Goal: Task Accomplishment & Management: Manage account settings

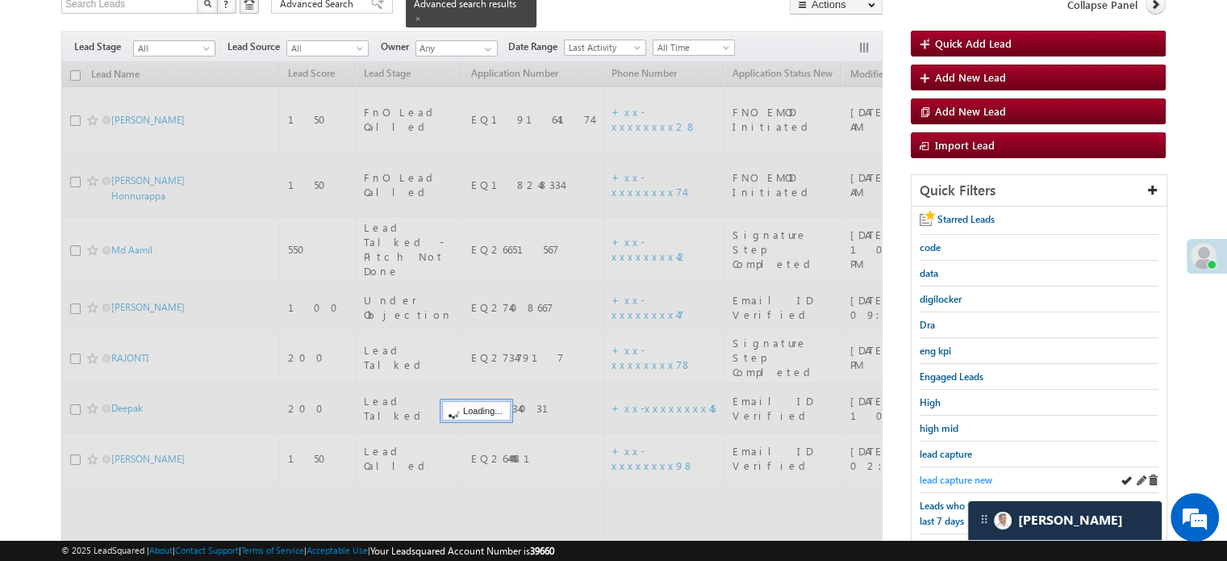
click at [949, 474] on span "lead capture new" at bounding box center [956, 480] width 73 height 12
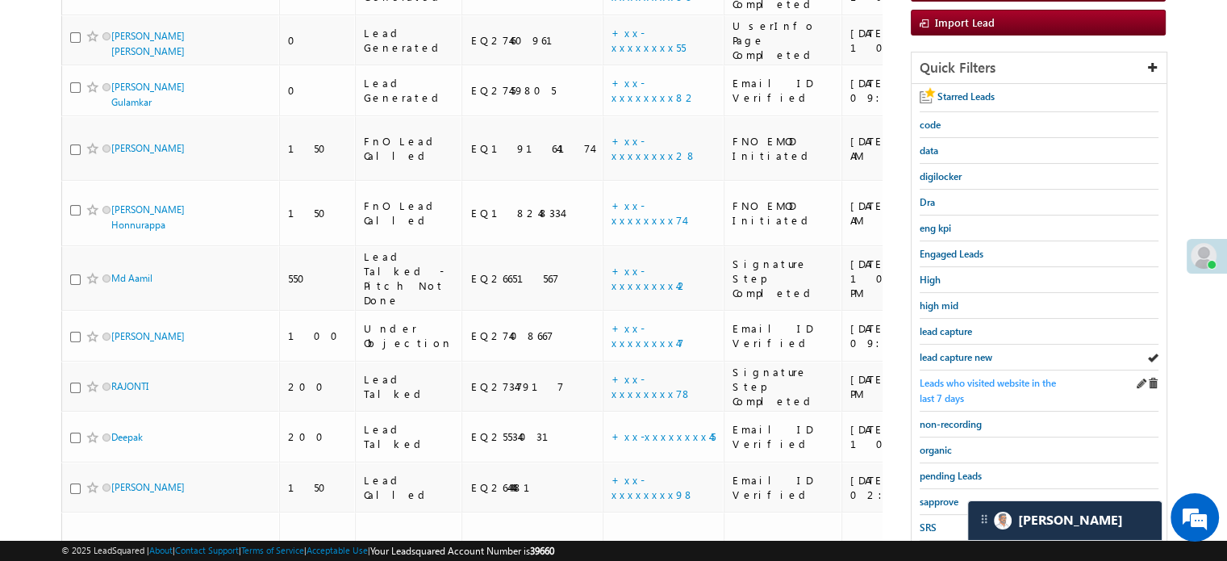
scroll to position [146, 0]
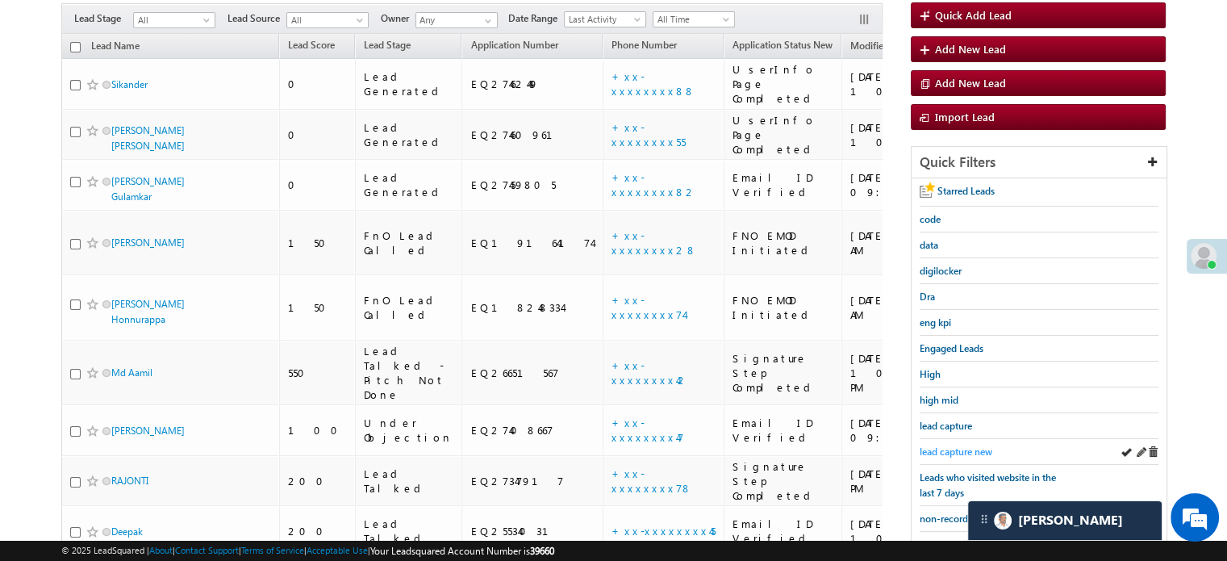
click at [947, 444] on link "lead capture new" at bounding box center [956, 451] width 73 height 15
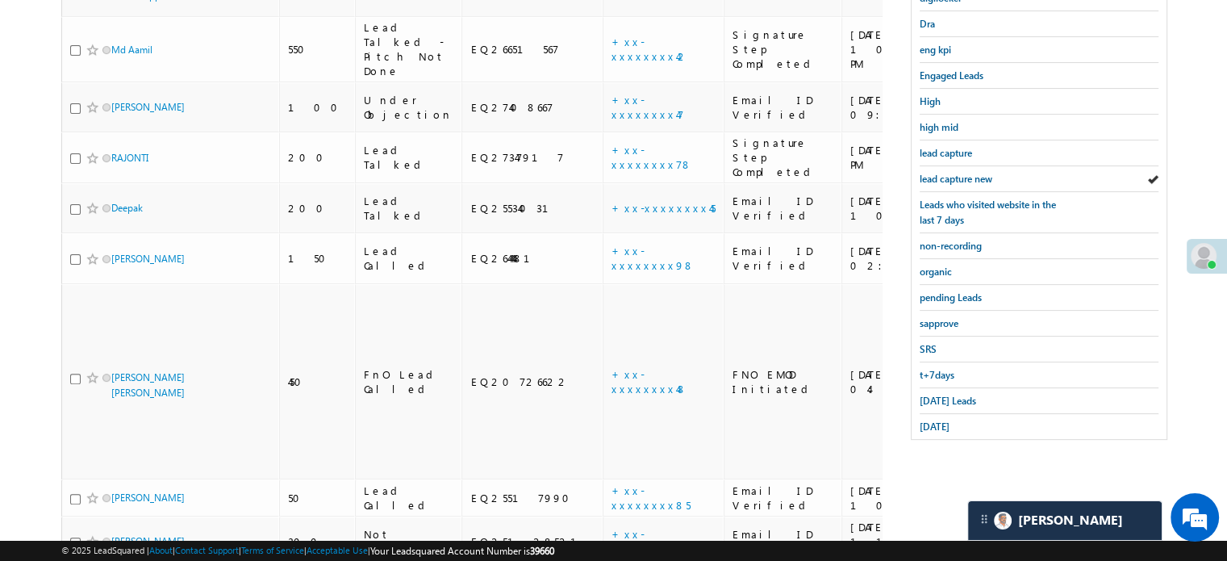
scroll to position [432, 0]
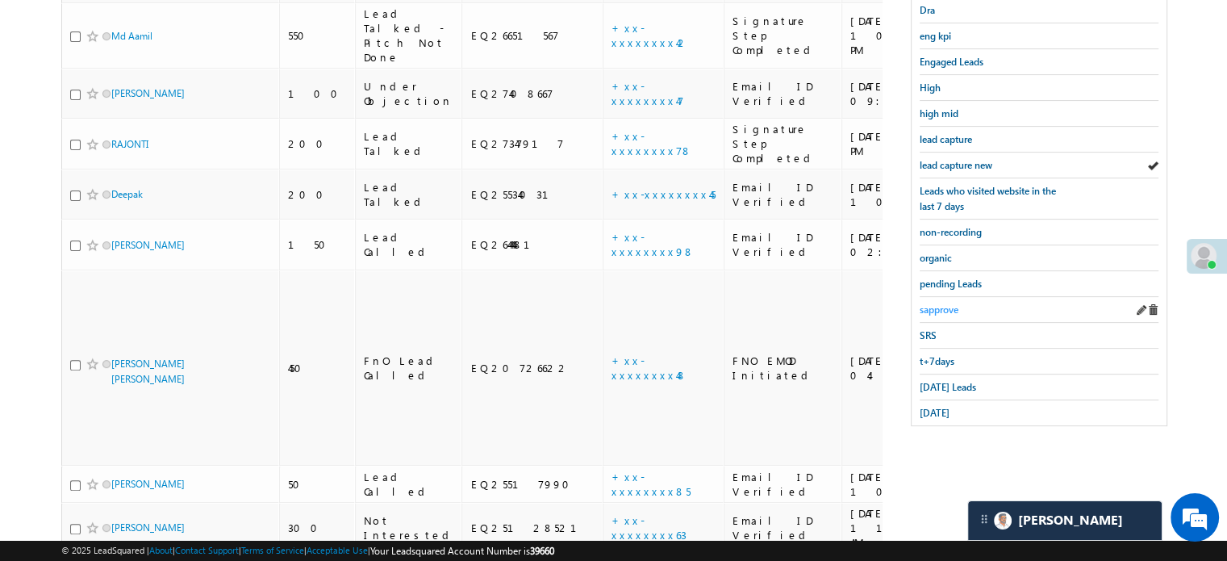
click at [949, 305] on span "sapprove" at bounding box center [939, 309] width 39 height 12
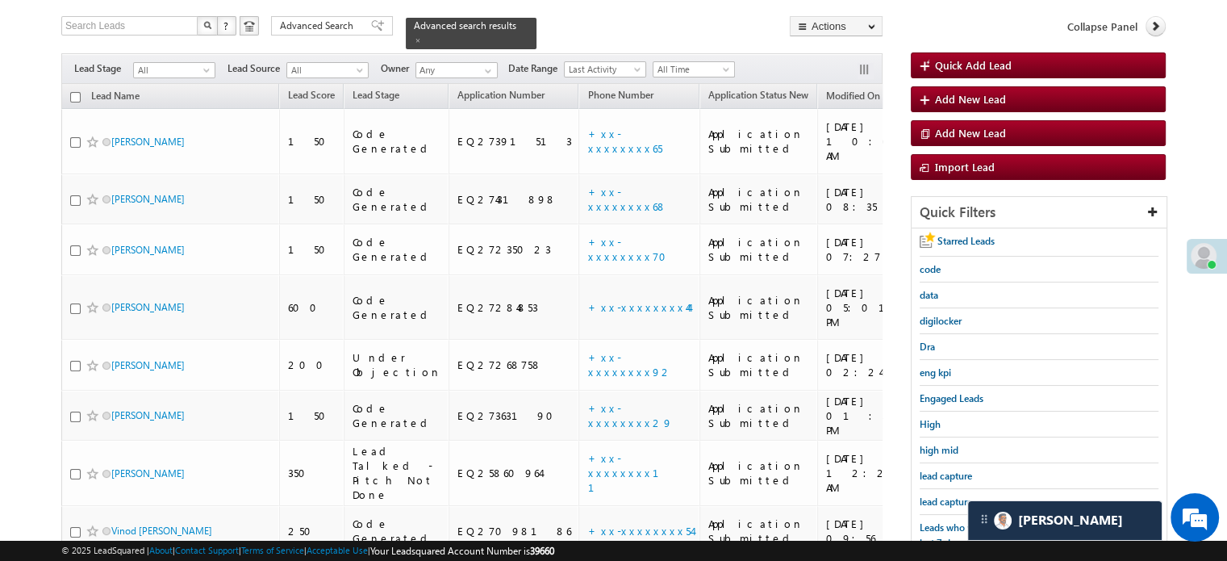
scroll to position [190, 0]
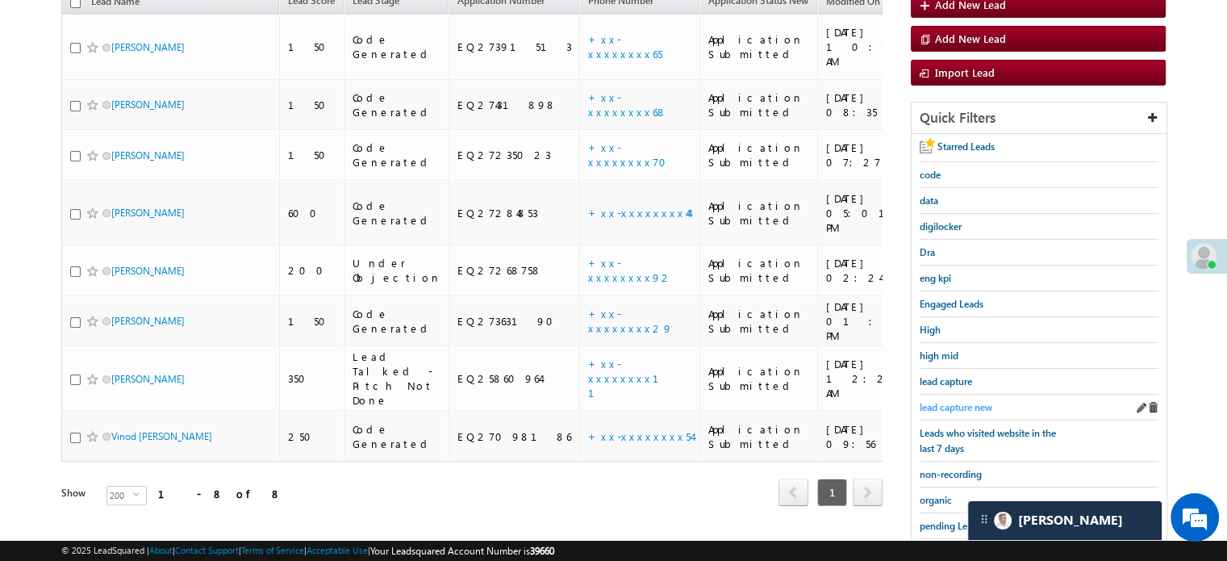
click at [948, 401] on span "lead capture new" at bounding box center [956, 407] width 73 height 12
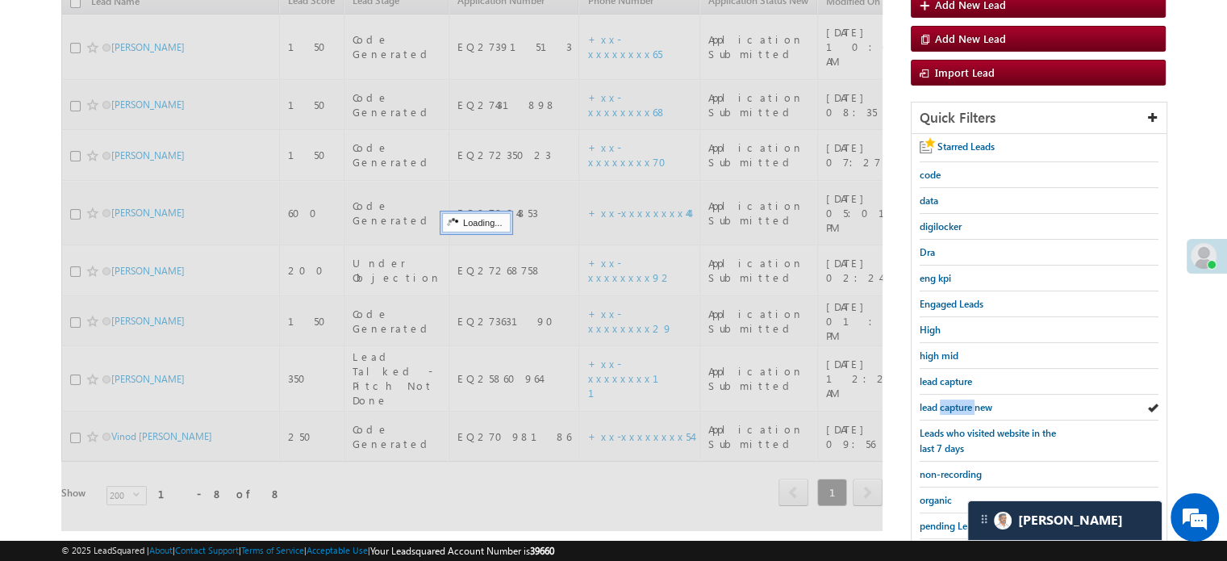
click at [948, 401] on span "lead capture new" at bounding box center [956, 407] width 73 height 12
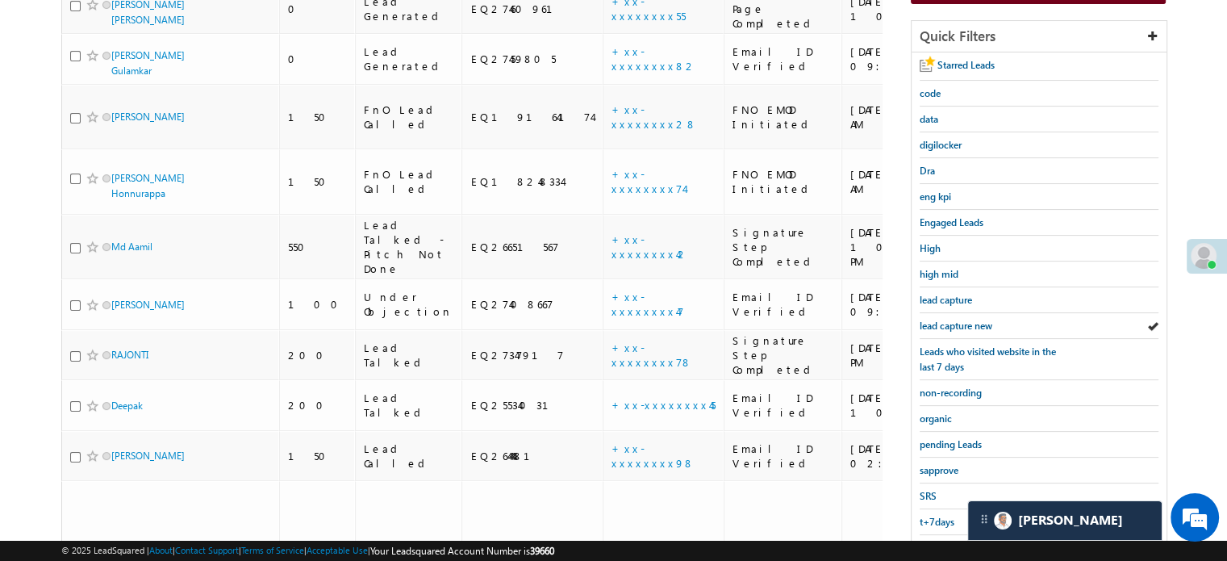
scroll to position [432, 0]
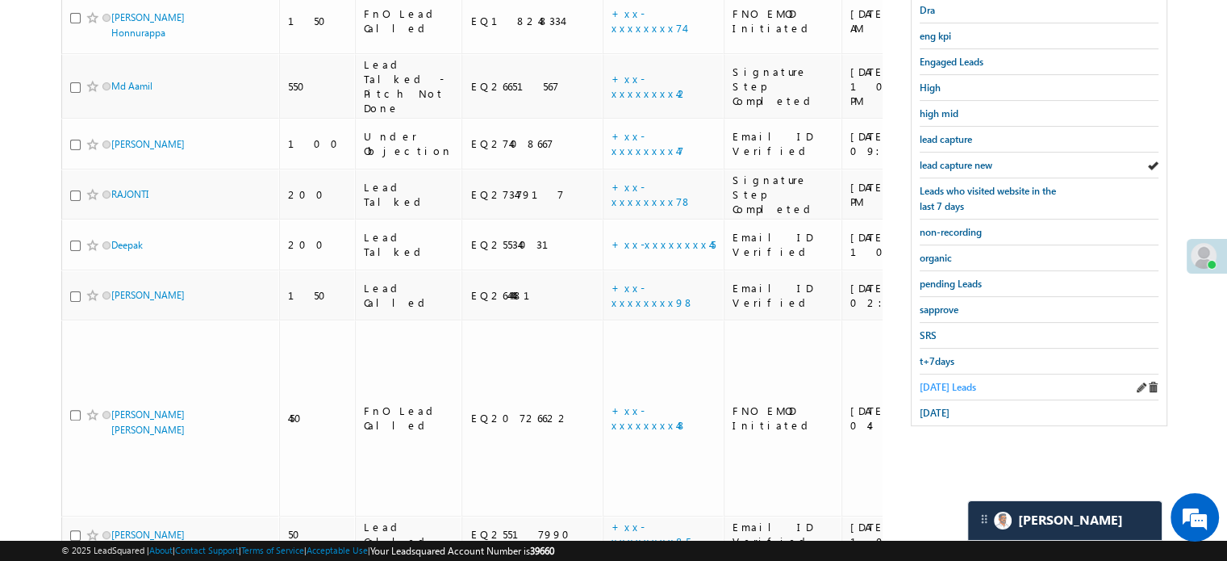
click at [946, 385] on span "Today's Leads" at bounding box center [948, 387] width 56 height 12
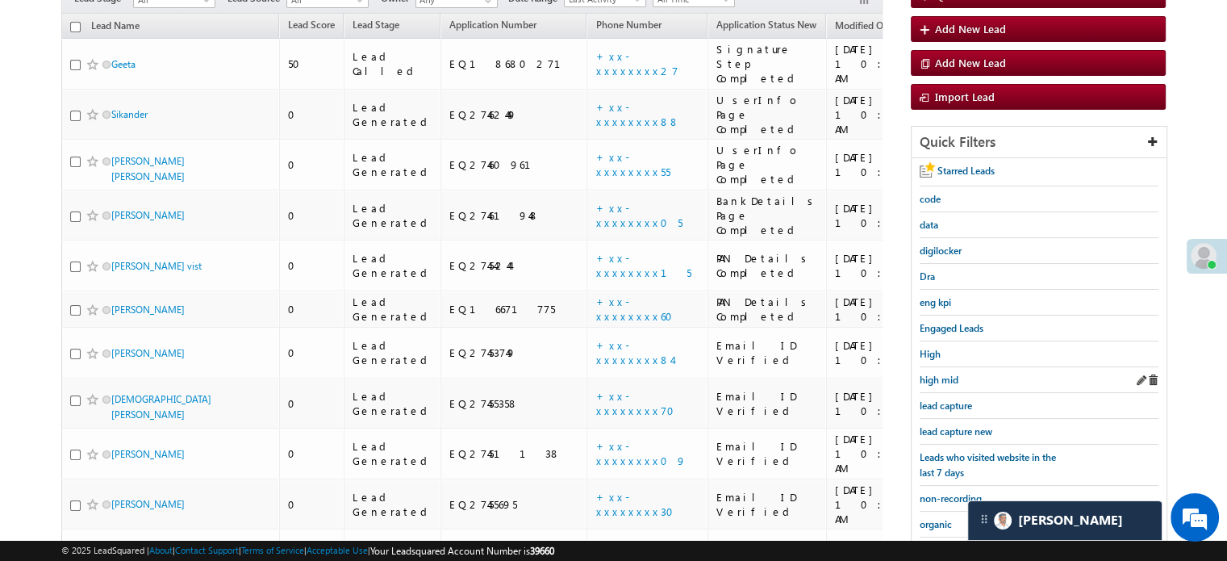
scroll to position [352, 0]
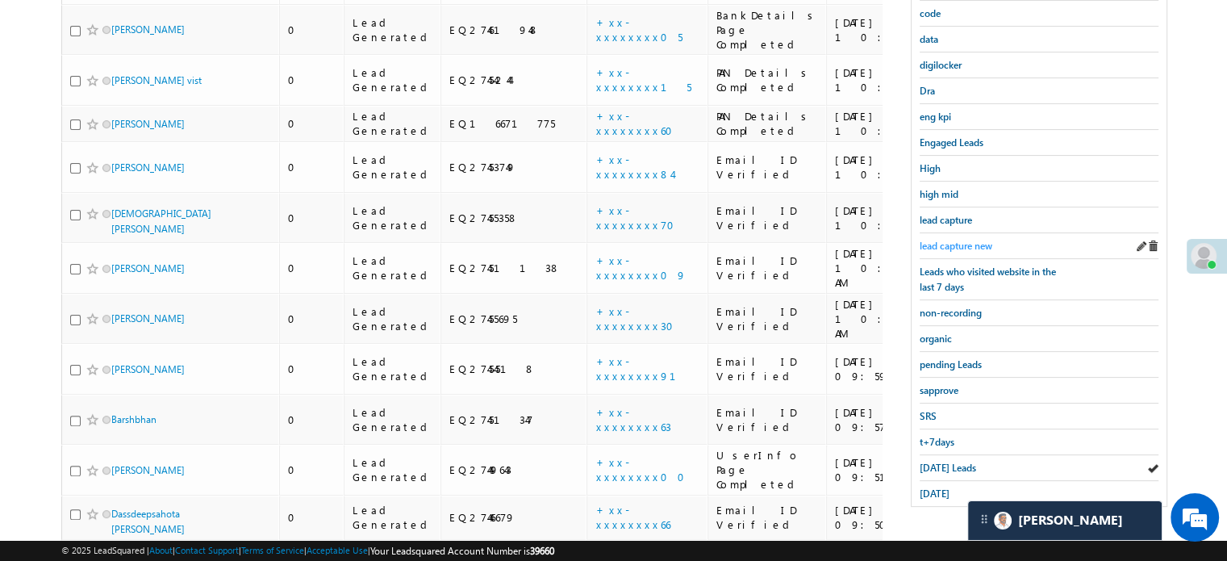
click at [962, 240] on span "lead capture new" at bounding box center [956, 246] width 73 height 12
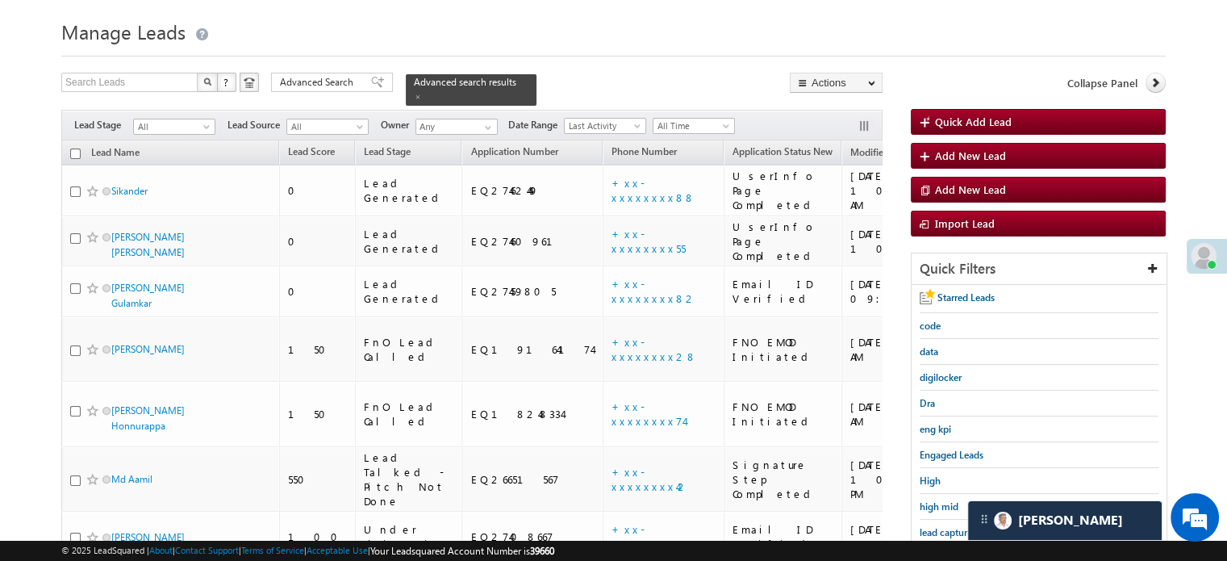
scroll to position [190, 0]
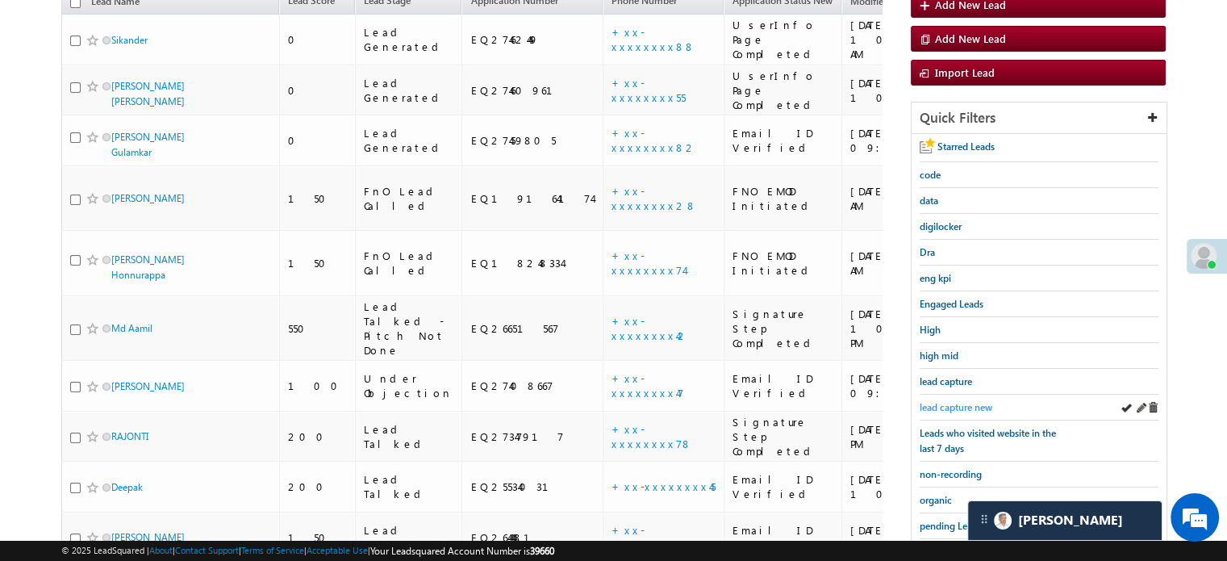
click at [948, 401] on span "lead capture new" at bounding box center [956, 407] width 73 height 12
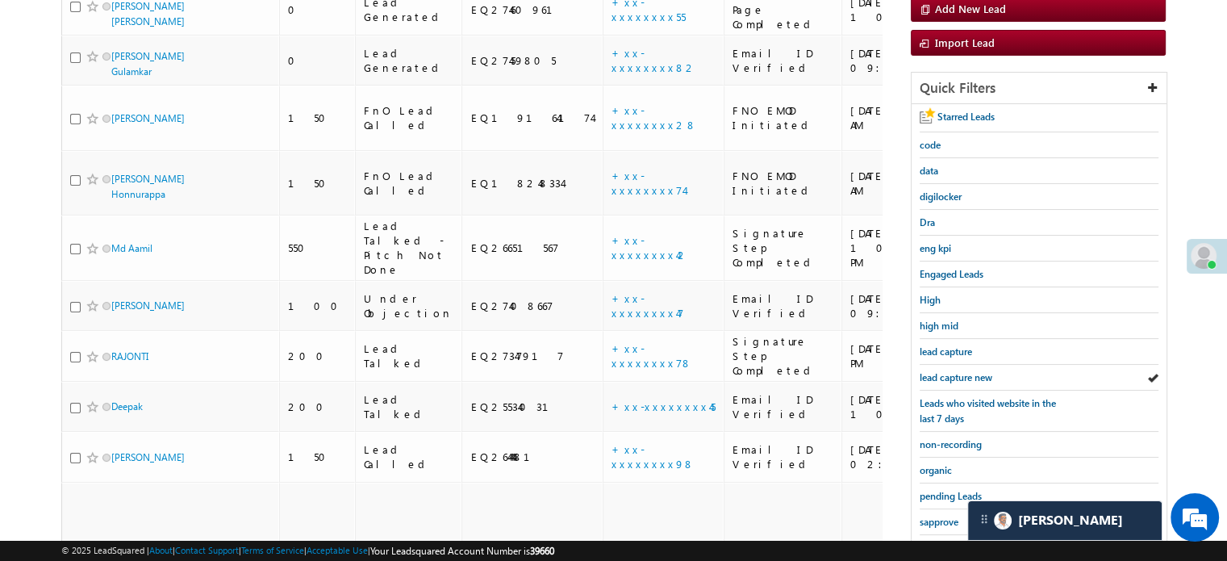
scroll to position [432, 0]
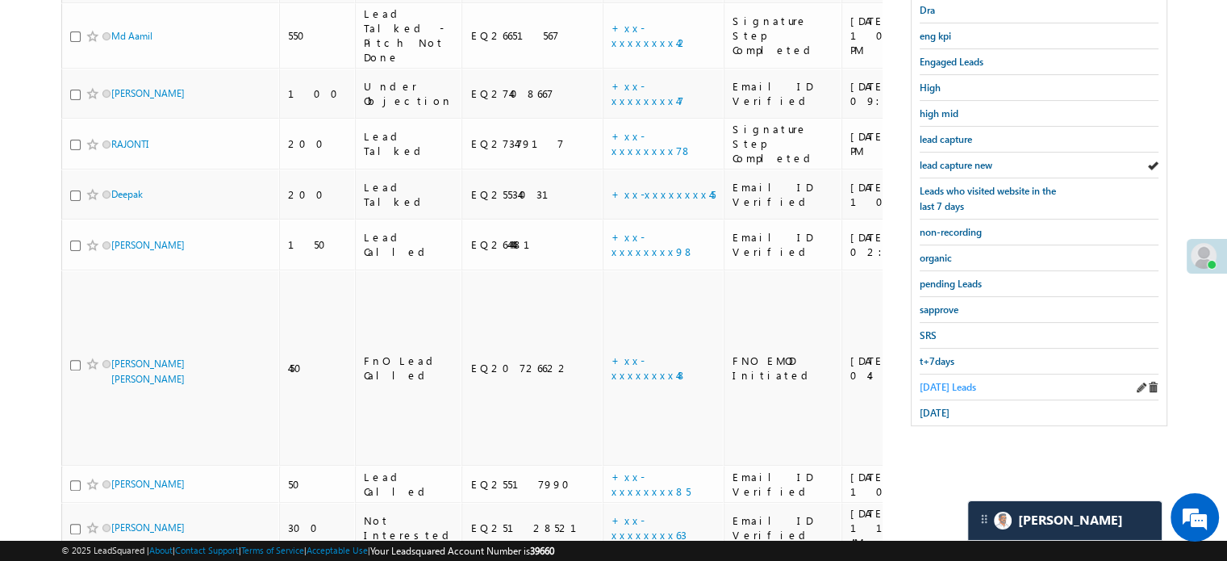
click at [946, 383] on span "Today's Leads" at bounding box center [948, 387] width 56 height 12
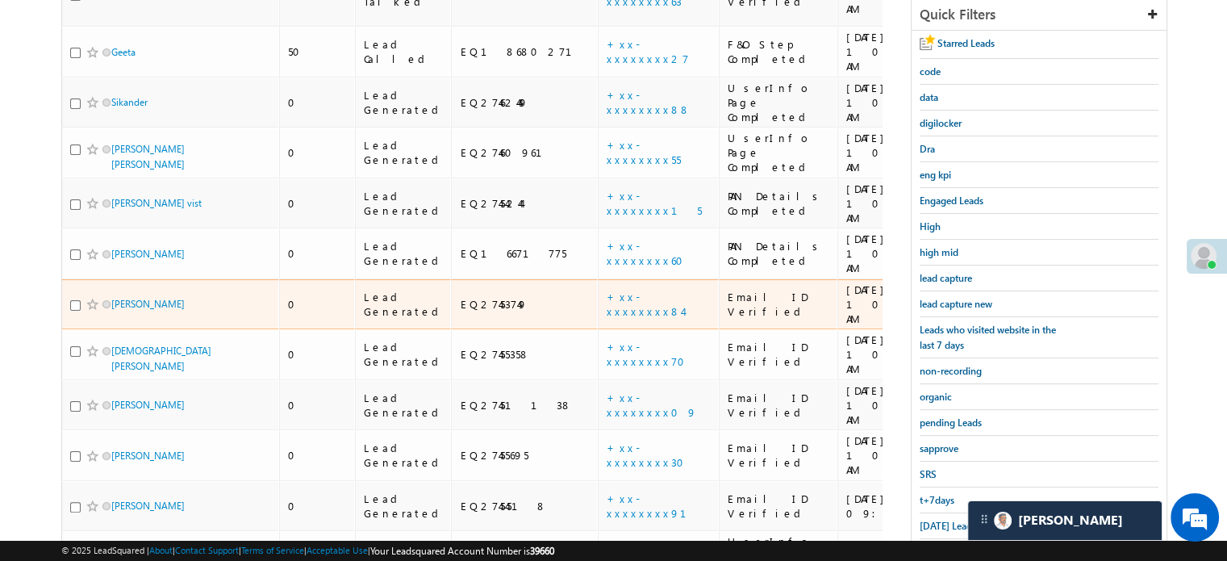
scroll to position [398, 0]
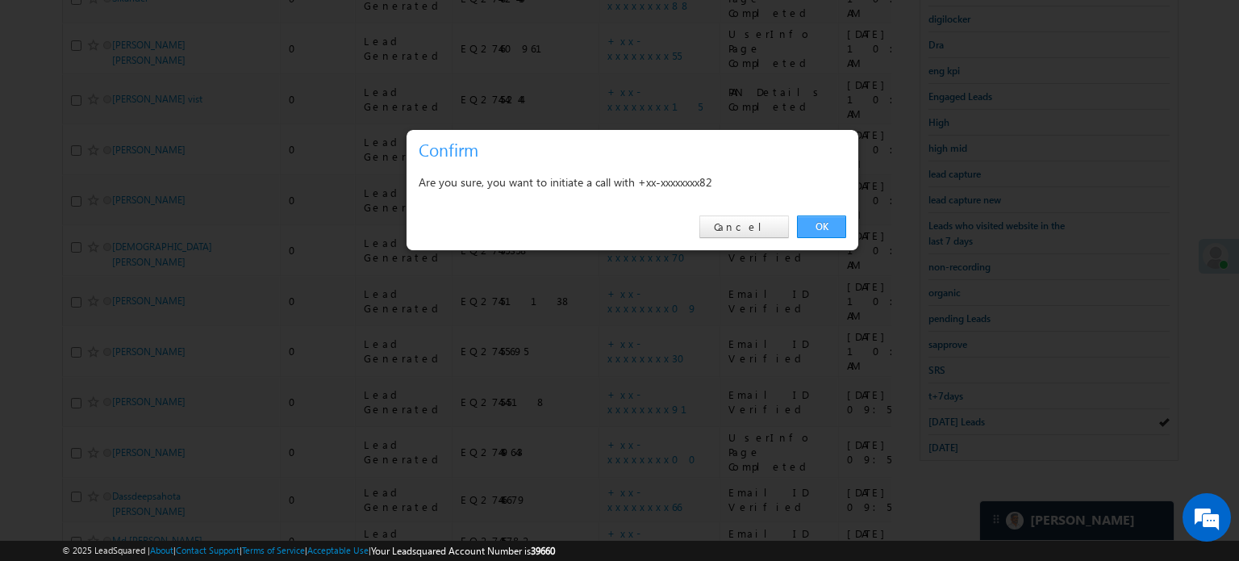
click at [836, 232] on link "OK" at bounding box center [821, 226] width 49 height 23
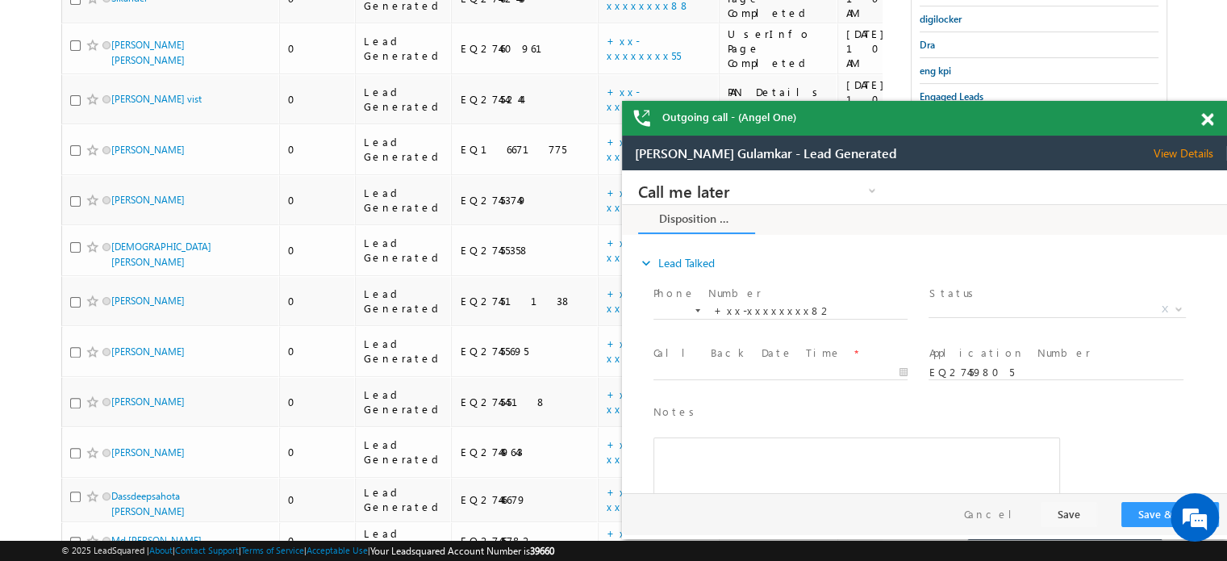
scroll to position [0, 0]
click at [1207, 122] on span at bounding box center [1207, 120] width 12 height 14
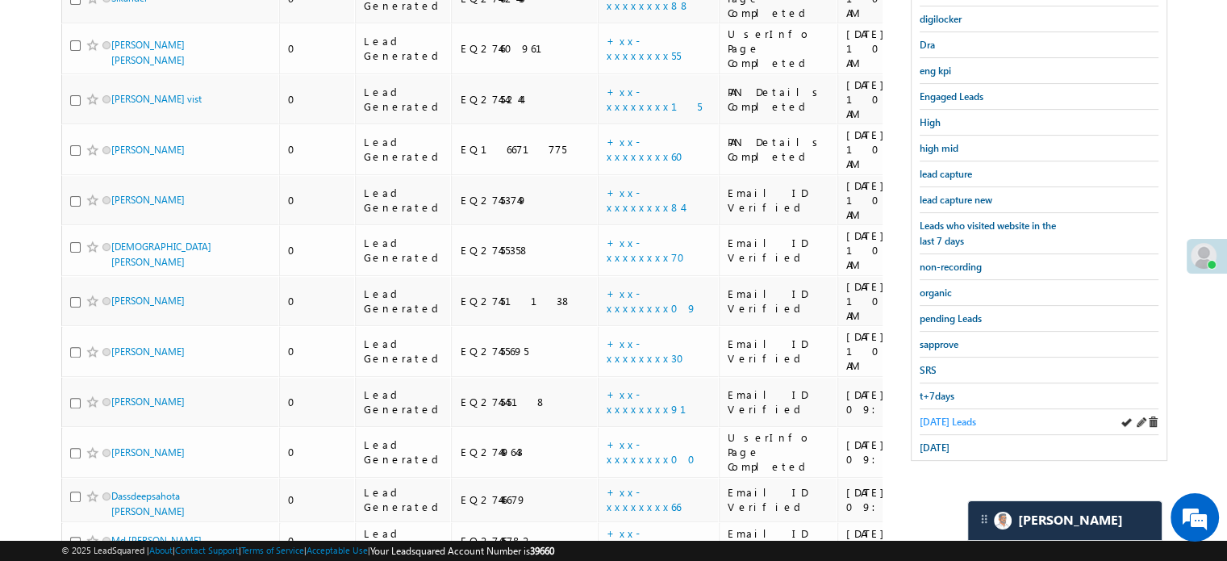
click at [950, 415] on span "Today's Leads" at bounding box center [948, 421] width 56 height 12
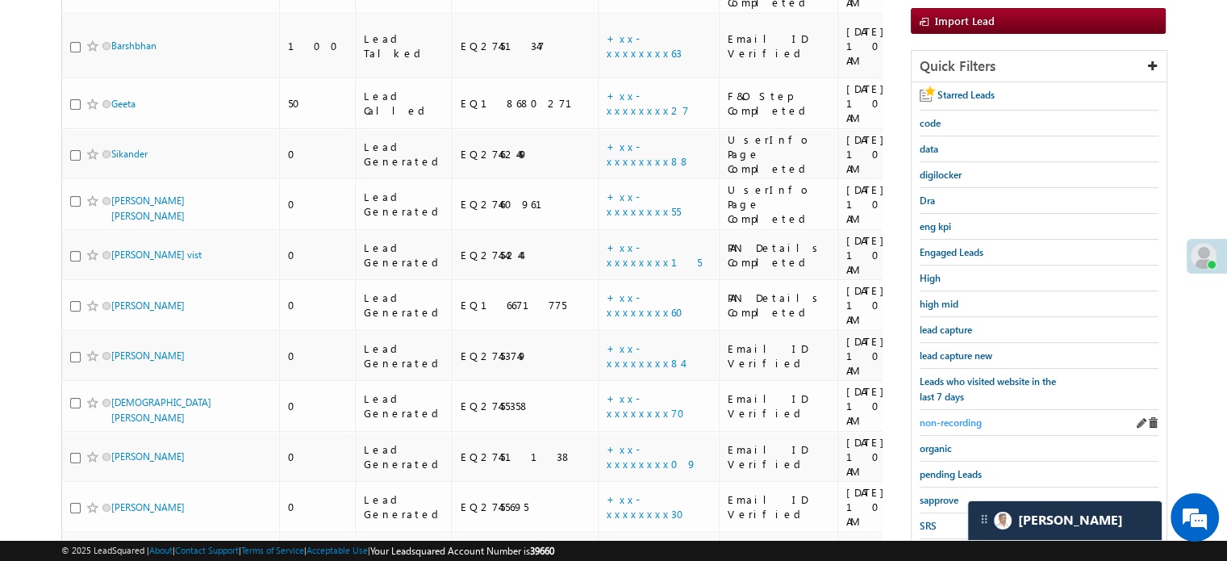
scroll to position [398, 0]
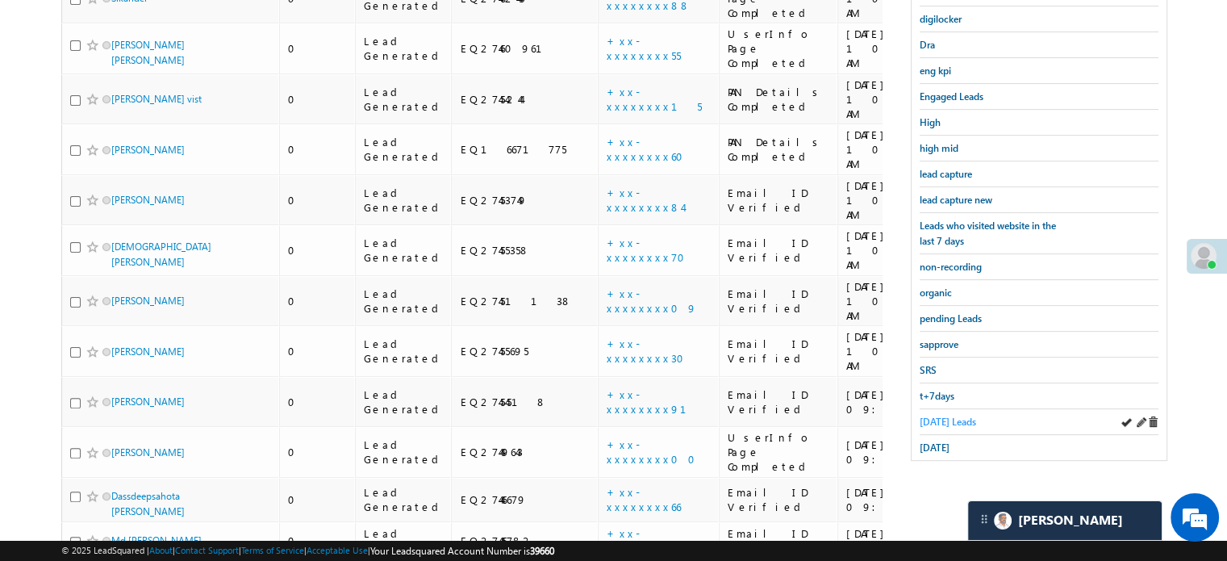
click at [936, 415] on span "Today's Leads" at bounding box center [948, 421] width 56 height 12
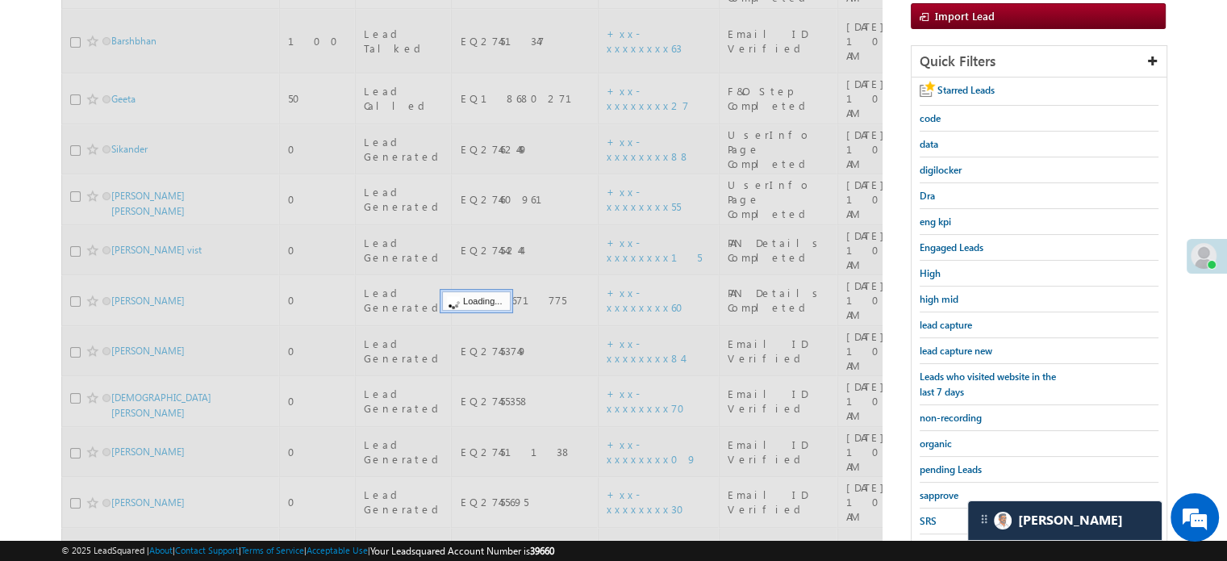
scroll to position [236, 0]
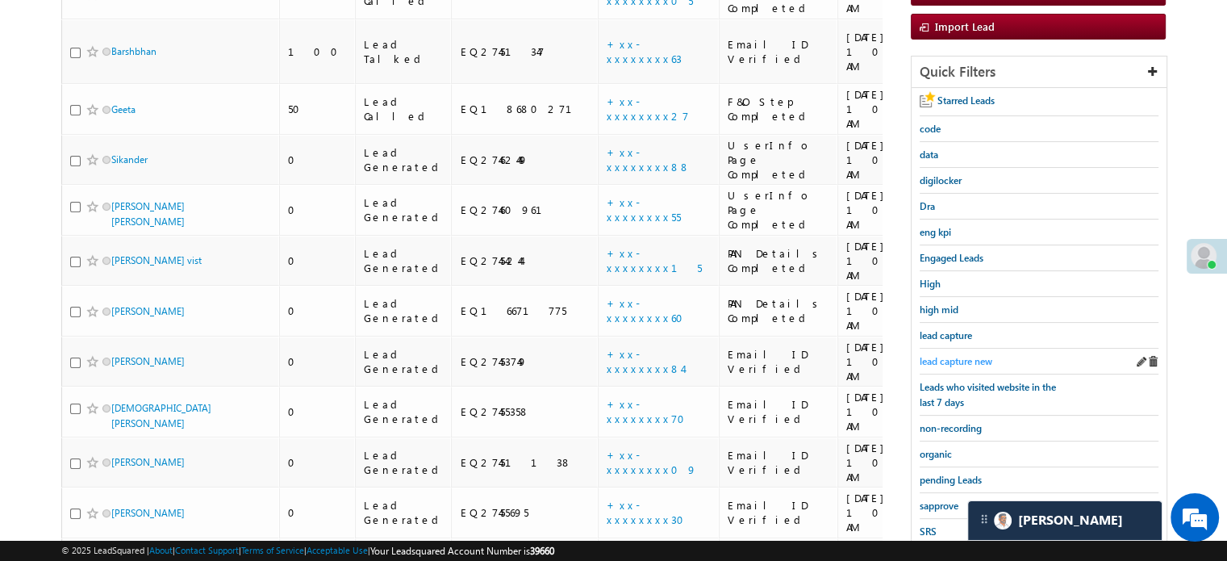
click at [962, 359] on span "lead capture new" at bounding box center [956, 361] width 73 height 12
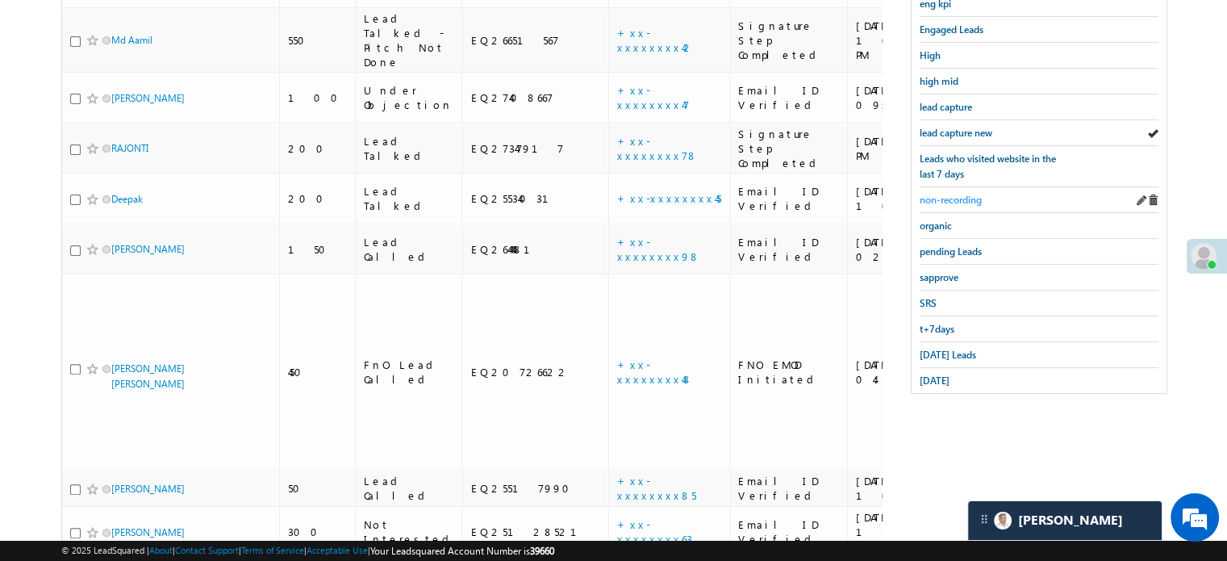
scroll to position [469, 0]
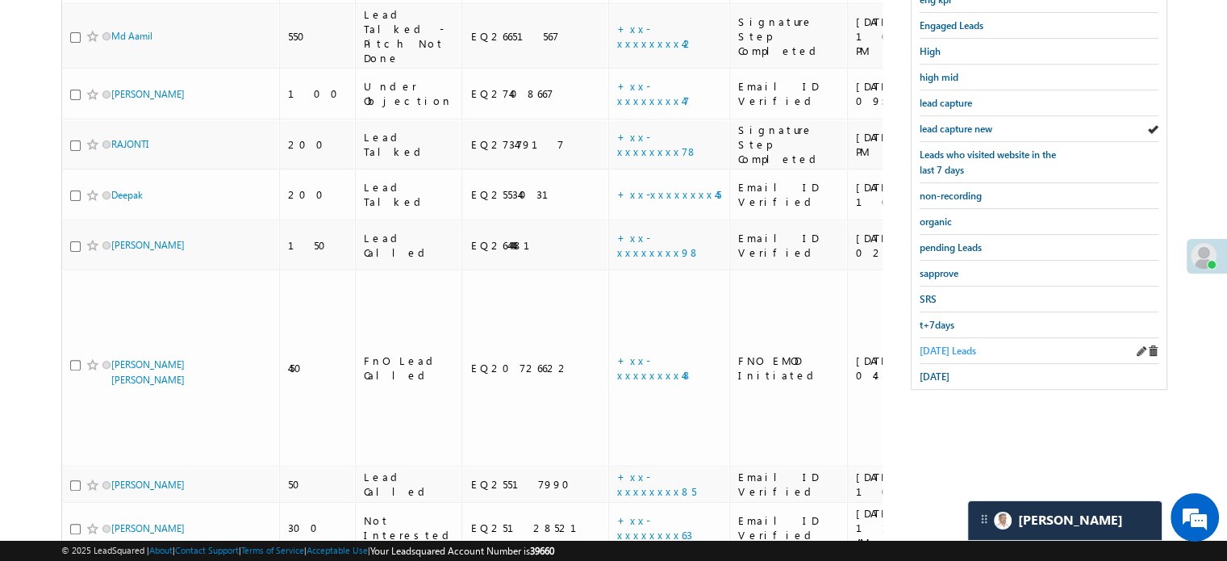
click at [937, 348] on span "Today's Leads" at bounding box center [948, 350] width 56 height 12
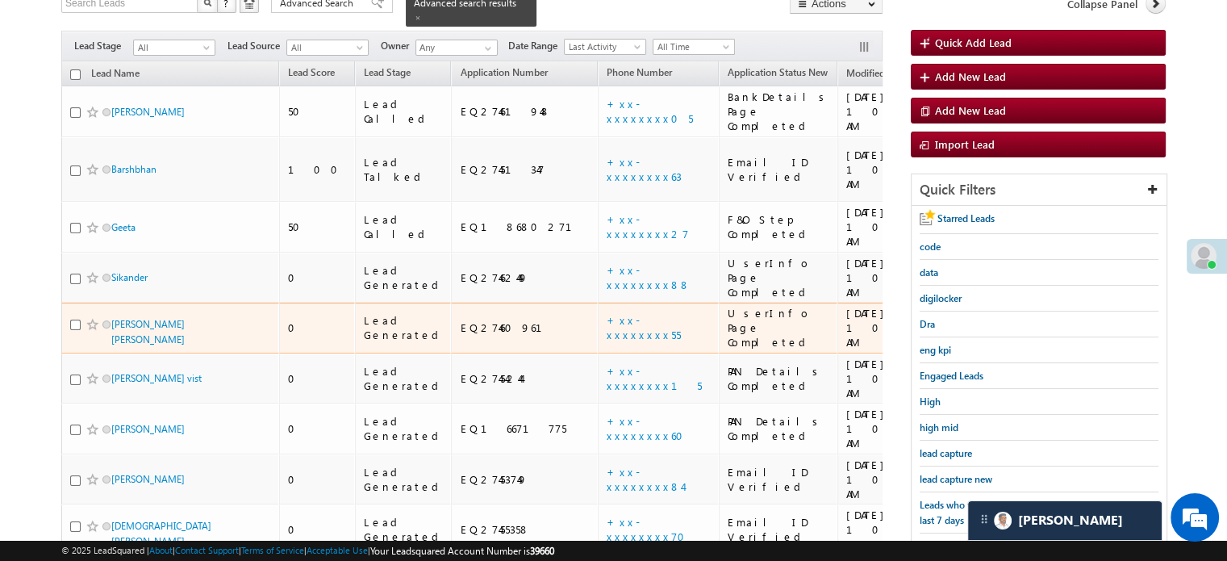
scroll to position [161, 0]
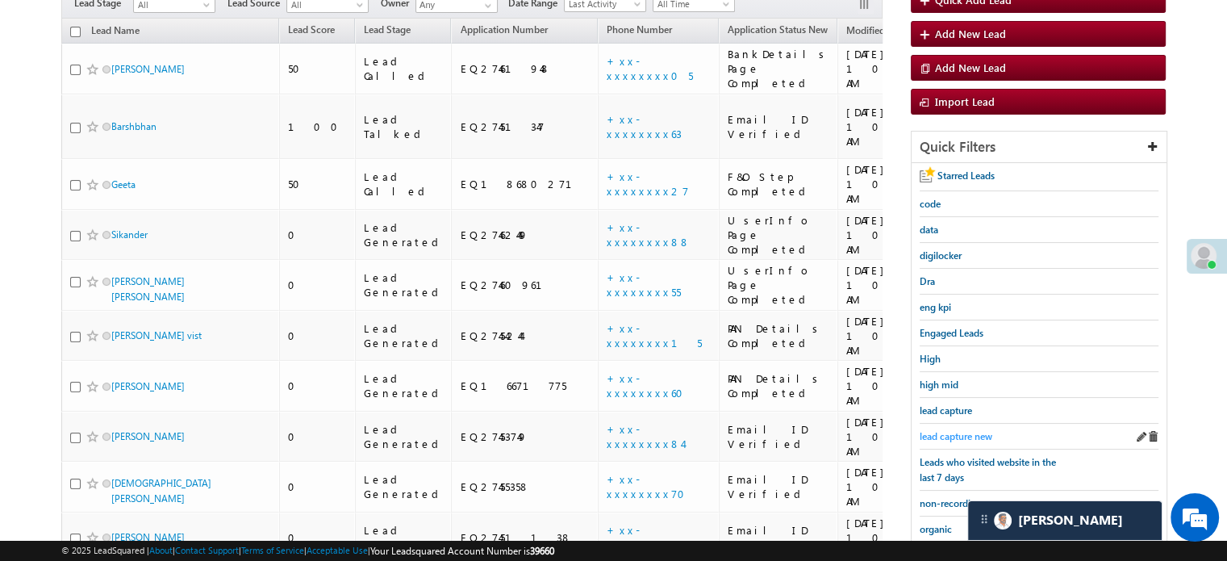
click at [923, 430] on span "lead capture new" at bounding box center [956, 436] width 73 height 12
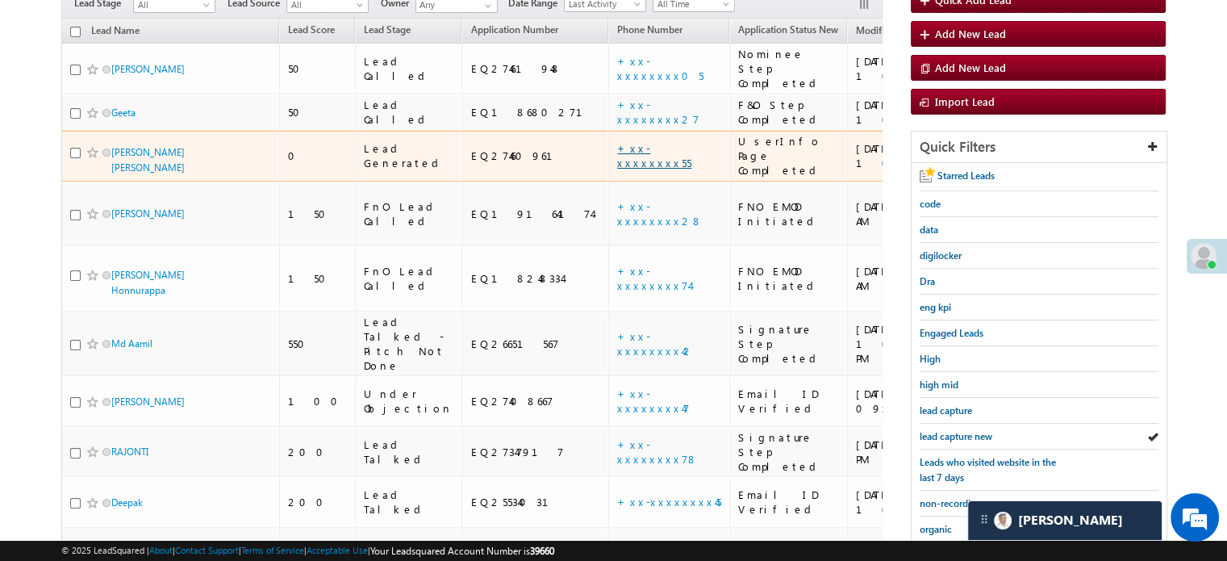
click at [617, 141] on link "+xx-xxxxxxxx55" at bounding box center [654, 155] width 74 height 28
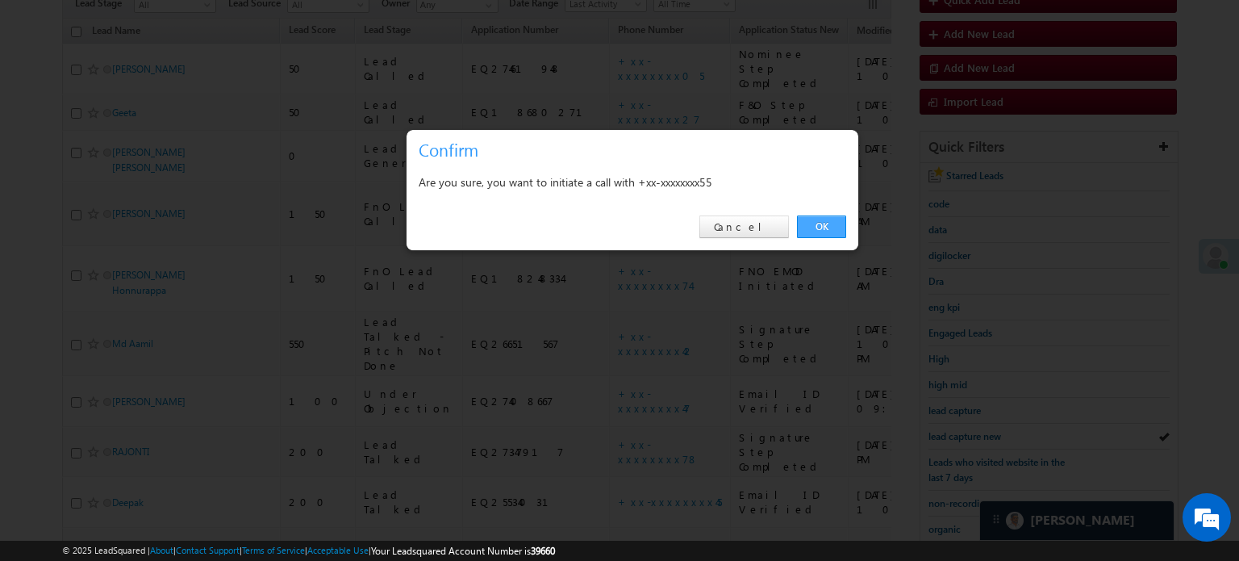
click at [819, 228] on link "OK" at bounding box center [821, 226] width 49 height 23
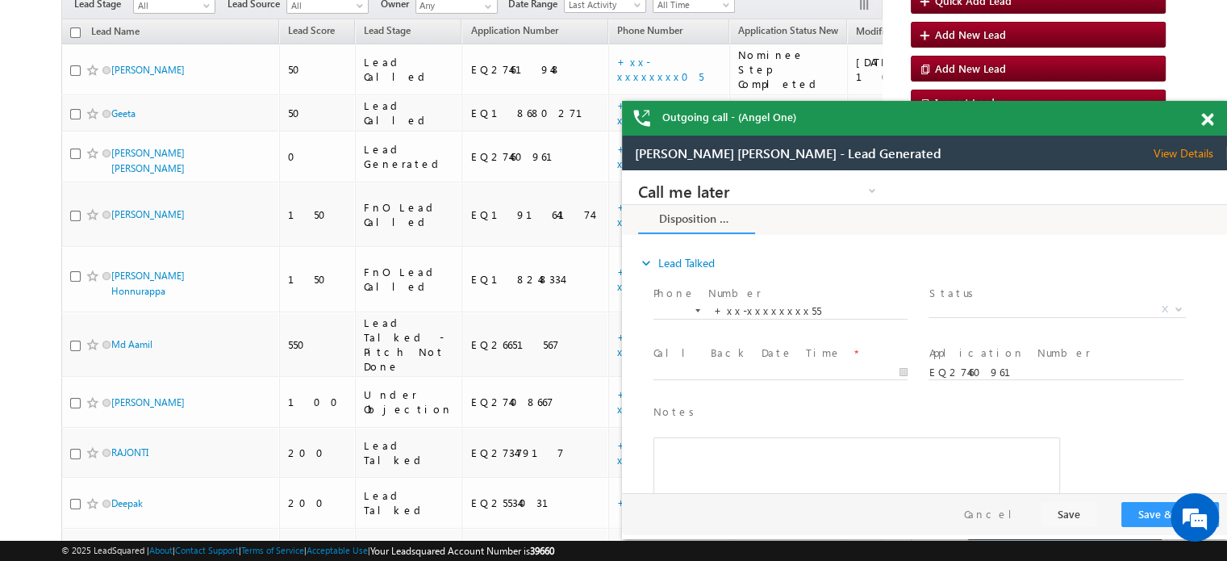
scroll to position [0, 0]
click at [1207, 120] on div "Outgoing call - (Angel One)" at bounding box center [924, 118] width 605 height 35
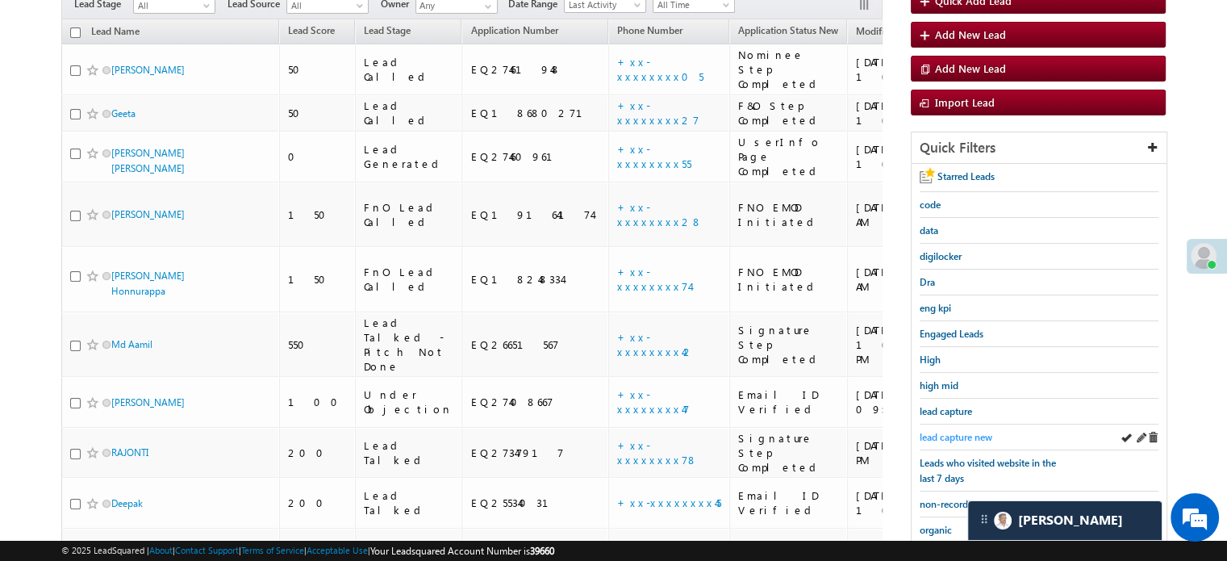
click at [962, 437] on span "lead capture new" at bounding box center [956, 437] width 73 height 12
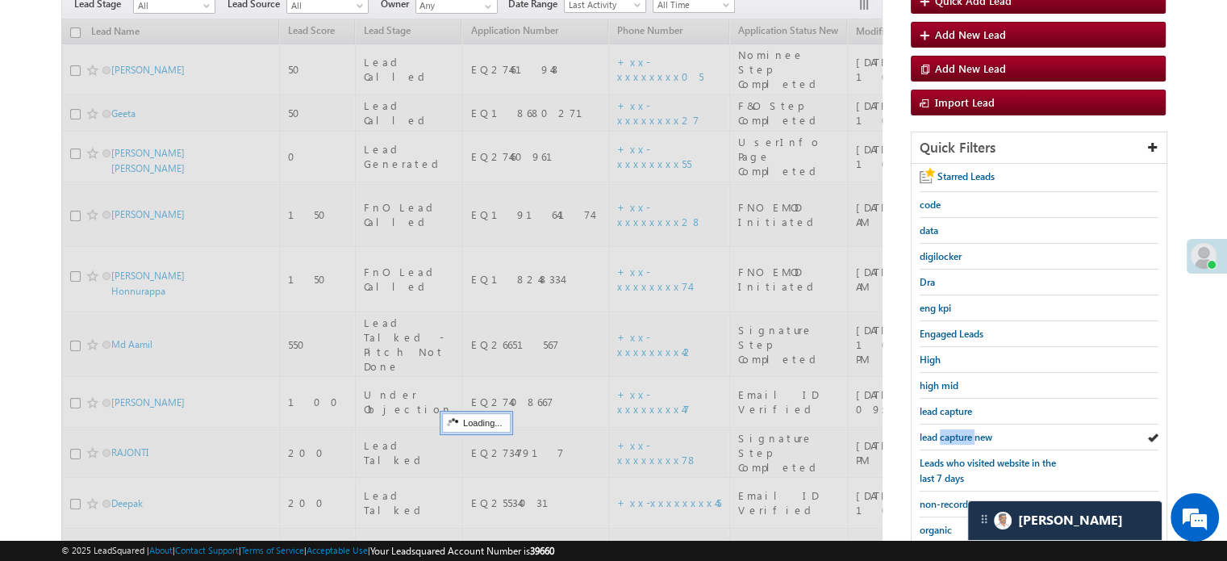
click at [962, 437] on span "lead capture new" at bounding box center [956, 437] width 73 height 12
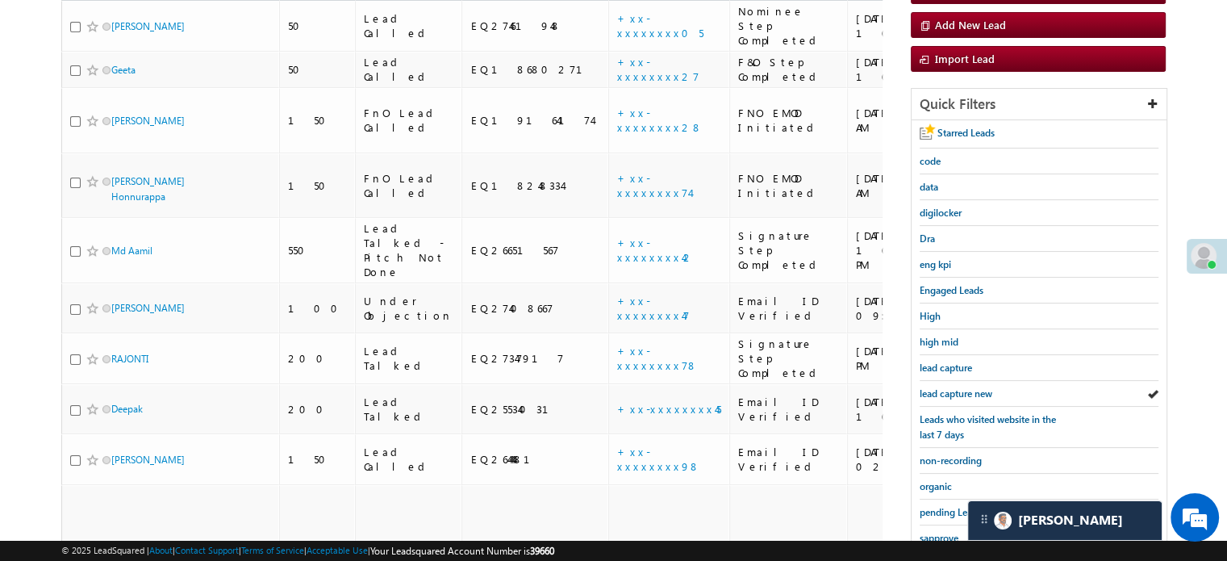
scroll to position [161, 0]
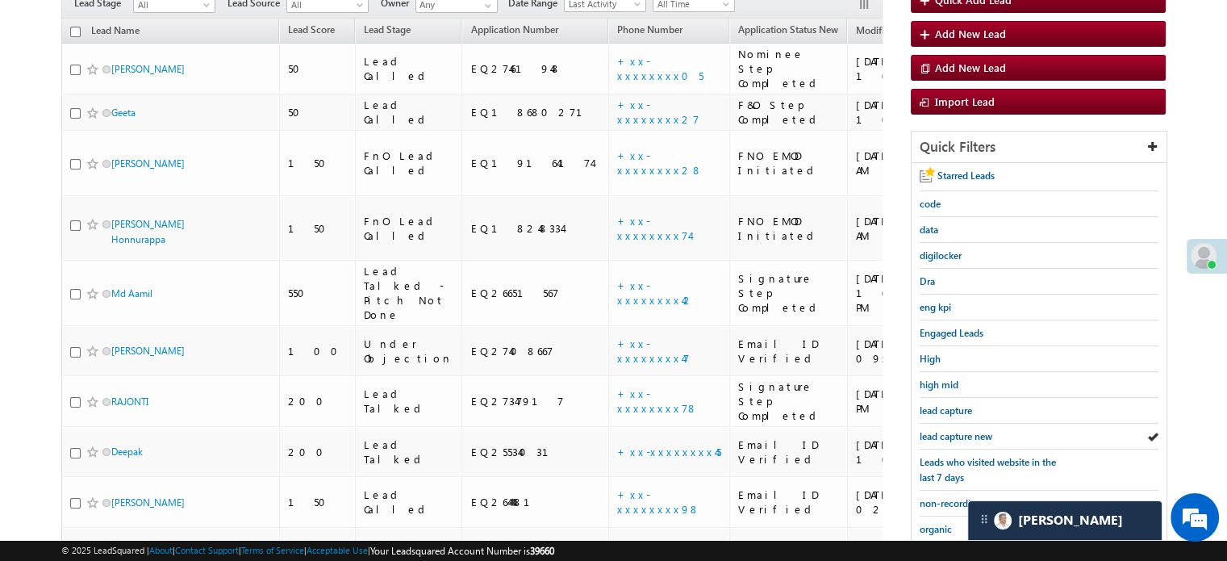
click at [962, 437] on span "lead capture new" at bounding box center [956, 436] width 73 height 12
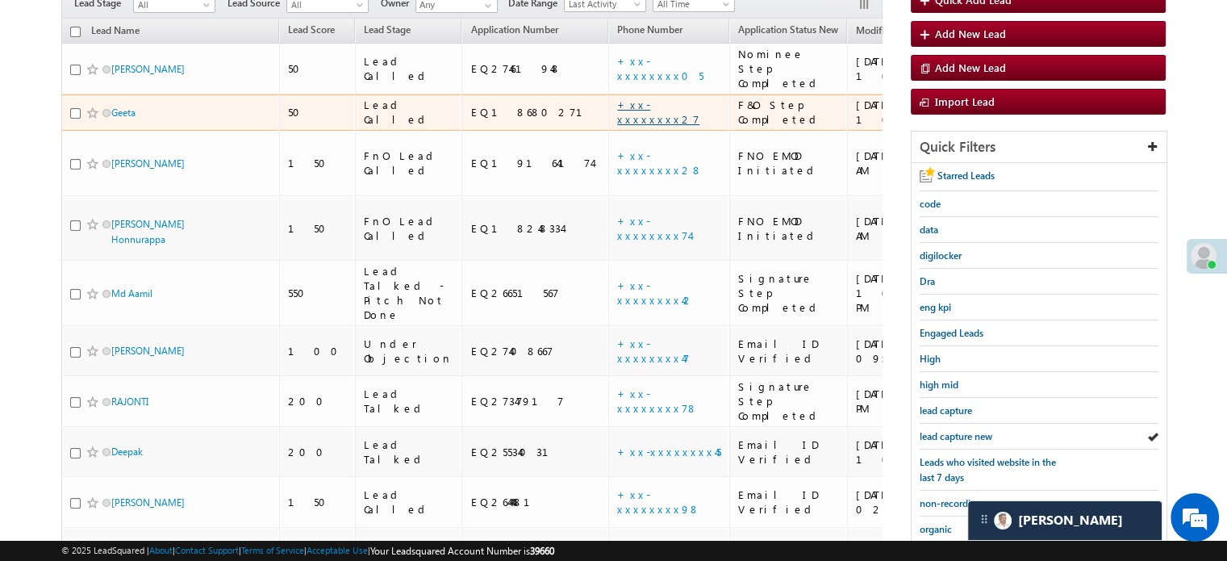
click at [617, 98] on link "+xx-xxxxxxxx27" at bounding box center [658, 112] width 82 height 28
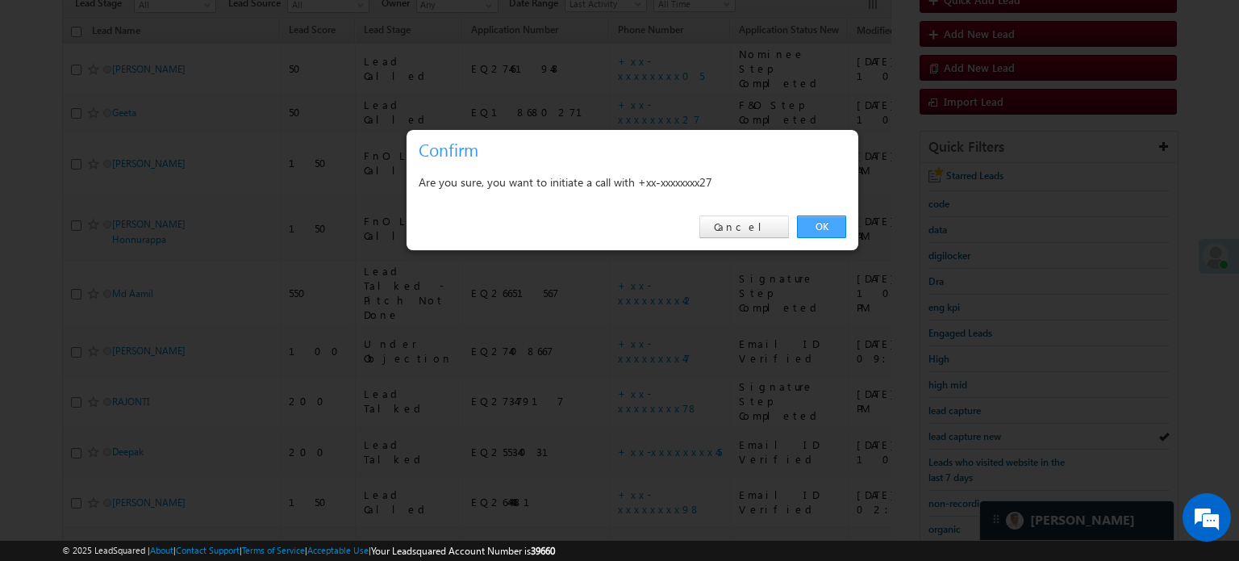
click at [820, 222] on link "OK" at bounding box center [821, 226] width 49 height 23
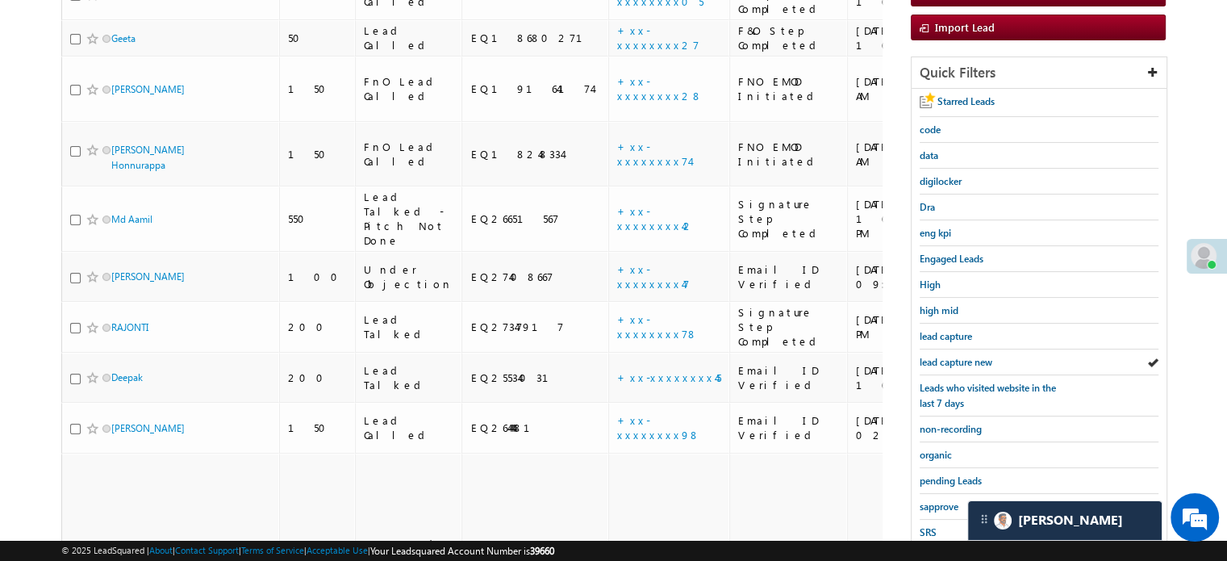
scroll to position [403, 0]
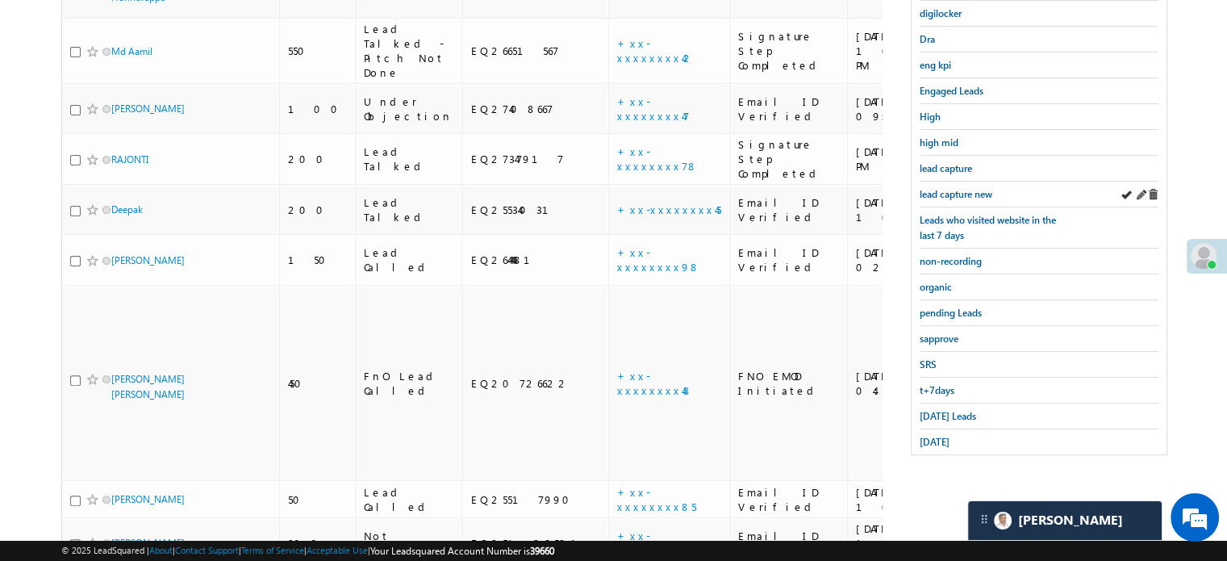
click at [955, 199] on div "lead capture new" at bounding box center [1039, 195] width 239 height 26
click at [953, 189] on span "lead capture new" at bounding box center [956, 195] width 73 height 12
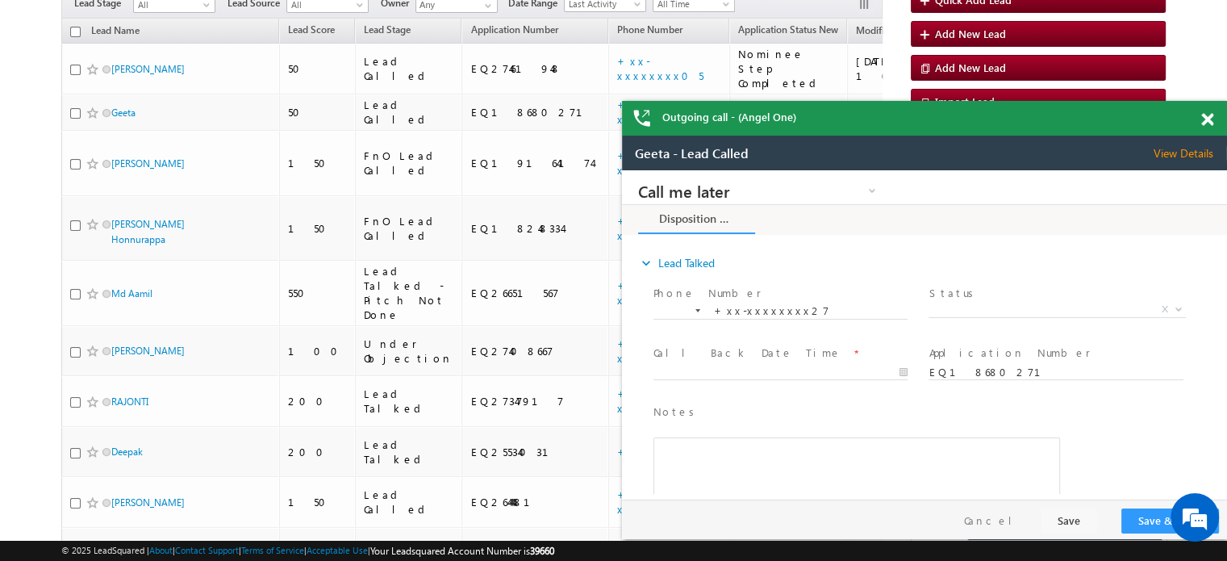
scroll to position [0, 0]
click at [1208, 122] on div "Outgoing call - (Angel One)" at bounding box center [924, 118] width 605 height 35
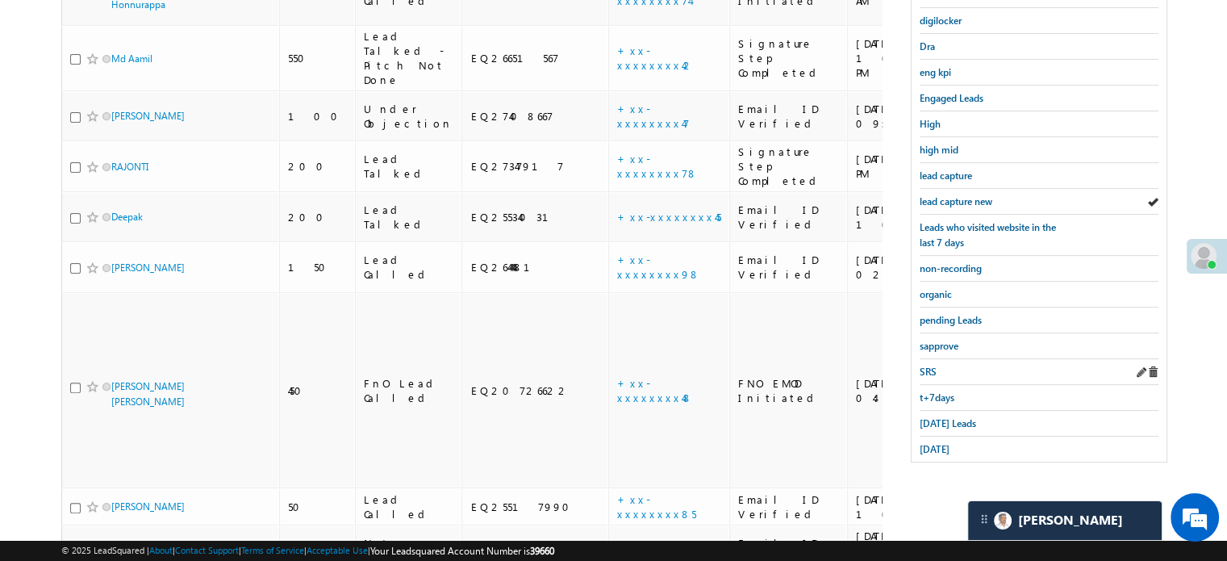
scroll to position [432, 0]
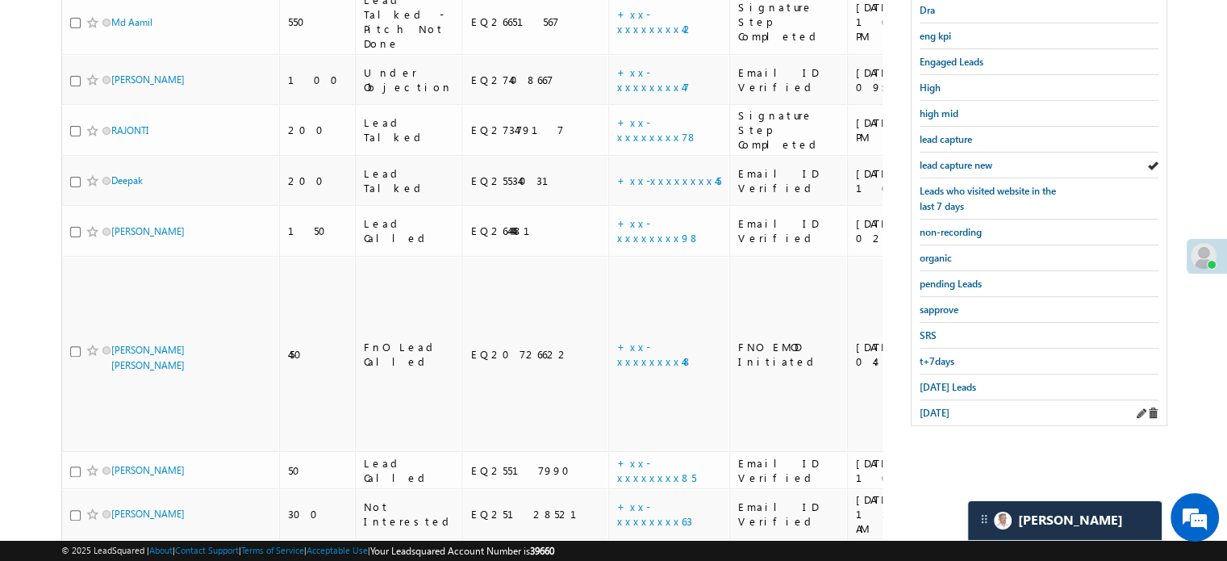
click at [947, 400] on div "yesterday" at bounding box center [1039, 412] width 239 height 25
click at [945, 407] on span "yesterday" at bounding box center [935, 413] width 30 height 12
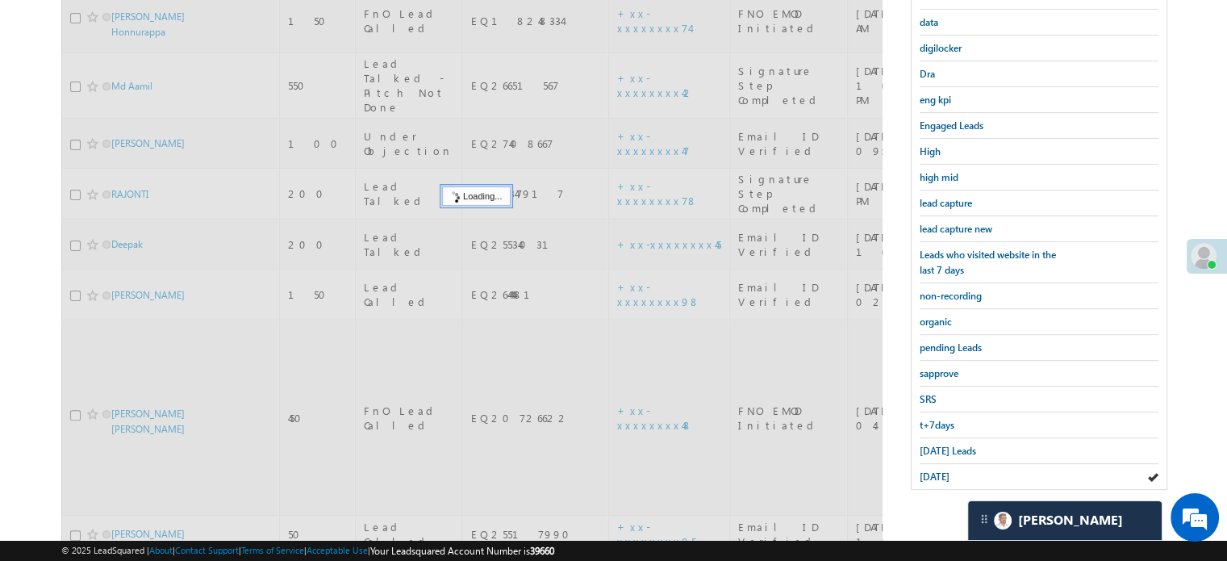
scroll to position [271, 0]
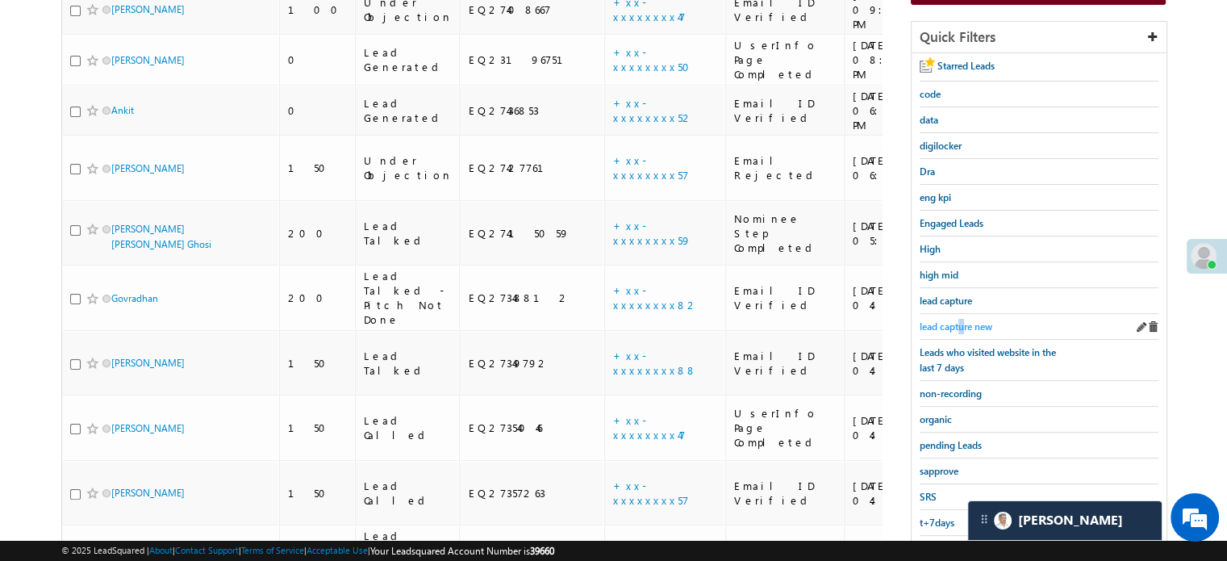
click at [962, 326] on span "lead capture new" at bounding box center [956, 326] width 73 height 12
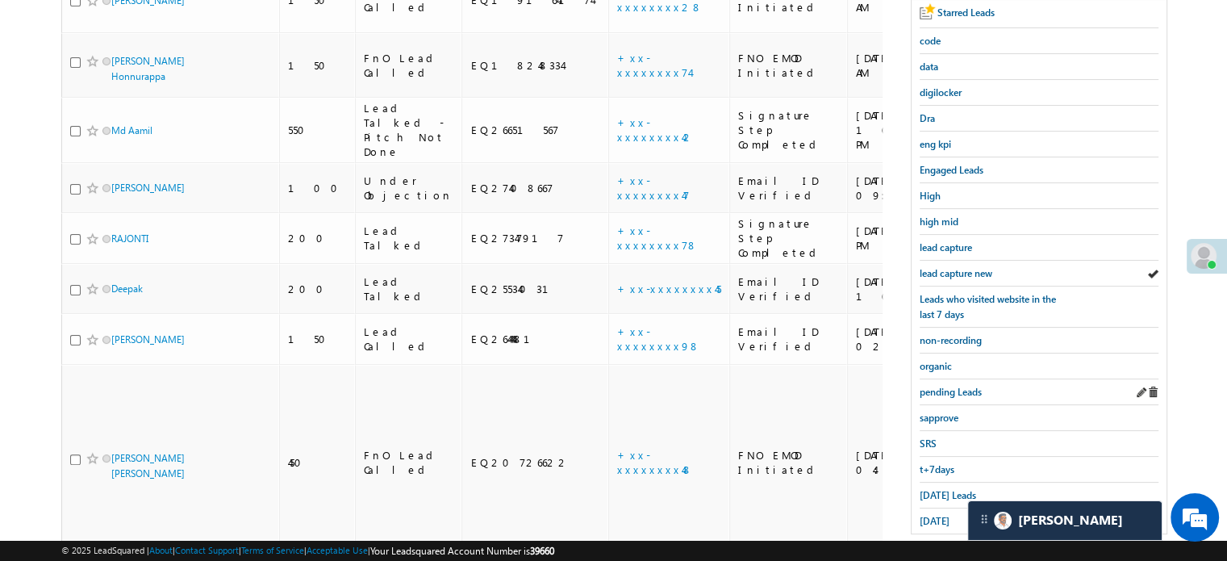
scroll to position [352, 0]
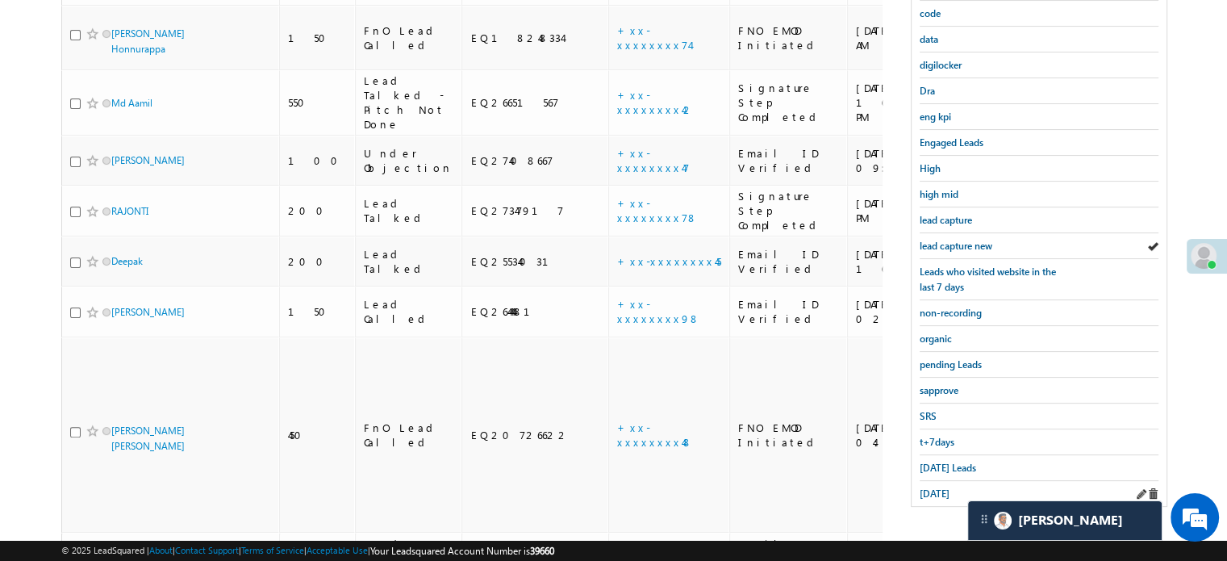
click at [941, 481] on div "yesterday" at bounding box center [1039, 493] width 239 height 25
click at [923, 487] on span "yesterday" at bounding box center [935, 493] width 30 height 12
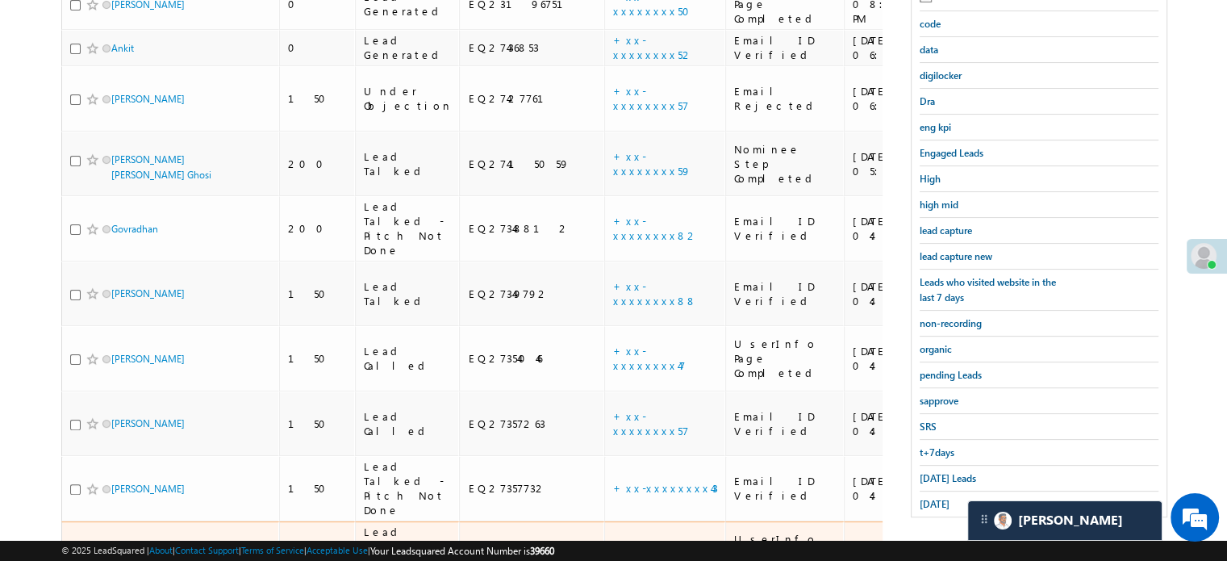
scroll to position [271, 0]
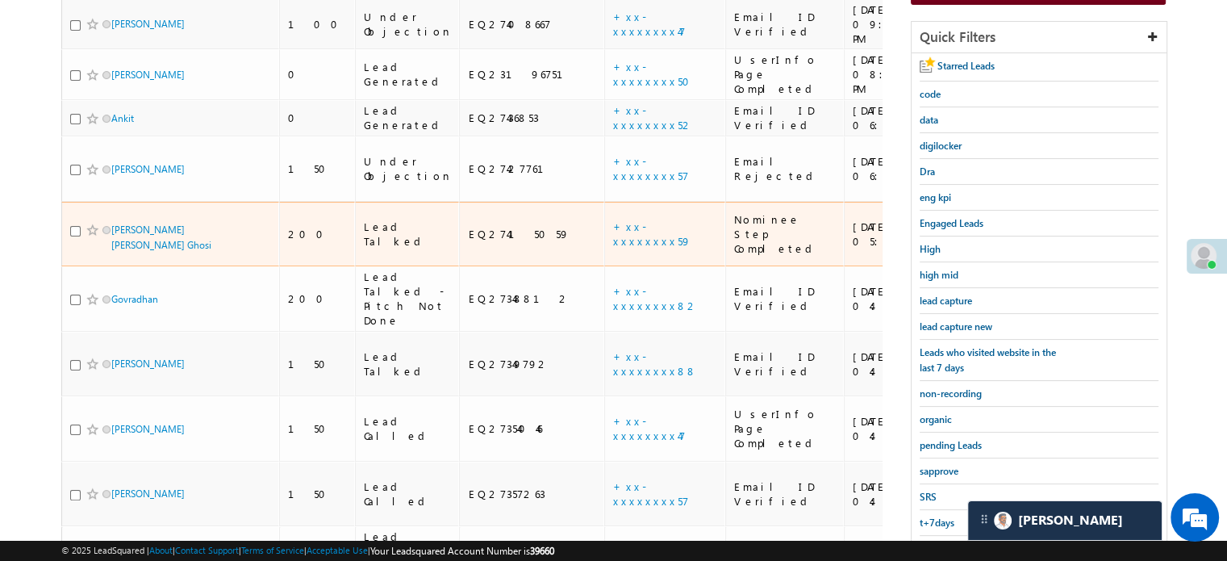
click at [613, 219] on div "+xx-xxxxxxxx59" at bounding box center [665, 233] width 105 height 29
click at [613, 219] on link "+xx-xxxxxxxx59" at bounding box center [652, 233] width 78 height 28
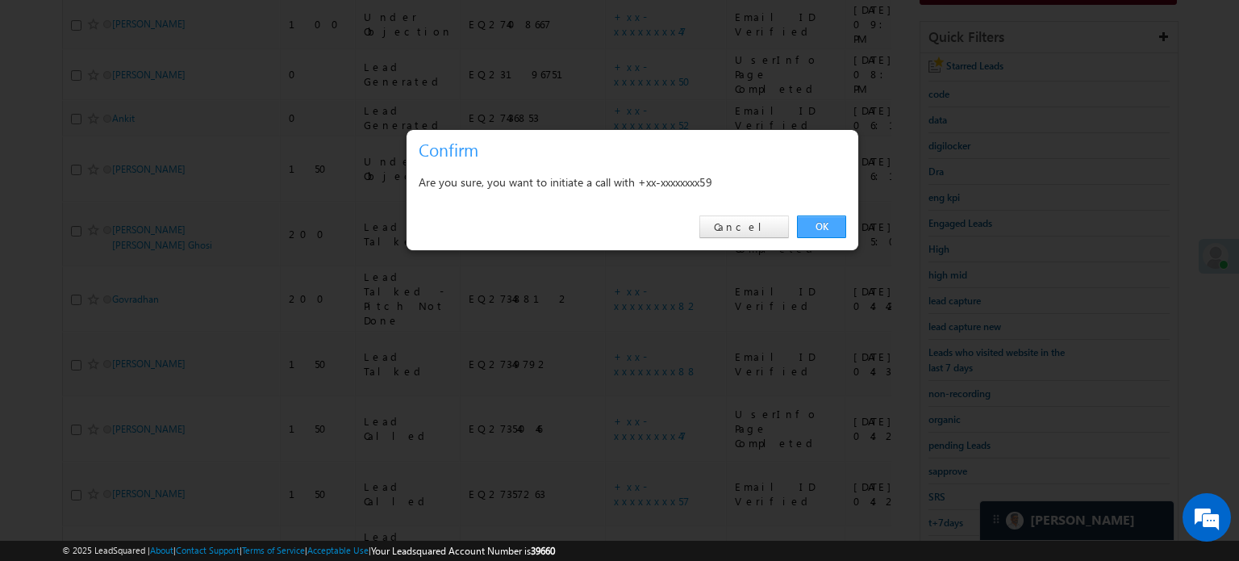
click at [827, 231] on link "OK" at bounding box center [821, 226] width 49 height 23
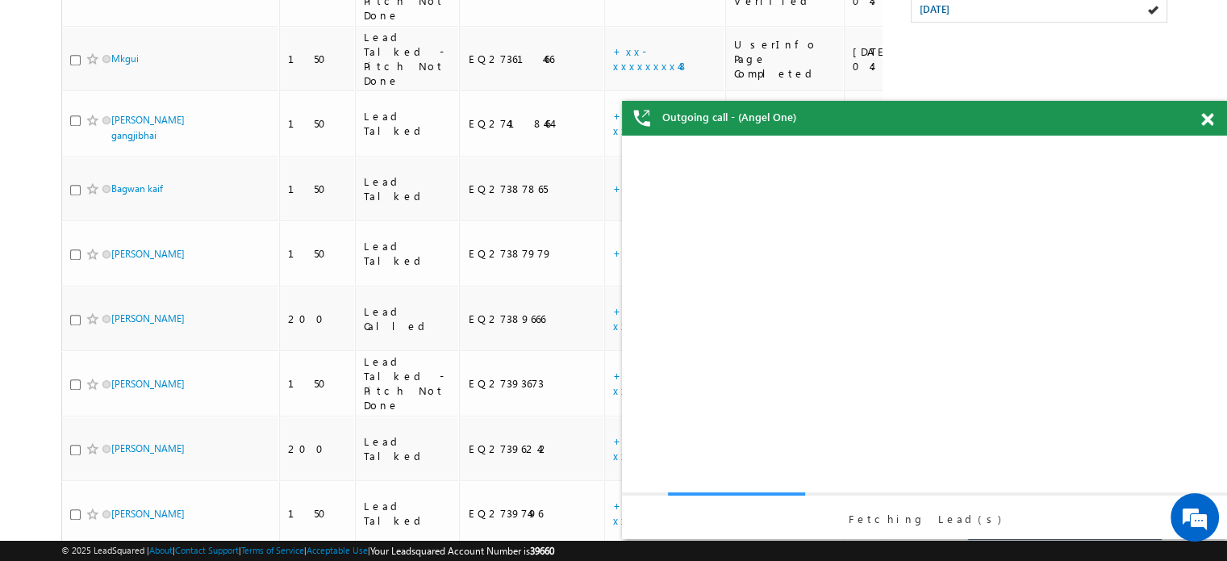
scroll to position [0, 0]
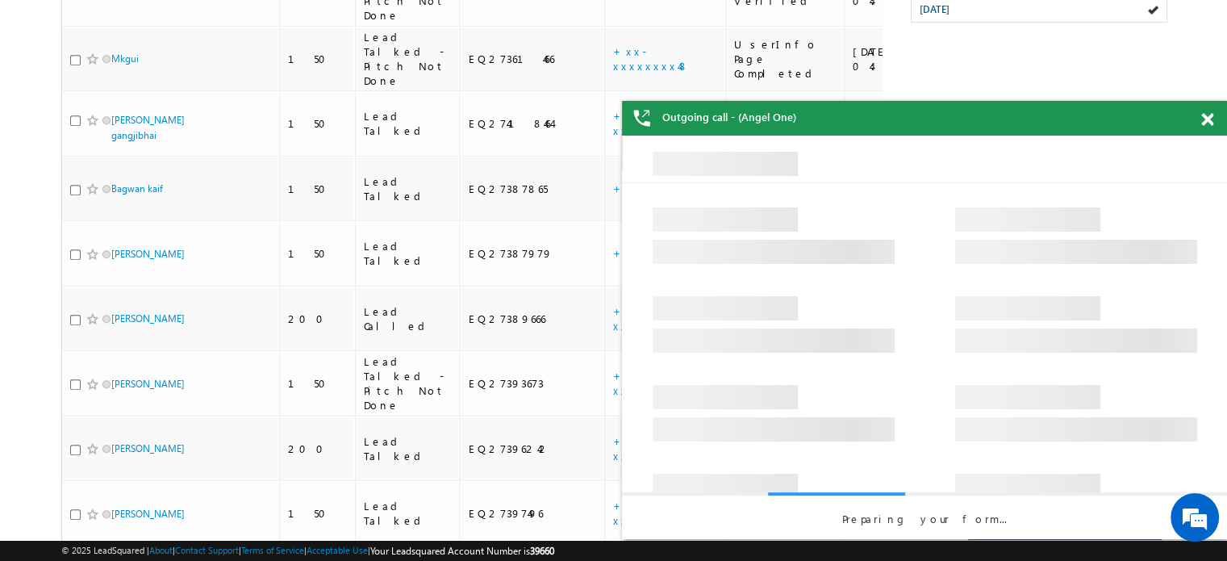
click at [1207, 116] on span at bounding box center [1207, 120] width 12 height 14
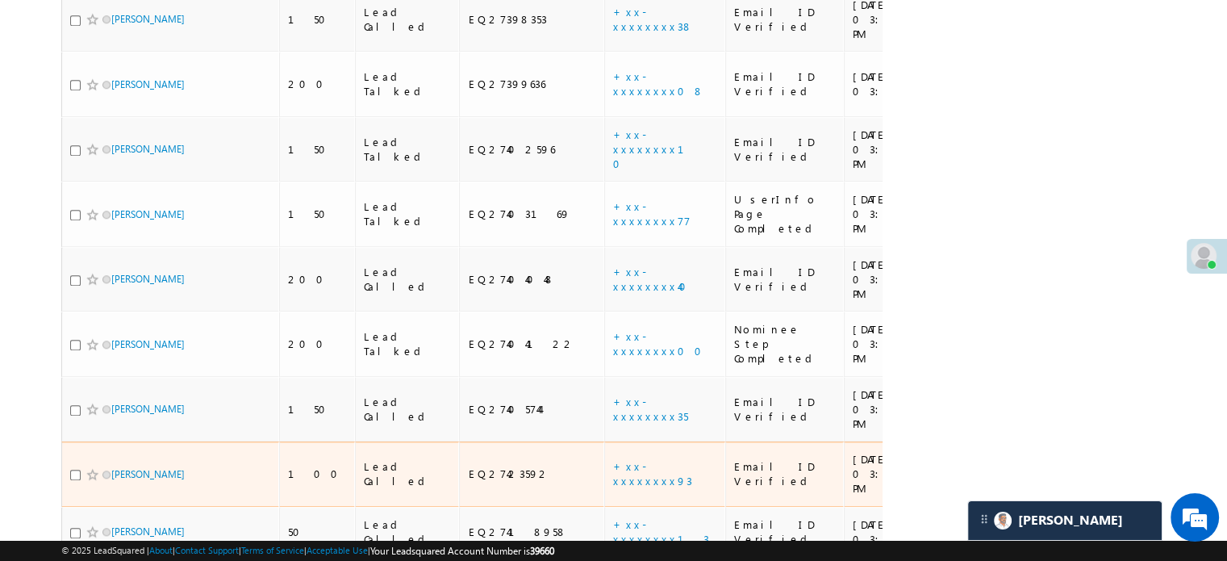
scroll to position [1575, 0]
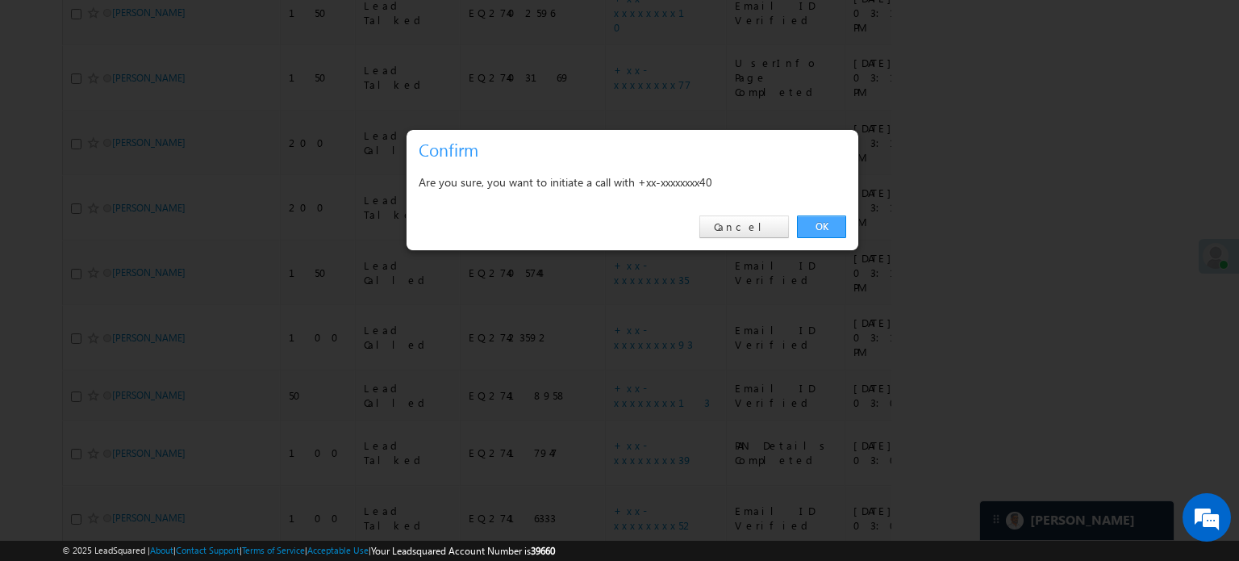
click at [819, 226] on link "OK" at bounding box center [821, 226] width 49 height 23
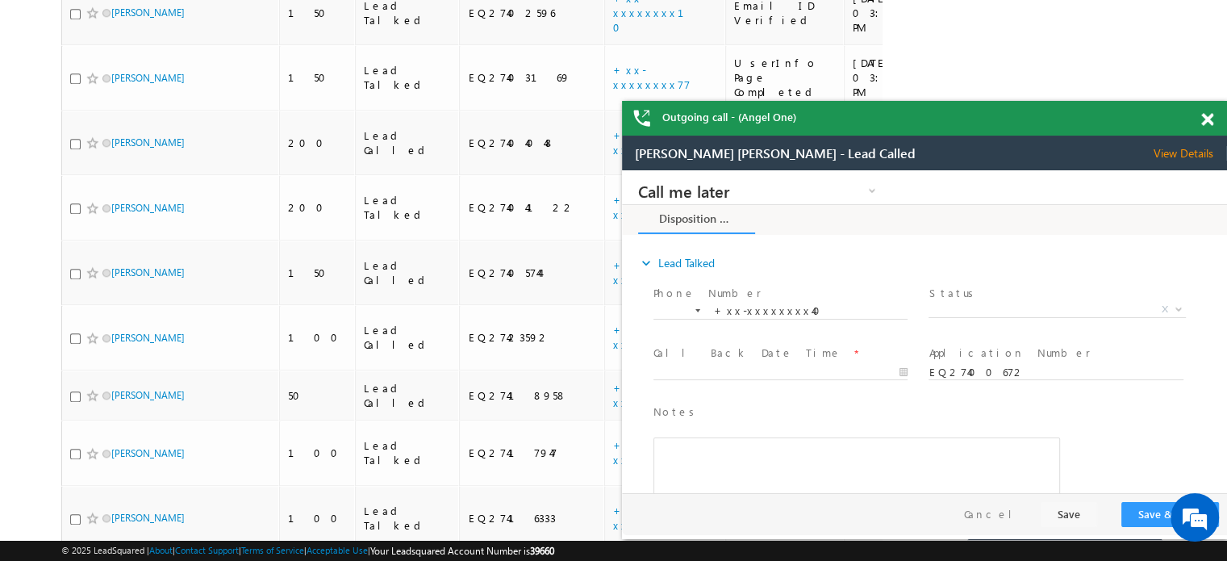
scroll to position [0, 0]
click at [1201, 114] on span at bounding box center [1207, 120] width 12 height 14
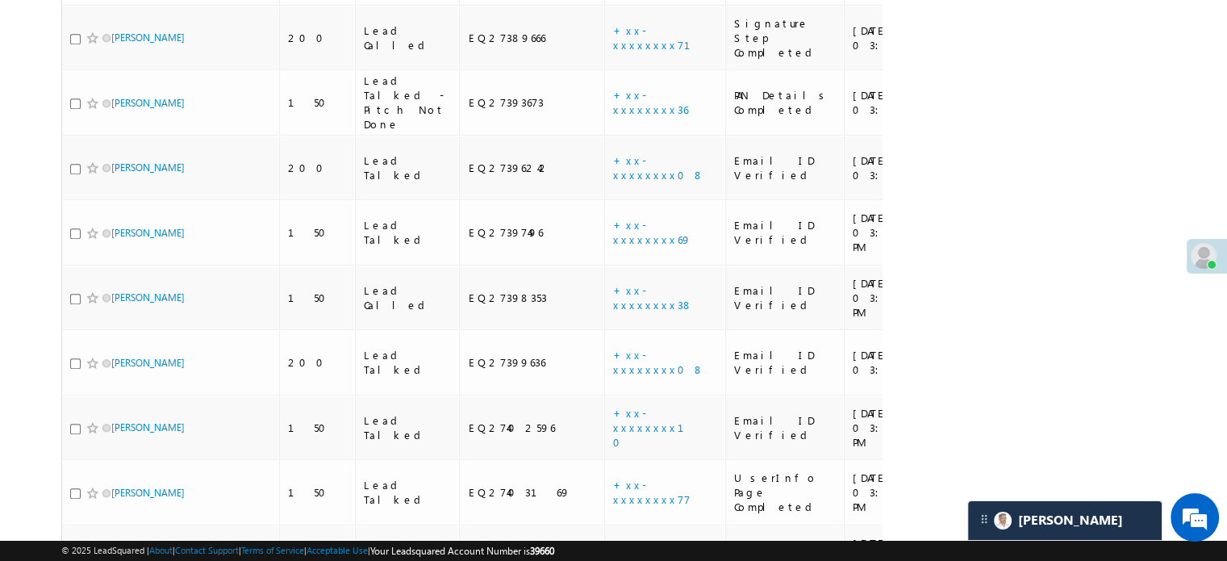
scroll to position [929, 0]
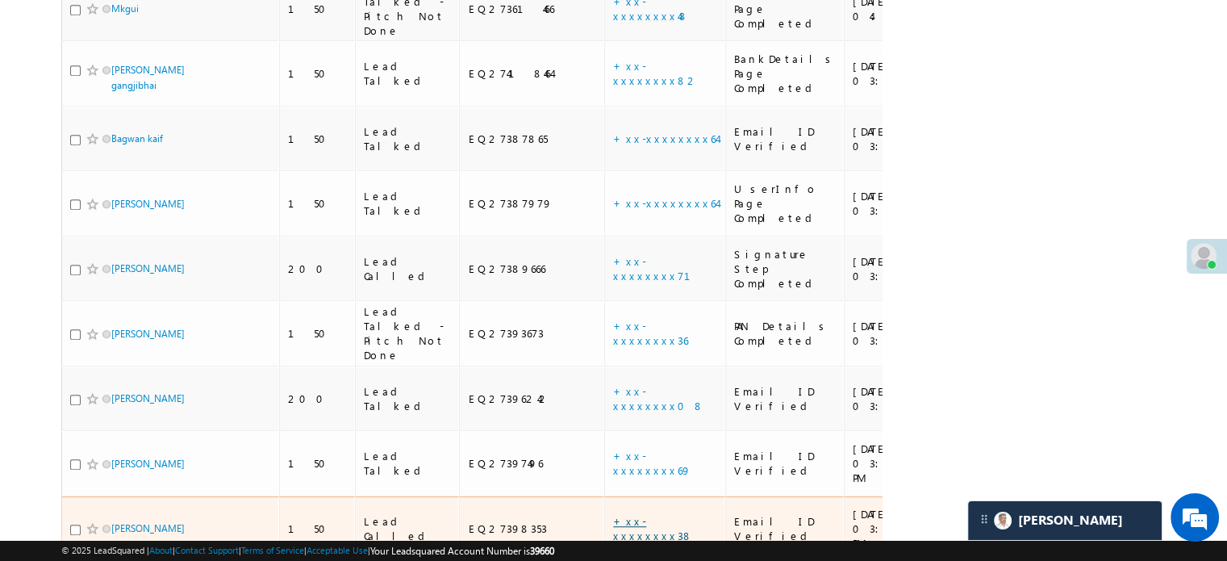
click at [613, 514] on link "+xx-xxxxxxxx38" at bounding box center [653, 528] width 80 height 28
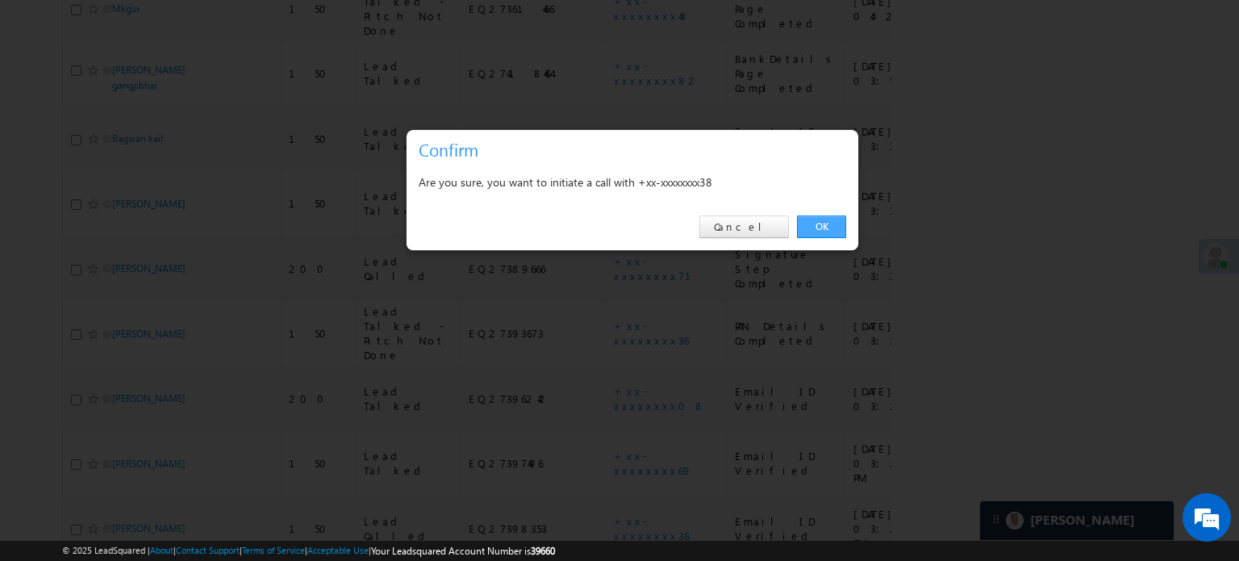
click at [823, 230] on link "OK" at bounding box center [821, 226] width 49 height 23
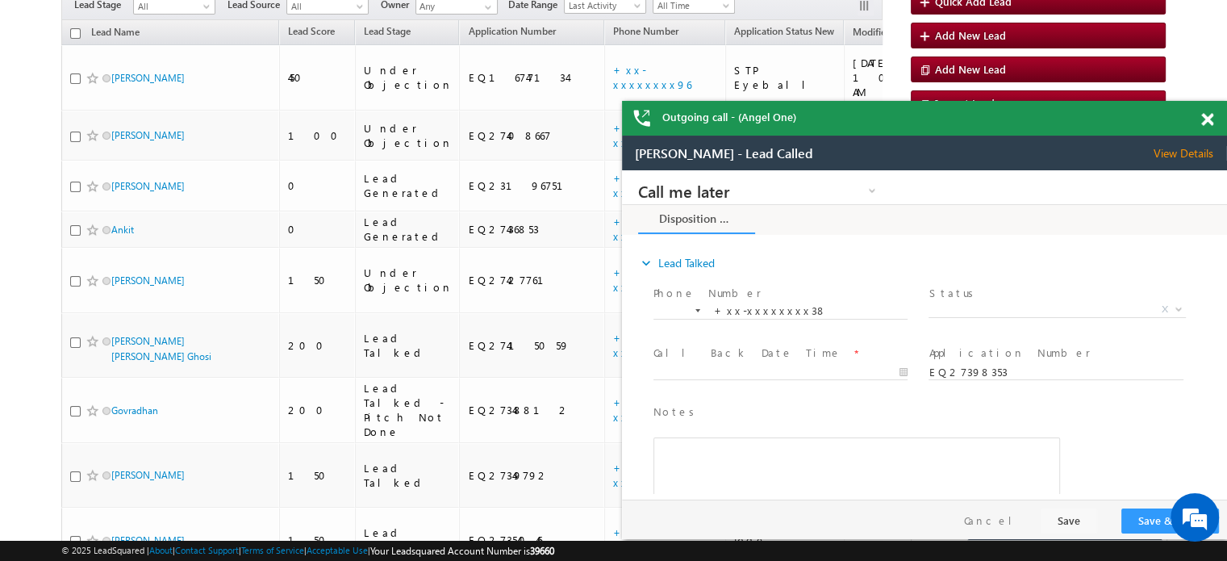
scroll to position [0, 0]
drag, startPoint x: 1209, startPoint y: 116, endPoint x: 1197, endPoint y: 157, distance: 42.1
click at [1209, 118] on span at bounding box center [1207, 120] width 12 height 14
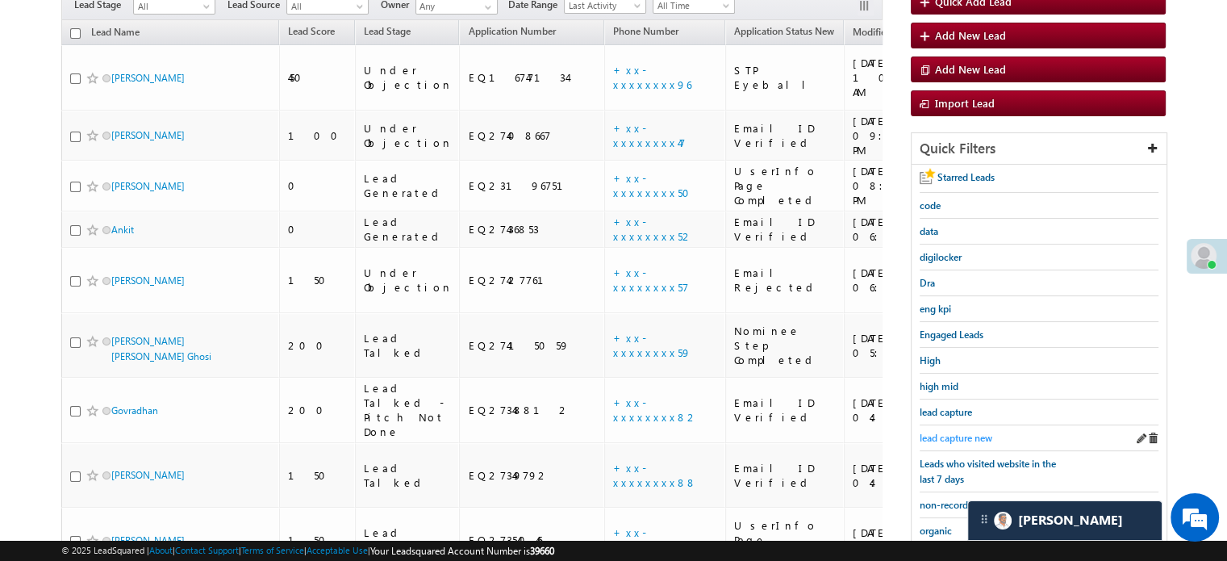
click at [965, 432] on span "lead capture new" at bounding box center [956, 438] width 73 height 12
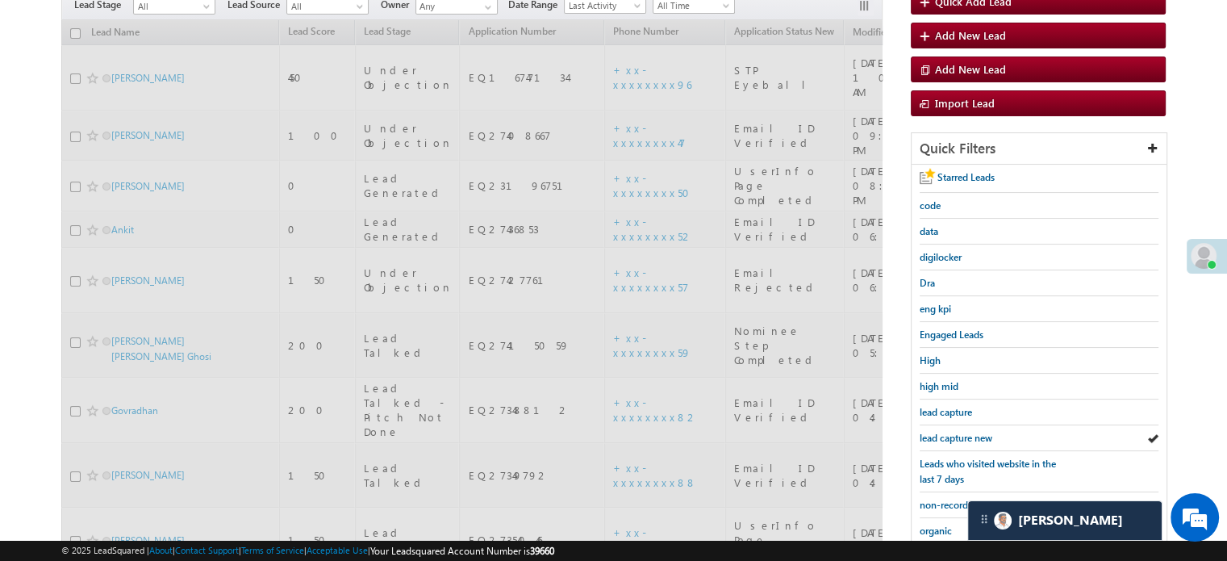
click at [965, 432] on span "lead capture new" at bounding box center [956, 438] width 73 height 12
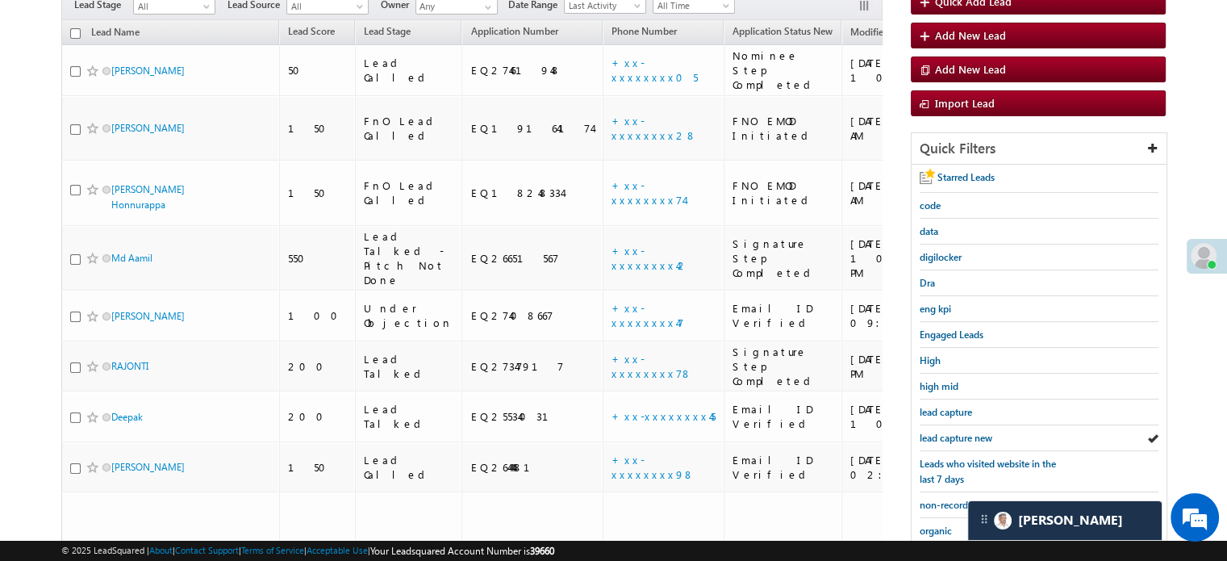
click at [965, 432] on span "lead capture new" at bounding box center [956, 438] width 73 height 12
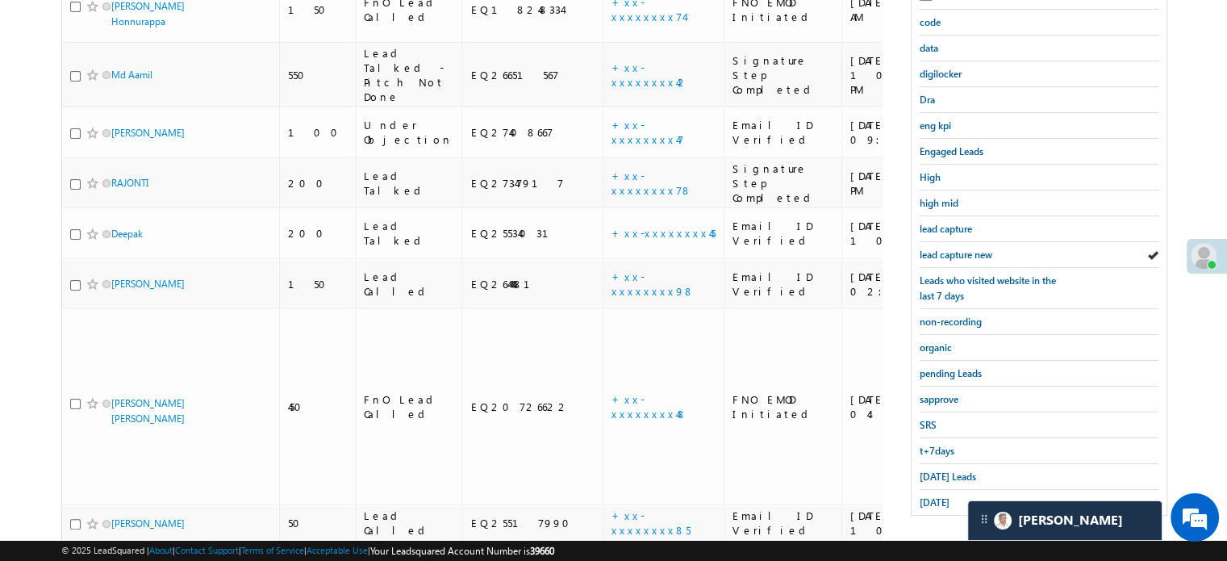
scroll to position [315, 0]
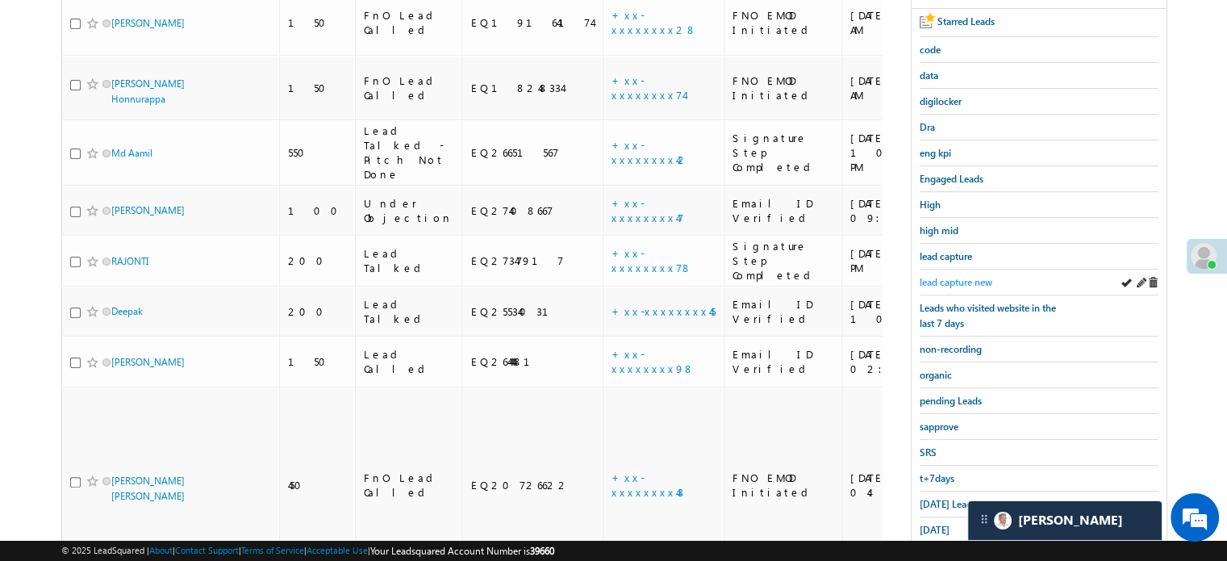
click at [949, 278] on span "lead capture new" at bounding box center [956, 282] width 73 height 12
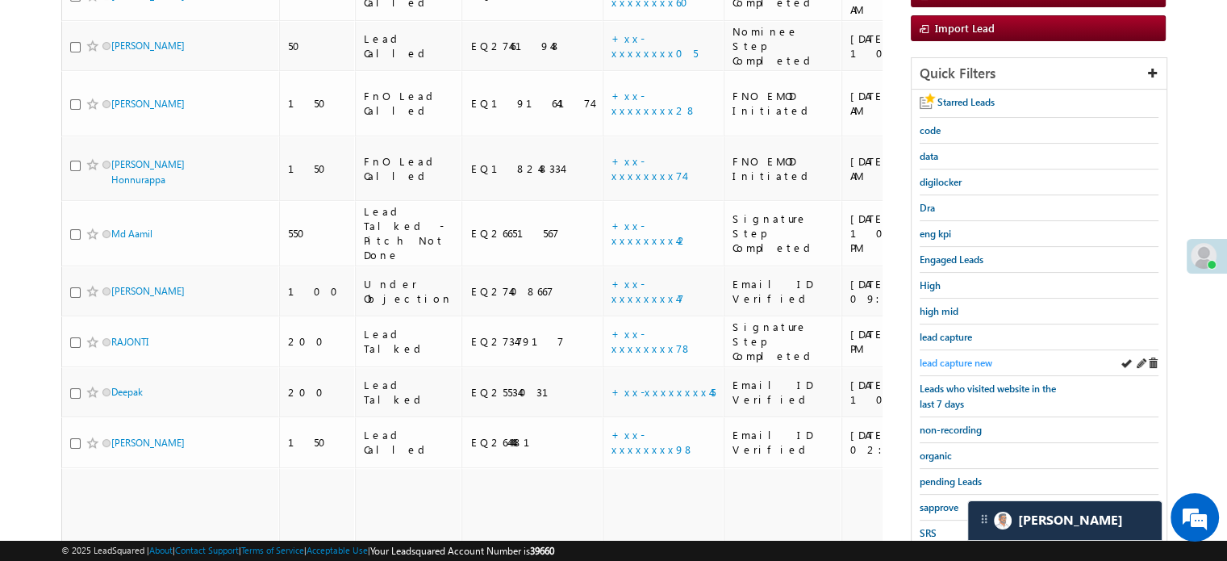
click at [935, 364] on span "lead capture new" at bounding box center [956, 363] width 73 height 12
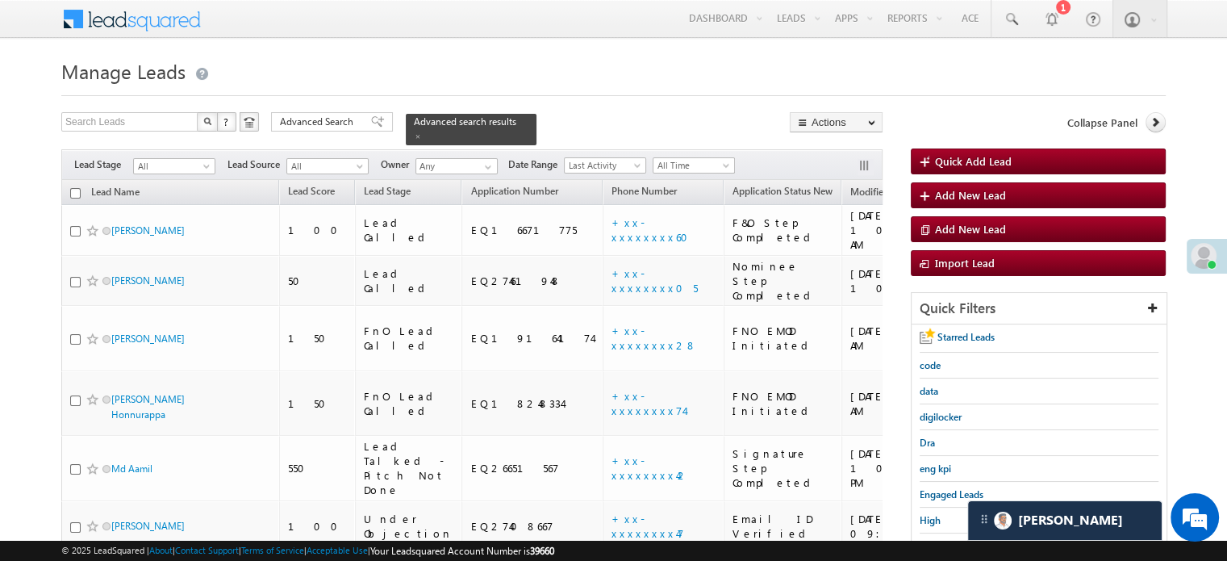
scroll to position [161, 0]
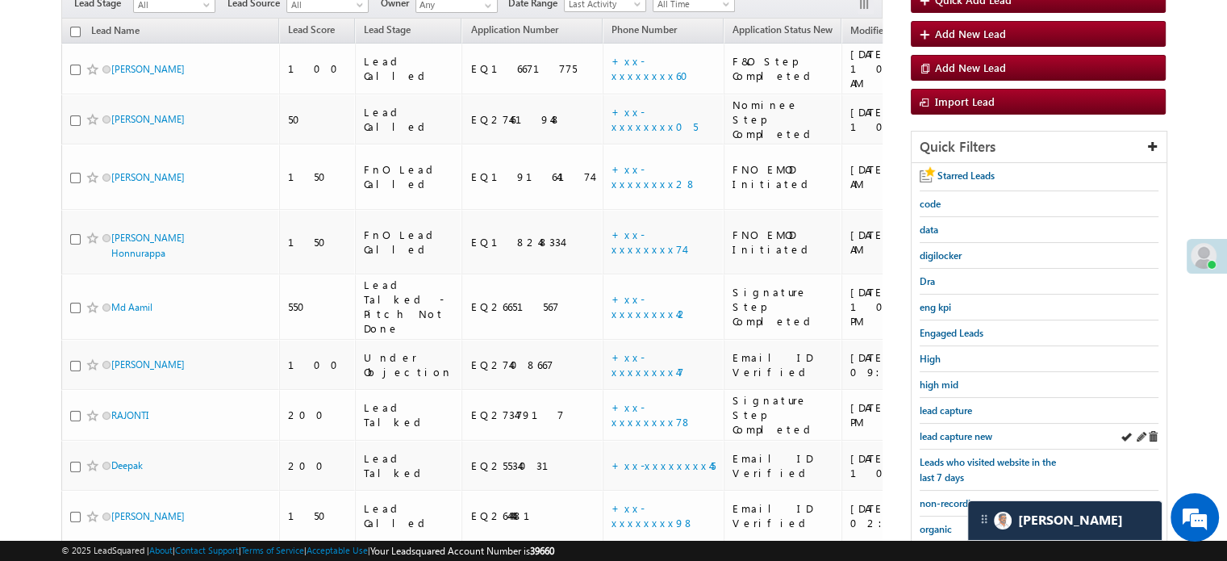
click at [944, 440] on div "lead capture new" at bounding box center [1039, 437] width 239 height 26
click at [950, 435] on span "lead capture new" at bounding box center [956, 436] width 73 height 12
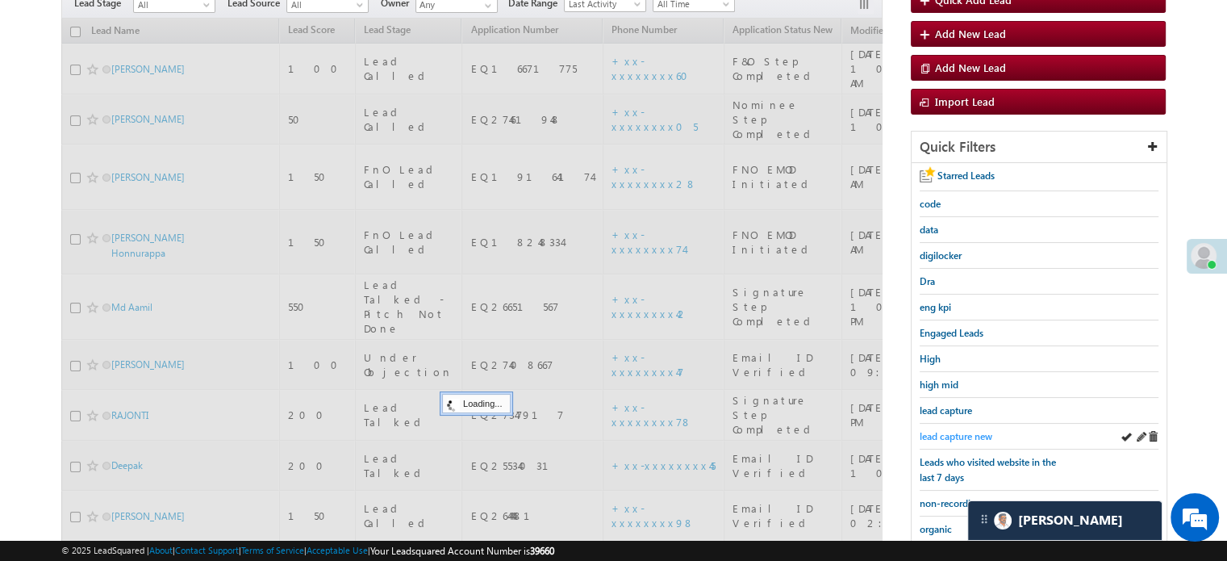
click at [957, 430] on span "lead capture new" at bounding box center [956, 436] width 73 height 12
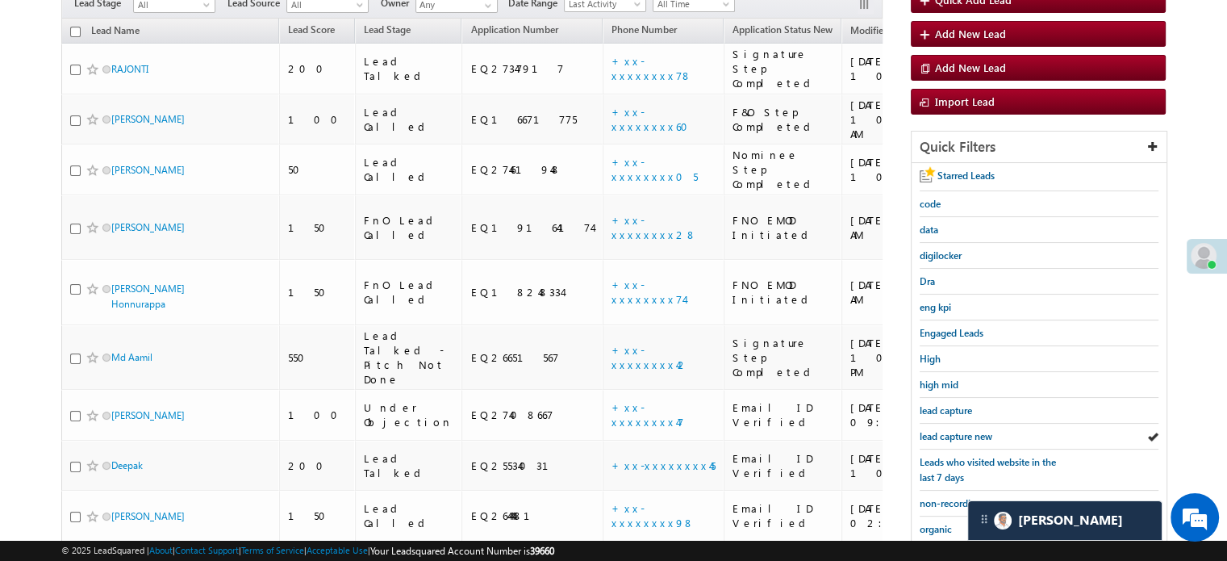
click at [957, 430] on span "lead capture new" at bounding box center [956, 436] width 73 height 12
click at [971, 433] on span "lead capture new" at bounding box center [956, 436] width 73 height 12
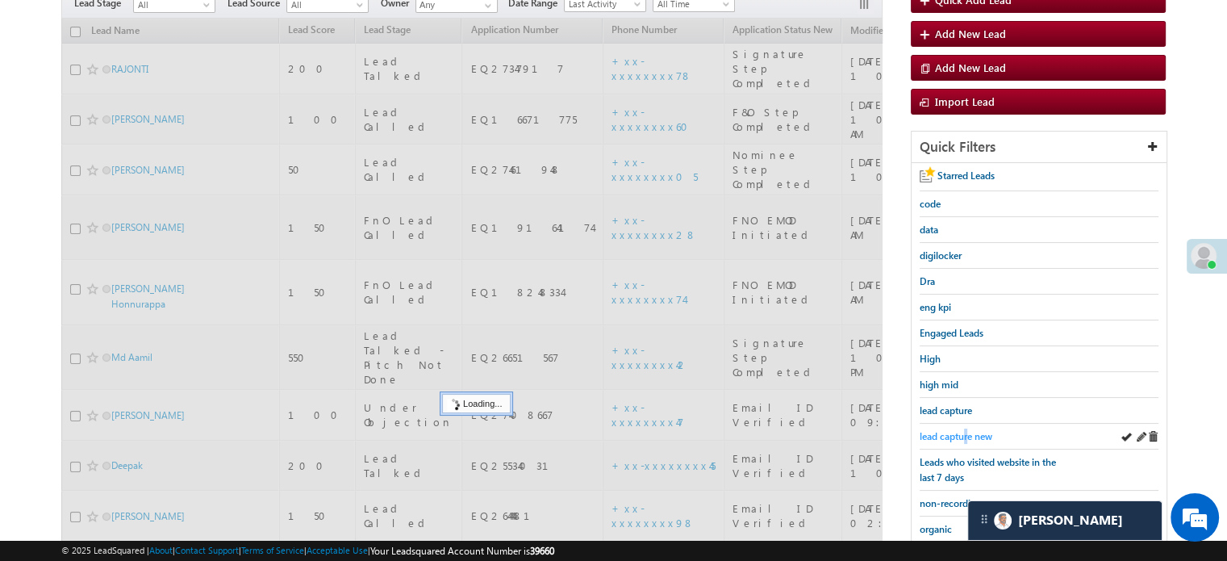
click at [966, 436] on span "lead capture new" at bounding box center [956, 436] width 73 height 12
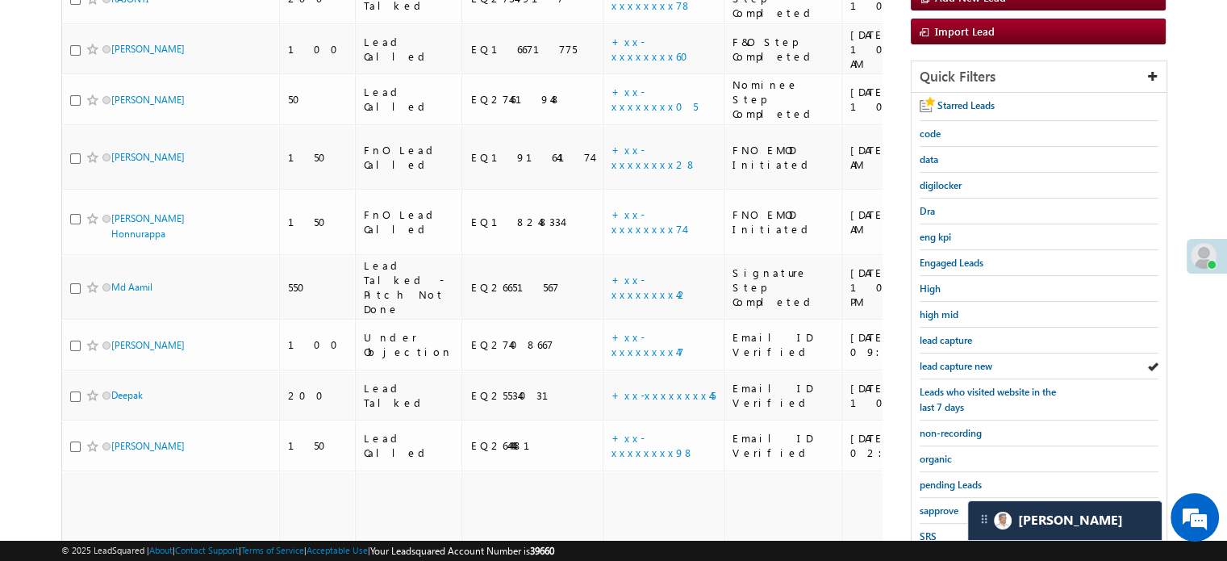
scroll to position [432, 0]
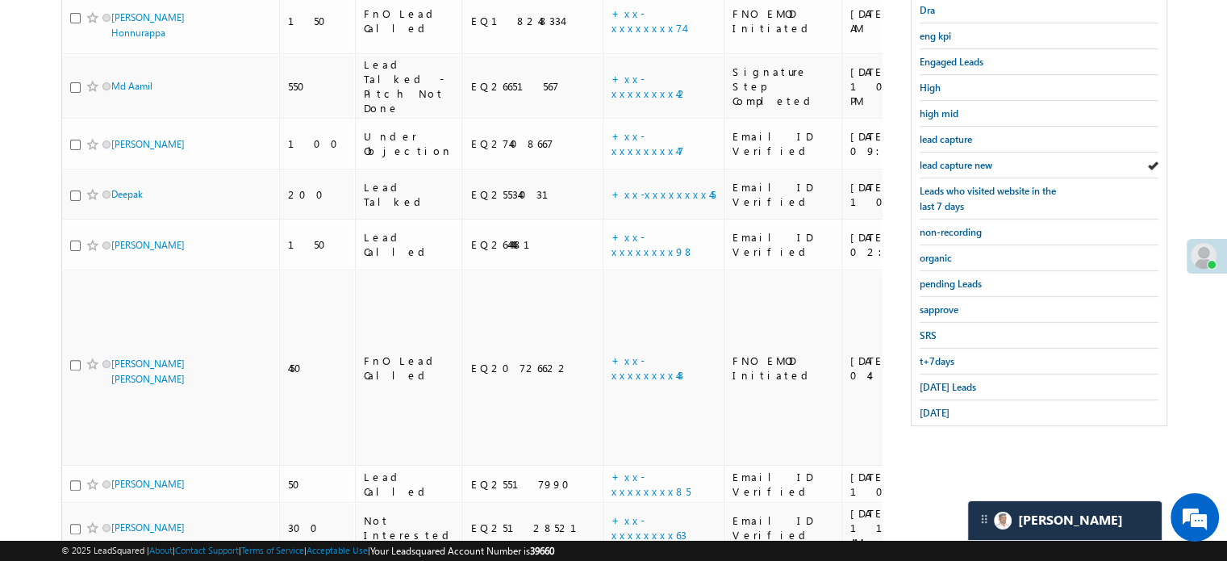
click at [916, 381] on div "Starred Leads code data digilocker Dra eng kpi Engaged Leads High high mid lead…" at bounding box center [1039, 158] width 255 height 533
click at [927, 381] on span "Today's Leads" at bounding box center [948, 387] width 56 height 12
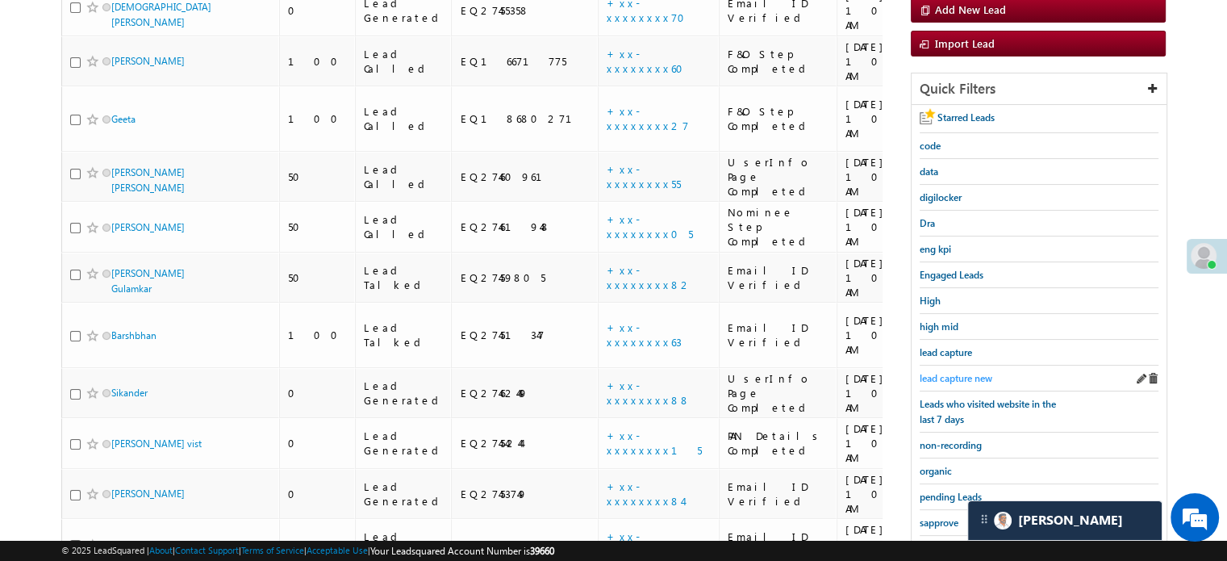
scroll to position [352, 0]
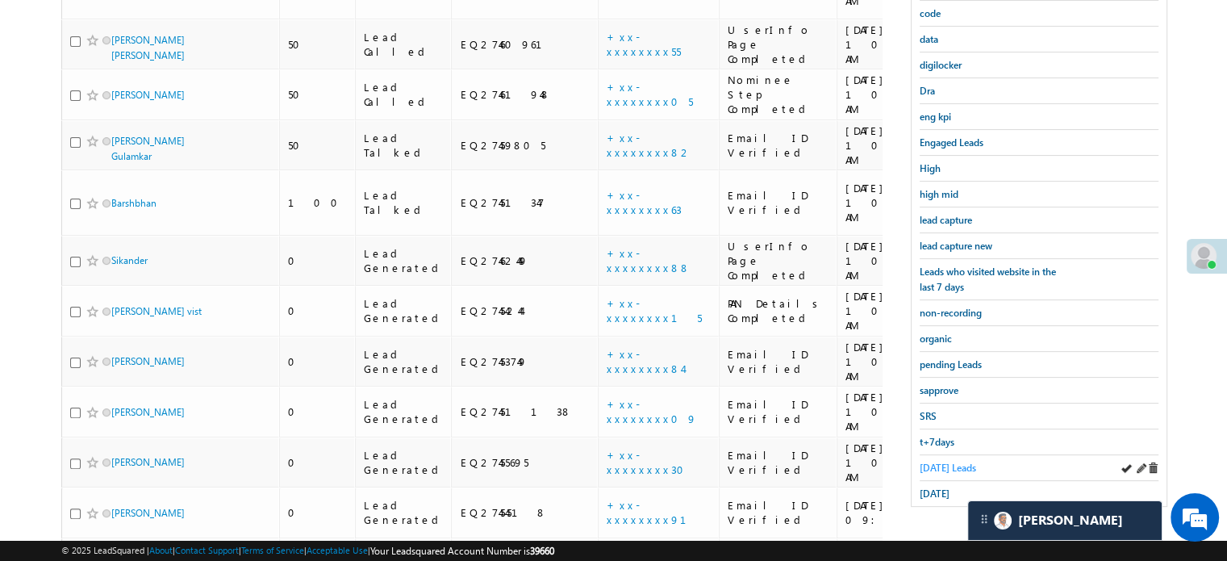
click at [957, 462] on span "Today's Leads" at bounding box center [948, 467] width 56 height 12
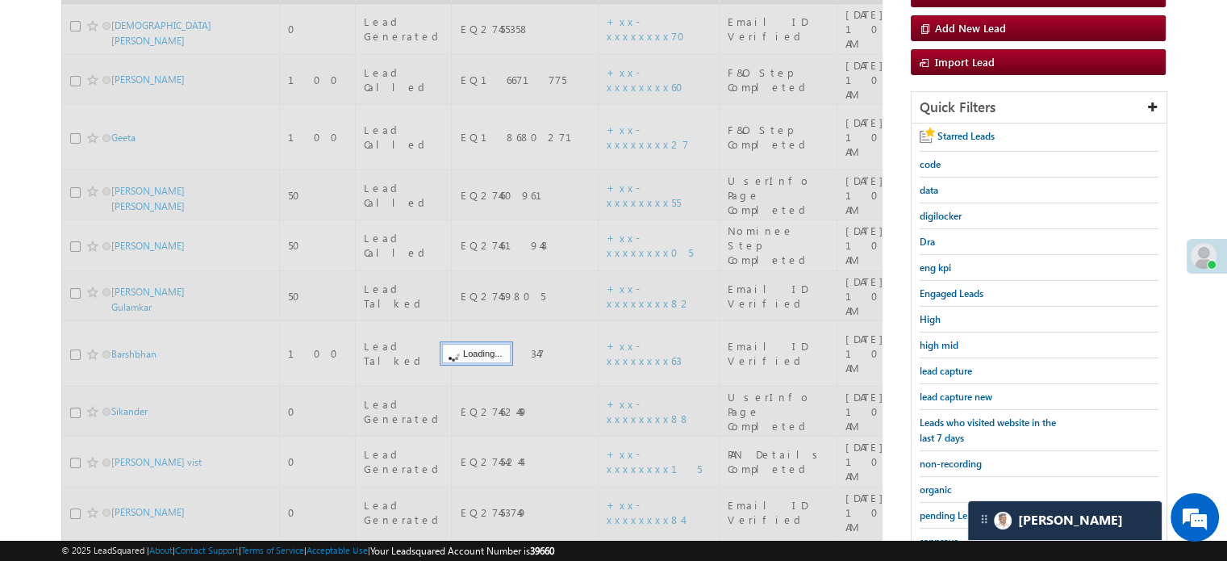
scroll to position [190, 0]
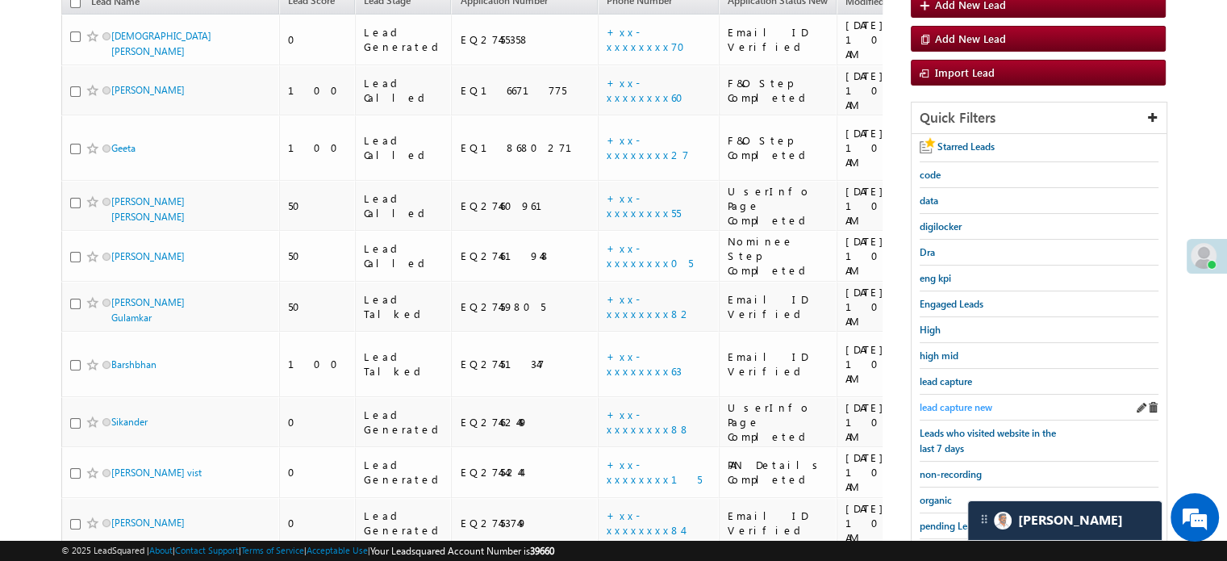
click at [960, 401] on span "lead capture new" at bounding box center [956, 407] width 73 height 12
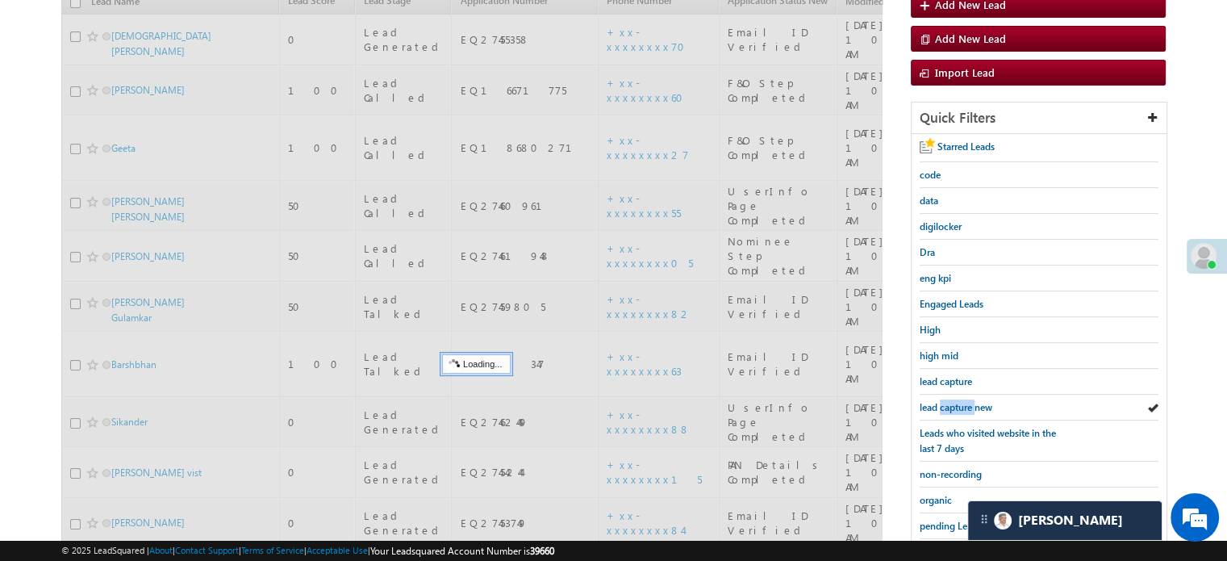
click at [960, 401] on span "lead capture new" at bounding box center [956, 407] width 73 height 12
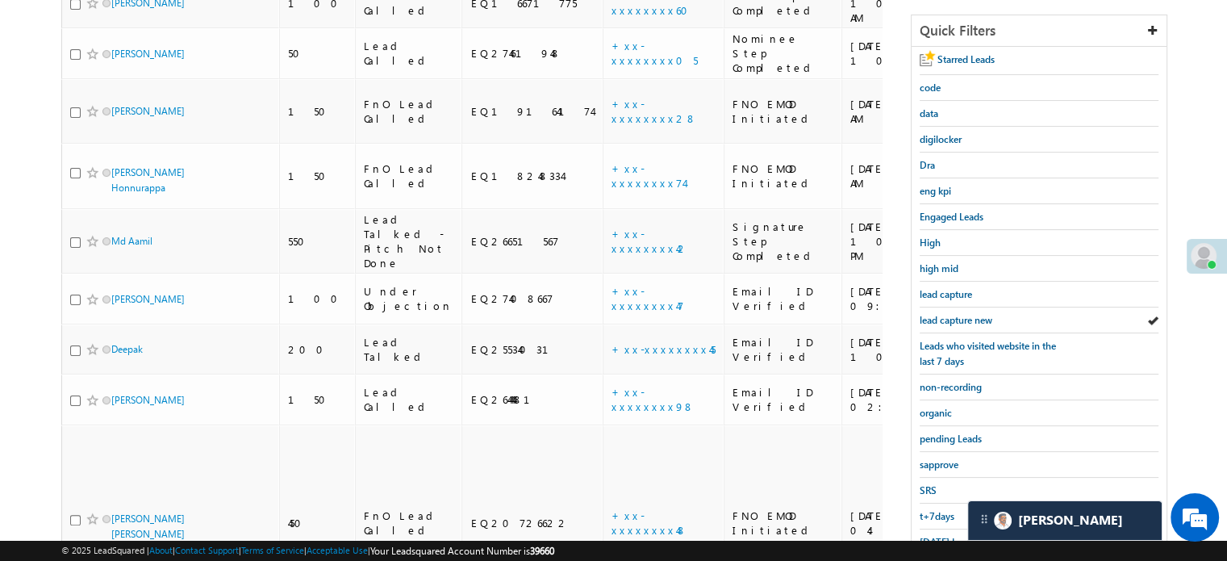
scroll to position [432, 0]
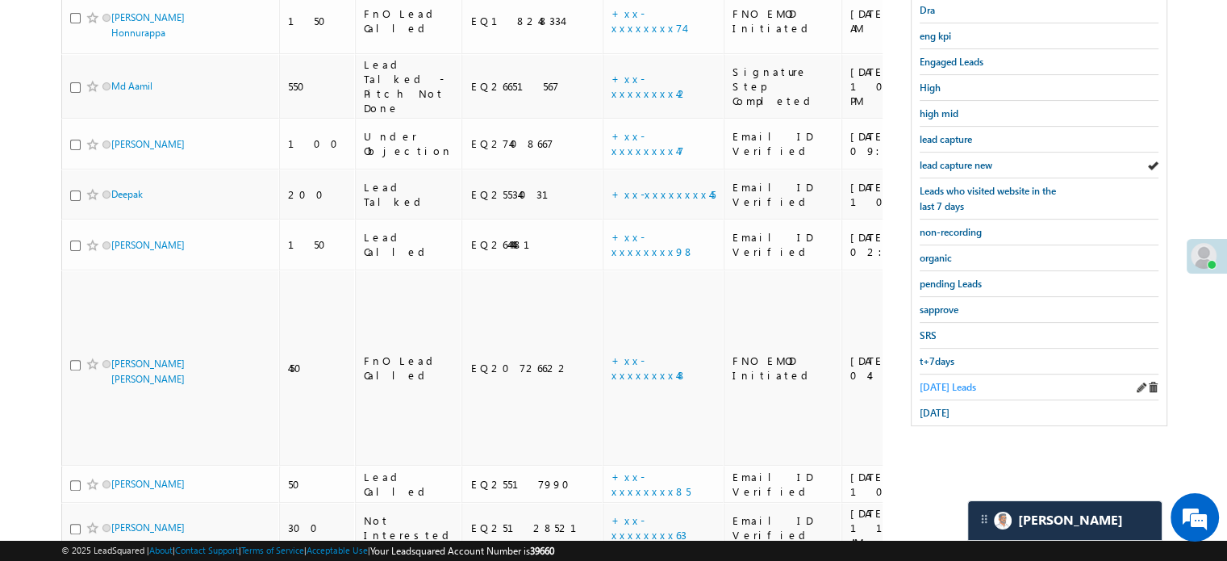
click at [933, 381] on span "Today's Leads" at bounding box center [948, 387] width 56 height 12
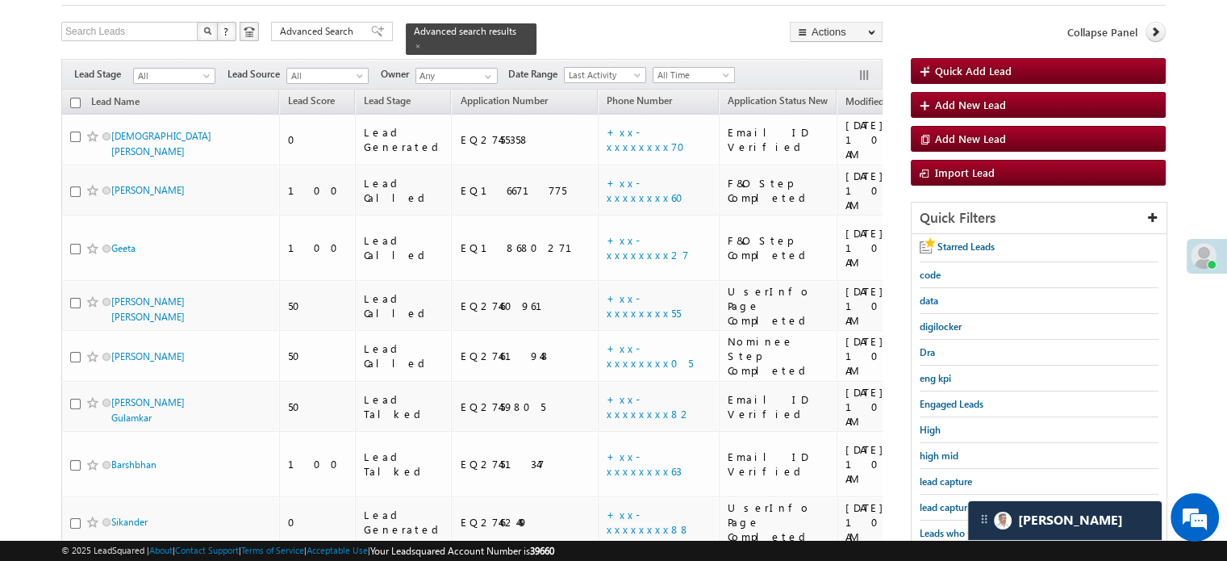
scroll to position [90, 0]
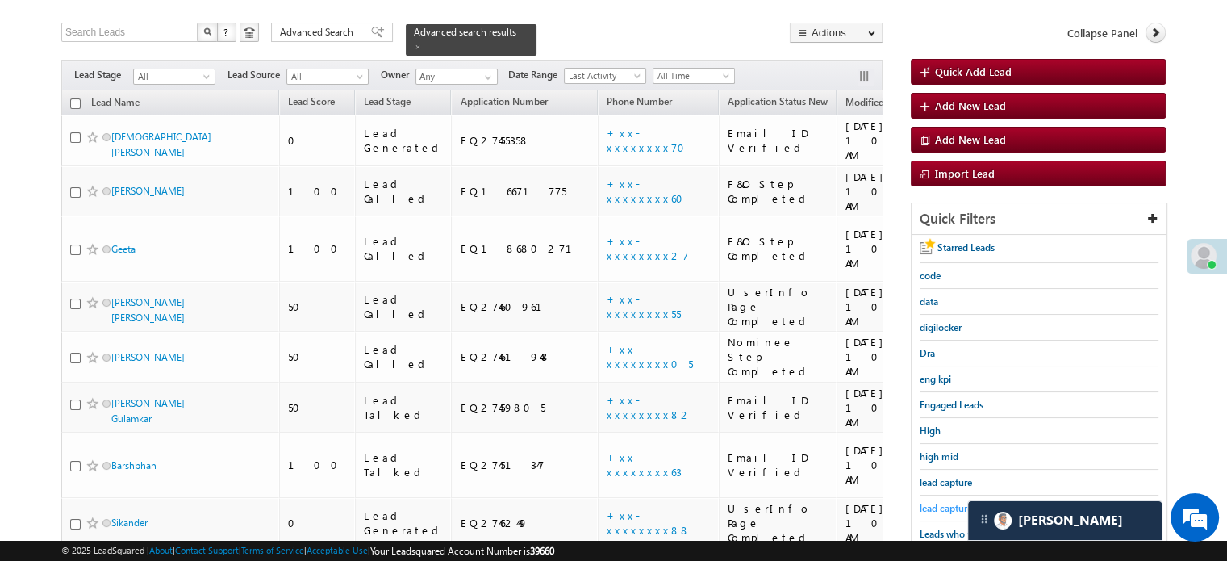
click at [947, 502] on span "lead capture new" at bounding box center [956, 508] width 73 height 12
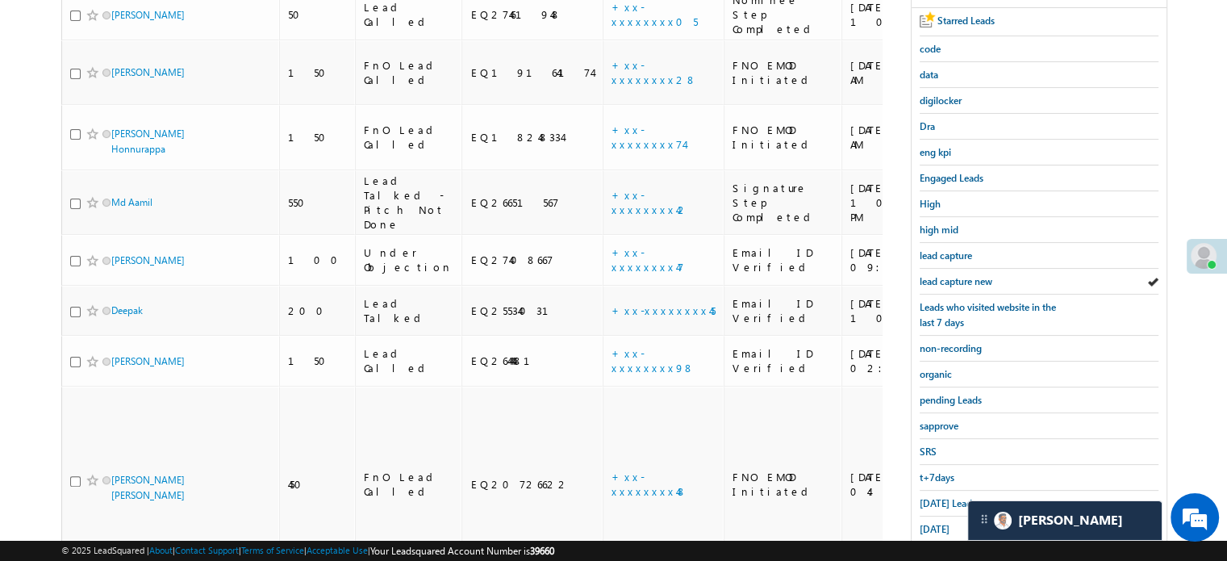
scroll to position [332, 0]
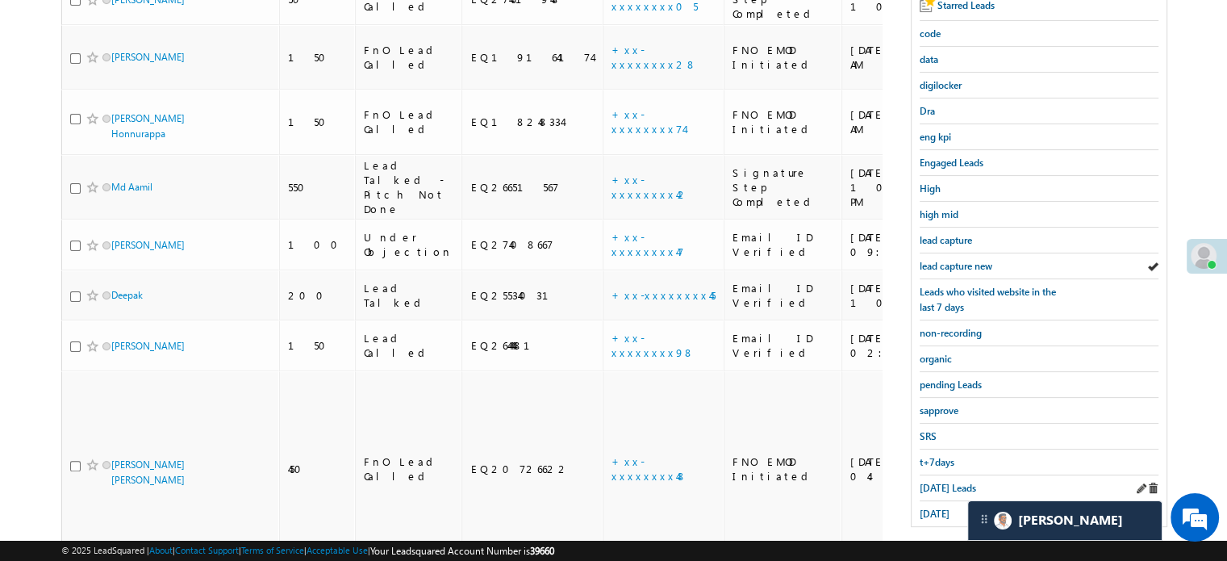
click at [937, 488] on div "Today's Leads" at bounding box center [1039, 488] width 239 height 26
click at [937, 482] on span "Today's Leads" at bounding box center [948, 488] width 56 height 12
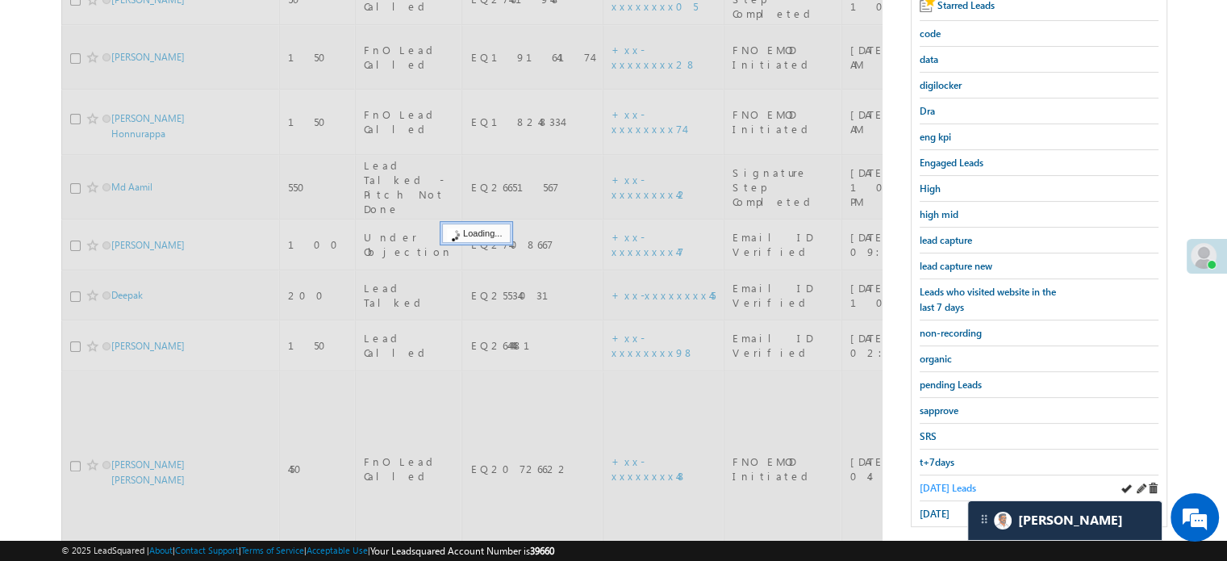
click at [939, 482] on span "Today's Leads" at bounding box center [948, 488] width 56 height 12
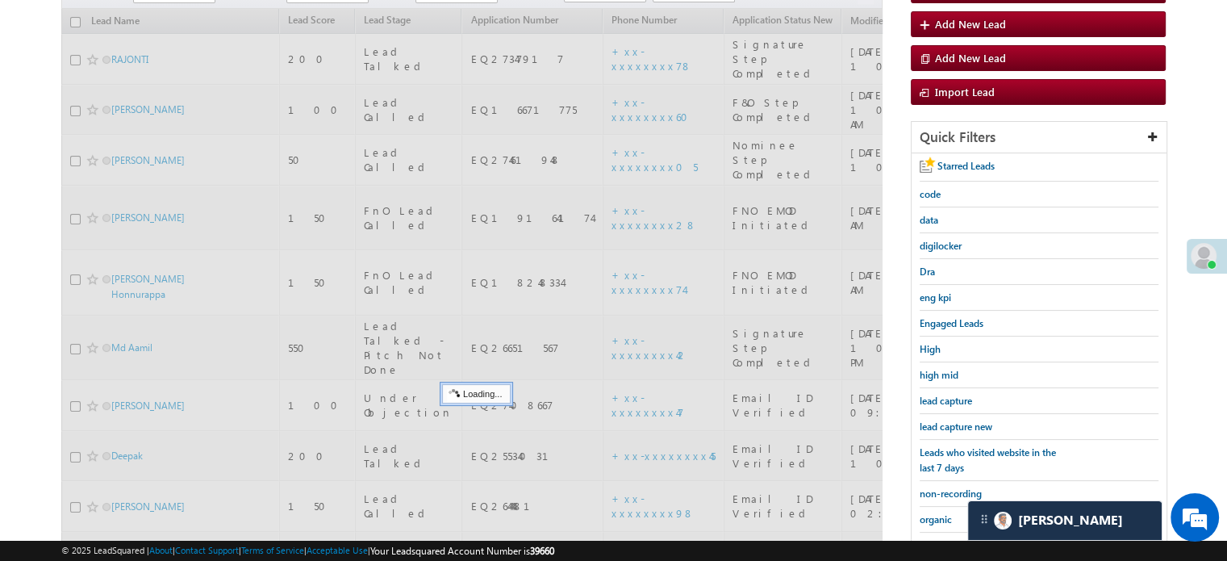
scroll to position [170, 0]
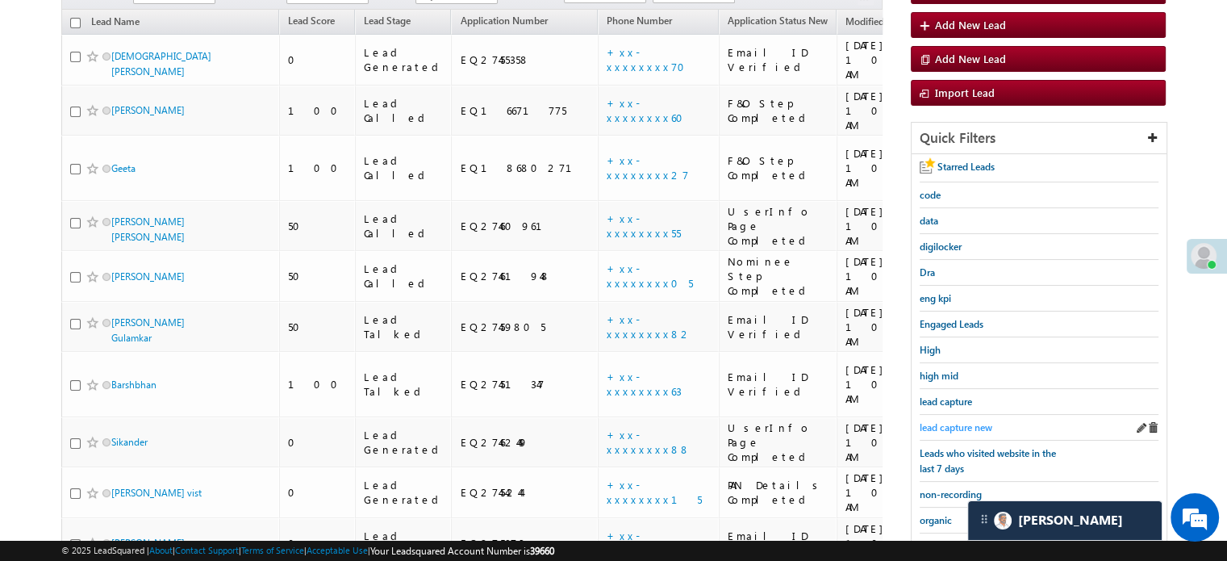
click at [956, 421] on span "lead capture new" at bounding box center [956, 427] width 73 height 12
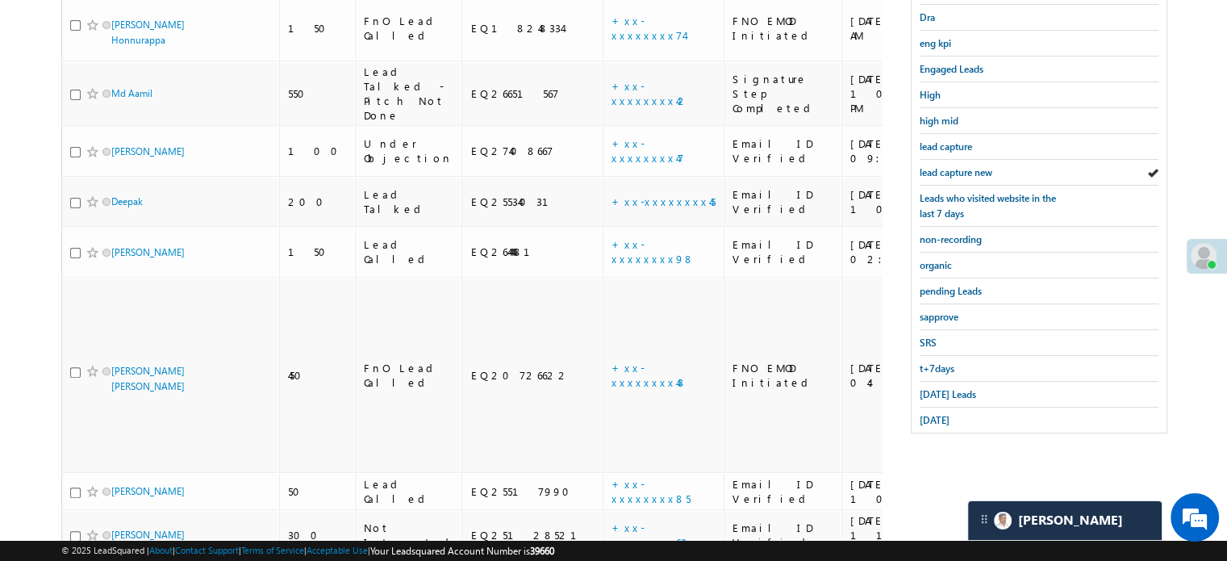
scroll to position [432, 0]
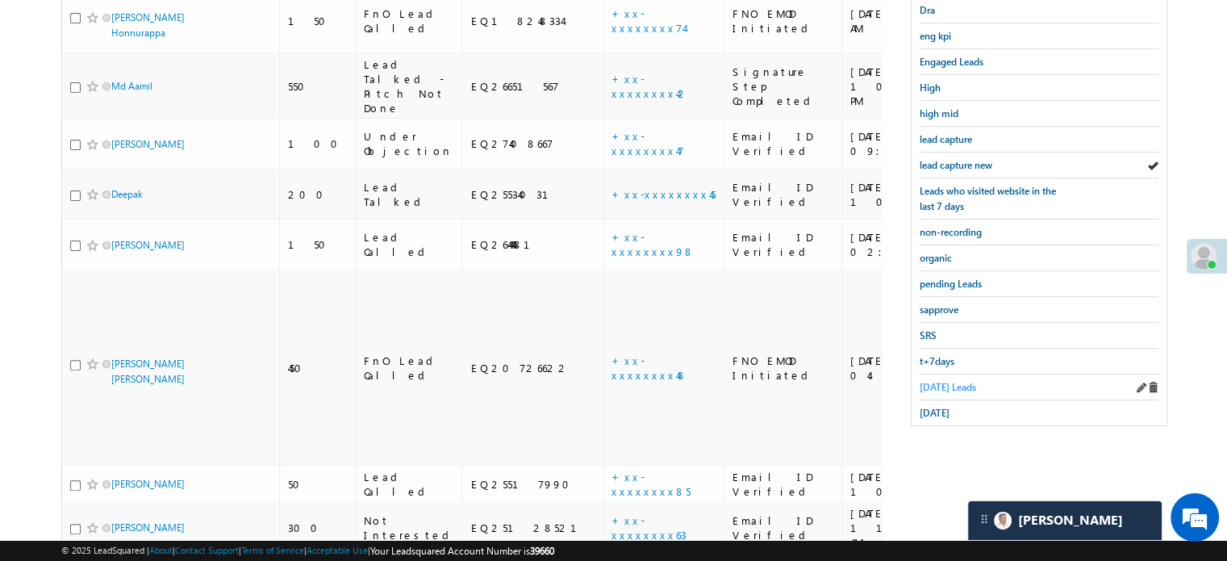
click at [950, 383] on span "Today's Leads" at bounding box center [948, 387] width 56 height 12
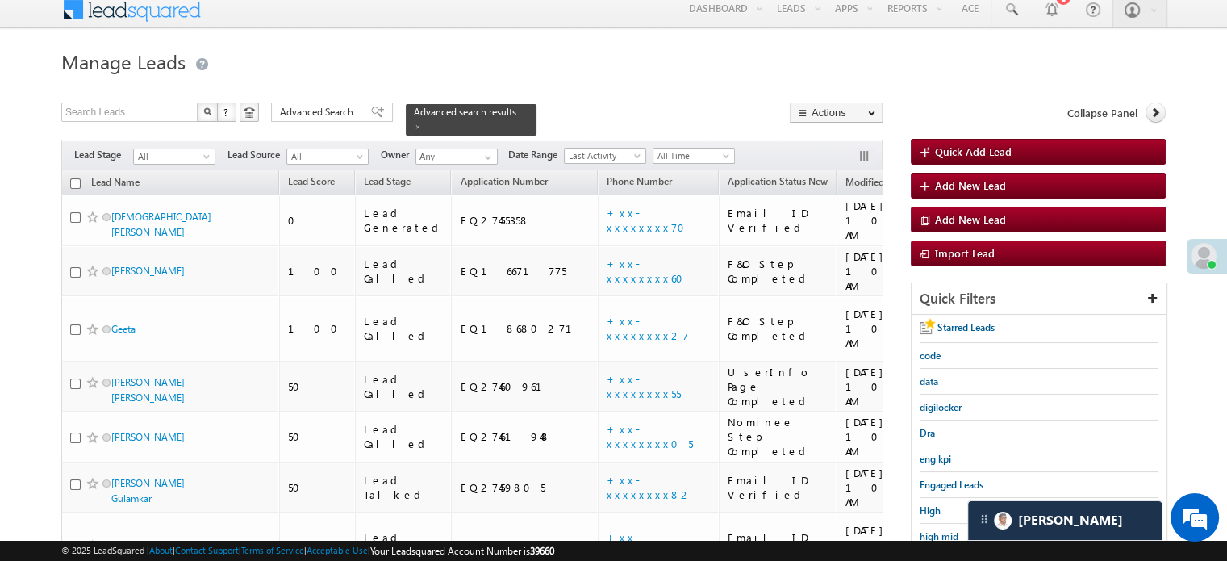
scroll to position [9, 0]
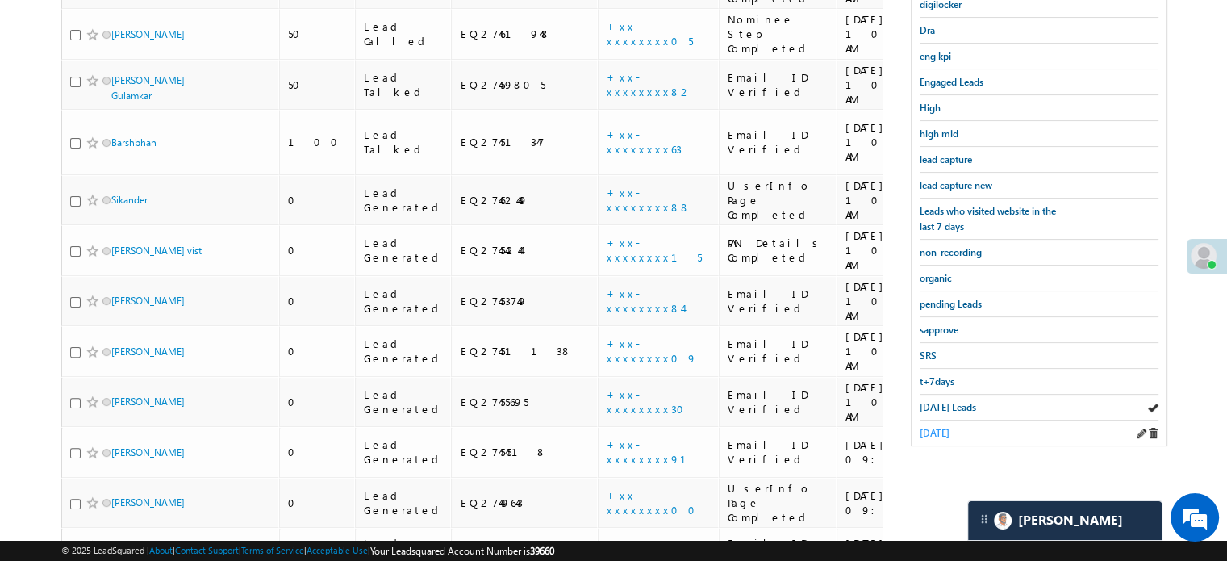
click at [942, 428] on span "yesterday" at bounding box center [935, 433] width 30 height 12
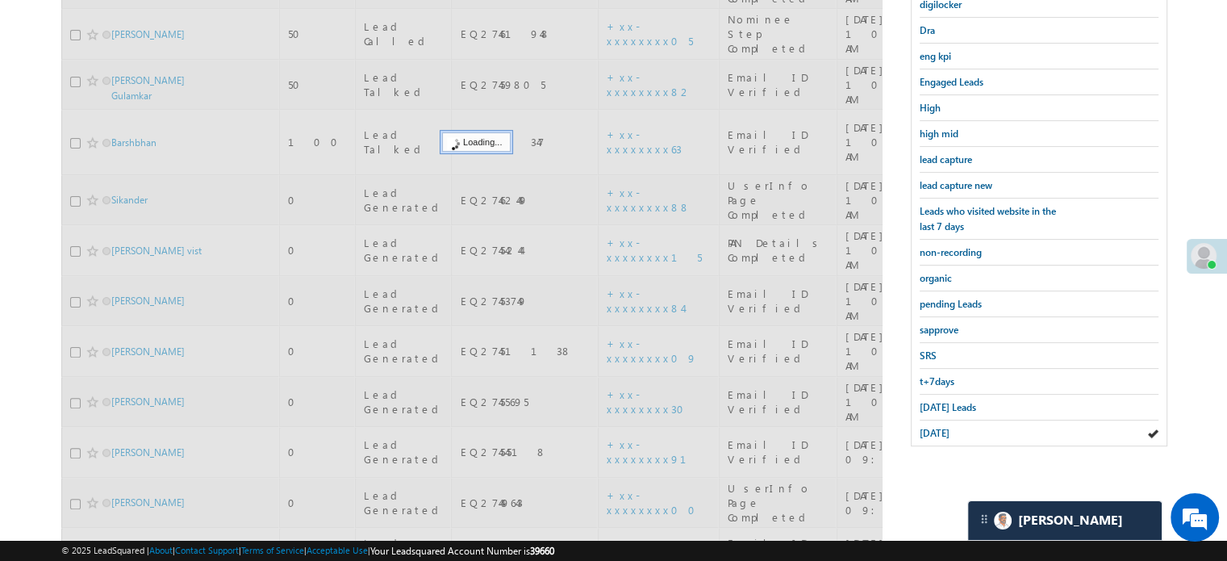
scroll to position [170, 0]
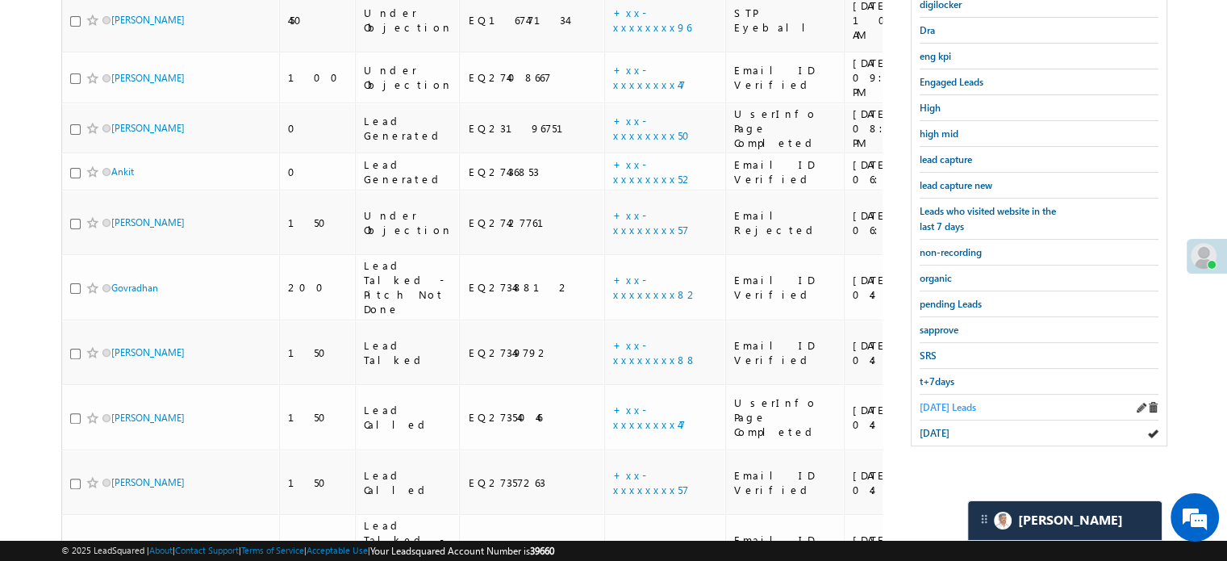
click at [938, 406] on span "[DATE] Leads" at bounding box center [948, 407] width 56 height 12
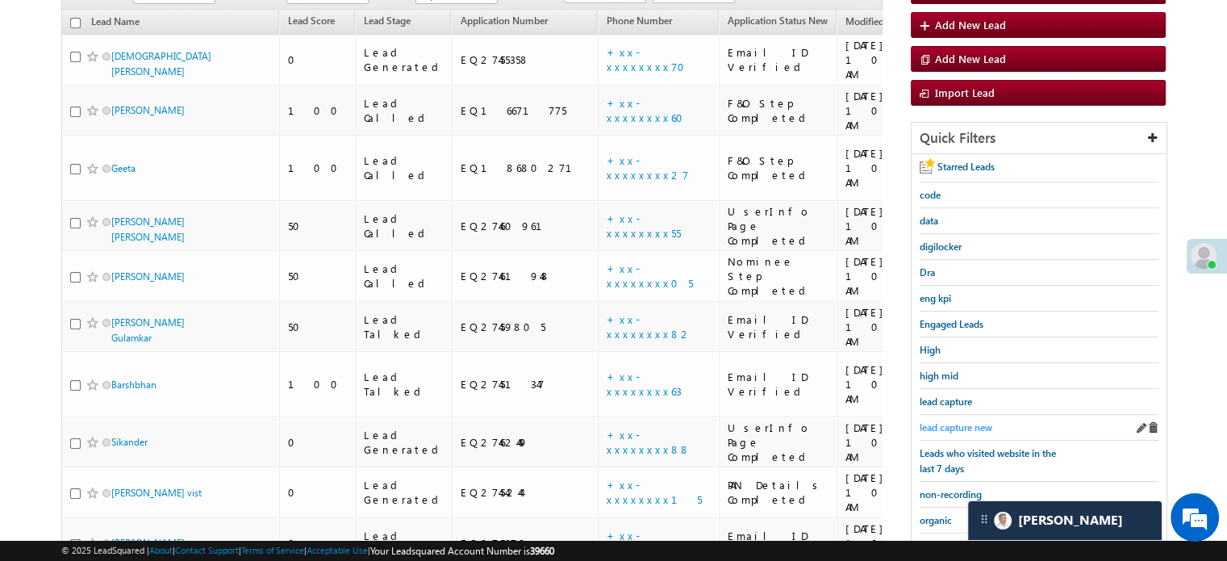
click at [963, 422] on span "lead capture new" at bounding box center [956, 427] width 73 height 12
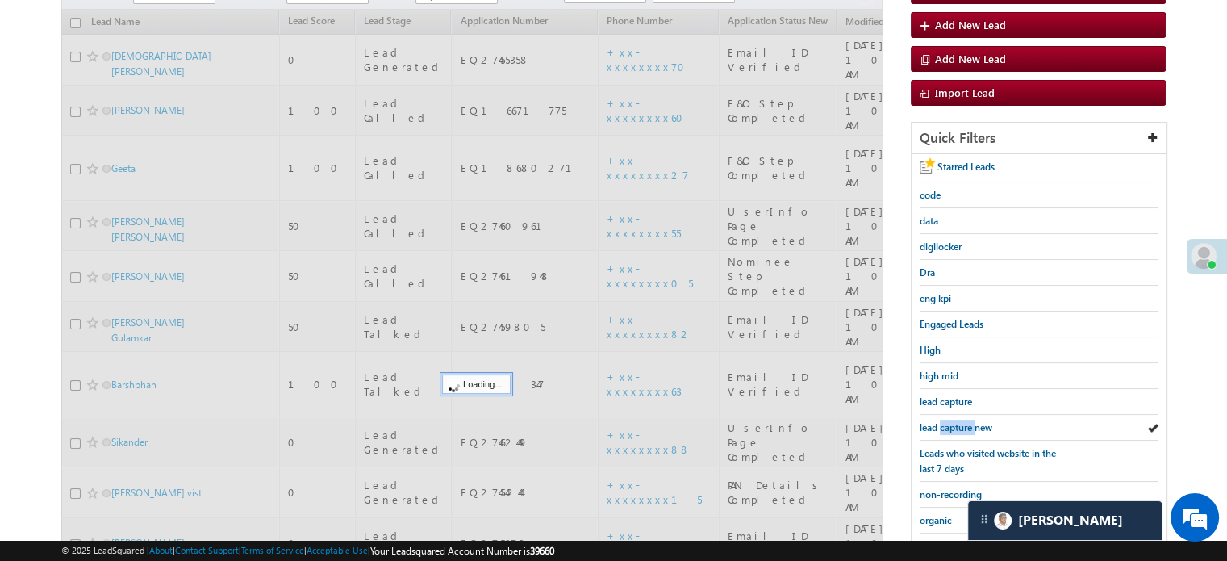
click at [963, 422] on span "lead capture new" at bounding box center [956, 427] width 73 height 12
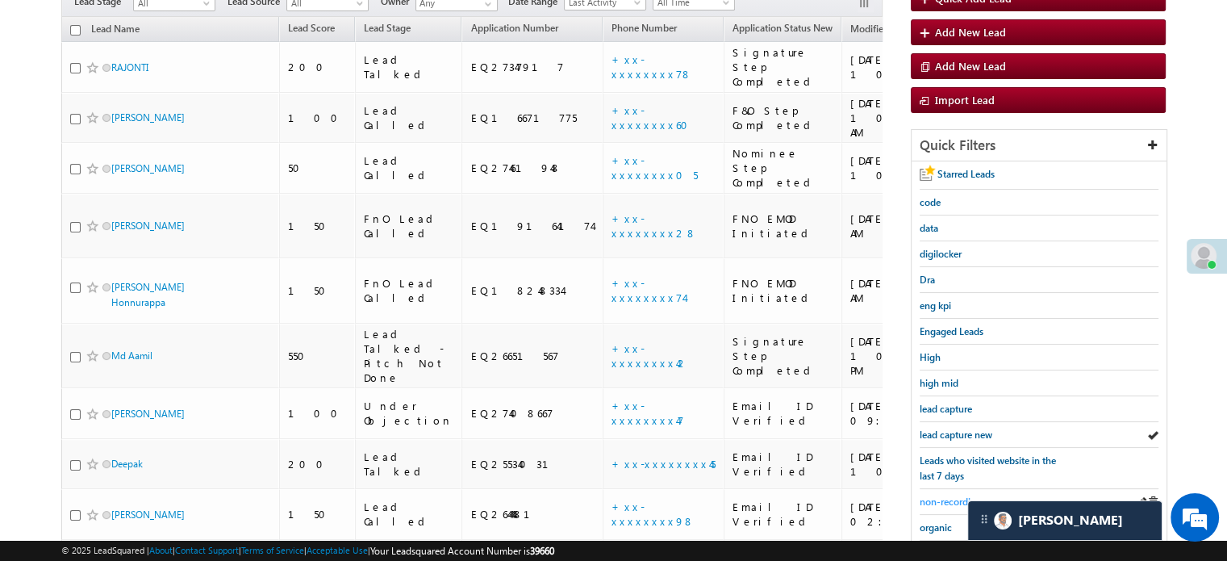
scroll to position [251, 0]
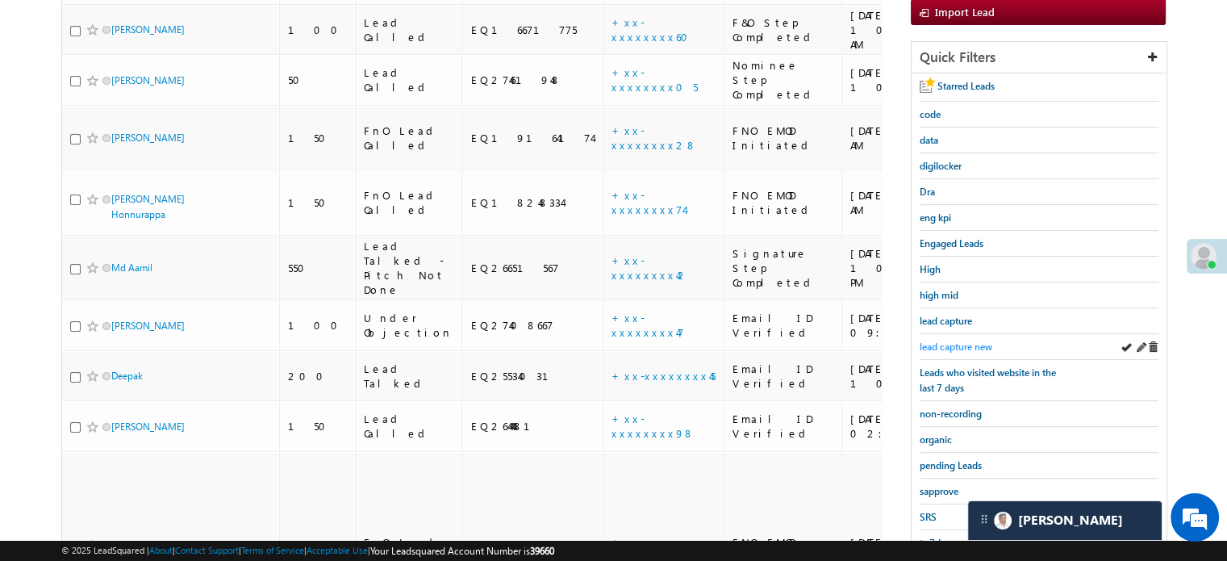
click at [941, 348] on span "lead capture new" at bounding box center [956, 346] width 73 height 12
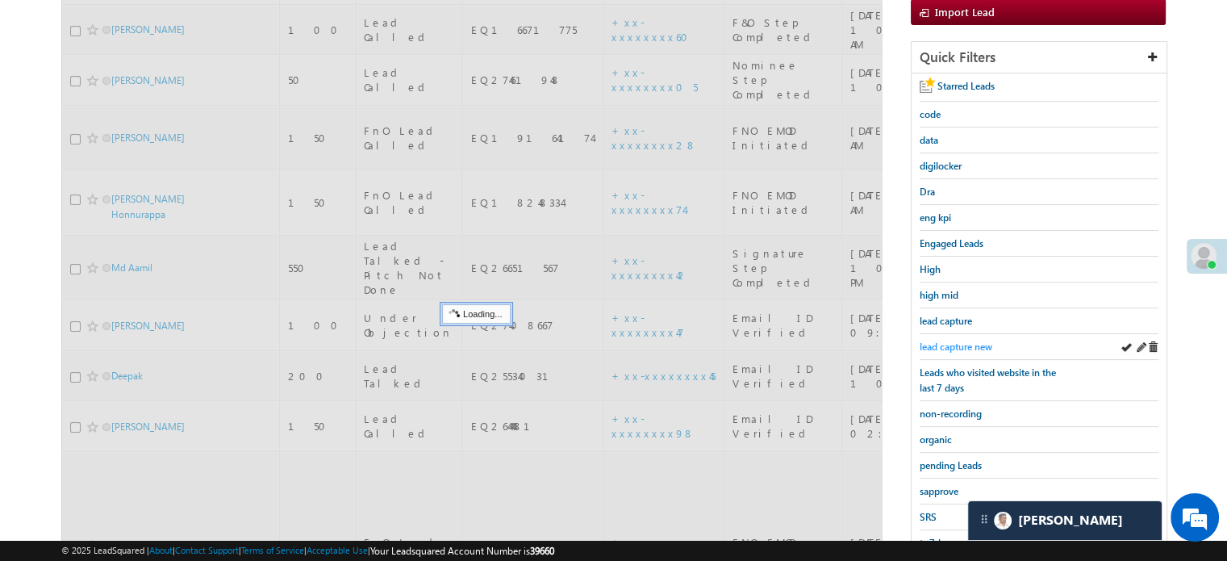
click at [946, 341] on span "lead capture new" at bounding box center [956, 346] width 73 height 12
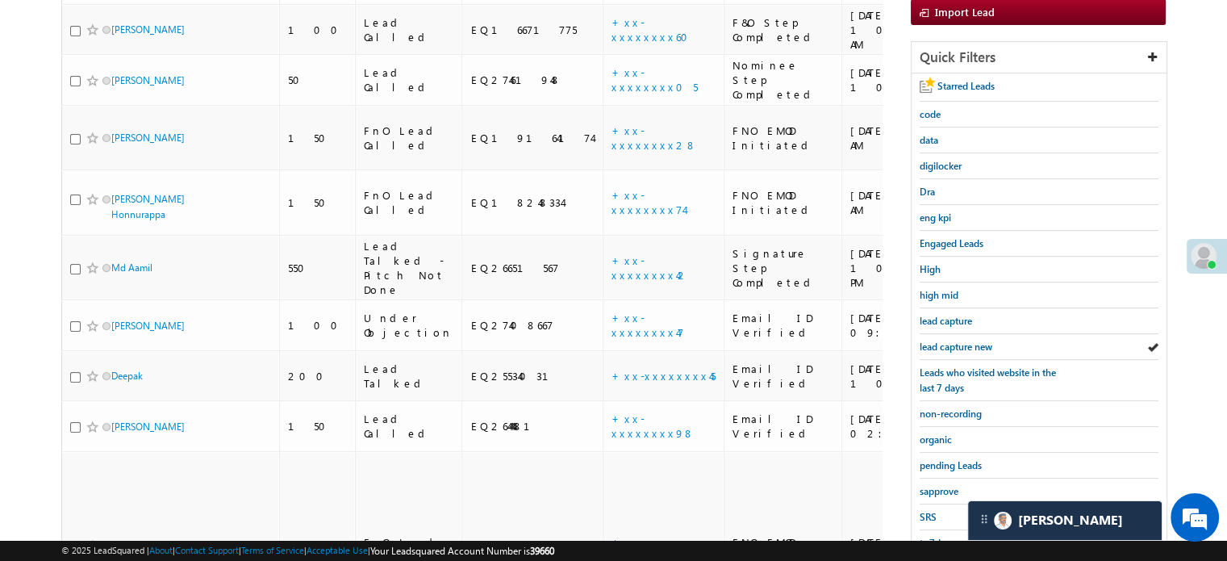
click at [946, 341] on span "lead capture new" at bounding box center [956, 346] width 73 height 12
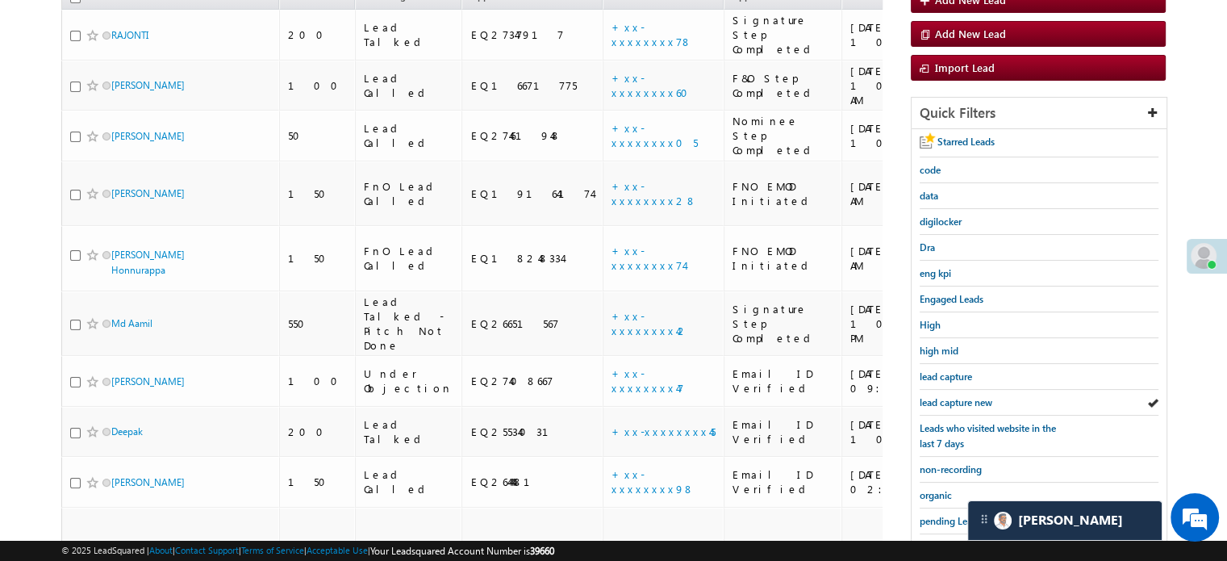
scroll to position [190, 0]
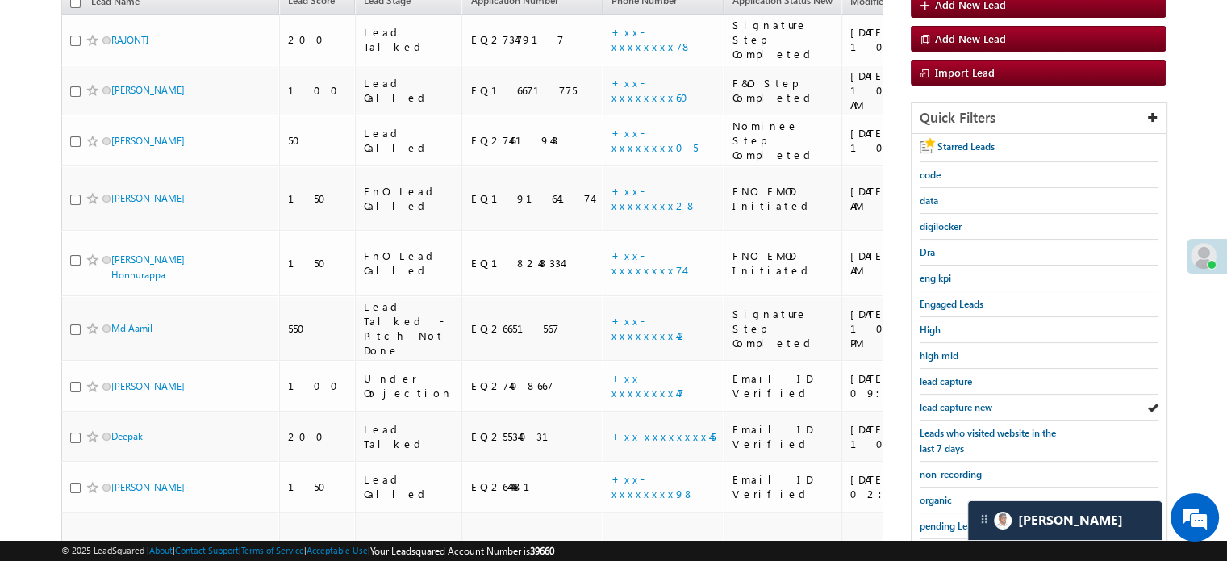
click at [945, 401] on span "lead capture new" at bounding box center [956, 407] width 73 height 12
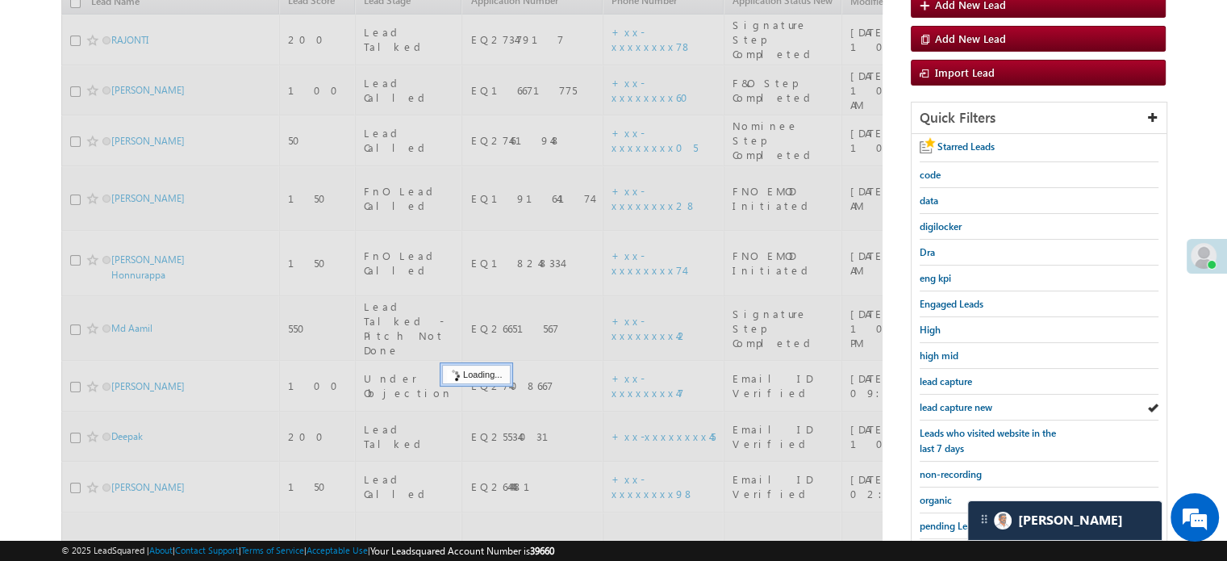
click at [556, 190] on div at bounding box center [471, 510] width 821 height 1041
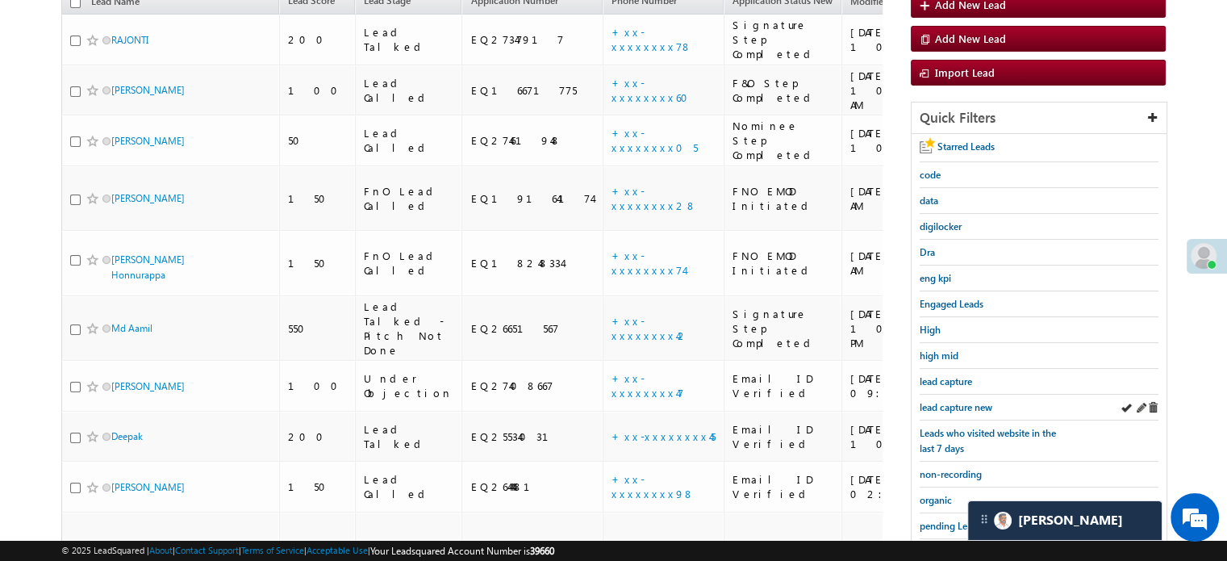
click at [983, 411] on div "lead capture new" at bounding box center [1039, 408] width 239 height 26
click at [975, 403] on span "lead capture new" at bounding box center [956, 407] width 73 height 12
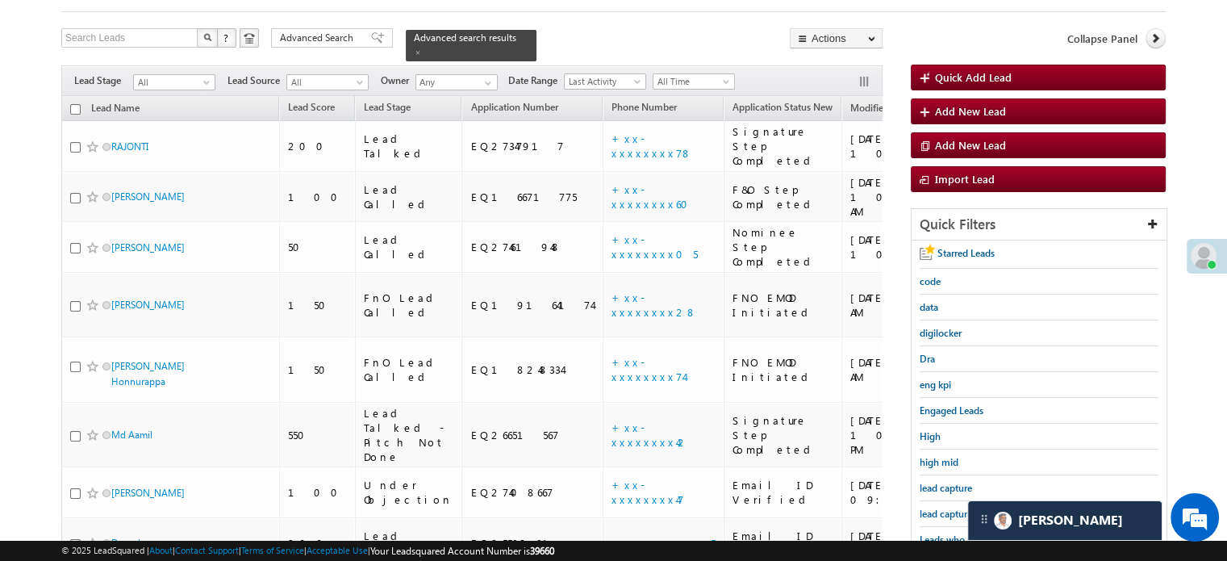
scroll to position [110, 0]
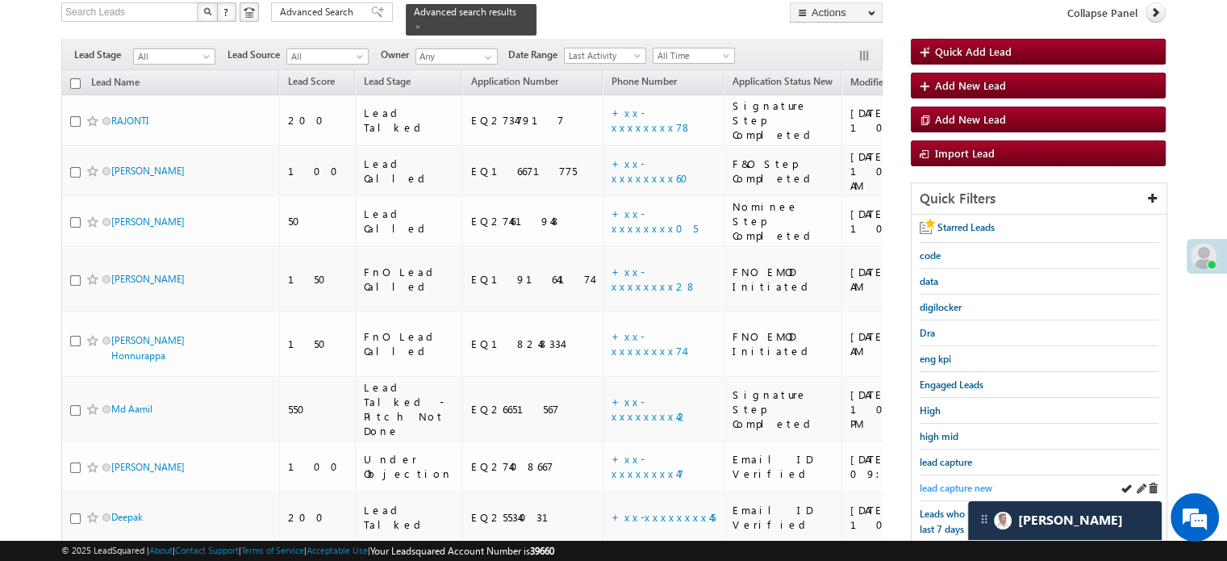
click at [968, 485] on span "lead capture new" at bounding box center [956, 488] width 73 height 12
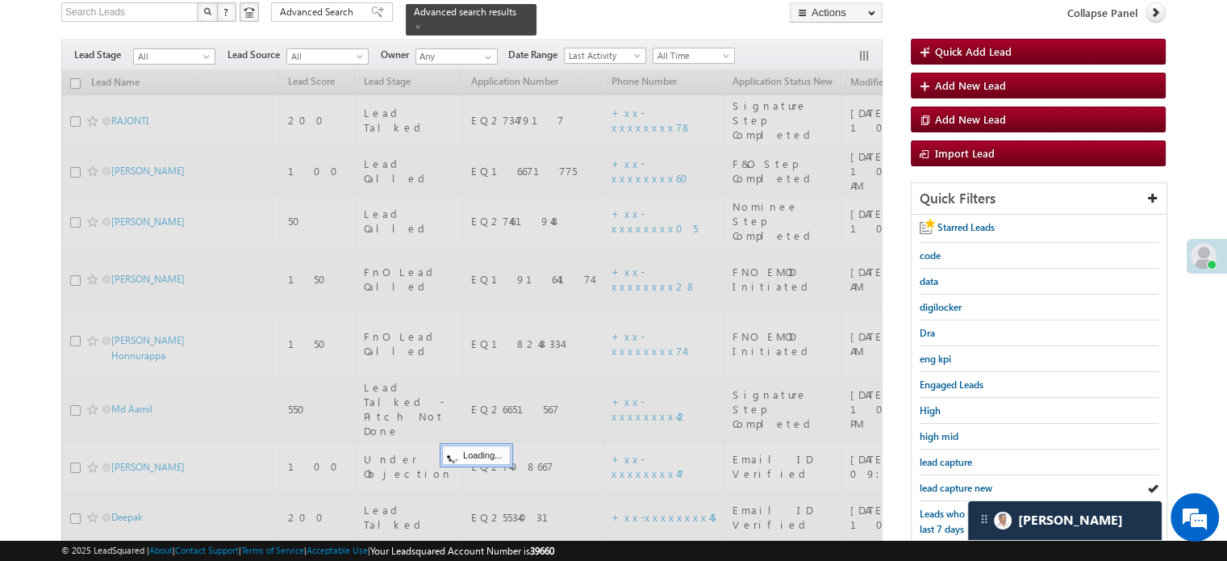
click at [968, 485] on span "lead capture new" at bounding box center [956, 488] width 73 height 12
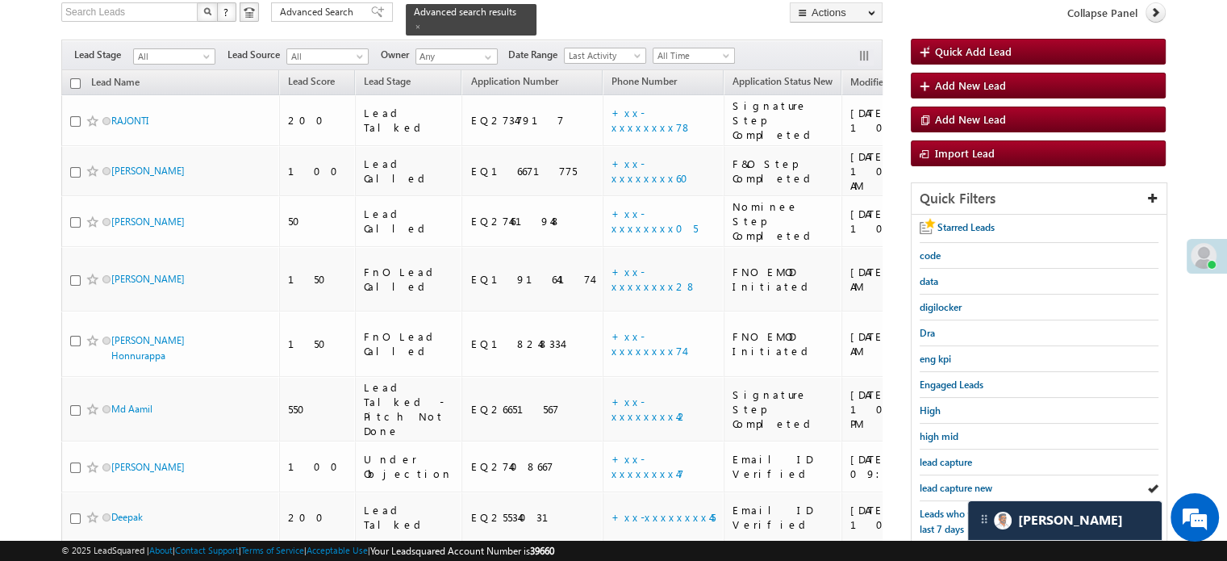
click at [968, 485] on span "lead capture new" at bounding box center [956, 488] width 73 height 12
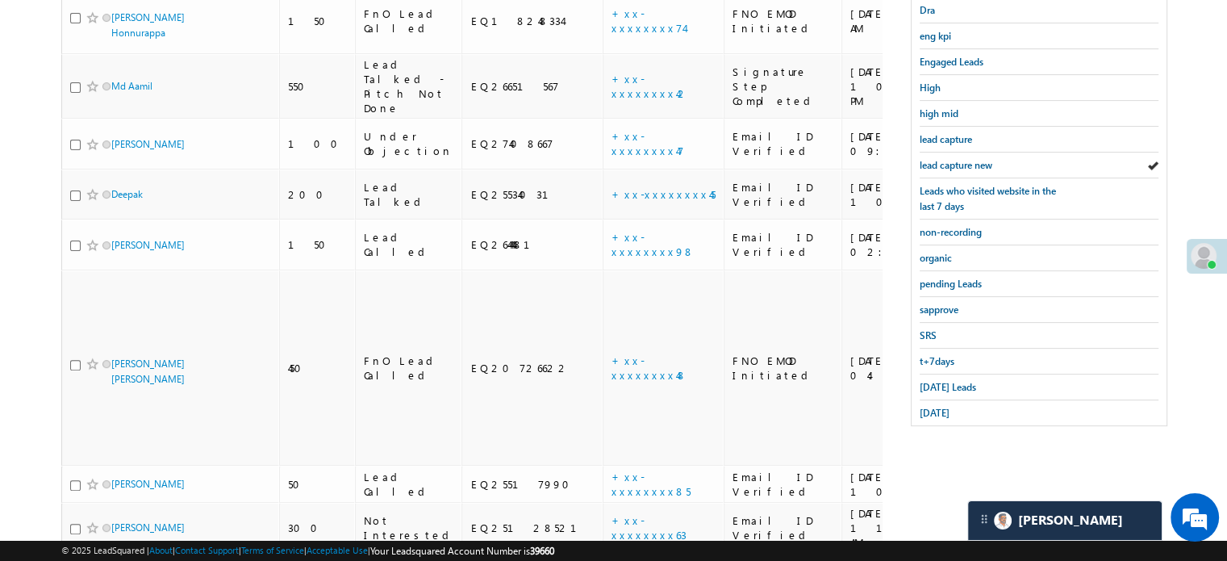
scroll to position [190, 0]
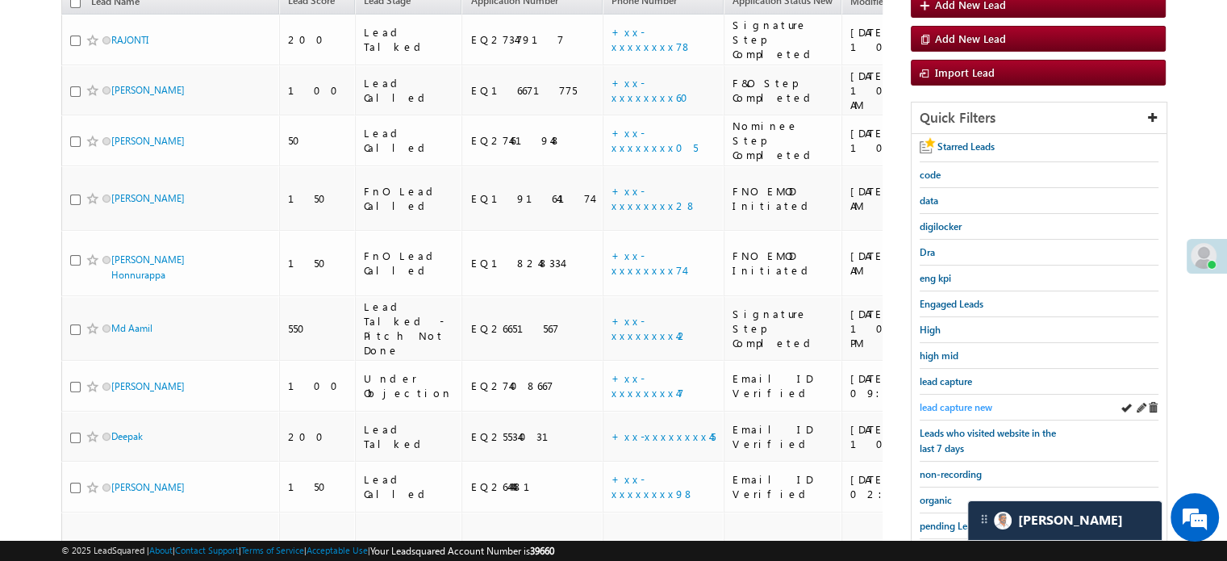
click at [966, 401] on span "lead capture new" at bounding box center [956, 407] width 73 height 12
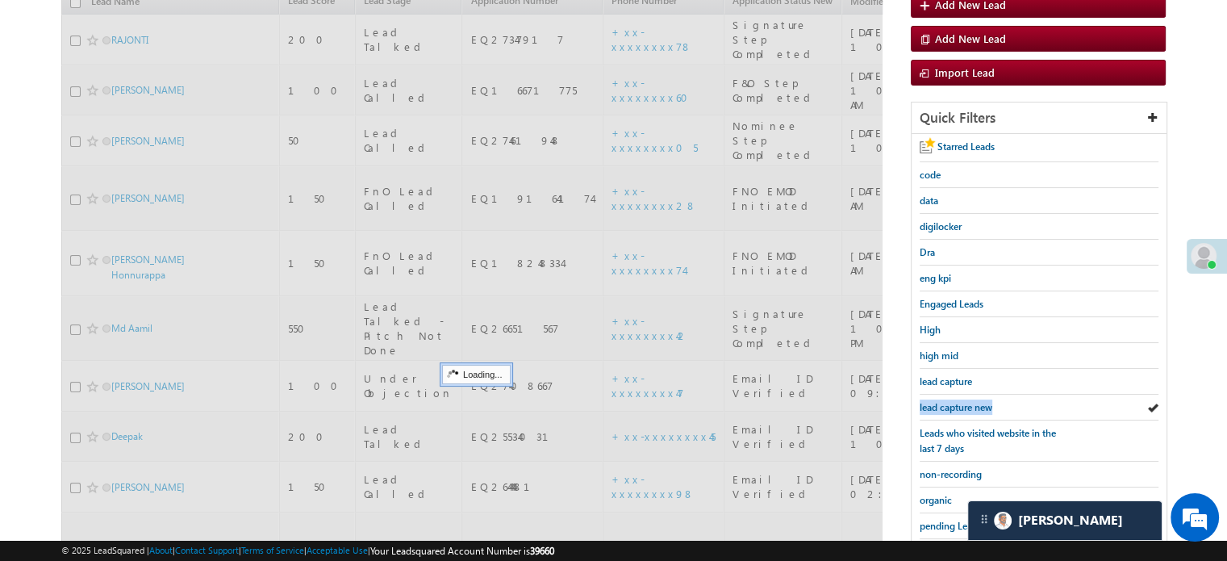
click at [966, 401] on span "lead capture new" at bounding box center [956, 407] width 73 height 12
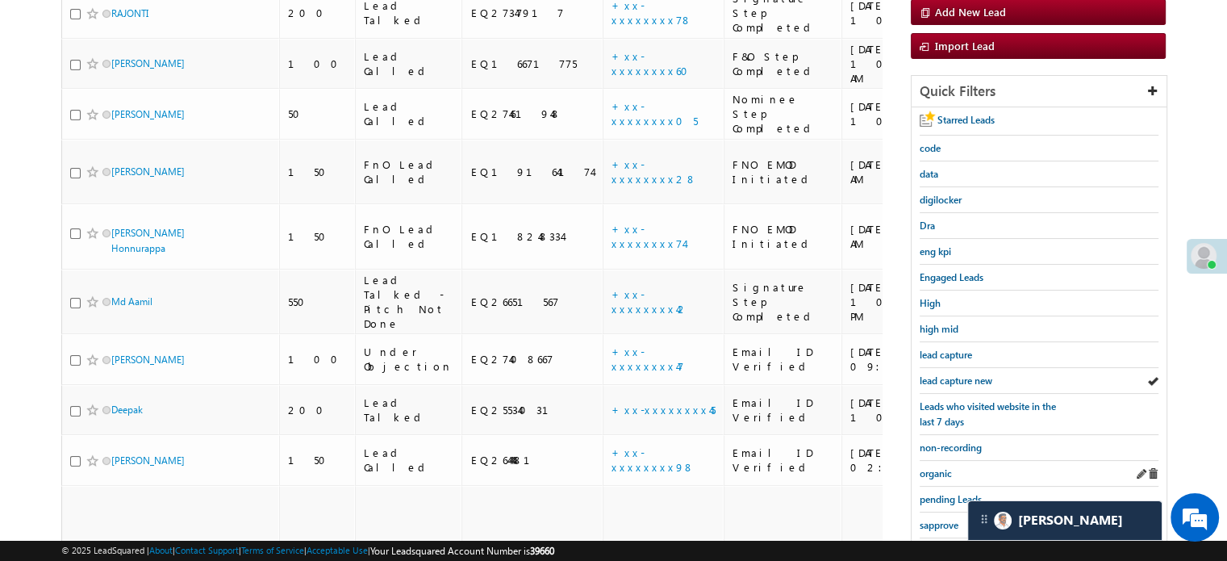
scroll to position [432, 0]
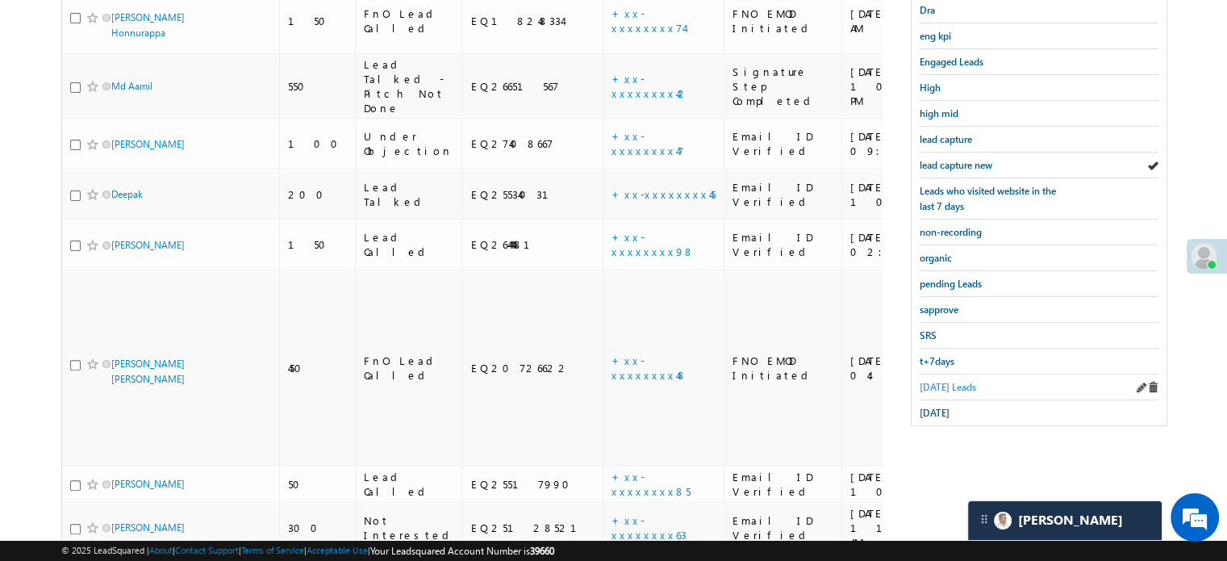
click at [955, 379] on link "Today's Leads" at bounding box center [948, 386] width 56 height 15
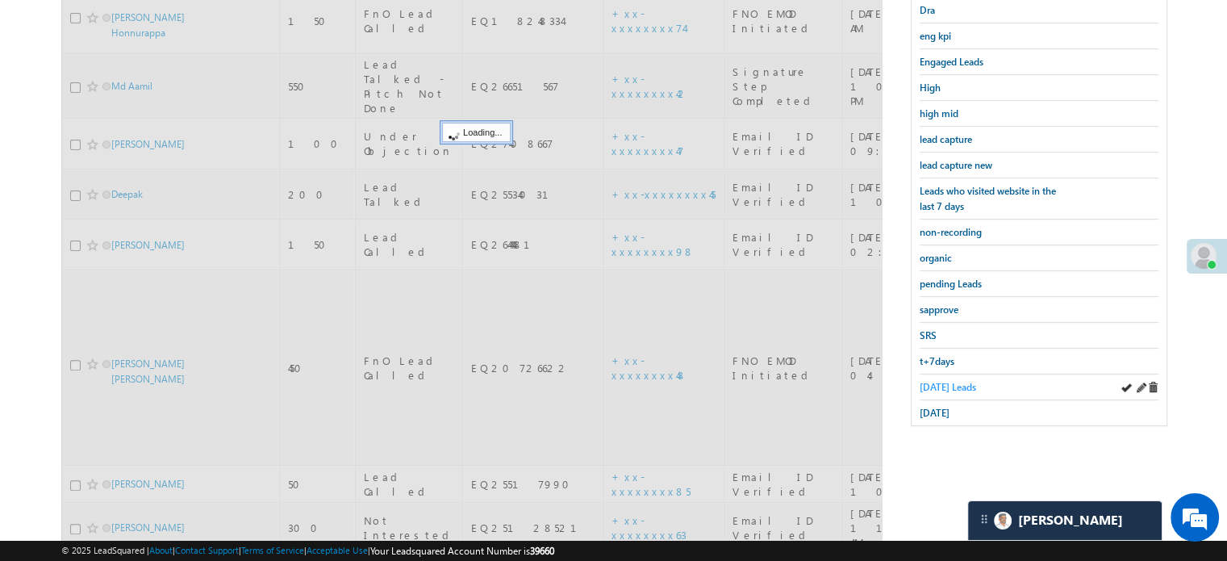
click at [949, 379] on link "Today's Leads" at bounding box center [948, 386] width 56 height 15
click at [949, 381] on span "Today's Leads" at bounding box center [948, 387] width 56 height 12
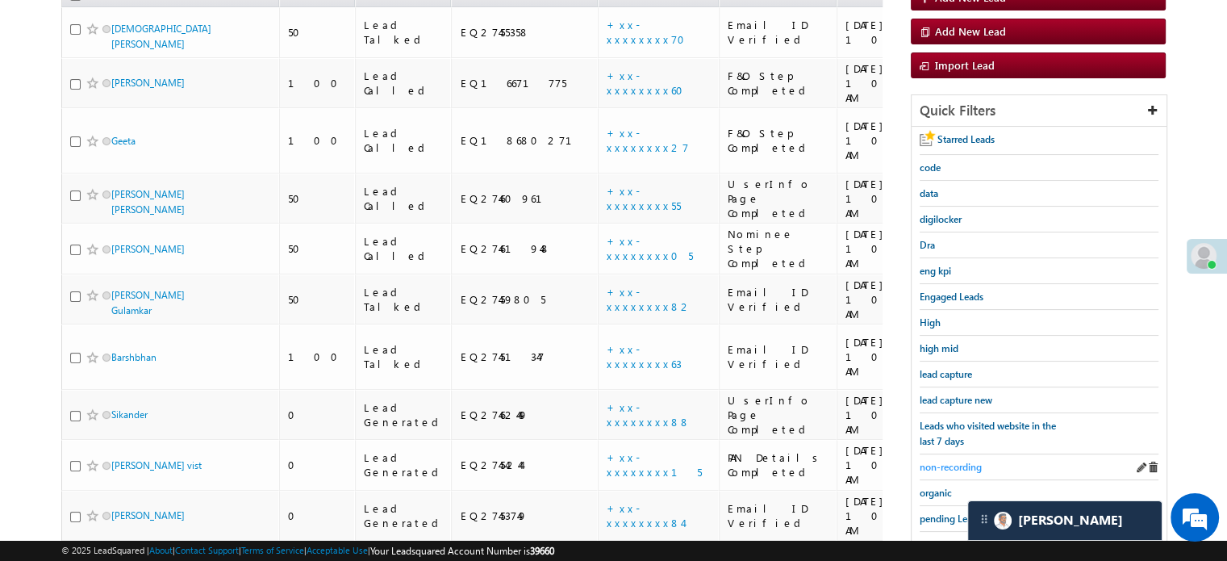
scroll to position [170, 0]
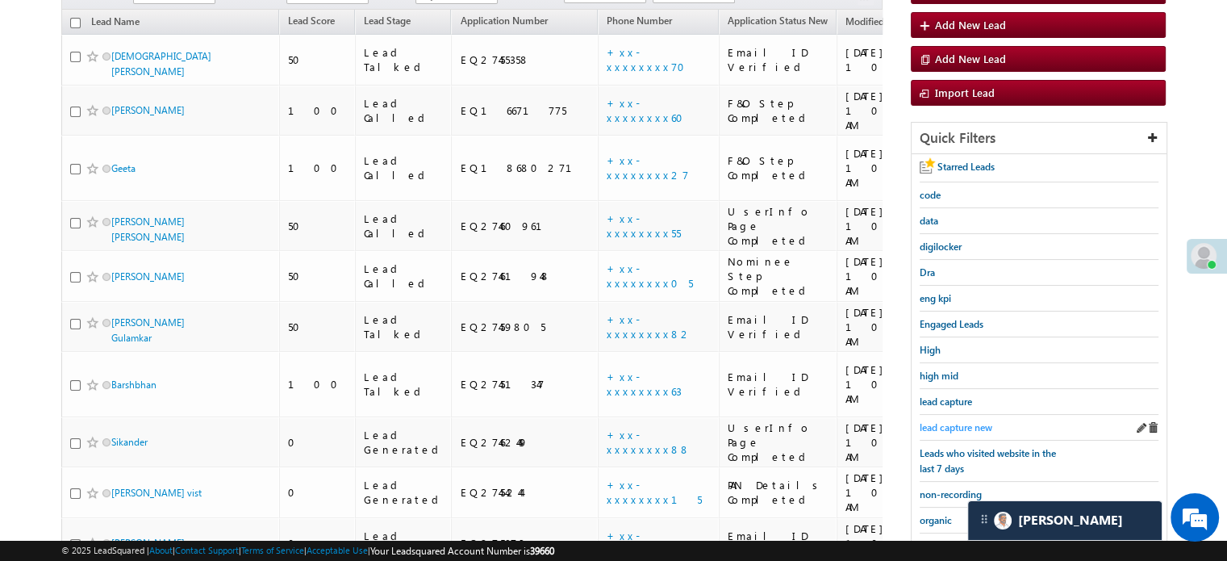
click at [965, 423] on span "lead capture new" at bounding box center [956, 427] width 73 height 12
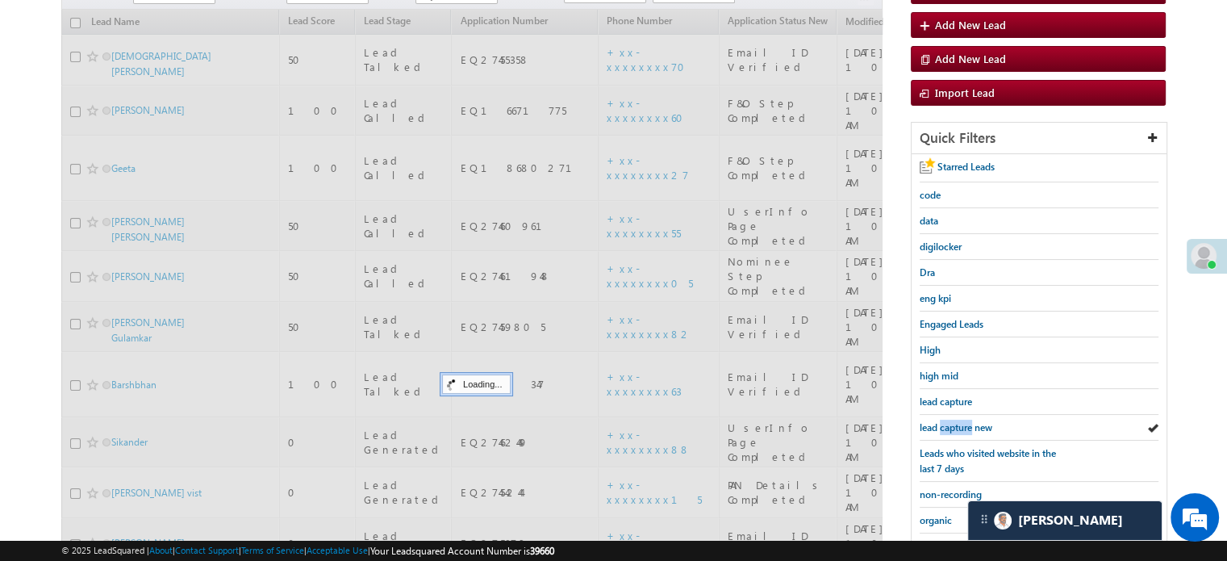
click at [965, 423] on span "lead capture new" at bounding box center [956, 427] width 73 height 12
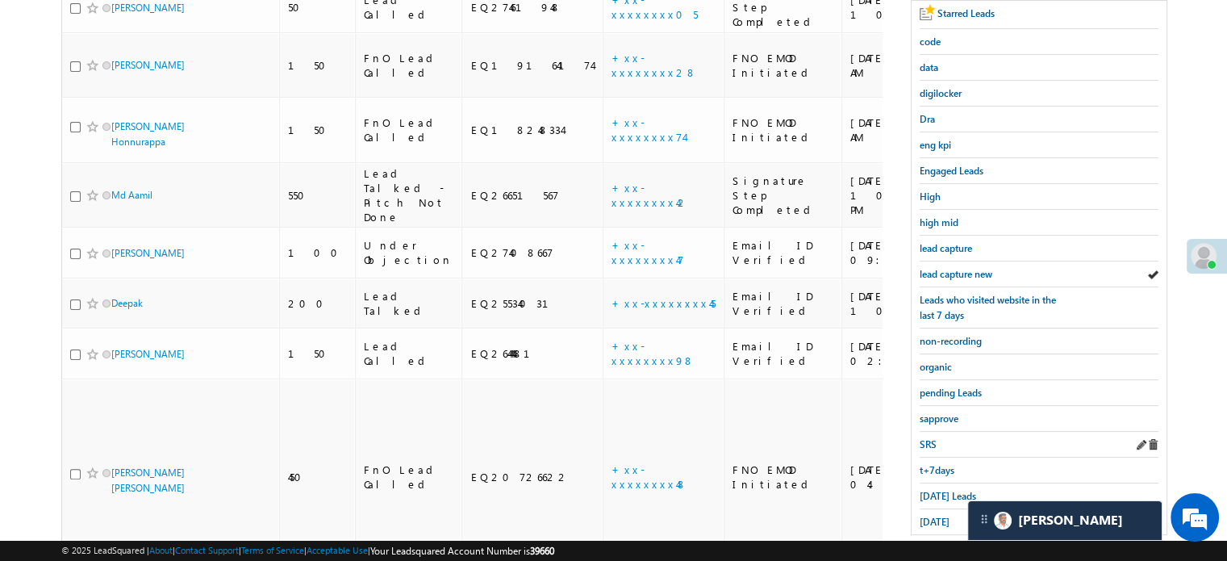
scroll to position [332, 0]
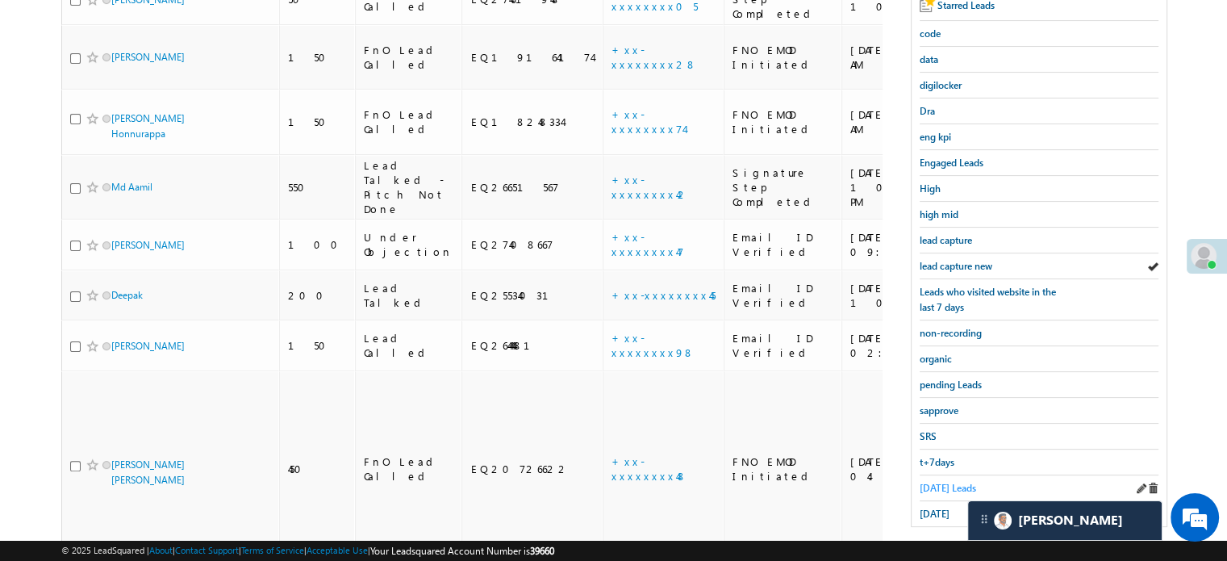
click at [941, 482] on span "[DATE] Leads" at bounding box center [948, 488] width 56 height 12
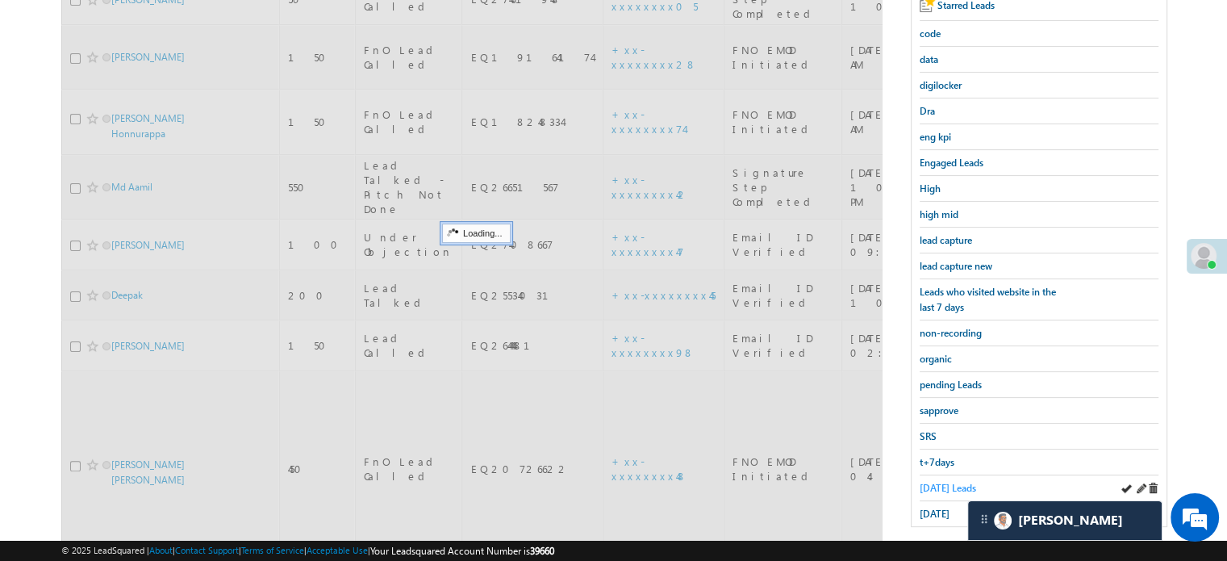
click at [941, 482] on span "[DATE] Leads" at bounding box center [948, 488] width 56 height 12
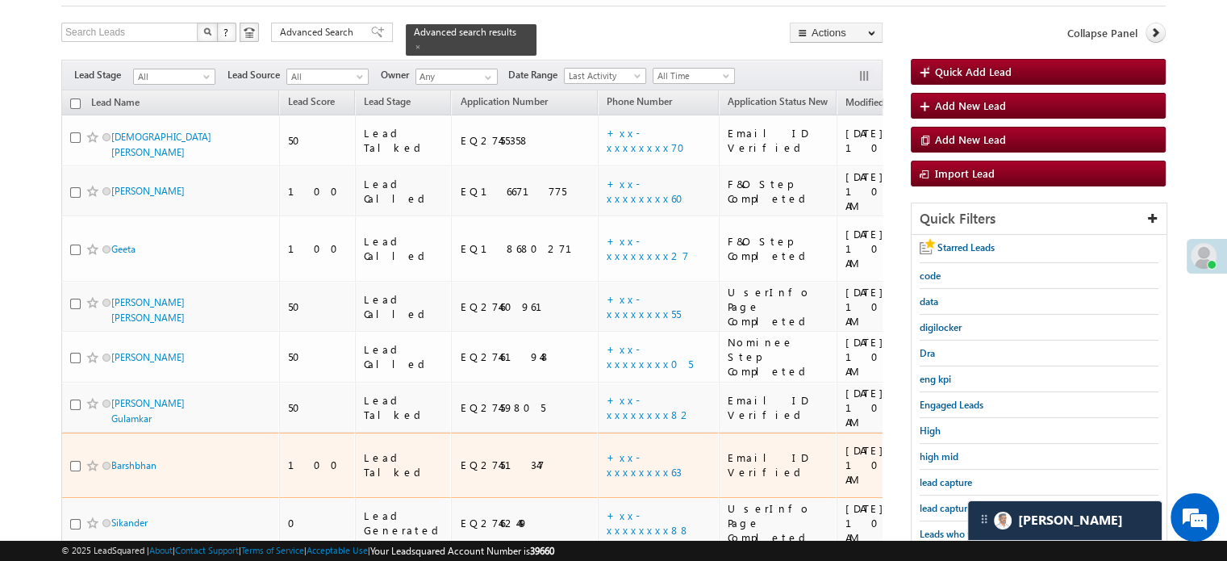
scroll to position [170, 0]
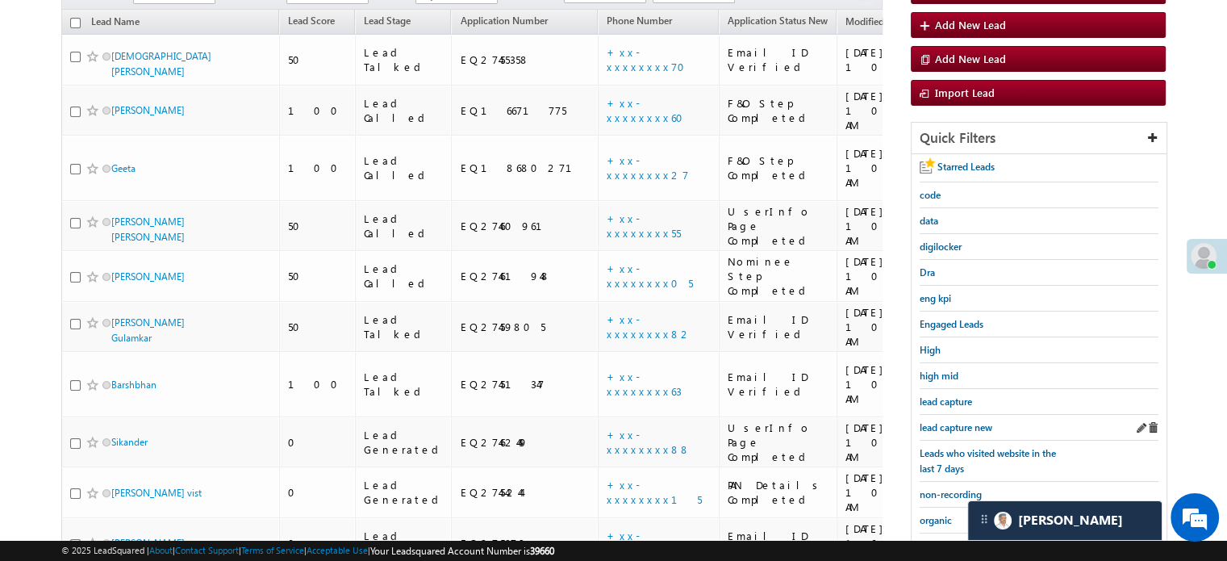
click at [963, 415] on div "lead capture new" at bounding box center [1039, 428] width 239 height 26
click at [958, 420] on link "lead capture new" at bounding box center [956, 427] width 73 height 15
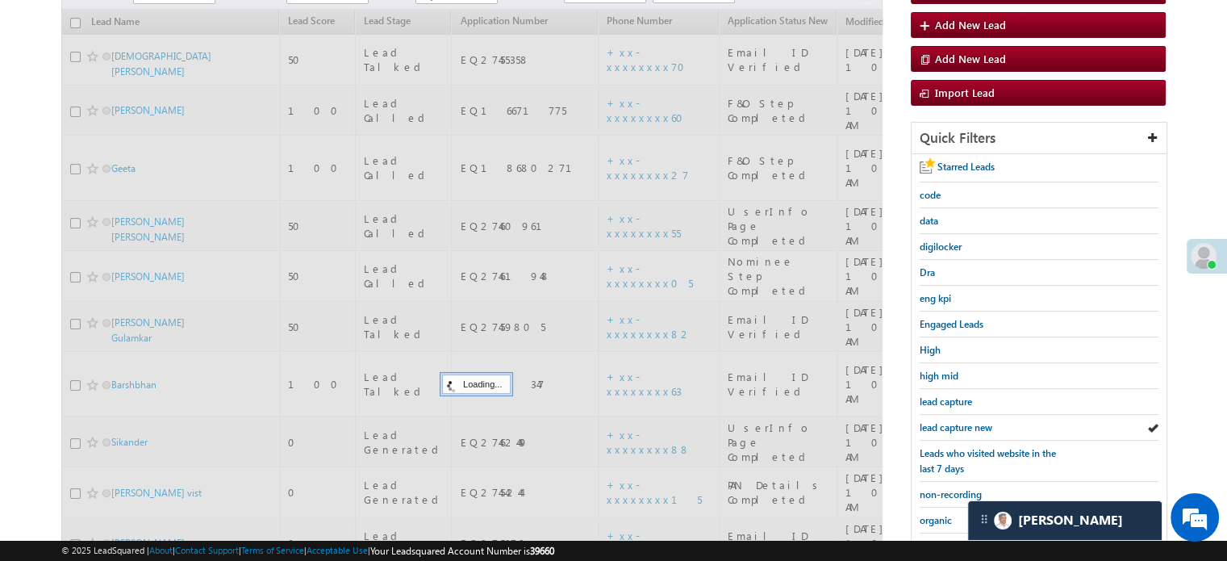
click at [958, 420] on link "lead capture new" at bounding box center [956, 427] width 73 height 15
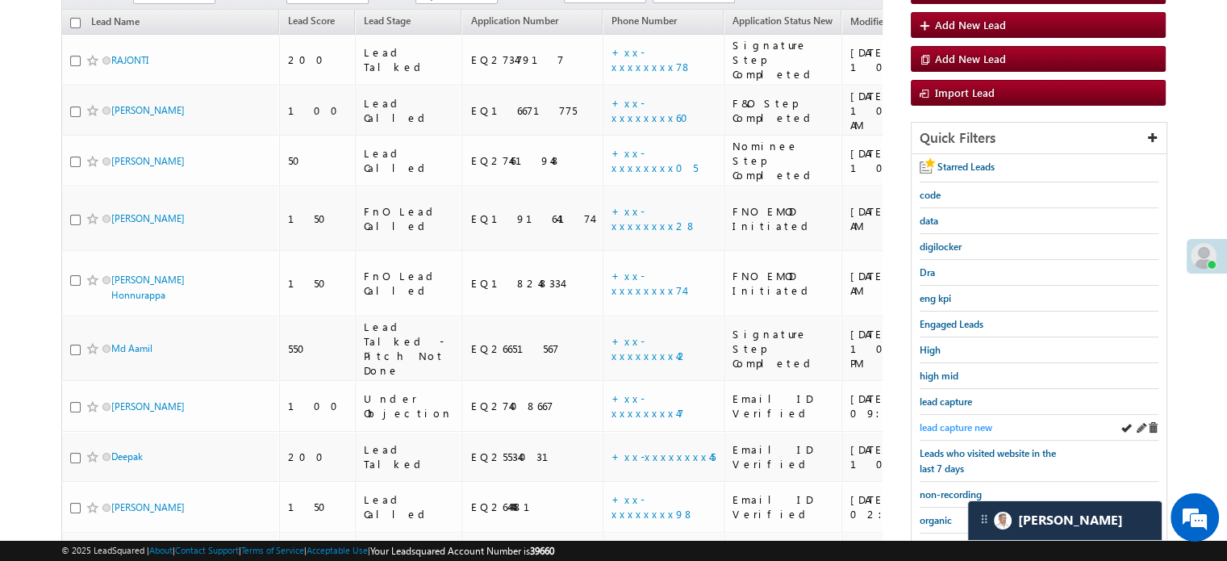
click at [962, 421] on span "lead capture new" at bounding box center [956, 427] width 73 height 12
click at [955, 422] on span "lead capture new" at bounding box center [956, 427] width 73 height 12
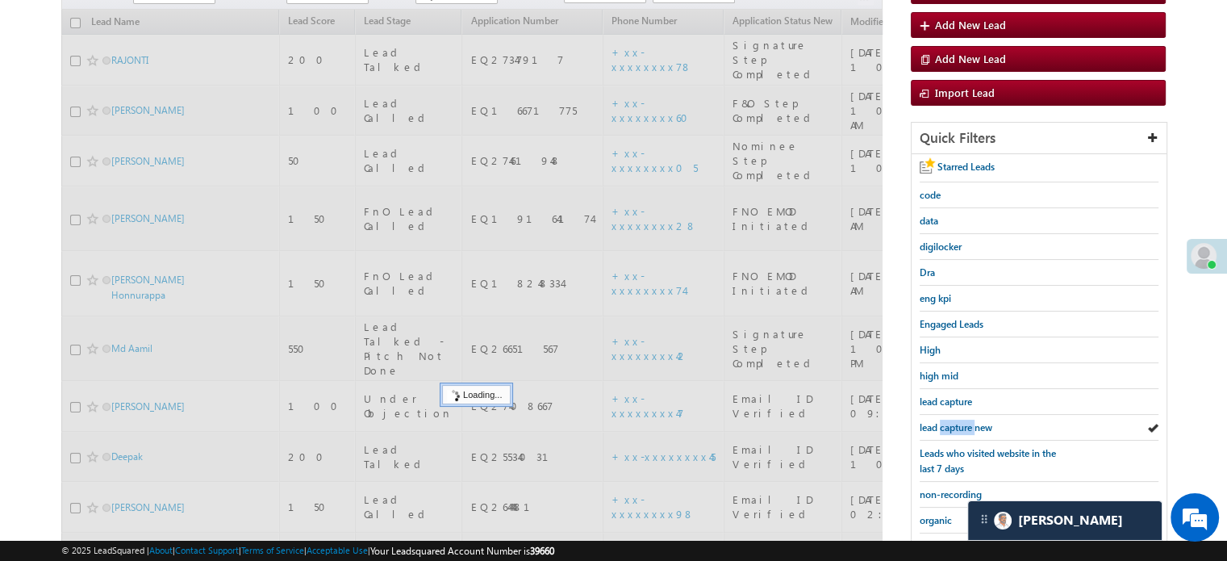
click at [955, 422] on span "lead capture new" at bounding box center [956, 427] width 73 height 12
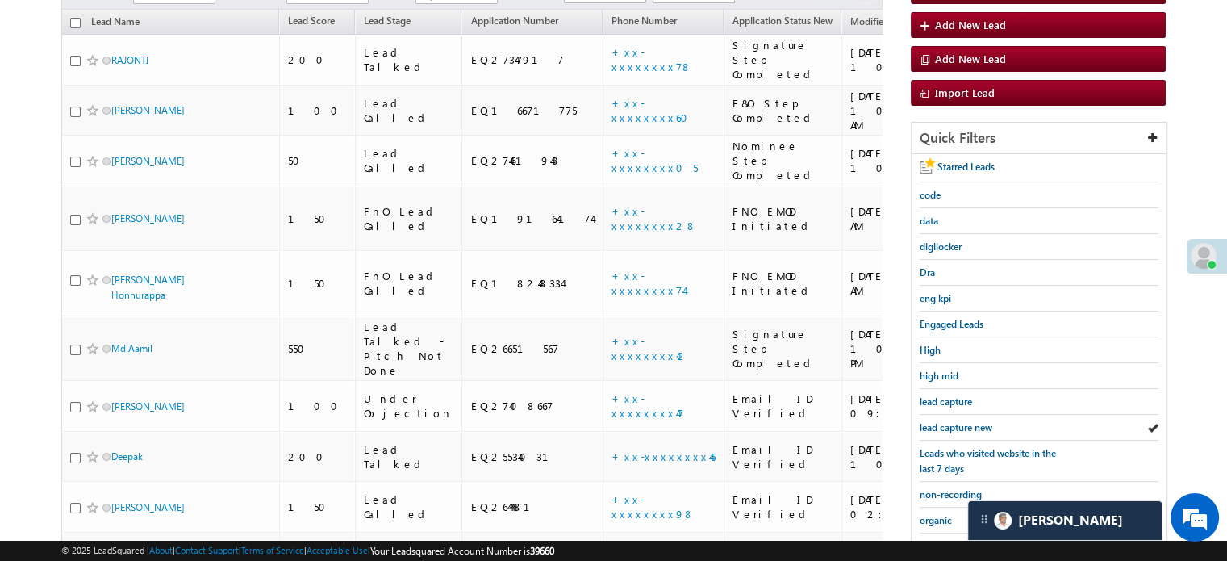
click at [955, 422] on span "lead capture new" at bounding box center [956, 427] width 73 height 12
click at [935, 421] on span "lead capture new" at bounding box center [956, 427] width 73 height 12
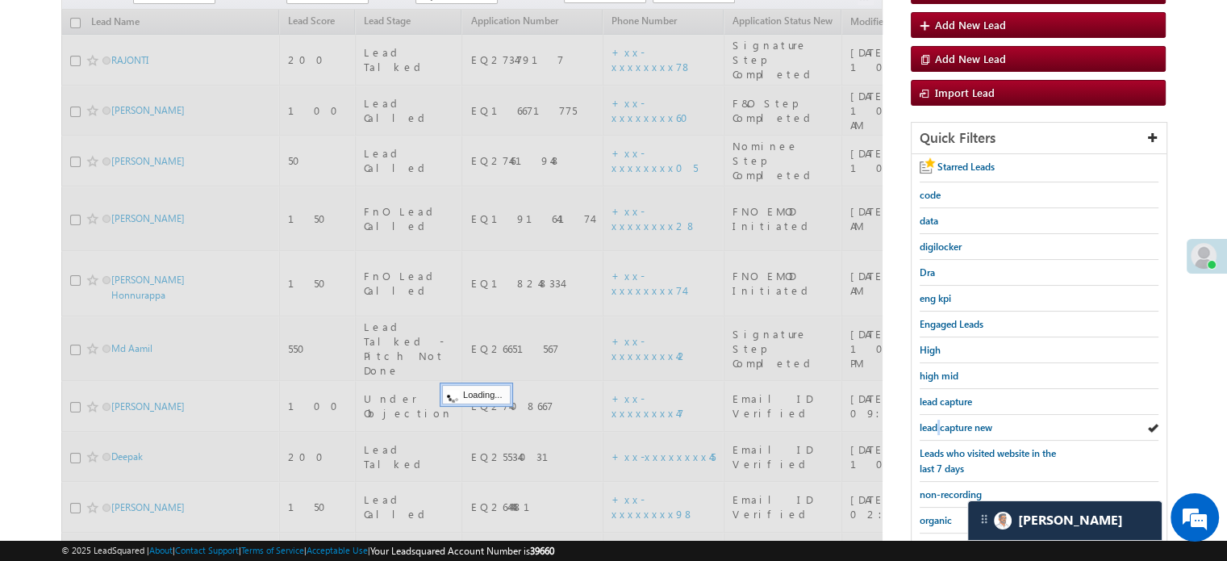
click at [935, 421] on span "lead capture new" at bounding box center [956, 427] width 73 height 12
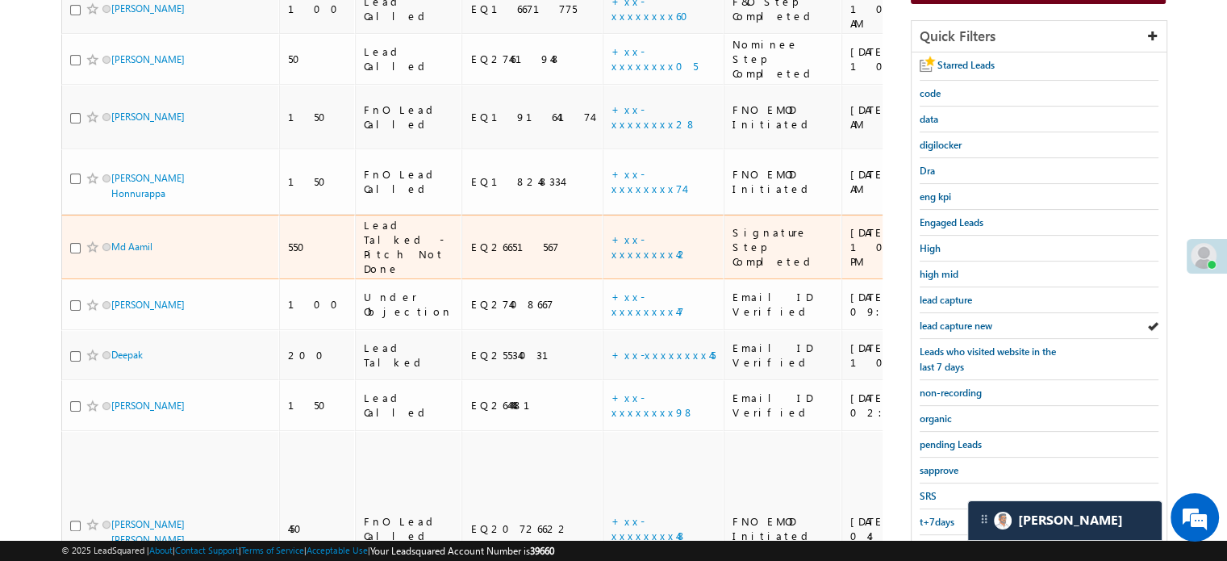
scroll to position [271, 0]
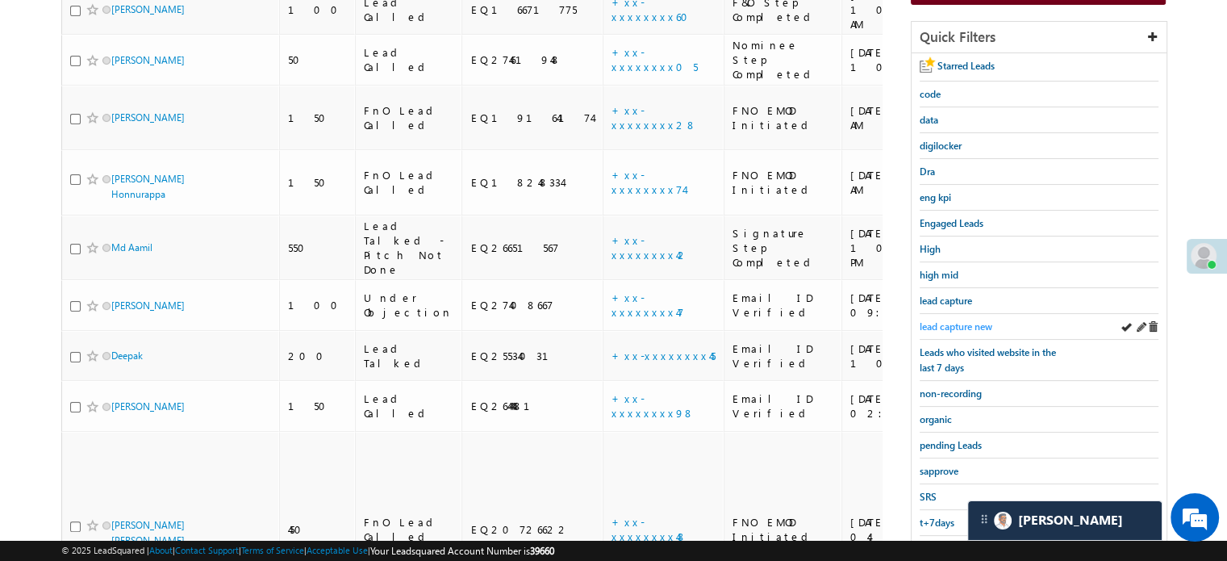
click at [968, 322] on span "lead capture new" at bounding box center [956, 326] width 73 height 12
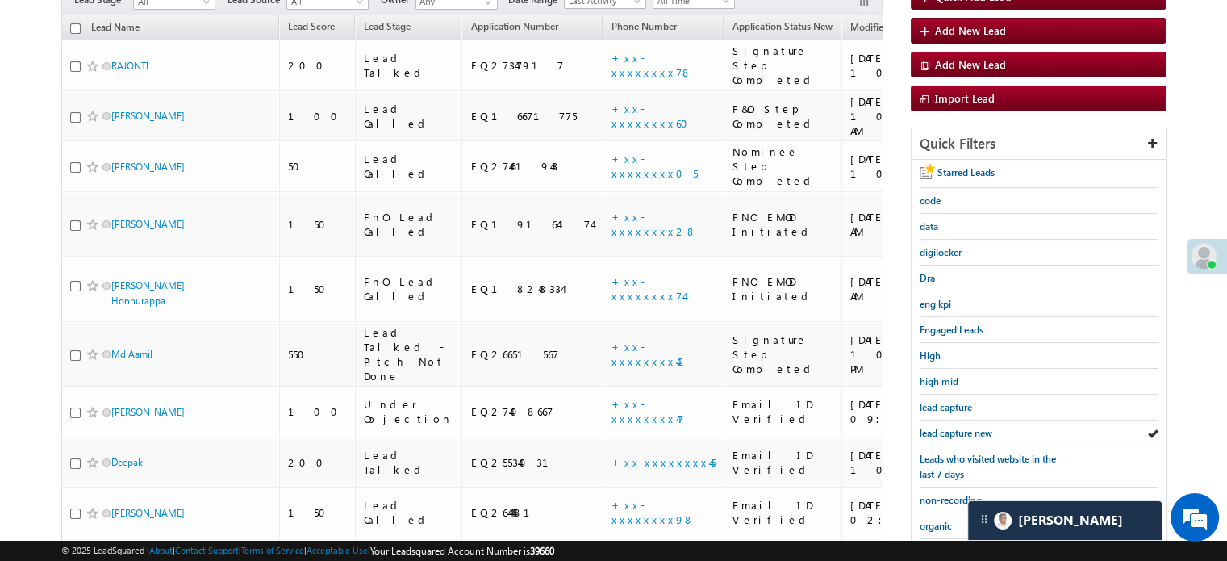
scroll to position [190, 0]
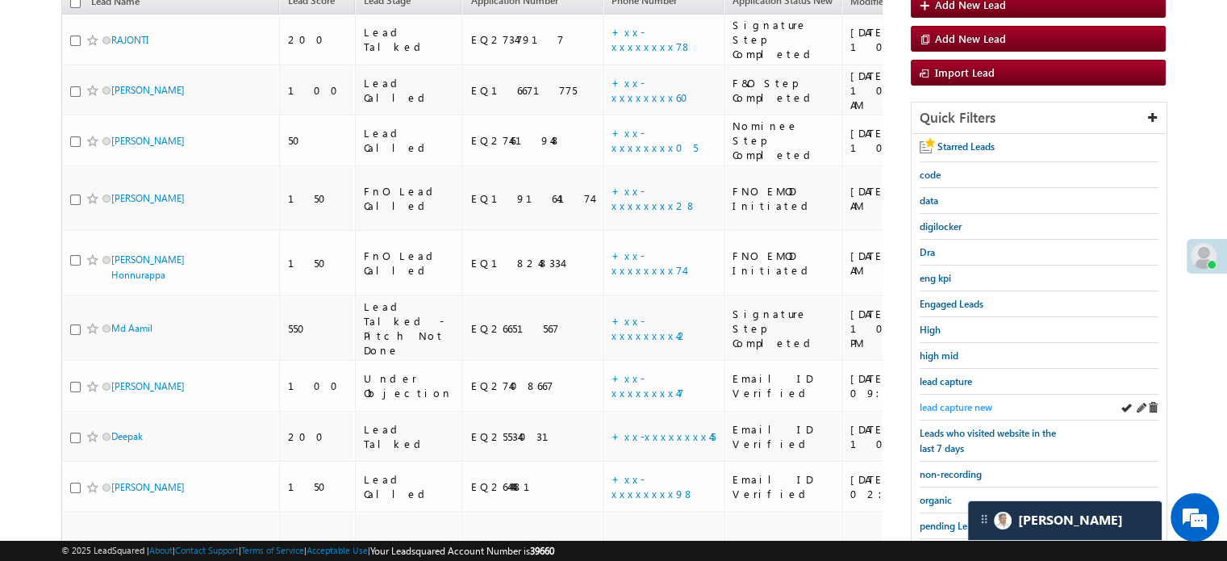
click at [954, 407] on span "lead capture new" at bounding box center [956, 407] width 73 height 12
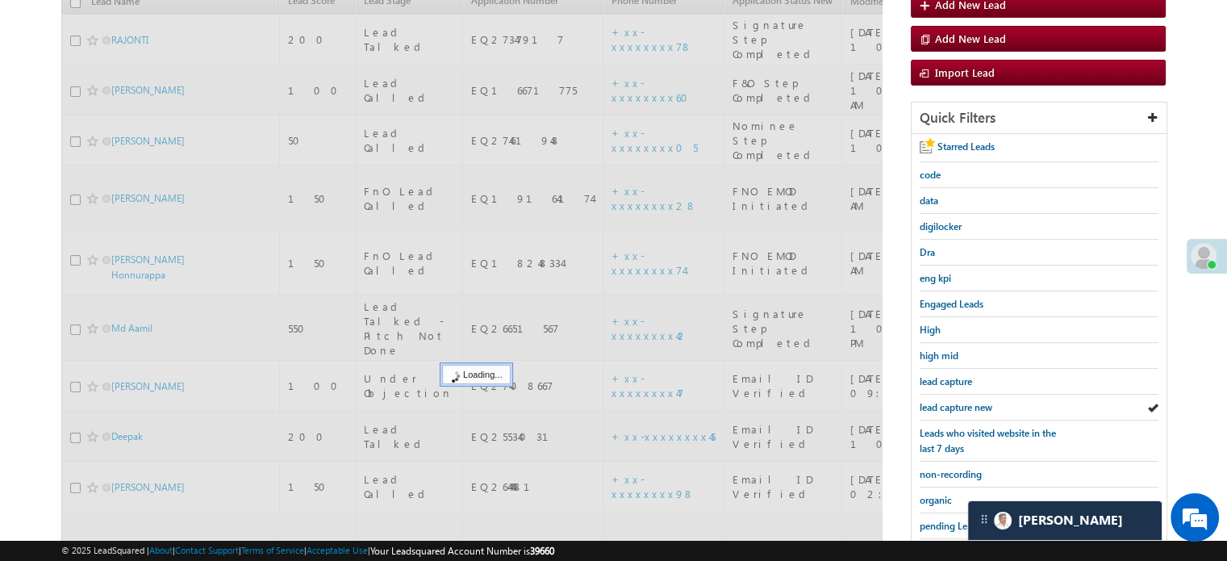
click at [954, 407] on span "lead capture new" at bounding box center [956, 407] width 73 height 12
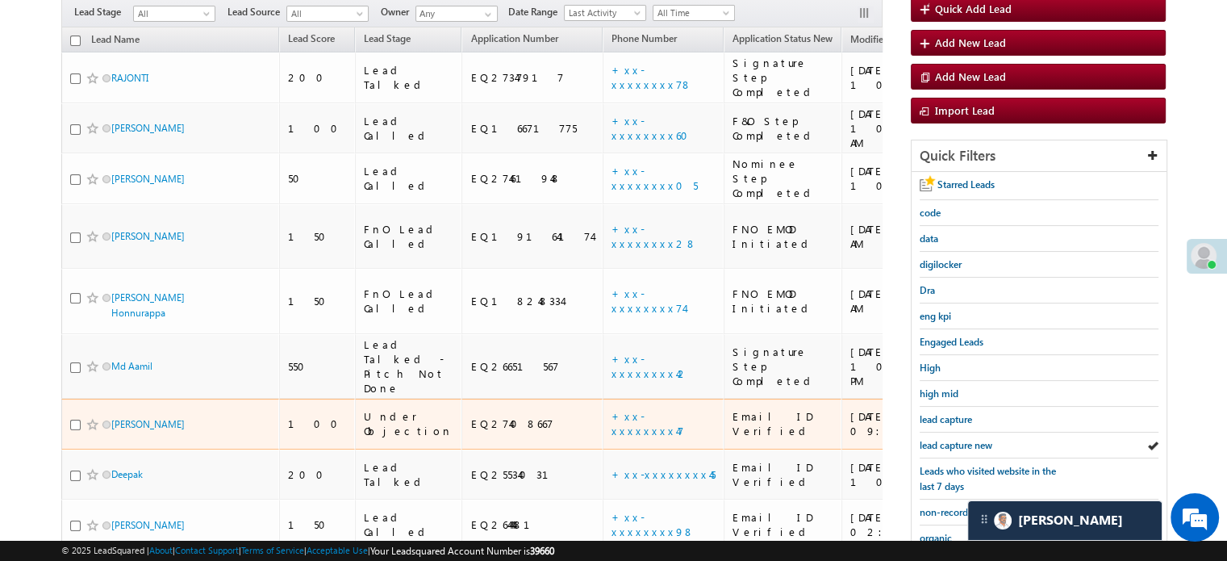
scroll to position [271, 0]
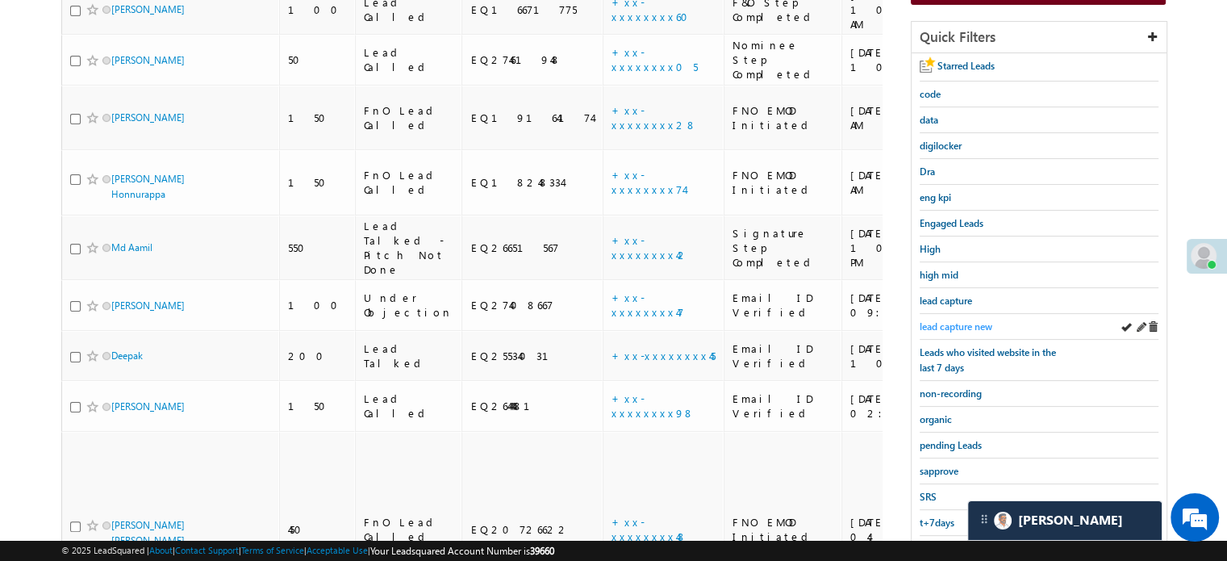
click at [928, 328] on link "lead capture new" at bounding box center [956, 326] width 73 height 15
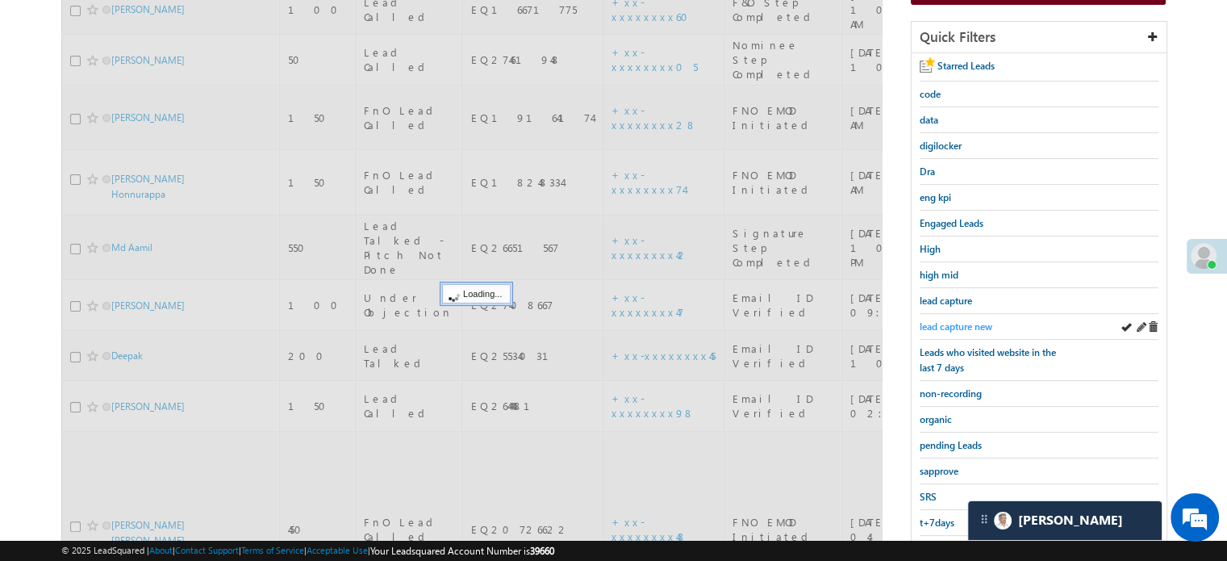
click at [937, 323] on span "lead capture new" at bounding box center [956, 326] width 73 height 12
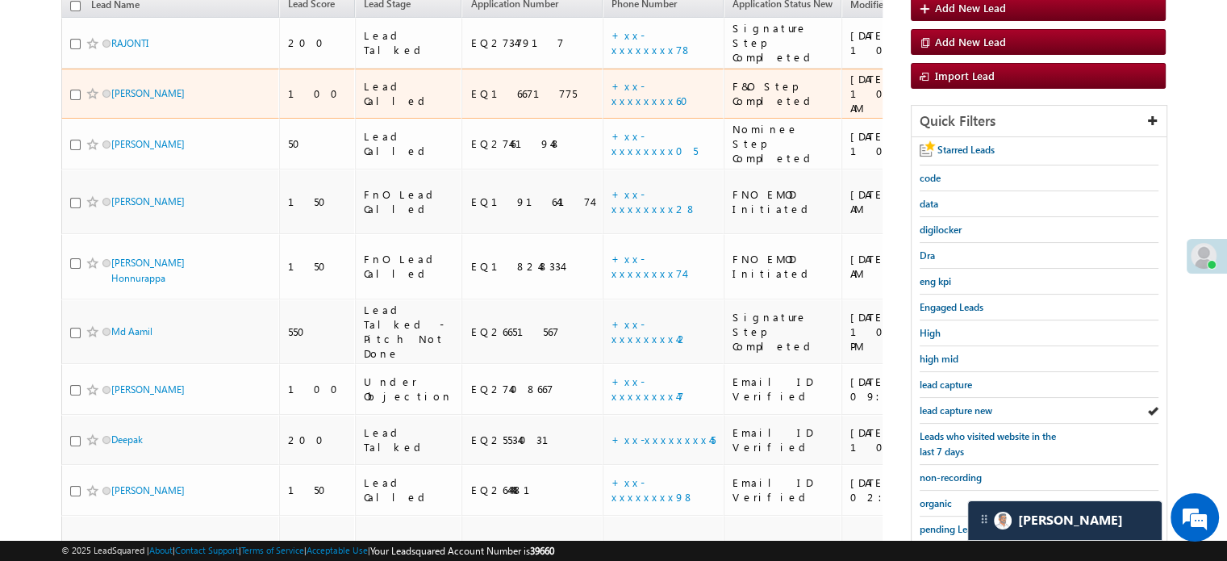
scroll to position [242, 0]
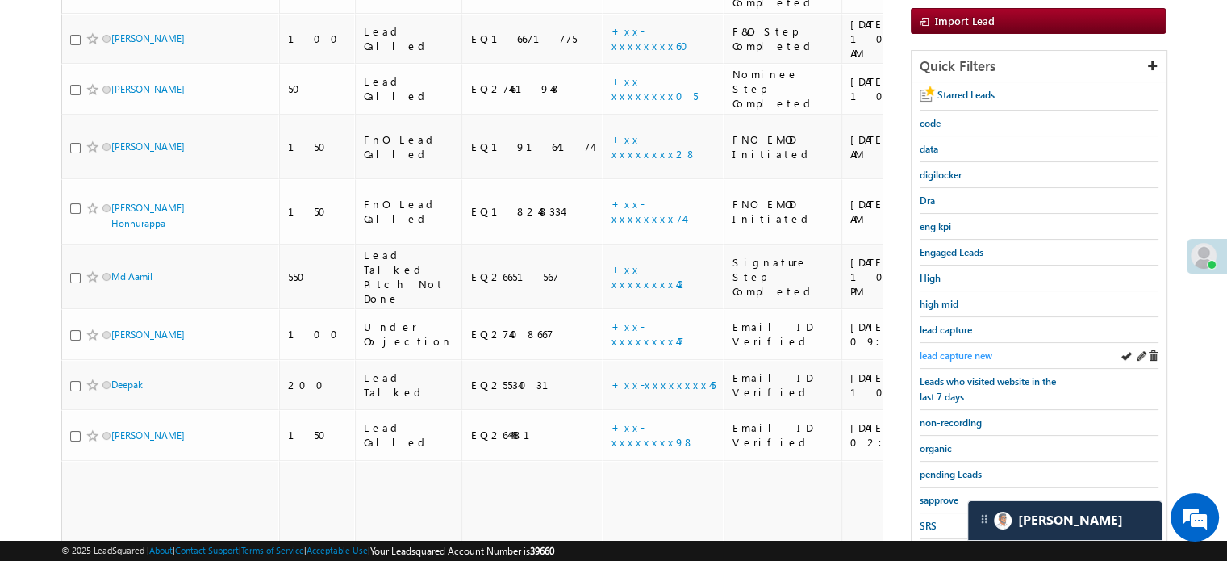
click at [953, 349] on span "lead capture new" at bounding box center [956, 355] width 73 height 12
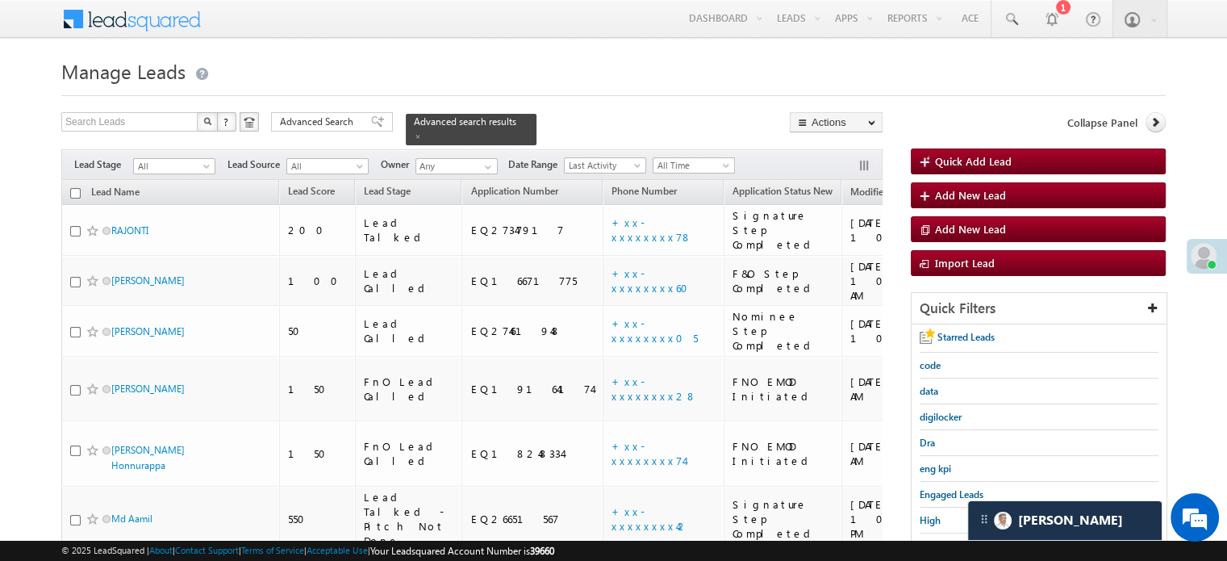
scroll to position [403, 0]
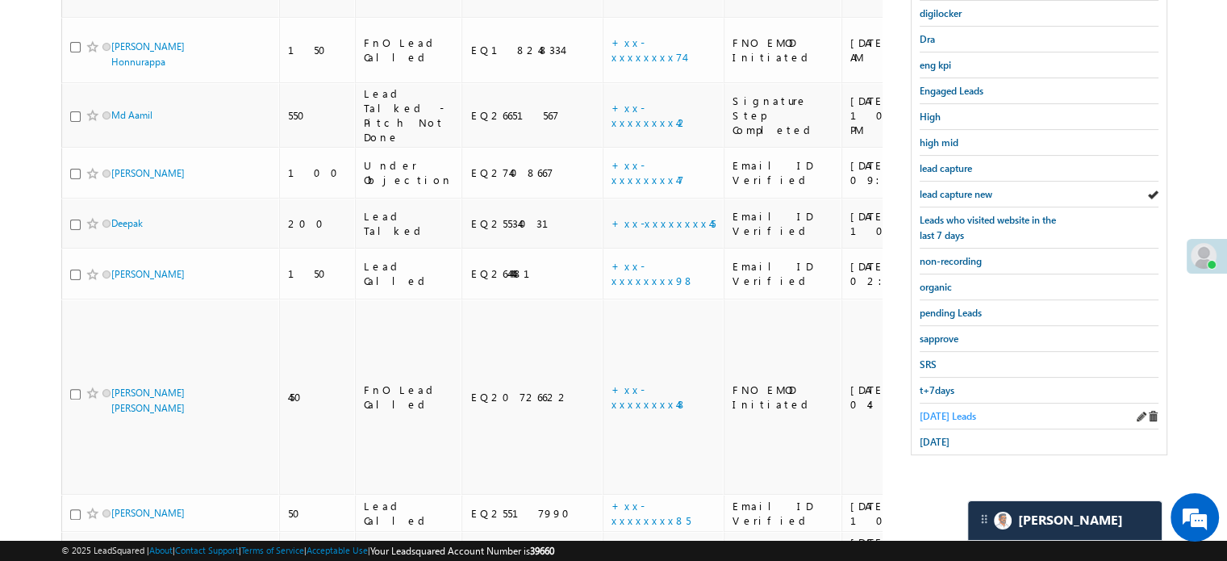
click at [940, 408] on link "Today's Leads" at bounding box center [948, 415] width 56 height 15
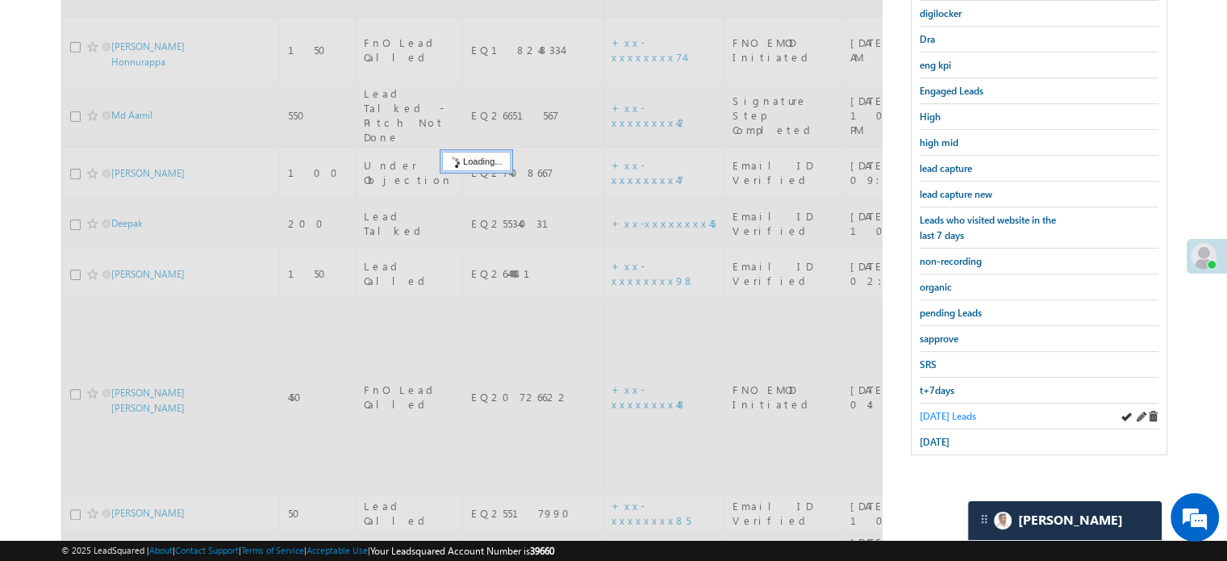
click at [942, 410] on span "Today's Leads" at bounding box center [948, 416] width 56 height 12
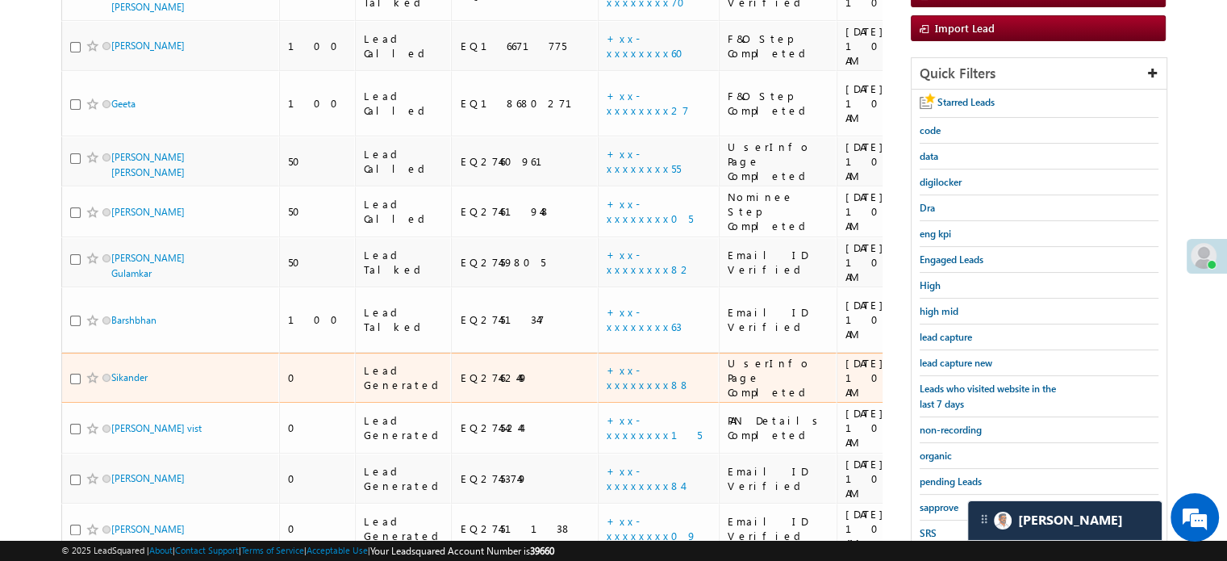
scroll to position [242, 0]
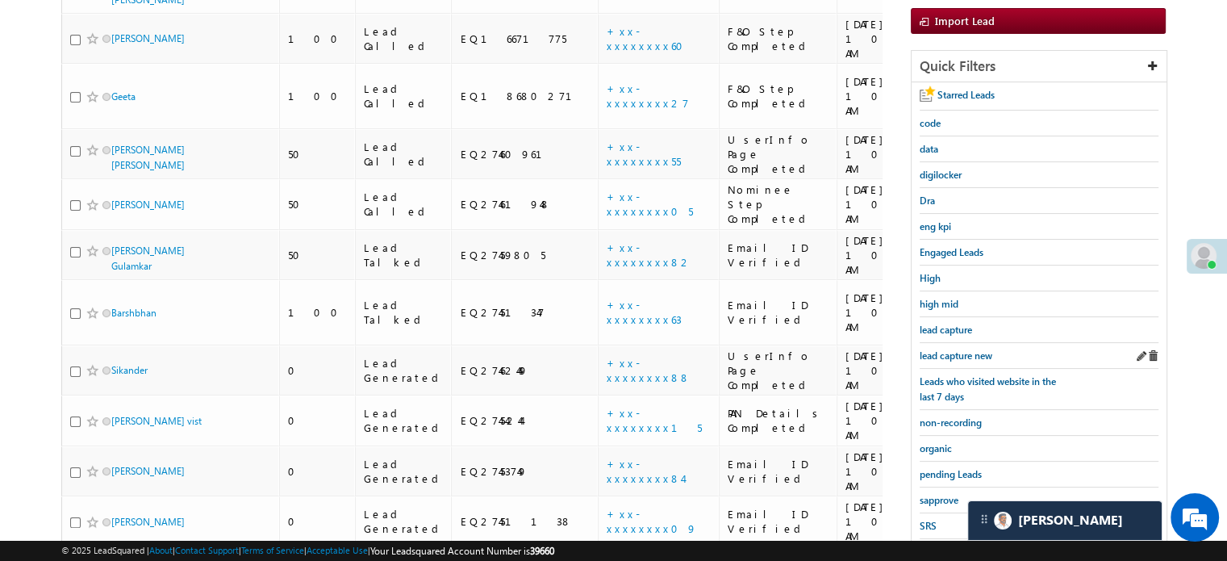
click at [945, 343] on div "lead capture new" at bounding box center [1039, 356] width 239 height 26
click at [952, 348] on link "lead capture new" at bounding box center [956, 355] width 73 height 15
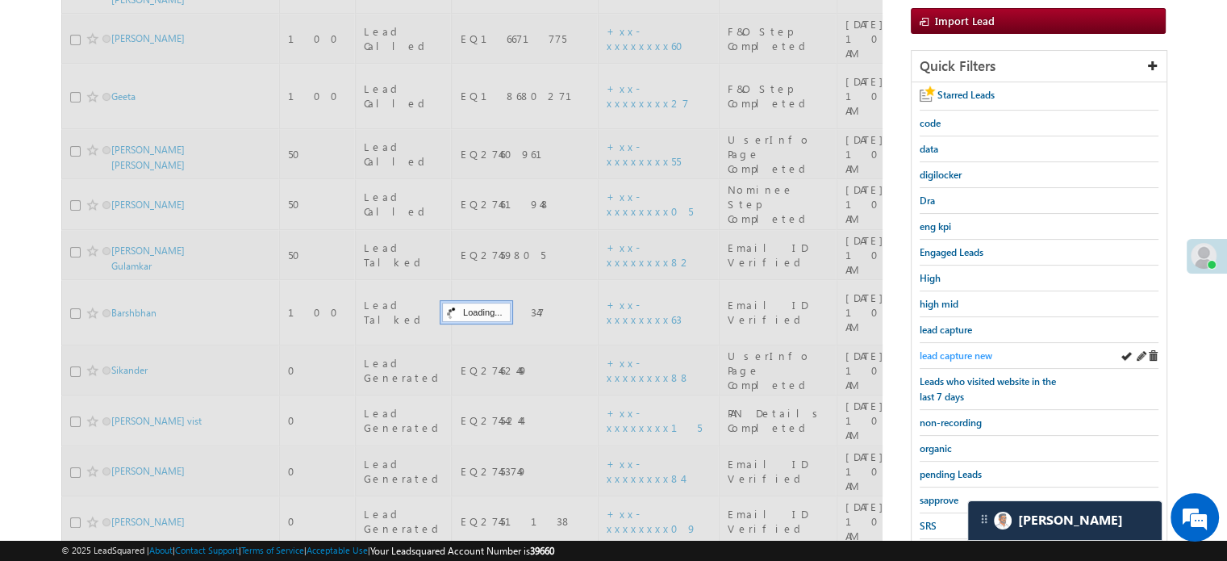
click at [958, 349] on span "lead capture new" at bounding box center [956, 355] width 73 height 12
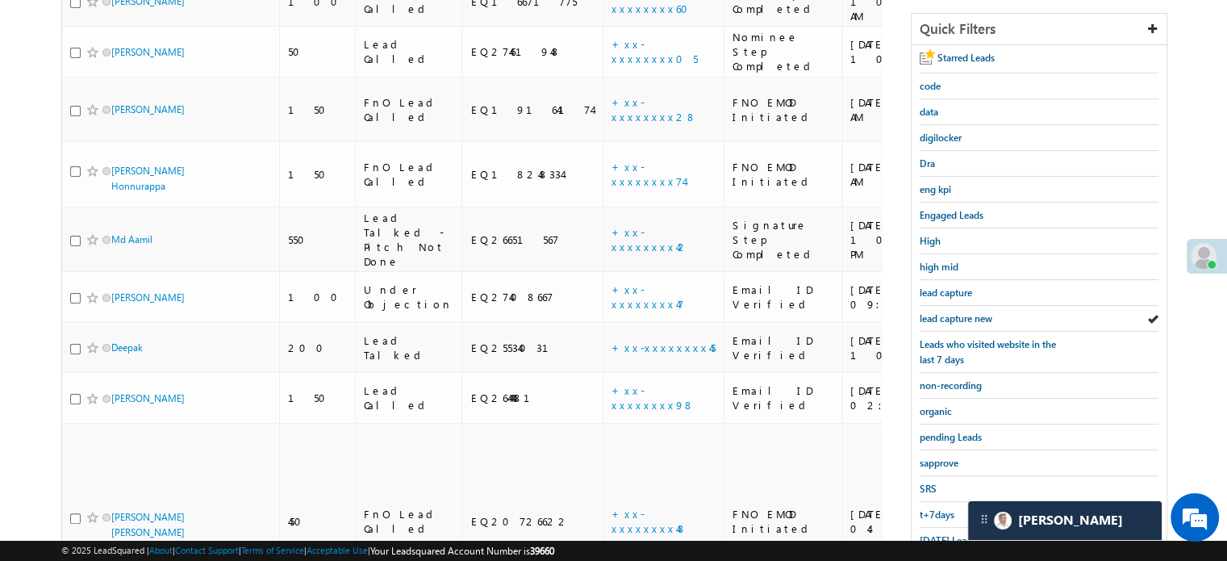
scroll to position [161, 0]
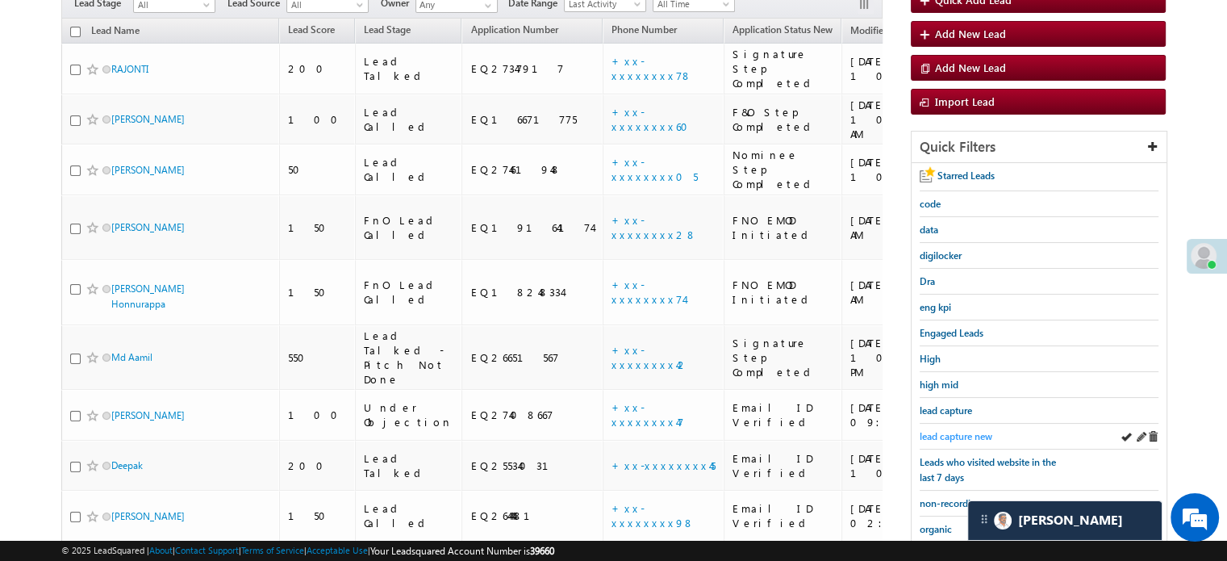
click at [945, 438] on span "lead capture new" at bounding box center [956, 436] width 73 height 12
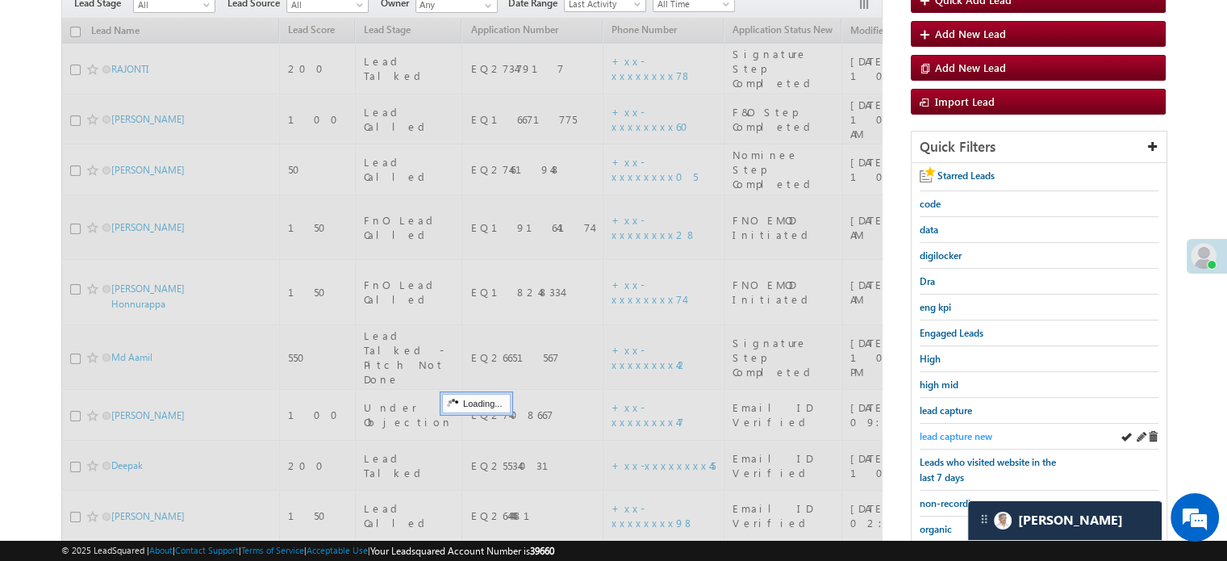
click at [947, 431] on span "lead capture new" at bounding box center [956, 436] width 73 height 12
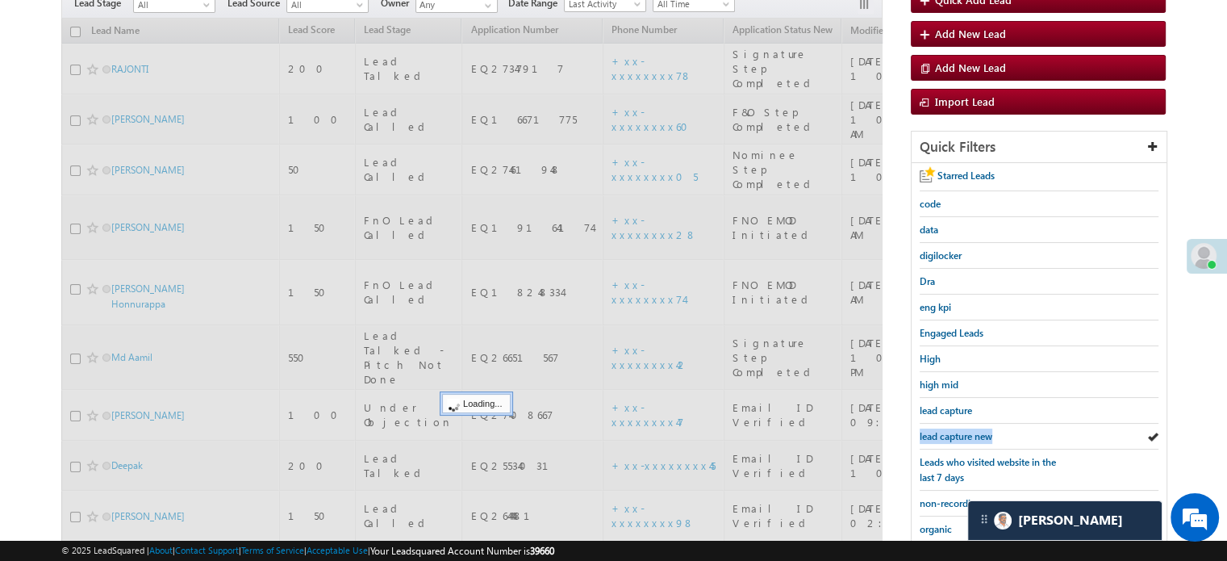
click at [947, 431] on span "lead capture new" at bounding box center [956, 436] width 73 height 12
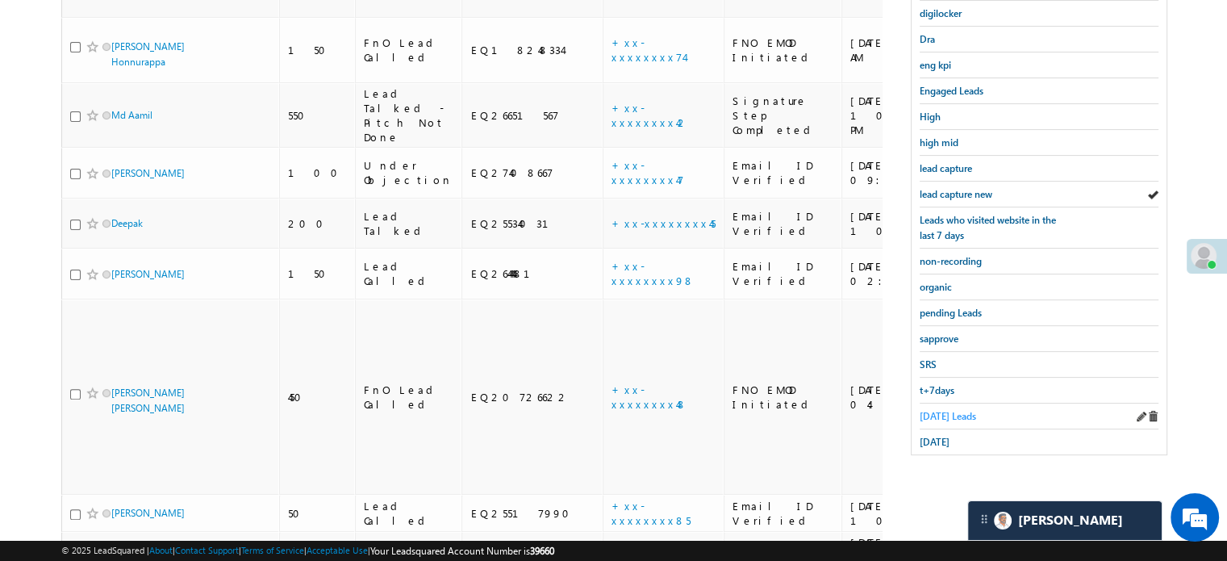
click at [945, 410] on span "Today's Leads" at bounding box center [948, 416] width 56 height 12
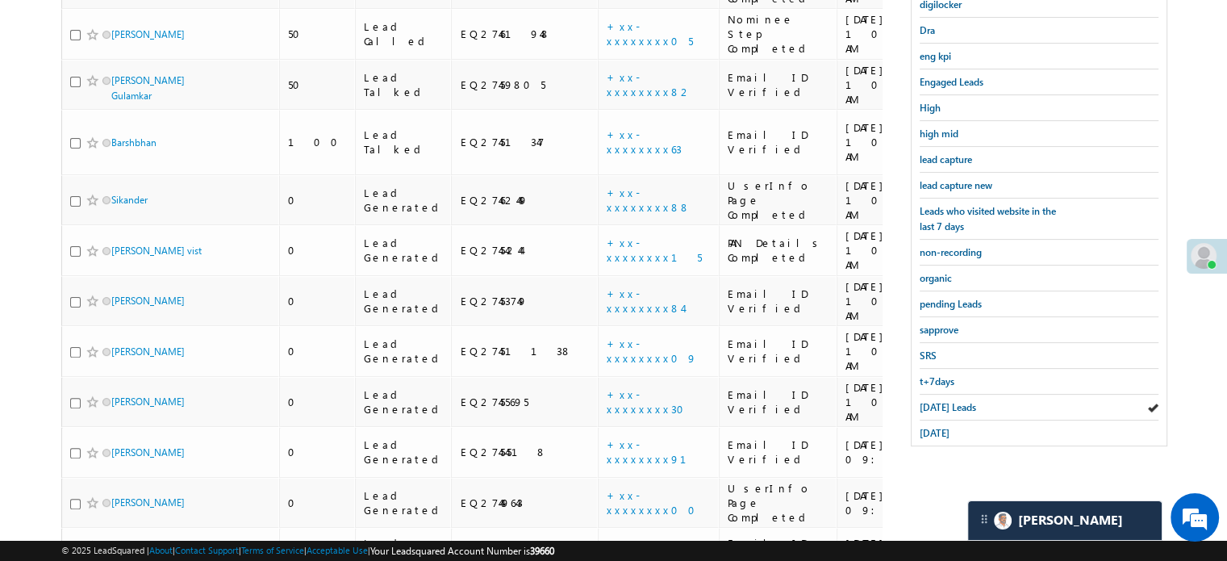
scroll to position [251, 0]
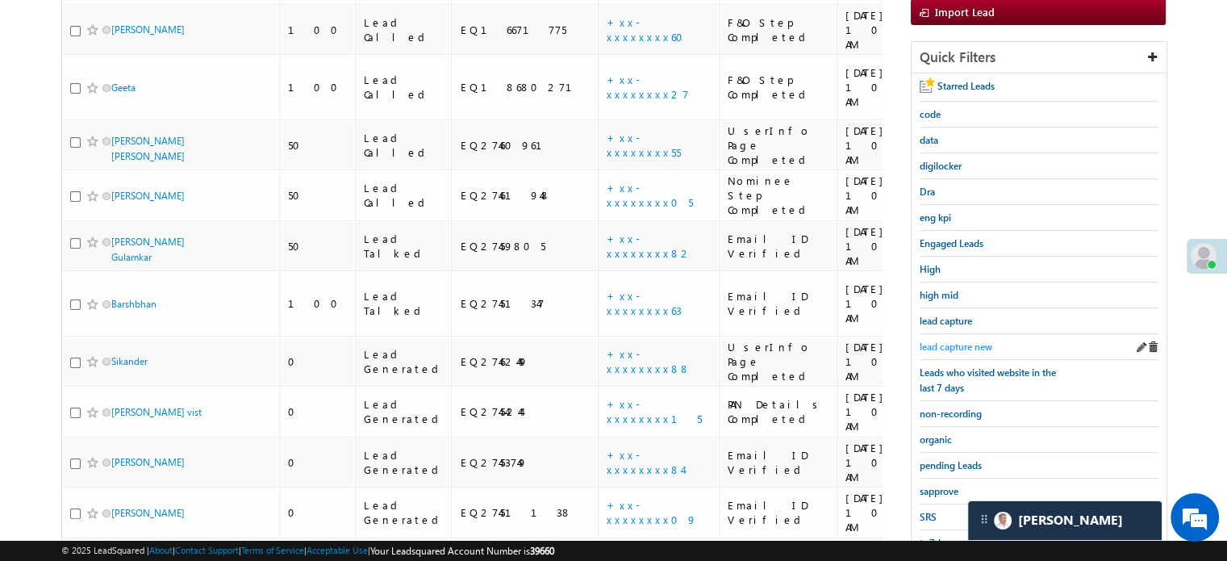
click at [968, 344] on span "lead capture new" at bounding box center [956, 346] width 73 height 12
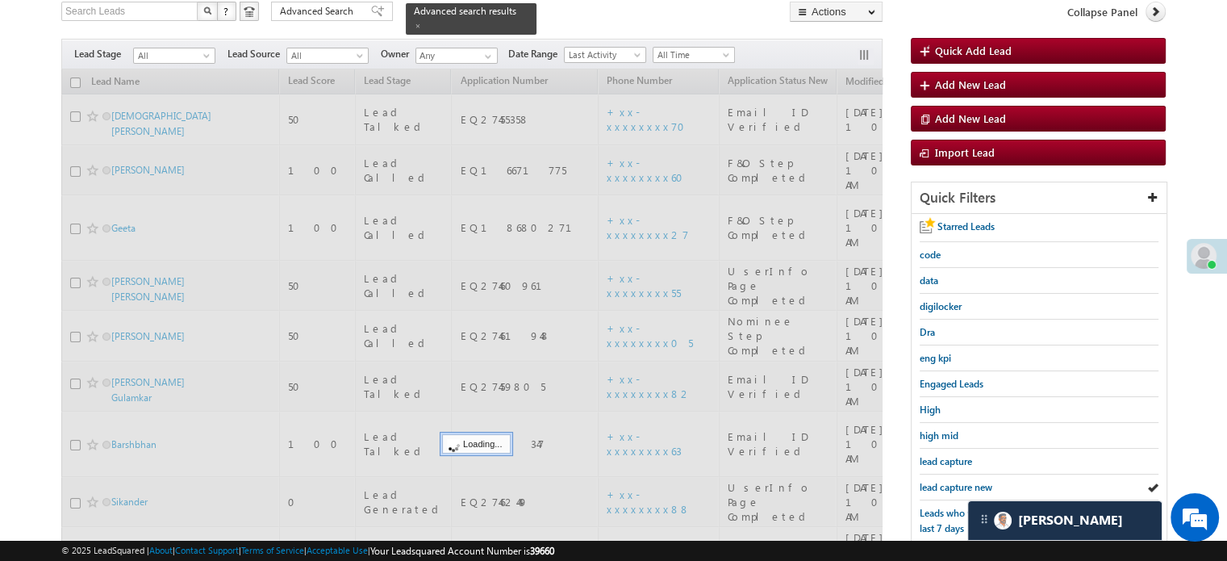
scroll to position [0, 0]
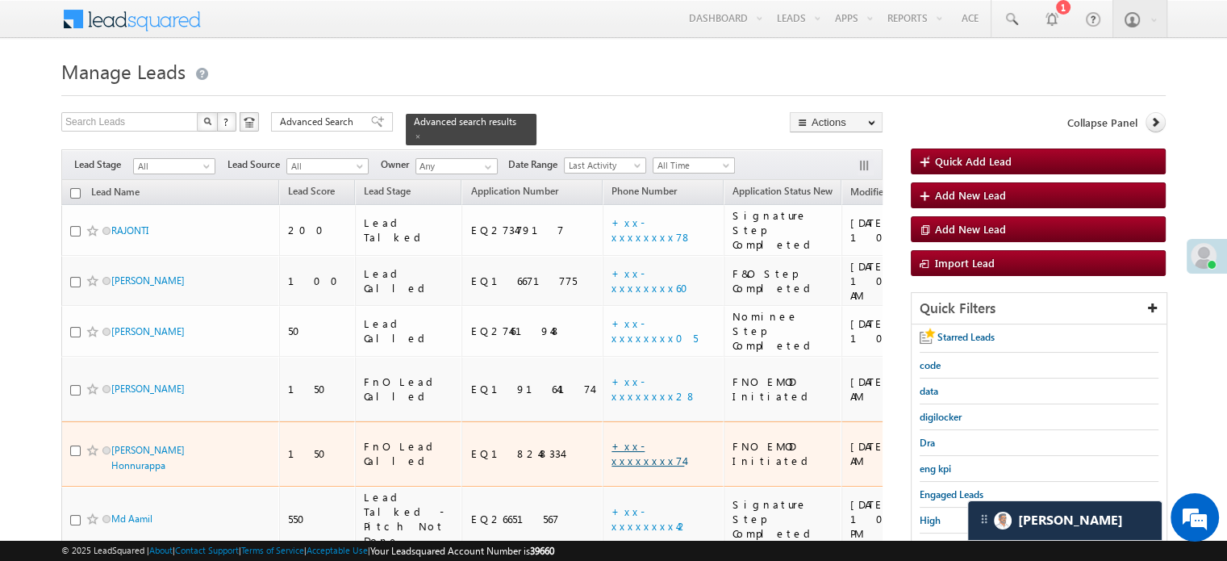
click at [612, 439] on link "+xx-xxxxxxxx74" at bounding box center [648, 453] width 73 height 28
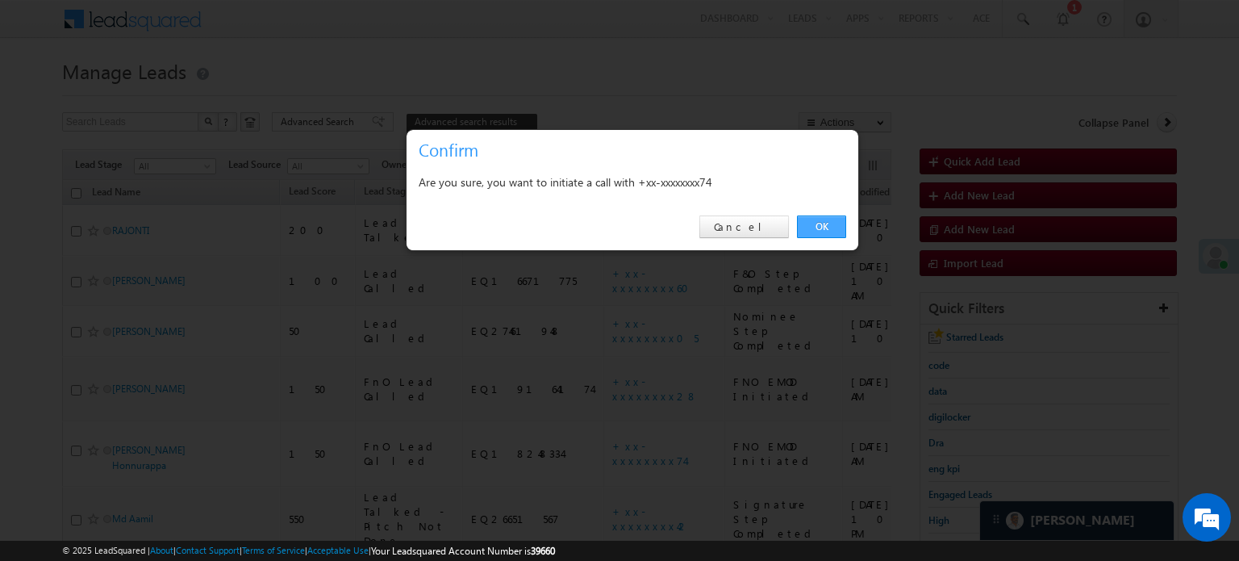
click at [809, 230] on link "OK" at bounding box center [821, 226] width 49 height 23
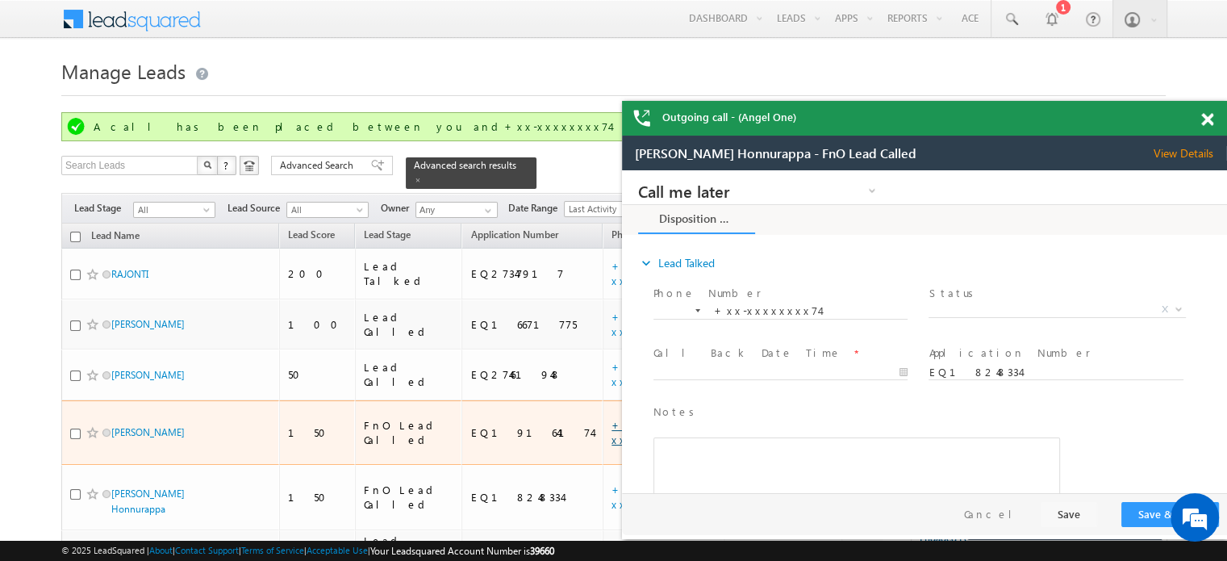
click at [612, 418] on link "+xx-xxxxxxxx28" at bounding box center [655, 432] width 86 height 28
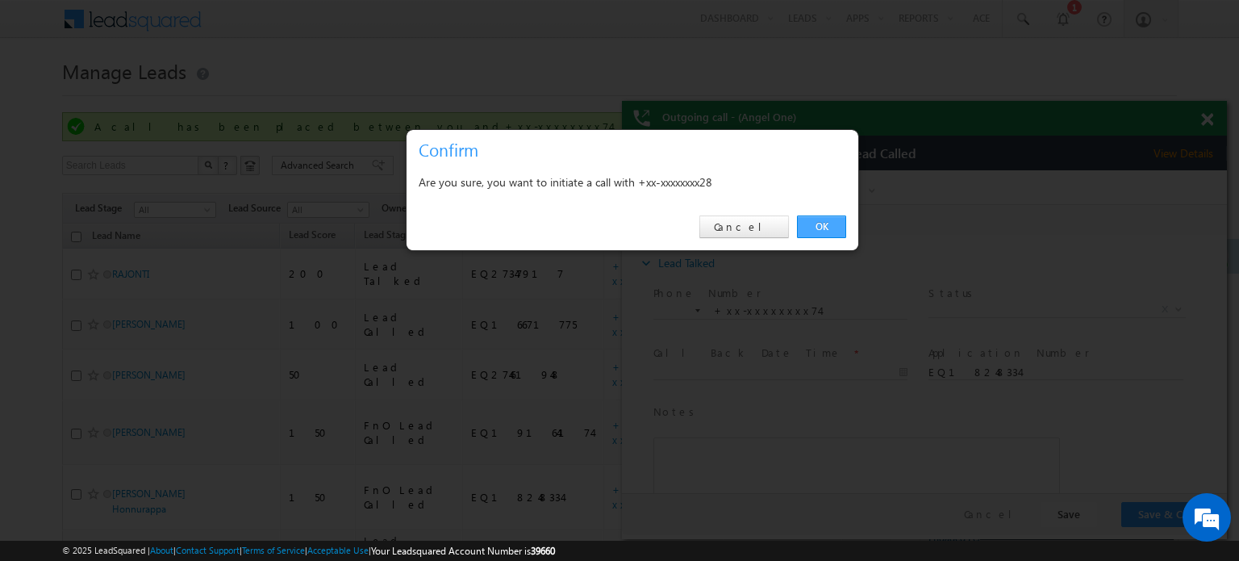
drag, startPoint x: 838, startPoint y: 219, endPoint x: 334, endPoint y: 28, distance: 539.0
click at [838, 219] on link "OK" at bounding box center [821, 226] width 49 height 23
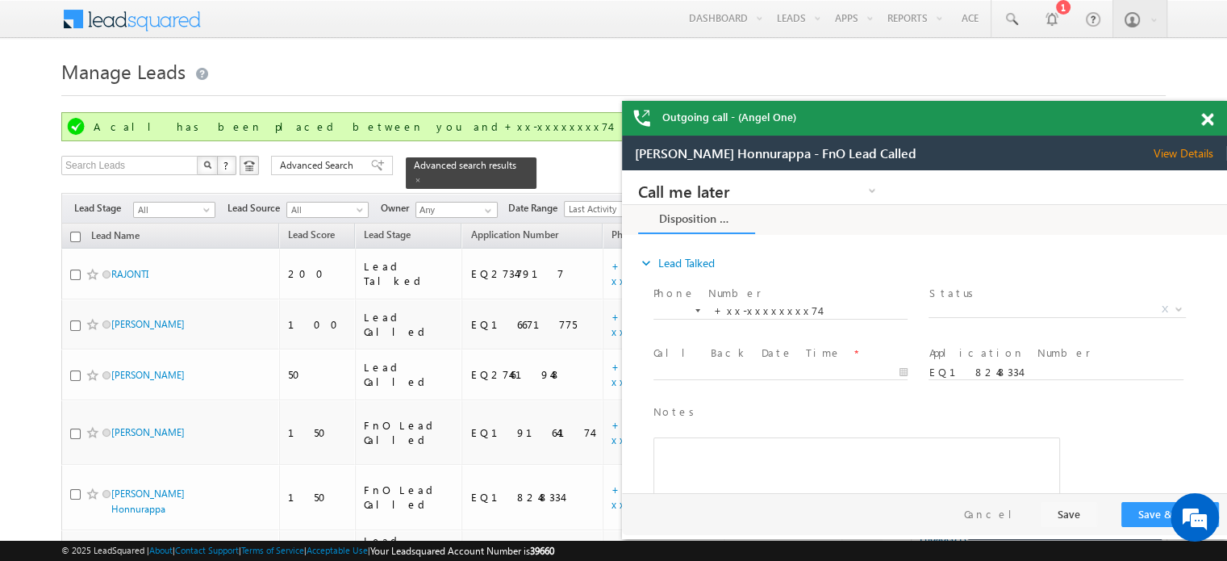
click at [1205, 115] on span at bounding box center [1207, 120] width 12 height 14
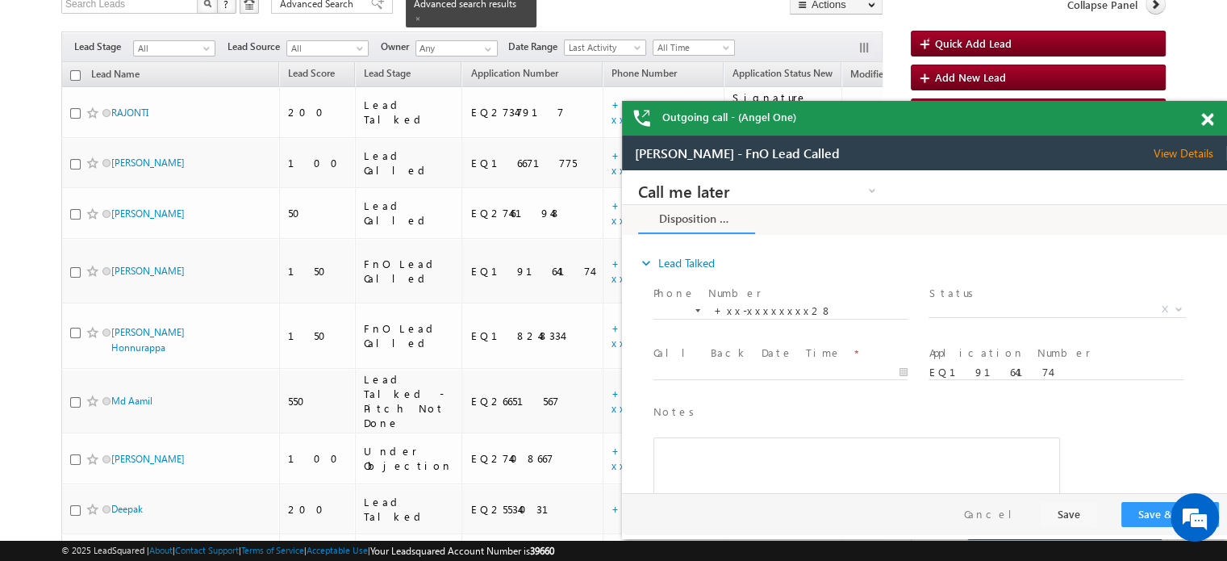
click at [1207, 113] on span at bounding box center [1207, 120] width 12 height 14
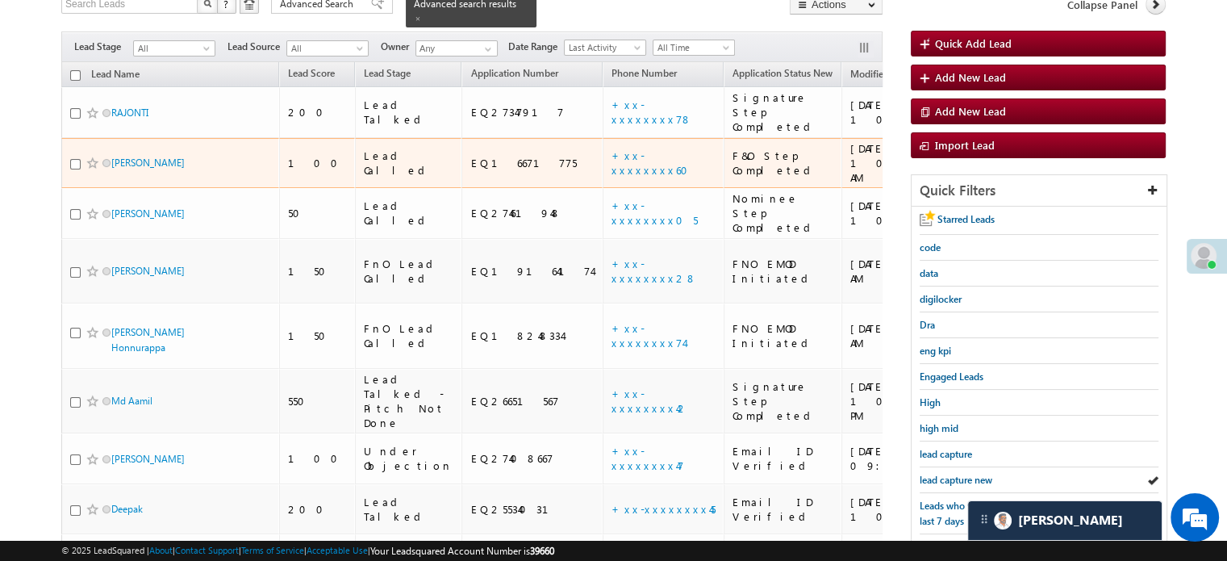
click at [603, 140] on td "+xx-xxxxxxxx60" at bounding box center [663, 163] width 121 height 51
click at [603, 139] on td "+xx-xxxxxxxx60" at bounding box center [663, 163] width 121 height 51
click at [612, 148] on link "+xx-xxxxxxxx60" at bounding box center [655, 162] width 86 height 28
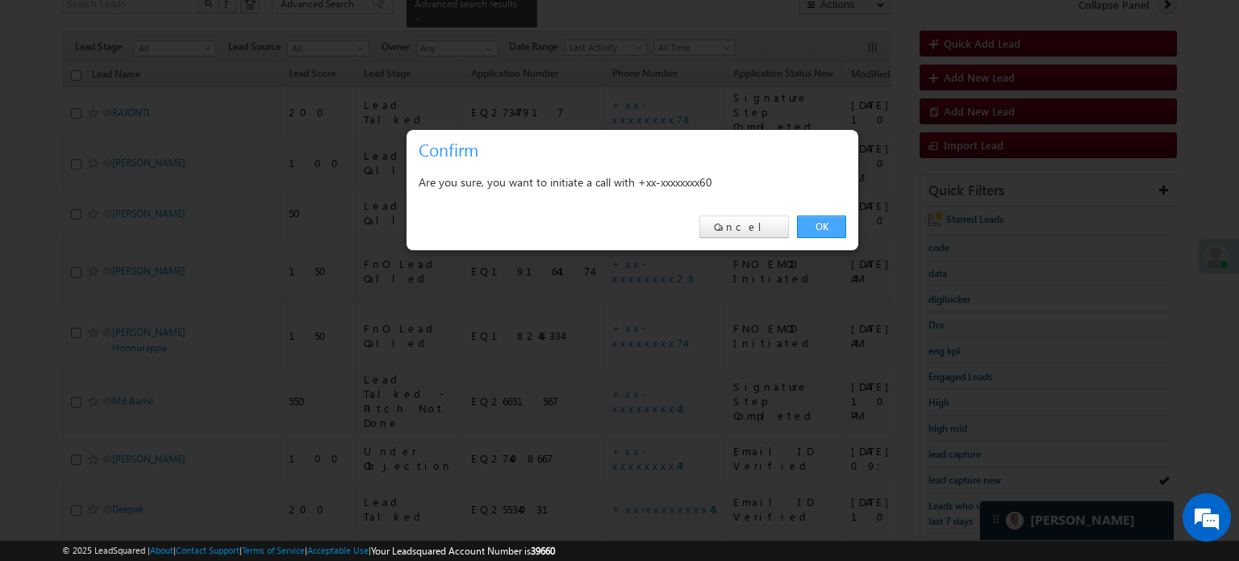
click at [823, 219] on link "OK" at bounding box center [821, 226] width 49 height 23
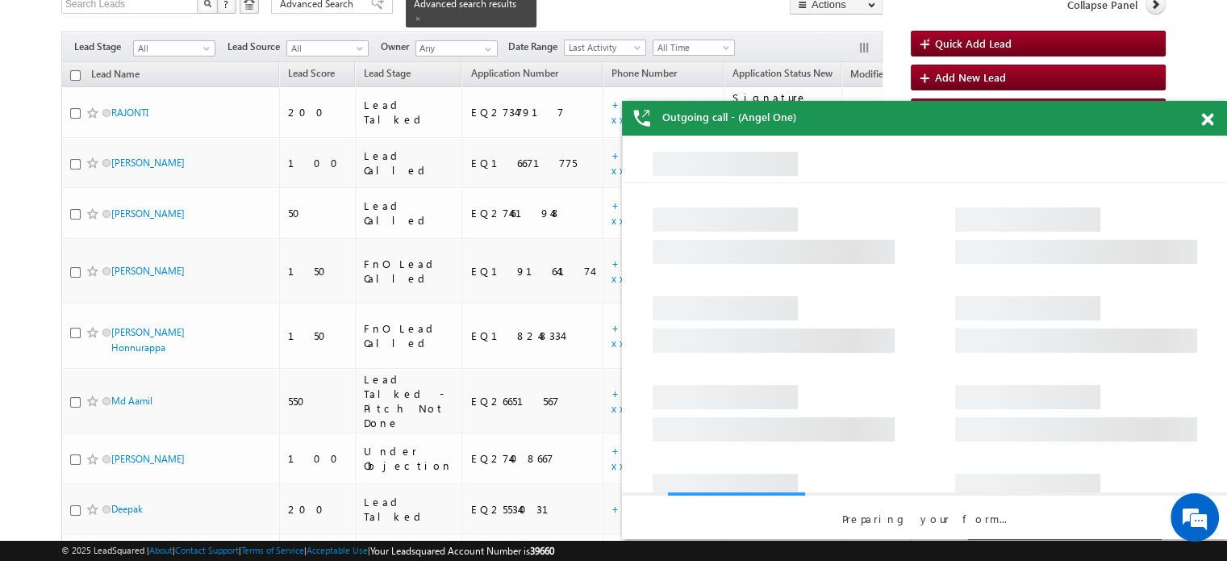
click at [1207, 118] on span at bounding box center [1207, 120] width 12 height 14
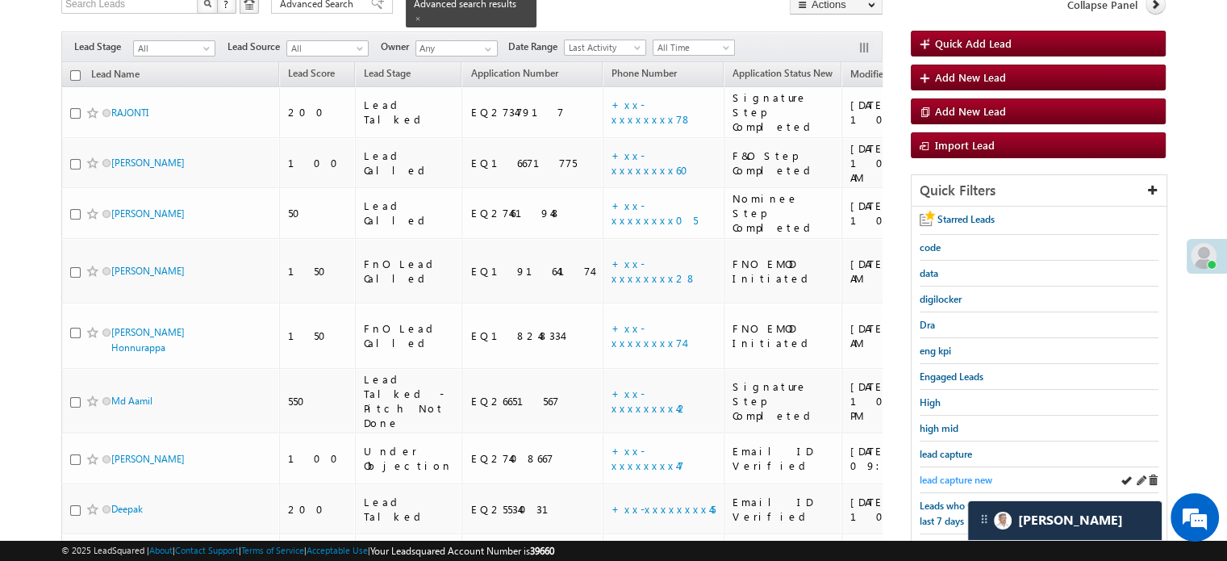
click at [935, 472] on link "lead capture new" at bounding box center [956, 479] width 73 height 15
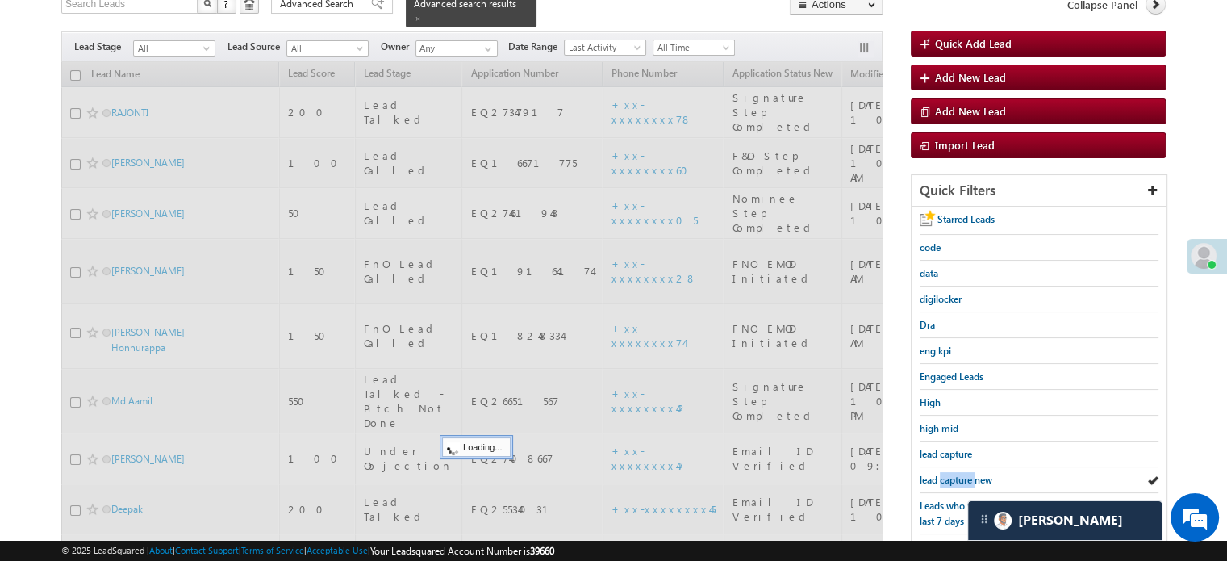
click at [942, 474] on span "lead capture new" at bounding box center [956, 480] width 73 height 12
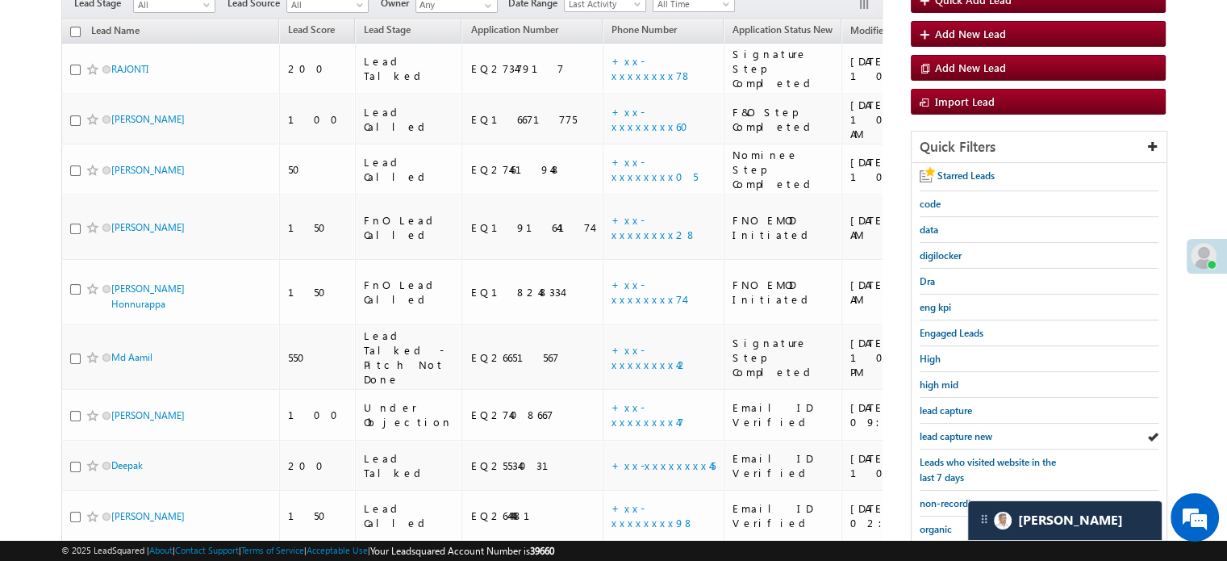
scroll to position [118, 0]
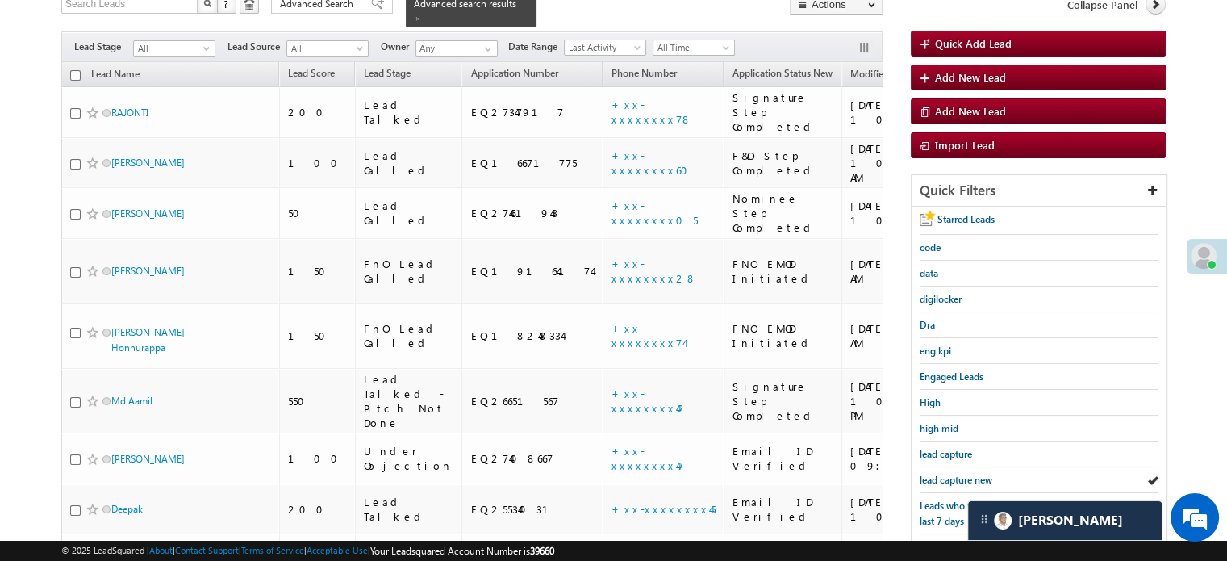
click at [942, 474] on span "lead capture new" at bounding box center [956, 480] width 73 height 12
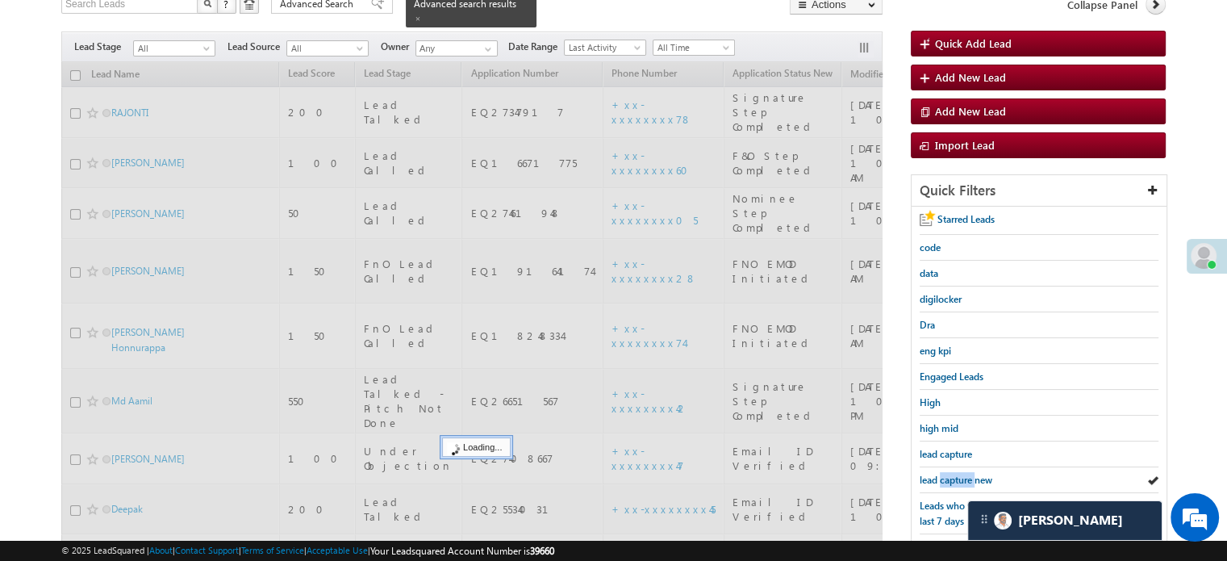
click at [942, 474] on span "lead capture new" at bounding box center [956, 480] width 73 height 12
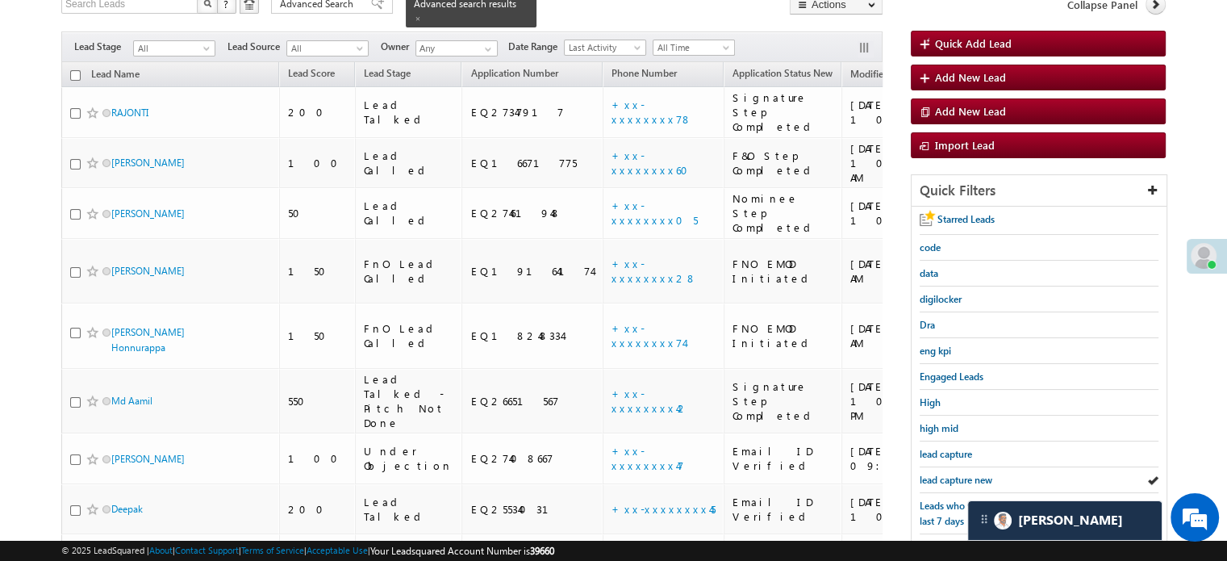
click at [942, 474] on span "lead capture new" at bounding box center [956, 480] width 73 height 12
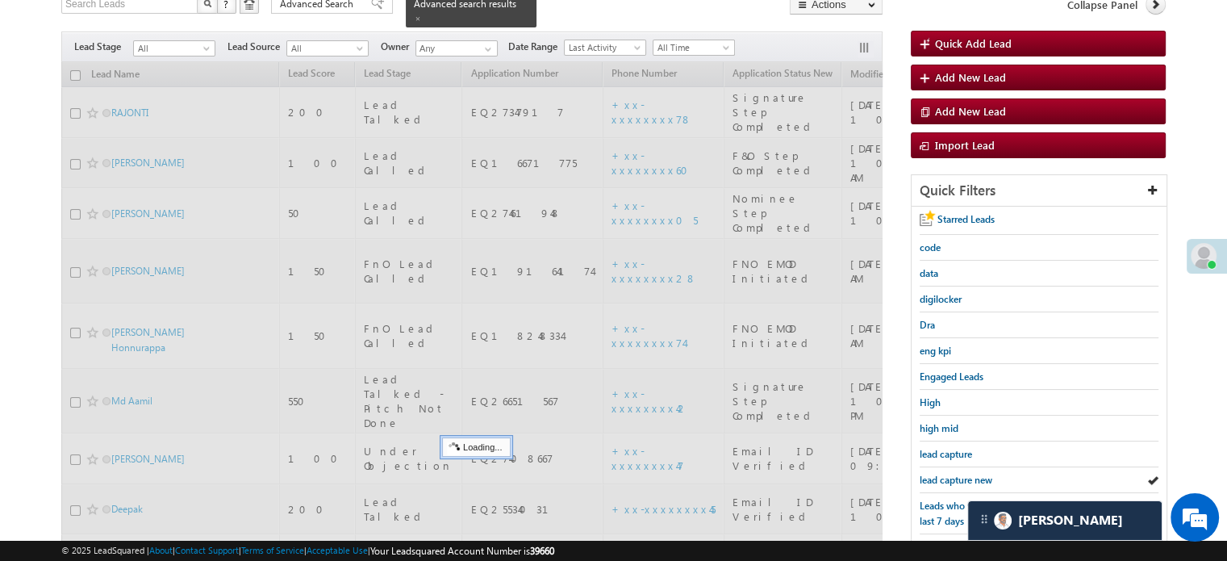
click at [942, 474] on span "lead capture new" at bounding box center [956, 480] width 73 height 12
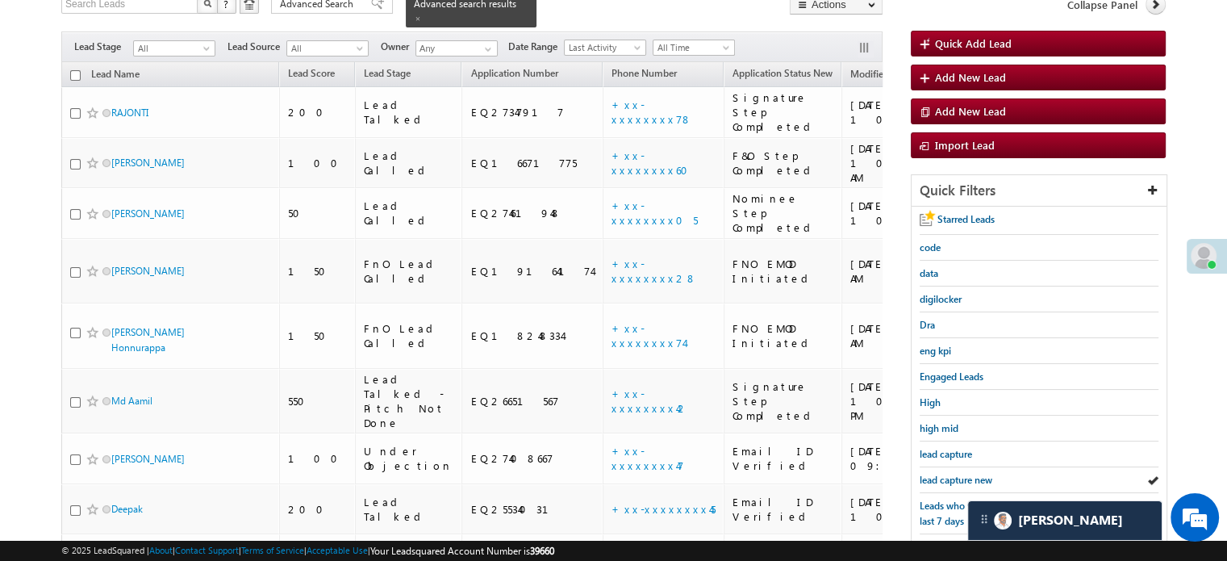
click at [942, 474] on span "lead capture new" at bounding box center [956, 480] width 73 height 12
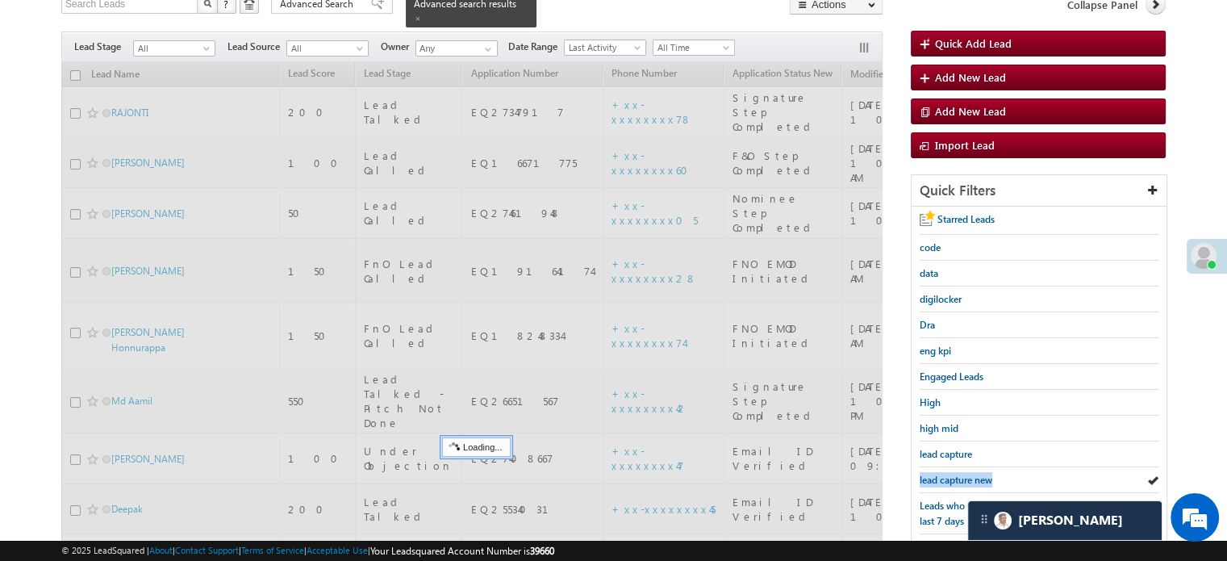
click at [942, 474] on span "lead capture new" at bounding box center [956, 480] width 73 height 12
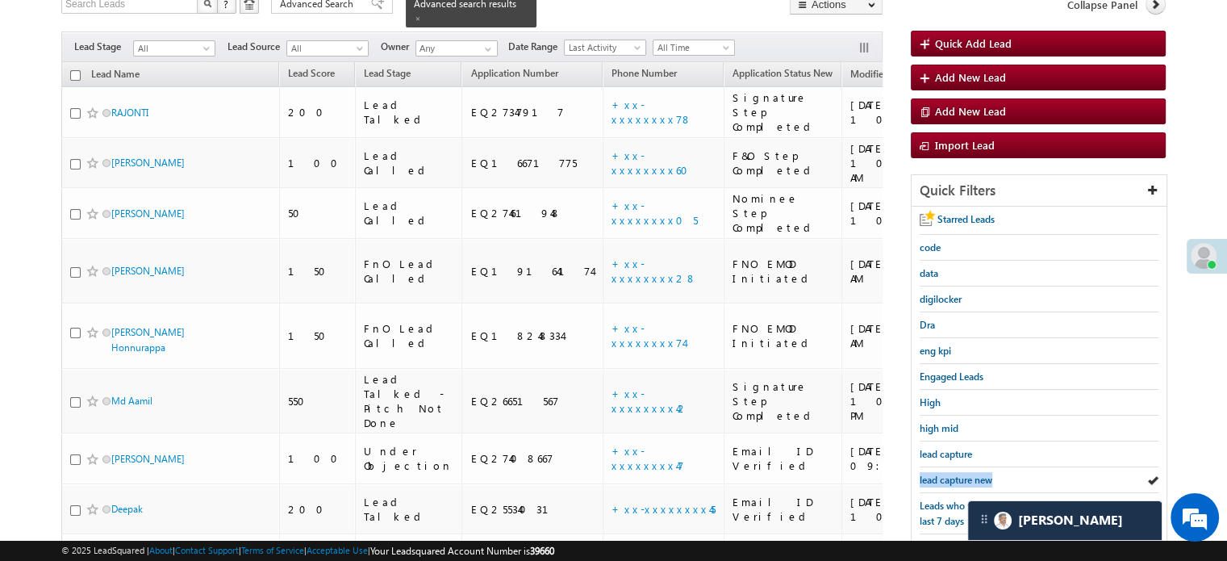
click at [942, 474] on span "lead capture new" at bounding box center [956, 480] width 73 height 12
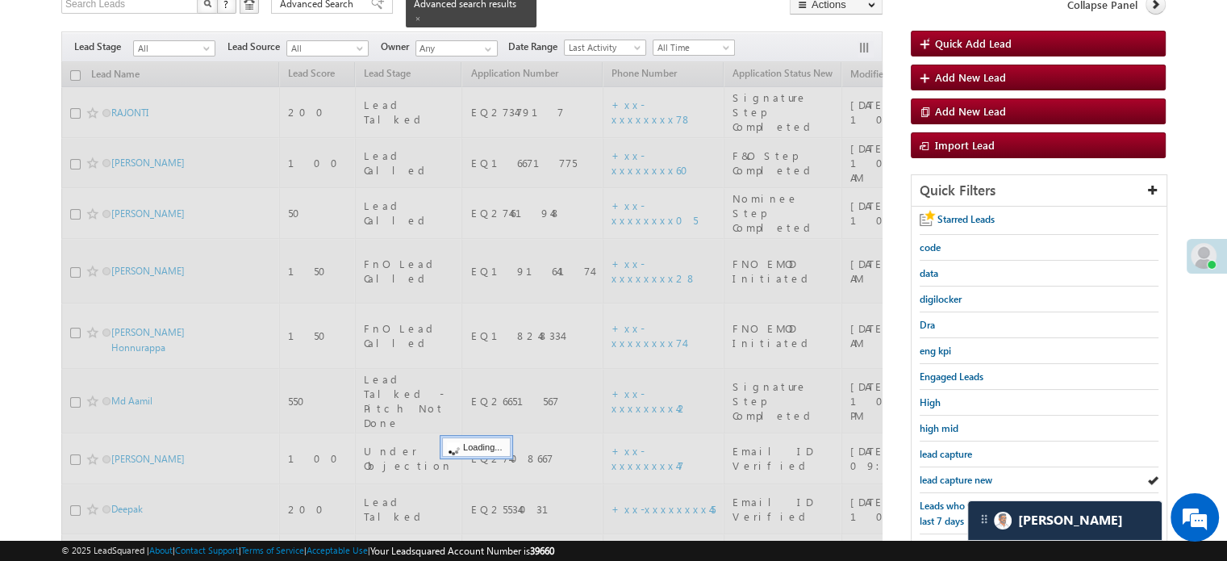
click at [942, 474] on span "lead capture new" at bounding box center [956, 480] width 73 height 12
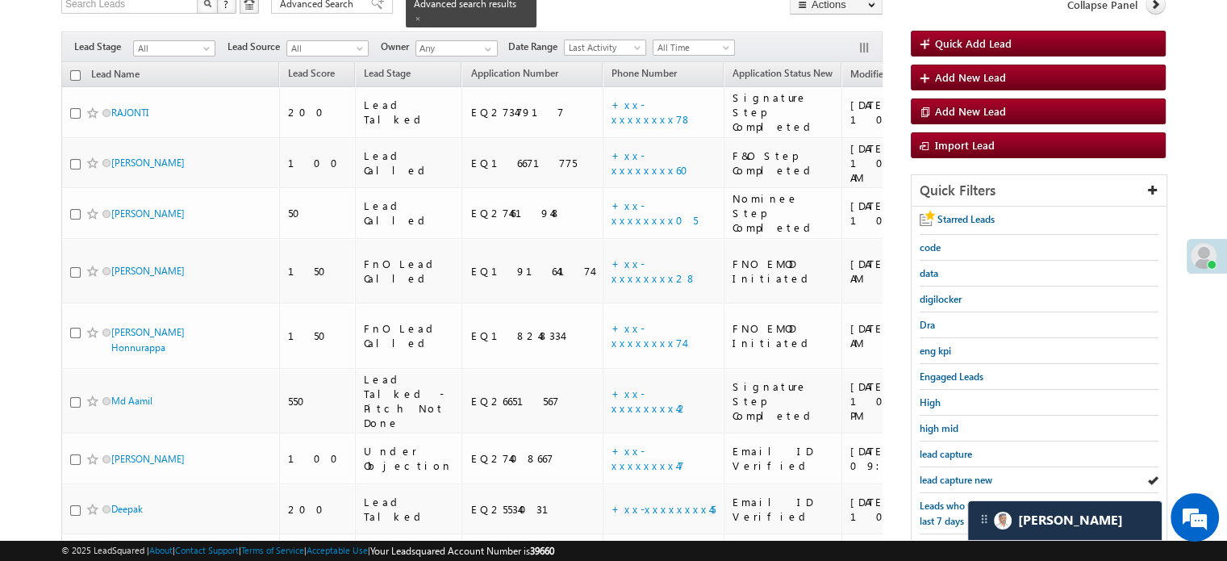
click at [942, 474] on span "lead capture new" at bounding box center [956, 480] width 73 height 12
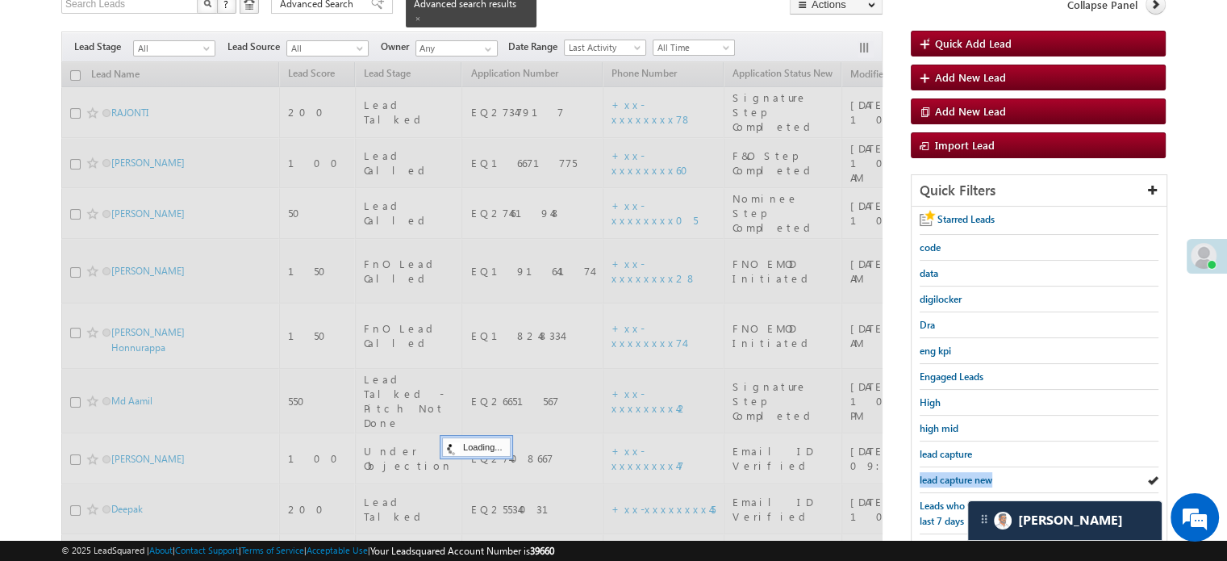
click at [942, 474] on span "lead capture new" at bounding box center [956, 480] width 73 height 12
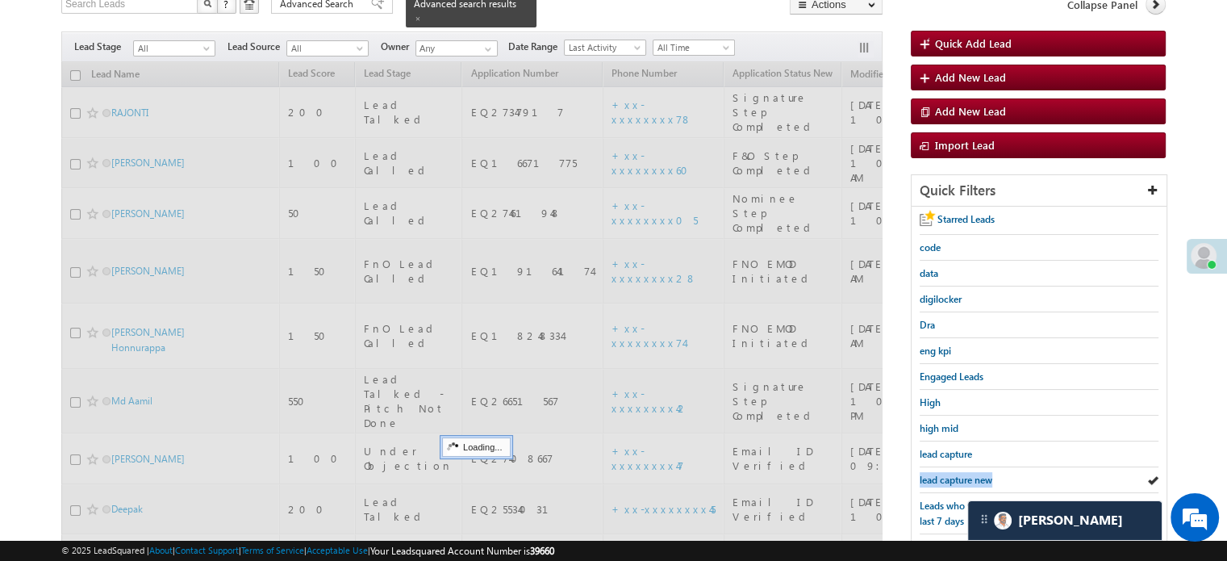
click at [942, 474] on span "lead capture new" at bounding box center [956, 480] width 73 height 12
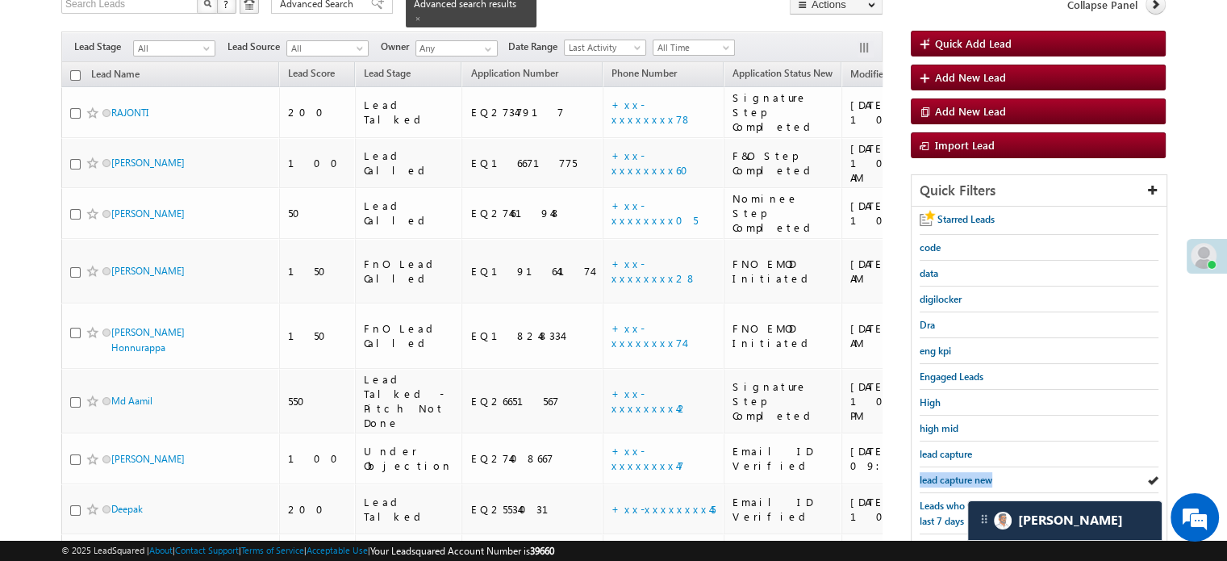
click at [942, 474] on span "lead capture new" at bounding box center [956, 480] width 73 height 12
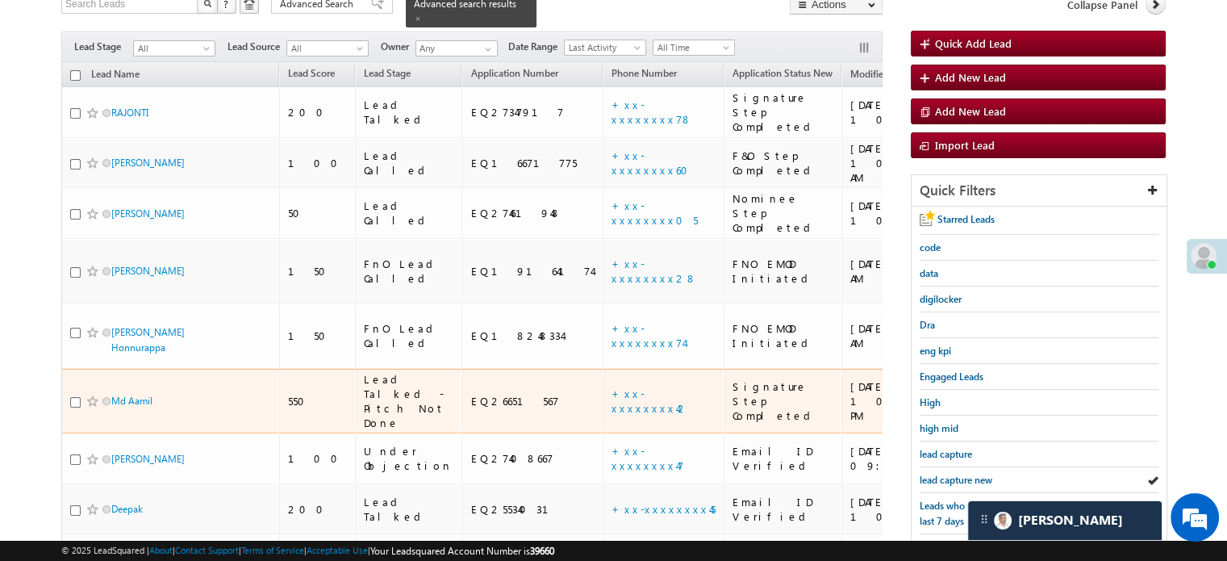
click at [603, 369] on td "+xx-xxxxxxxx42" at bounding box center [663, 401] width 121 height 65
click at [612, 386] on link "+xx-xxxxxxxx42" at bounding box center [650, 400] width 77 height 28
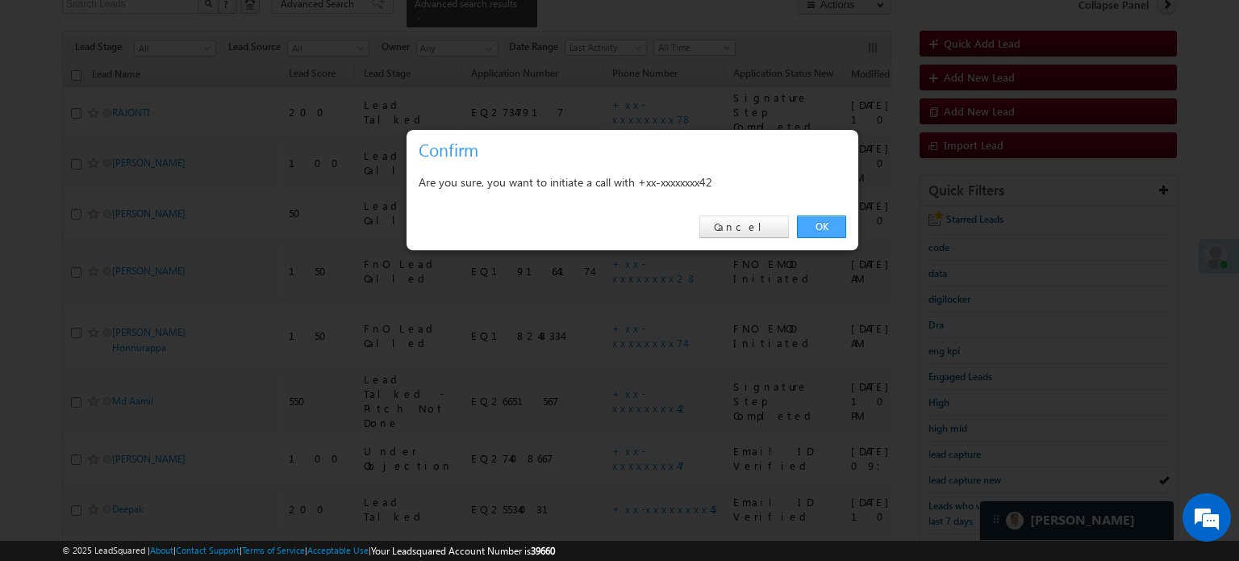
click at [827, 219] on link "OK" at bounding box center [821, 226] width 49 height 23
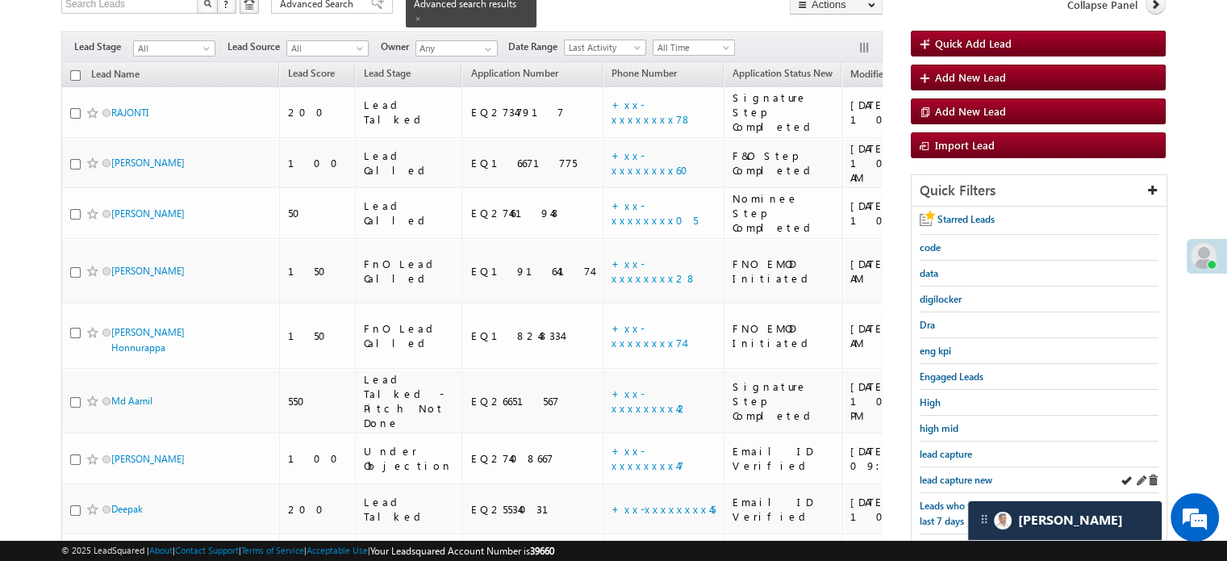
click at [937, 467] on div "lead capture new" at bounding box center [1039, 480] width 239 height 26
click at [942, 474] on span "lead capture new" at bounding box center [956, 480] width 73 height 12
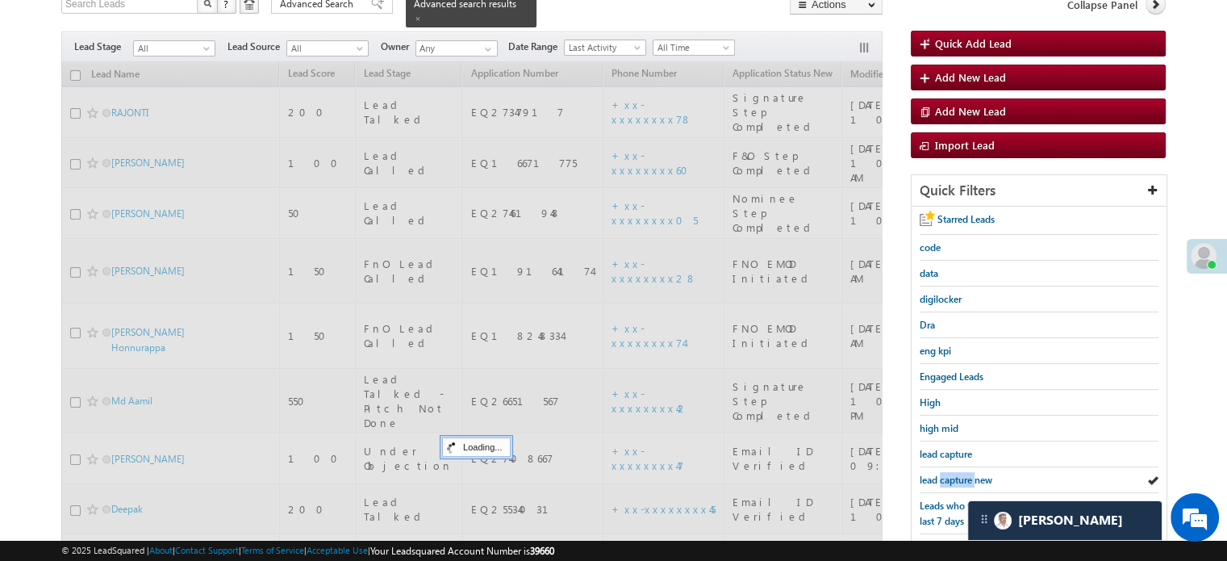
click at [942, 474] on span "lead capture new" at bounding box center [956, 480] width 73 height 12
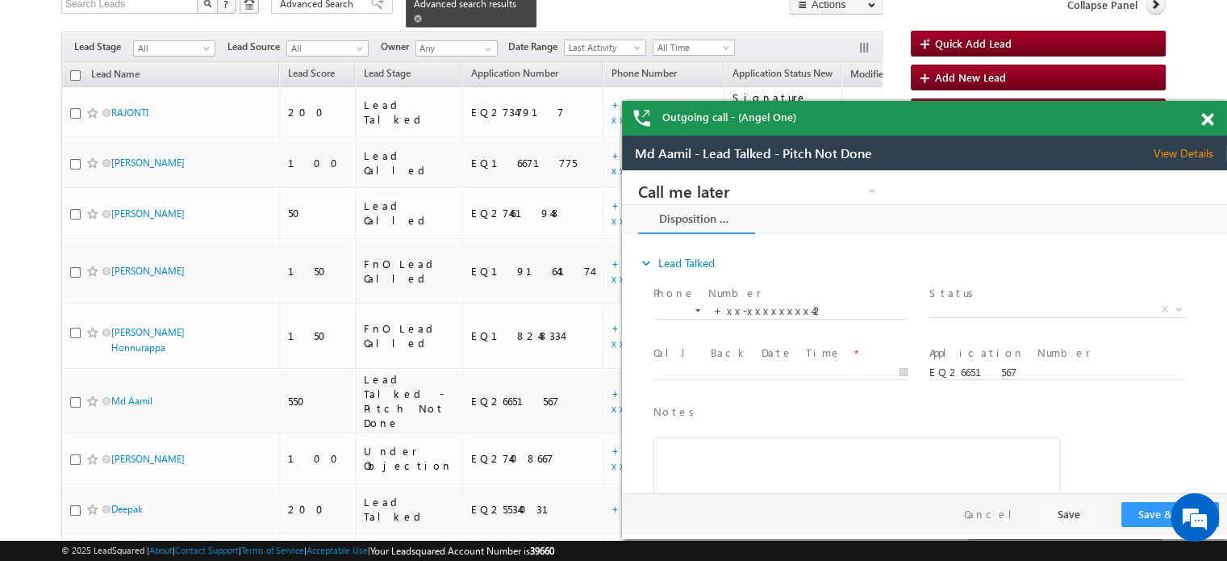
scroll to position [0, 0]
click at [1204, 118] on span at bounding box center [1207, 120] width 12 height 14
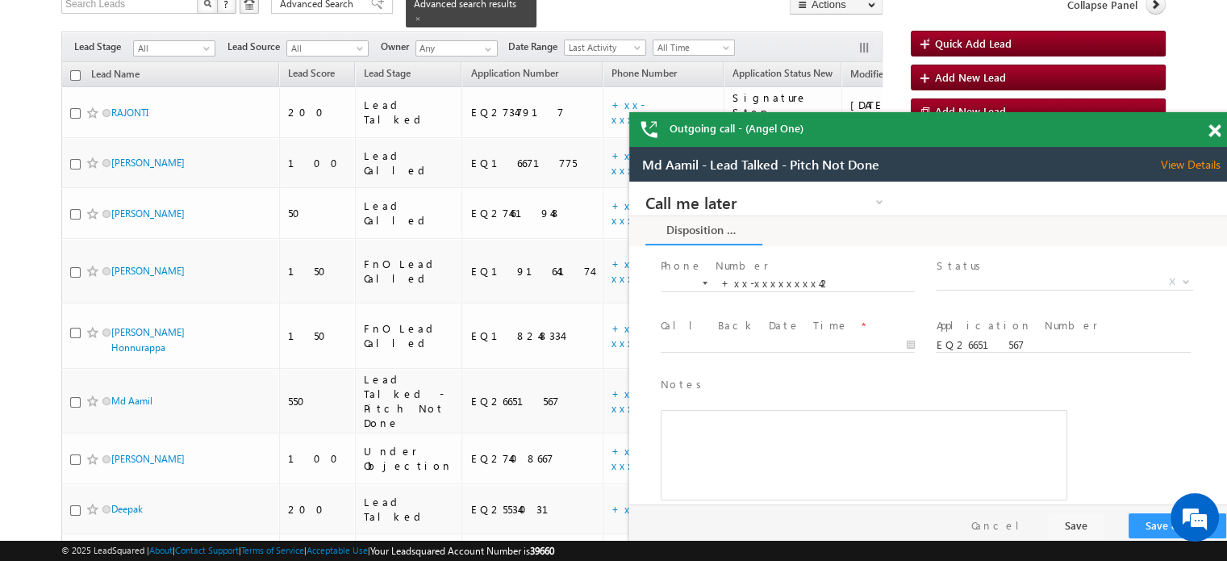
scroll to position [59, 0]
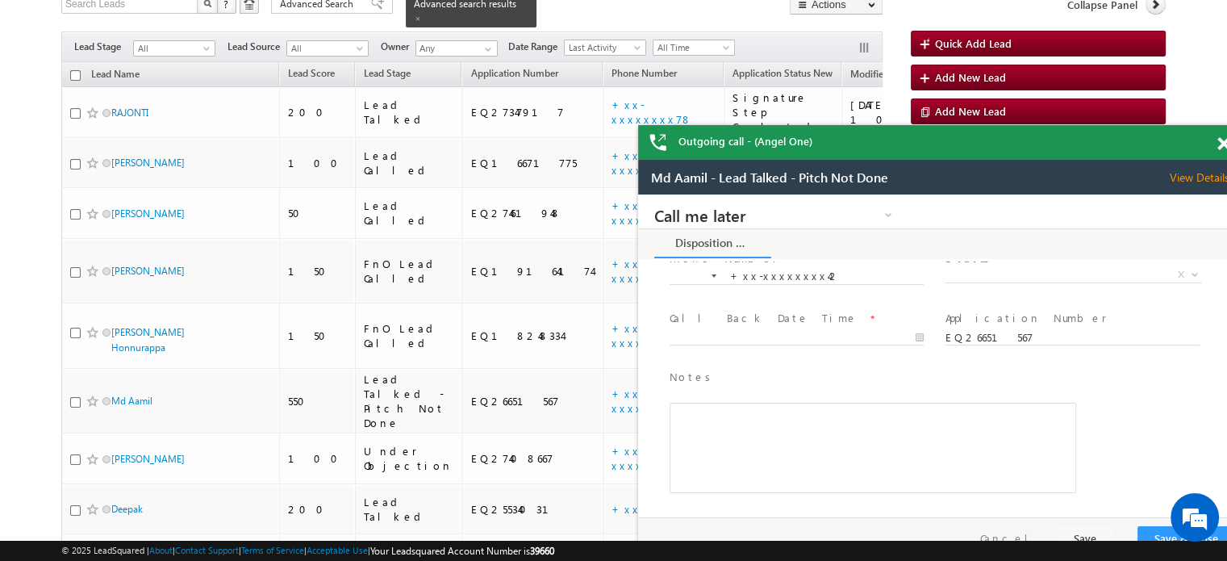
click at [1223, 141] on span at bounding box center [1223, 144] width 12 height 14
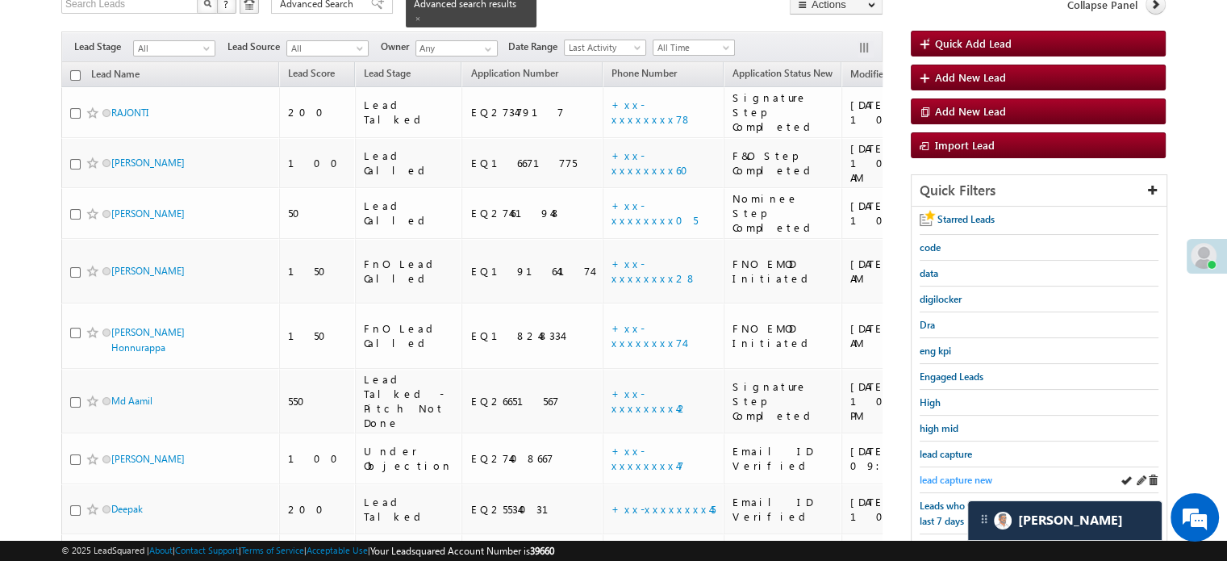
click at [988, 474] on span "lead capture new" at bounding box center [956, 480] width 73 height 12
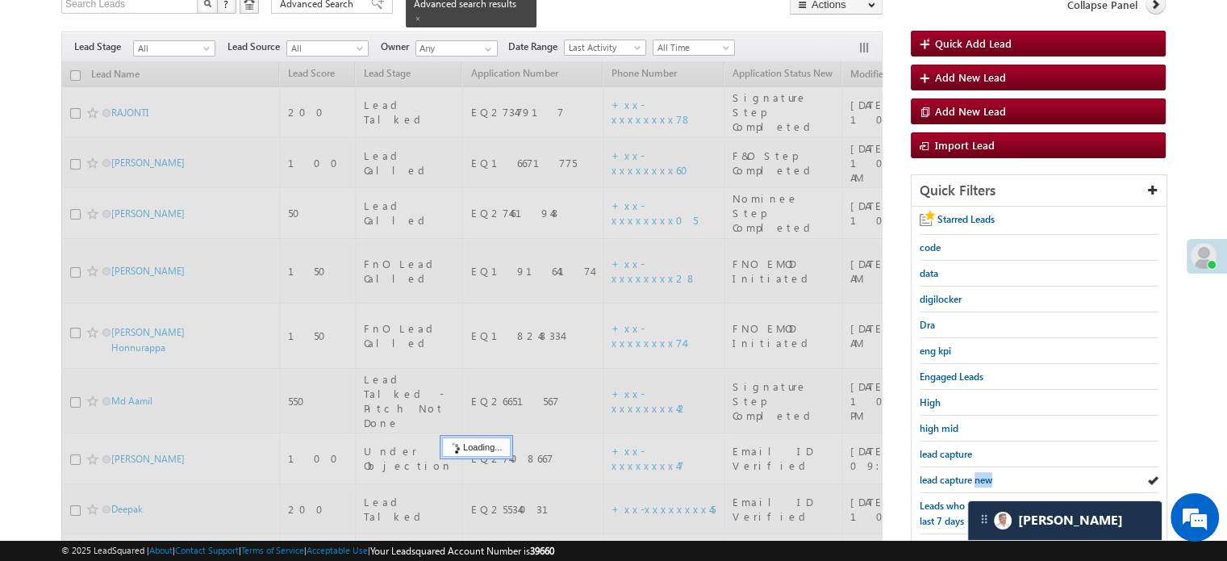
click at [988, 474] on span "lead capture new" at bounding box center [956, 480] width 73 height 12
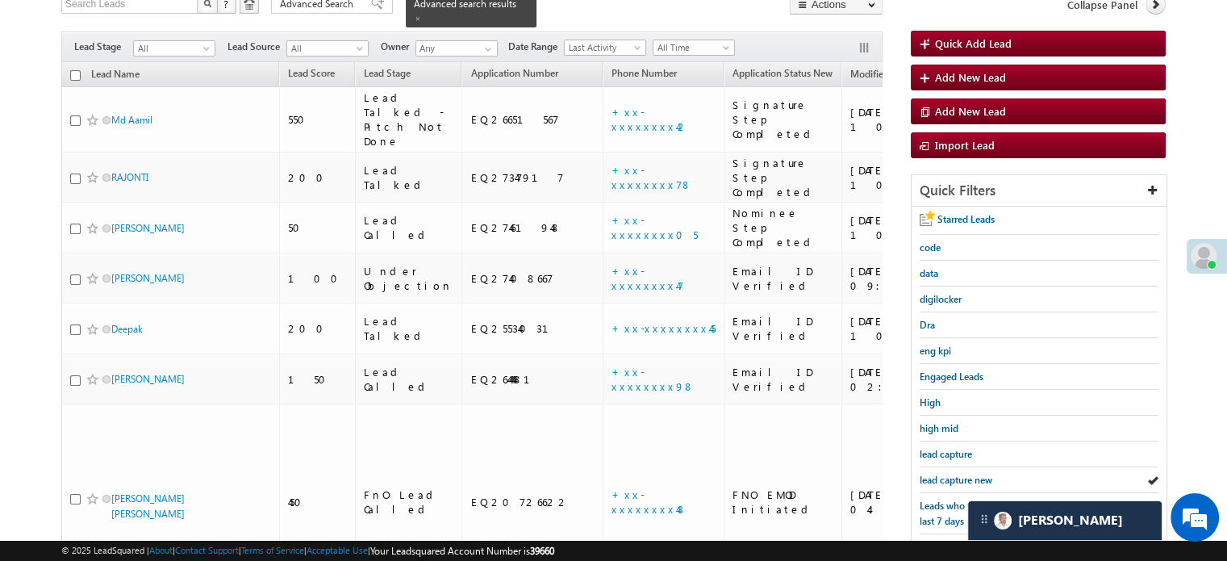
click at [988, 474] on span "lead capture new" at bounding box center [956, 480] width 73 height 12
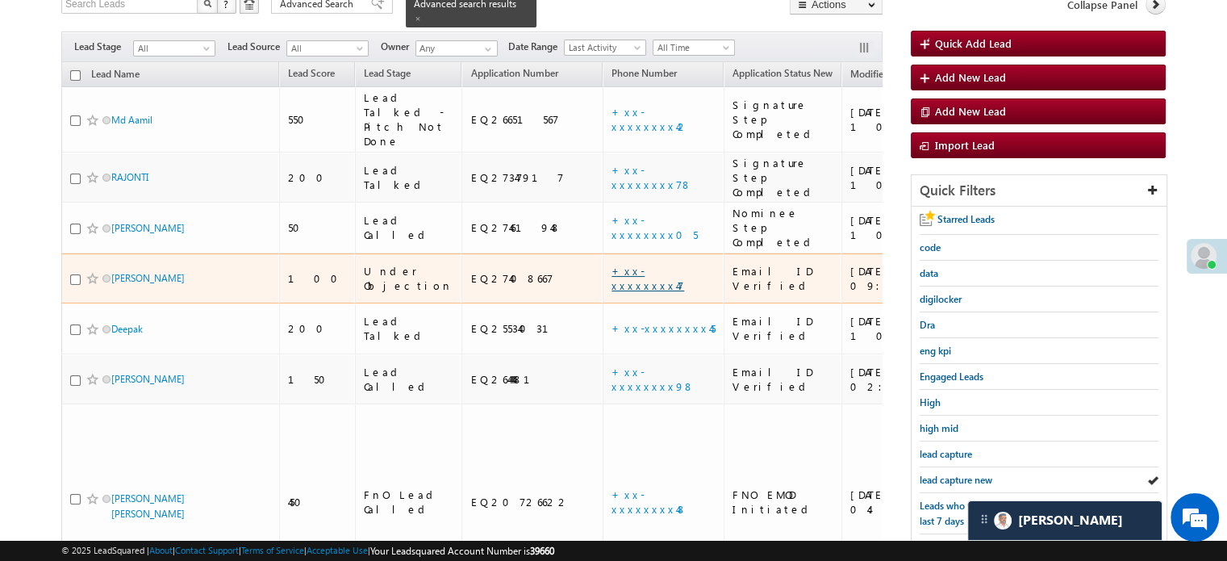
click at [612, 264] on link "+xx-xxxxxxxx47" at bounding box center [648, 278] width 73 height 28
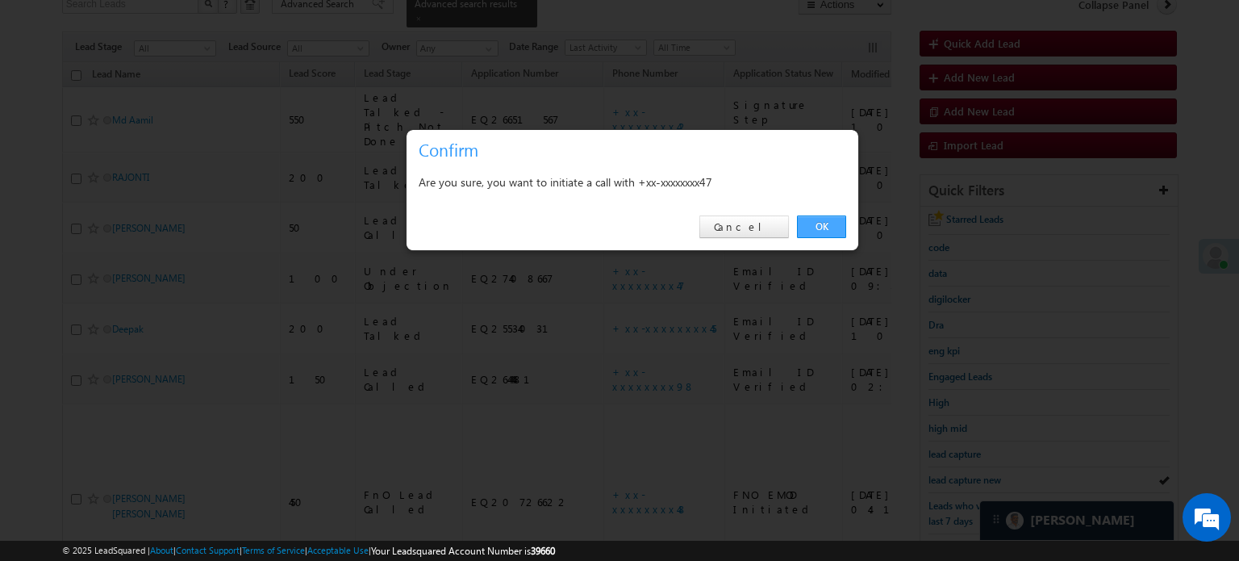
click at [820, 232] on link "OK" at bounding box center [821, 226] width 49 height 23
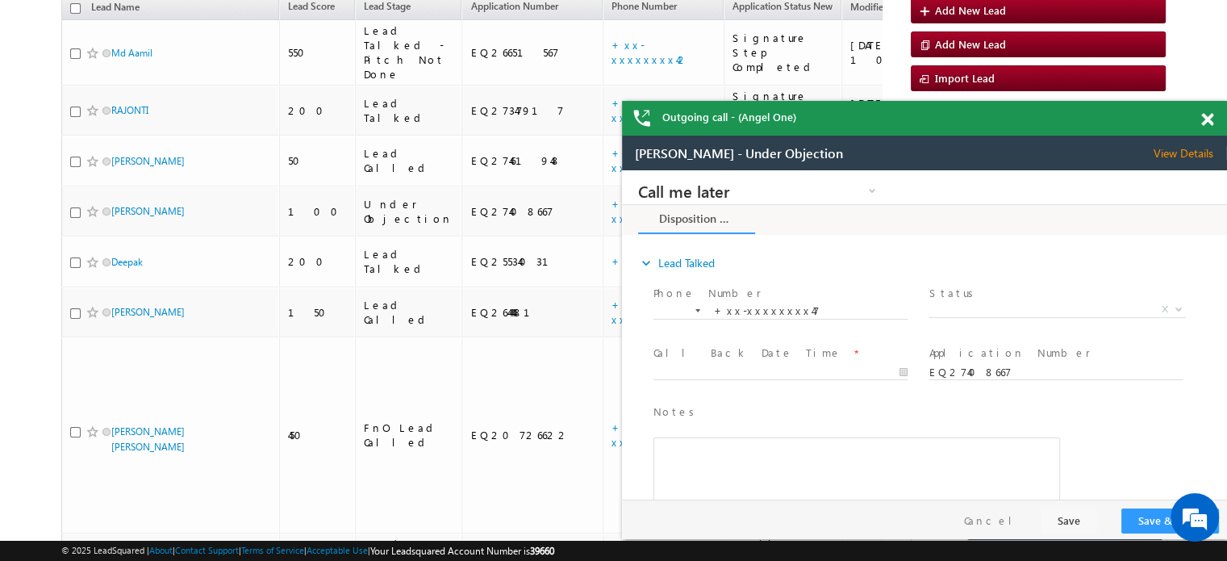
scroll to position [0, 0]
click at [1207, 119] on span at bounding box center [1207, 120] width 12 height 14
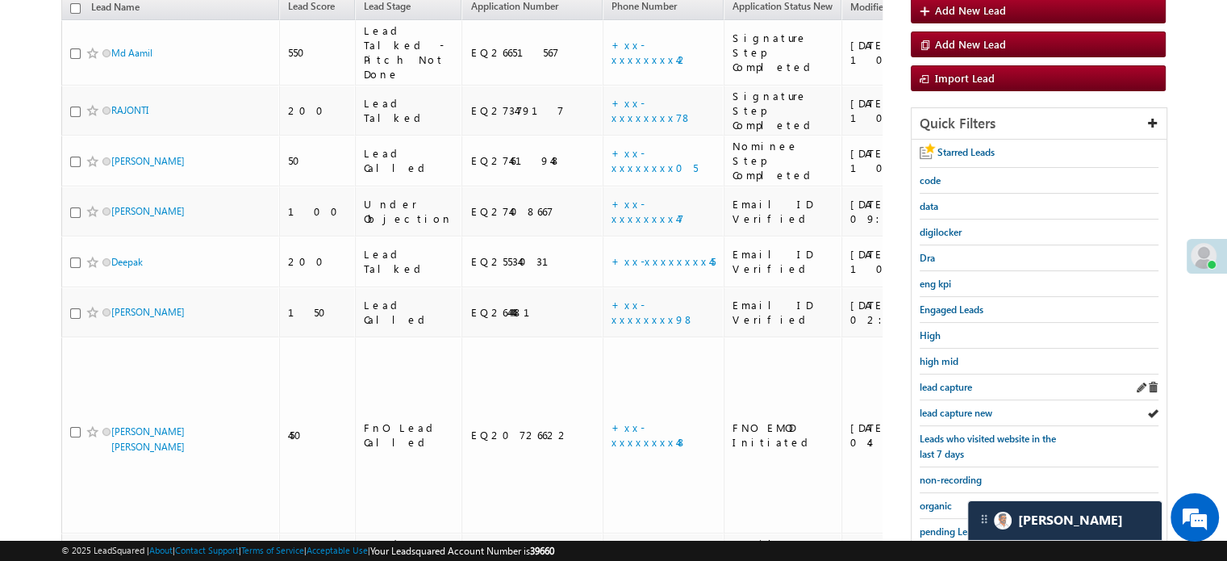
click at [937, 390] on div "lead capture" at bounding box center [1039, 387] width 239 height 26
click at [946, 390] on link "lead capture" at bounding box center [946, 386] width 52 height 15
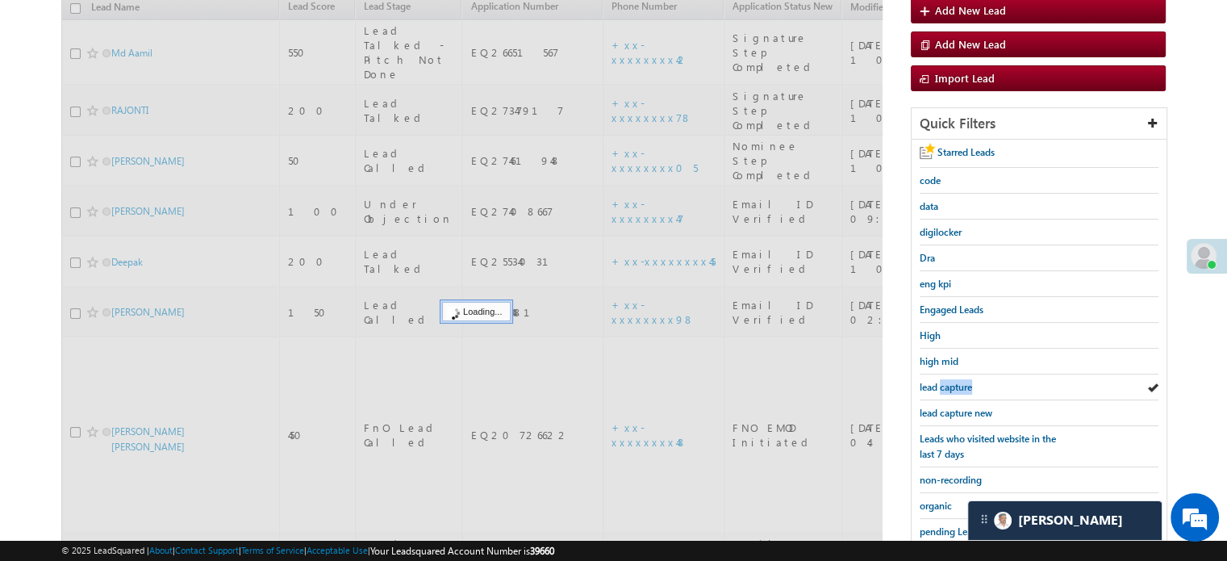
click at [946, 390] on link "lead capture" at bounding box center [946, 386] width 52 height 15
click at [954, 407] on span "lead capture new" at bounding box center [956, 413] width 73 height 12
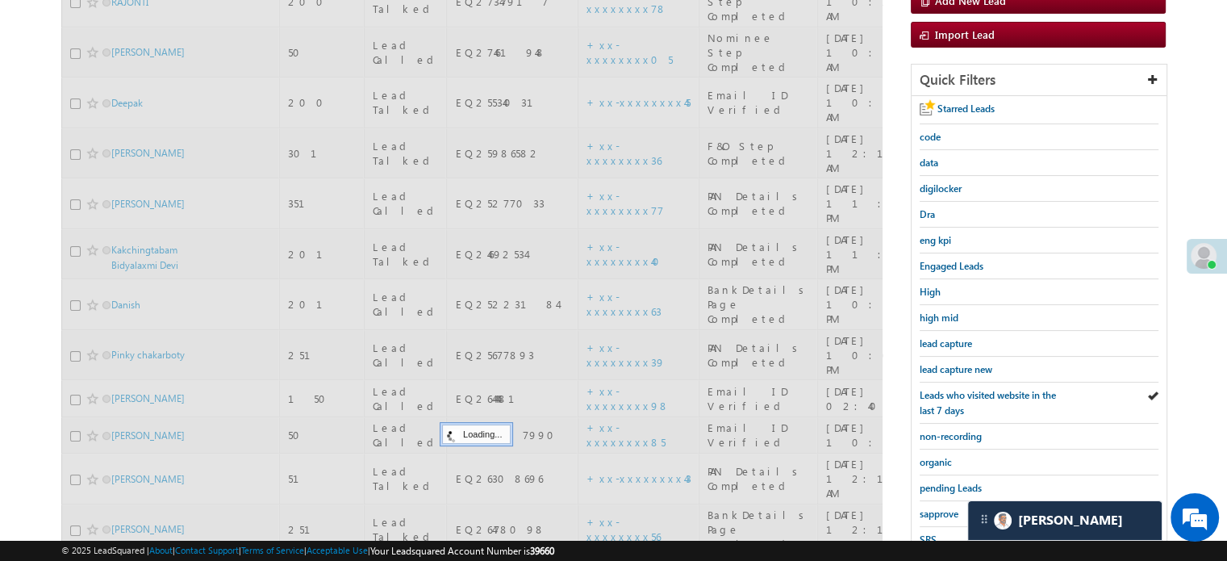
click at [954, 402] on span "Leads who visited website in the last 7 days" at bounding box center [988, 402] width 136 height 27
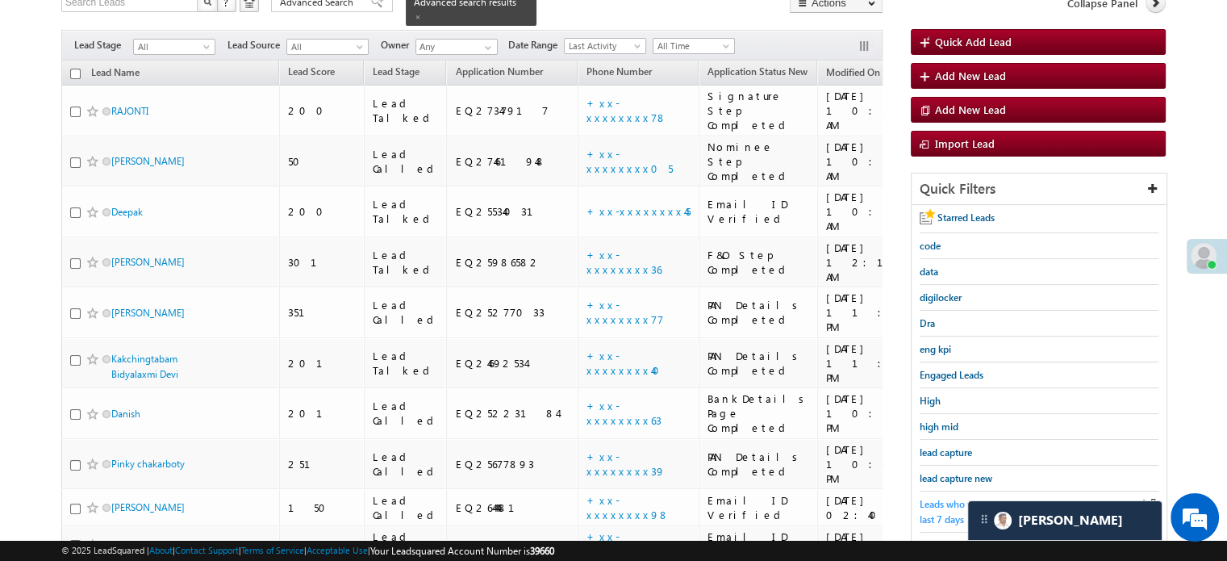
scroll to position [148, 0]
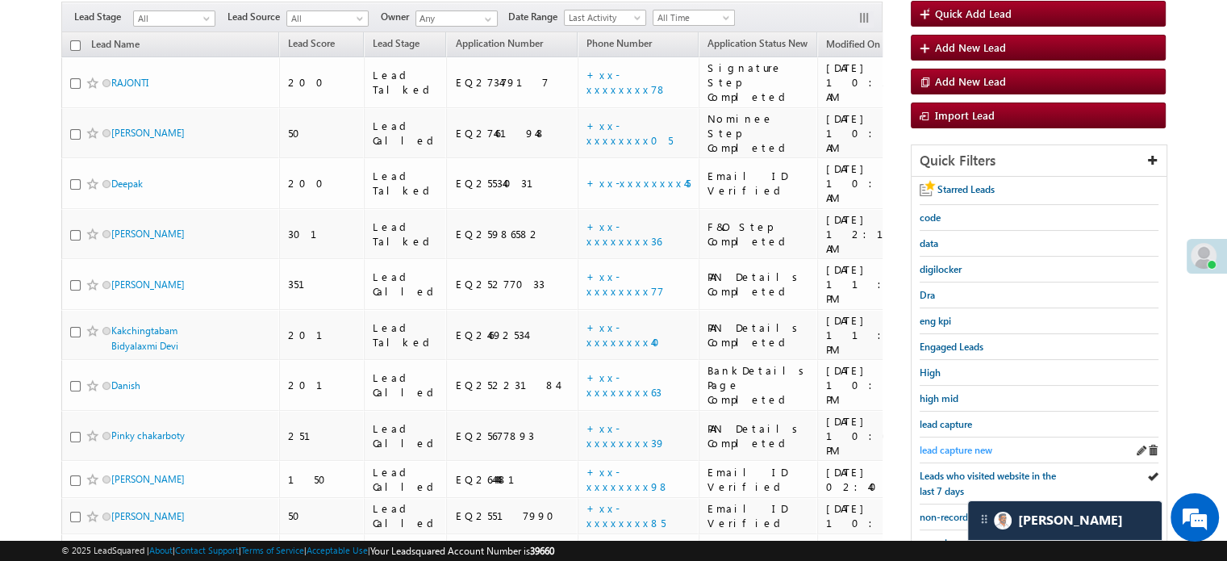
click at [955, 447] on span "lead capture new" at bounding box center [956, 450] width 73 height 12
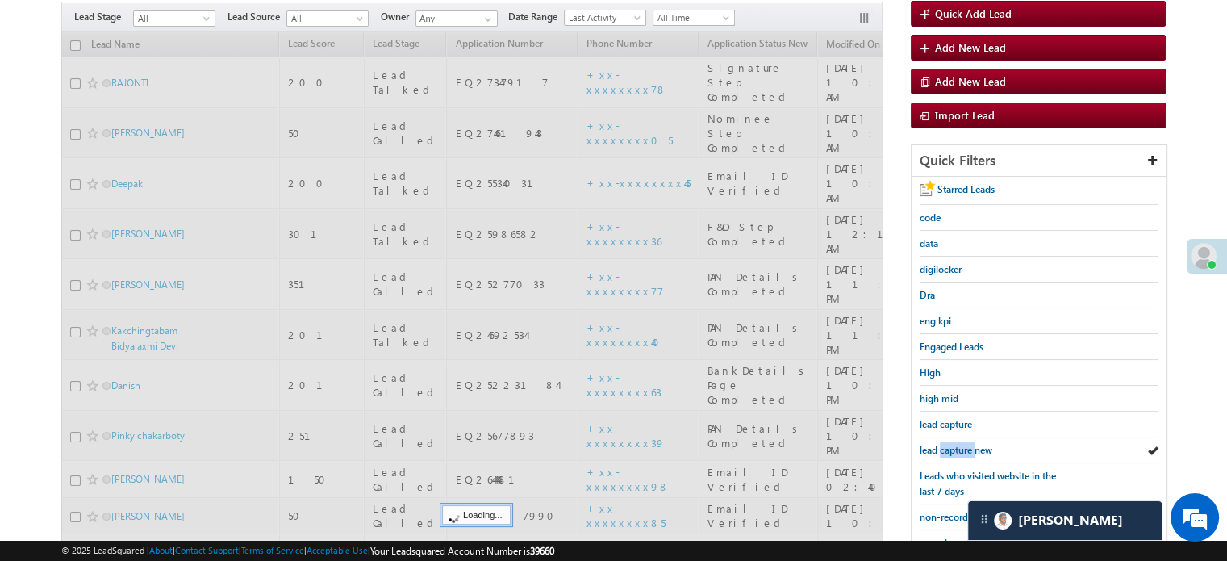
click at [955, 447] on span "lead capture new" at bounding box center [956, 450] width 73 height 12
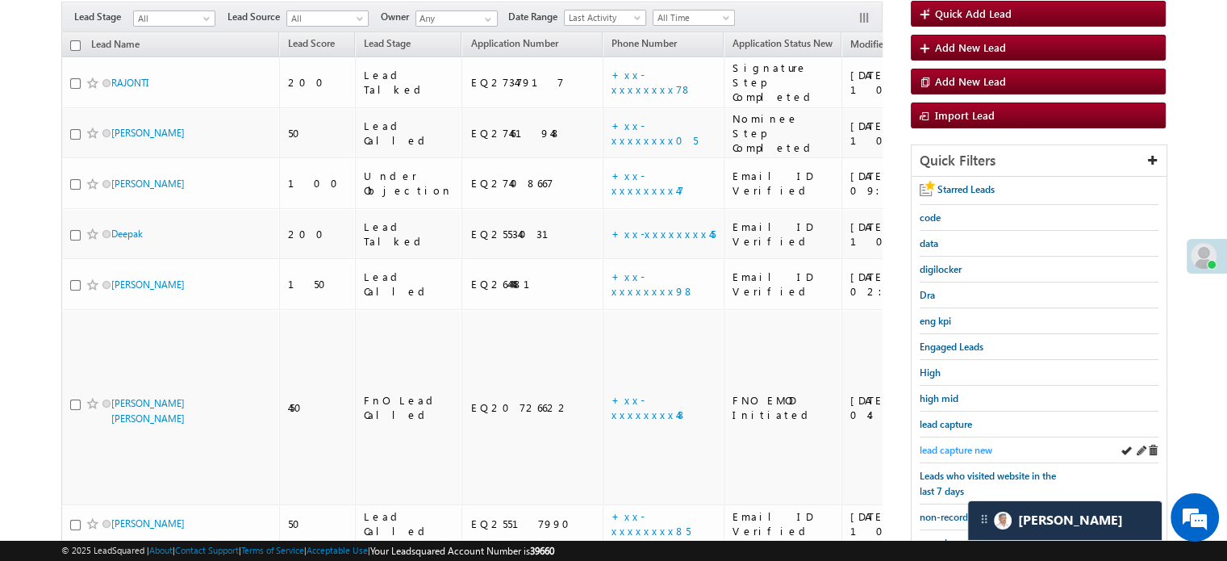
click at [969, 444] on span "lead capture new" at bounding box center [956, 450] width 73 height 12
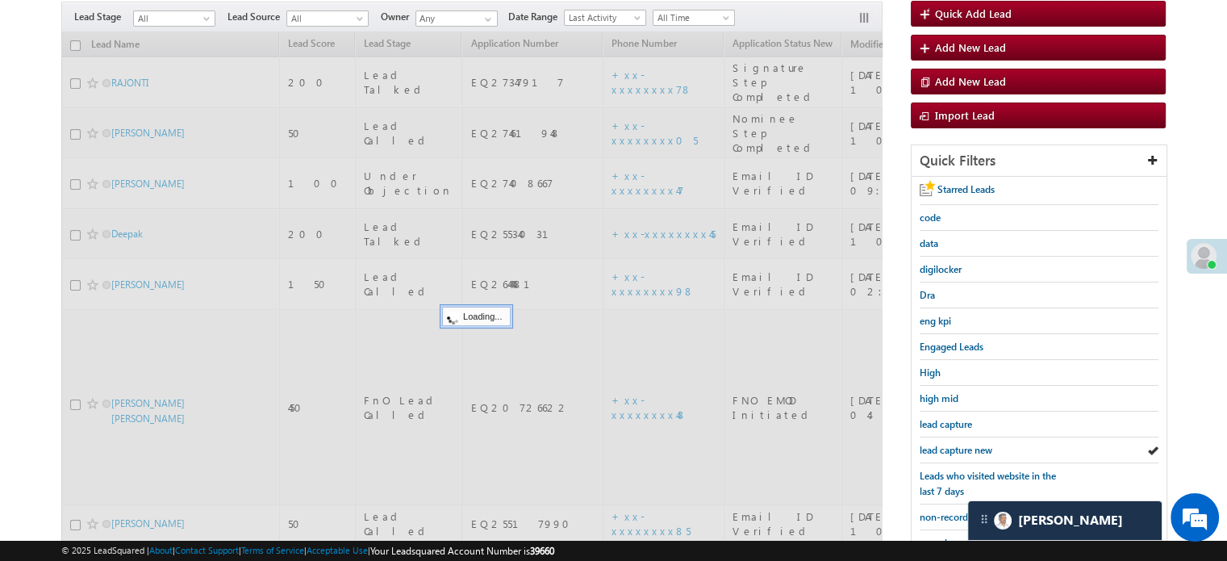
click at [969, 444] on span "lead capture new" at bounding box center [956, 450] width 73 height 12
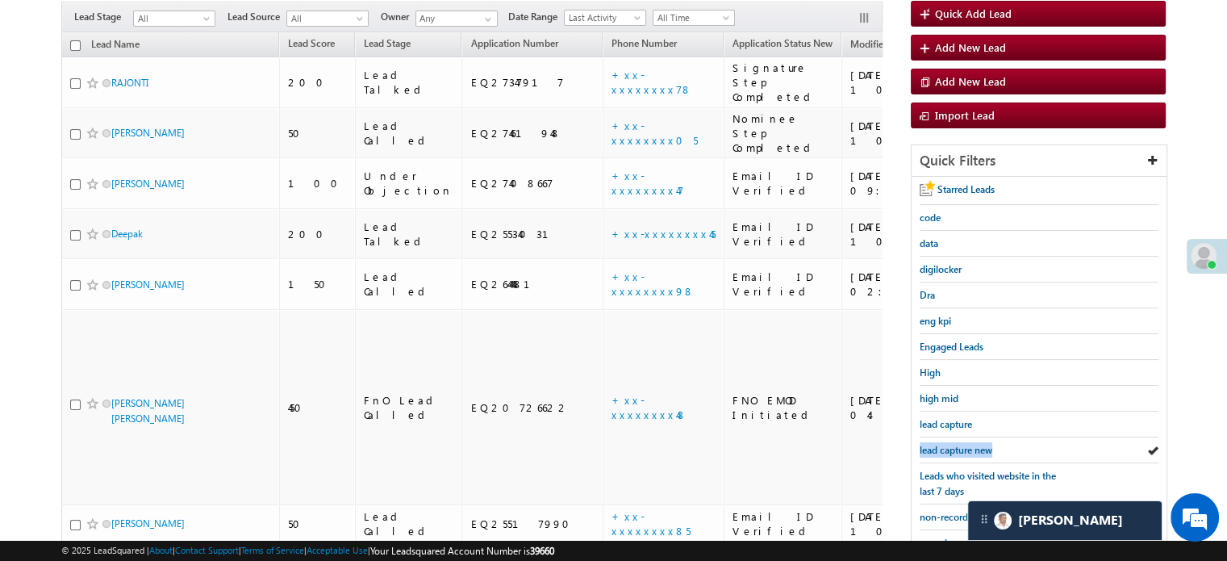
click at [969, 444] on span "lead capture new" at bounding box center [956, 450] width 73 height 12
click at [942, 444] on span "lead capture new" at bounding box center [956, 450] width 73 height 12
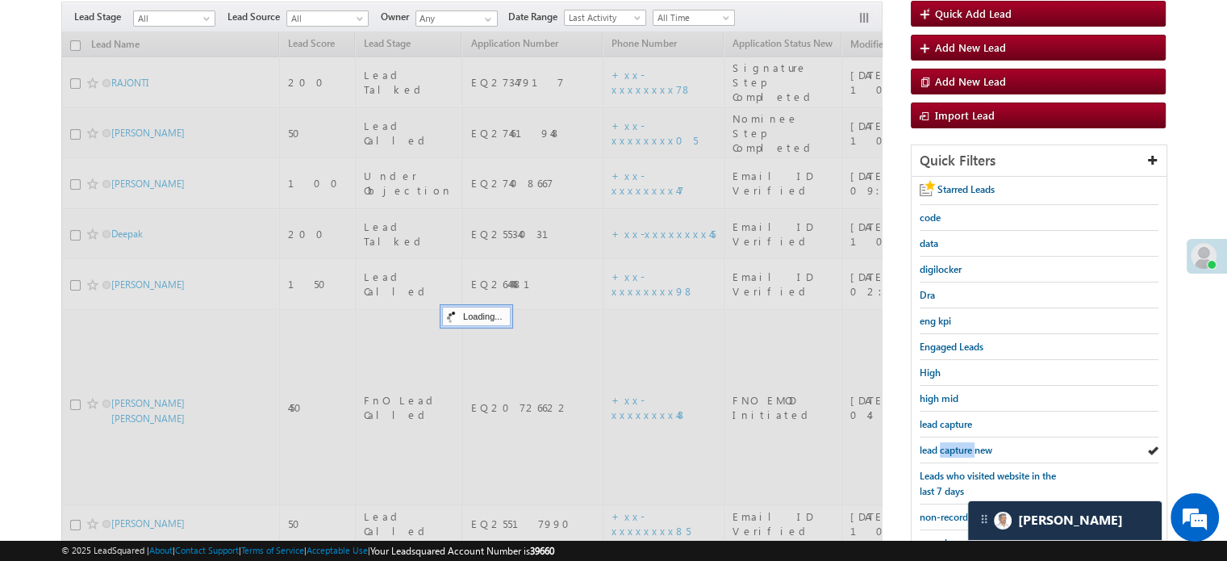
click at [942, 444] on span "lead capture new" at bounding box center [956, 450] width 73 height 12
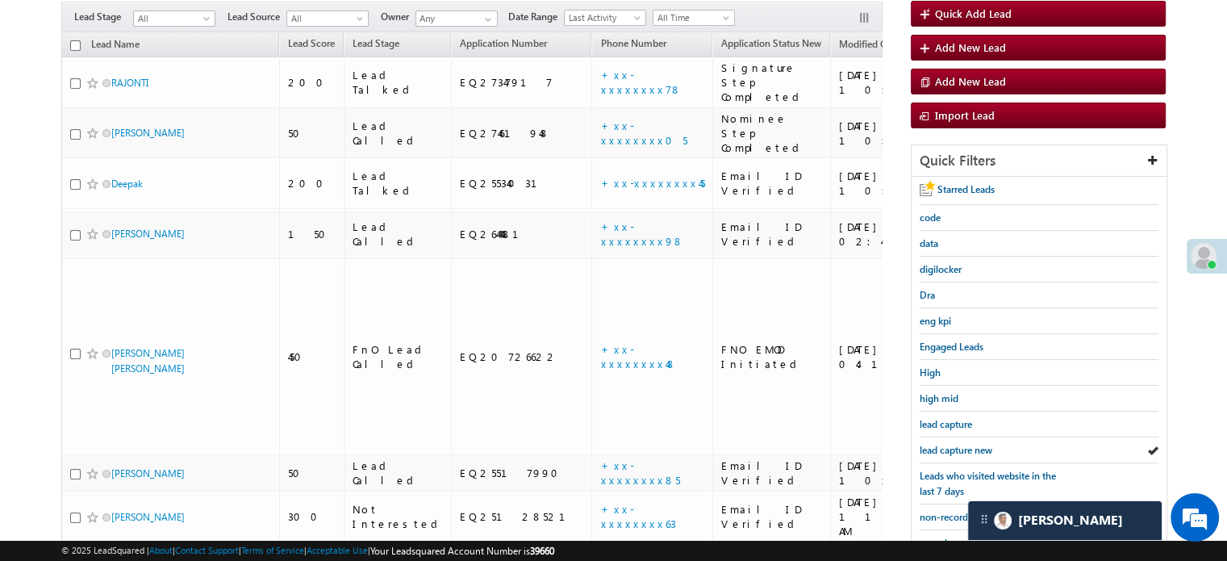
click at [942, 444] on span "lead capture new" at bounding box center [956, 450] width 73 height 12
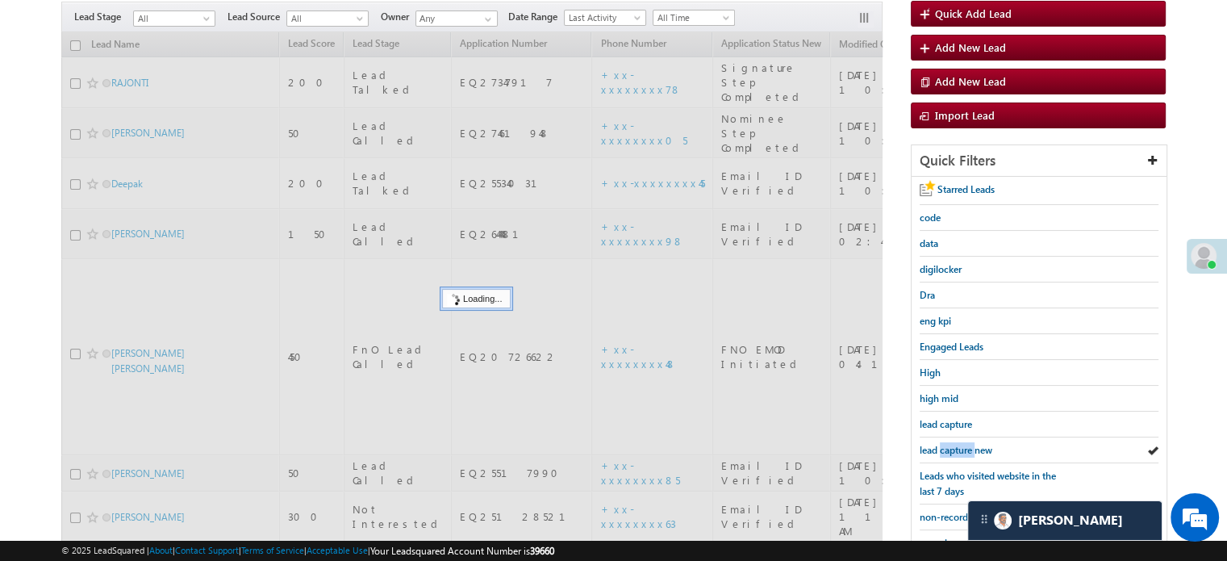
click at [942, 444] on span "lead capture new" at bounding box center [956, 450] width 73 height 12
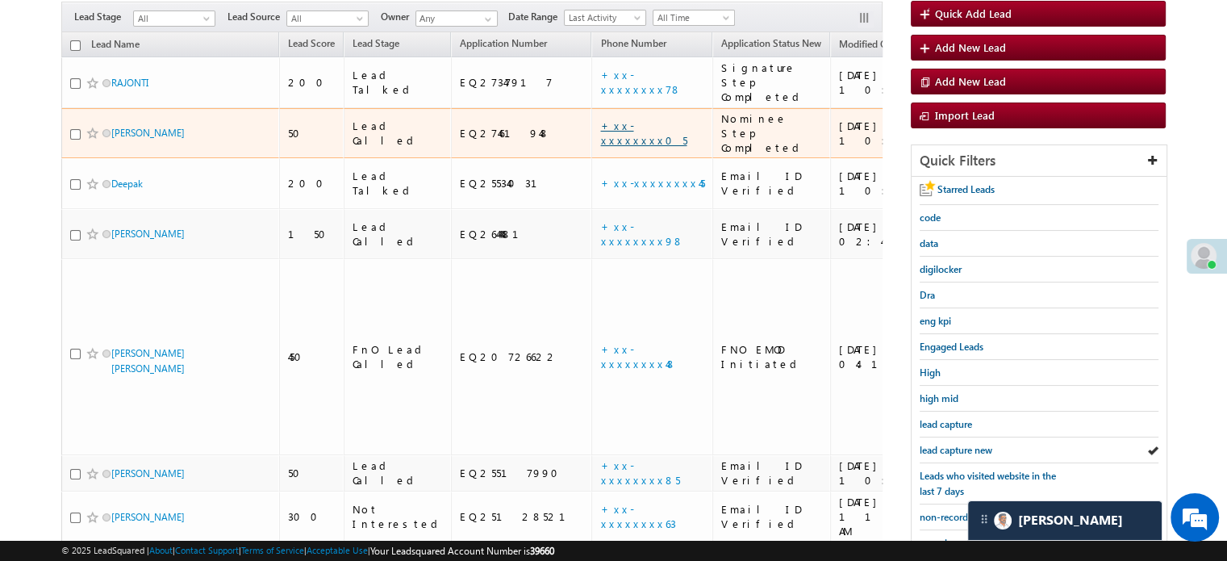
click at [600, 119] on link "+xx-xxxxxxxx05" at bounding box center [643, 133] width 86 height 28
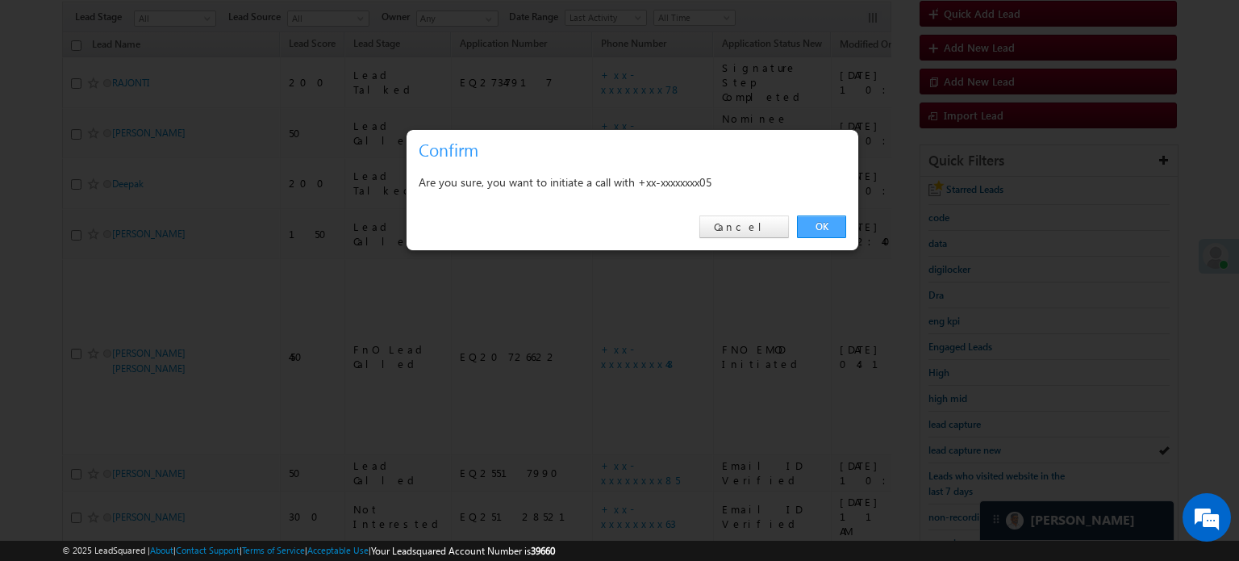
click at [820, 223] on link "OK" at bounding box center [821, 226] width 49 height 23
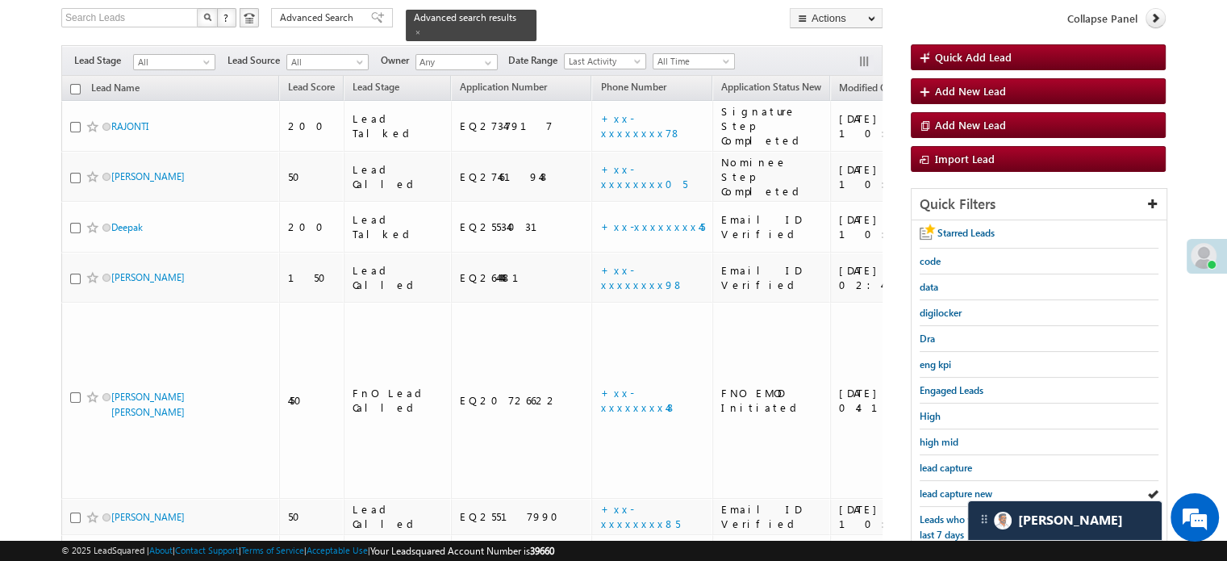
scroll to position [190, 0]
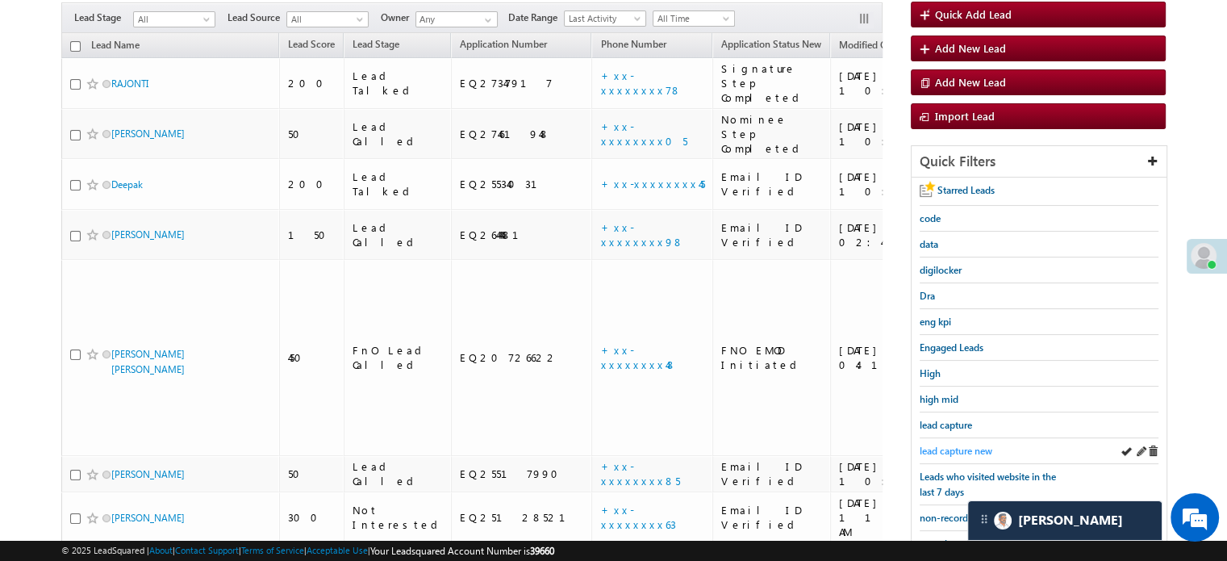
click at [946, 445] on span "lead capture new" at bounding box center [956, 451] width 73 height 12
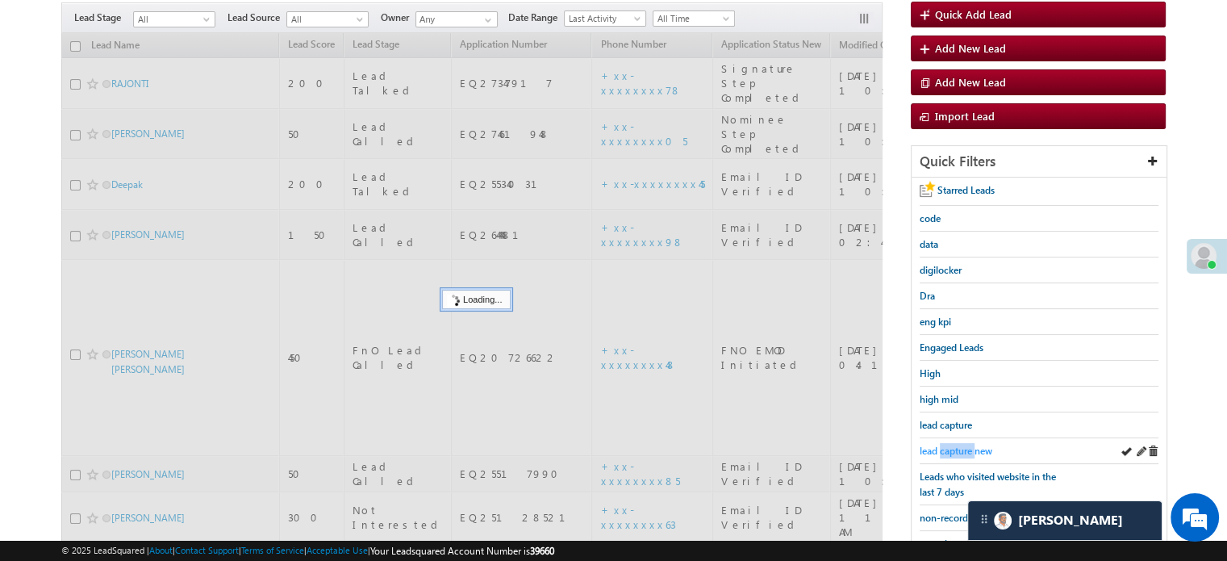
click at [947, 445] on span "lead capture new" at bounding box center [956, 451] width 73 height 12
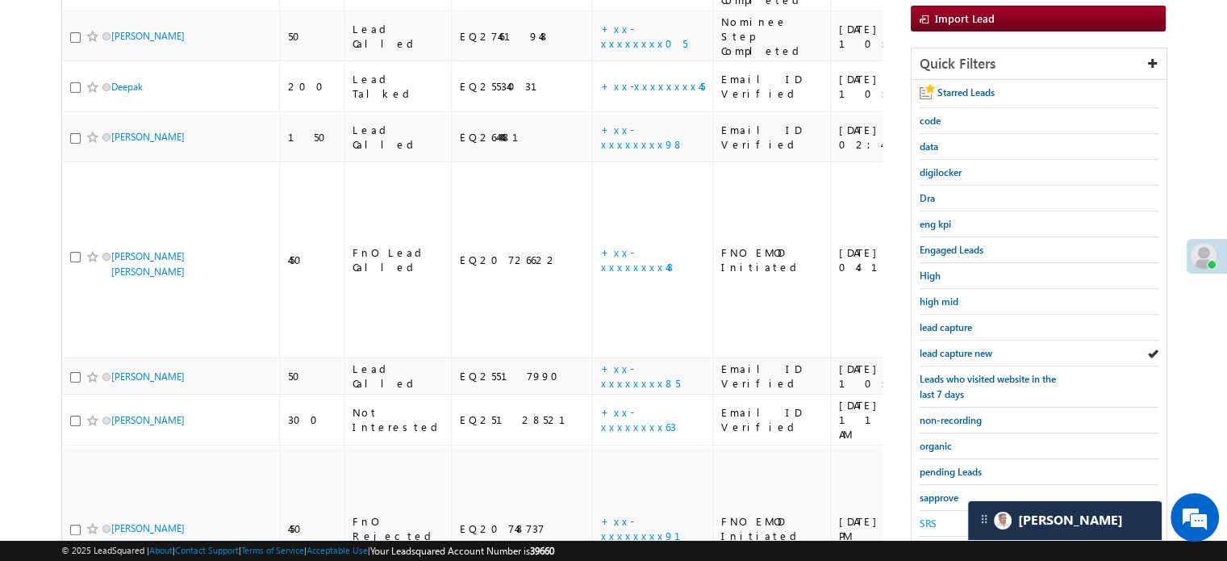
scroll to position [346, 0]
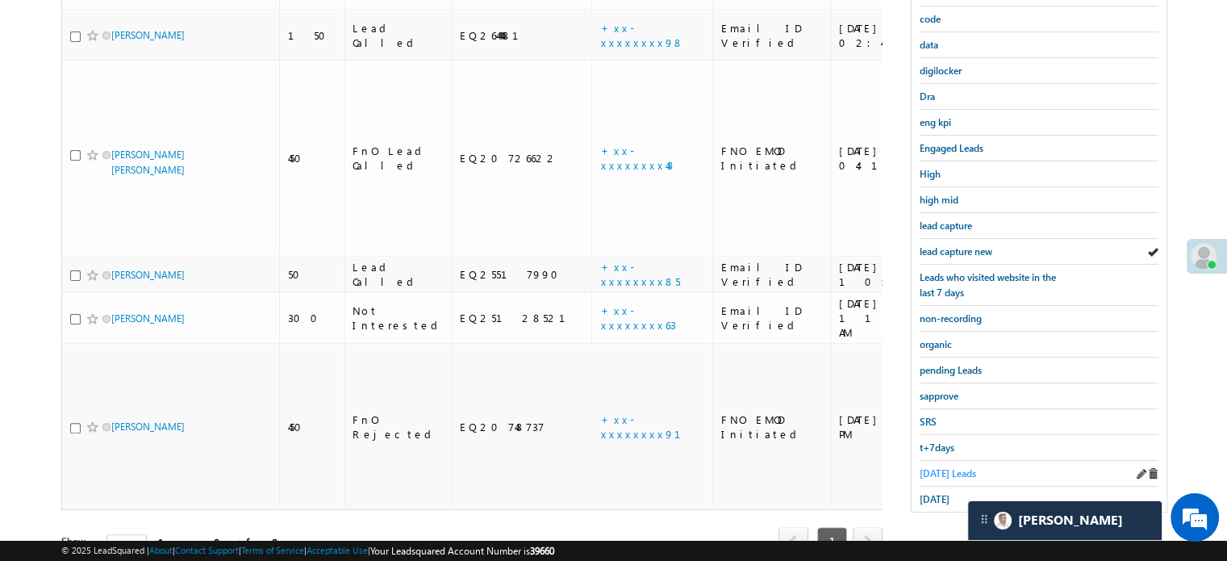
click at [920, 470] on span "Today's Leads" at bounding box center [948, 473] width 56 height 12
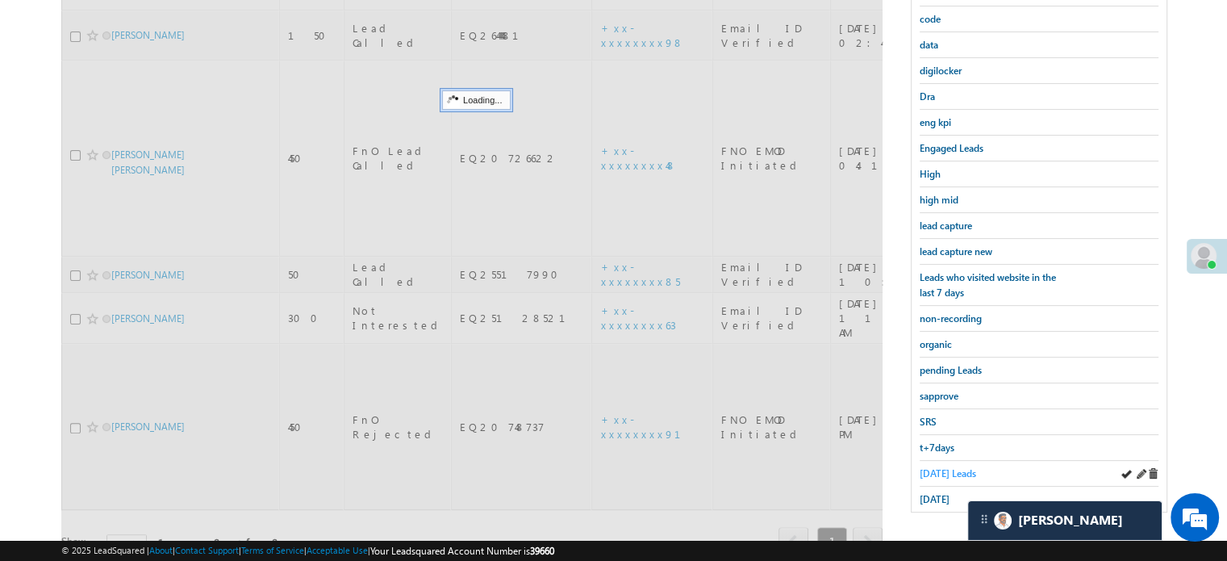
click at [955, 467] on span "Today's Leads" at bounding box center [948, 473] width 56 height 12
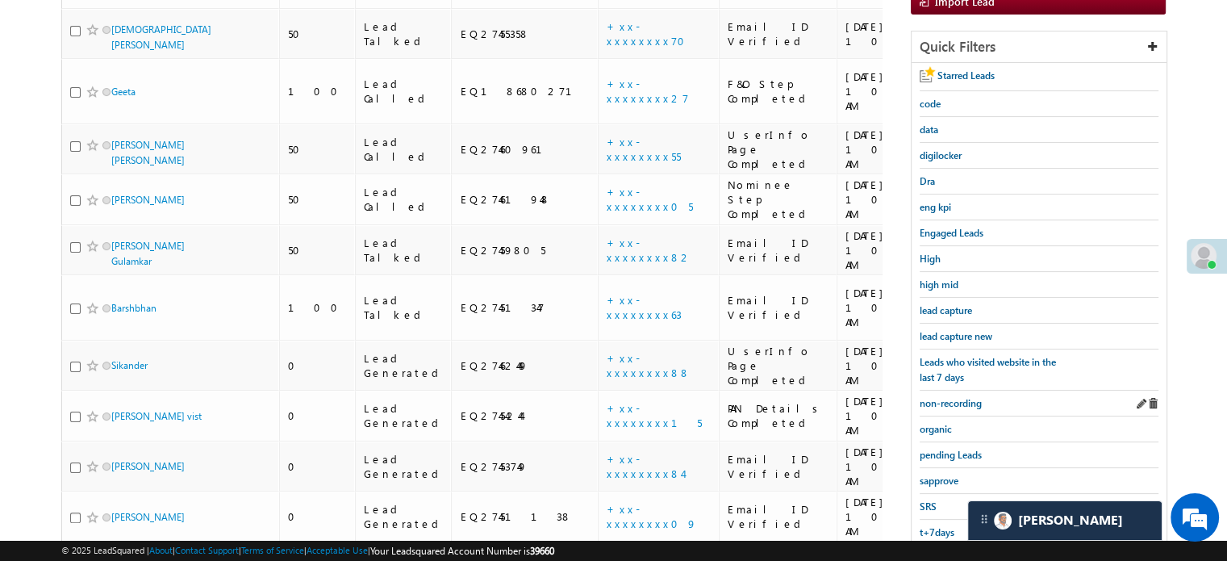
scroll to position [265, 0]
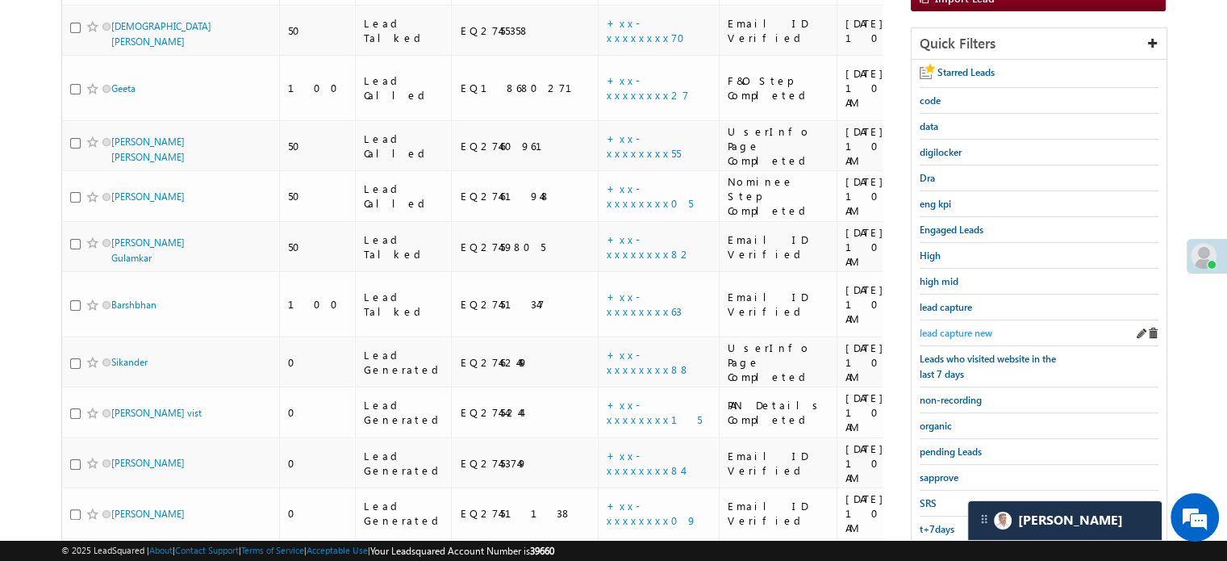
click at [966, 327] on span "lead capture new" at bounding box center [956, 333] width 73 height 12
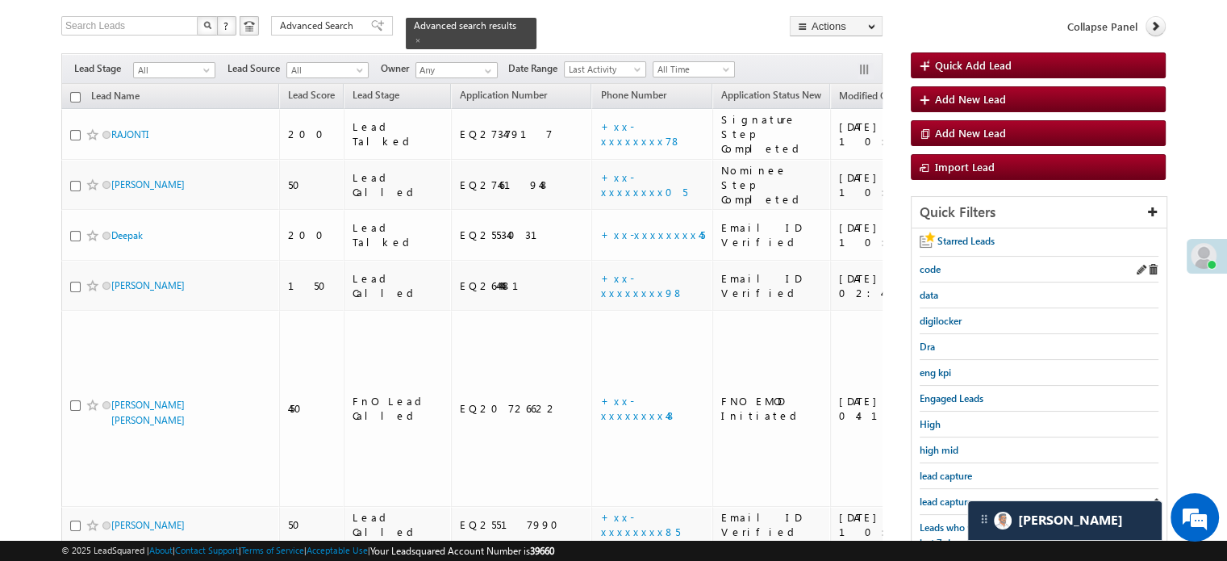
scroll to position [184, 0]
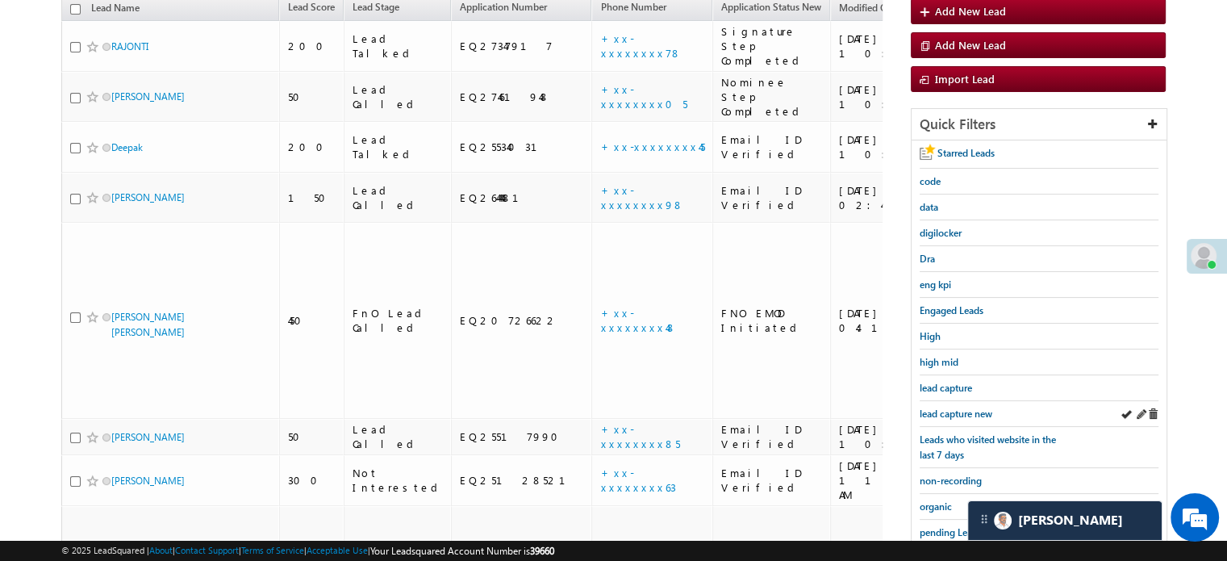
click at [952, 401] on div "lead capture new" at bounding box center [1039, 414] width 239 height 26
click at [954, 407] on span "lead capture new" at bounding box center [956, 413] width 73 height 12
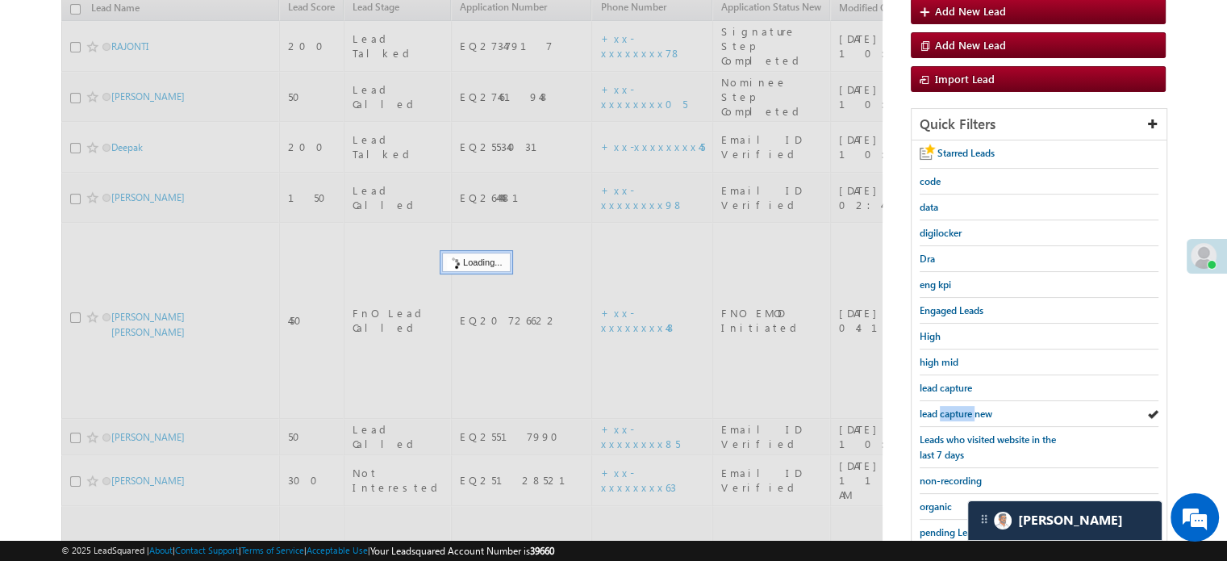
click at [954, 407] on span "lead capture new" at bounding box center [956, 413] width 73 height 12
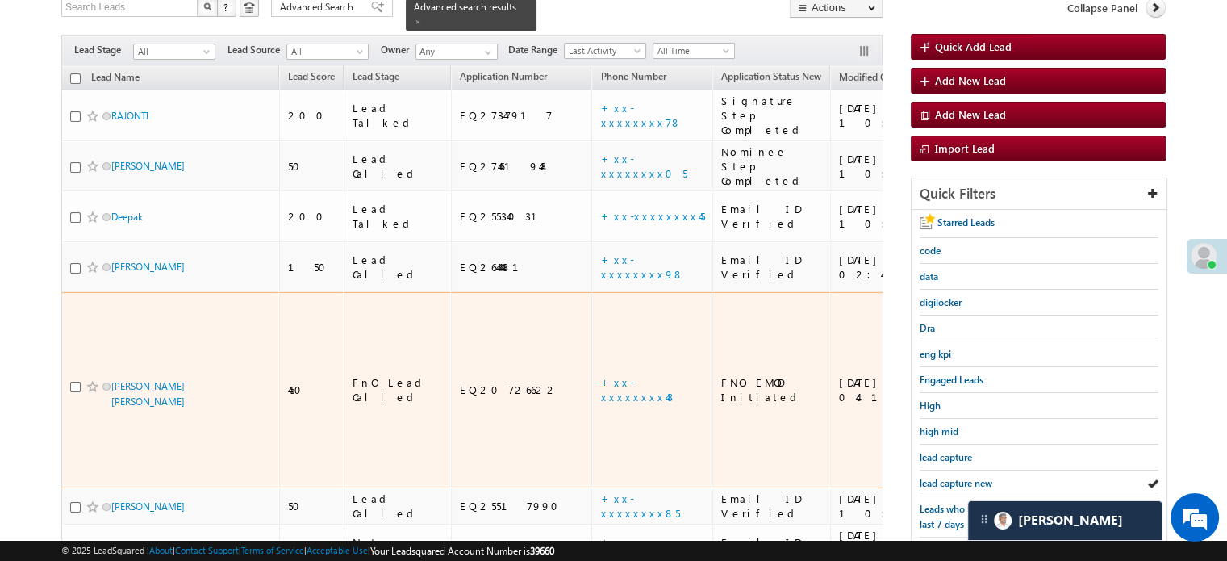
scroll to position [161, 0]
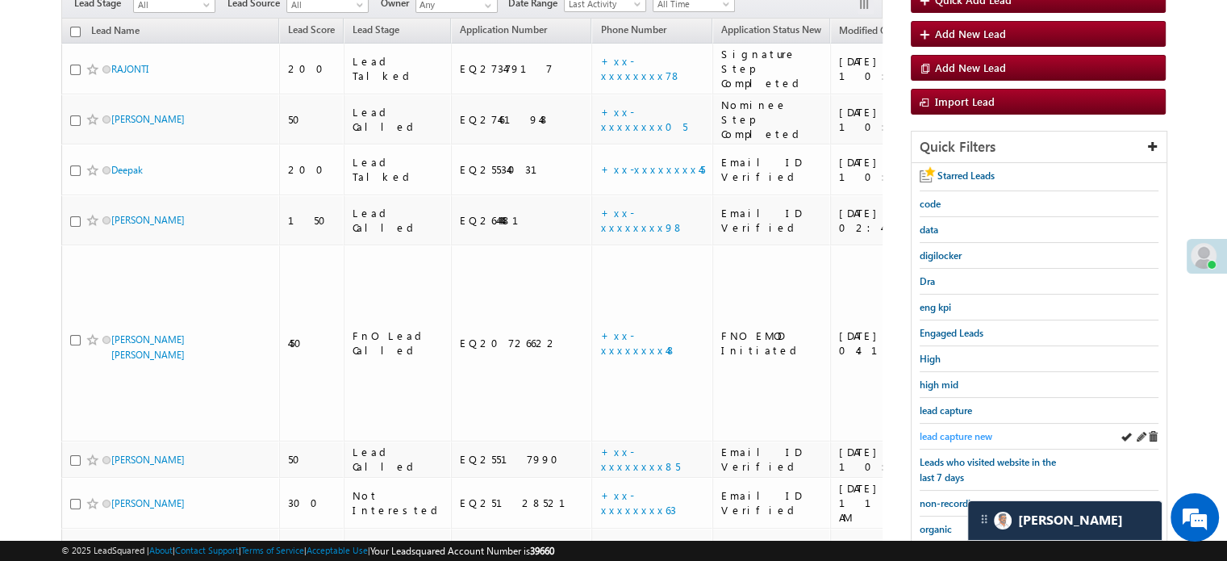
click at [962, 428] on link "lead capture new" at bounding box center [956, 435] width 73 height 15
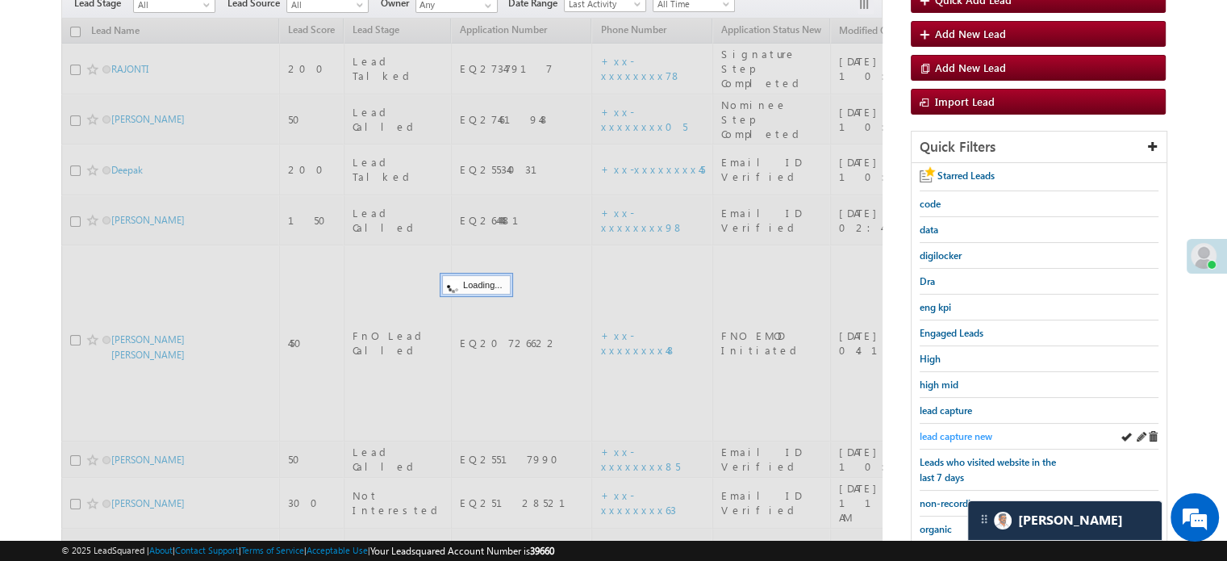
click at [962, 430] on span "lead capture new" at bounding box center [956, 436] width 73 height 12
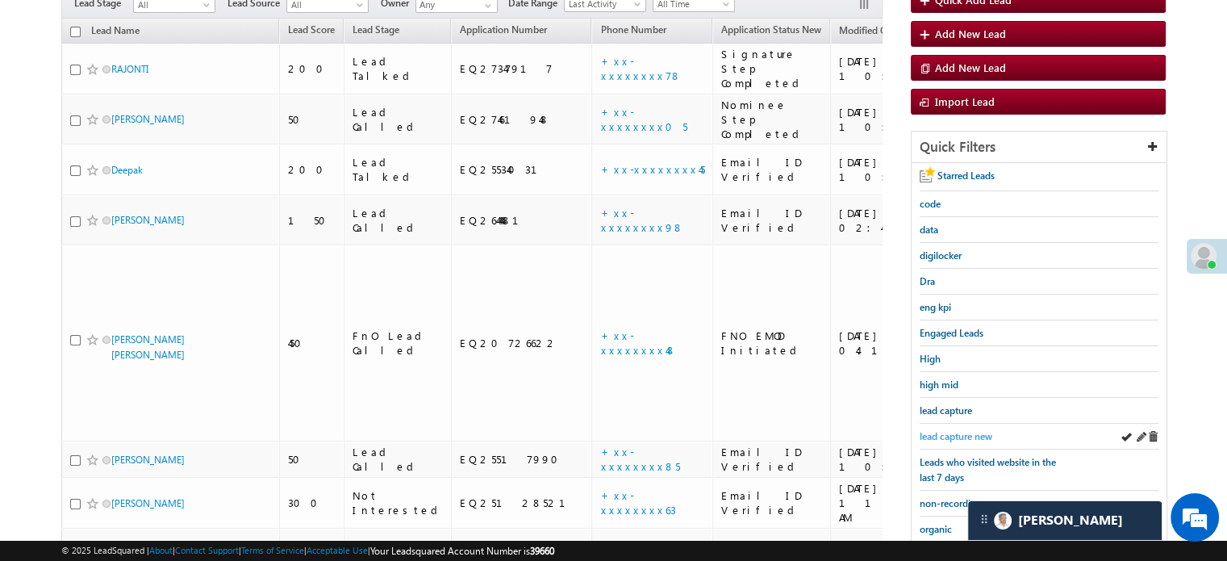
click at [957, 431] on span "lead capture new" at bounding box center [956, 436] width 73 height 12
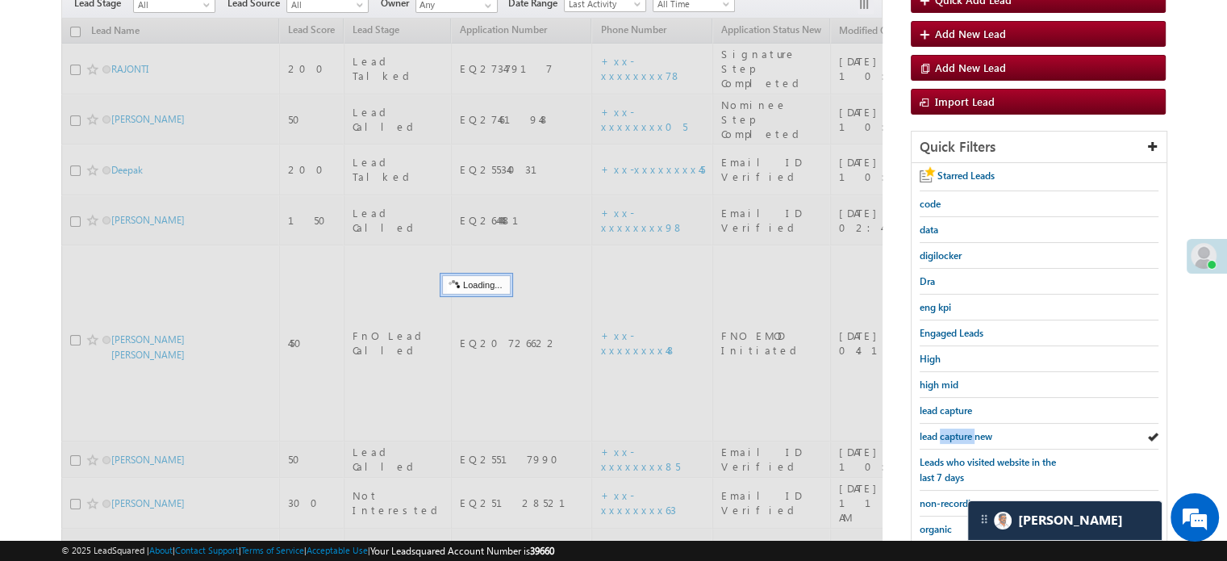
click at [957, 431] on span "lead capture new" at bounding box center [956, 436] width 73 height 12
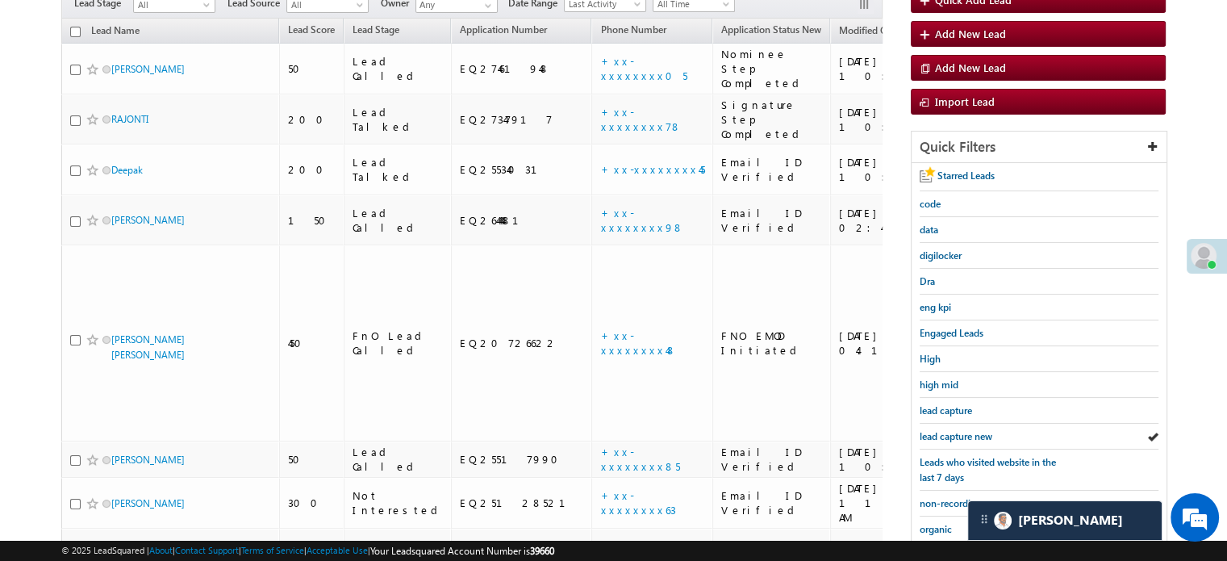
click at [957, 431] on span "lead capture new" at bounding box center [956, 436] width 73 height 12
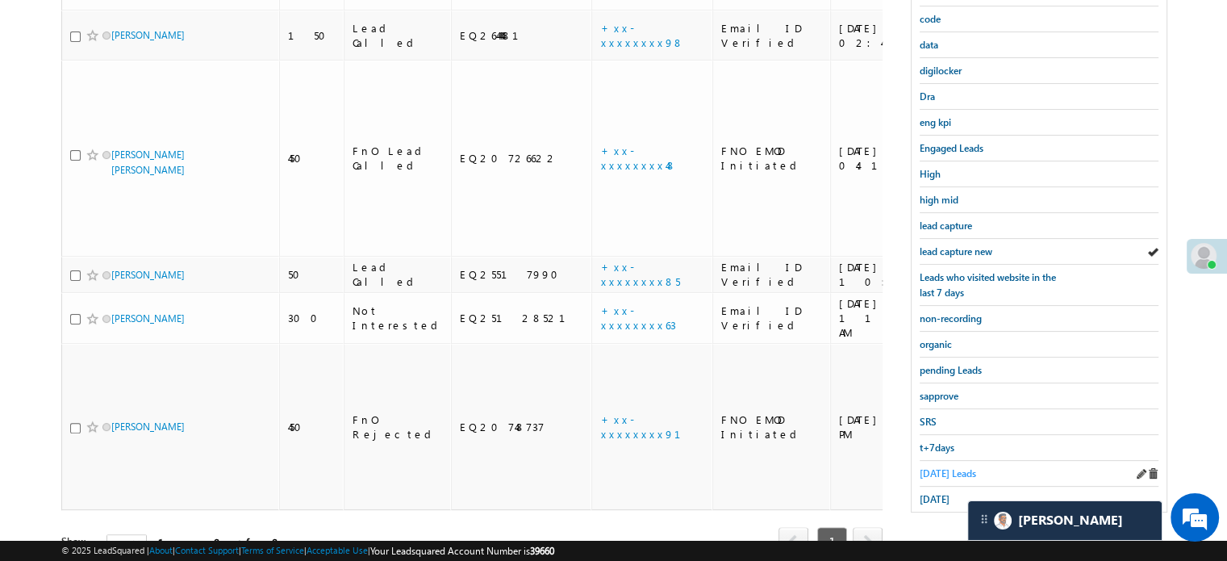
click at [937, 467] on span "Today's Leads" at bounding box center [948, 473] width 56 height 12
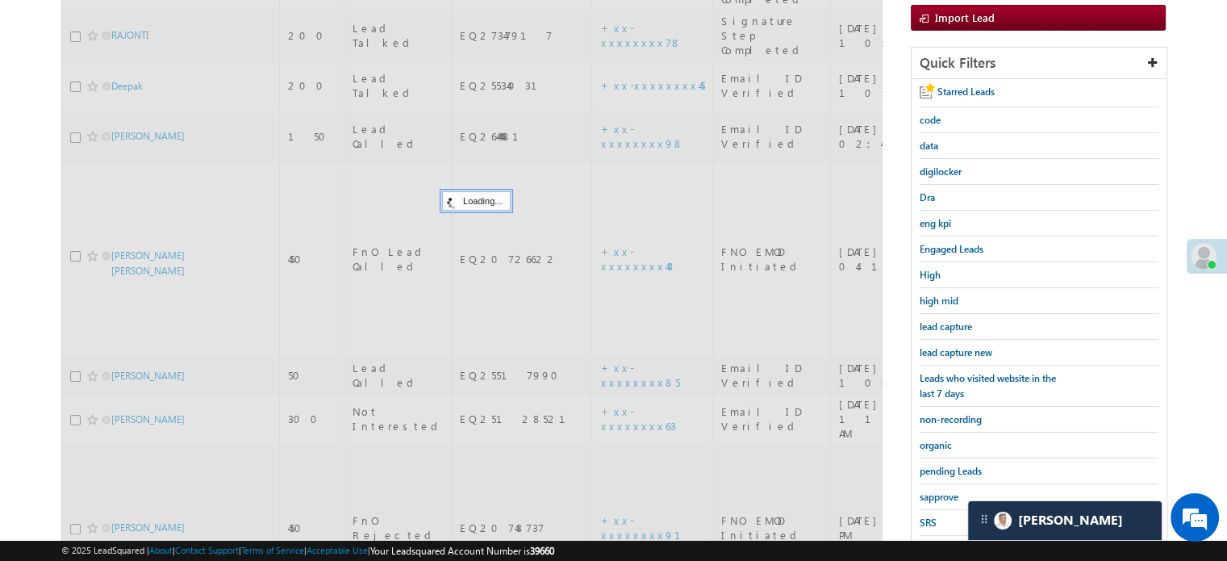
scroll to position [104, 0]
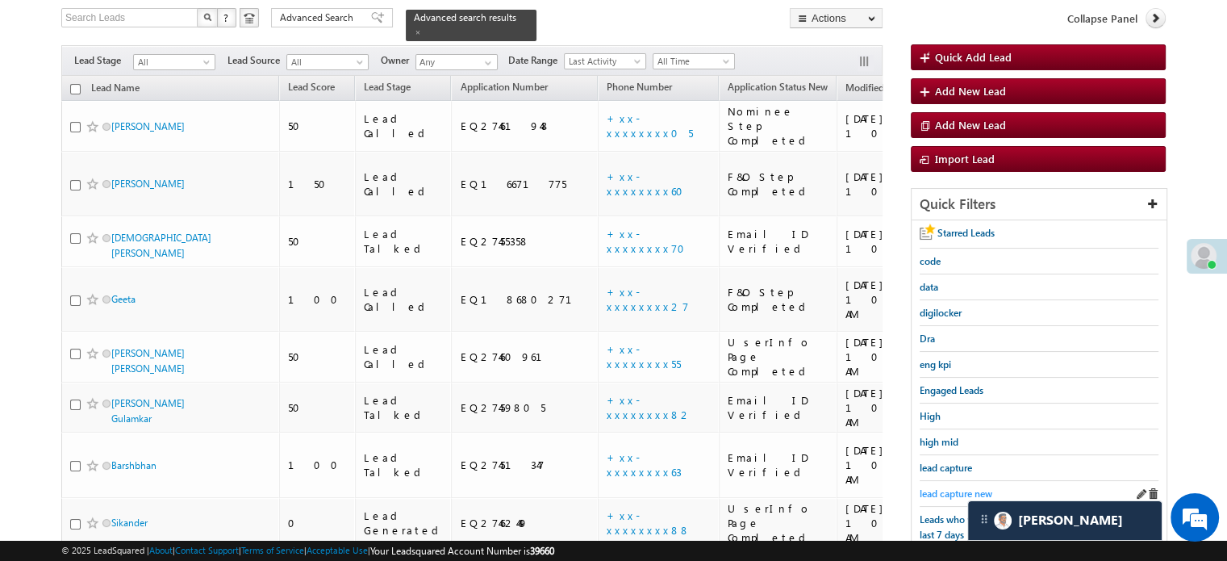
click at [944, 491] on span "lead capture new" at bounding box center [956, 493] width 73 height 12
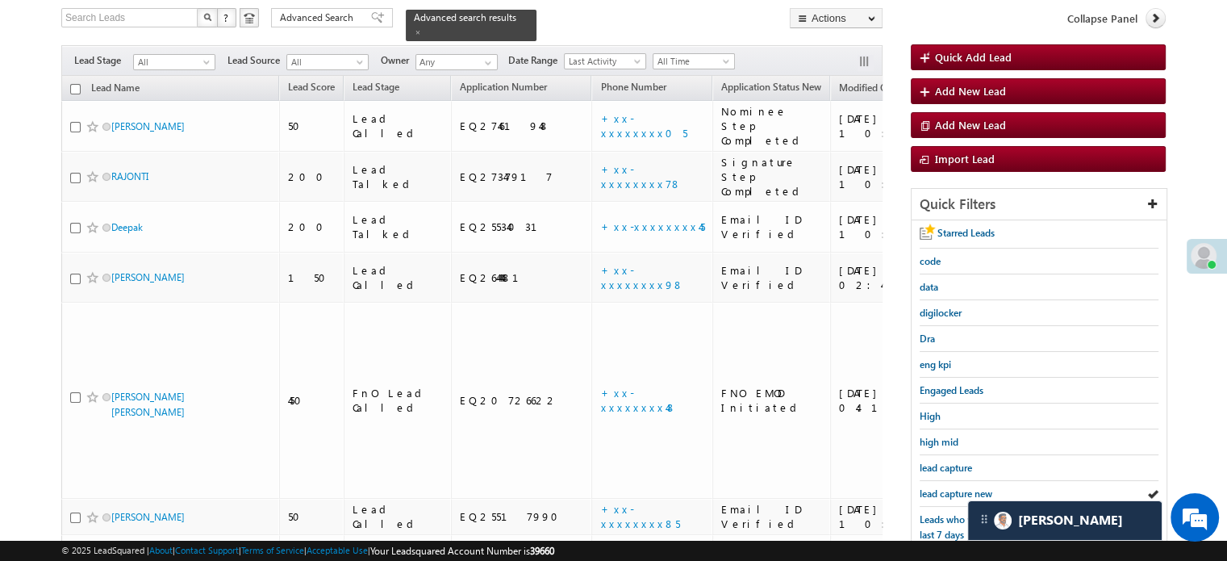
click at [944, 491] on span "lead capture new" at bounding box center [956, 493] width 73 height 12
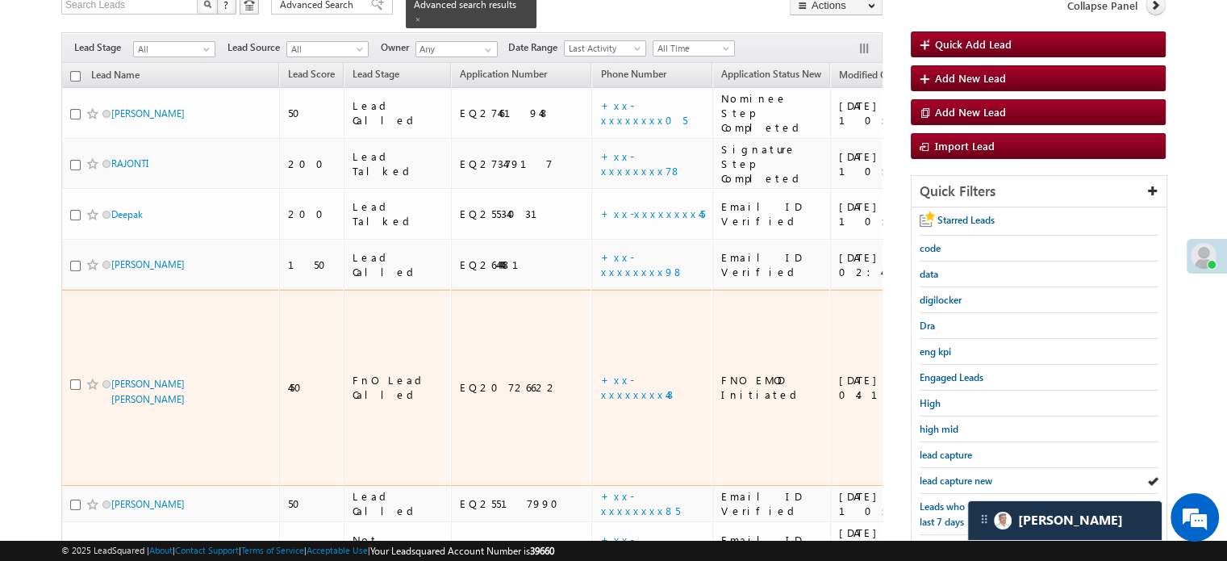
scroll to position [265, 0]
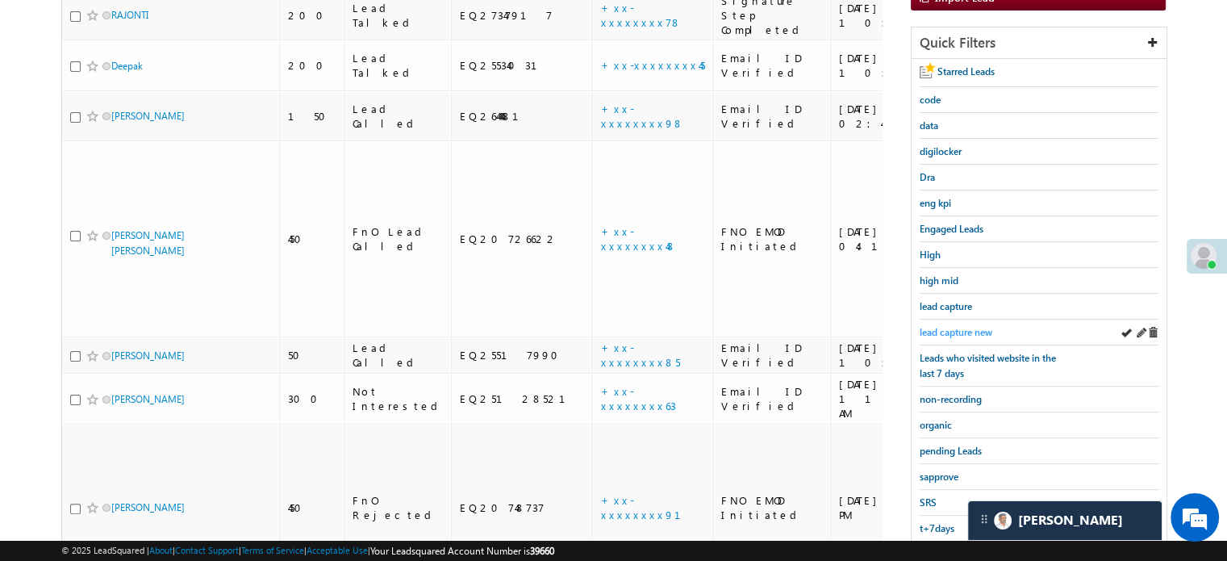
click at [930, 328] on span "lead capture new" at bounding box center [956, 332] width 73 height 12
click at [955, 326] on span "lead capture new" at bounding box center [956, 332] width 73 height 12
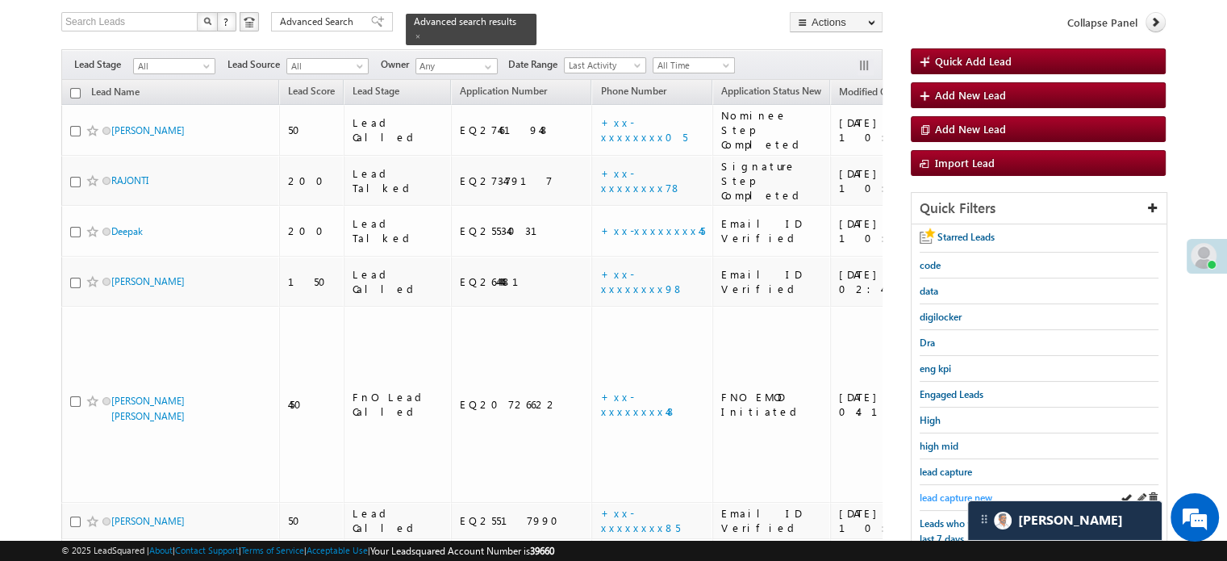
scroll to position [185, 0]
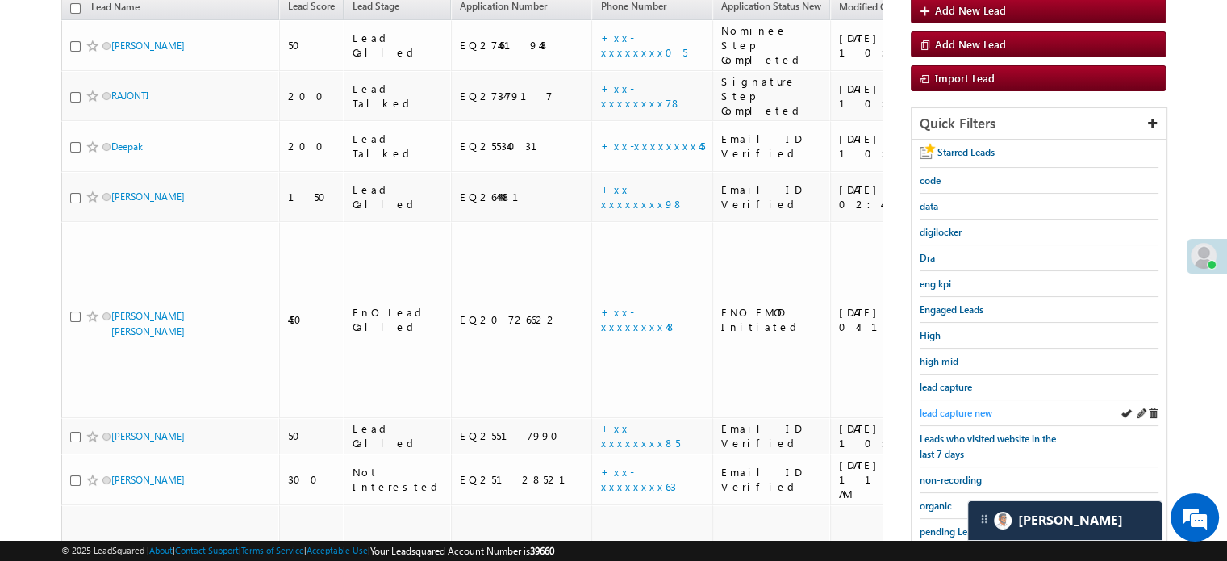
click at [952, 407] on span "lead capture new" at bounding box center [956, 413] width 73 height 12
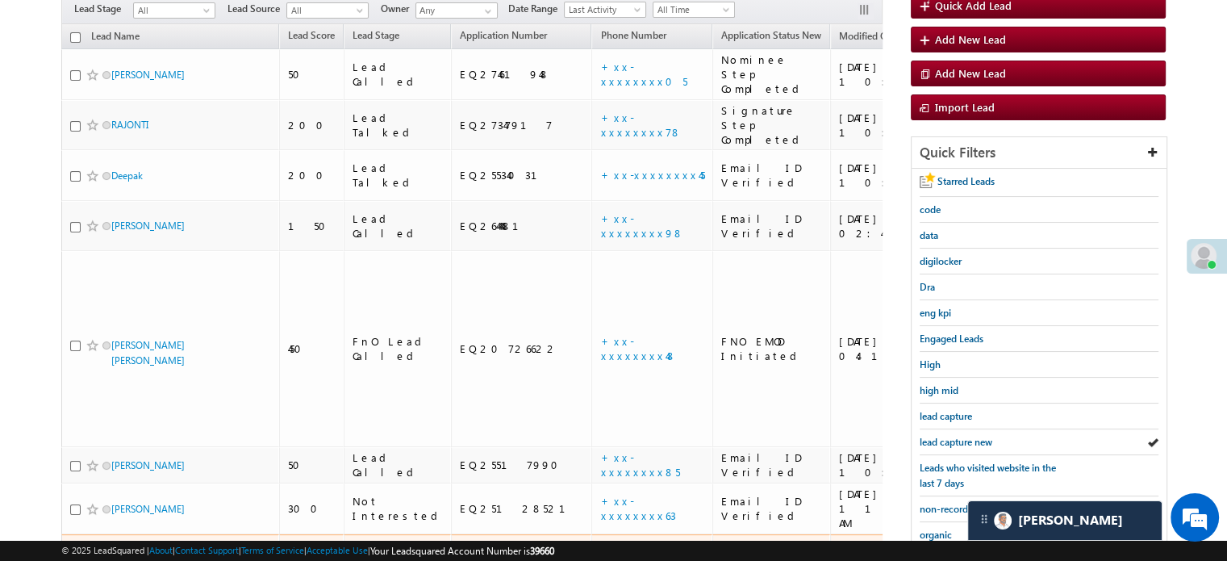
scroll to position [104, 0]
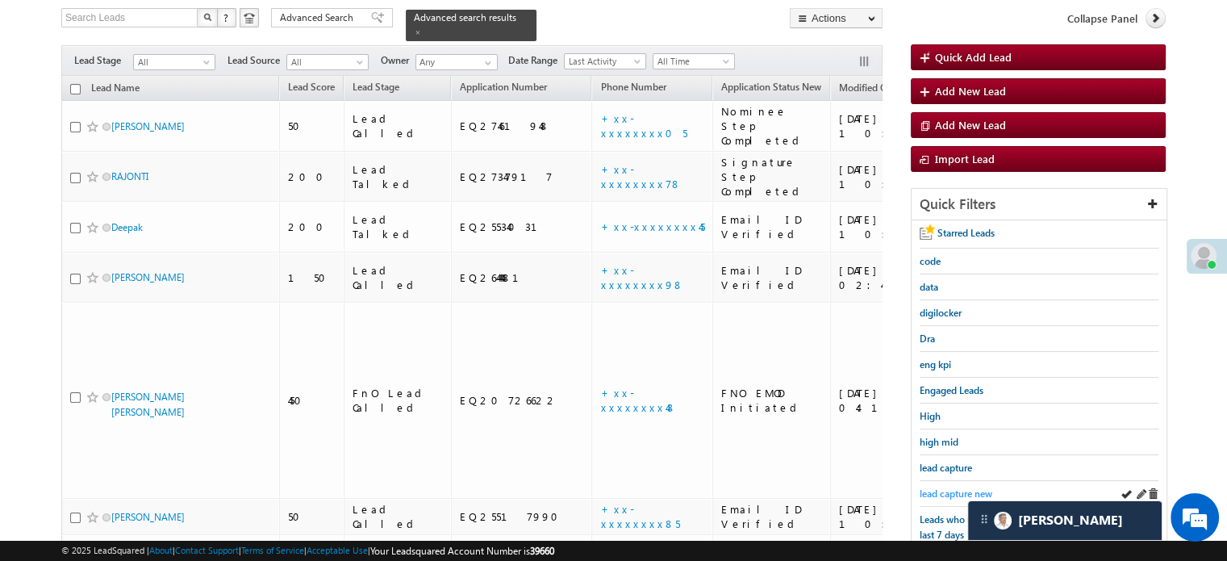
click at [960, 495] on span "lead capture new" at bounding box center [956, 493] width 73 height 12
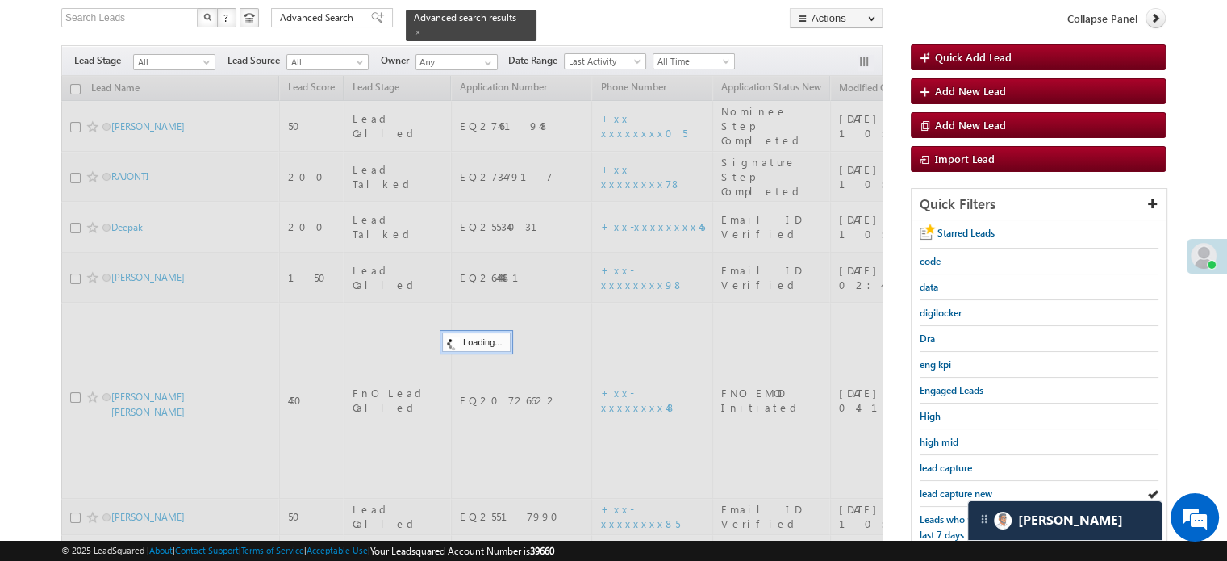
click at [949, 489] on span "lead capture new" at bounding box center [956, 493] width 73 height 12
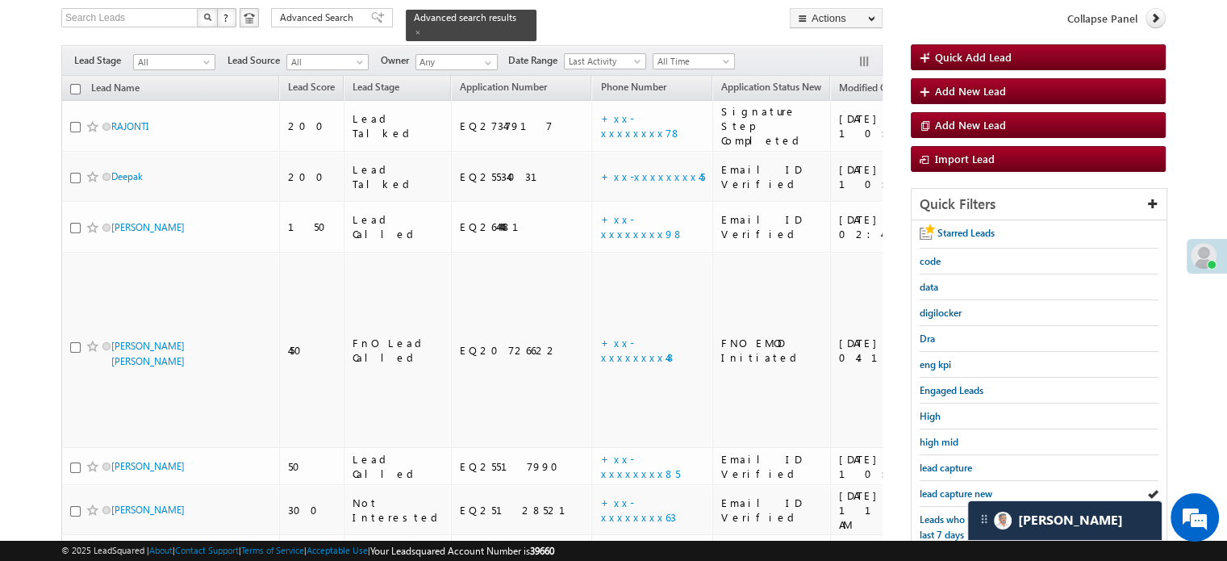
click at [949, 489] on span "lead capture new" at bounding box center [956, 493] width 73 height 12
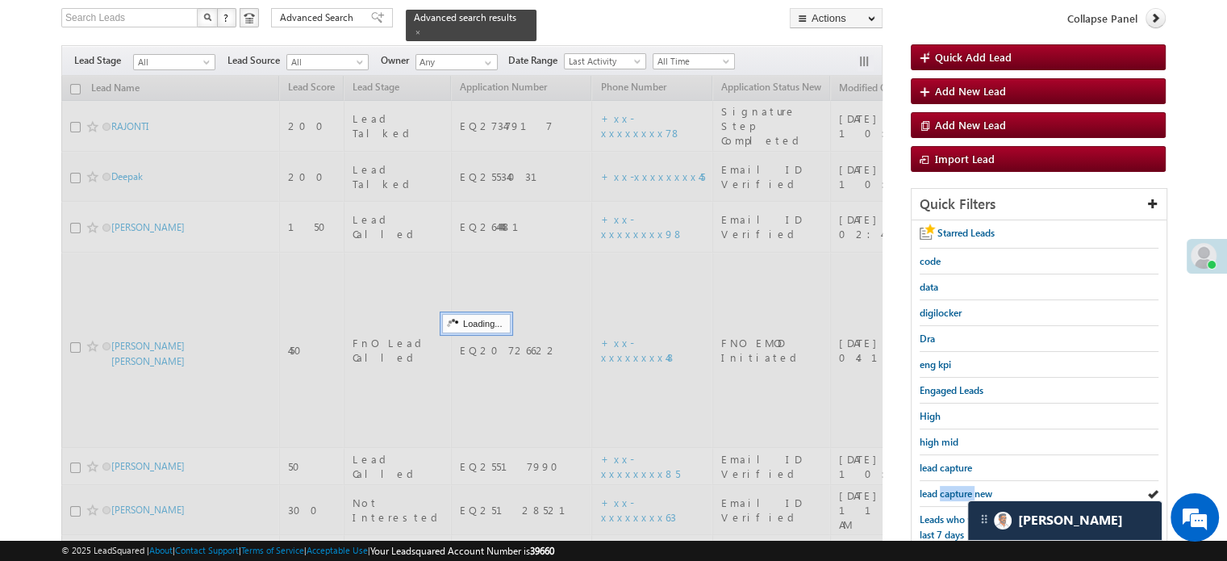
click at [949, 489] on span "lead capture new" at bounding box center [956, 493] width 73 height 12
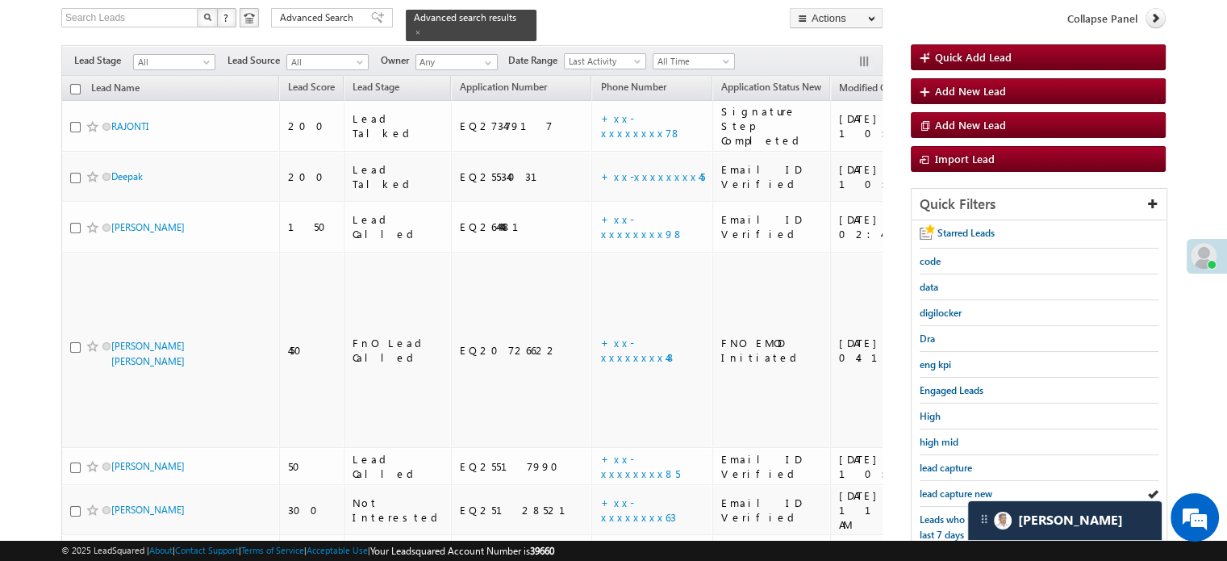
click at [949, 489] on span "lead capture new" at bounding box center [956, 493] width 73 height 12
click at [952, 487] on span "lead capture new" at bounding box center [956, 493] width 73 height 12
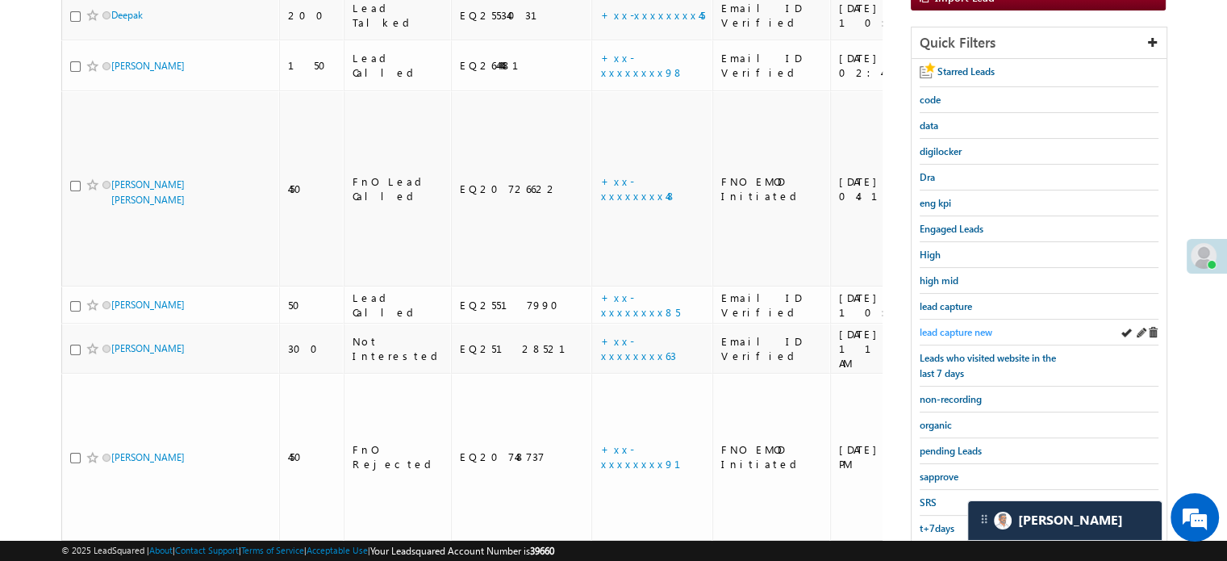
click at [955, 326] on span "lead capture new" at bounding box center [956, 332] width 73 height 12
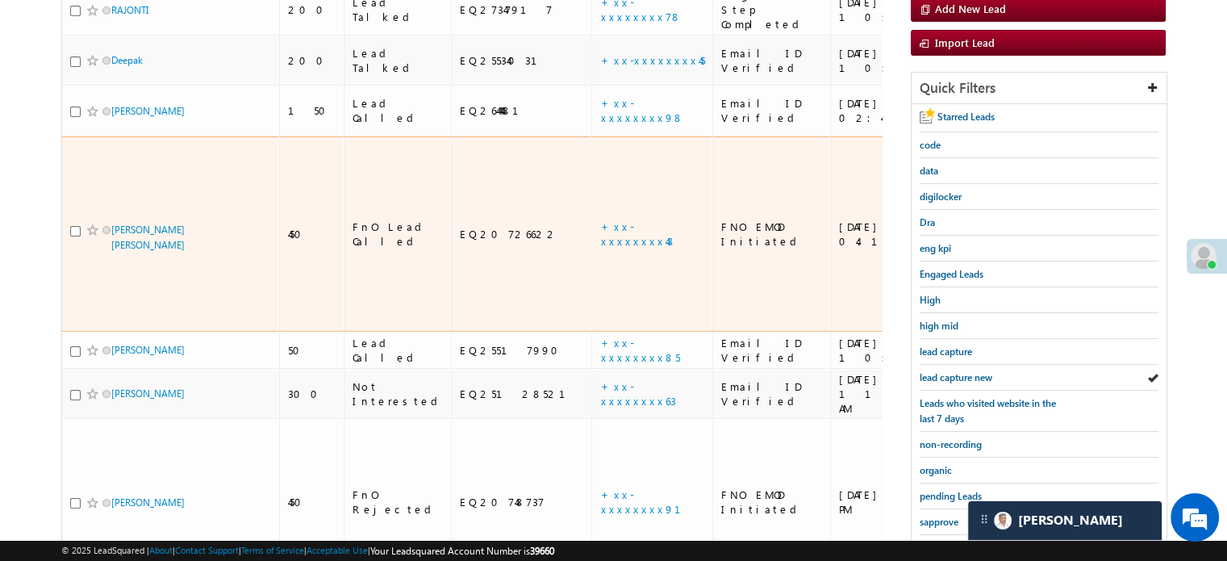
scroll to position [242, 0]
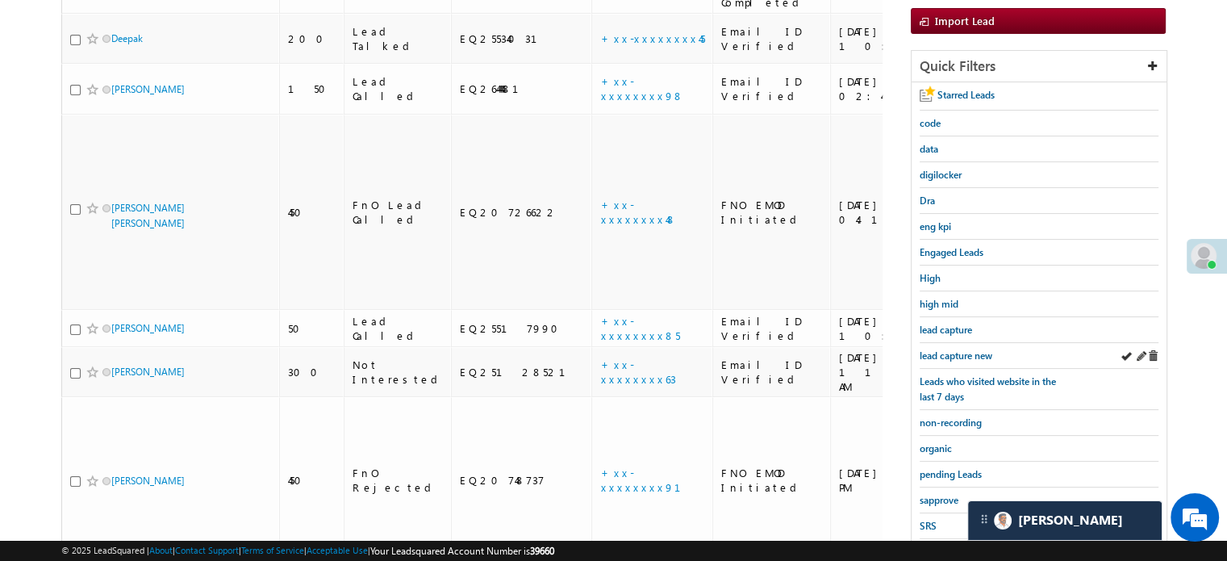
click at [968, 343] on div "lead capture new" at bounding box center [1039, 356] width 239 height 26
click at [958, 348] on link "lead capture new" at bounding box center [956, 355] width 73 height 15
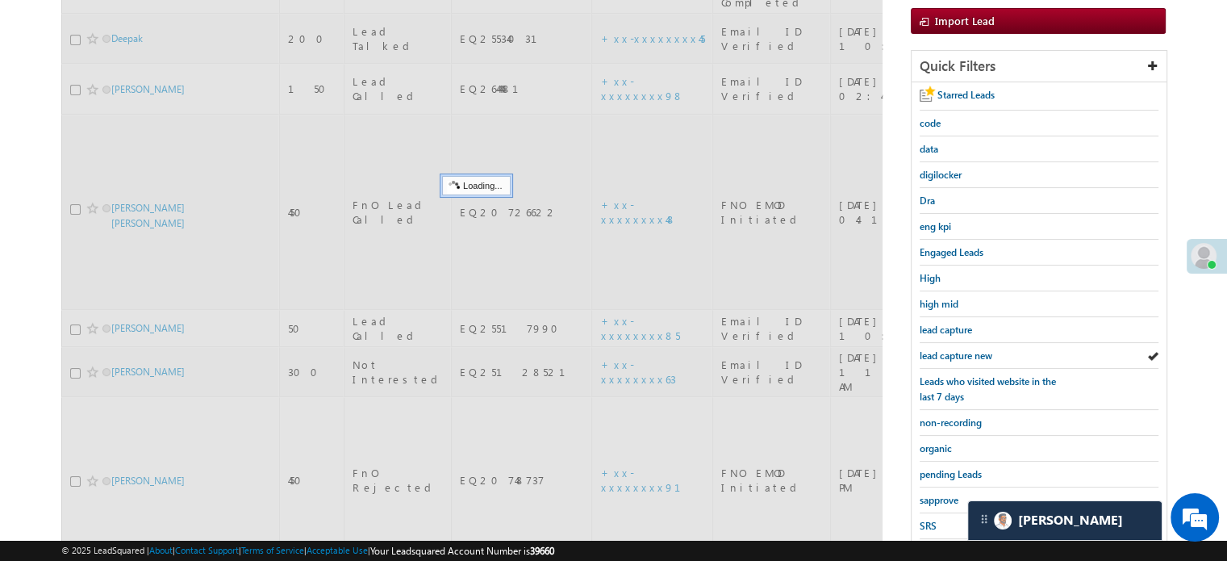
click at [957, 349] on span "lead capture new" at bounding box center [956, 355] width 73 height 12
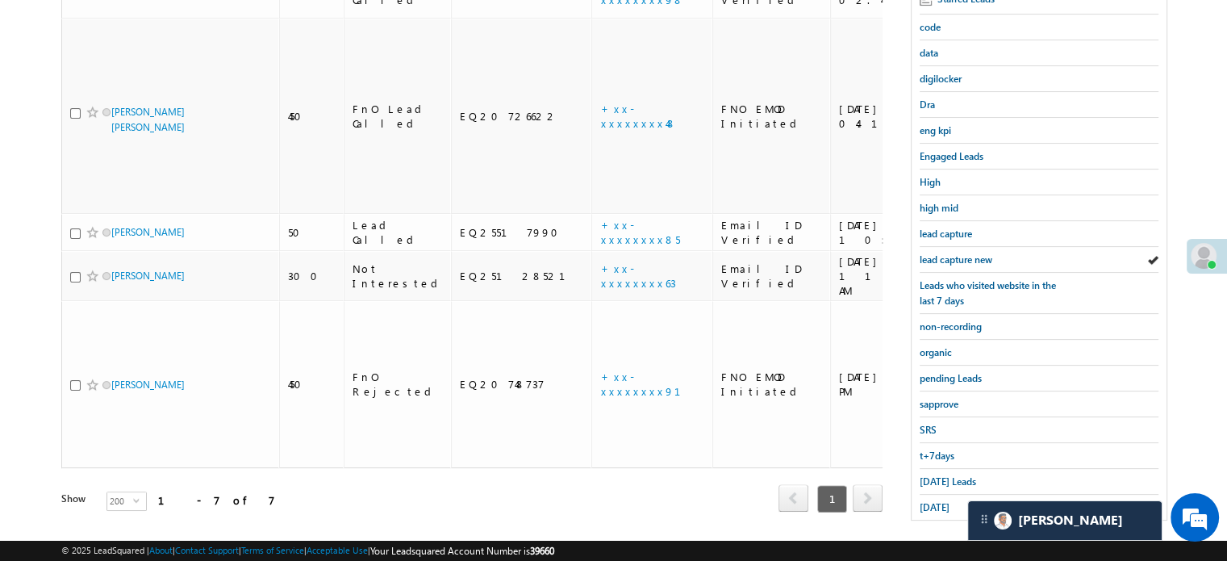
scroll to position [346, 0]
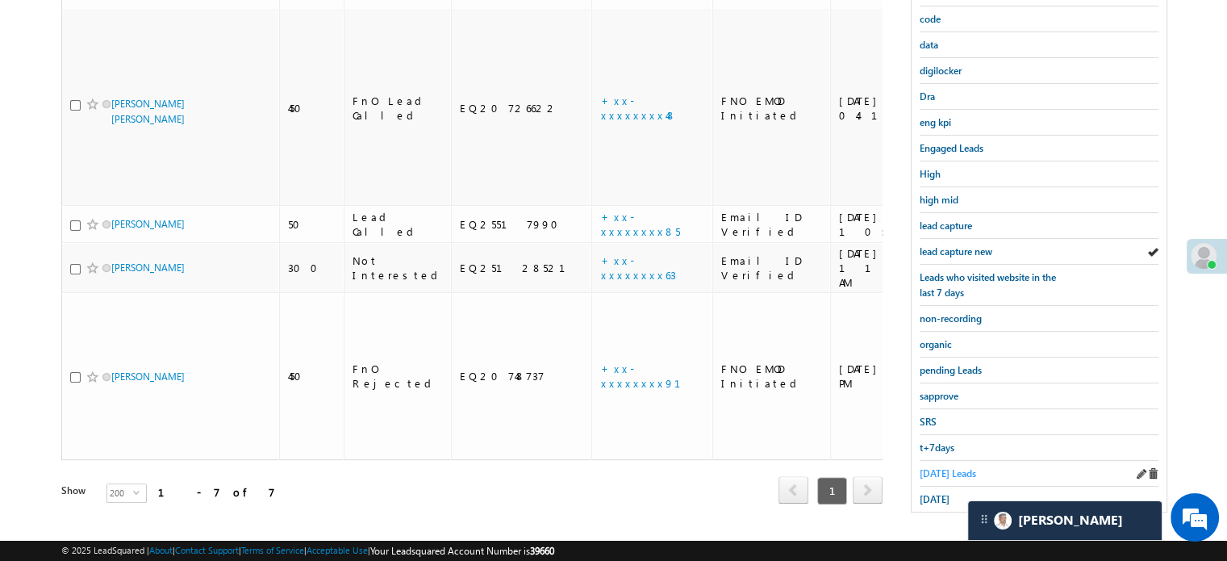
click at [933, 467] on span "Today's Leads" at bounding box center [948, 473] width 56 height 12
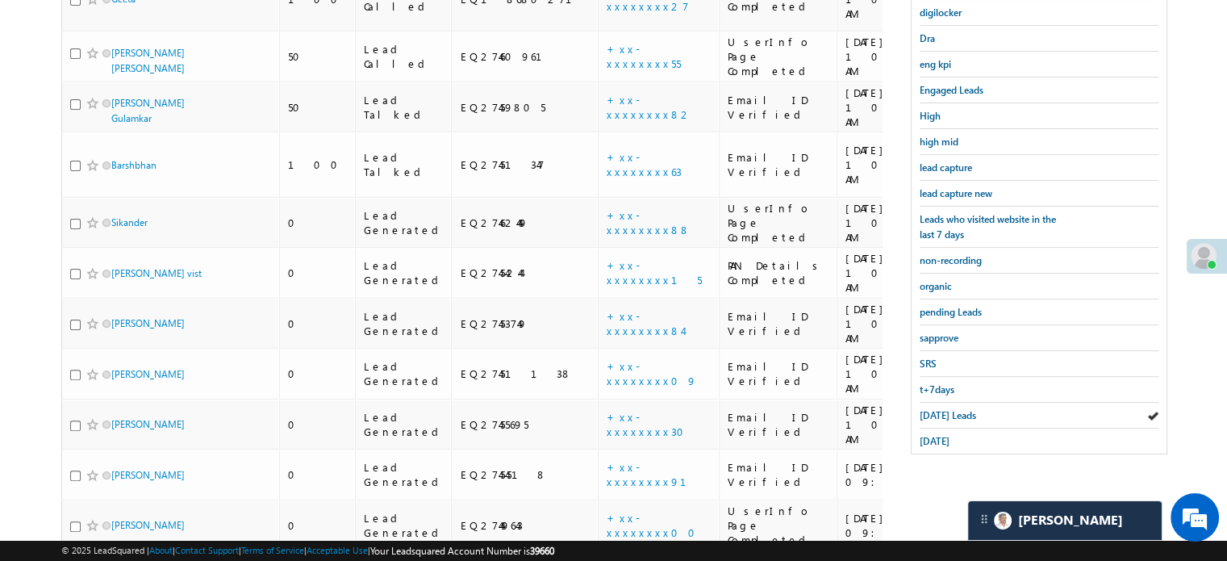
scroll to position [426, 0]
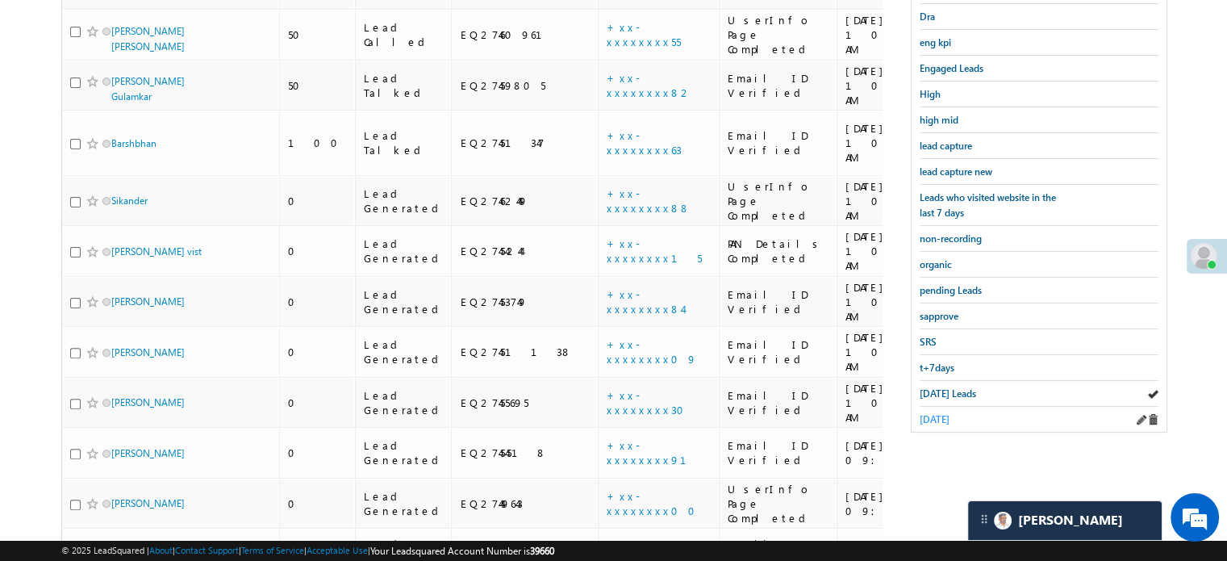
drag, startPoint x: 917, startPoint y: 411, endPoint x: 929, endPoint y: 406, distance: 13.0
click at [920, 409] on div "Starred Leads code data digilocker Dra eng kpi Engaged Leads High high mid lead…" at bounding box center [1039, 164] width 255 height 533
click at [931, 413] on span "yesterday" at bounding box center [935, 419] width 30 height 12
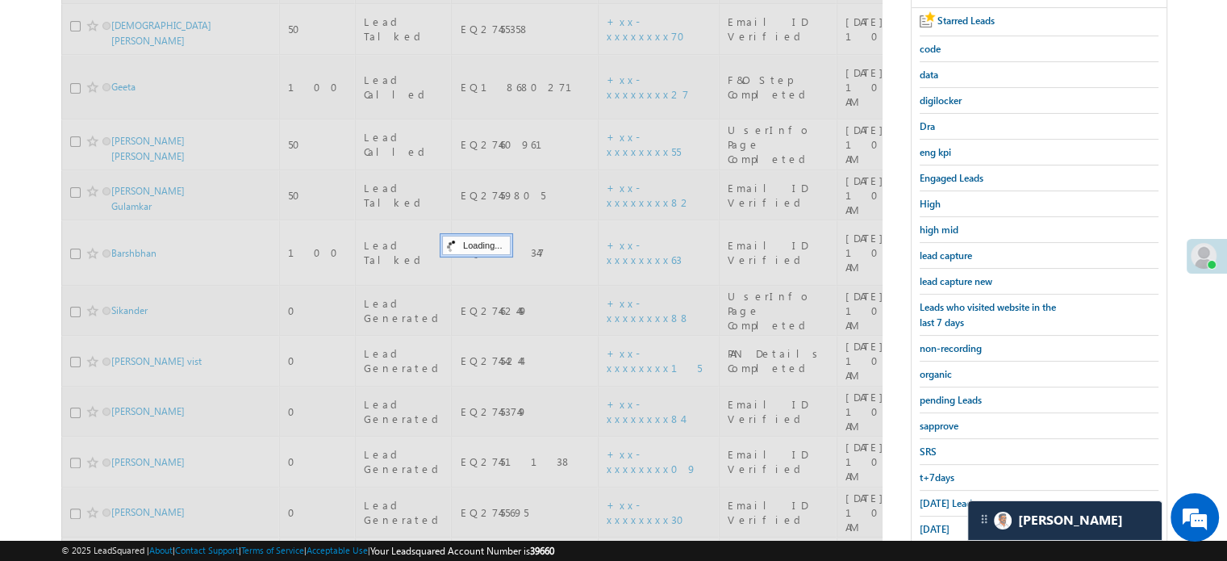
scroll to position [184, 0]
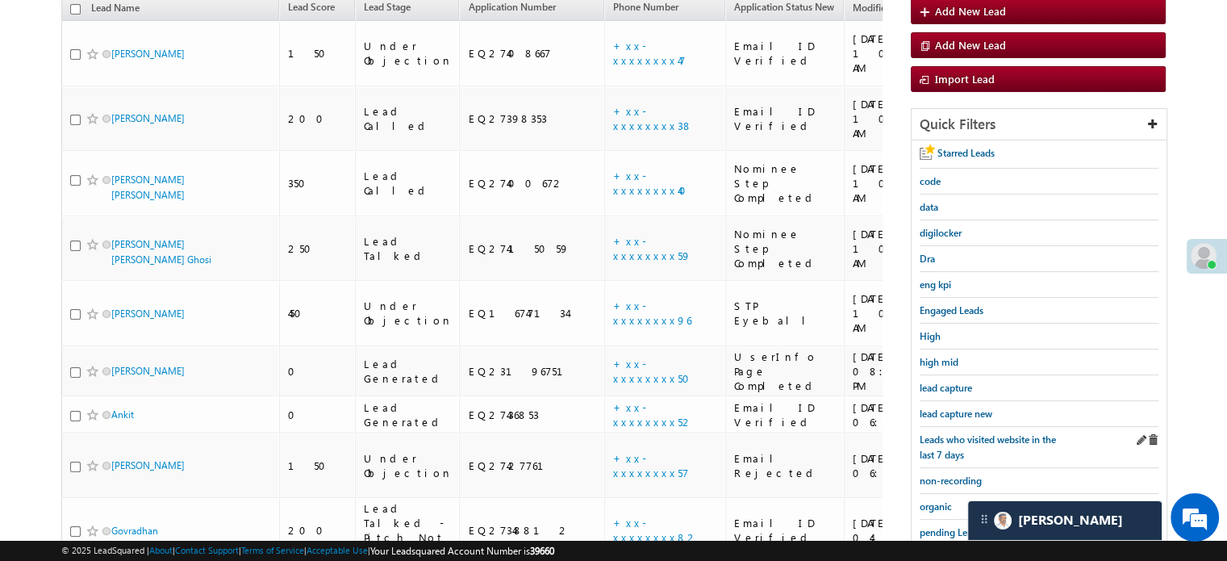
click at [976, 427] on div "Leads who visited website in the last 7 days" at bounding box center [1039, 447] width 239 height 41
click at [964, 411] on span "lead capture new" at bounding box center [956, 413] width 73 height 12
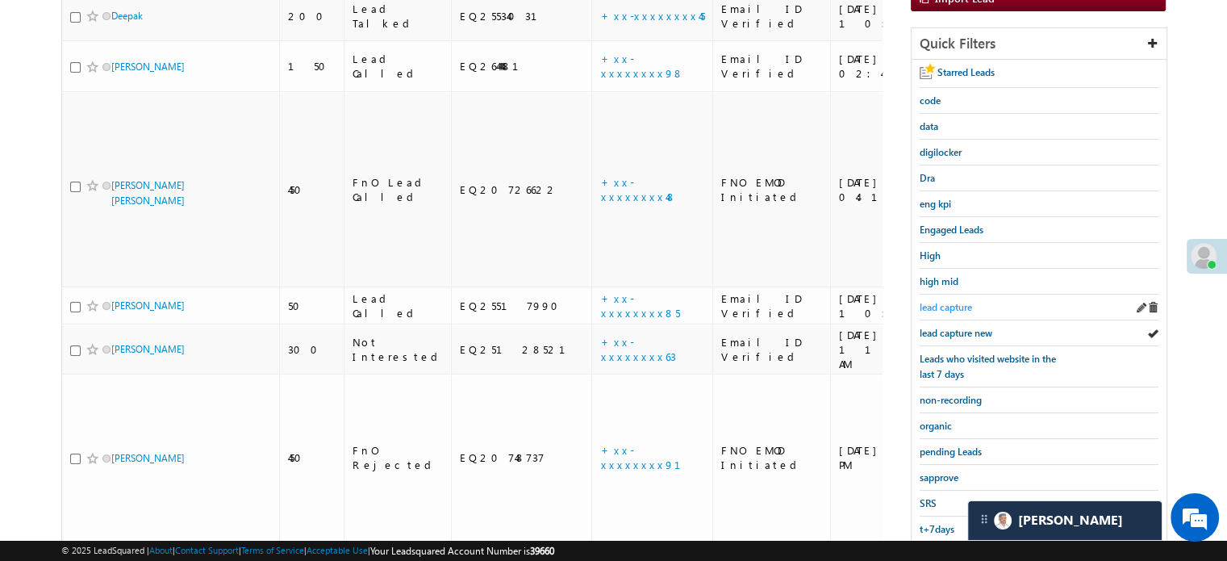
scroll to position [346, 0]
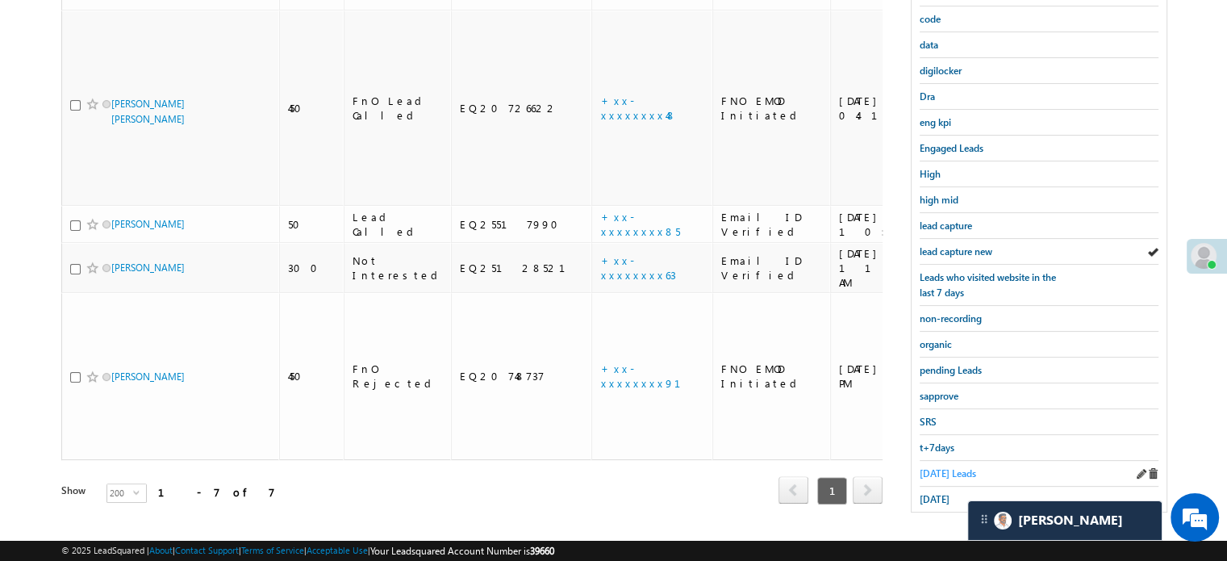
click at [944, 467] on span "Today's Leads" at bounding box center [948, 473] width 56 height 12
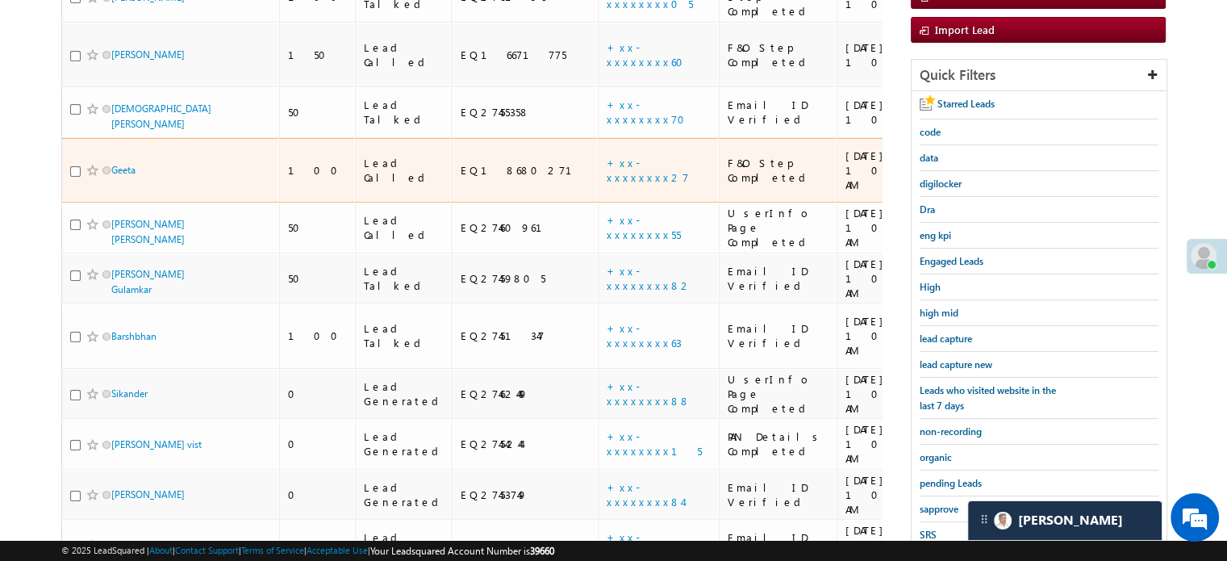
scroll to position [426, 0]
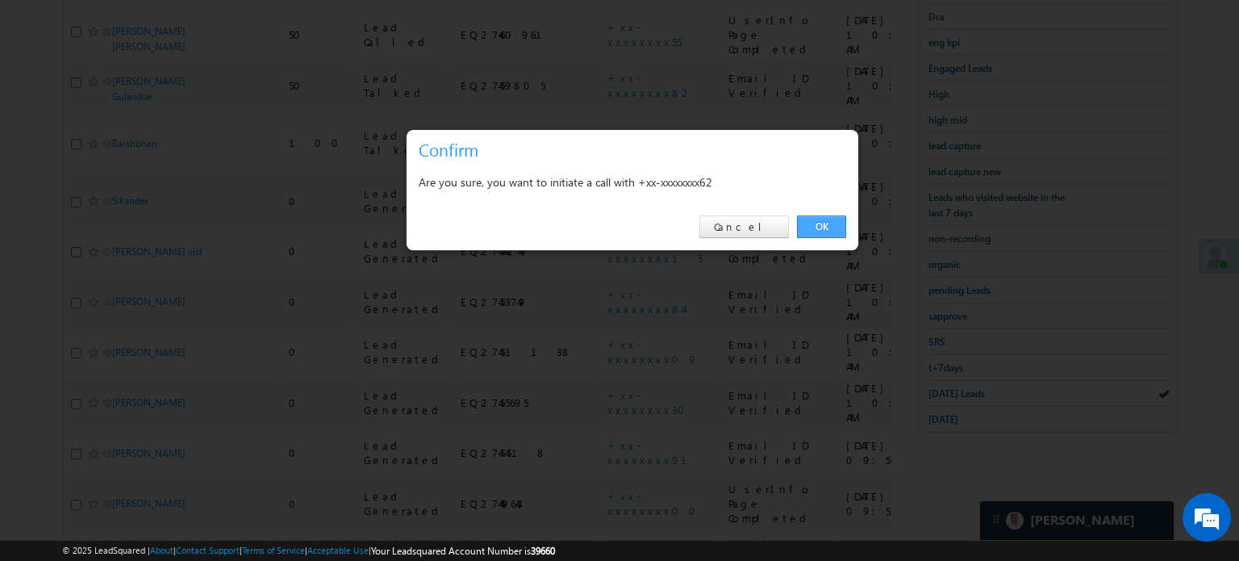
click at [813, 219] on link "OK" at bounding box center [821, 226] width 49 height 23
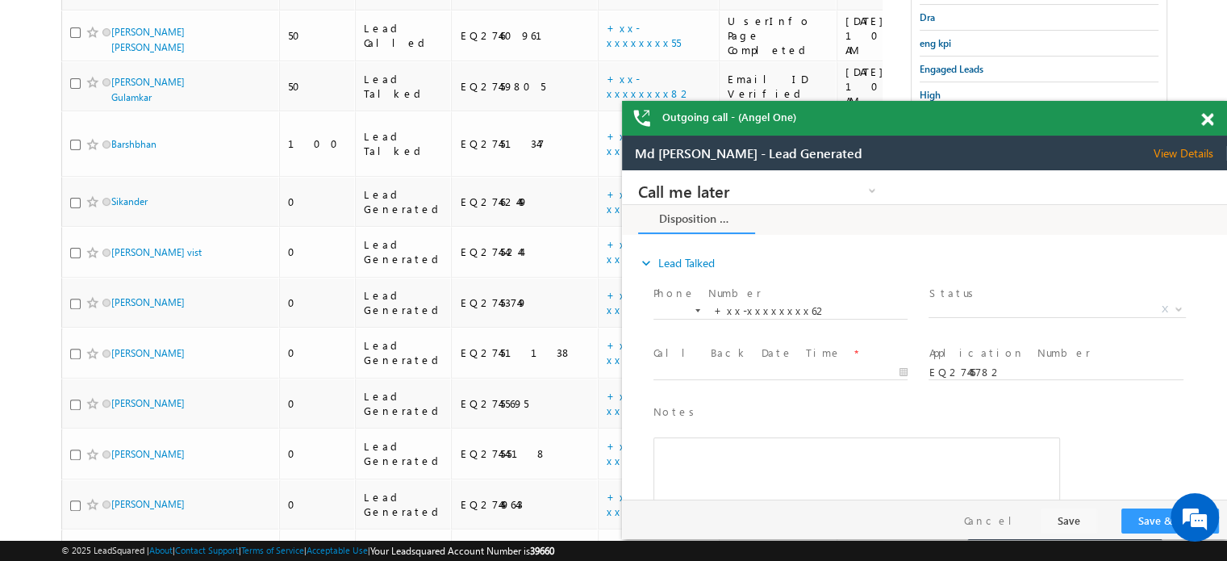
scroll to position [0, 0]
click at [1208, 116] on span at bounding box center [1207, 120] width 12 height 14
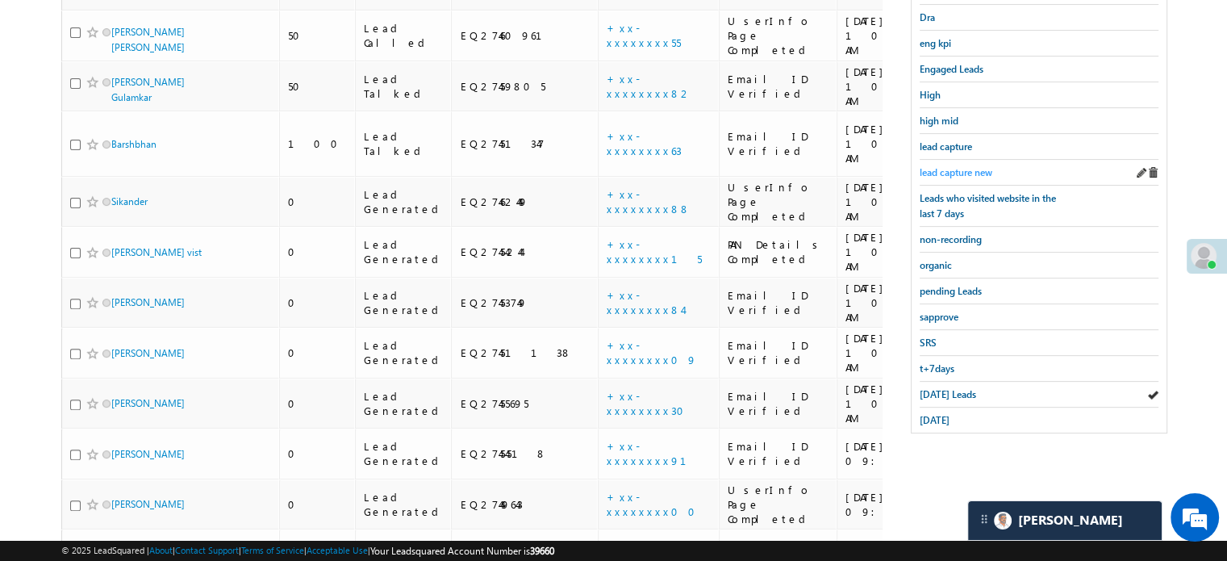
click at [975, 173] on span "lead capture new" at bounding box center [956, 172] width 73 height 12
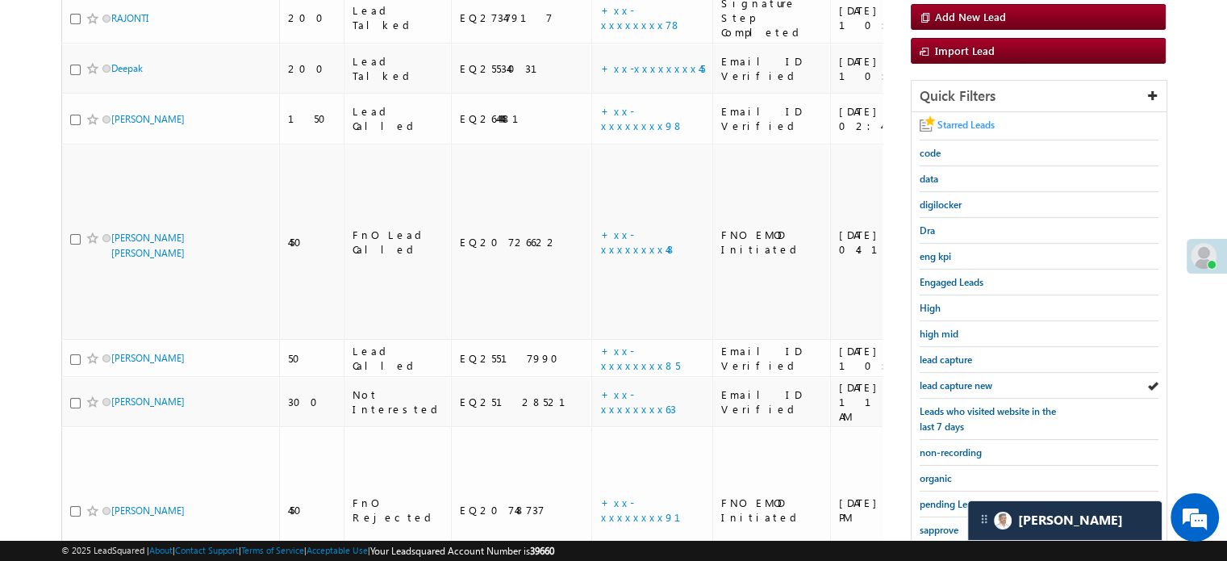
scroll to position [345, 0]
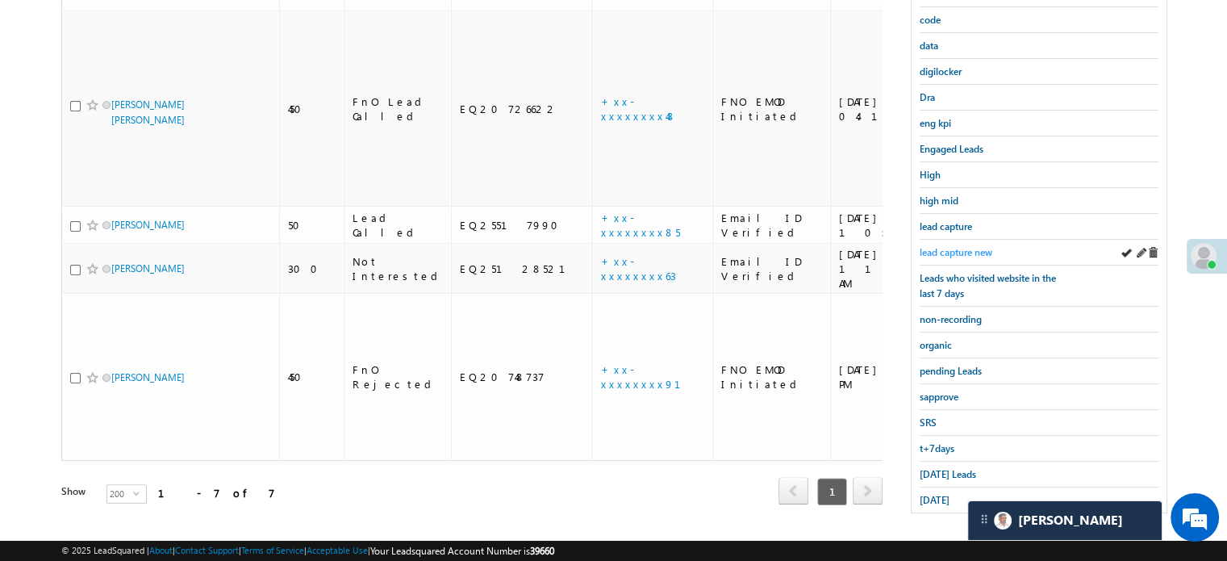
click at [955, 246] on span "lead capture new" at bounding box center [956, 252] width 73 height 12
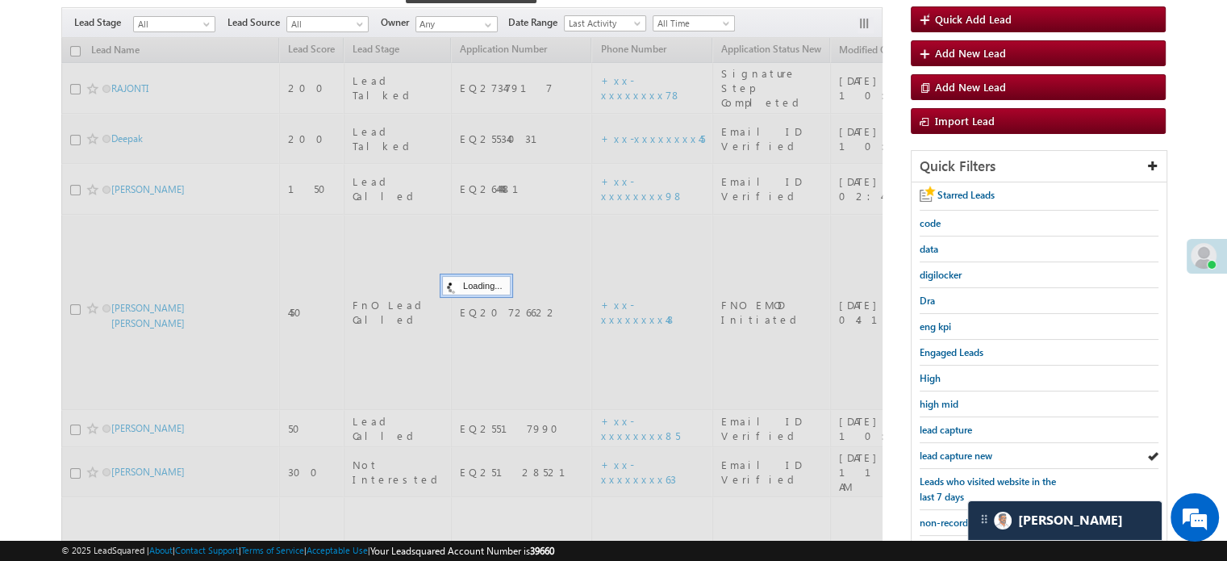
scroll to position [103, 0]
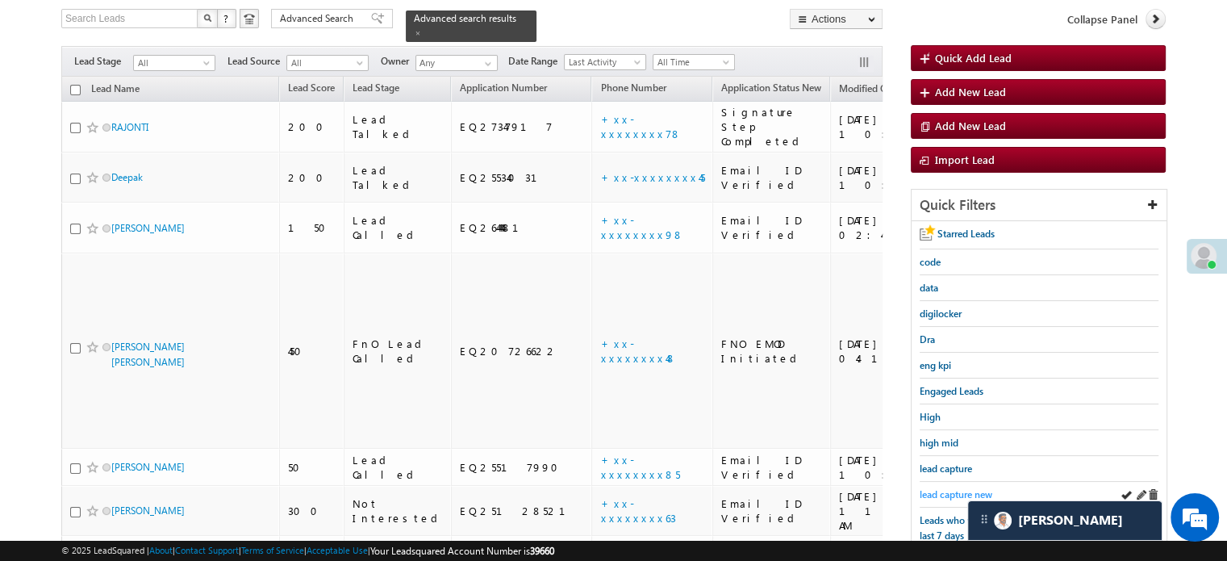
click at [937, 488] on span "lead capture new" at bounding box center [956, 494] width 73 height 12
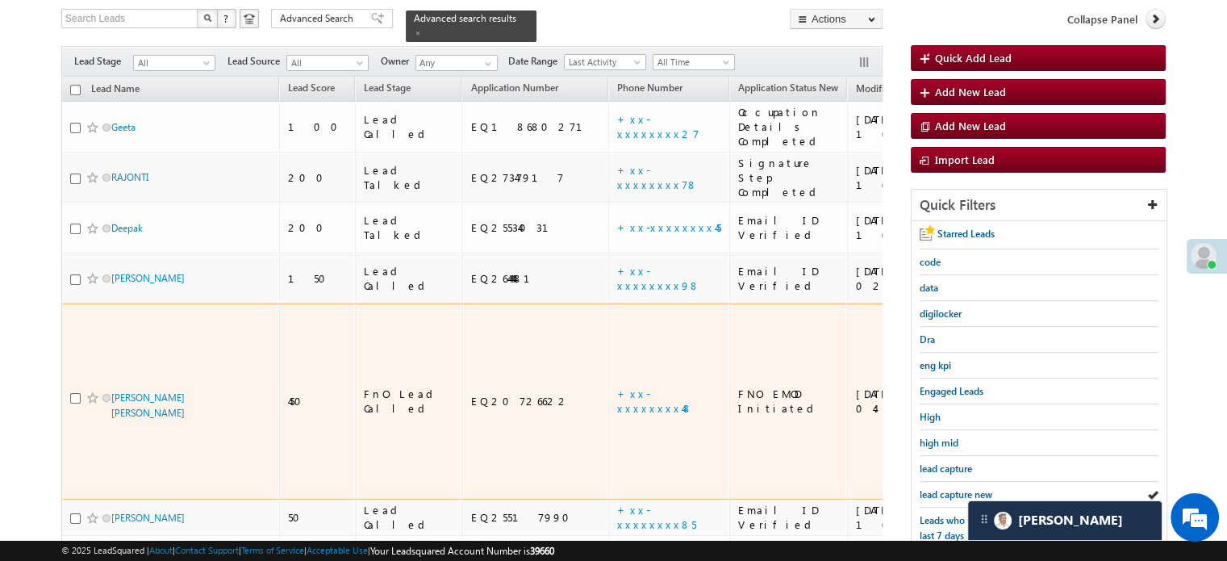
scroll to position [265, 0]
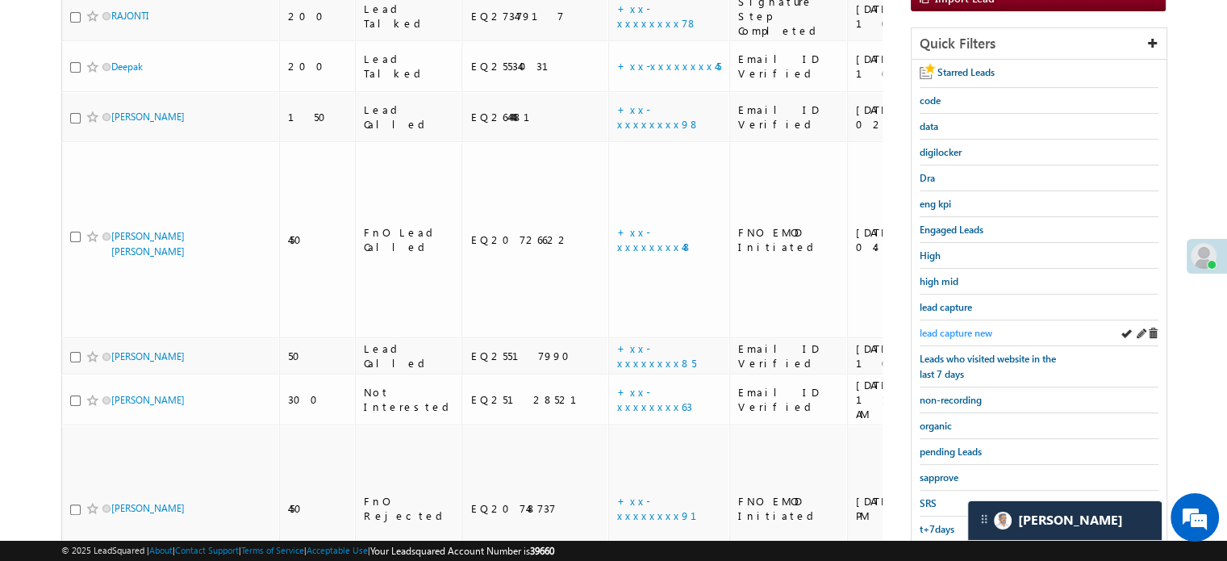
click at [946, 332] on span "lead capture new" at bounding box center [956, 333] width 73 height 12
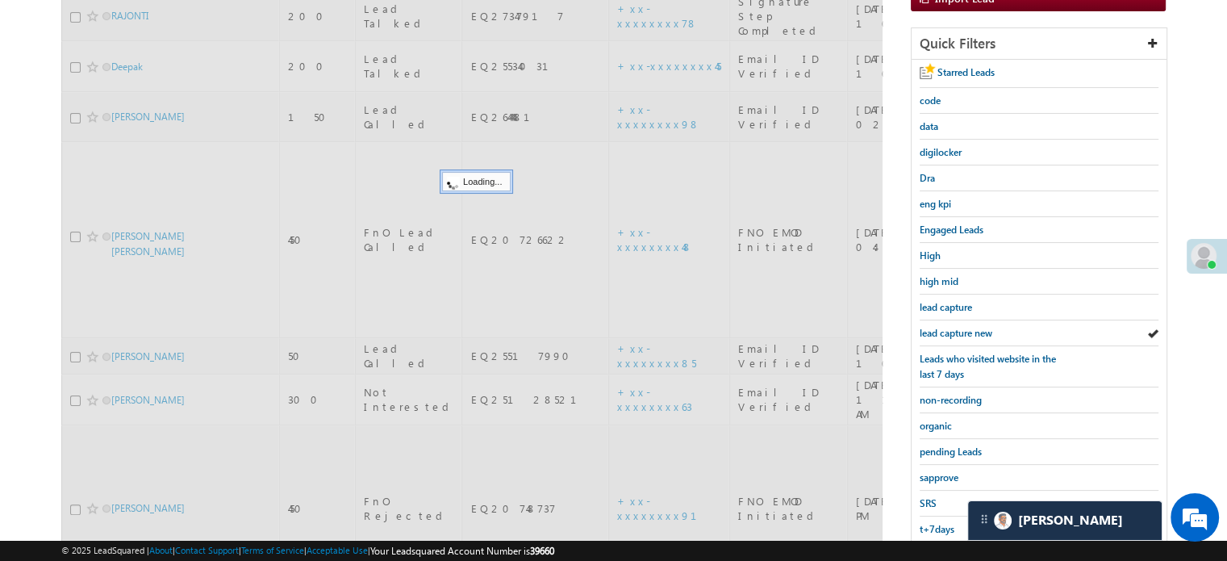
click at [954, 327] on span "lead capture new" at bounding box center [956, 333] width 73 height 12
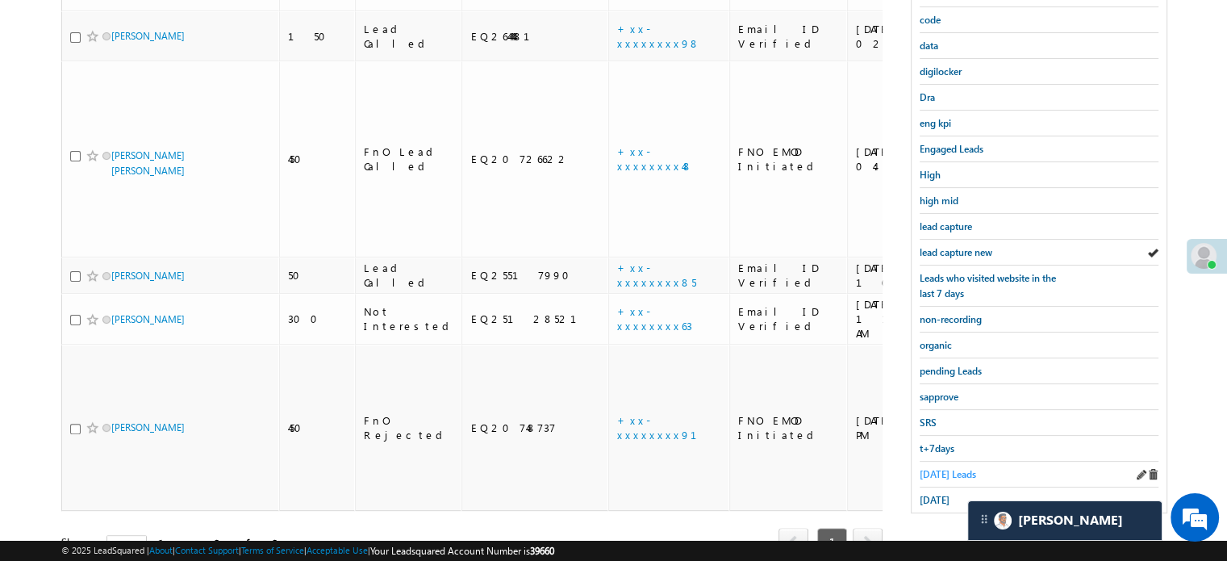
click at [935, 470] on span "Today's Leads" at bounding box center [948, 474] width 56 height 12
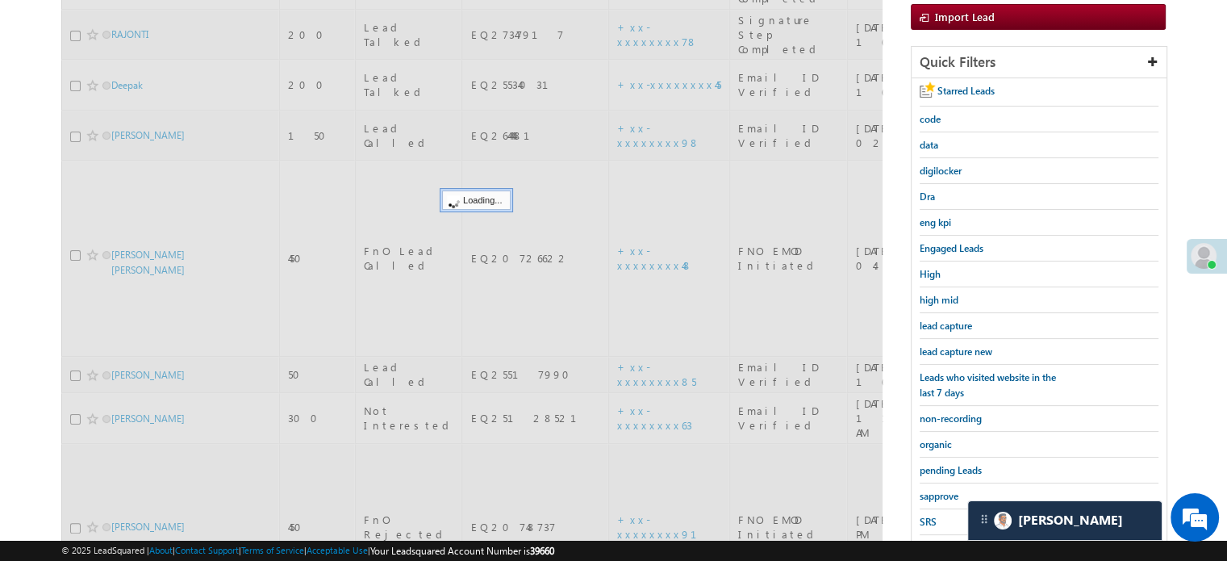
scroll to position [103, 0]
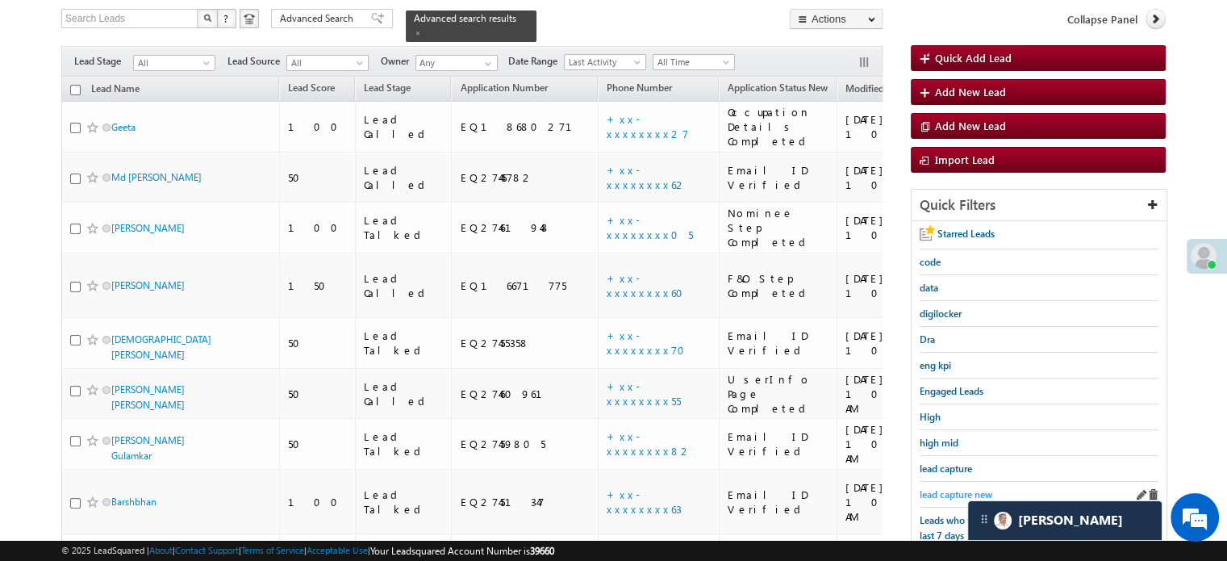
click at [936, 488] on span "lead capture new" at bounding box center [956, 494] width 73 height 12
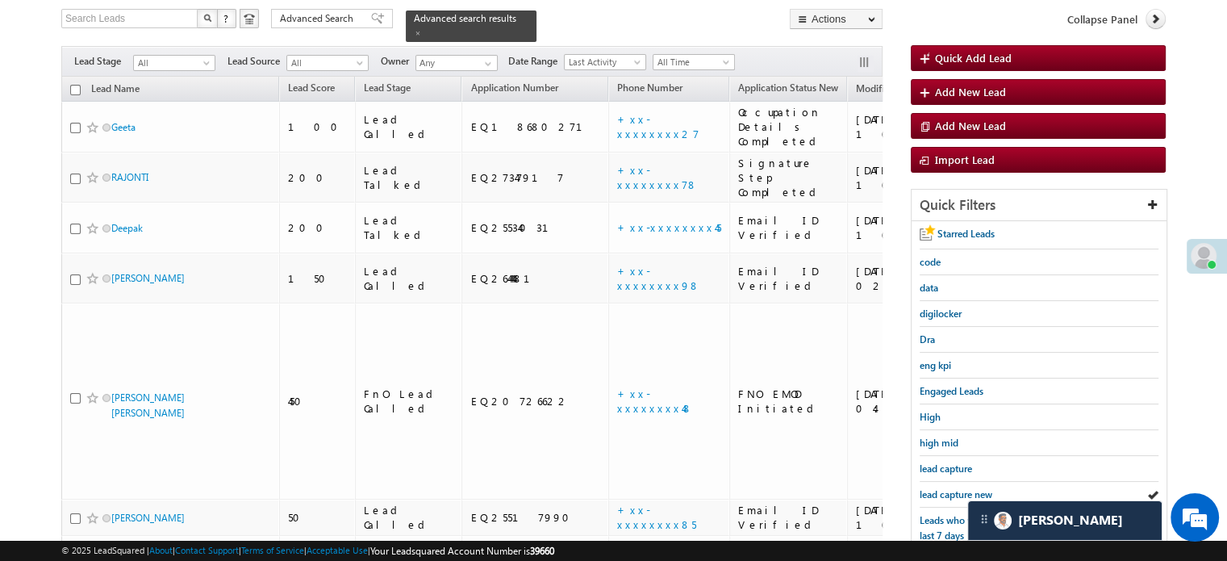
click at [936, 488] on span "lead capture new" at bounding box center [956, 494] width 73 height 12
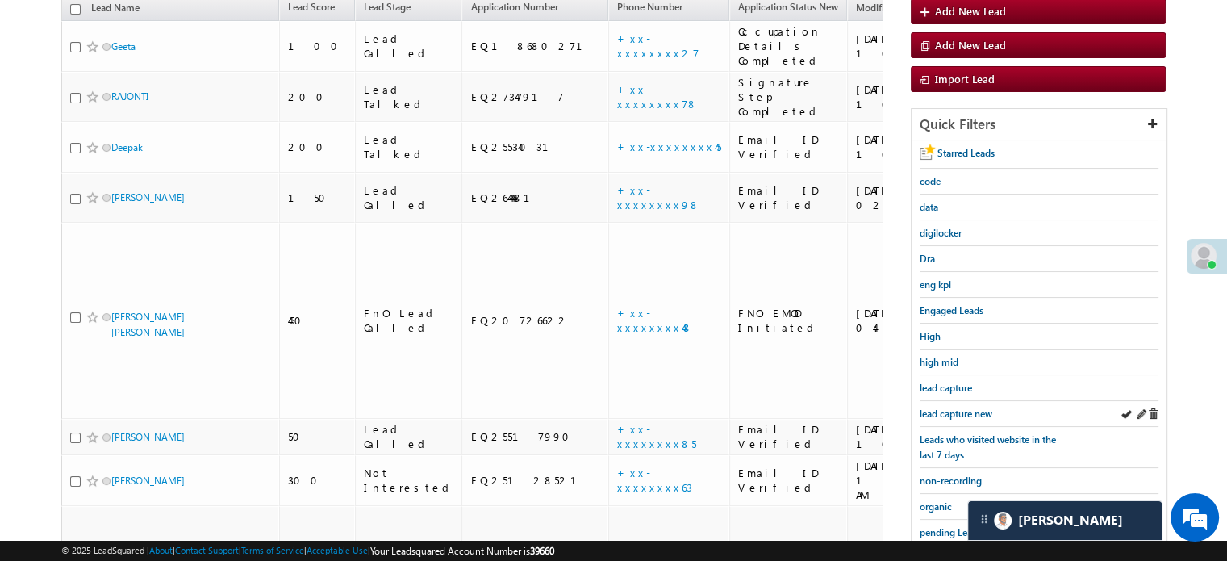
click at [930, 401] on div "lead capture new" at bounding box center [1039, 414] width 239 height 26
click at [932, 401] on div "lead capture new" at bounding box center [1039, 414] width 239 height 26
click at [941, 407] on span "lead capture new" at bounding box center [956, 413] width 73 height 12
click at [936, 407] on span "lead capture new" at bounding box center [956, 413] width 73 height 12
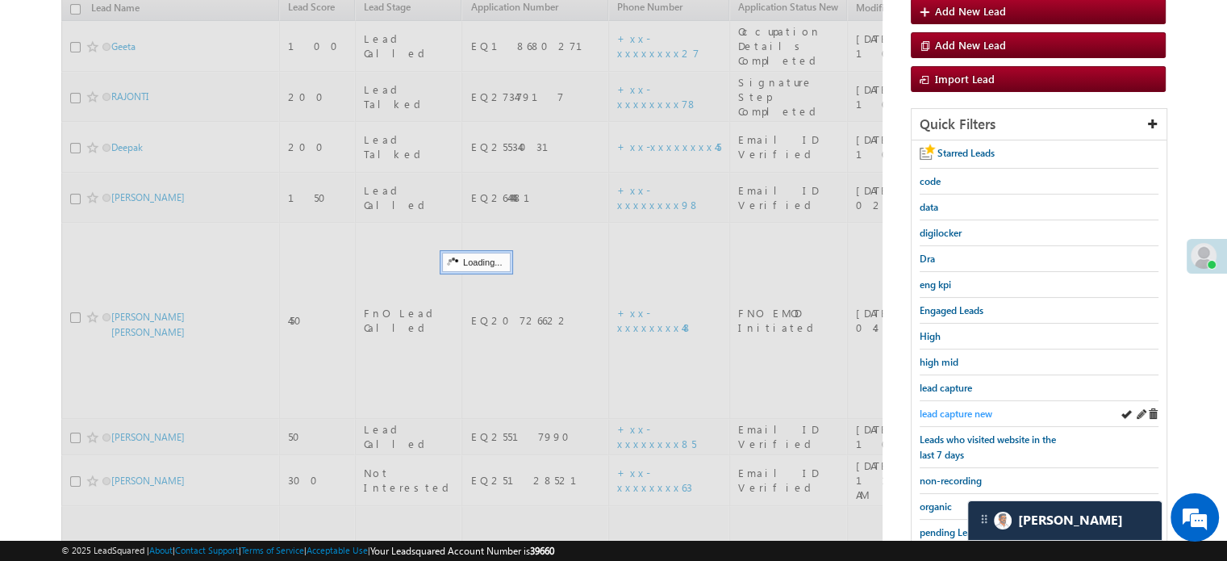
click at [939, 407] on span "lead capture new" at bounding box center [956, 413] width 73 height 12
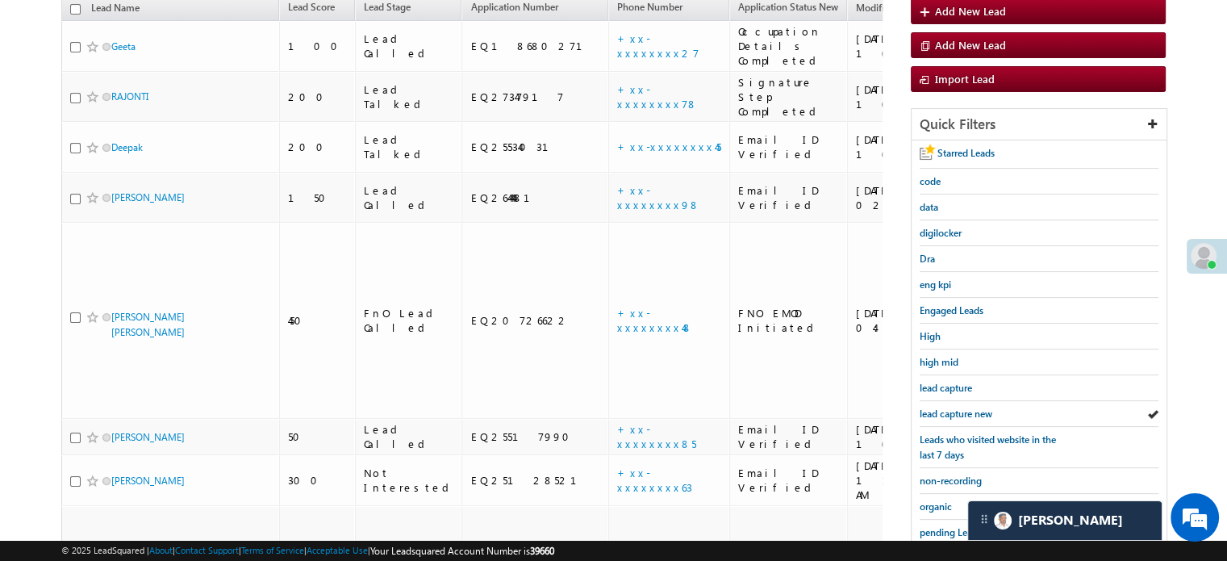
click at [939, 407] on span "lead capture new" at bounding box center [956, 413] width 73 height 12
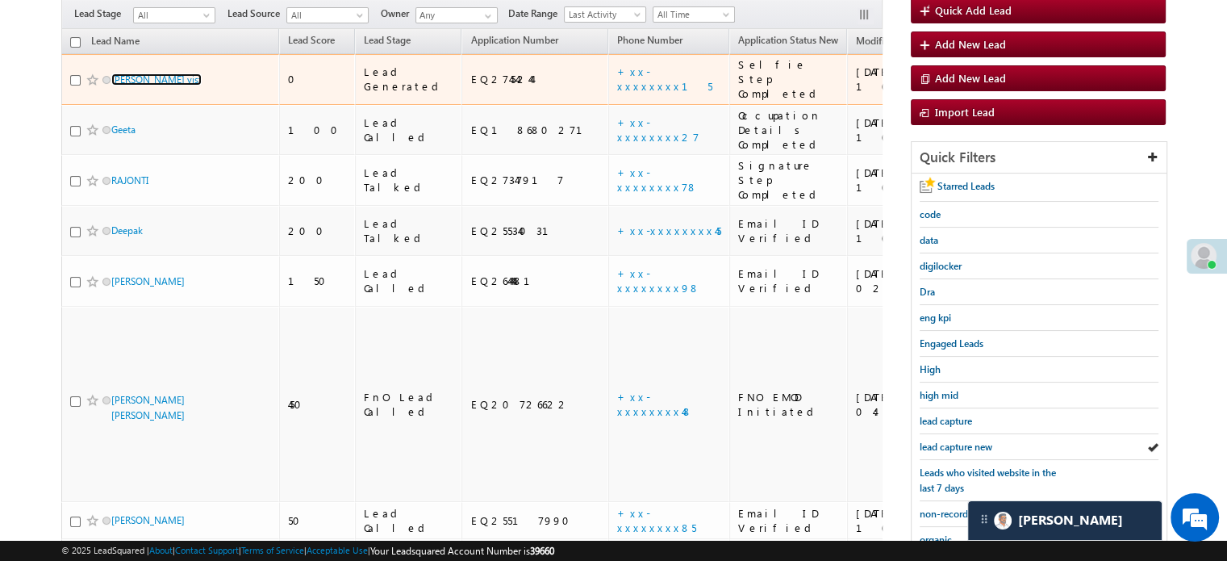
scroll to position [103, 0]
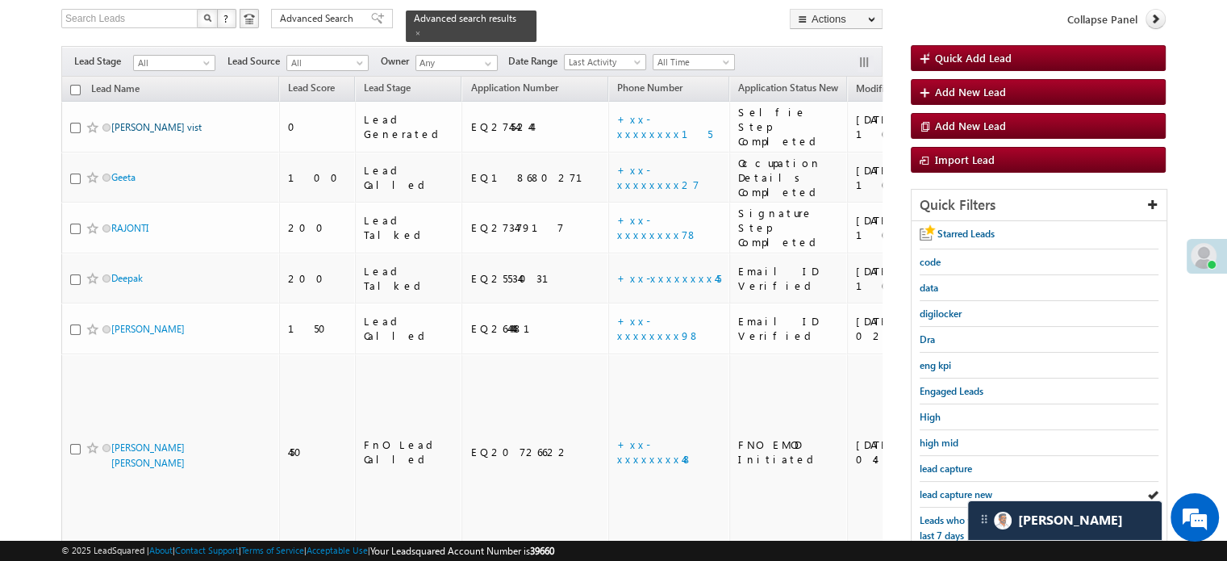
drag, startPoint x: 133, startPoint y: 30, endPoint x: 123, endPoint y: 109, distance: 79.8
click at [964, 491] on span "lead capture new" at bounding box center [956, 494] width 73 height 12
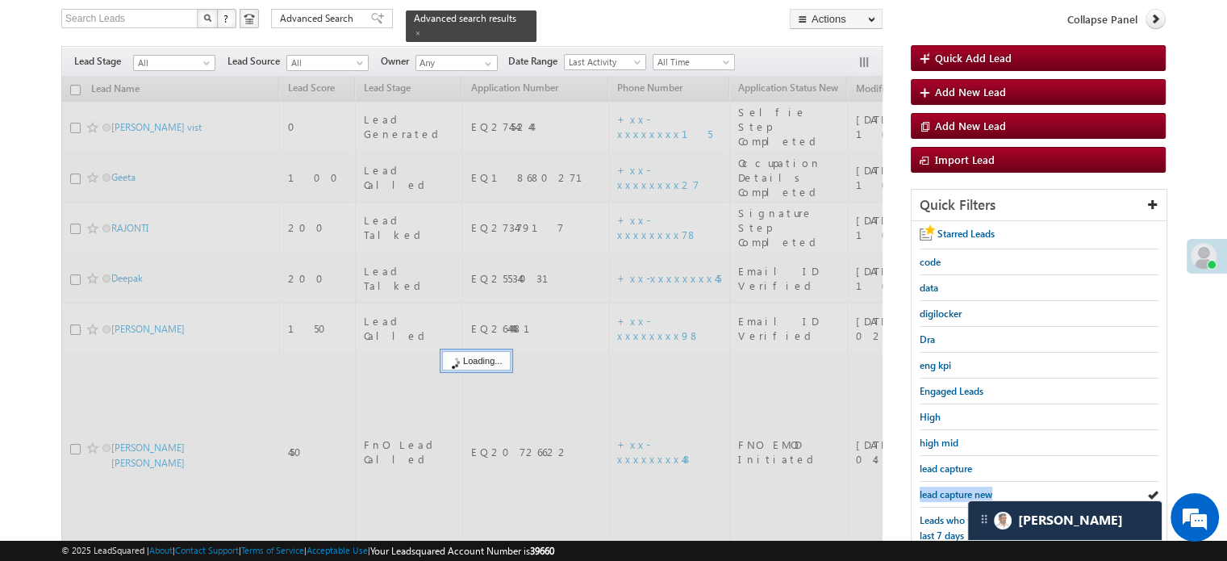
click at [964, 491] on span "lead capture new" at bounding box center [956, 494] width 73 height 12
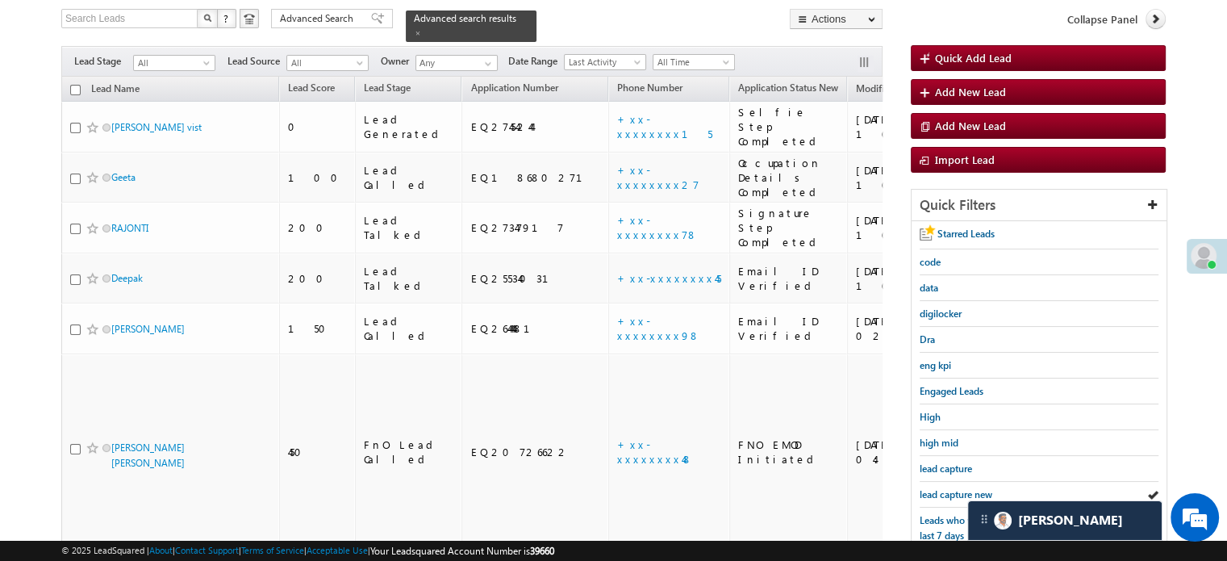
click at [964, 491] on span "lead capture new" at bounding box center [956, 494] width 73 height 12
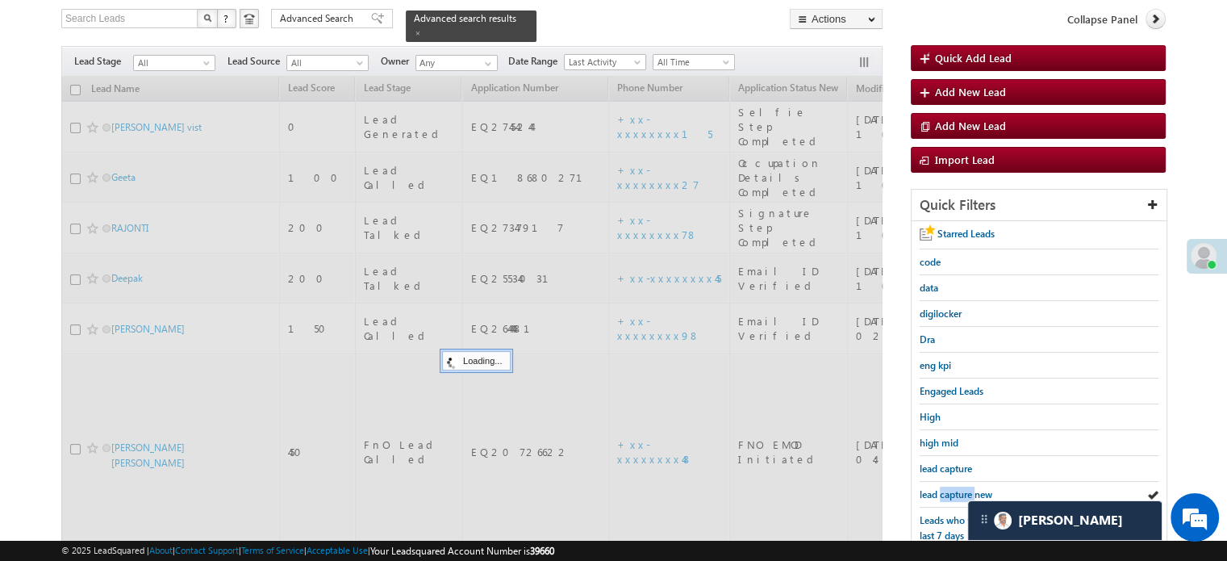
click at [964, 491] on span "lead capture new" at bounding box center [956, 494] width 73 height 12
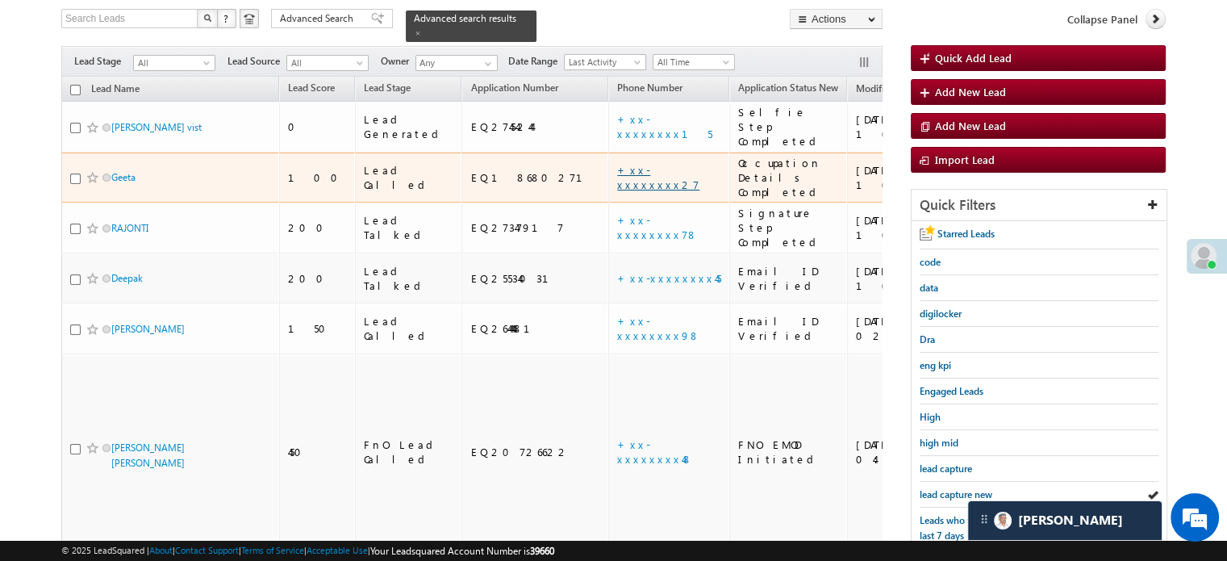
click at [617, 163] on link "+xx-xxxxxxxx27" at bounding box center [658, 177] width 82 height 28
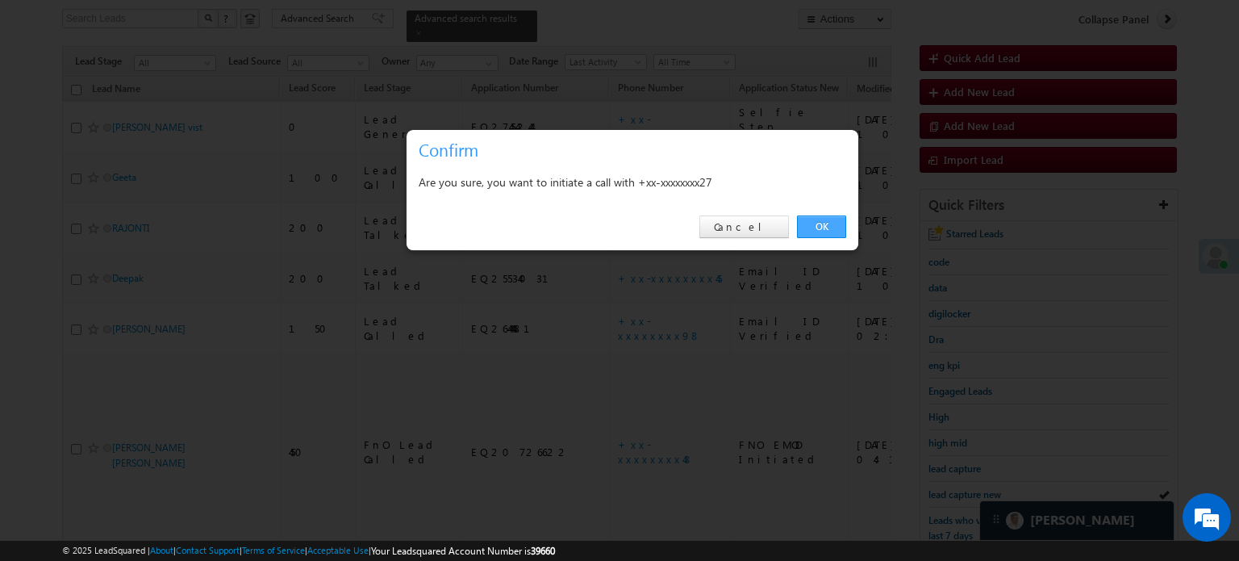
click at [817, 232] on link "OK" at bounding box center [821, 226] width 49 height 23
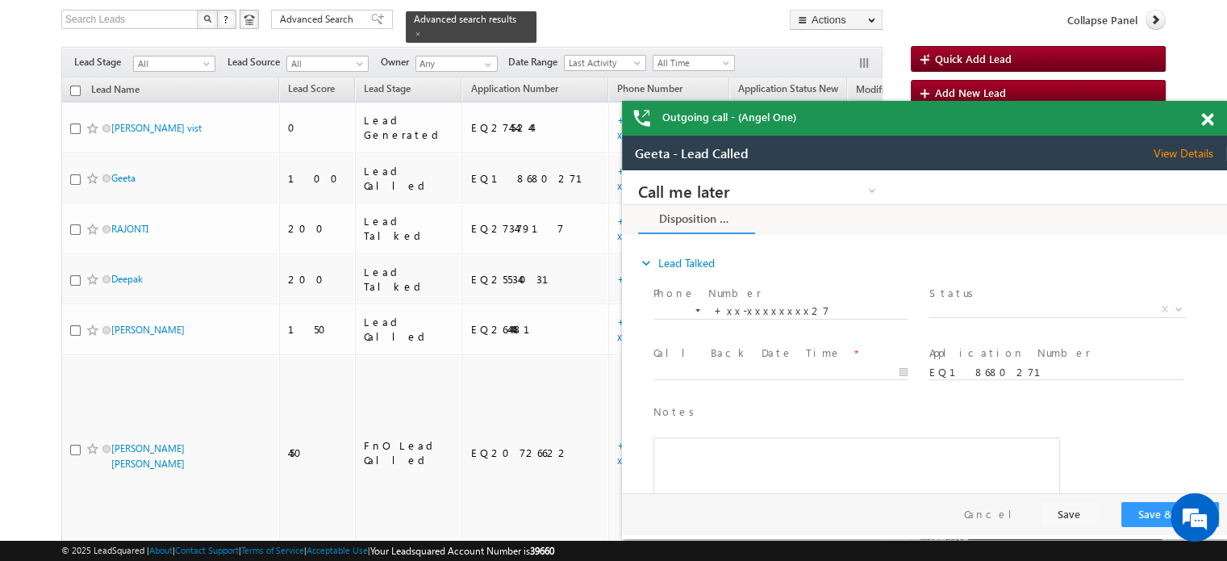
scroll to position [0, 0]
click at [1206, 115] on span at bounding box center [1207, 120] width 12 height 14
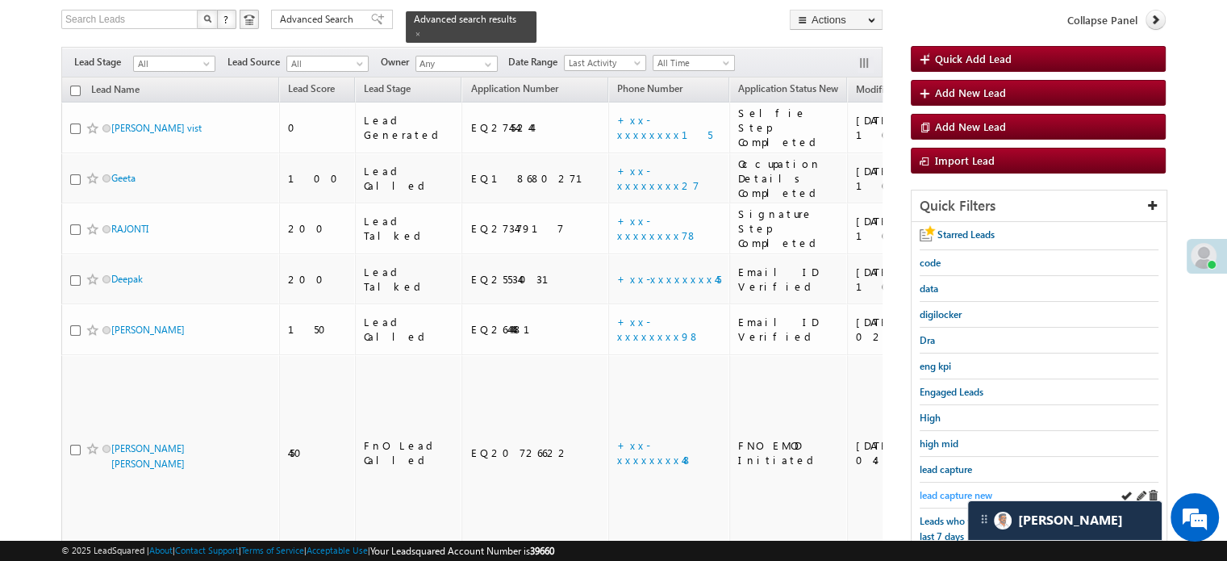
click at [953, 489] on span "lead capture new" at bounding box center [956, 495] width 73 height 12
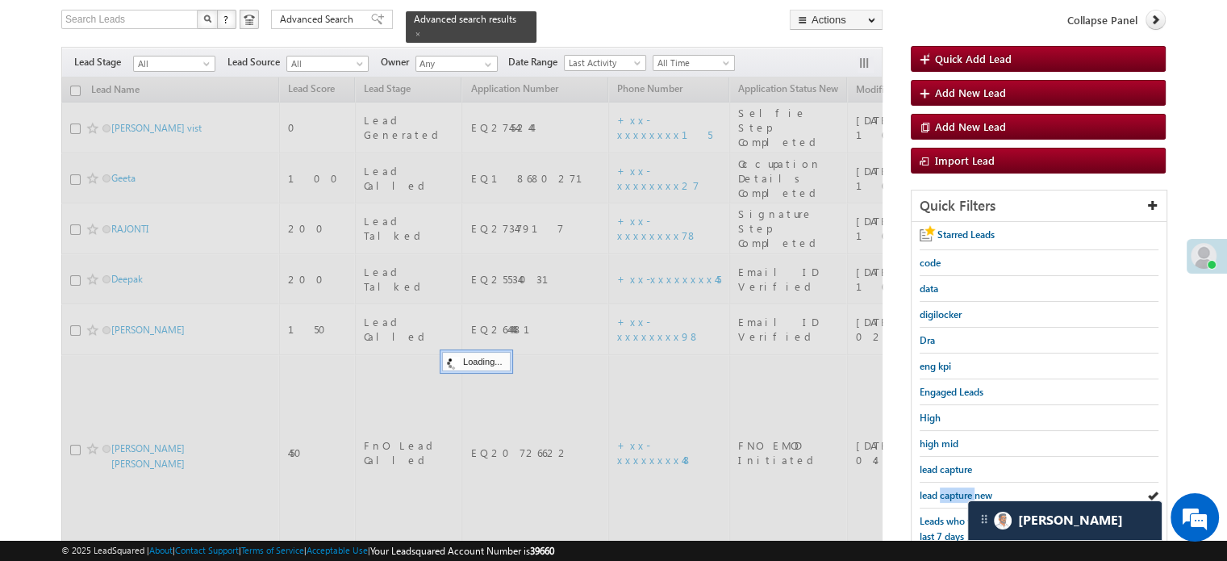
click at [953, 489] on span "lead capture new" at bounding box center [956, 495] width 73 height 12
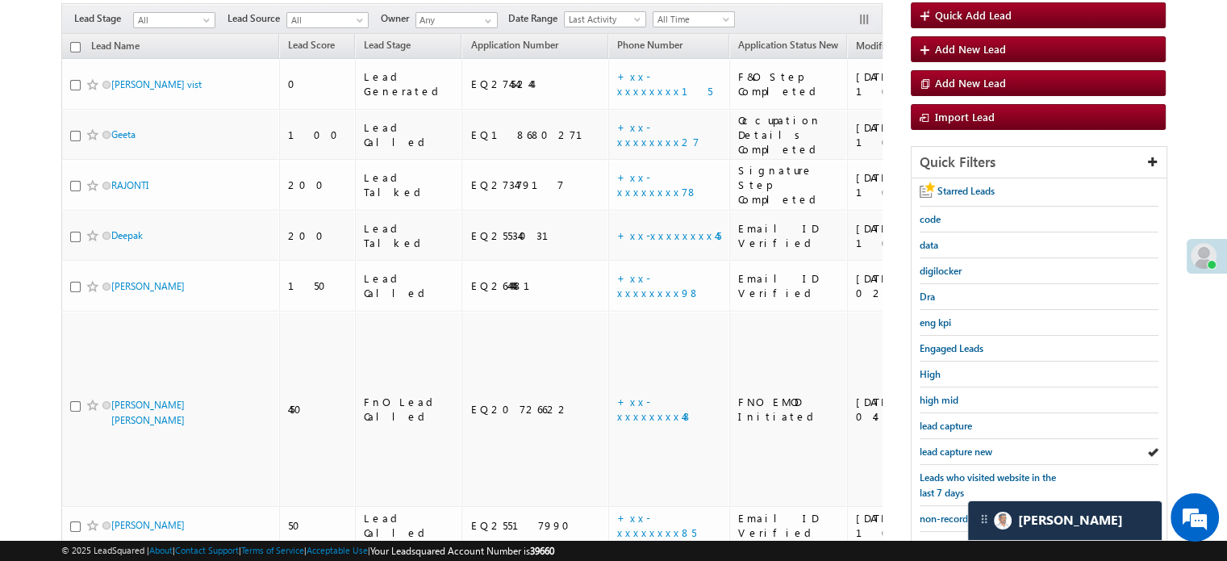
scroll to position [103, 0]
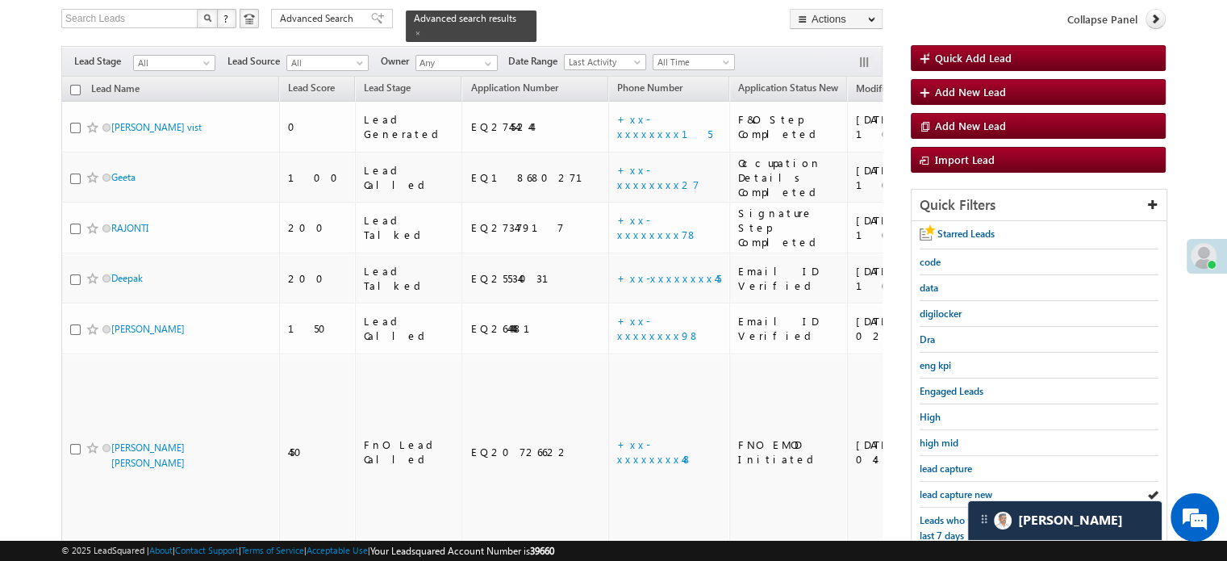
click at [953, 488] on span "lead capture new" at bounding box center [956, 494] width 73 height 12
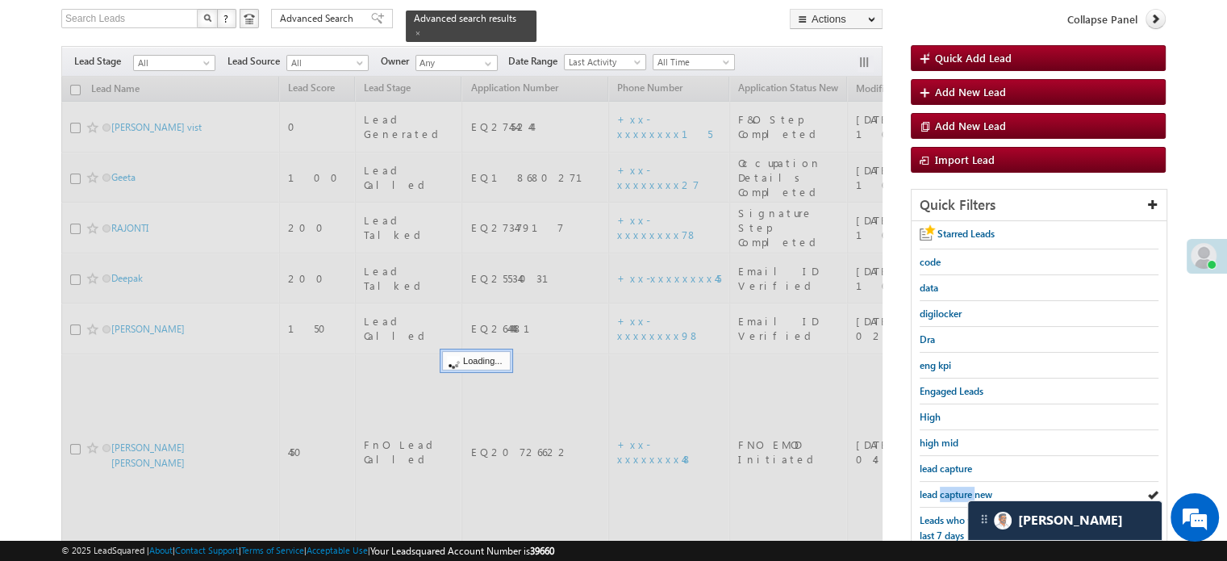
click at [953, 488] on span "lead capture new" at bounding box center [956, 494] width 73 height 12
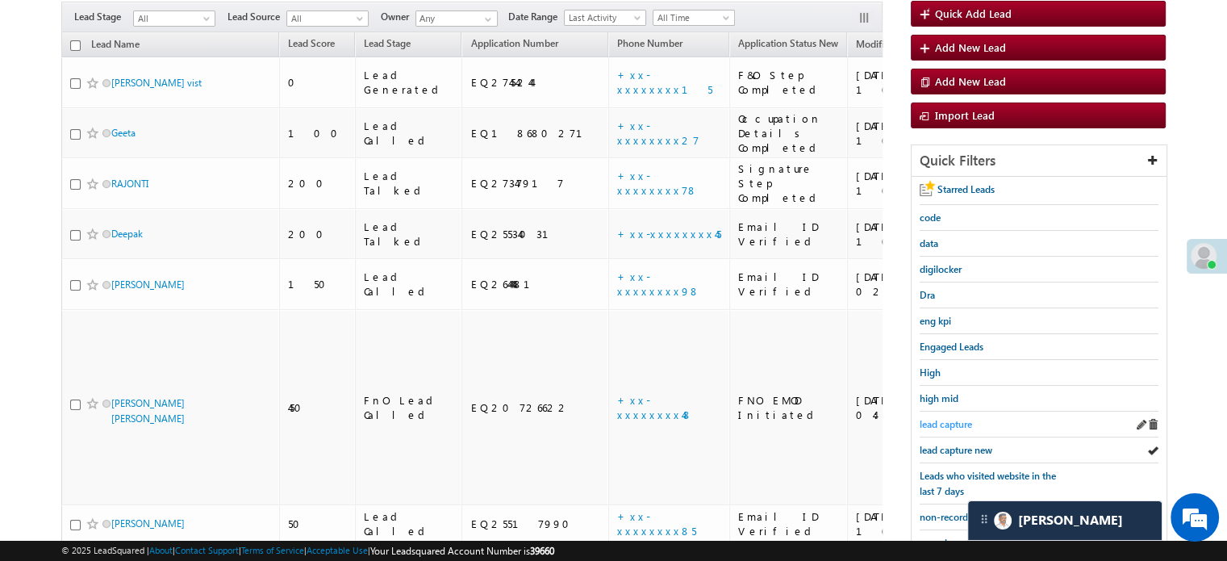
scroll to position [184, 0]
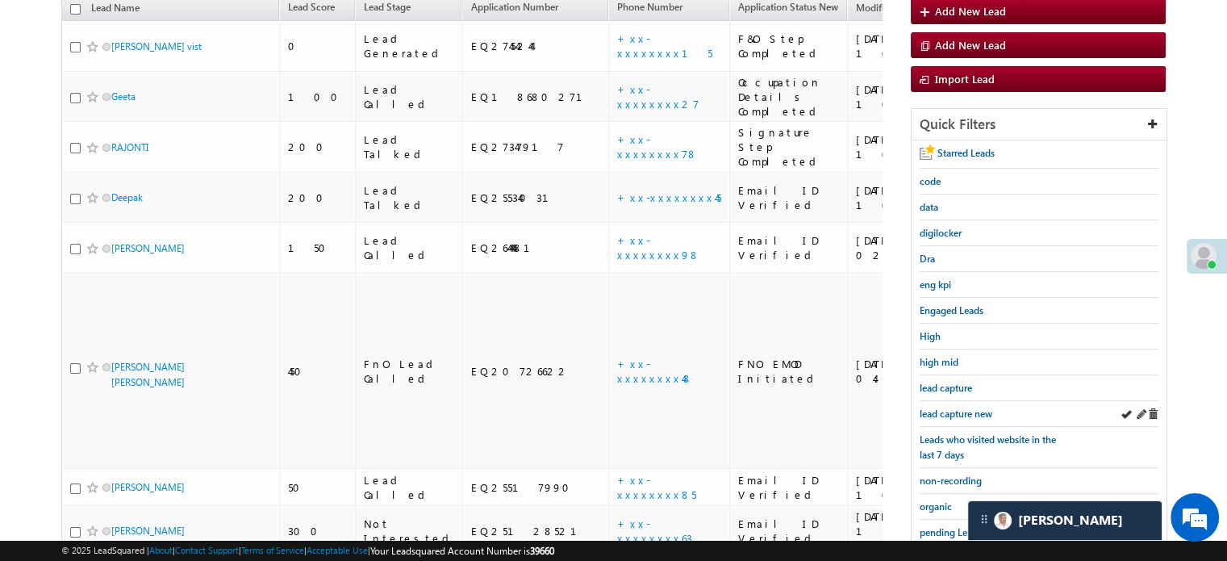
click at [975, 416] on div "lead capture new" at bounding box center [1039, 414] width 239 height 26
click at [975, 412] on span "lead capture new" at bounding box center [956, 413] width 73 height 12
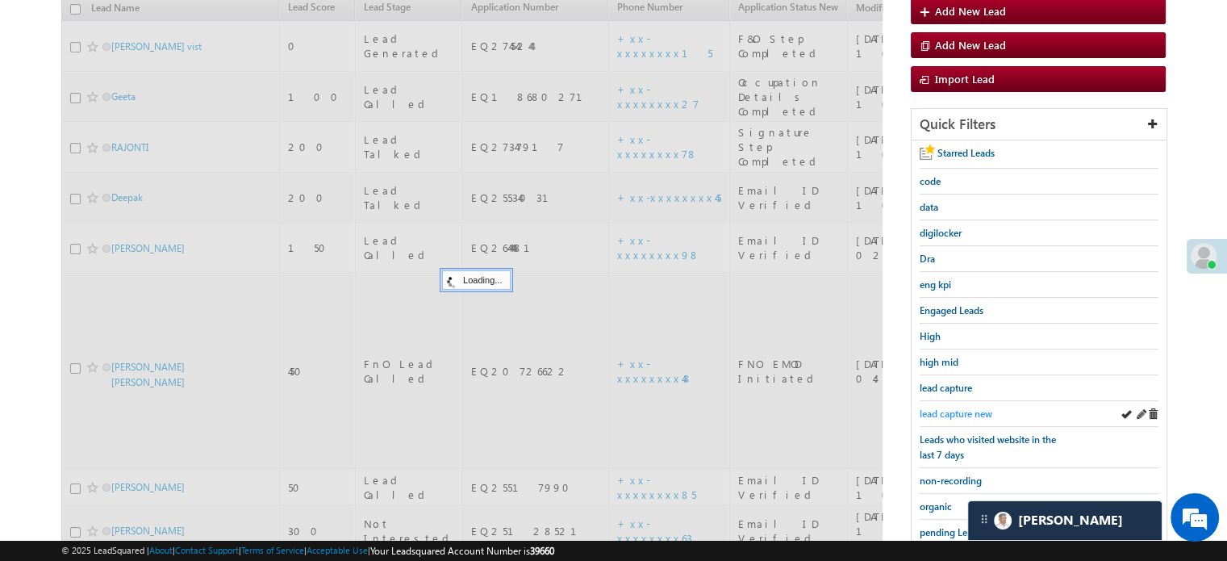
click at [965, 409] on span "lead capture new" at bounding box center [956, 413] width 73 height 12
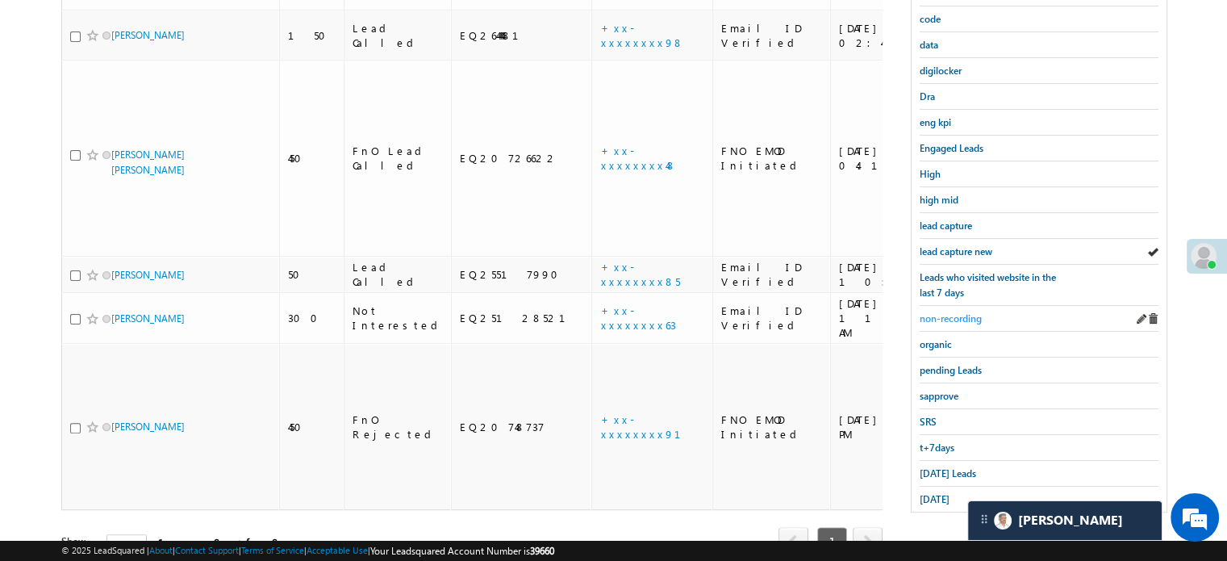
scroll to position [104, 0]
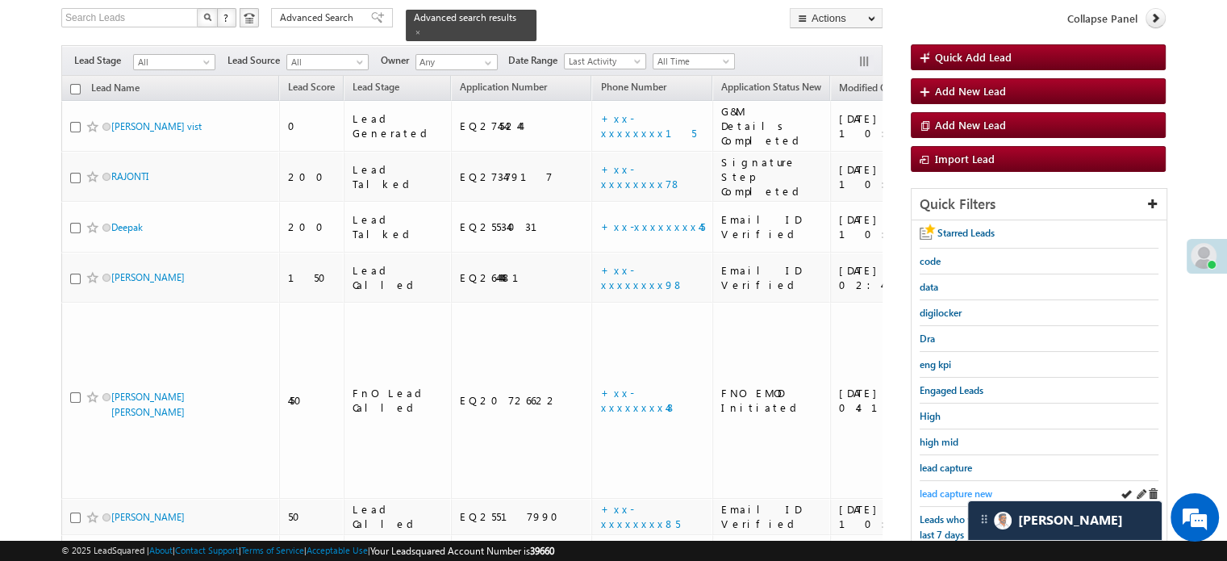
click at [929, 487] on span "lead capture new" at bounding box center [956, 493] width 73 height 12
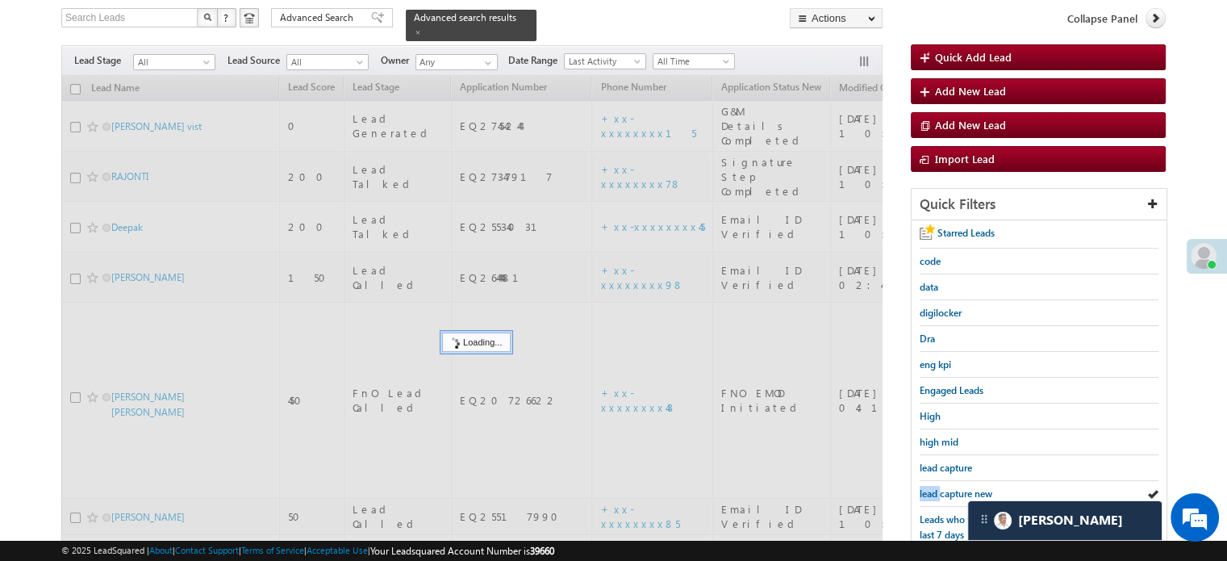
click at [929, 487] on span "lead capture new" at bounding box center [956, 493] width 73 height 12
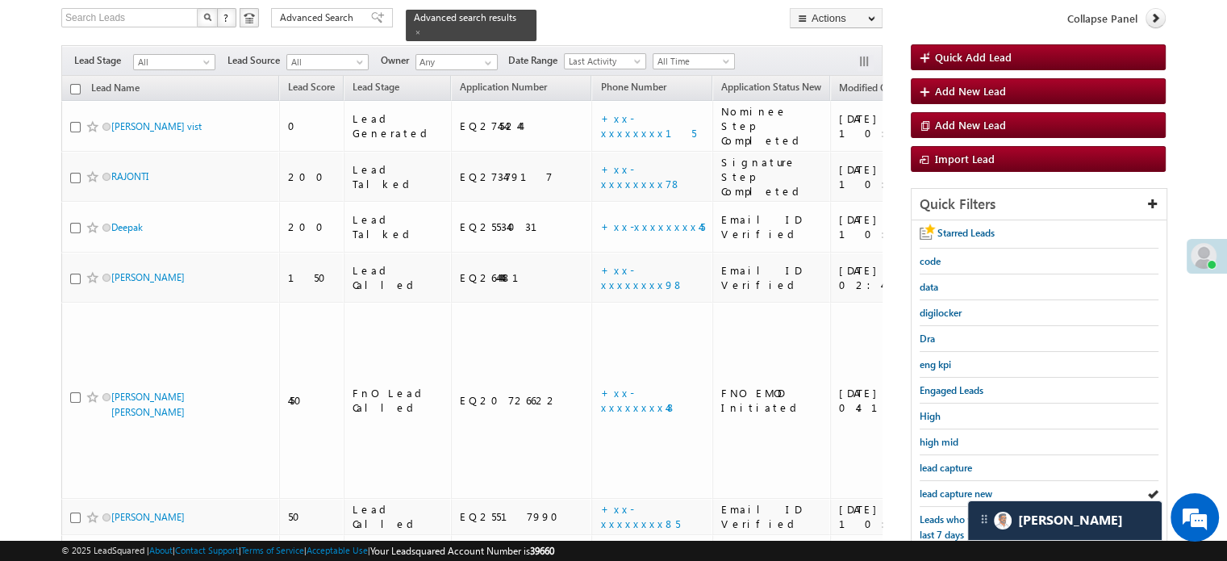
click at [929, 487] on span "lead capture new" at bounding box center [956, 493] width 73 height 12
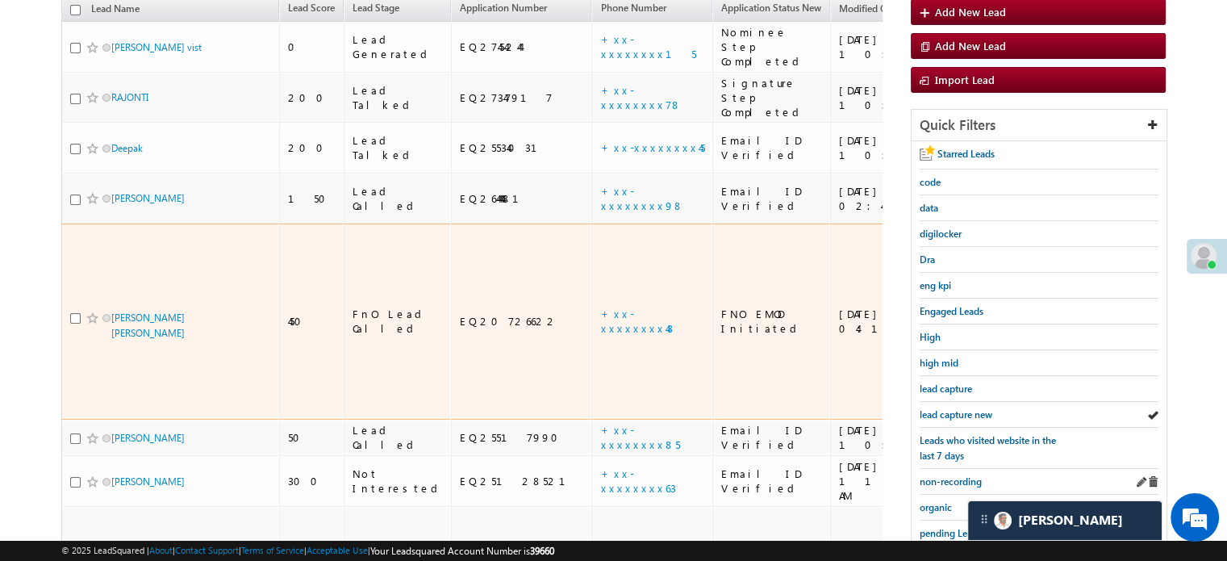
scroll to position [265, 0]
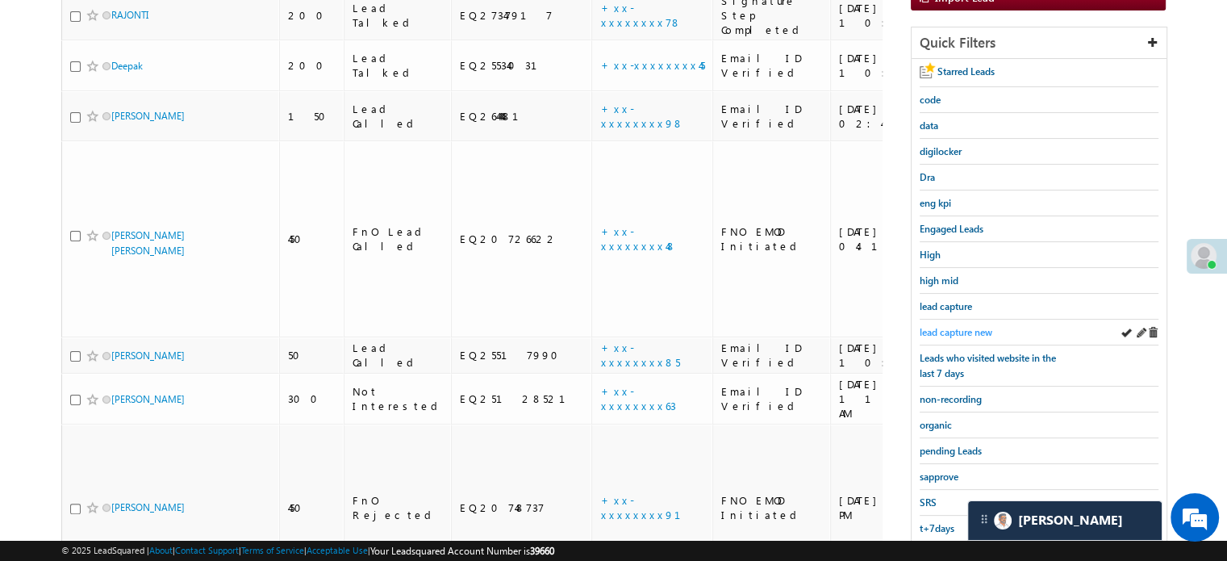
click at [966, 328] on span "lead capture new" at bounding box center [956, 332] width 73 height 12
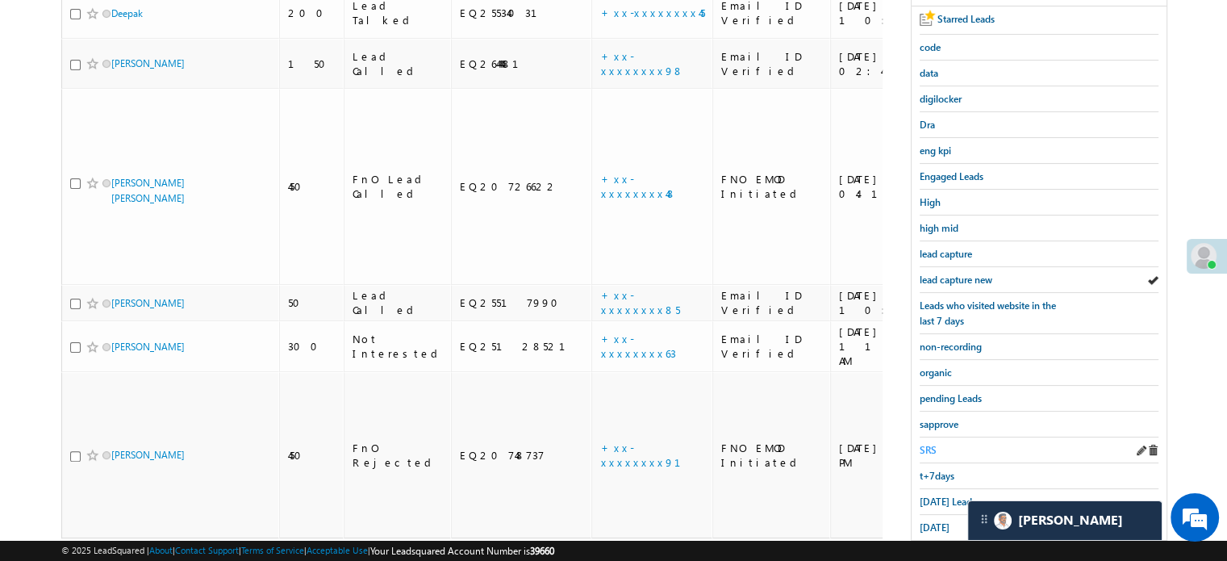
scroll to position [346, 0]
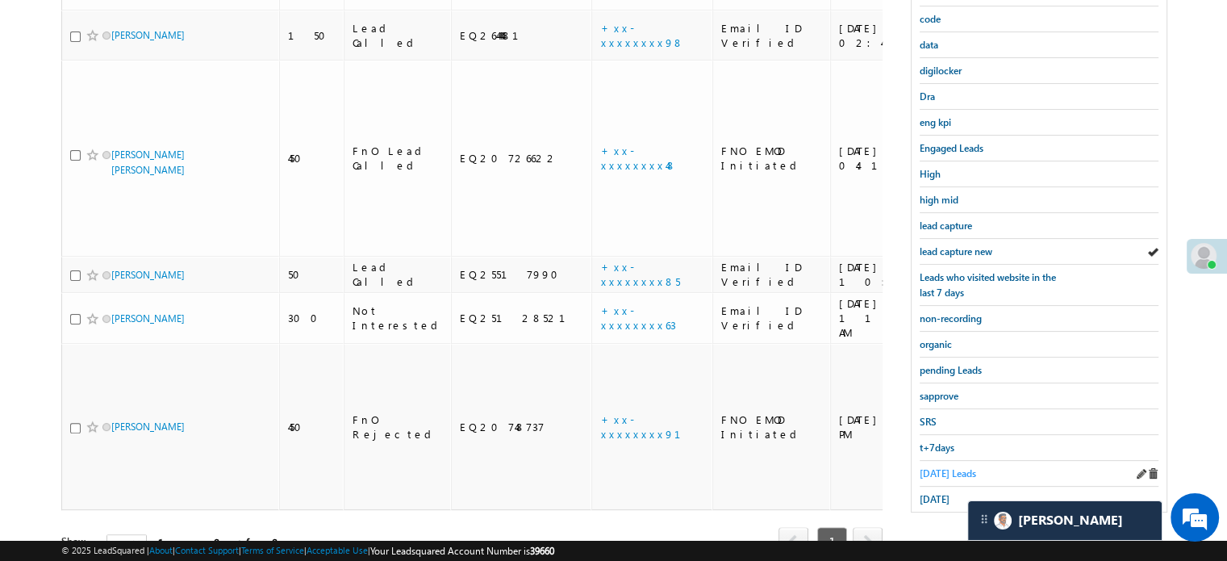
click at [939, 473] on link "Today's Leads" at bounding box center [948, 472] width 56 height 15
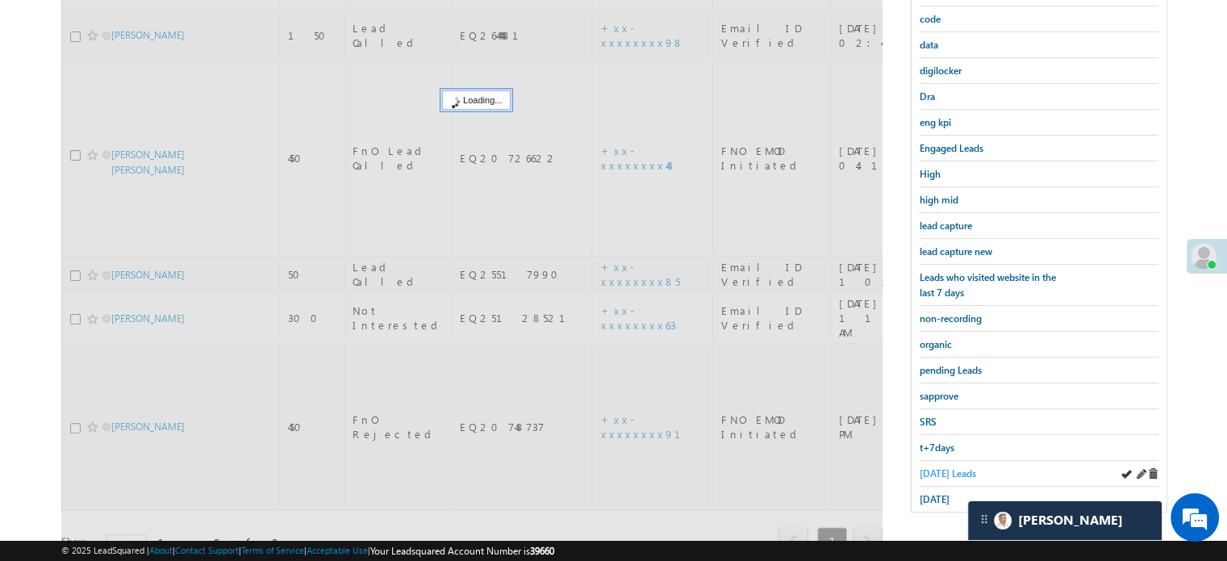
click at [939, 470] on span "Today's Leads" at bounding box center [948, 473] width 56 height 12
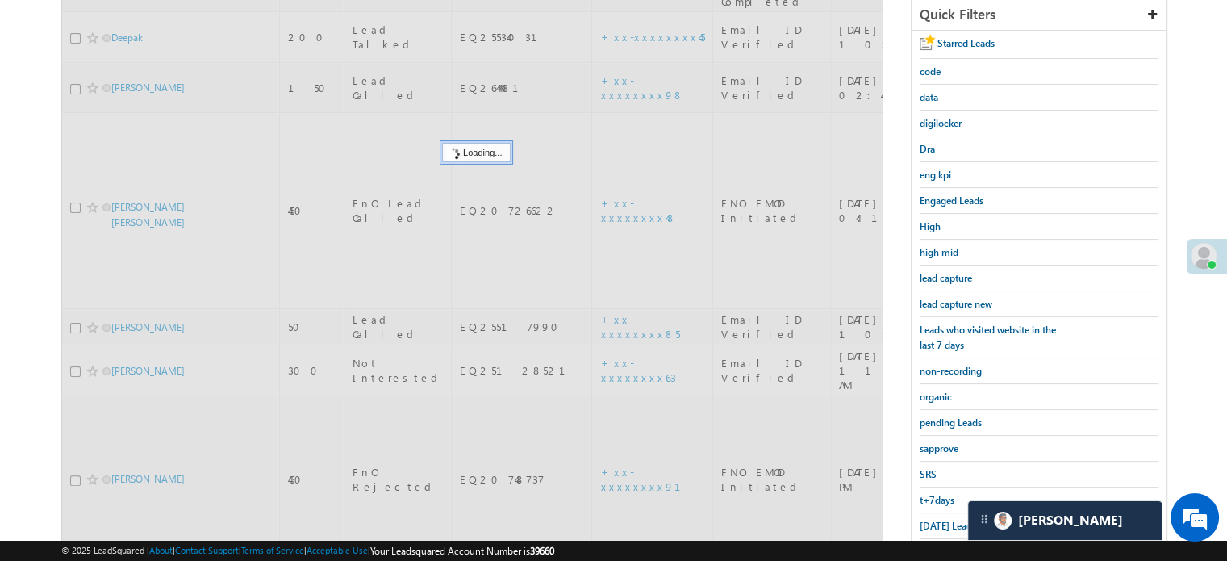
scroll to position [185, 0]
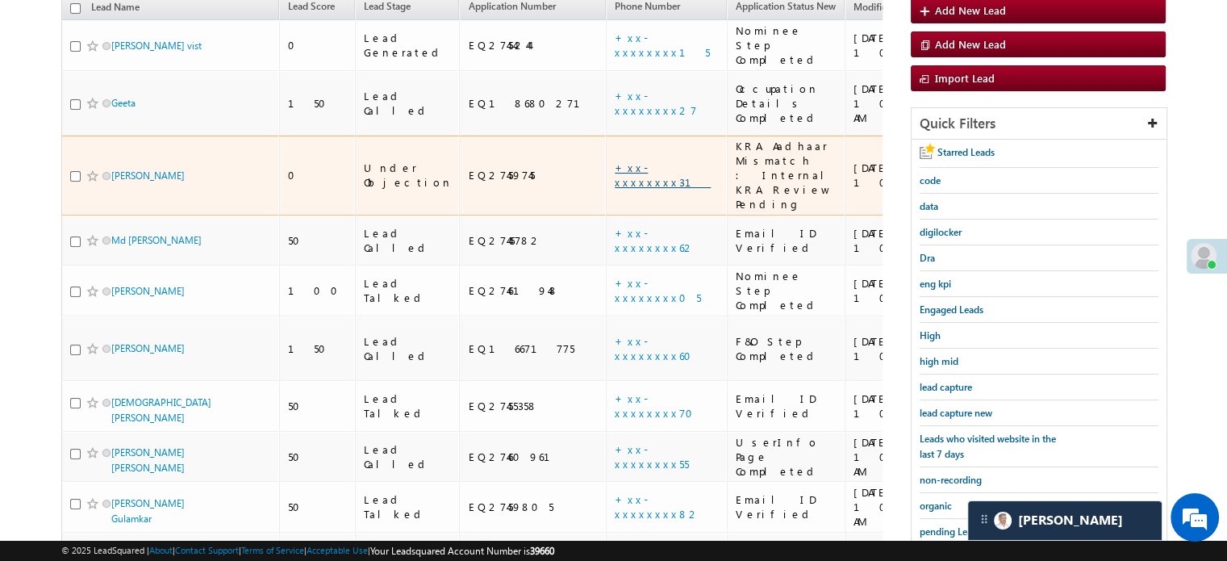
click at [615, 161] on link "+xx-xxxxxxxx31" at bounding box center [663, 175] width 96 height 28
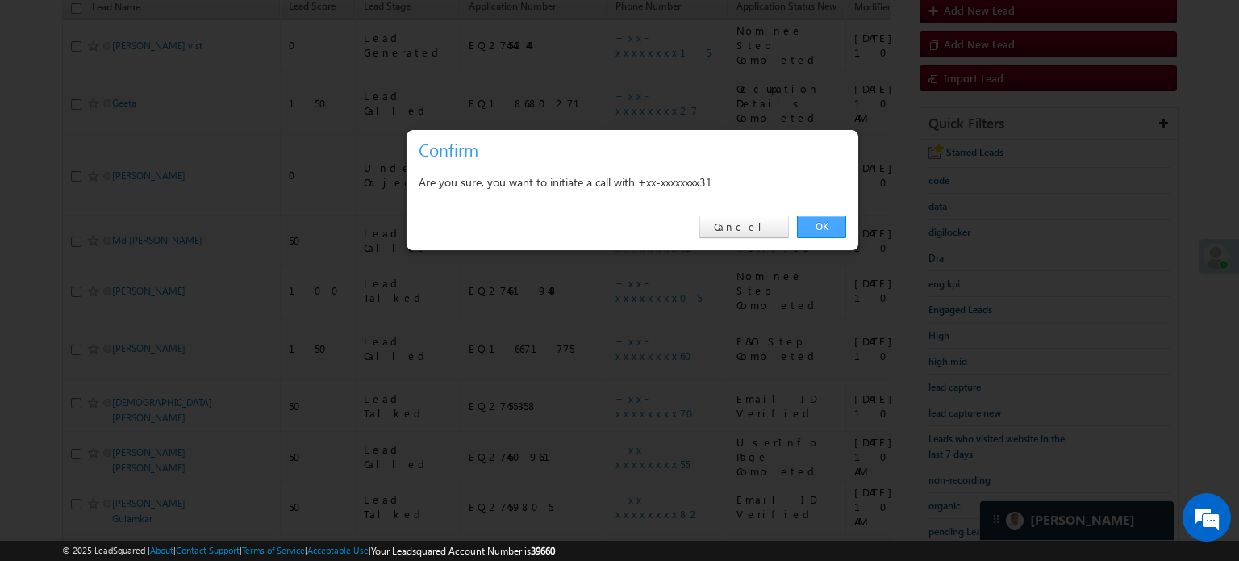
click at [810, 223] on link "OK" at bounding box center [821, 226] width 49 height 23
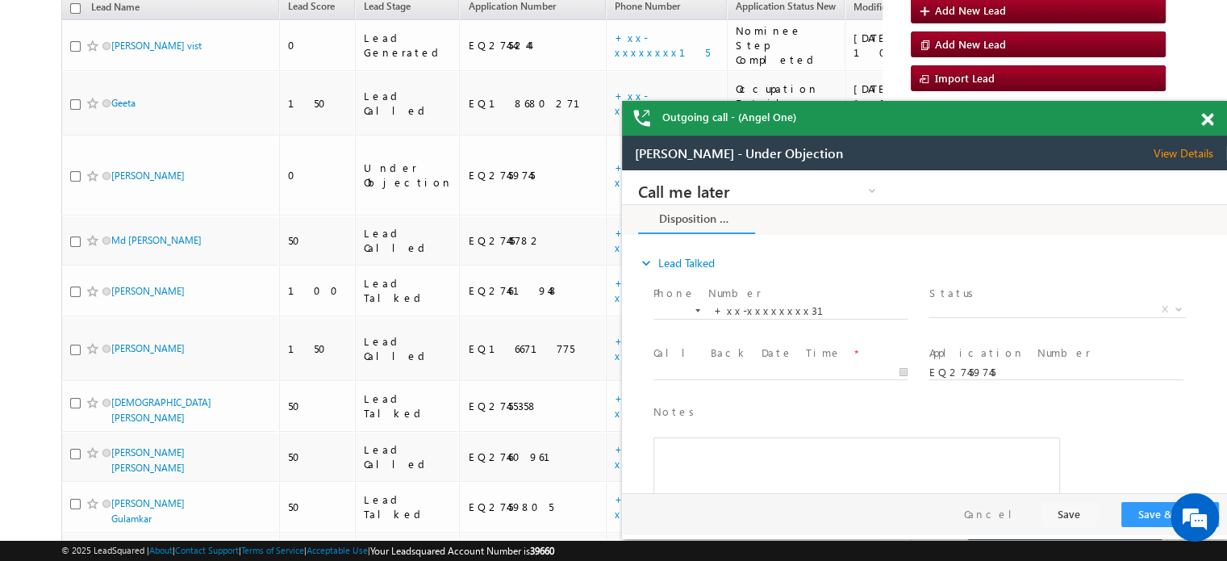
scroll to position [0, 0]
click at [1209, 125] on span at bounding box center [1207, 120] width 12 height 14
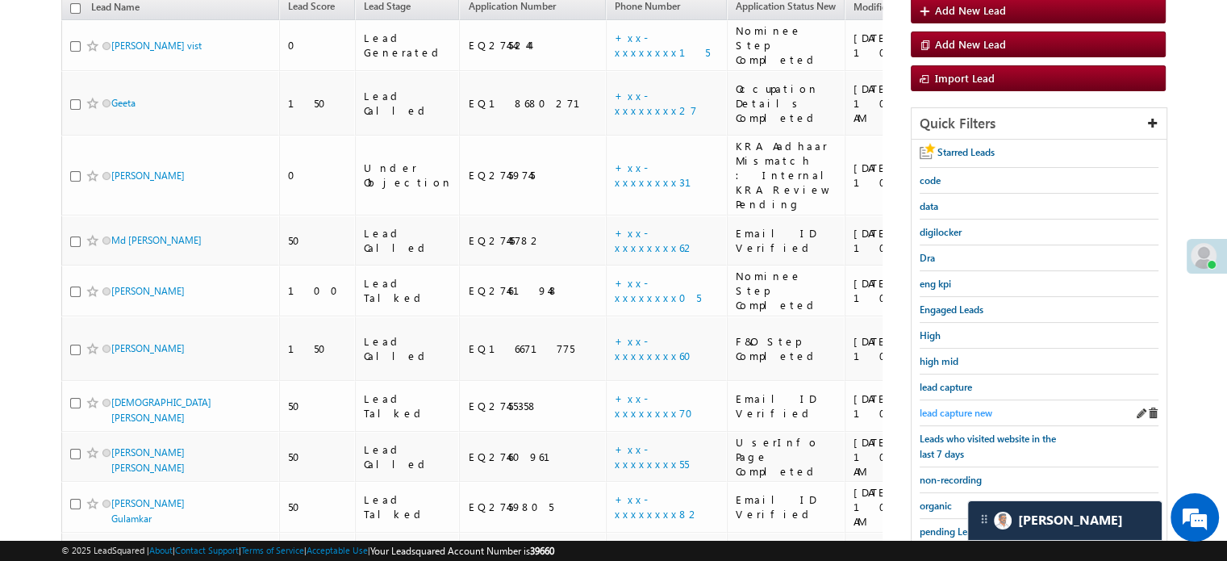
click at [938, 408] on span "lead capture new" at bounding box center [956, 413] width 73 height 12
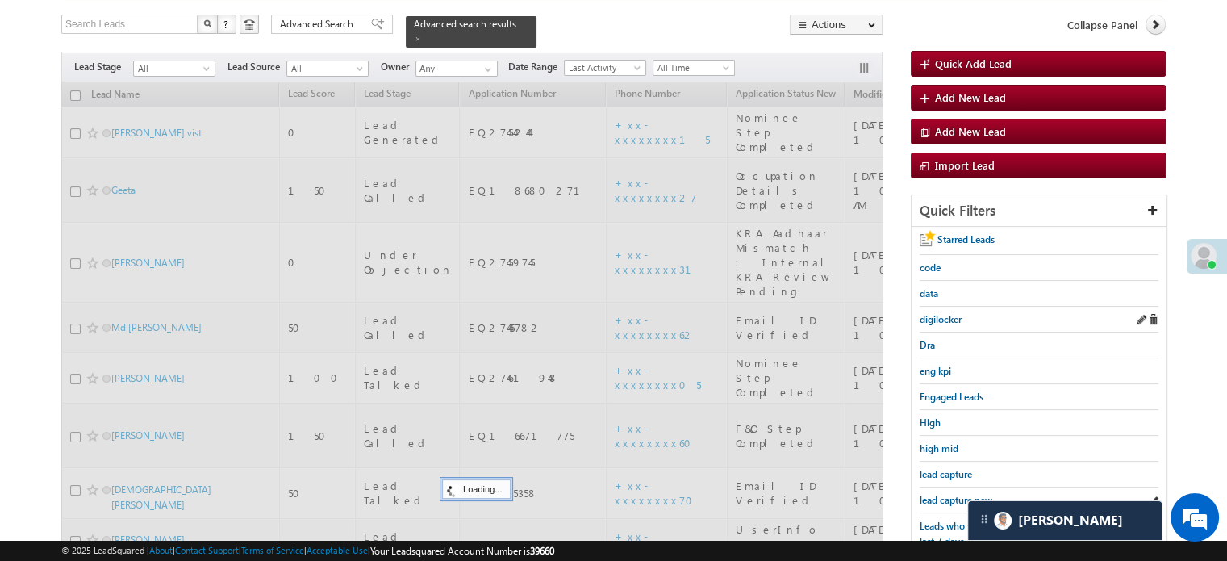
scroll to position [228, 0]
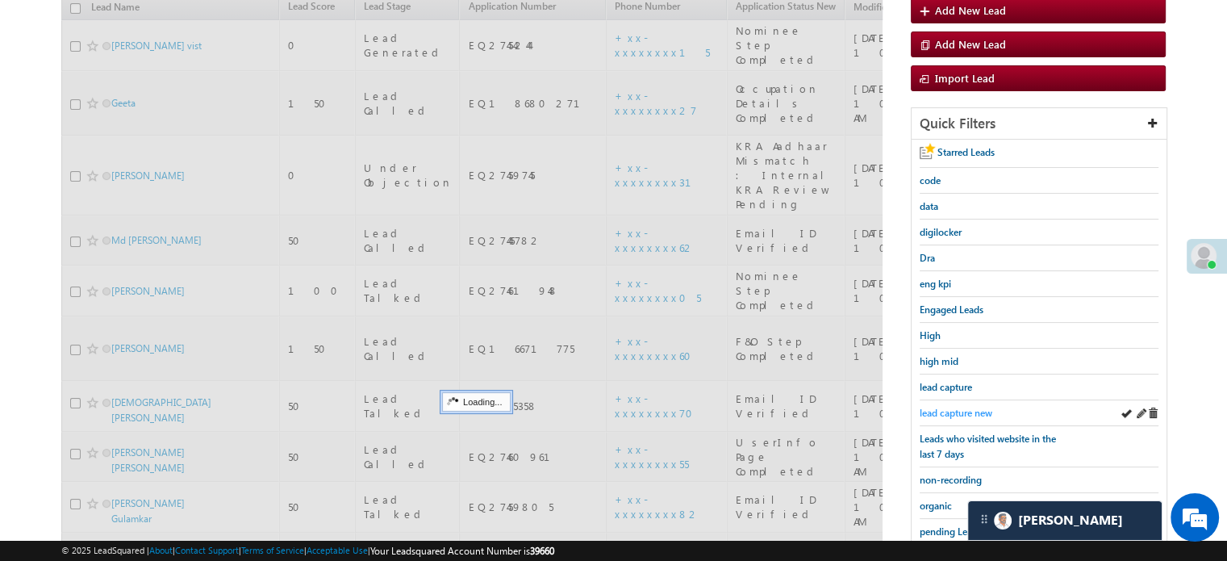
click at [981, 407] on span "lead capture new" at bounding box center [956, 413] width 73 height 12
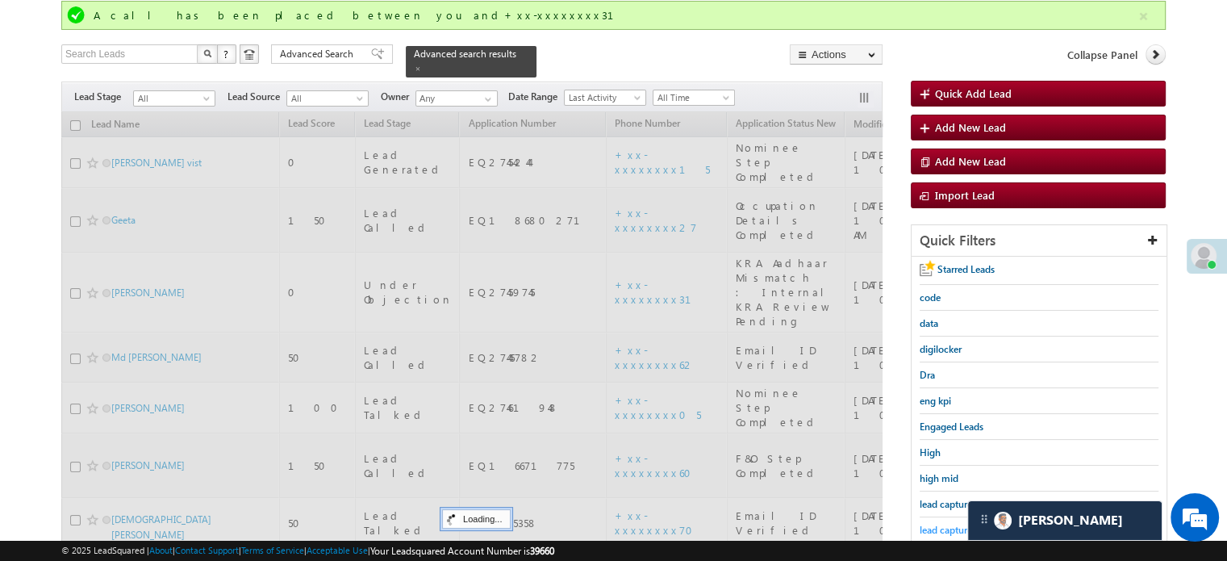
scroll to position [0, 0]
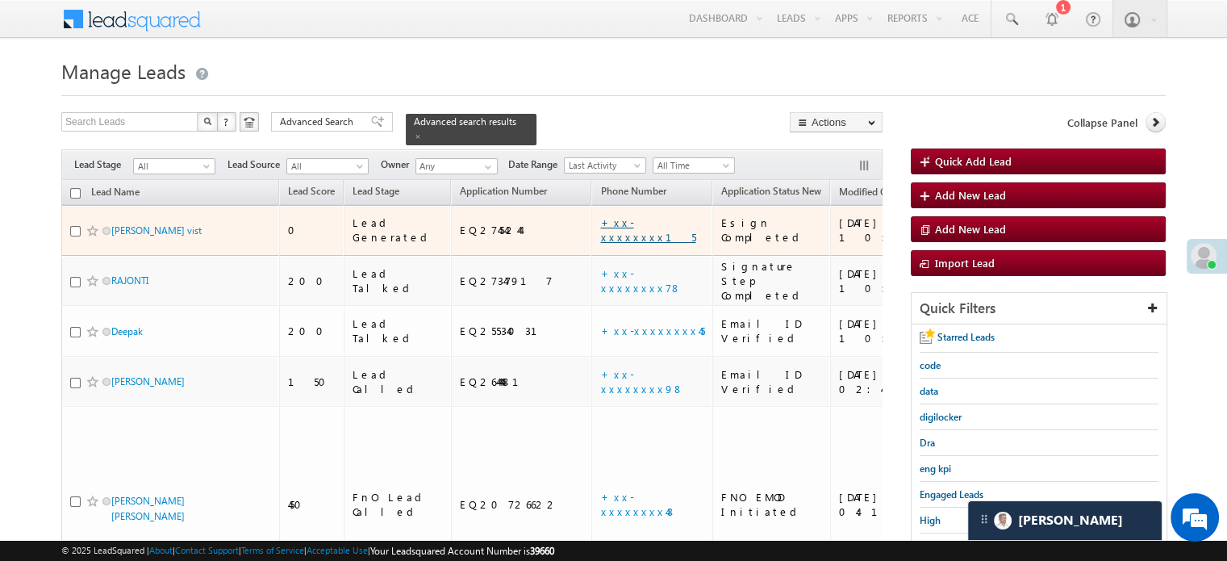
click at [600, 215] on link "+xx-xxxxxxxx15" at bounding box center [647, 229] width 95 height 28
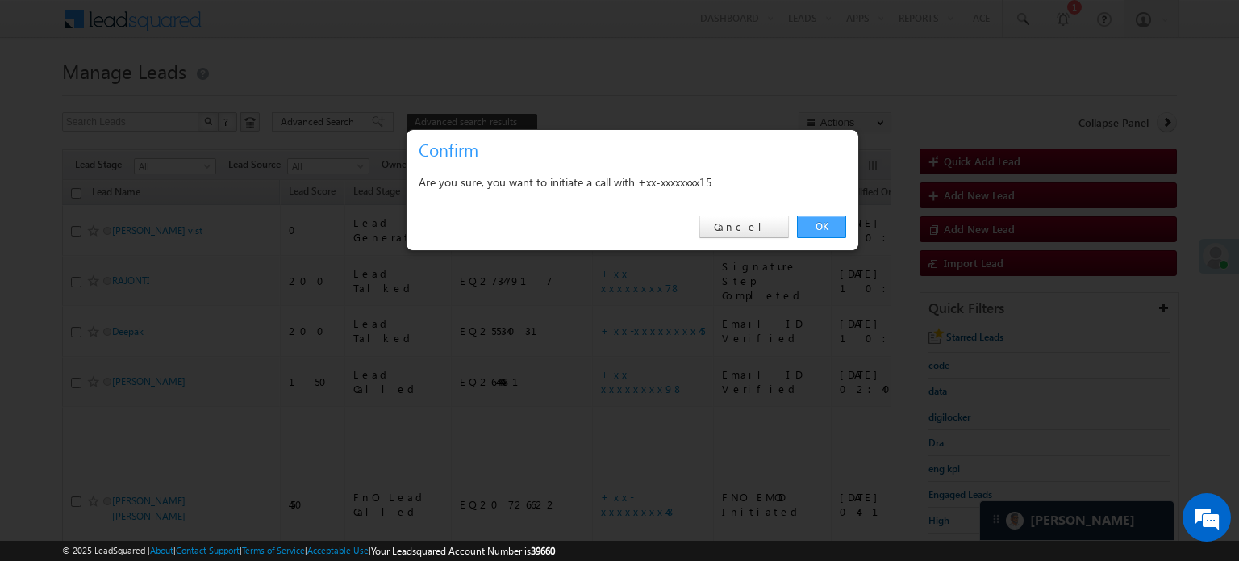
click at [820, 234] on link "OK" at bounding box center [821, 226] width 49 height 23
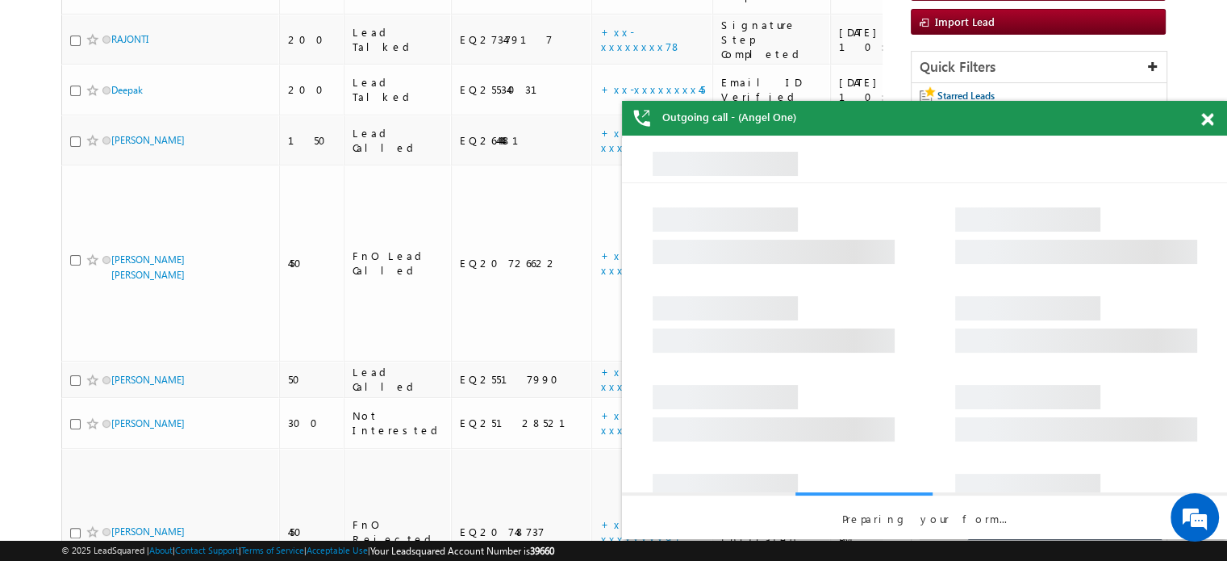
click at [1209, 119] on span at bounding box center [1207, 120] width 12 height 14
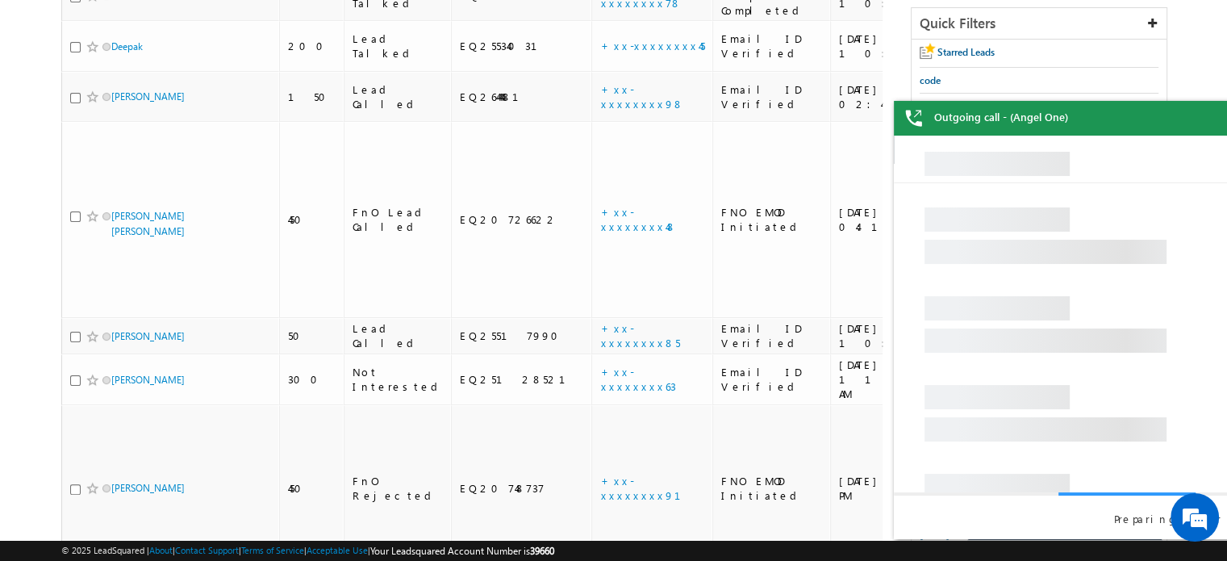
scroll to position [242, 0]
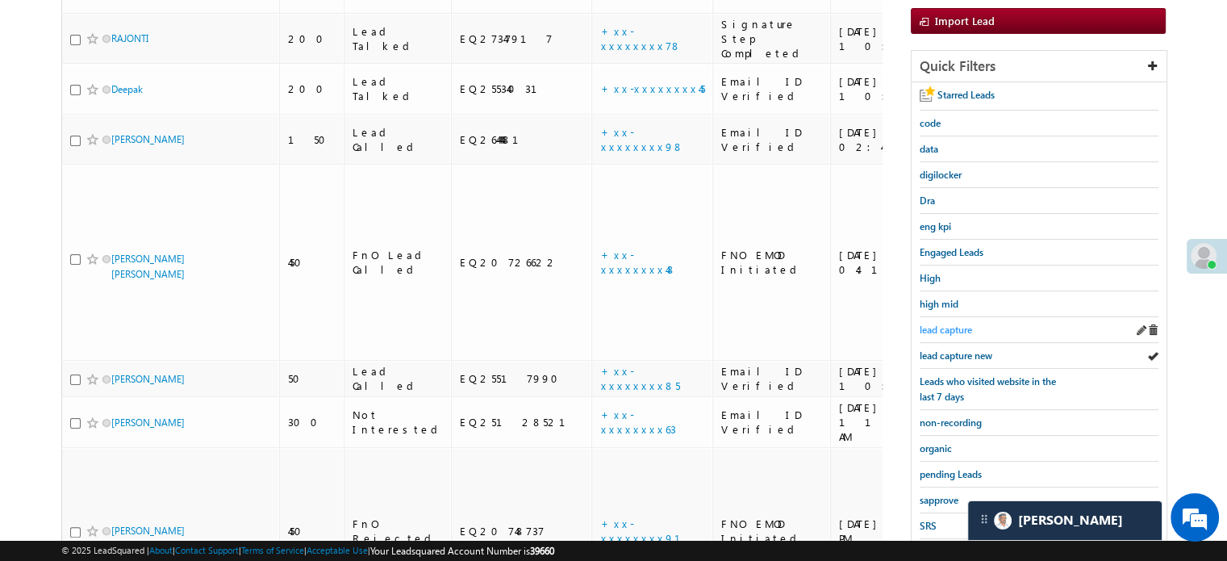
click at [946, 332] on span "lead capture" at bounding box center [946, 330] width 52 height 12
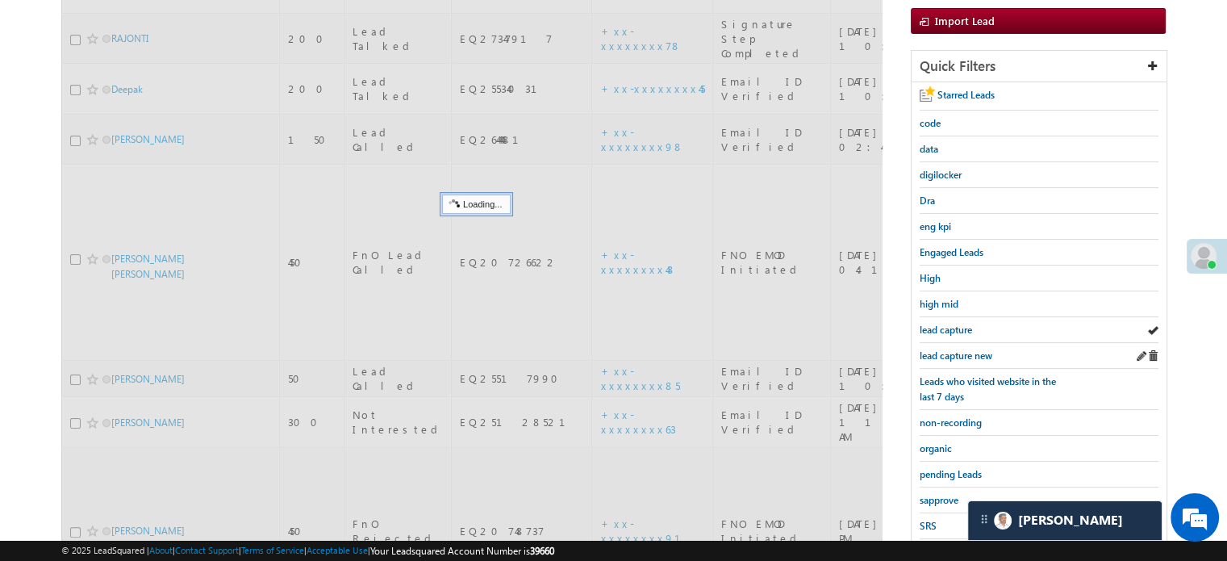
click at [944, 343] on div "lead capture new" at bounding box center [1039, 356] width 239 height 26
click at [946, 349] on span "lead capture new" at bounding box center [956, 355] width 73 height 12
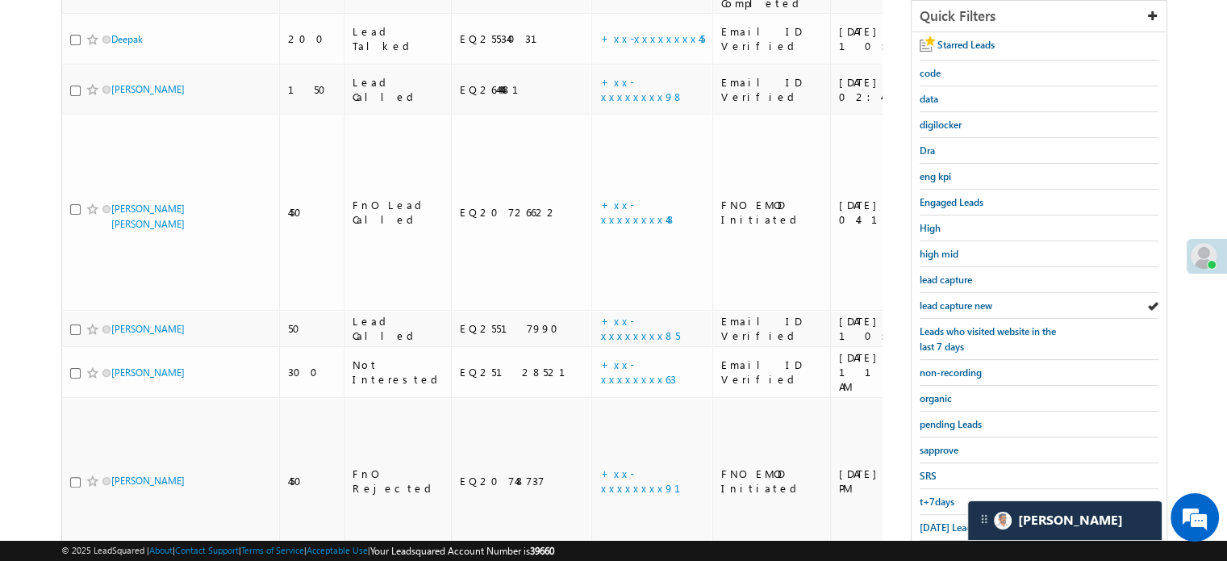
scroll to position [323, 0]
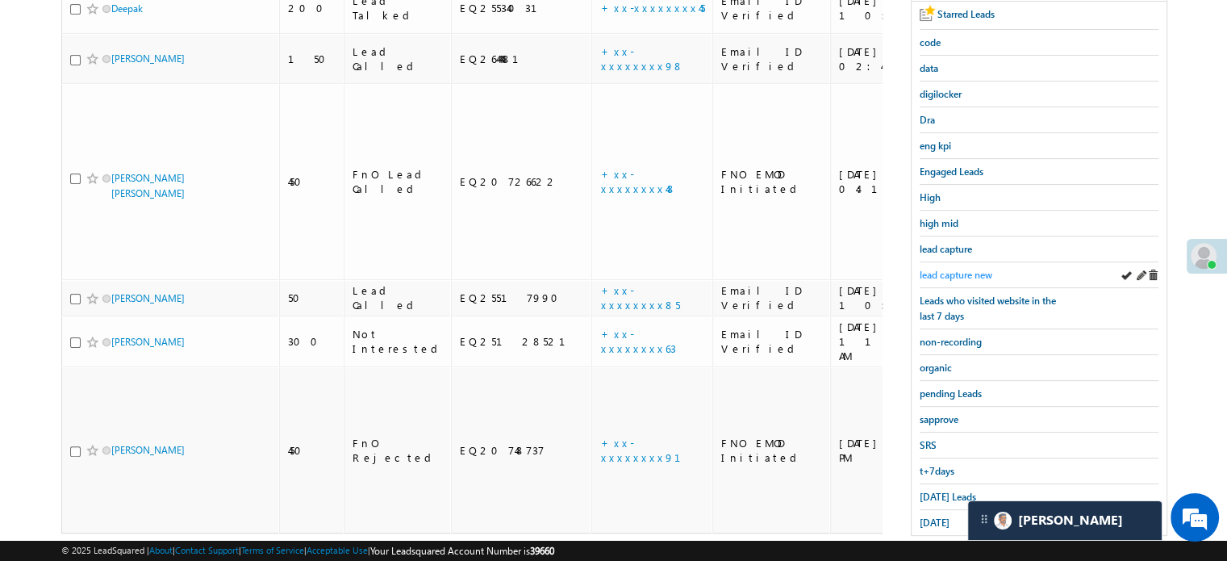
click at [952, 269] on span "lead capture new" at bounding box center [956, 275] width 73 height 12
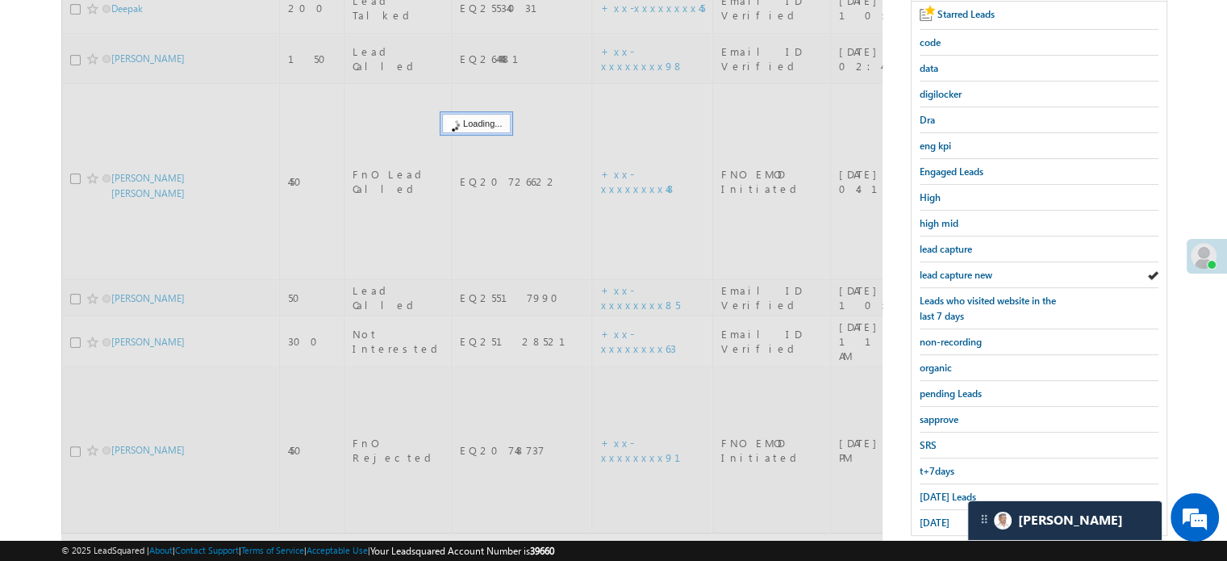
click at [952, 269] on span "lead capture new" at bounding box center [956, 275] width 73 height 12
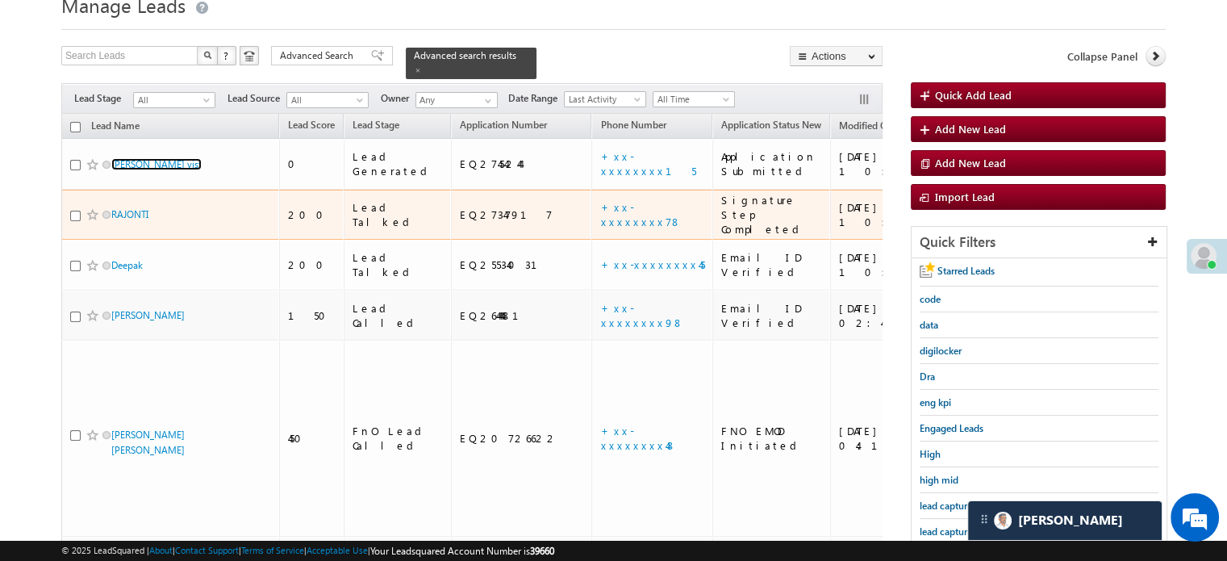
scroll to position [161, 0]
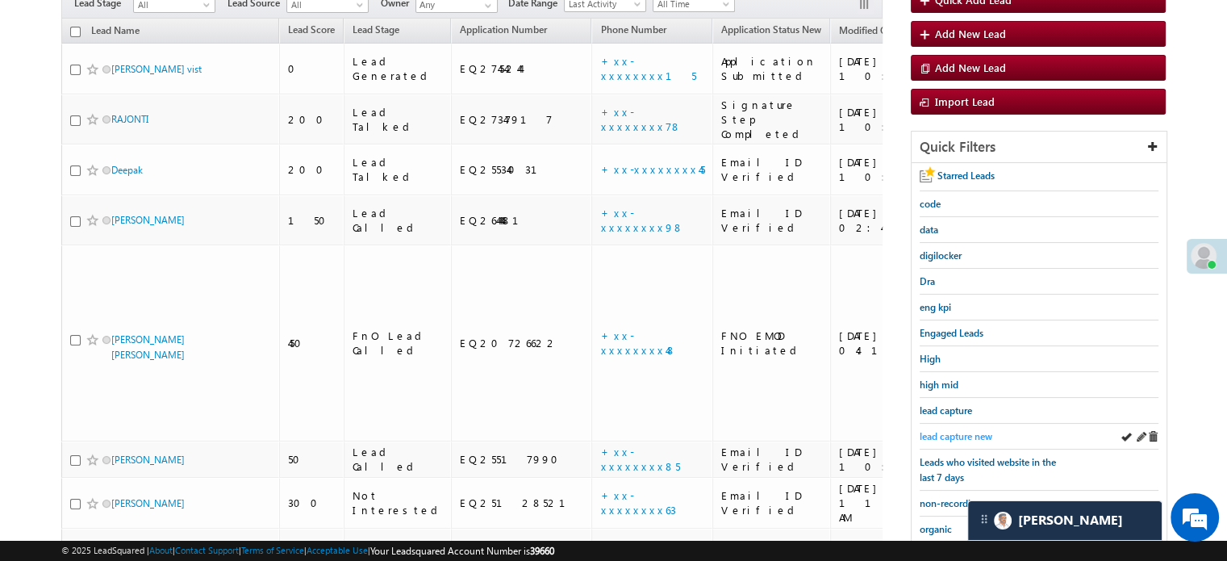
click at [955, 430] on span "lead capture new" at bounding box center [956, 436] width 73 height 12
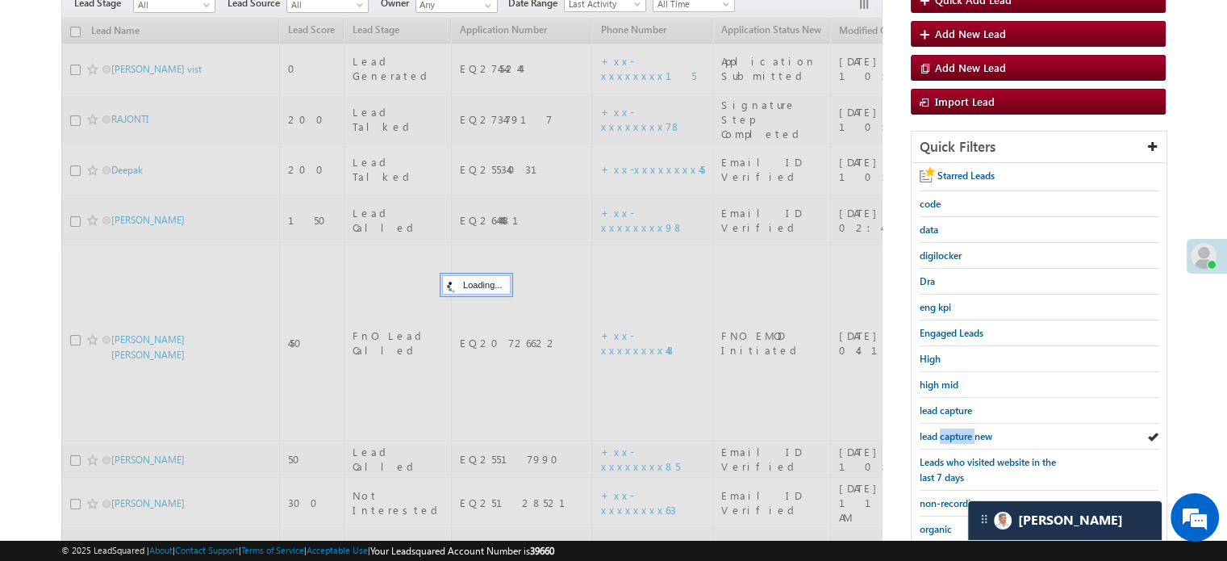
click at [955, 430] on span "lead capture new" at bounding box center [956, 436] width 73 height 12
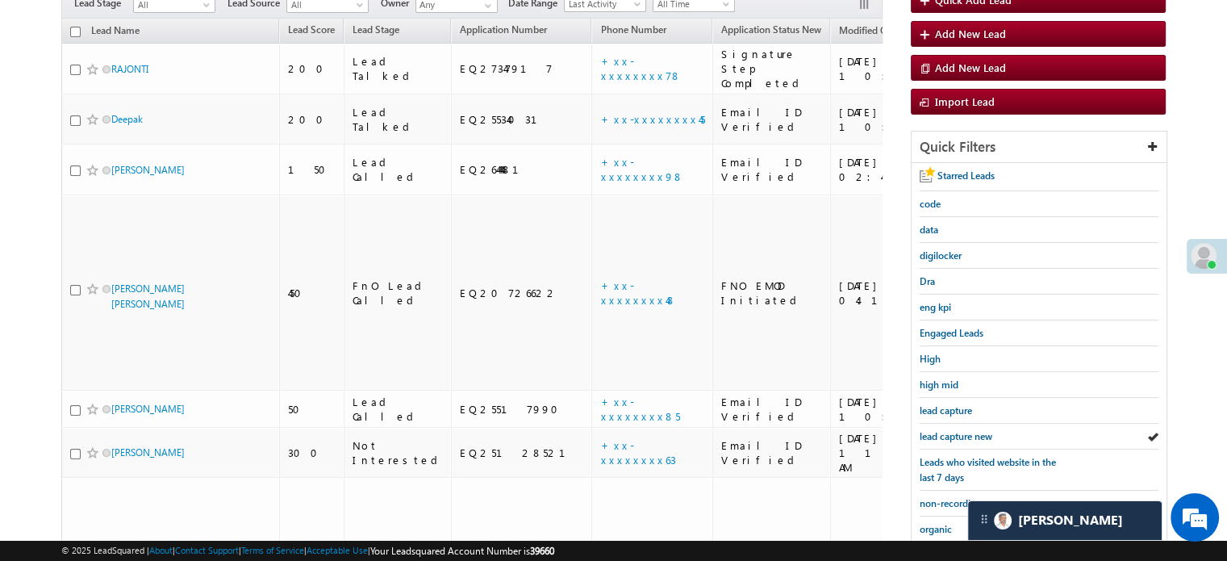
click at [955, 430] on span "lead capture new" at bounding box center [956, 436] width 73 height 12
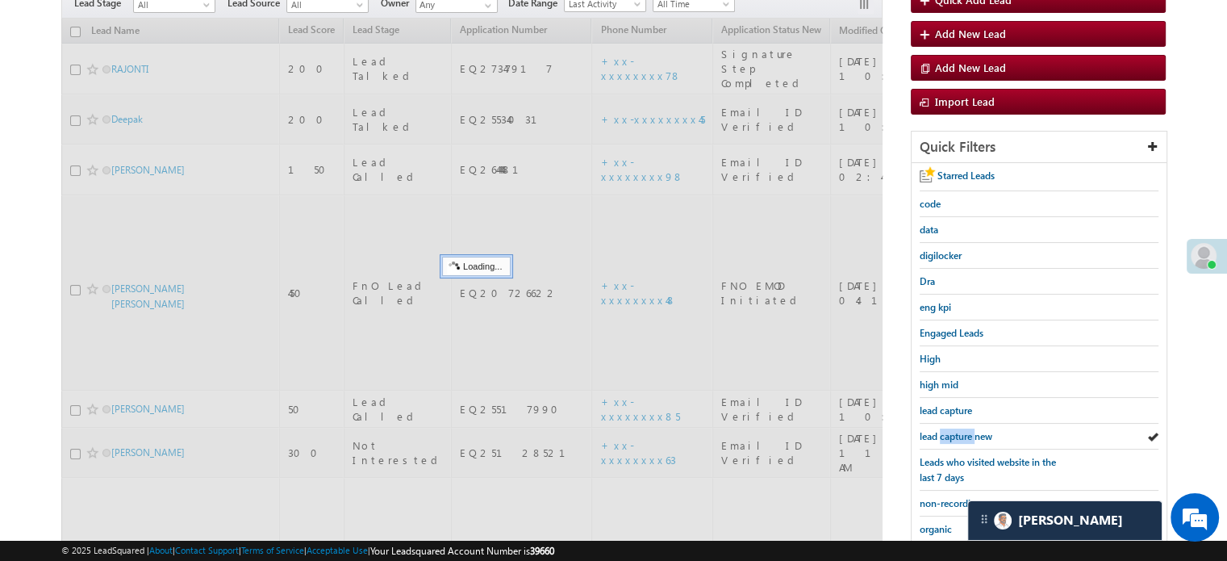
click at [955, 430] on span "lead capture new" at bounding box center [956, 436] width 73 height 12
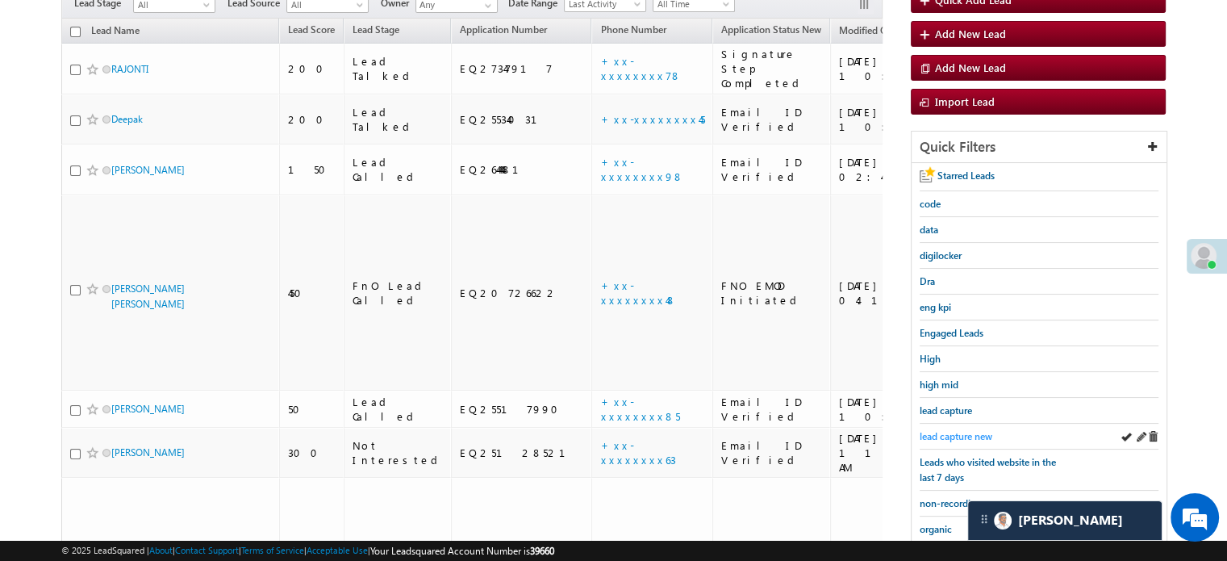
click at [962, 431] on span "lead capture new" at bounding box center [956, 436] width 73 height 12
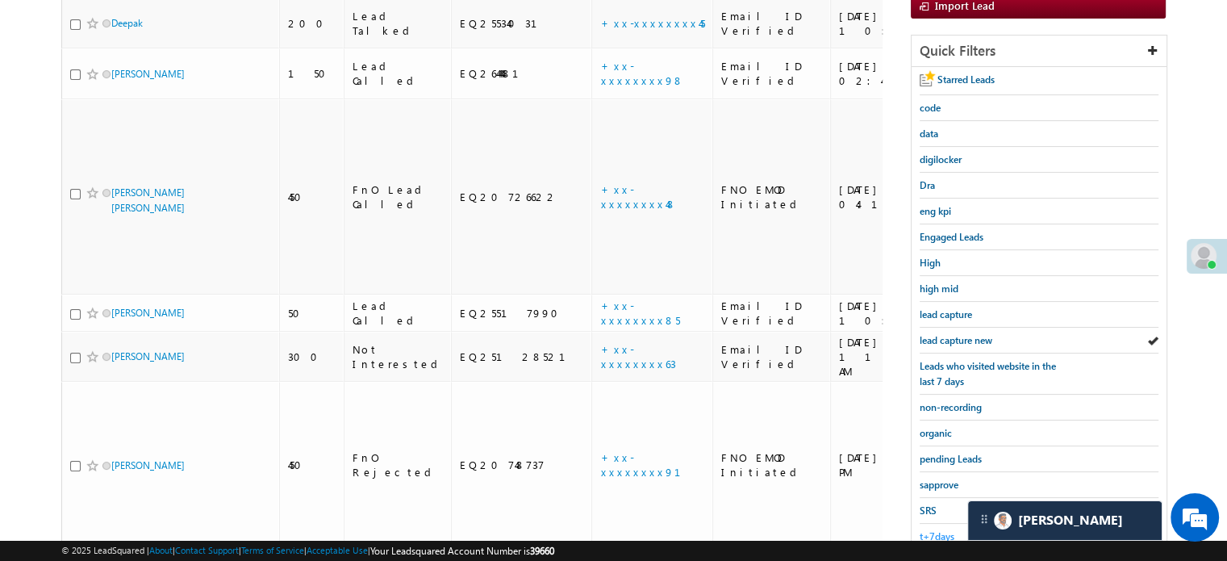
scroll to position [346, 0]
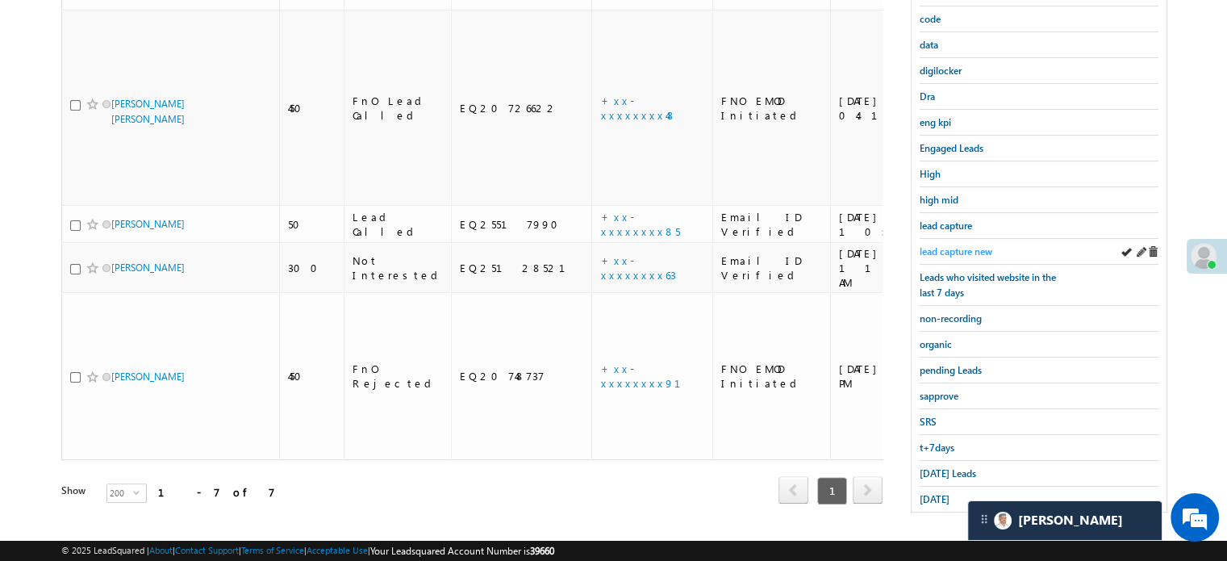
click at [937, 249] on span "lead capture new" at bounding box center [956, 251] width 73 height 12
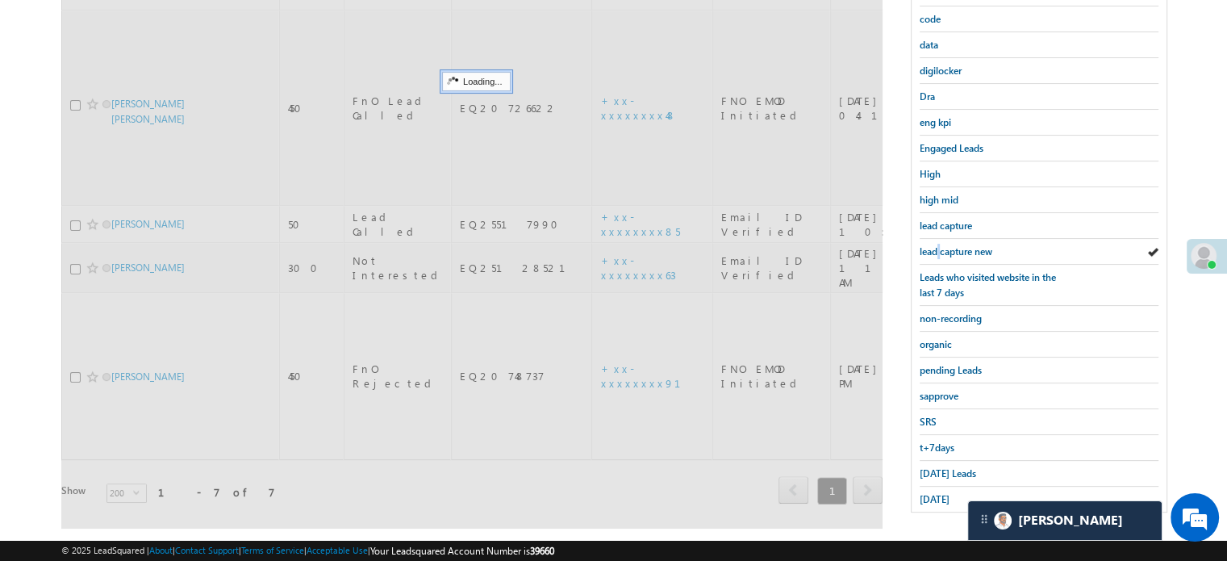
click at [937, 249] on span "lead capture new" at bounding box center [956, 251] width 73 height 12
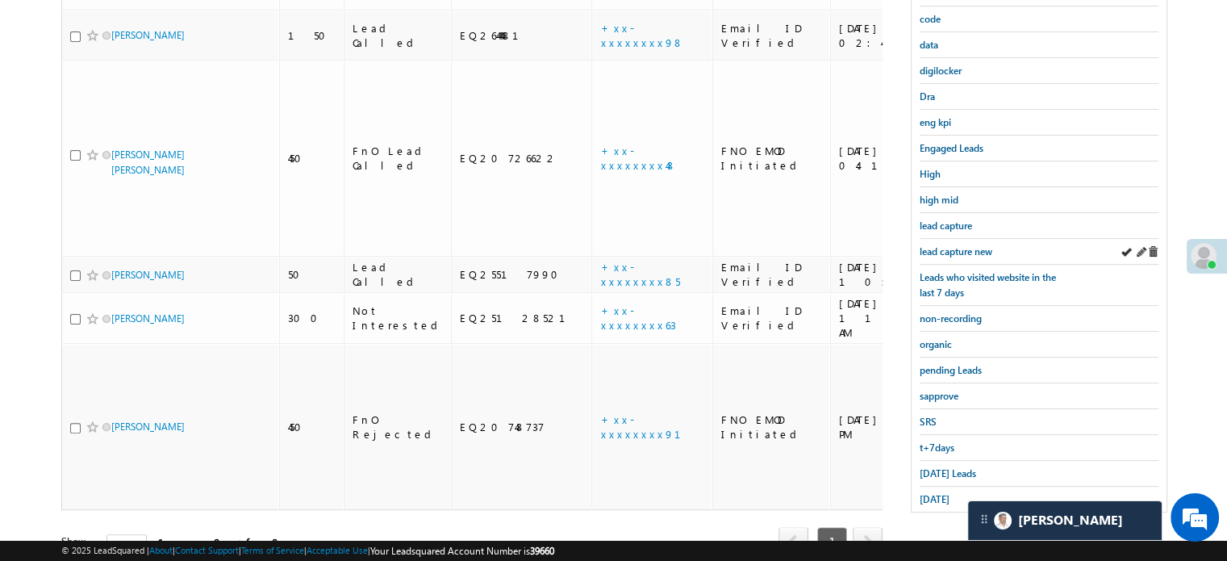
click at [962, 254] on div "lead capture new" at bounding box center [1039, 252] width 239 height 26
click at [955, 245] on span "lead capture new" at bounding box center [956, 251] width 73 height 12
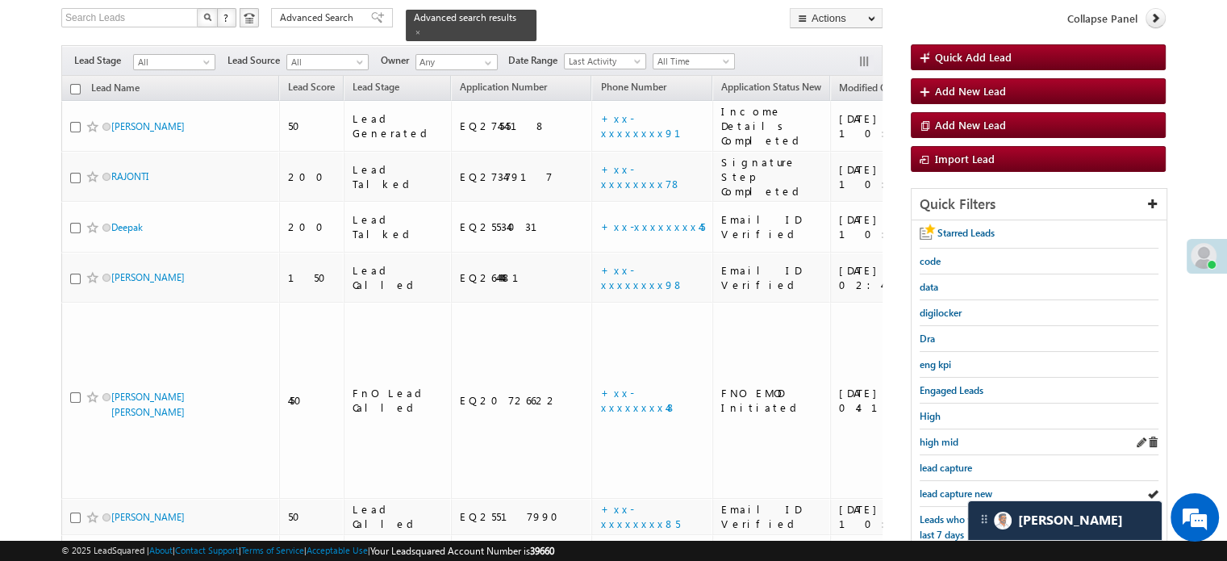
scroll to position [265, 0]
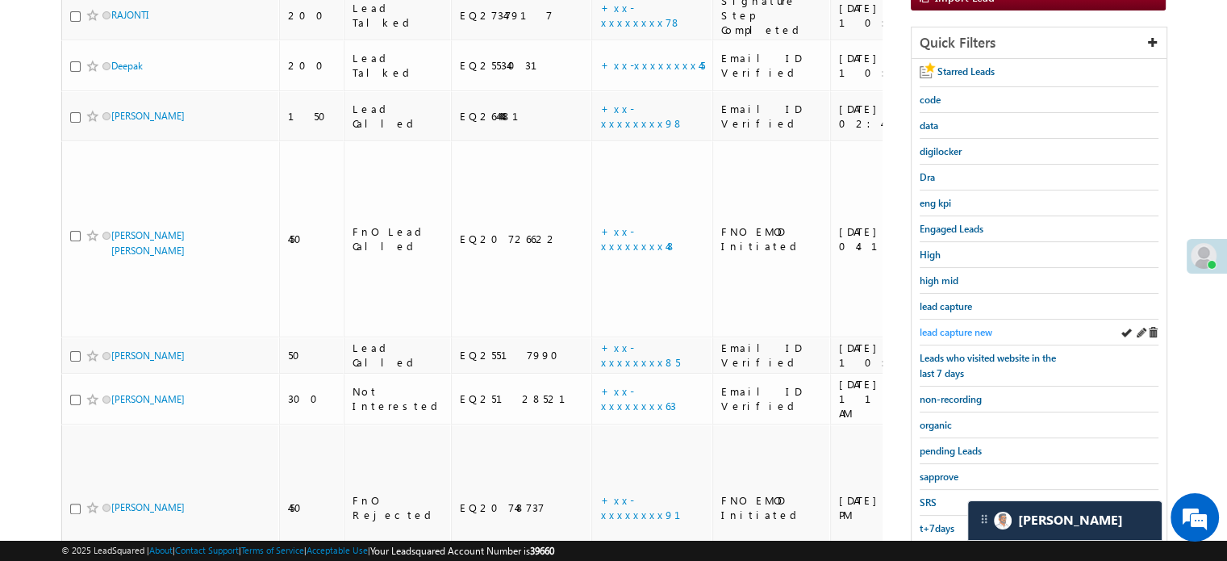
click at [966, 326] on span "lead capture new" at bounding box center [956, 332] width 73 height 12
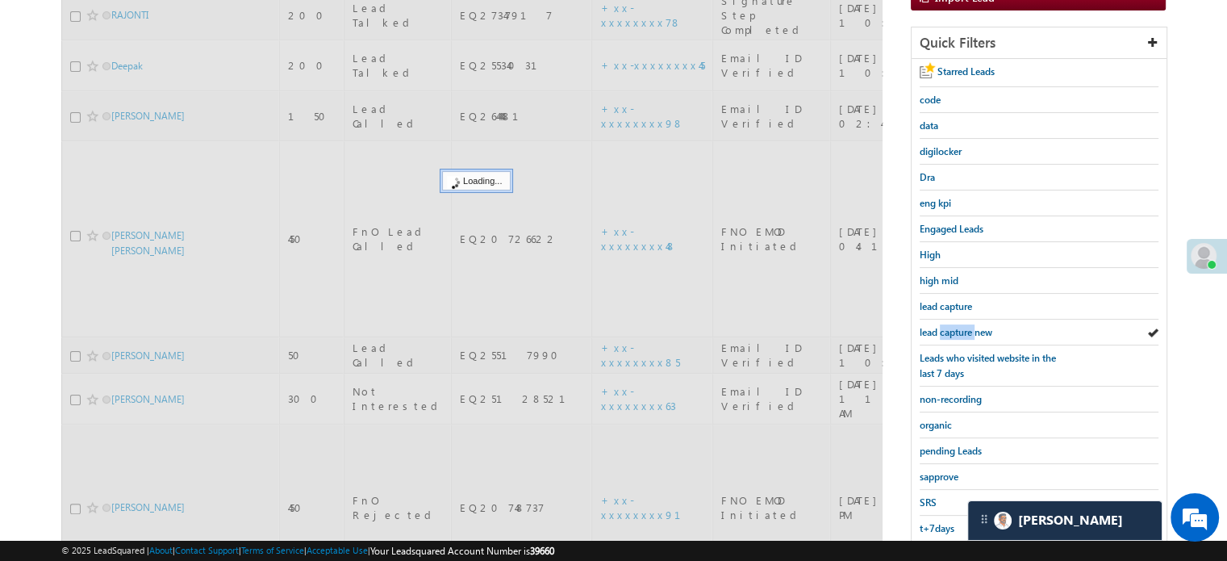
click at [966, 326] on span "lead capture new" at bounding box center [956, 332] width 73 height 12
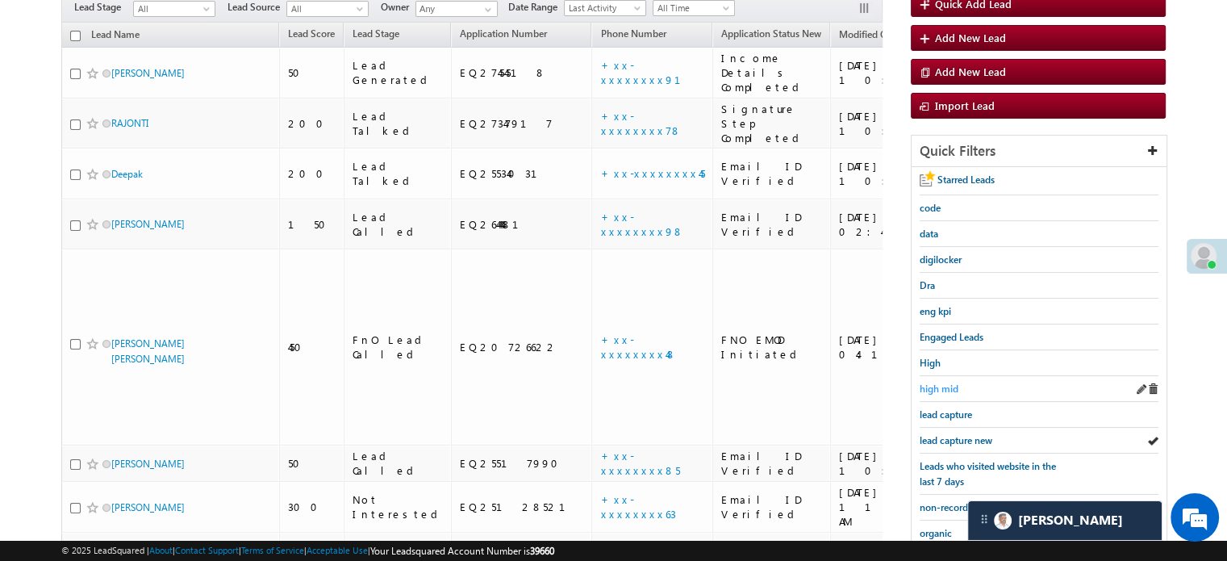
scroll to position [185, 0]
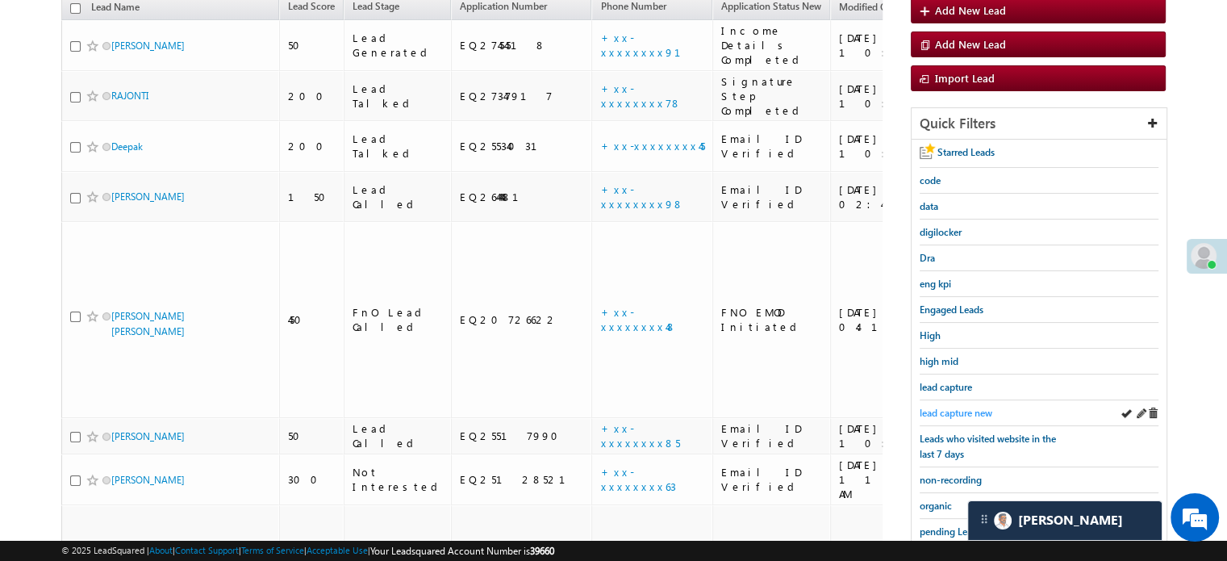
click at [950, 408] on span "lead capture new" at bounding box center [956, 413] width 73 height 12
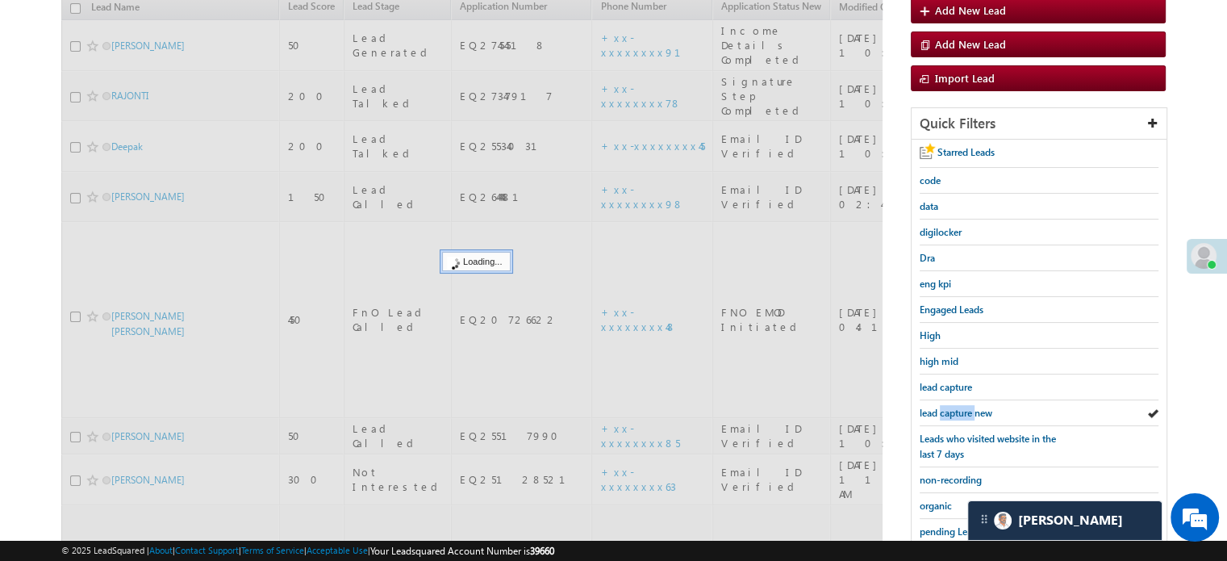
click at [950, 408] on span "lead capture new" at bounding box center [956, 413] width 73 height 12
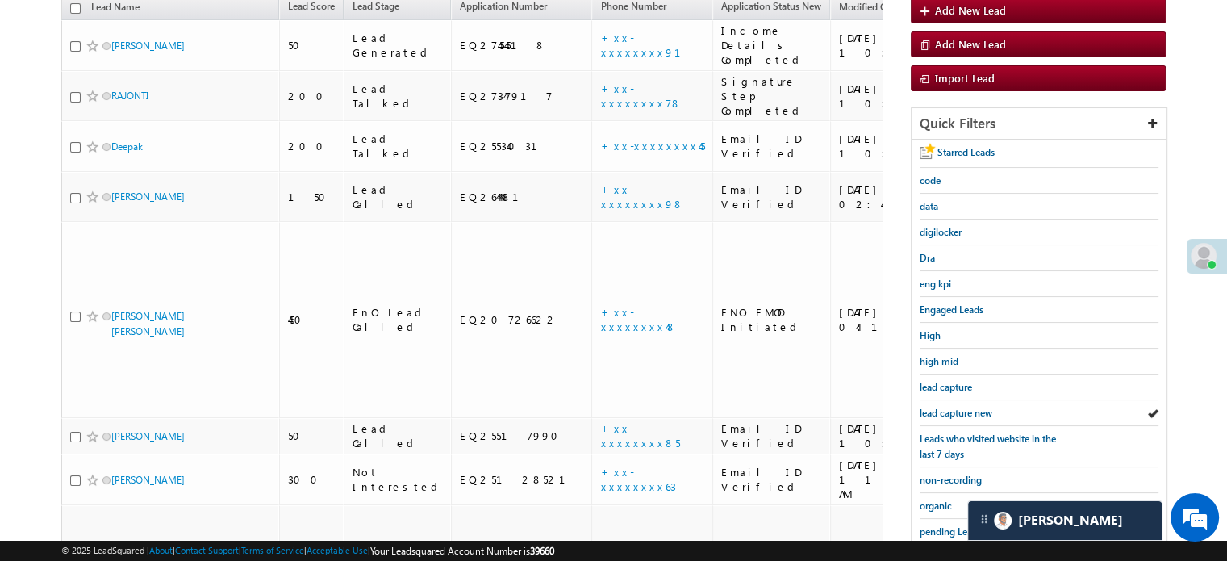
click at [950, 408] on span "lead capture new" at bounding box center [956, 413] width 73 height 12
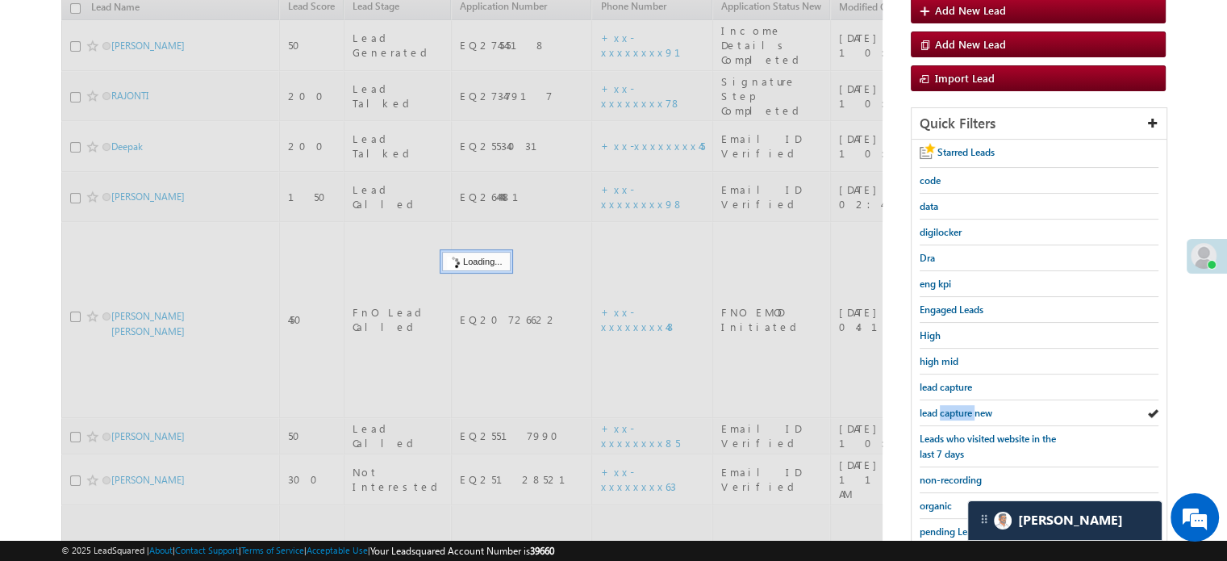
click at [950, 408] on span "lead capture new" at bounding box center [956, 413] width 73 height 12
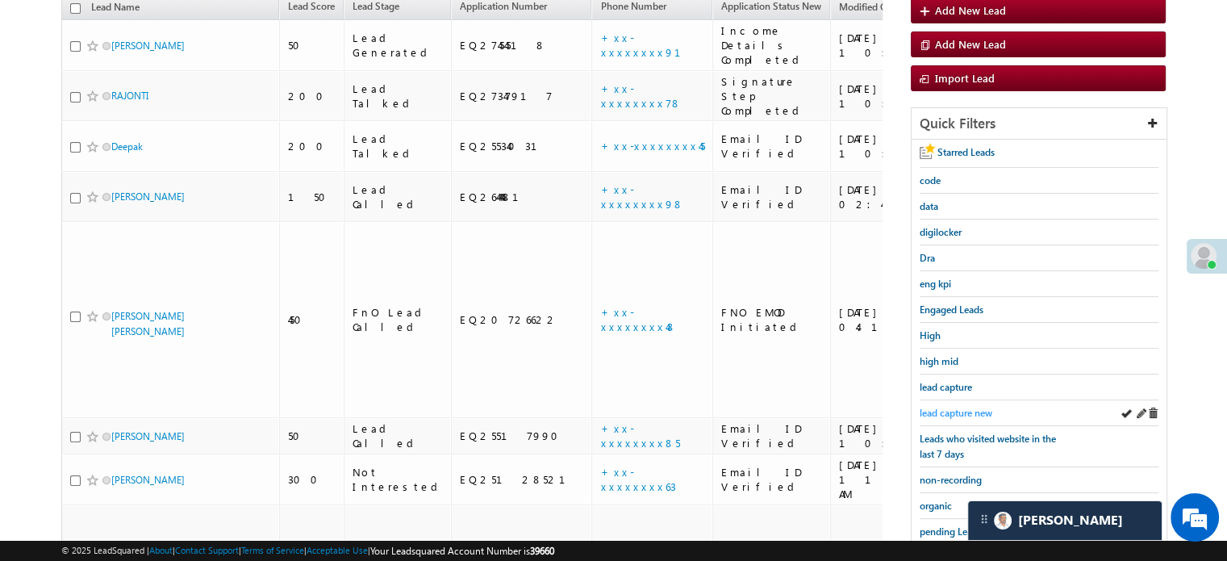
click at [930, 411] on span "lead capture new" at bounding box center [956, 413] width 73 height 12
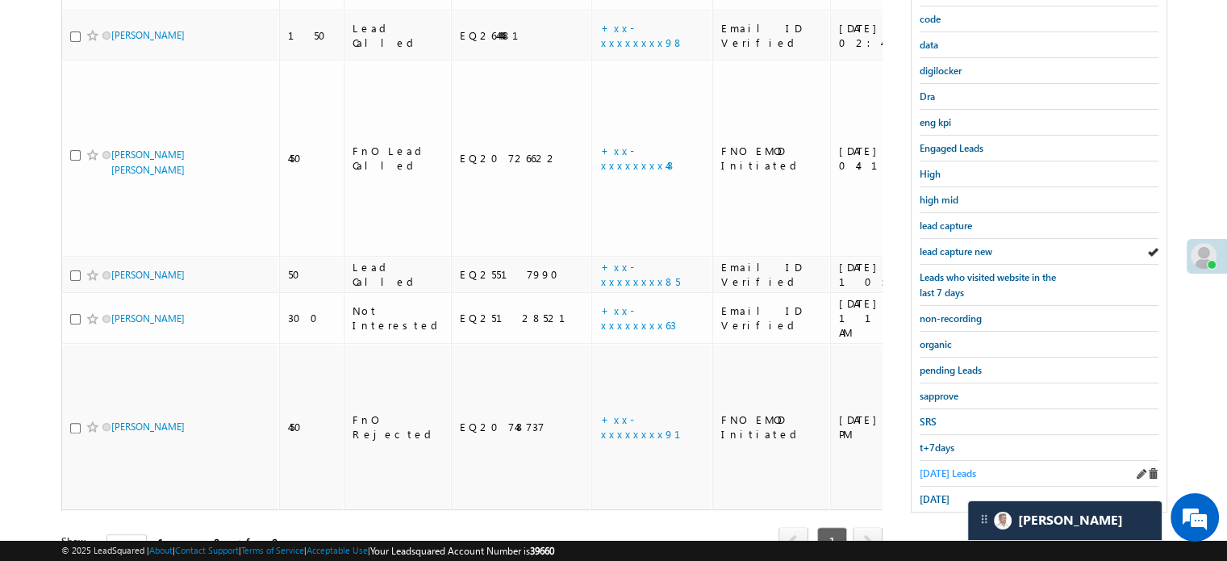
click at [938, 467] on span "Today's Leads" at bounding box center [948, 473] width 56 height 12
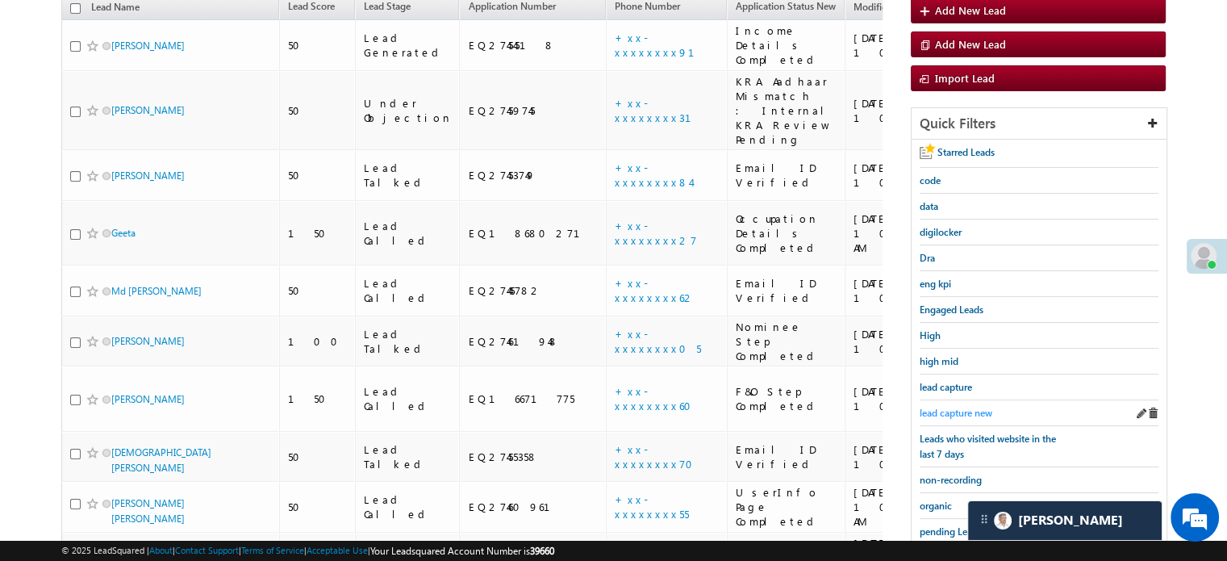
click at [946, 407] on span "lead capture new" at bounding box center [956, 413] width 73 height 12
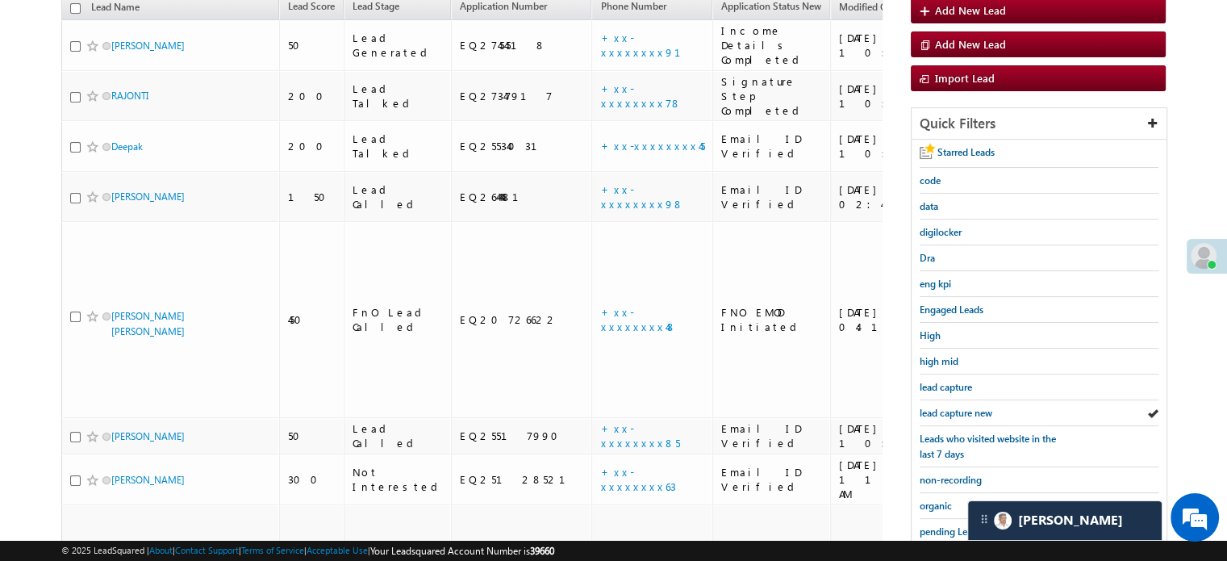
click at [946, 407] on span "lead capture new" at bounding box center [956, 413] width 73 height 12
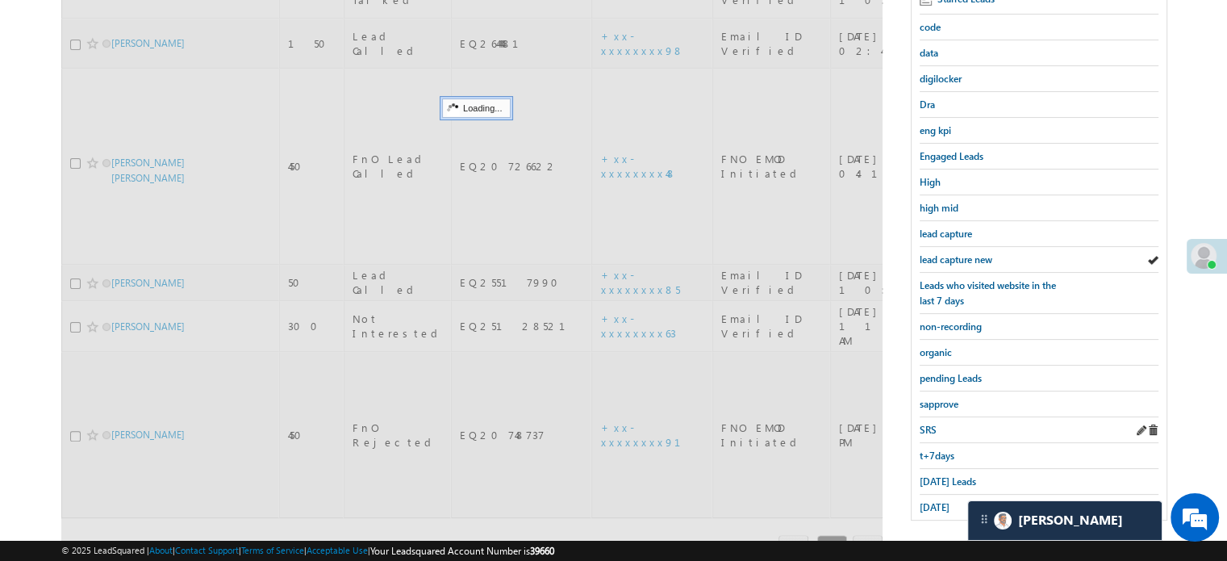
scroll to position [346, 0]
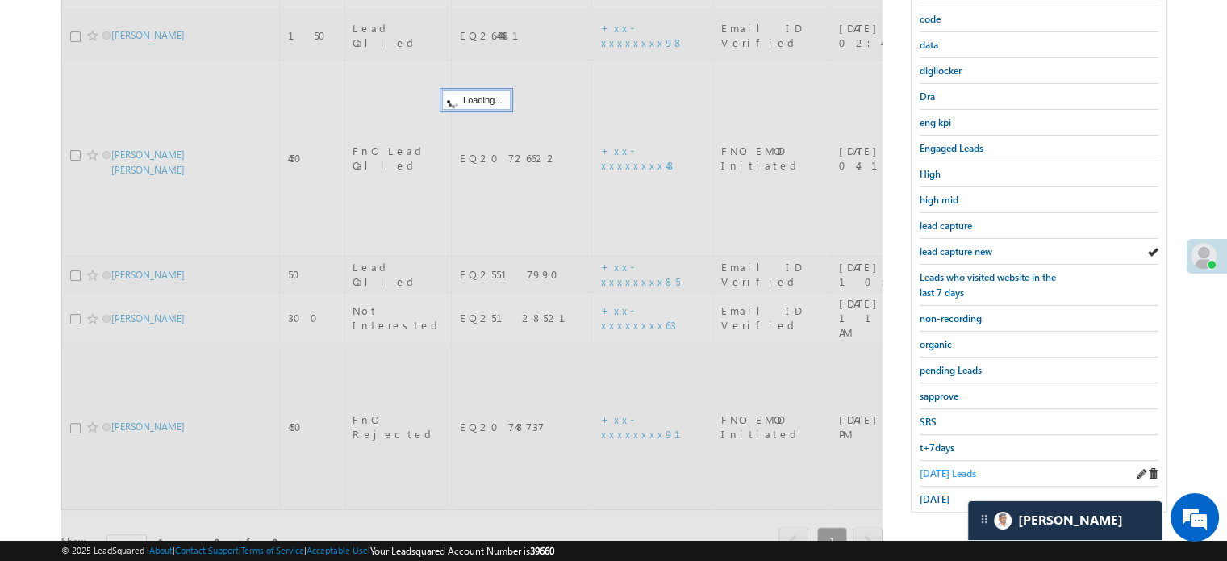
click at [942, 467] on span "Today's Leads" at bounding box center [948, 473] width 56 height 12
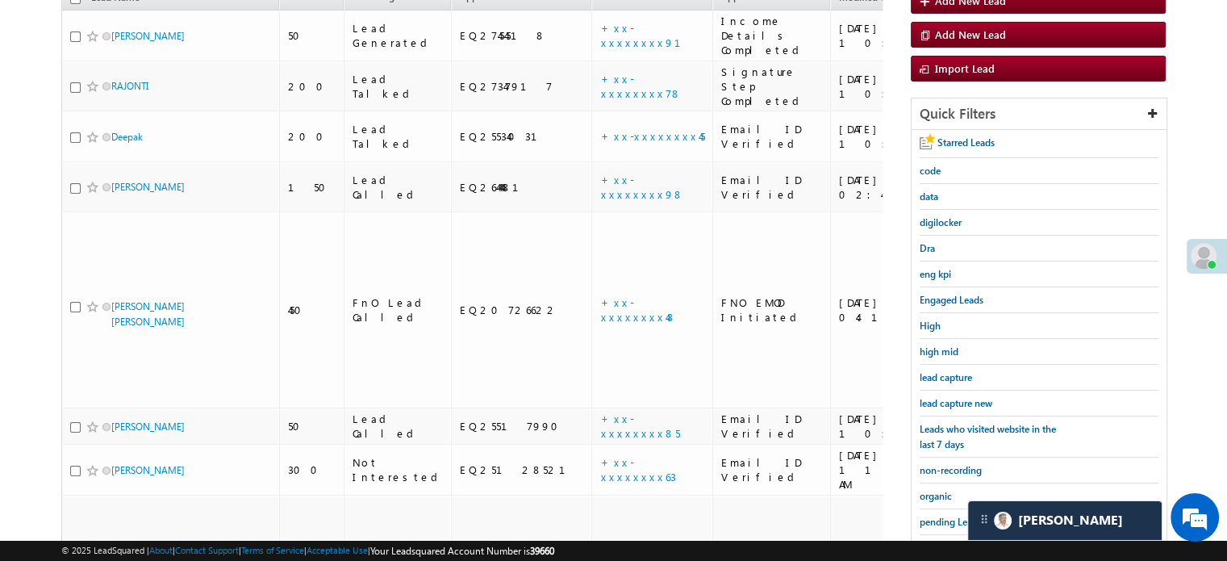
scroll to position [185, 0]
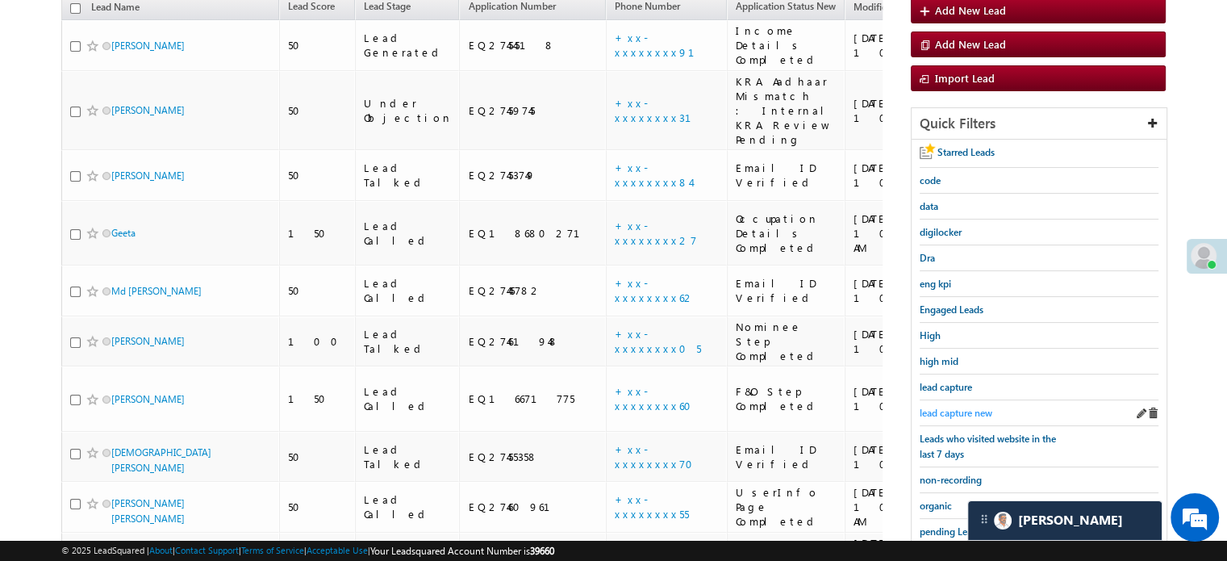
click at [942, 405] on link "lead capture new" at bounding box center [956, 412] width 73 height 15
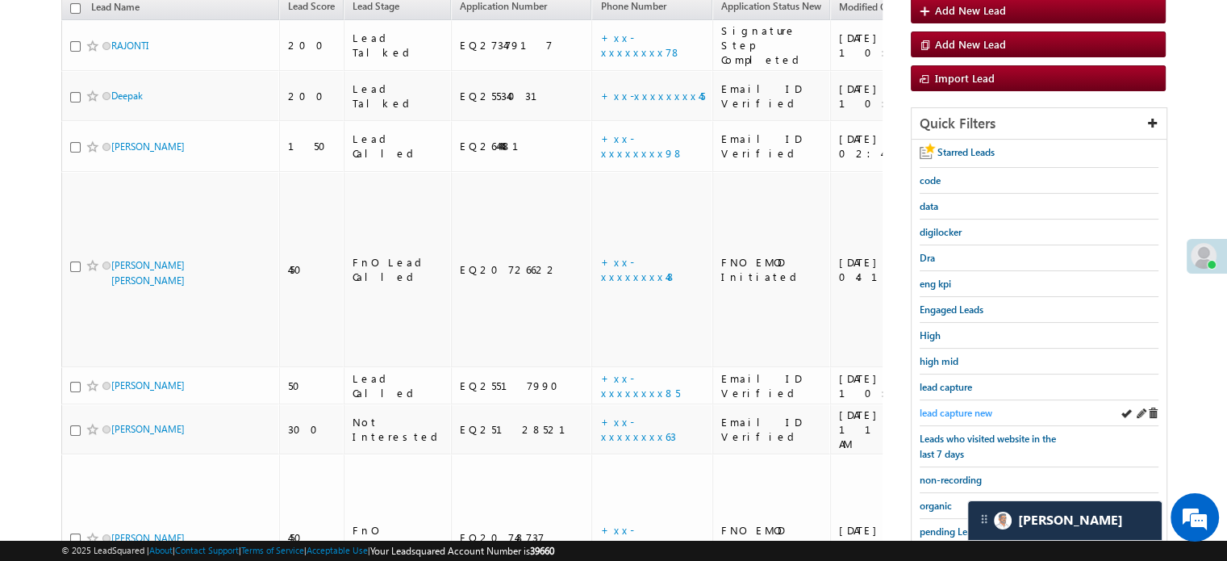
click at [973, 407] on span "lead capture new" at bounding box center [956, 413] width 73 height 12
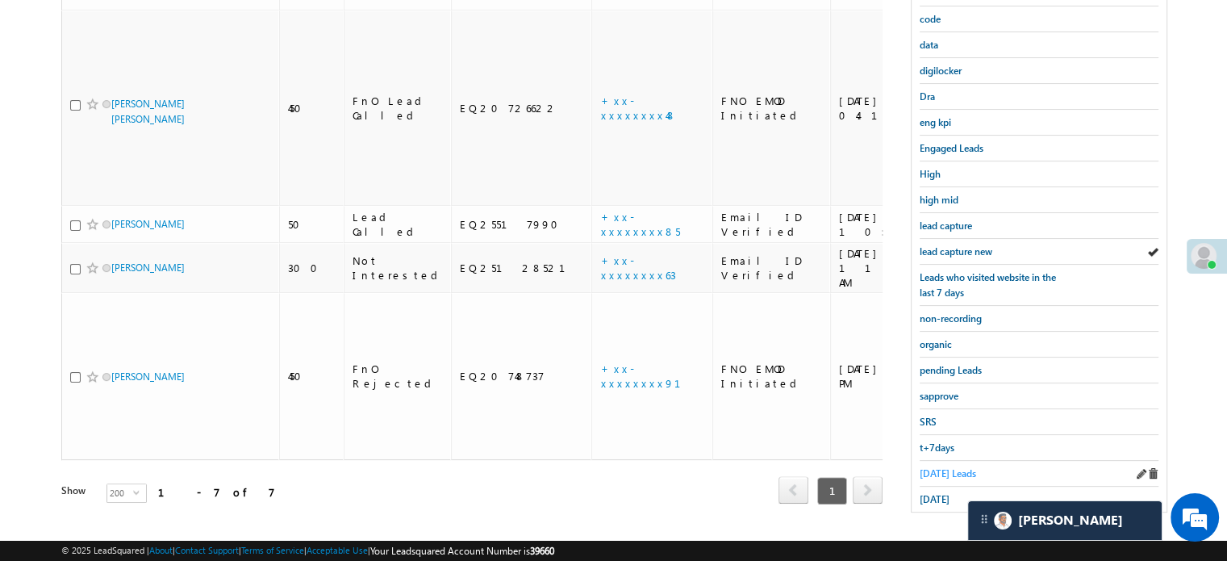
click at [936, 467] on span "Today's Leads" at bounding box center [948, 473] width 56 height 12
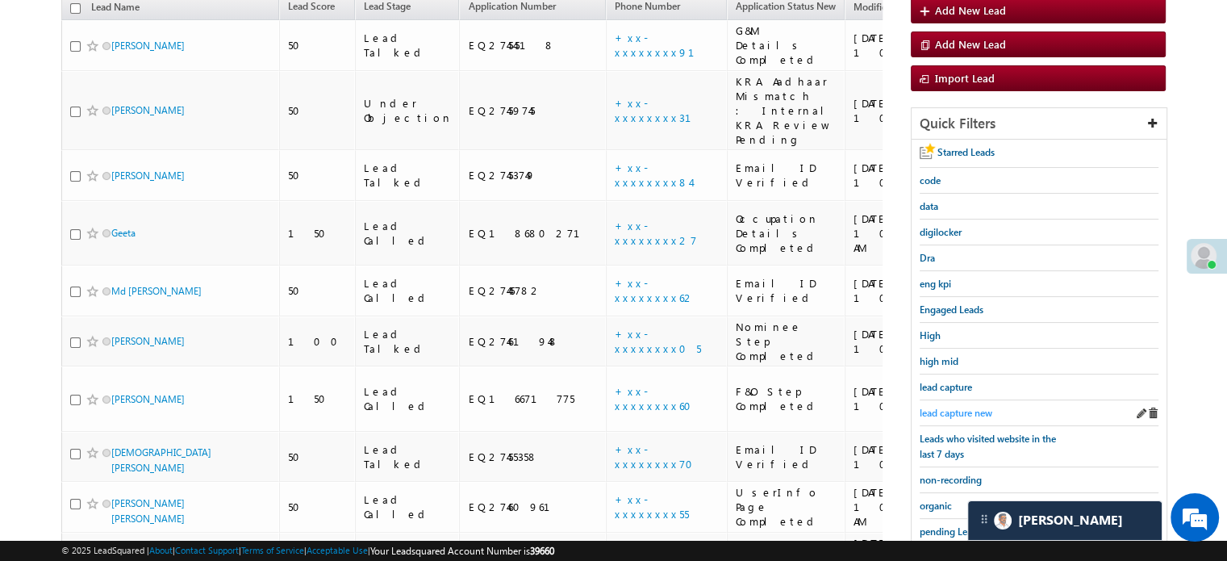
scroll to position [426, 0]
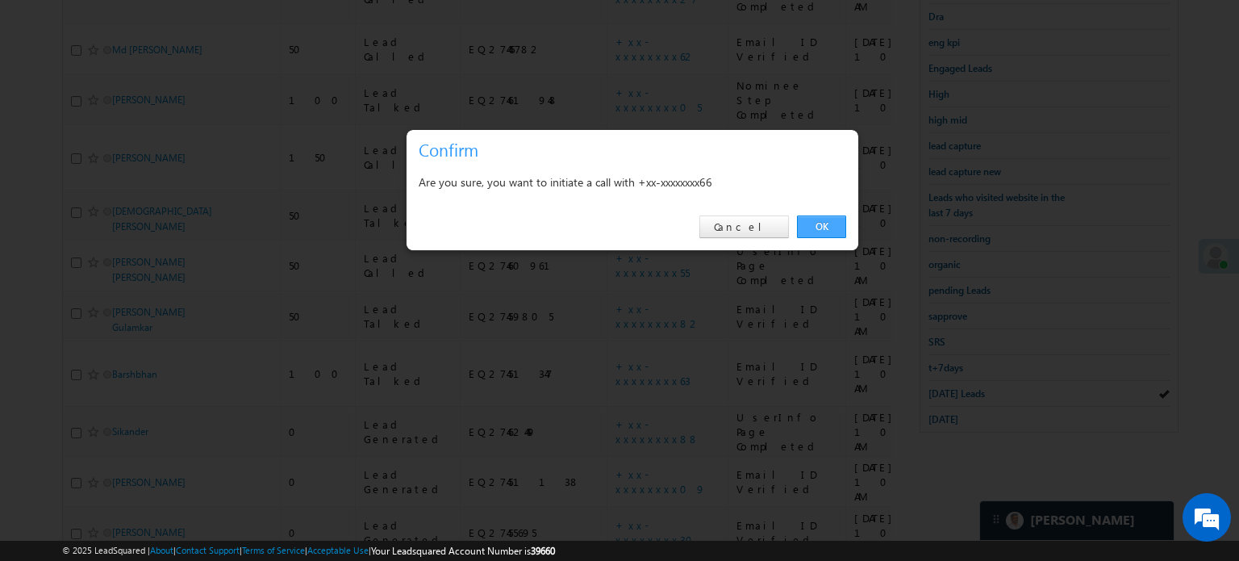
click at [818, 232] on link "OK" at bounding box center [821, 226] width 49 height 23
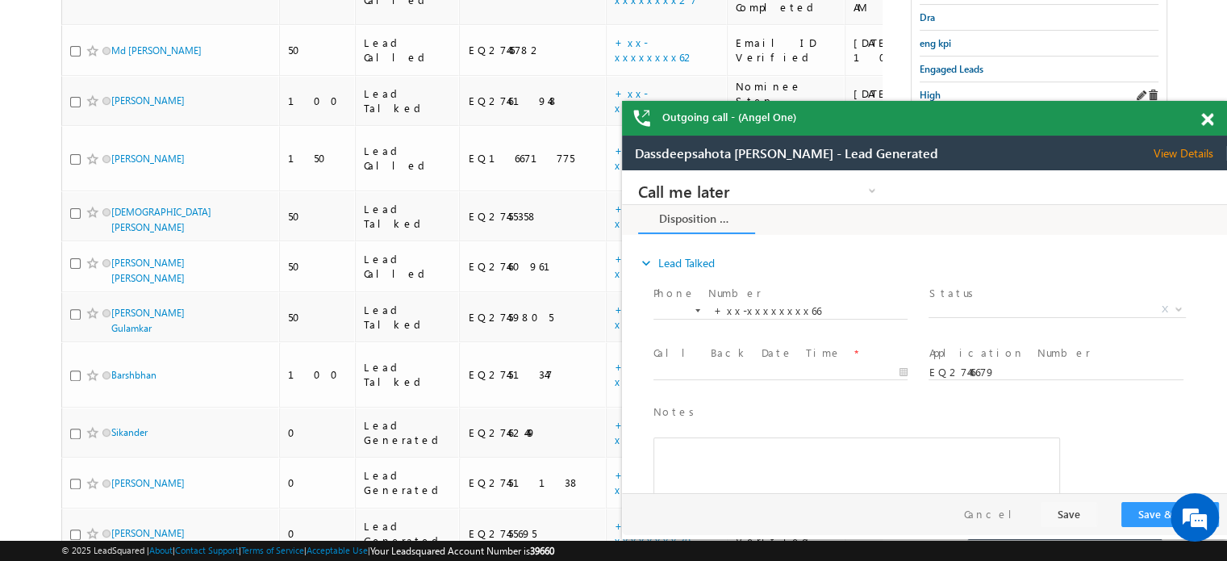
scroll to position [0, 0]
click at [1204, 127] on div "Outgoing call - (Angel One)" at bounding box center [924, 118] width 605 height 35
click at [1204, 123] on span at bounding box center [1207, 120] width 12 height 14
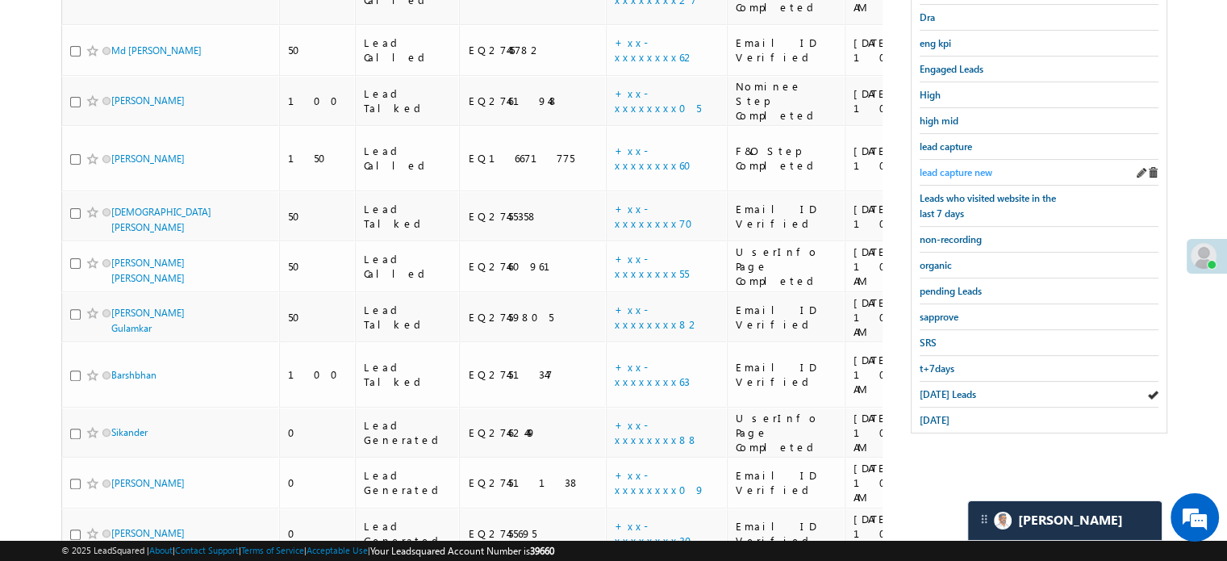
click at [946, 170] on span "lead capture new" at bounding box center [956, 172] width 73 height 12
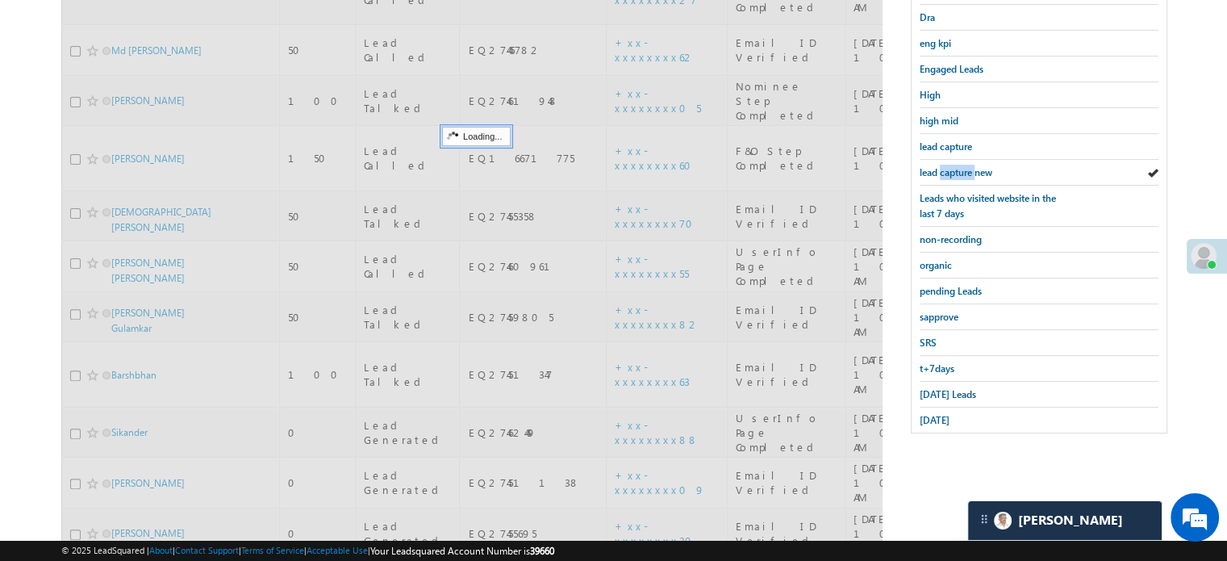
click at [946, 170] on span "lead capture new" at bounding box center [956, 172] width 73 height 12
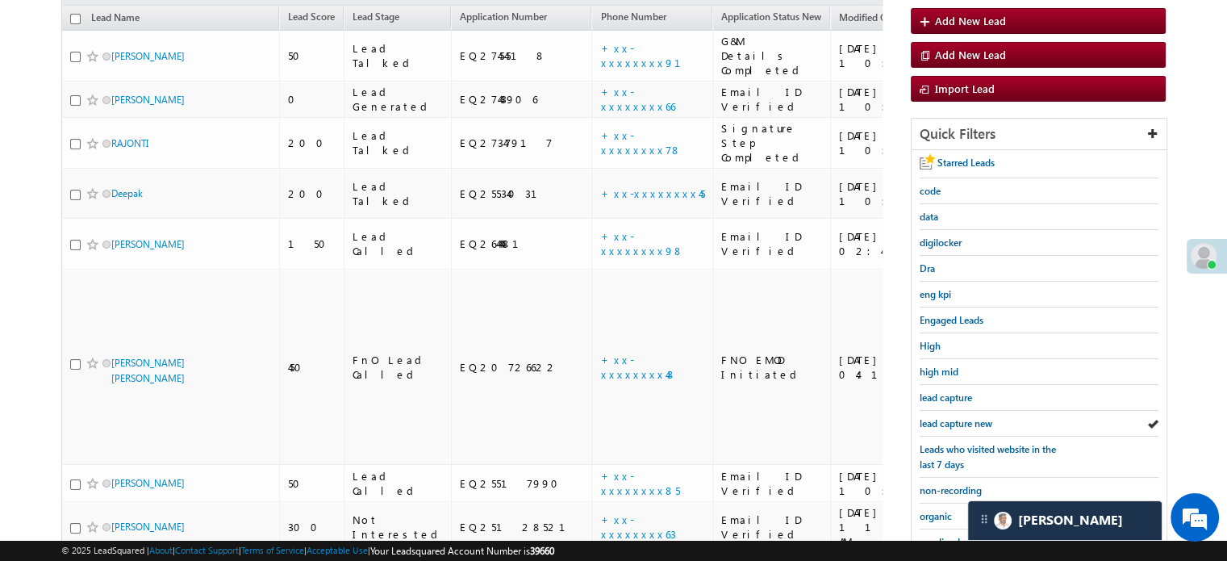
scroll to position [146, 0]
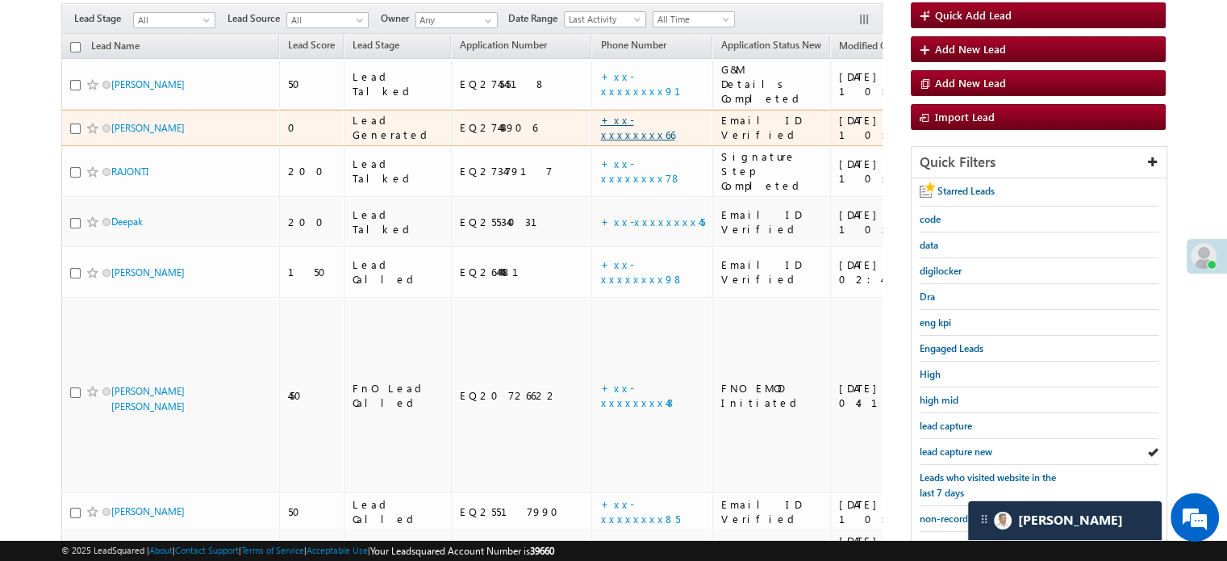
click at [600, 113] on link "+xx-xxxxxxxx66" at bounding box center [637, 127] width 74 height 28
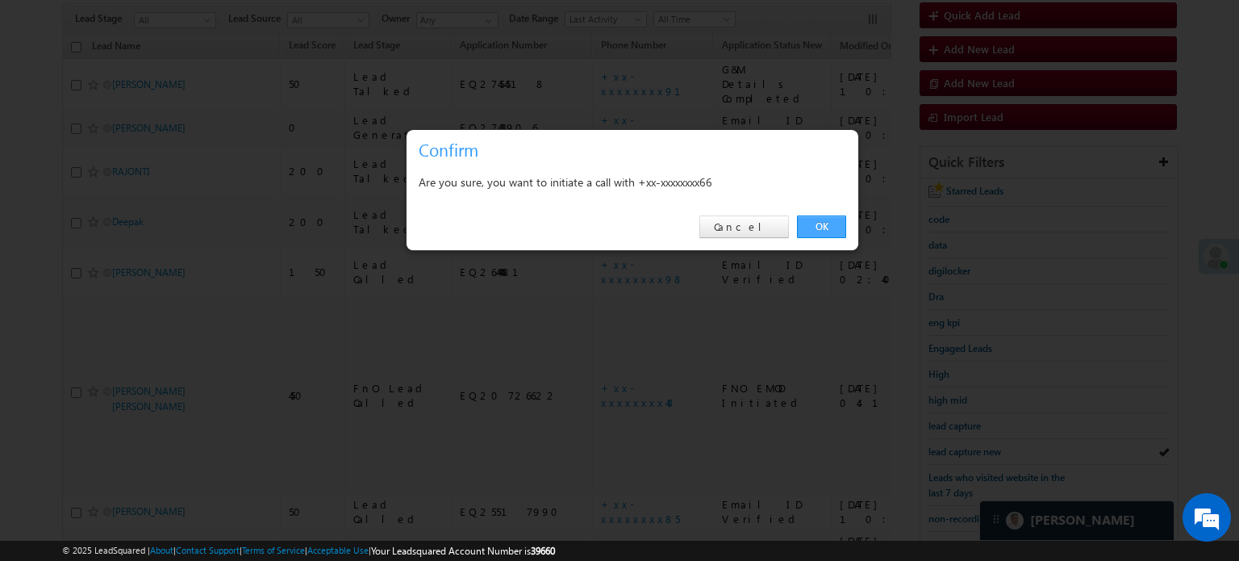
click at [833, 220] on link "OK" at bounding box center [821, 226] width 49 height 23
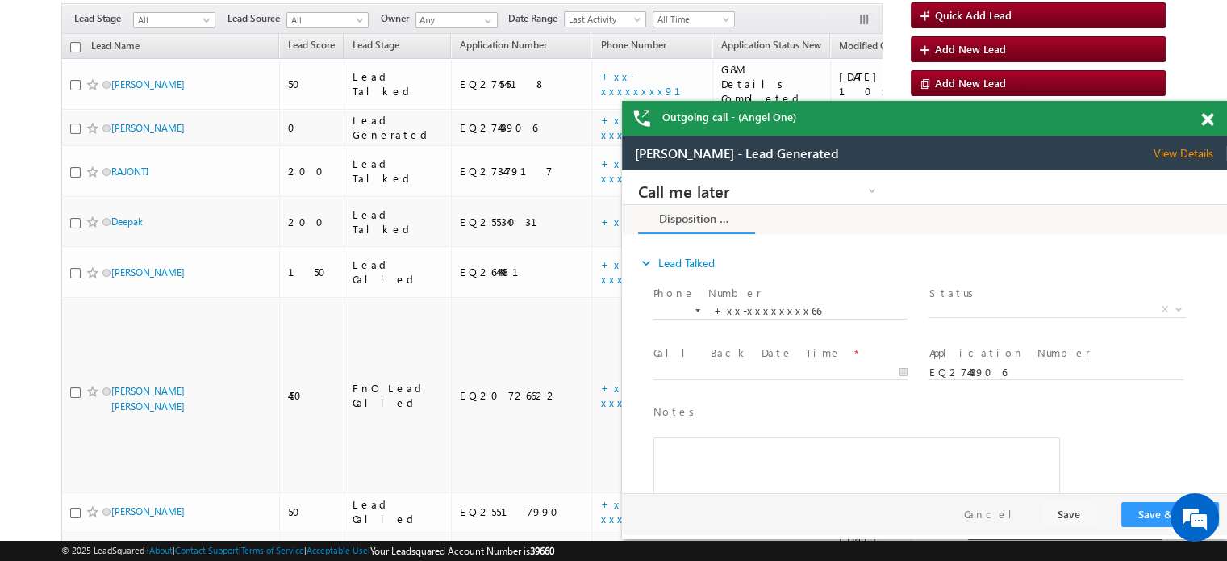
scroll to position [0, 0]
click at [1208, 119] on span at bounding box center [1207, 120] width 12 height 14
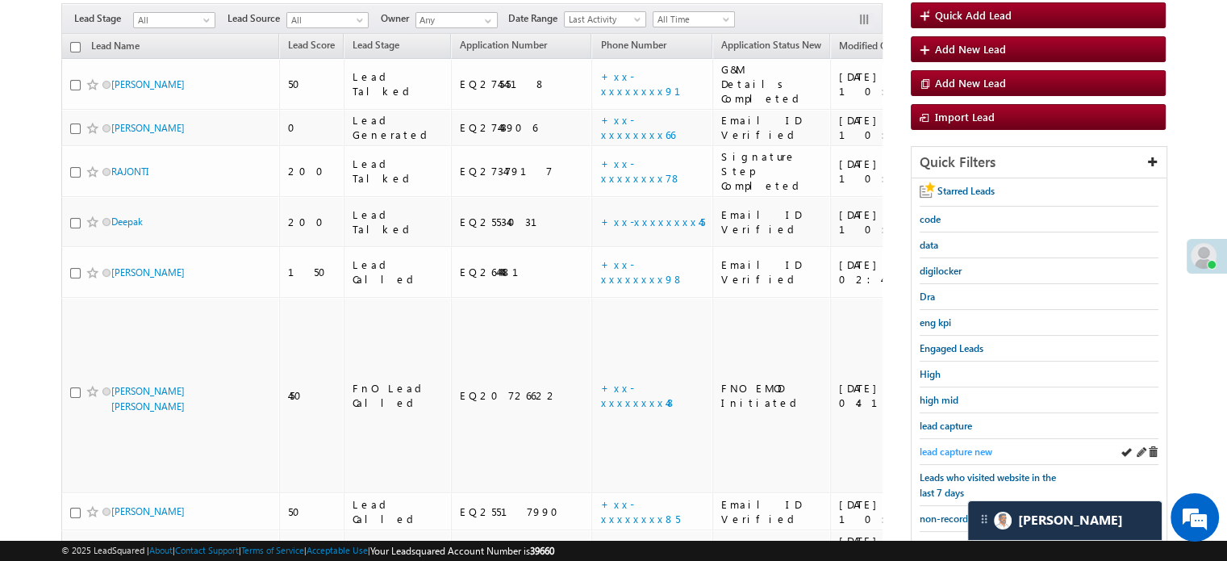
click at [942, 451] on span "lead capture new" at bounding box center [956, 451] width 73 height 12
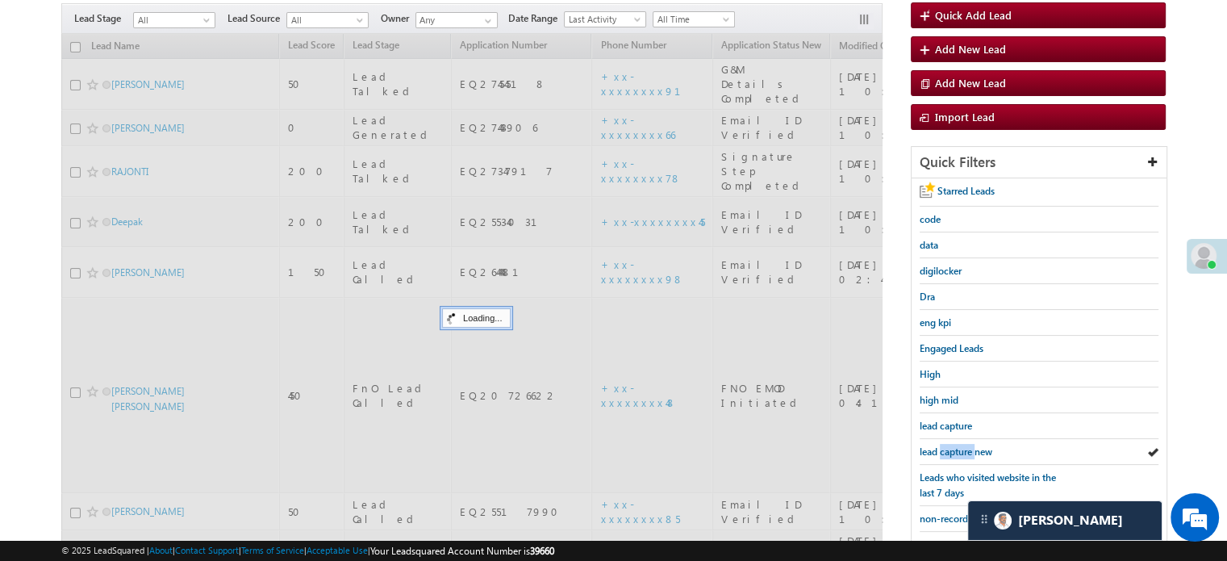
click at [942, 451] on span "lead capture new" at bounding box center [956, 451] width 73 height 12
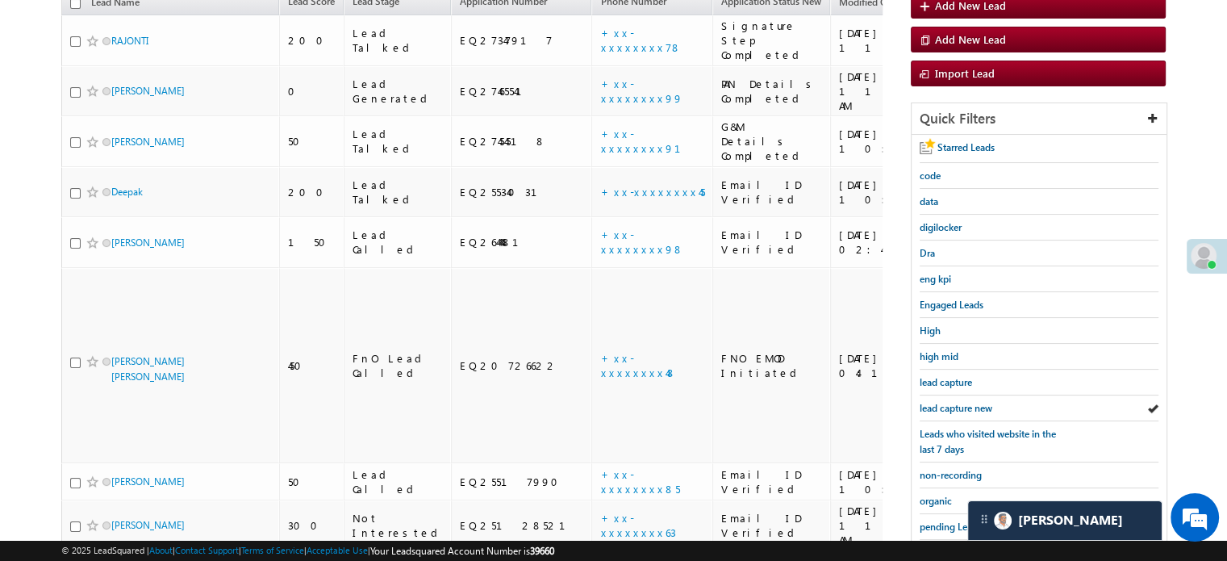
scroll to position [146, 0]
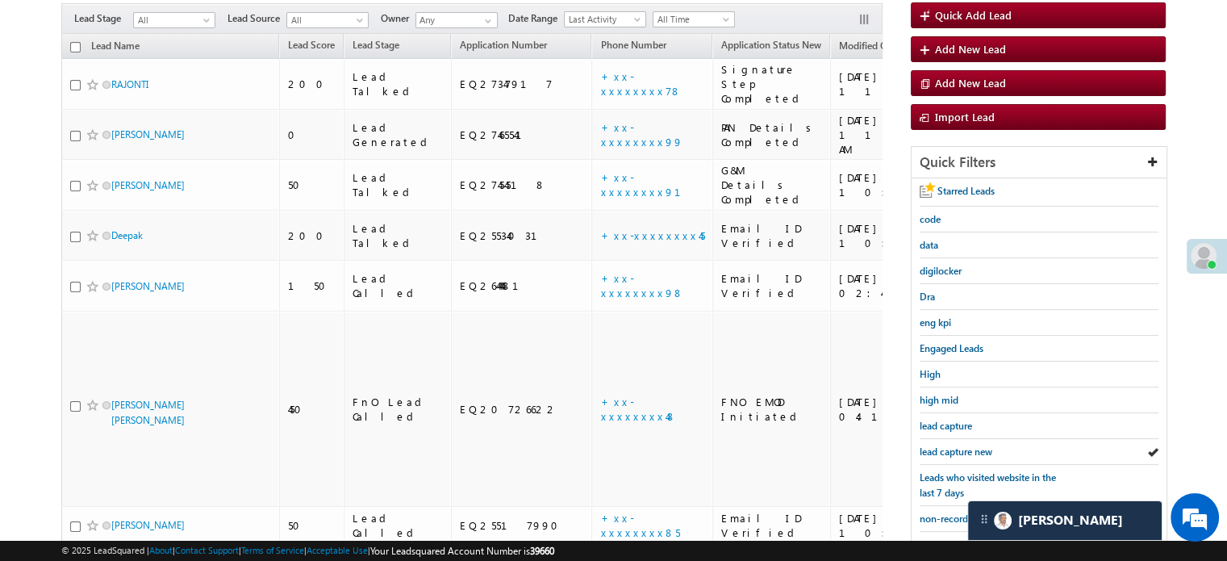
click at [942, 451] on span "lead capture new" at bounding box center [956, 451] width 73 height 12
click at [956, 445] on span "lead capture new" at bounding box center [956, 451] width 73 height 12
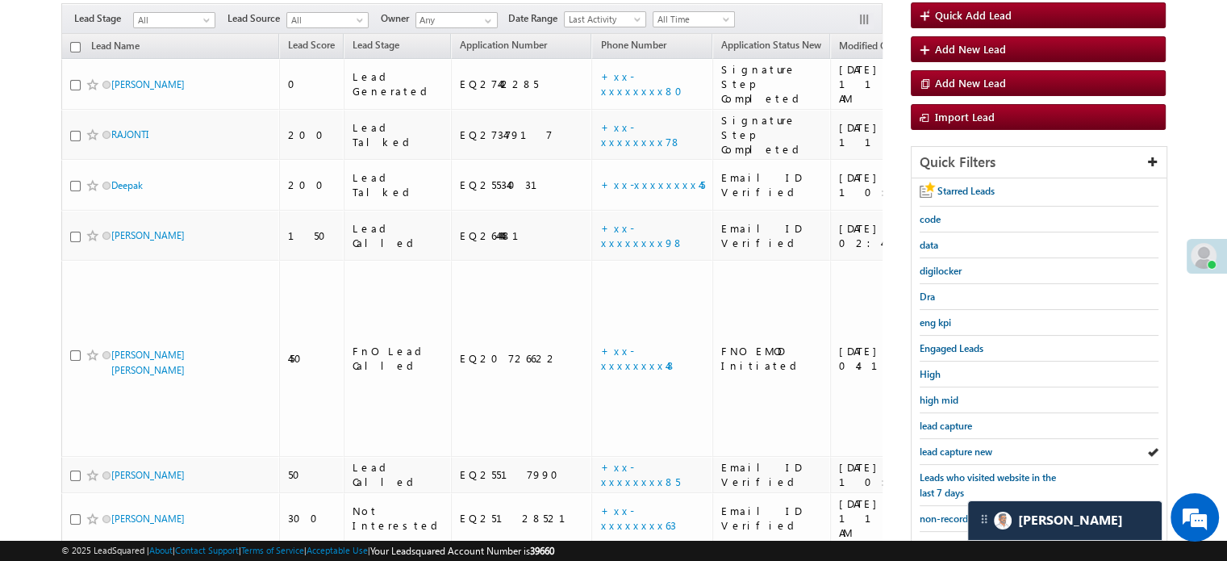
click at [914, 443] on div "Starred Leads code data digilocker Dra eng kpi Engaged Leads High high mid lead…" at bounding box center [1039, 444] width 255 height 533
click at [924, 439] on div "lead capture new" at bounding box center [1039, 452] width 239 height 26
click at [933, 447] on span "lead capture new" at bounding box center [956, 451] width 73 height 12
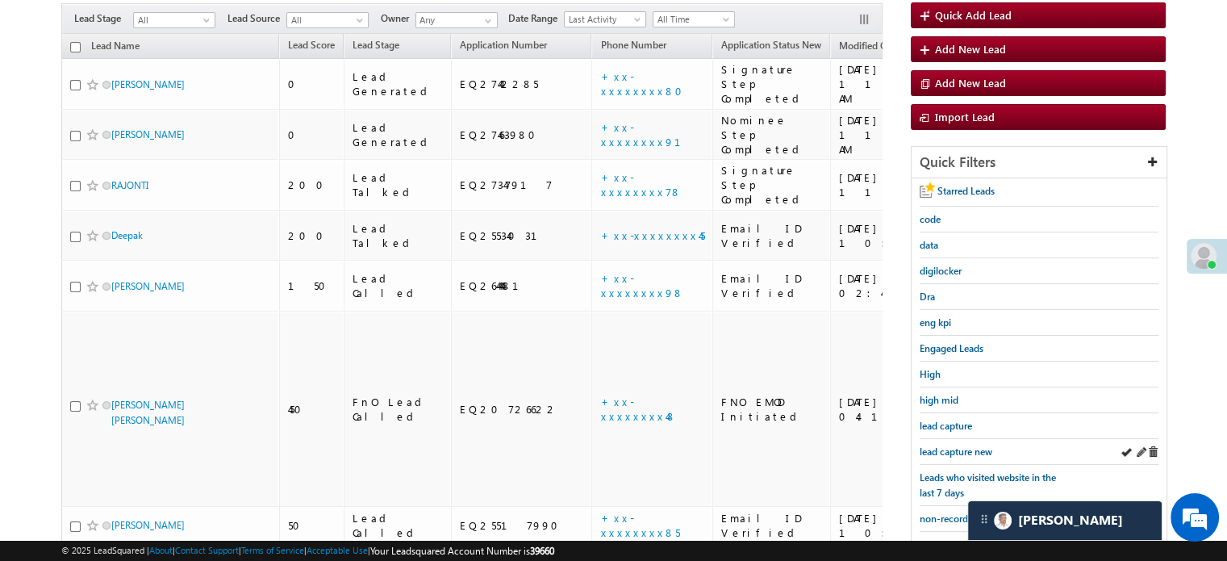
click at [958, 439] on div "lead capture new" at bounding box center [1039, 452] width 239 height 26
click at [950, 456] on div "lead capture new" at bounding box center [1039, 452] width 239 height 26
click at [955, 446] on span "lead capture new" at bounding box center [956, 451] width 73 height 12
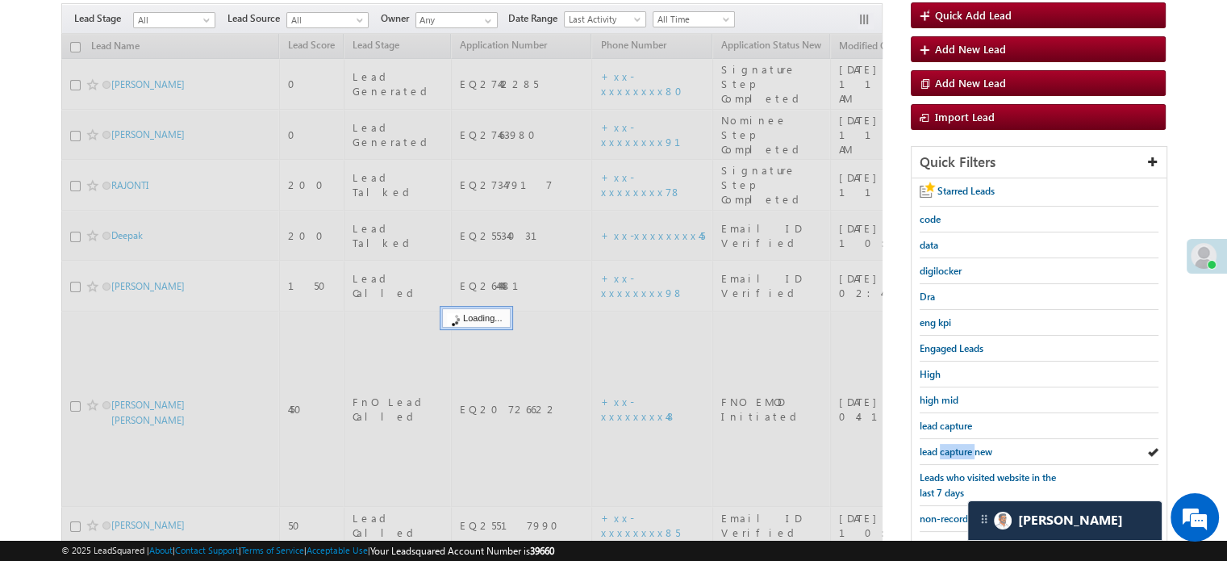
click at [955, 446] on span "lead capture new" at bounding box center [956, 451] width 73 height 12
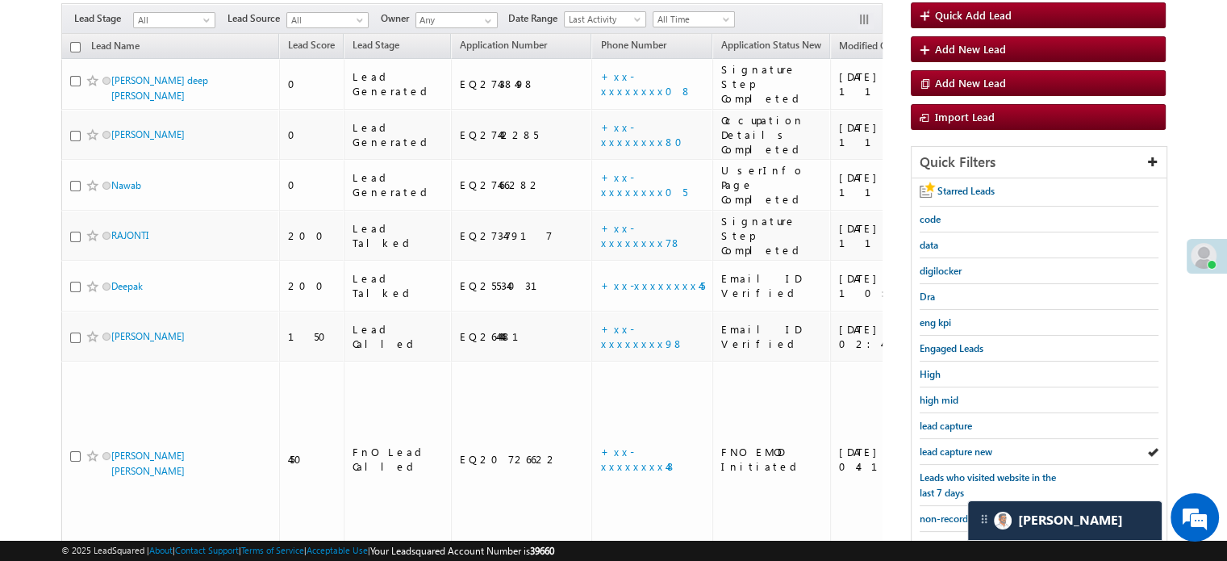
click at [955, 446] on span "lead capture new" at bounding box center [956, 451] width 73 height 12
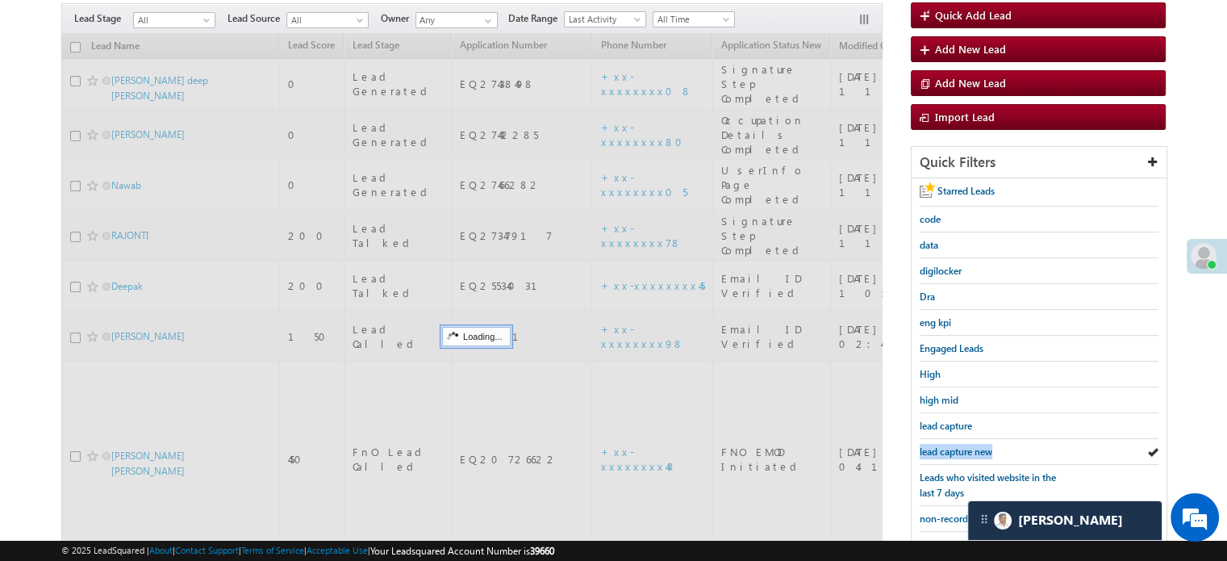
click at [955, 446] on span "lead capture new" at bounding box center [956, 451] width 73 height 12
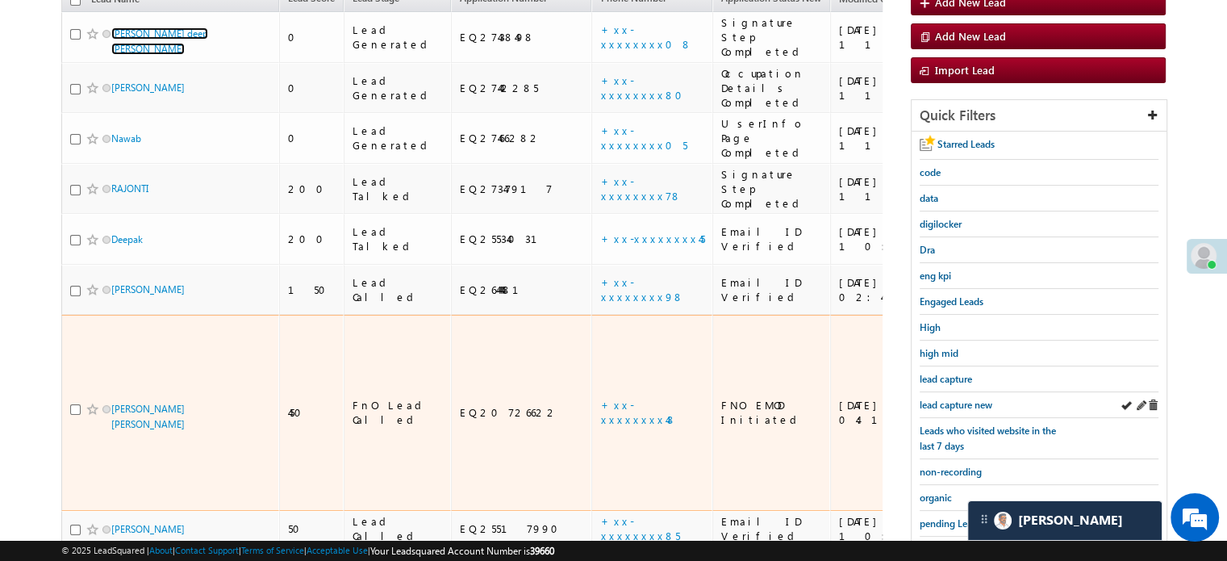
scroll to position [227, 0]
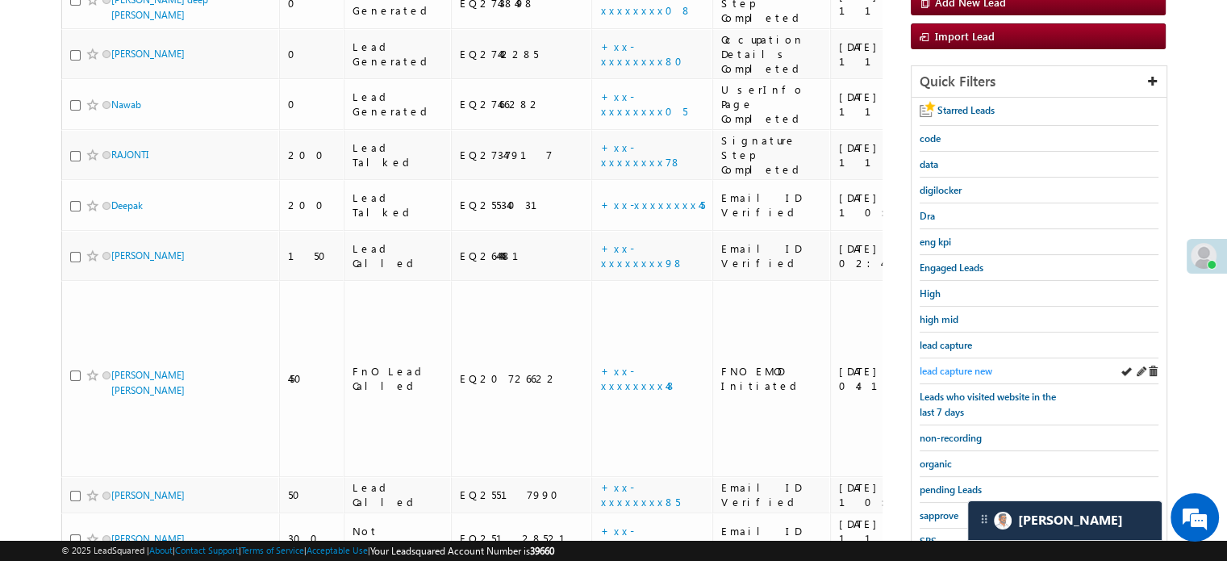
click at [962, 372] on span "lead capture new" at bounding box center [956, 371] width 73 height 12
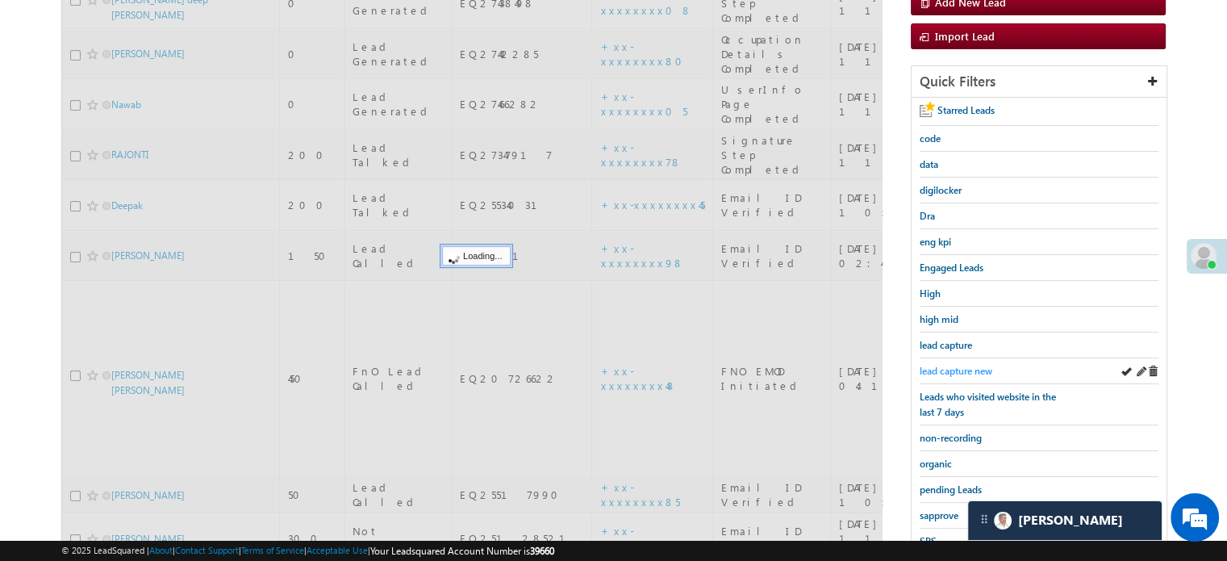
click at [961, 365] on span "lead capture new" at bounding box center [956, 371] width 73 height 12
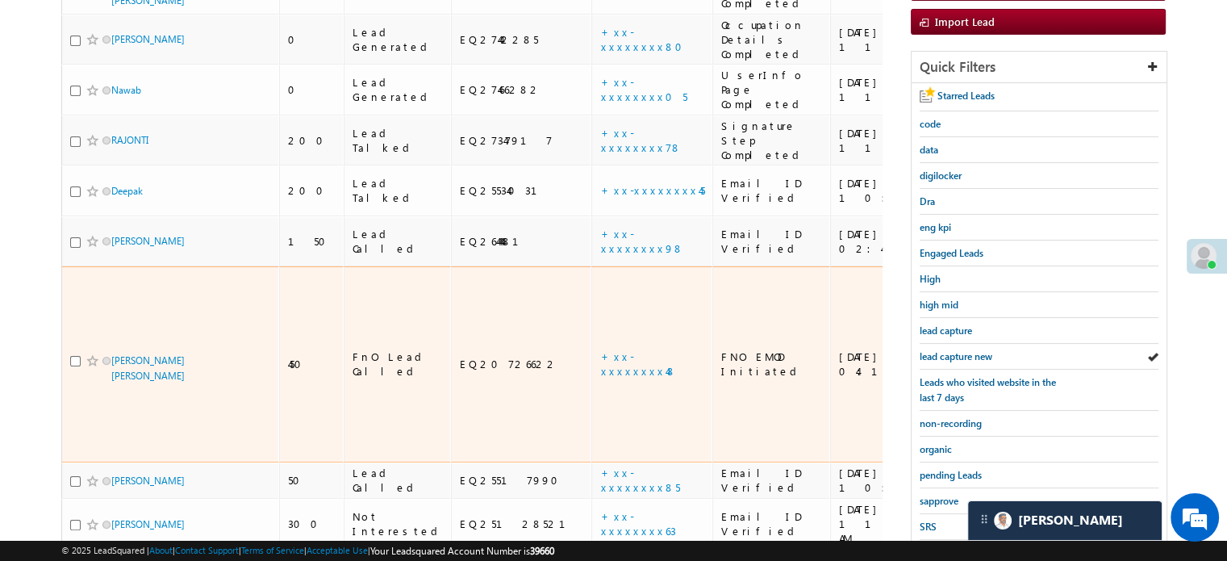
scroll to position [242, 0]
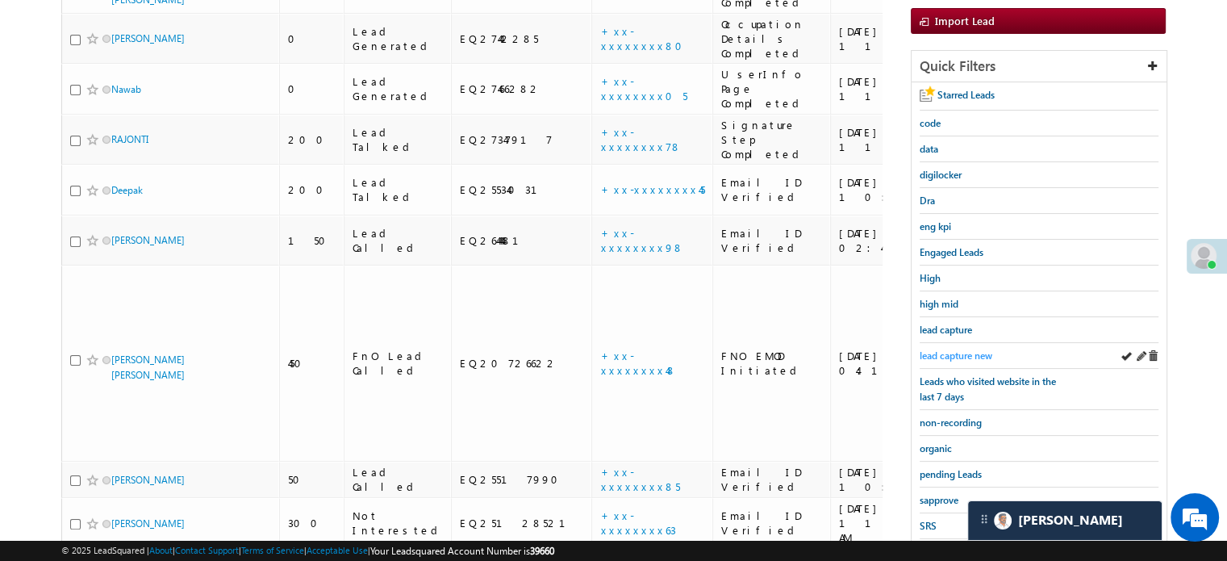
click at [950, 357] on link "lead capture new" at bounding box center [956, 355] width 73 height 15
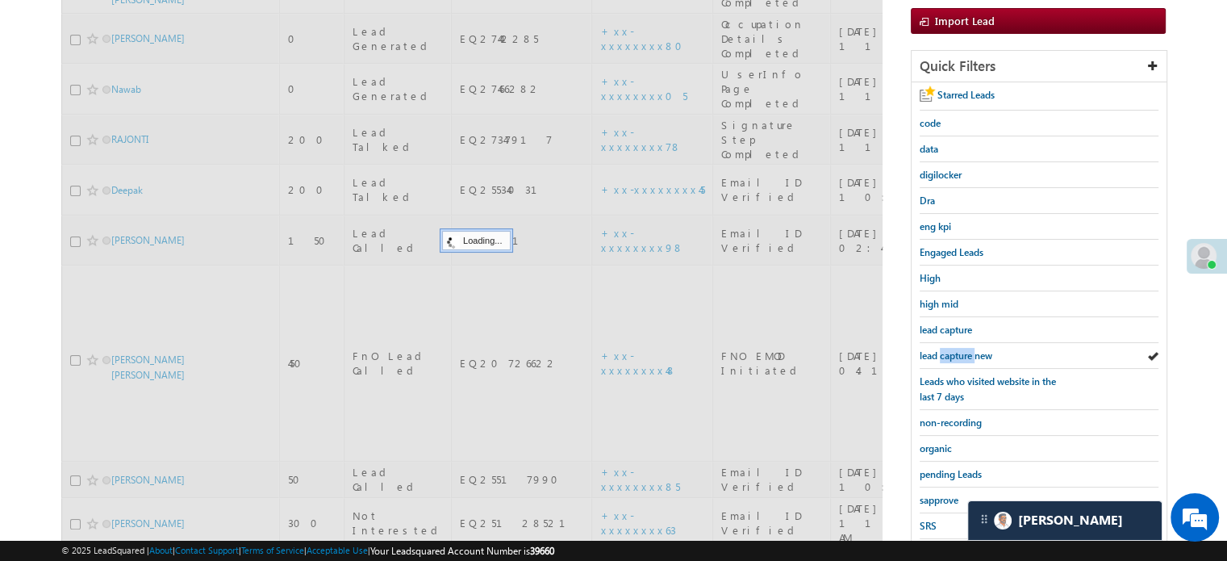
click at [950, 357] on link "lead capture new" at bounding box center [956, 355] width 73 height 15
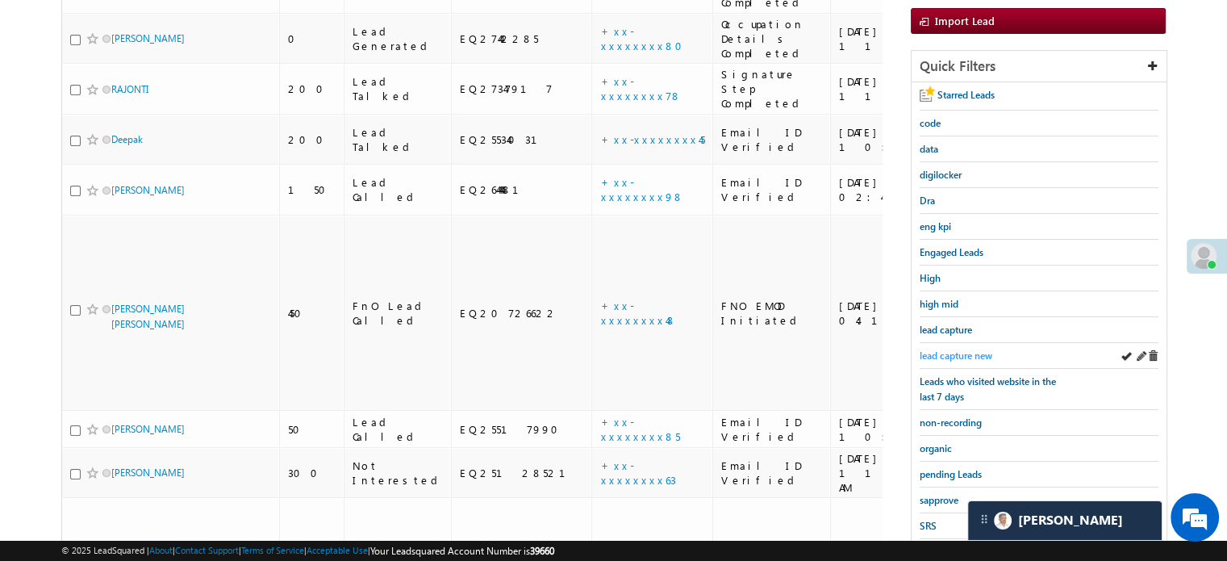
click at [957, 354] on span "lead capture new" at bounding box center [956, 355] width 73 height 12
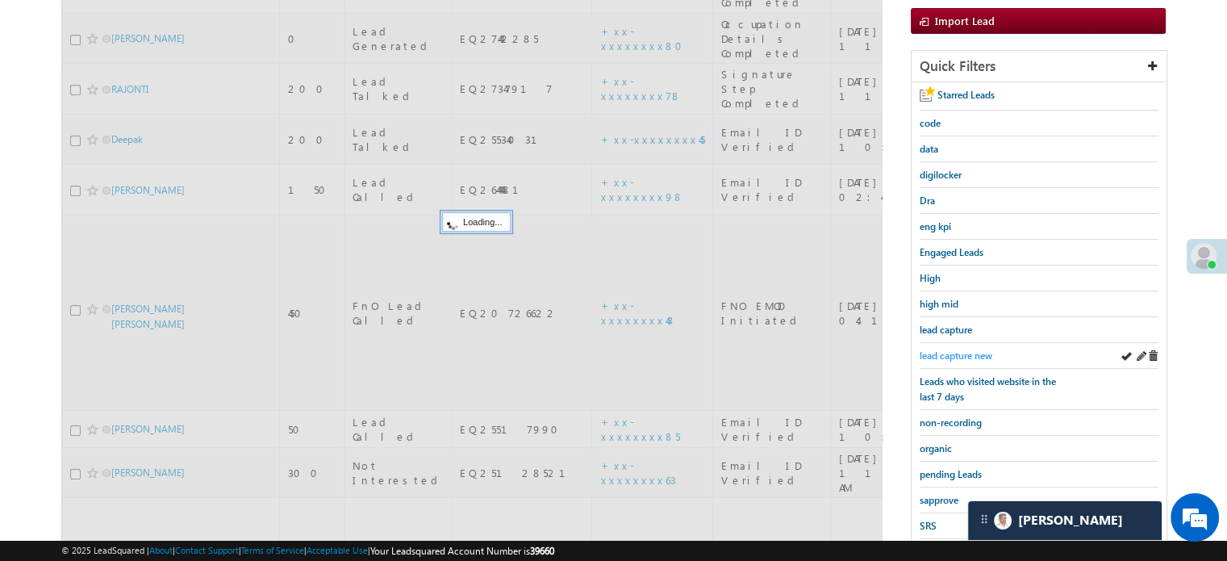
scroll to position [161, 0]
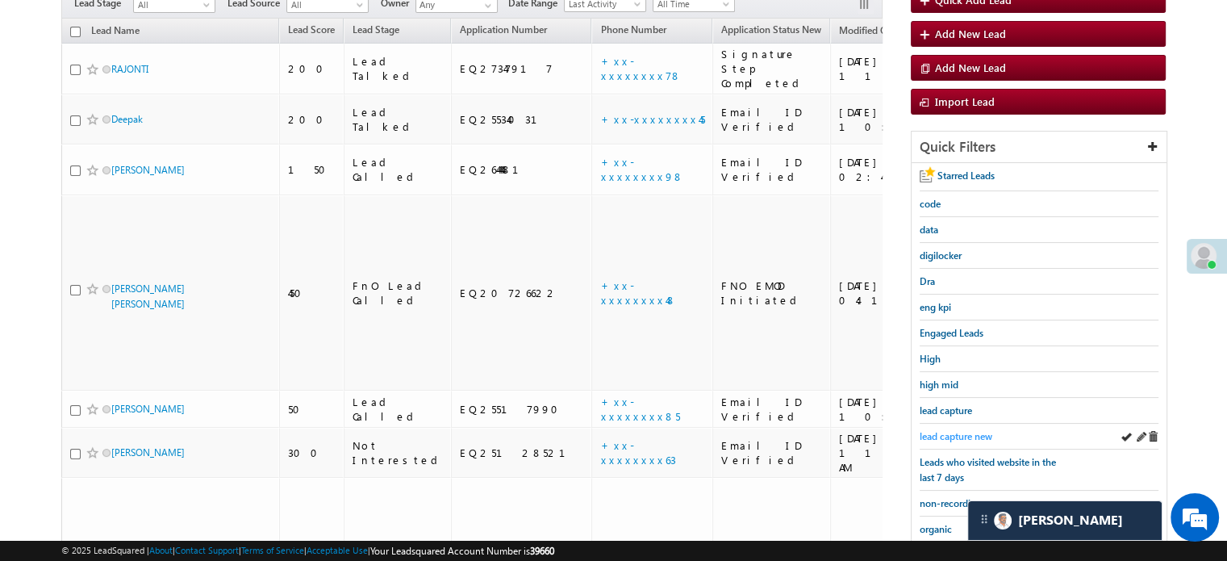
click at [954, 430] on span "lead capture new" at bounding box center [956, 436] width 73 height 12
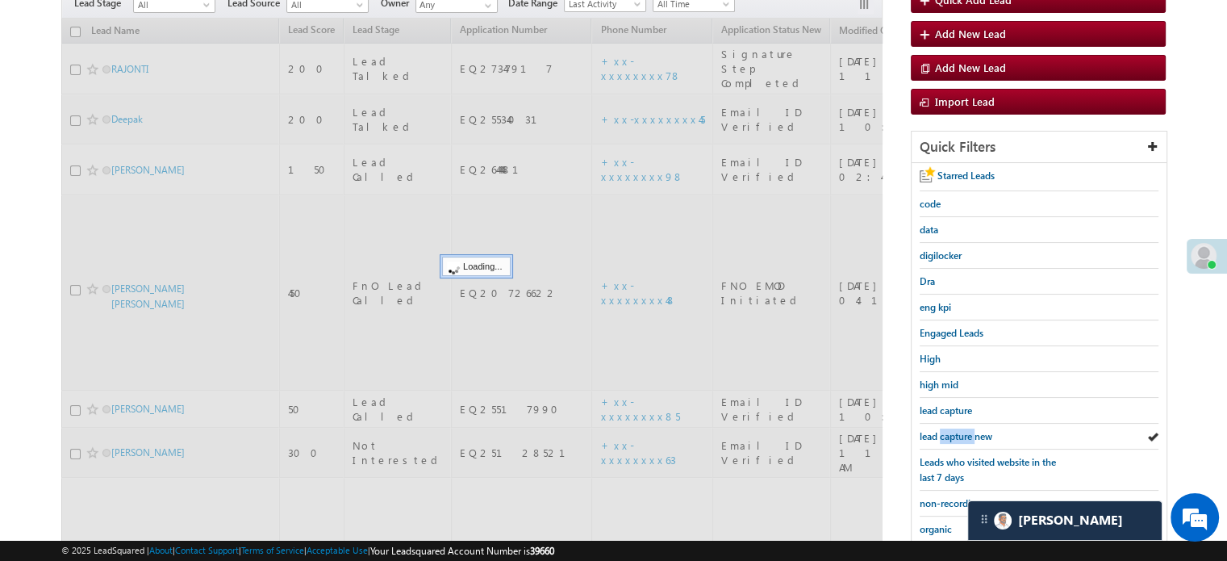
click at [954, 430] on span "lead capture new" at bounding box center [956, 436] width 73 height 12
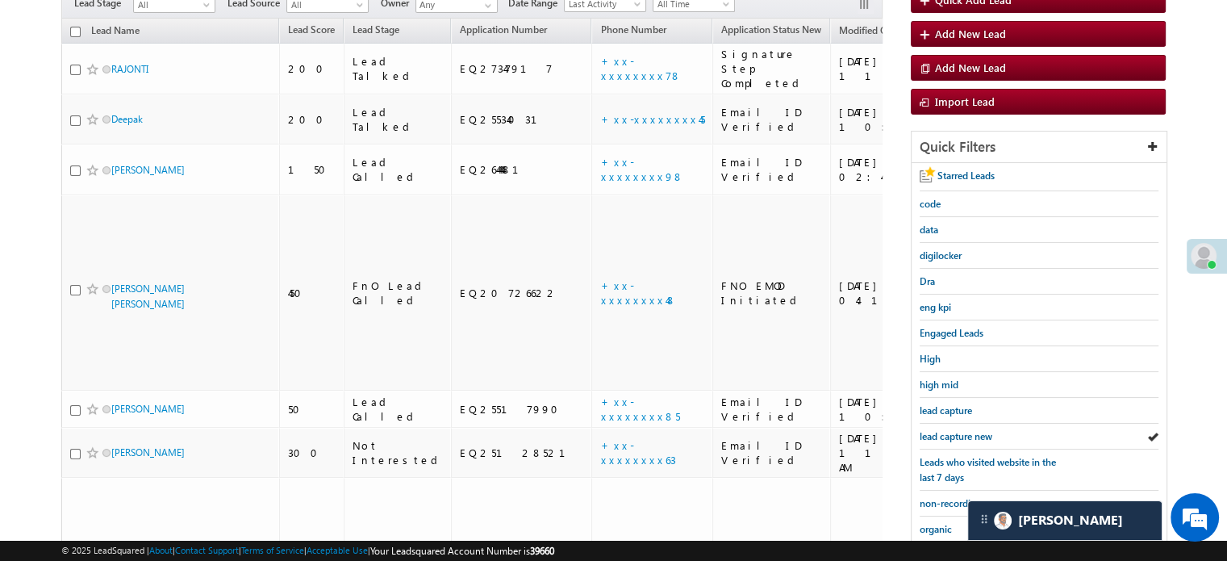
click at [954, 430] on span "lead capture new" at bounding box center [956, 436] width 73 height 12
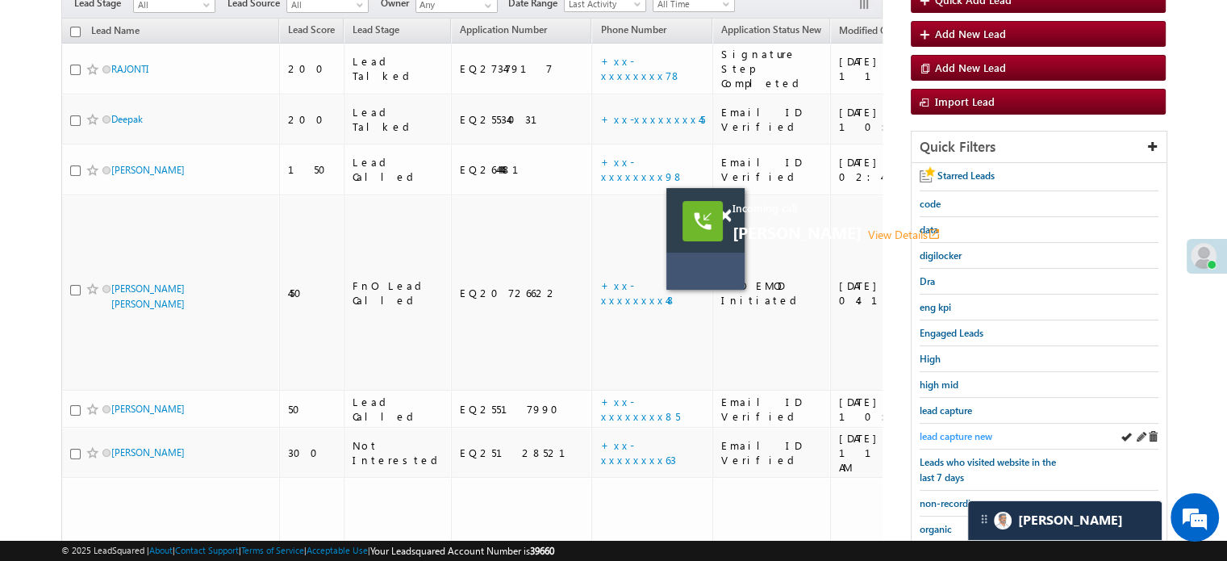
click at [963, 430] on span "lead capture new" at bounding box center [956, 436] width 73 height 12
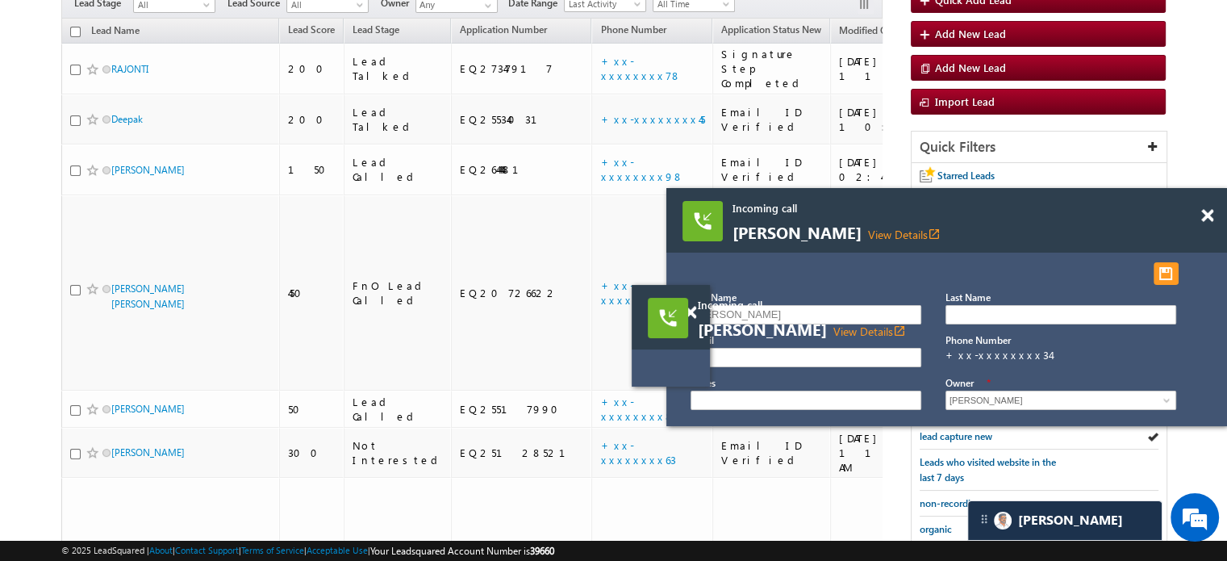
drag, startPoint x: 826, startPoint y: 229, endPoint x: 791, endPoint y: 326, distance: 102.8
click at [791, 326] on span "Loknath bhadre View Details open_in_new" at bounding box center [891, 330] width 387 height 18
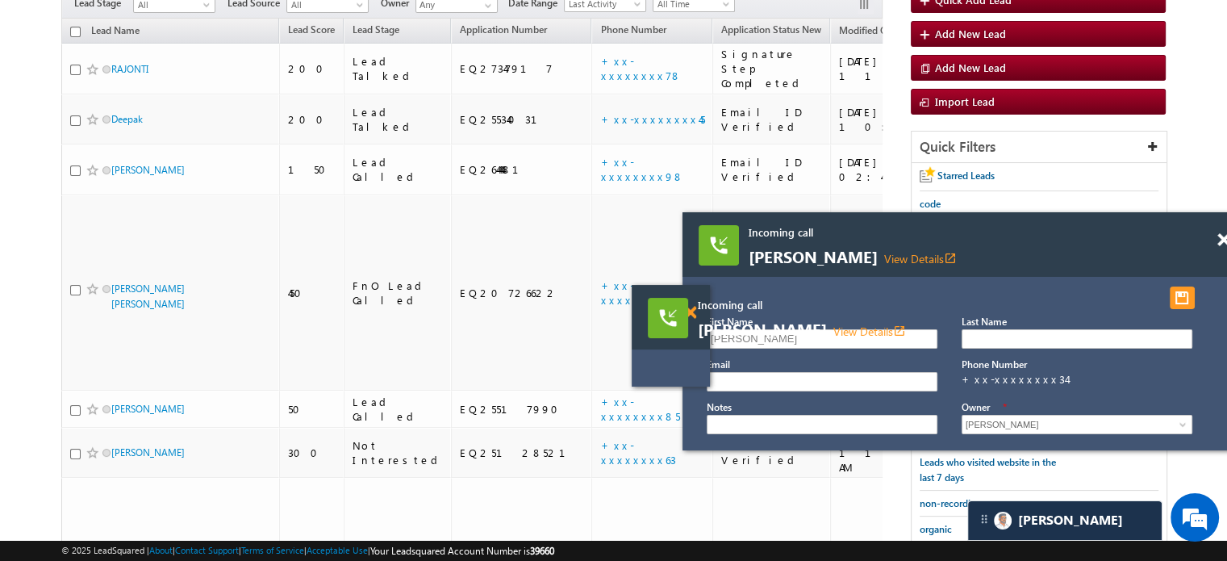
click at [688, 311] on span at bounding box center [690, 313] width 12 height 14
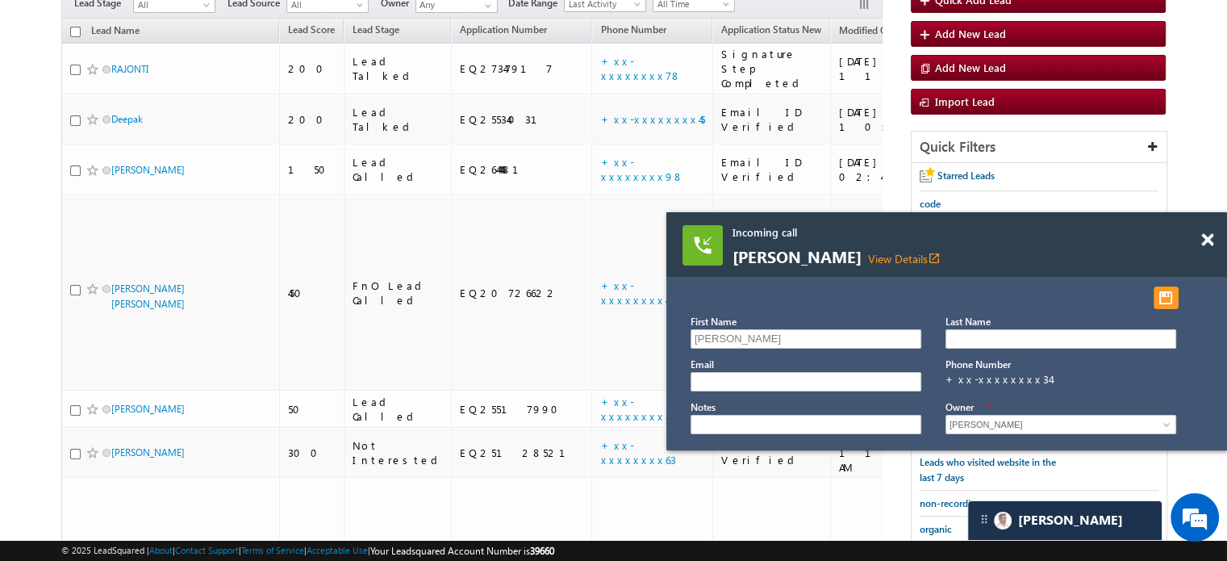
drag, startPoint x: 765, startPoint y: 232, endPoint x: 729, endPoint y: 232, distance: 35.5
click at [733, 232] on span "Incoming call" at bounding box center [926, 232] width 387 height 15
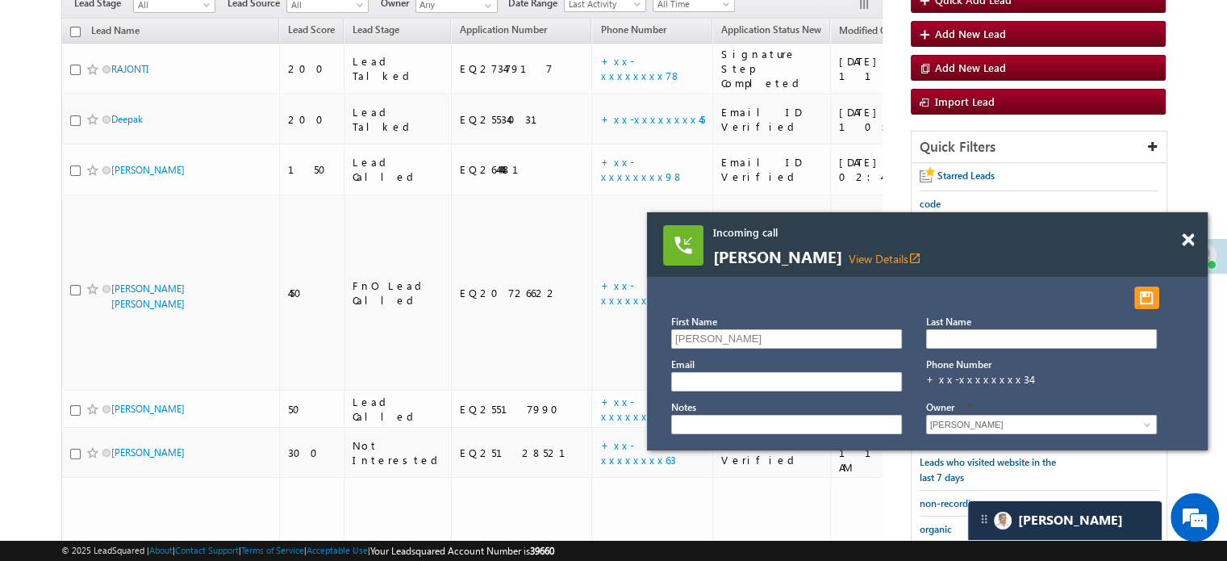
click at [1197, 240] on div at bounding box center [1197, 232] width 22 height 40
click at [1188, 241] on span at bounding box center [1188, 240] width 12 height 14
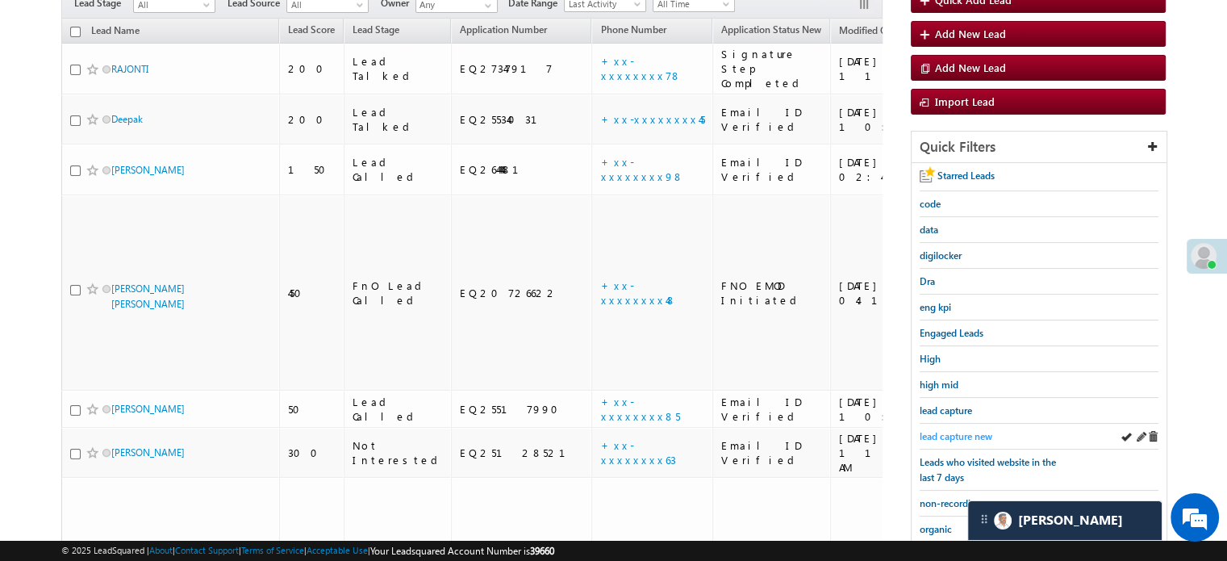
click at [971, 430] on span "lead capture new" at bounding box center [956, 436] width 73 height 12
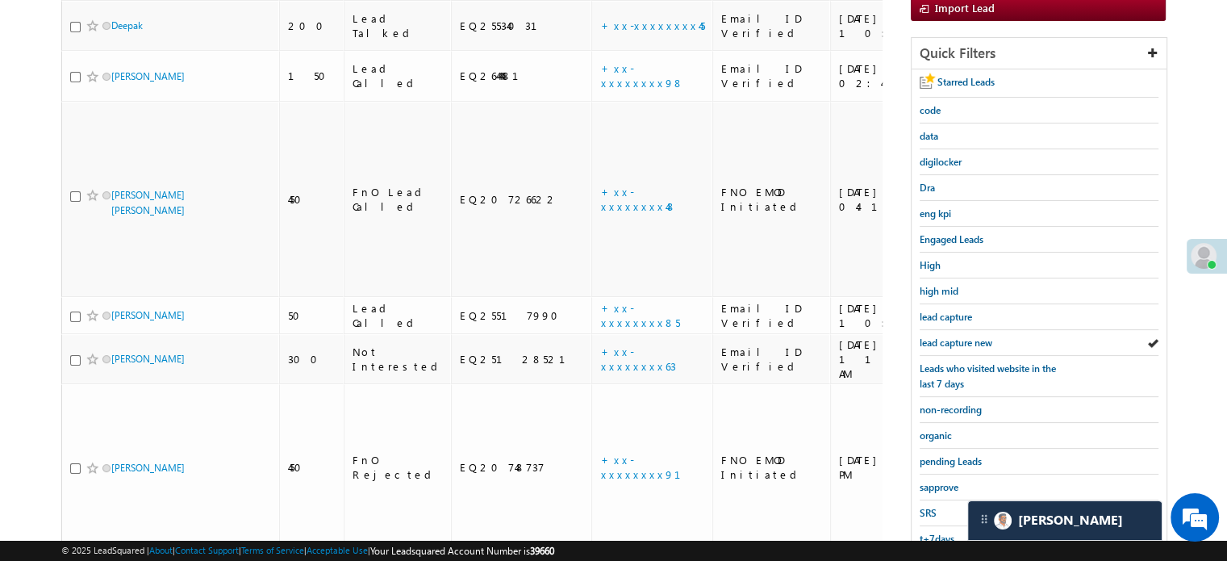
scroll to position [346, 0]
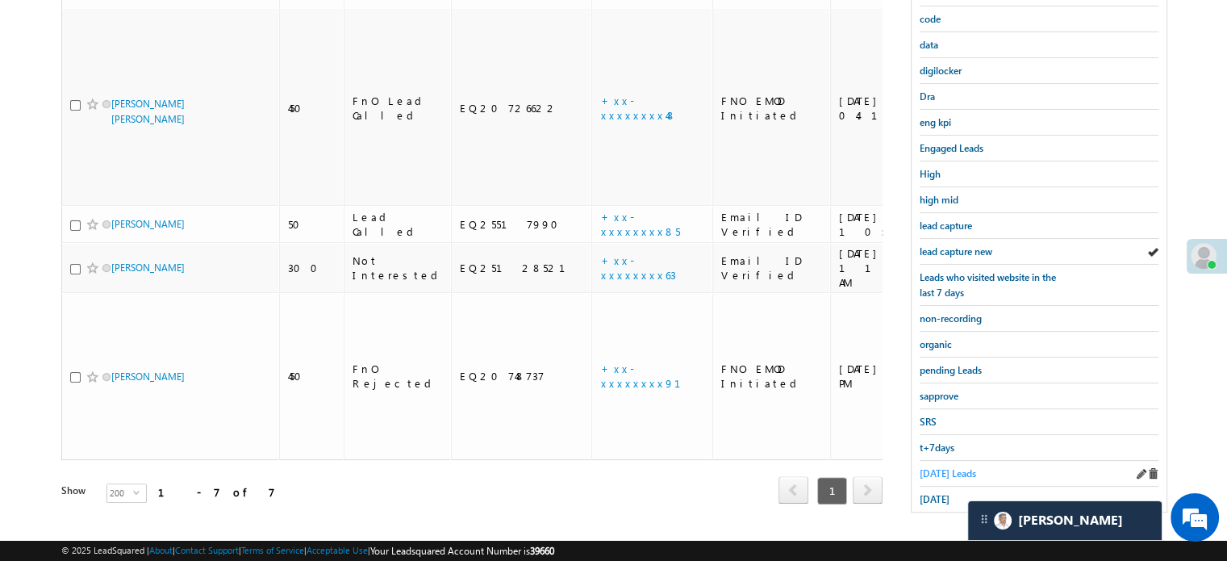
click at [952, 471] on span "Today's Leads" at bounding box center [948, 473] width 56 height 12
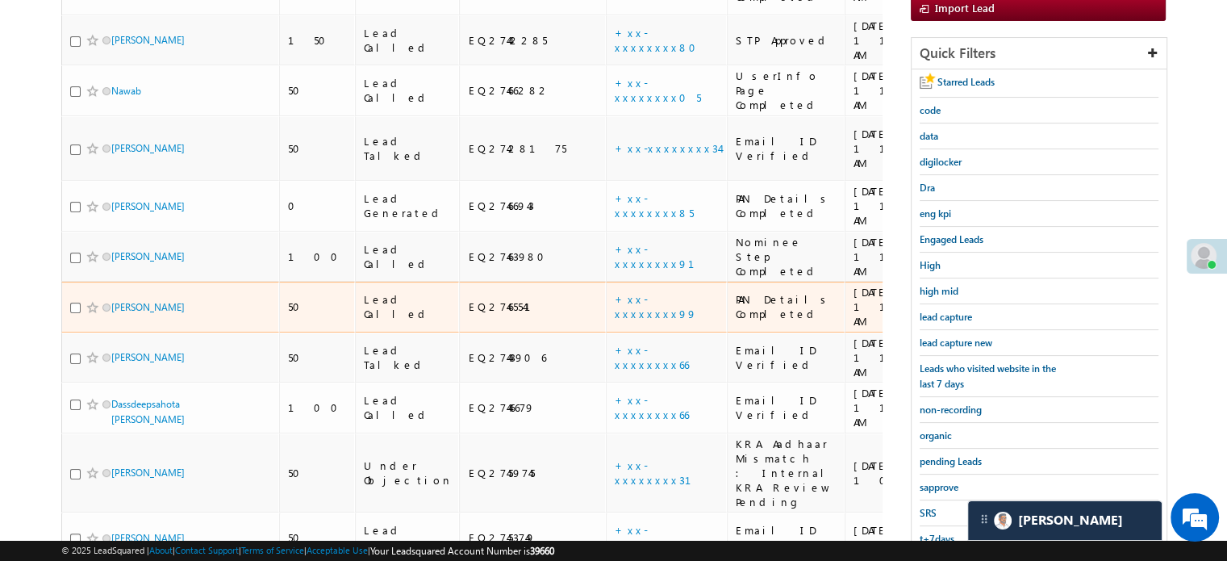
scroll to position [323, 0]
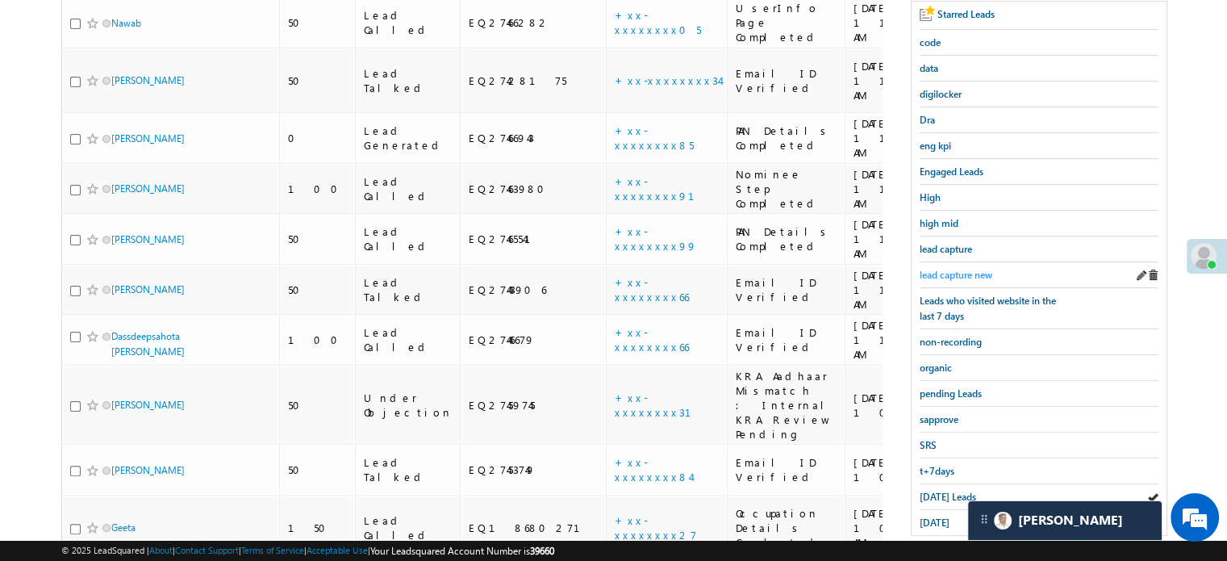
click at [955, 273] on span "lead capture new" at bounding box center [956, 275] width 73 height 12
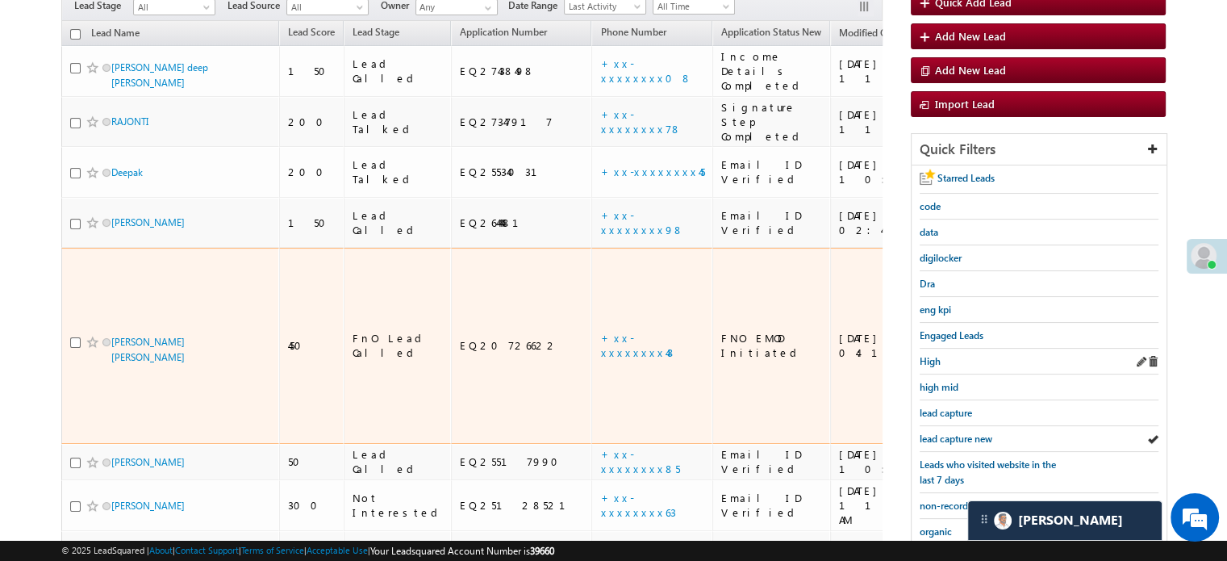
scroll to position [161, 0]
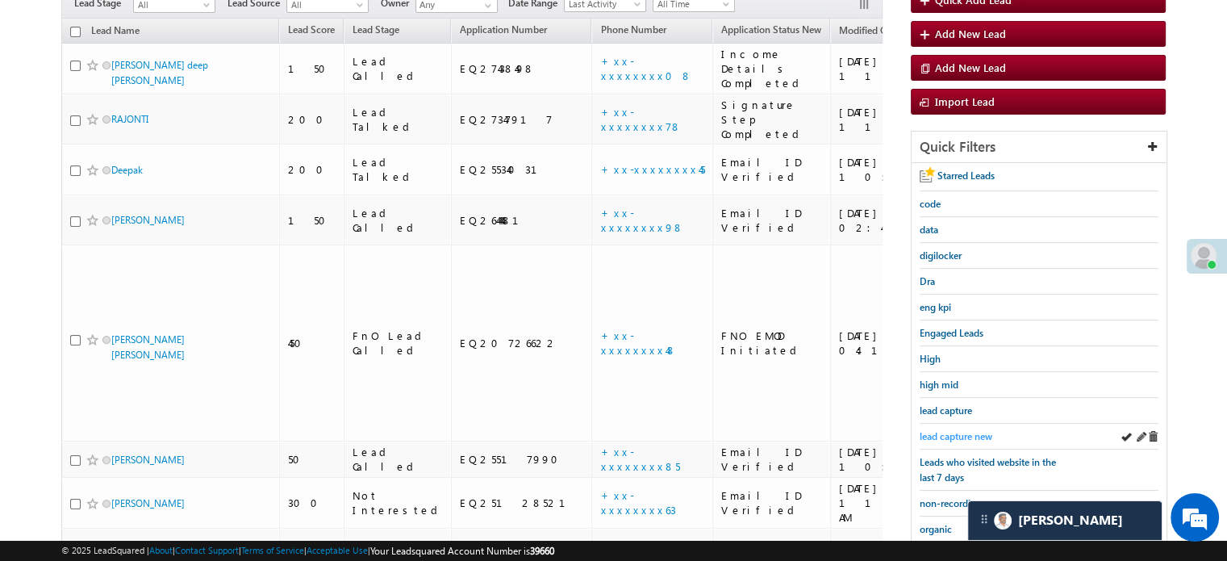
click at [973, 432] on span "lead capture new" at bounding box center [956, 436] width 73 height 12
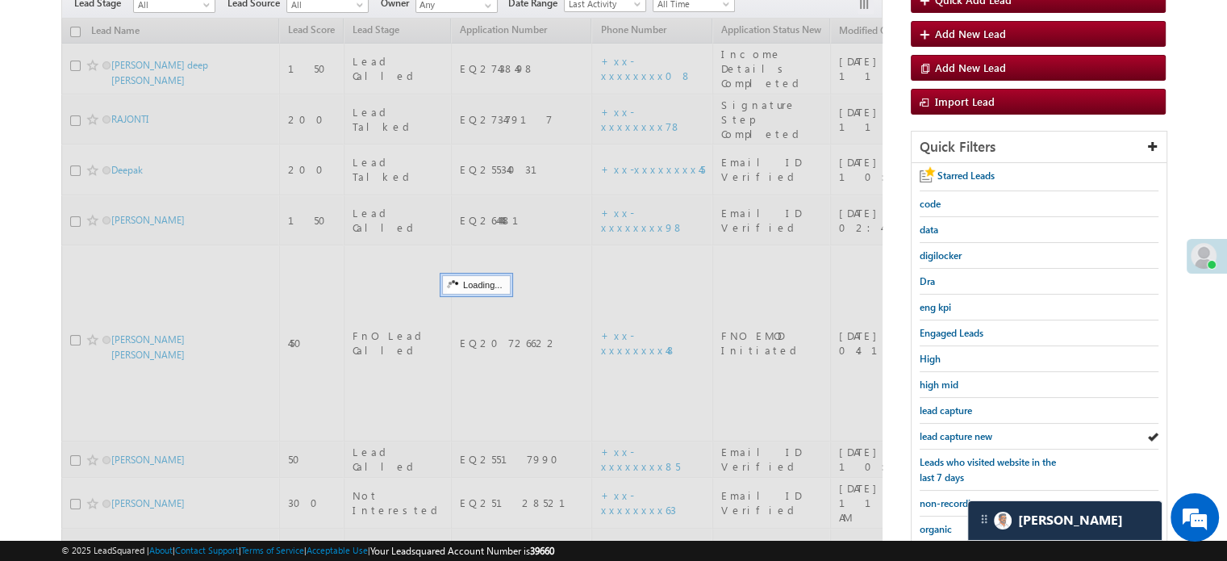
click at [973, 432] on span "lead capture new" at bounding box center [956, 436] width 73 height 12
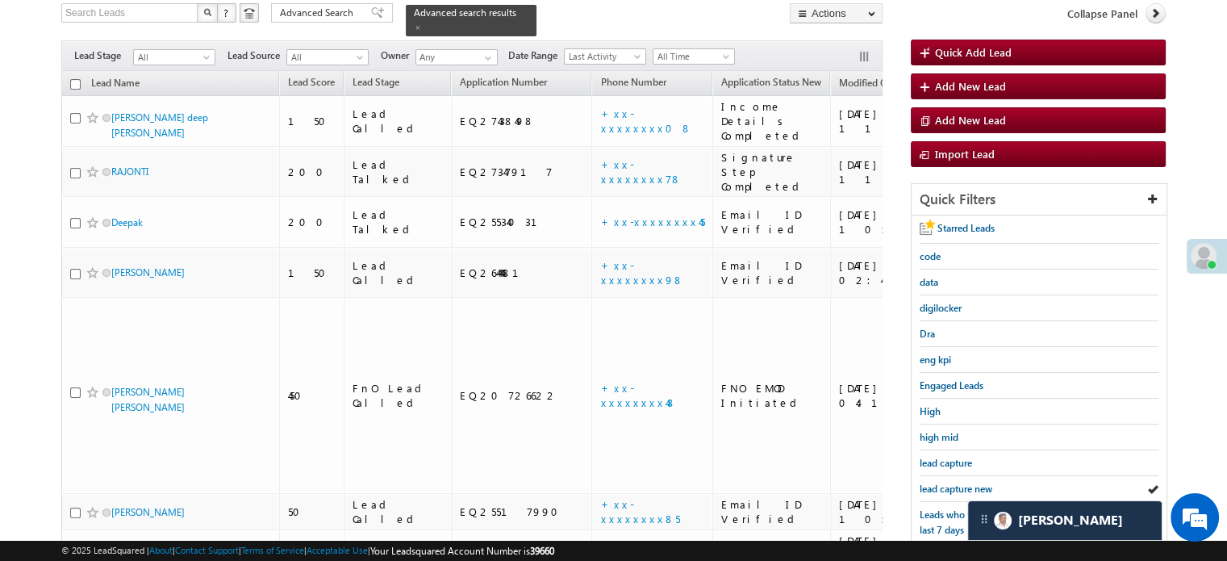
scroll to position [81, 0]
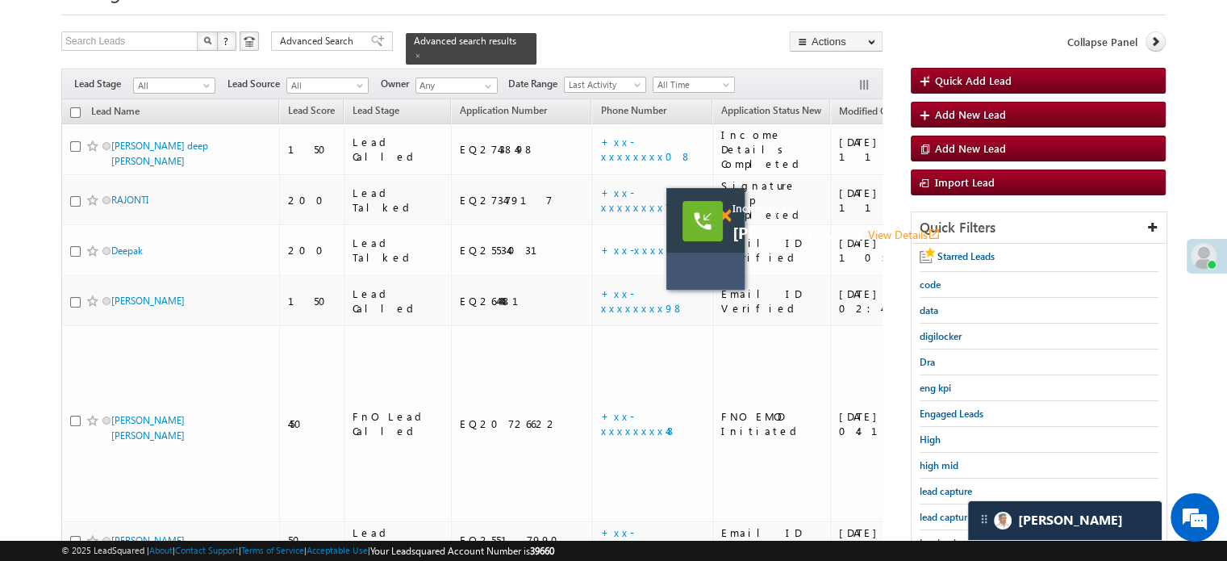
click at [727, 212] on span at bounding box center [725, 216] width 12 height 14
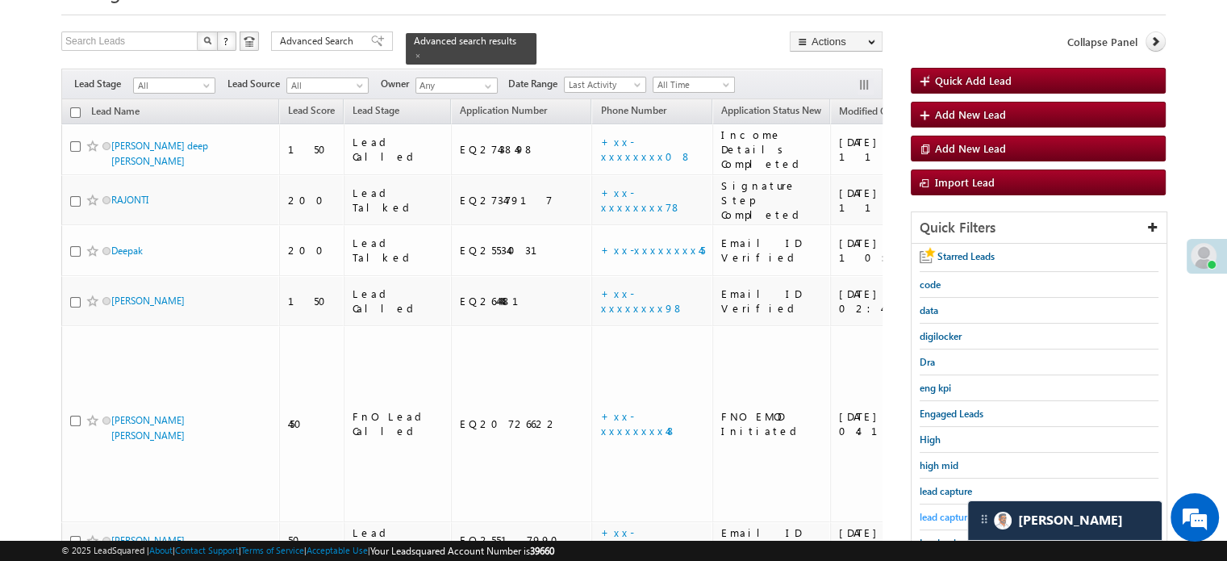
click at [937, 509] on link "lead capture new" at bounding box center [956, 516] width 73 height 15
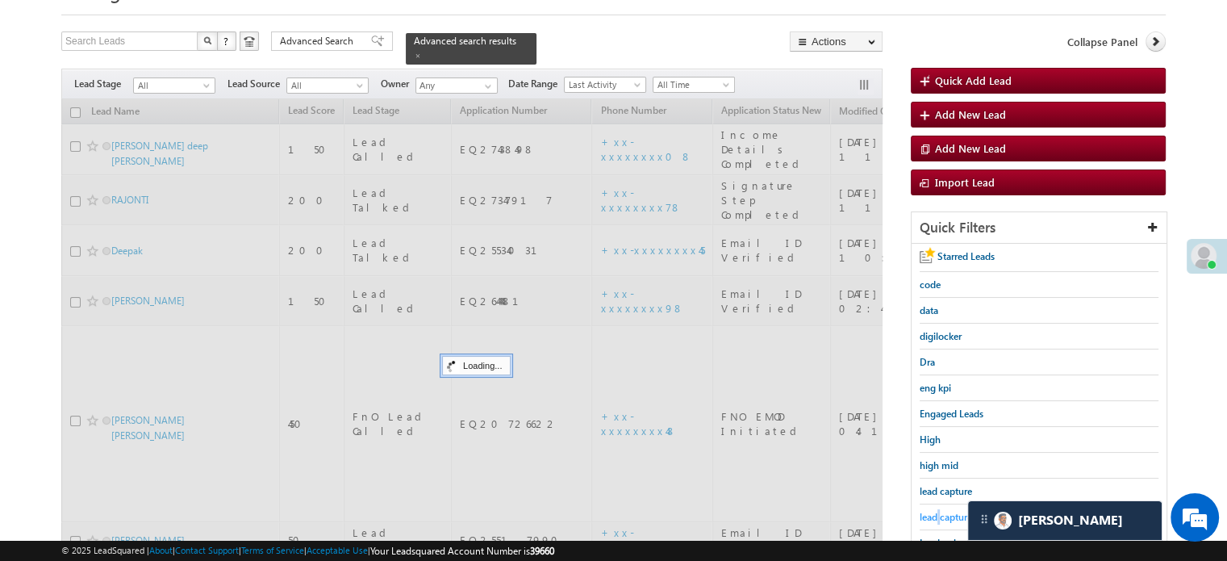
click at [938, 509] on link "lead capture new" at bounding box center [956, 516] width 73 height 15
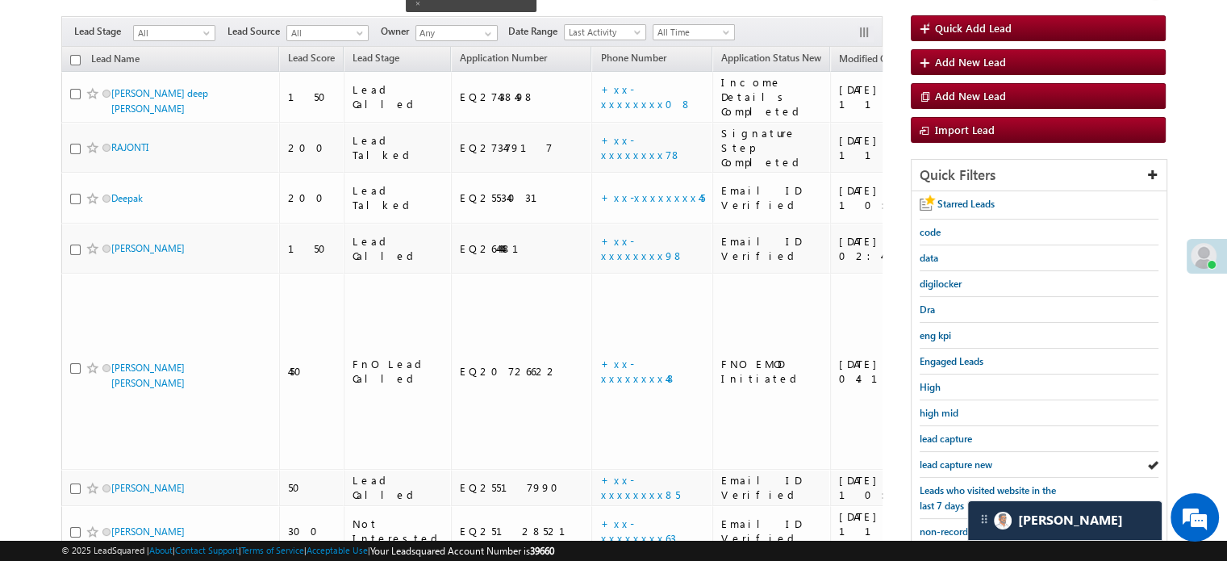
scroll to position [161, 0]
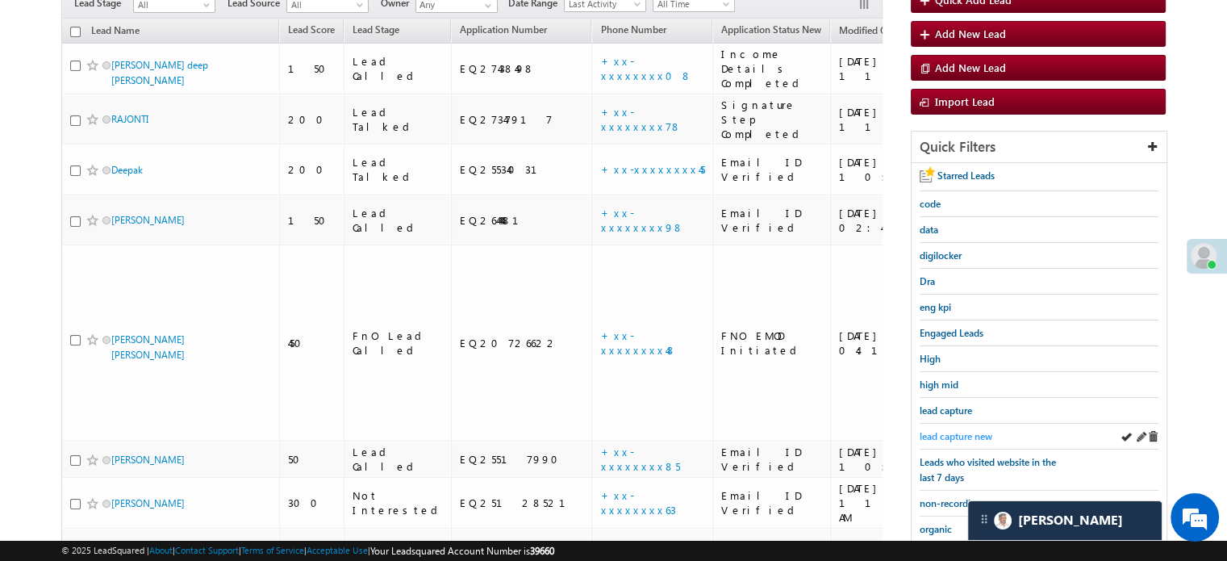
click at [939, 435] on span "lead capture new" at bounding box center [956, 436] width 73 height 12
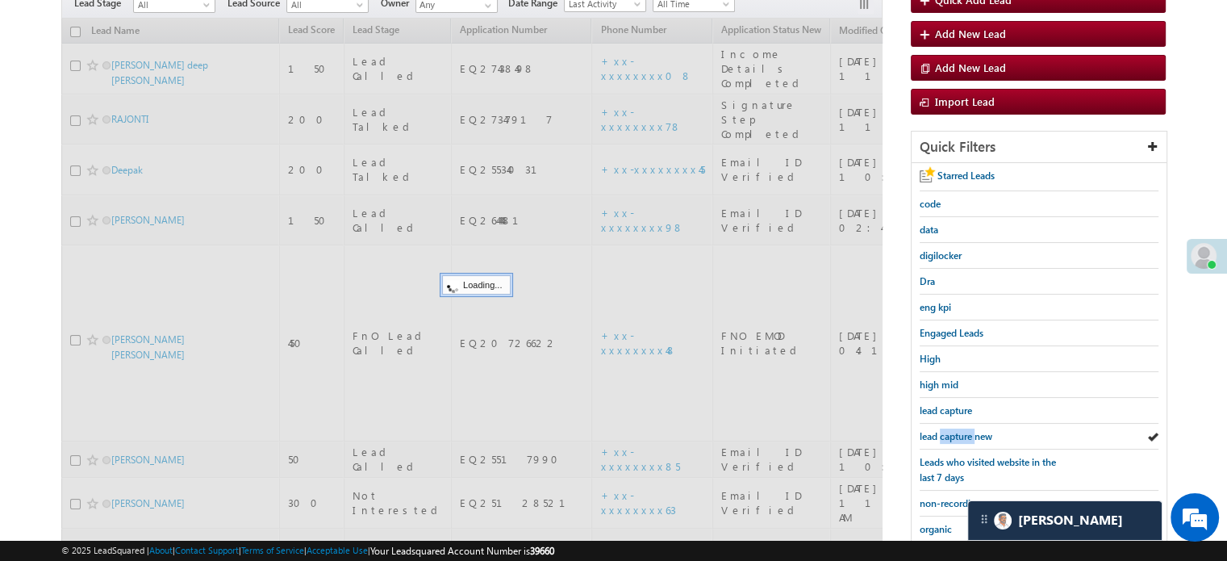
click at [939, 435] on span "lead capture new" at bounding box center [956, 436] width 73 height 12
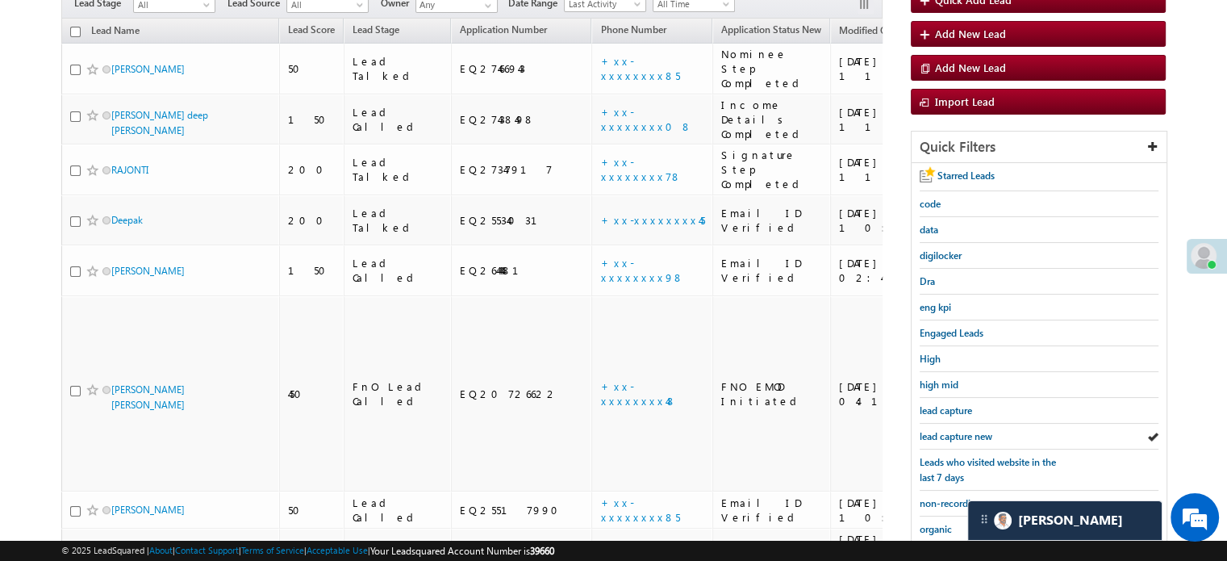
click at [939, 435] on span "lead capture new" at bounding box center [956, 436] width 73 height 12
click at [942, 428] on link "lead capture new" at bounding box center [956, 435] width 73 height 15
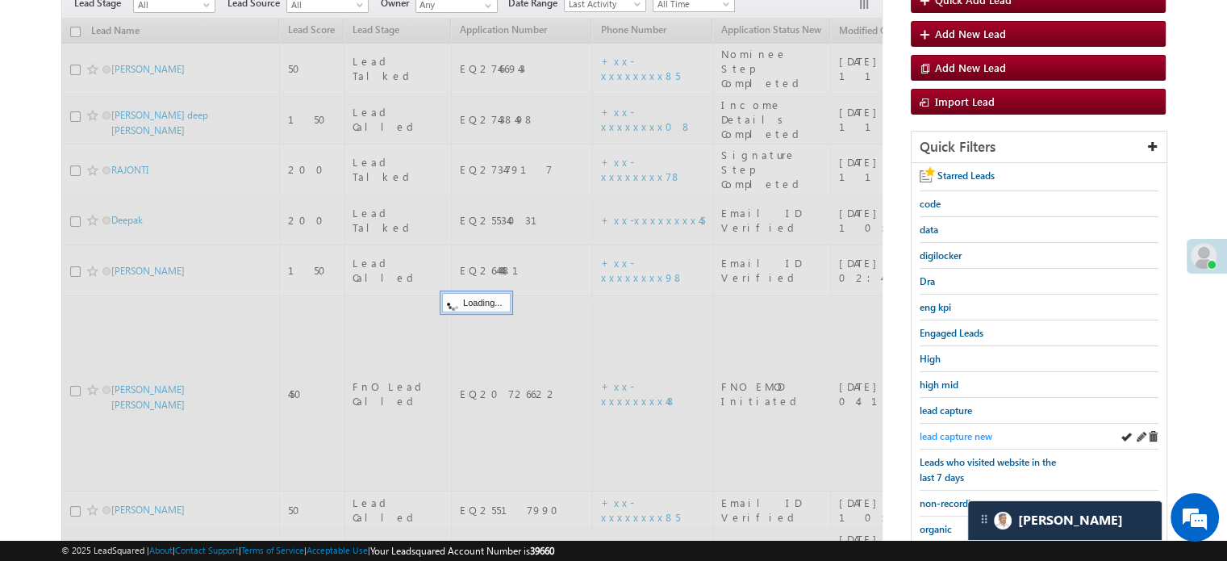
click at [945, 428] on link "lead capture new" at bounding box center [956, 435] width 73 height 15
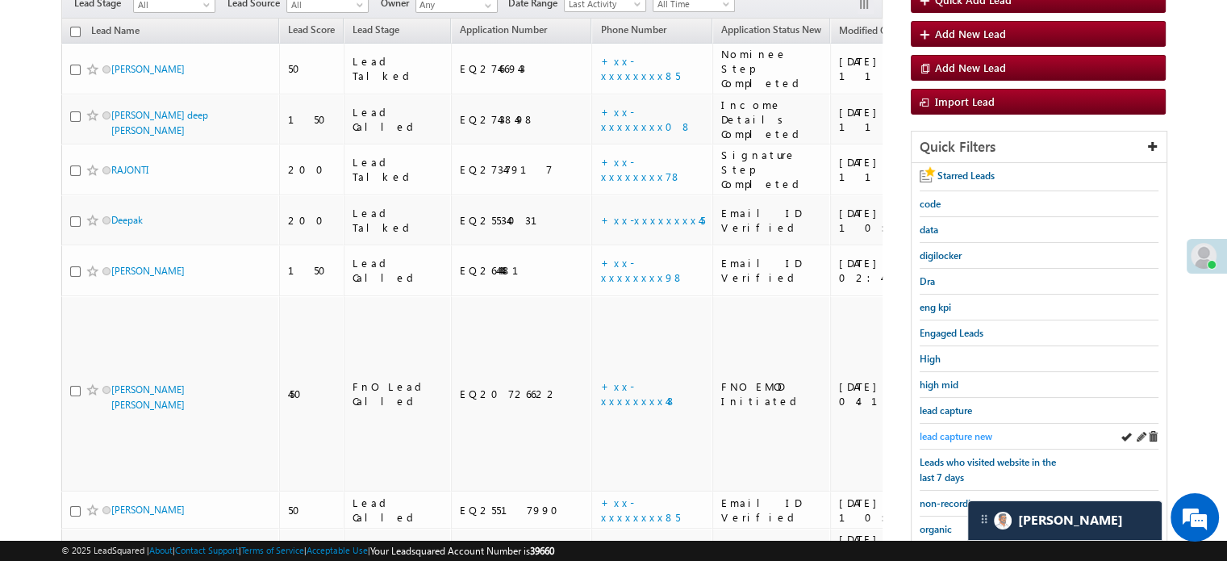
click at [956, 430] on span "lead capture new" at bounding box center [956, 436] width 73 height 12
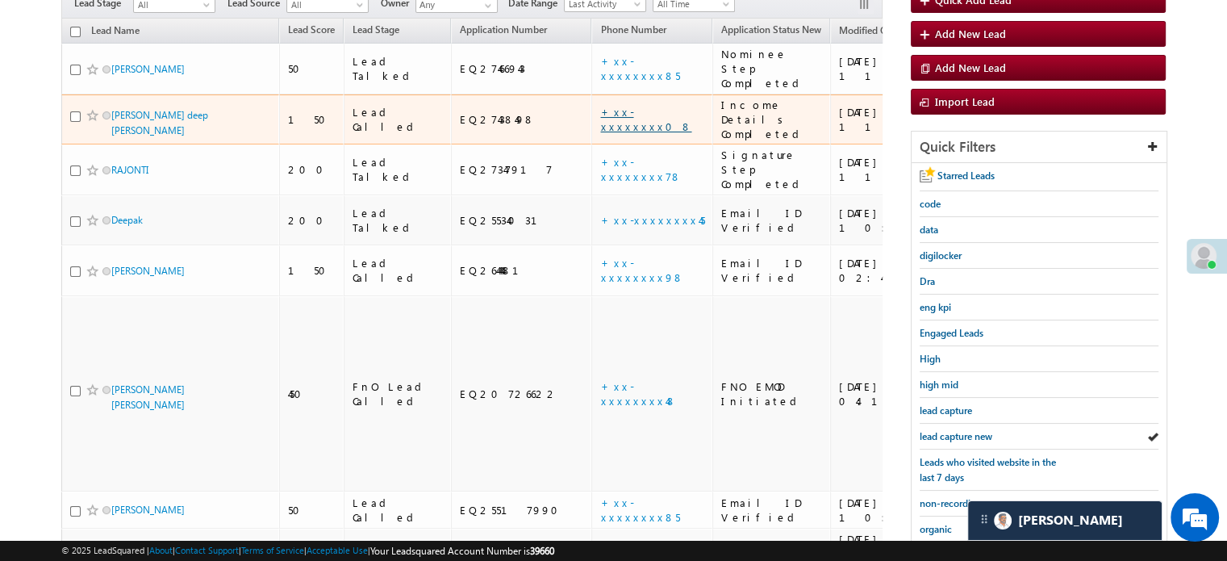
click at [600, 105] on link "+xx-xxxxxxxx08" at bounding box center [645, 119] width 91 height 28
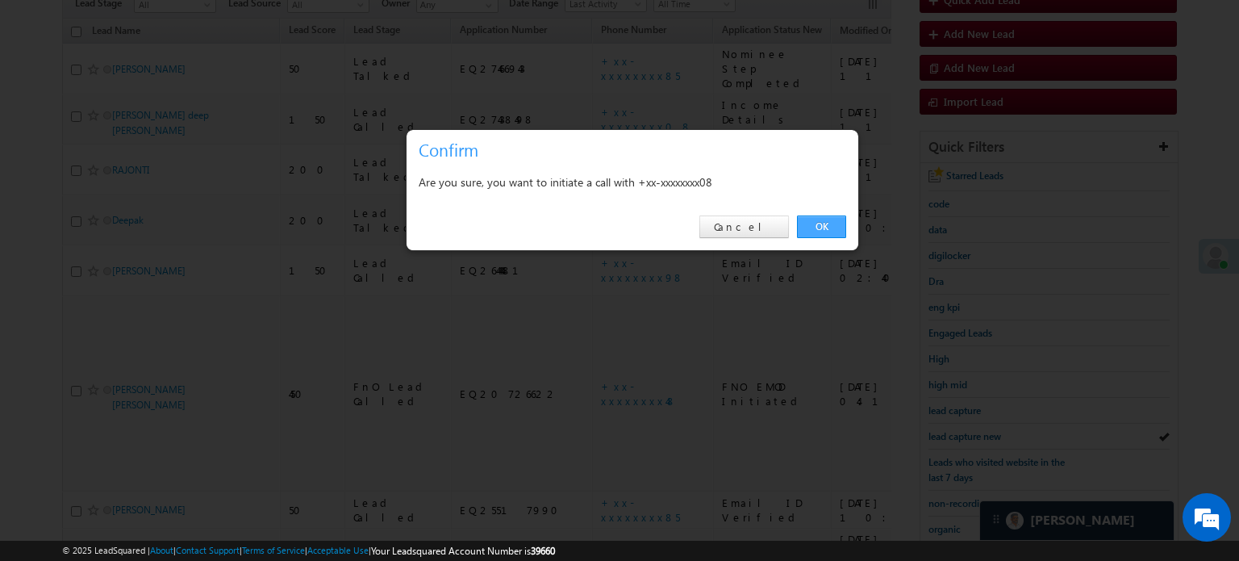
click at [816, 217] on link "OK" at bounding box center [821, 226] width 49 height 23
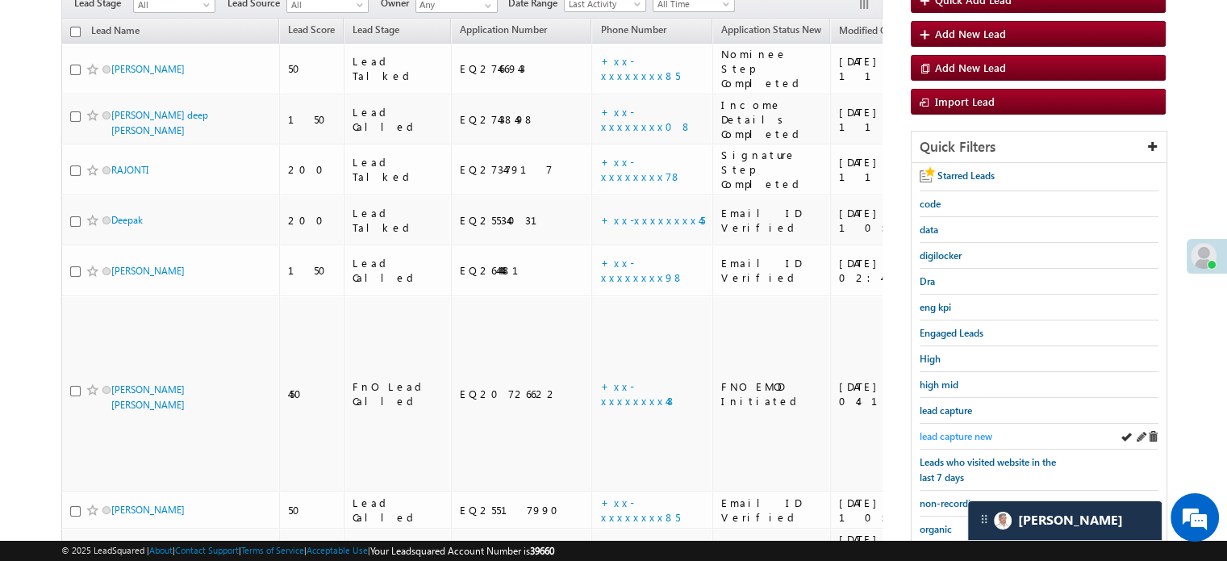
click at [965, 432] on span "lead capture new" at bounding box center [956, 436] width 73 height 12
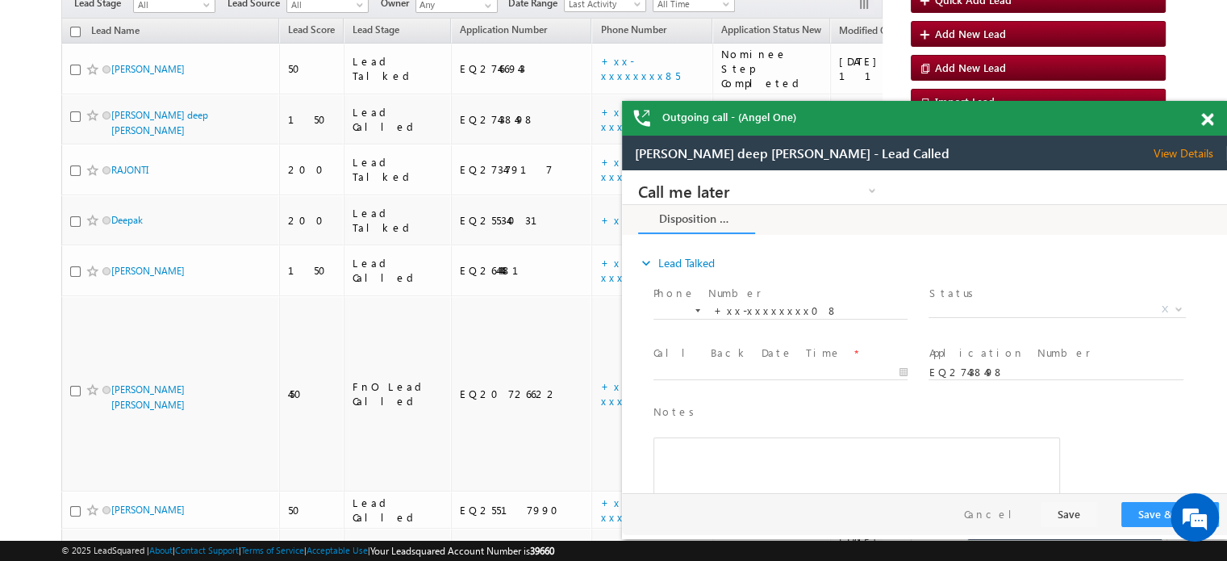
scroll to position [0, 0]
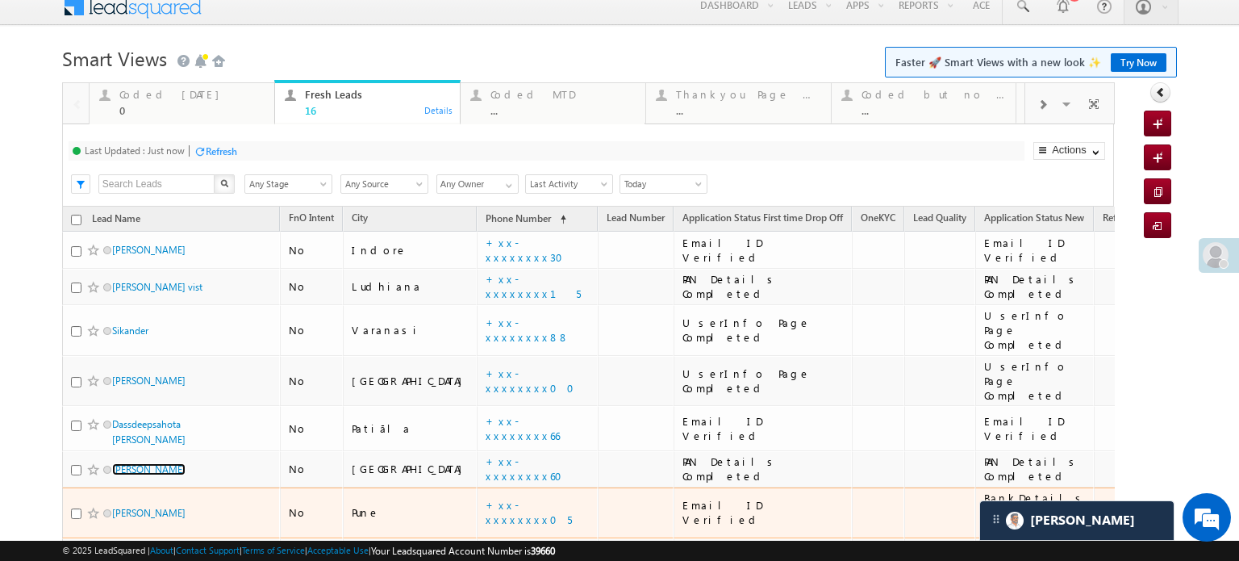
scroll to position [3, 0]
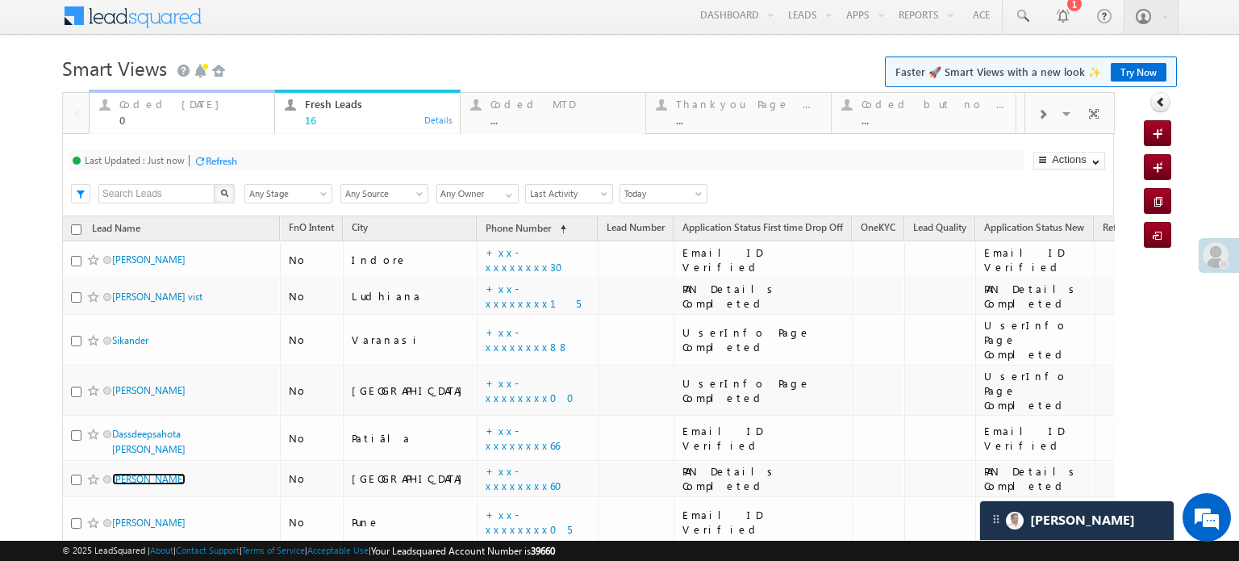
click at [139, 106] on div "Coded Today" at bounding box center [191, 104] width 145 height 13
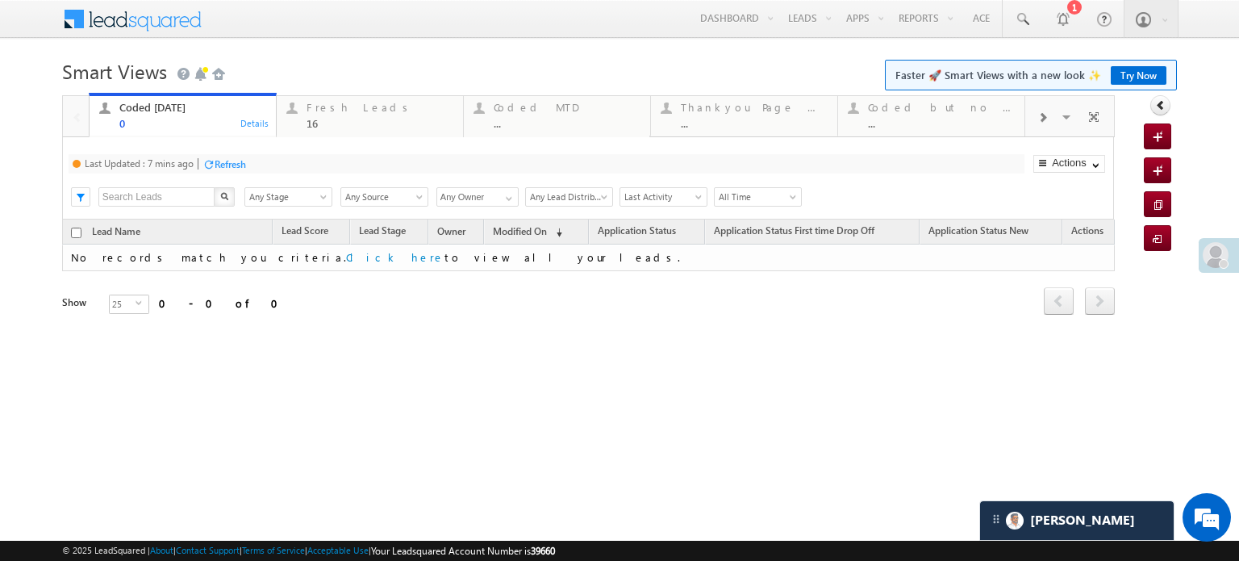
click at [212, 157] on div "Refresh" at bounding box center [224, 163] width 44 height 15
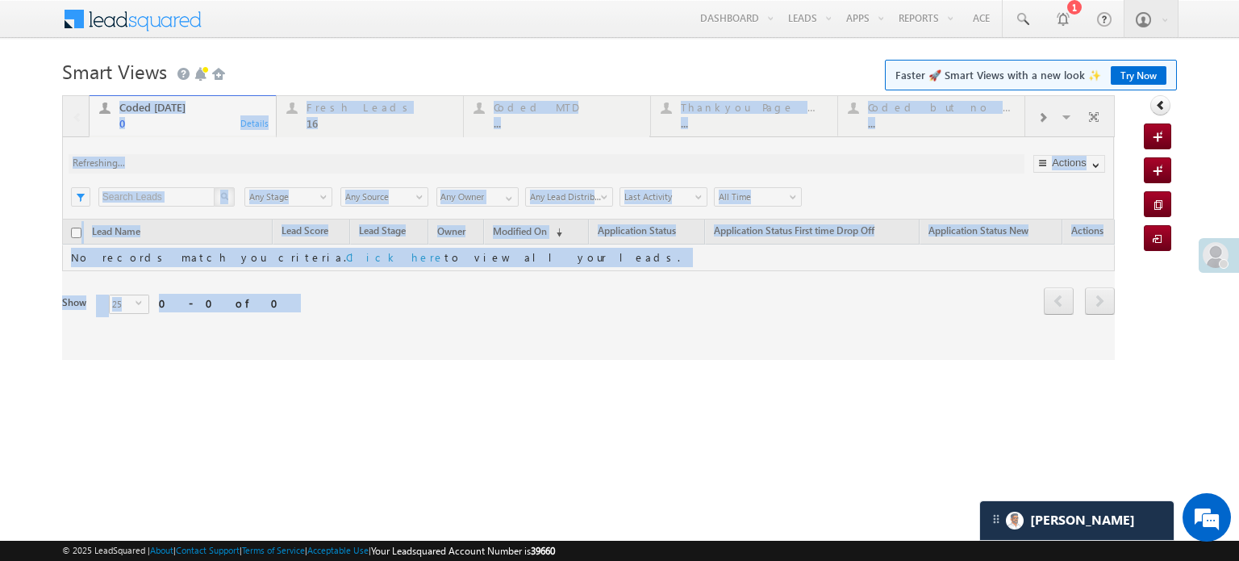
click at [212, 157] on div at bounding box center [588, 227] width 1053 height 265
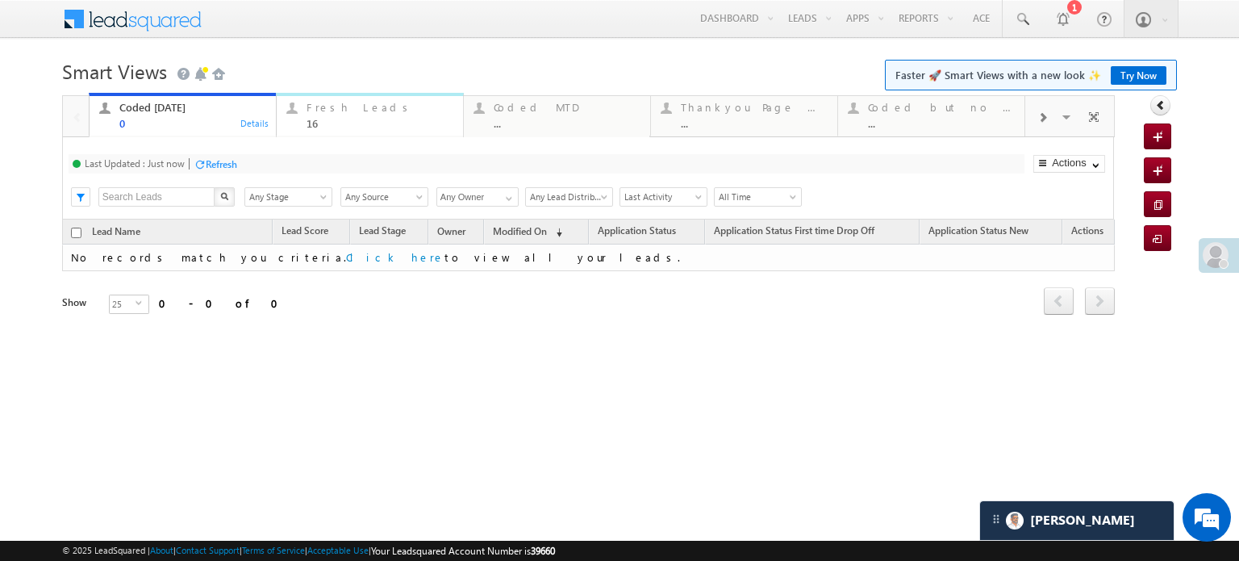
click at [372, 110] on div "Fresh Leads" at bounding box center [380, 107] width 147 height 13
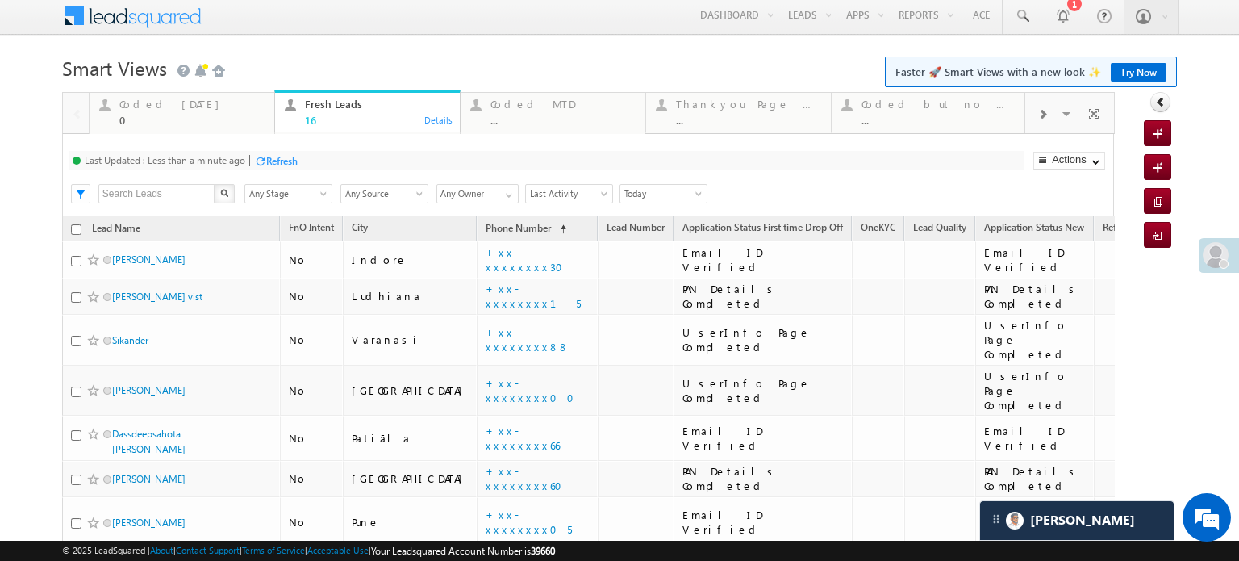
click at [294, 168] on div "Refresh" at bounding box center [276, 159] width 44 height 15
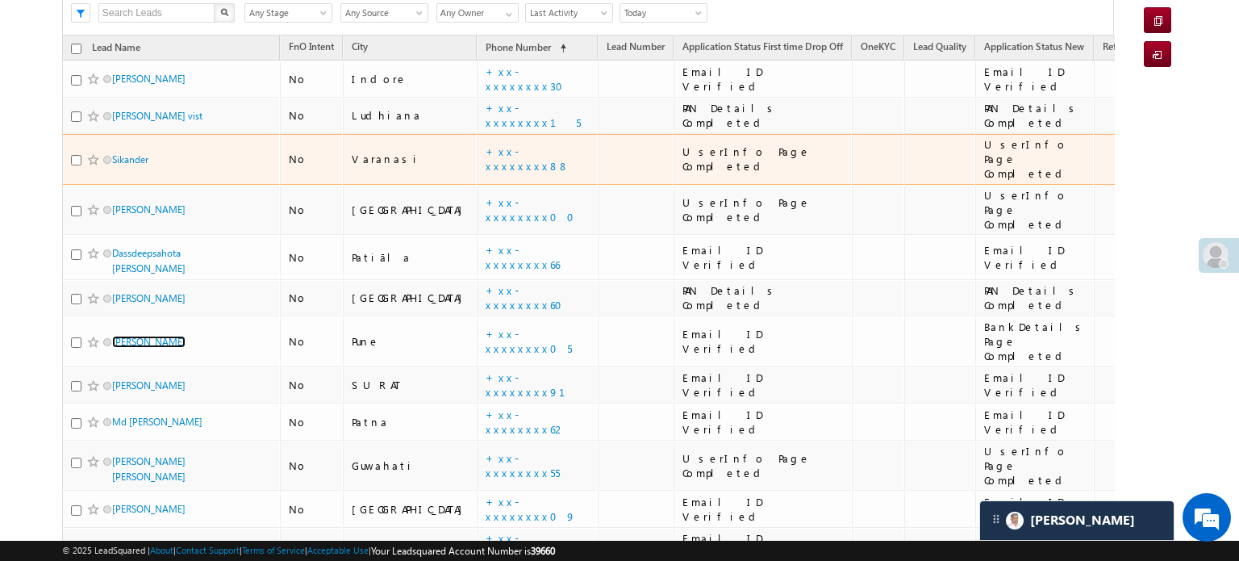
scroll to position [323, 0]
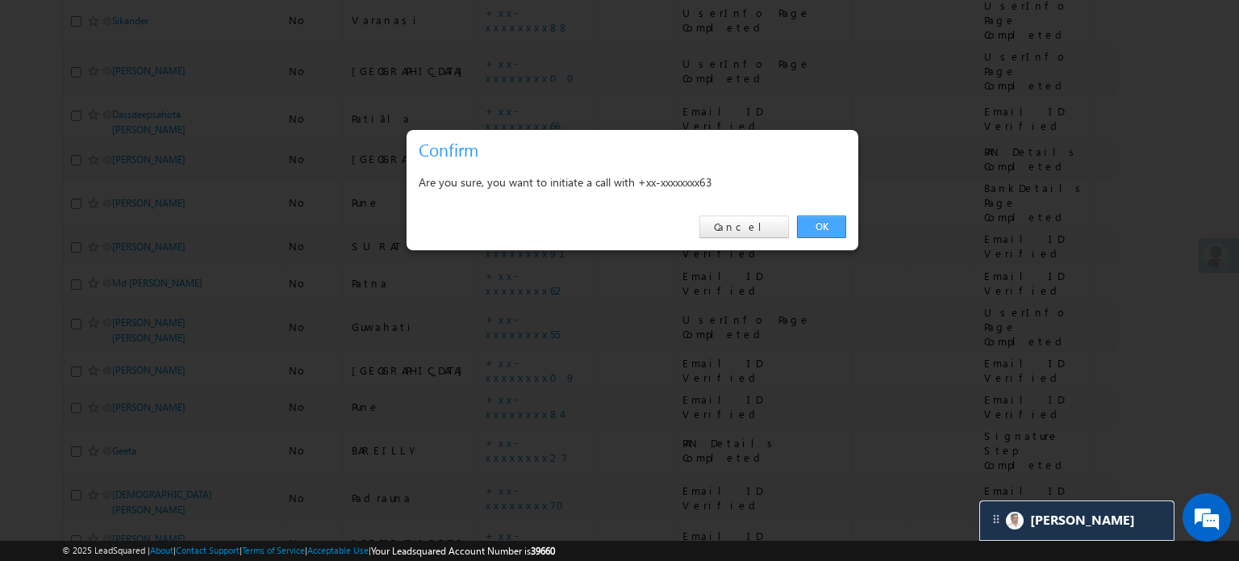
click at [811, 225] on link "OK" at bounding box center [821, 226] width 49 height 23
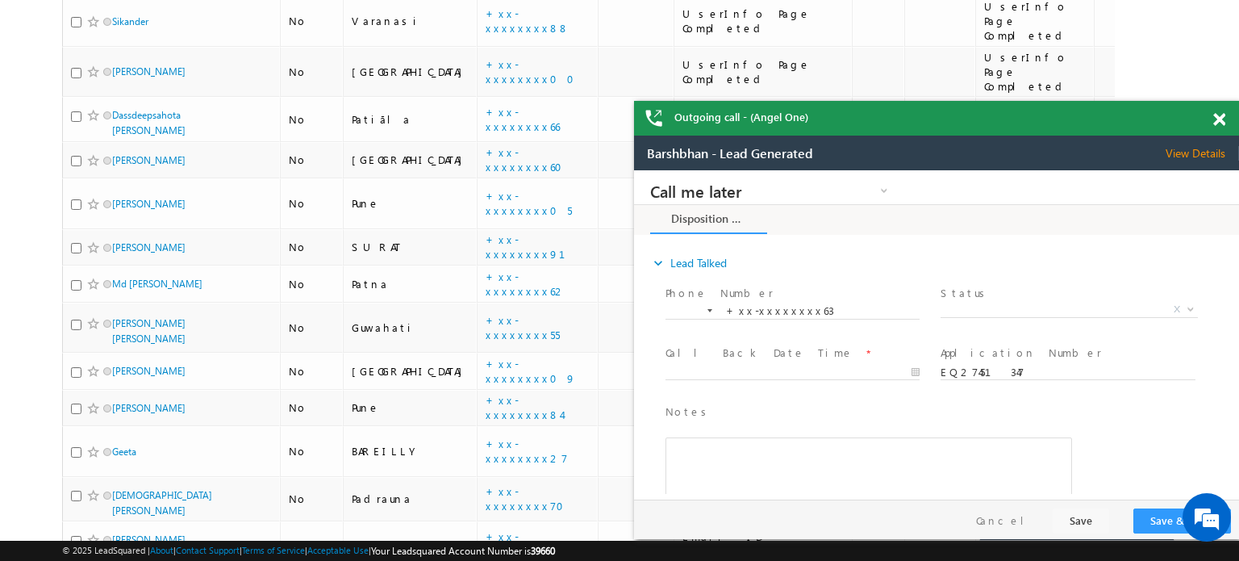
scroll to position [0, 0]
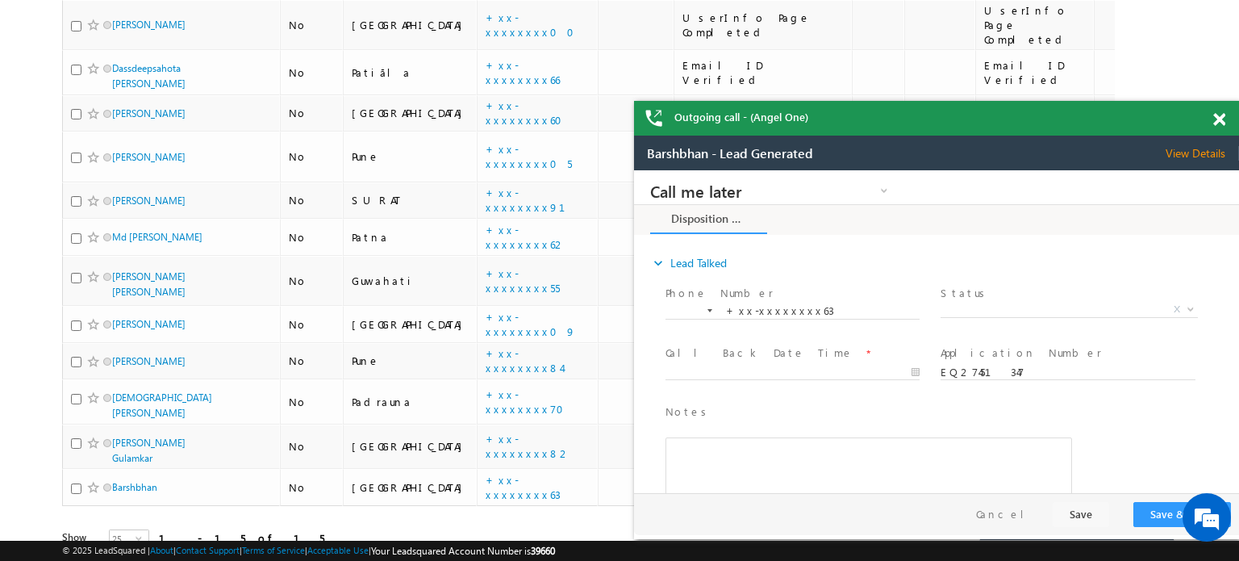
click at [1215, 119] on span at bounding box center [1219, 120] width 12 height 14
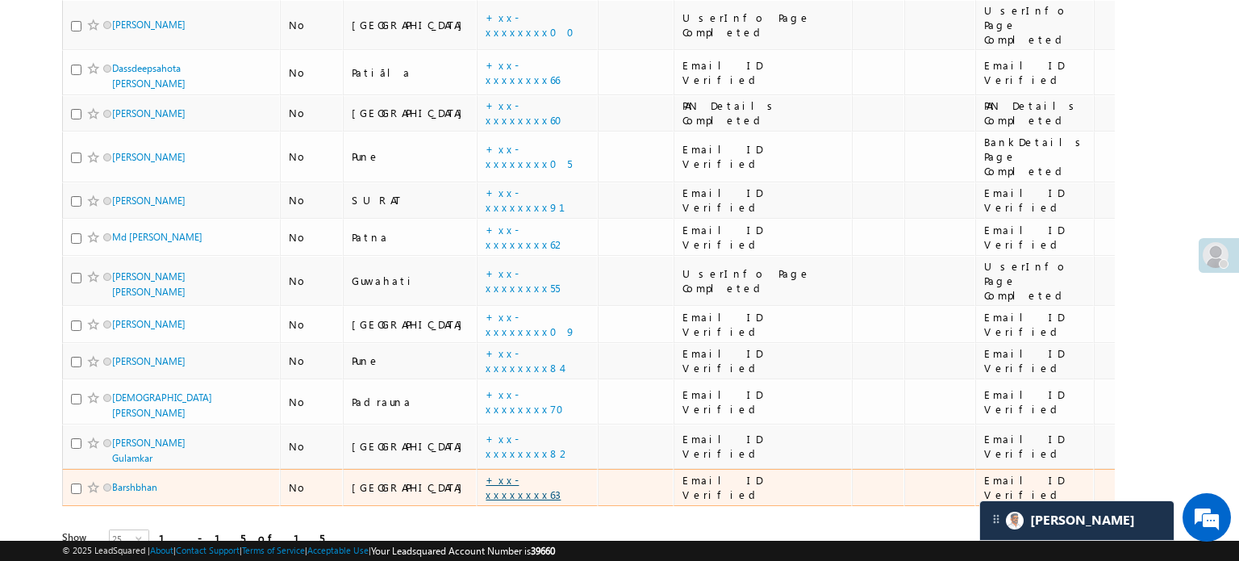
click at [486, 473] on link "+xx-xxxxxxxx63" at bounding box center [523, 487] width 75 height 28
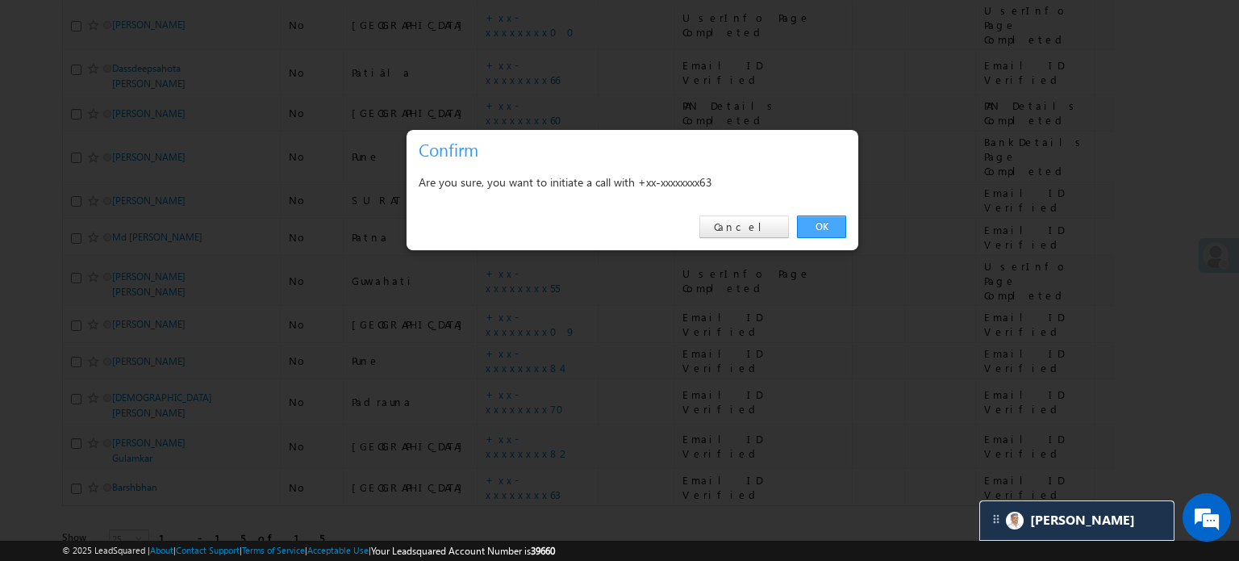
click at [802, 234] on link "OK" at bounding box center [821, 226] width 49 height 23
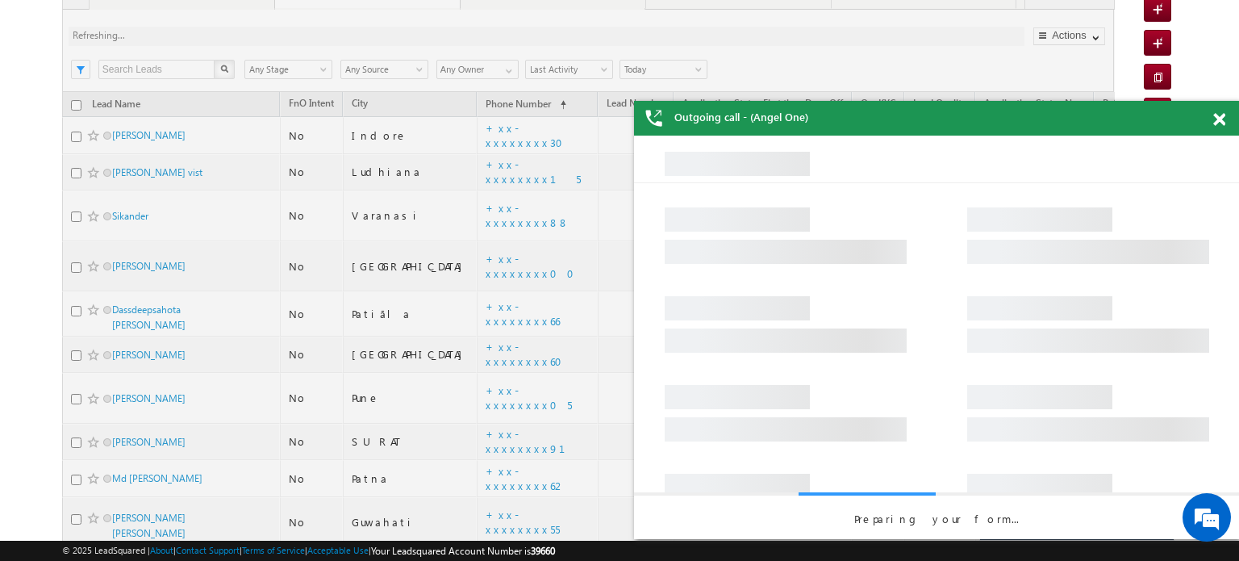
click at [1220, 129] on div at bounding box center [1228, 116] width 22 height 31
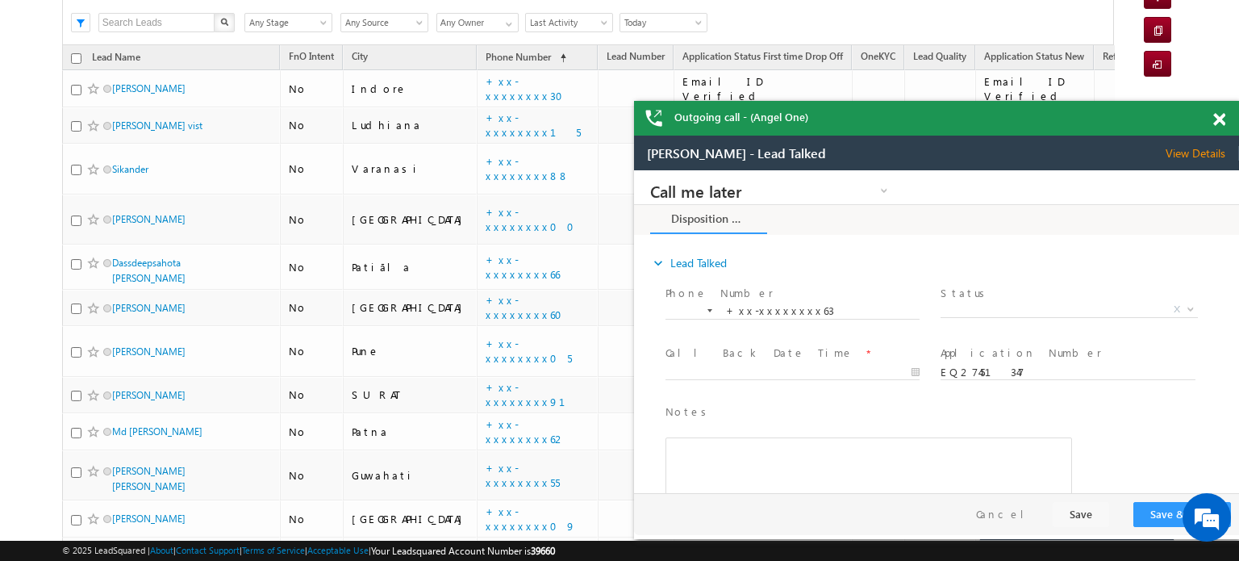
scroll to position [128, 0]
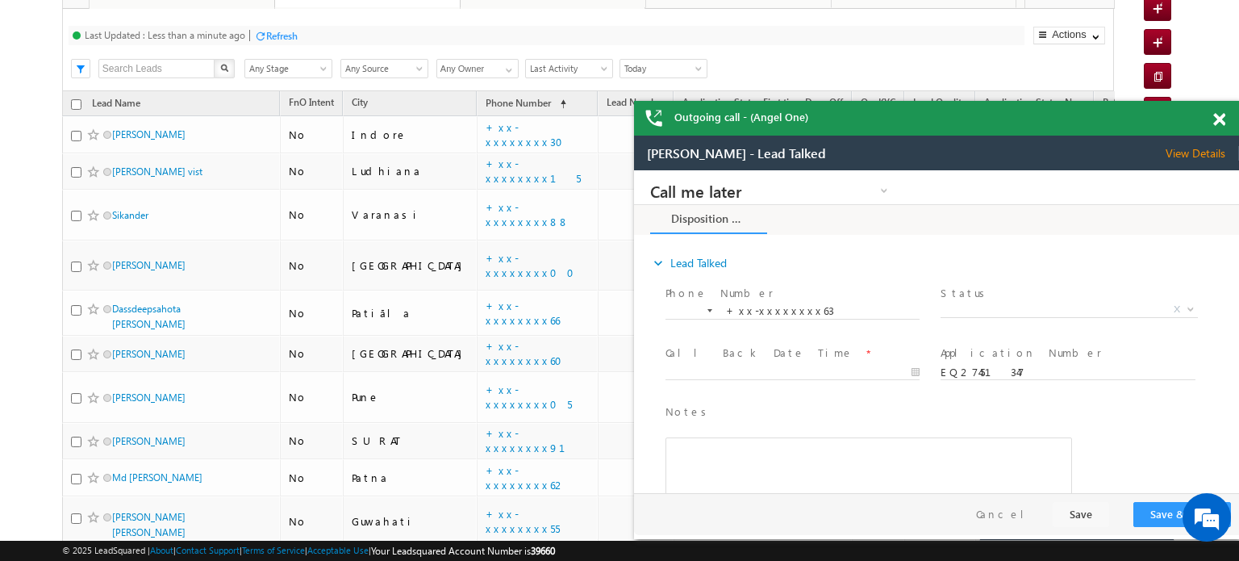
click at [1215, 123] on span at bounding box center [1219, 120] width 12 height 14
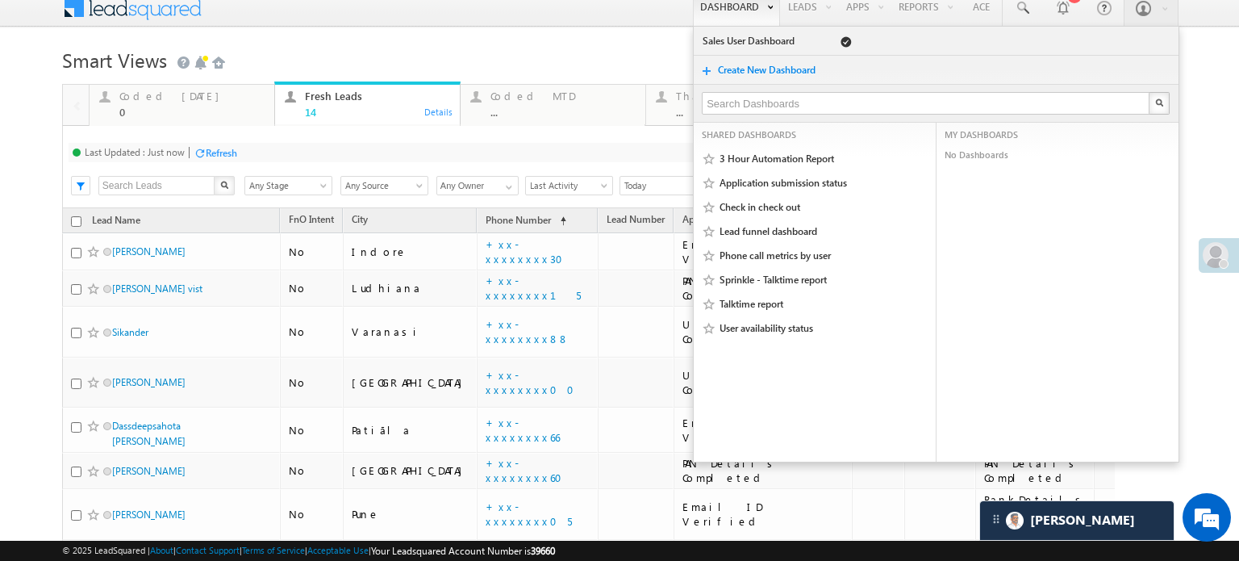
scroll to position [0, 0]
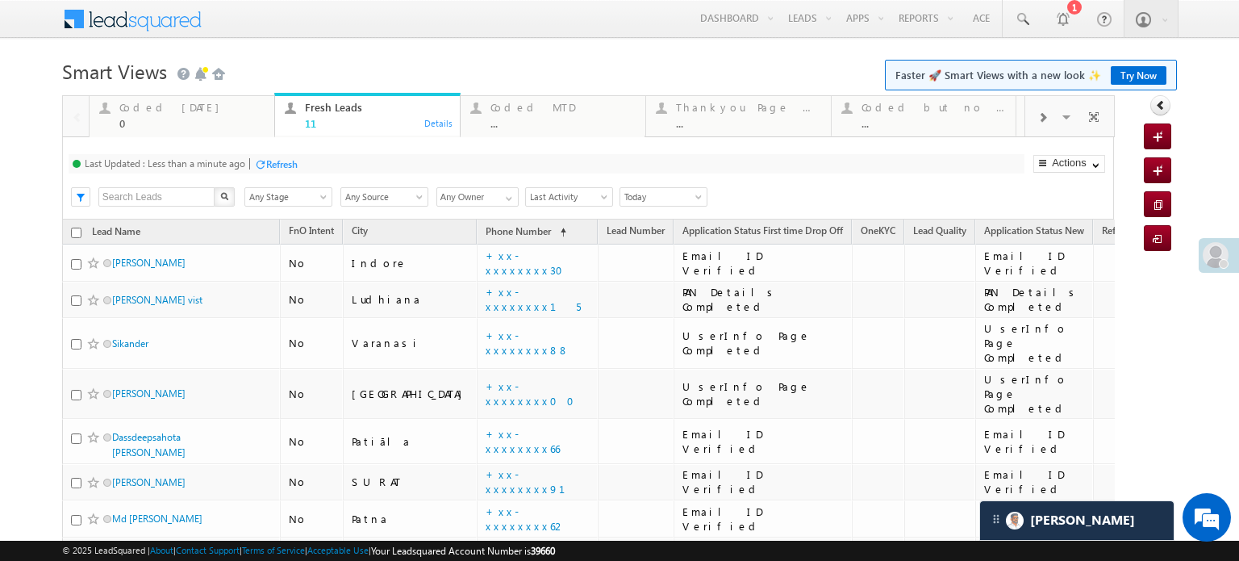
click at [277, 158] on div "Refresh" at bounding box center [281, 164] width 31 height 12
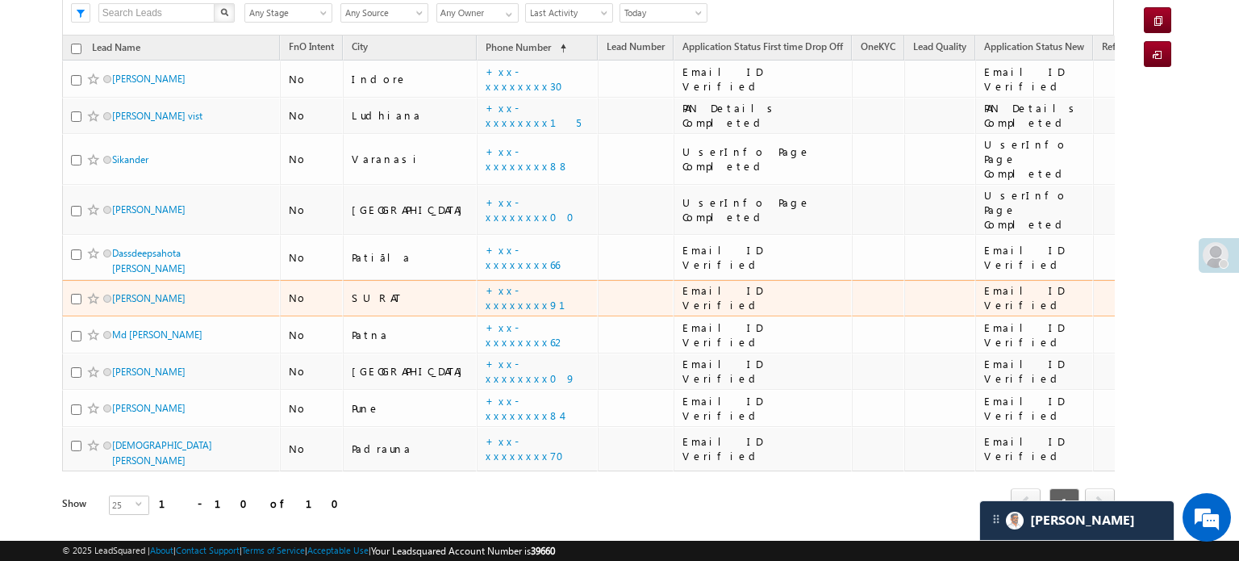
scroll to position [188, 0]
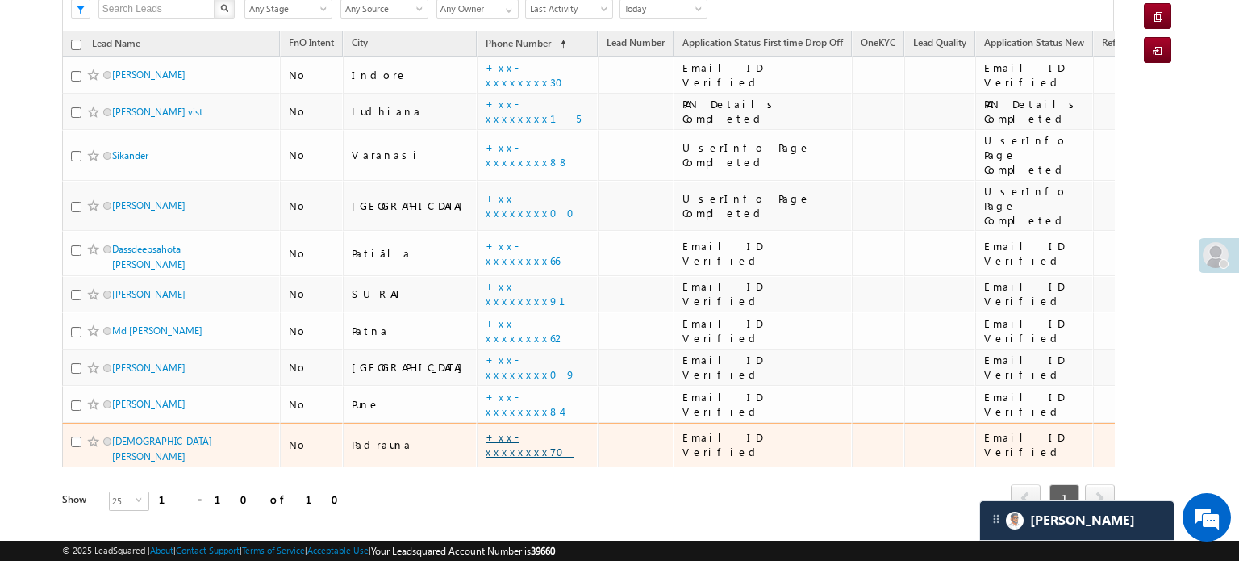
click at [486, 430] on link "+xx-xxxxxxxx70" at bounding box center [530, 444] width 88 height 28
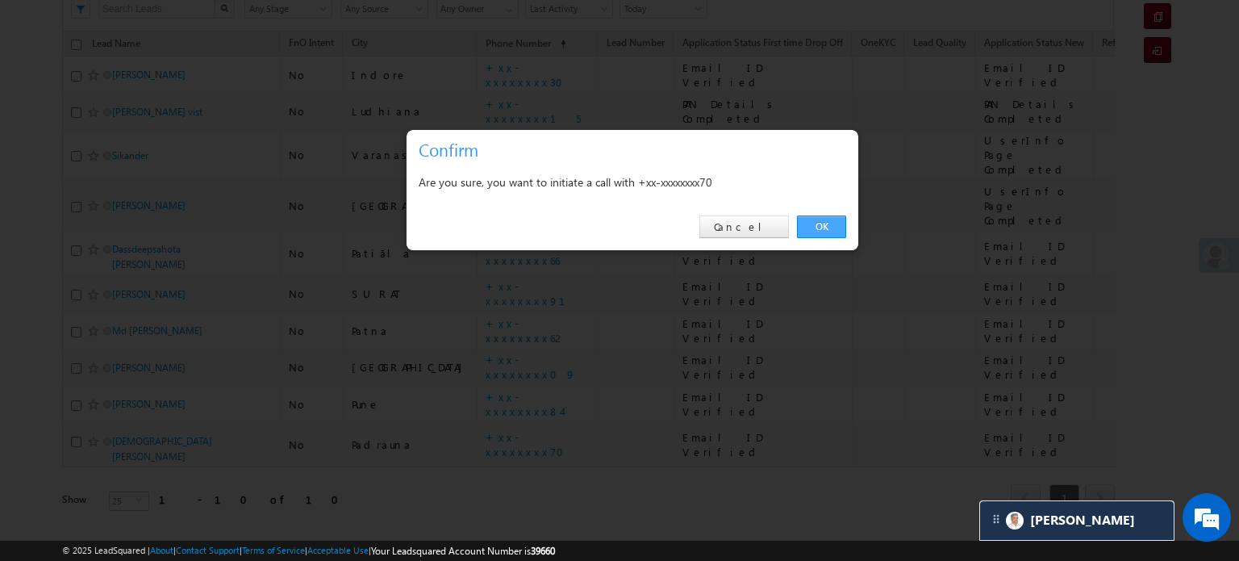
click at [826, 223] on link "OK" at bounding box center [821, 226] width 49 height 23
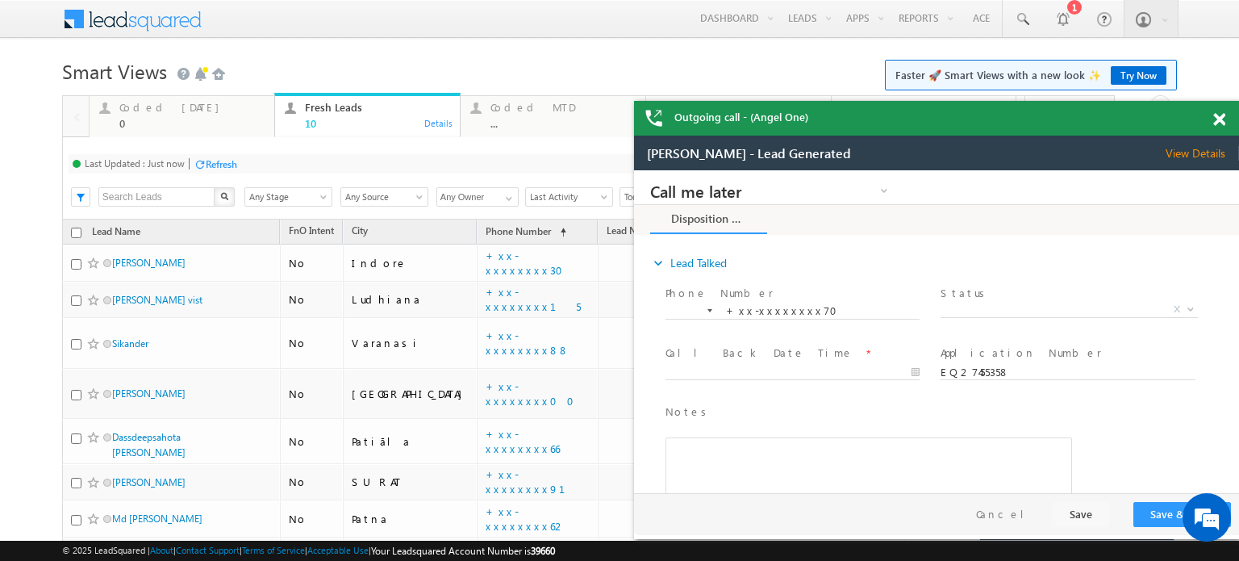
scroll to position [0, 0]
click at [1218, 119] on span at bounding box center [1219, 120] width 12 height 14
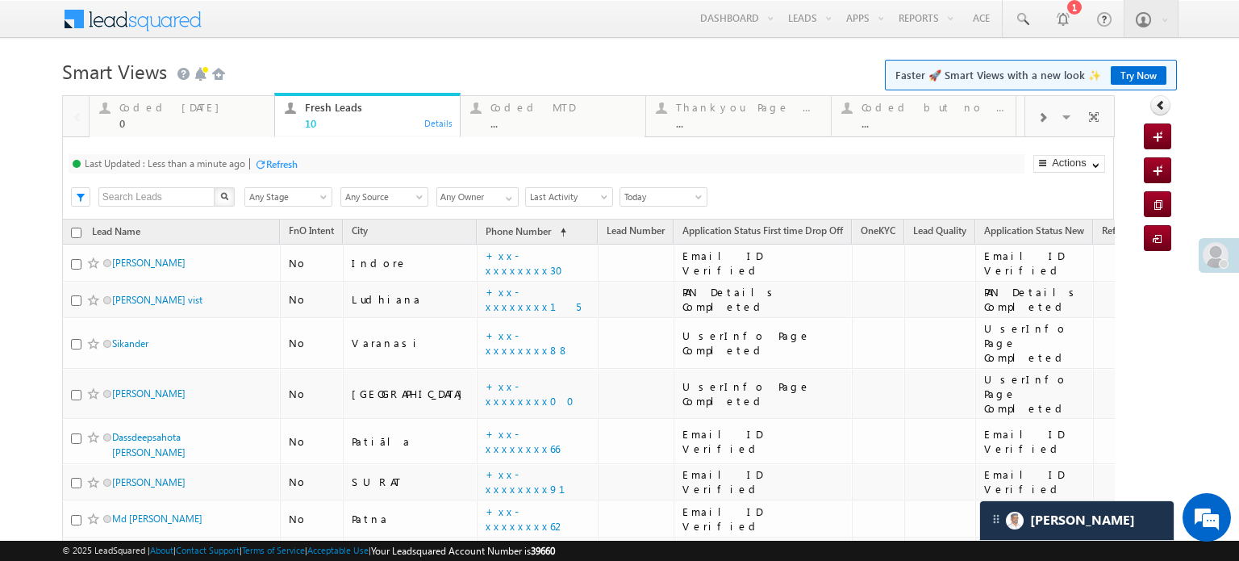
click at [286, 161] on div "Refresh" at bounding box center [281, 164] width 31 height 12
click at [282, 168] on div "Refresh" at bounding box center [281, 164] width 31 height 12
click at [152, 116] on div "Coded Today 0" at bounding box center [191, 113] width 145 height 31
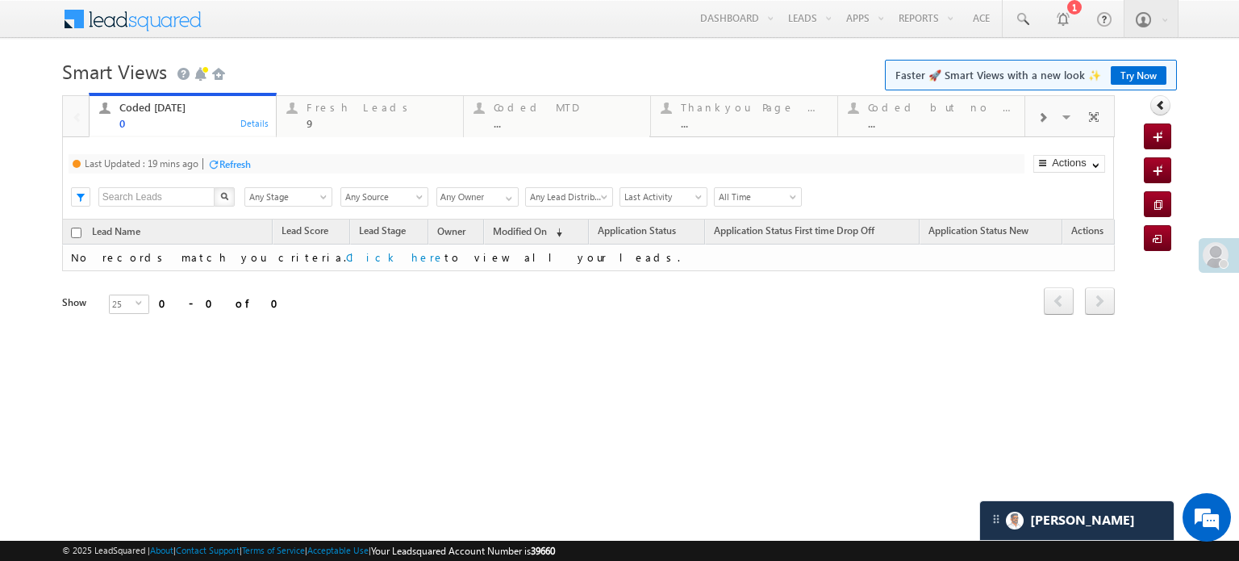
click at [219, 159] on div at bounding box center [213, 164] width 12 height 12
click at [339, 118] on div "9" at bounding box center [380, 123] width 147 height 12
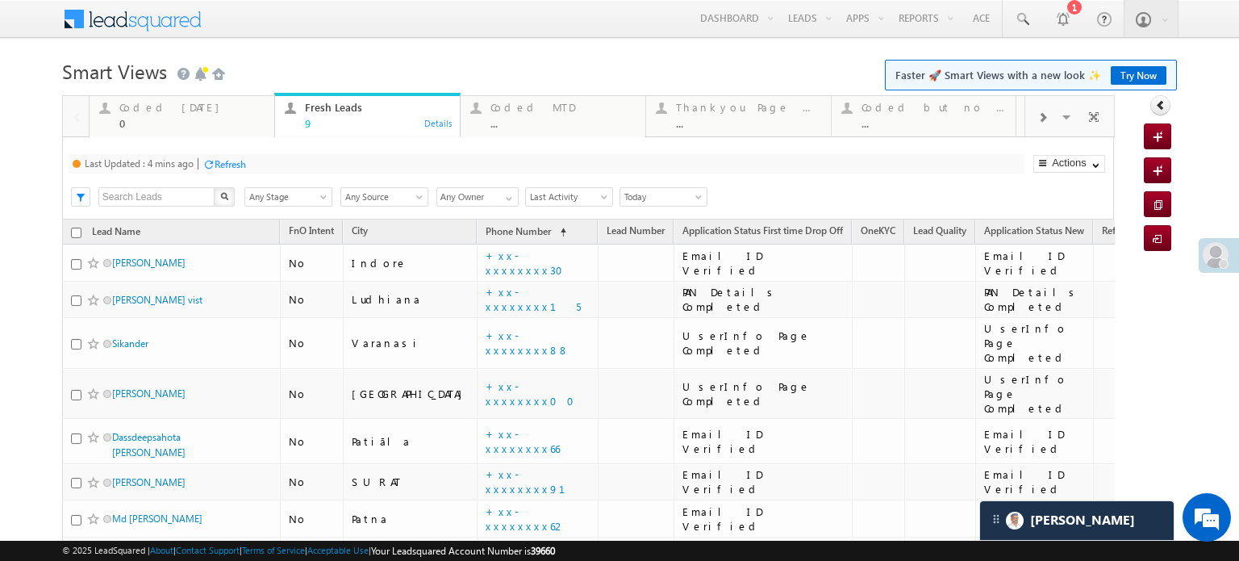
click at [225, 167] on div "Refresh" at bounding box center [230, 164] width 31 height 12
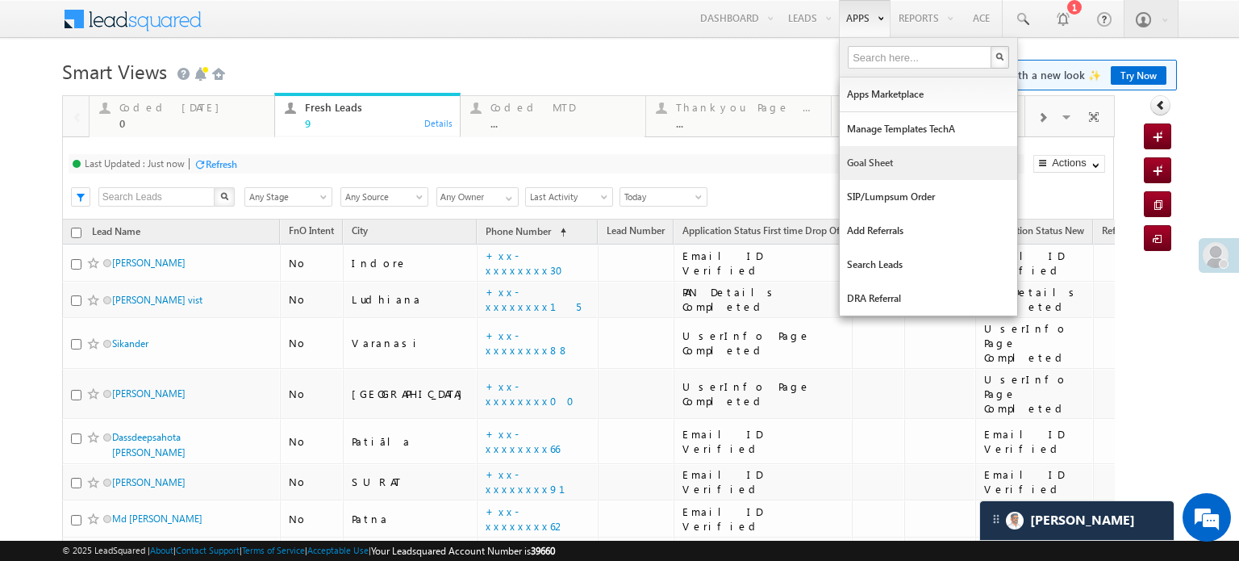
click at [866, 159] on link "Goal Sheet" at bounding box center [928, 163] width 177 height 34
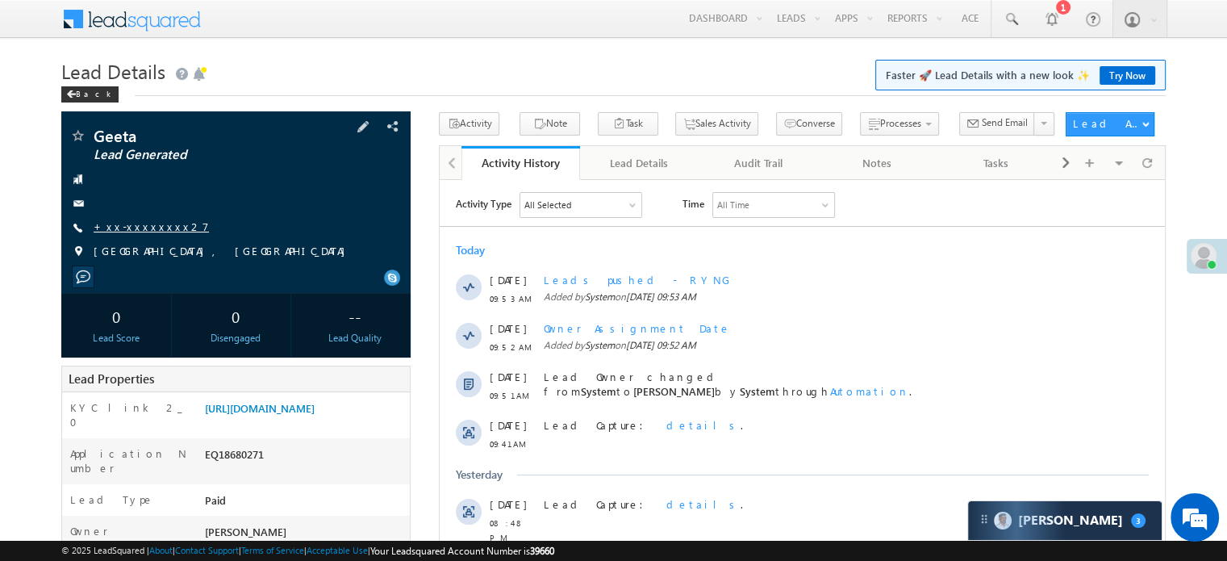
click at [136, 233] on link "+xx-xxxxxxxx27" at bounding box center [151, 226] width 115 height 14
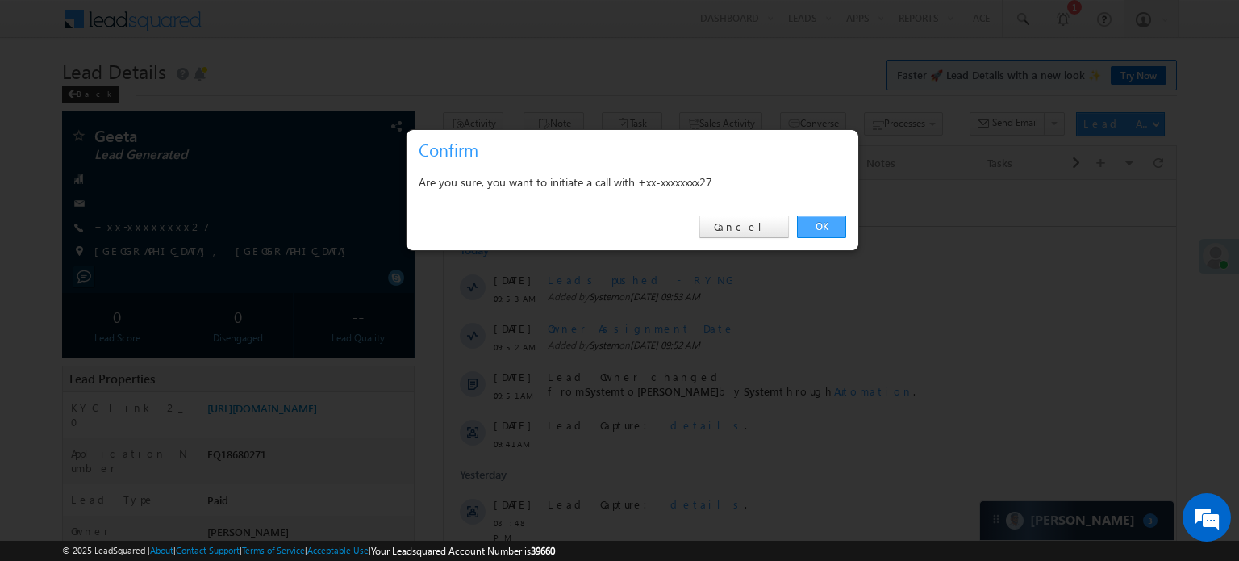
click at [825, 224] on link "OK" at bounding box center [821, 226] width 49 height 23
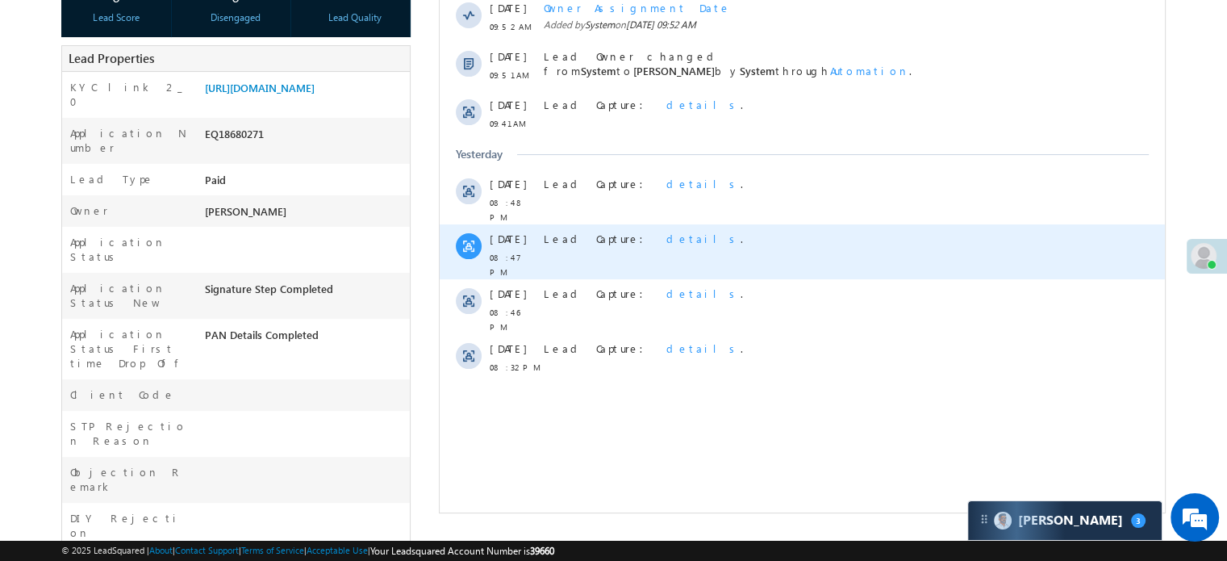
scroll to position [323, 0]
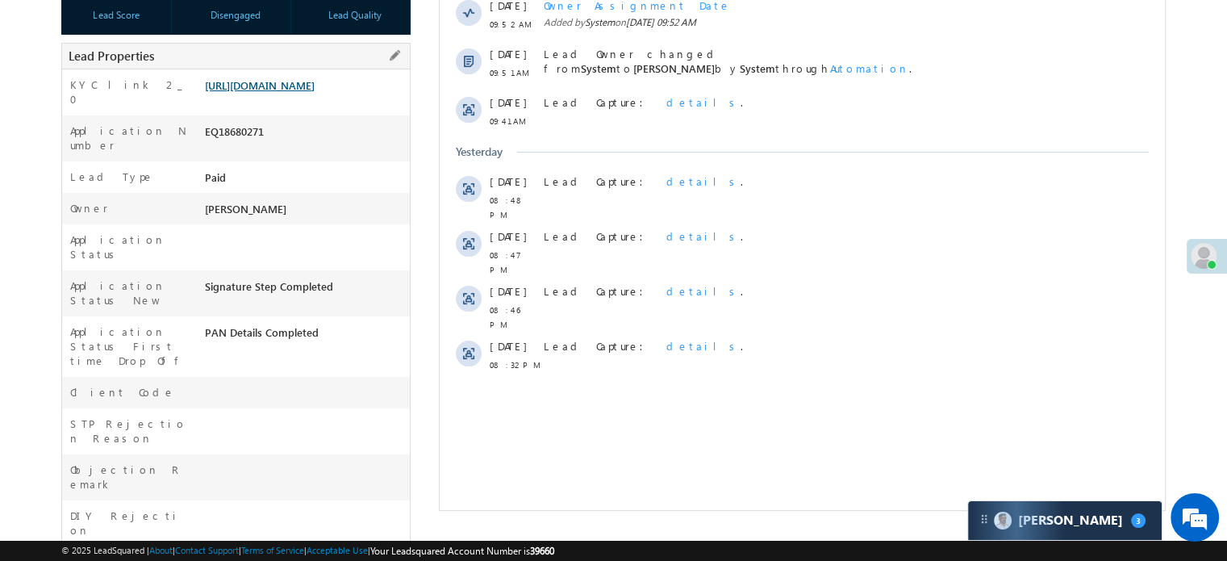
click at [315, 92] on link "https://angelbroking1-pk3em7sa.customui-test.leadsquared.com?leadId=cdb2404b-11…" at bounding box center [260, 85] width 110 height 14
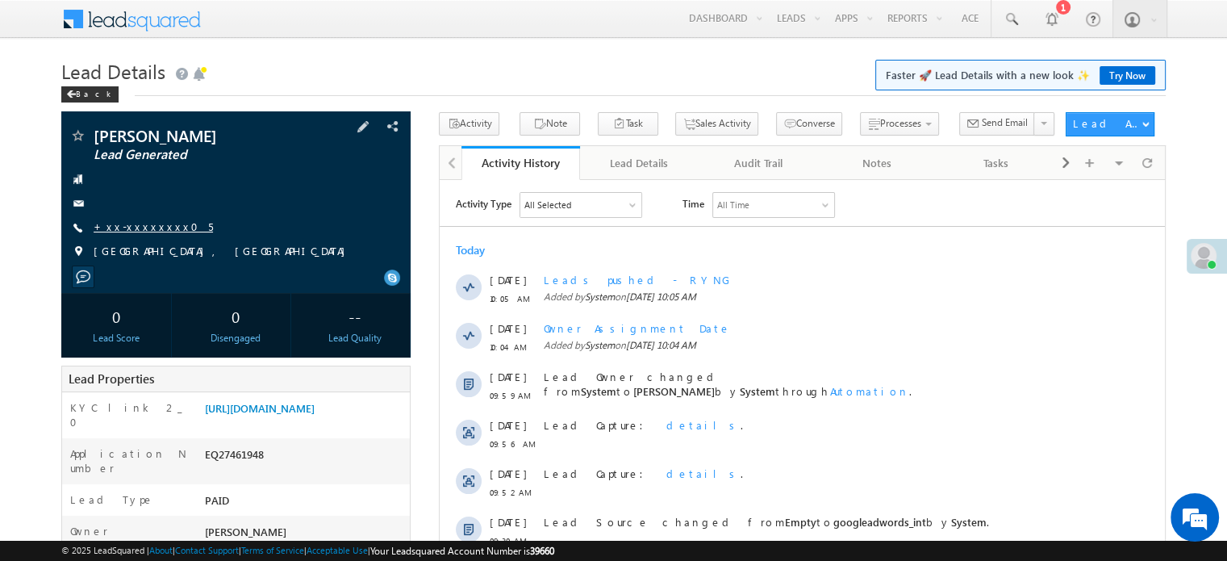
click at [132, 228] on link "+xx-xxxxxxxx05" at bounding box center [153, 226] width 119 height 14
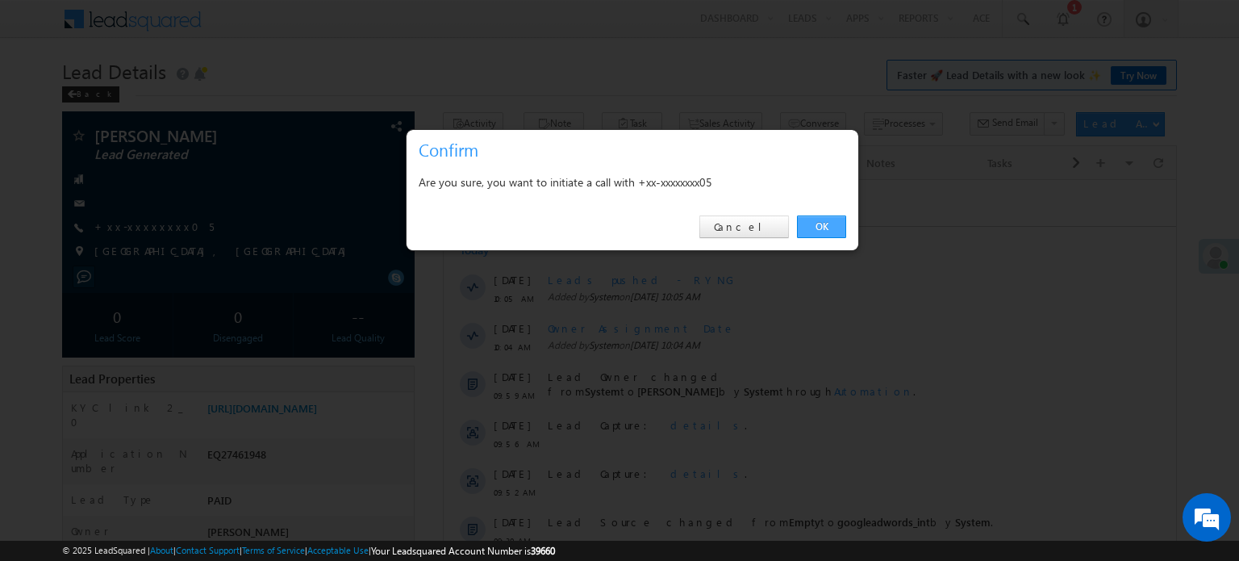
drag, startPoint x: 816, startPoint y: 219, endPoint x: 226, endPoint y: 40, distance: 616.6
click at [816, 219] on link "OK" at bounding box center [821, 226] width 49 height 23
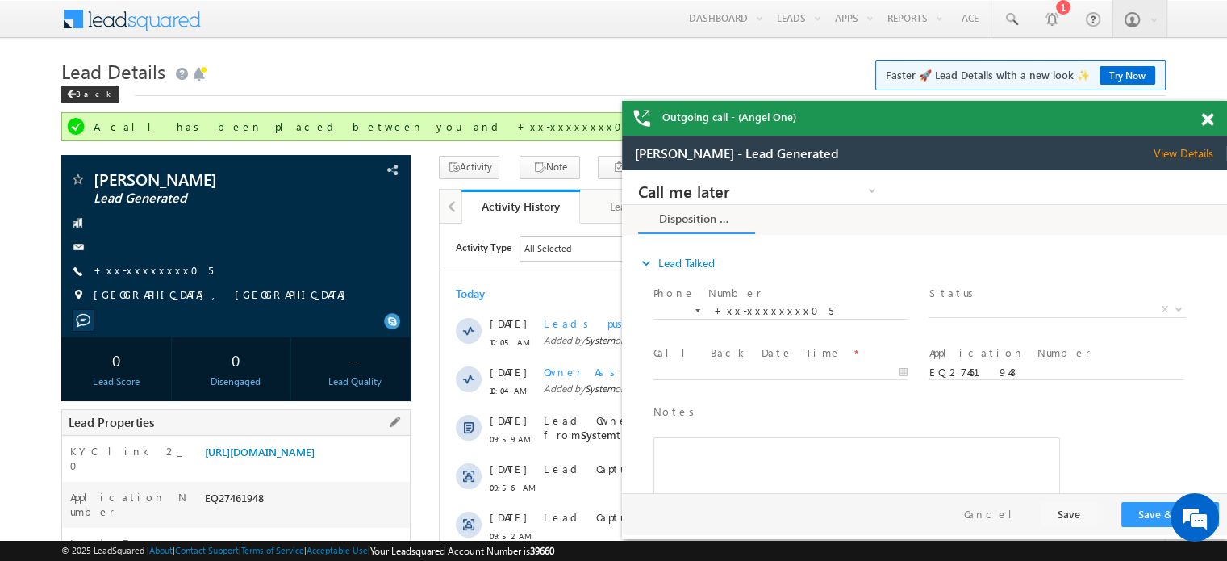
click at [251, 436] on div "KYC link 2_0 https://angelbroking1-pk3em7sa.customui-test.leadsquared.com?leadI…" at bounding box center [236, 459] width 348 height 46
click at [270, 458] on link "https://angelbroking1-pk3em7sa.customui-test.leadsquared.com?leadId=83e219fc-c4…" at bounding box center [260, 452] width 110 height 14
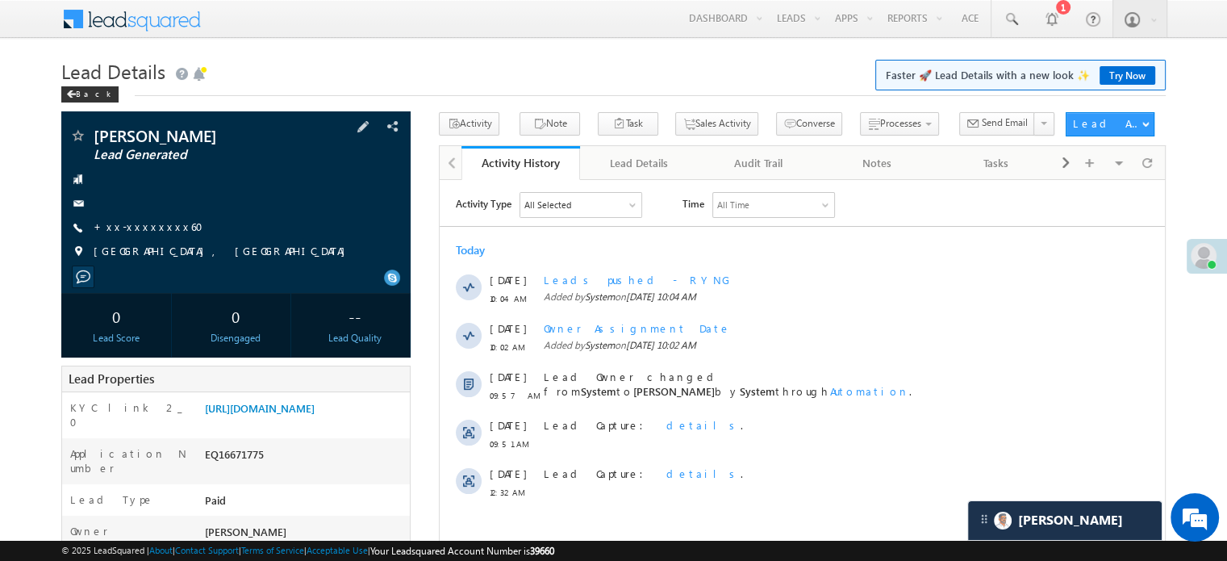
click at [150, 236] on div "SHAKEEL AHMAD Lead Generated +xx-xxxxxxxx60" at bounding box center [235, 197] width 333 height 140
click at [143, 232] on link "+xx-xxxxxxxx60" at bounding box center [153, 226] width 119 height 14
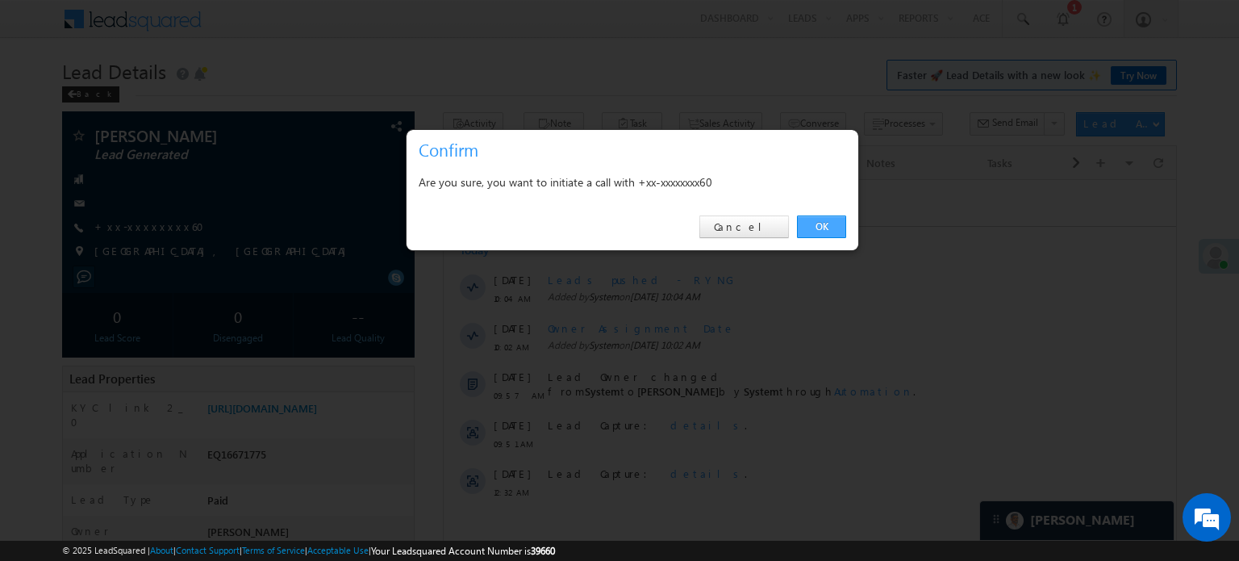
click at [814, 228] on link "OK" at bounding box center [821, 226] width 49 height 23
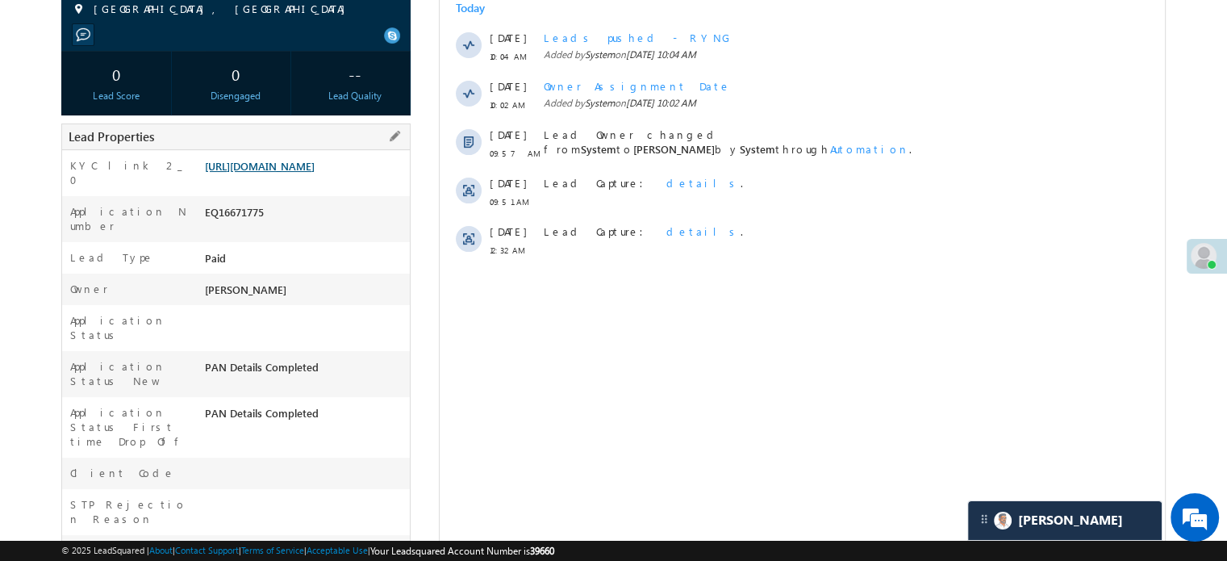
scroll to position [285, 0]
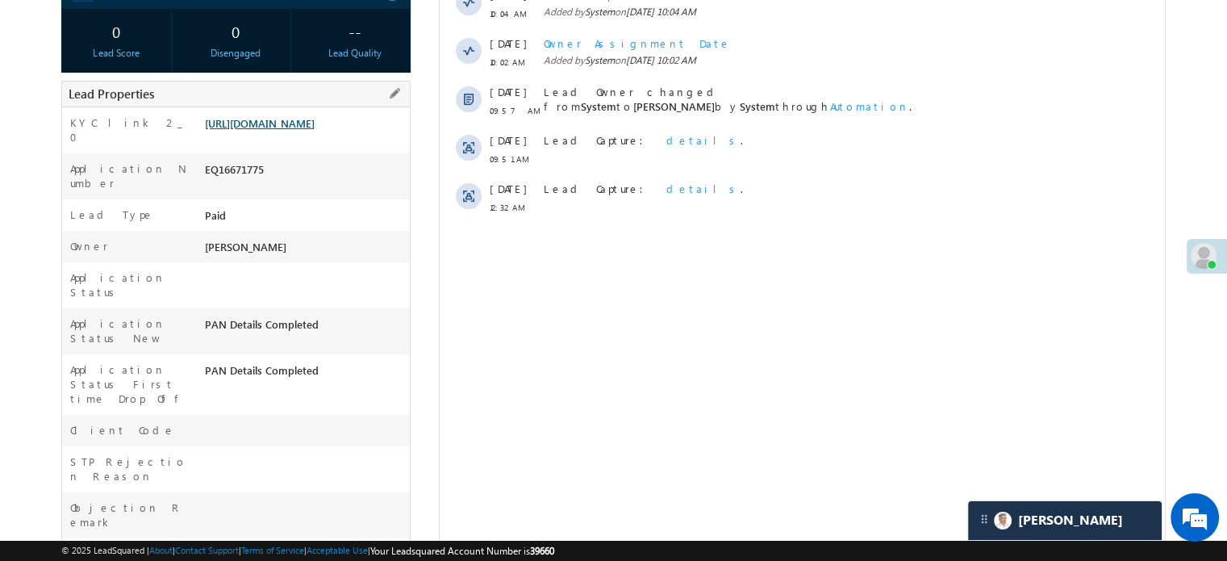
click at [307, 130] on link "https://angelbroking1-pk3em7sa.customui-test.leadsquared.com?leadId=a2f7202a-a1…" at bounding box center [260, 123] width 110 height 14
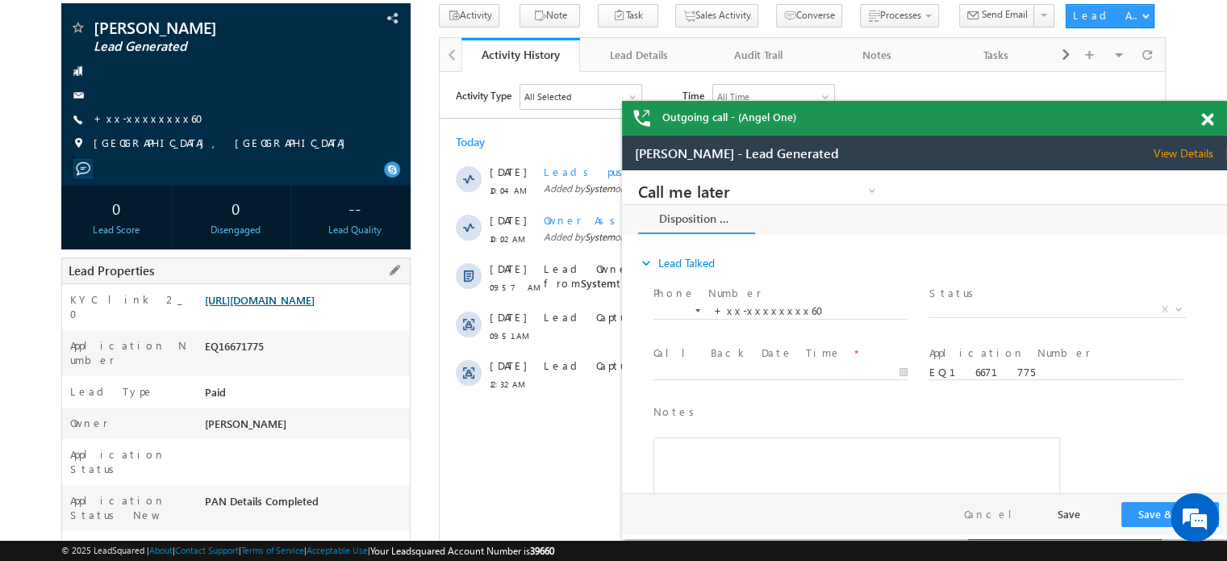
scroll to position [123, 0]
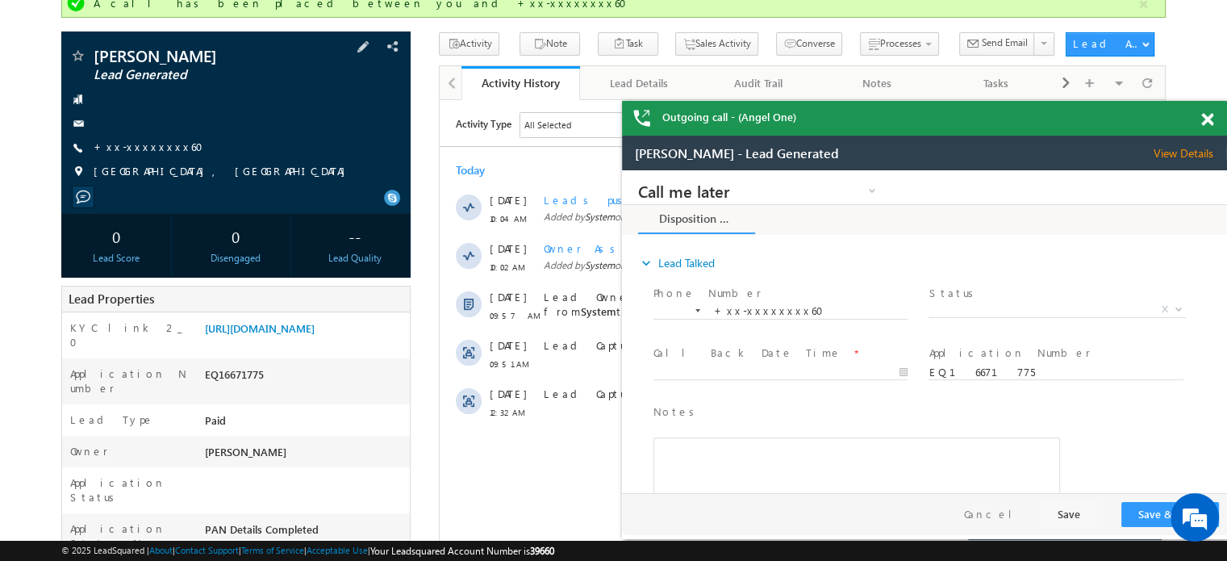
click at [157, 155] on span "+xx-xxxxxxxx60" at bounding box center [153, 148] width 119 height 16
click at [144, 150] on link "+xx-xxxxxxxx60" at bounding box center [153, 147] width 119 height 14
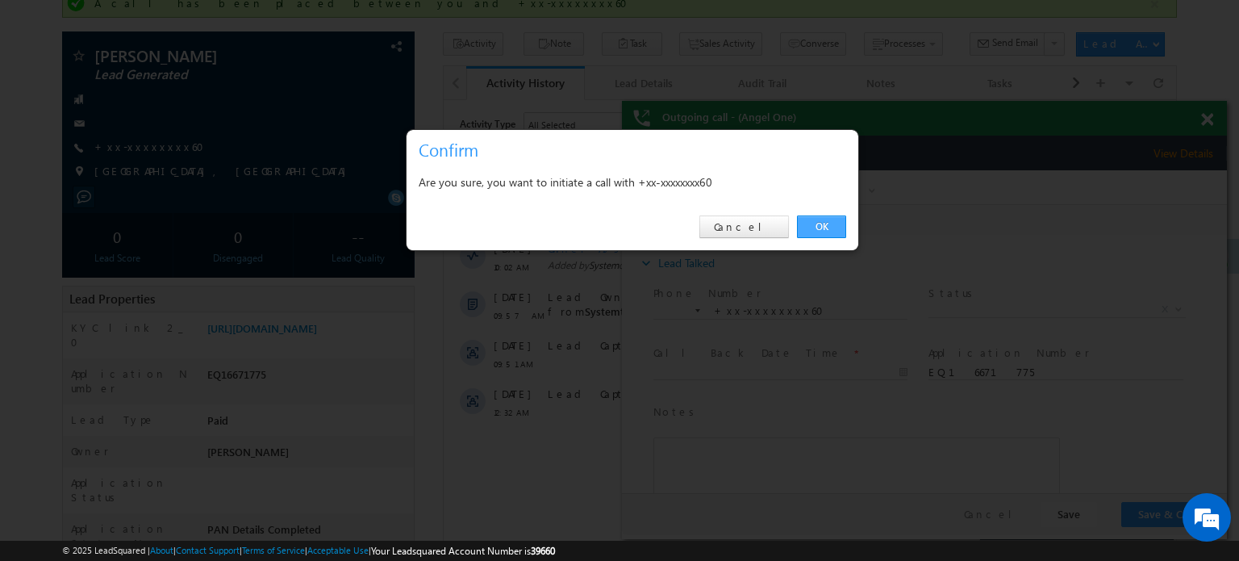
click at [813, 225] on link "OK" at bounding box center [821, 226] width 49 height 23
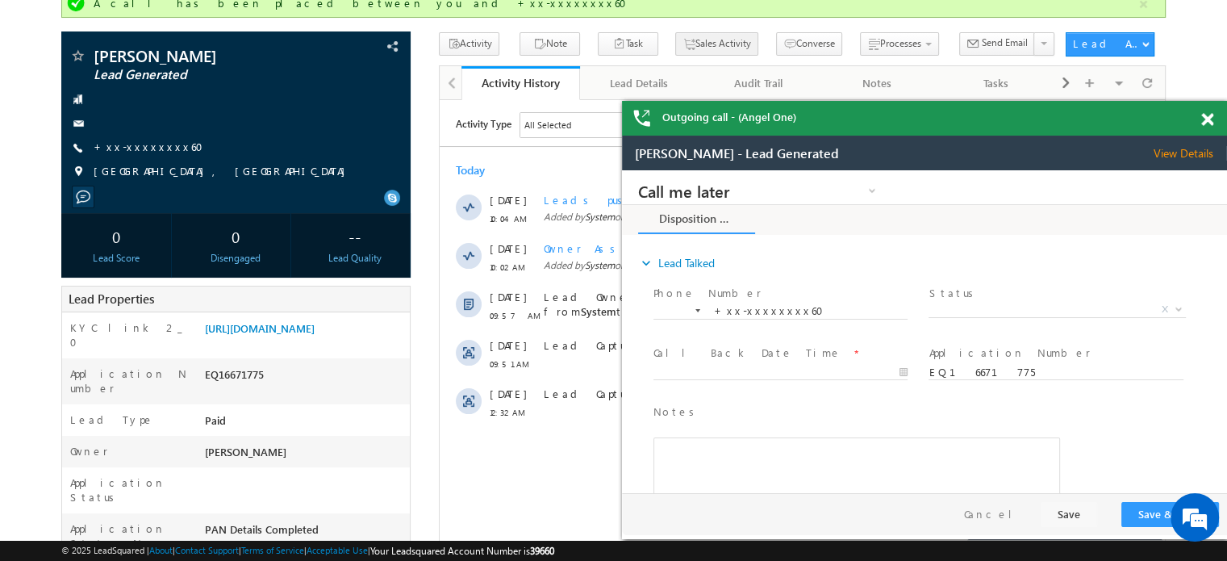
scroll to position [0, 0]
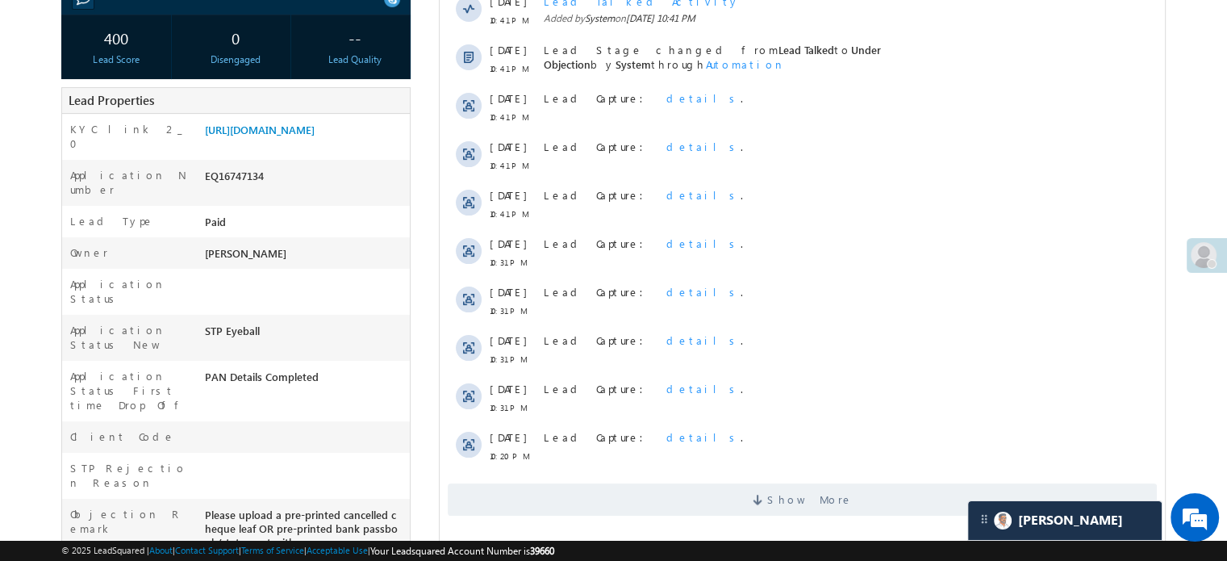
scroll to position [323, 0]
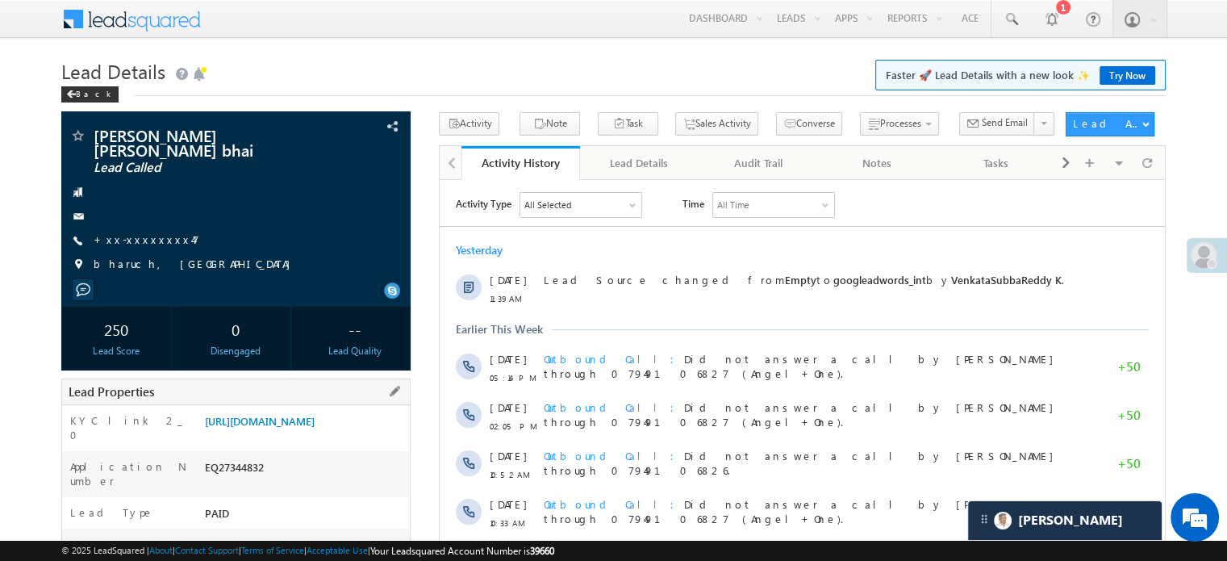
drag, startPoint x: 202, startPoint y: 421, endPoint x: 365, endPoint y: 453, distance: 166.1
click at [365, 436] on div "[URL][DOMAIN_NAME]" at bounding box center [305, 424] width 209 height 23
copy link "[URL][DOMAIN_NAME]"
click at [459, 38] on div "Menu [PERSON_NAME] priya .[PERSON_NAME] ore@a ngelb rokin [DOMAIN_NAME] Angel B…" at bounding box center [613, 20] width 1104 height 40
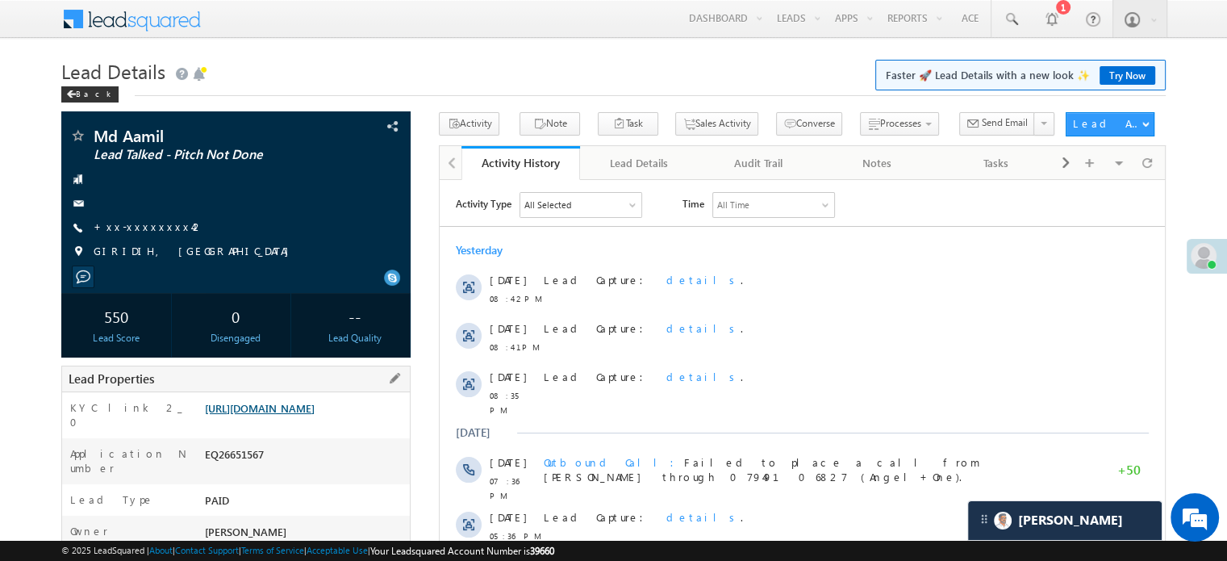
click at [255, 415] on link "https://angelbroking1-pk3em7sa.customui-test.leadsquared.com?leadId=750a3a34-3c…" at bounding box center [260, 408] width 110 height 14
click at [141, 230] on link "+xx-xxxxxxxx42" at bounding box center [149, 226] width 111 height 14
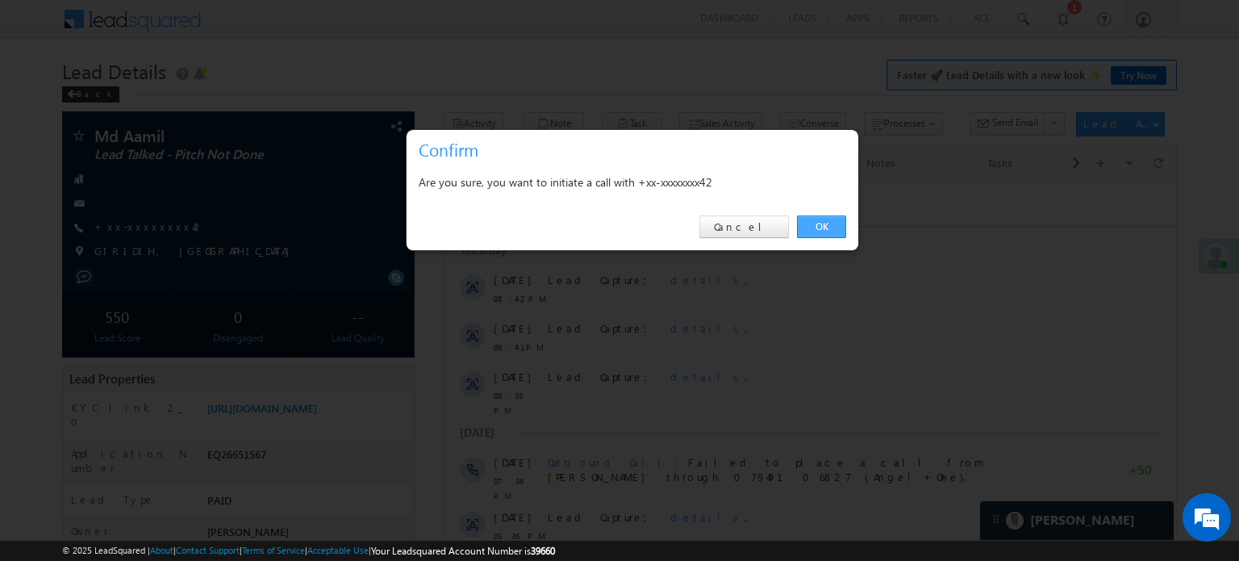
click at [820, 229] on link "OK" at bounding box center [821, 226] width 49 height 23
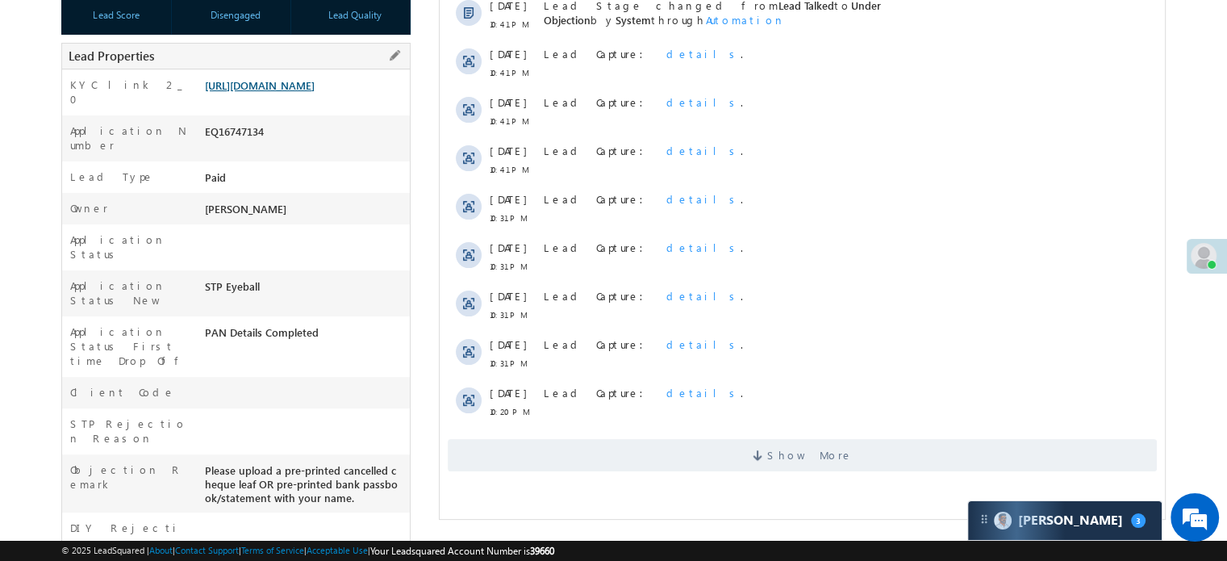
click at [278, 92] on link "[URL][DOMAIN_NAME]" at bounding box center [260, 85] width 110 height 14
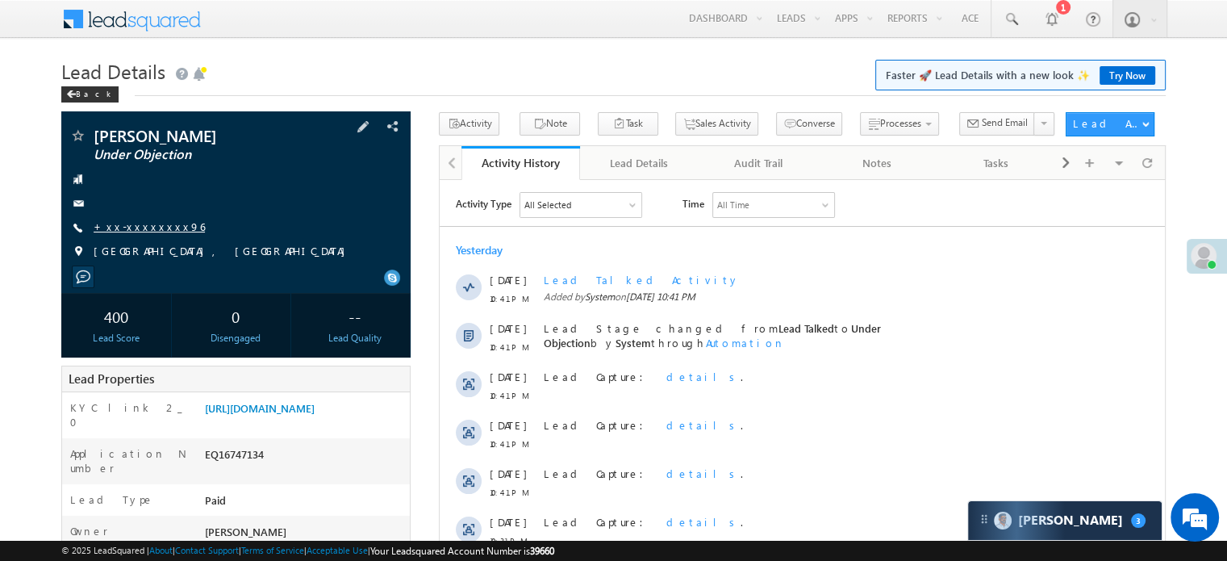
click at [132, 228] on link "+xx-xxxxxxxx96" at bounding box center [149, 226] width 111 height 14
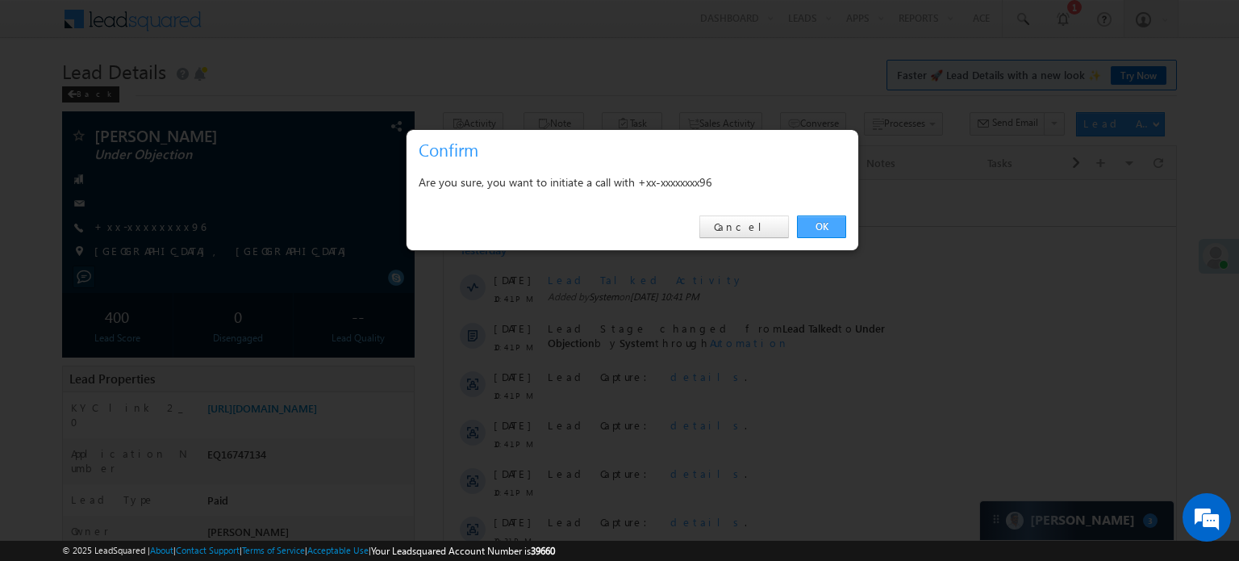
click at [810, 231] on link "OK" at bounding box center [821, 226] width 49 height 23
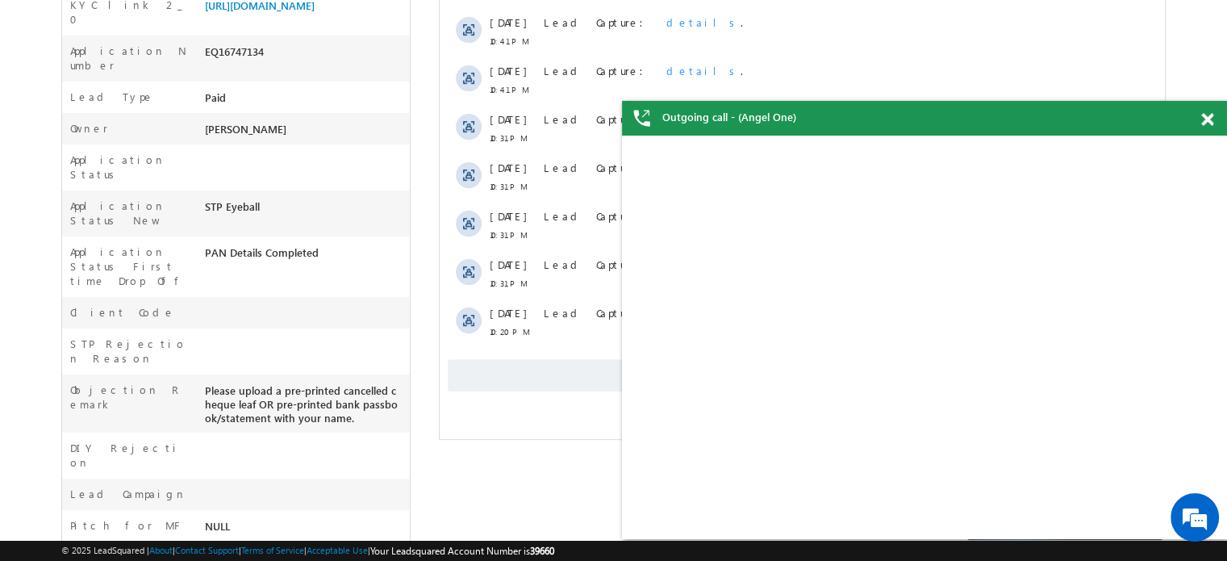
click at [495, 403] on html "Activity Type All Selected Select All Sales Activities 1 Sales Activity Email A…" at bounding box center [802, 90] width 725 height 626
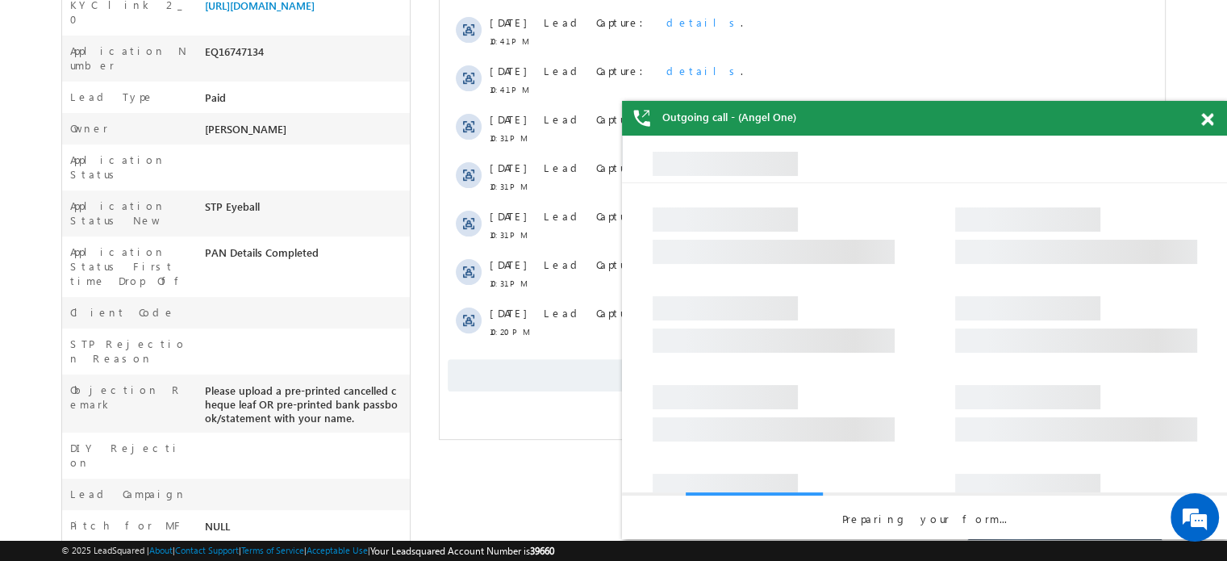
click at [496, 388] on span "Show More" at bounding box center [802, 375] width 709 height 32
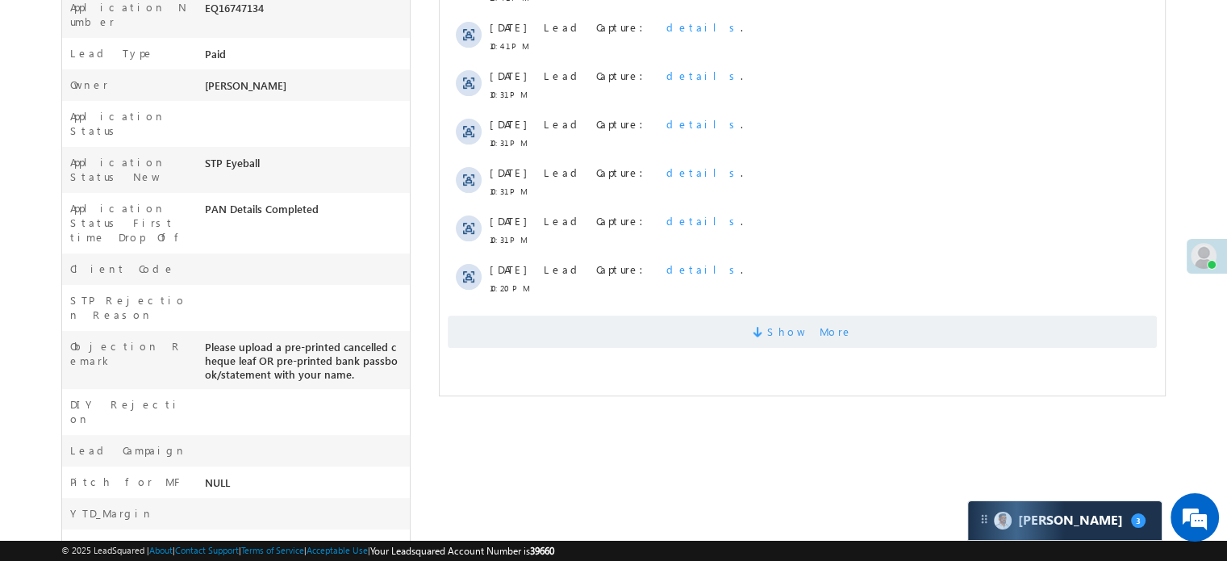
click at [569, 330] on span "Show More" at bounding box center [802, 331] width 709 height 32
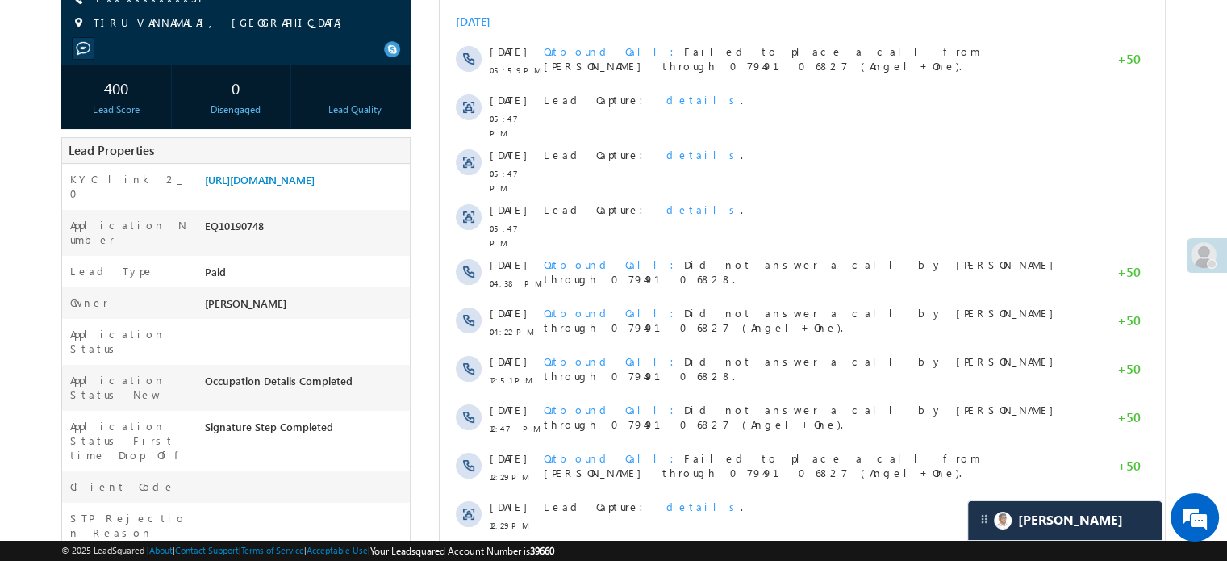
scroll to position [123, 0]
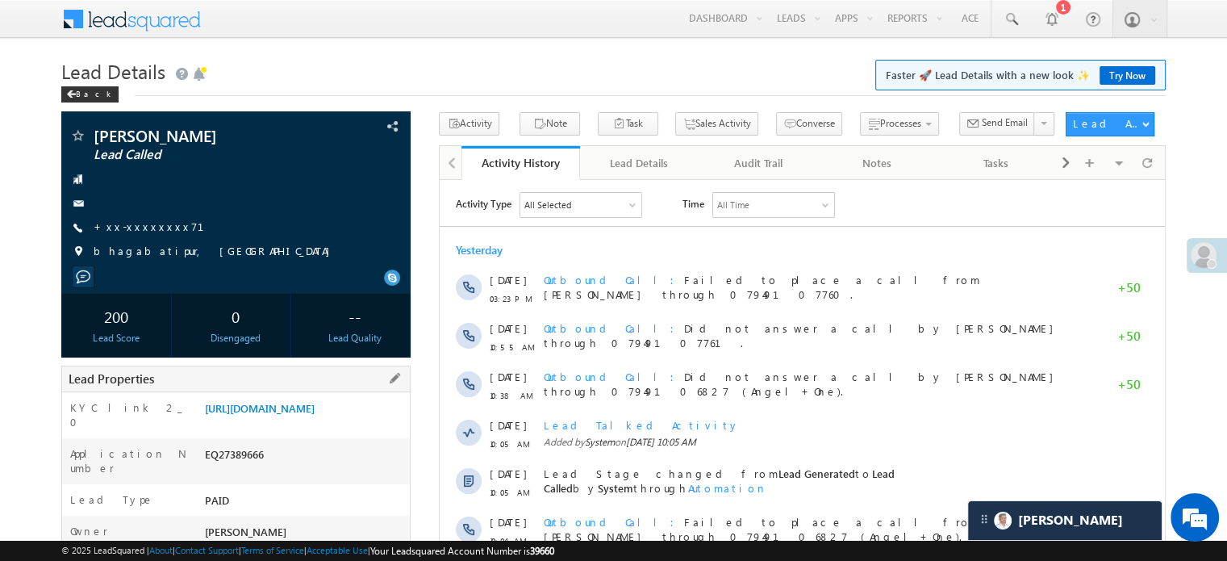
drag, startPoint x: 202, startPoint y: 407, endPoint x: 381, endPoint y: 448, distance: 183.0
click at [381, 423] on div "[URL][DOMAIN_NAME]" at bounding box center [305, 411] width 209 height 23
copy link "[URL][DOMAIN_NAME]"
click at [447, 34] on div "Menu [PERSON_NAME] priya .[PERSON_NAME] ore@a ngelb rokin [DOMAIN_NAME] Angel B…" at bounding box center [613, 20] width 1104 height 40
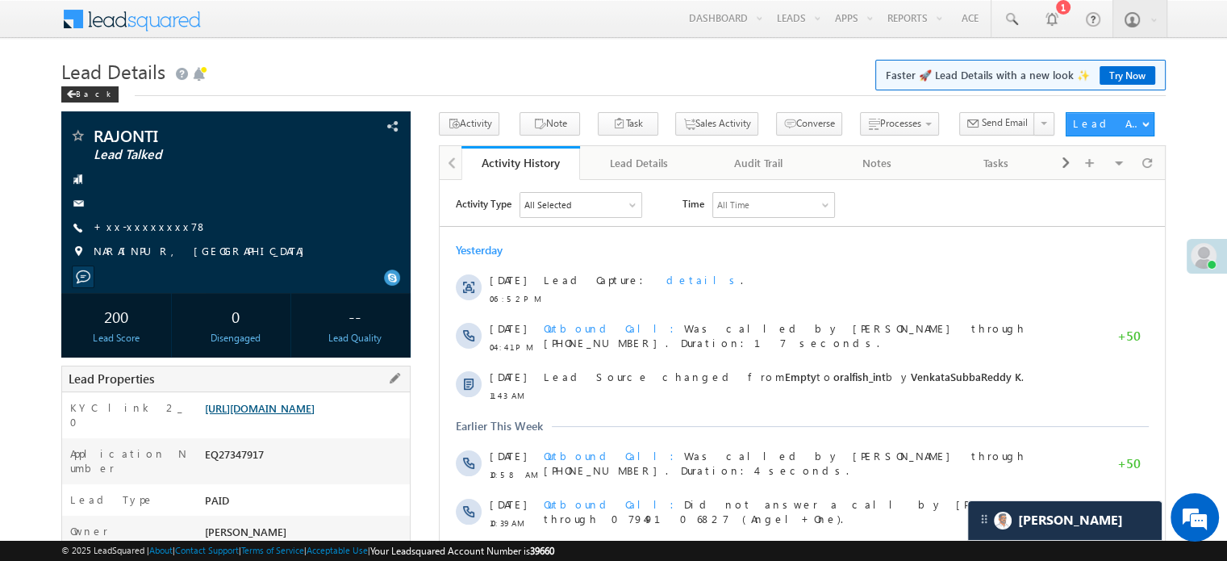
click at [315, 415] on link "[URL][DOMAIN_NAME]" at bounding box center [260, 408] width 110 height 14
click at [315, 409] on link "https://angelbroking1-pk3em7sa.customui-test.leadsquared.com?leadId=56c938ca-01…" at bounding box center [260, 408] width 110 height 14
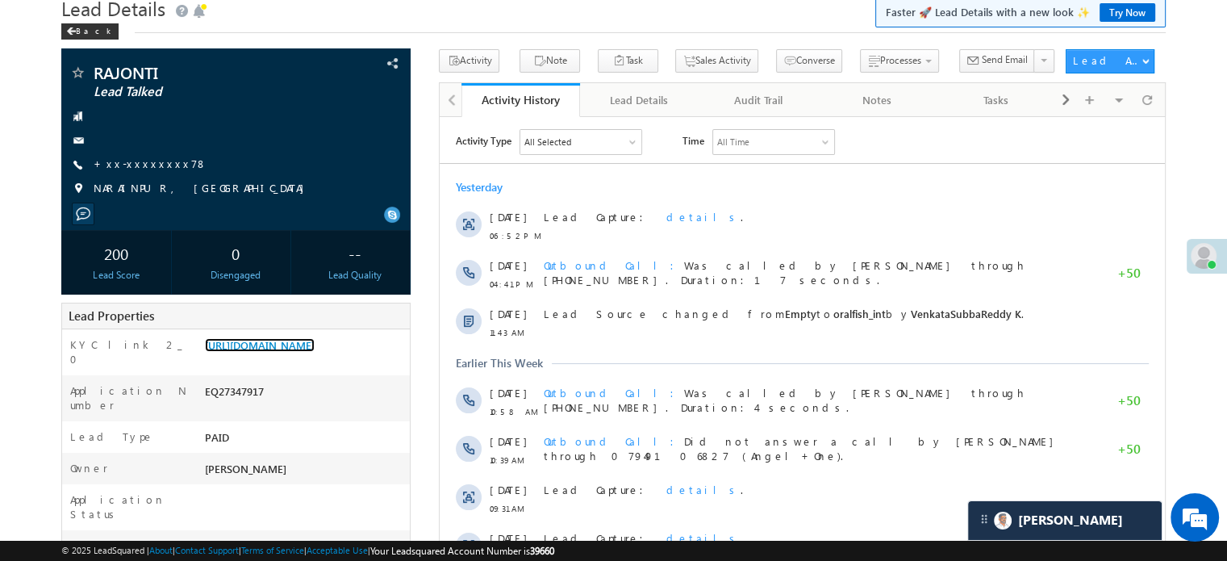
scroll to position [81, 0]
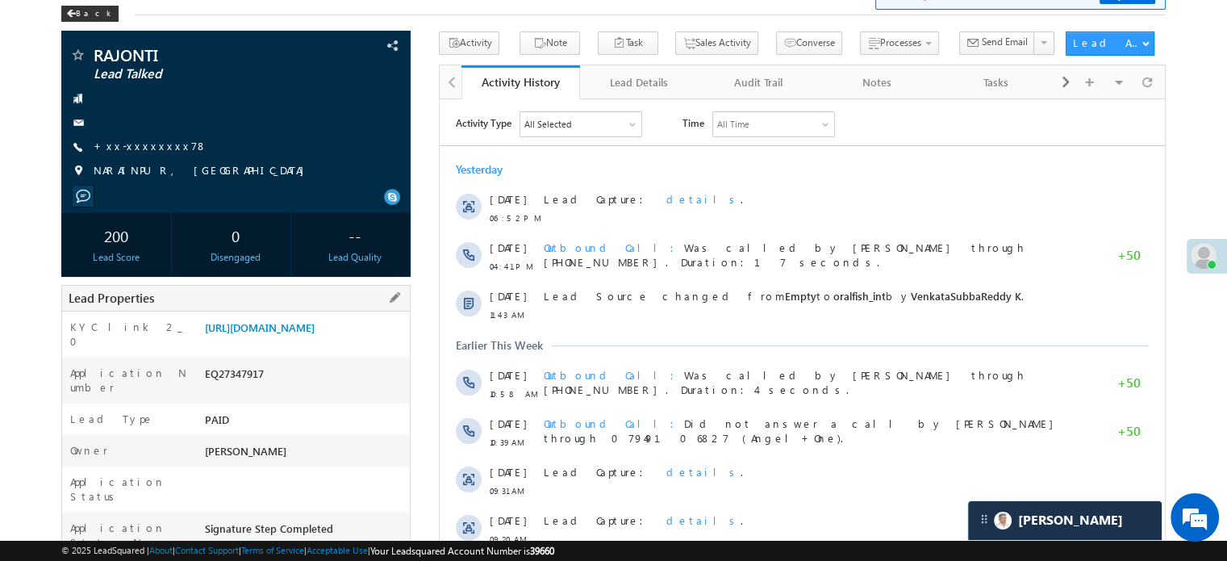
drag, startPoint x: 202, startPoint y: 323, endPoint x: 369, endPoint y: 357, distance: 170.6
click at [369, 342] on div "https://angelbroking1-pk3em7sa.customui-test.leadsquared.com?leadId=56c938ca-01…" at bounding box center [305, 330] width 209 height 23
copy link "https://angelbroking1-pk3em7sa.customui-test.leadsquared.com?leadId=56c938ca-01…"
click at [353, 154] on div "+xx-xxxxxxxx78" at bounding box center [235, 147] width 333 height 16
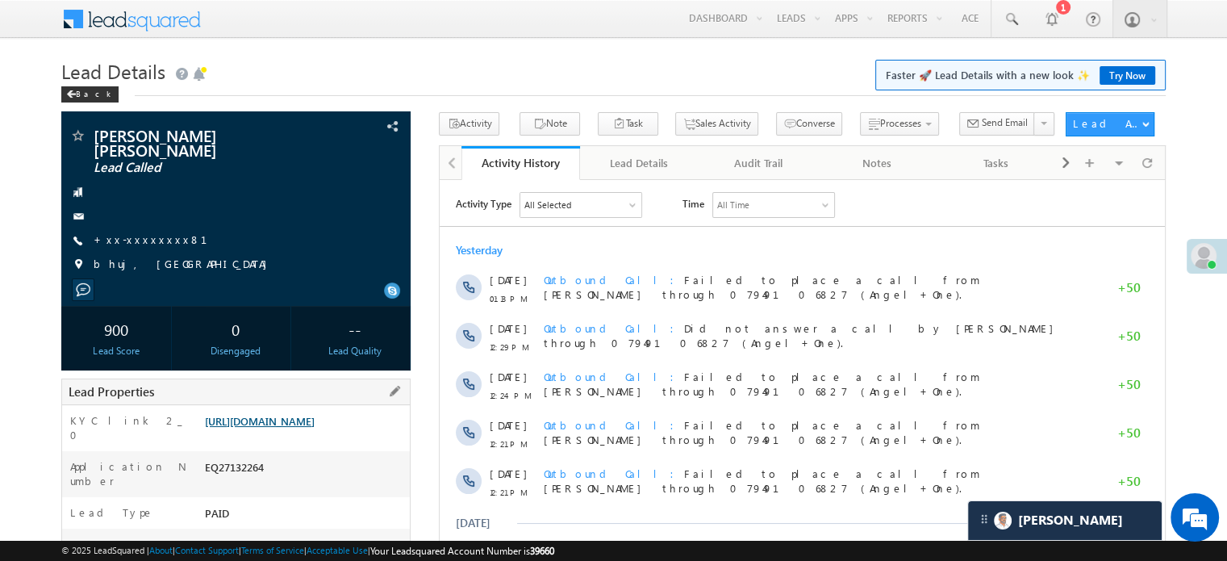
click at [232, 415] on link "[URL][DOMAIN_NAME]" at bounding box center [260, 421] width 110 height 14
click at [141, 232] on link "+xx-xxxxxxxx81" at bounding box center [160, 239] width 133 height 14
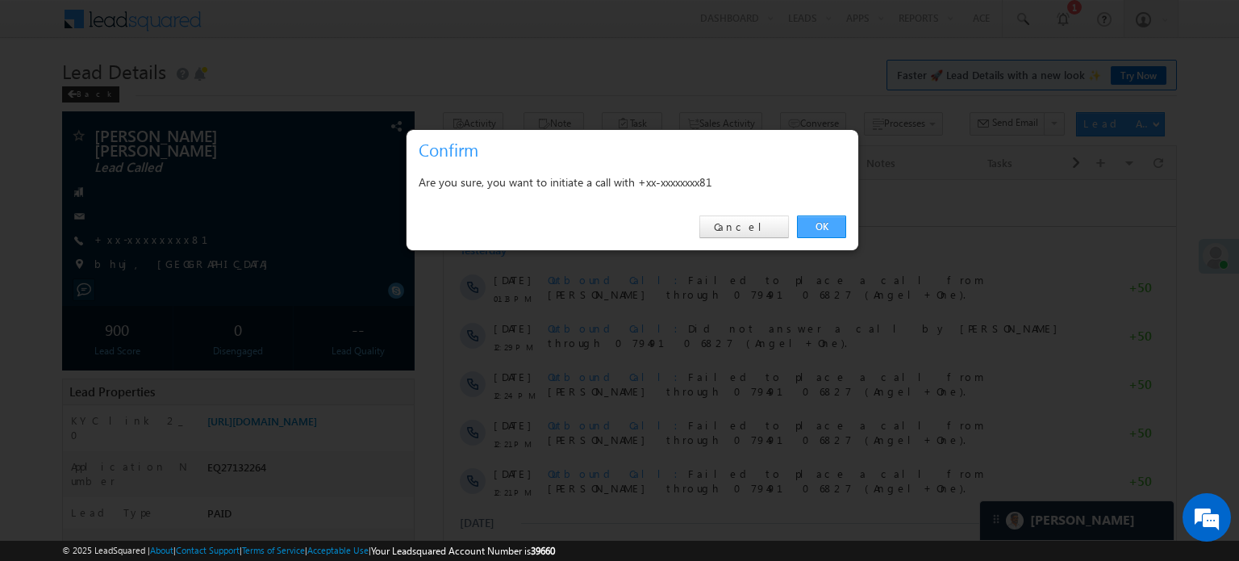
click at [833, 232] on link "OK" at bounding box center [821, 226] width 49 height 23
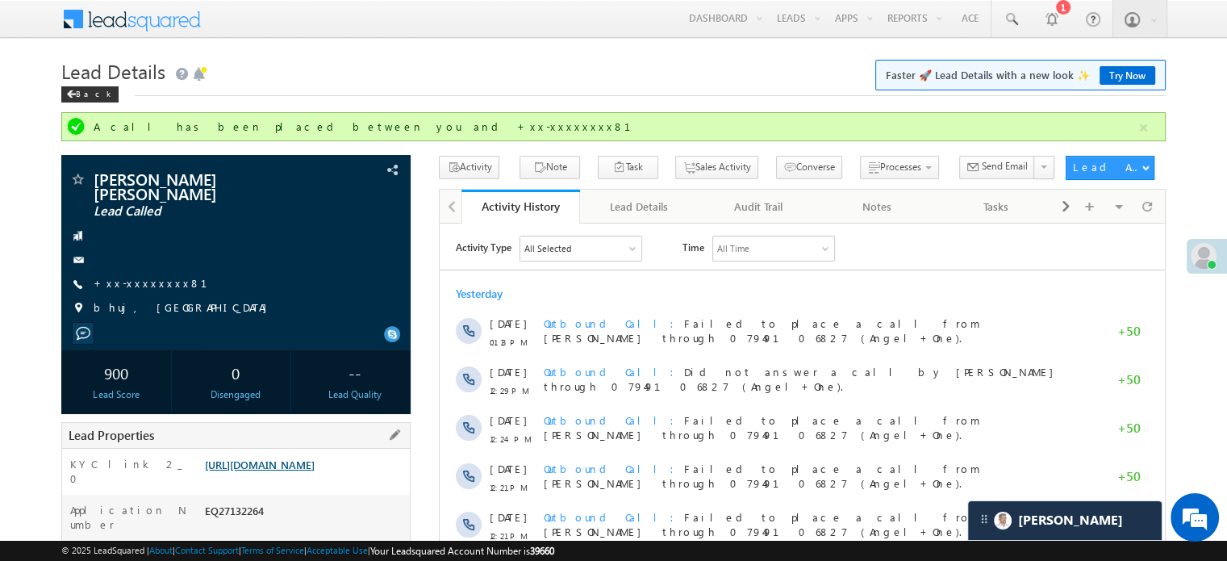
drag, startPoint x: 198, startPoint y: 446, endPoint x: 306, endPoint y: 482, distance: 113.0
click at [306, 482] on div "KYC link 2_0 [URL][DOMAIN_NAME]" at bounding box center [236, 472] width 348 height 46
click at [168, 457] on div "KYC link 2_0" at bounding box center [131, 476] width 139 height 38
drag, startPoint x: 199, startPoint y: 449, endPoint x: 229, endPoint y: 459, distance: 31.6
click at [229, 459] on div "KYC link 2_0 https://angelbroking1-pk3em7sa.customui-test.leadsquared.com?leadI…" at bounding box center [236, 472] width 348 height 46
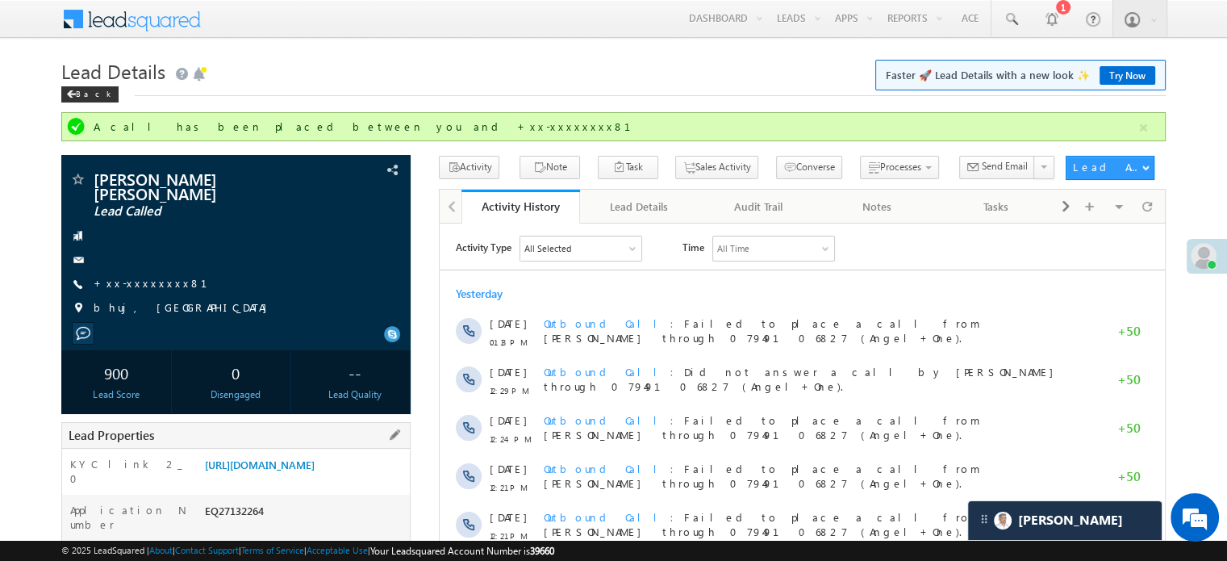
click at [185, 457] on div "KYC link 2_0" at bounding box center [131, 476] width 139 height 38
drag, startPoint x: 202, startPoint y: 451, endPoint x: 376, endPoint y: 482, distance: 176.3
click at [376, 479] on div "https://angelbroking1-pk3em7sa.customui-test.leadsquared.com?leadId=95788f85-23…" at bounding box center [305, 468] width 209 height 23
copy link "https://angelbroking1-pk3em7sa.customui-test.leadsquared.com?leadId=95788f85-23…"
click at [474, 60] on h1 "Lead Details Faster 🚀 Lead Details with a new look ✨ Try Now" at bounding box center [613, 69] width 1104 height 31
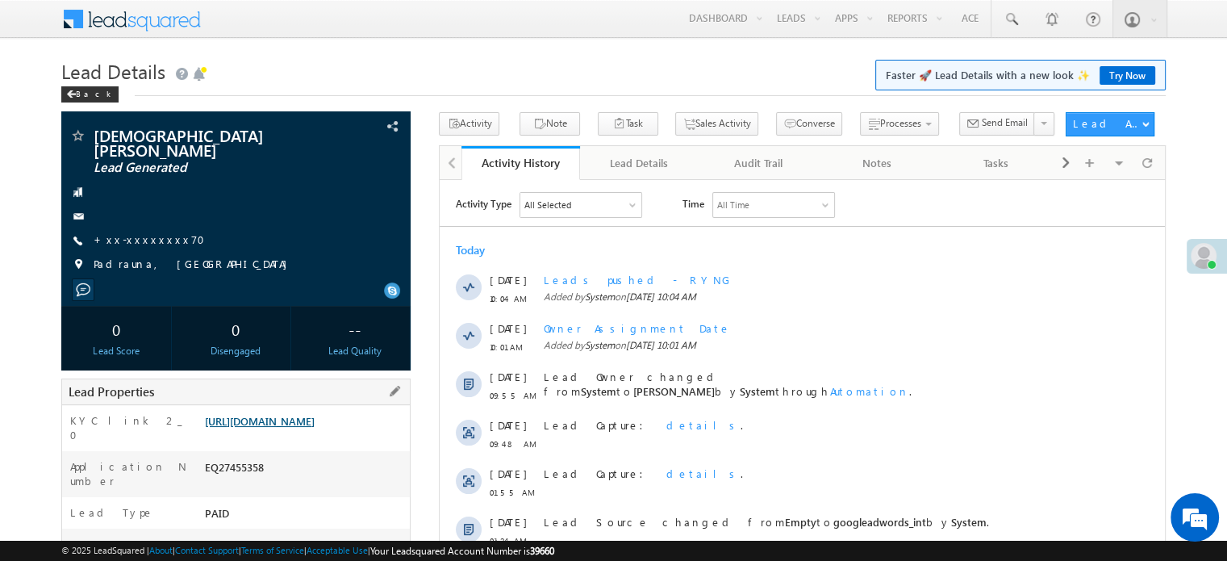
click at [303, 422] on link "[URL][DOMAIN_NAME]" at bounding box center [260, 421] width 110 height 14
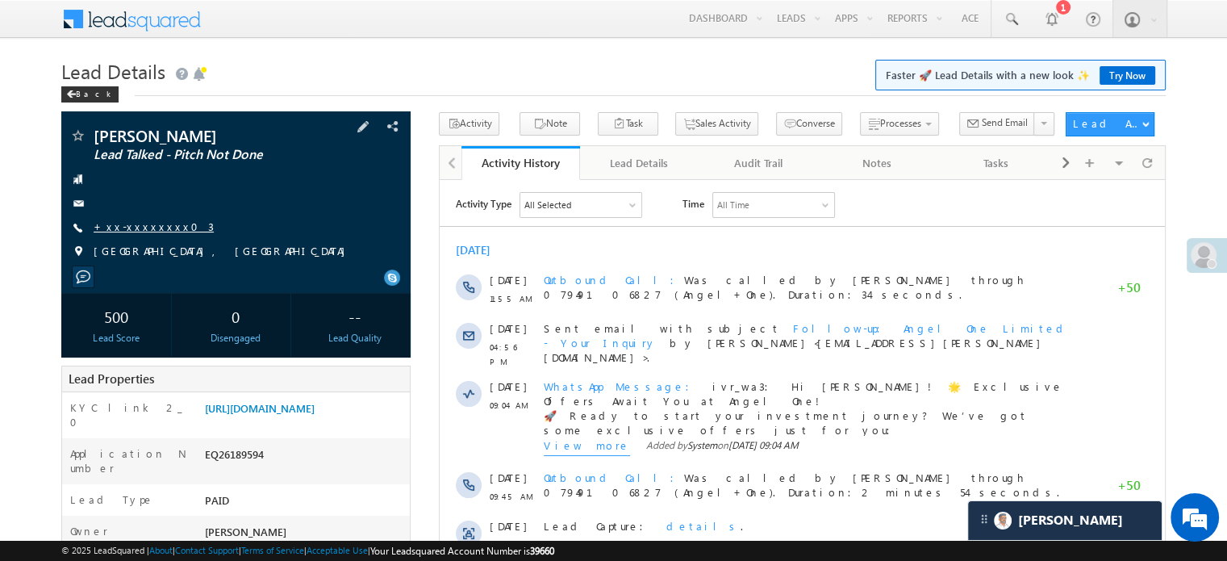
click at [144, 225] on link "+xx-xxxxxxxx03" at bounding box center [154, 226] width 120 height 14
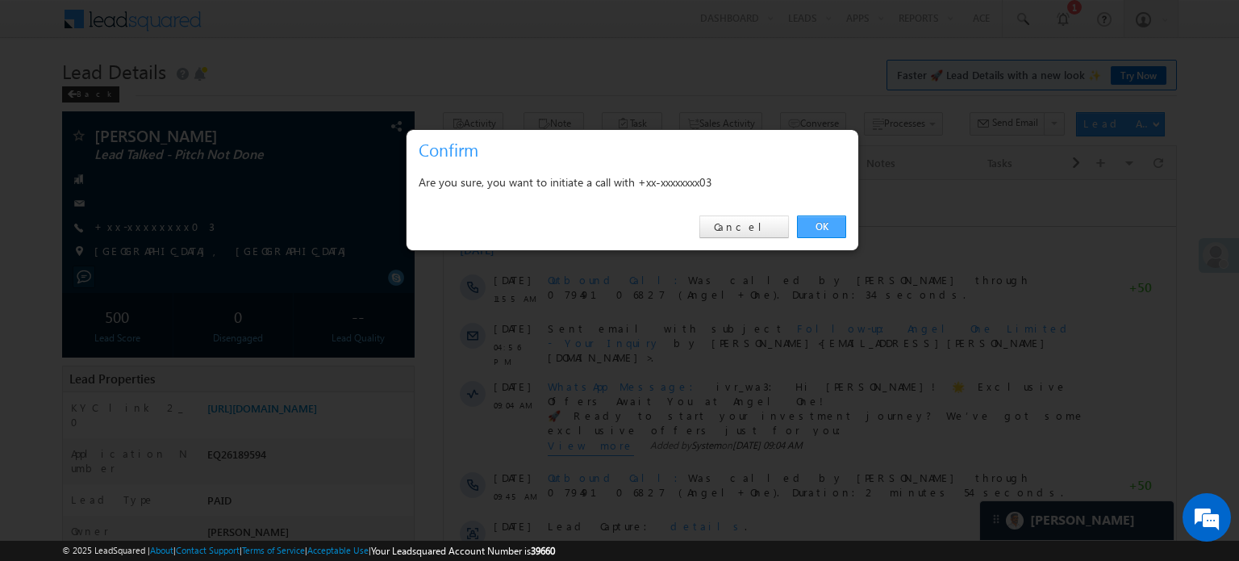
click at [812, 223] on link "OK" at bounding box center [821, 226] width 49 height 23
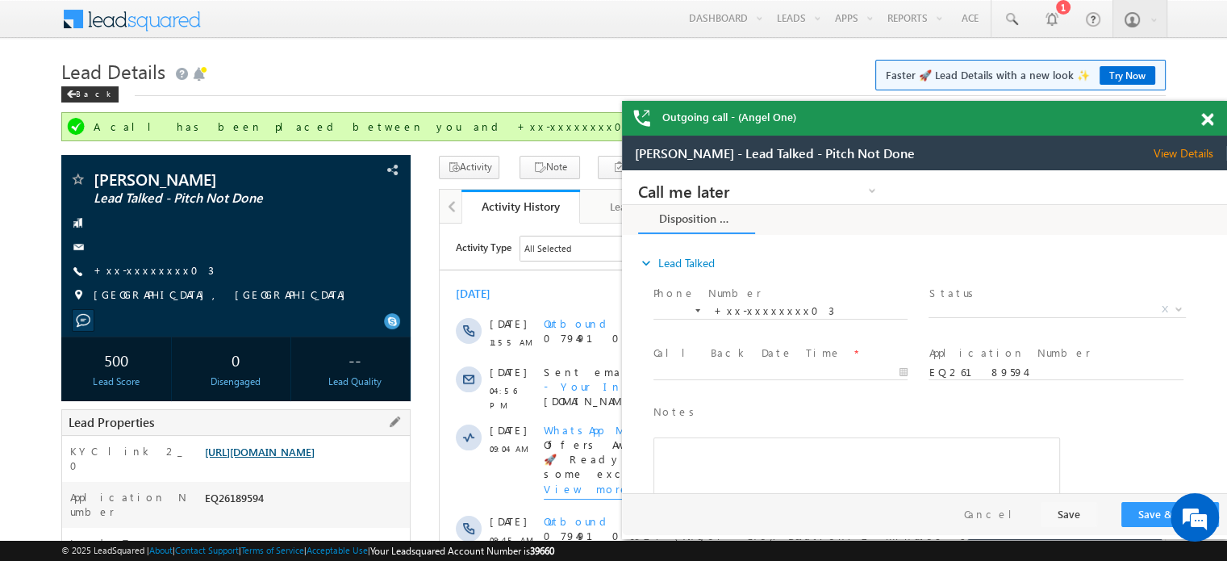
click at [315, 445] on link "https://angelbroking1-pk3em7sa.customui-test.leadsquared.com?leadId=f3b69aed-57…" at bounding box center [260, 452] width 110 height 14
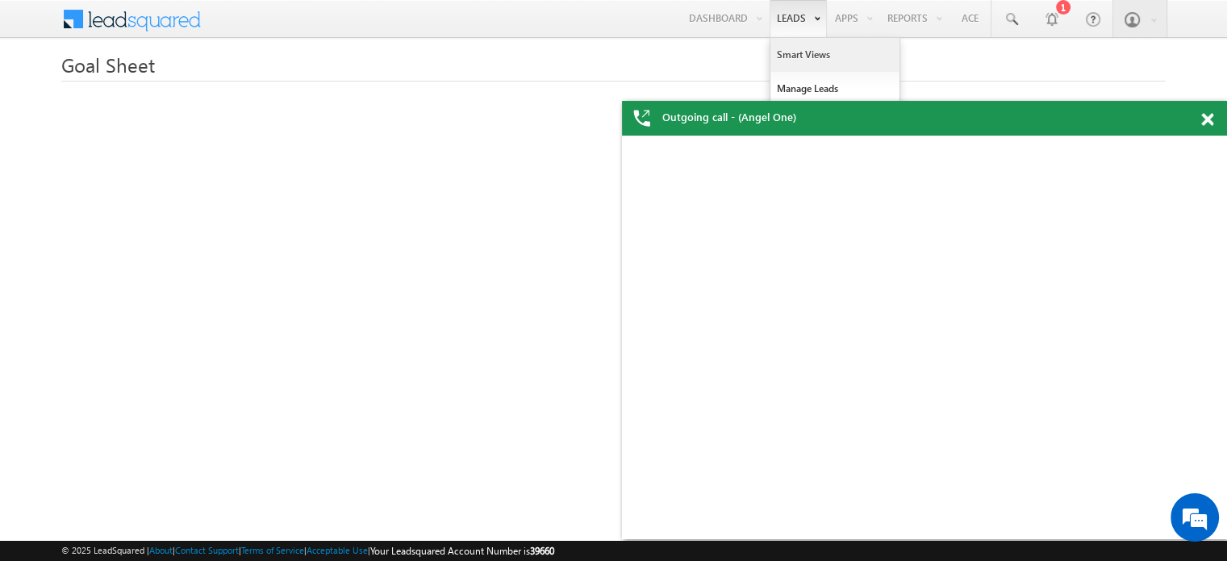
drag, startPoint x: 787, startPoint y: 52, endPoint x: 819, endPoint y: 47, distance: 32.6
click at [787, 52] on link "Smart Views" at bounding box center [834, 55] width 129 height 34
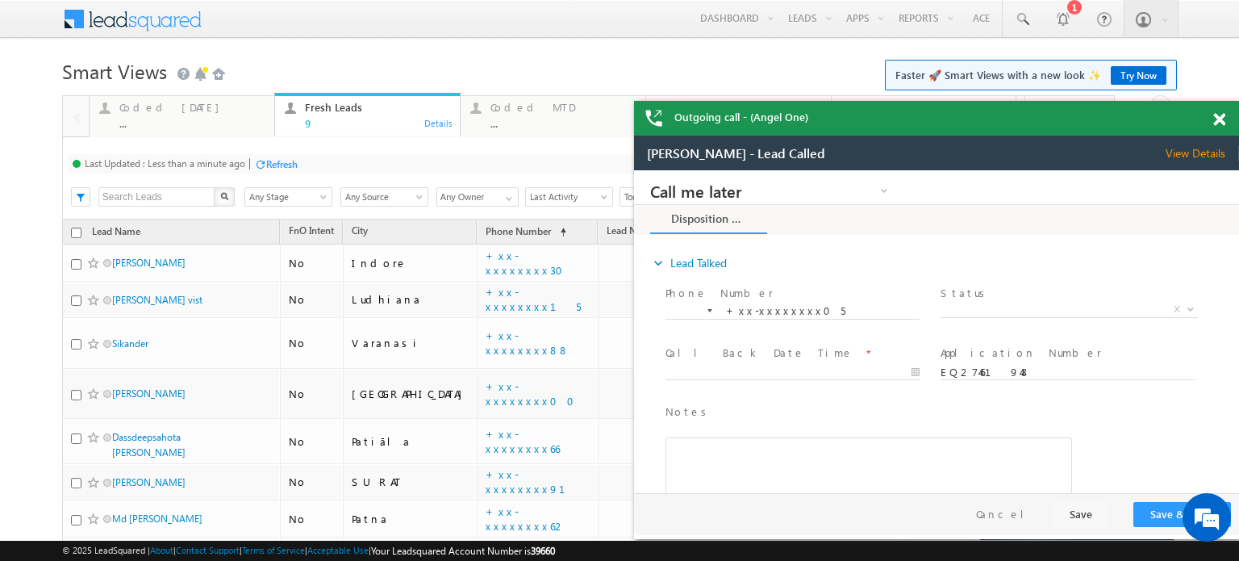
click at [1220, 112] on div at bounding box center [1228, 116] width 22 height 31
click at [1221, 122] on span at bounding box center [1219, 120] width 12 height 14
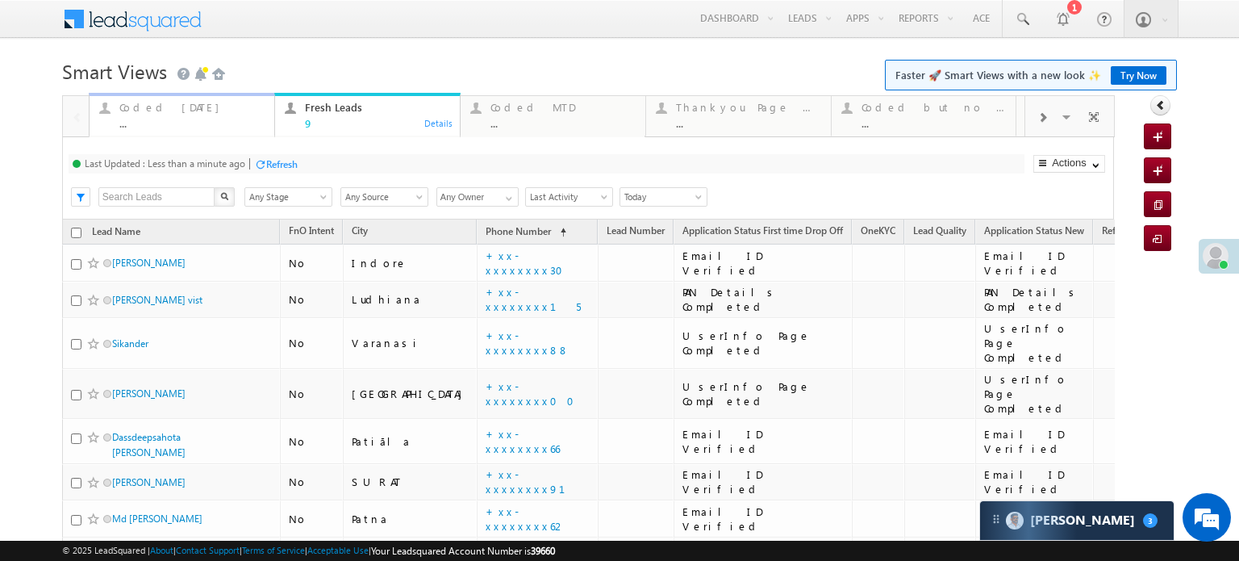
click at [139, 113] on div "Coded Today" at bounding box center [191, 107] width 145 height 13
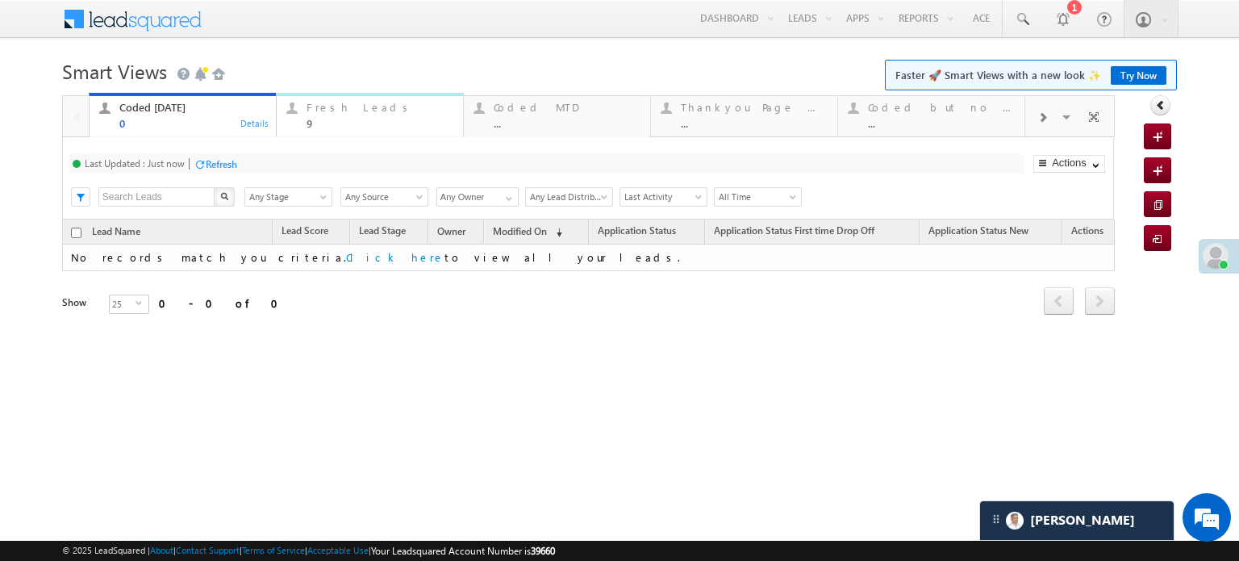
click at [332, 119] on div "9" at bounding box center [380, 123] width 147 height 12
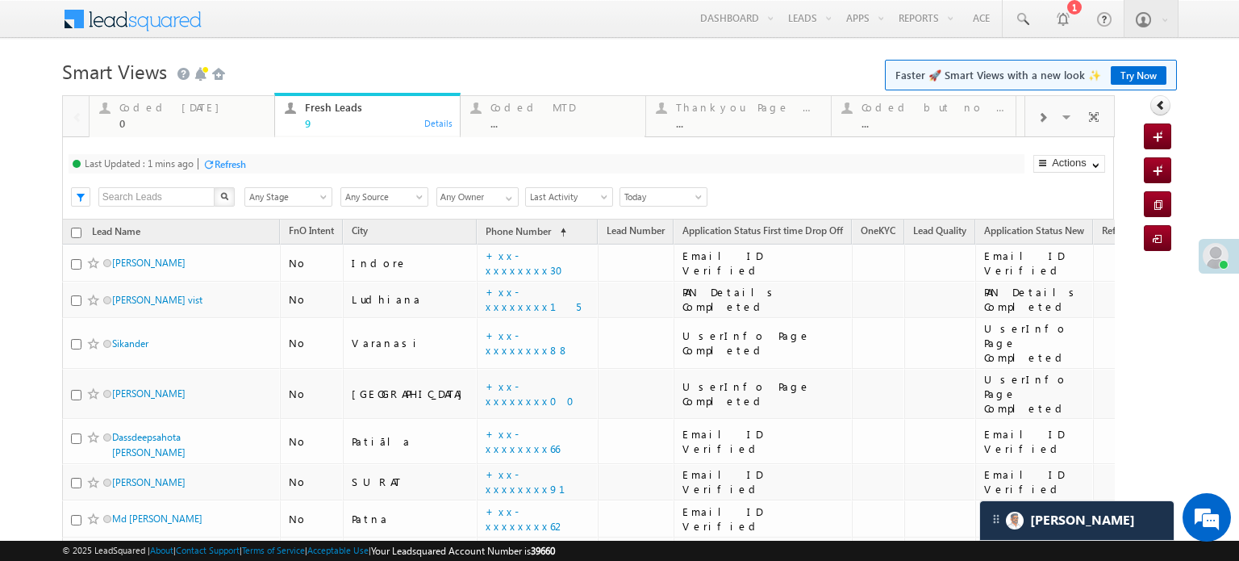
click at [228, 167] on div "Refresh" at bounding box center [230, 164] width 31 height 12
click at [211, 167] on div "Refresh" at bounding box center [221, 164] width 31 height 12
click at [157, 119] on div "0" at bounding box center [191, 123] width 145 height 12
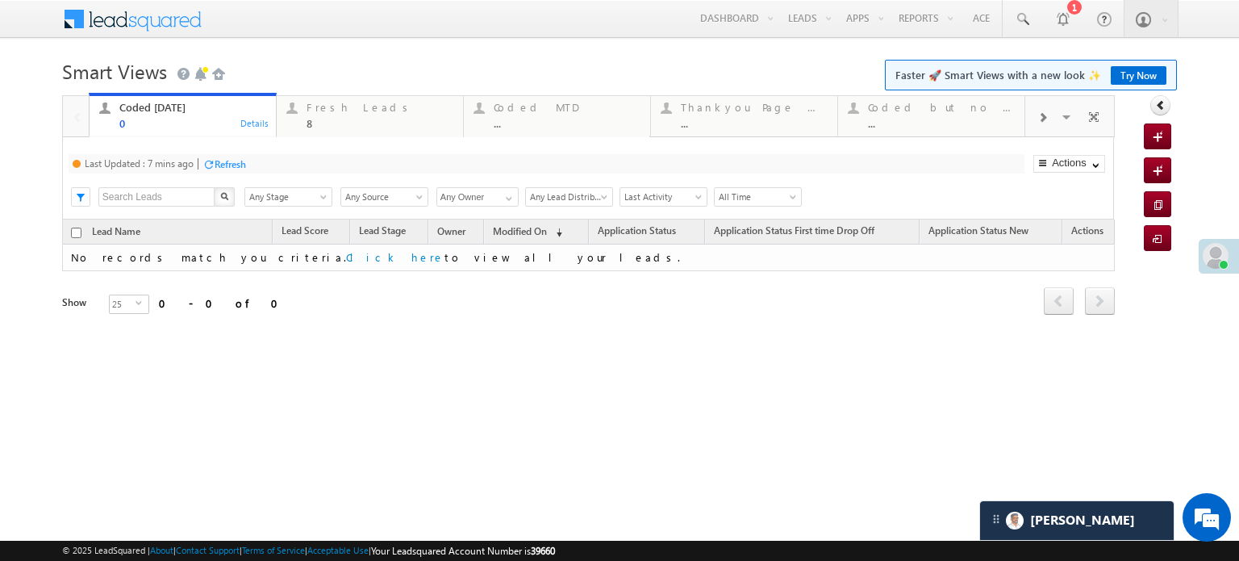
click at [210, 160] on div at bounding box center [208, 164] width 12 height 12
click at [281, 164] on div "Refresh" at bounding box center [281, 164] width 31 height 12
click at [331, 107] on div "Fresh Leads" at bounding box center [380, 107] width 147 height 13
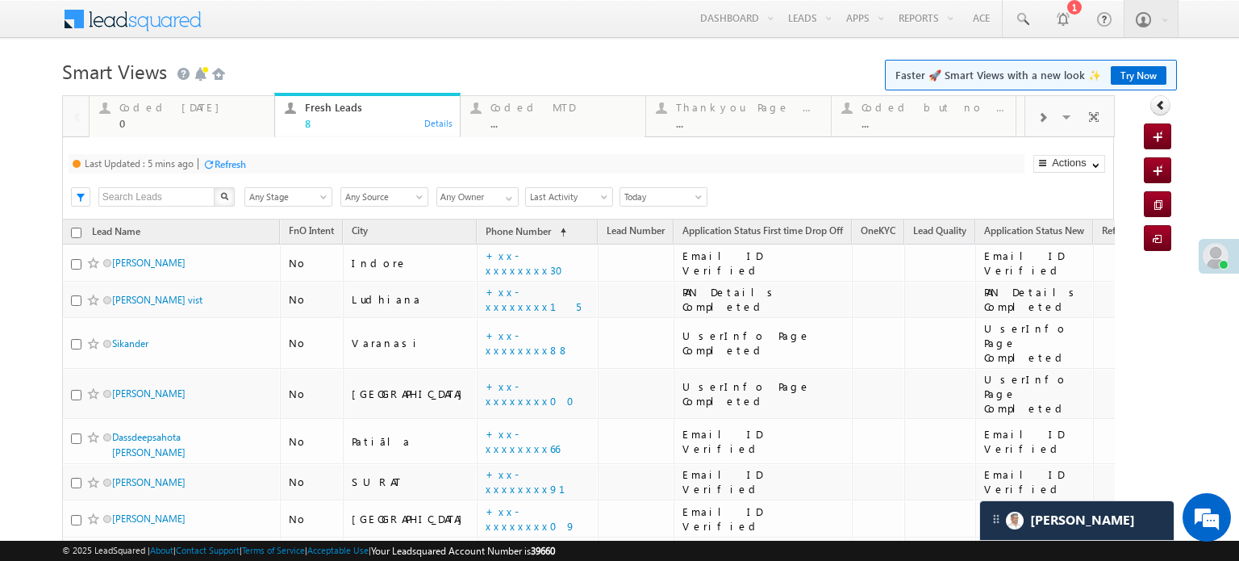
click at [218, 158] on div "Refresh" at bounding box center [230, 164] width 31 height 12
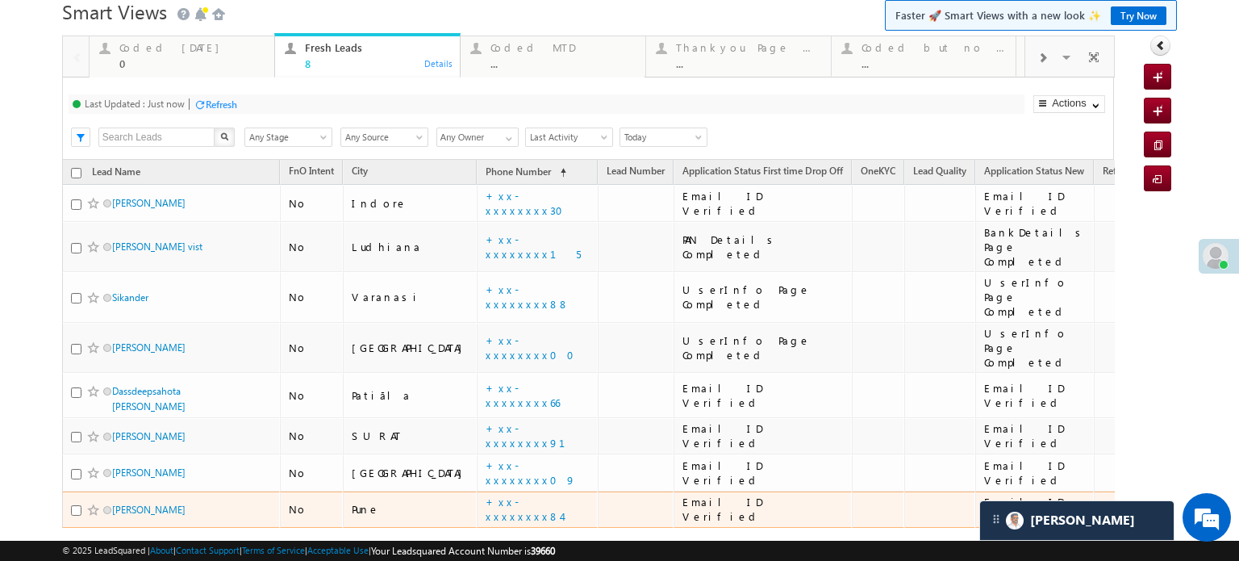
scroll to position [115, 0]
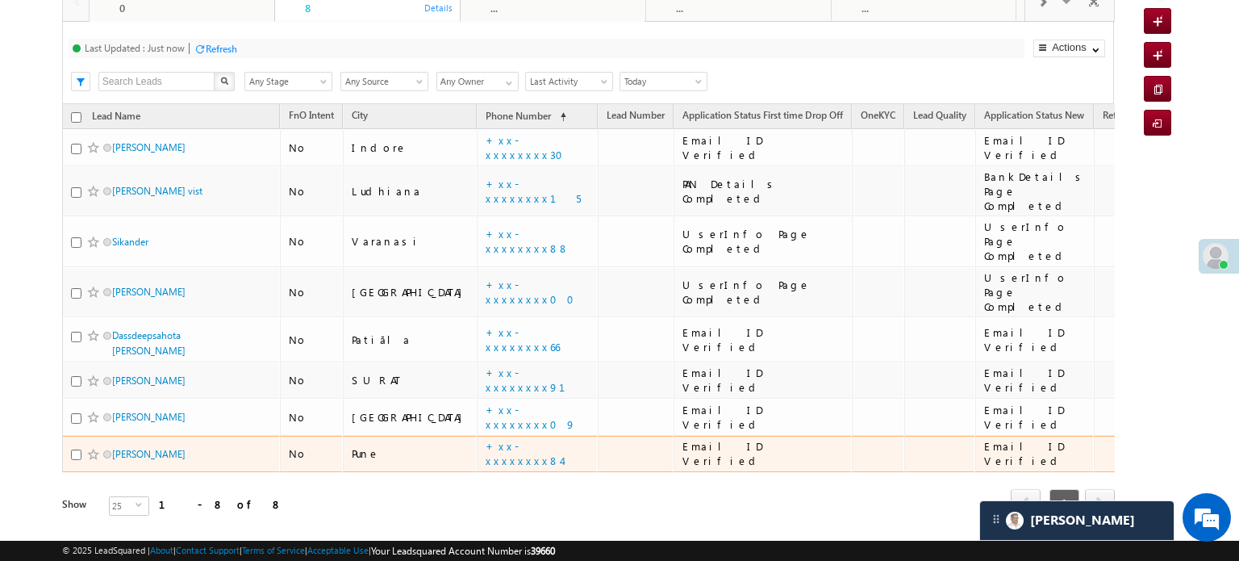
click at [477, 436] on td "+xx-xxxxxxxx84" at bounding box center [537, 454] width 121 height 37
click at [486, 439] on link "+xx-xxxxxxxx84" at bounding box center [524, 453] width 76 height 28
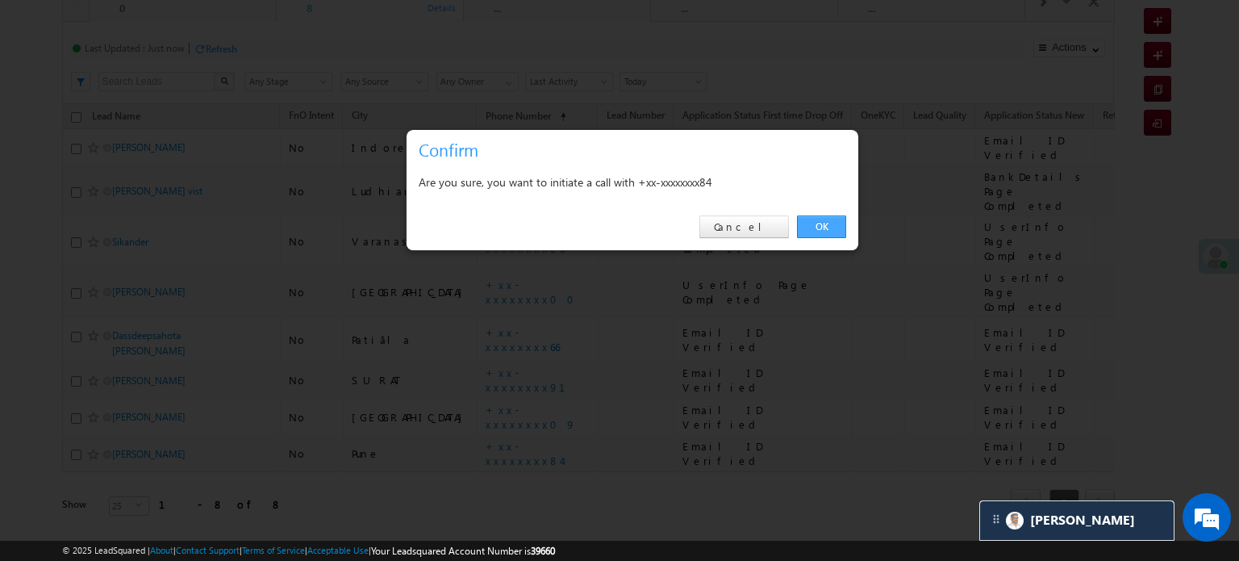
click at [802, 228] on link "OK" at bounding box center [821, 226] width 49 height 23
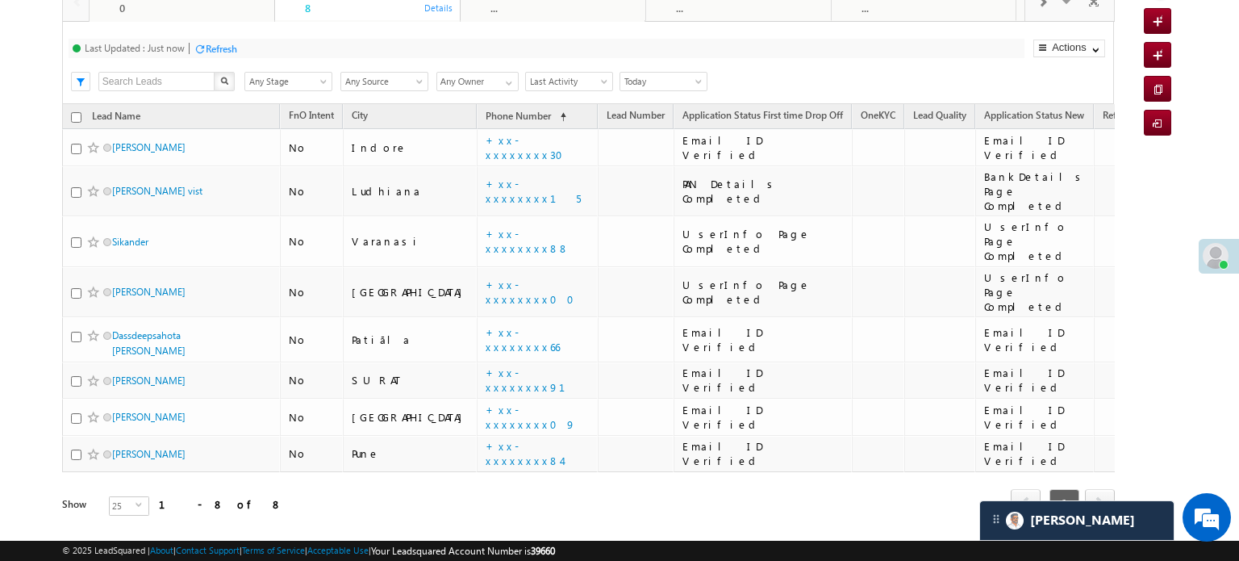
click at [244, 46] on div "Last Updated : Just now Refresh Refreshing..." at bounding box center [547, 48] width 956 height 19
click at [235, 51] on div "Refresh" at bounding box center [221, 50] width 31 height 12
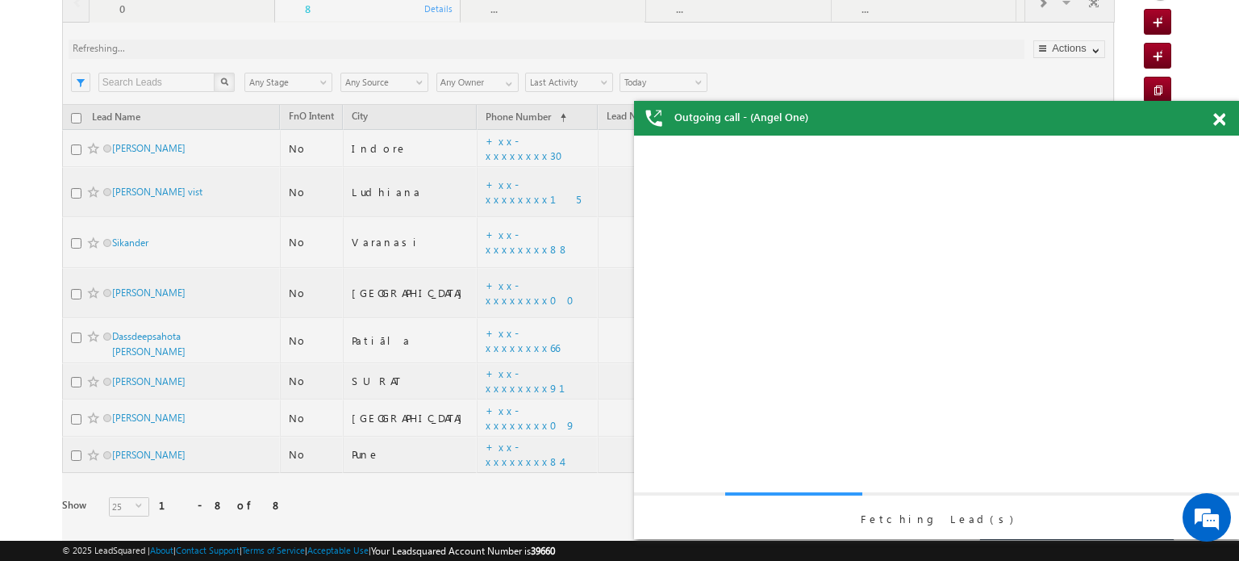
scroll to position [0, 0]
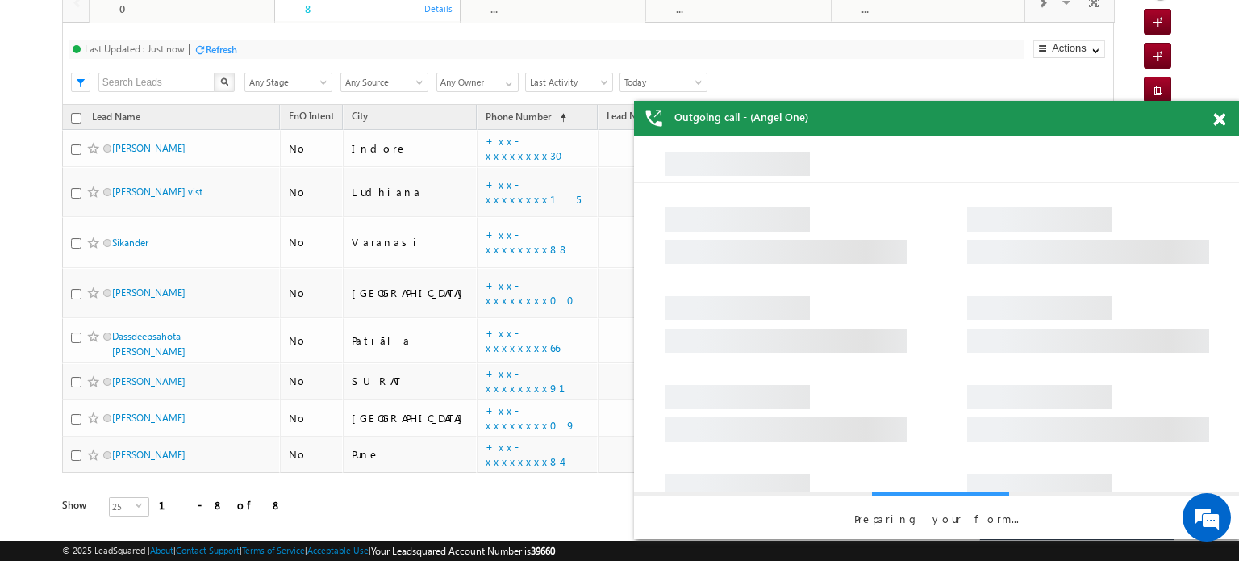
click at [1214, 119] on span at bounding box center [1219, 120] width 12 height 14
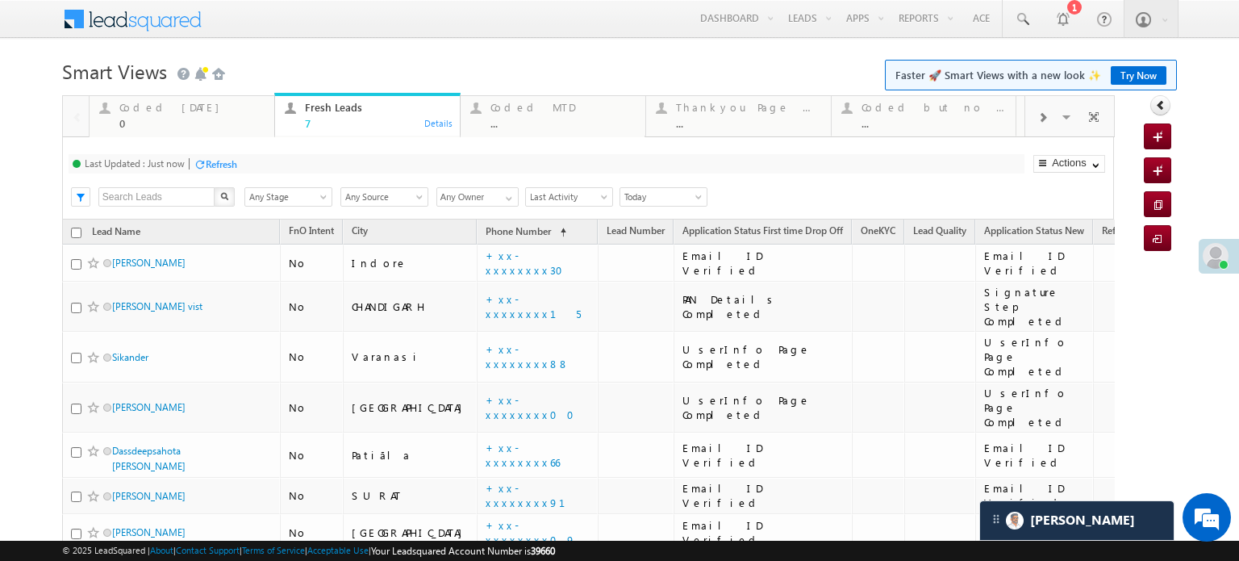
click at [211, 165] on div "Refresh" at bounding box center [221, 164] width 31 height 12
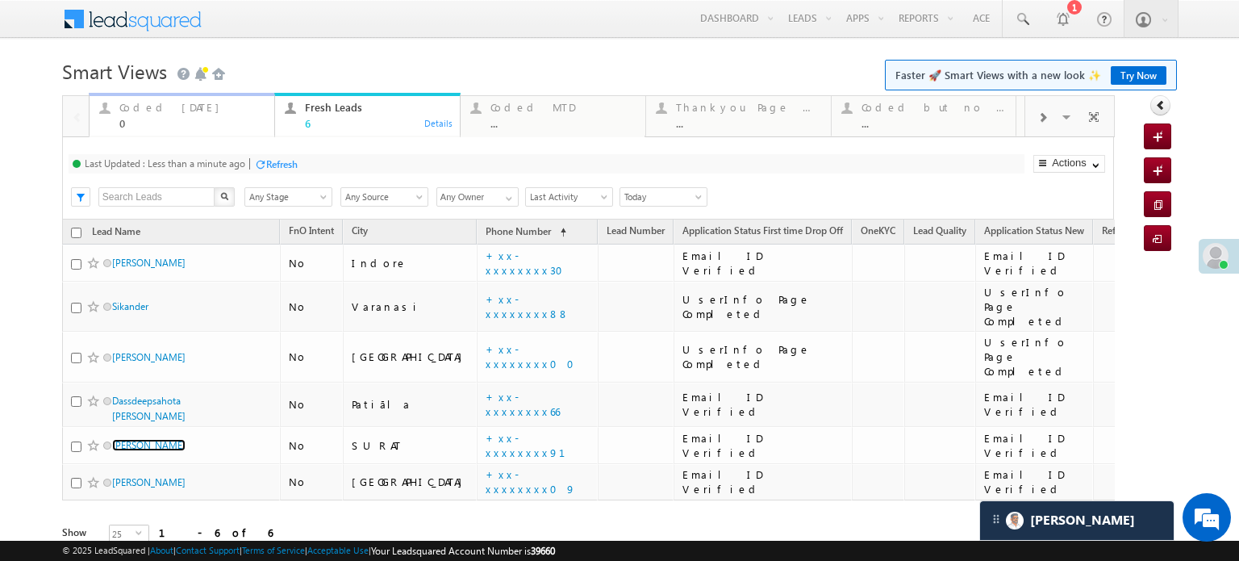
drag, startPoint x: 144, startPoint y: 107, endPoint x: 183, endPoint y: 135, distance: 47.5
click at [144, 107] on div "Coded Today" at bounding box center [191, 107] width 145 height 13
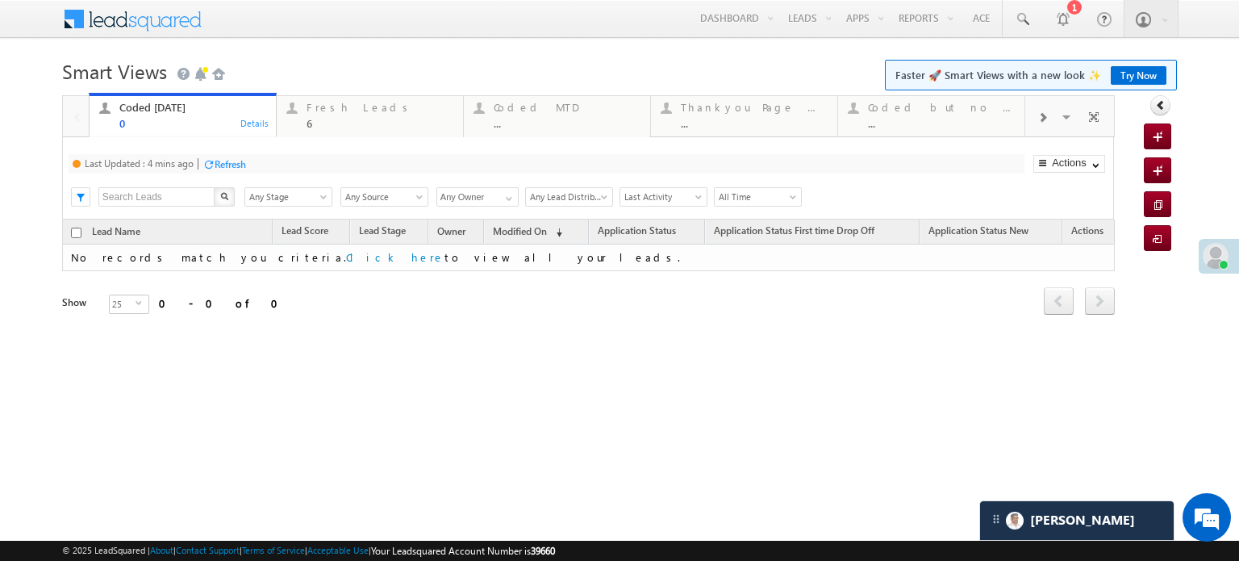
click at [222, 162] on div "Refresh" at bounding box center [230, 164] width 31 height 12
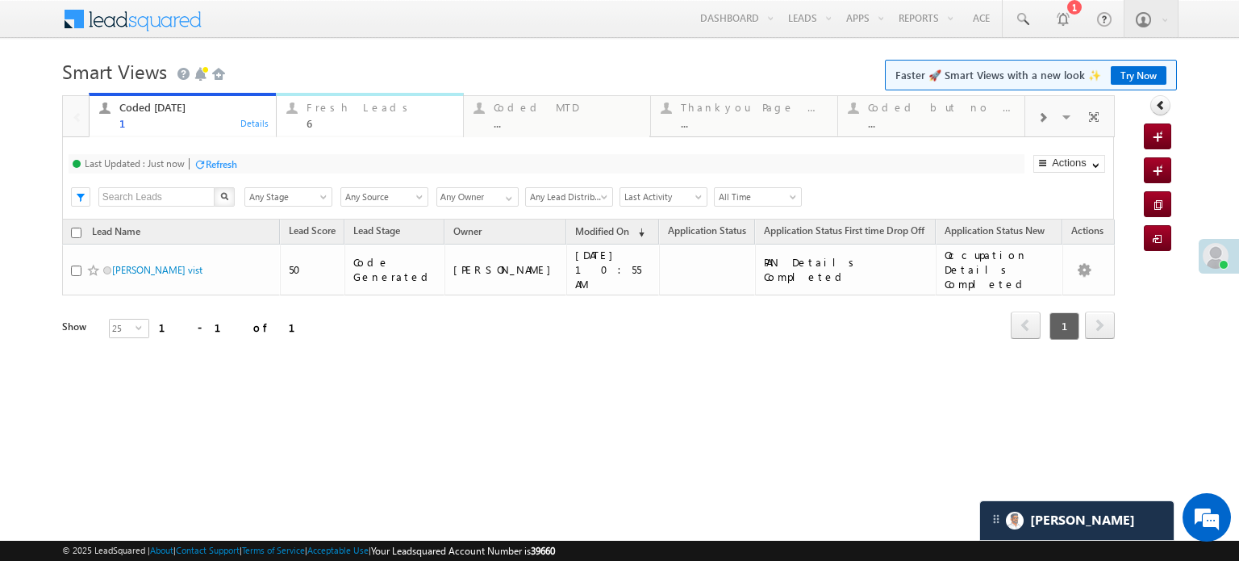
click at [328, 105] on div "Fresh Leads" at bounding box center [380, 107] width 147 height 13
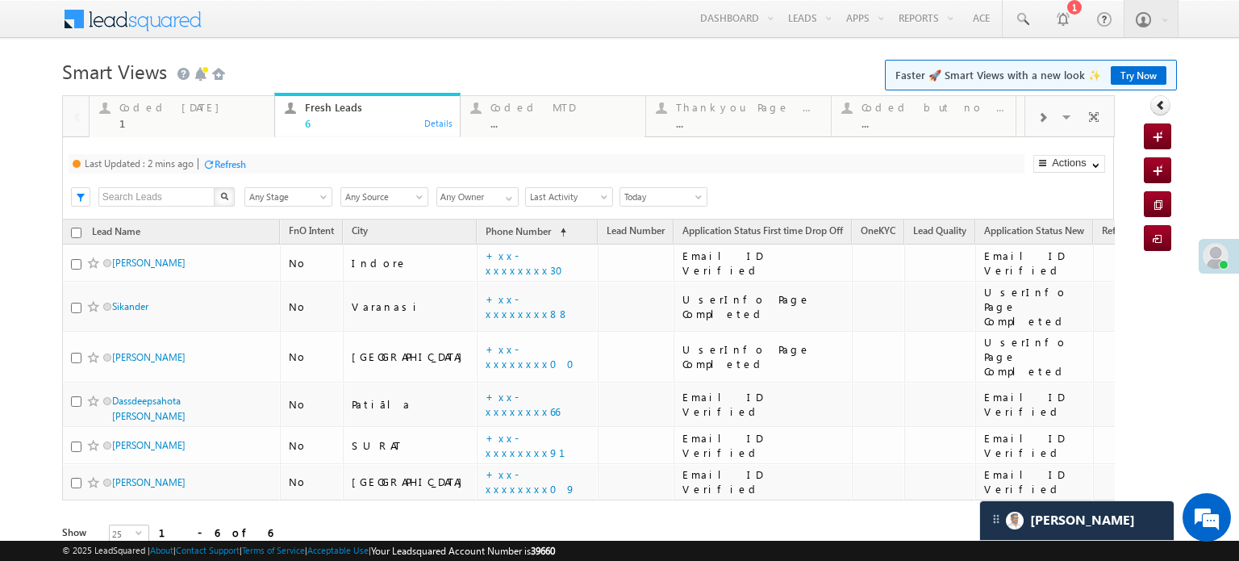
click at [240, 161] on div "Refresh" at bounding box center [230, 164] width 31 height 12
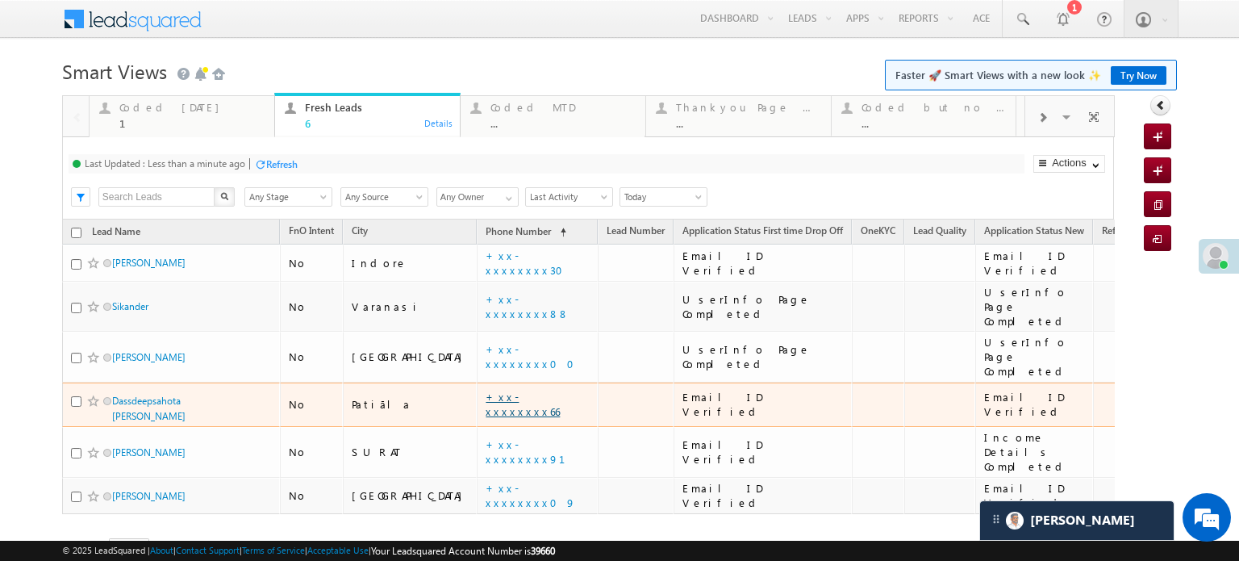
click at [486, 390] on link "+xx-xxxxxxxx66" at bounding box center [523, 404] width 74 height 28
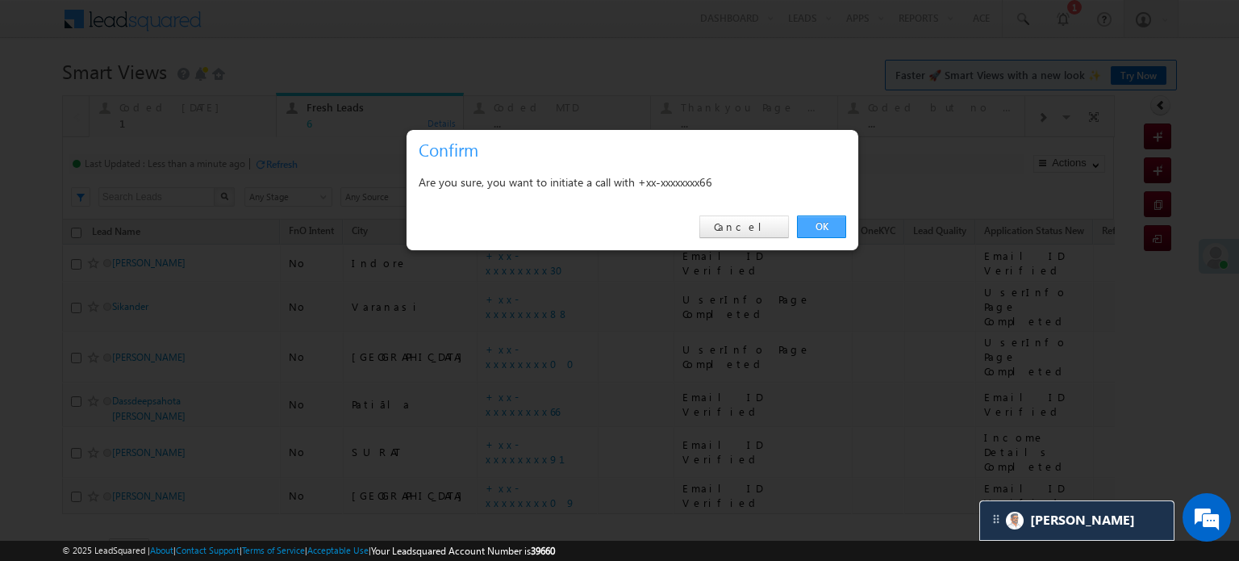
click at [825, 219] on link "OK" at bounding box center [821, 226] width 49 height 23
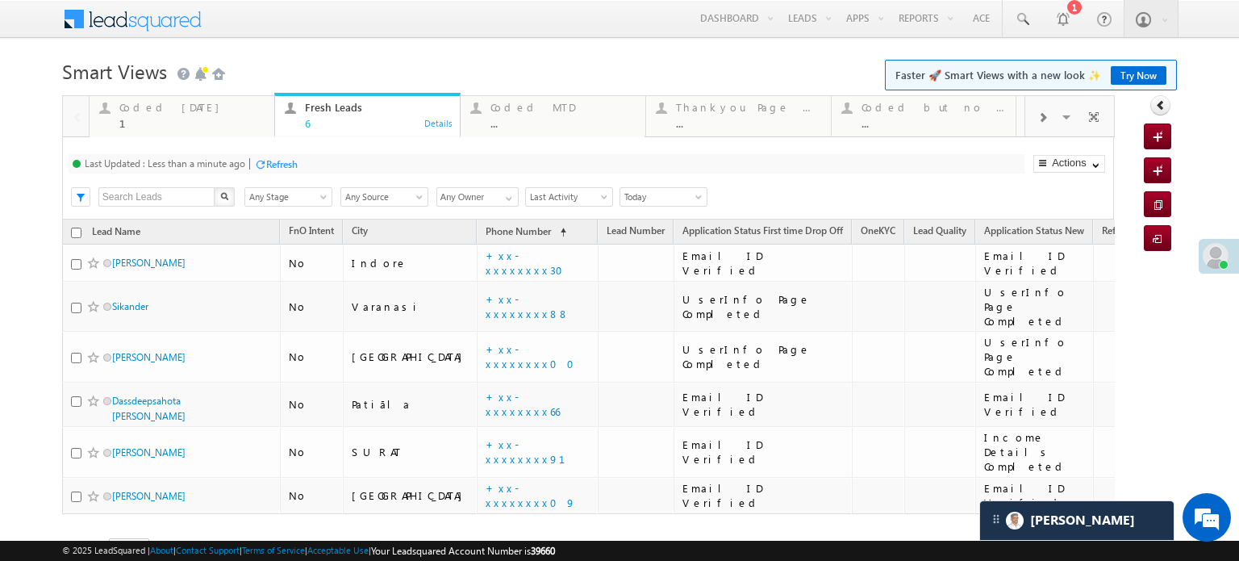
click at [289, 118] on div at bounding box center [290, 108] width 20 height 20
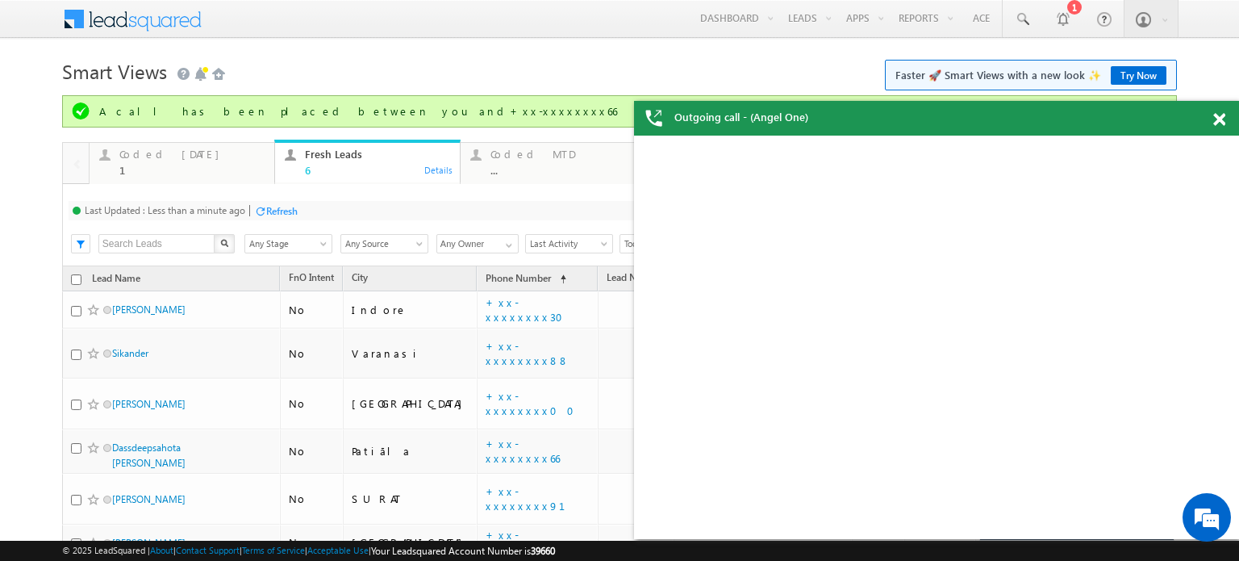
click at [284, 215] on div "Refresh" at bounding box center [281, 211] width 31 height 12
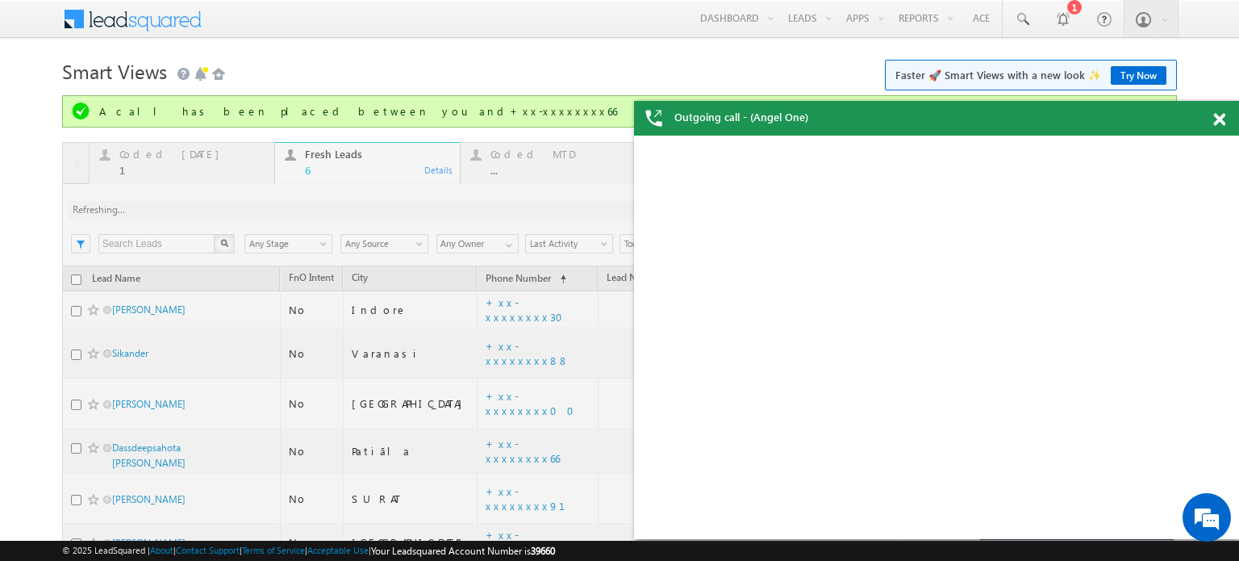
click at [284, 215] on div at bounding box center [588, 396] width 1053 height 508
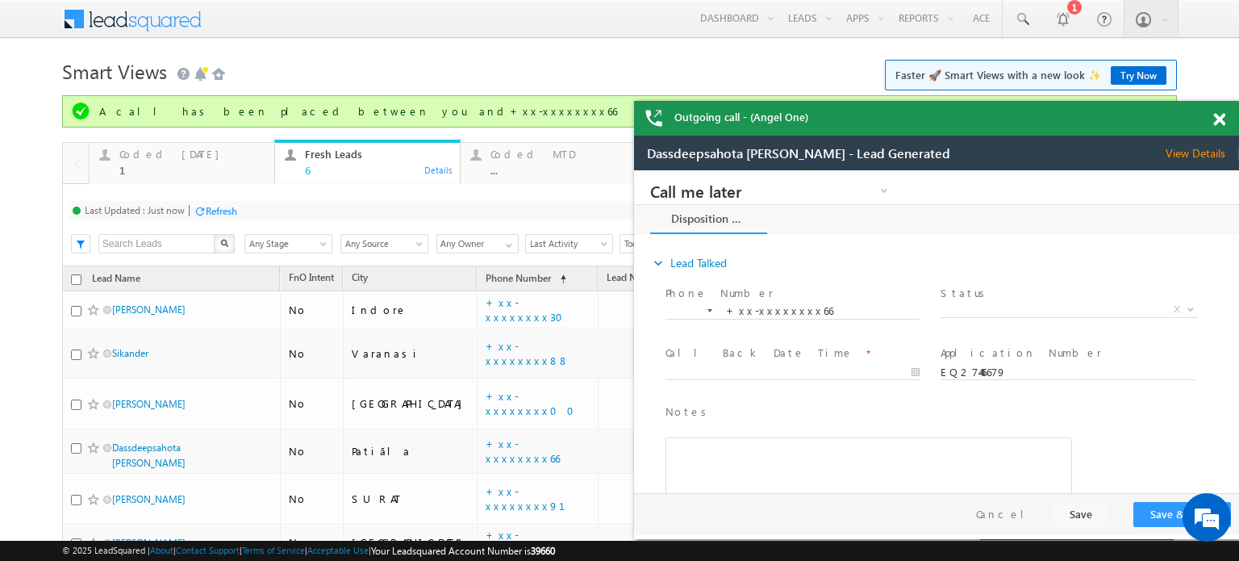
click at [1222, 120] on span at bounding box center [1219, 120] width 12 height 14
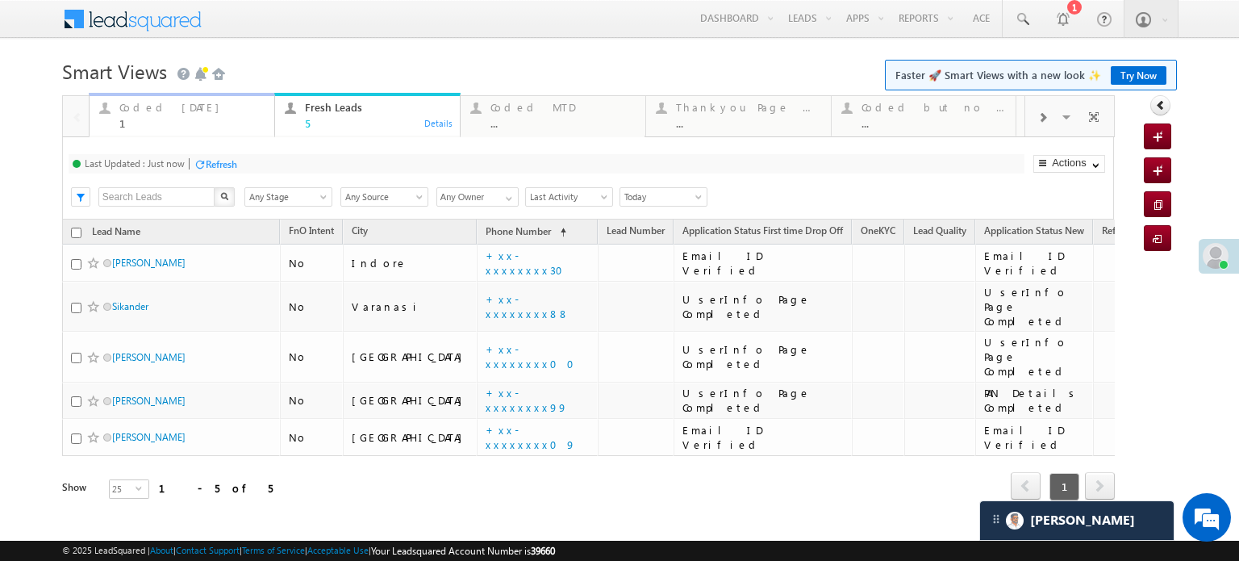
drag, startPoint x: 187, startPoint y: 144, endPoint x: 160, endPoint y: 100, distance: 52.2
click at [160, 100] on div "Coded Today 1" at bounding box center [191, 113] width 145 height 31
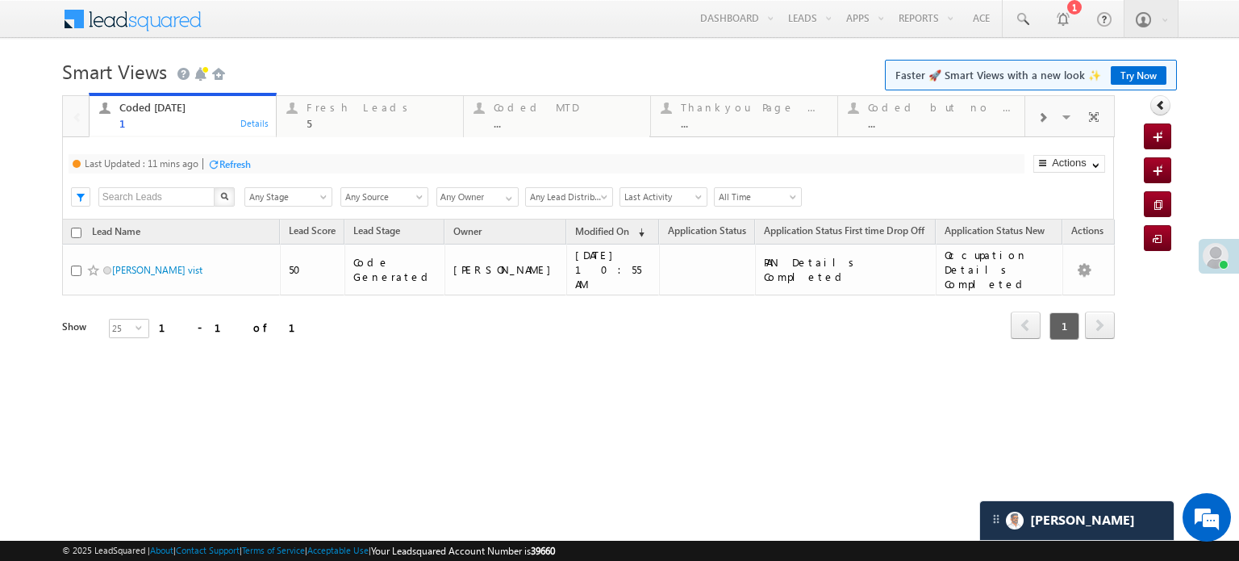
click at [219, 161] on div at bounding box center [213, 164] width 12 height 12
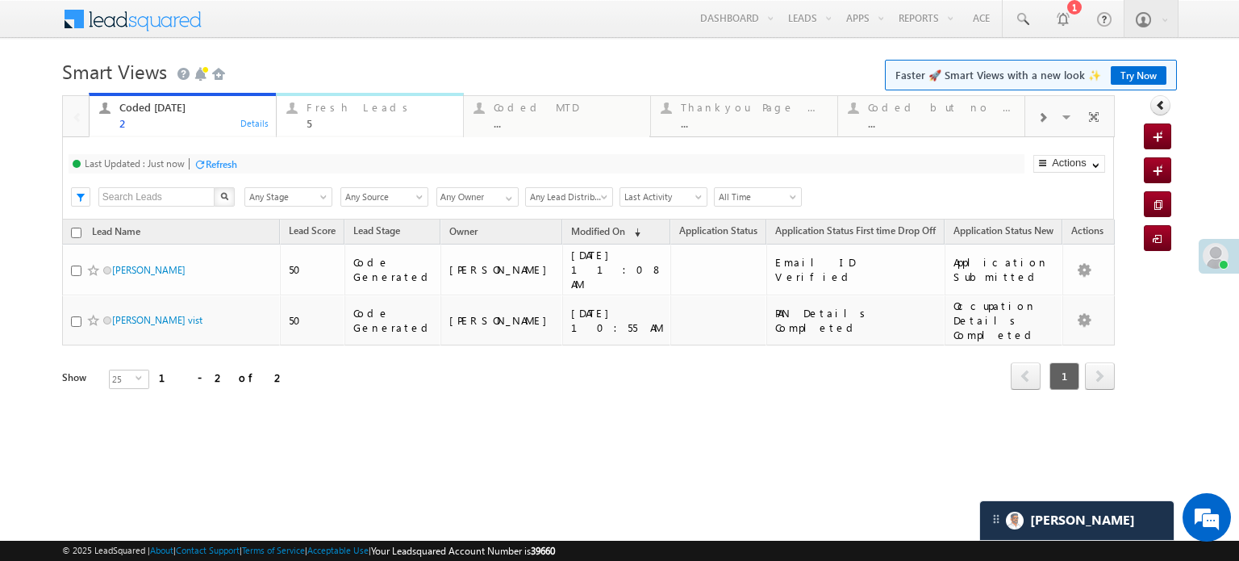
click at [318, 104] on div "Fresh Leads" at bounding box center [380, 107] width 147 height 13
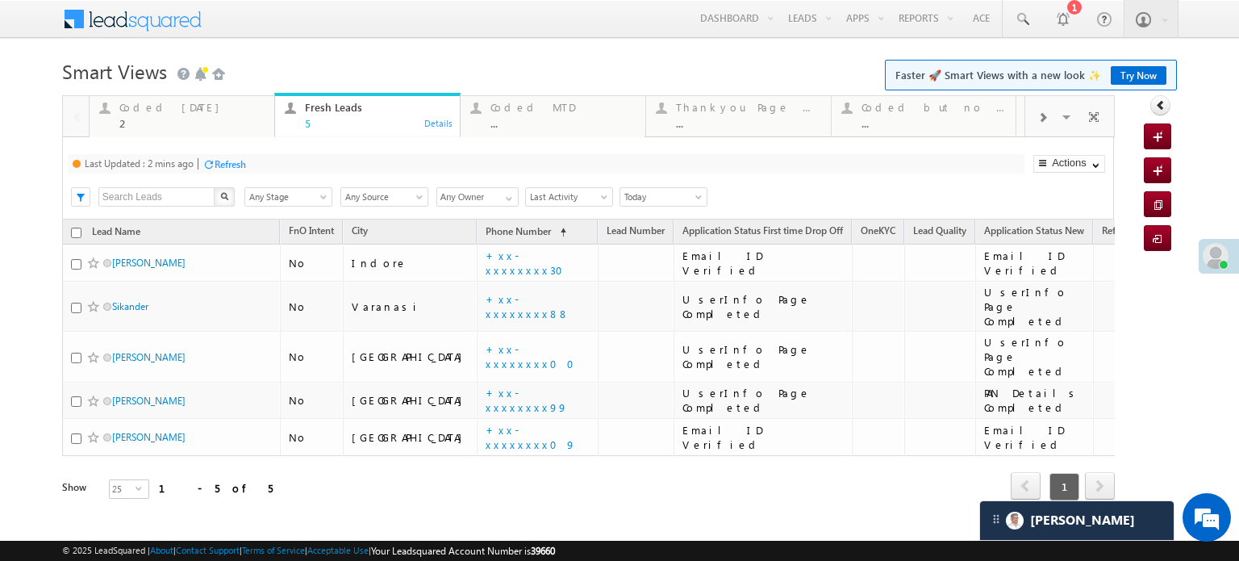
click at [242, 161] on div "Refresh" at bounding box center [230, 164] width 31 height 12
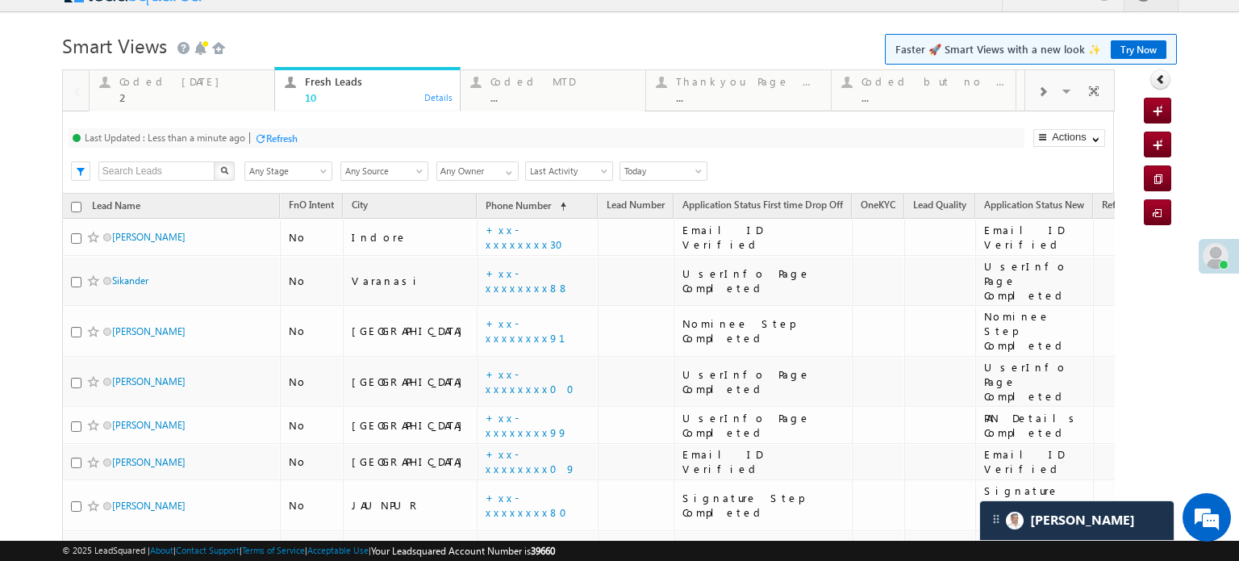
scroll to position [188, 0]
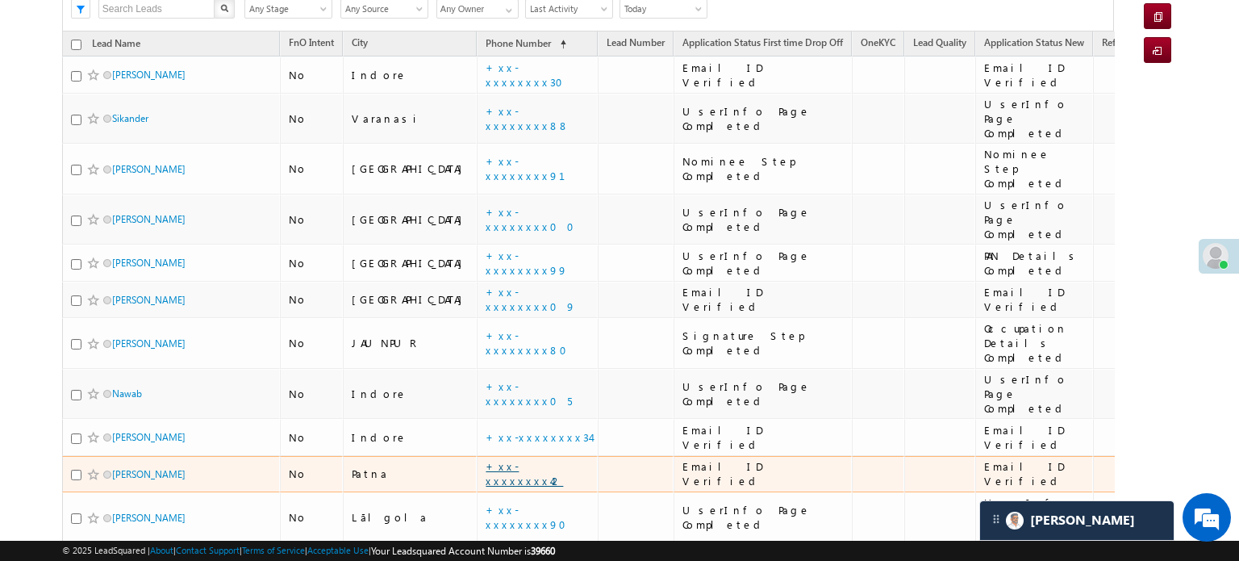
click at [486, 459] on link "+xx-xxxxxxxx42" at bounding box center [524, 473] width 77 height 28
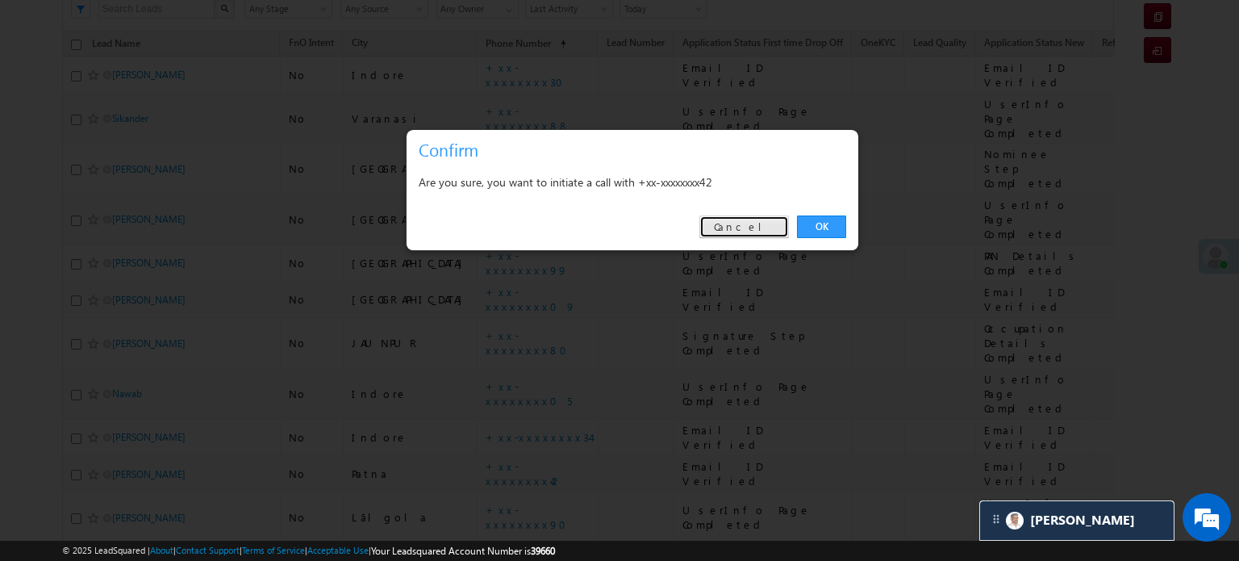
click at [752, 221] on link "Cancel" at bounding box center [744, 226] width 90 height 23
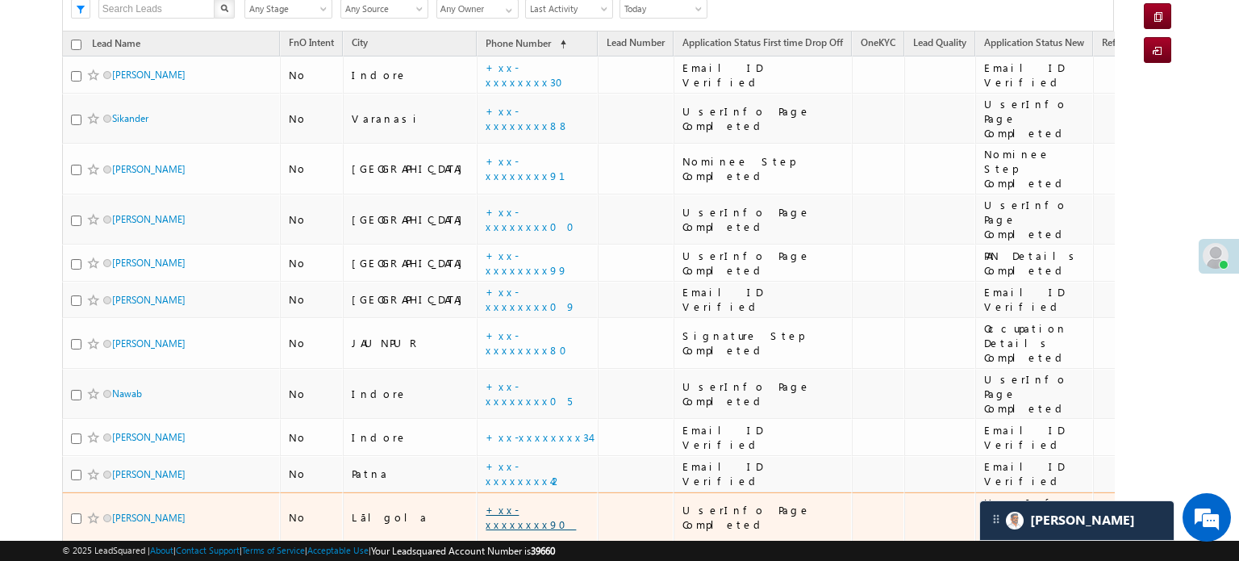
click at [486, 503] on link "+xx-xxxxxxxx90" at bounding box center [531, 517] width 90 height 28
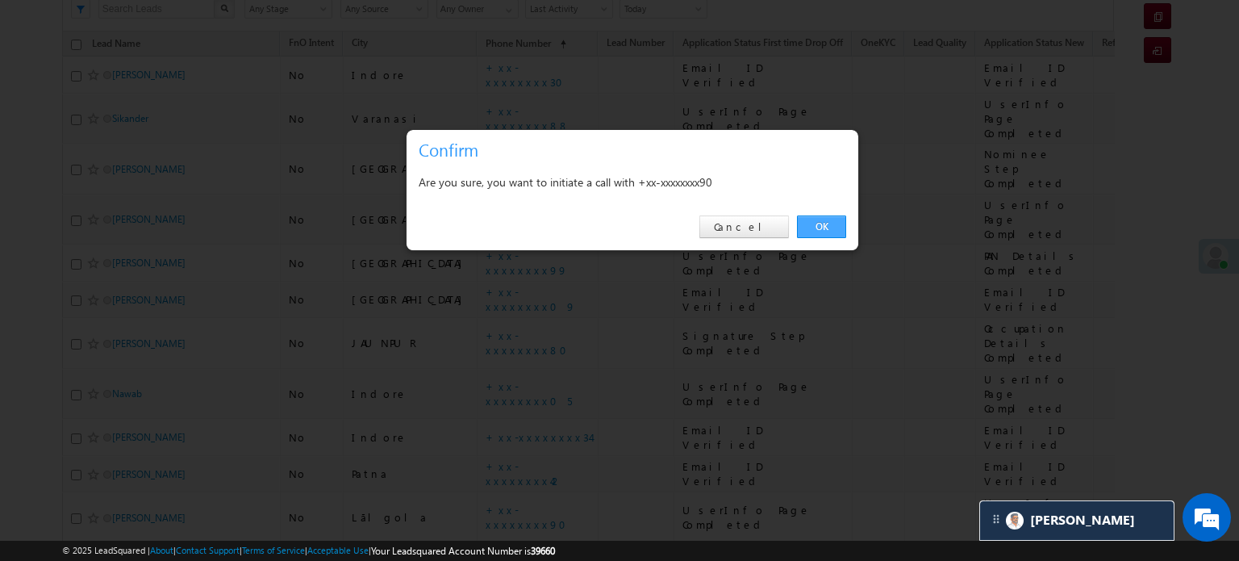
click at [807, 228] on link "OK" at bounding box center [821, 226] width 49 height 23
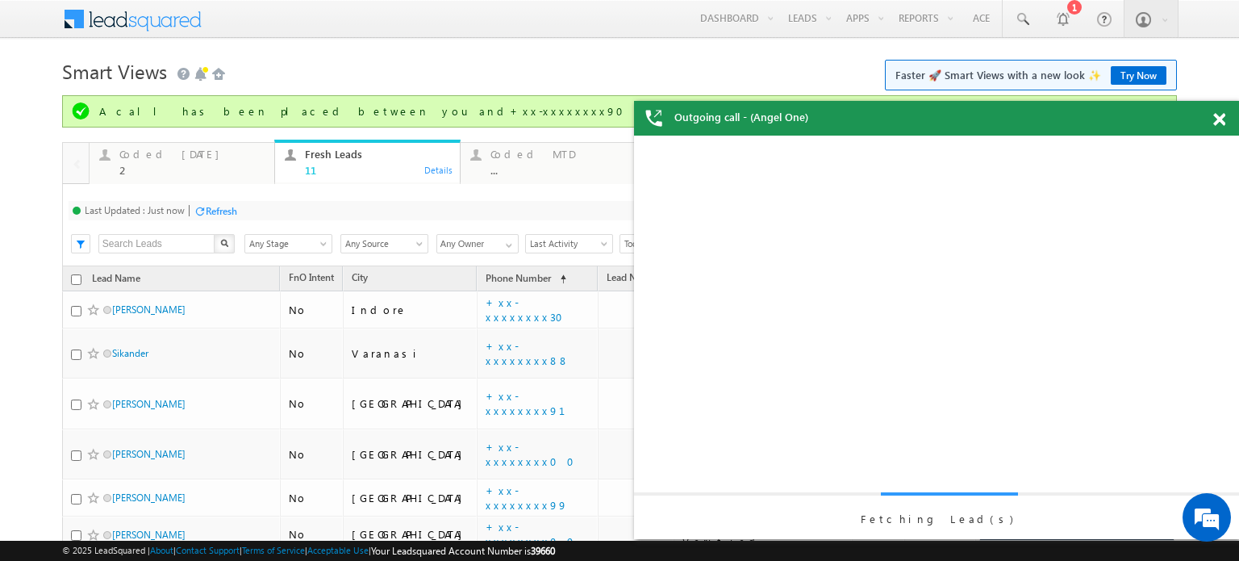
scroll to position [0, 0]
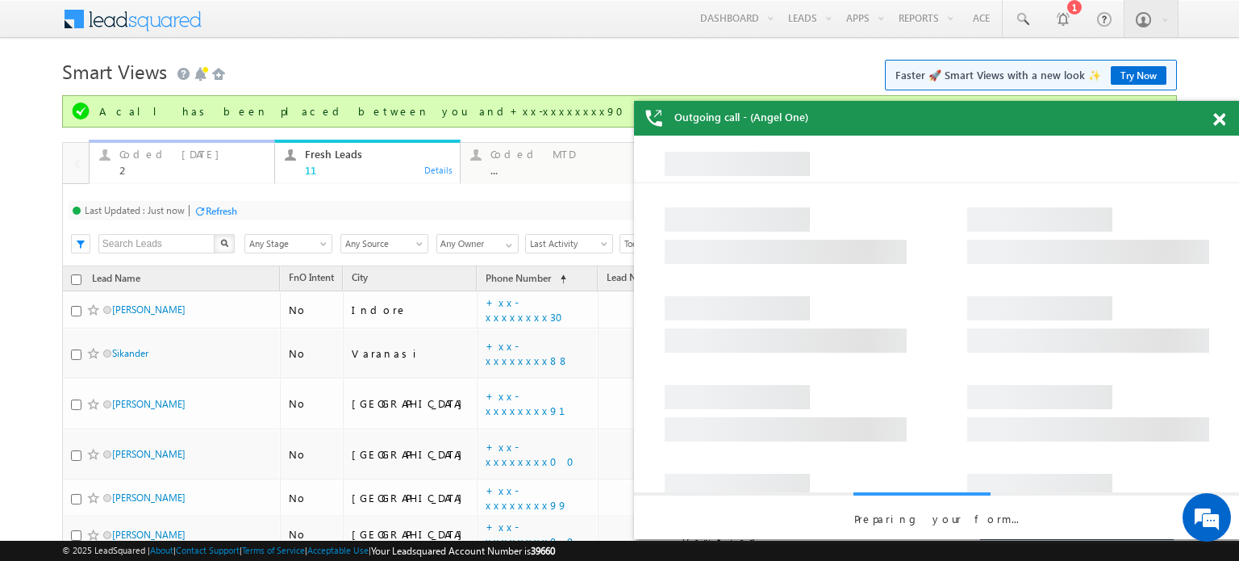
drag, startPoint x: 152, startPoint y: 157, endPoint x: 187, endPoint y: 180, distance: 42.1
click at [152, 157] on div "Coded Today" at bounding box center [191, 154] width 145 height 13
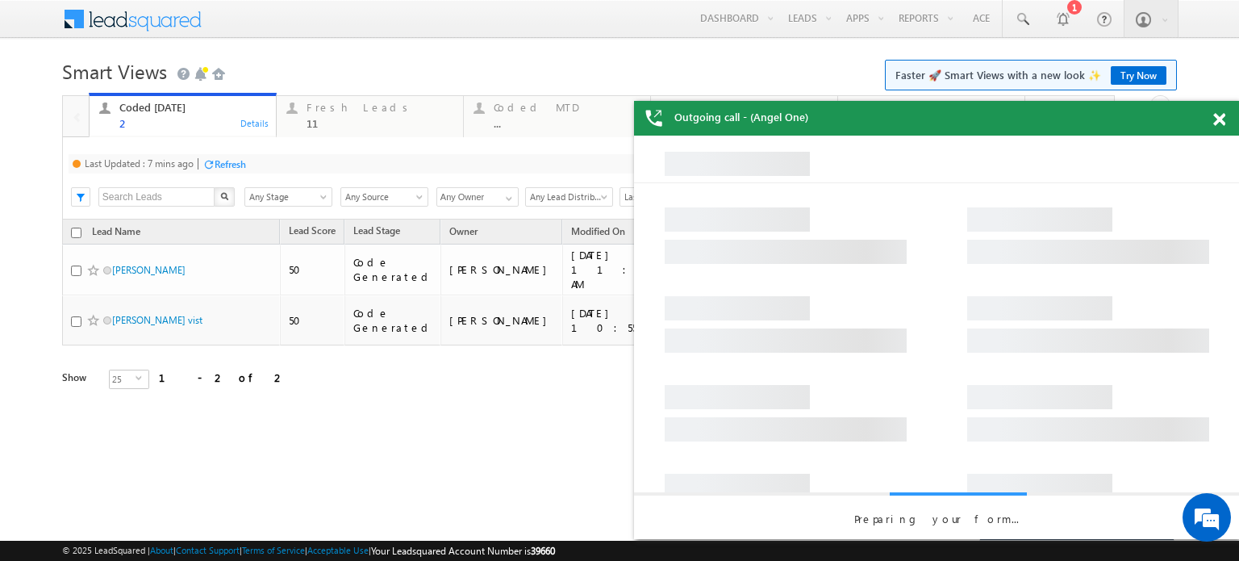
click at [219, 170] on div "Refresh" at bounding box center [224, 163] width 44 height 15
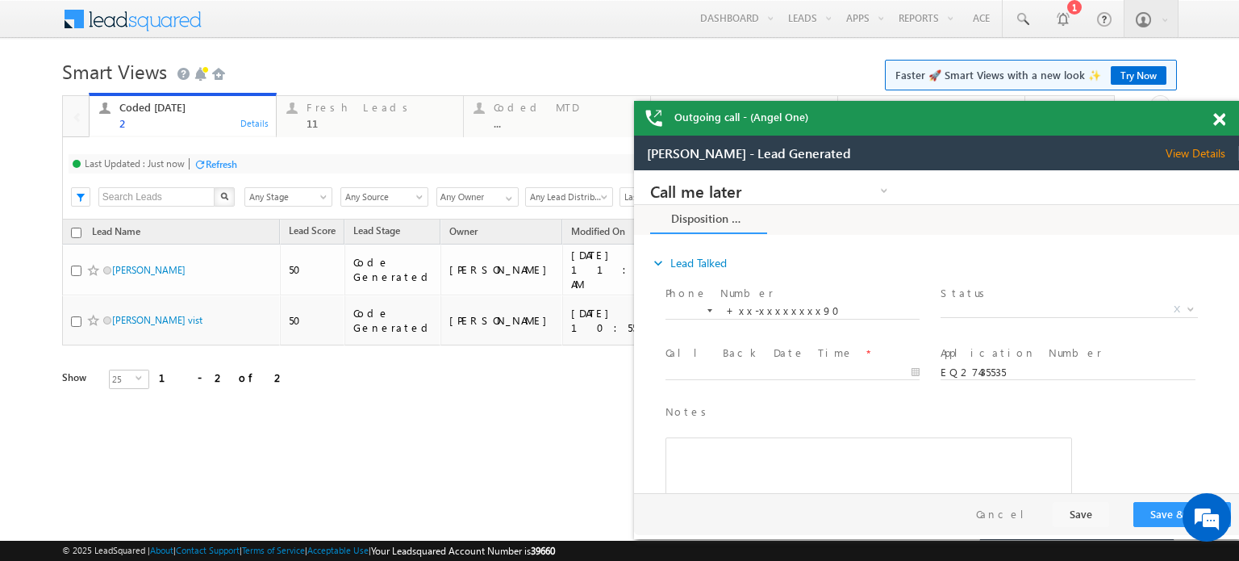
click at [1220, 123] on span at bounding box center [1219, 120] width 12 height 14
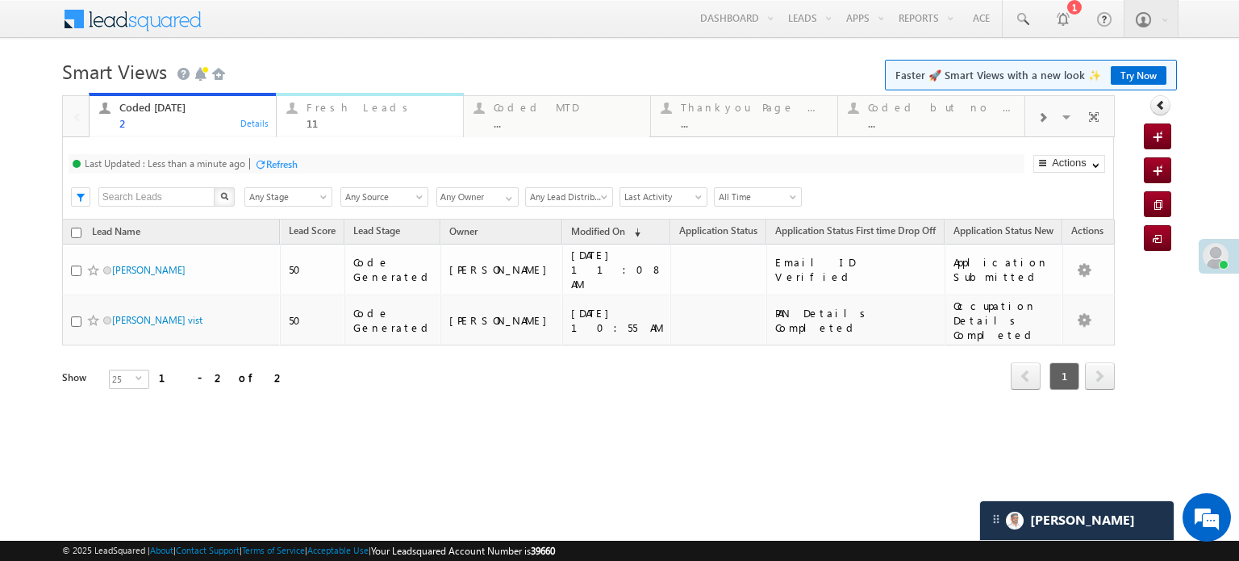
click at [344, 111] on div "Fresh Leads" at bounding box center [380, 107] width 147 height 13
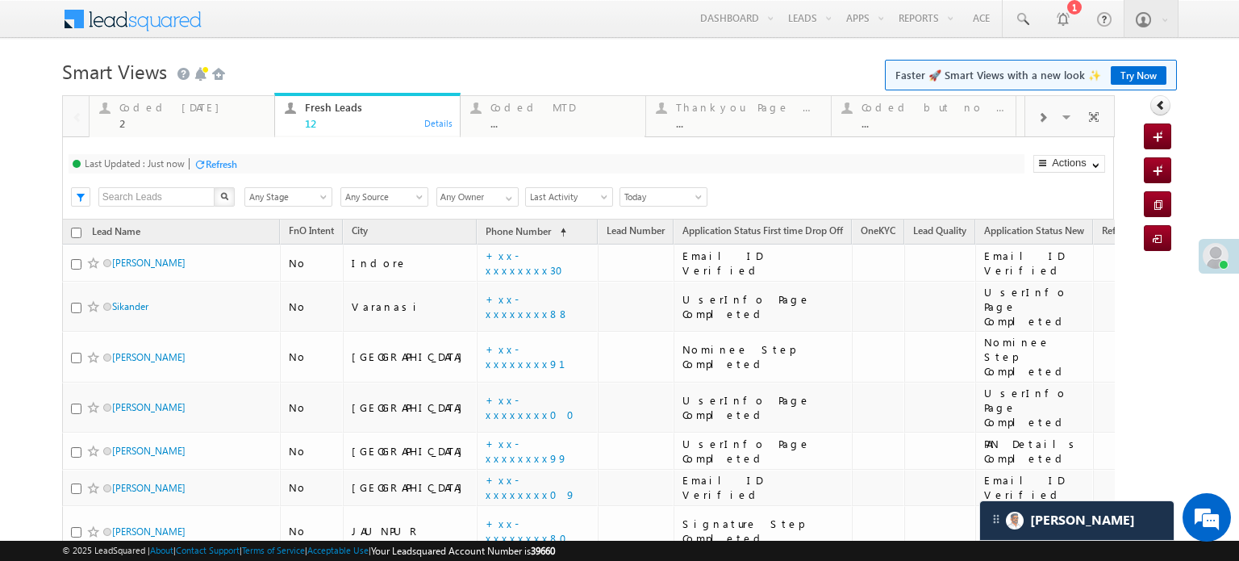
click at [220, 159] on div "Refresh" at bounding box center [221, 164] width 31 height 12
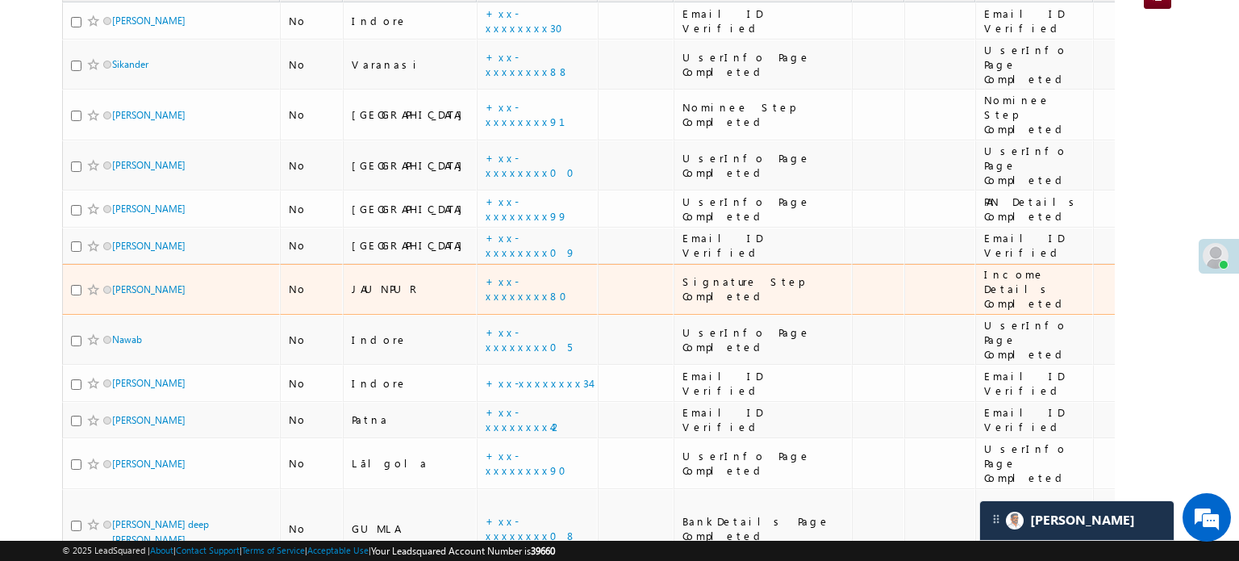
scroll to position [81, 0]
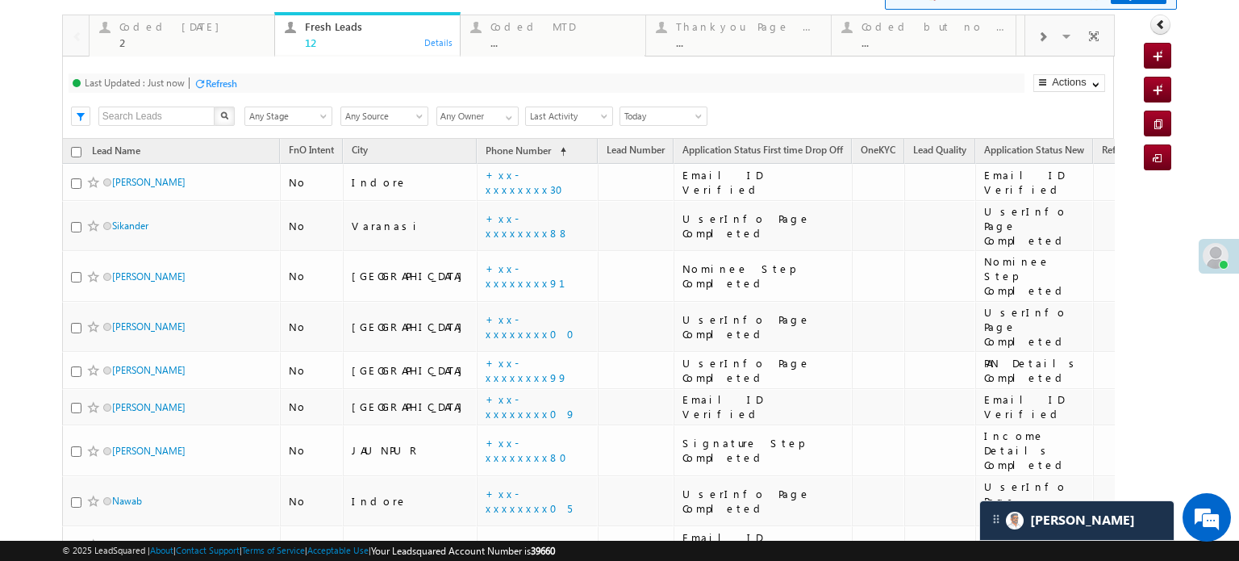
click at [236, 82] on div "Refresh" at bounding box center [221, 83] width 31 height 12
click at [211, 84] on div "Refresh" at bounding box center [221, 83] width 31 height 12
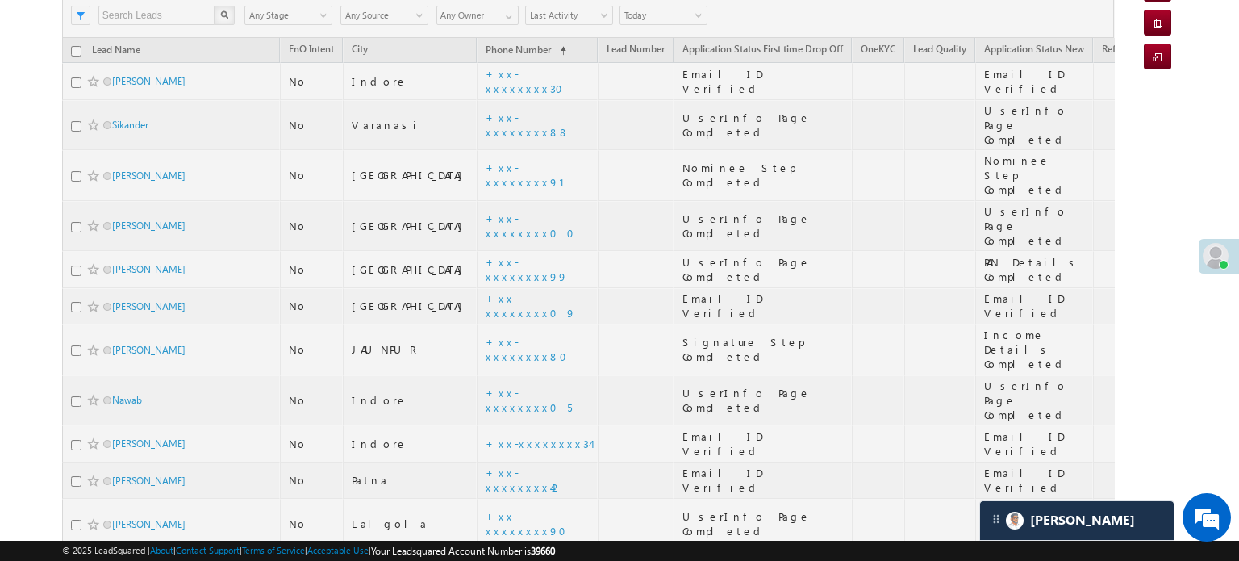
scroll to position [274, 0]
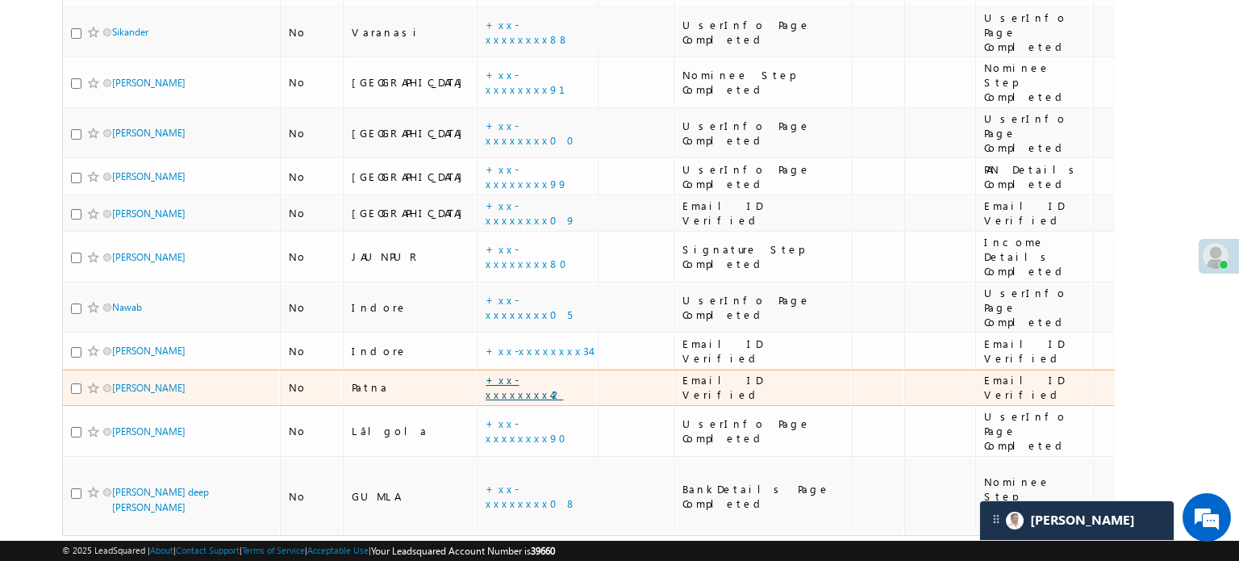
click at [486, 373] on link "+xx-xxxxxxxx42" at bounding box center [524, 387] width 77 height 28
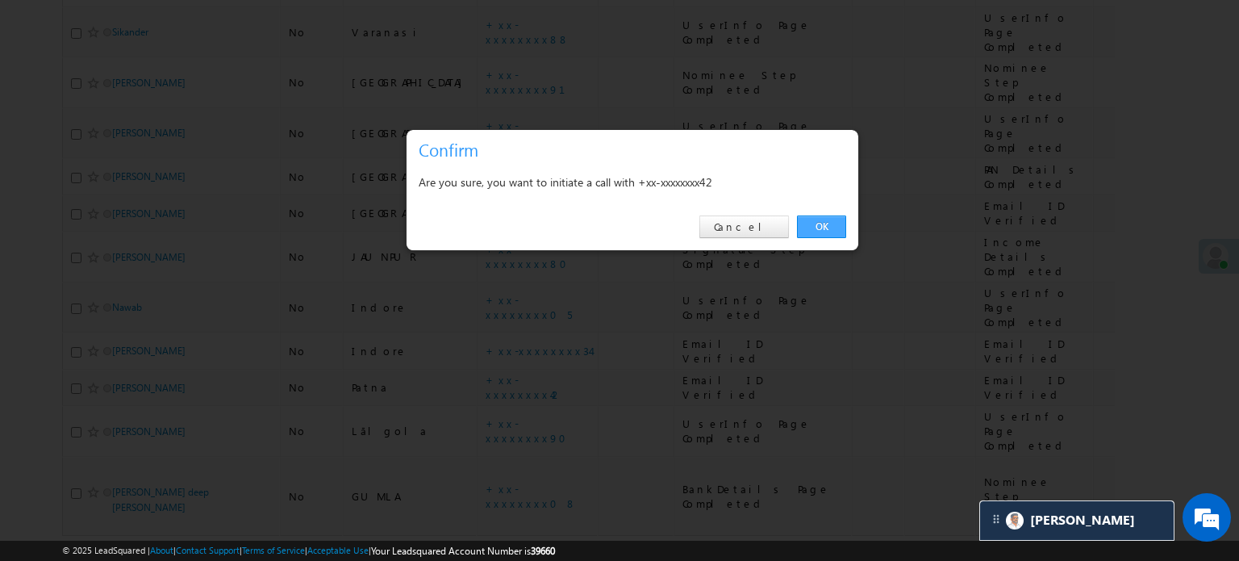
click at [808, 225] on link "OK" at bounding box center [821, 226] width 49 height 23
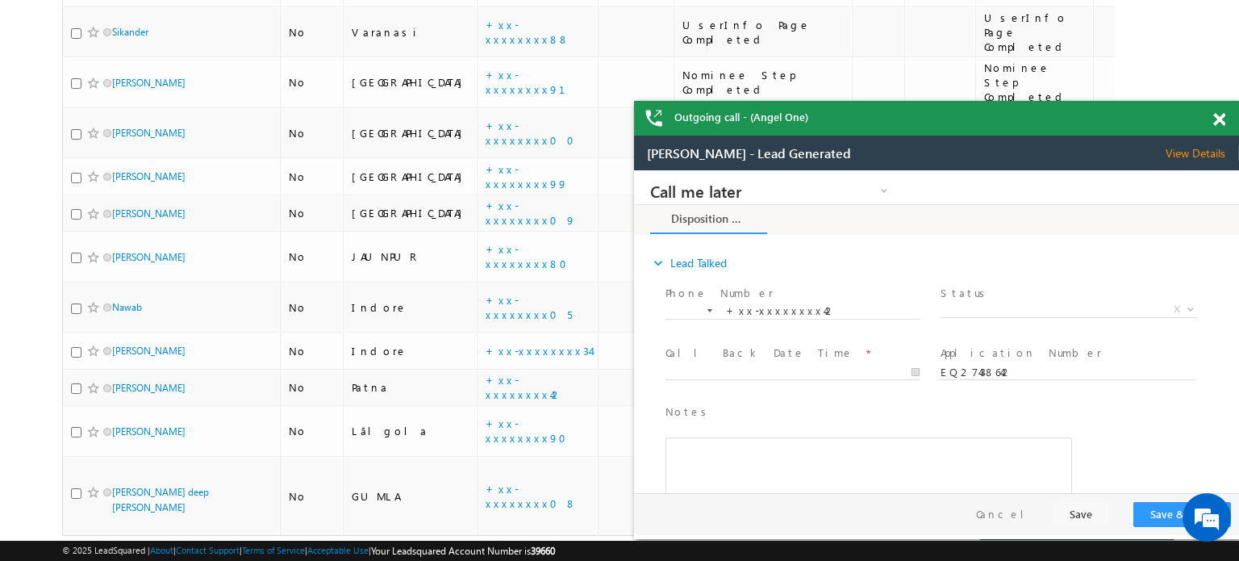
scroll to position [0, 0]
click at [1218, 115] on span at bounding box center [1219, 120] width 12 height 14
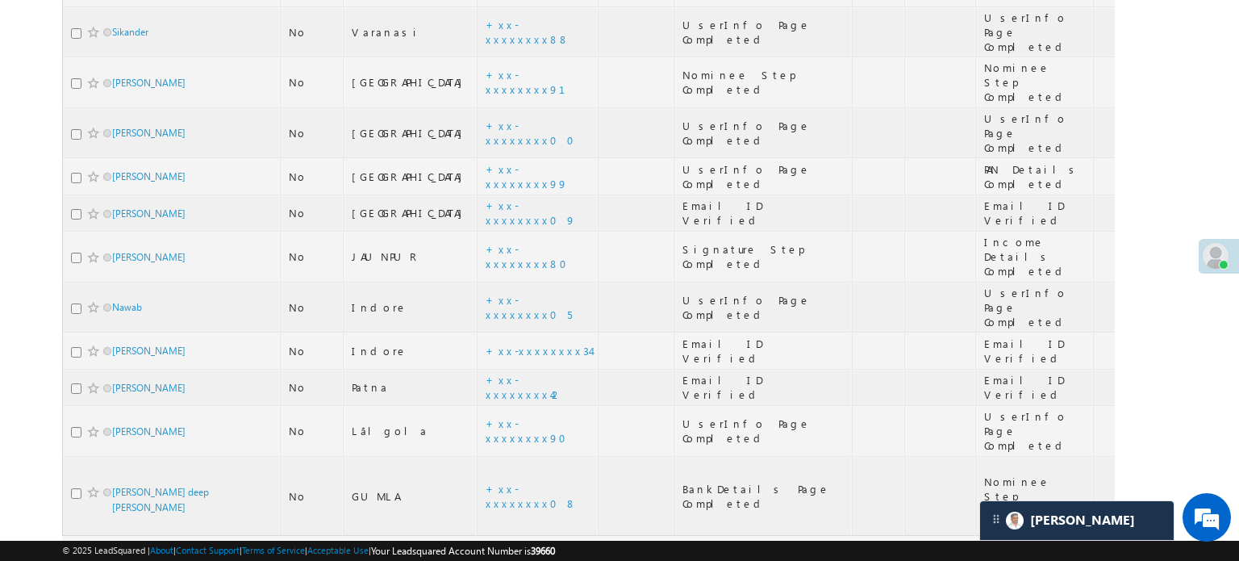
click at [454, 280] on div at bounding box center [588, 223] width 1053 height 804
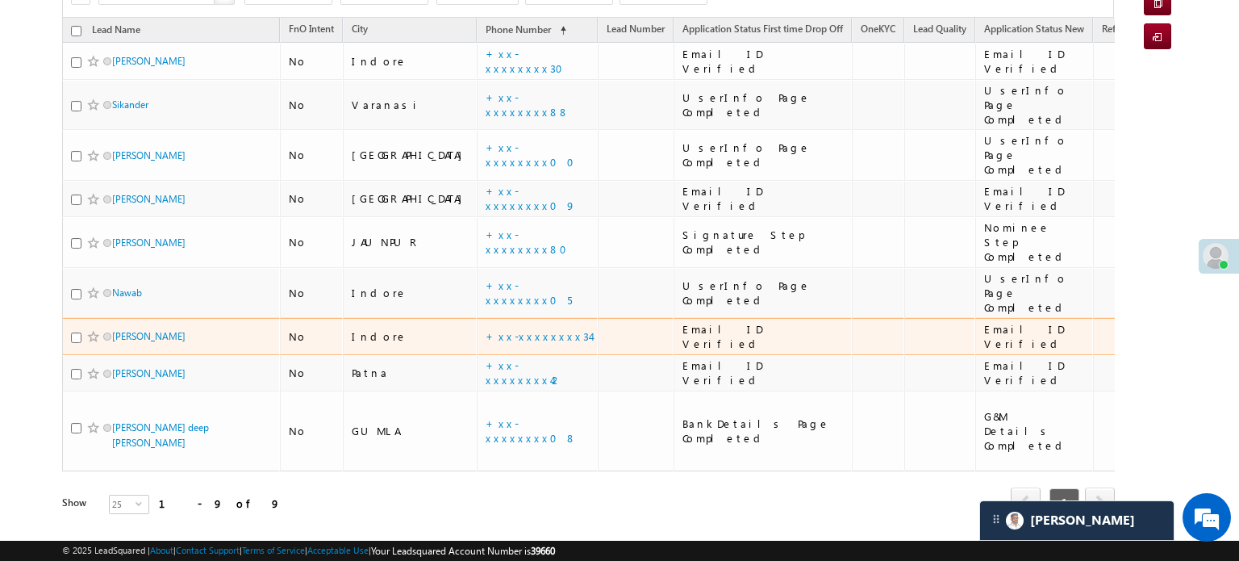
scroll to position [165, 0]
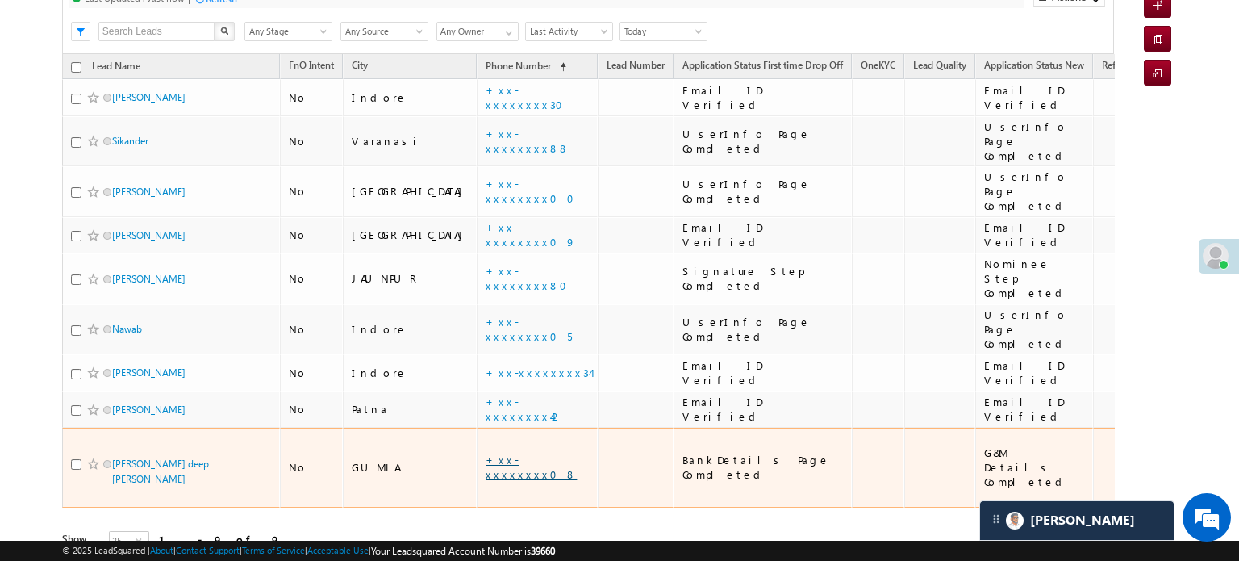
click at [486, 453] on link "+xx-xxxxxxxx08" at bounding box center [531, 467] width 91 height 28
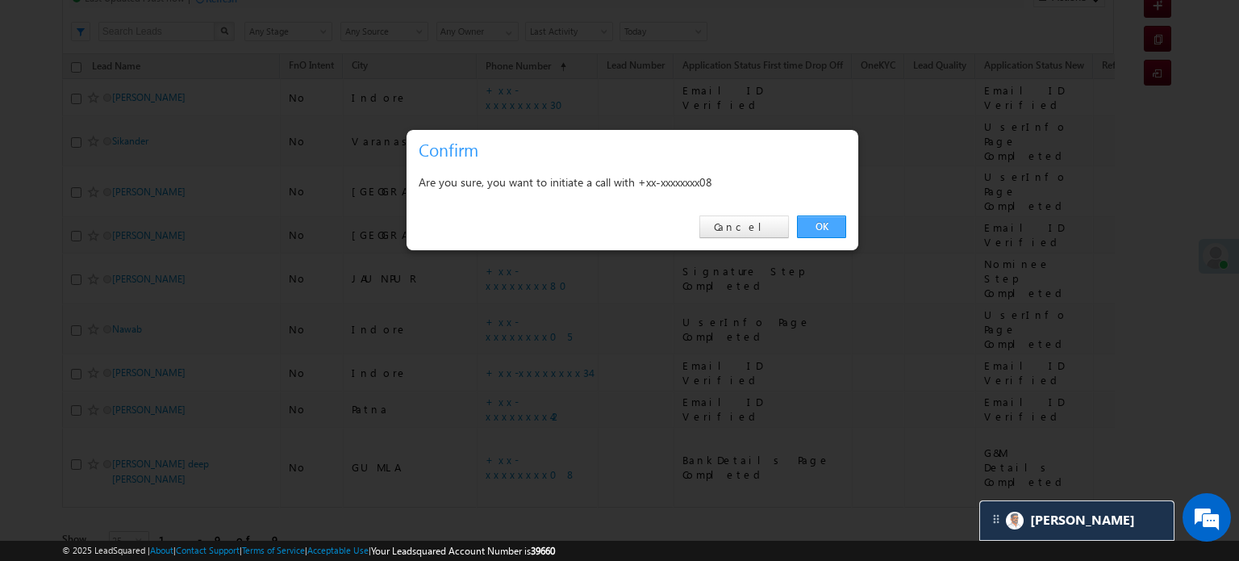
click at [812, 226] on link "OK" at bounding box center [821, 226] width 49 height 23
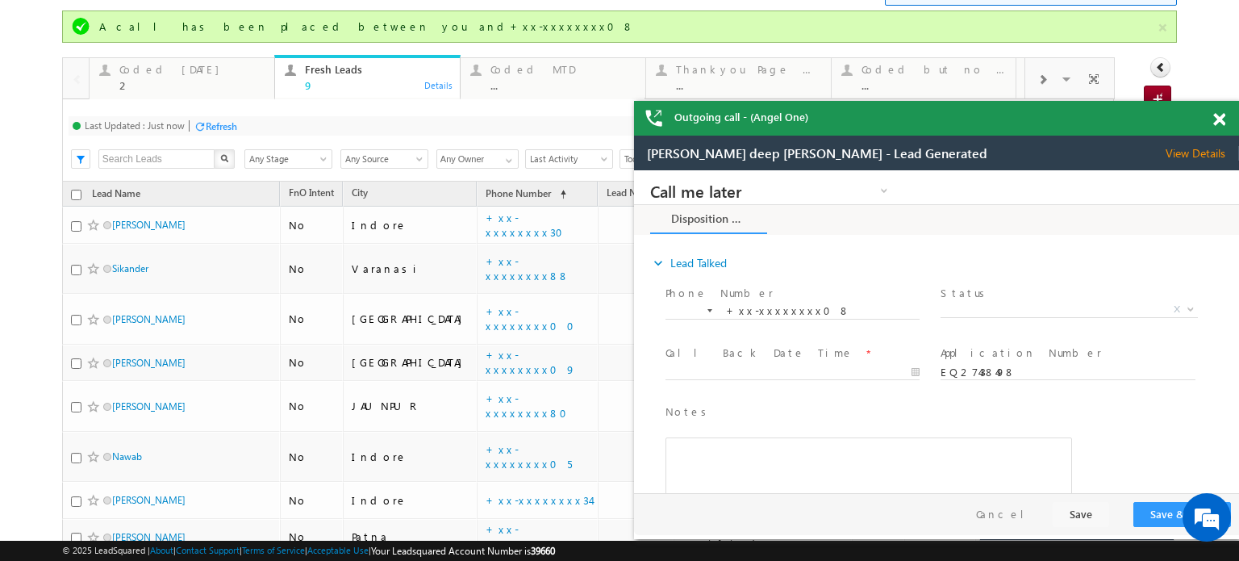
scroll to position [0, 0]
click at [1221, 122] on span at bounding box center [1219, 120] width 12 height 14
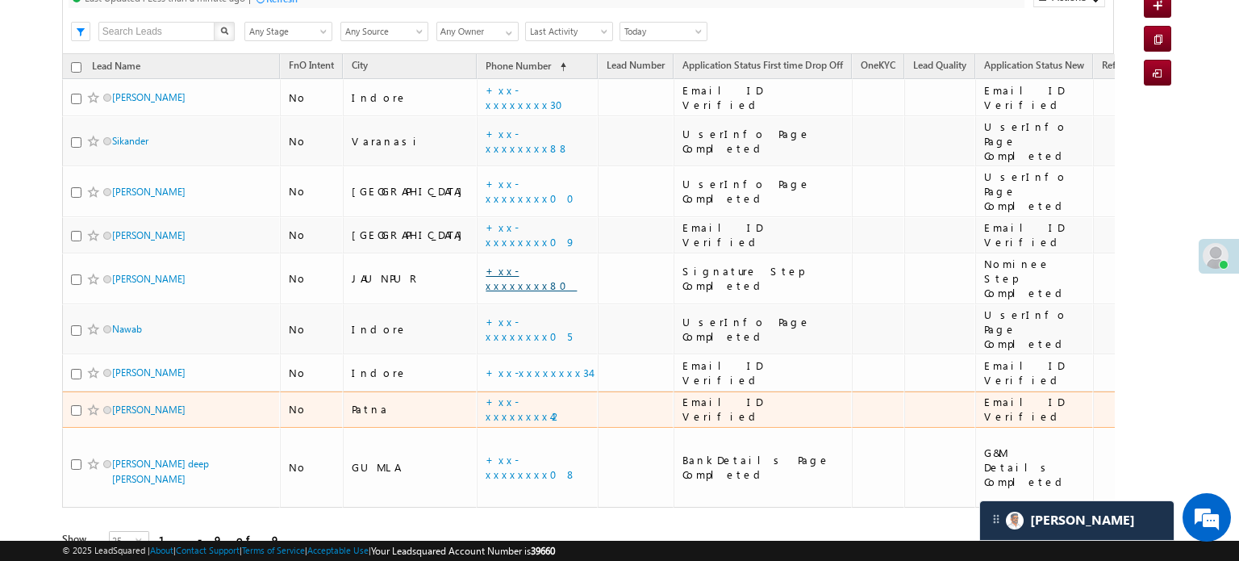
scroll to position [132, 0]
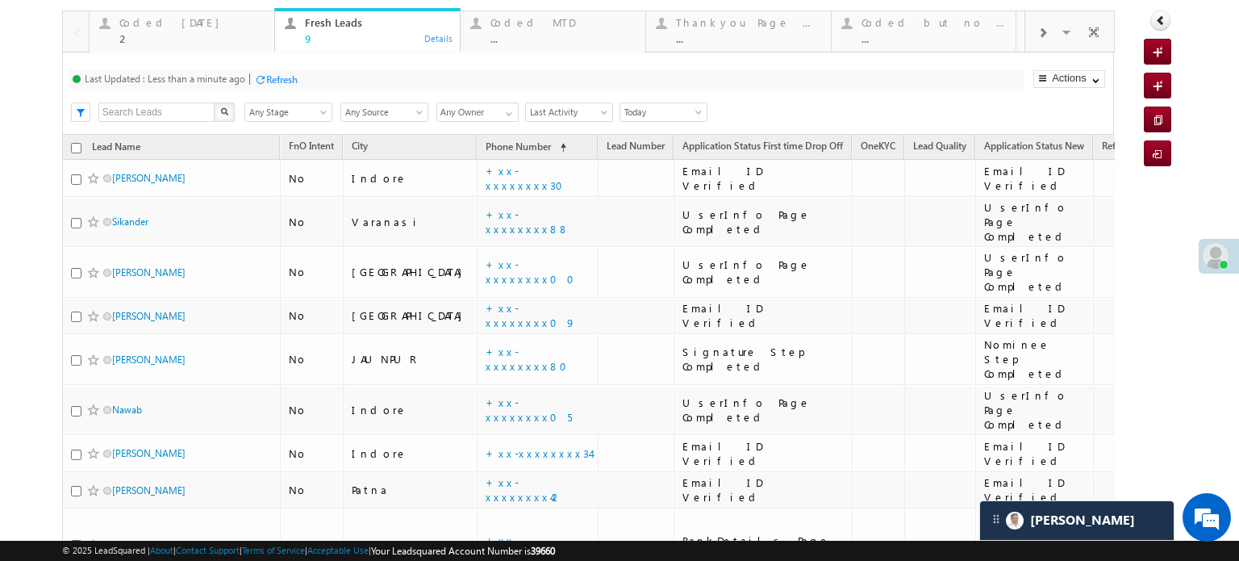
click at [282, 77] on div "Refresh" at bounding box center [281, 79] width 31 height 12
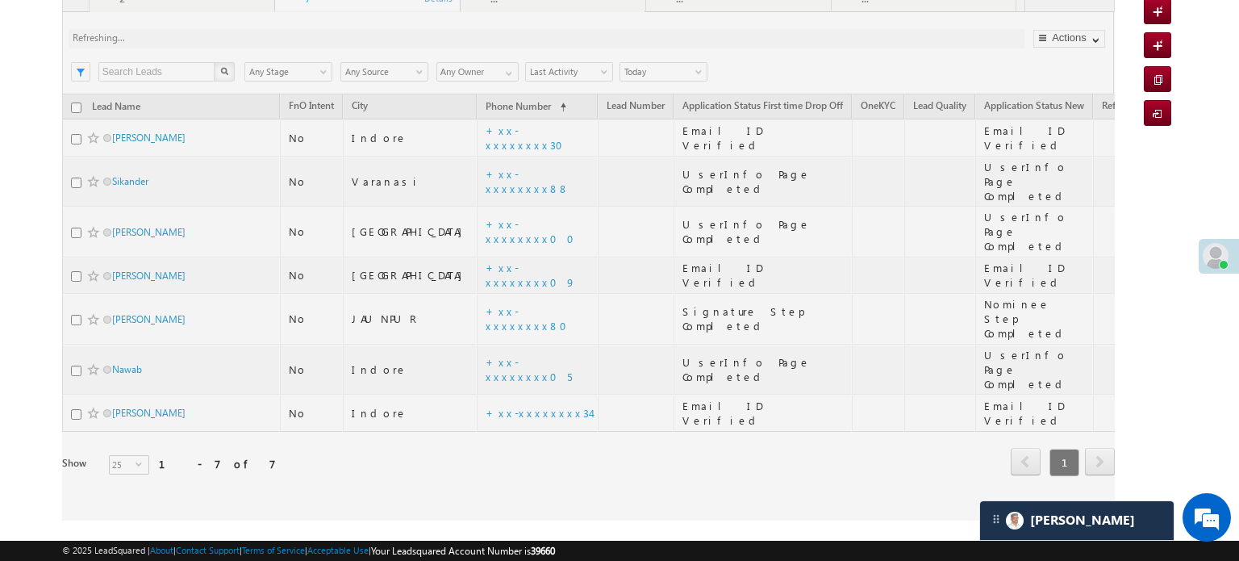
scroll to position [79, 0]
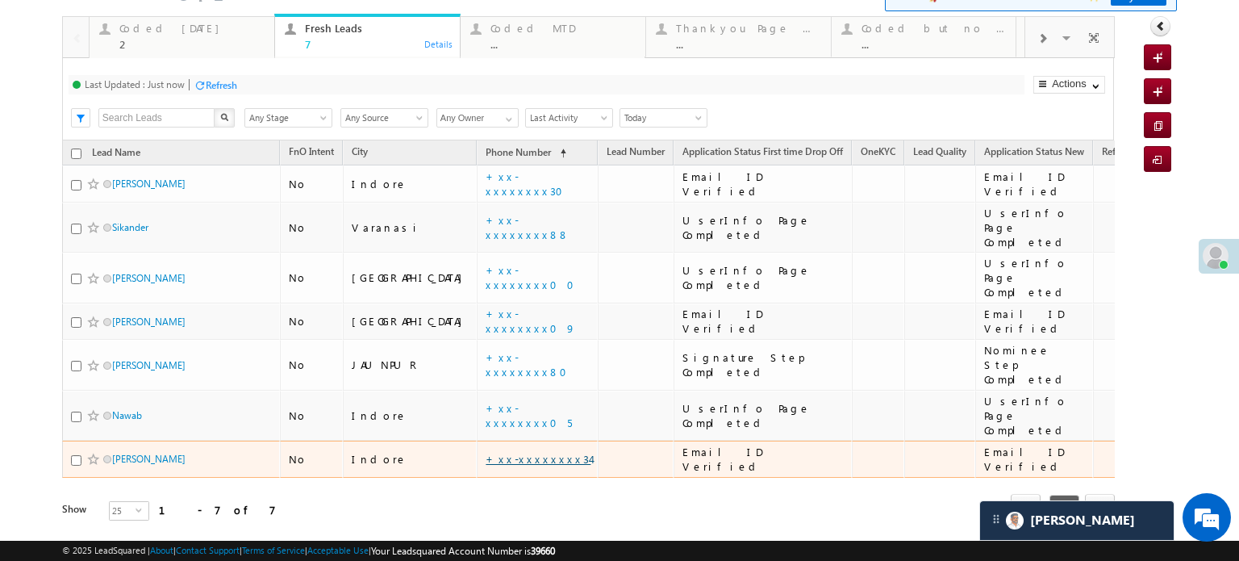
click at [486, 452] on link "+xx-xxxxxxxx34" at bounding box center [538, 459] width 105 height 14
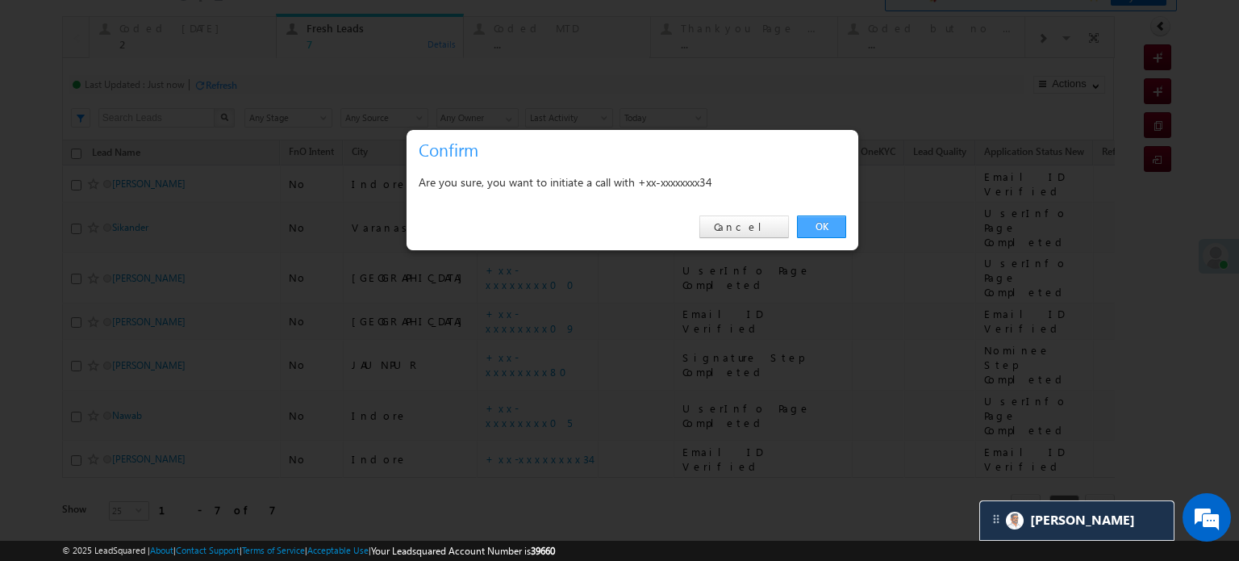
click at [818, 237] on link "OK" at bounding box center [821, 226] width 49 height 23
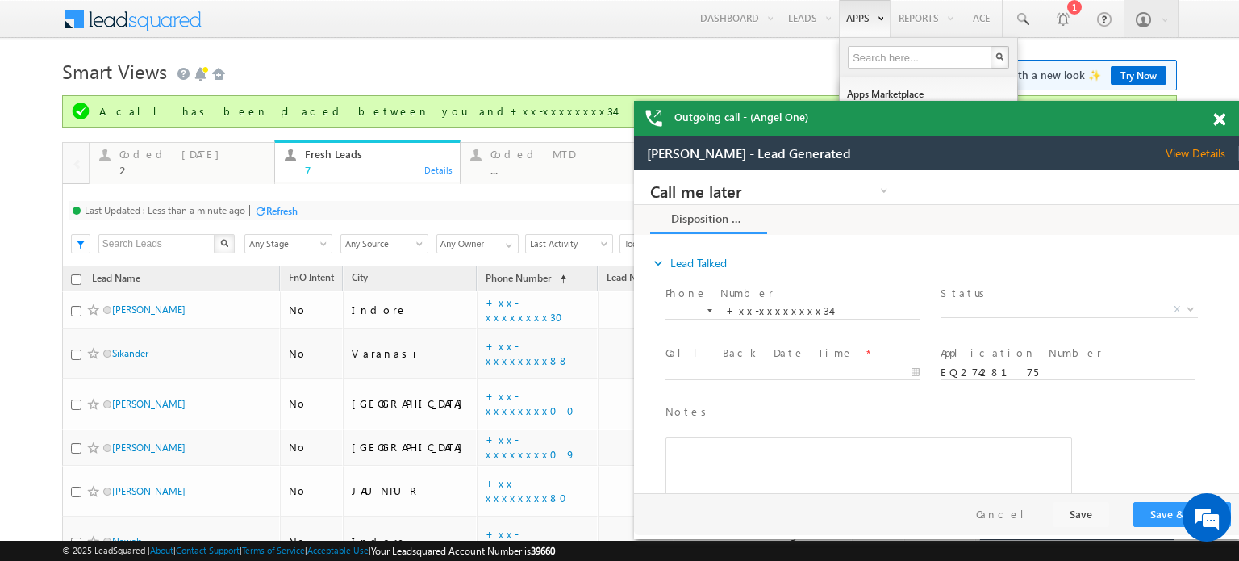
scroll to position [0, 0]
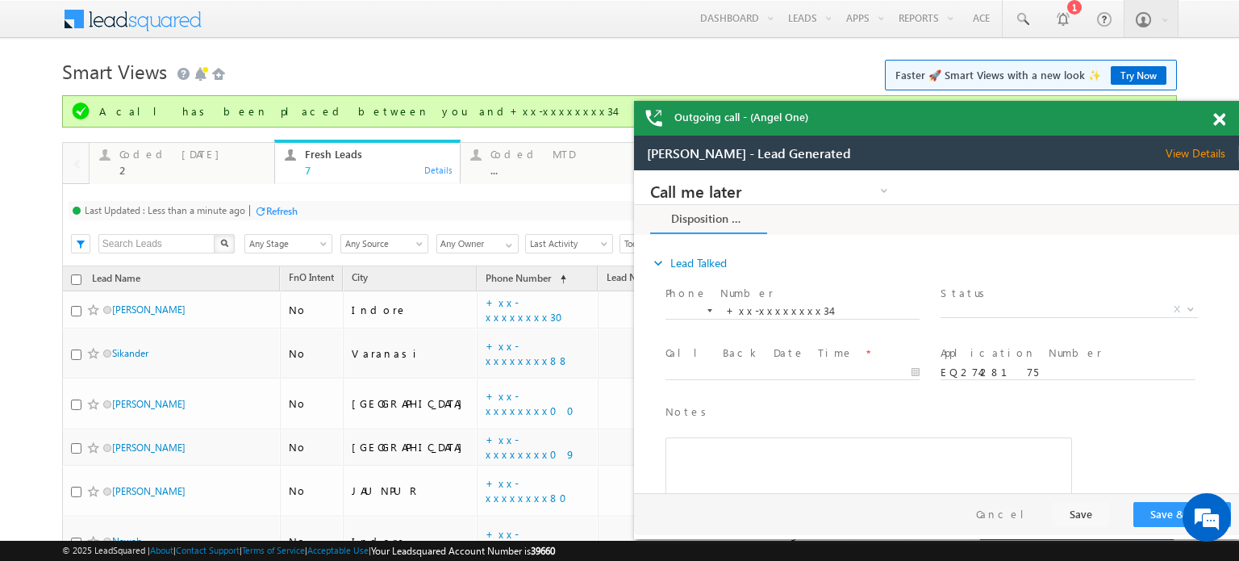
click at [1213, 124] on span at bounding box center [1219, 120] width 12 height 14
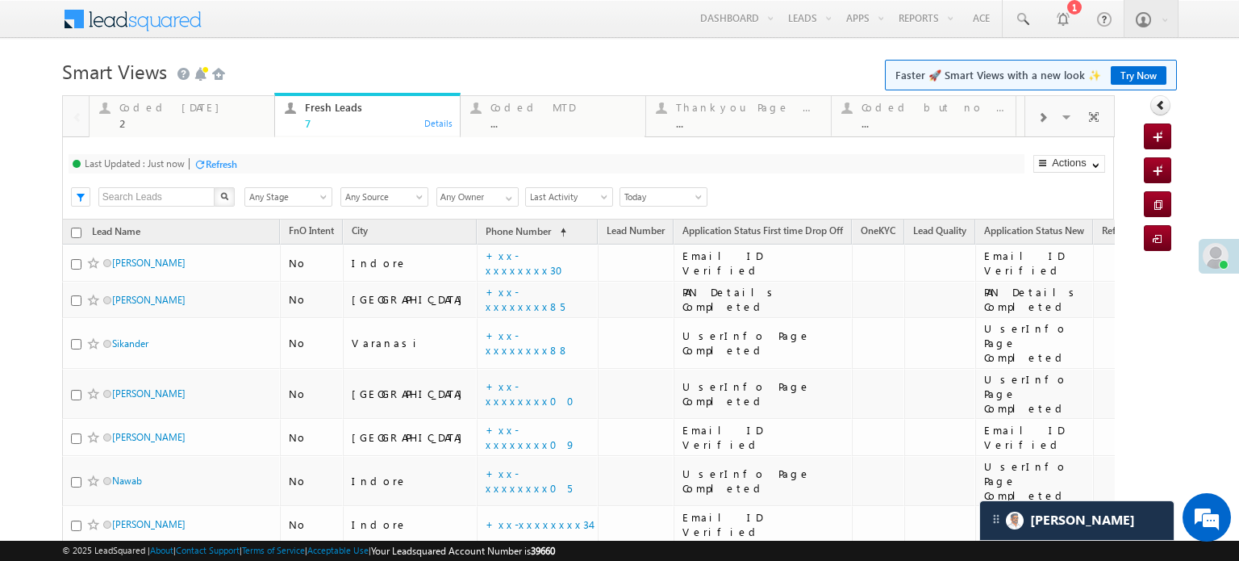
click at [229, 161] on div "Refresh" at bounding box center [221, 164] width 31 height 12
click at [217, 157] on div "Refresh" at bounding box center [216, 163] width 44 height 15
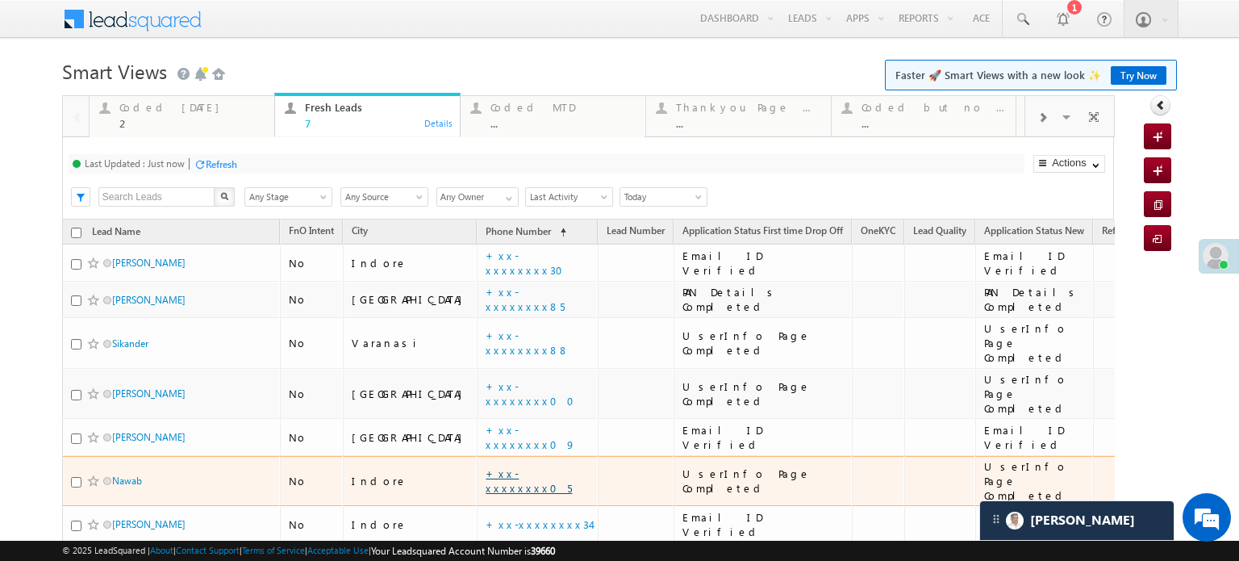
click at [486, 466] on link "+xx-xxxxxxxx05" at bounding box center [529, 480] width 86 height 28
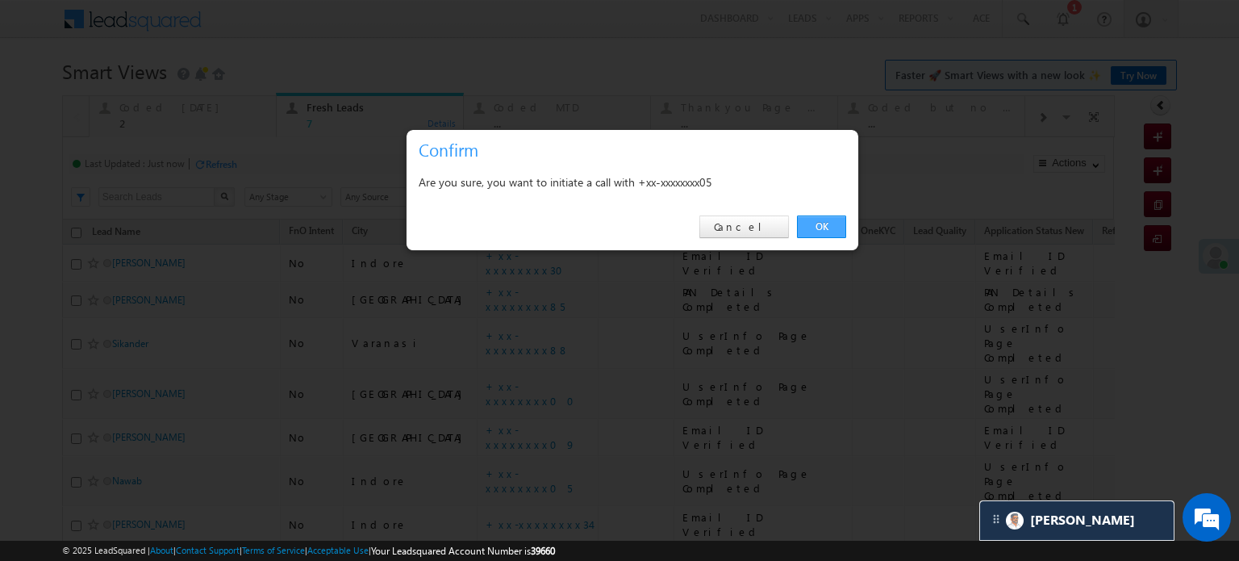
click at [810, 220] on link "OK" at bounding box center [821, 226] width 49 height 23
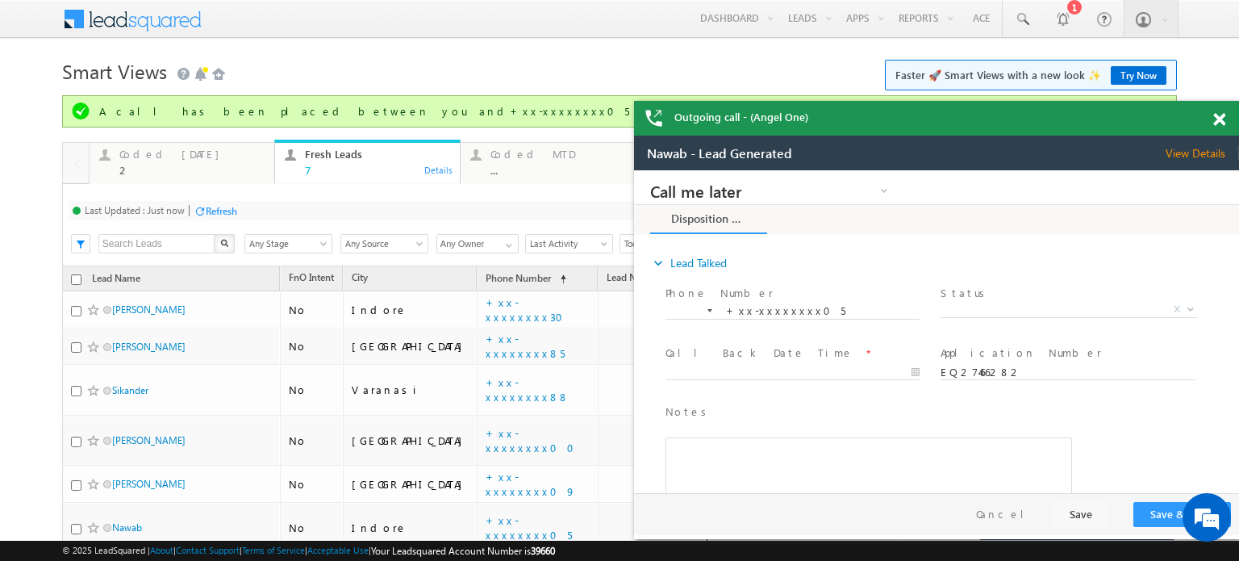
click at [219, 210] on div "Refresh" at bounding box center [221, 211] width 31 height 12
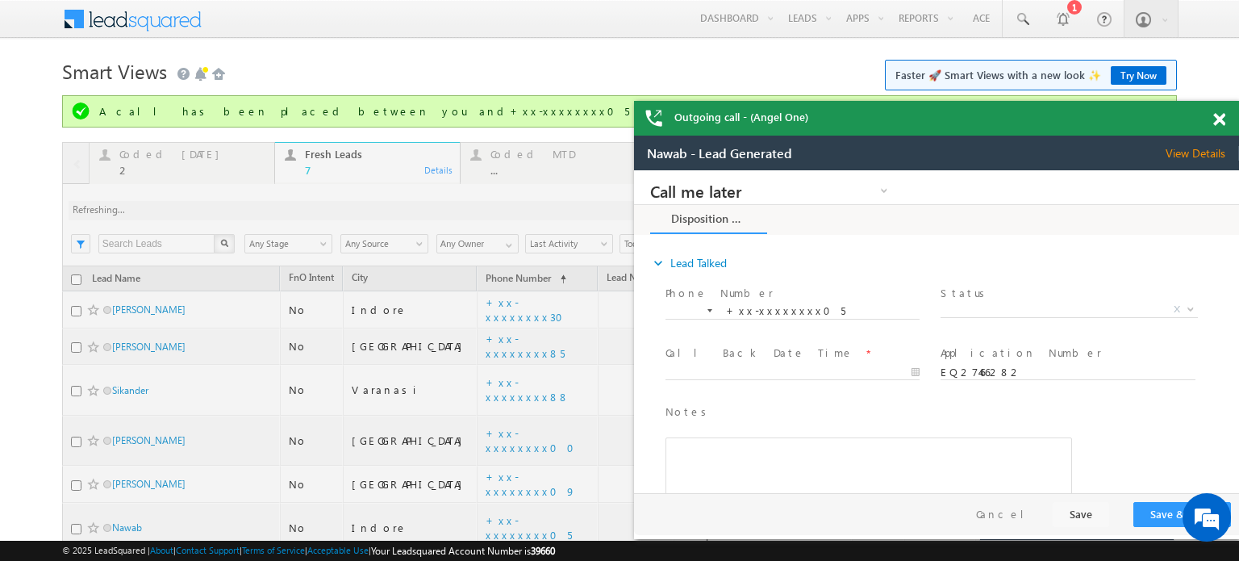
click at [1220, 122] on span at bounding box center [1219, 120] width 12 height 14
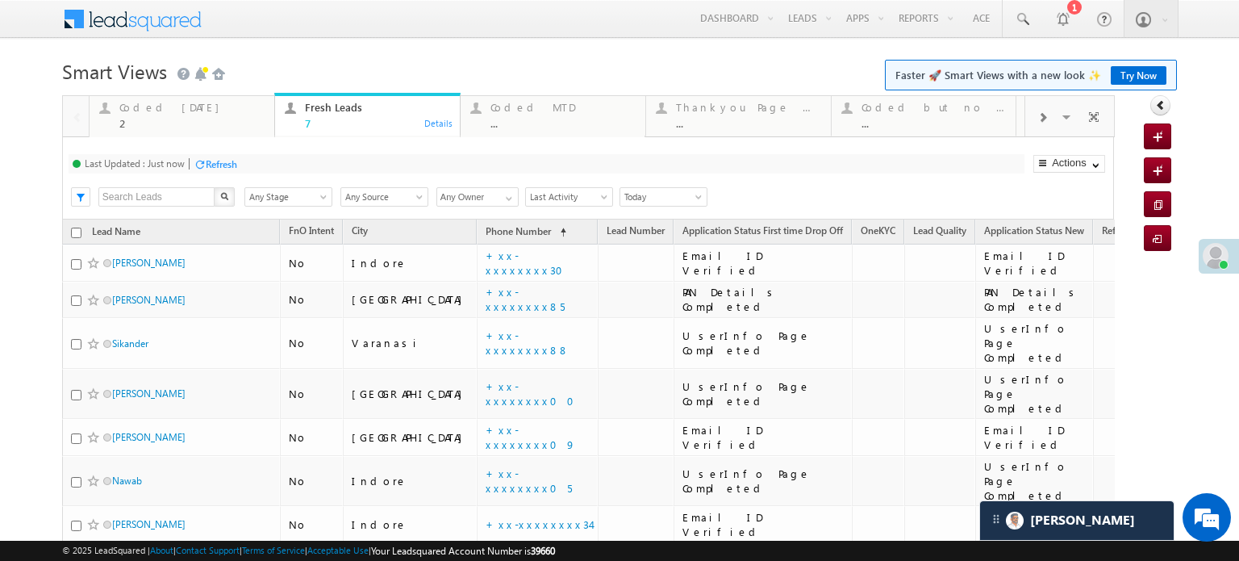
scroll to position [45, 0]
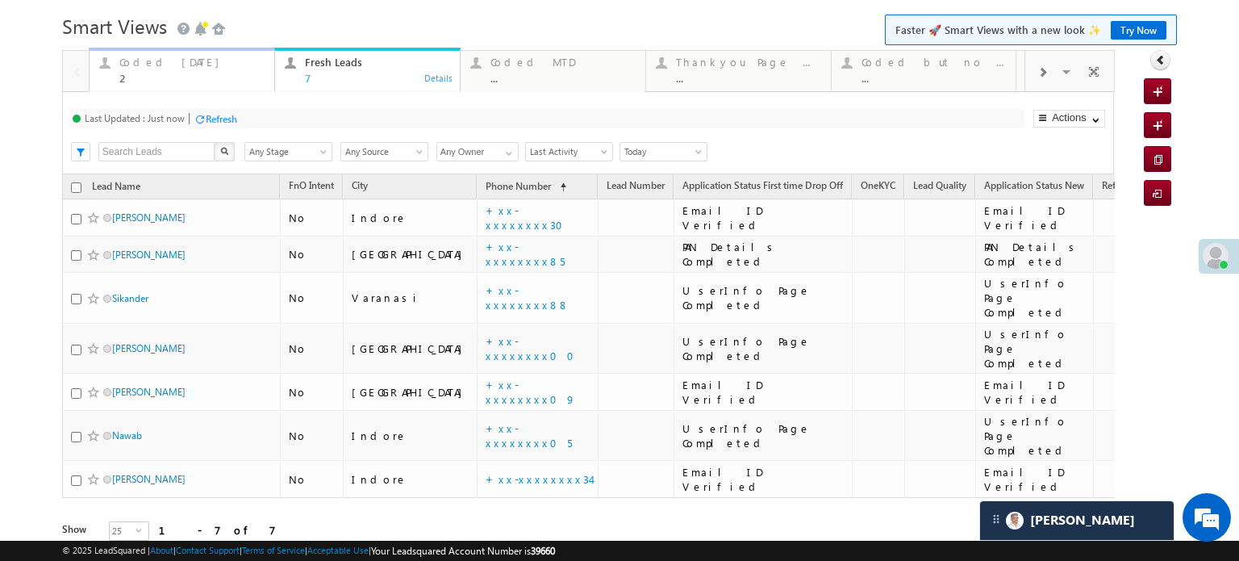
click at [158, 73] on div "2" at bounding box center [191, 78] width 145 height 12
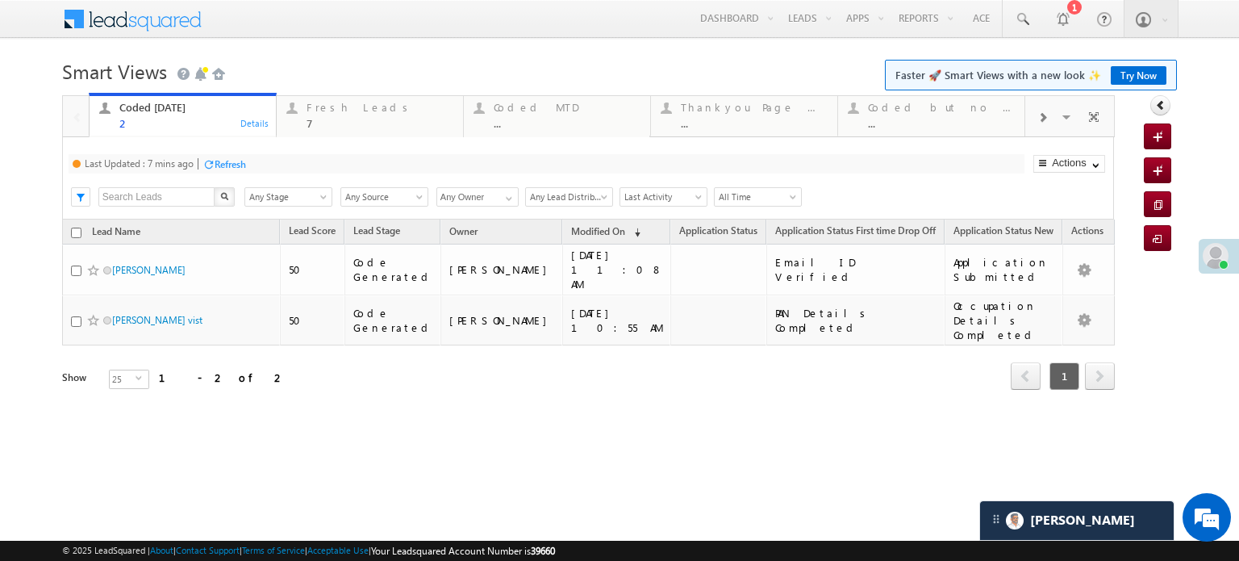
click at [231, 166] on div "Refresh" at bounding box center [230, 164] width 31 height 12
click at [336, 117] on div "7" at bounding box center [380, 123] width 147 height 12
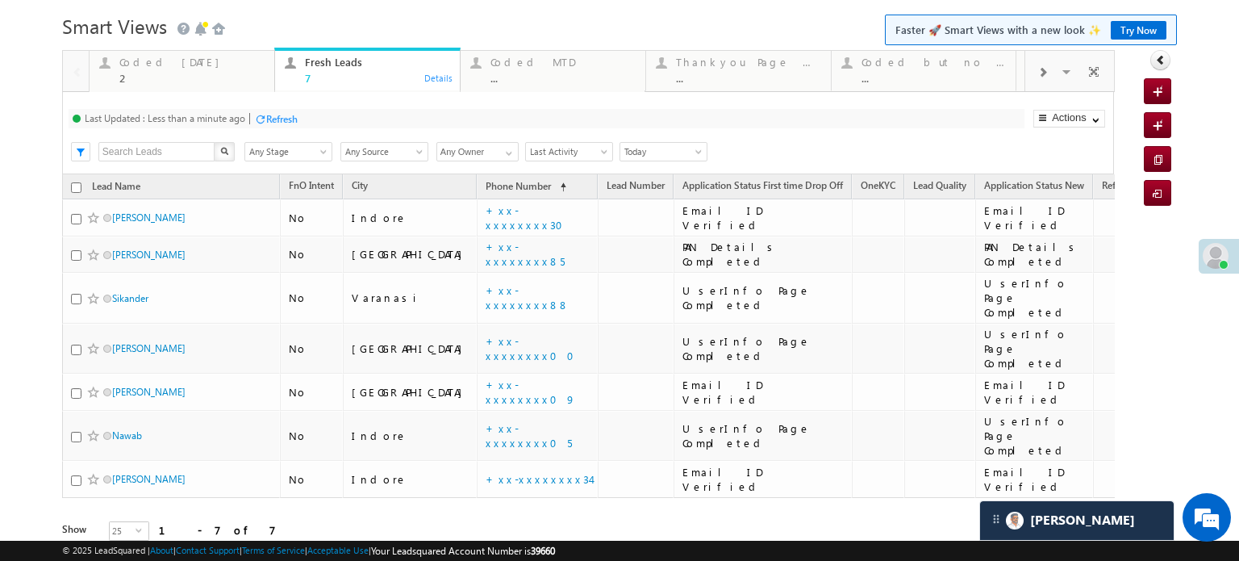
click at [282, 119] on div "Refresh" at bounding box center [281, 119] width 31 height 12
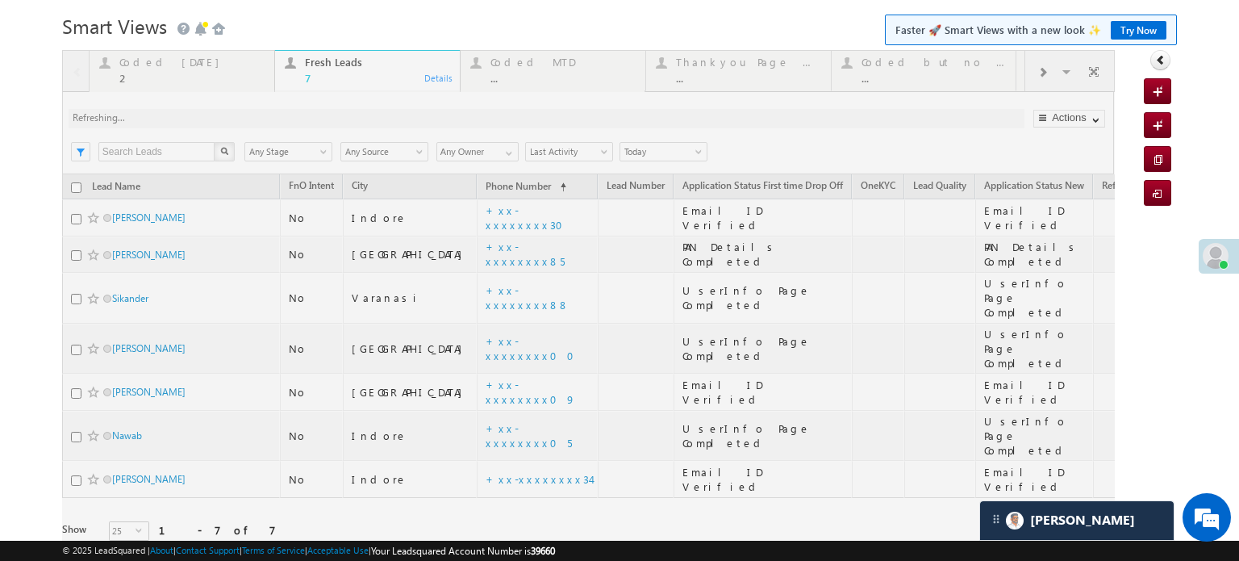
click at [282, 119] on div at bounding box center [588, 318] width 1053 height 536
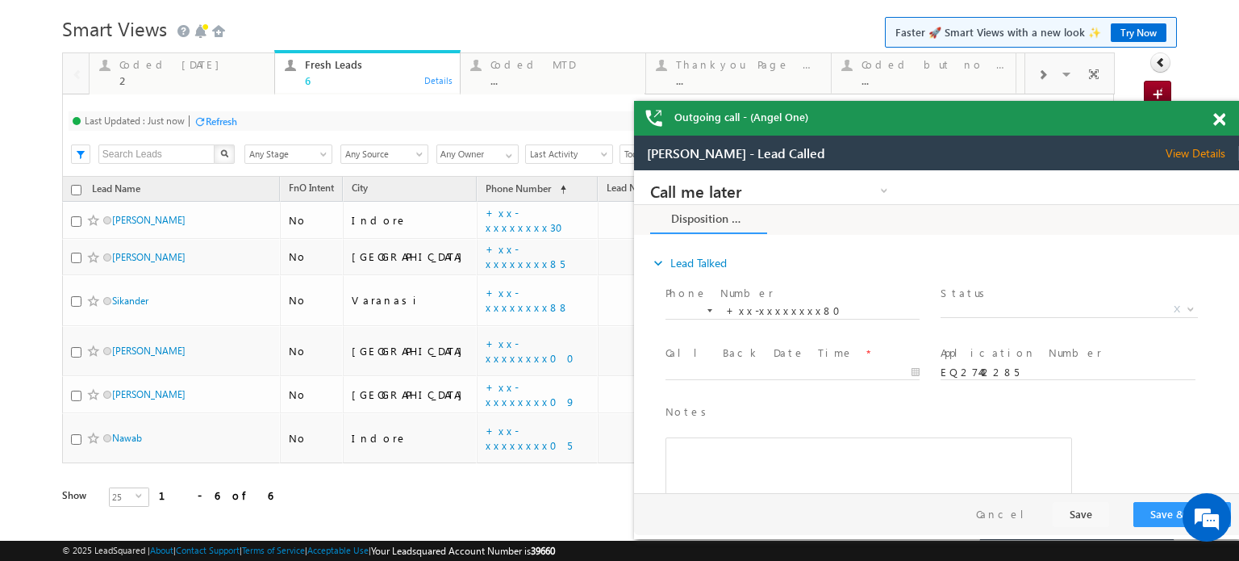
scroll to position [0, 0]
click at [1217, 113] on span at bounding box center [1219, 120] width 12 height 14
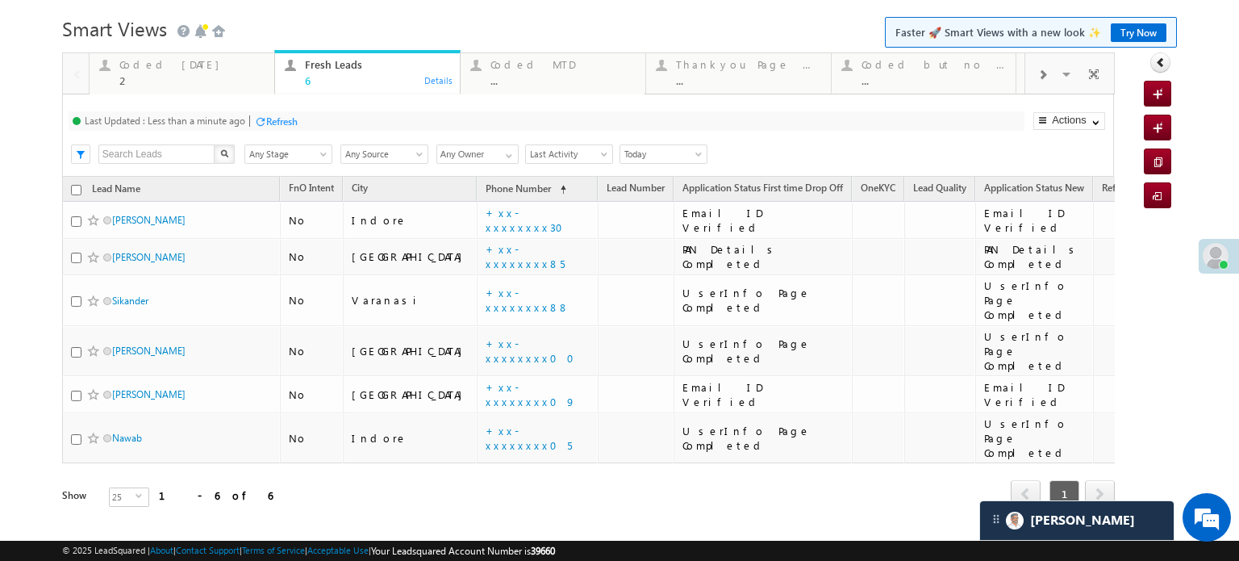
click at [265, 122] on div at bounding box center [260, 121] width 12 height 12
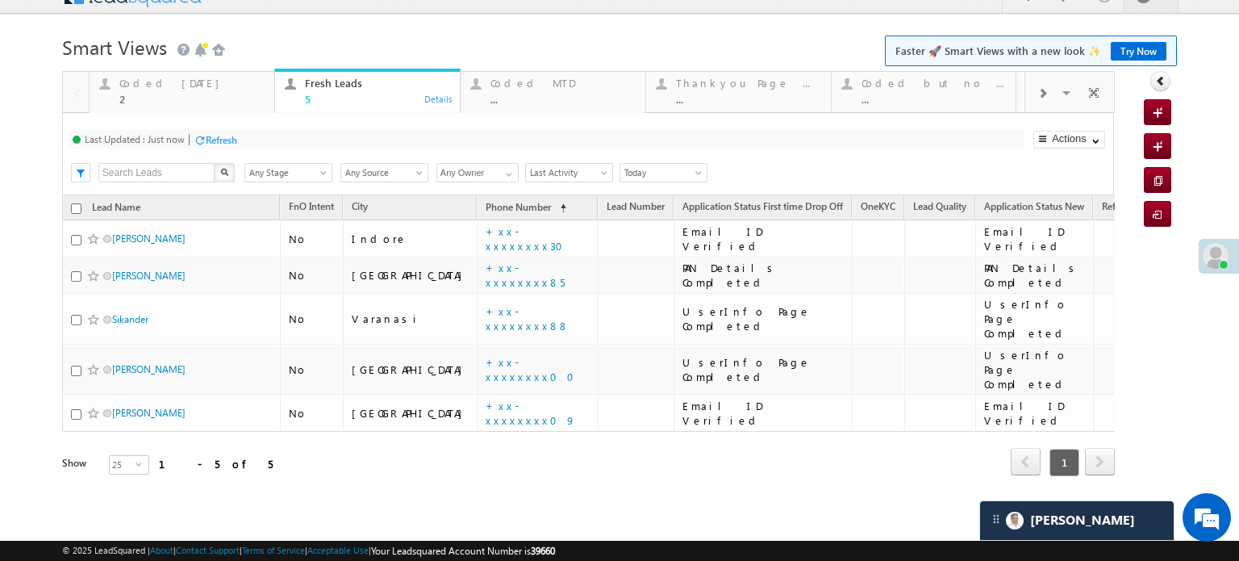
scroll to position [6, 0]
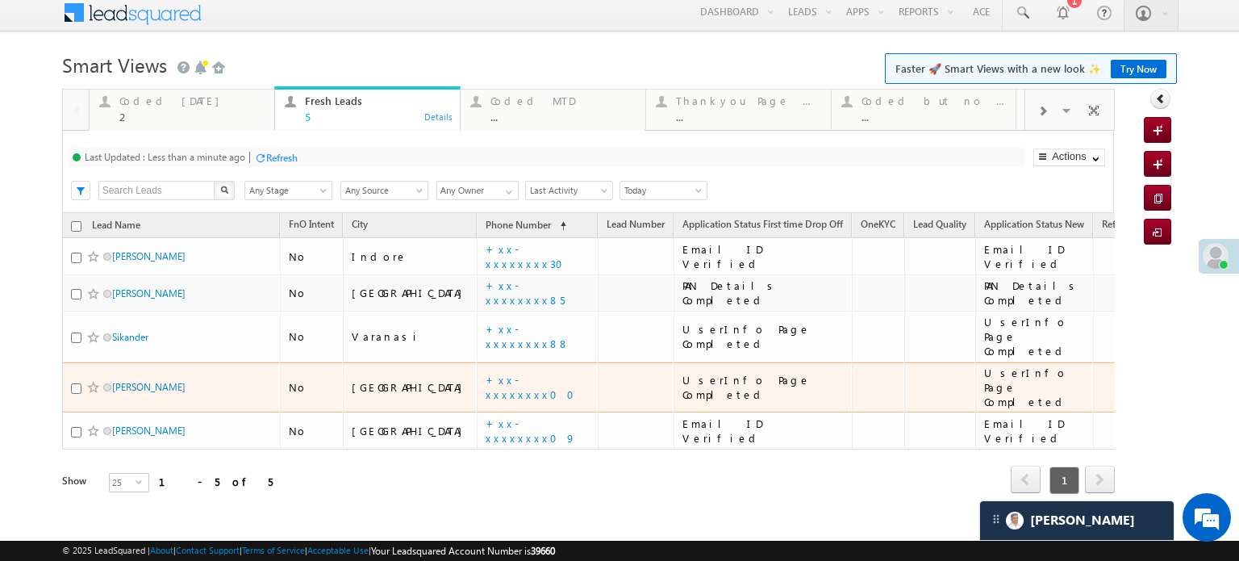
click at [479, 374] on td "+xx-xxxxxxxx00" at bounding box center [537, 387] width 121 height 51
click at [477, 375] on td "+xx-xxxxxxxx00" at bounding box center [537, 387] width 121 height 51
click at [486, 373] on link "+xx-xxxxxxxx00" at bounding box center [535, 387] width 98 height 28
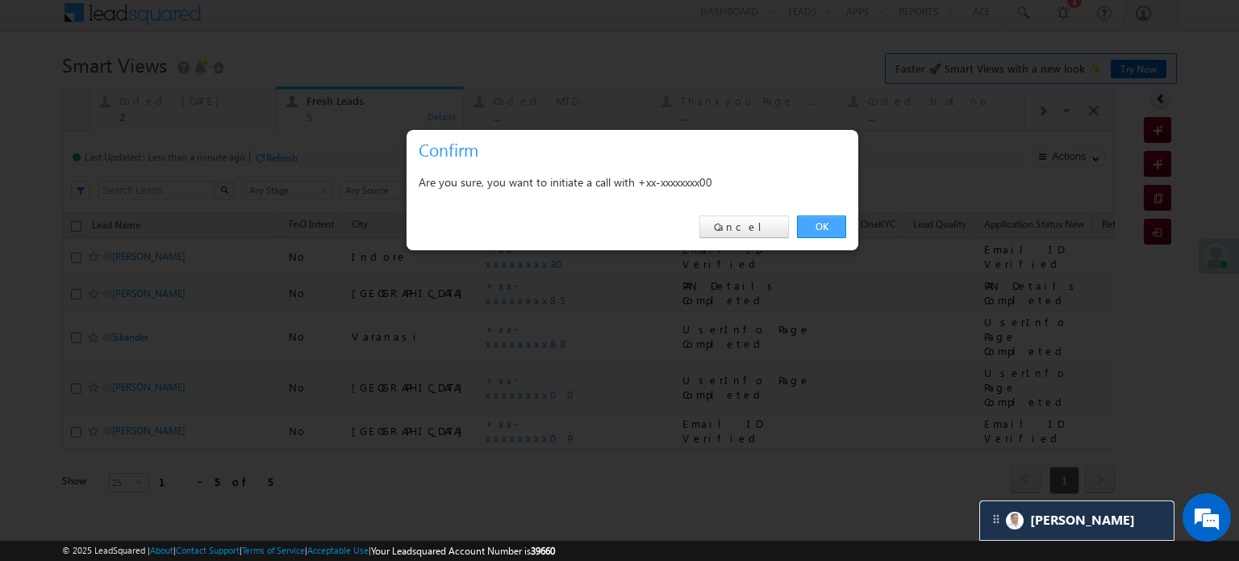
click at [820, 218] on link "OK" at bounding box center [821, 226] width 49 height 23
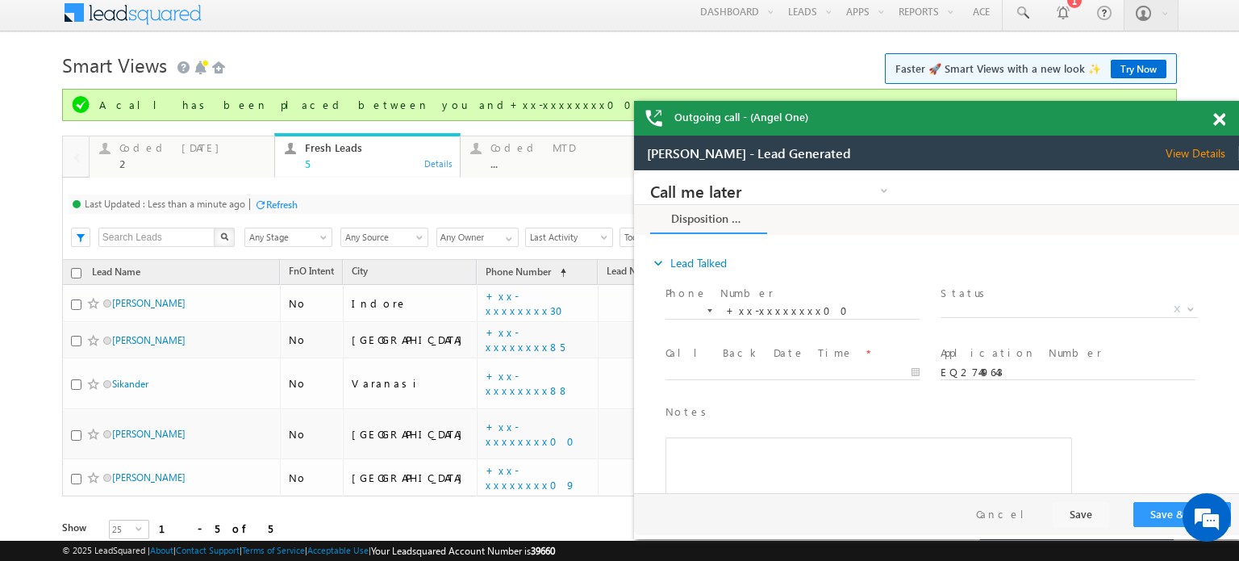
scroll to position [0, 0]
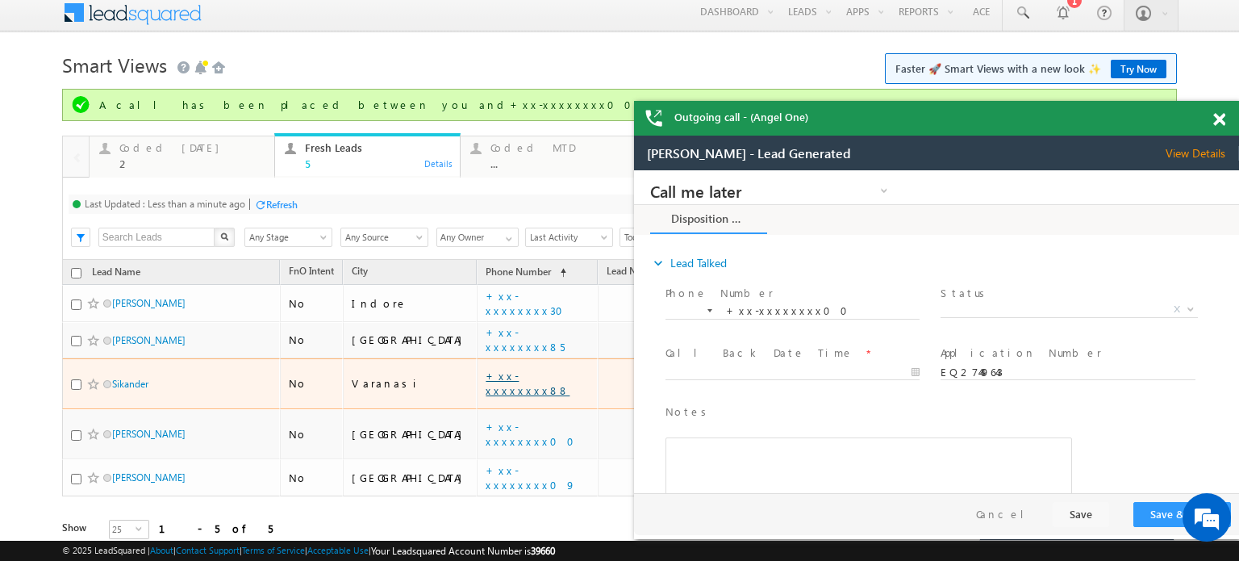
click at [486, 378] on link "+xx-xxxxxxxx88" at bounding box center [528, 383] width 84 height 28
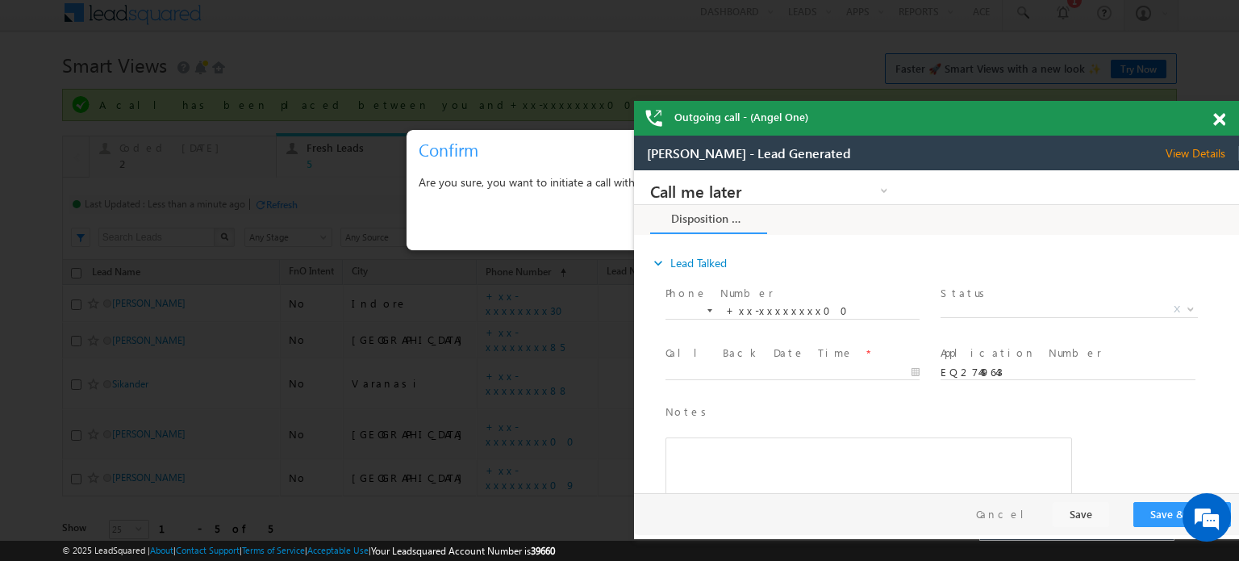
click at [1219, 114] on span at bounding box center [1219, 120] width 12 height 14
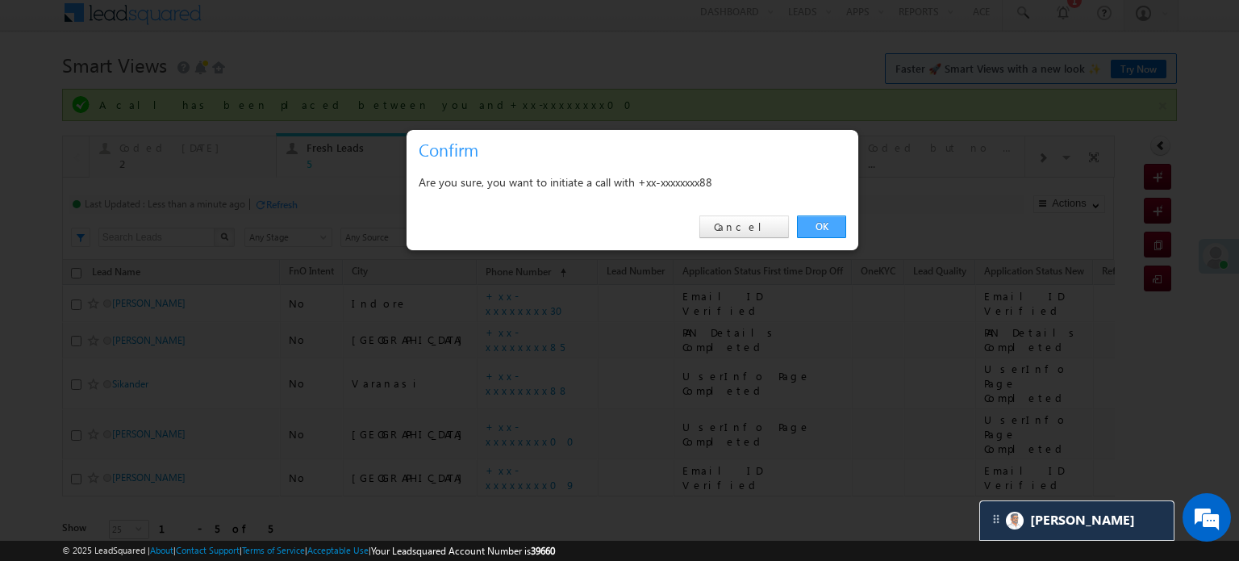
click at [830, 226] on link "OK" at bounding box center [821, 226] width 49 height 23
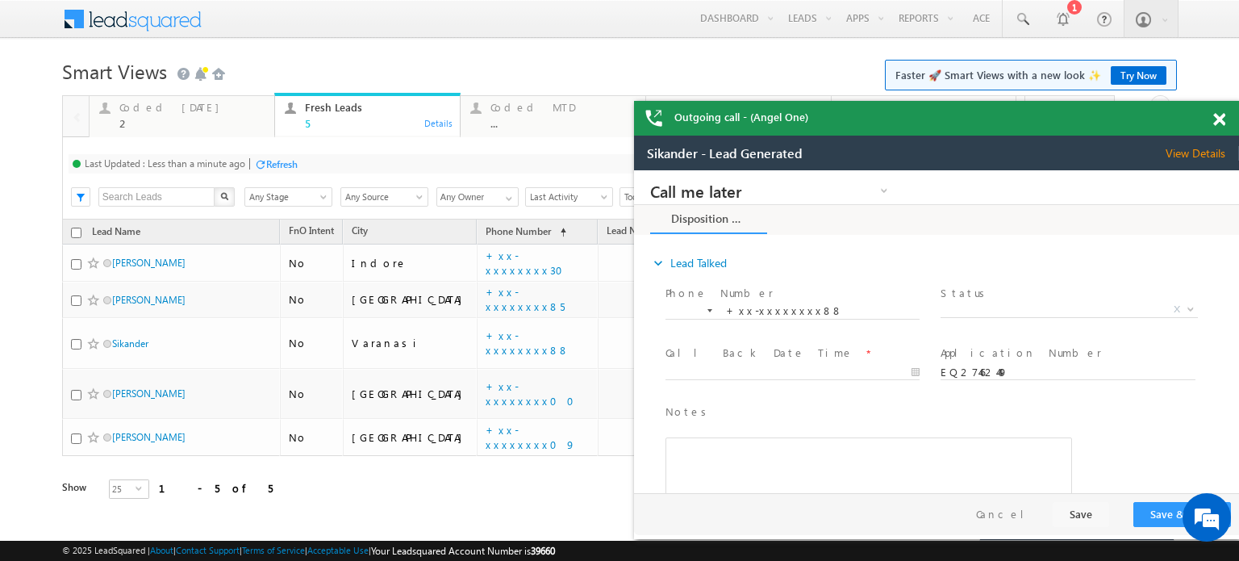
click at [1218, 124] on span at bounding box center [1219, 120] width 12 height 14
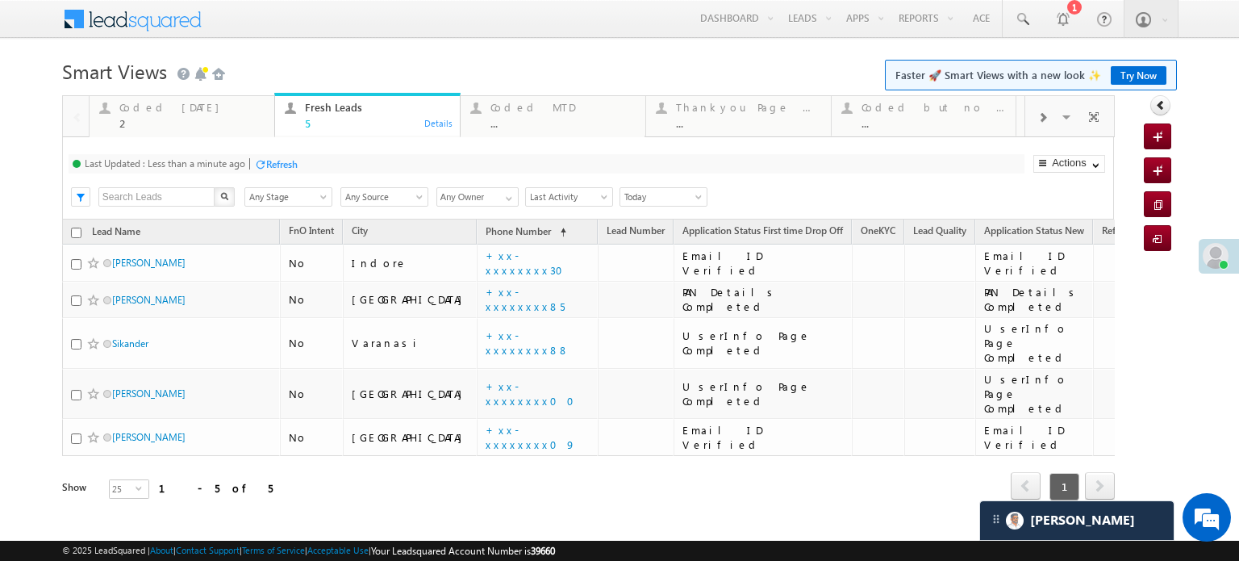
click at [288, 159] on div "Refresh" at bounding box center [281, 164] width 31 height 12
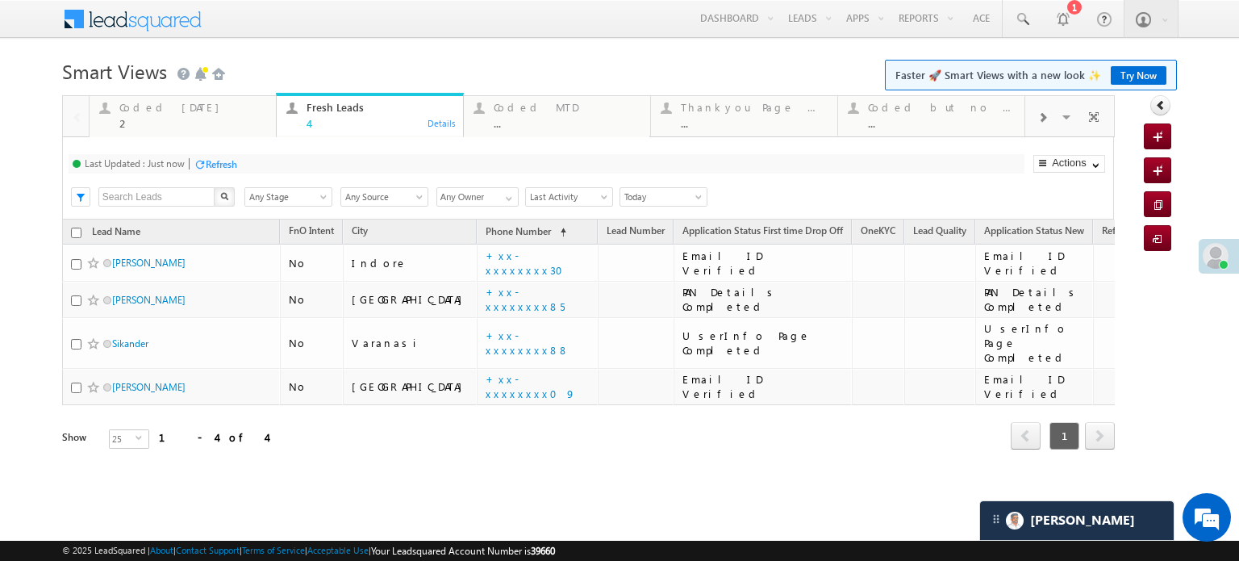
click at [231, 161] on div "Refresh" at bounding box center [221, 164] width 31 height 12
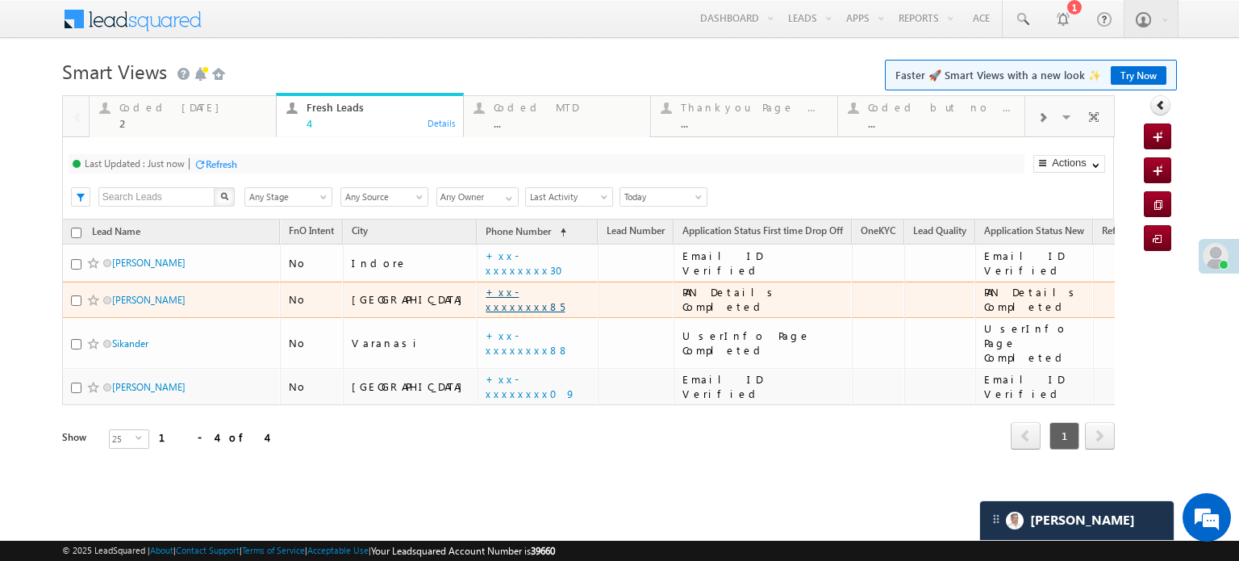
click at [486, 295] on link "+xx-xxxxxxxx85" at bounding box center [525, 299] width 79 height 28
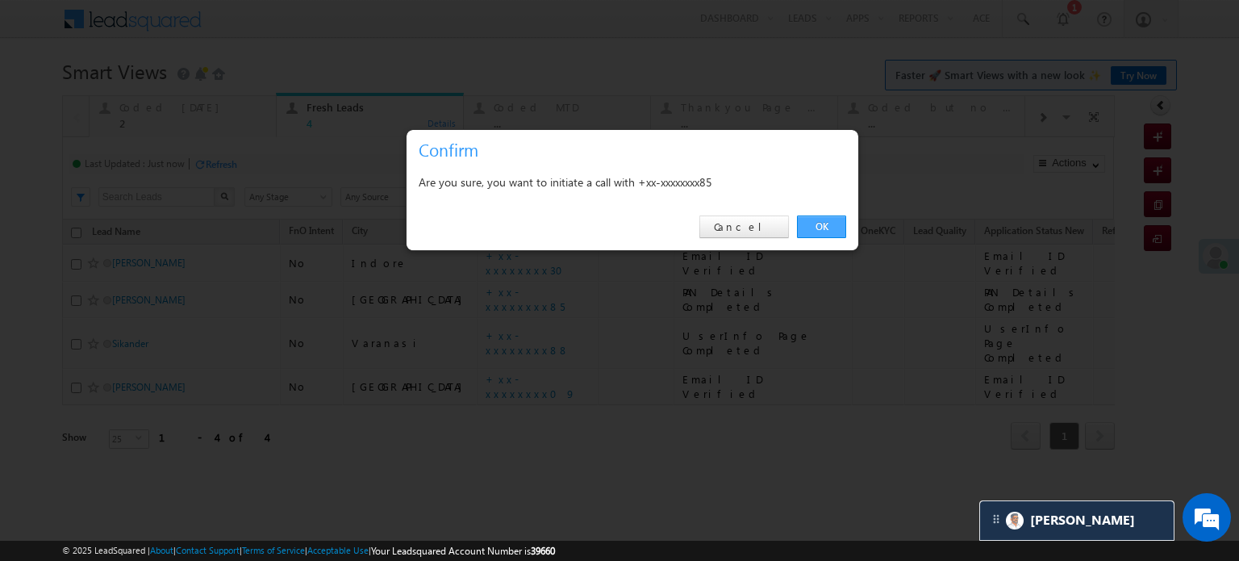
click at [841, 232] on link "OK" at bounding box center [821, 226] width 49 height 23
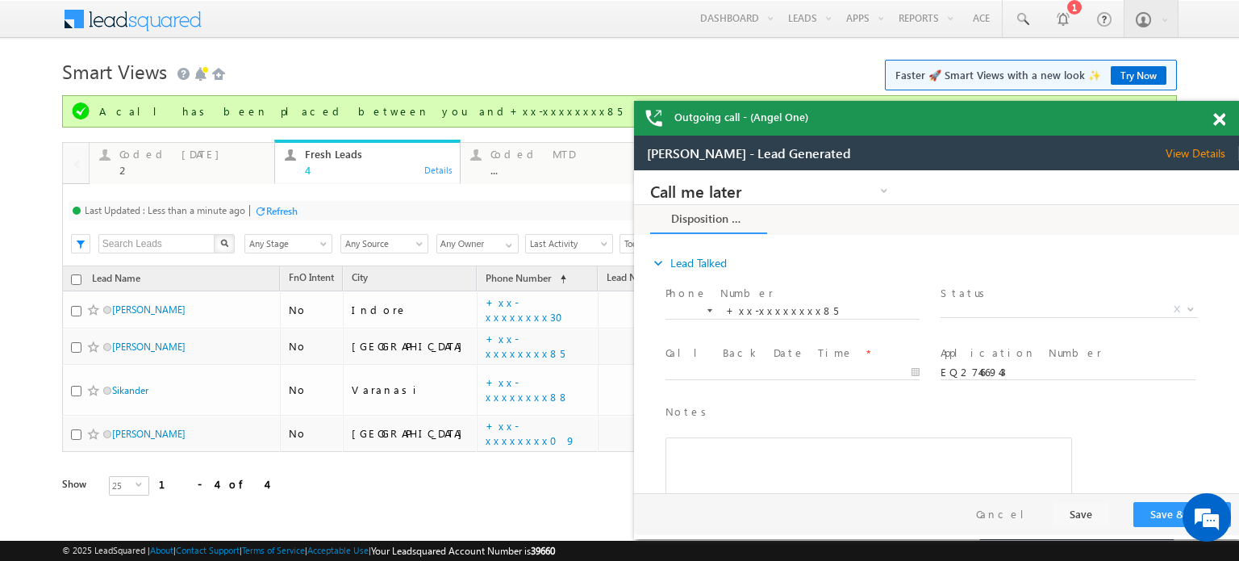
click at [1213, 122] on span at bounding box center [1219, 120] width 12 height 14
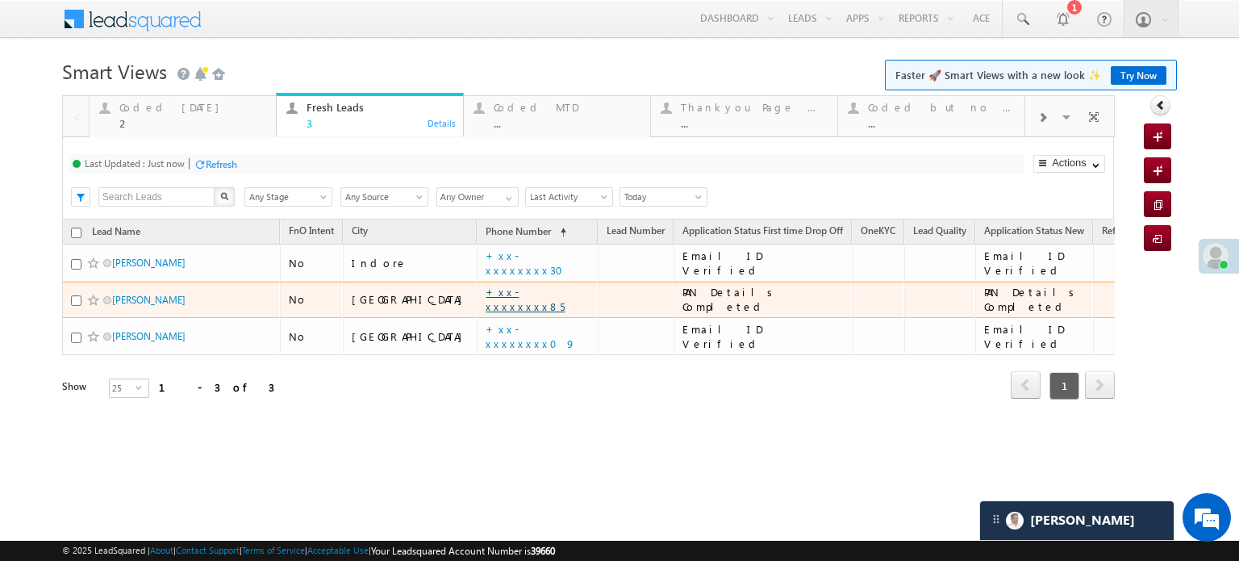
click at [486, 305] on link "+xx-xxxxxxxx85" at bounding box center [525, 299] width 79 height 28
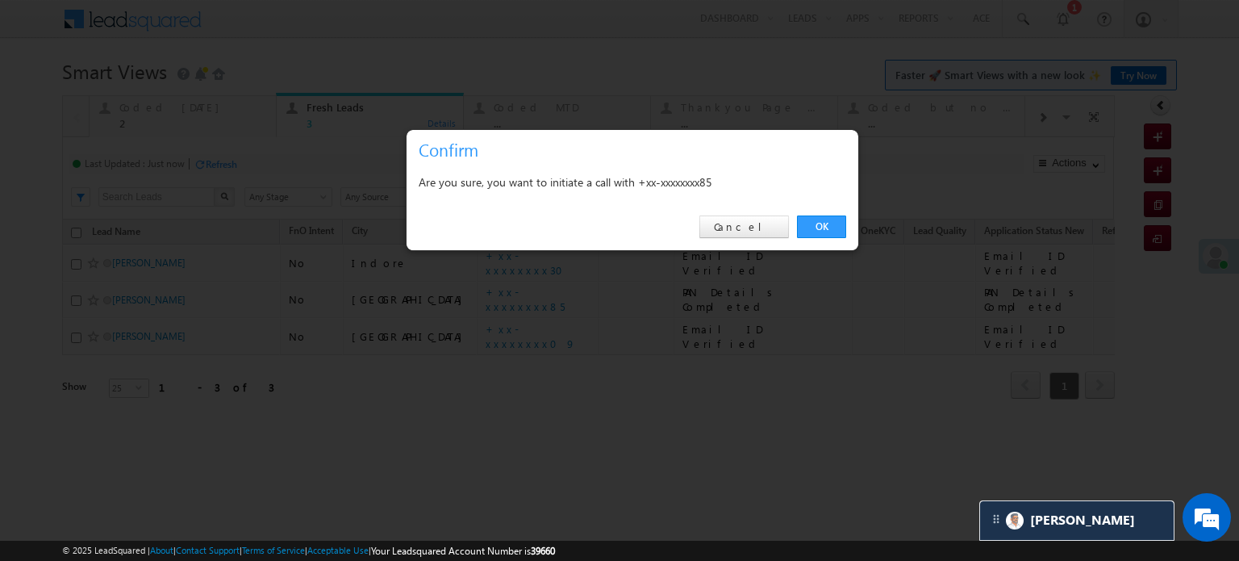
click at [823, 215] on div "OK Cancel" at bounding box center [633, 227] width 452 height 46
click at [829, 219] on link "OK" at bounding box center [821, 226] width 49 height 23
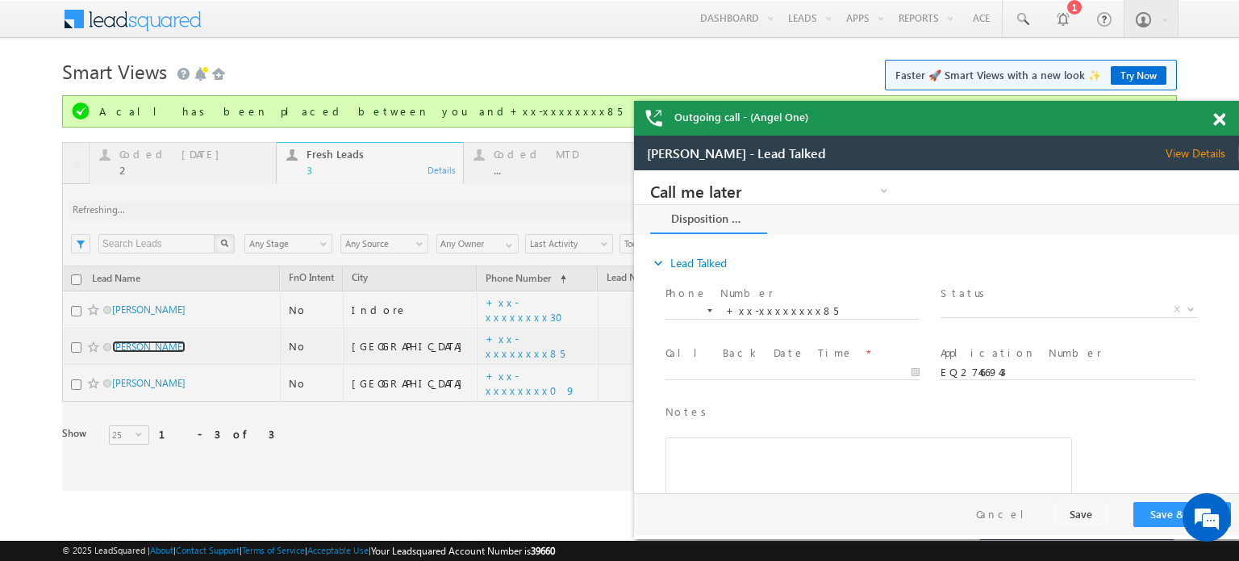
click at [1221, 120] on span at bounding box center [1219, 120] width 12 height 14
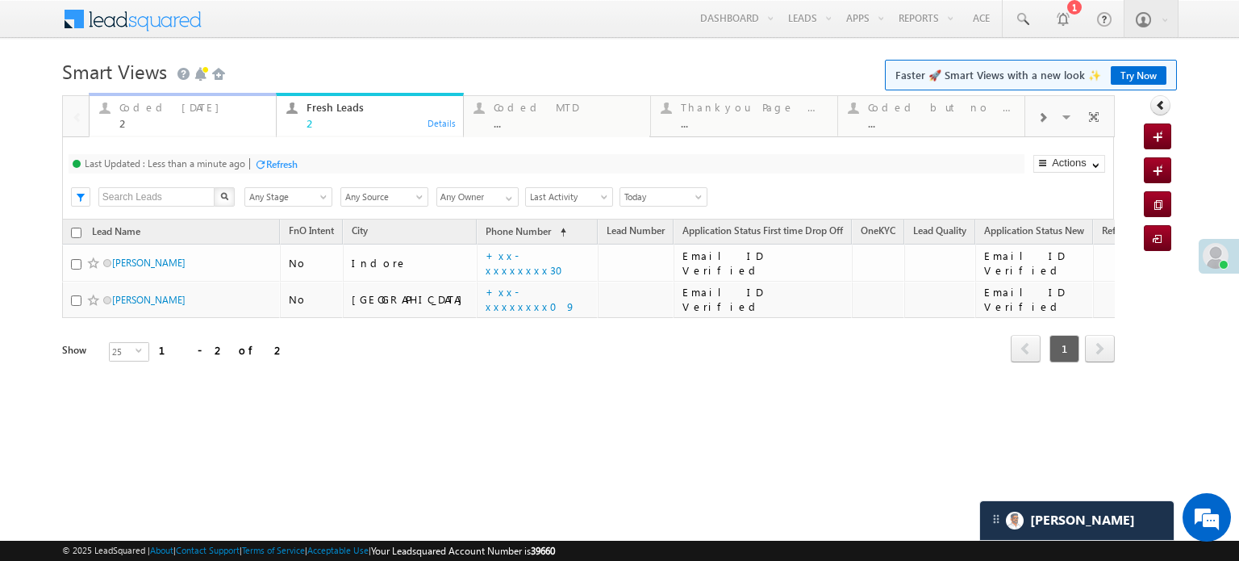
click at [178, 109] on div "Coded Today" at bounding box center [192, 107] width 147 height 13
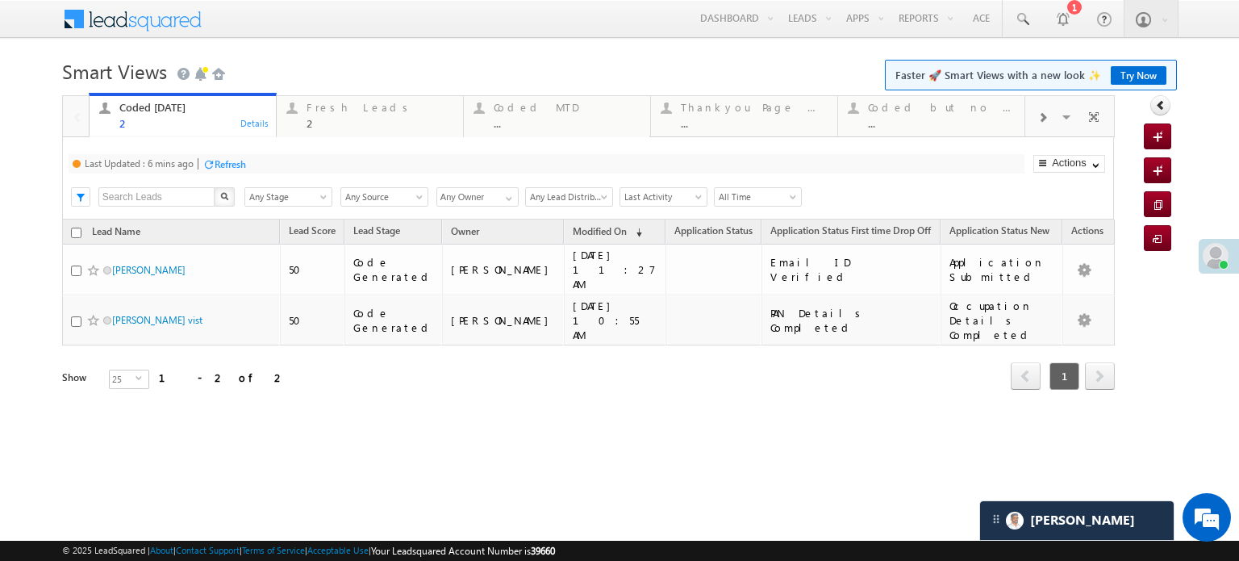
click at [232, 167] on div "Refresh" at bounding box center [230, 164] width 31 height 12
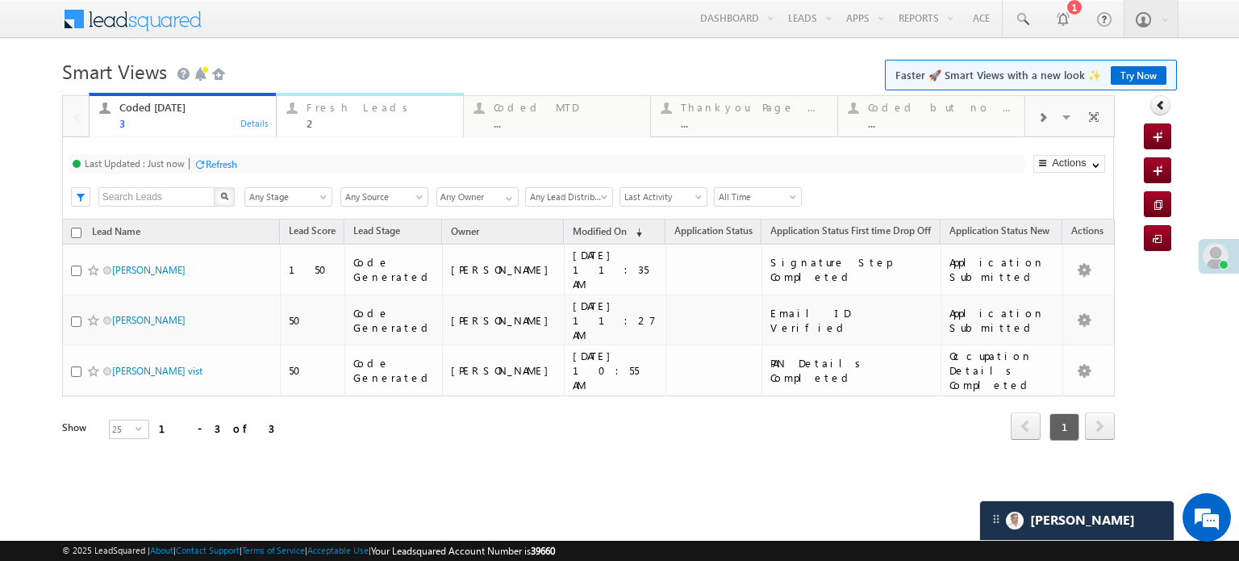
click at [321, 117] on div "2" at bounding box center [380, 123] width 147 height 12
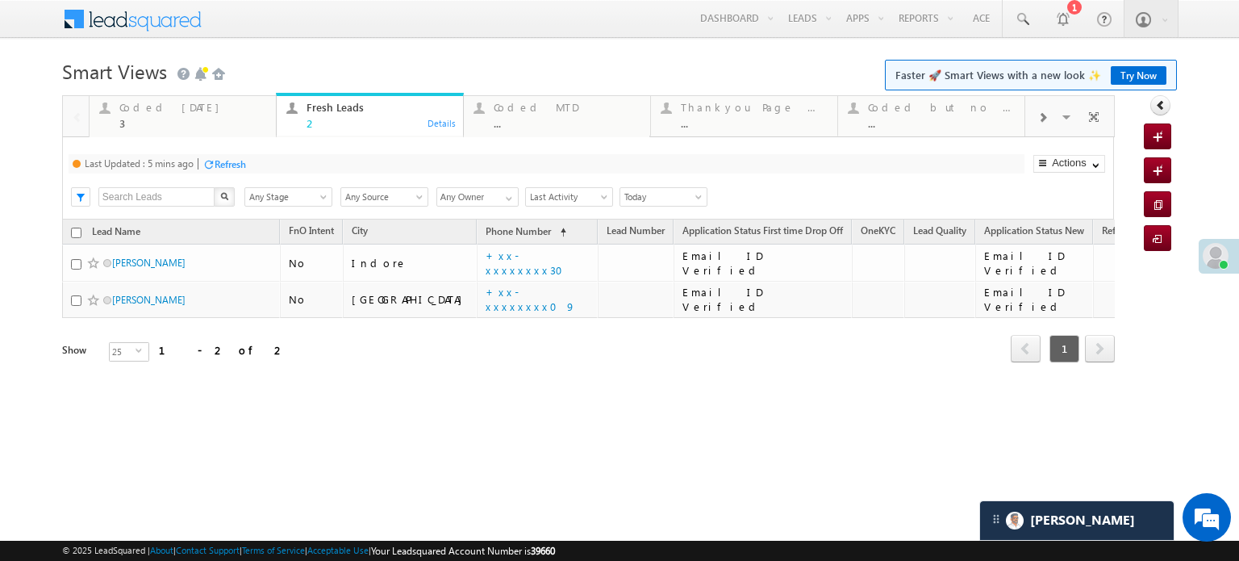
click at [213, 163] on div at bounding box center [208, 164] width 12 height 12
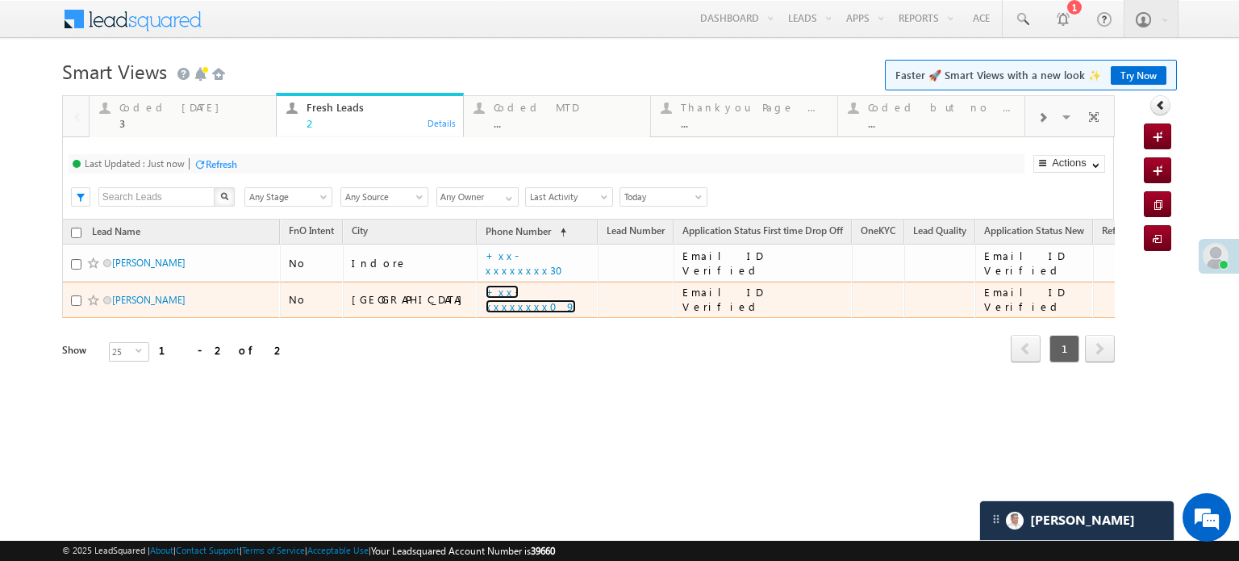
click at [486, 297] on link "+xx-xxxxxxxx09" at bounding box center [531, 299] width 90 height 28
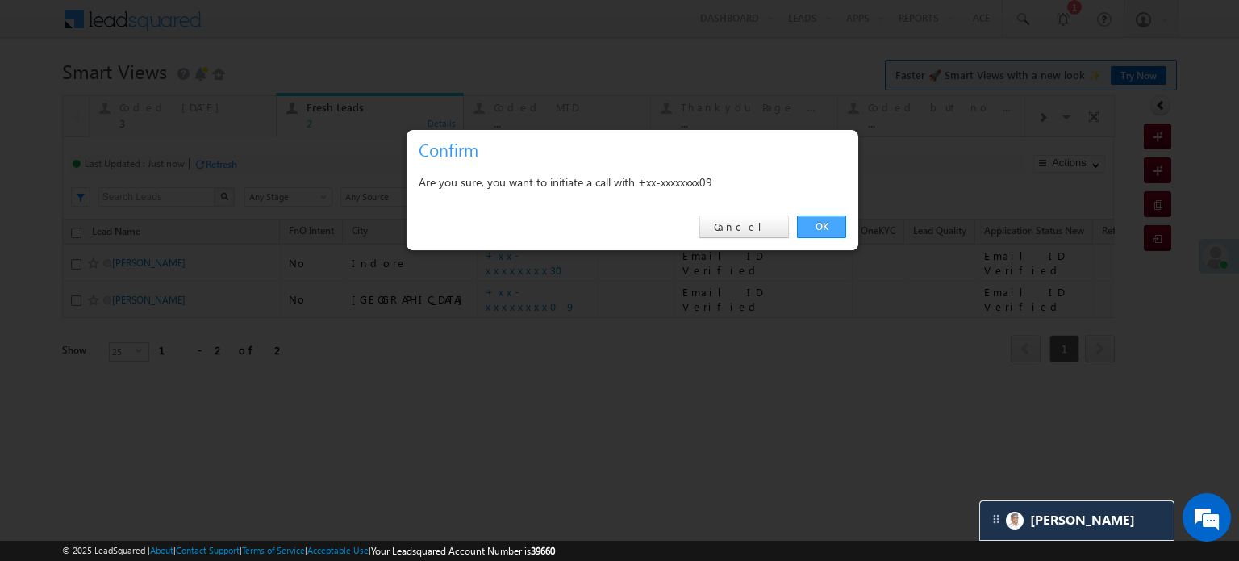
click at [828, 221] on link "OK" at bounding box center [821, 226] width 49 height 23
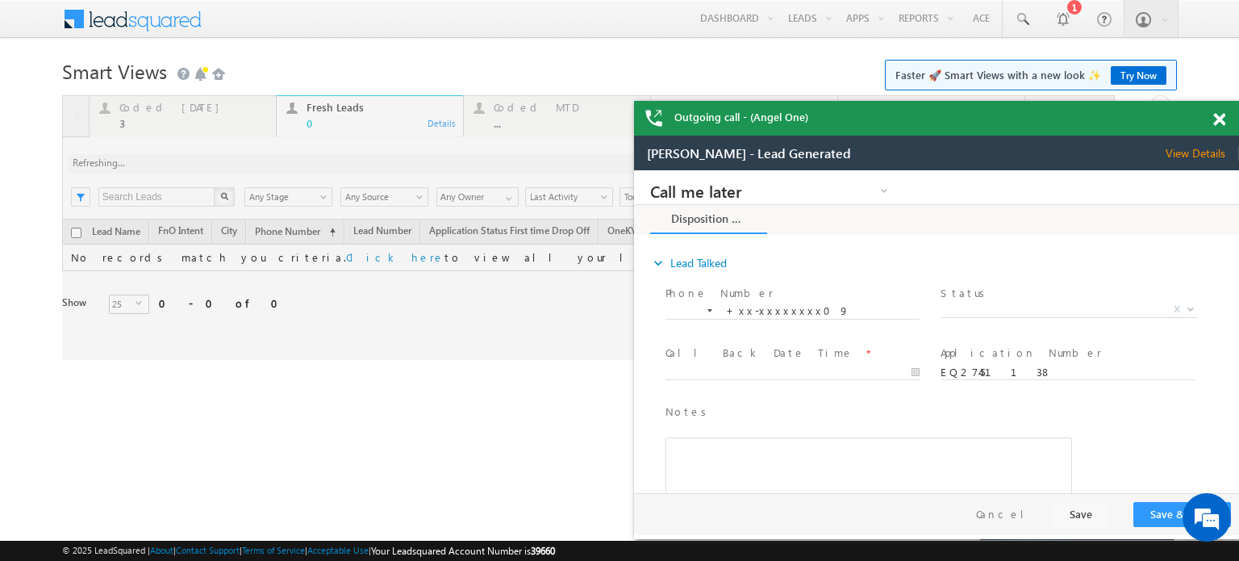
click at [1221, 119] on span at bounding box center [1219, 120] width 12 height 14
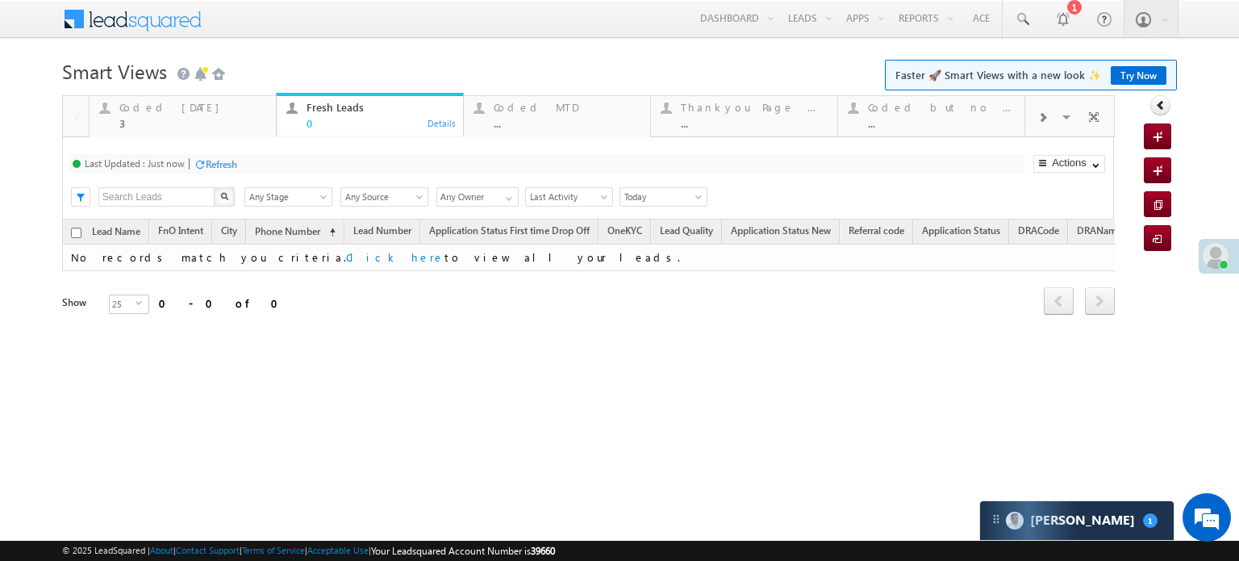
drag, startPoint x: 155, startPoint y: 119, endPoint x: 171, endPoint y: 132, distance: 20.7
click at [155, 119] on div "3" at bounding box center [192, 123] width 147 height 12
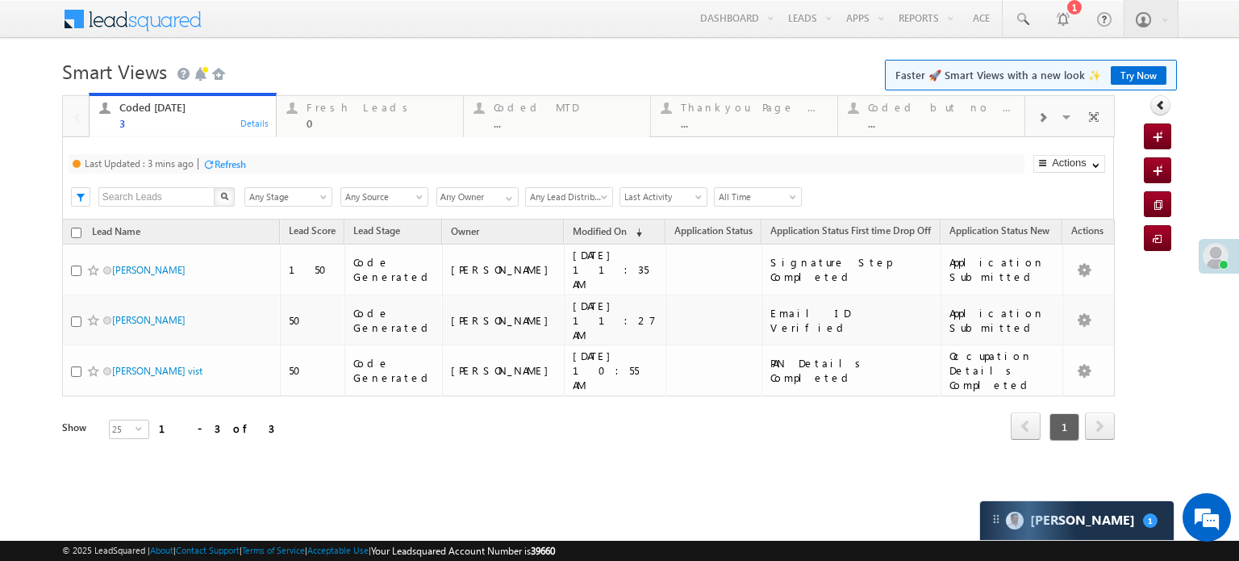
click at [229, 164] on div "Refresh" at bounding box center [230, 164] width 31 height 12
click at [229, 164] on div "Refresh" at bounding box center [221, 164] width 31 height 12
click at [277, 162] on div "Refresh" at bounding box center [281, 164] width 31 height 12
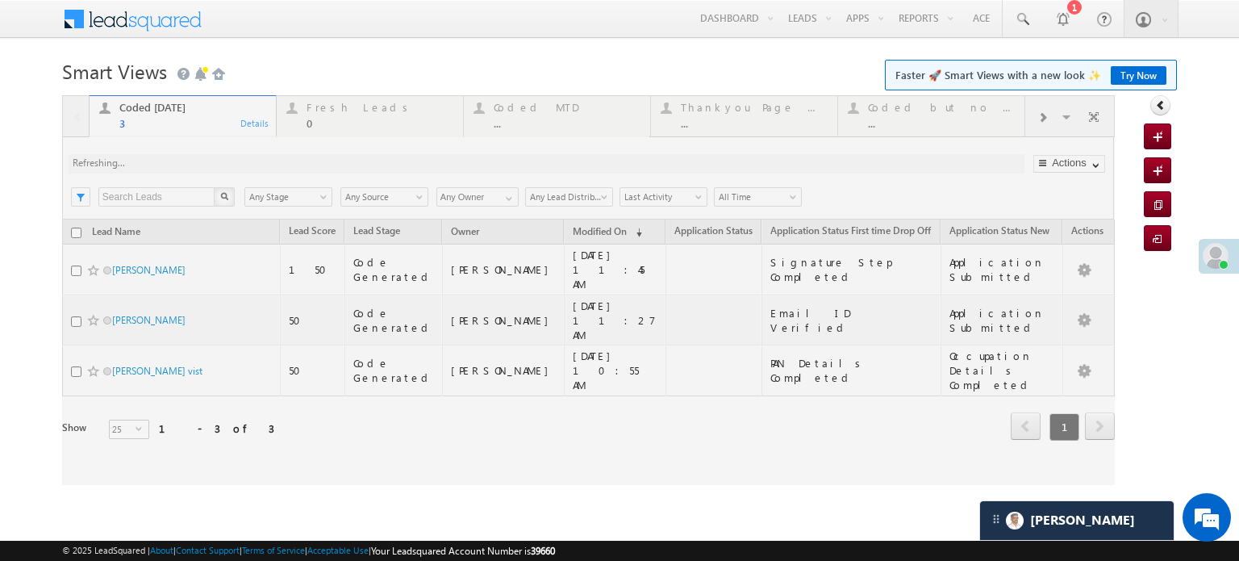
click at [277, 162] on div at bounding box center [588, 290] width 1053 height 390
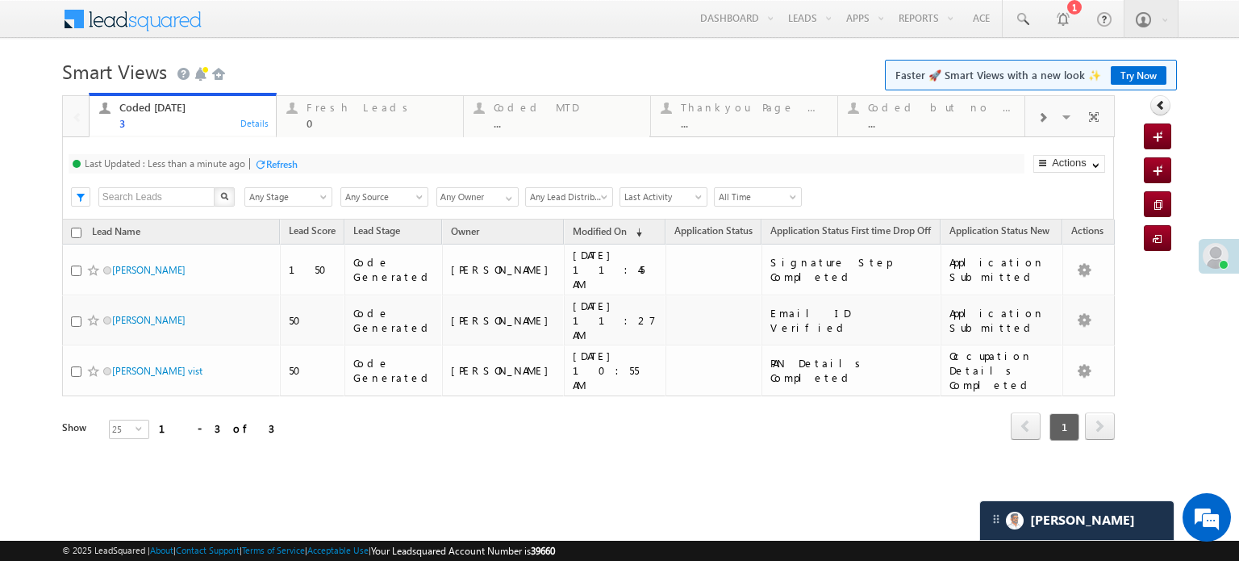
drag, startPoint x: 272, startPoint y: 158, endPoint x: 368, endPoint y: 15, distance: 172.7
click at [272, 158] on div "Refresh" at bounding box center [281, 164] width 31 height 12
click at [289, 161] on div "Refresh" at bounding box center [281, 164] width 31 height 12
click at [278, 177] on div "Last Updated : Less than a minute ago Refresh Refreshing... Search X Lead Stage…" at bounding box center [588, 178] width 1052 height 82
click at [283, 165] on div "Refresh" at bounding box center [281, 164] width 31 height 12
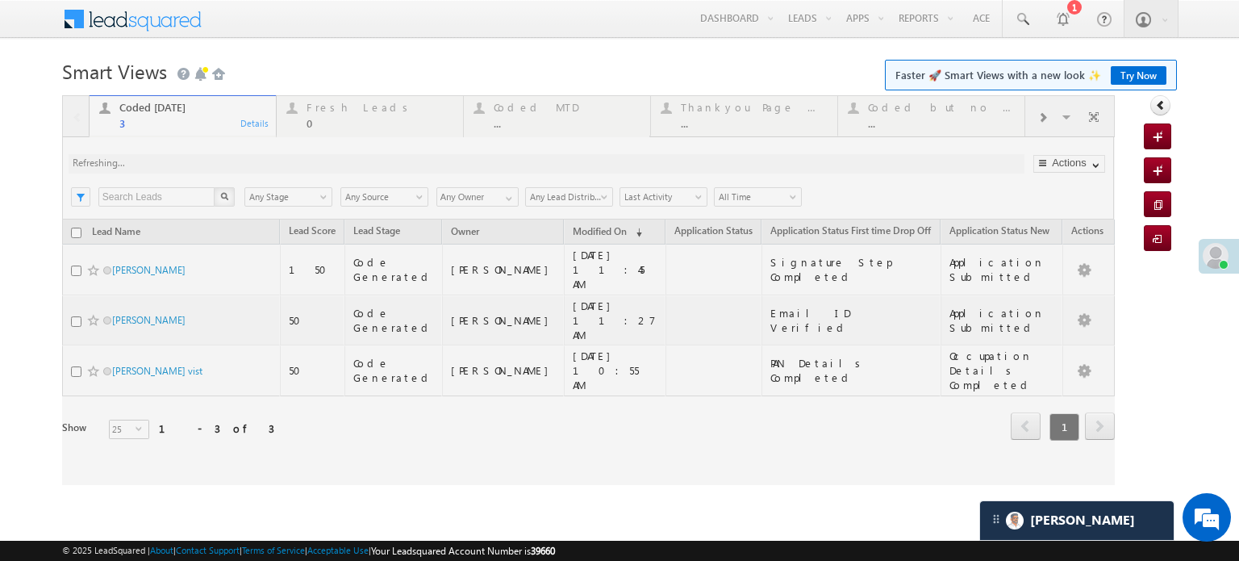
click at [283, 165] on div at bounding box center [588, 290] width 1053 height 390
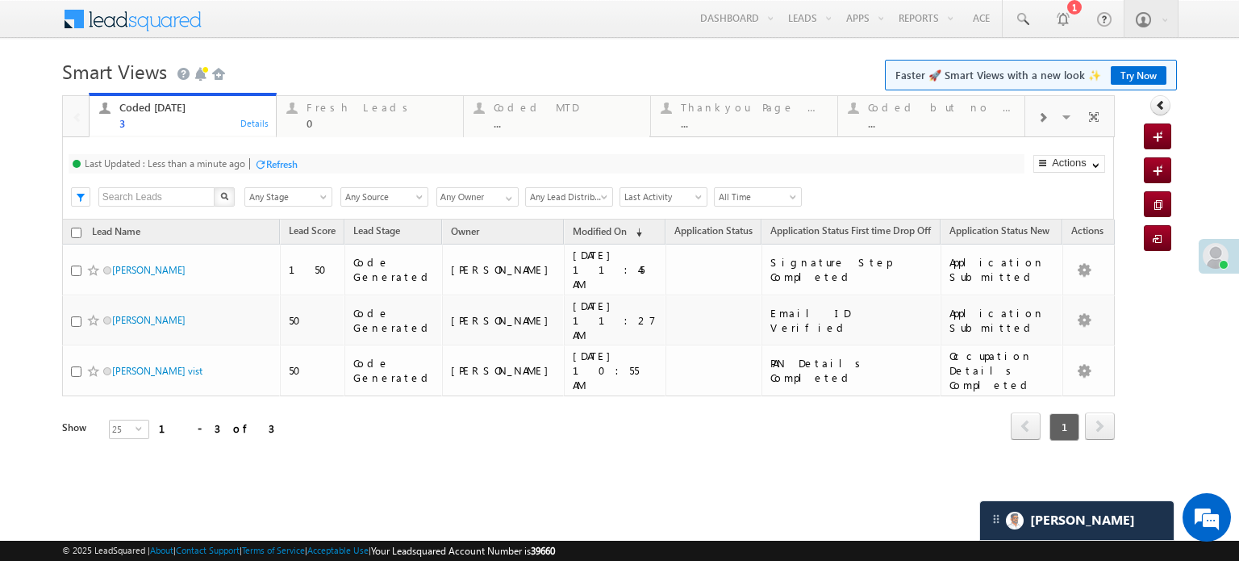
click at [286, 161] on div "Refresh" at bounding box center [281, 164] width 31 height 12
click at [286, 161] on div "Coded Today 3 Details Fresh Leads 0 Details Coded MTD ... Details Thankyou Page…" at bounding box center [588, 290] width 1053 height 390
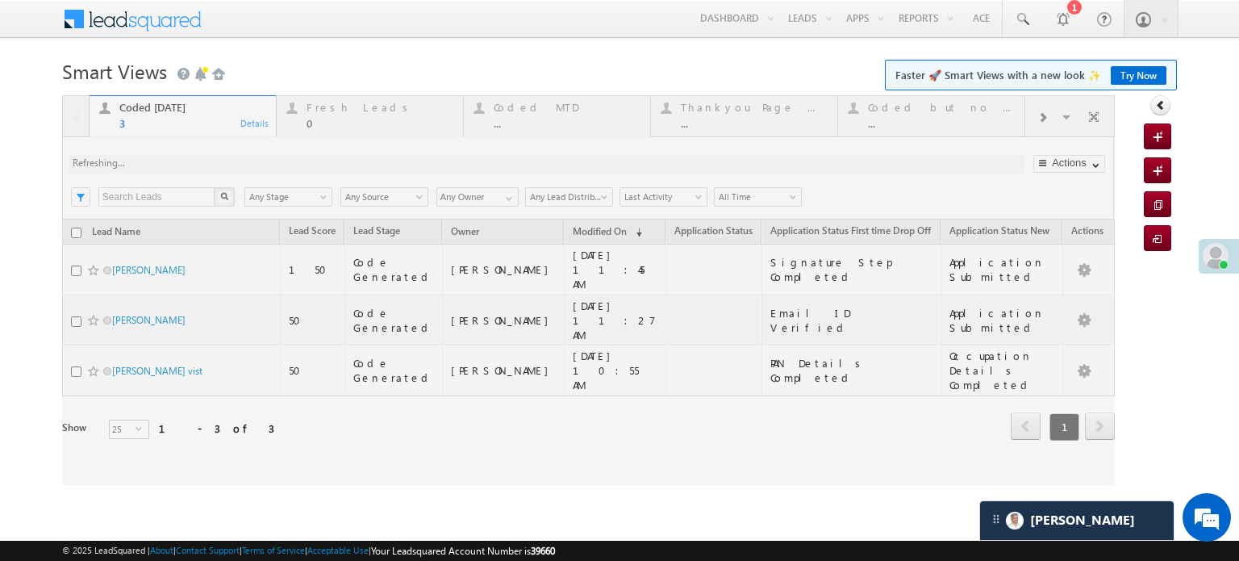
click at [286, 161] on div at bounding box center [588, 290] width 1053 height 390
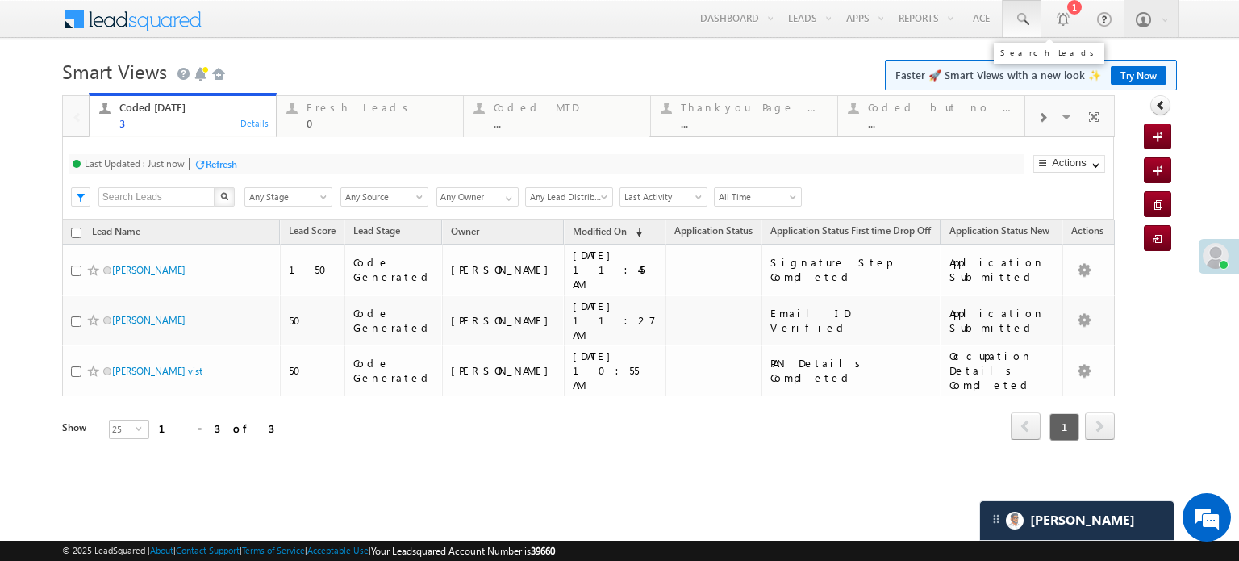
click at [1032, 17] on link at bounding box center [1022, 18] width 39 height 37
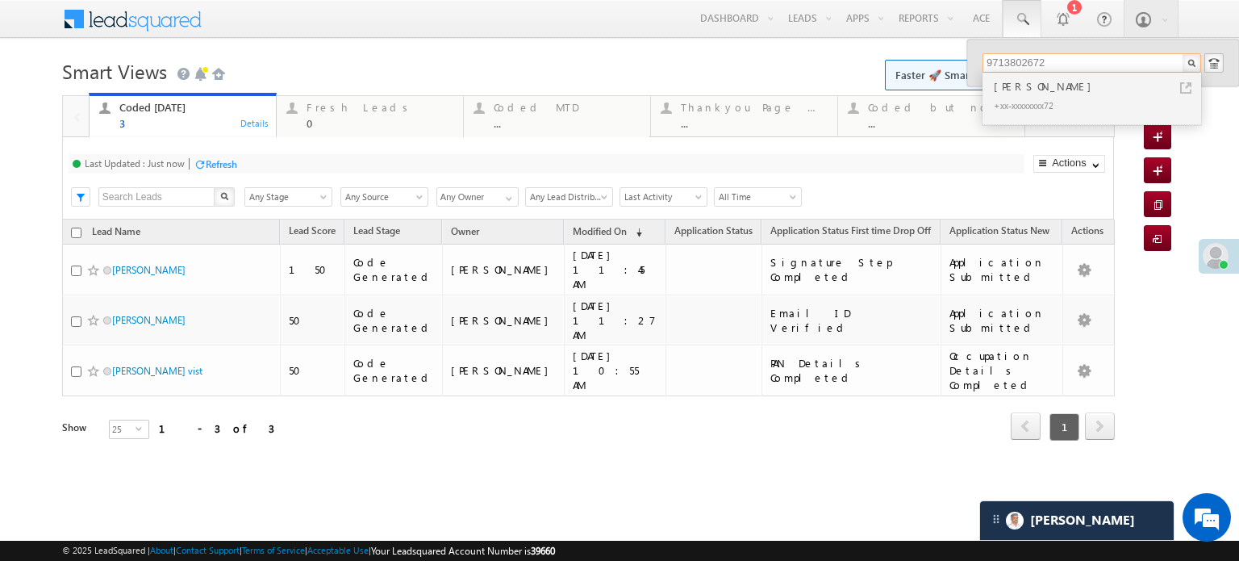
type input "9713802672"
click at [1083, 99] on div "+xx-xxxxxxxx72" at bounding box center [1099, 104] width 216 height 19
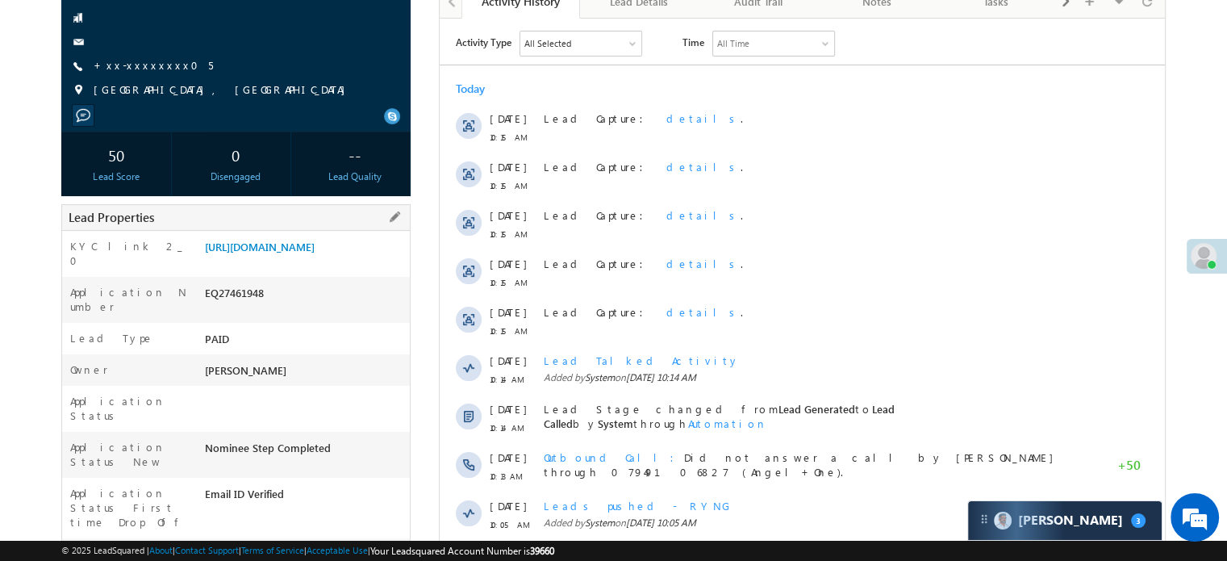
click at [294, 235] on div "KYC link 2_0 [URL][DOMAIN_NAME]" at bounding box center [236, 254] width 348 height 46
click at [265, 253] on link "[URL][DOMAIN_NAME]" at bounding box center [260, 247] width 110 height 14
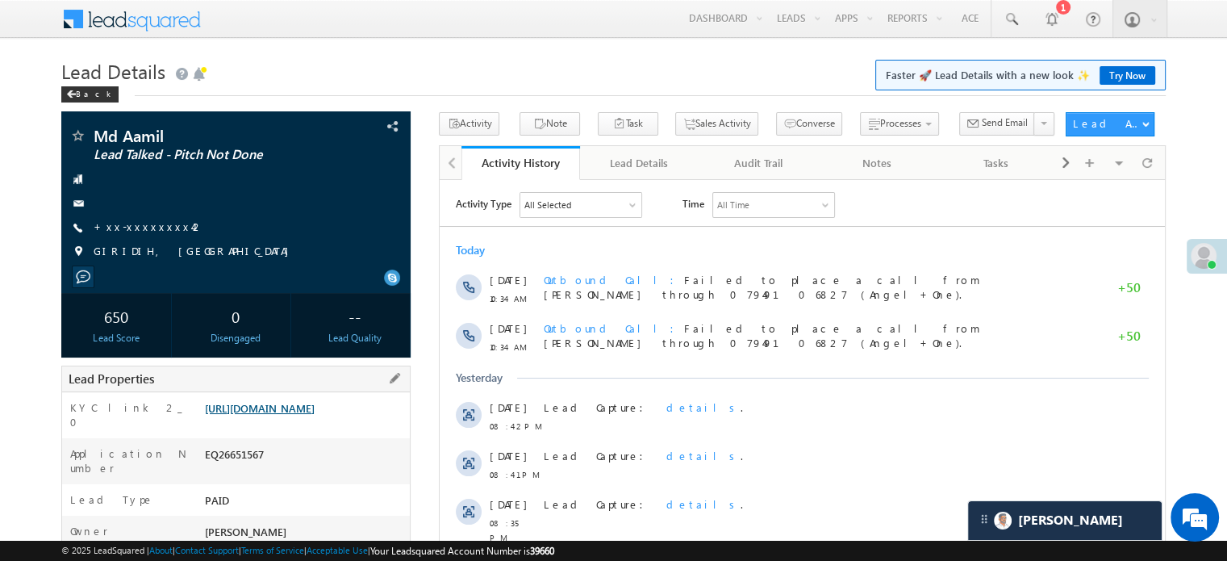
click at [300, 415] on link "https://angelbroking1-pk3em7sa.customui-test.leadsquared.com?leadId=750a3a34-3c…" at bounding box center [260, 408] width 110 height 14
click at [315, 415] on link "https://angelbroking1-pk3em7sa.customui-test.leadsquared.com?leadId=750a3a34-3c…" at bounding box center [260, 408] width 110 height 14
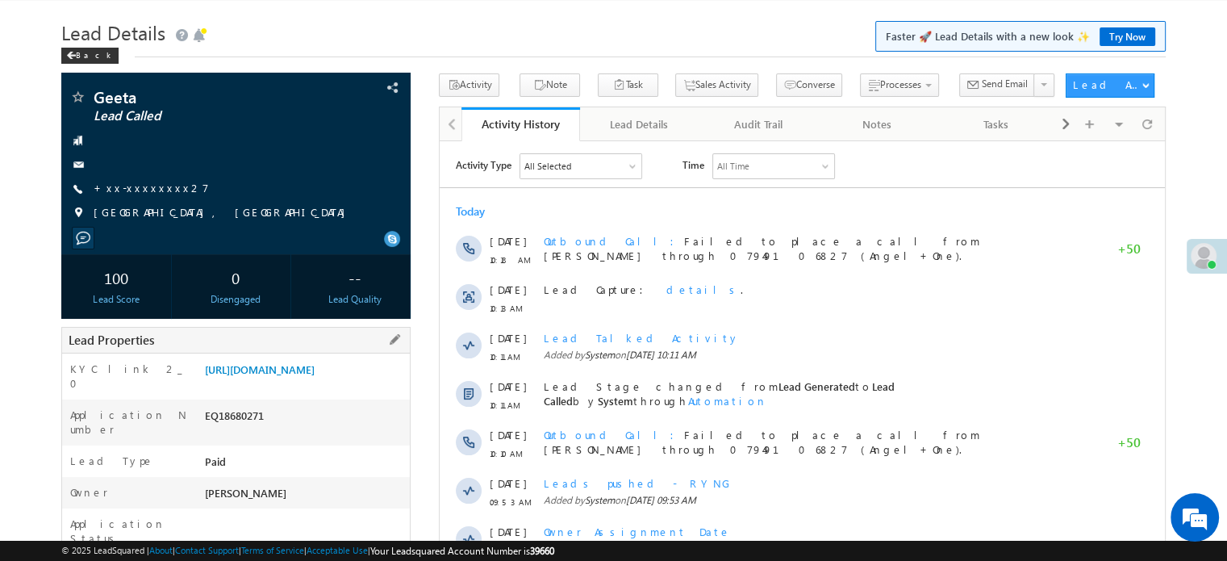
drag, startPoint x: 299, startPoint y: 343, endPoint x: 304, endPoint y: 356, distance: 13.8
click at [299, 343] on div "Lead Properties" at bounding box center [235, 340] width 349 height 27
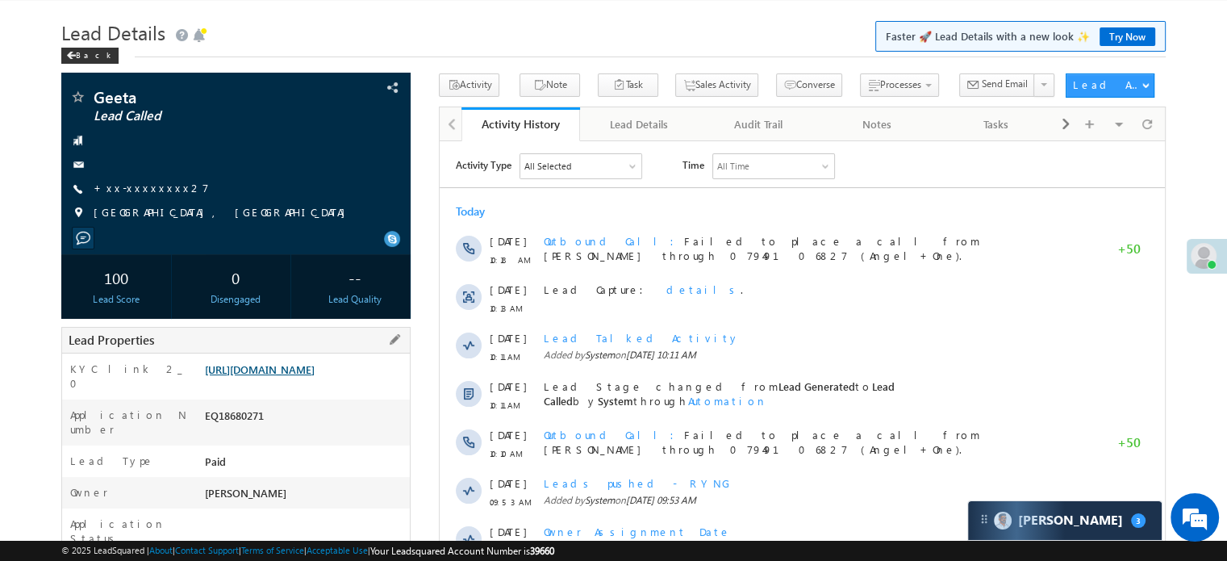
click at [269, 367] on link "[URL][DOMAIN_NAME]" at bounding box center [260, 369] width 110 height 14
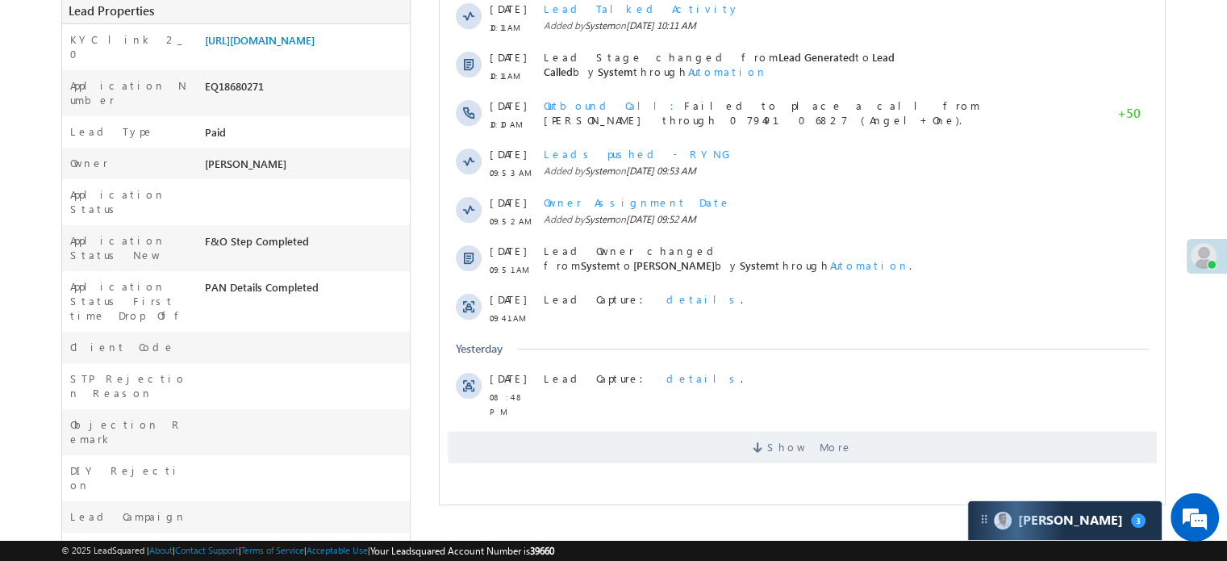
scroll to position [524, 0]
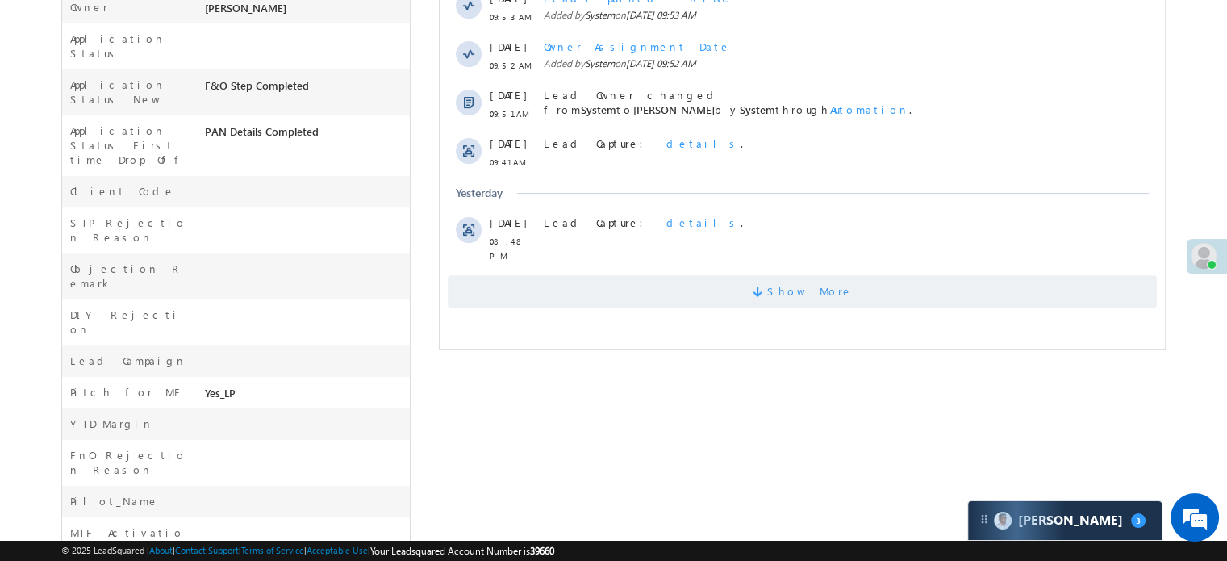
click at [620, 294] on span "Show More" at bounding box center [802, 291] width 709 height 32
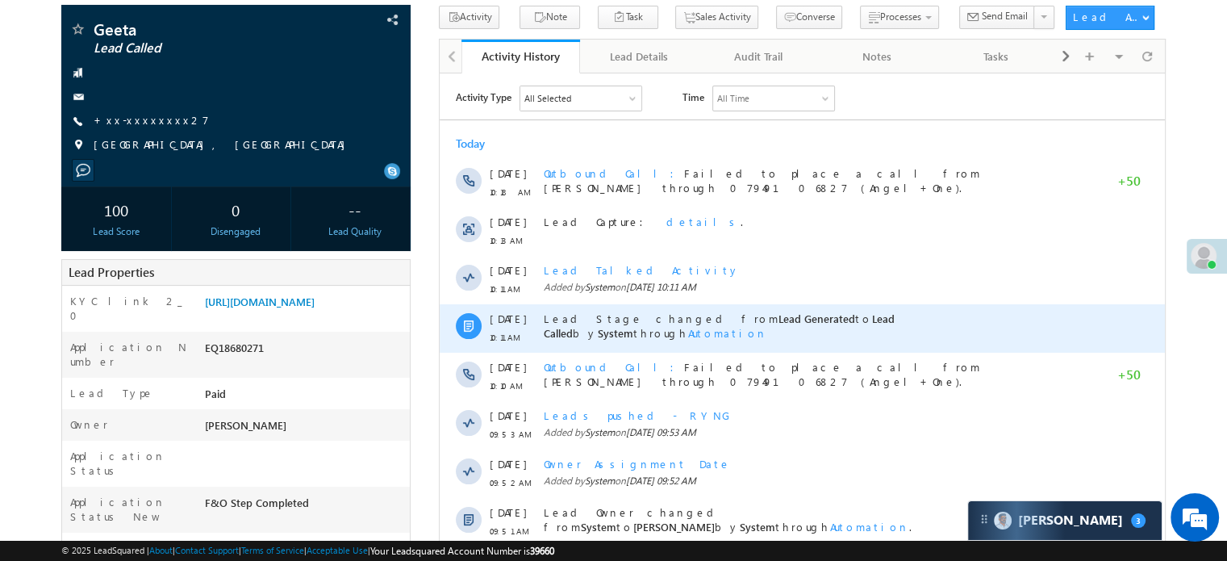
scroll to position [0, 0]
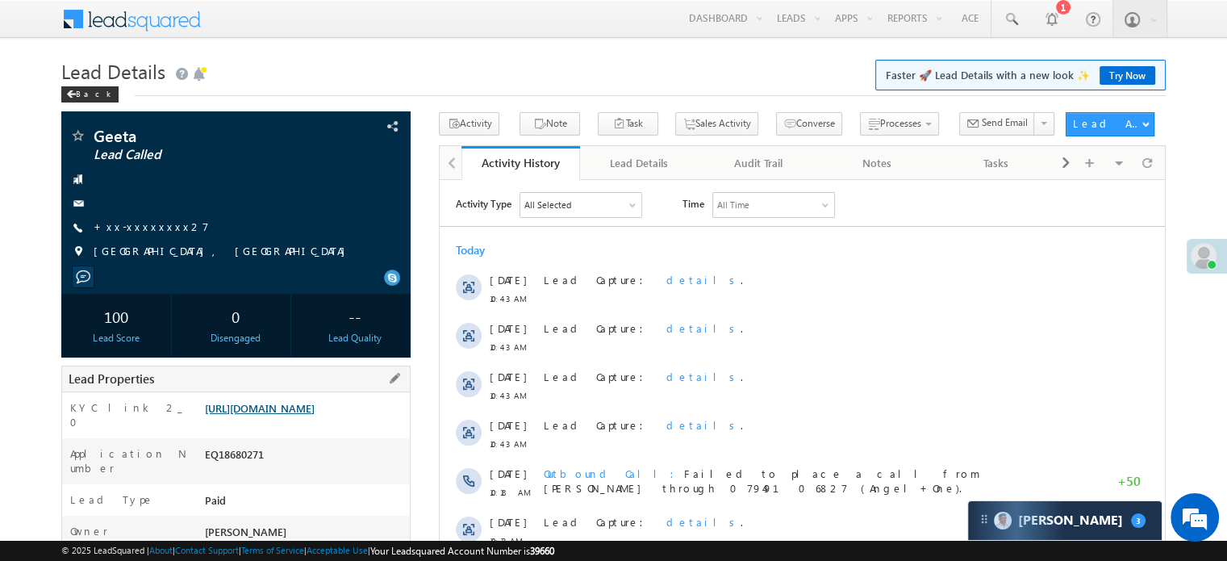
click at [303, 415] on link "https://angelbroking1-pk3em7sa.customui-test.leadsquared.com?leadId=cdb2404b-11…" at bounding box center [260, 408] width 110 height 14
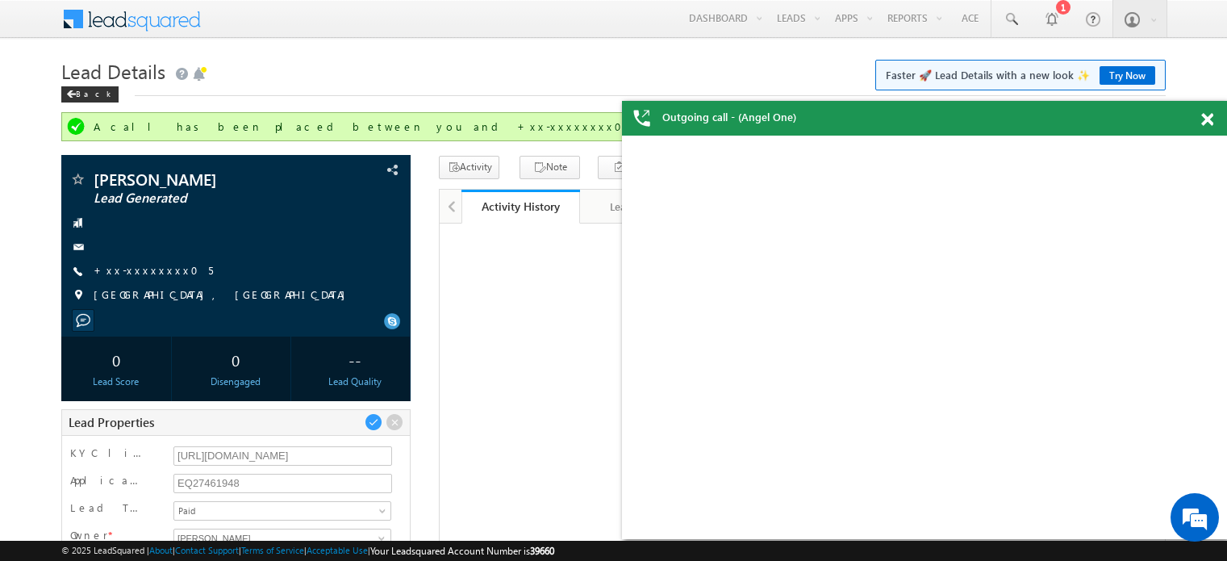
click at [378, 44] on body "Outgoing call - (Angel One) Menu [PERSON_NAME] priya .[PERSON_NAME] ore@a ngelb…" at bounding box center [613, 538] width 1227 height 1077
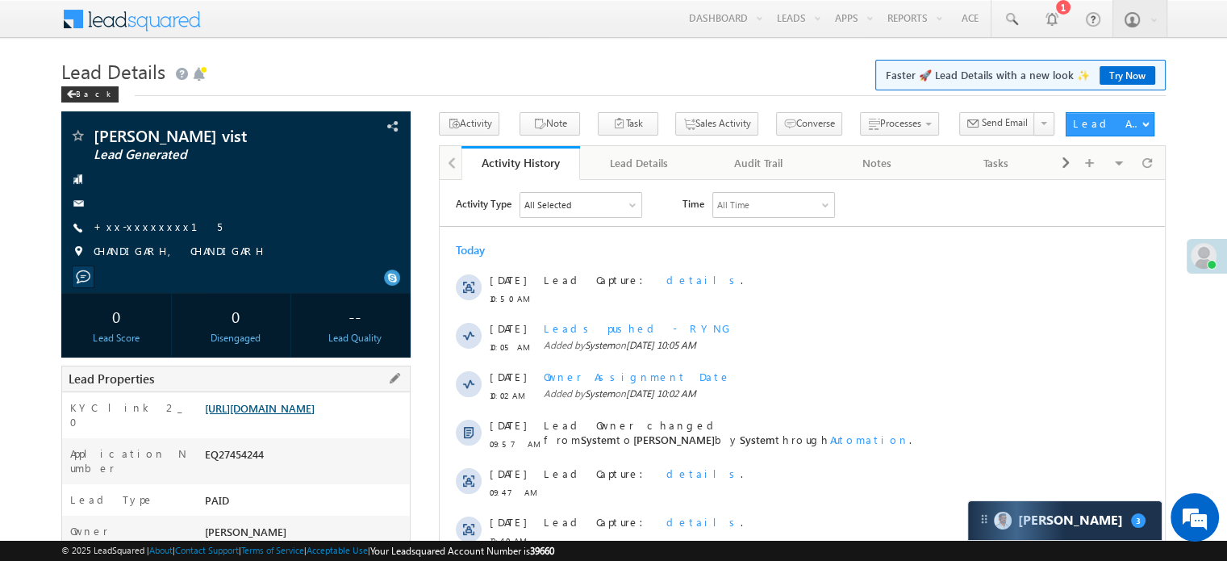
click at [304, 415] on link "https://angelbroking1-pk3em7sa.customui-test.leadsquared.com?leadId=e7e1be62-14…" at bounding box center [260, 408] width 110 height 14
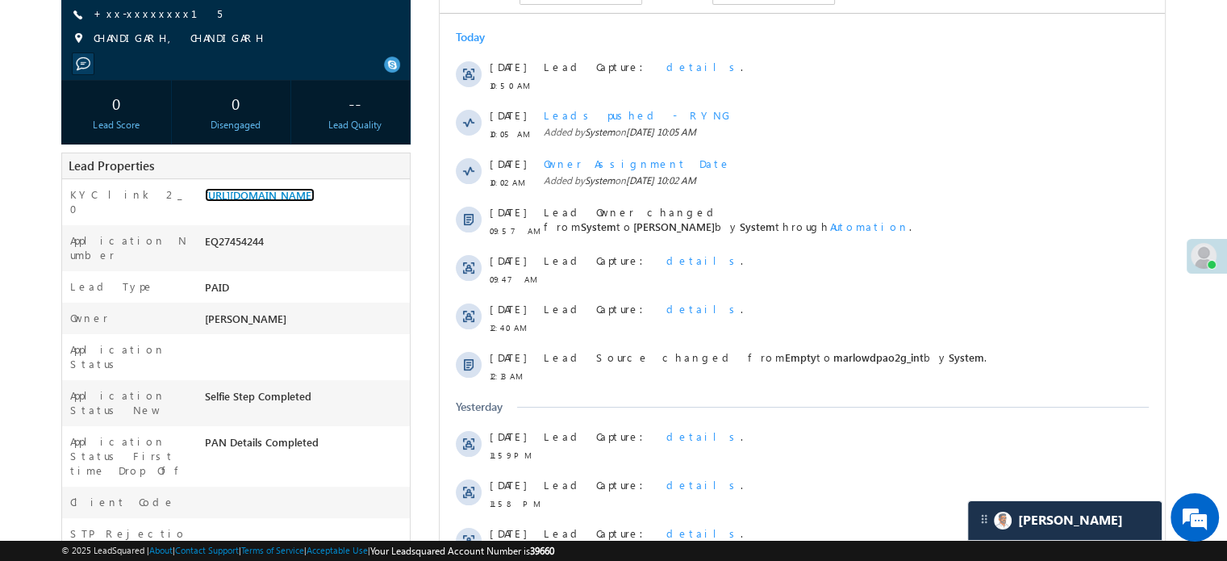
scroll to position [323, 0]
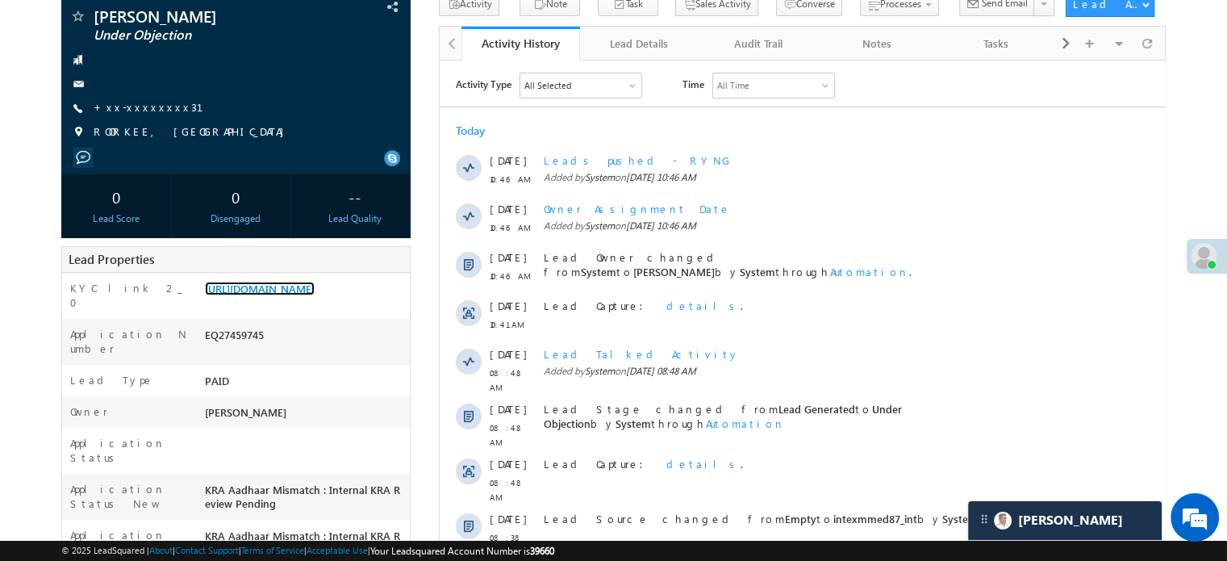
scroll to position [323, 0]
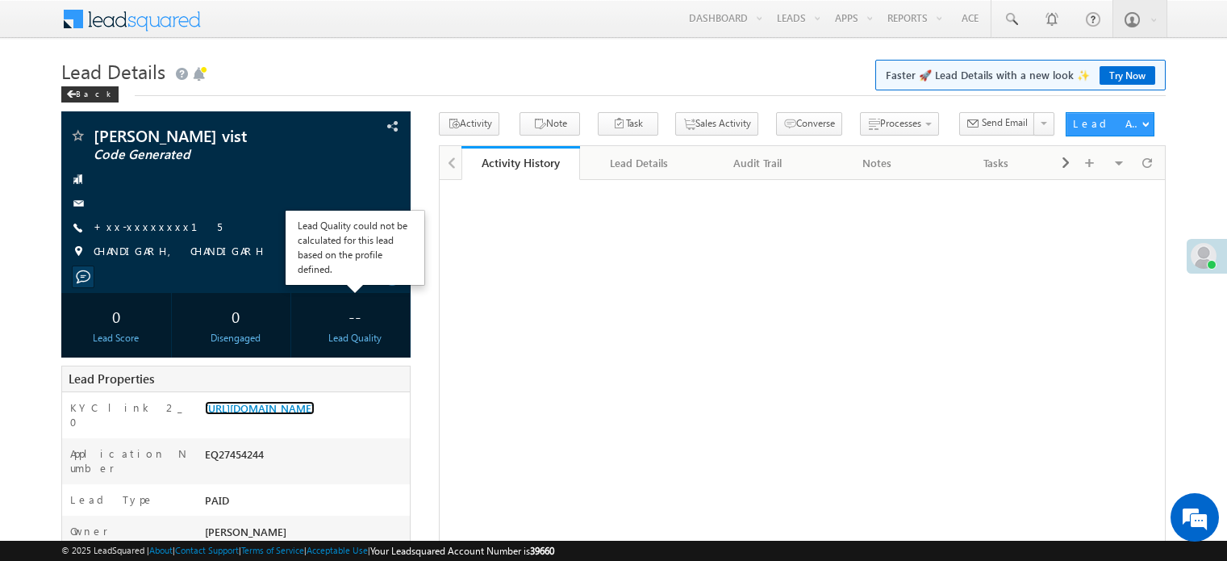
click at [285, 411] on link "[URL][DOMAIN_NAME]" at bounding box center [260, 408] width 110 height 14
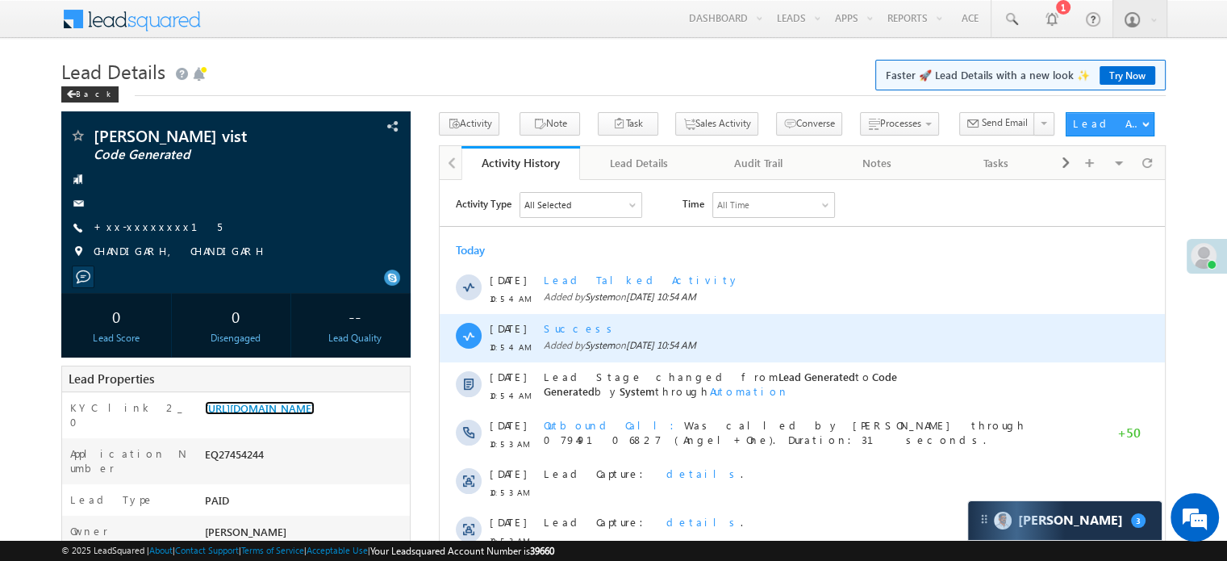
scroll to position [242, 0]
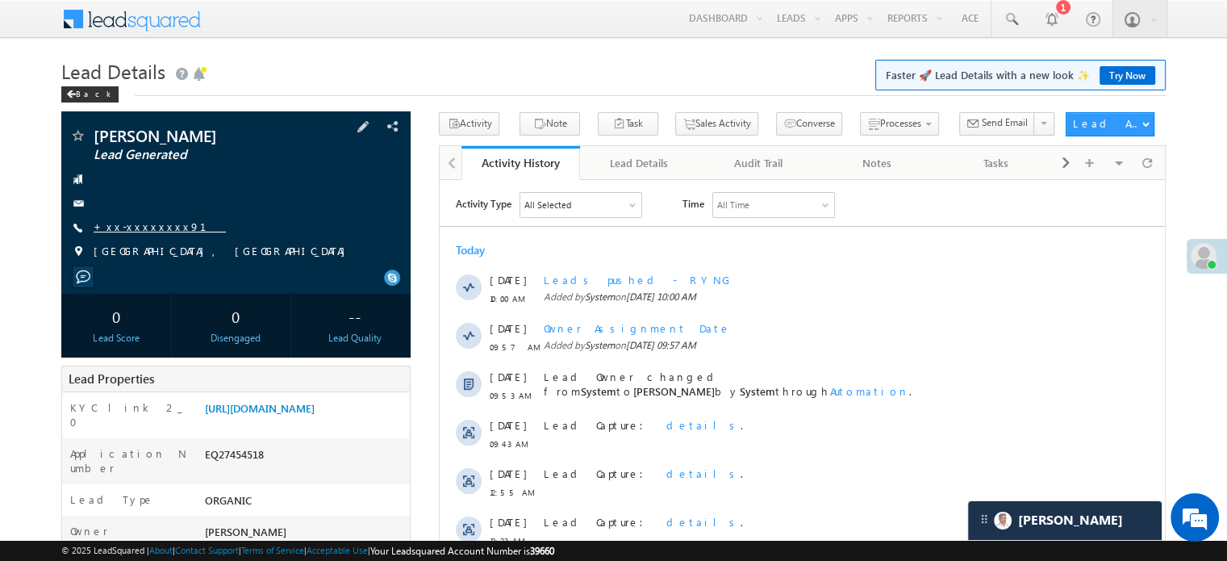
click at [157, 228] on link "+xx-xxxxxxxx91" at bounding box center [160, 226] width 132 height 14
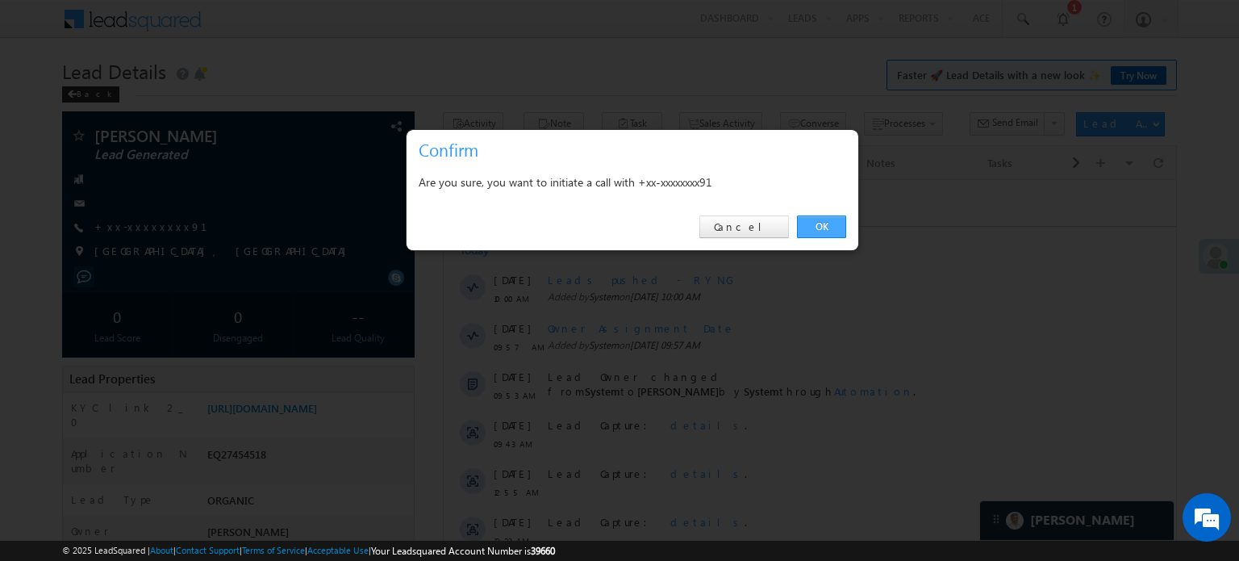
drag, startPoint x: 826, startPoint y: 232, endPoint x: 324, endPoint y: 92, distance: 520.9
click at [826, 232] on link "OK" at bounding box center [821, 226] width 49 height 23
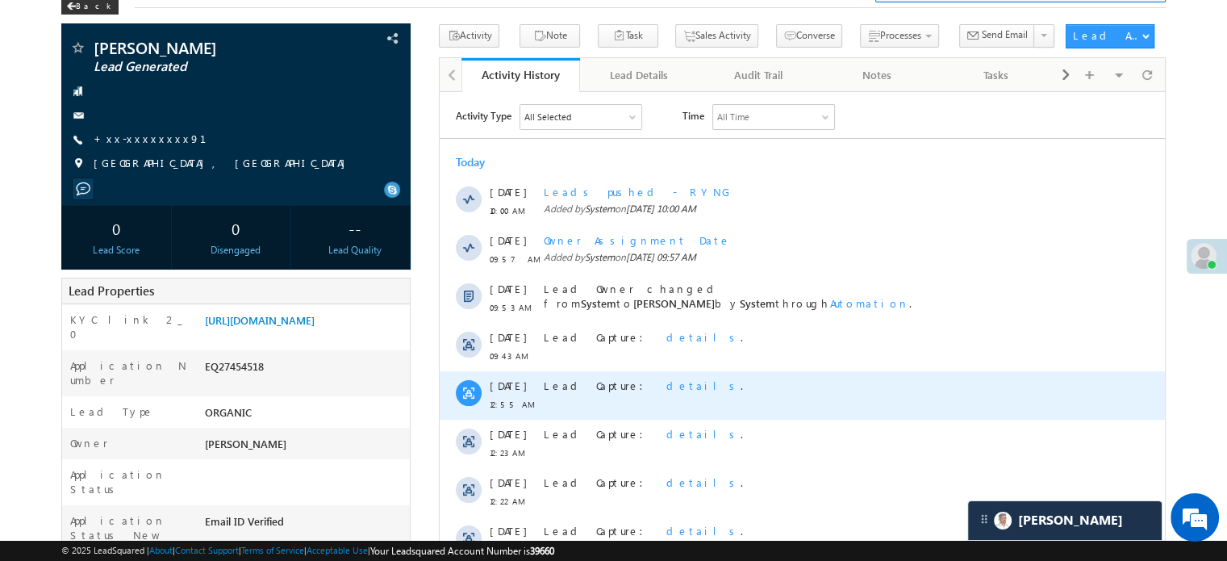
scroll to position [242, 0]
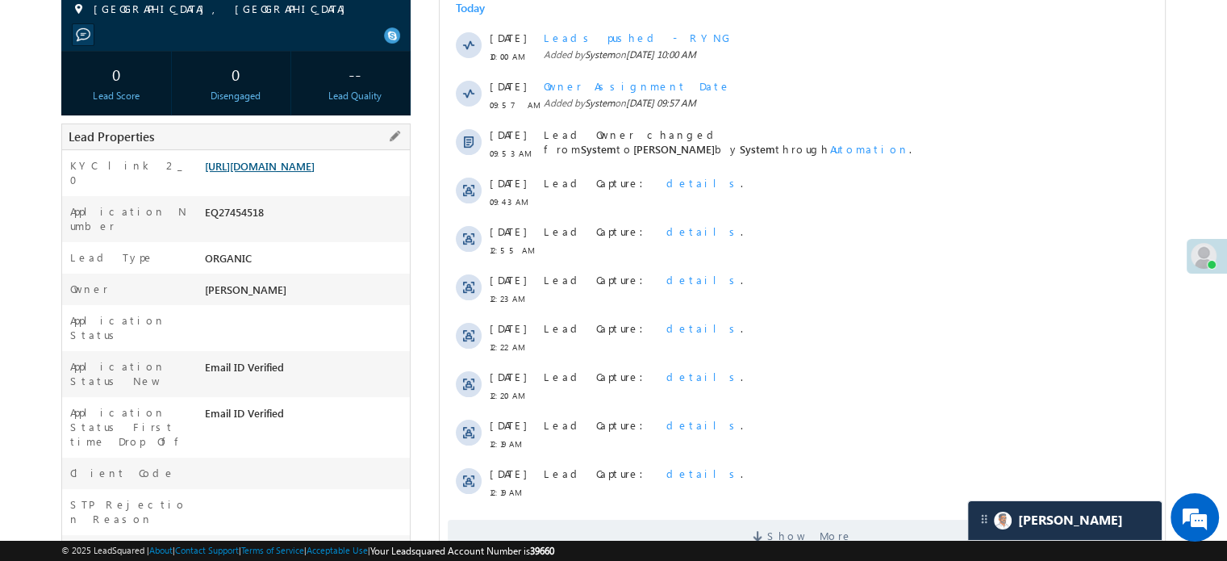
click at [315, 173] on link "[URL][DOMAIN_NAME]" at bounding box center [260, 166] width 110 height 14
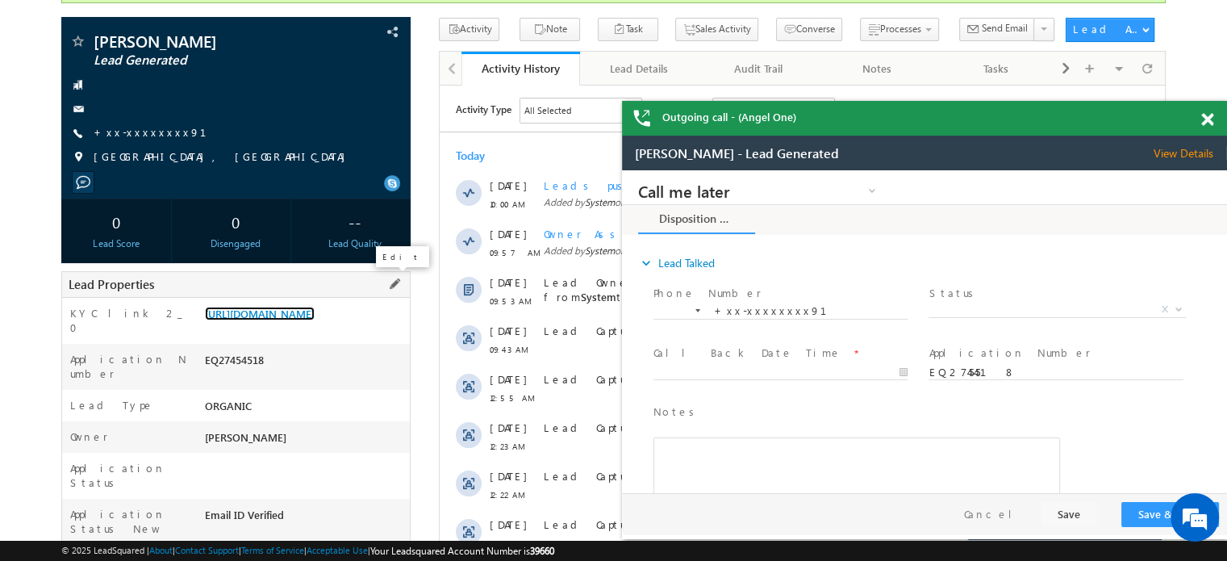
scroll to position [0, 0]
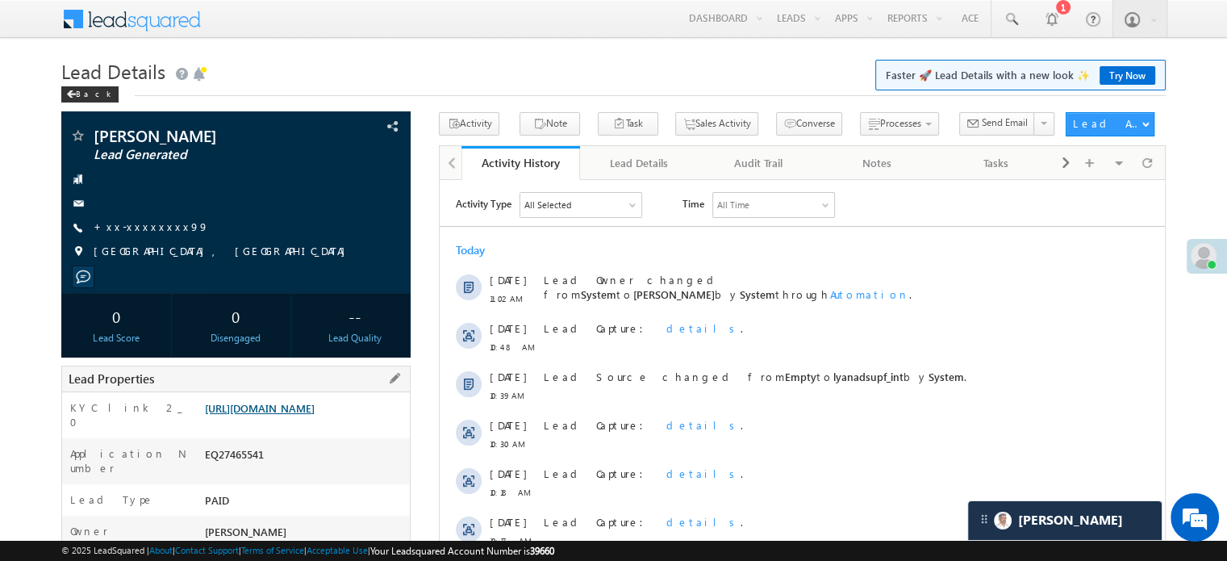
click at [300, 415] on link "[URL][DOMAIN_NAME]" at bounding box center [260, 408] width 110 height 14
click at [136, 237] on div "[PERSON_NAME] Lead Generated +xx-xxxxxxxx99 [GEOGRAPHIC_DATA], [GEOGRAPHIC_DATA]" at bounding box center [235, 197] width 333 height 140
click at [127, 225] on link "+xx-xxxxxxxx99" at bounding box center [151, 226] width 115 height 14
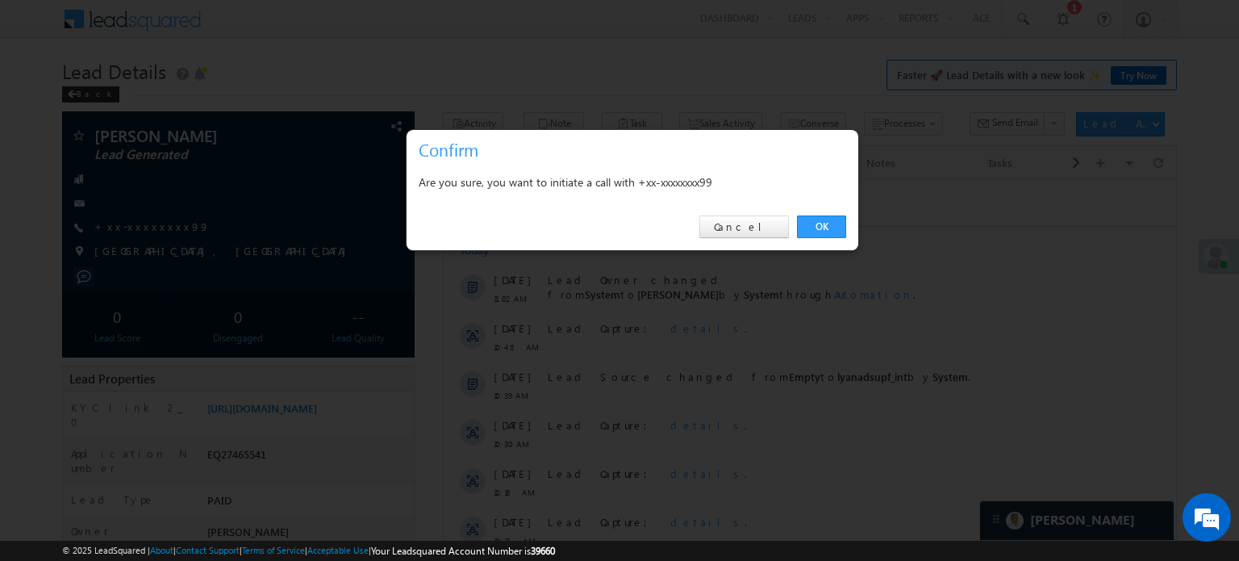
click at [804, 243] on div "OK Cancel" at bounding box center [633, 227] width 452 height 46
click at [819, 221] on link "OK" at bounding box center [821, 226] width 49 height 23
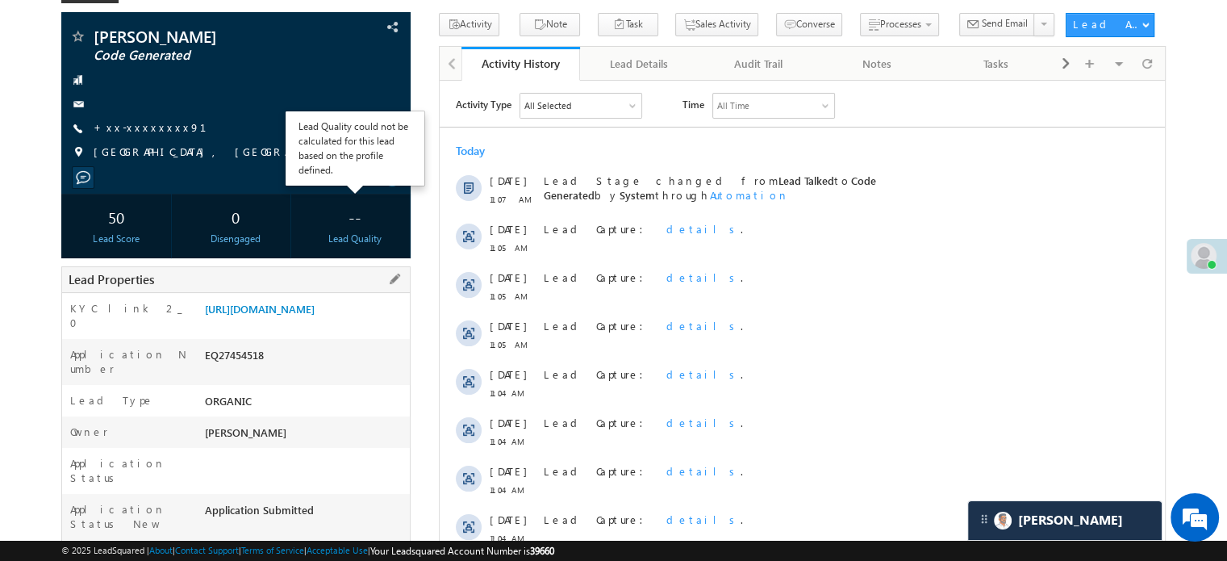
scroll to position [242, 0]
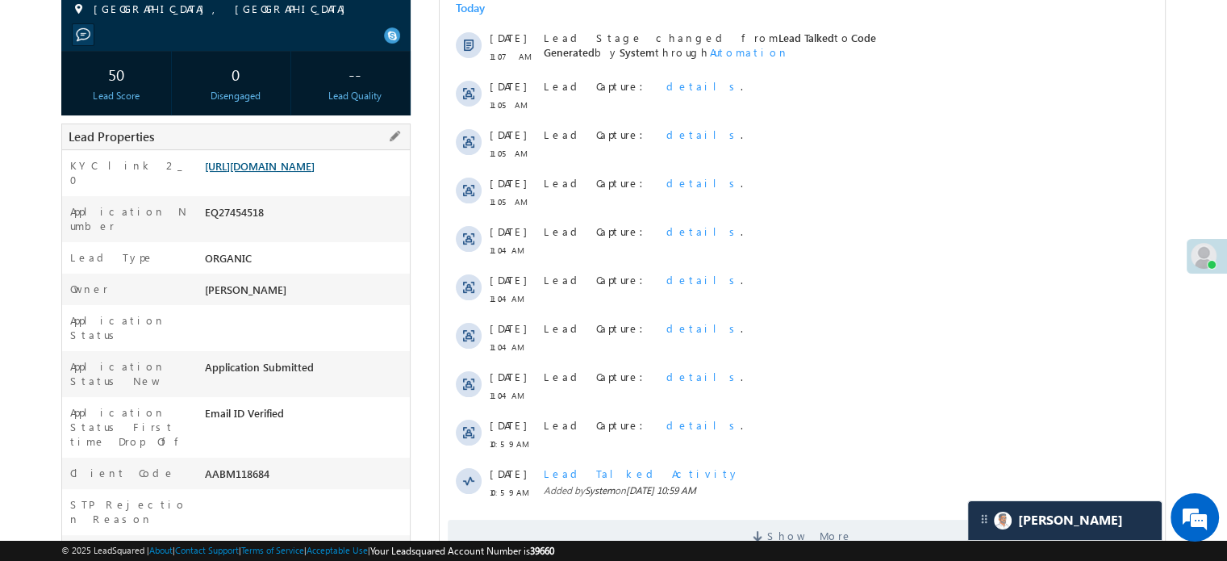
click at [315, 173] on link "[URL][DOMAIN_NAME]" at bounding box center [260, 166] width 110 height 14
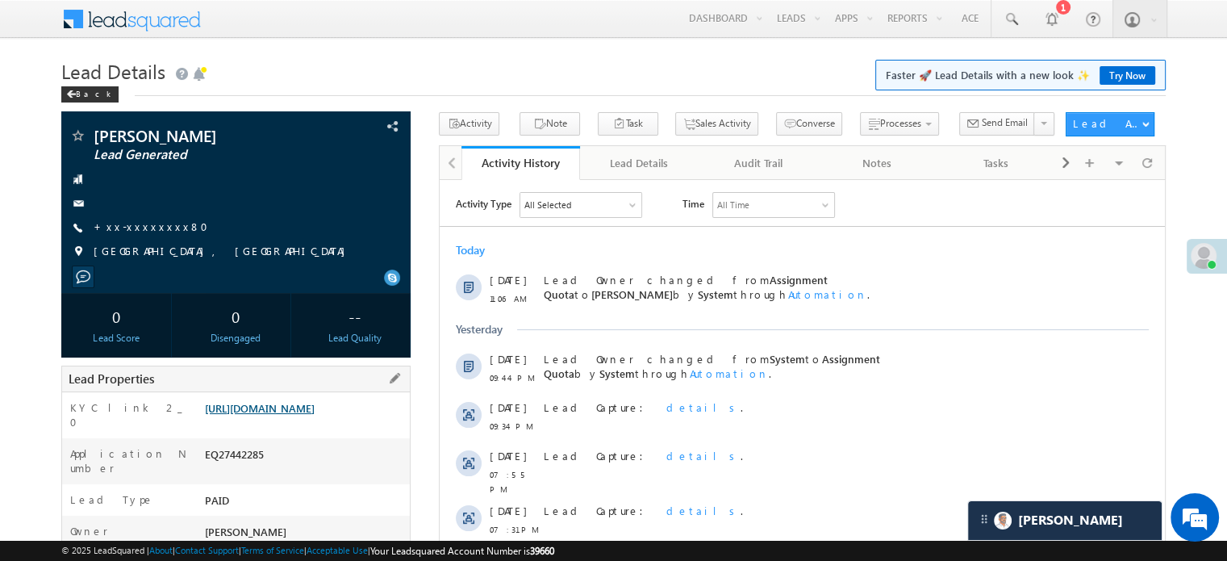
click at [315, 414] on link "https://angelbroking1-pk3em7sa.customui-test.leadsquared.com?leadId=ee8e09d8-cd…" at bounding box center [260, 408] width 110 height 14
click at [305, 415] on link "https://angelbroking1-pk3em7sa.customui-test.leadsquared.com?leadId=ee8e09d8-cd…" at bounding box center [260, 408] width 110 height 14
click at [136, 228] on link "+xx-xxxxxxxx80" at bounding box center [156, 226] width 124 height 14
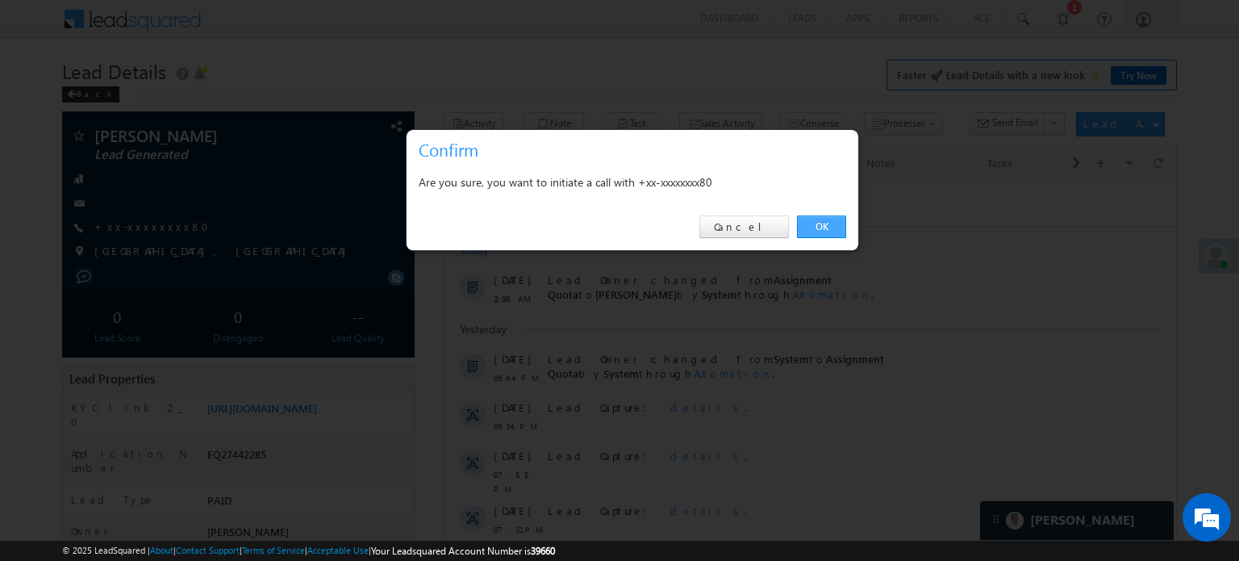
click at [809, 223] on link "OK" at bounding box center [821, 226] width 49 height 23
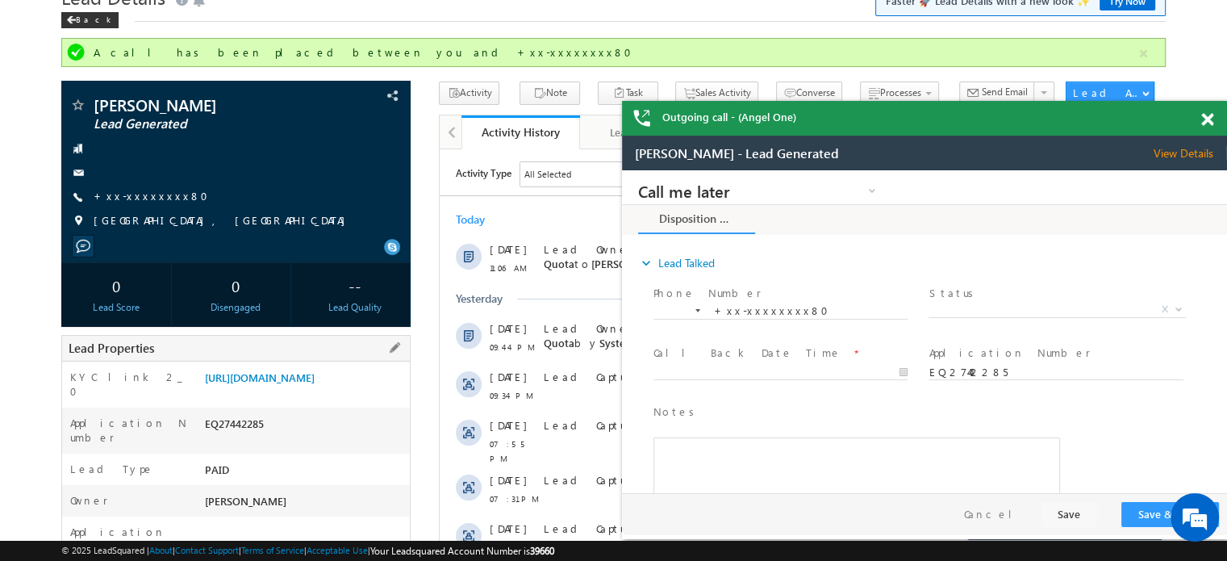
scroll to position [161, 0]
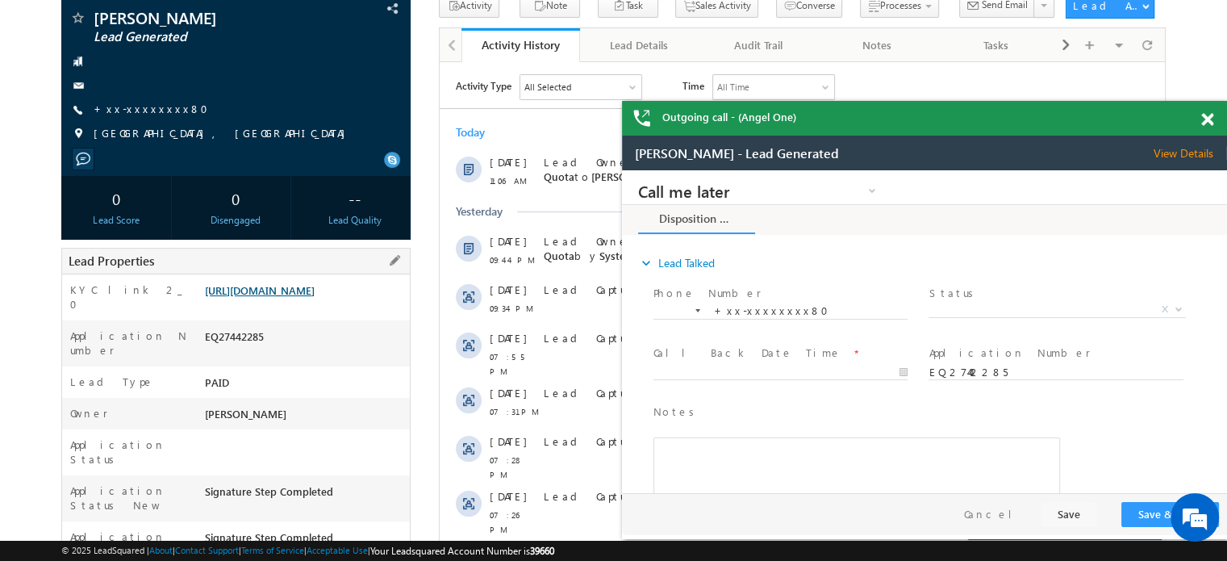
click at [315, 297] on link "https://angelbroking1-pk3em7sa.customui-test.leadsquared.com?leadId=ee8e09d8-cd…" at bounding box center [260, 290] width 110 height 14
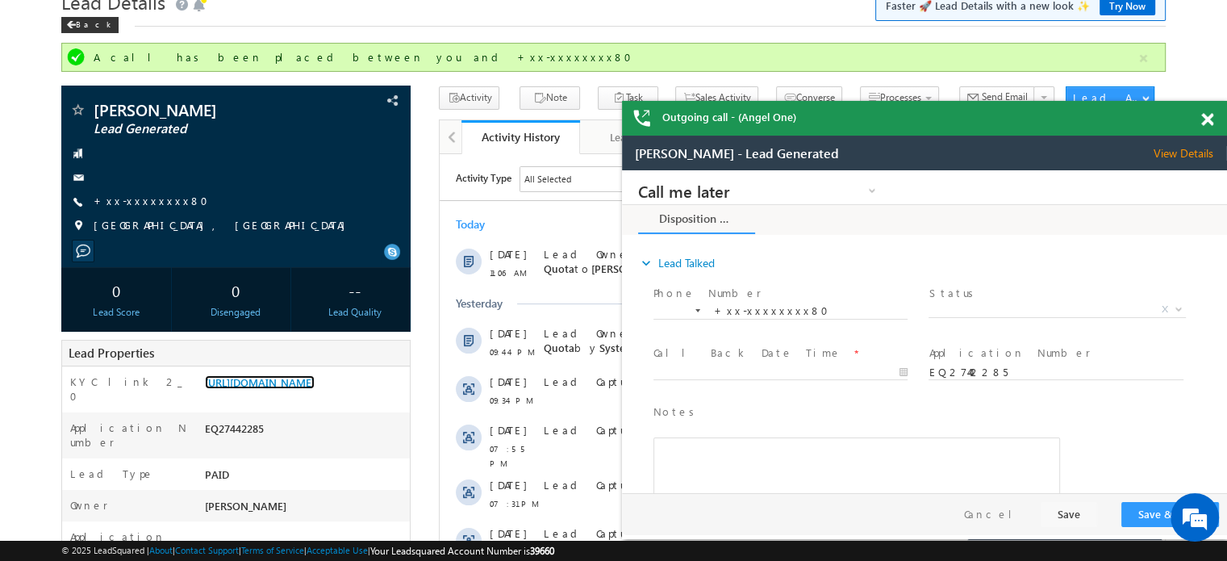
scroll to position [0, 0]
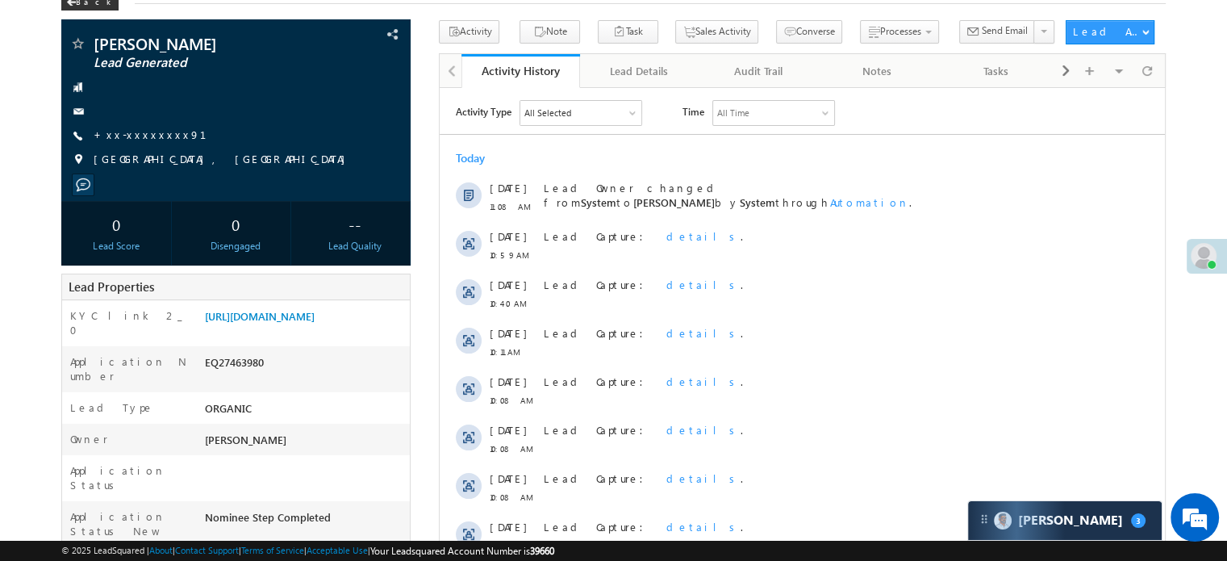
scroll to position [161, 0]
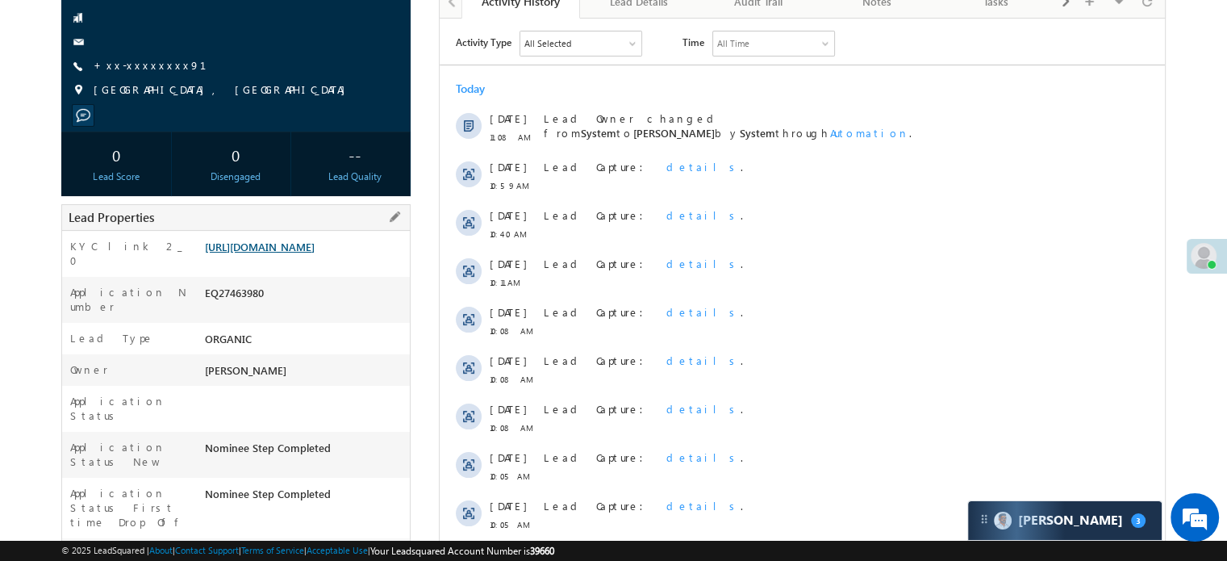
click at [290, 253] on link "[URL][DOMAIN_NAME]" at bounding box center [260, 247] width 110 height 14
click at [174, 75] on div "[PERSON_NAME] Lead Generated +xx-xxxxxxxx91" at bounding box center [235, 36] width 333 height 140
click at [164, 65] on link "+xx-xxxxxxxx91" at bounding box center [160, 65] width 132 height 14
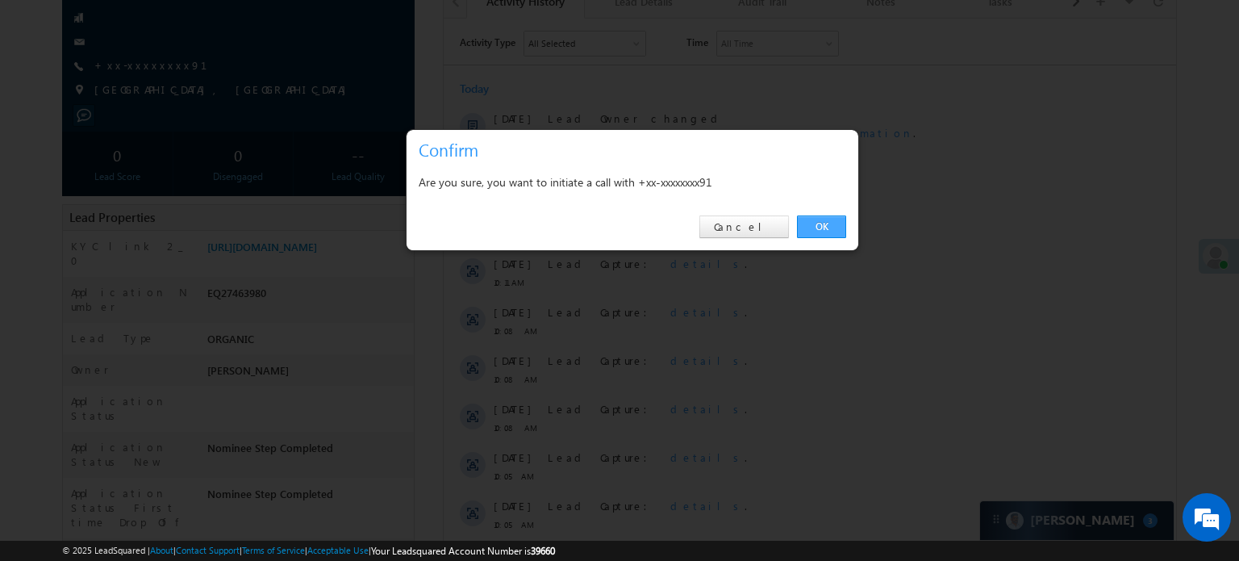
click at [840, 232] on link "OK" at bounding box center [821, 226] width 49 height 23
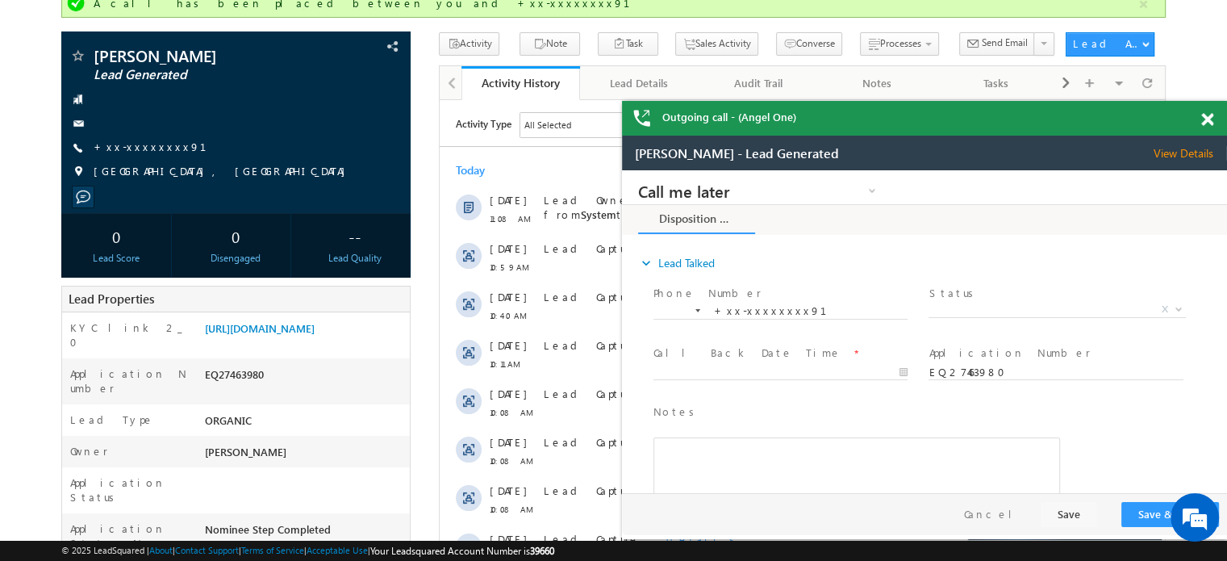
scroll to position [0, 0]
click at [282, 335] on link "[URL][DOMAIN_NAME]" at bounding box center [260, 328] width 110 height 14
click at [308, 335] on link "[URL][DOMAIN_NAME]" at bounding box center [260, 328] width 110 height 14
click at [140, 150] on link "+xx-xxxxxxxx91" at bounding box center [160, 147] width 132 height 14
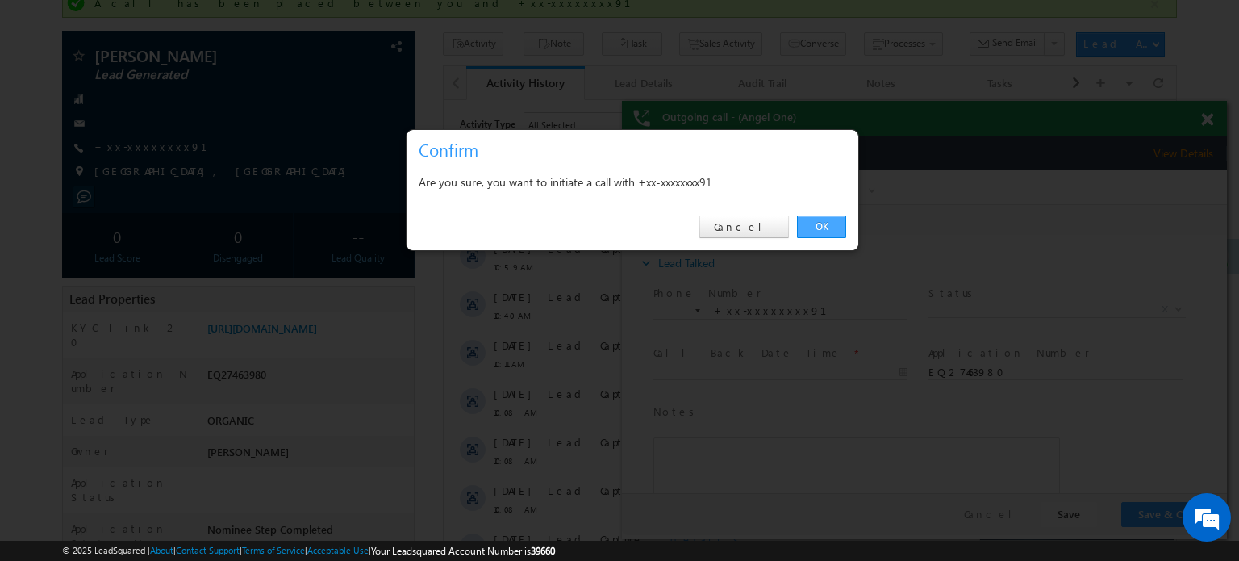
click at [819, 224] on link "OK" at bounding box center [821, 226] width 49 height 23
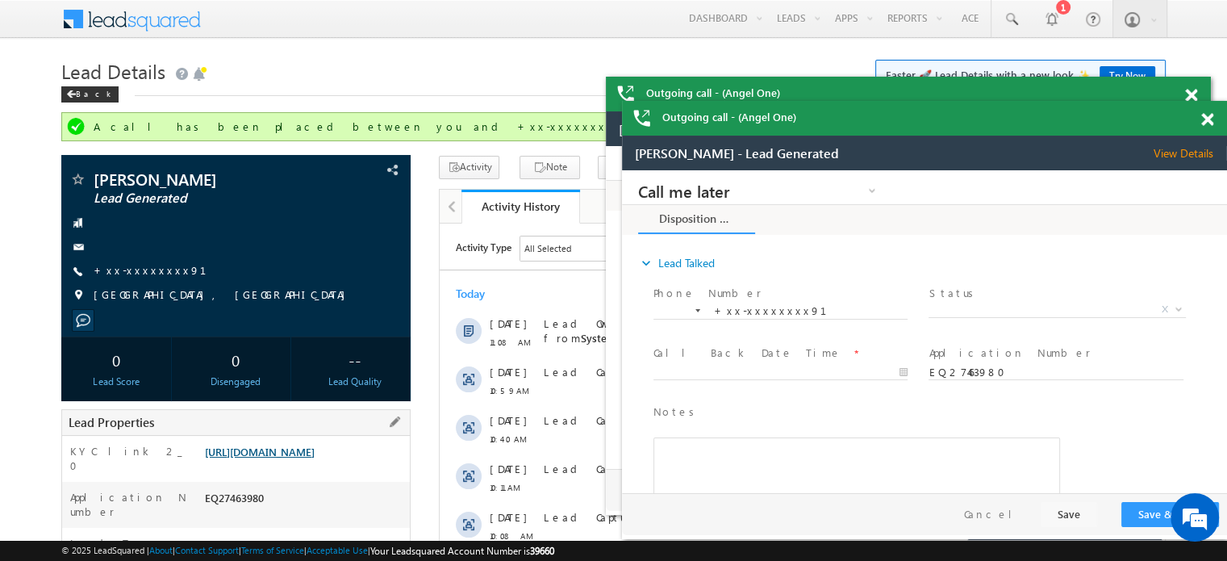
click at [311, 458] on link "[URL][DOMAIN_NAME]" at bounding box center [260, 452] width 110 height 14
click at [290, 457] on link "[URL][DOMAIN_NAME]" at bounding box center [260, 452] width 110 height 14
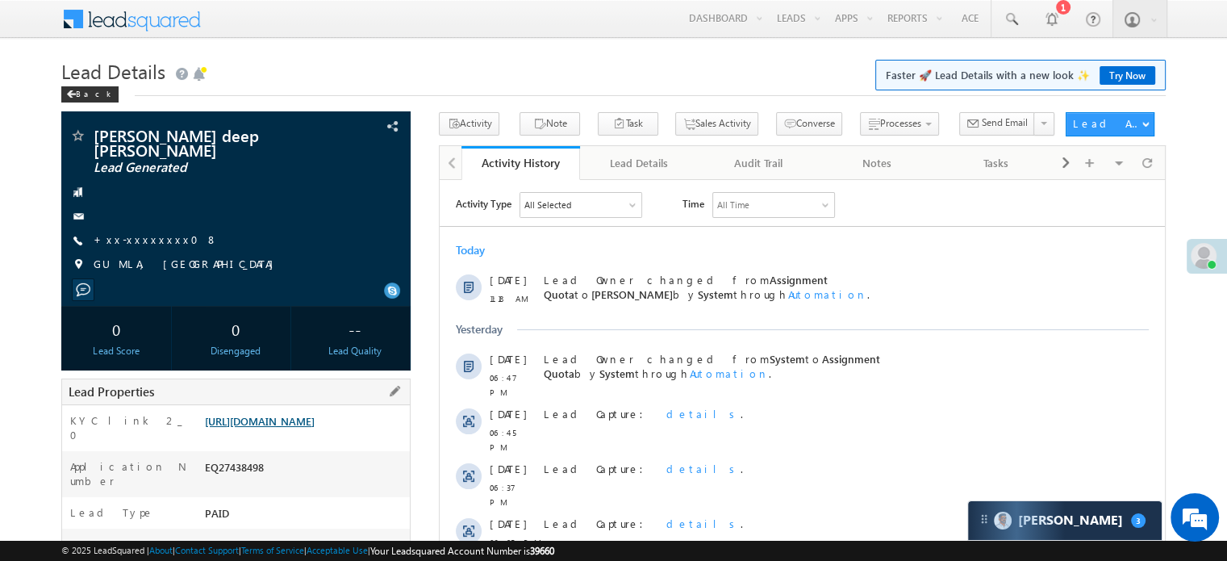
click at [248, 428] on link "[URL][DOMAIN_NAME]" at bounding box center [260, 421] width 110 height 14
click at [129, 232] on link "+xx-xxxxxxxx08" at bounding box center [156, 239] width 124 height 14
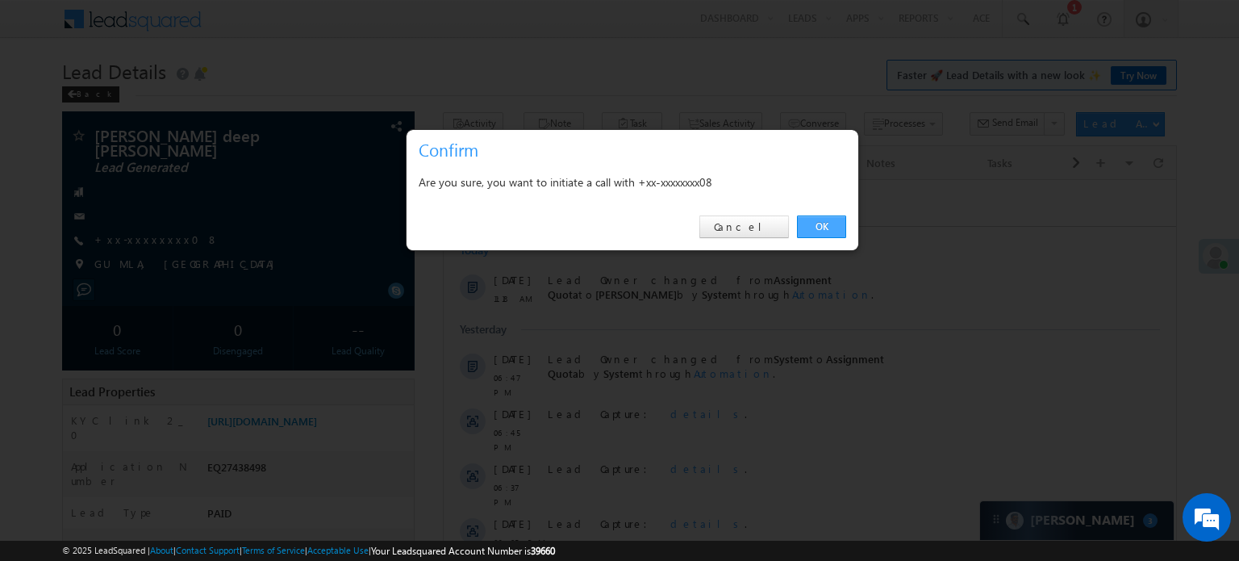
click at [812, 224] on link "OK" at bounding box center [821, 226] width 49 height 23
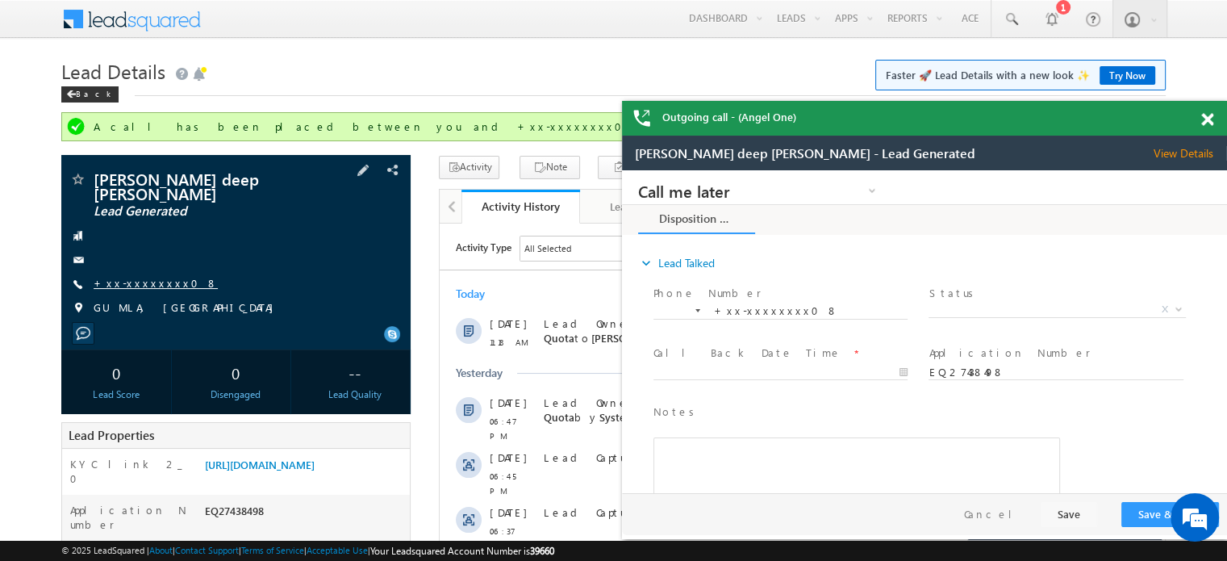
click at [132, 276] on link "+xx-xxxxxxxx08" at bounding box center [156, 283] width 124 height 14
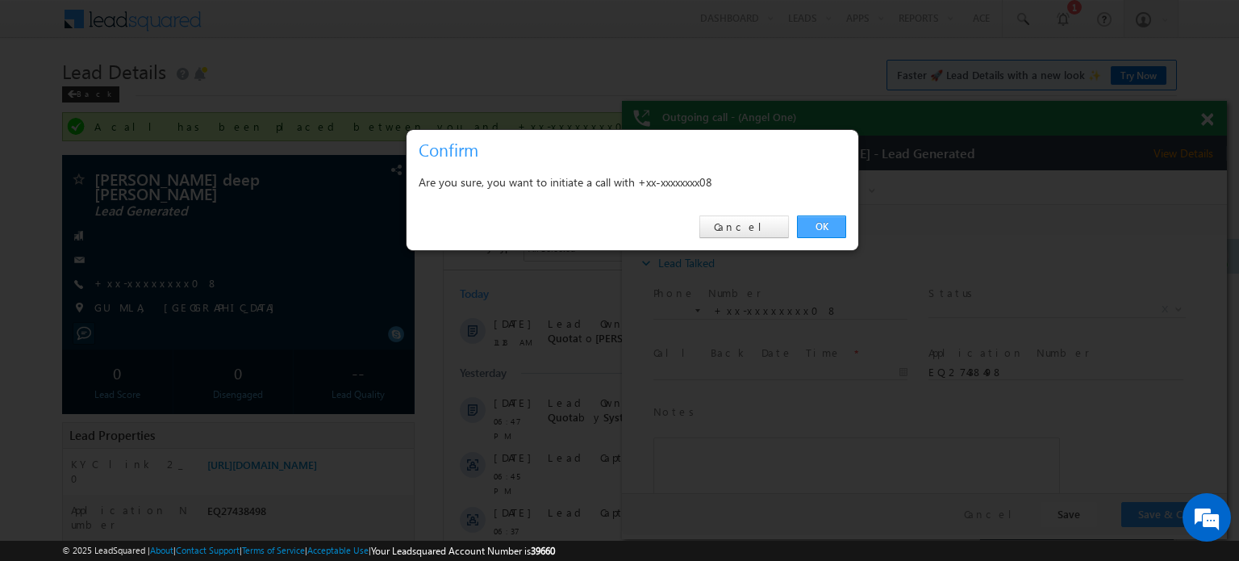
click at [804, 221] on link "OK" at bounding box center [821, 226] width 49 height 23
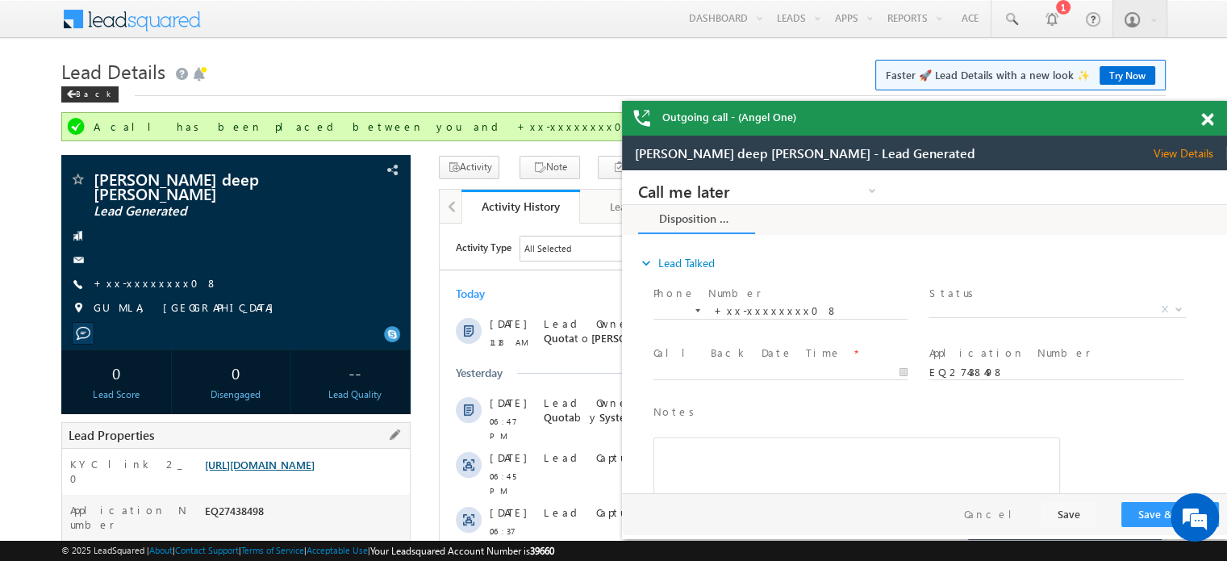
click at [315, 457] on link "https://angelbroking1-pk3em7sa.customui-test.leadsquared.com?leadId=2bf7ac1d-1a…" at bounding box center [260, 464] width 110 height 14
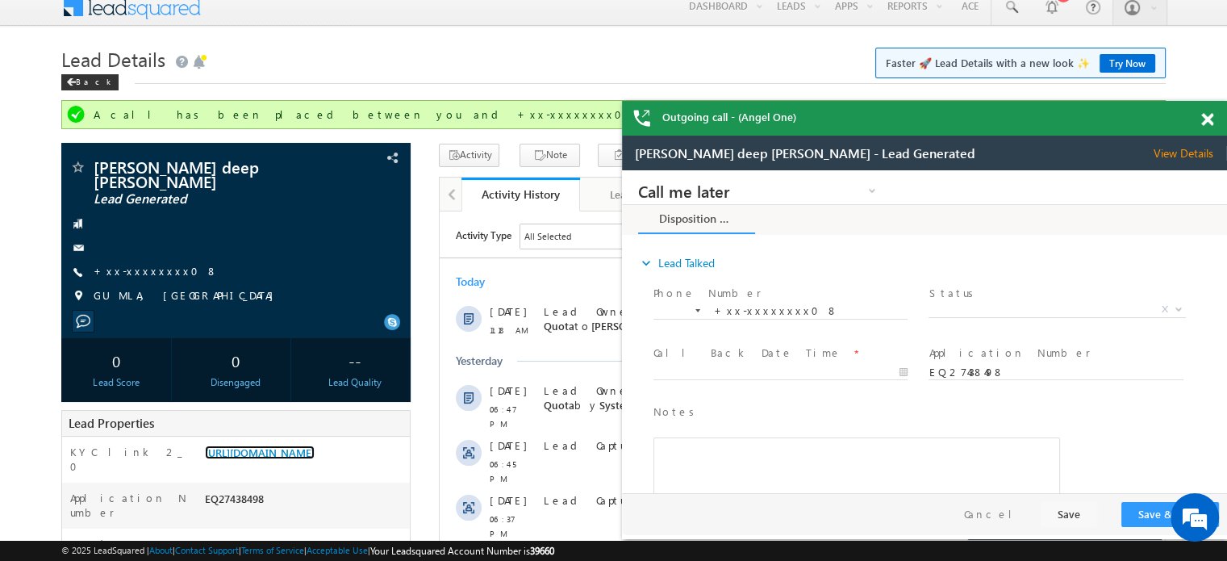
scroll to position [242, 0]
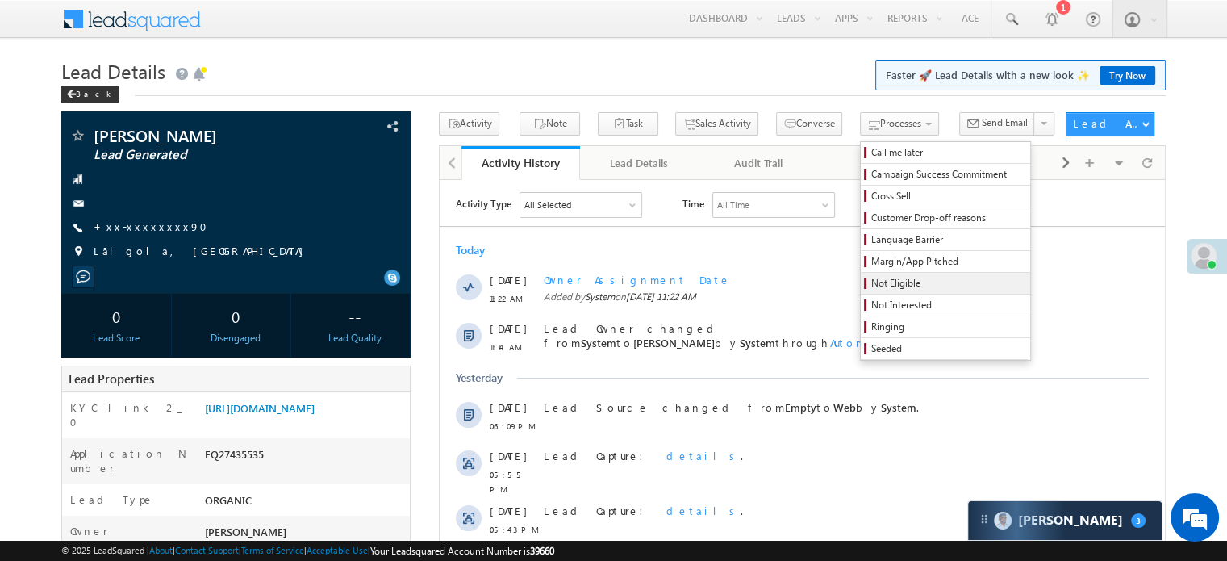
click at [871, 283] on span "Not Eligible" at bounding box center [947, 283] width 153 height 15
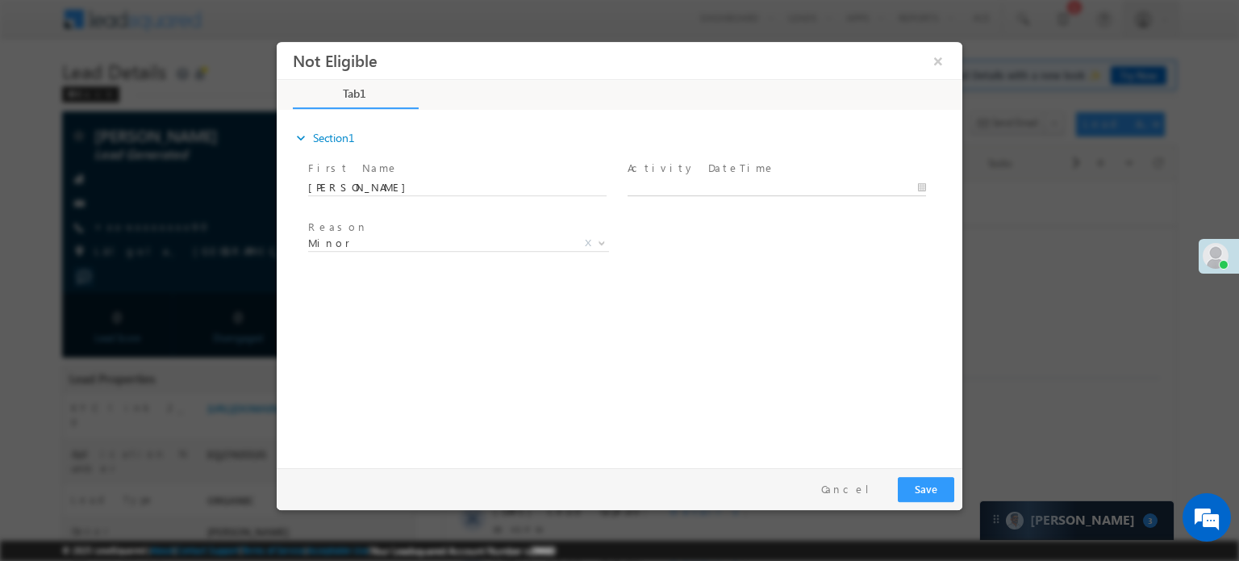
type input "08/20/25 11:26 AM"
click at [698, 190] on body "Not Eligible ×" at bounding box center [620, 250] width 686 height 419
click at [941, 489] on button "Save" at bounding box center [926, 488] width 56 height 25
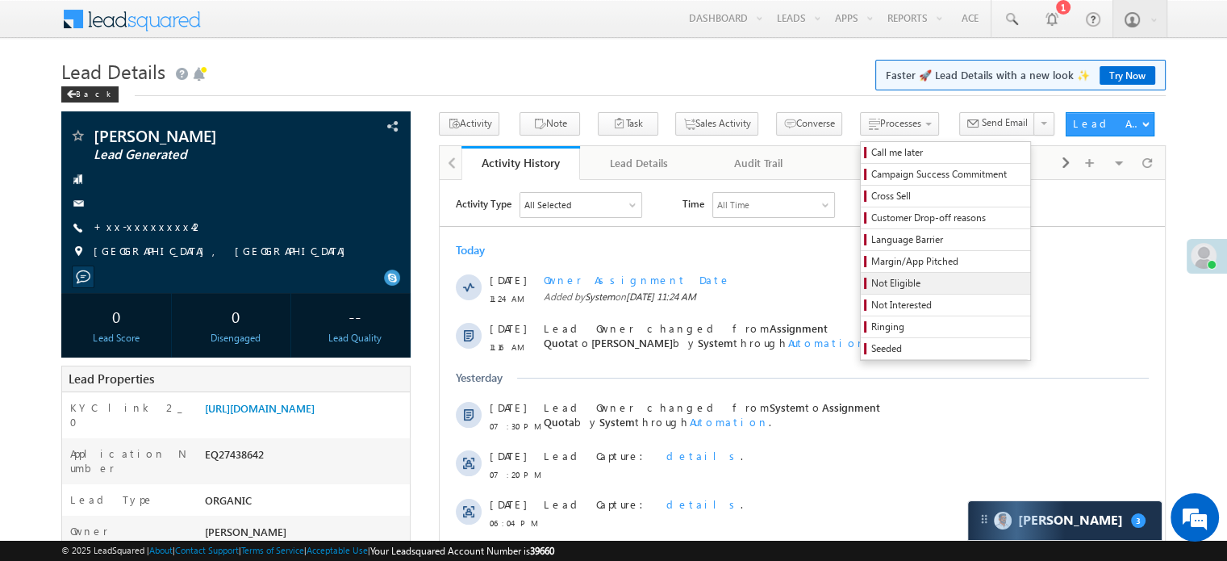
click at [861, 292] on link "Not Eligible" at bounding box center [945, 283] width 169 height 21
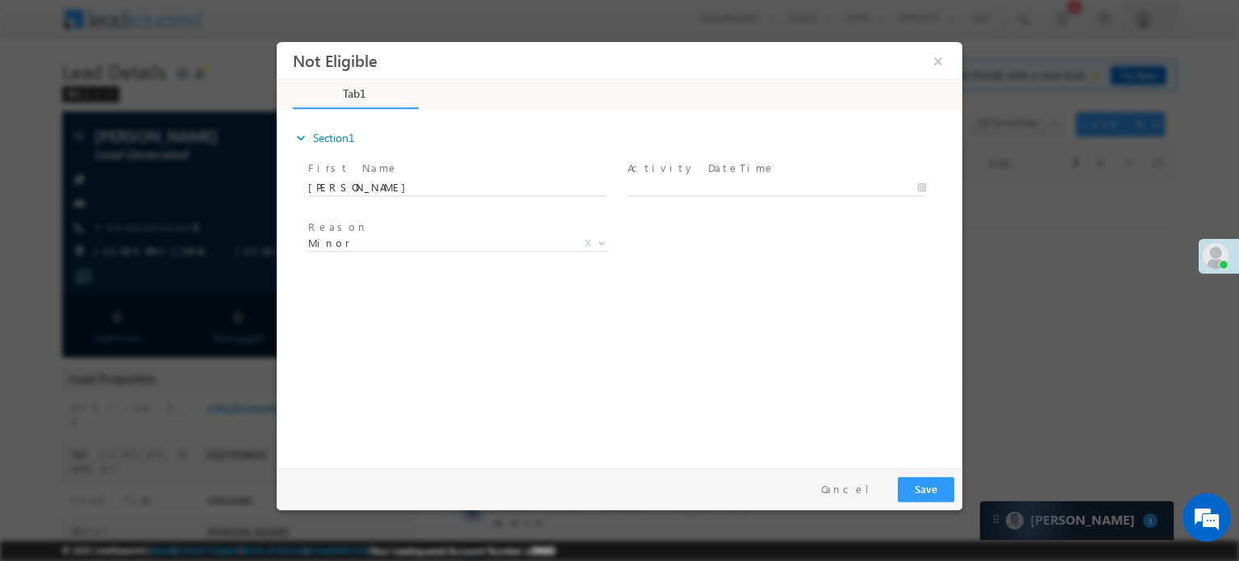
click at [653, 169] on label "Activity DateTime" at bounding box center [702, 167] width 148 height 15
click at [655, 178] on span at bounding box center [784, 187] width 313 height 18
type input "[DATE] 11:28 AM"
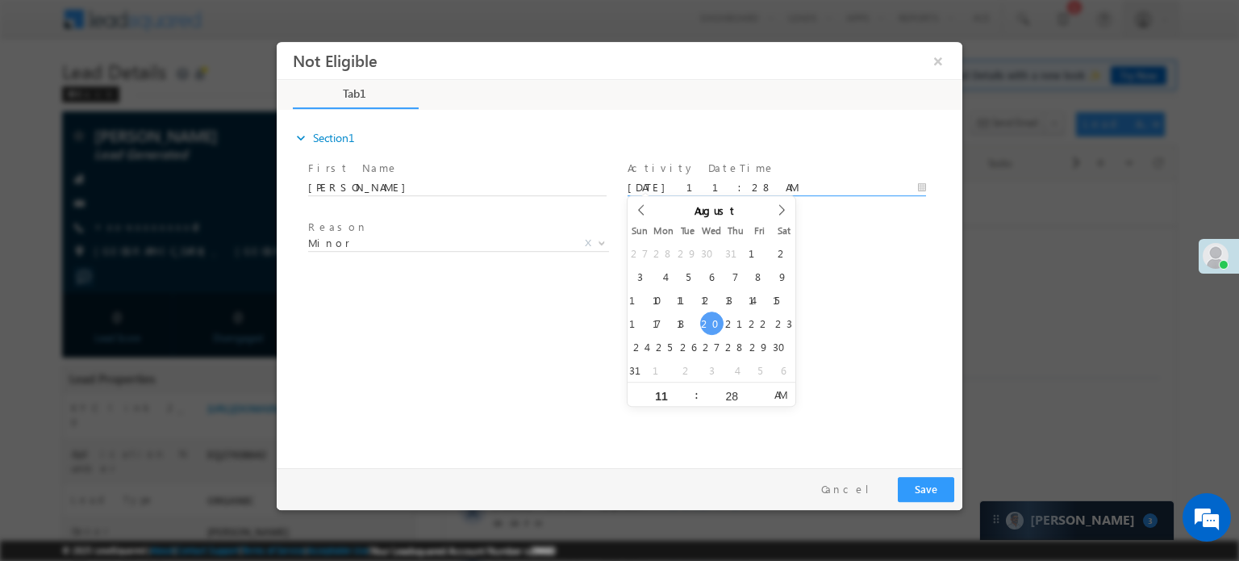
click at [672, 187] on input "[DATE] 11:28 AM" at bounding box center [777, 187] width 299 height 16
click at [925, 482] on button "Save" at bounding box center [926, 488] width 56 height 25
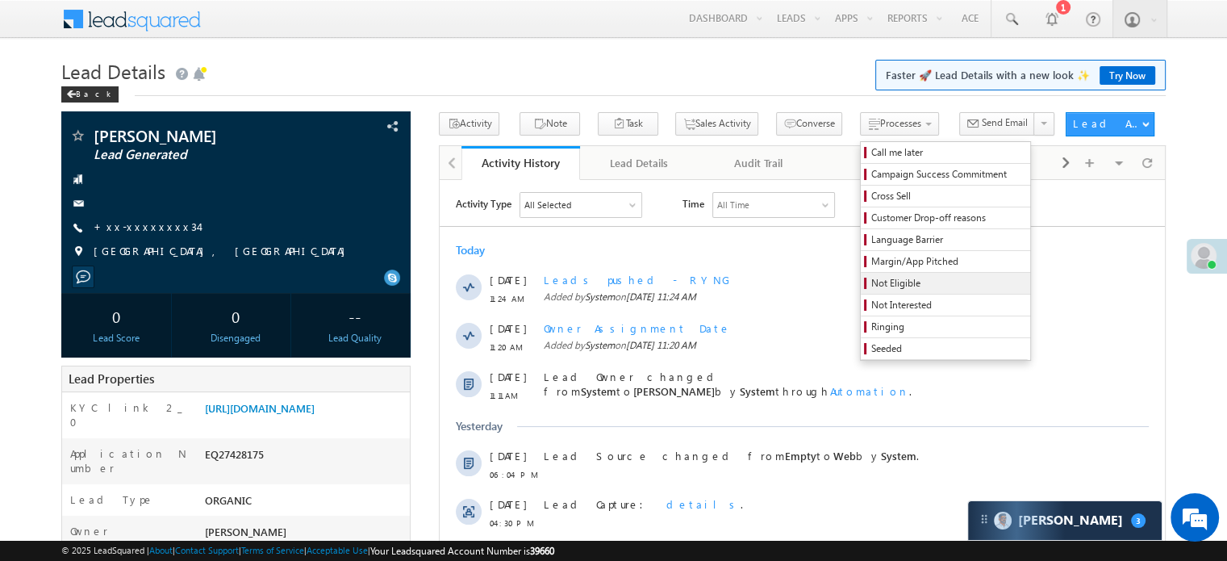
click at [871, 280] on span "Not Eligible" at bounding box center [947, 283] width 153 height 15
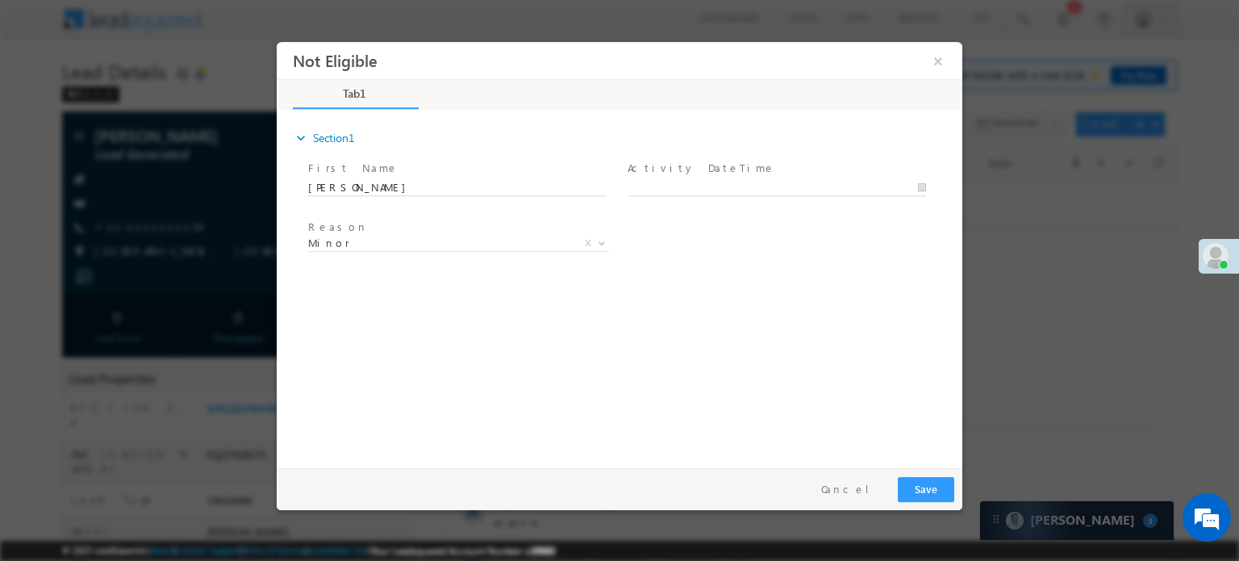
click at [685, 194] on span at bounding box center [777, 203] width 298 height 18
type input "[DATE] 11:31 AM"
click at [686, 187] on input "[DATE] 11:31 AM" at bounding box center [777, 187] width 299 height 16
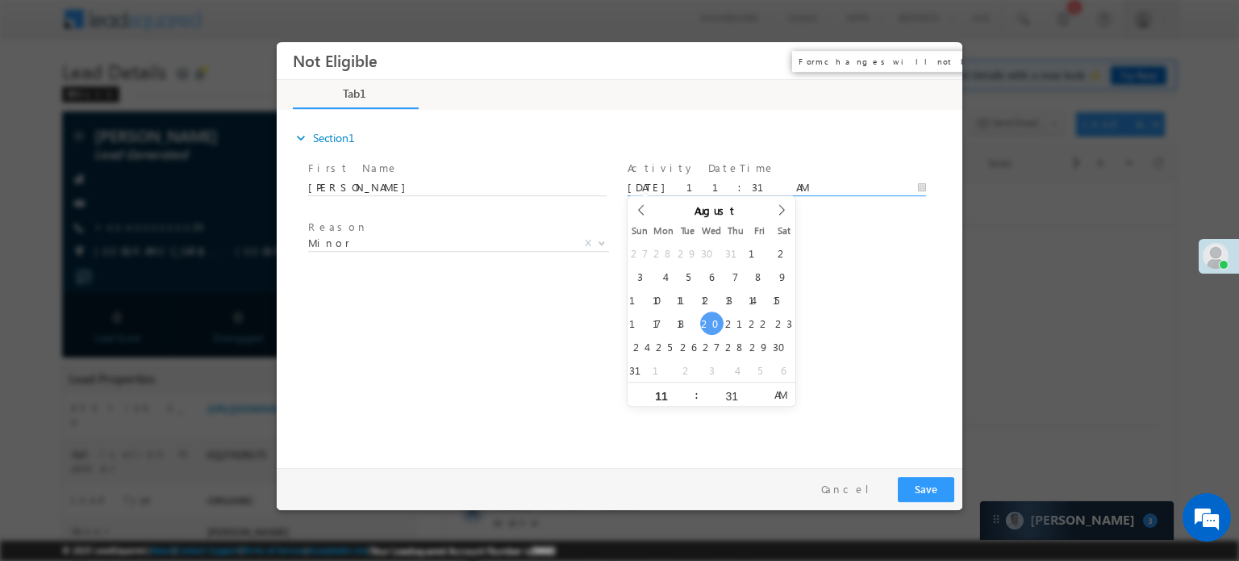
click at [939, 66] on button "×" at bounding box center [938, 60] width 27 height 30
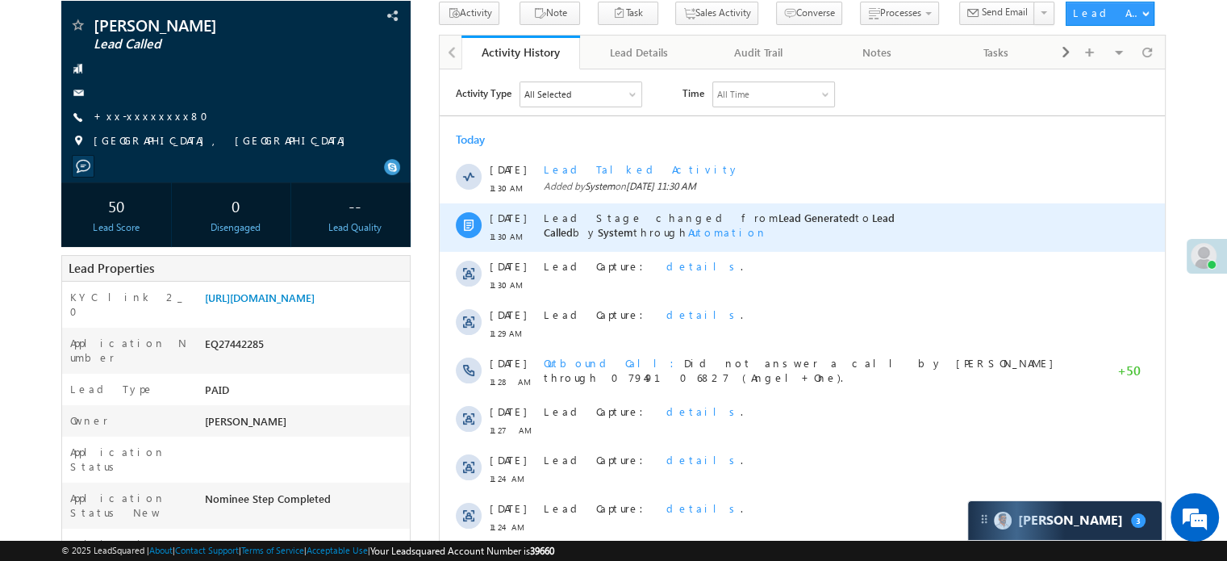
scroll to position [323, 0]
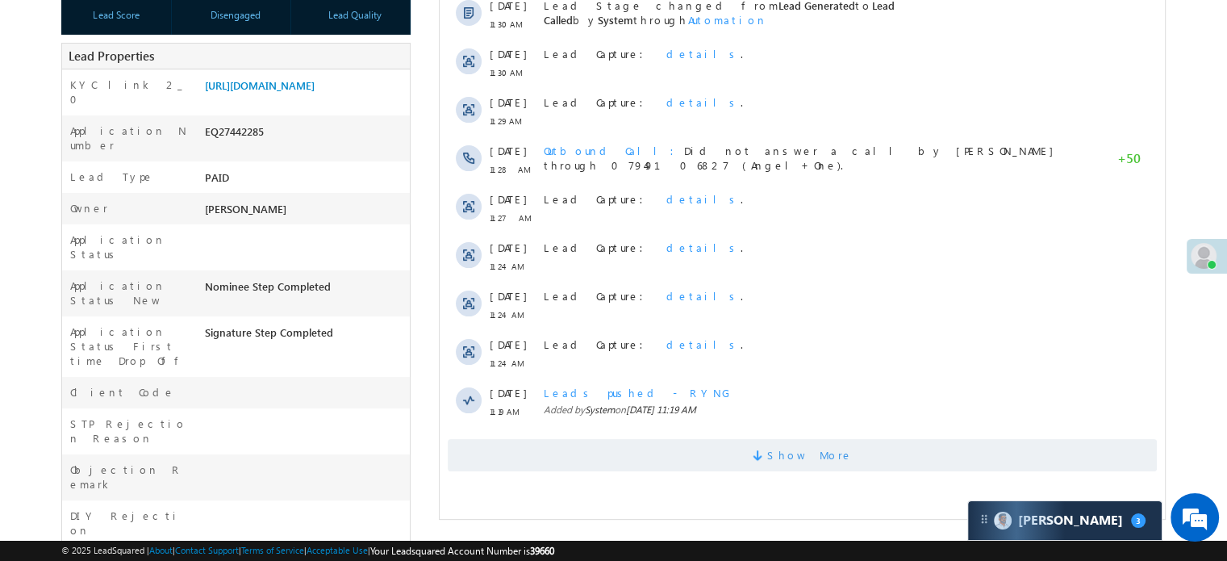
click at [618, 439] on span "Show More" at bounding box center [802, 455] width 709 height 32
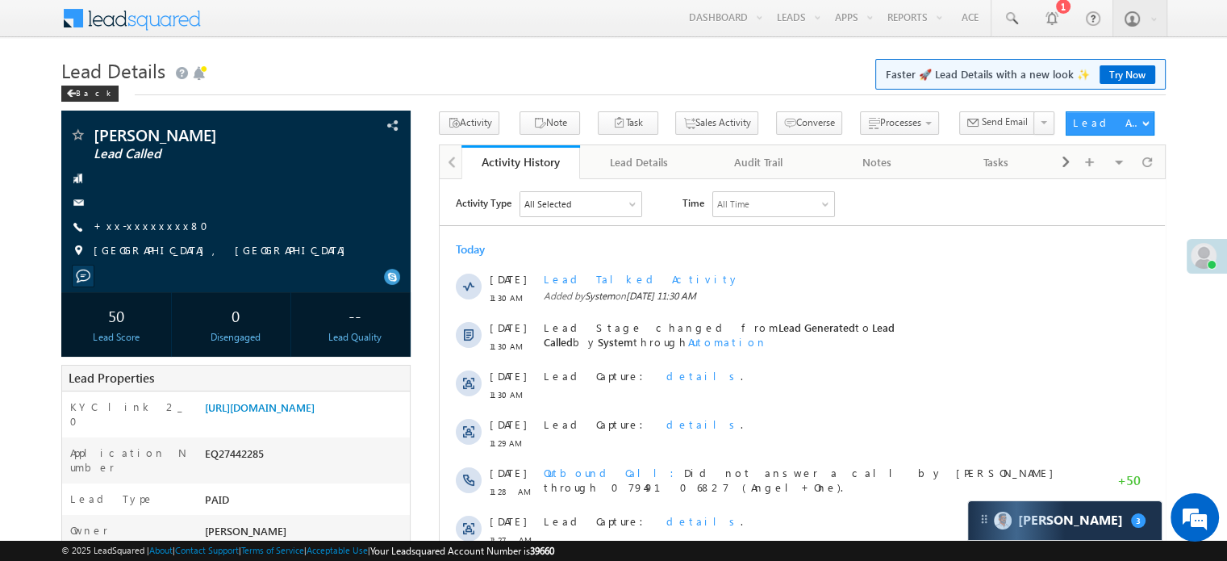
scroll to position [0, 0]
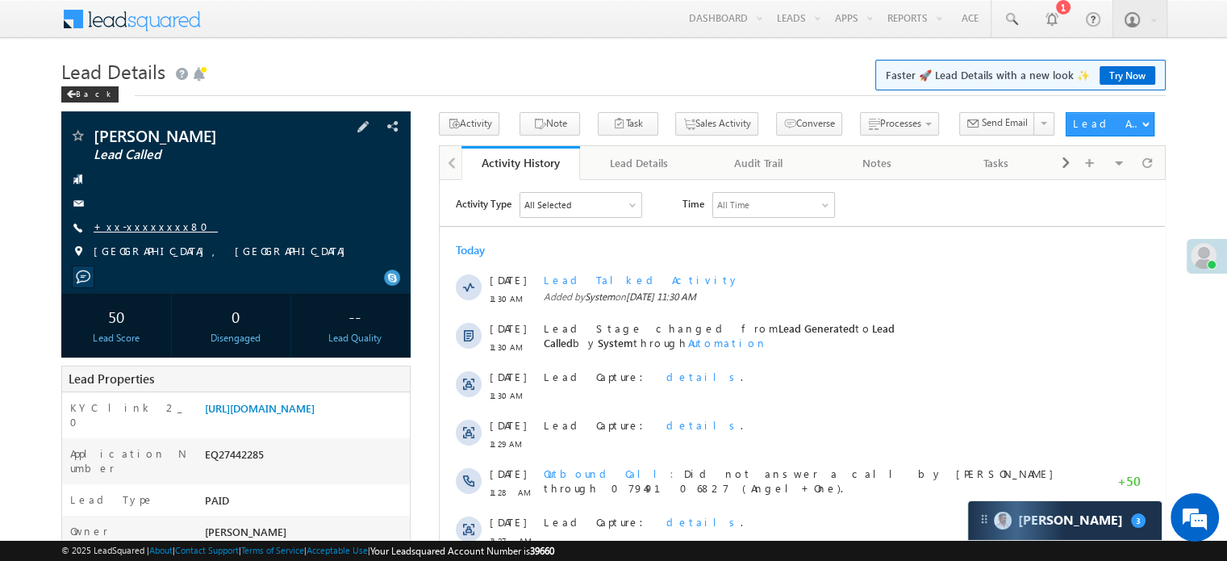
click at [134, 223] on link "+xx-xxxxxxxx80" at bounding box center [156, 226] width 124 height 14
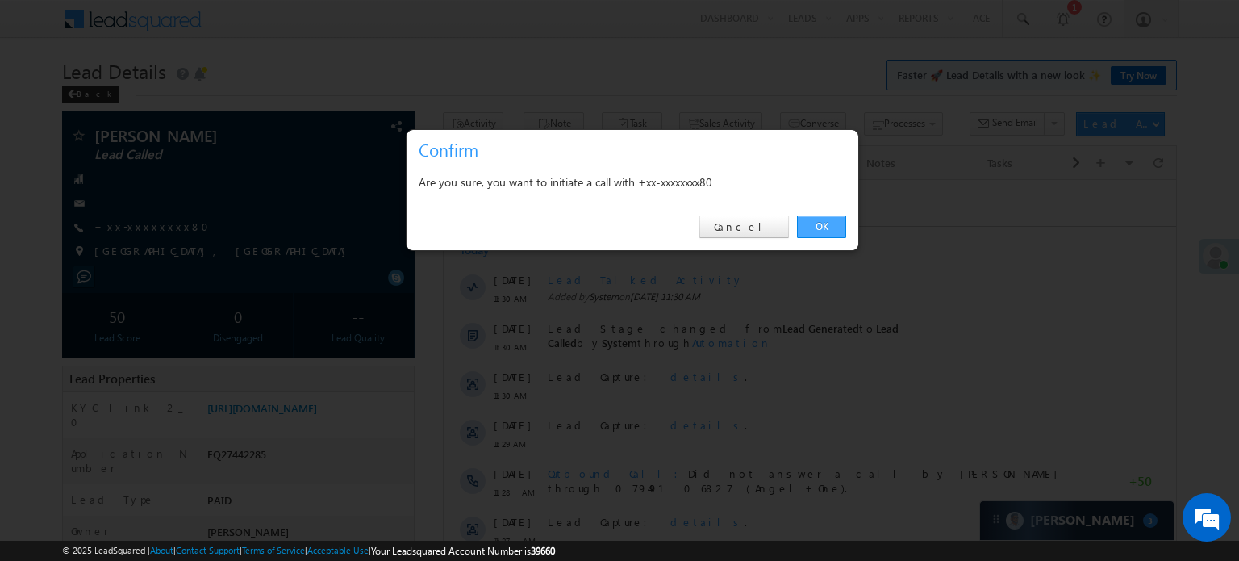
click at [820, 232] on link "OK" at bounding box center [821, 226] width 49 height 23
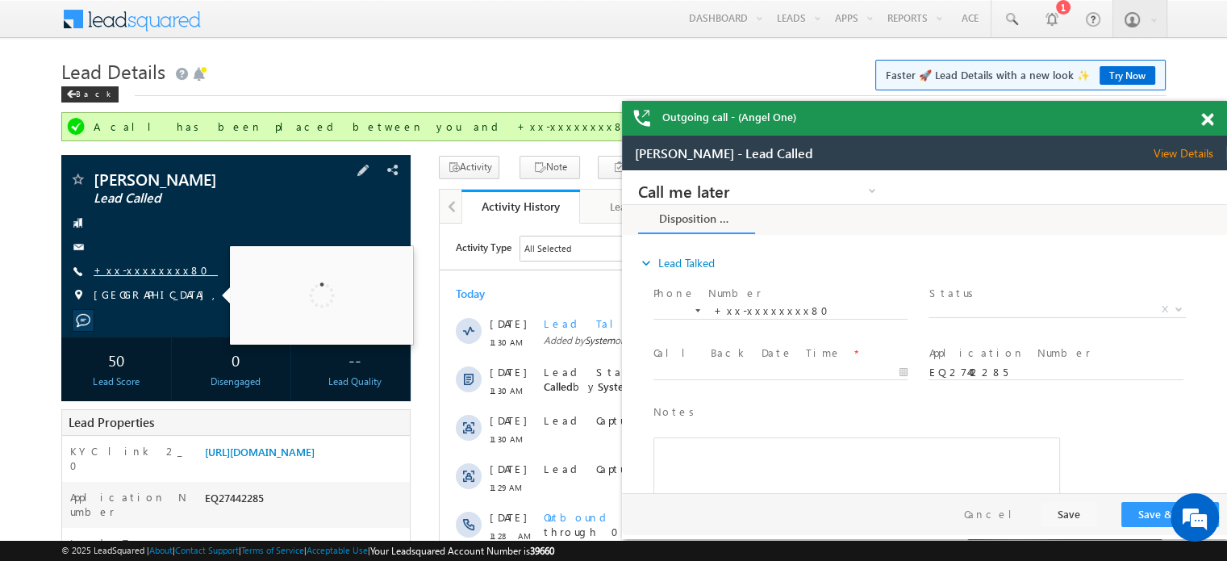
click at [148, 273] on link "+xx-xxxxxxxx80" at bounding box center [156, 270] width 124 height 14
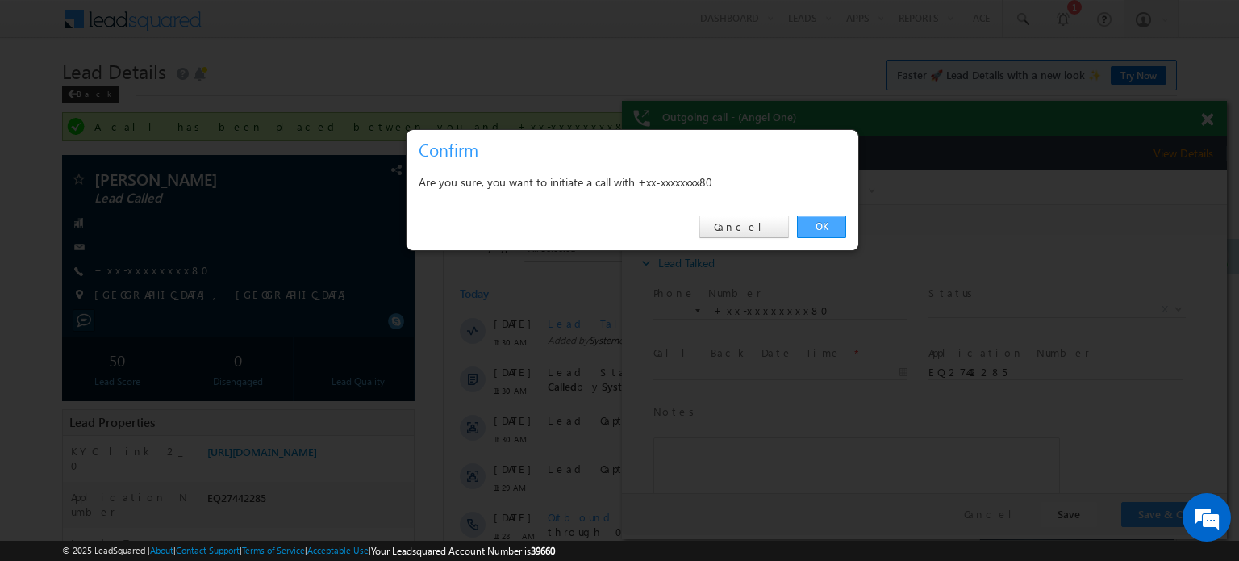
click at [829, 225] on link "OK" at bounding box center [821, 226] width 49 height 23
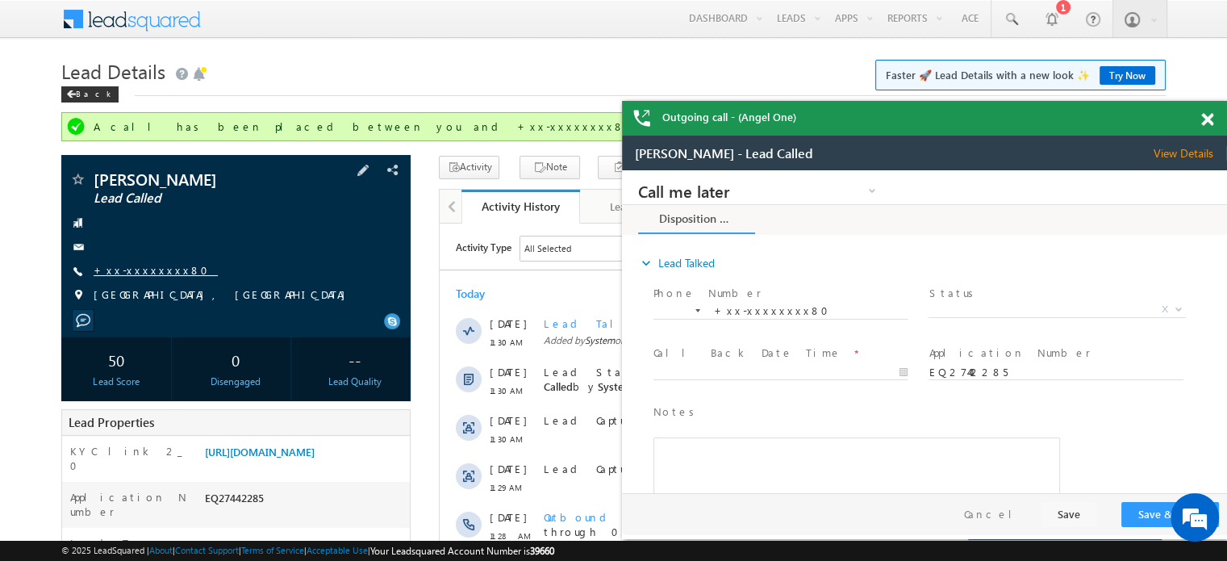
click at [132, 270] on link "+xx-xxxxxxxx80" at bounding box center [156, 270] width 124 height 14
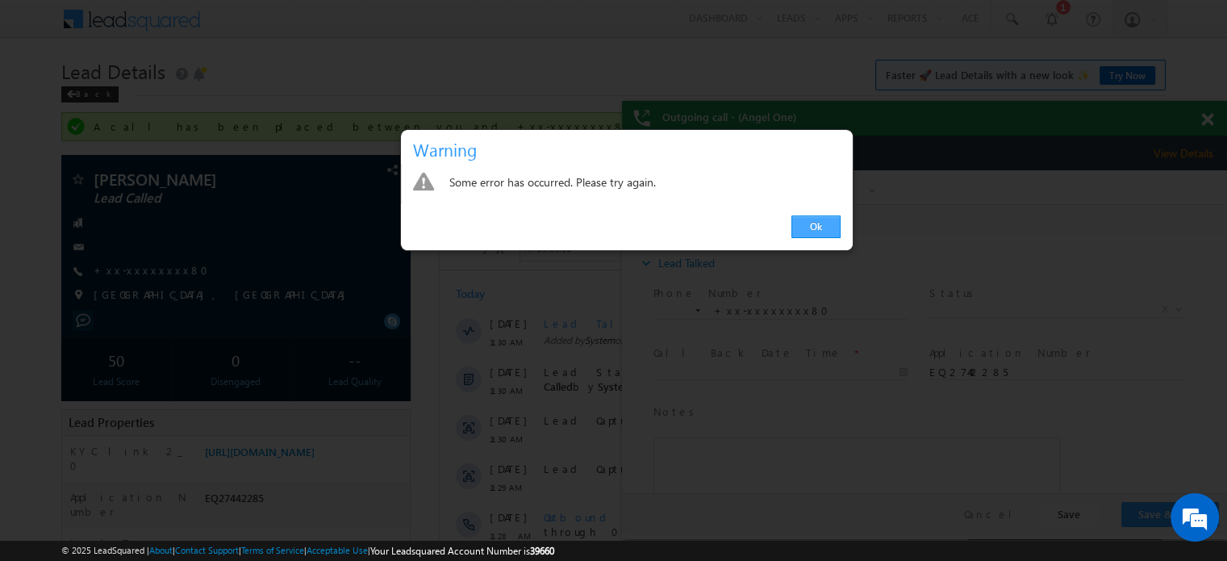
click at [817, 224] on link "Ok" at bounding box center [815, 226] width 49 height 23
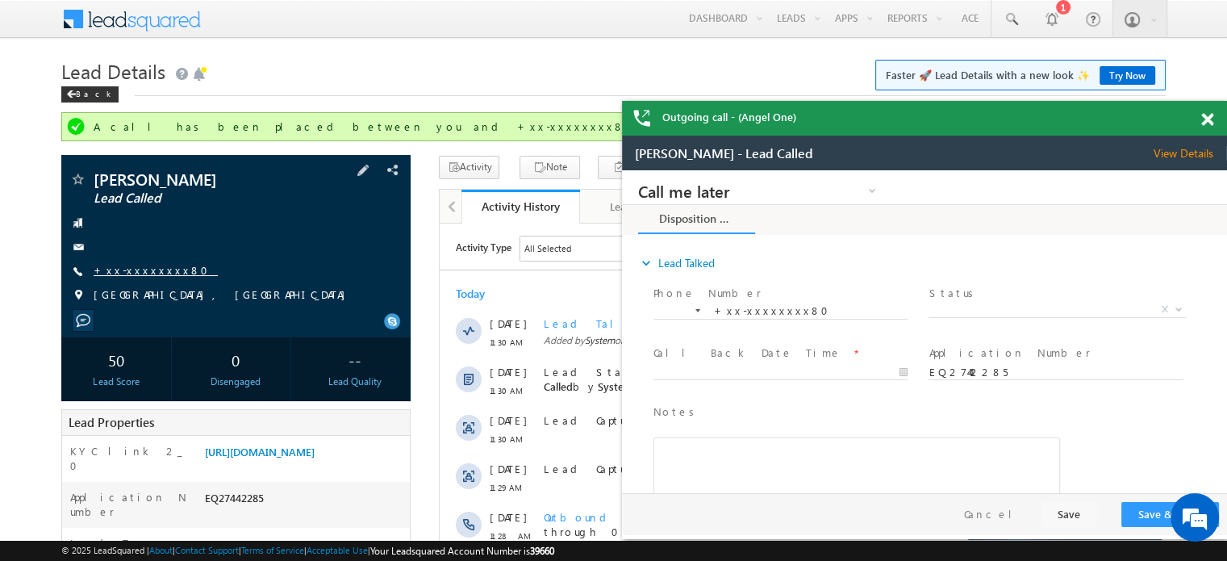
click at [119, 273] on link "+xx-xxxxxxxx80" at bounding box center [156, 270] width 124 height 14
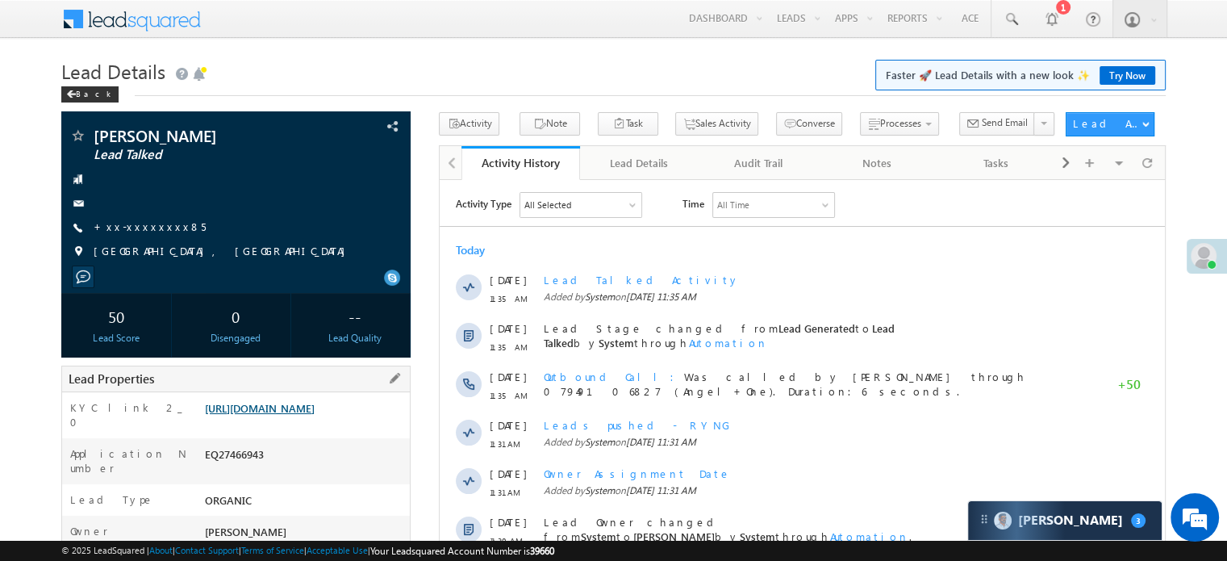
click at [307, 411] on link "[URL][DOMAIN_NAME]" at bounding box center [260, 408] width 110 height 14
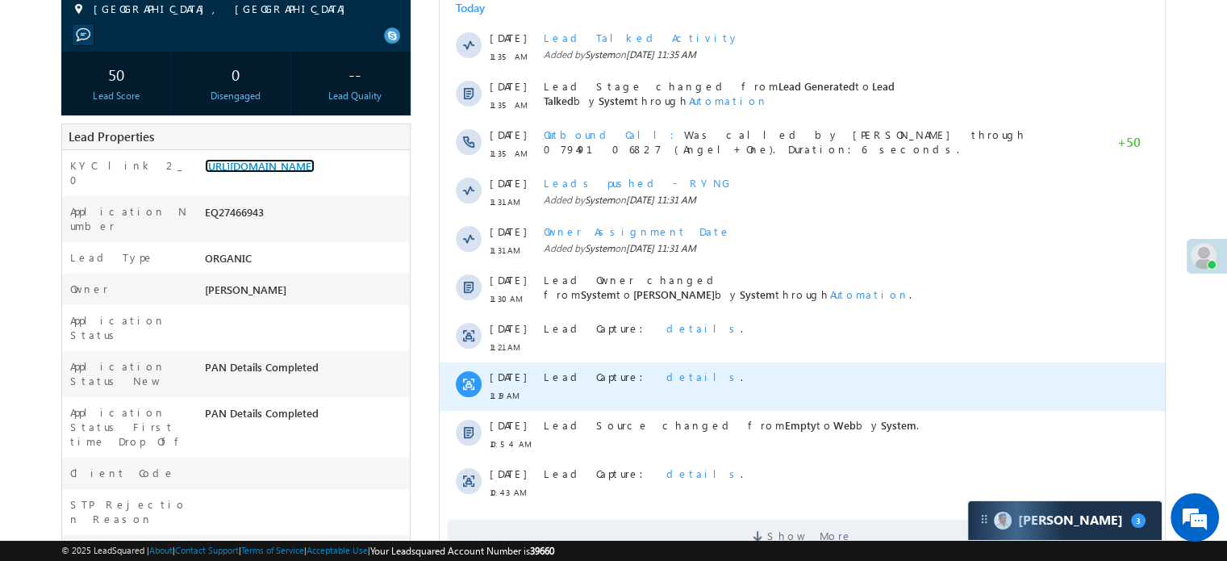
scroll to position [403, 0]
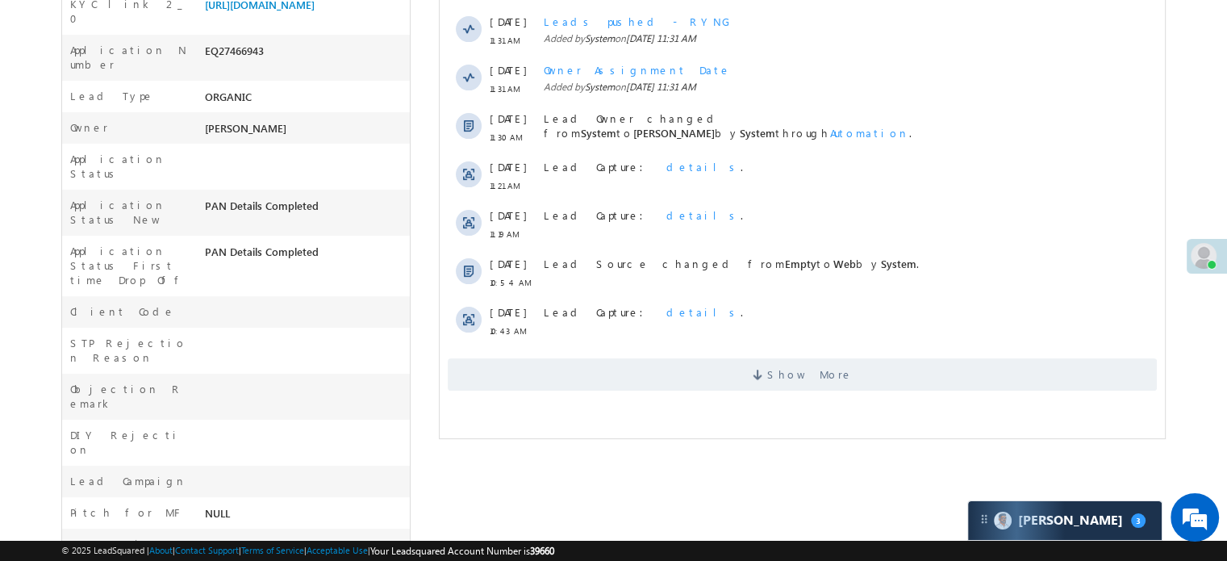
click at [633, 353] on div "Show More" at bounding box center [802, 368] width 725 height 44
click at [633, 374] on span "Show More" at bounding box center [802, 374] width 709 height 32
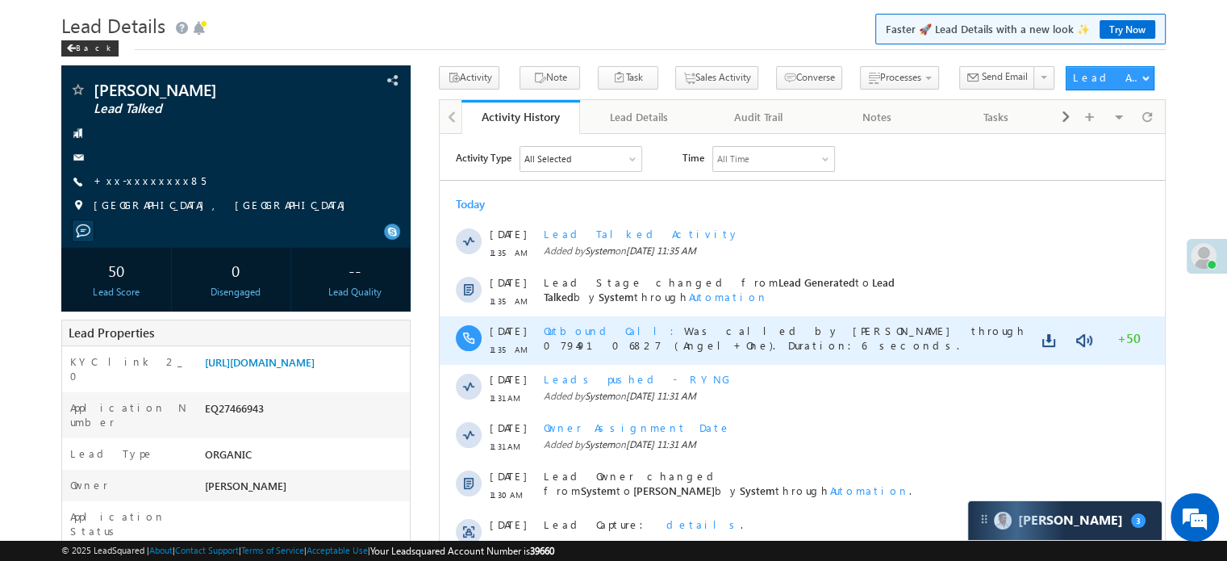
scroll to position [0, 0]
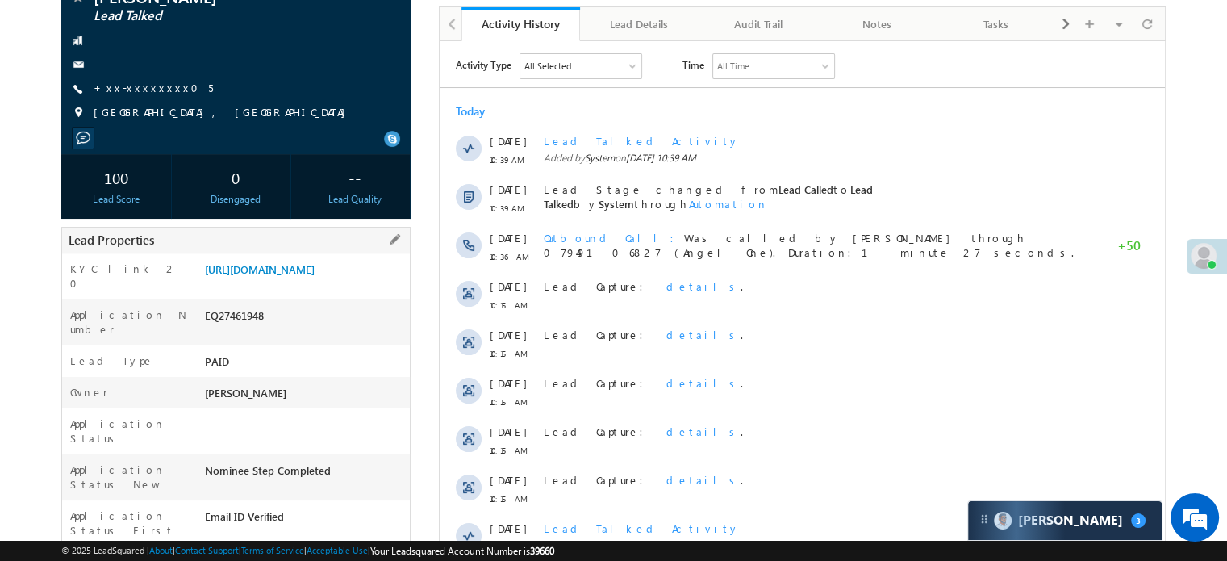
scroll to position [81, 0]
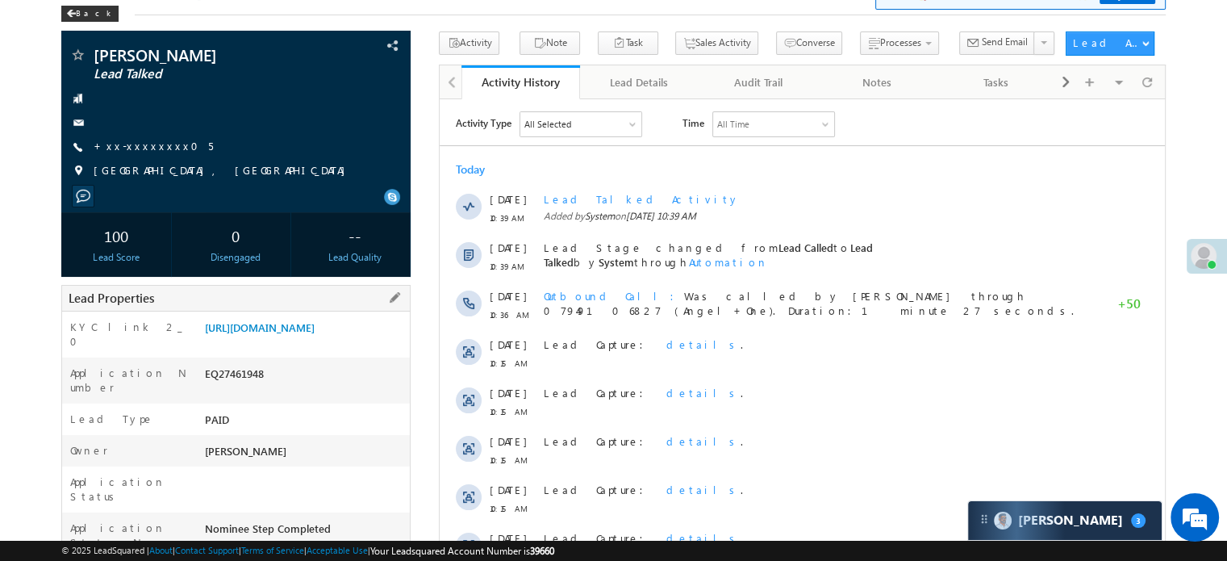
click at [365, 342] on div "[URL][DOMAIN_NAME]" at bounding box center [305, 330] width 209 height 23
click at [315, 334] on link "[URL][DOMAIN_NAME]" at bounding box center [260, 327] width 110 height 14
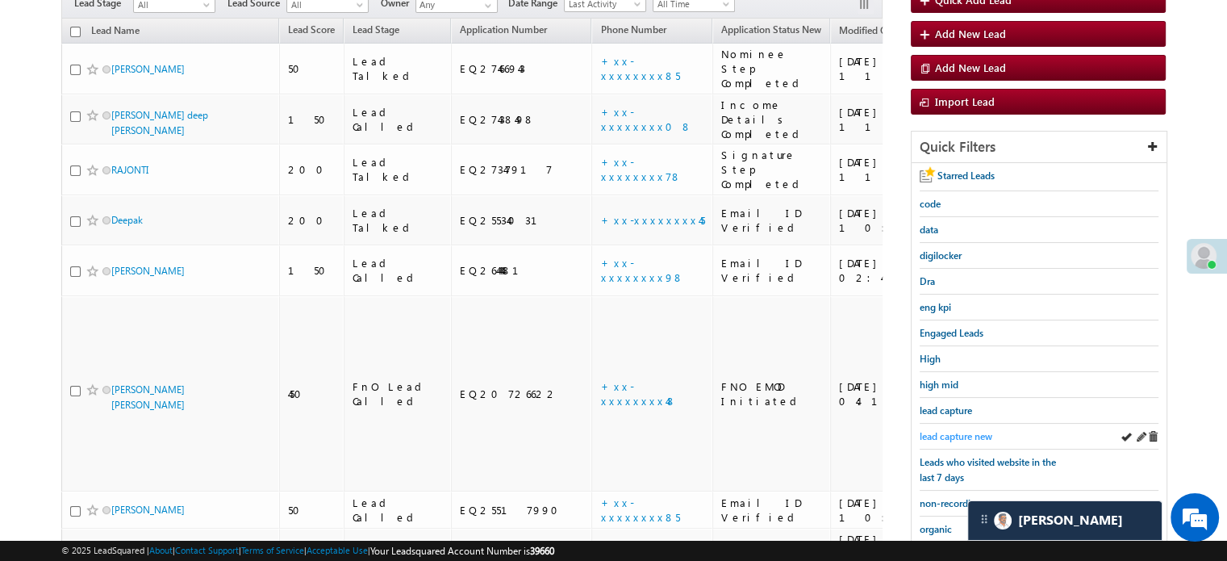
click at [955, 432] on span "lead capture new" at bounding box center [956, 436] width 73 height 12
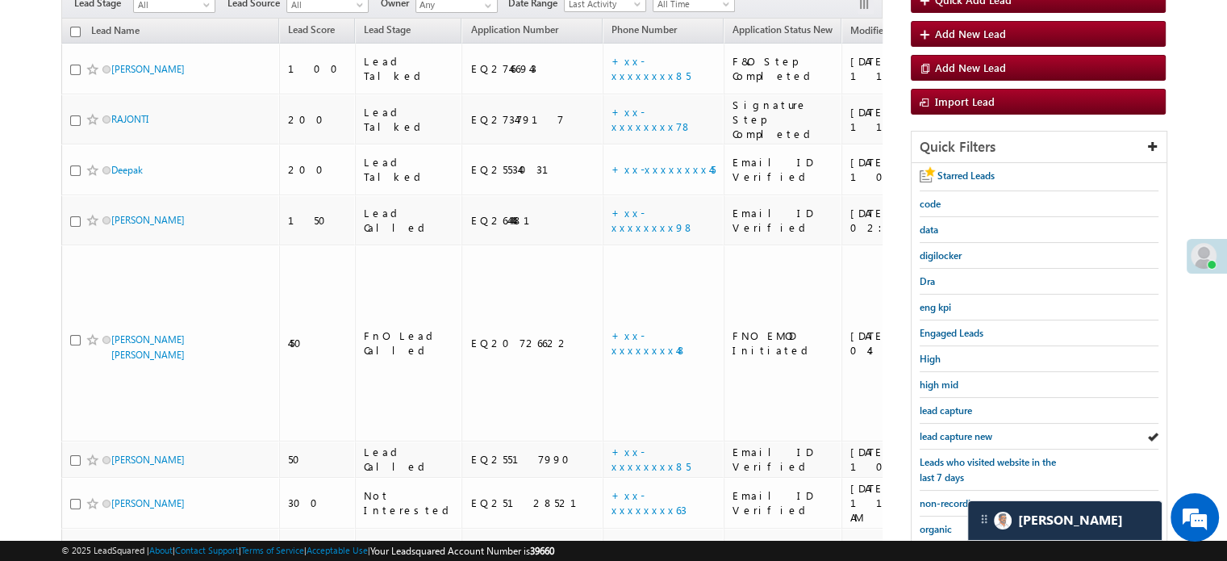
click at [955, 432] on span "lead capture new" at bounding box center [956, 436] width 73 height 12
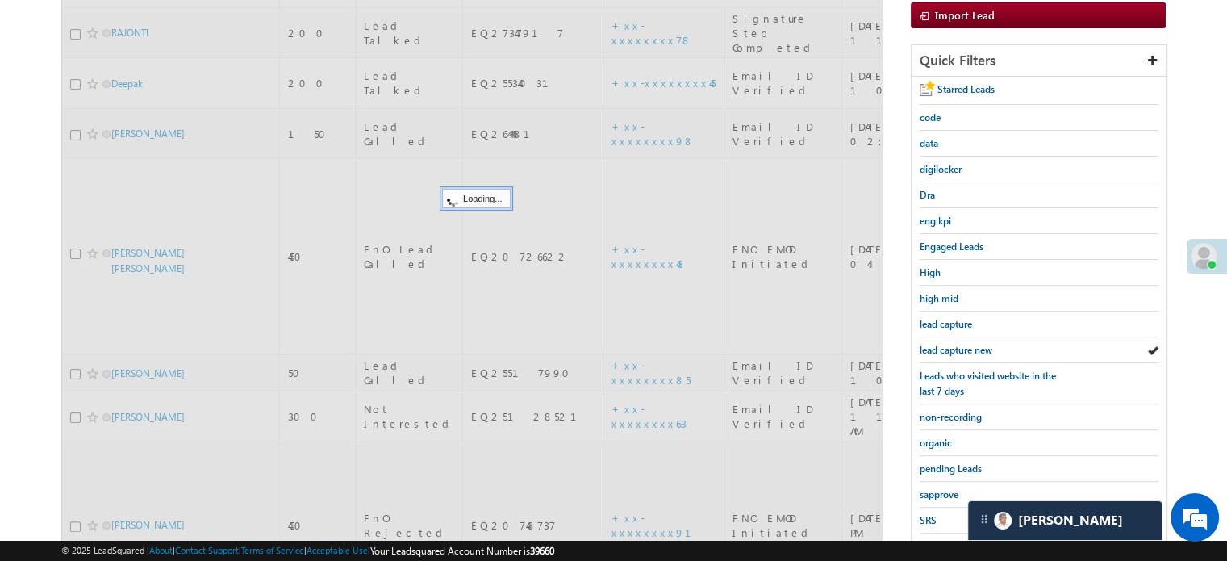
scroll to position [346, 0]
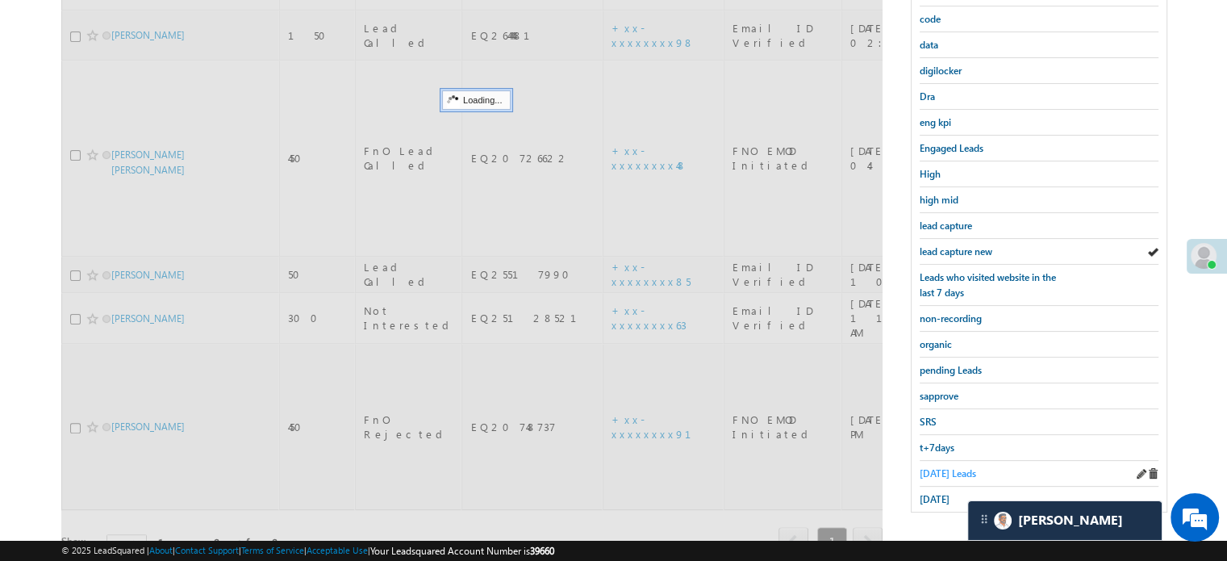
click at [941, 467] on span "Today's Leads" at bounding box center [948, 473] width 56 height 12
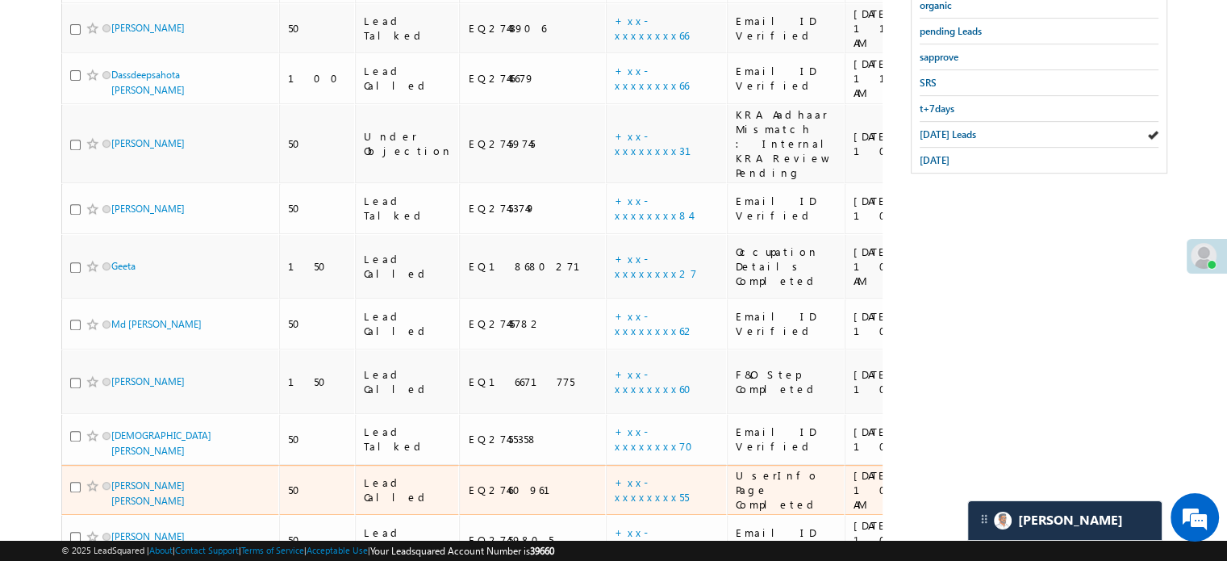
scroll to position [362, 0]
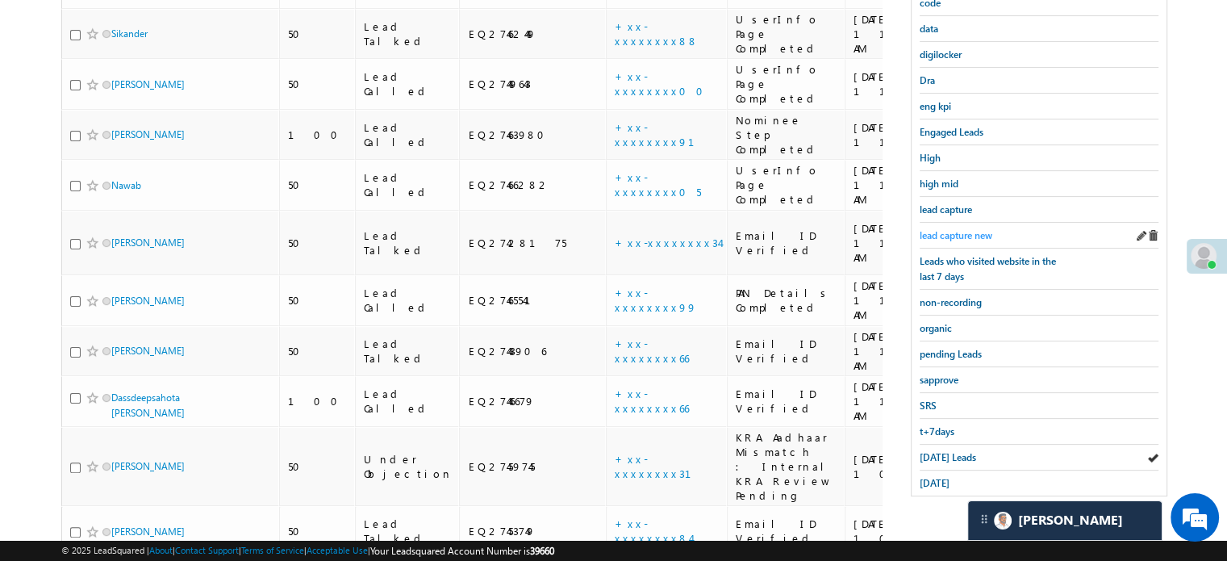
click at [938, 235] on span "lead capture new" at bounding box center [956, 235] width 73 height 12
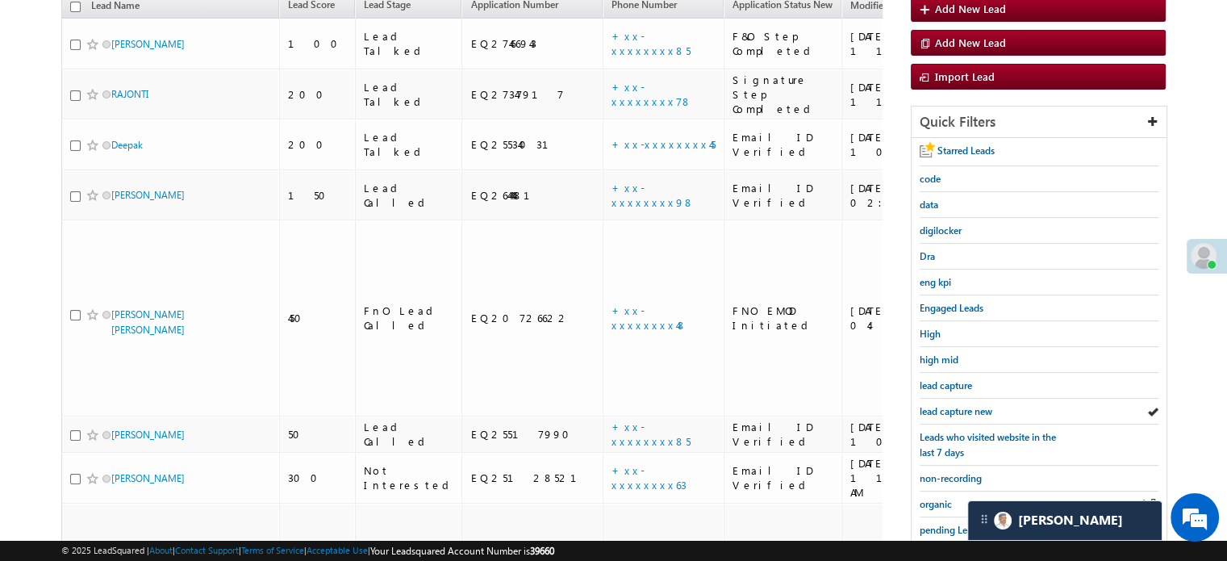
scroll to position [346, 0]
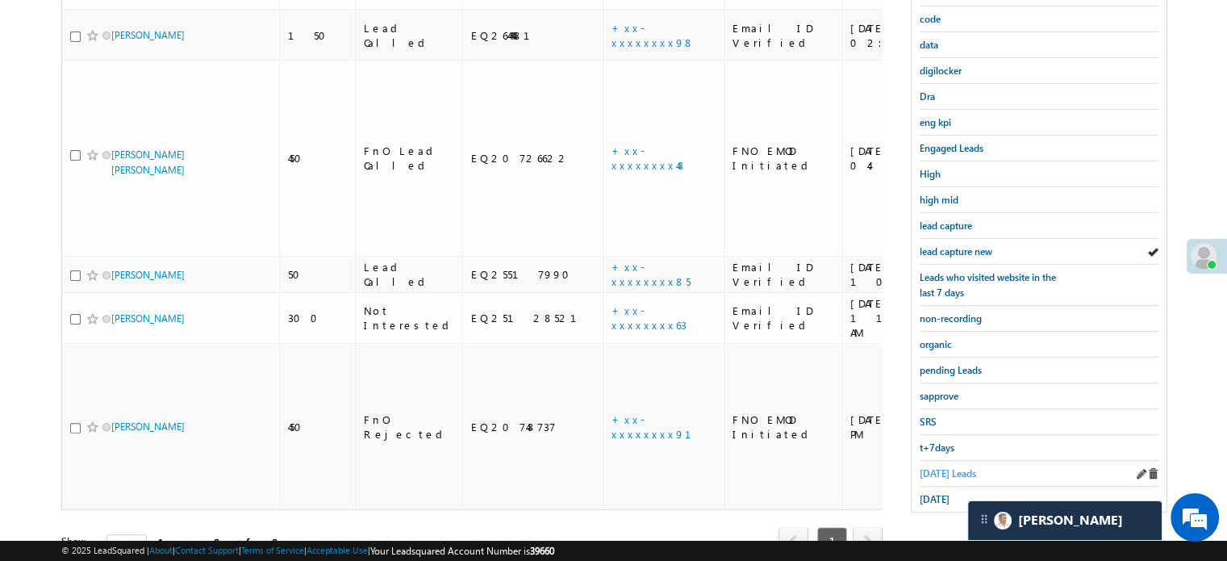
click at [948, 470] on span "Today's Leads" at bounding box center [948, 473] width 56 height 12
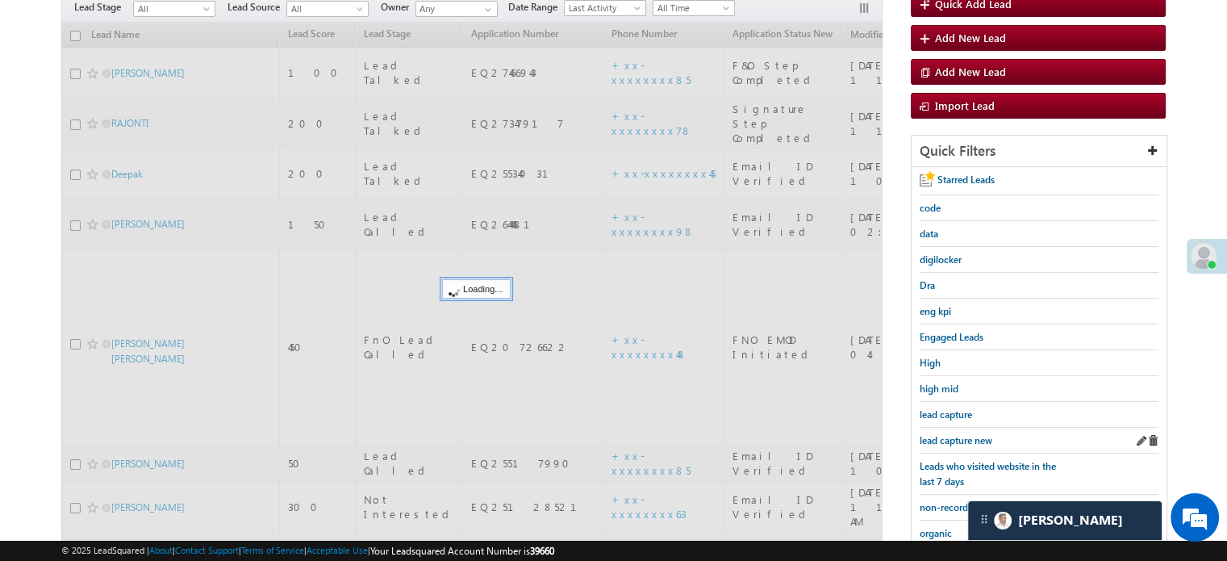
scroll to position [185, 0]
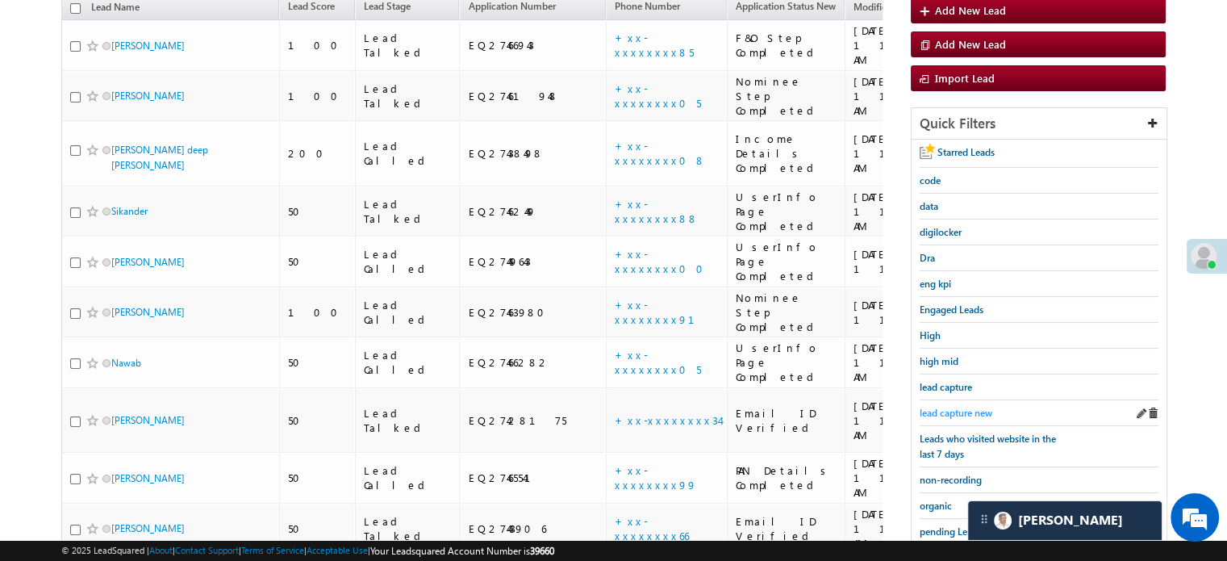
click at [946, 407] on span "lead capture new" at bounding box center [956, 413] width 73 height 12
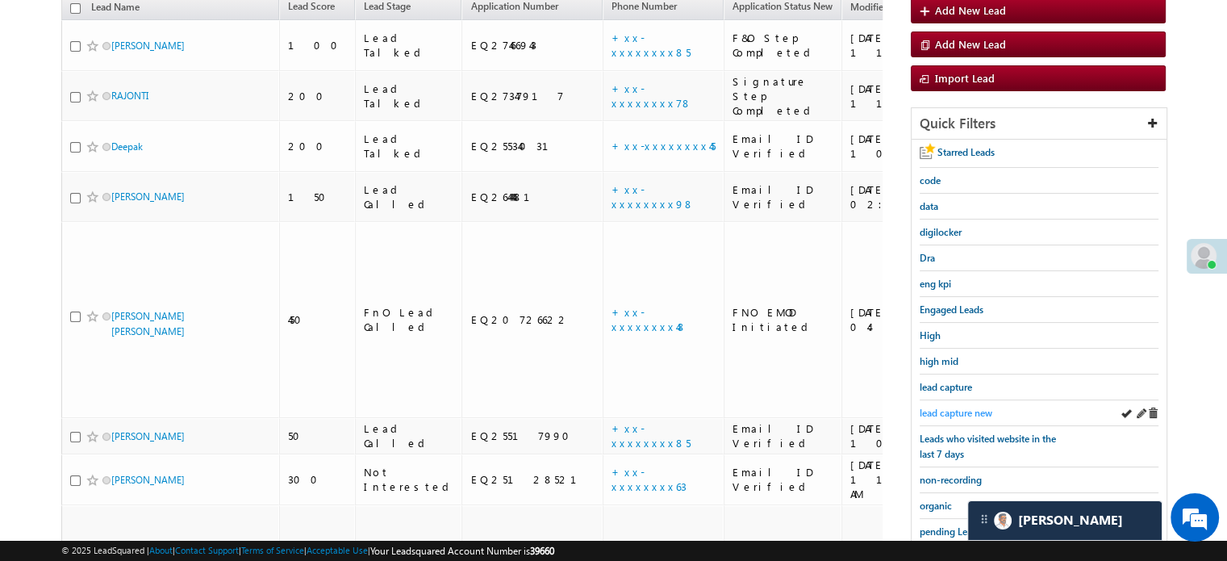
click at [962, 407] on span "lead capture new" at bounding box center [956, 413] width 73 height 12
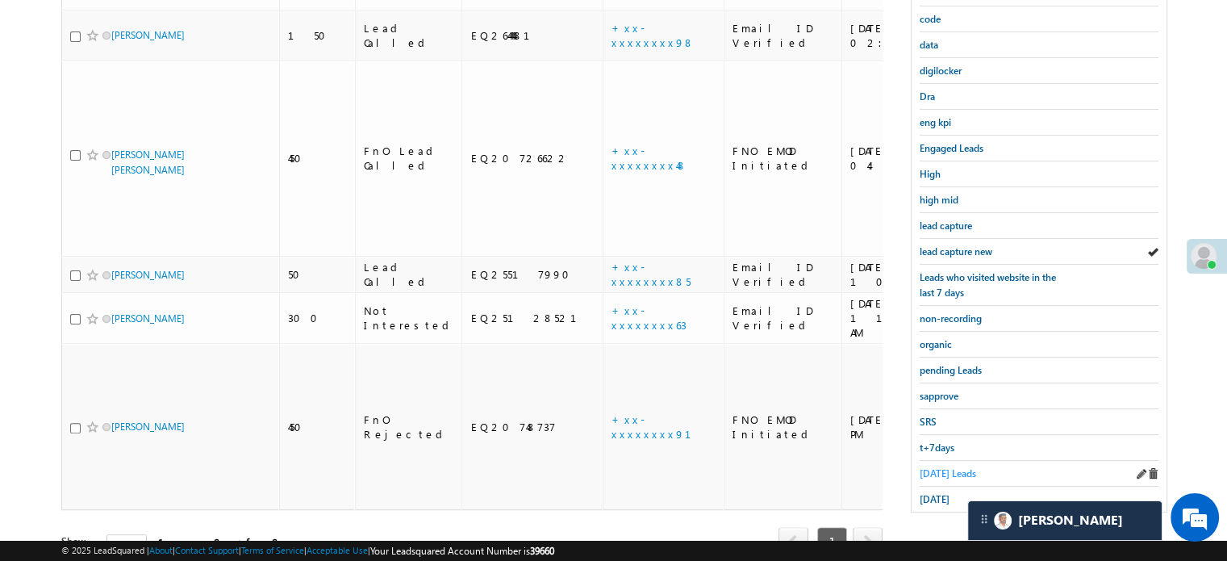
click at [948, 465] on link "Today's Leads" at bounding box center [948, 472] width 56 height 15
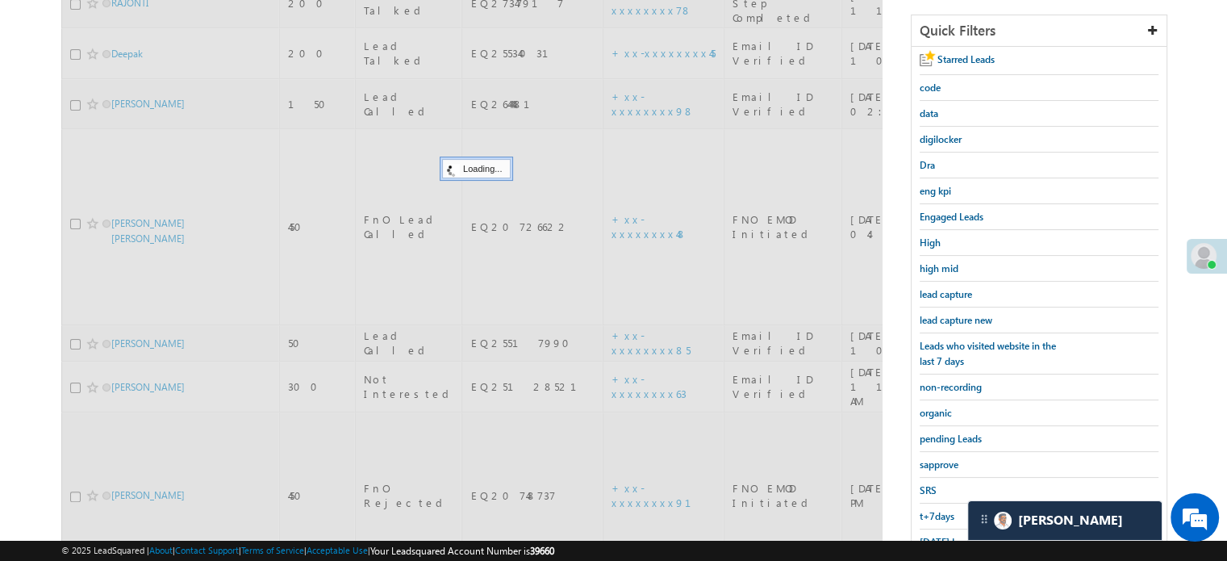
scroll to position [185, 0]
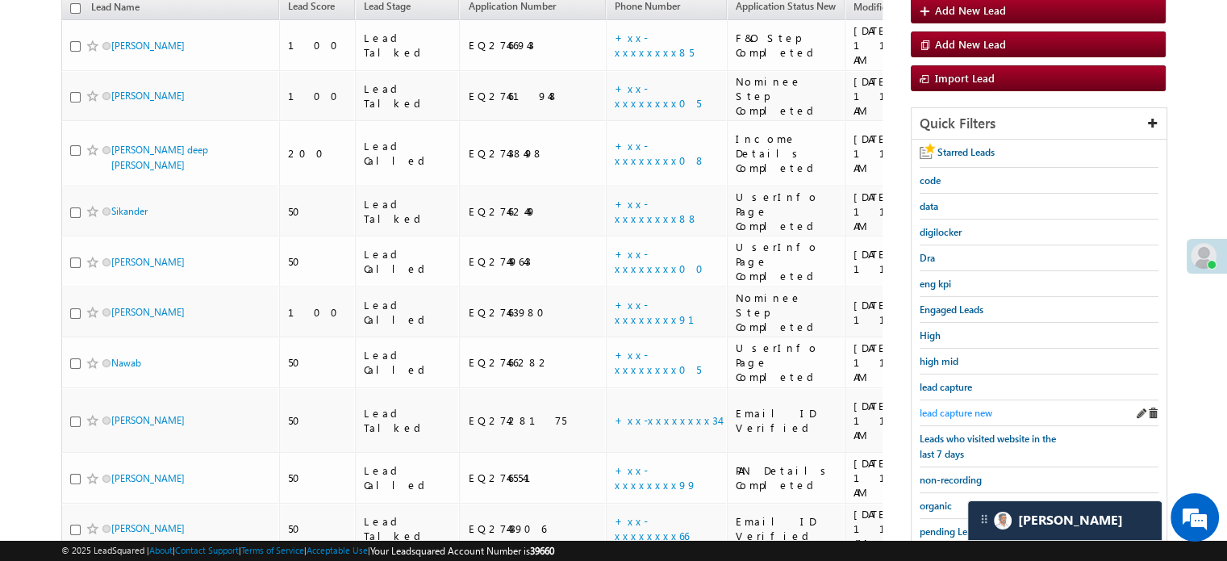
click at [951, 412] on span "lead capture new" at bounding box center [956, 413] width 73 height 12
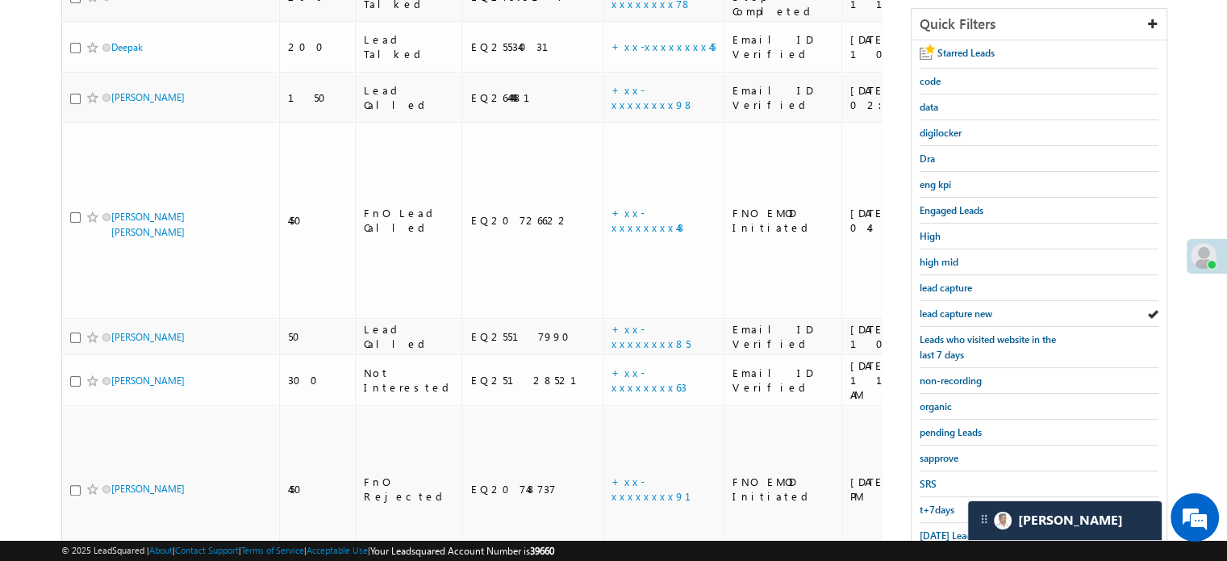
scroll to position [346, 0]
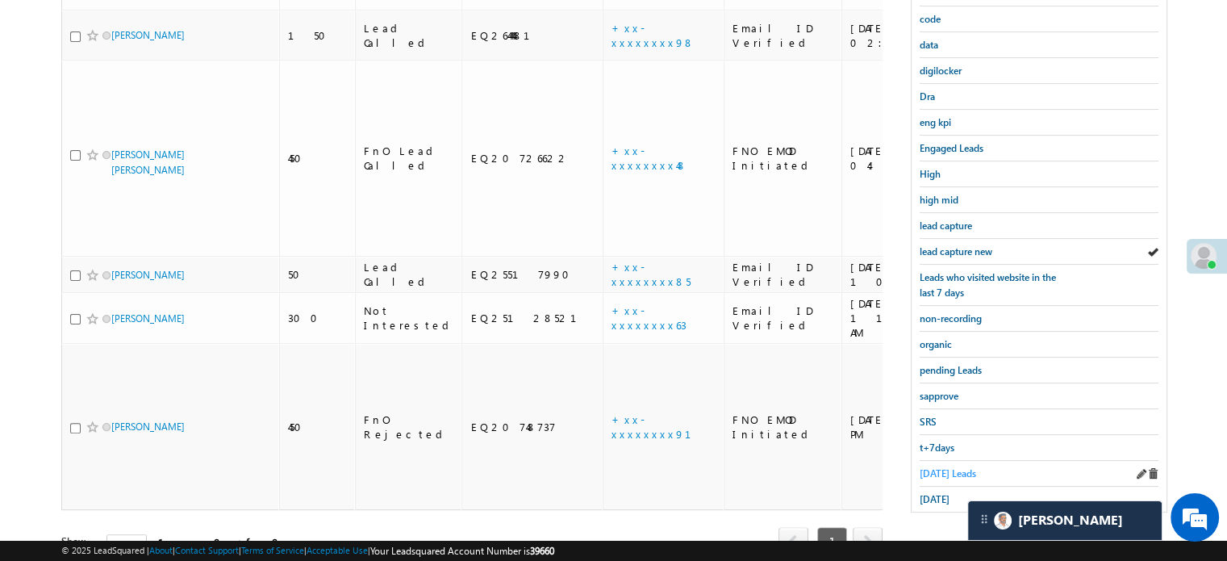
click at [937, 467] on span "Today's Leads" at bounding box center [948, 473] width 56 height 12
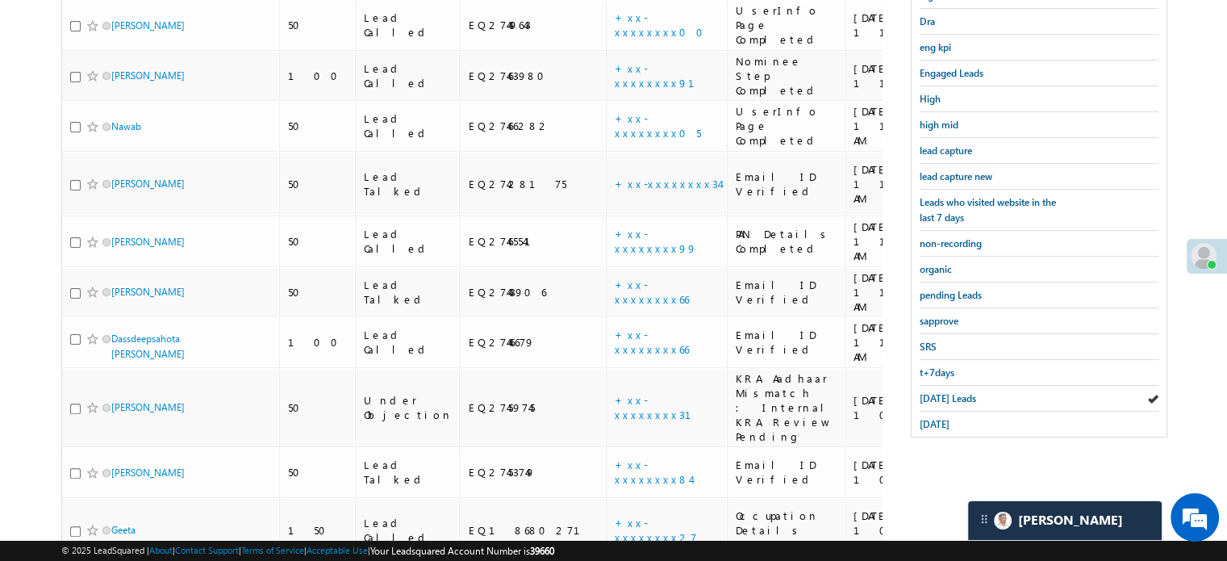
scroll to position [427, 0]
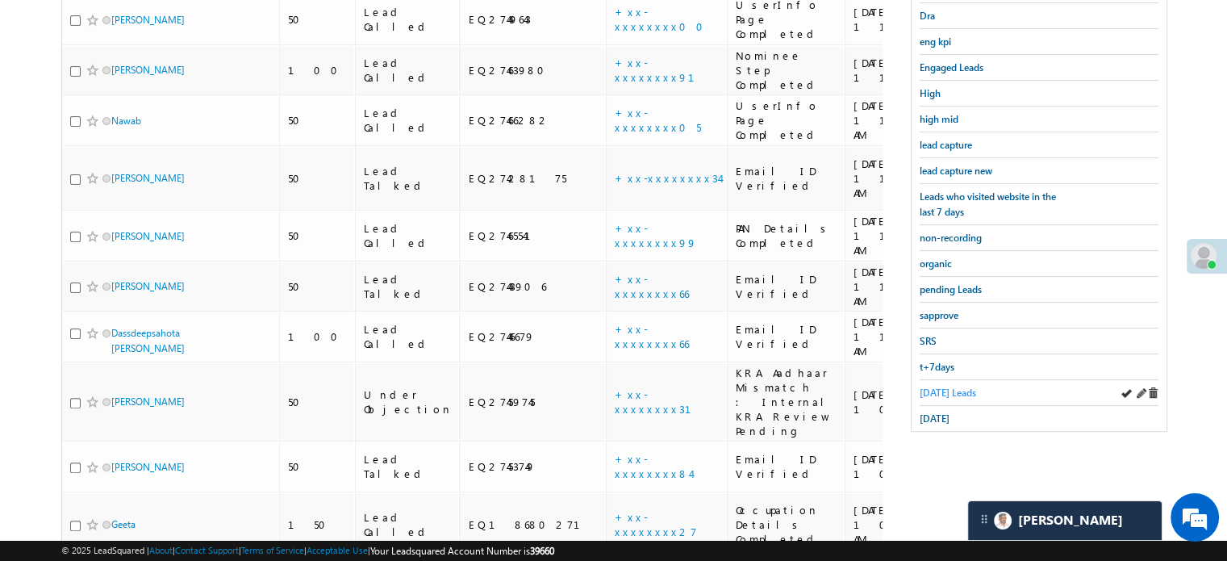
click at [942, 387] on span "Today's Leads" at bounding box center [948, 392] width 56 height 12
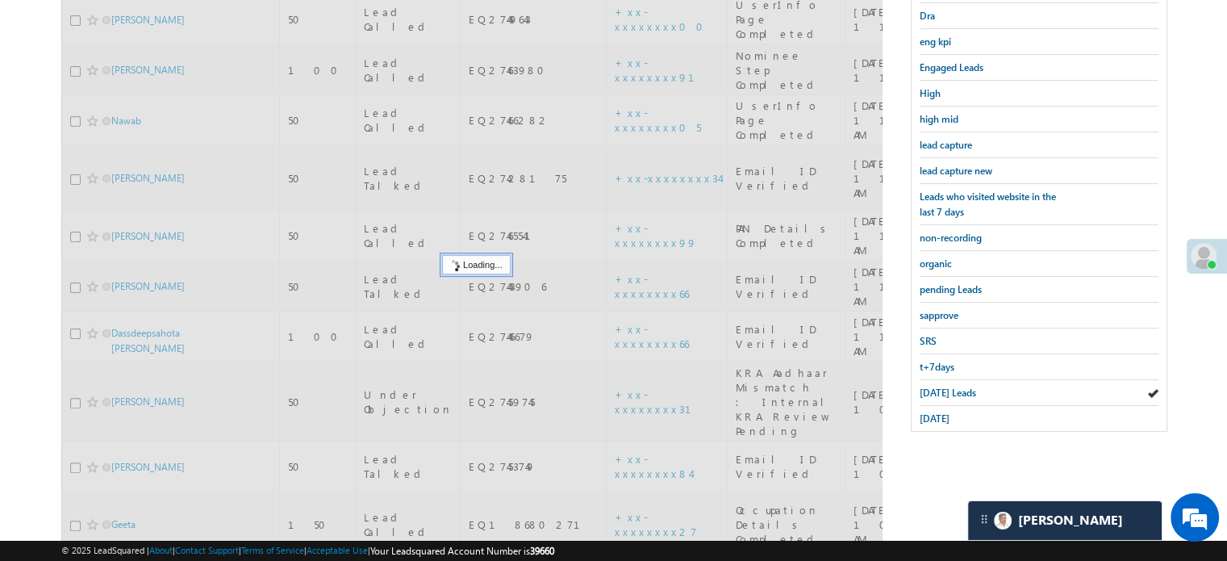
scroll to position [265, 0]
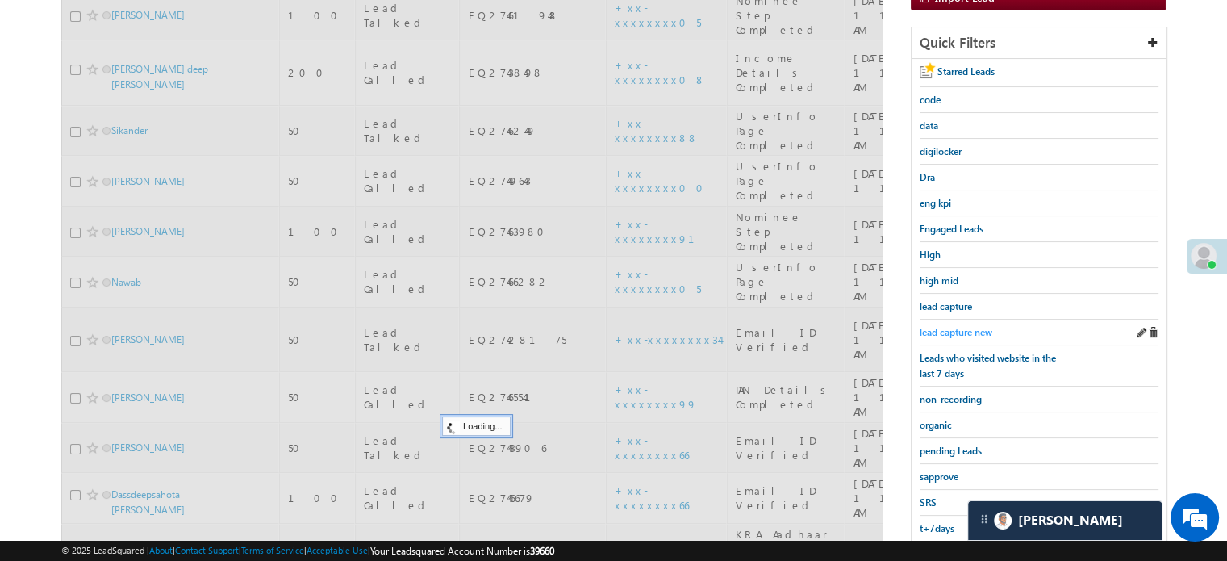
click at [958, 327] on span "lead capture new" at bounding box center [956, 332] width 73 height 12
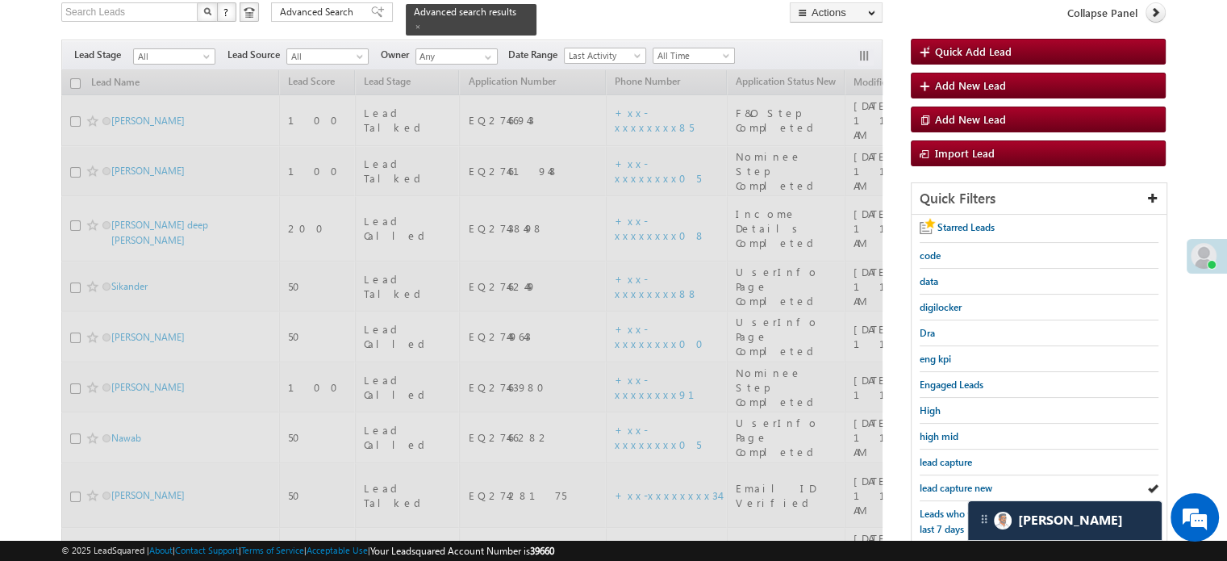
scroll to position [185, 0]
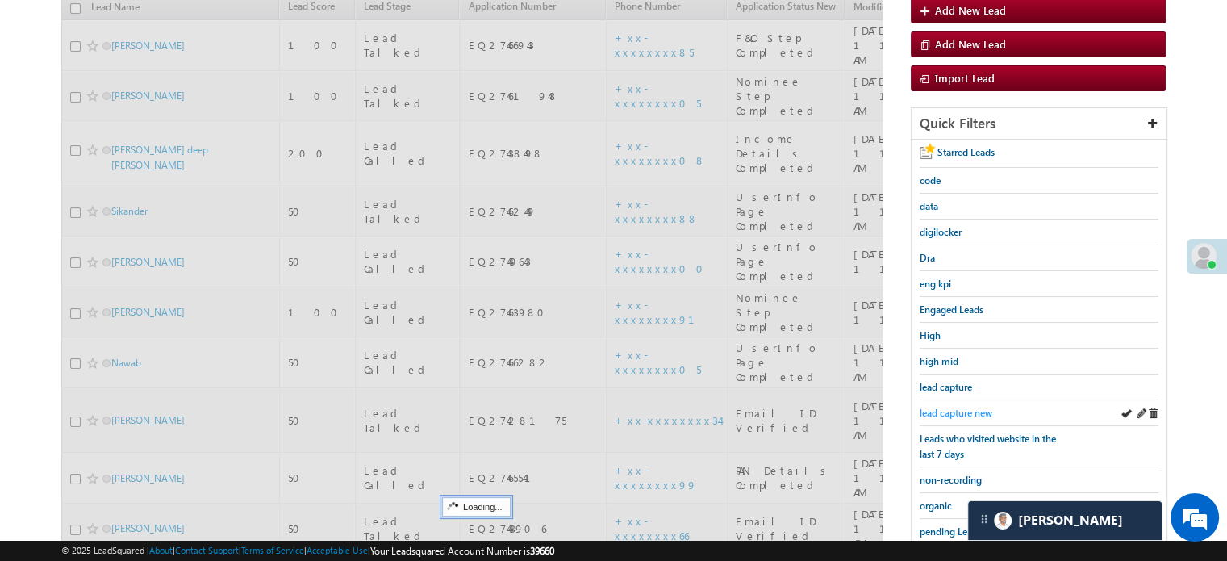
click at [930, 414] on span "lead capture new" at bounding box center [956, 413] width 73 height 12
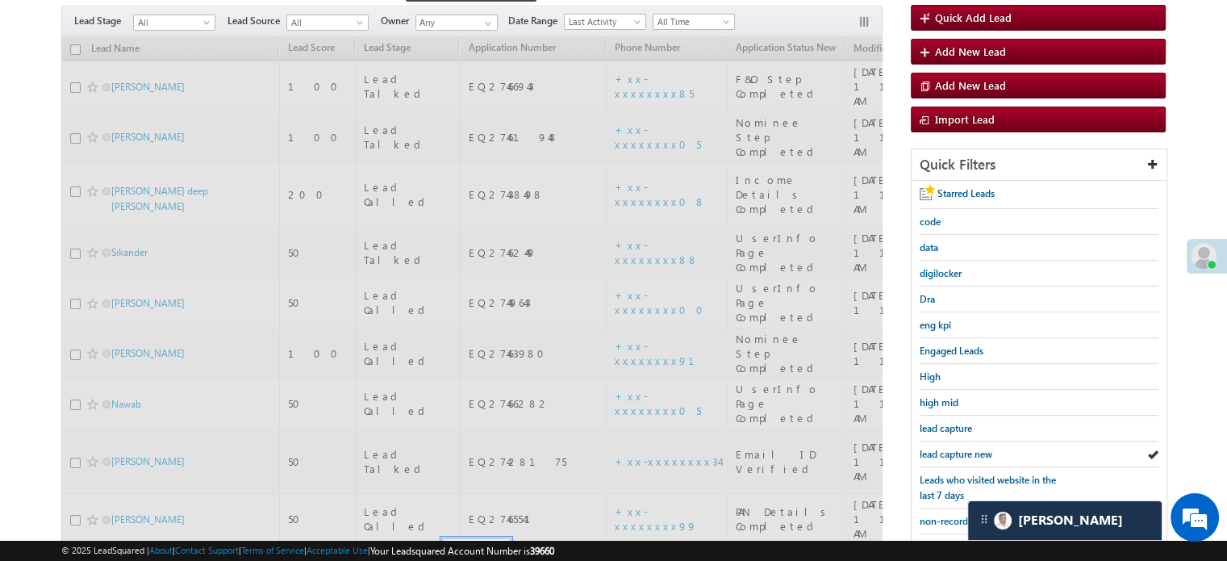
scroll to position [104, 0]
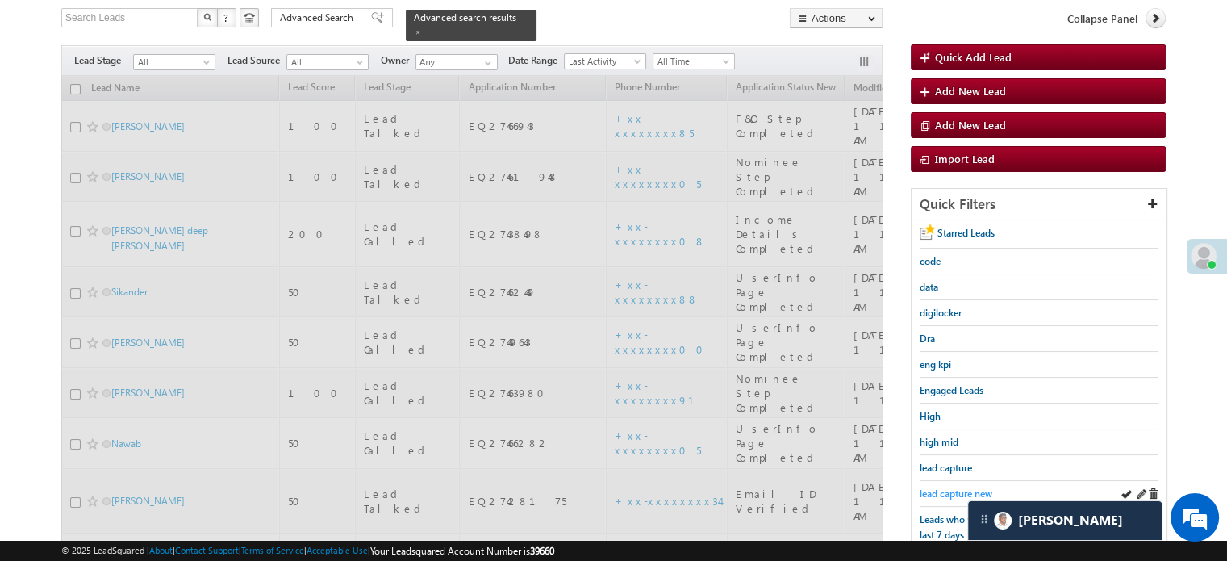
click at [931, 487] on span "lead capture new" at bounding box center [956, 493] width 73 height 12
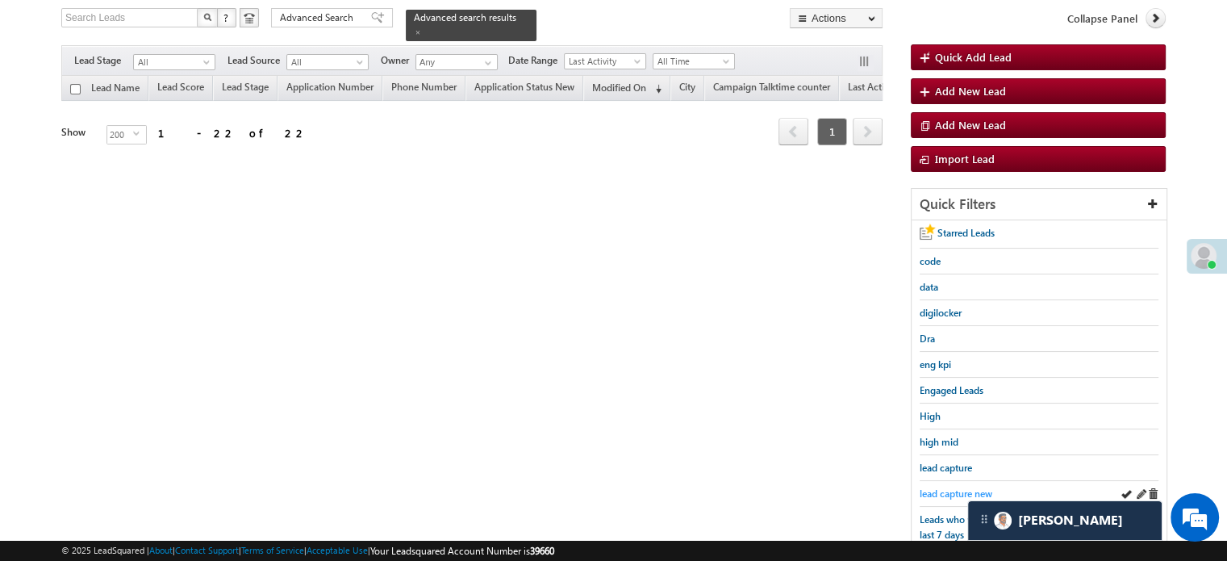
click at [962, 487] on span "lead capture new" at bounding box center [956, 493] width 73 height 12
click at [716, 355] on div "Search Leads X ? 22 results found Advanced Search Advanced Search Advanced sear…" at bounding box center [613, 389] width 1104 height 762
click at [949, 492] on span "lead capture new" at bounding box center [956, 493] width 73 height 12
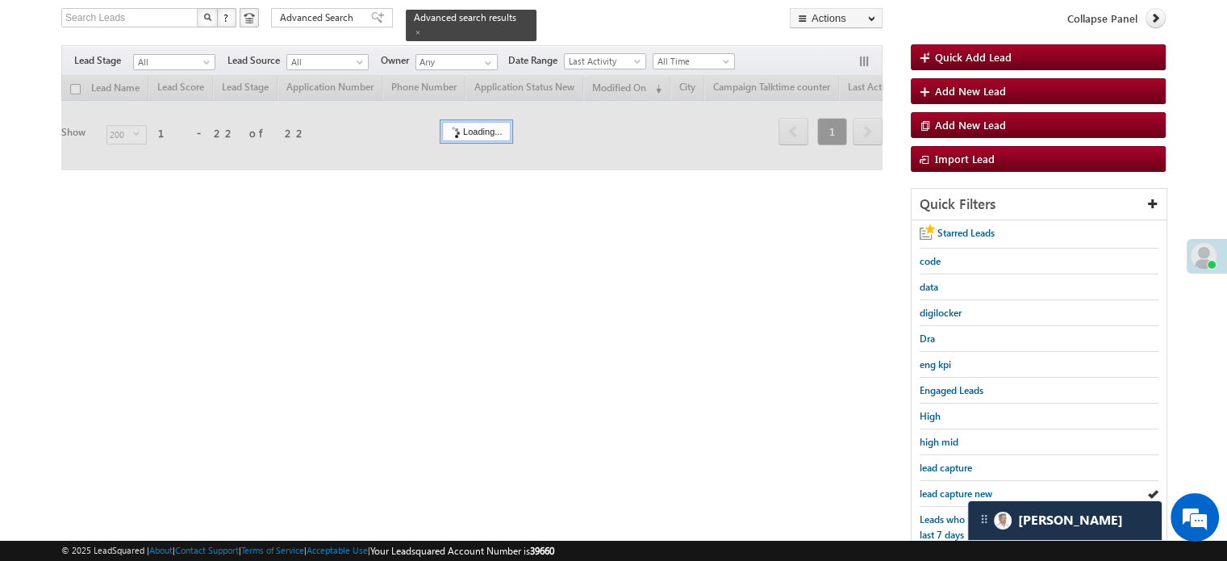
click at [949, 492] on span "lead capture new" at bounding box center [956, 493] width 73 height 12
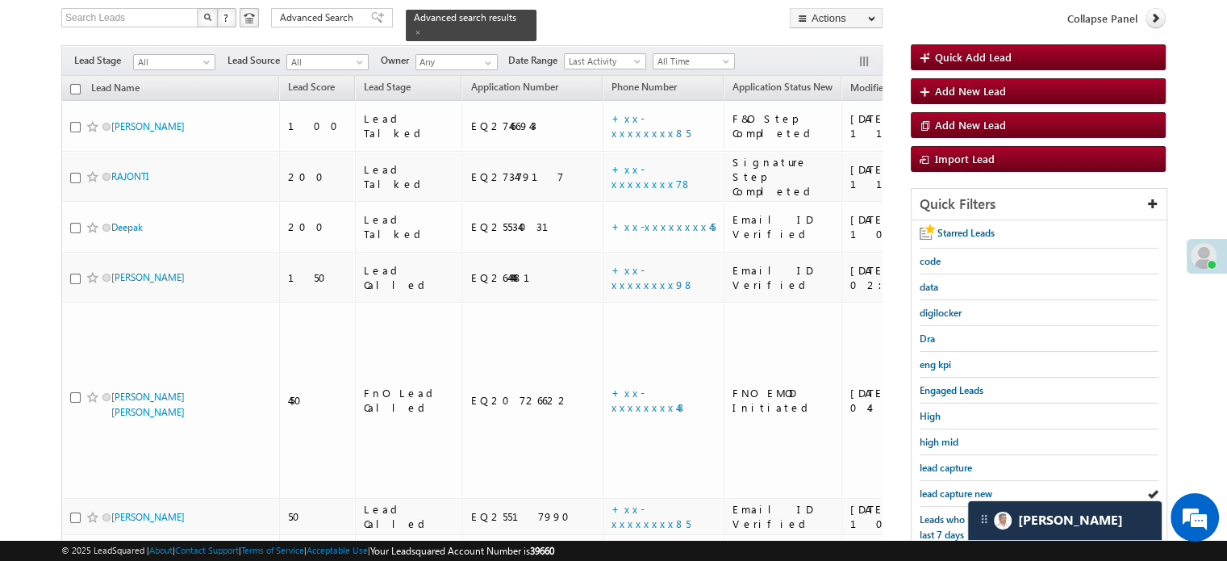
click at [949, 492] on span "lead capture new" at bounding box center [956, 493] width 73 height 12
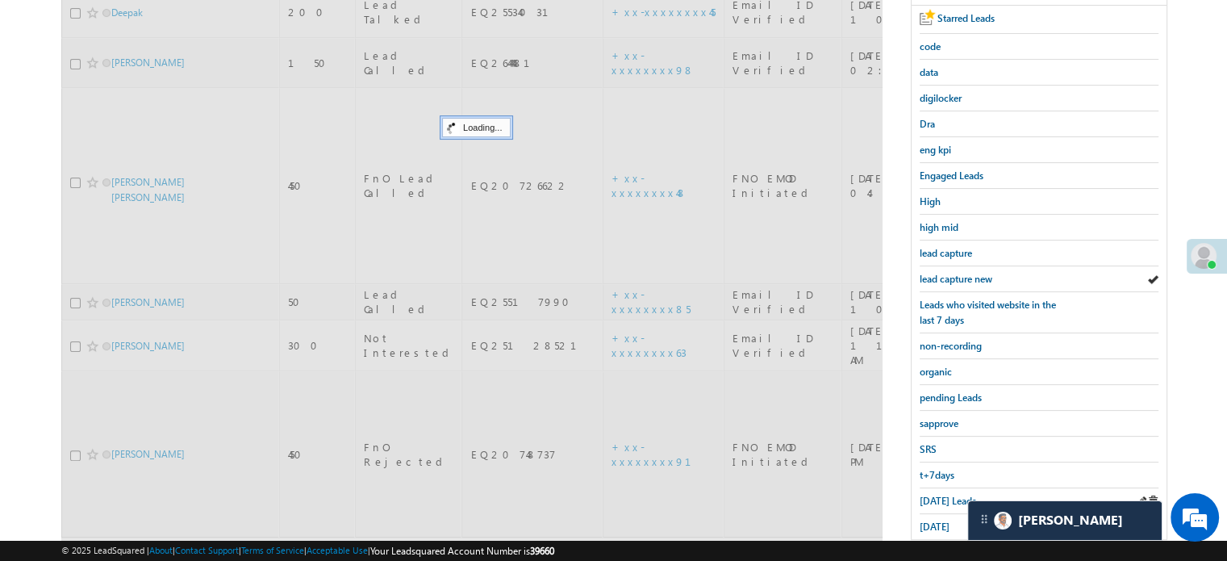
scroll to position [346, 0]
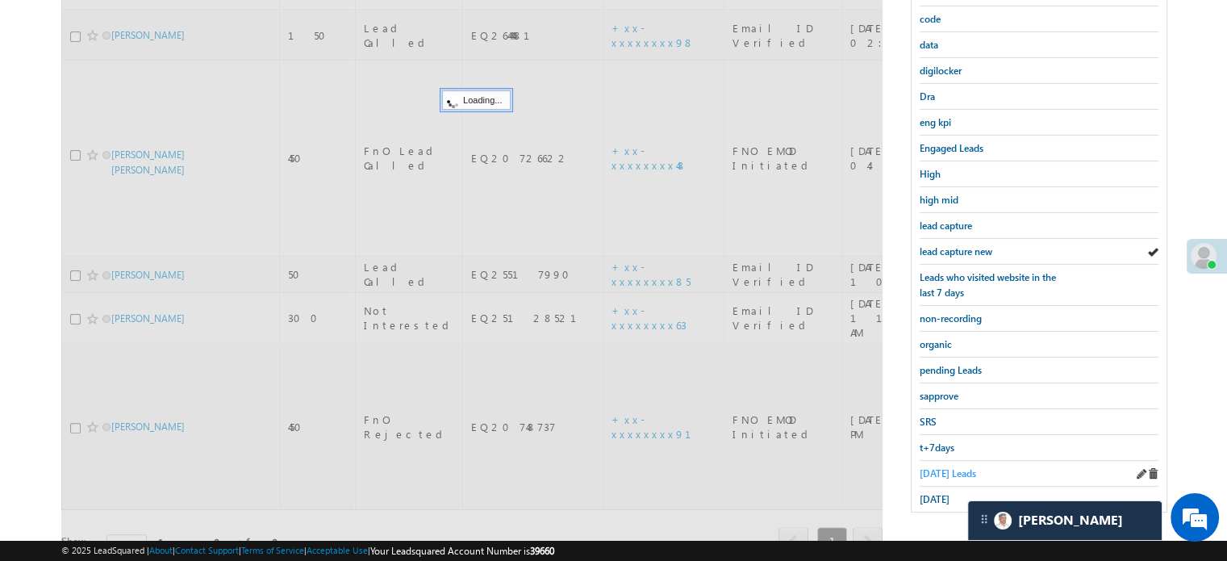
click at [938, 472] on span "Today's Leads" at bounding box center [948, 473] width 56 height 12
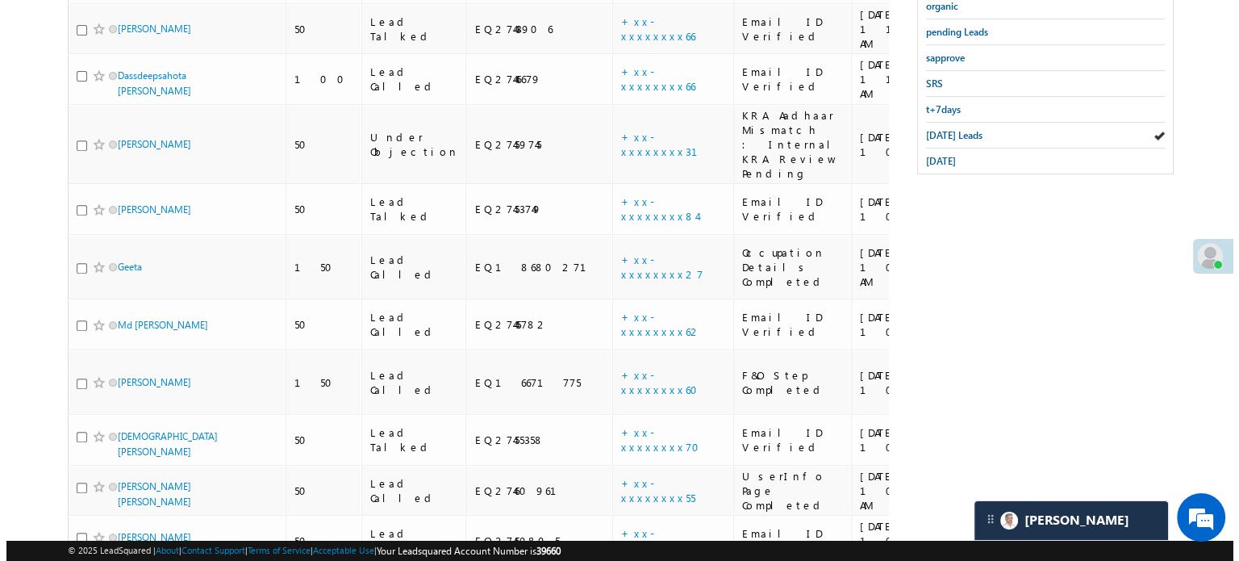
scroll to position [685, 0]
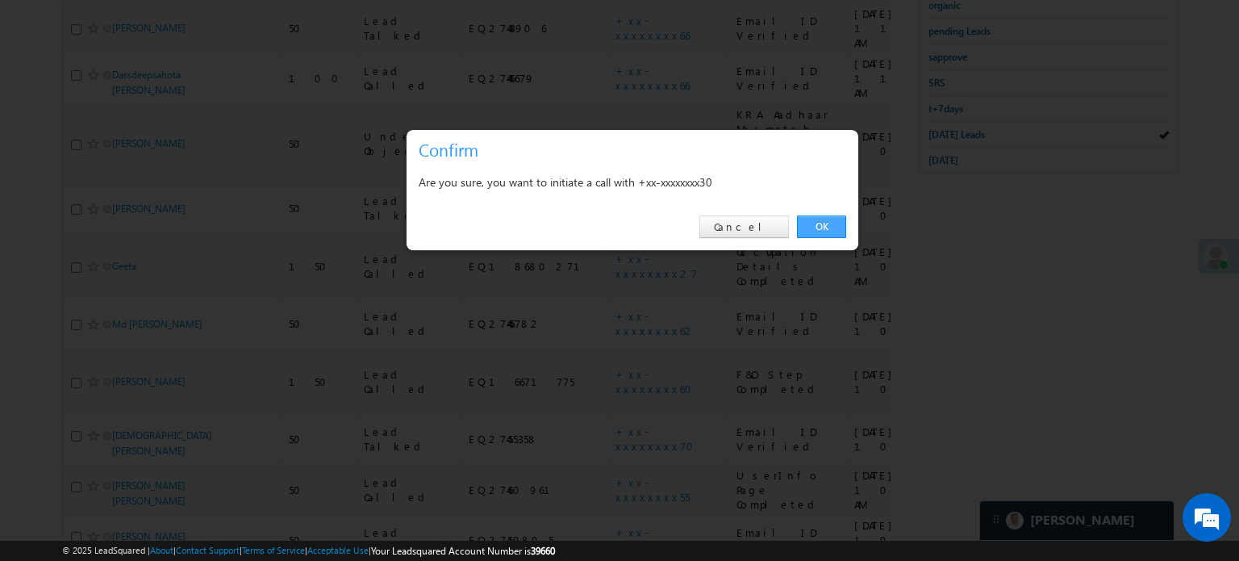
click at [837, 232] on link "OK" at bounding box center [821, 226] width 49 height 23
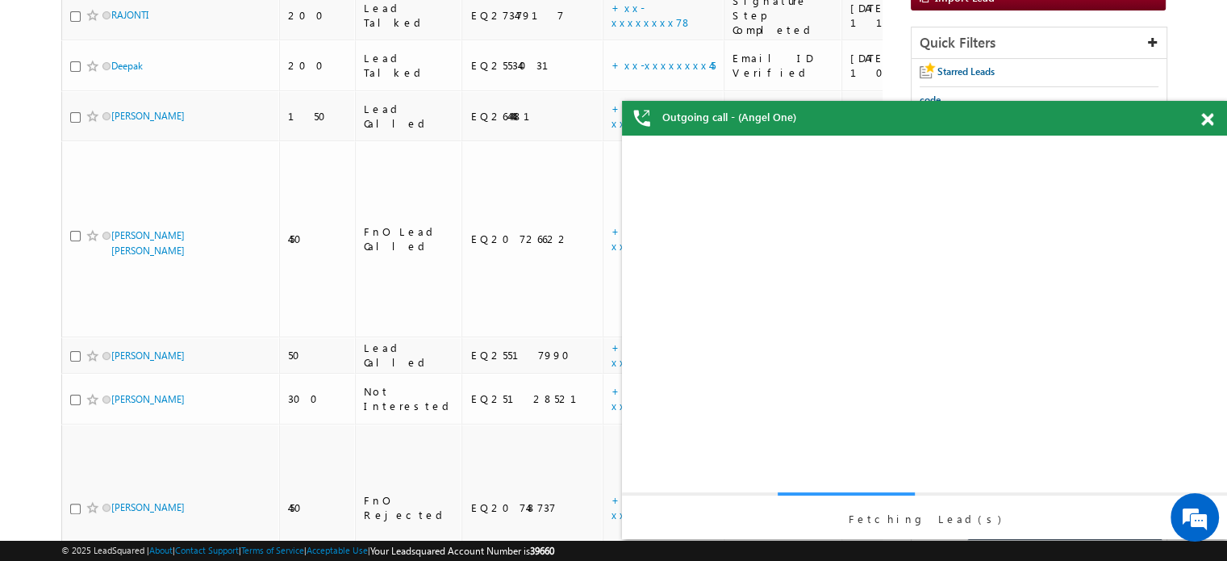
scroll to position [390, 0]
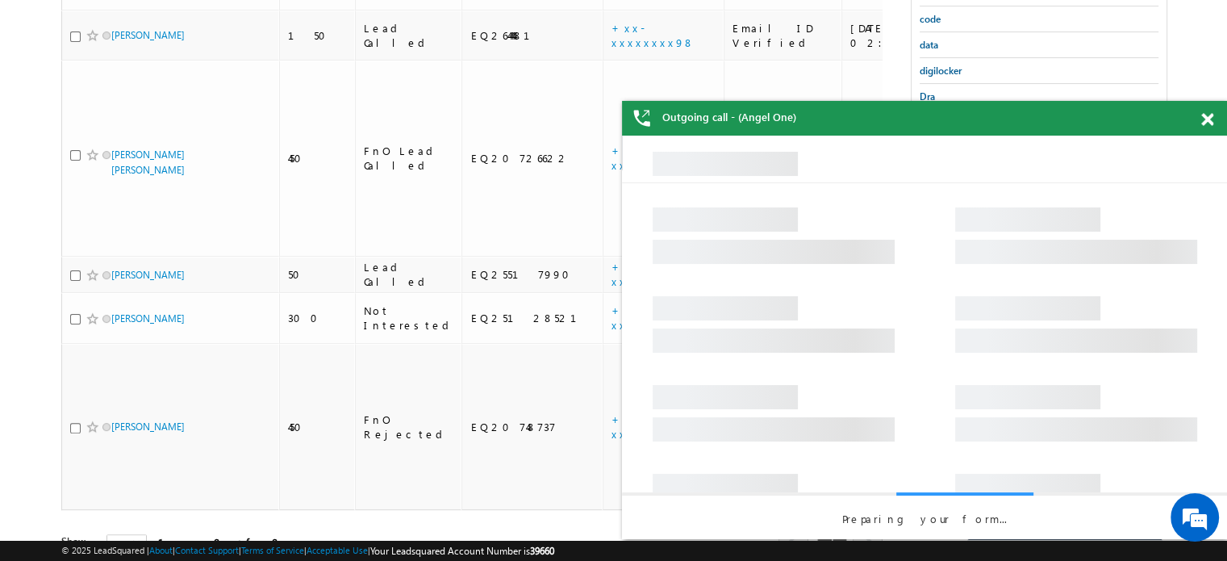
click at [1197, 117] on div "Outgoing call - (Angel One)" at bounding box center [924, 118] width 605 height 35
click at [1207, 121] on span at bounding box center [1207, 120] width 12 height 14
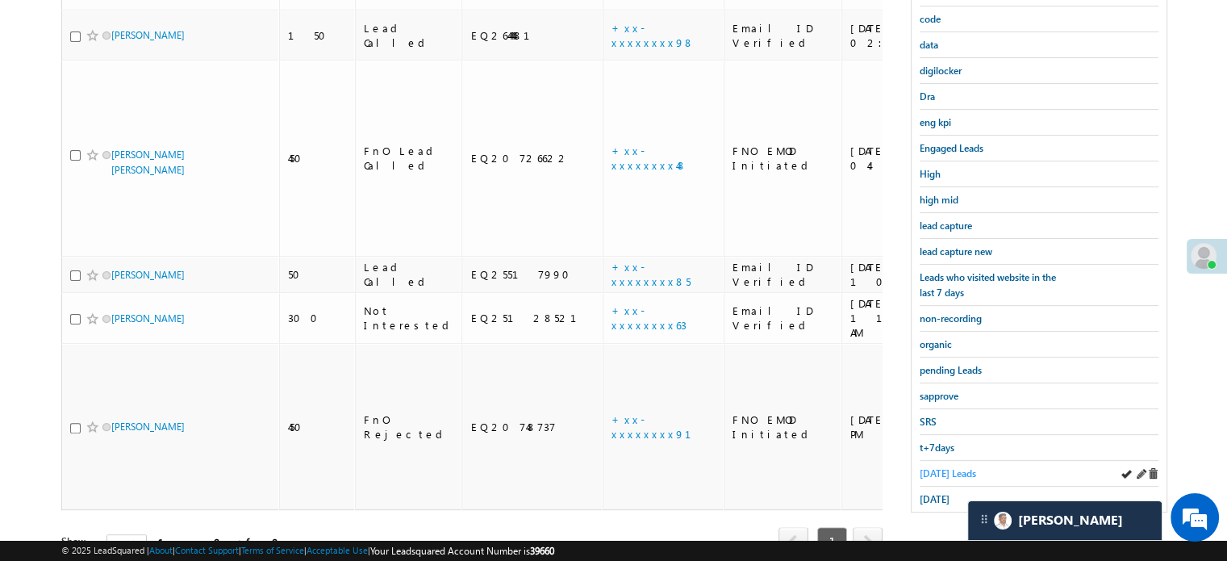
click at [933, 471] on span "Today's Leads" at bounding box center [948, 473] width 56 height 12
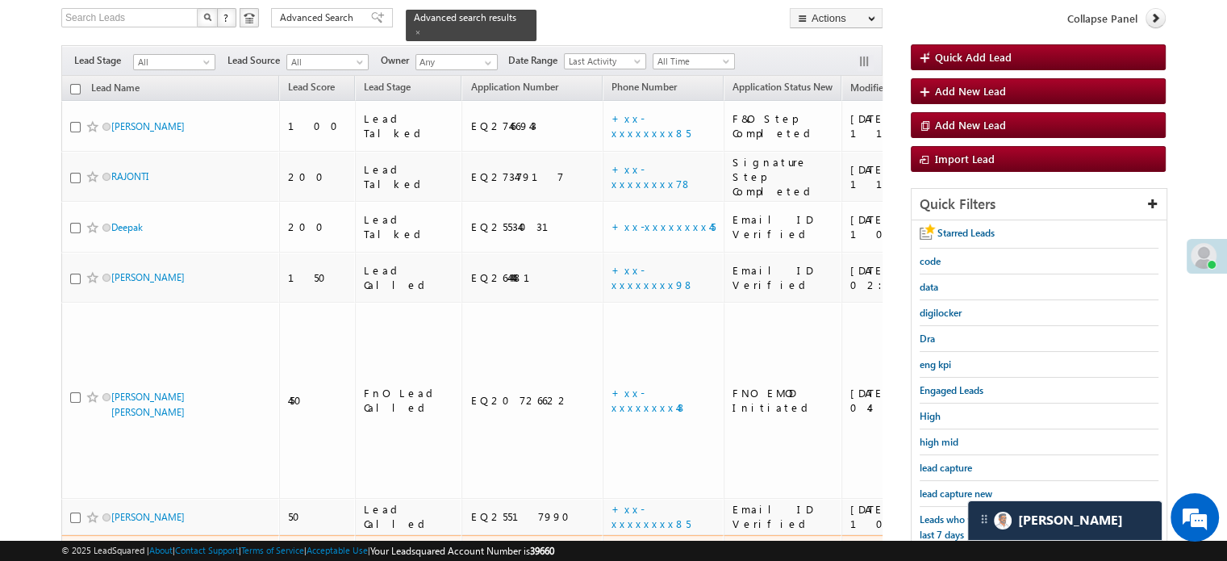
scroll to position [346, 0]
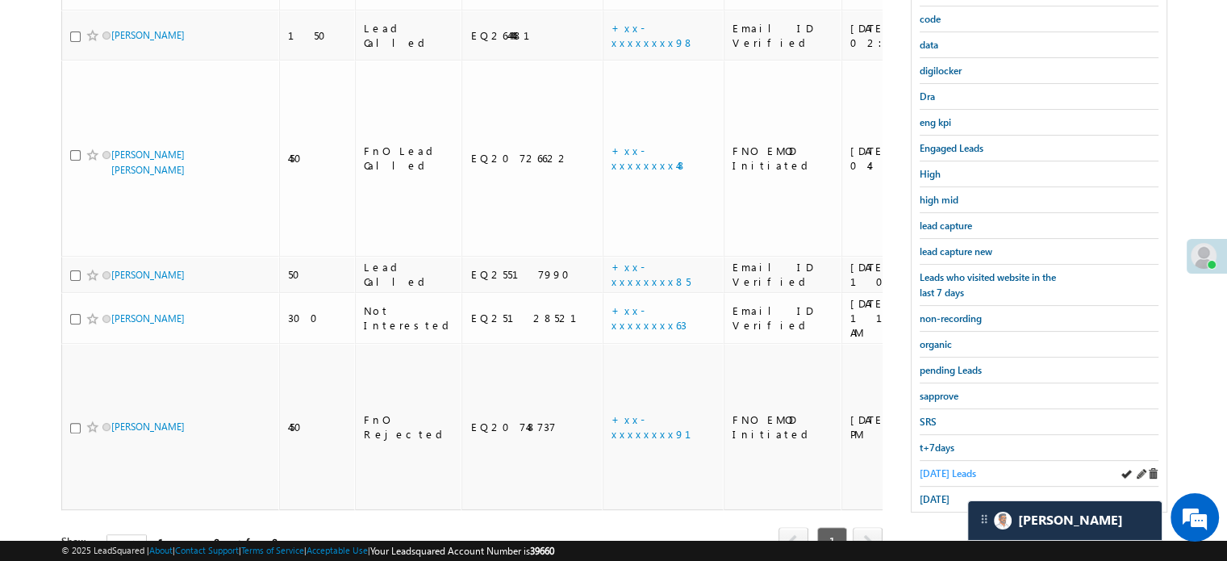
click at [961, 467] on span "Today's Leads" at bounding box center [948, 473] width 56 height 12
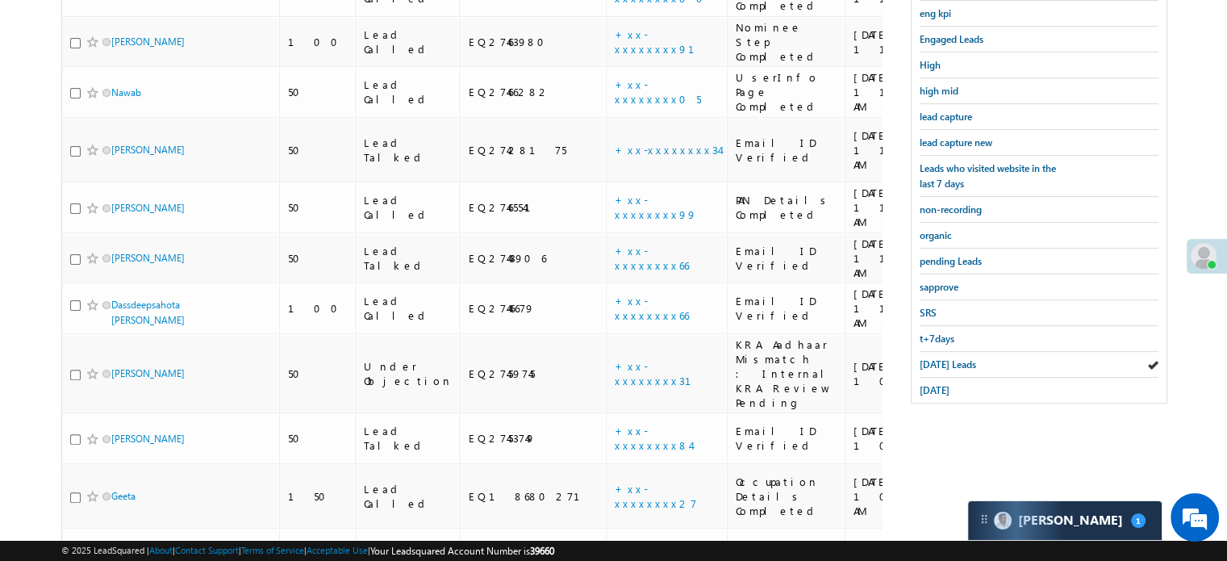
scroll to position [427, 0]
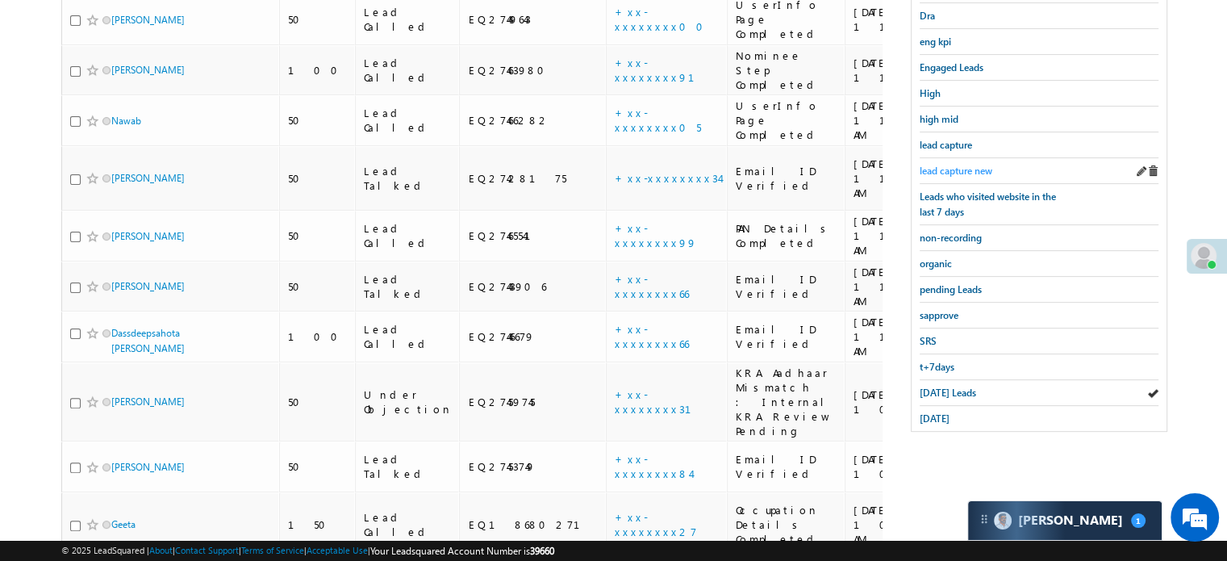
click at [944, 165] on span "lead capture new" at bounding box center [956, 171] width 73 height 12
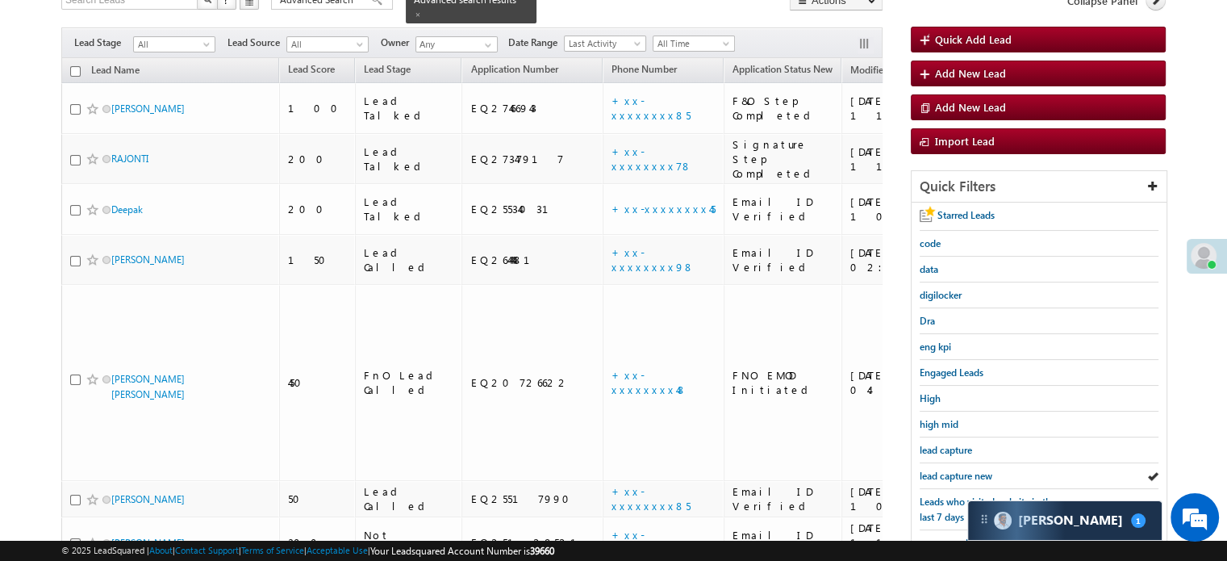
scroll to position [104, 0]
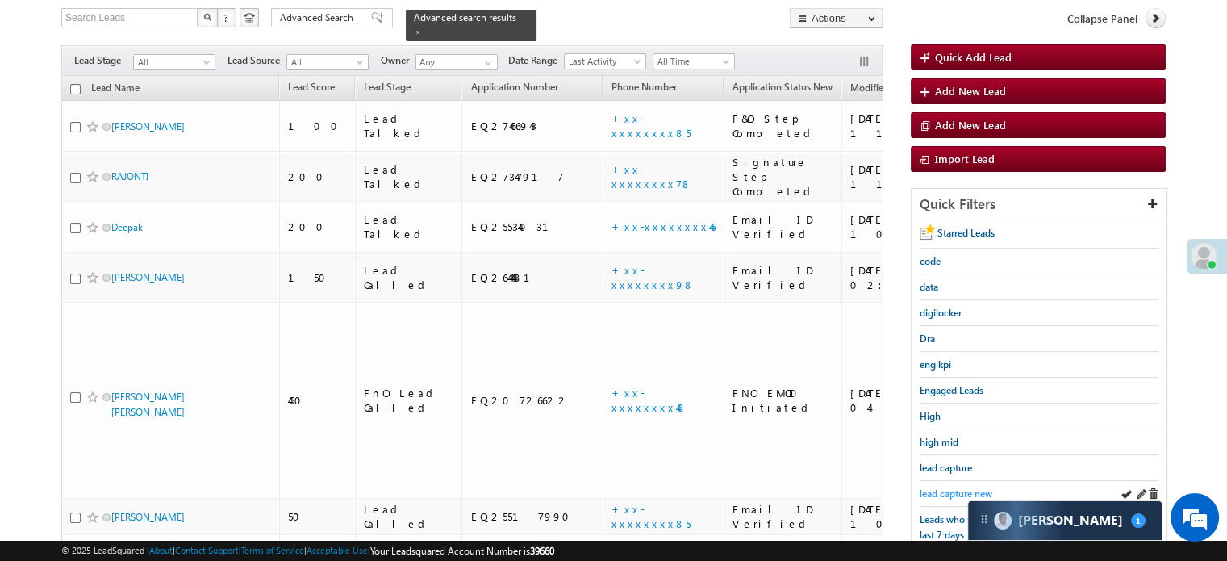
click at [948, 487] on span "lead capture new" at bounding box center [956, 493] width 73 height 12
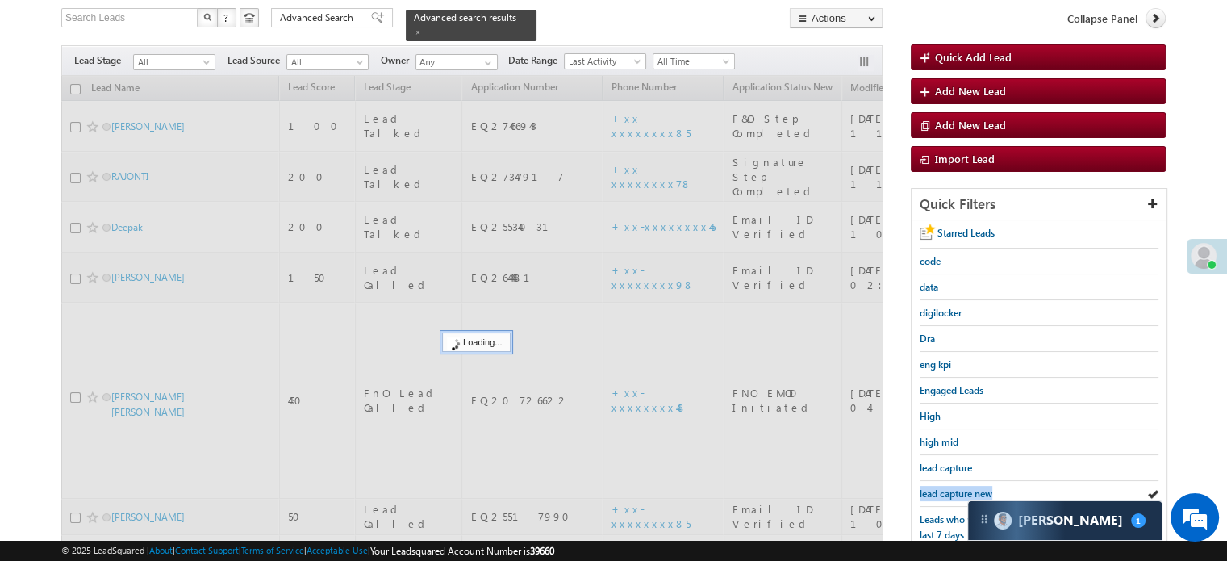
click at [948, 487] on span "lead capture new" at bounding box center [956, 493] width 73 height 12
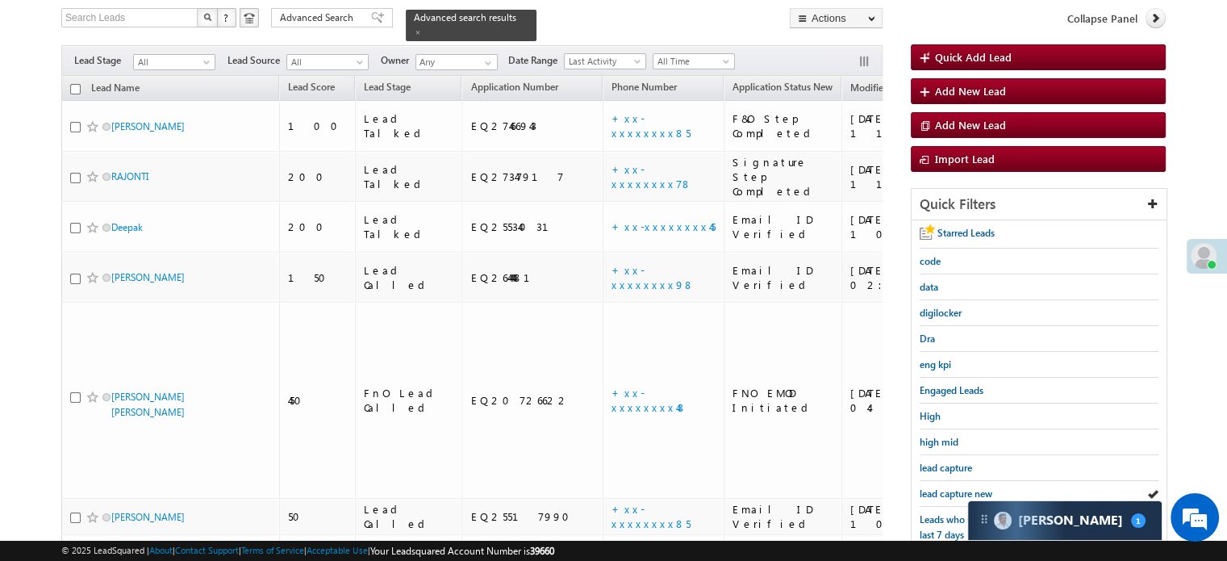
click at [948, 487] on span "lead capture new" at bounding box center [956, 493] width 73 height 12
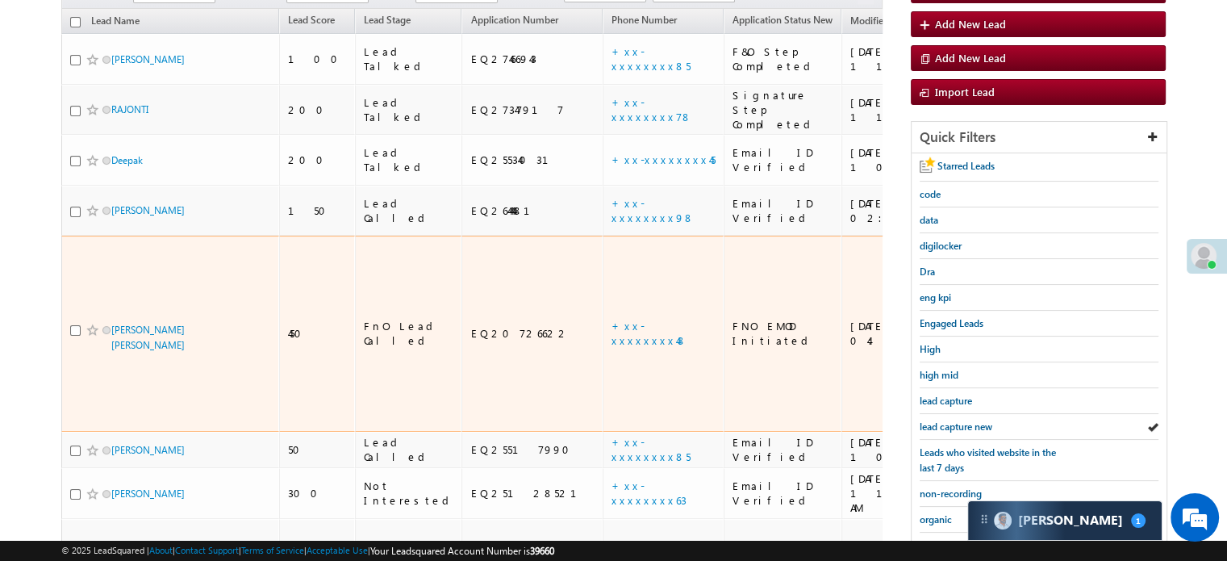
scroll to position [265, 0]
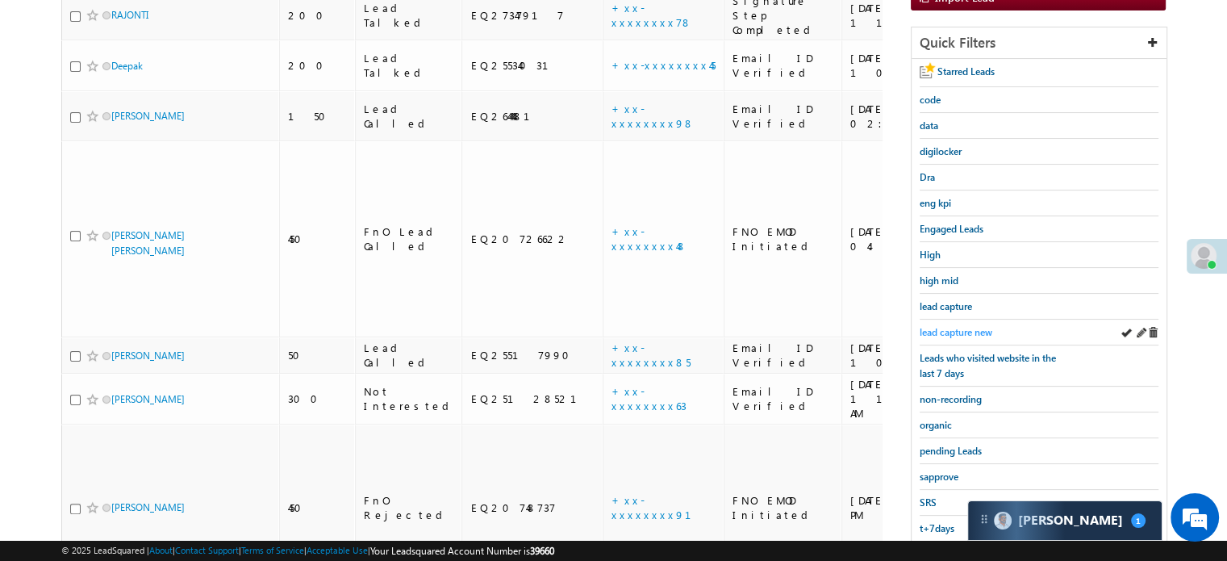
click at [962, 326] on span "lead capture new" at bounding box center [956, 332] width 73 height 12
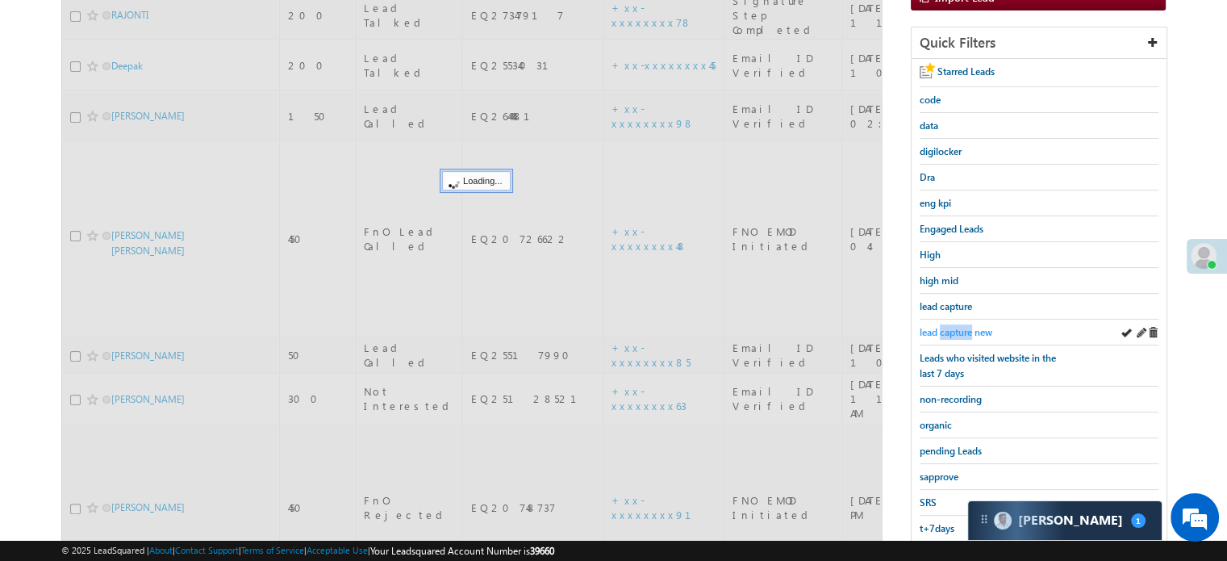
click at [960, 326] on span "lead capture new" at bounding box center [956, 332] width 73 height 12
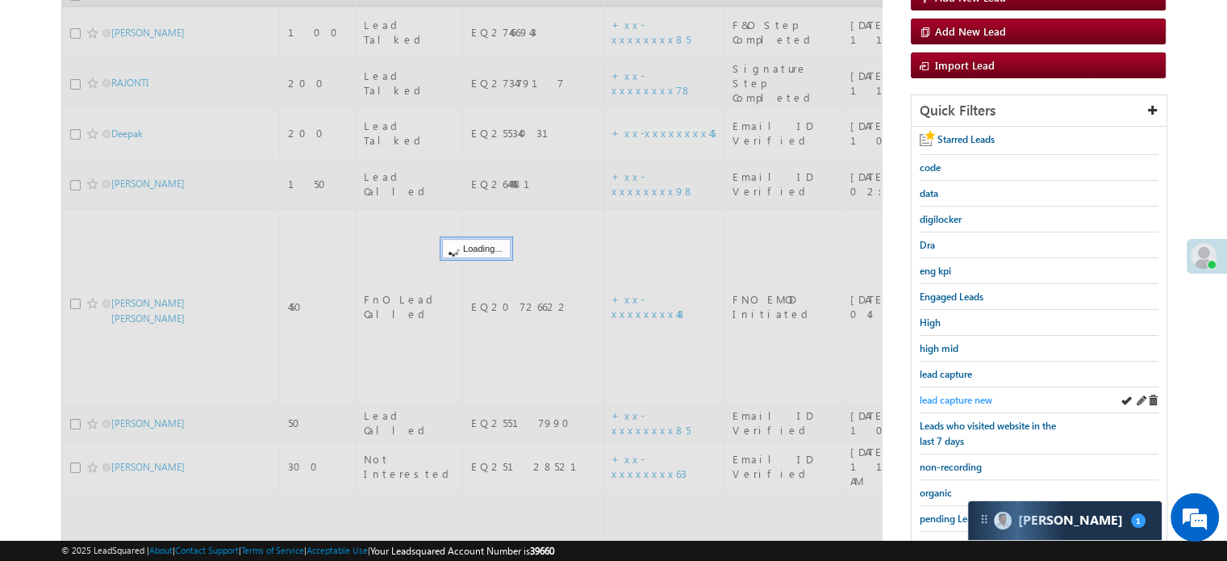
scroll to position [104, 0]
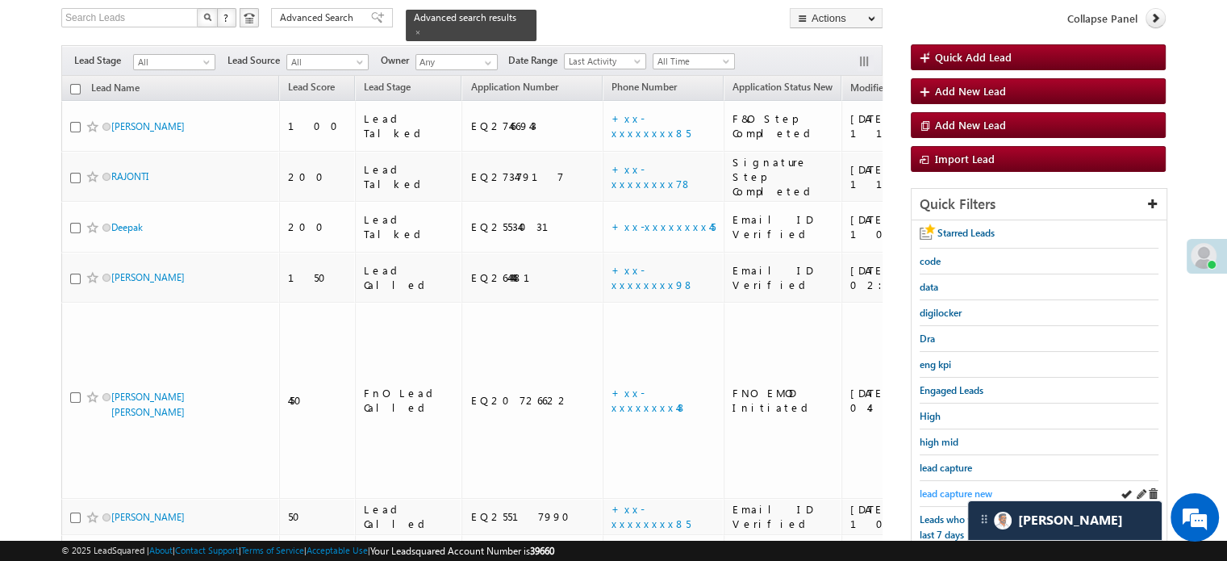
click at [946, 489] on span "lead capture new" at bounding box center [956, 493] width 73 height 12
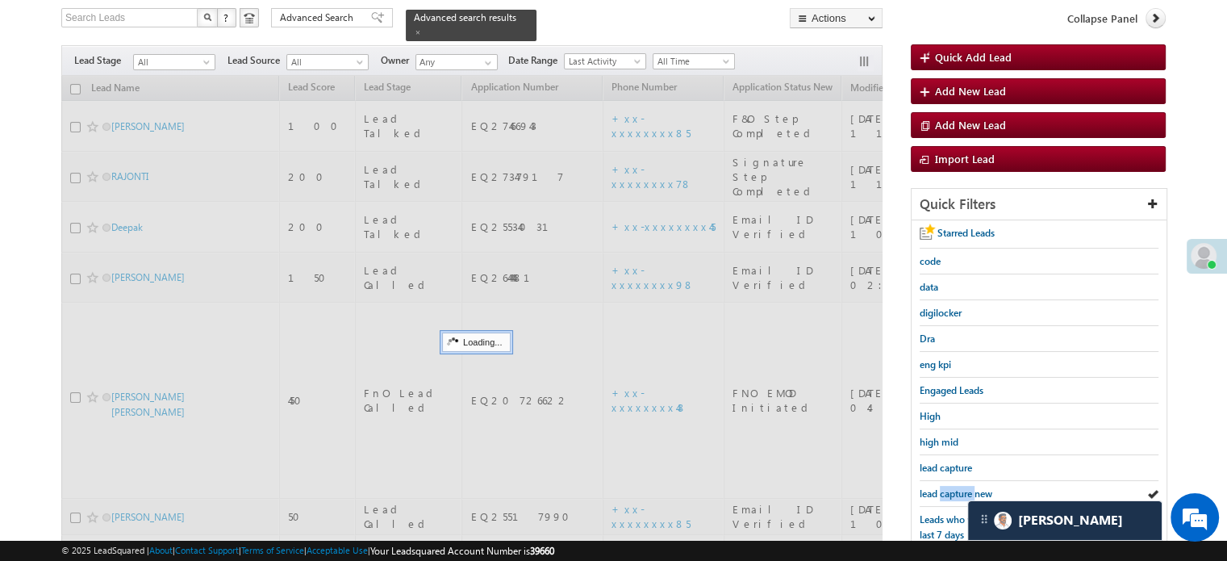
click at [946, 489] on span "lead capture new" at bounding box center [956, 493] width 73 height 12
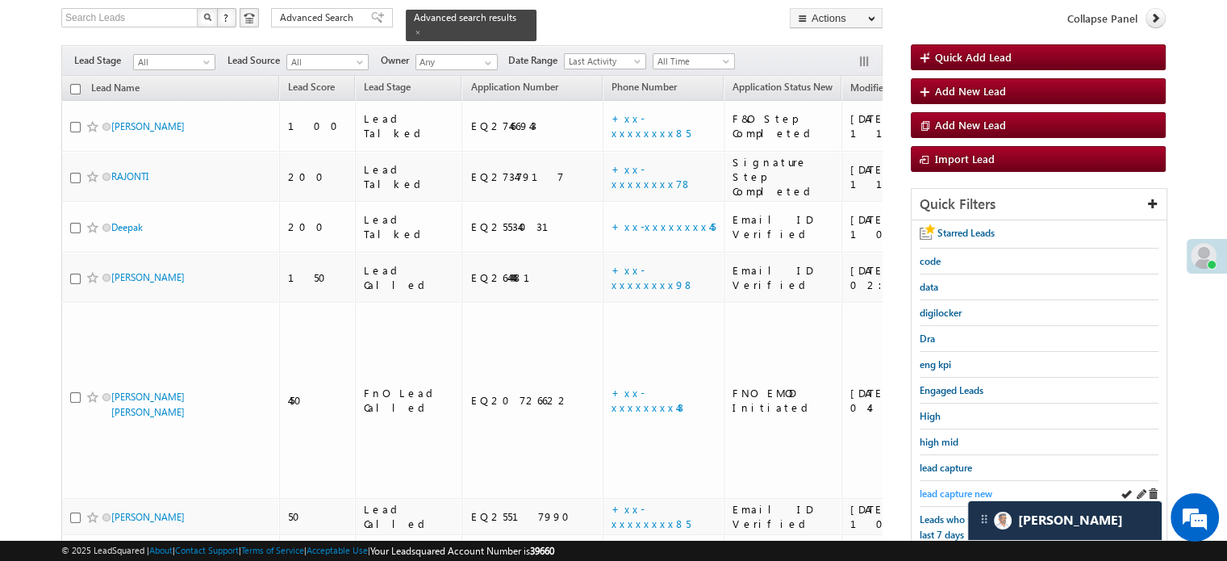
click at [949, 490] on span "lead capture new" at bounding box center [956, 493] width 73 height 12
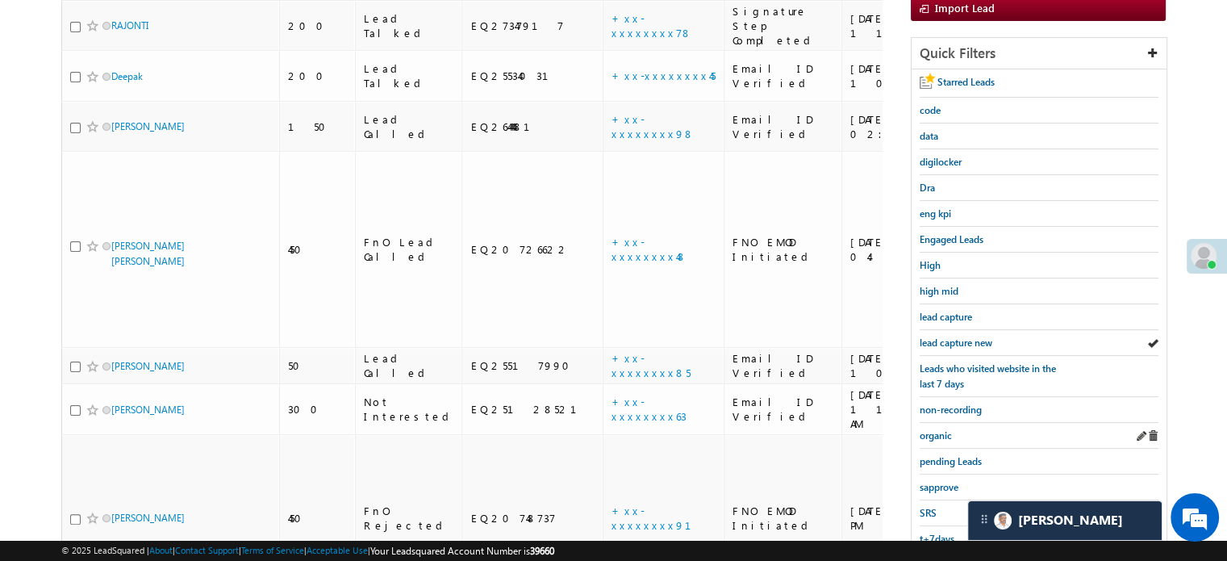
scroll to position [346, 0]
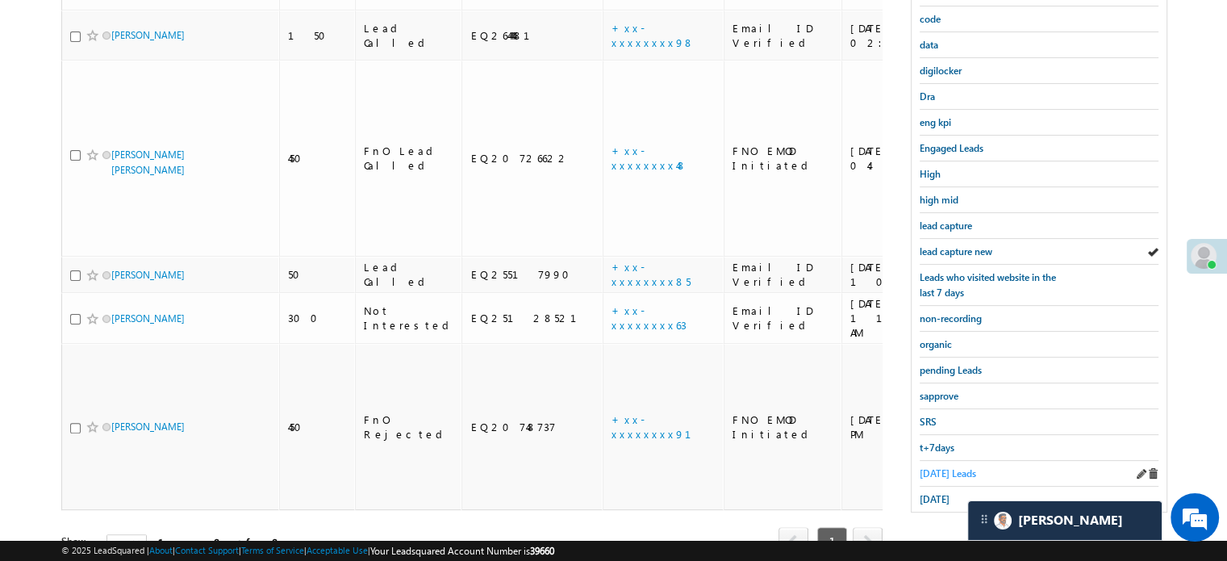
click at [950, 470] on span "Today's Leads" at bounding box center [948, 473] width 56 height 12
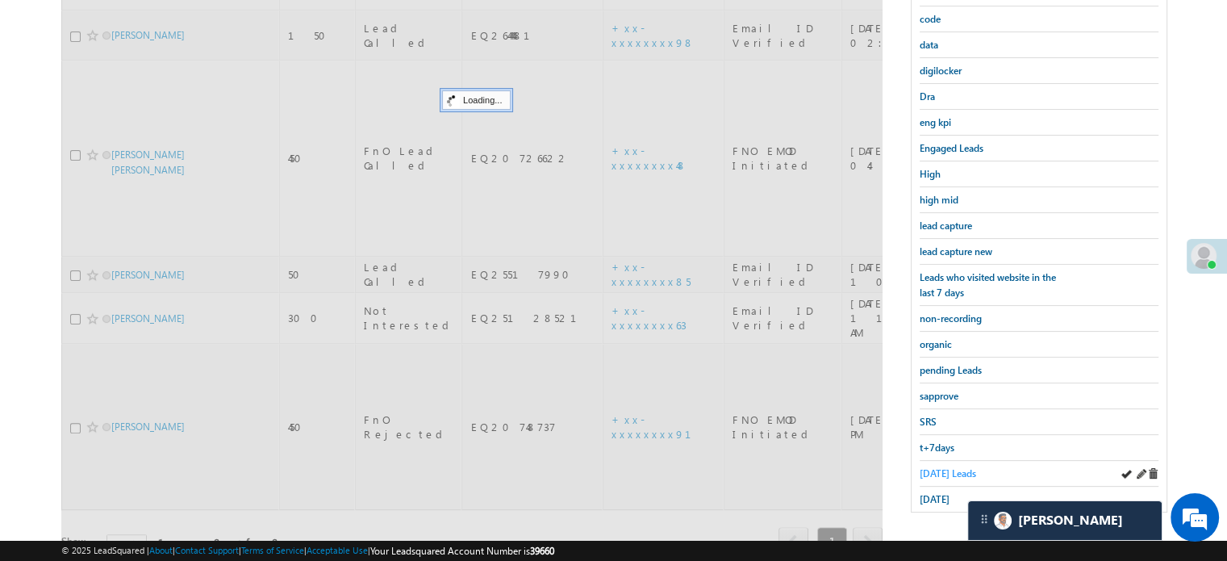
click at [946, 467] on span "Today's Leads" at bounding box center [948, 473] width 56 height 12
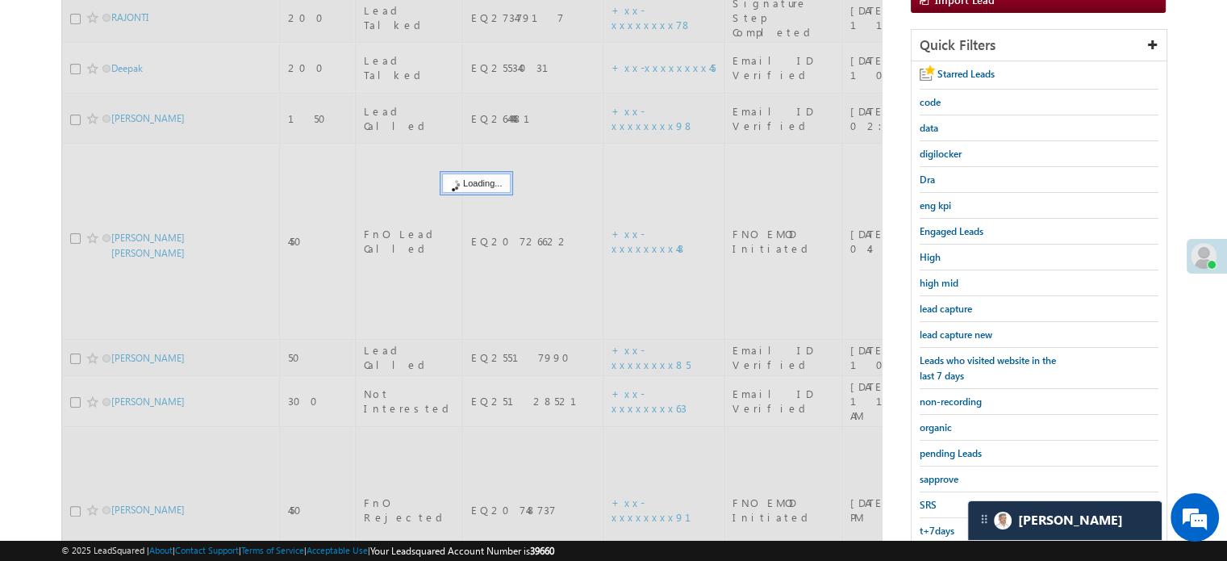
scroll to position [185, 0]
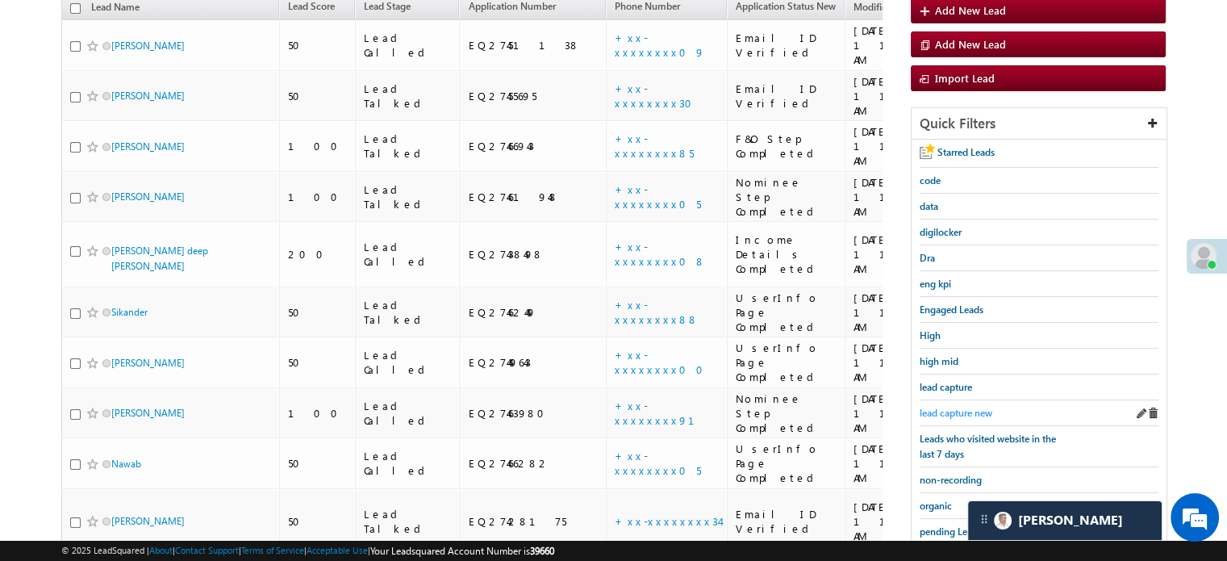
click at [950, 409] on span "lead capture new" at bounding box center [956, 413] width 73 height 12
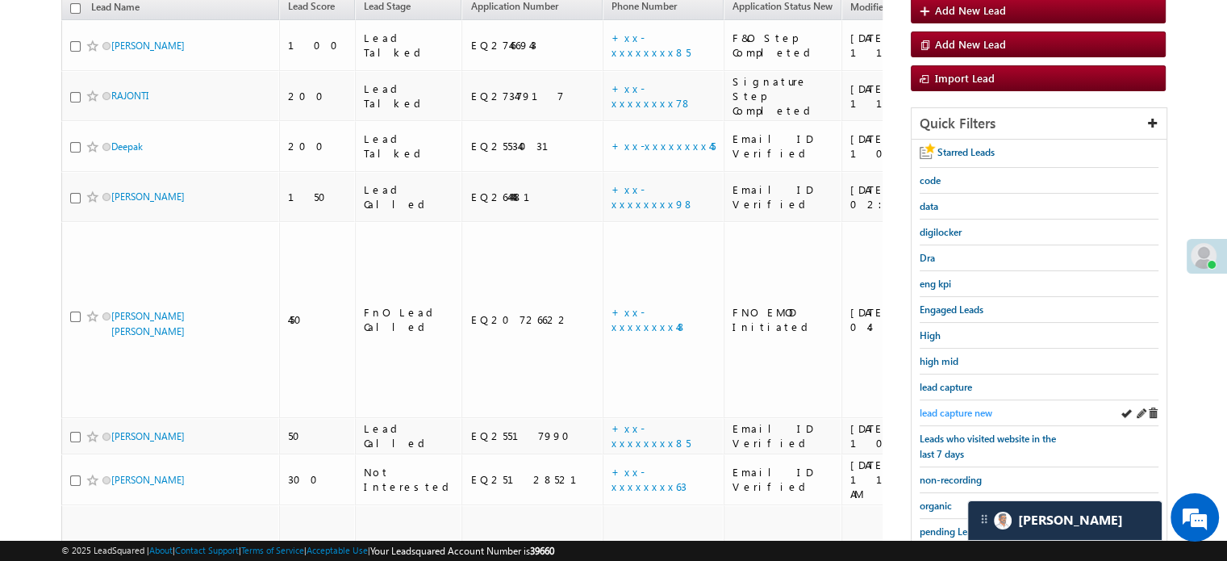
click at [941, 407] on span "lead capture new" at bounding box center [956, 413] width 73 height 12
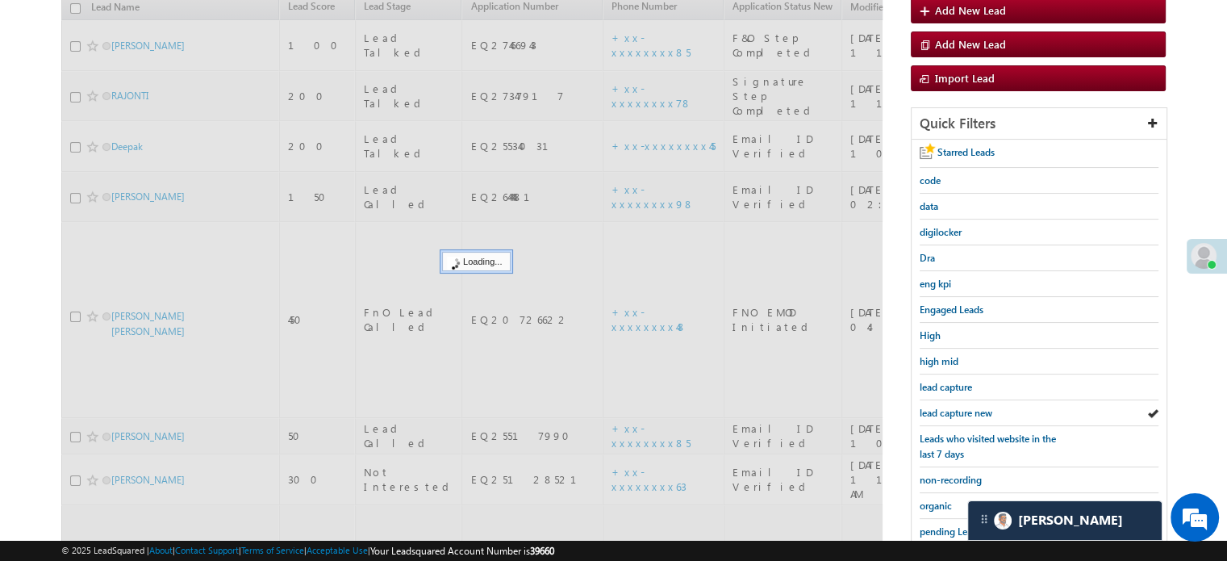
scroll to position [346, 0]
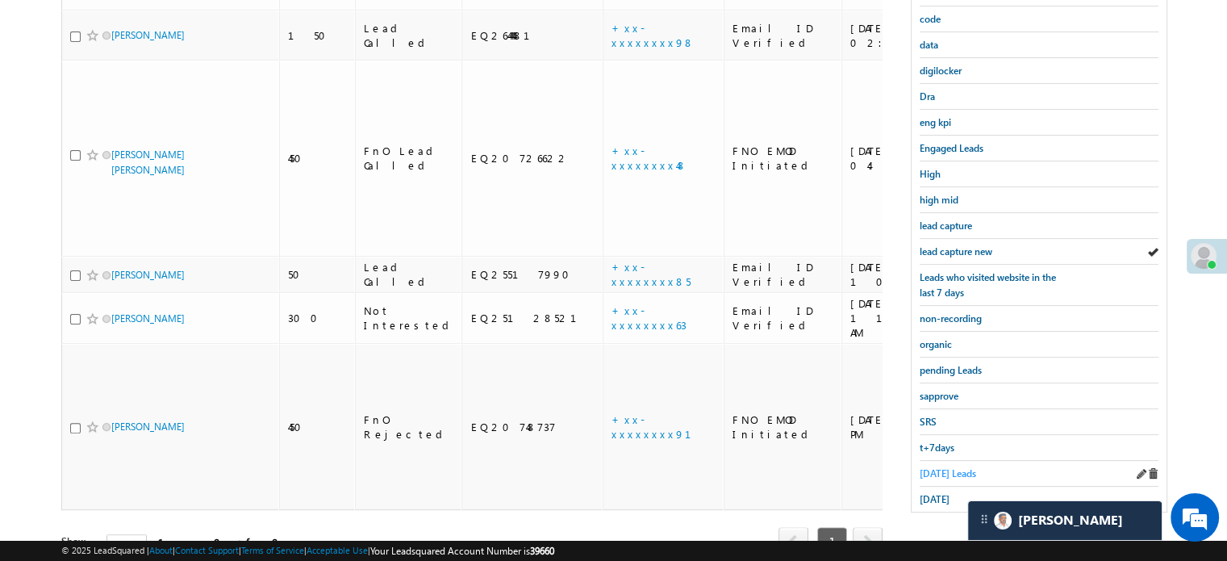
click at [934, 467] on span "Today's Leads" at bounding box center [948, 473] width 56 height 12
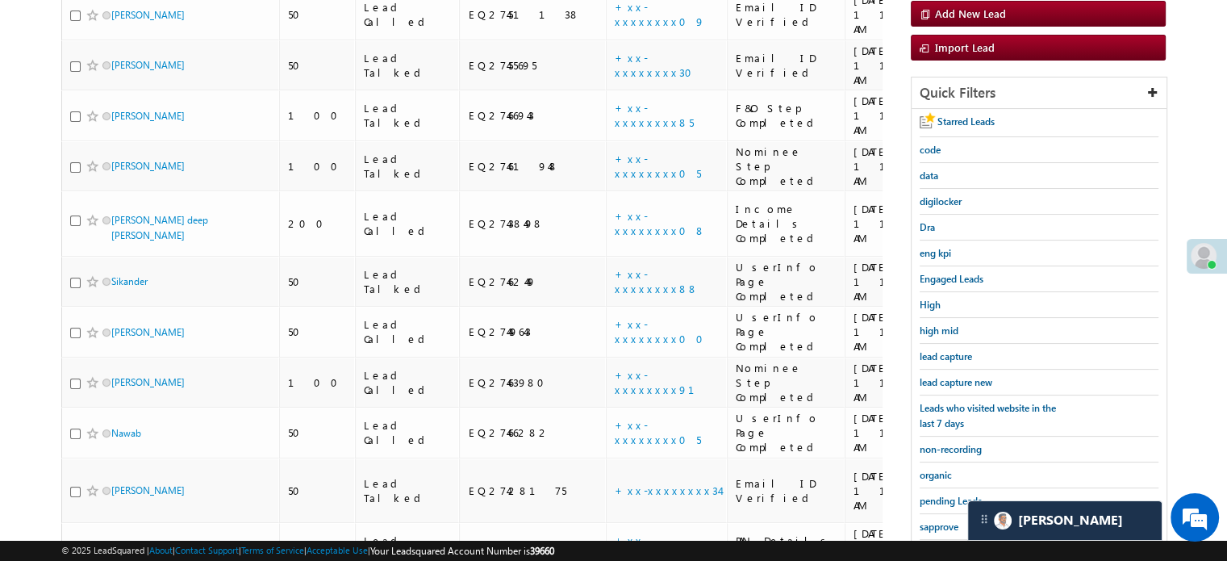
scroll to position [187, 0]
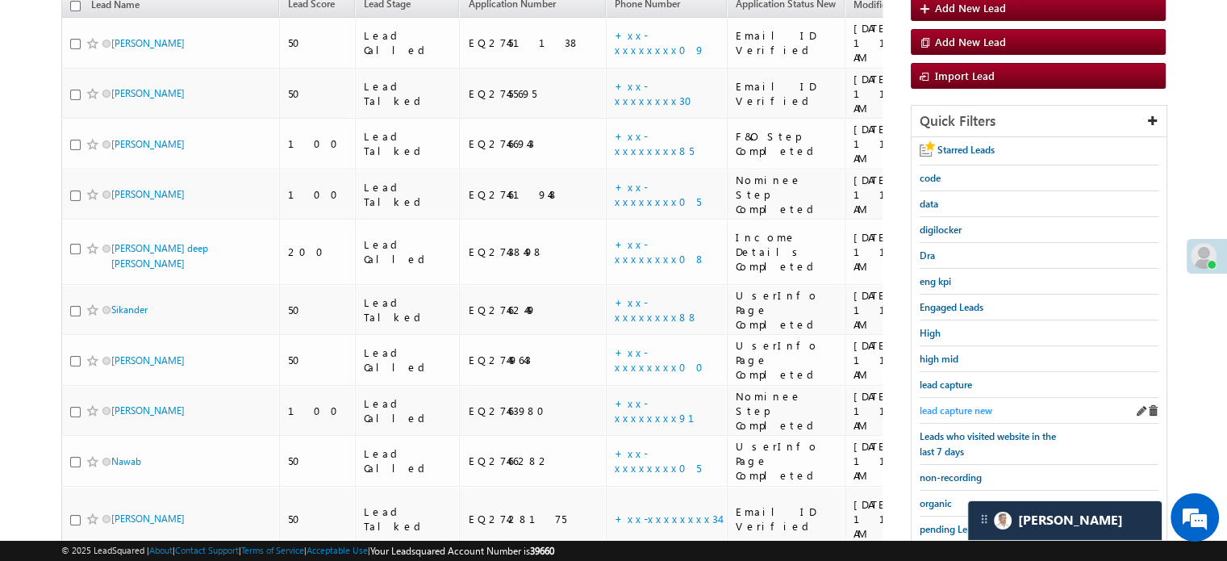
click at [946, 403] on link "lead capture new" at bounding box center [956, 410] width 73 height 15
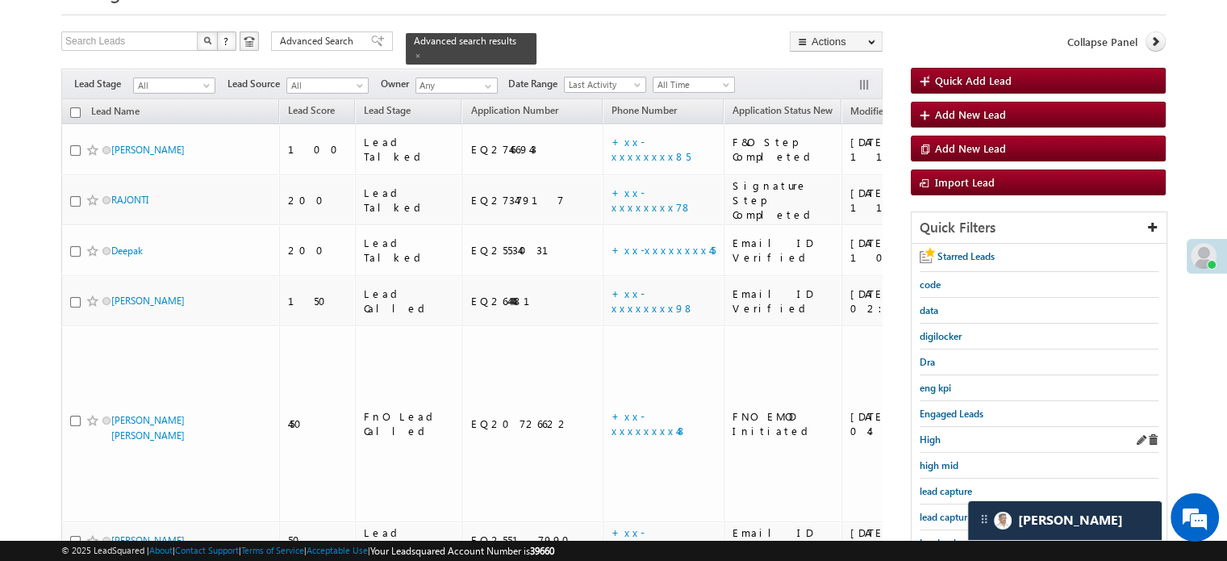
scroll to position [161, 0]
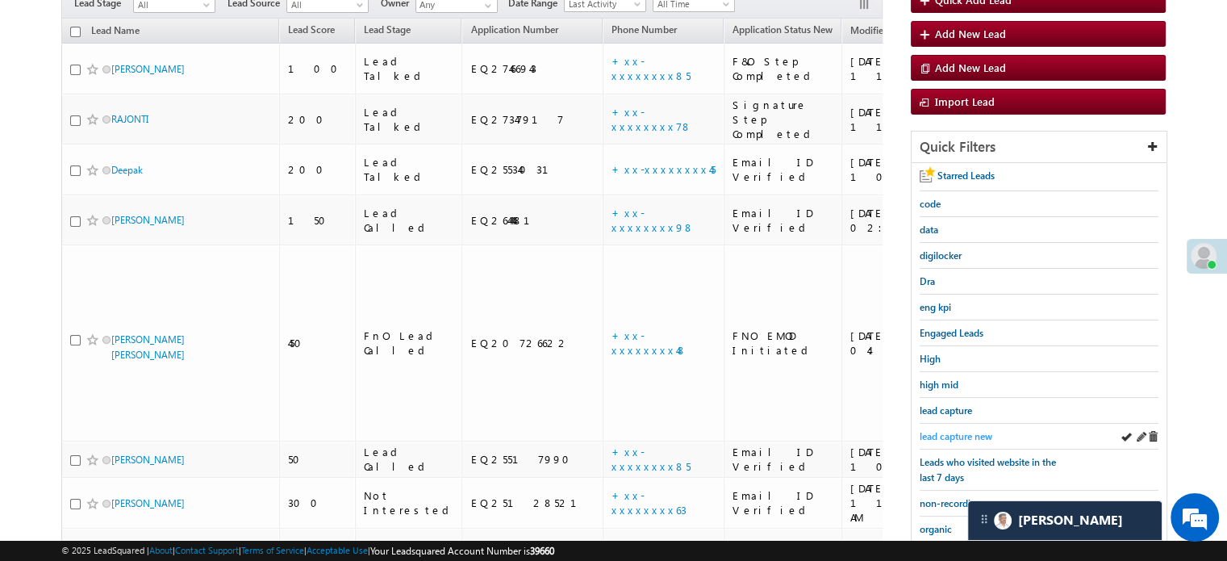
click at [946, 436] on span "lead capture new" at bounding box center [956, 436] width 73 height 12
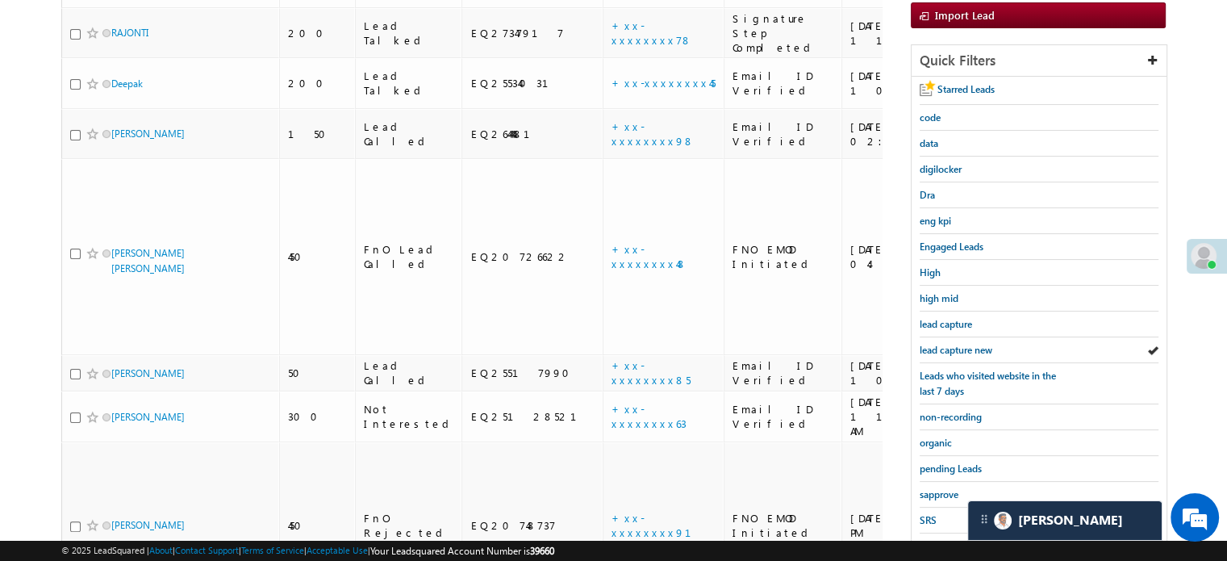
scroll to position [346, 0]
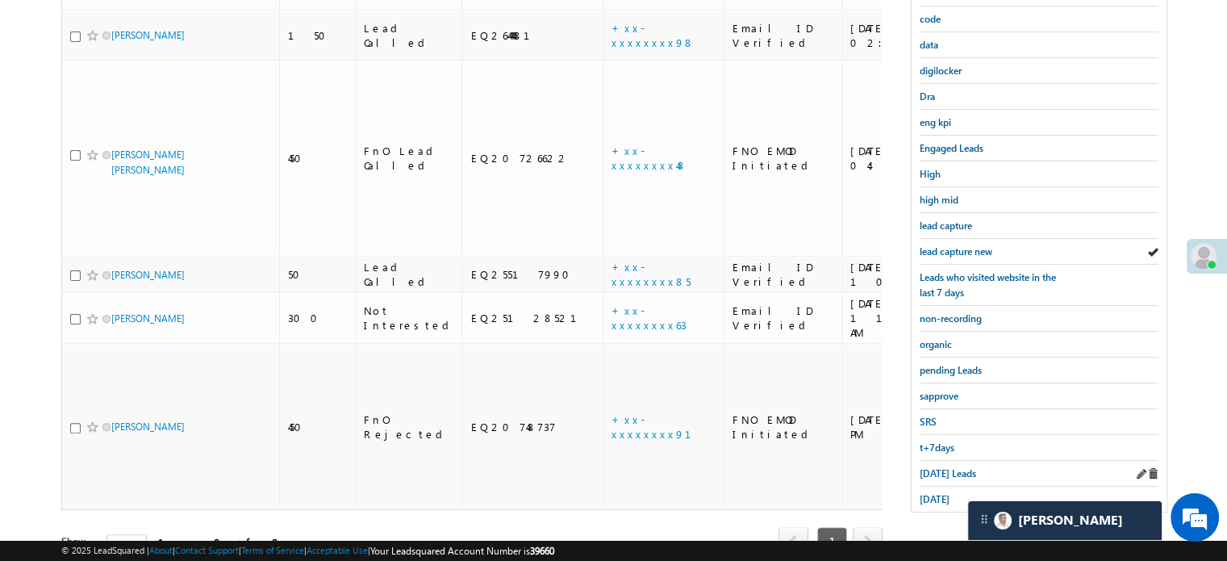
click at [941, 461] on div "Today's Leads" at bounding box center [1039, 474] width 239 height 26
click at [940, 467] on span "Today's Leads" at bounding box center [948, 473] width 56 height 12
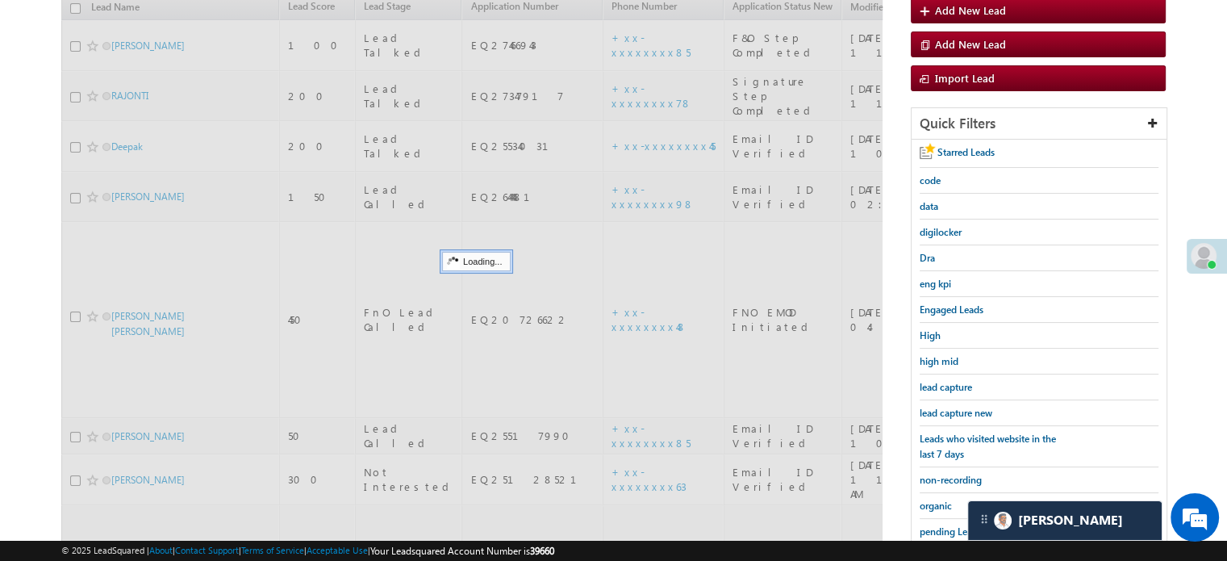
scroll to position [104, 0]
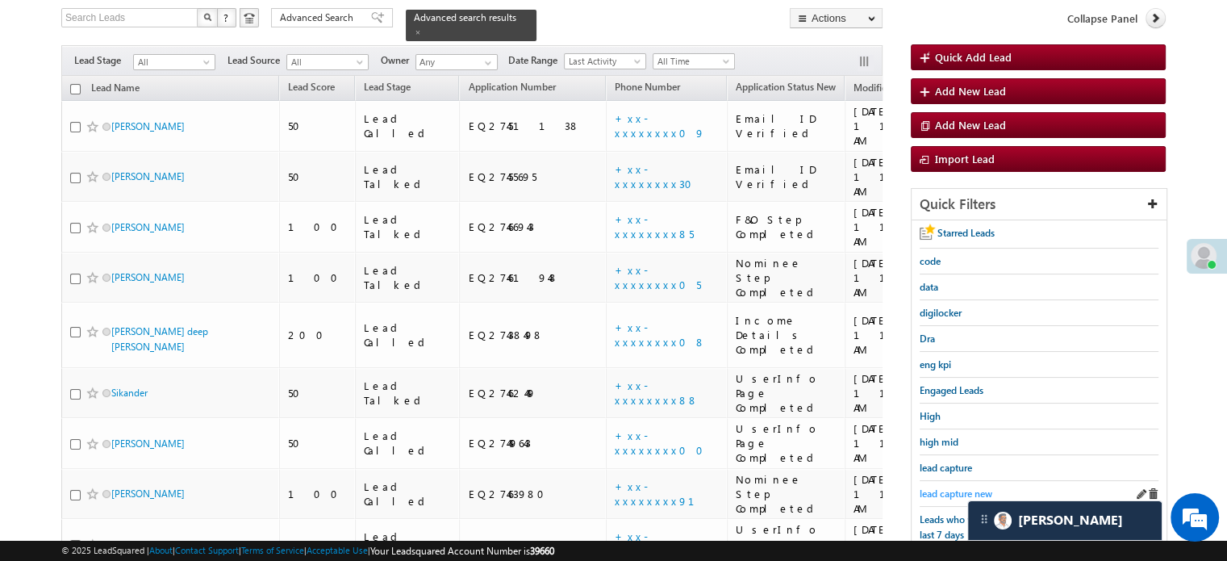
click at [941, 486] on link "lead capture new" at bounding box center [956, 493] width 73 height 15
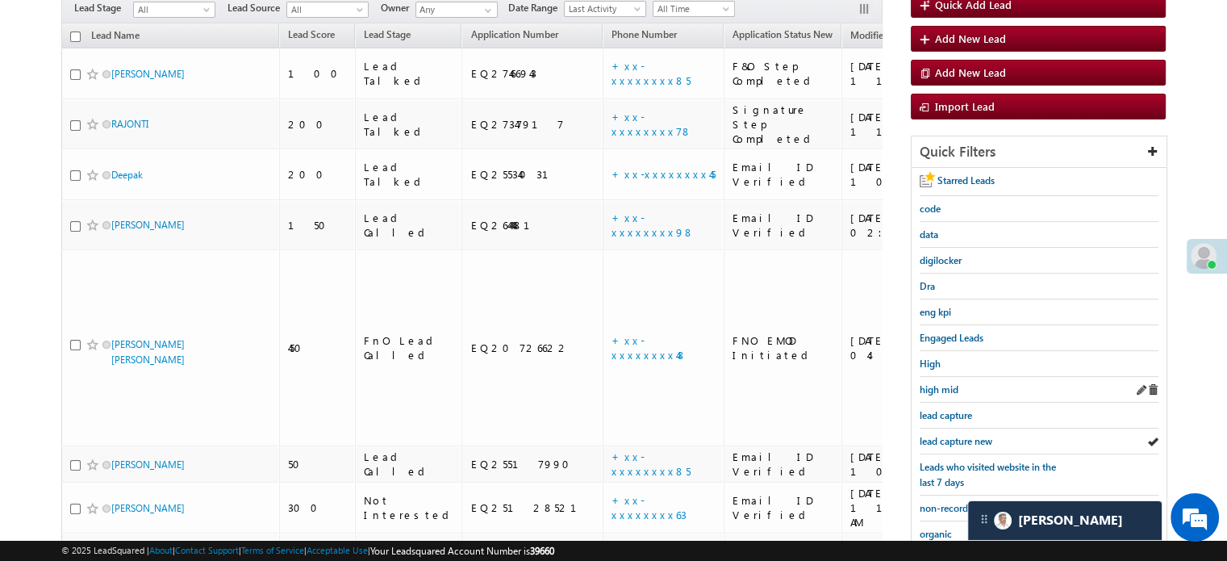
scroll to position [185, 0]
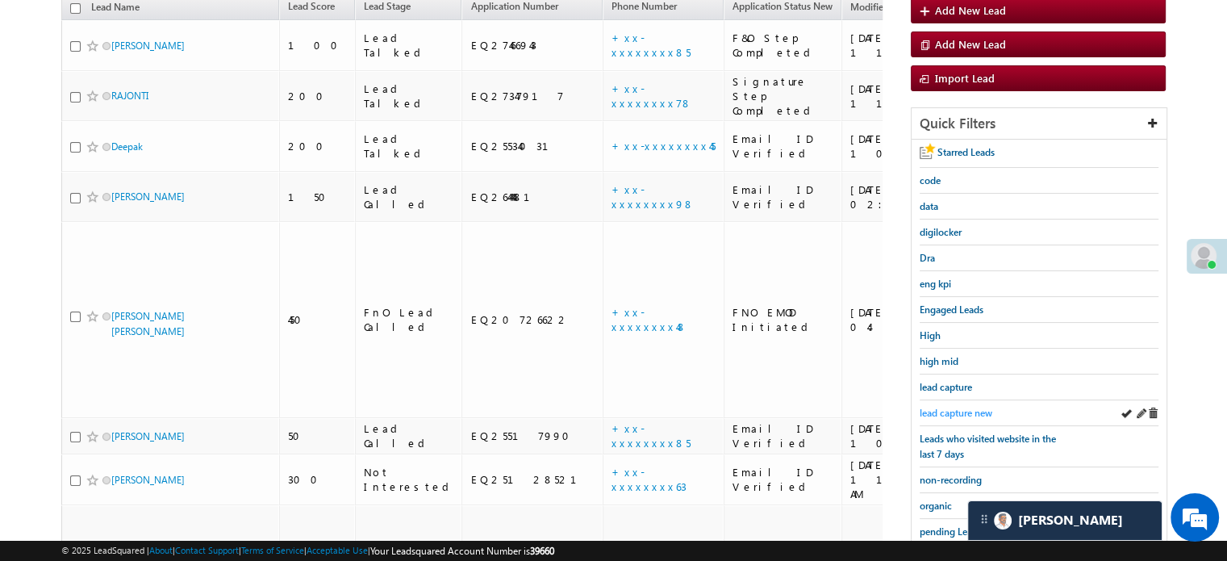
click at [966, 410] on span "lead capture new" at bounding box center [956, 413] width 73 height 12
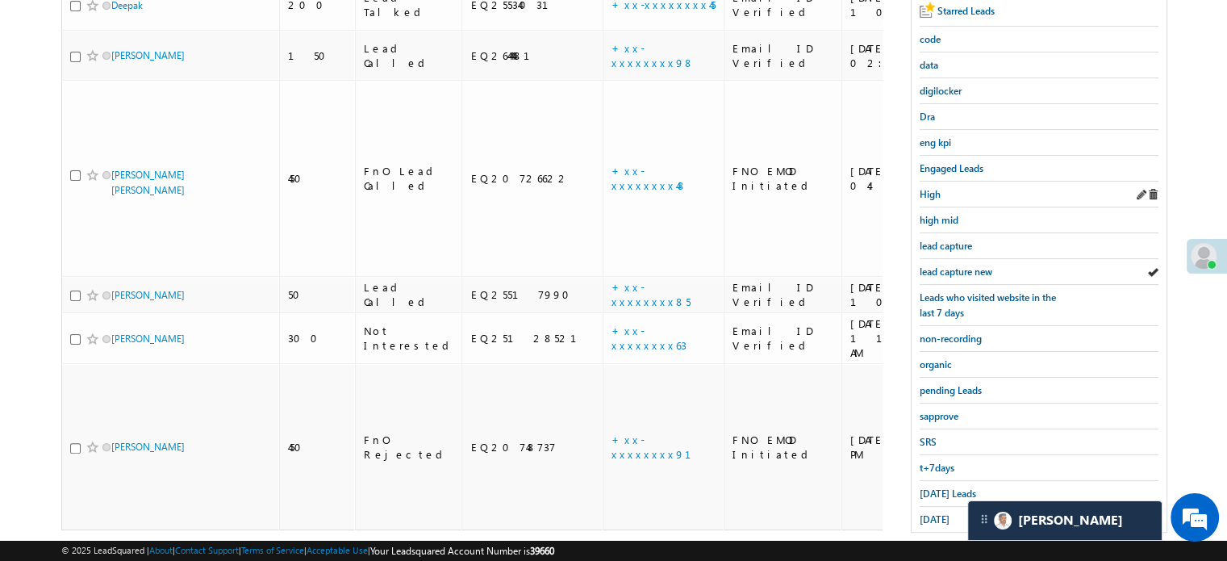
scroll to position [346, 0]
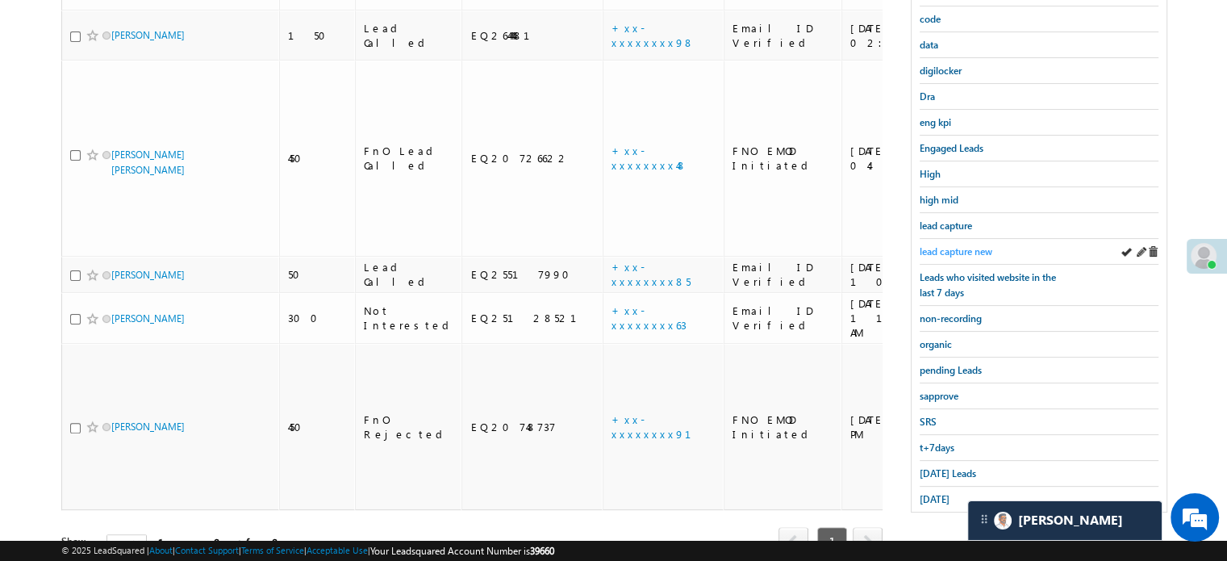
click at [958, 245] on span "lead capture new" at bounding box center [956, 251] width 73 height 12
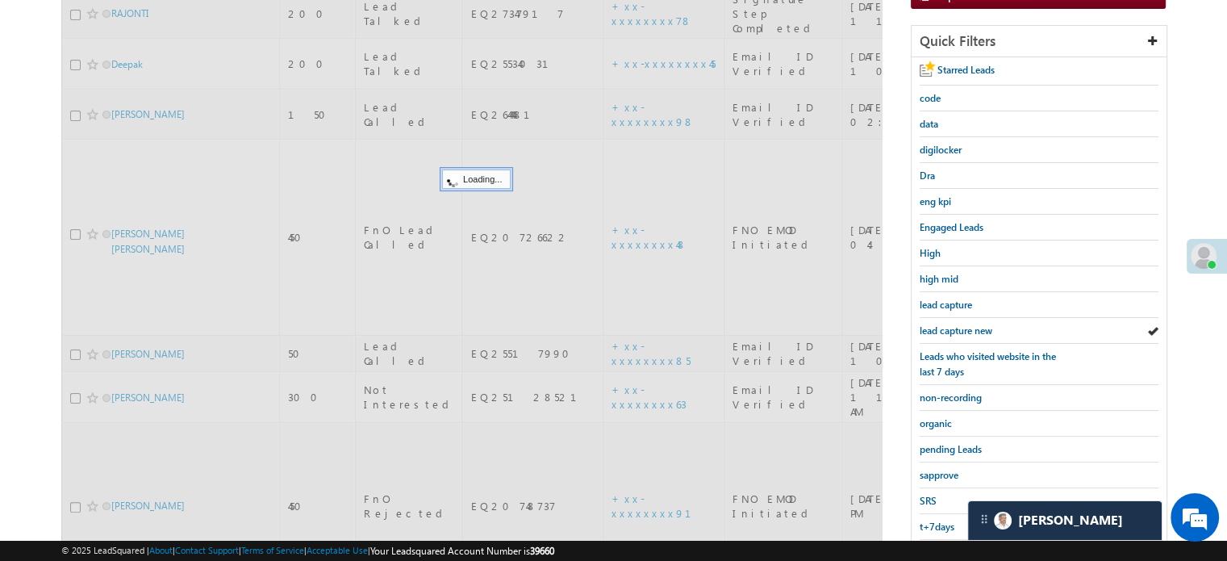
scroll to position [185, 0]
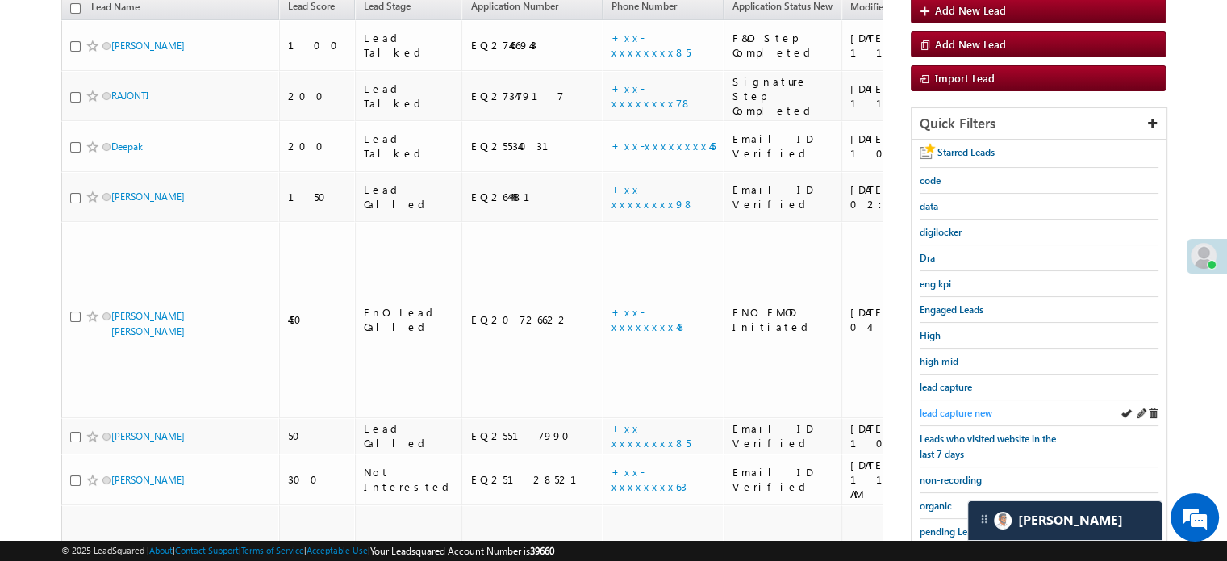
click at [937, 410] on span "lead capture new" at bounding box center [956, 413] width 73 height 12
click at [950, 415] on link "lead capture new" at bounding box center [956, 412] width 73 height 15
click at [954, 408] on span "lead capture new" at bounding box center [956, 413] width 73 height 12
click at [971, 407] on span "lead capture new" at bounding box center [956, 413] width 73 height 12
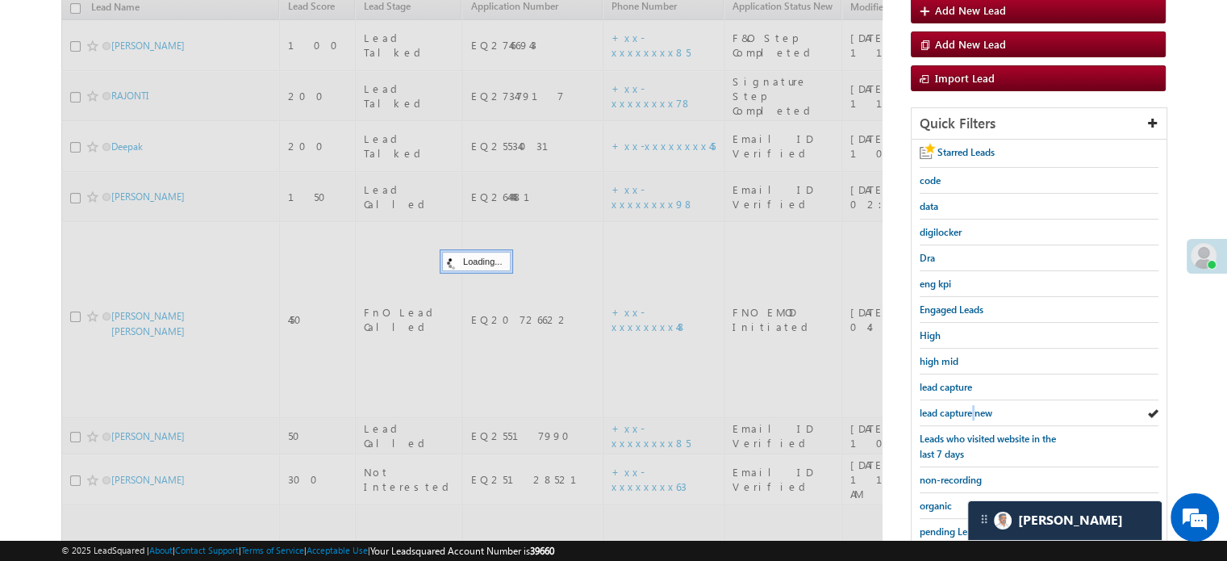
click at [971, 407] on span "lead capture new" at bounding box center [956, 413] width 73 height 12
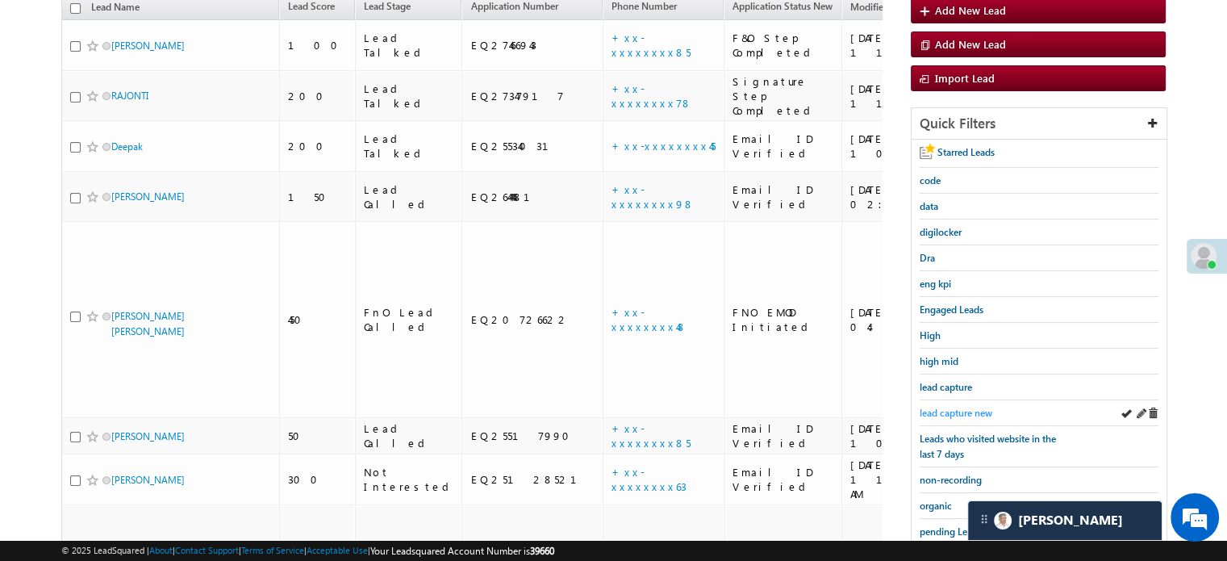
click at [931, 409] on span "lead capture new" at bounding box center [956, 413] width 73 height 12
click at [960, 407] on span "lead capture new" at bounding box center [956, 413] width 73 height 12
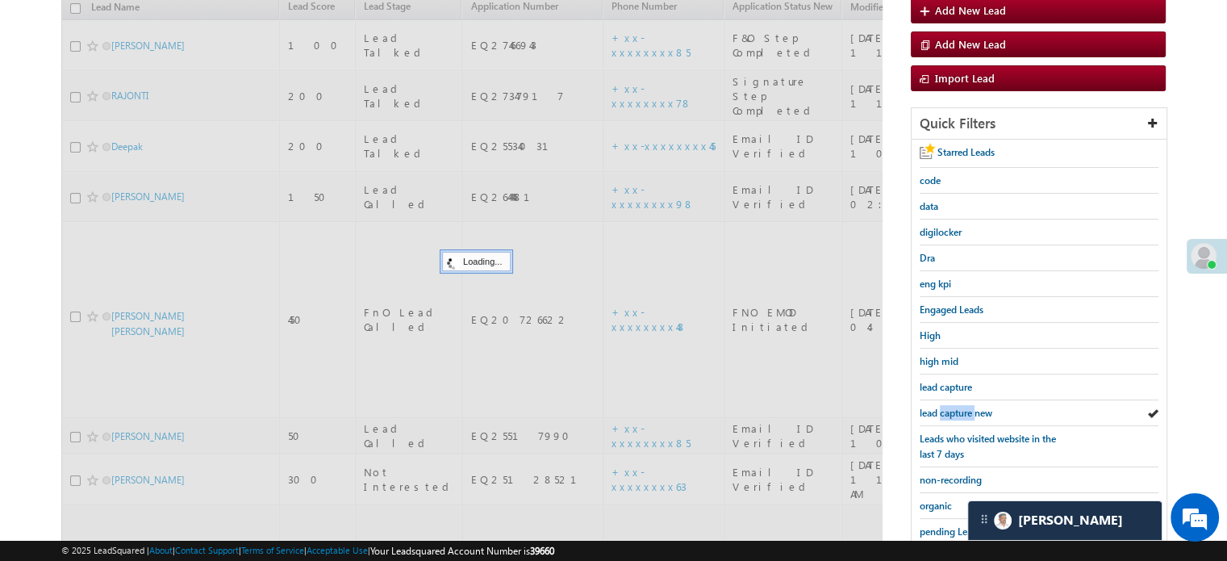
click at [960, 407] on span "lead capture new" at bounding box center [956, 413] width 73 height 12
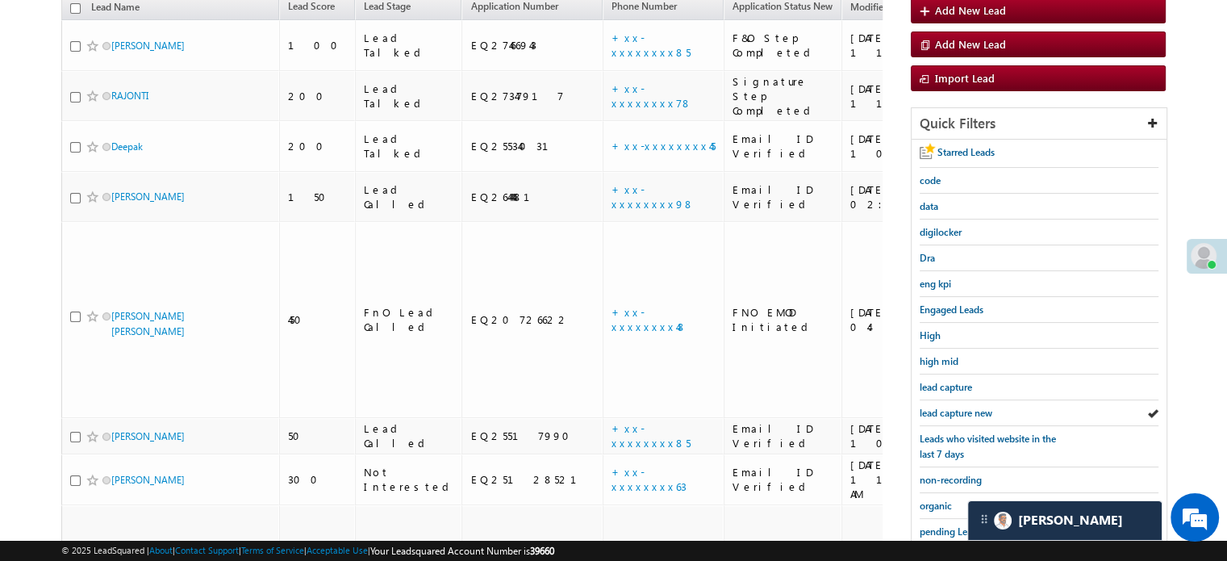
click at [960, 407] on span "lead capture new" at bounding box center [956, 413] width 73 height 12
click at [952, 407] on span "lead capture new" at bounding box center [956, 413] width 73 height 12
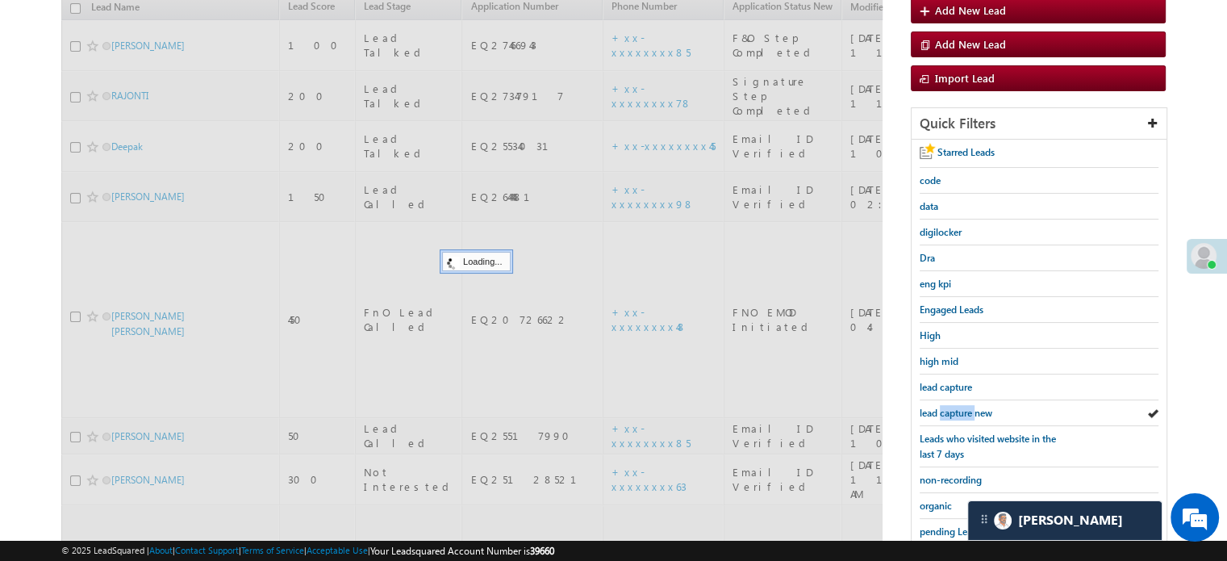
click at [952, 407] on span "lead capture new" at bounding box center [956, 413] width 73 height 12
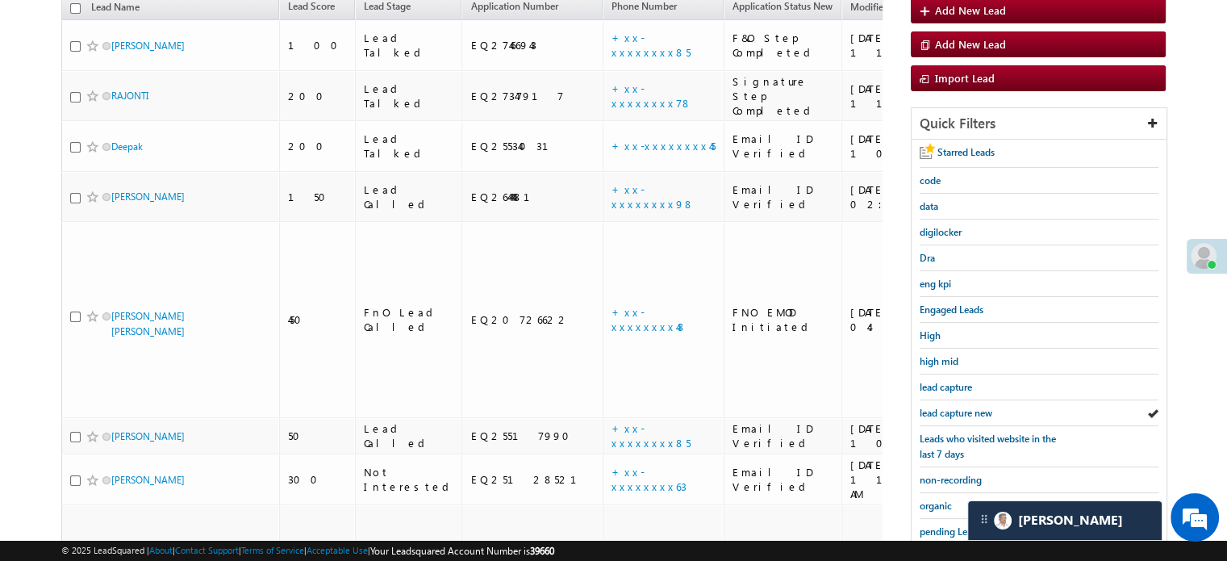
click at [952, 407] on span "lead capture new" at bounding box center [956, 413] width 73 height 12
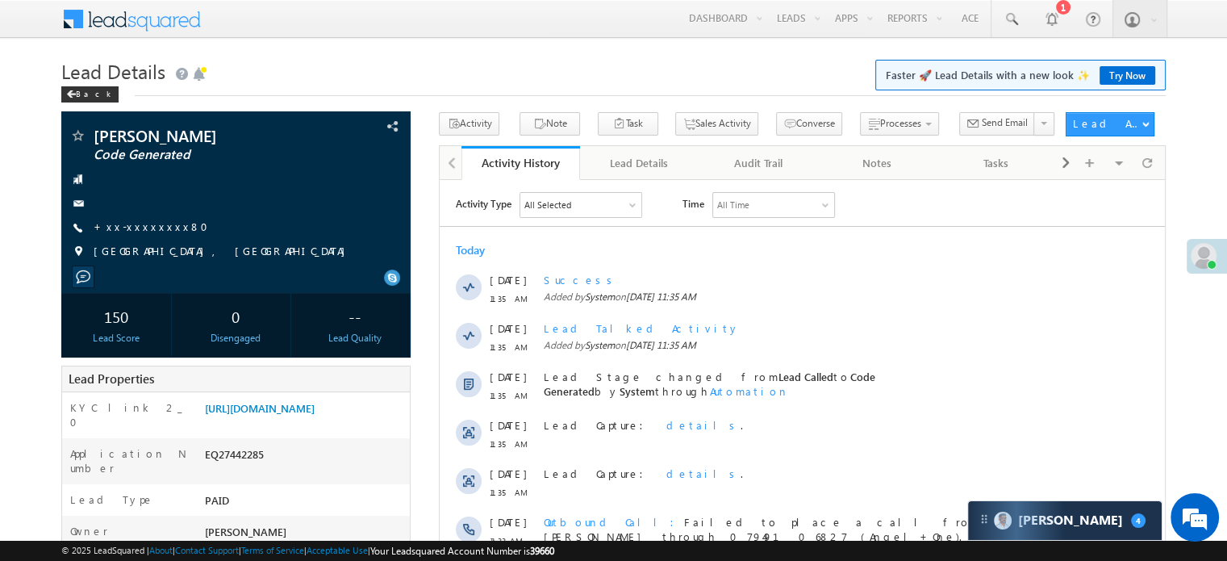
scroll to position [242, 0]
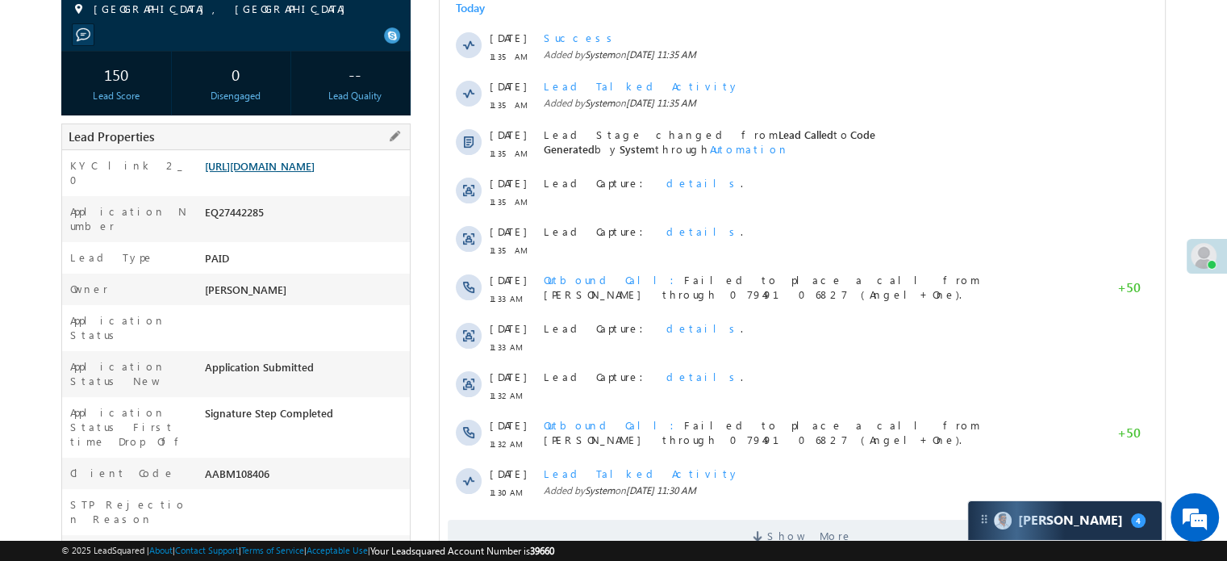
click at [275, 168] on link "[URL][DOMAIN_NAME]" at bounding box center [260, 166] width 110 height 14
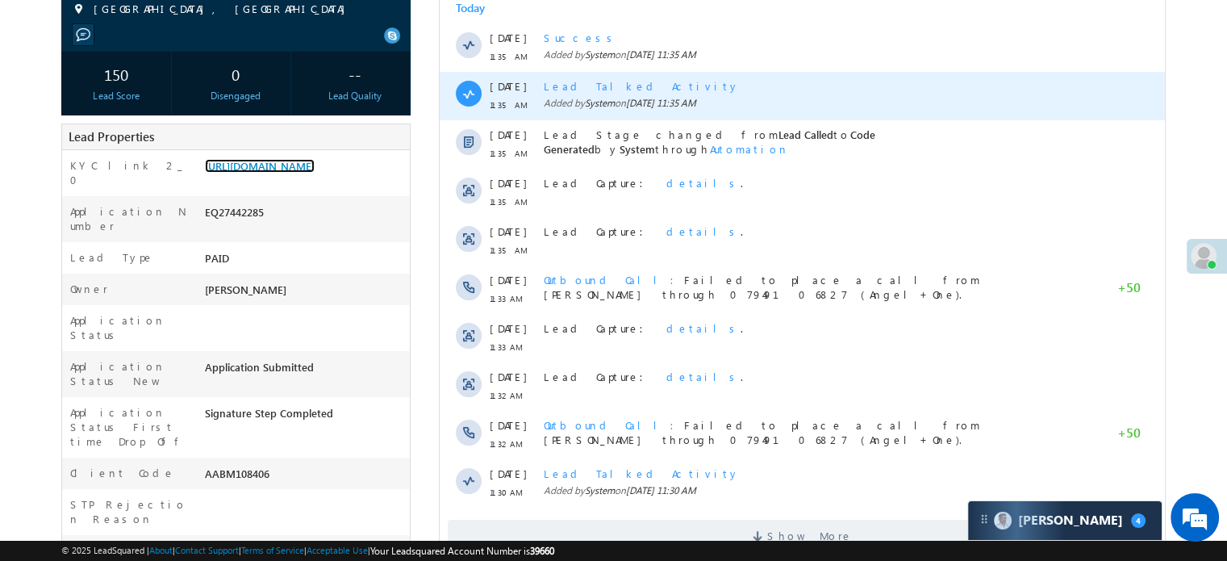
scroll to position [0, 0]
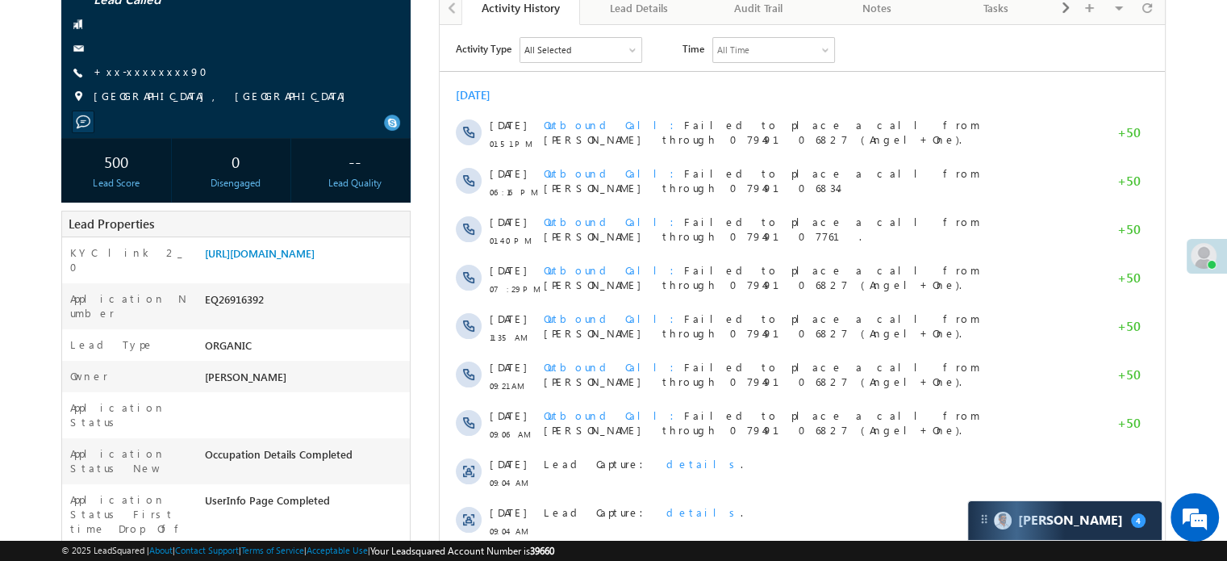
scroll to position [81, 0]
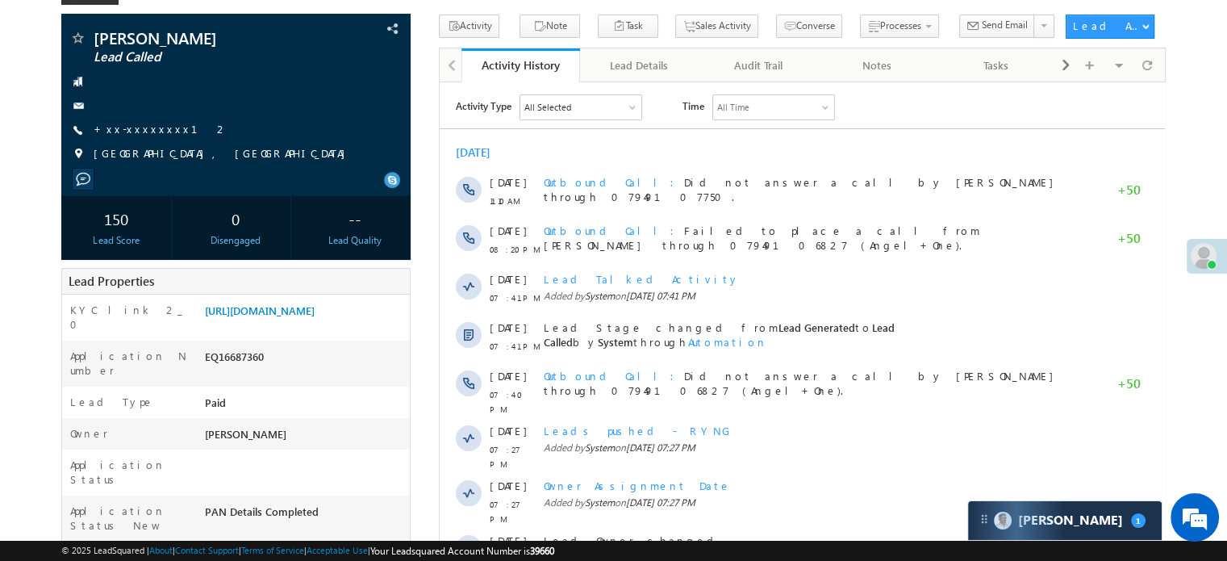
scroll to position [81, 0]
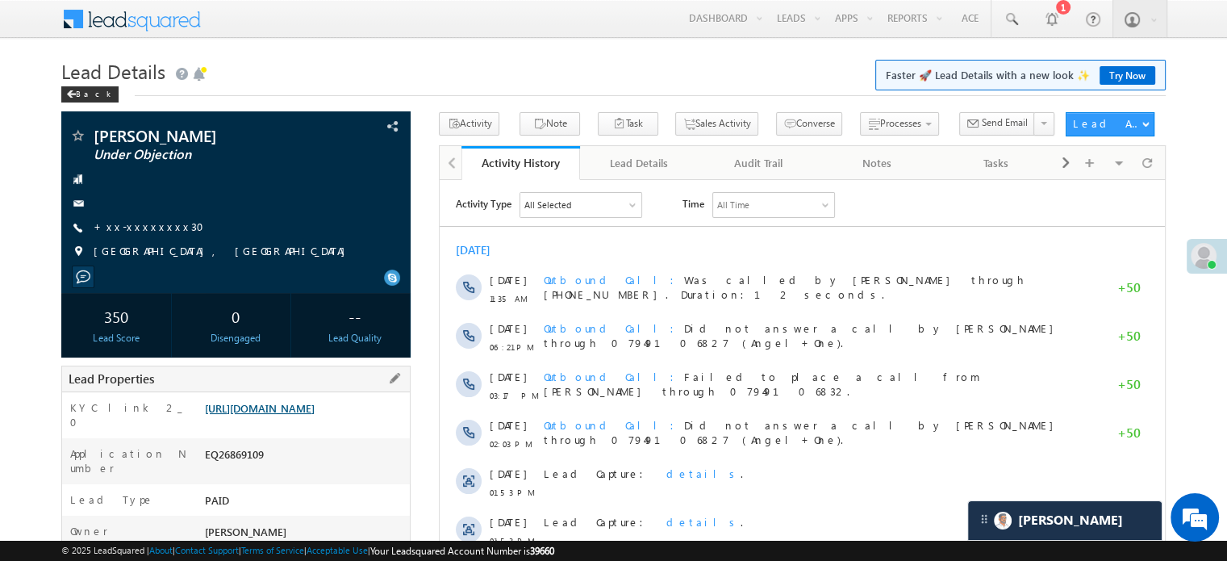
click at [283, 415] on link "[URL][DOMAIN_NAME]" at bounding box center [260, 408] width 110 height 14
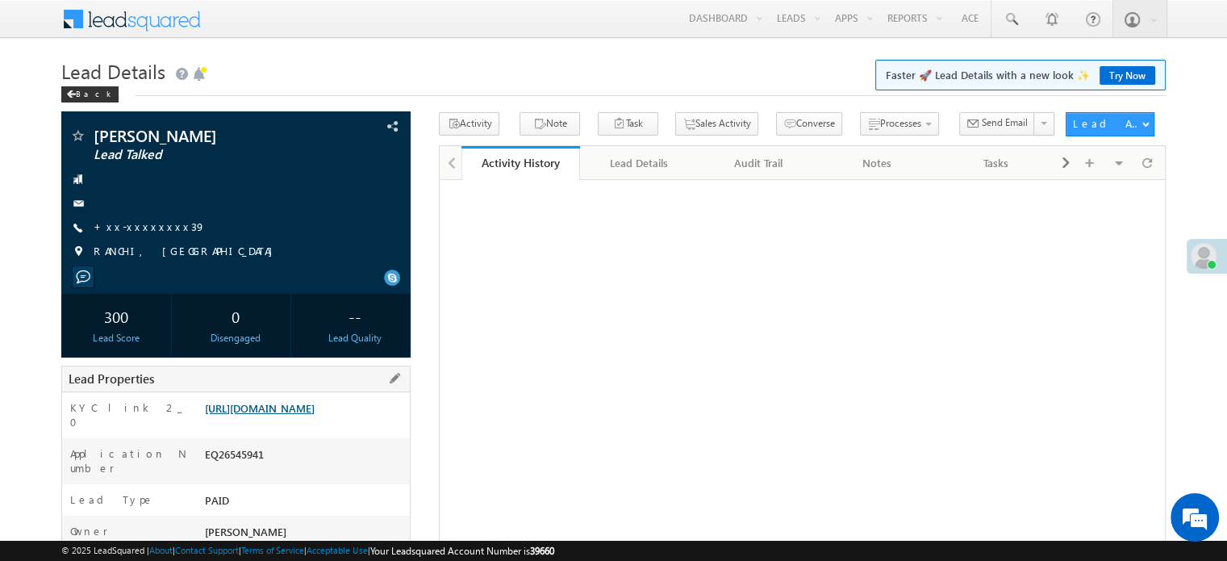
click at [278, 413] on link "[URL][DOMAIN_NAME]" at bounding box center [260, 408] width 110 height 14
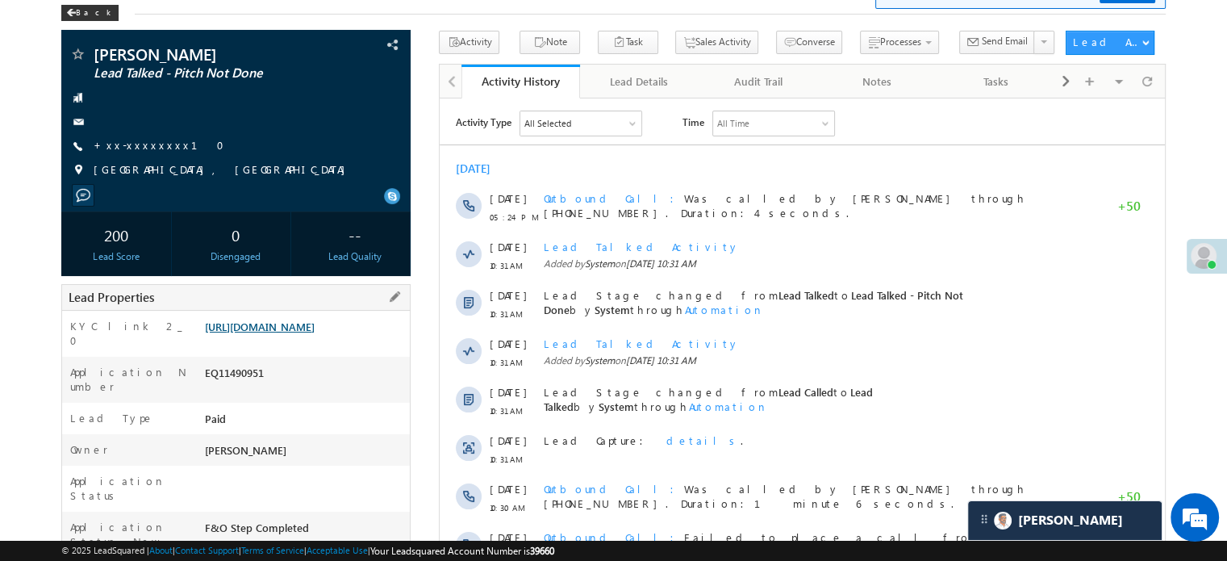
click at [307, 329] on link "https://angelbroking1-pk3em7sa.customui-test.leadsquared.com?leadId=4cc4433f-c1…" at bounding box center [260, 326] width 110 height 14
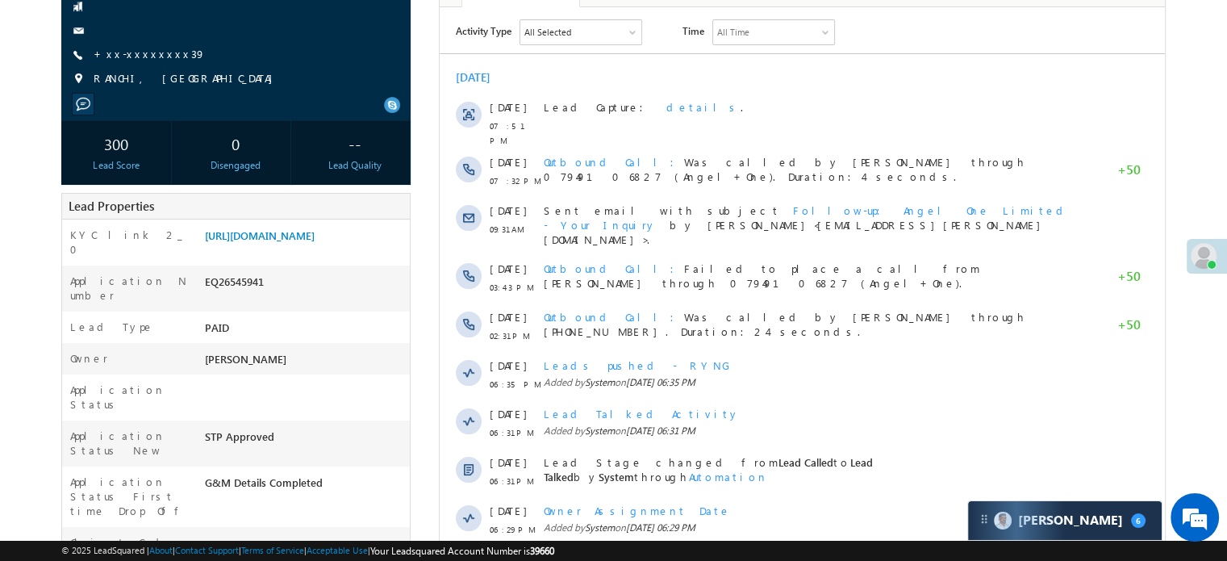
scroll to position [1, 0]
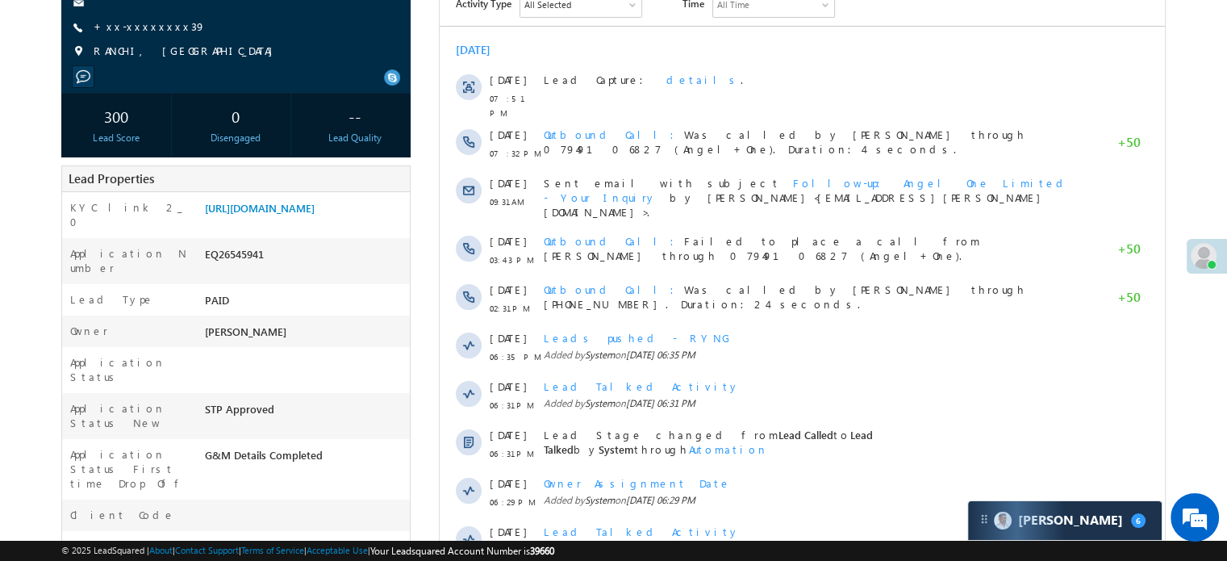
scroll to position [1, 0]
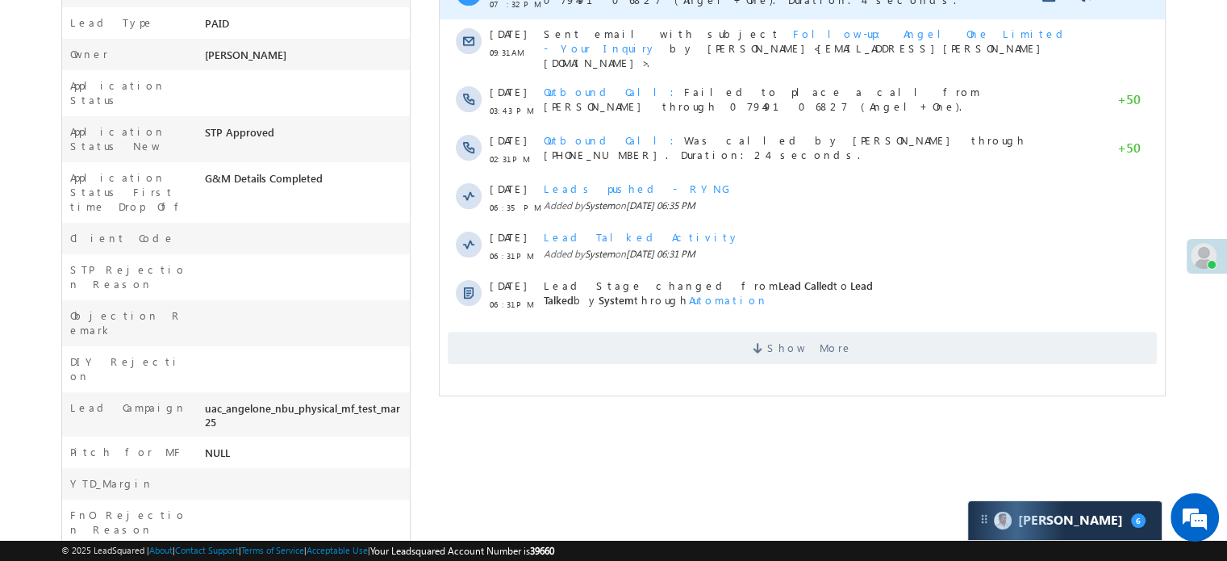
scroll to position [486, 0]
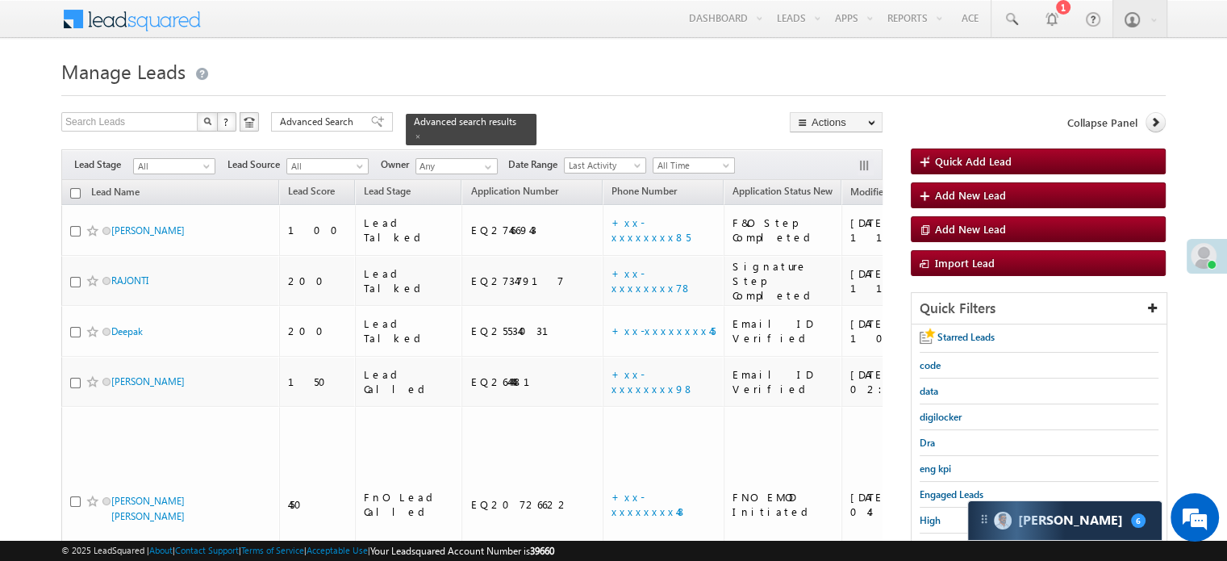
click at [567, 55] on h1 "Manage Leads" at bounding box center [613, 69] width 1104 height 31
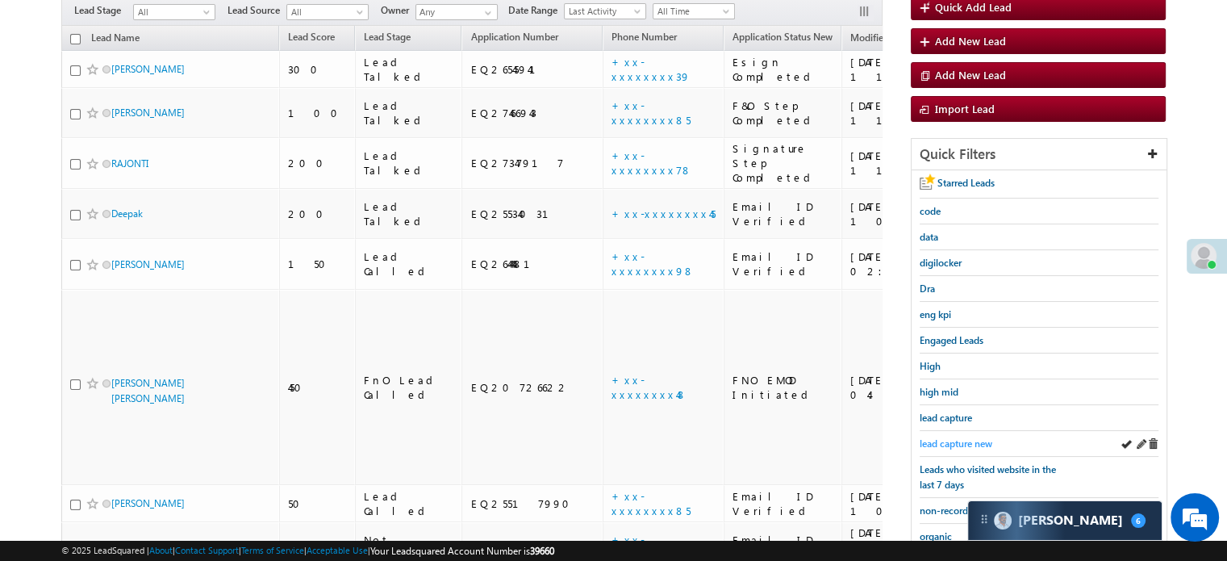
scroll to position [161, 0]
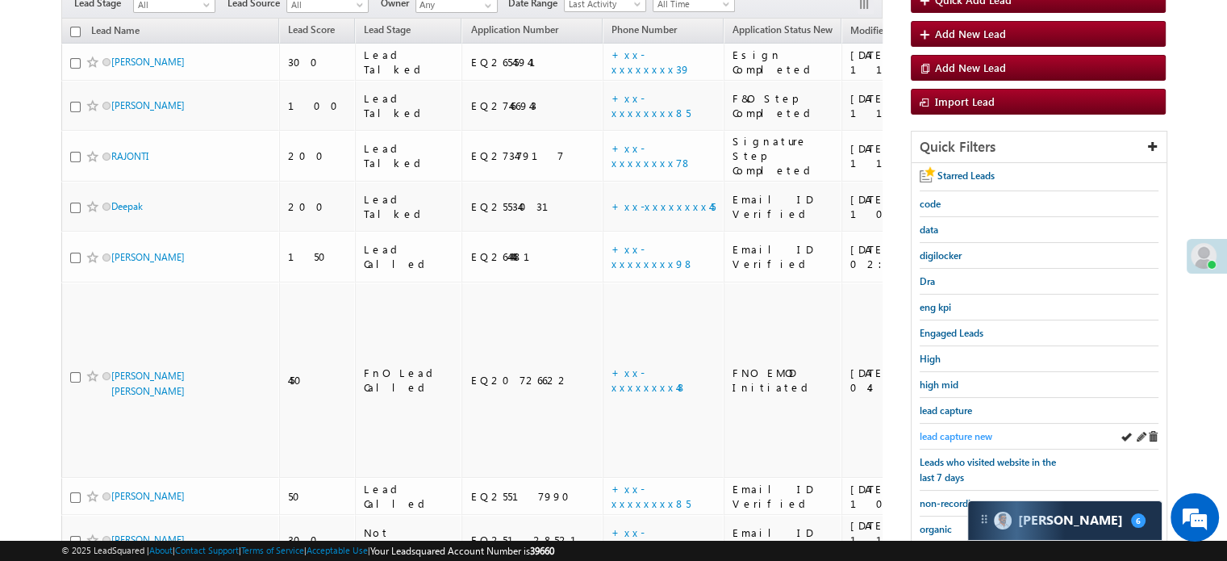
click at [946, 430] on span "lead capture new" at bounding box center [956, 436] width 73 height 12
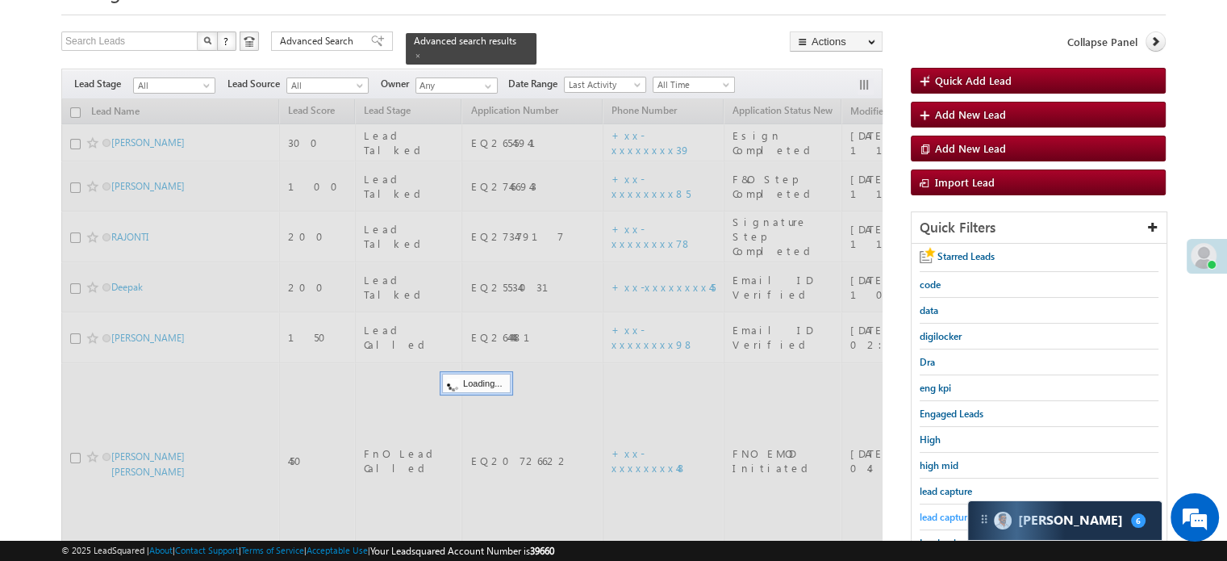
scroll to position [0, 0]
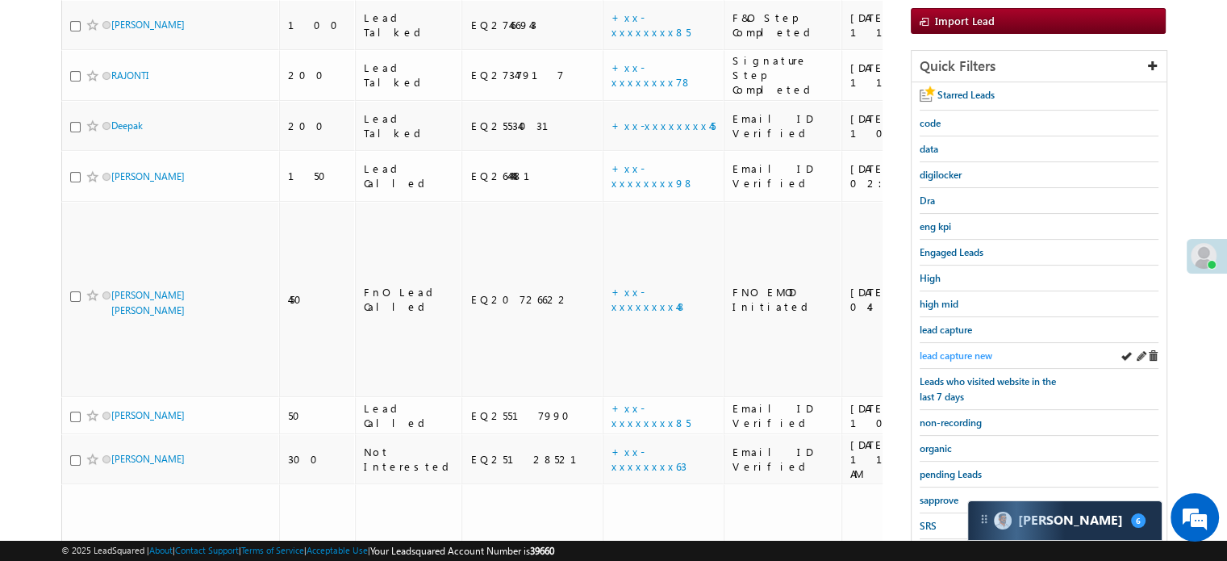
click at [957, 352] on span "lead capture new" at bounding box center [956, 355] width 73 height 12
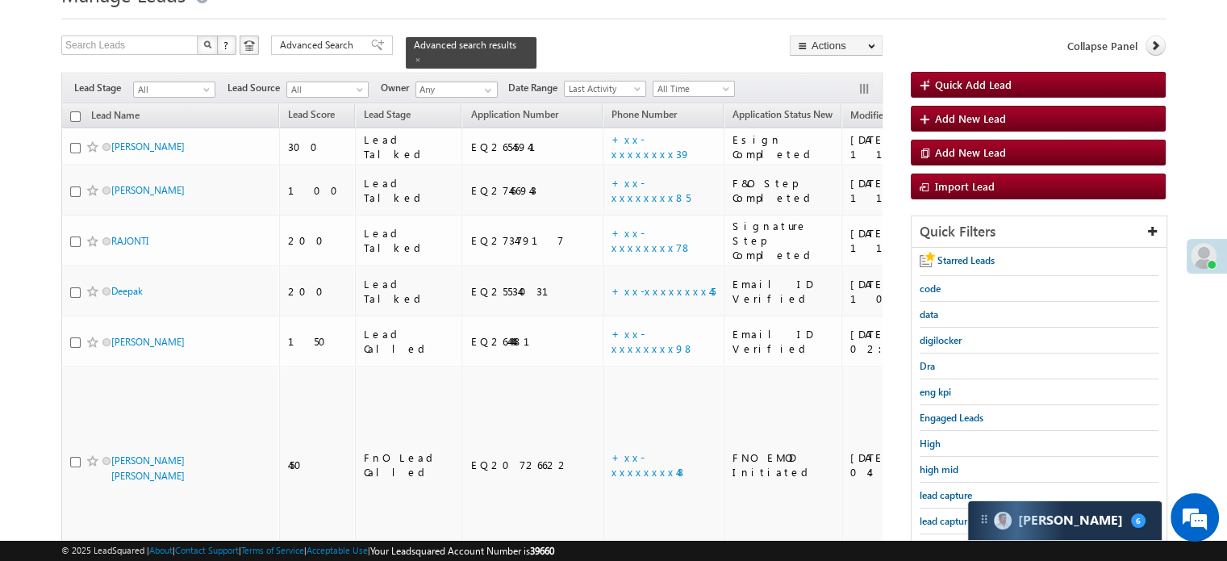
scroll to position [161, 0]
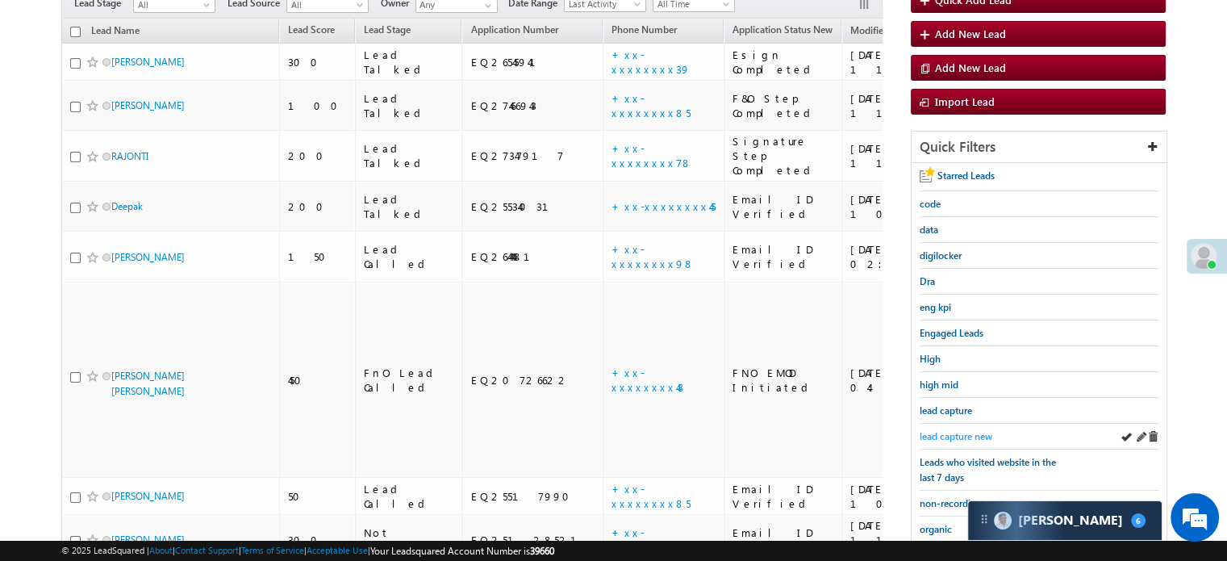
click at [951, 438] on span "lead capture new" at bounding box center [956, 436] width 73 height 12
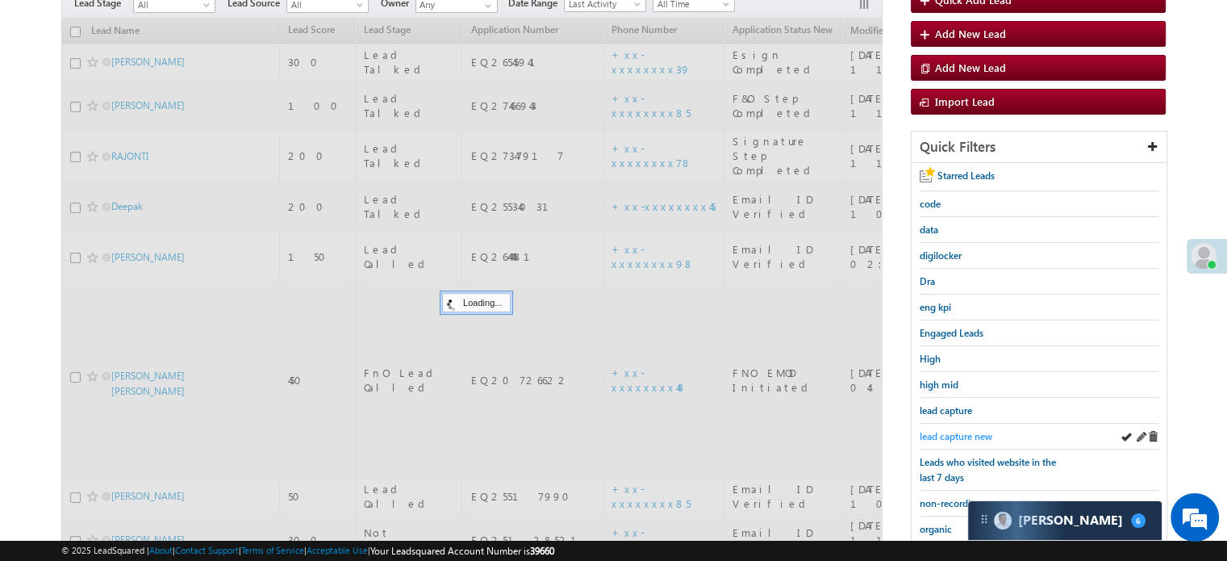
click at [956, 436] on span "lead capture new" at bounding box center [956, 436] width 73 height 12
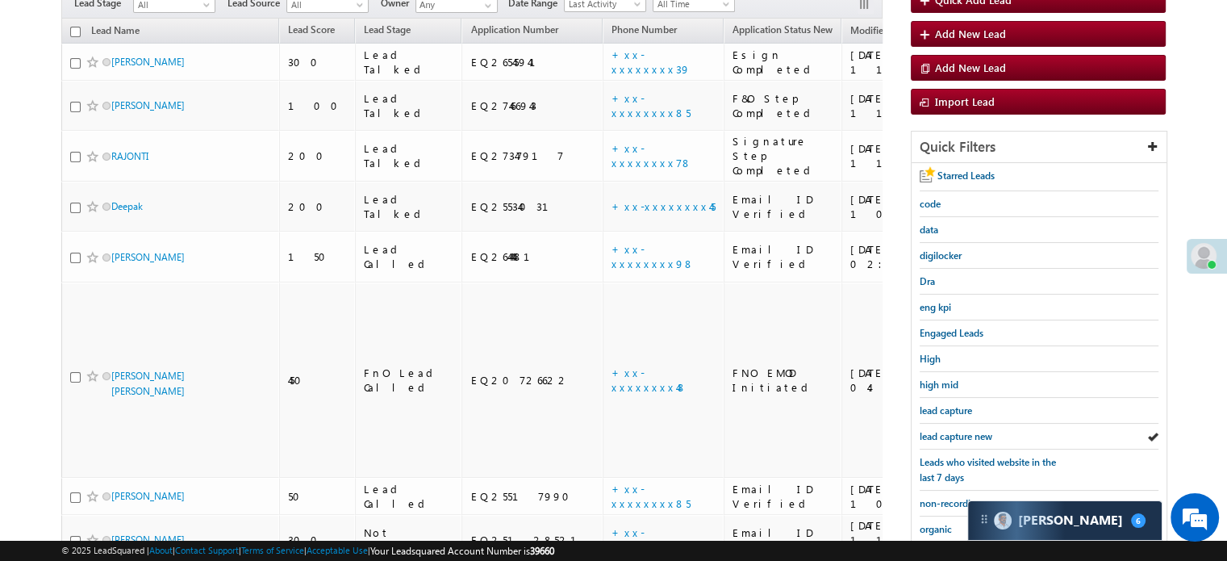
click at [956, 436] on span "lead capture new" at bounding box center [956, 436] width 73 height 12
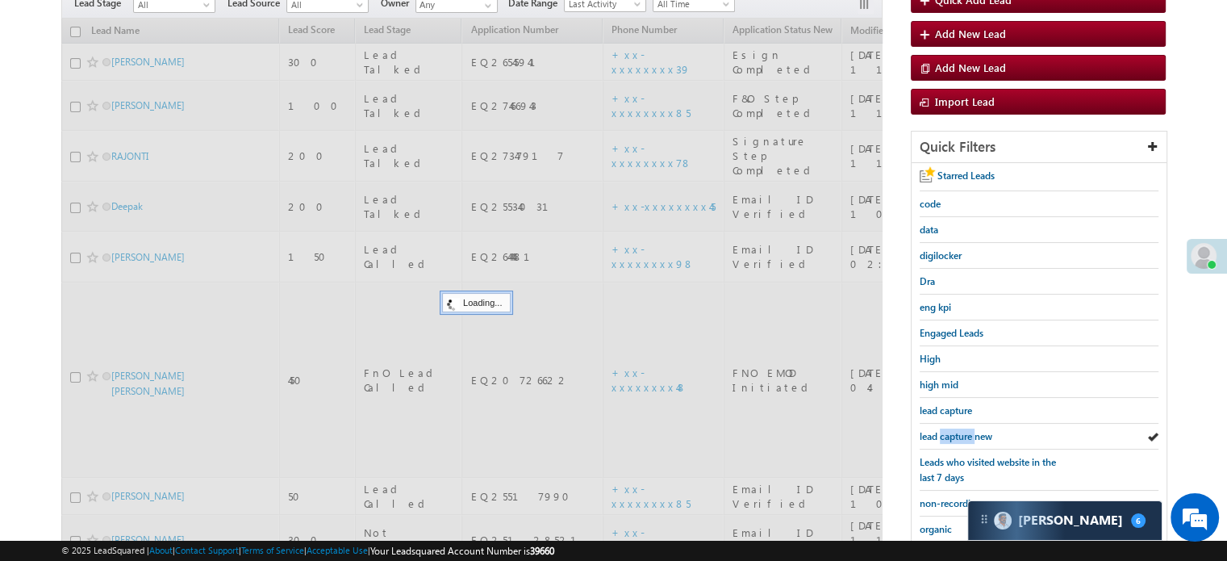
click at [956, 436] on span "lead capture new" at bounding box center [956, 436] width 73 height 12
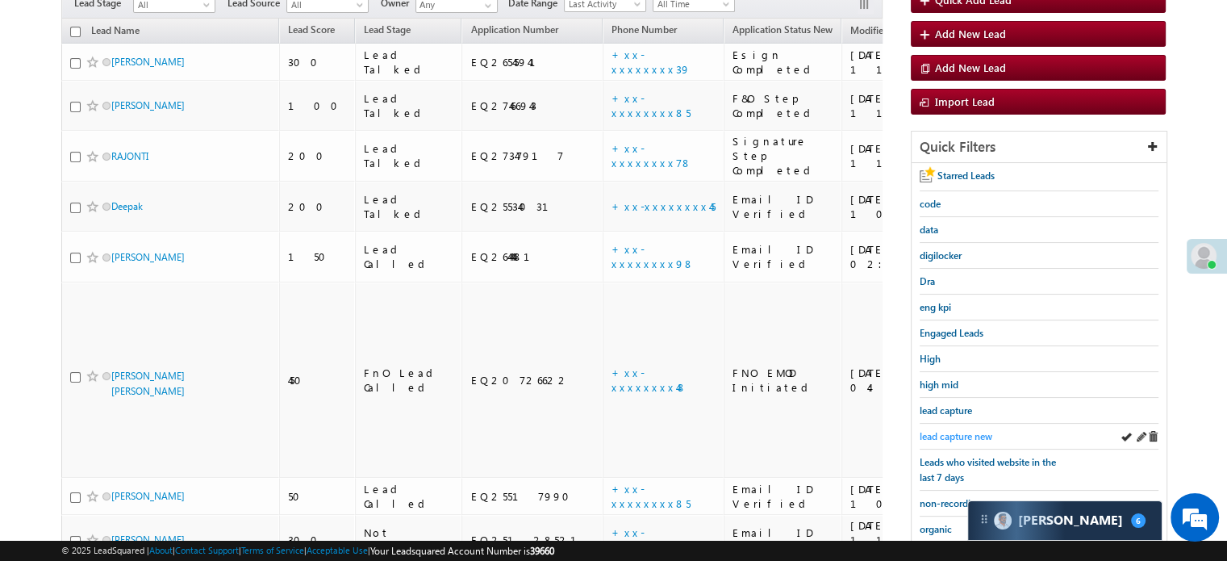
click at [958, 432] on span "lead capture new" at bounding box center [956, 436] width 73 height 12
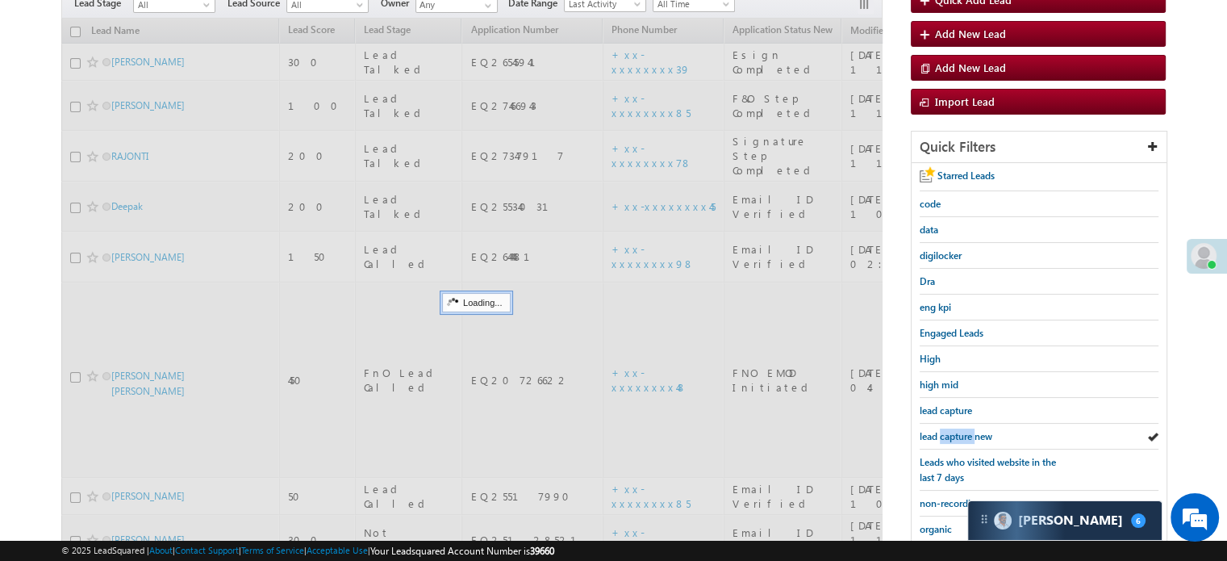
click at [958, 432] on span "lead capture new" at bounding box center [956, 436] width 73 height 12
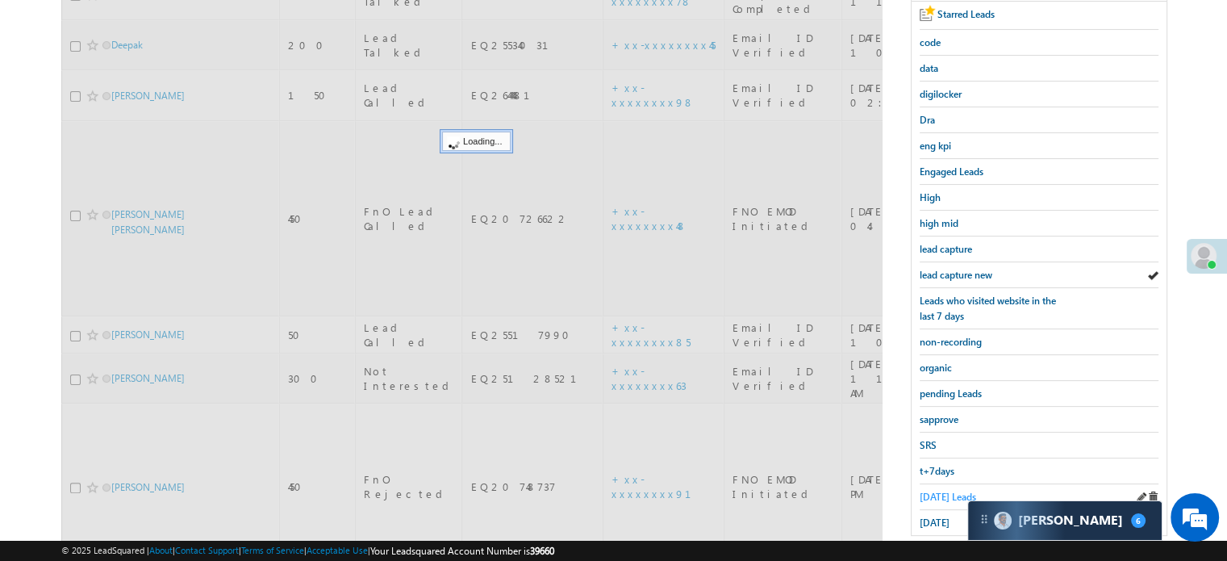
click at [949, 491] on span "[DATE] Leads" at bounding box center [948, 497] width 56 height 12
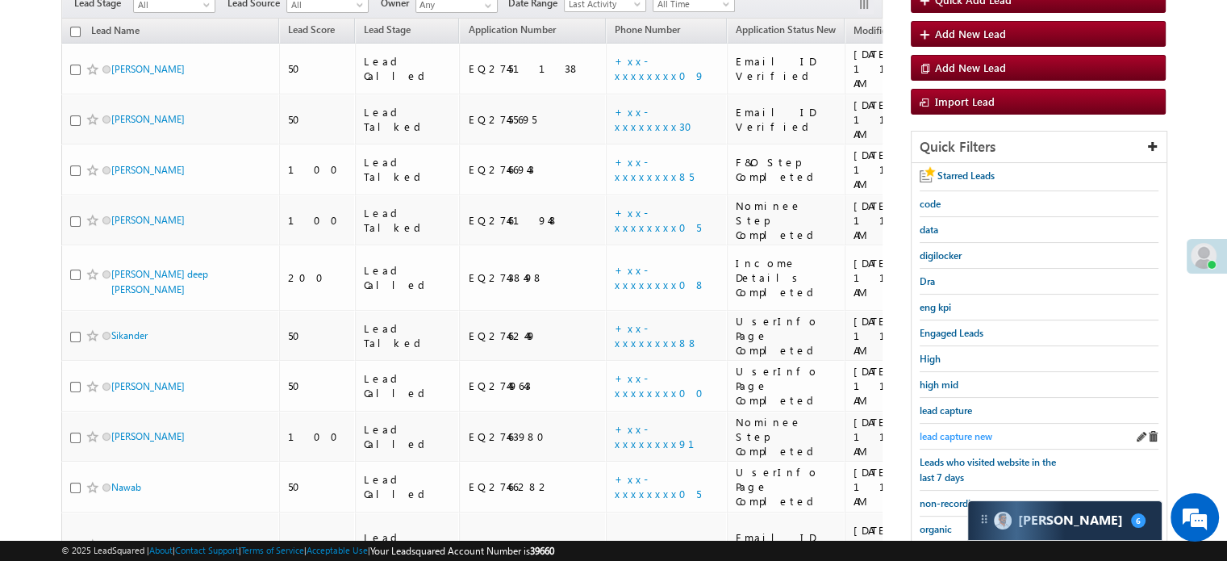
click at [962, 435] on span "lead capture new" at bounding box center [956, 436] width 73 height 12
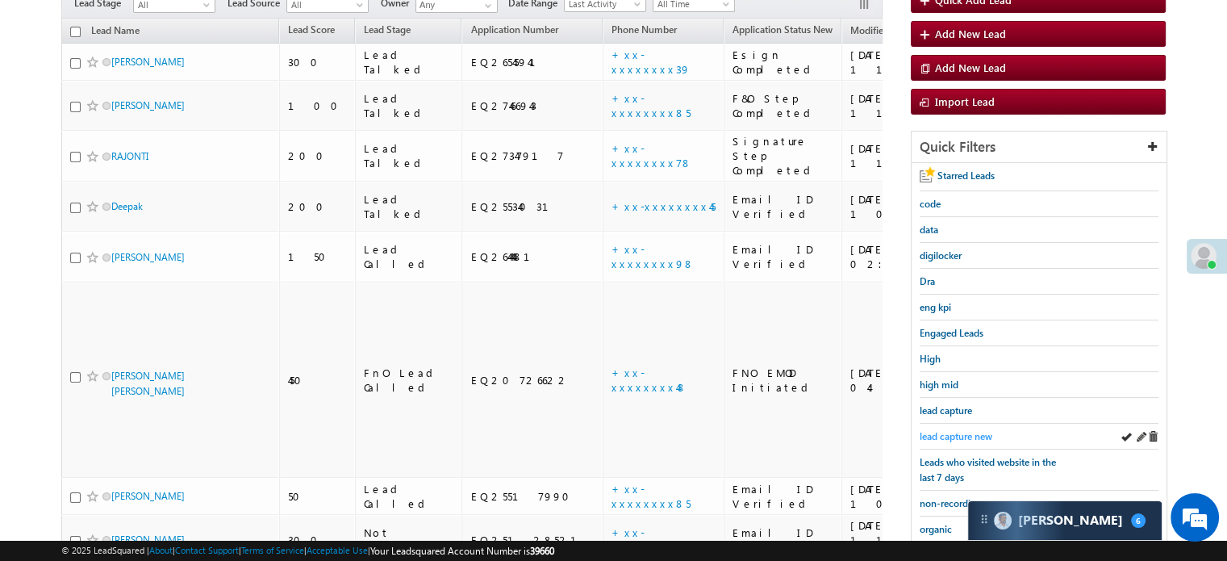
click at [953, 430] on span "lead capture new" at bounding box center [956, 436] width 73 height 12
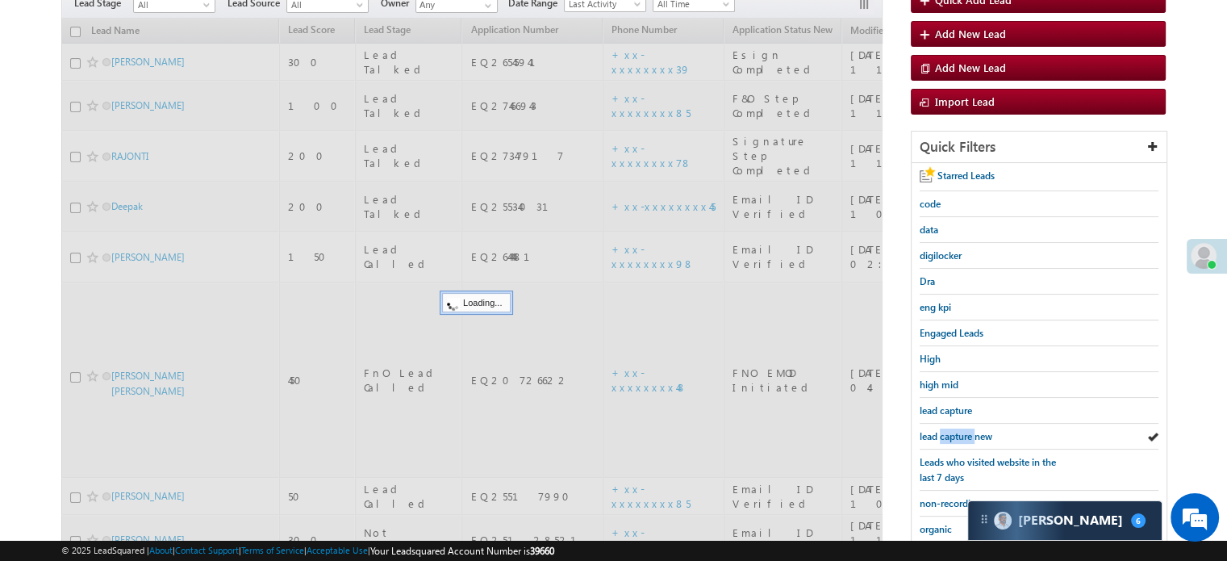
click at [953, 430] on span "lead capture new" at bounding box center [956, 436] width 73 height 12
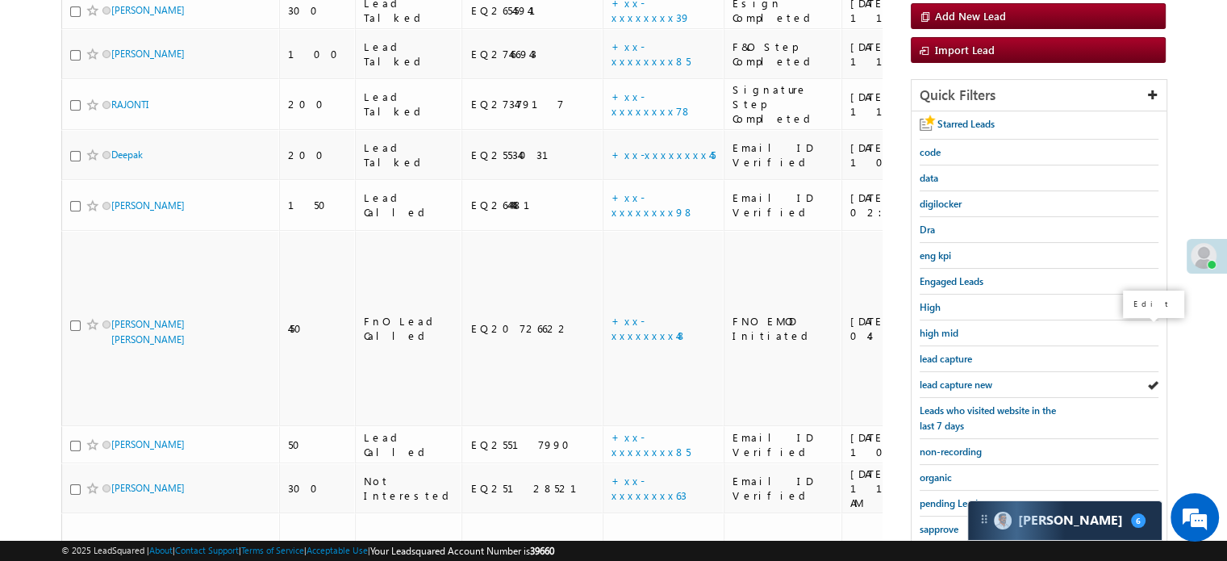
scroll to position [242, 0]
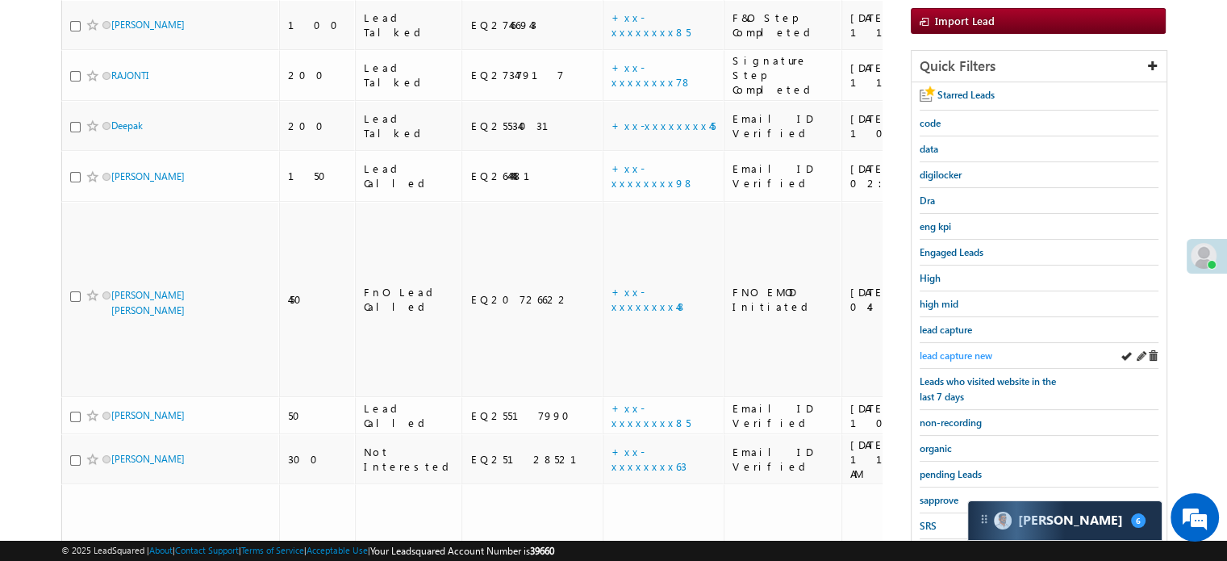
click at [979, 349] on span "lead capture new" at bounding box center [956, 355] width 73 height 12
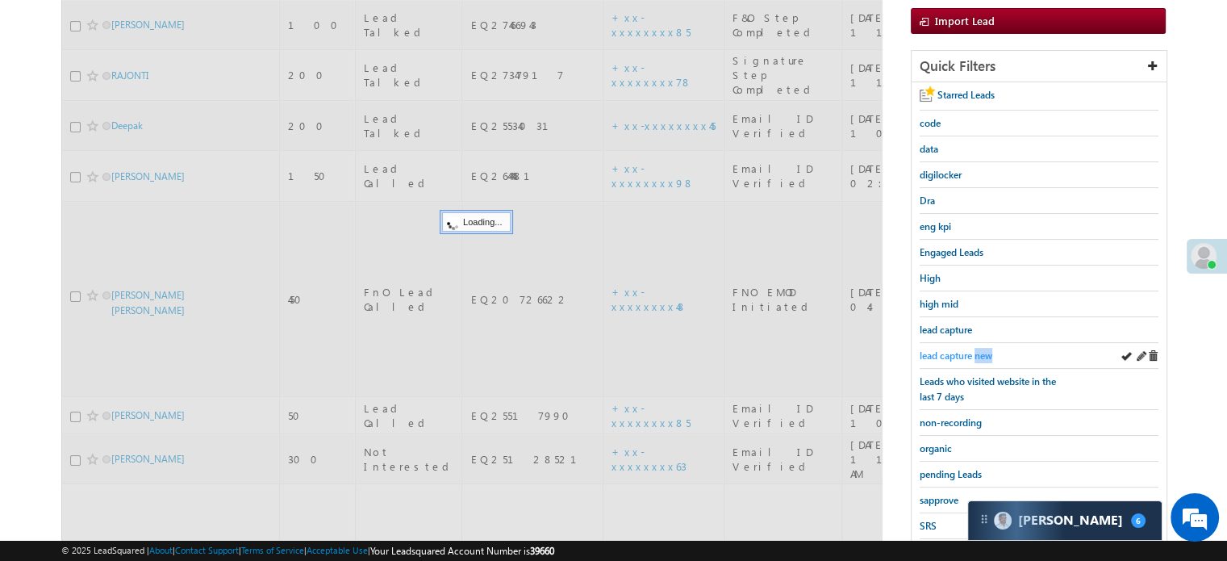
click at [978, 350] on span "lead capture new" at bounding box center [956, 355] width 73 height 12
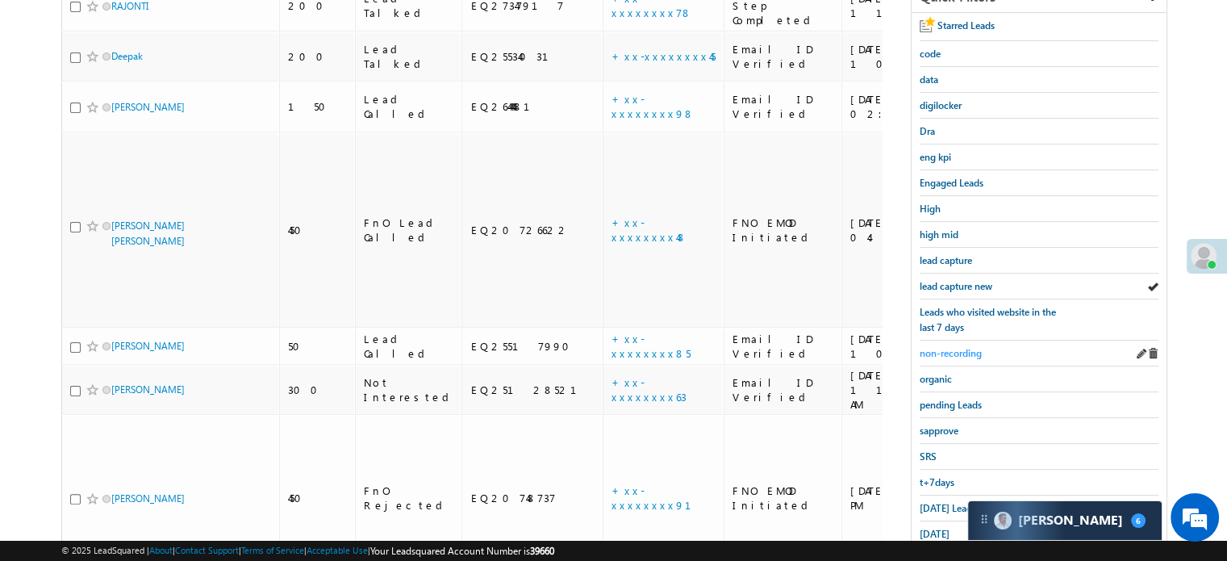
scroll to position [323, 0]
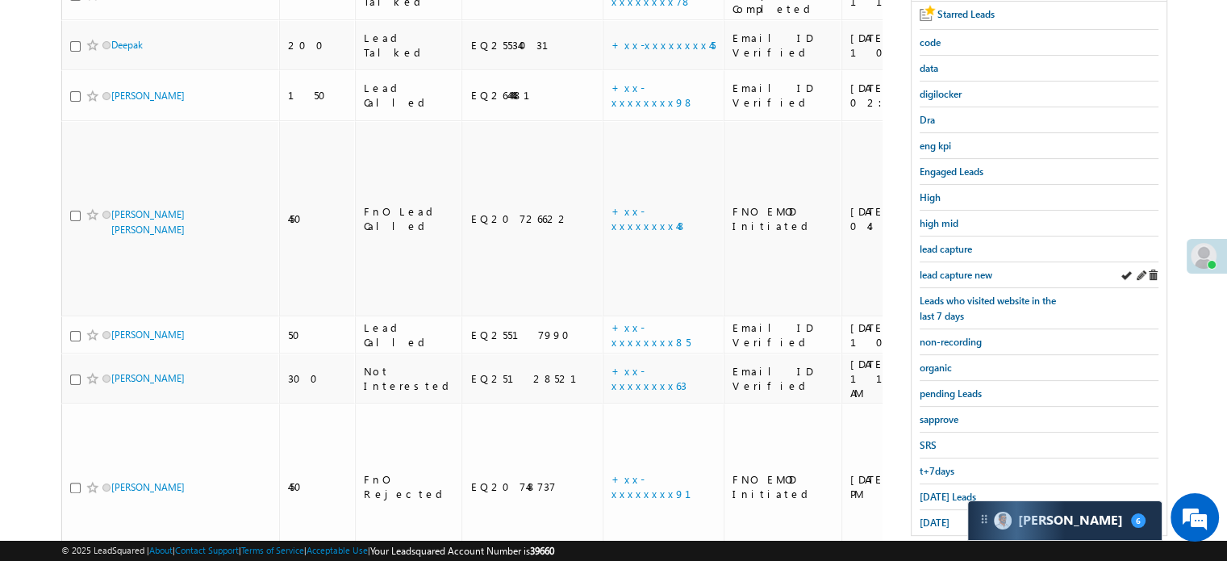
click at [950, 280] on div "lead capture new" at bounding box center [1039, 275] width 239 height 26
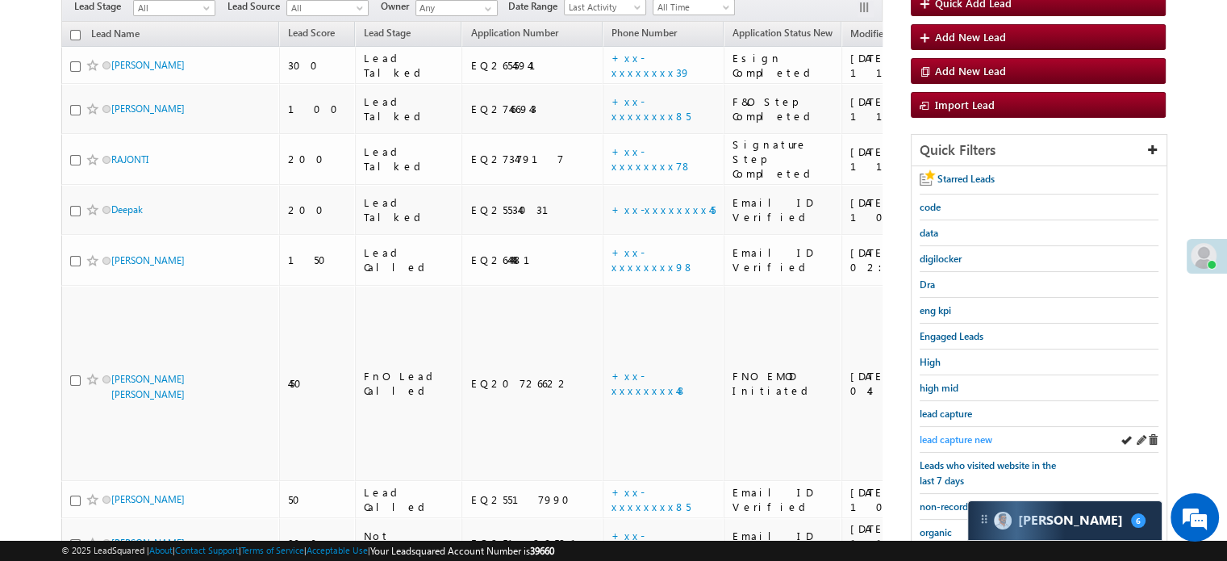
scroll to position [161, 0]
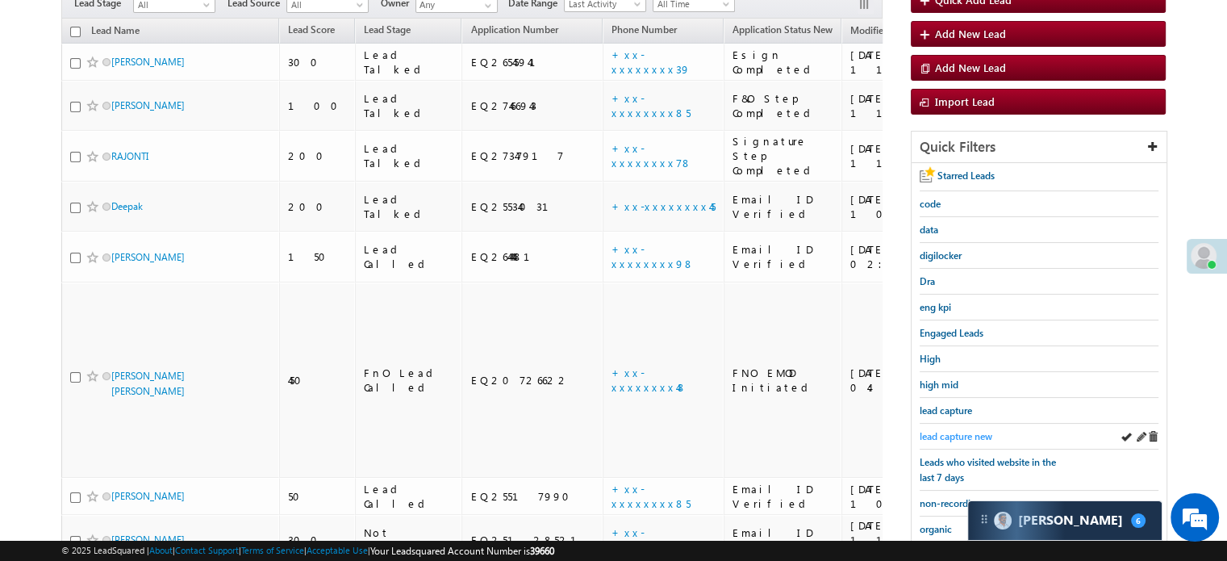
click at [946, 430] on span "lead capture new" at bounding box center [956, 436] width 73 height 12
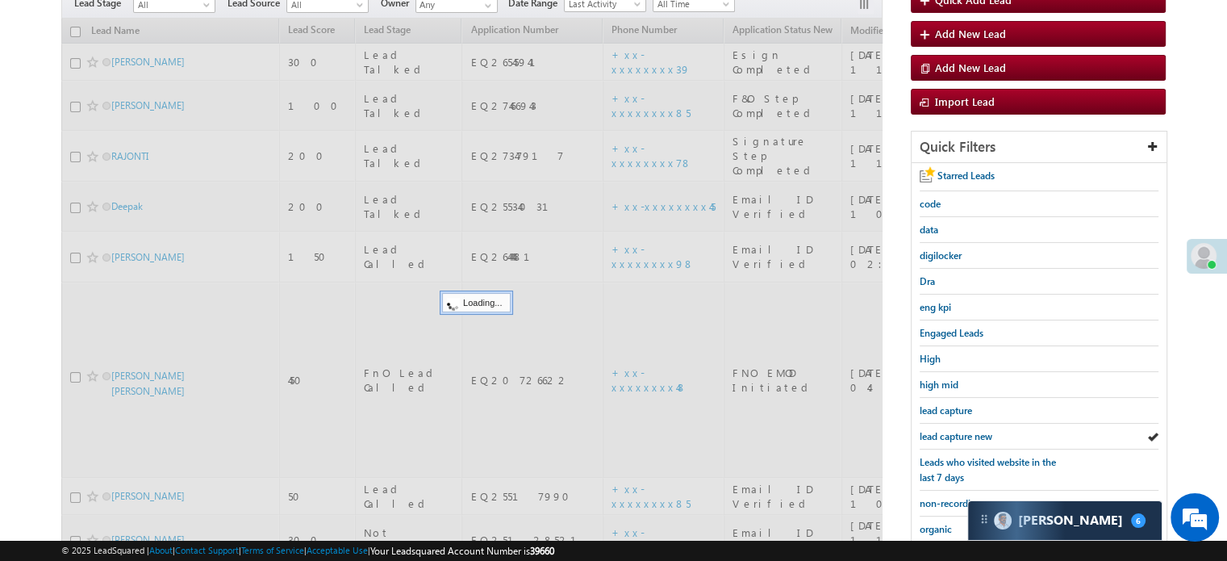
click at [946, 430] on span "lead capture new" at bounding box center [956, 436] width 73 height 12
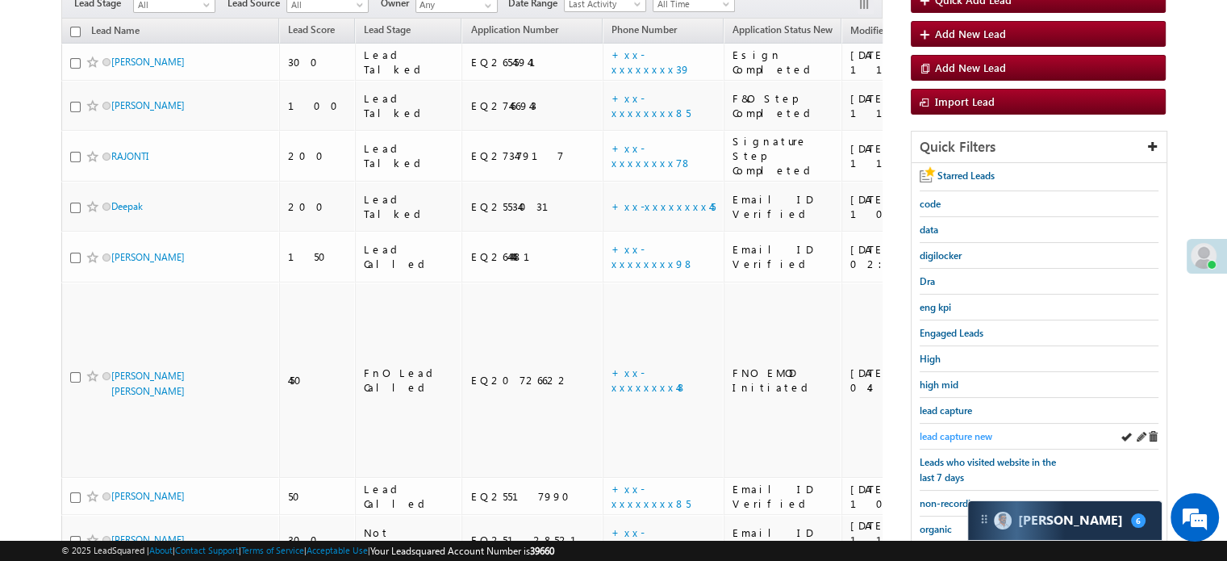
click at [949, 434] on span "lead capture new" at bounding box center [956, 436] width 73 height 12
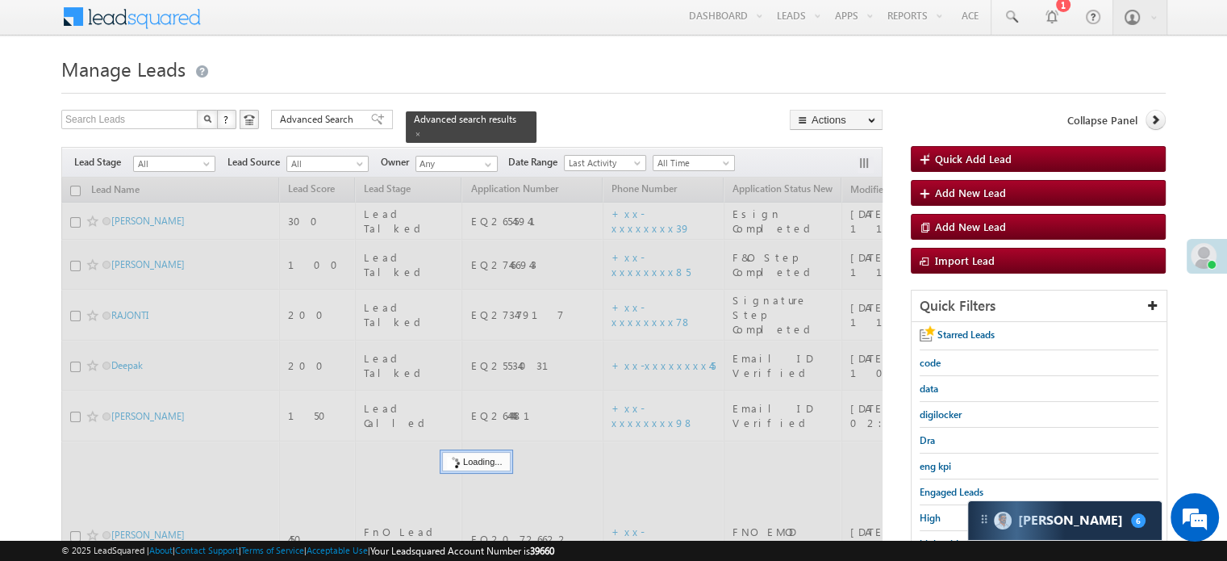
scroll to position [0, 0]
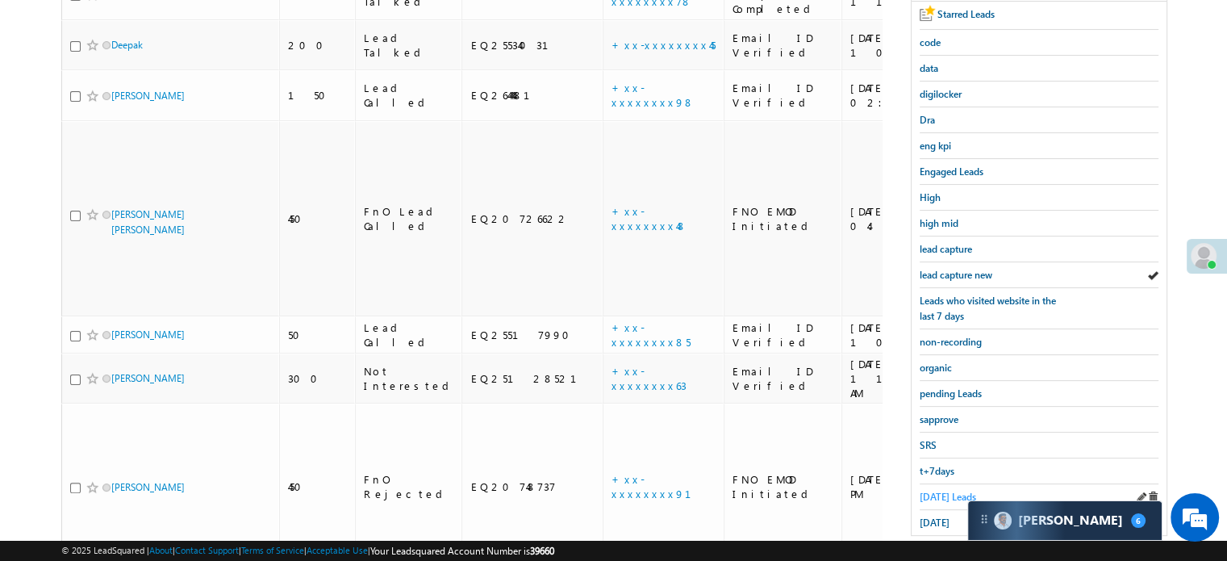
click at [936, 496] on link "Today's Leads" at bounding box center [948, 496] width 56 height 15
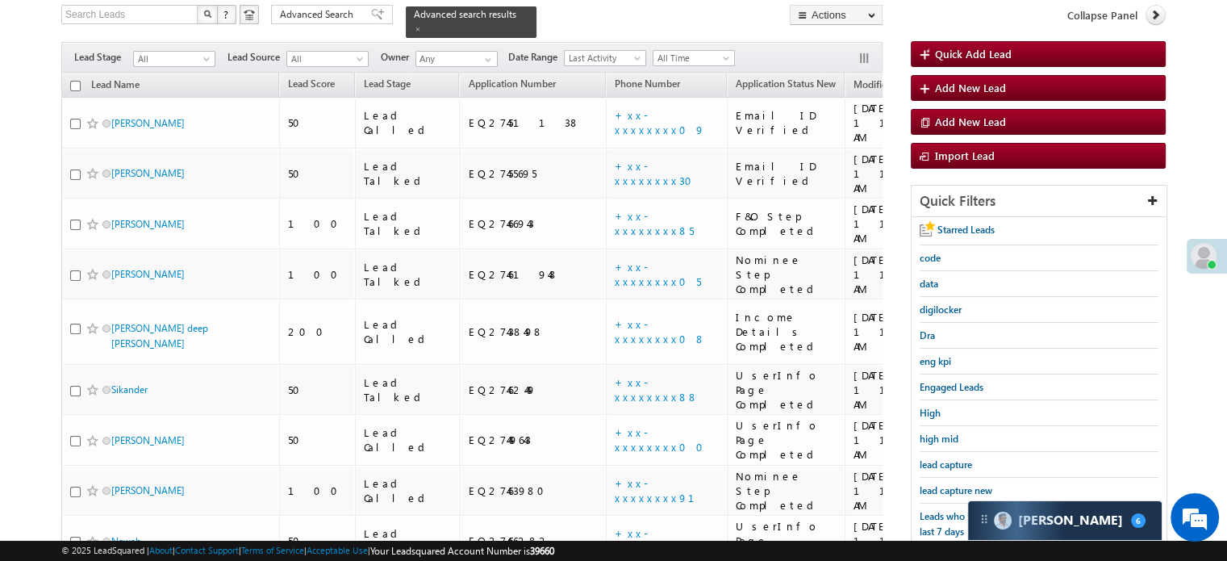
scroll to position [106, 0]
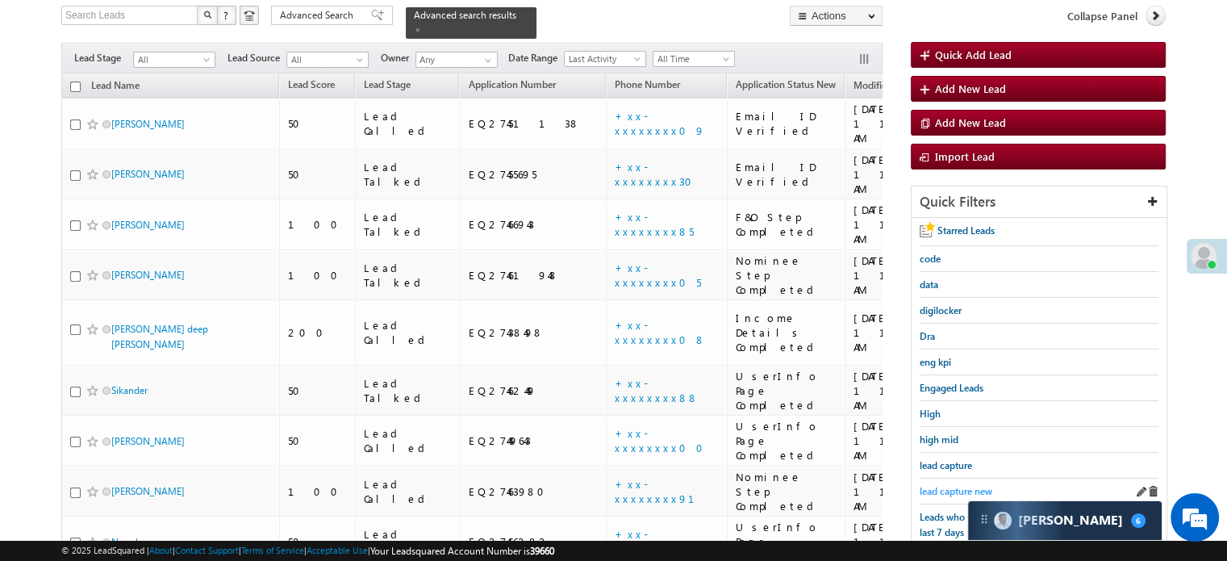
click at [933, 486] on span "lead capture new" at bounding box center [956, 491] width 73 height 12
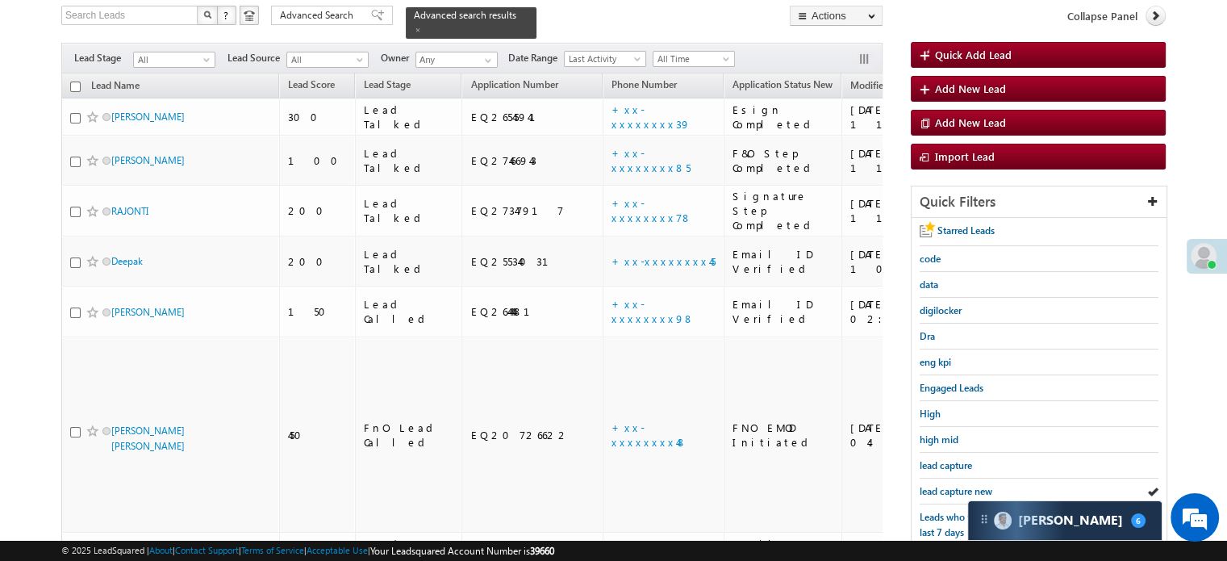
click at [933, 486] on span "lead capture new" at bounding box center [956, 491] width 73 height 12
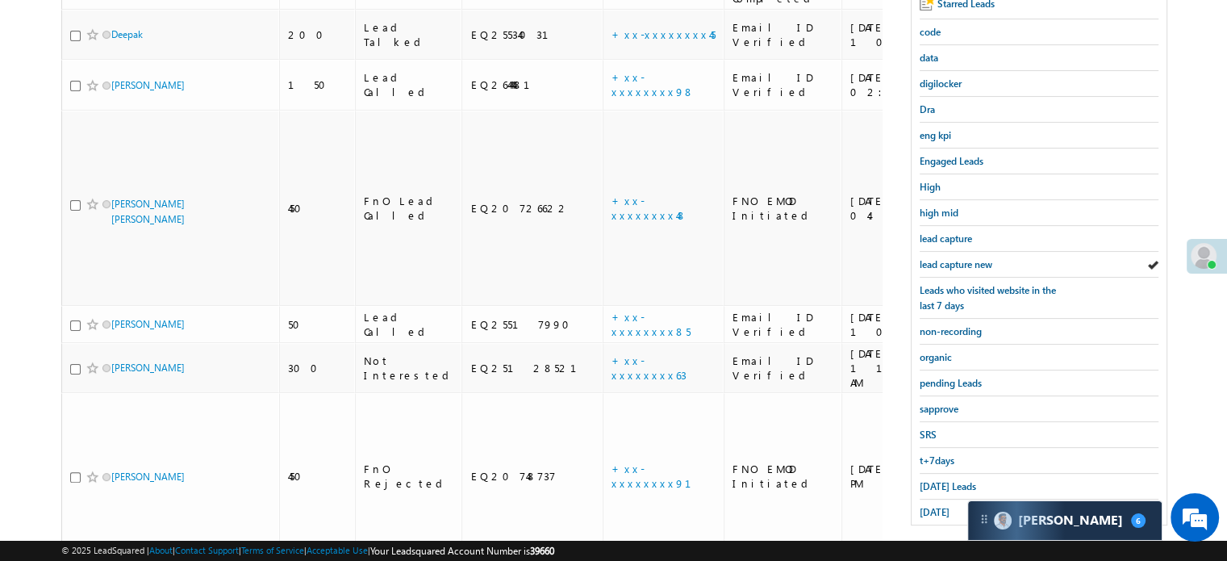
scroll to position [346, 0]
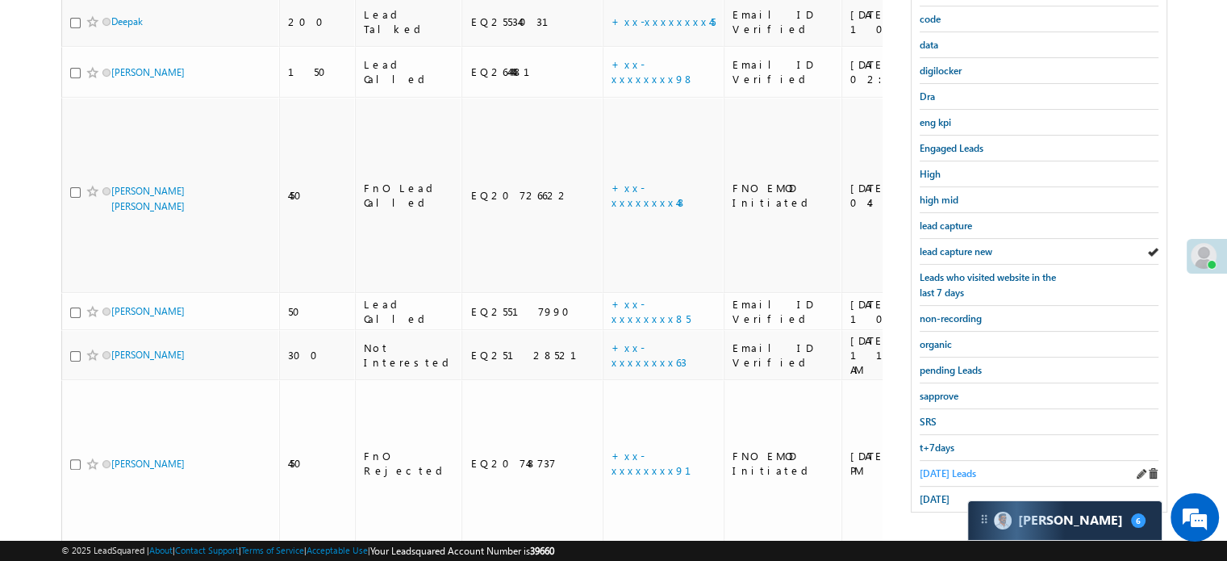
click at [941, 467] on span "Today's Leads" at bounding box center [948, 473] width 56 height 12
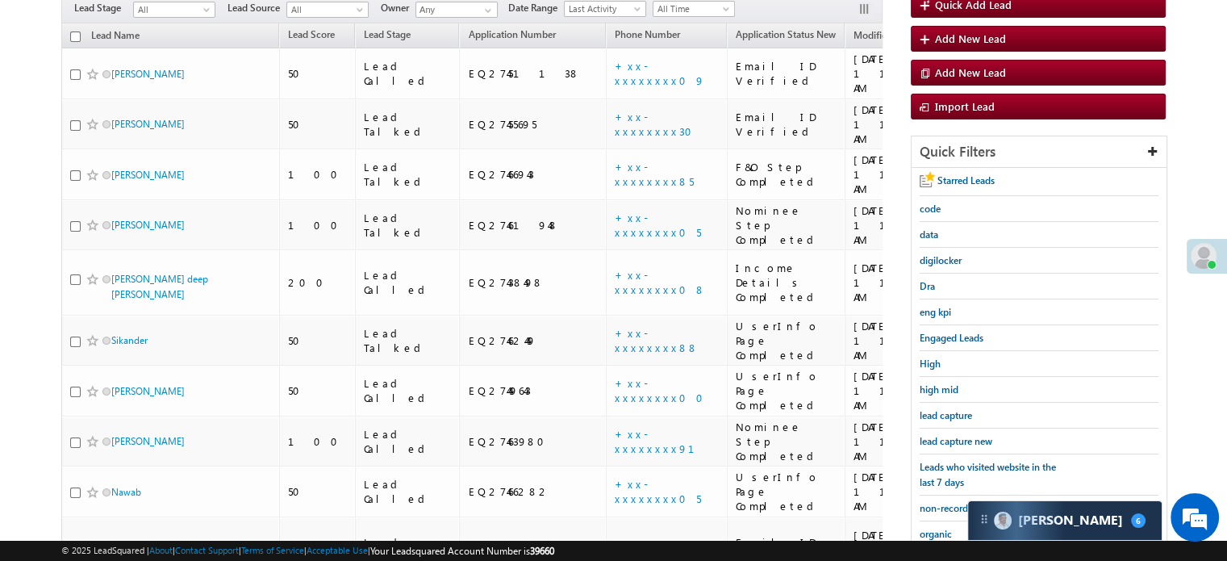
scroll to position [185, 0]
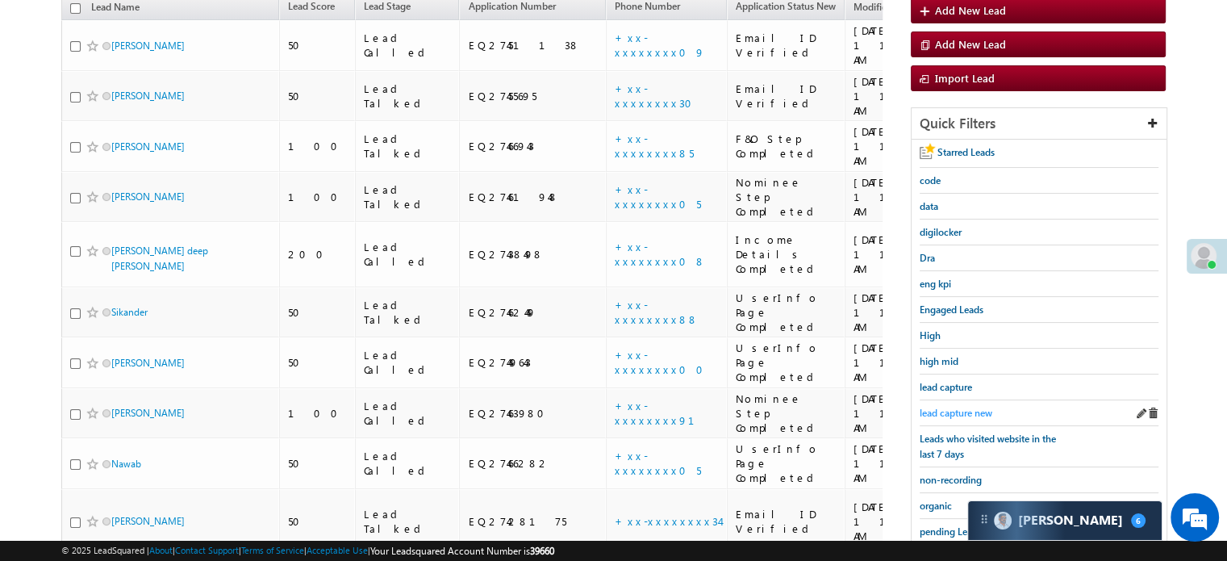
click at [945, 407] on span "lead capture new" at bounding box center [956, 413] width 73 height 12
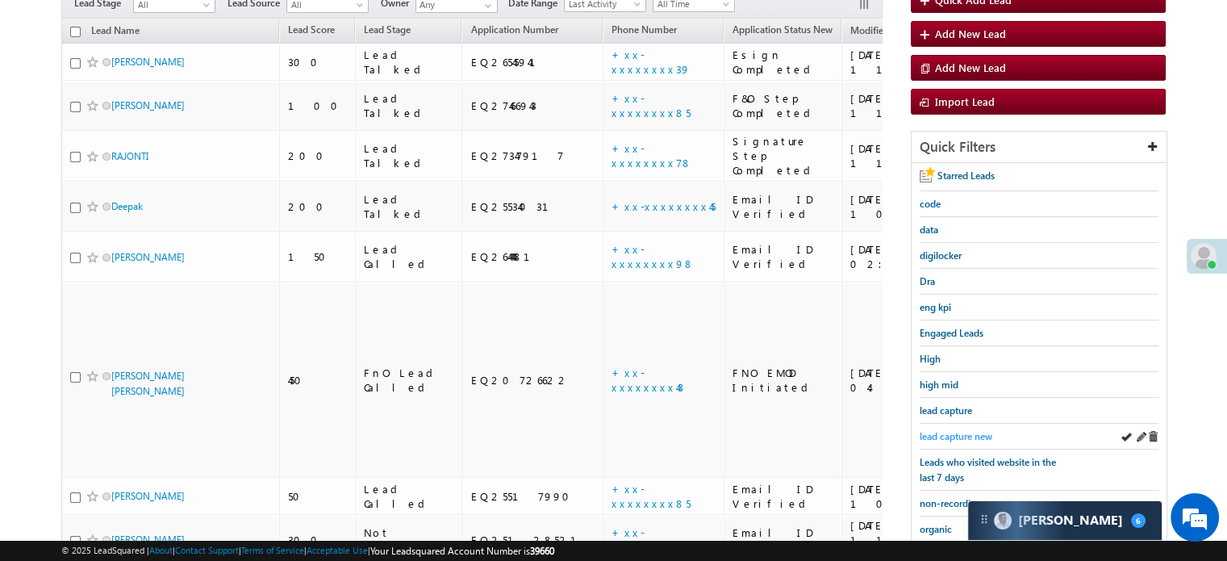
scroll to position [346, 0]
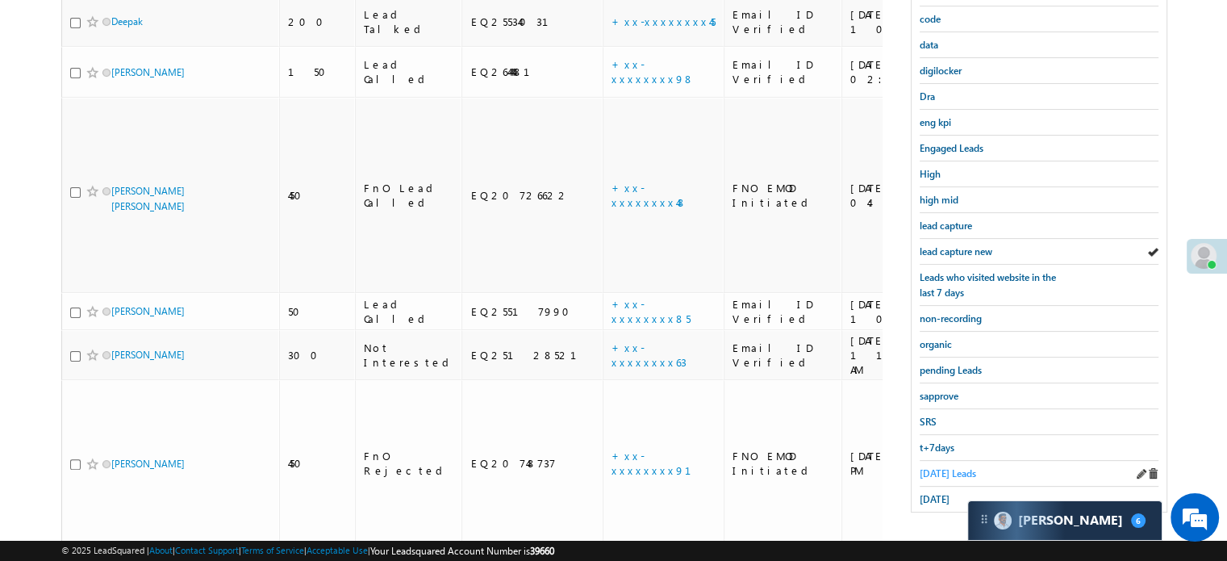
click at [931, 469] on span "Today's Leads" at bounding box center [948, 473] width 56 height 12
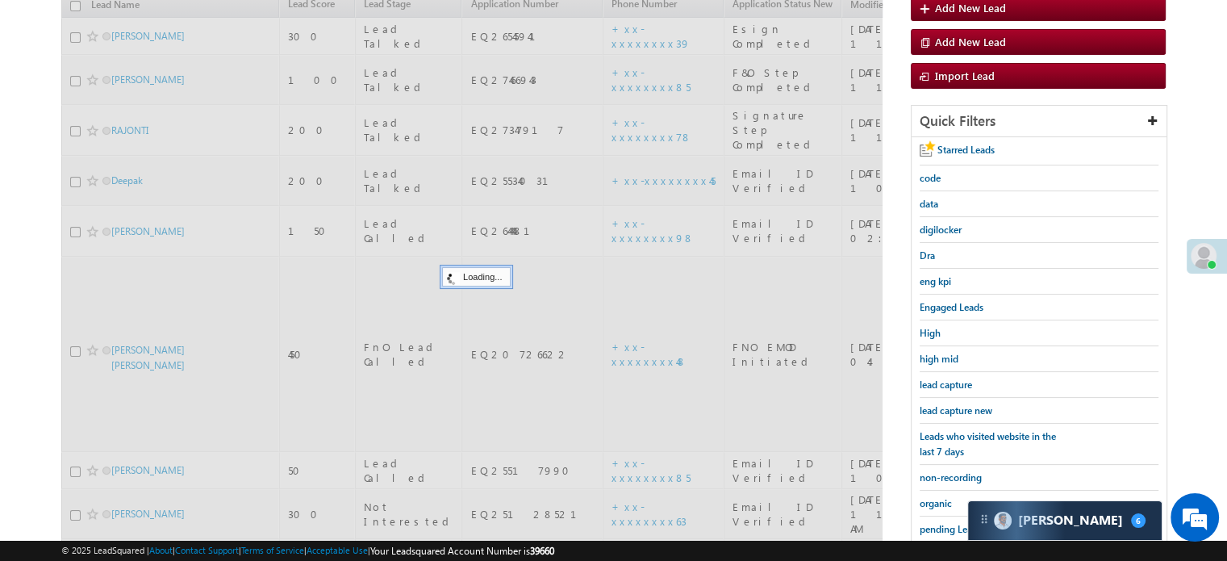
scroll to position [185, 0]
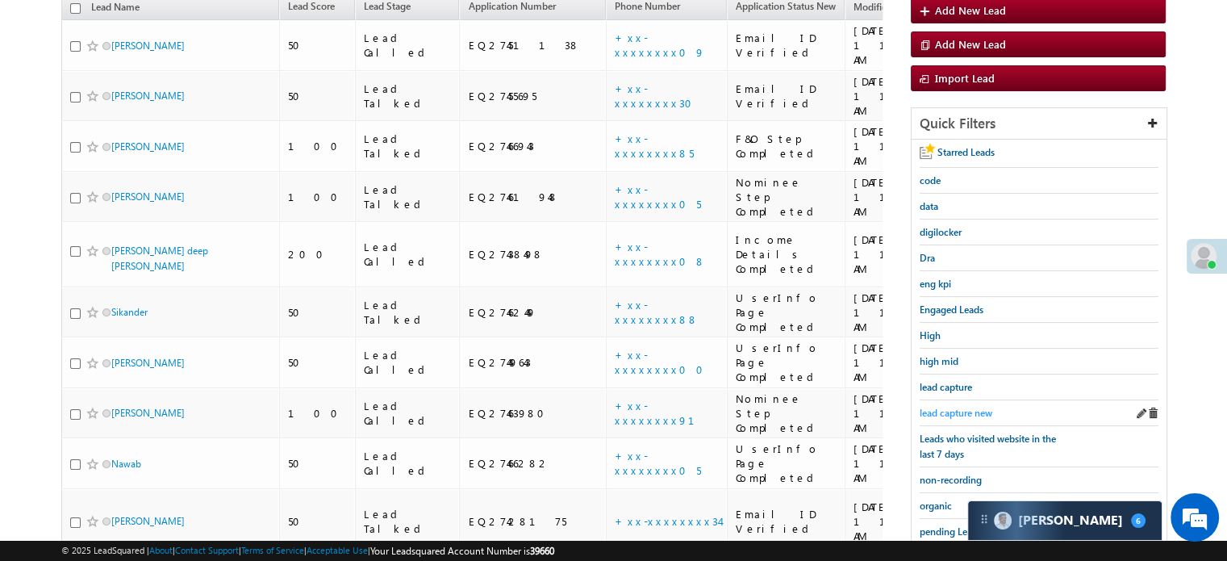
click at [933, 407] on span "lead capture new" at bounding box center [956, 413] width 73 height 12
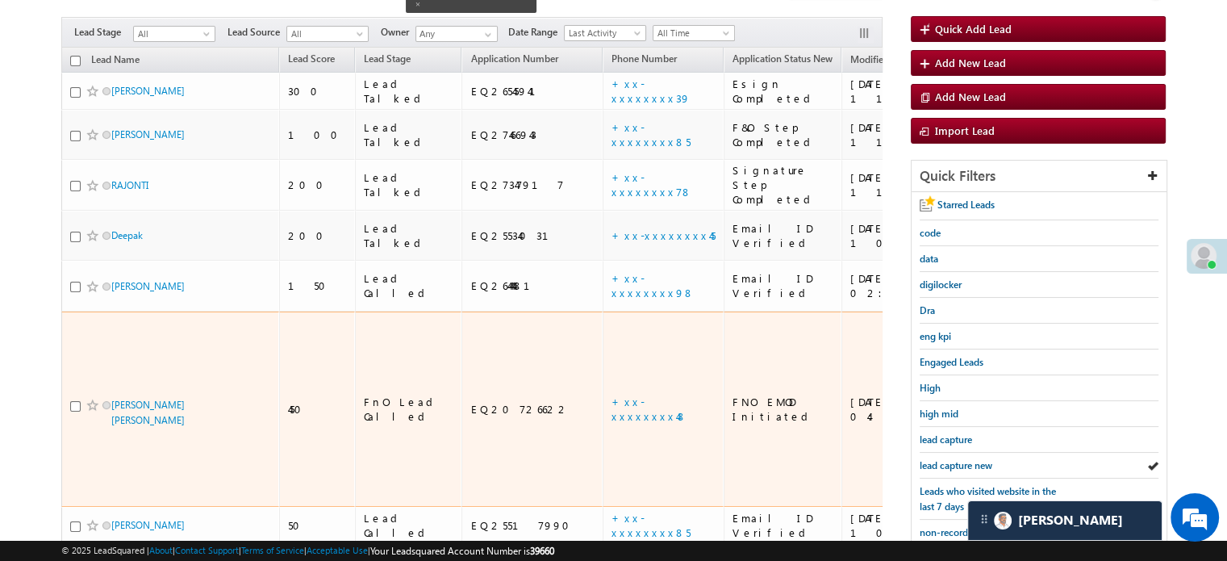
scroll to position [265, 0]
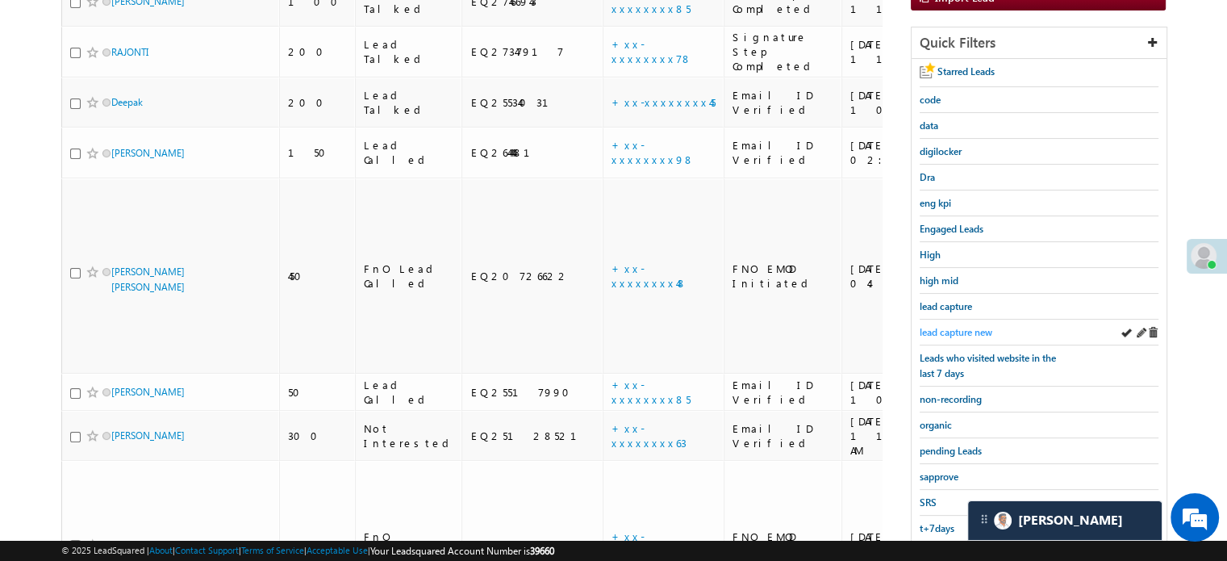
click at [933, 326] on span "lead capture new" at bounding box center [956, 332] width 73 height 12
click at [938, 328] on span "lead capture new" at bounding box center [956, 332] width 73 height 12
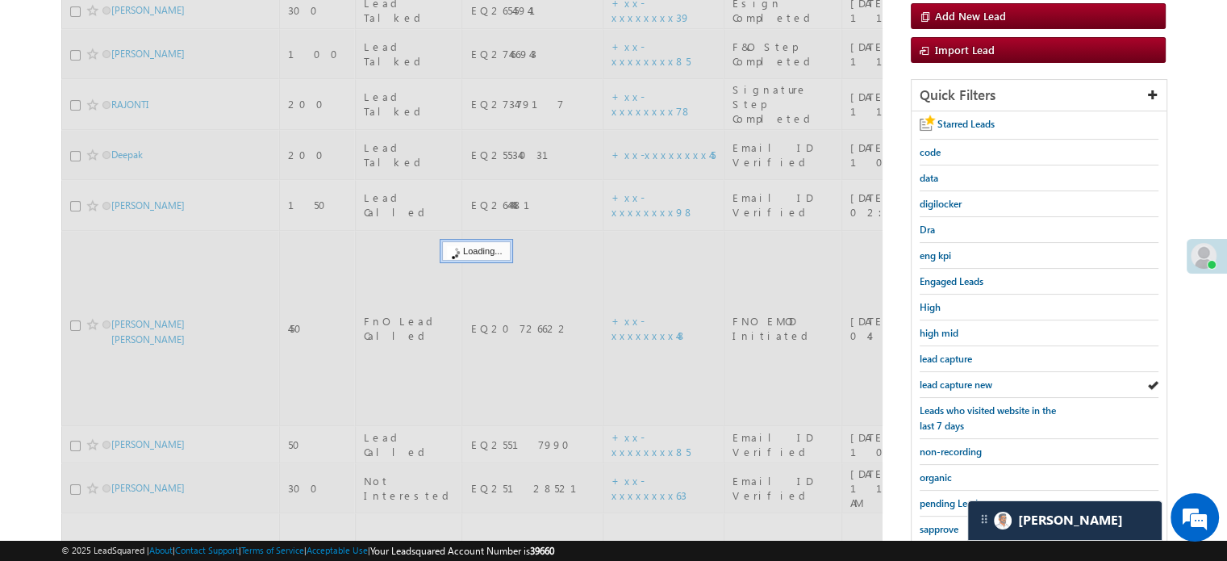
scroll to position [185, 0]
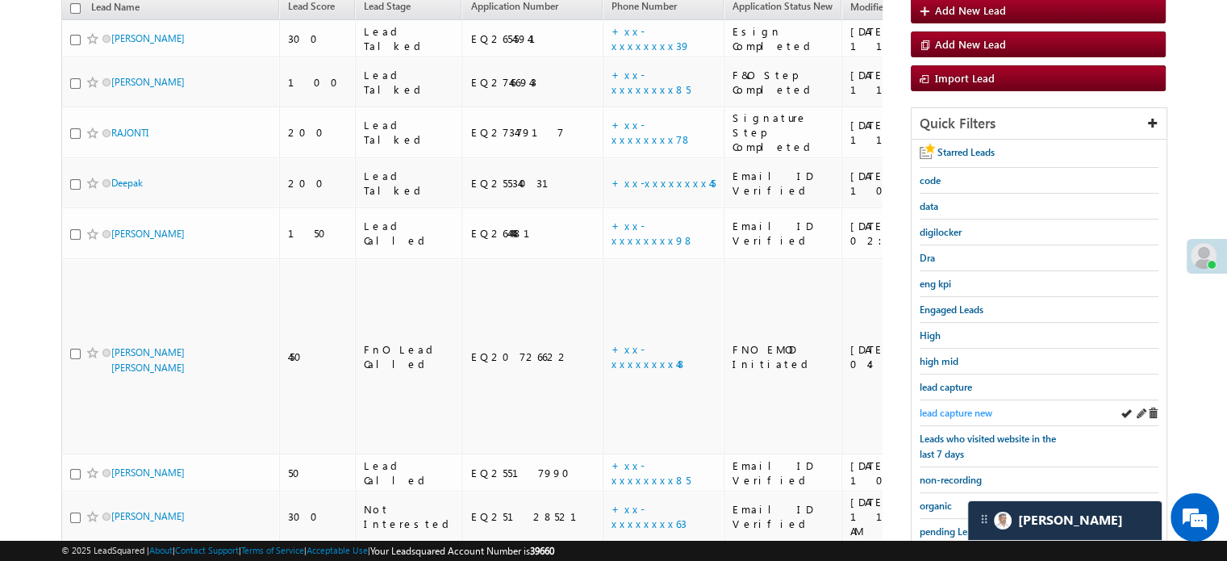
click at [961, 408] on span "lead capture new" at bounding box center [956, 413] width 73 height 12
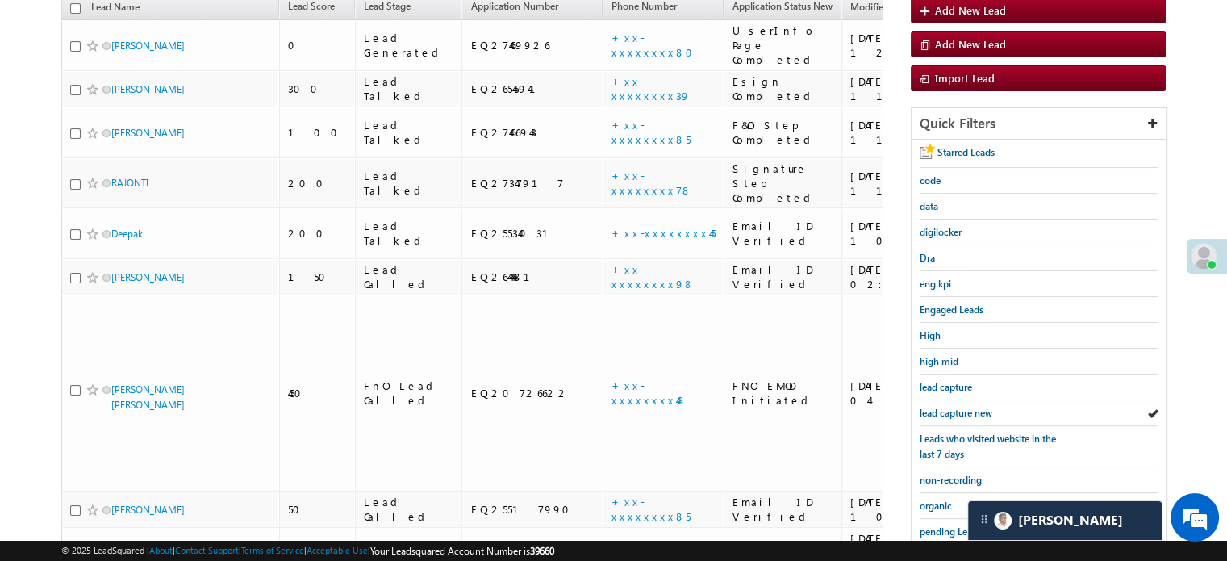
click at [961, 408] on span "lead capture new" at bounding box center [956, 413] width 73 height 12
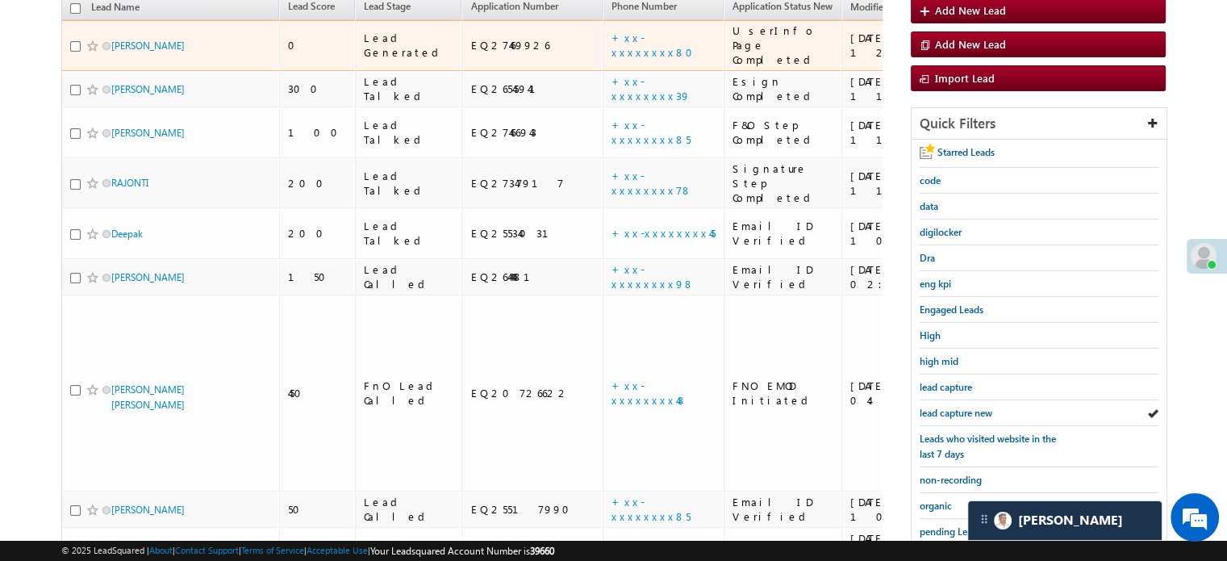
click at [603, 20] on td "+xx-xxxxxxxx80" at bounding box center [663, 45] width 121 height 51
click at [612, 31] on link "+xx-xxxxxxxx80" at bounding box center [657, 45] width 91 height 28
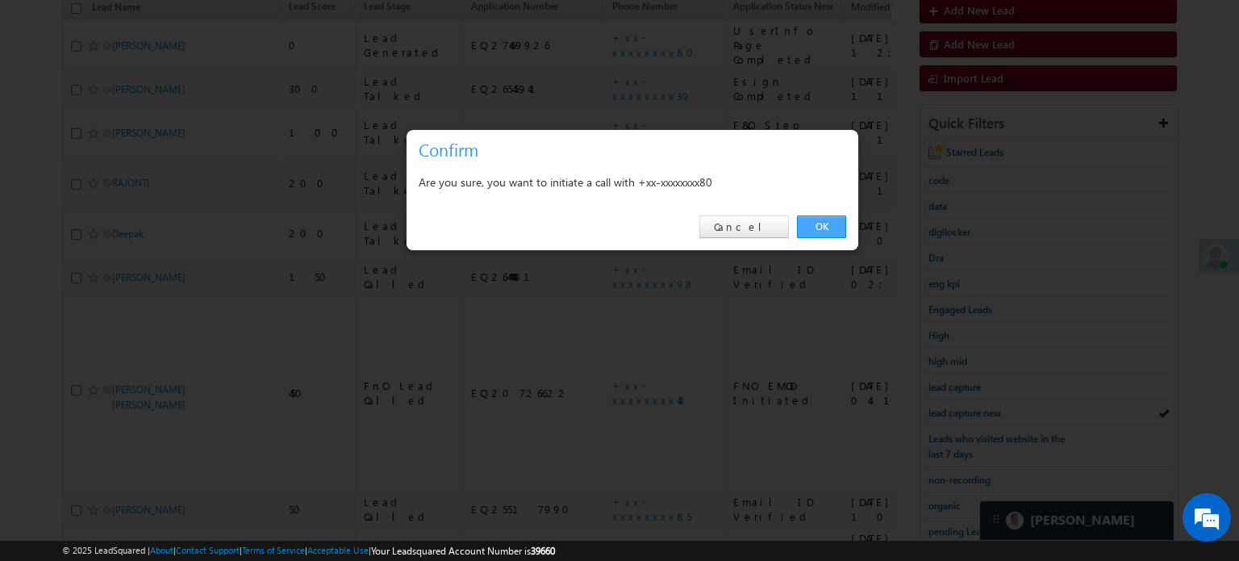
click at [807, 228] on link "OK" at bounding box center [821, 226] width 49 height 23
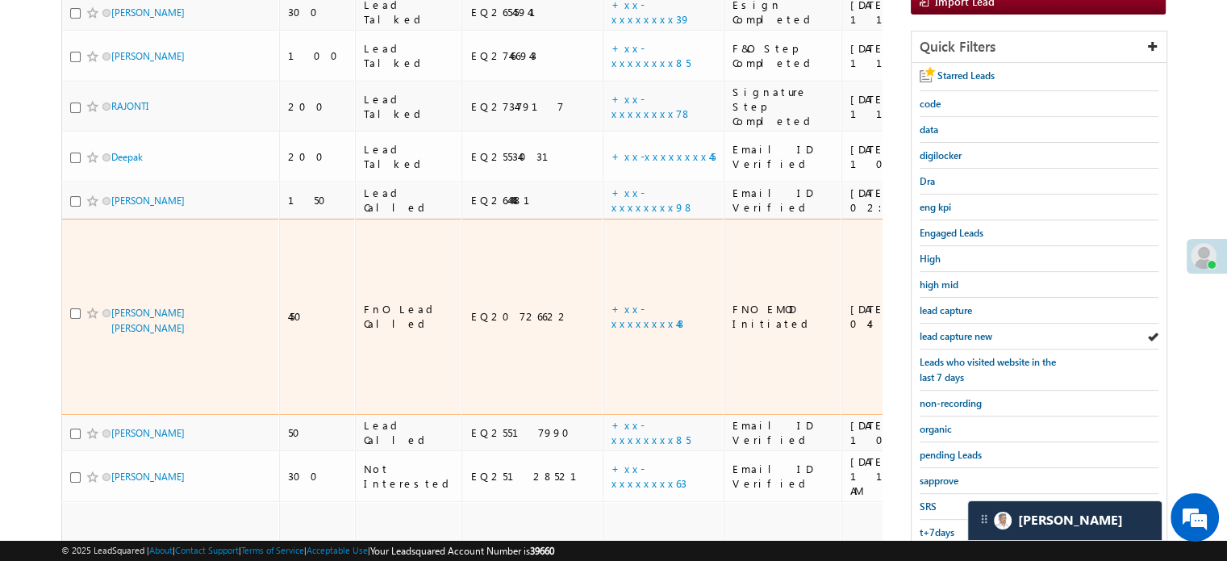
scroll to position [346, 0]
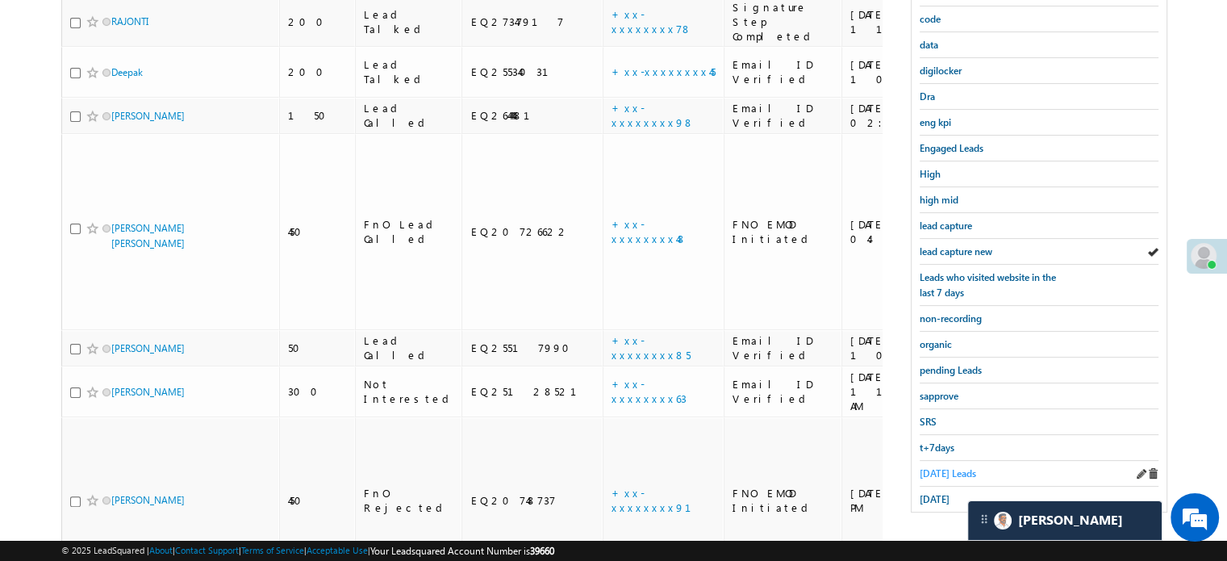
click at [946, 467] on span "Today's Leads" at bounding box center [948, 473] width 56 height 12
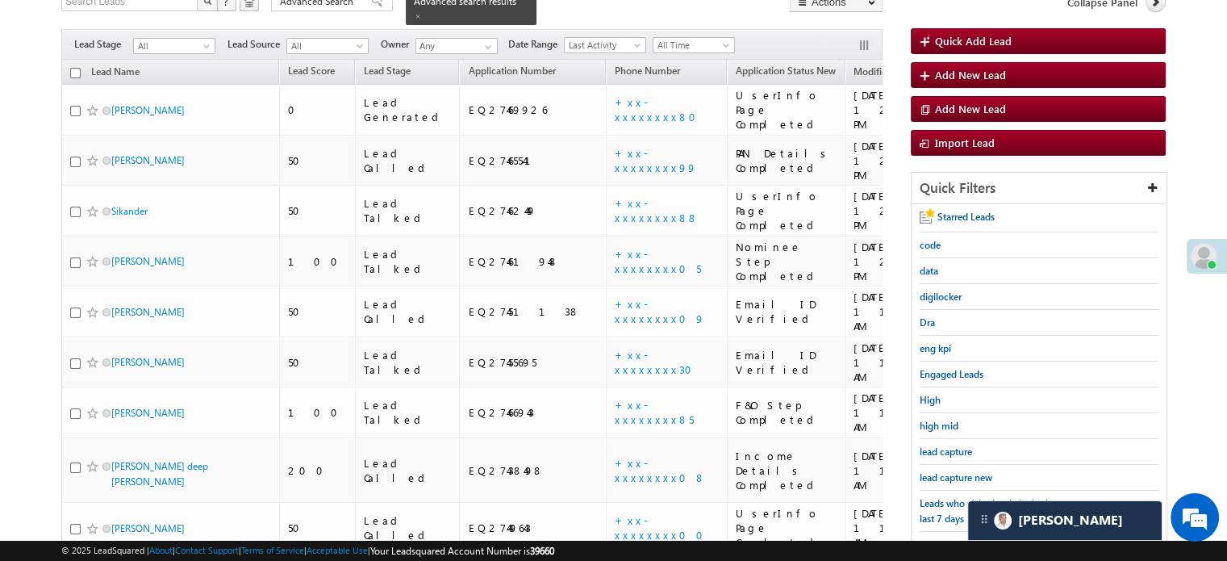
scroll to position [223, 0]
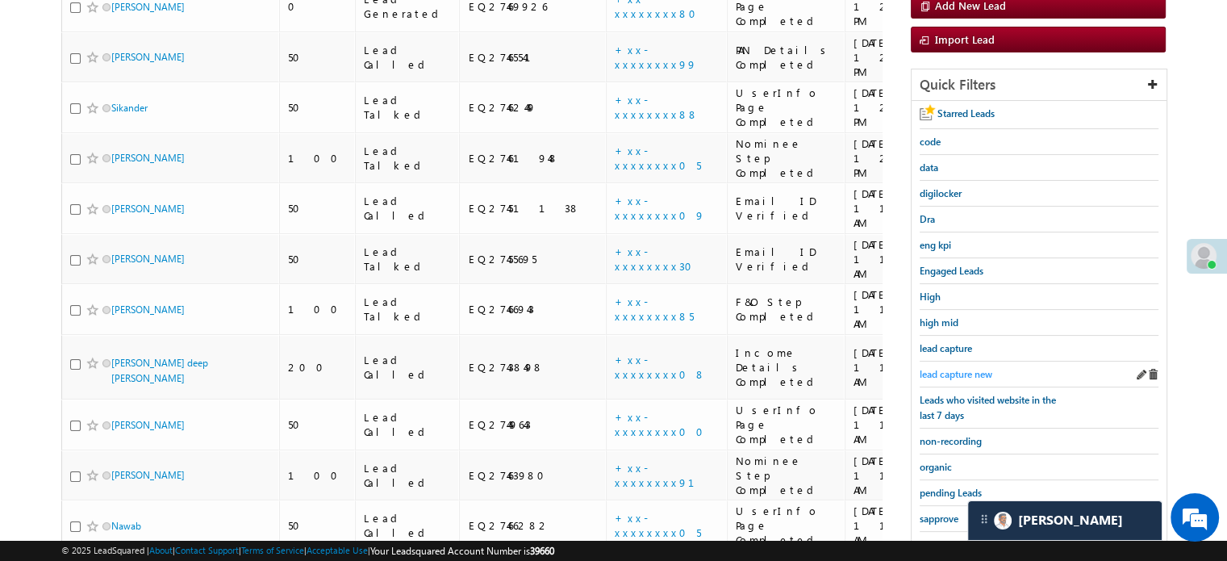
click at [953, 368] on span "lead capture new" at bounding box center [956, 374] width 73 height 12
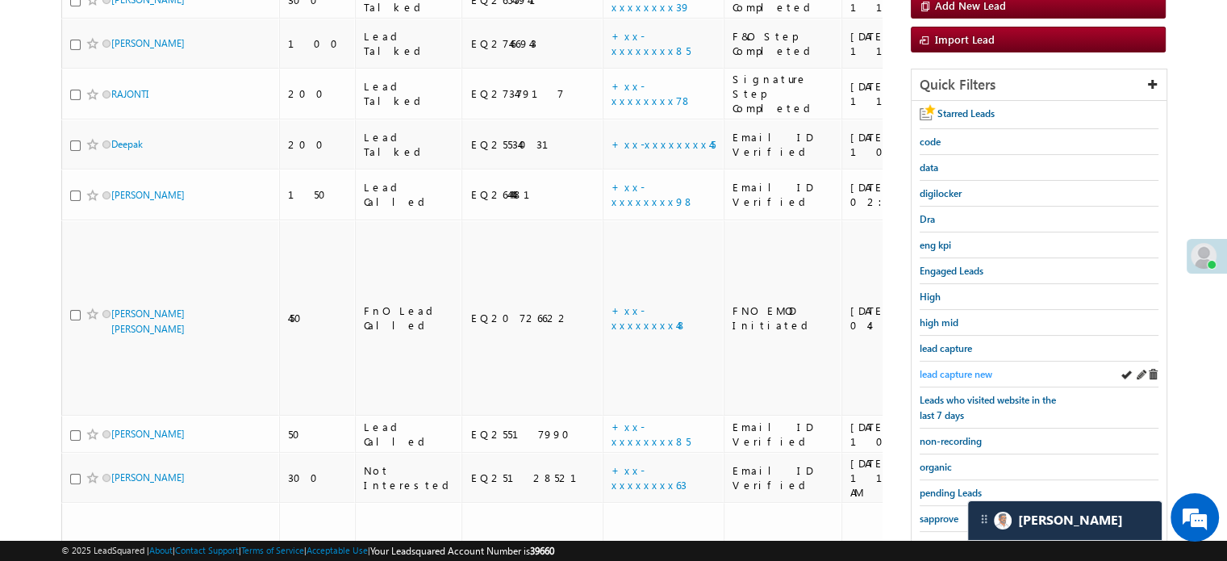
click at [947, 373] on span "lead capture new" at bounding box center [956, 374] width 73 height 12
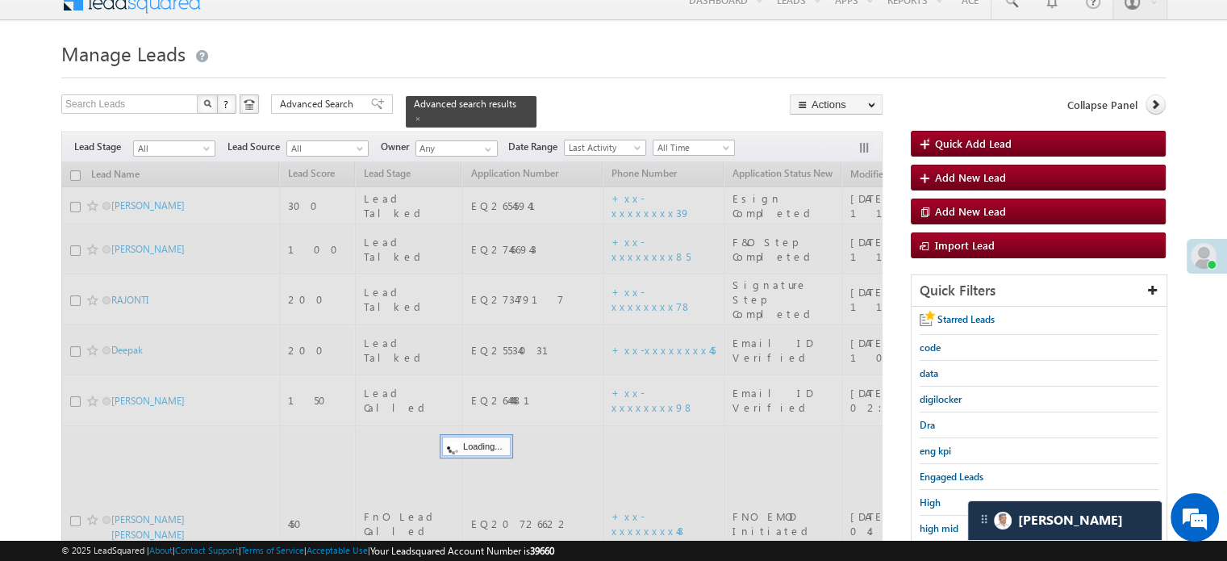
scroll to position [0, 0]
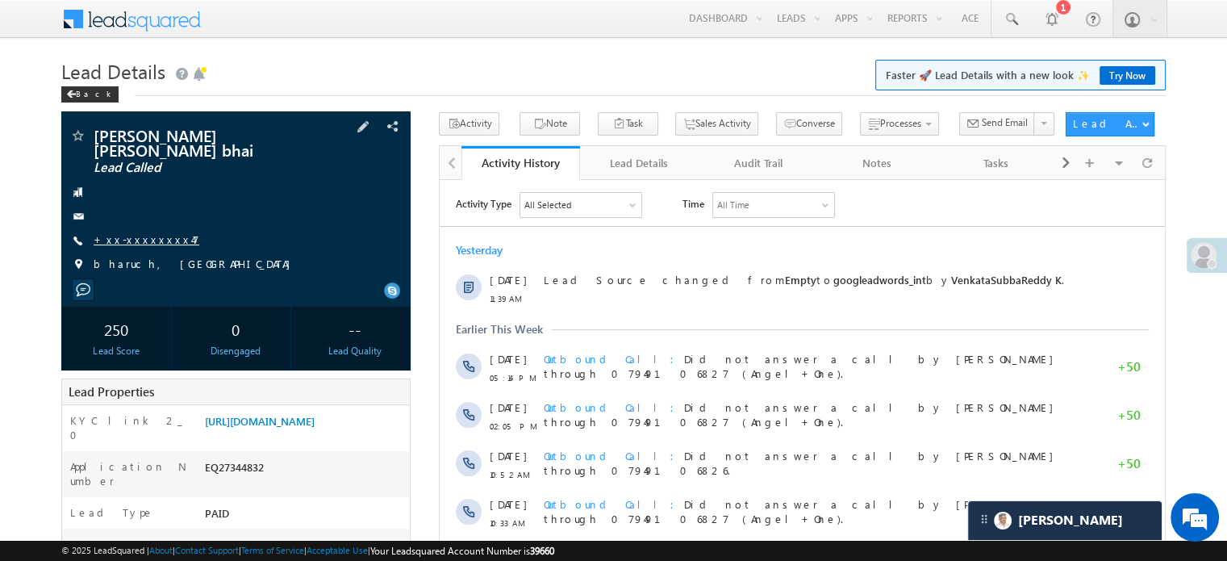
click at [140, 241] on link "+xx-xxxxxxxx47" at bounding box center [147, 239] width 106 height 14
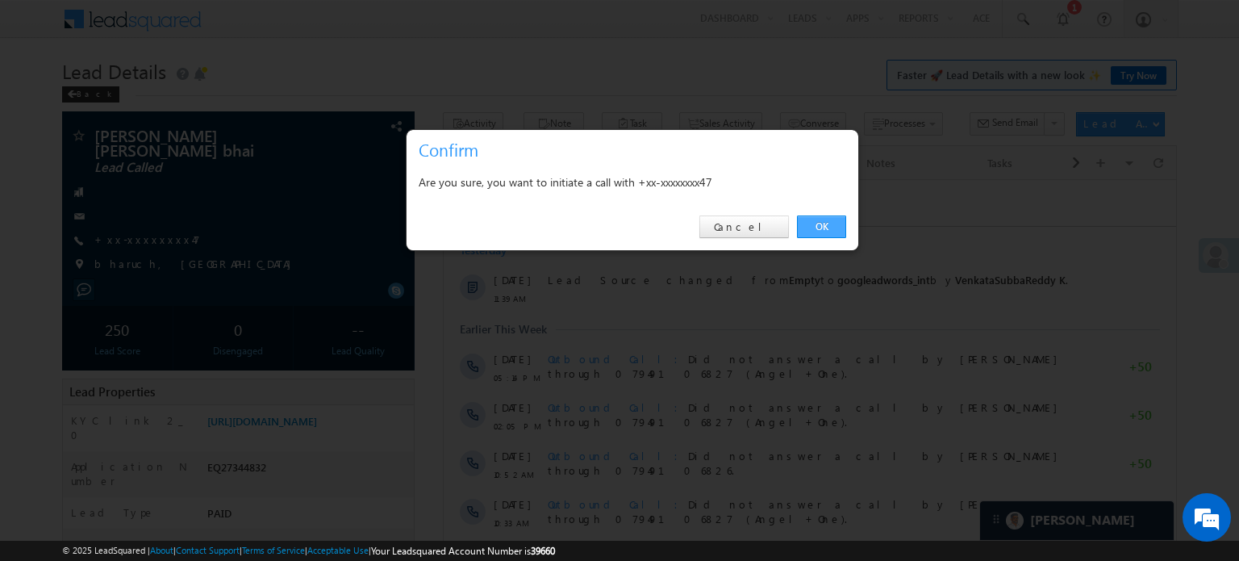
click at [829, 226] on link "OK" at bounding box center [821, 226] width 49 height 23
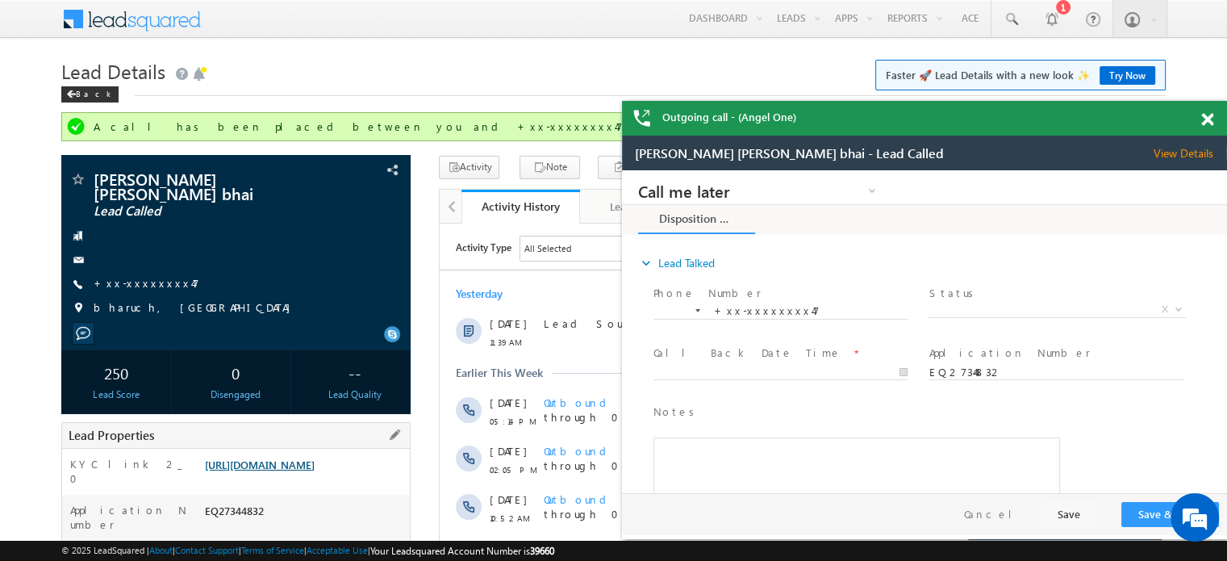
click at [302, 470] on link "[URL][DOMAIN_NAME]" at bounding box center [260, 464] width 110 height 14
click at [300, 470] on link "https://angelbroking1-pk3em7sa.customui-test.leadsquared.com?leadId=f066b9e2-7d…" at bounding box center [260, 464] width 110 height 14
click at [1204, 119] on span at bounding box center [1207, 120] width 12 height 14
click at [1200, 111] on div "Outgoing call - (Angel One)" at bounding box center [924, 118] width 605 height 35
click at [1204, 110] on div "Outgoing call - (Angel One)" at bounding box center [924, 118] width 605 height 35
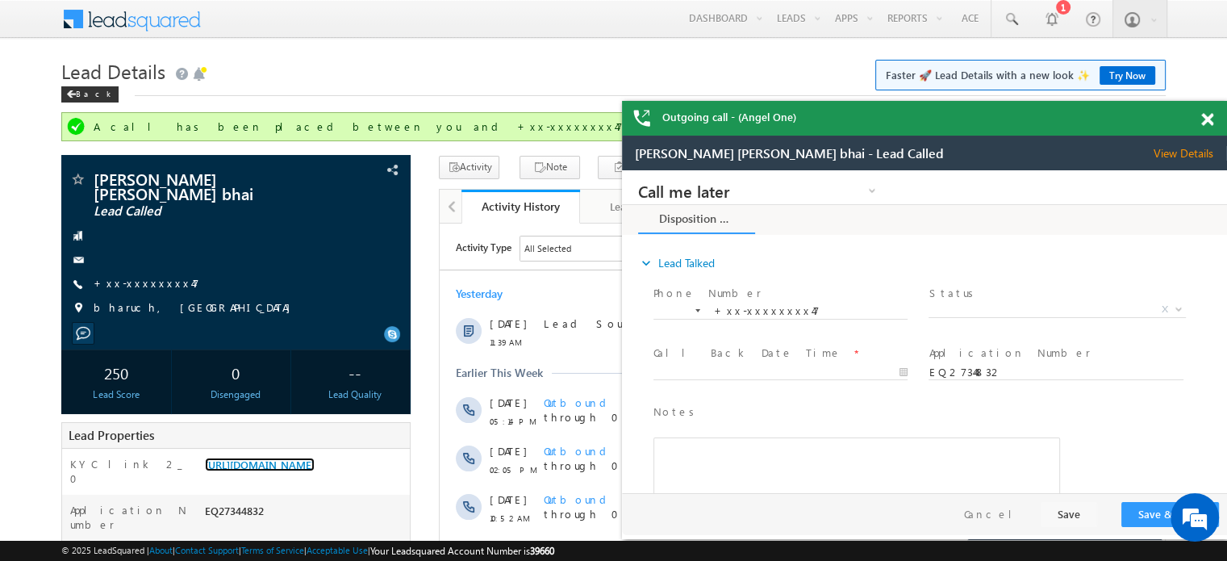
click at [1205, 115] on span at bounding box center [1207, 120] width 12 height 14
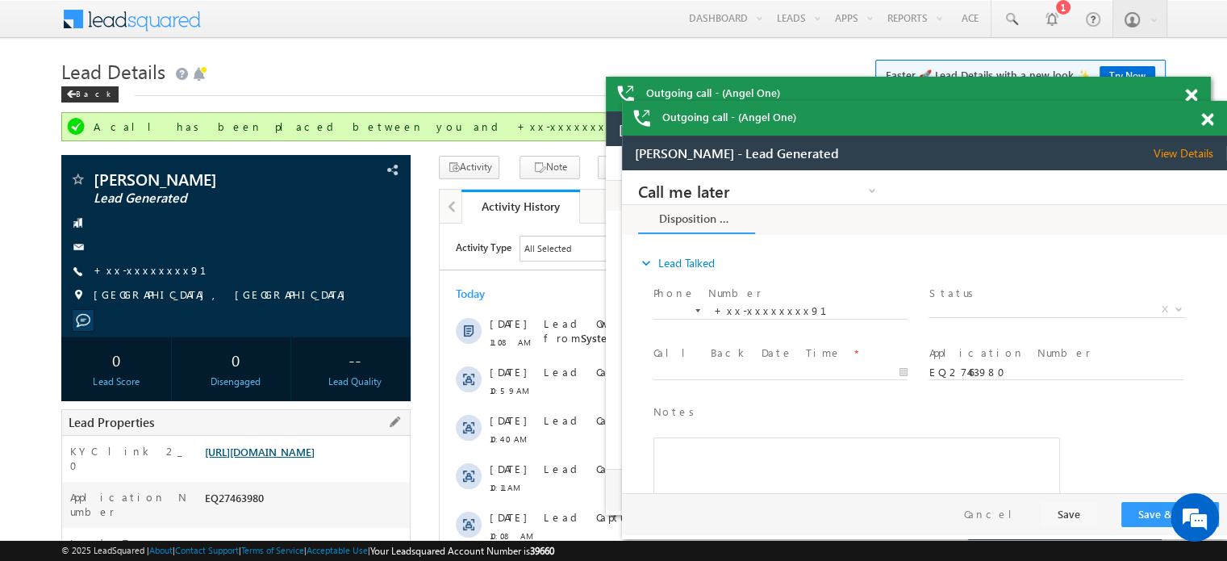
click at [286, 448] on link "[URL][DOMAIN_NAME]" at bounding box center [260, 452] width 110 height 14
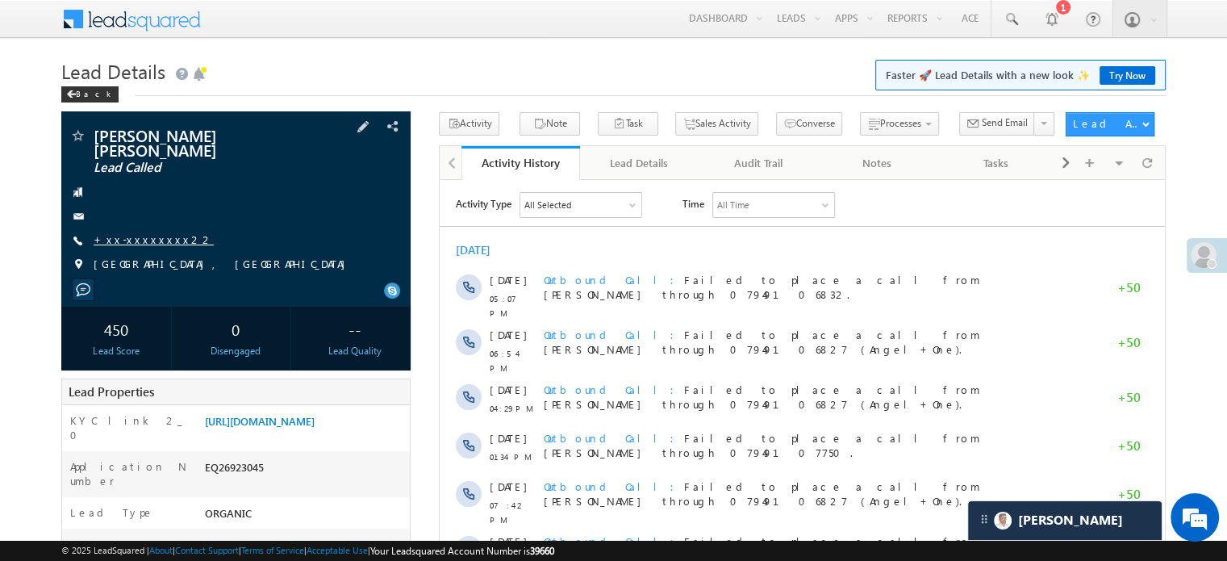
click at [151, 232] on link "+xx-xxxxxxxx22" at bounding box center [154, 239] width 120 height 14
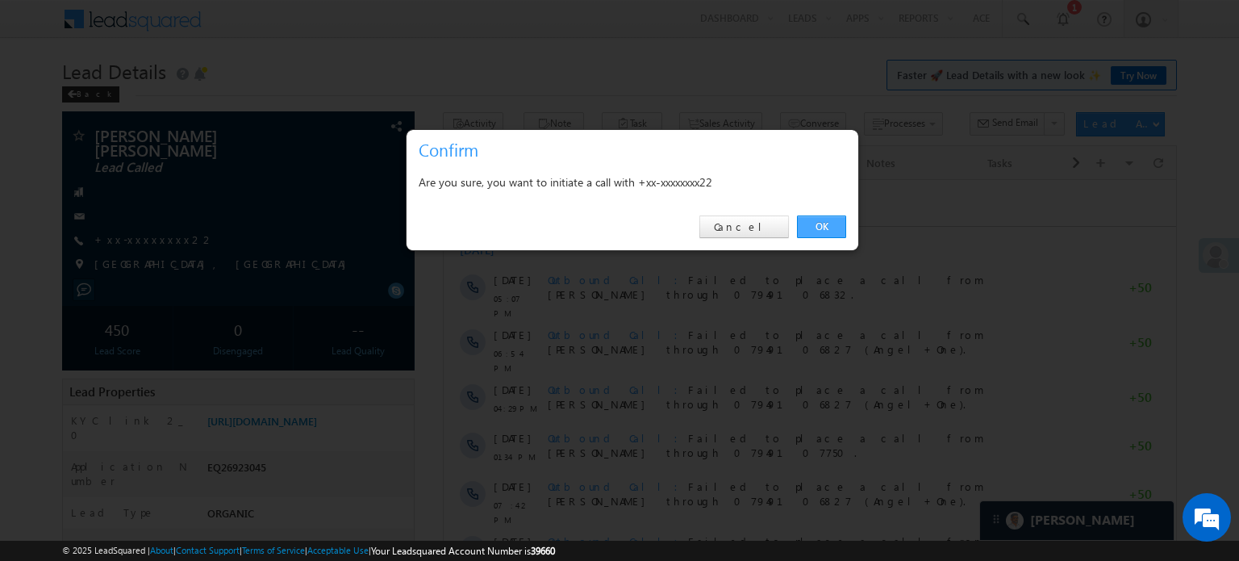
click at [823, 222] on link "OK" at bounding box center [821, 226] width 49 height 23
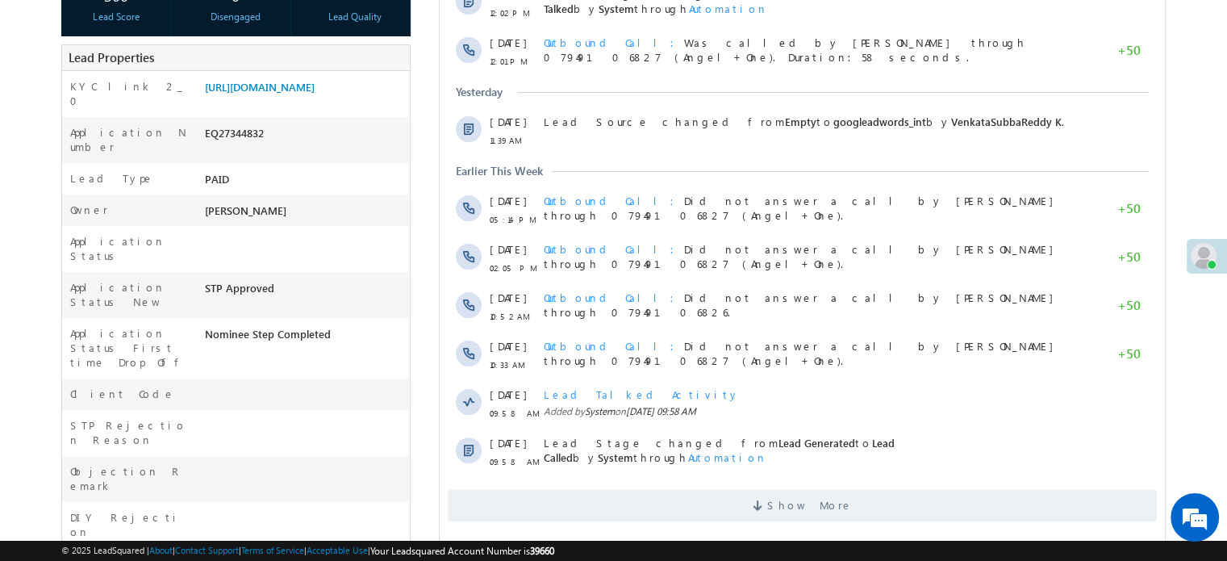
scroll to position [81, 0]
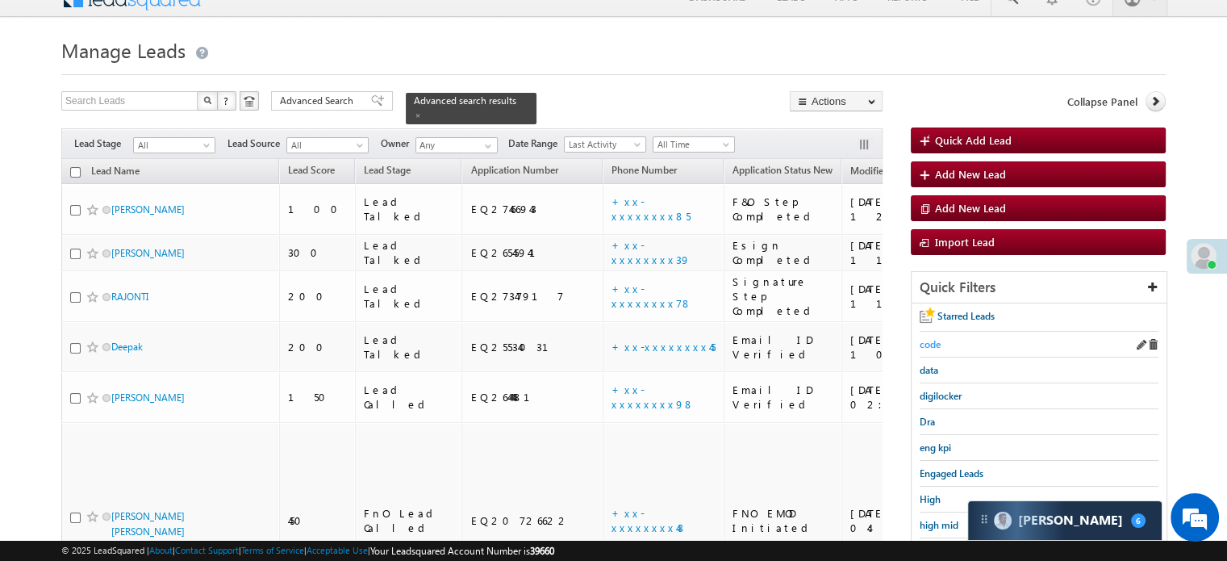
scroll to position [344, 0]
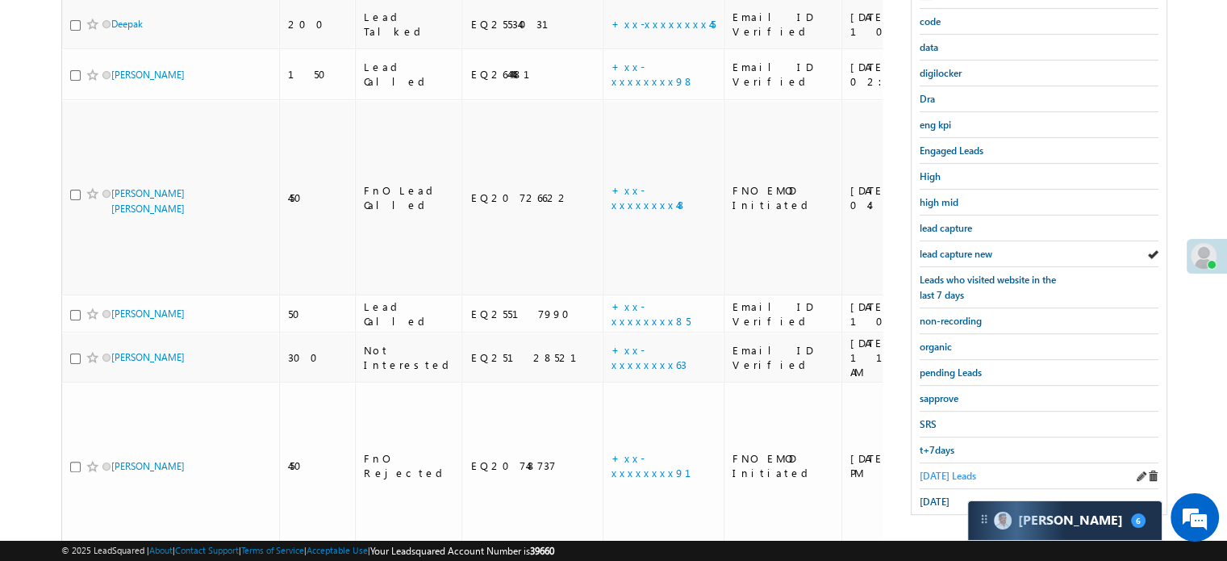
click at [933, 470] on span "[DATE] Leads" at bounding box center [948, 476] width 56 height 12
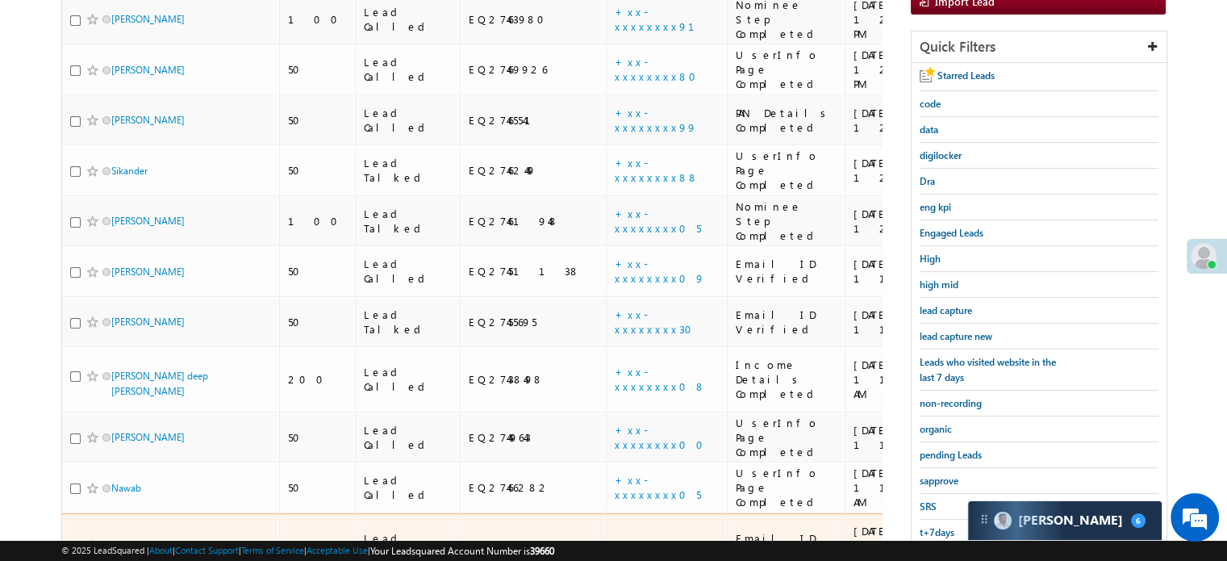
scroll to position [223, 0]
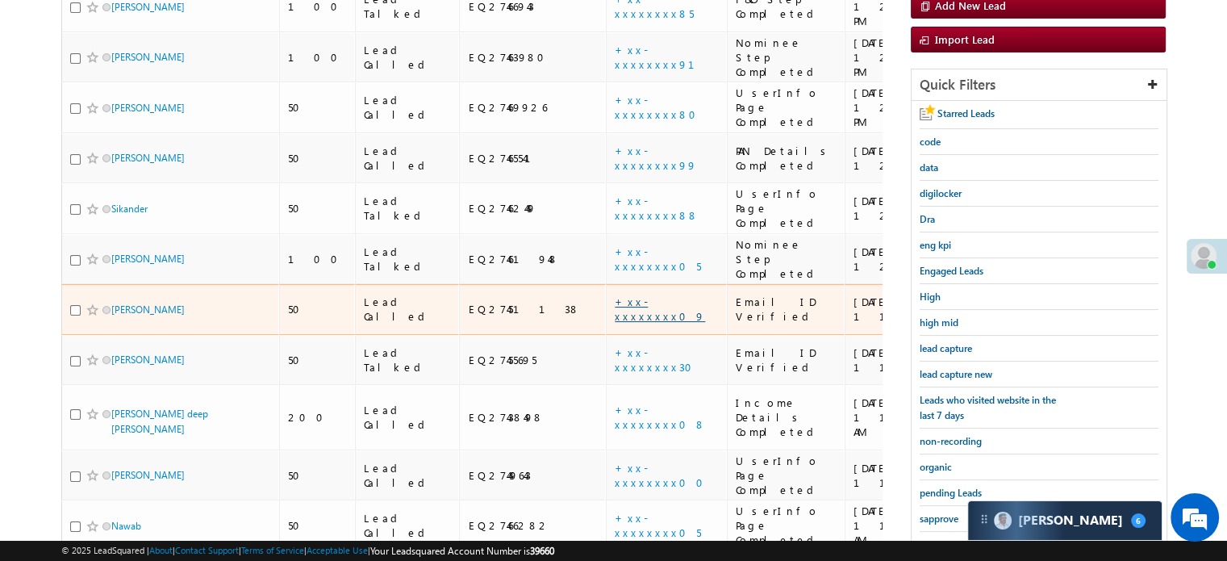
click at [615, 294] on link "+xx-xxxxxxxx09" at bounding box center [660, 308] width 90 height 28
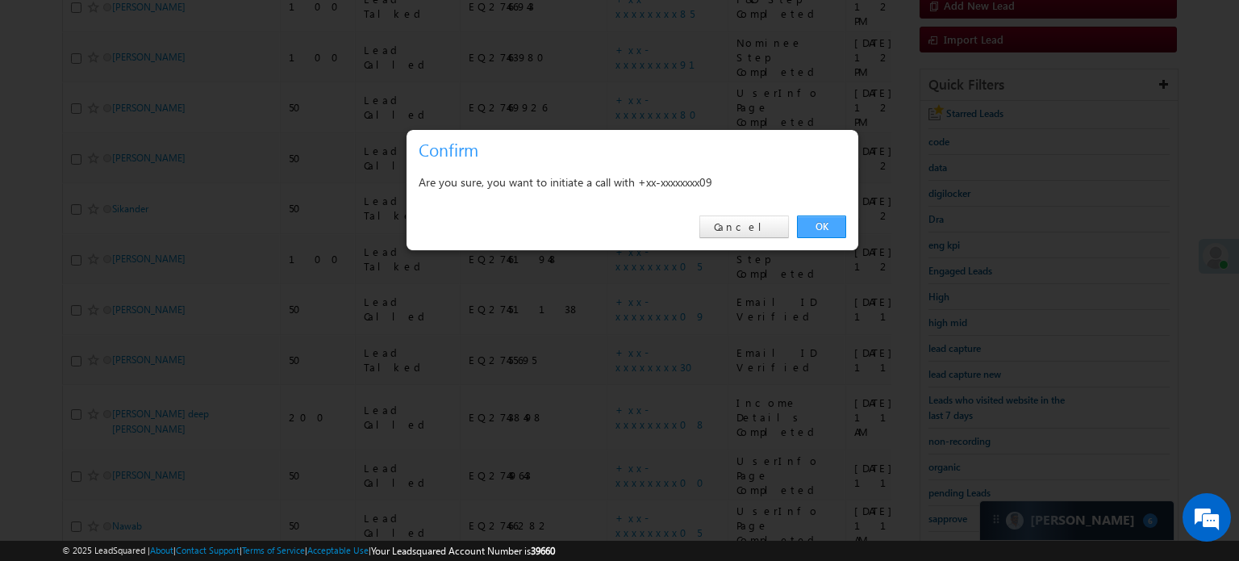
click at [826, 228] on link "OK" at bounding box center [821, 226] width 49 height 23
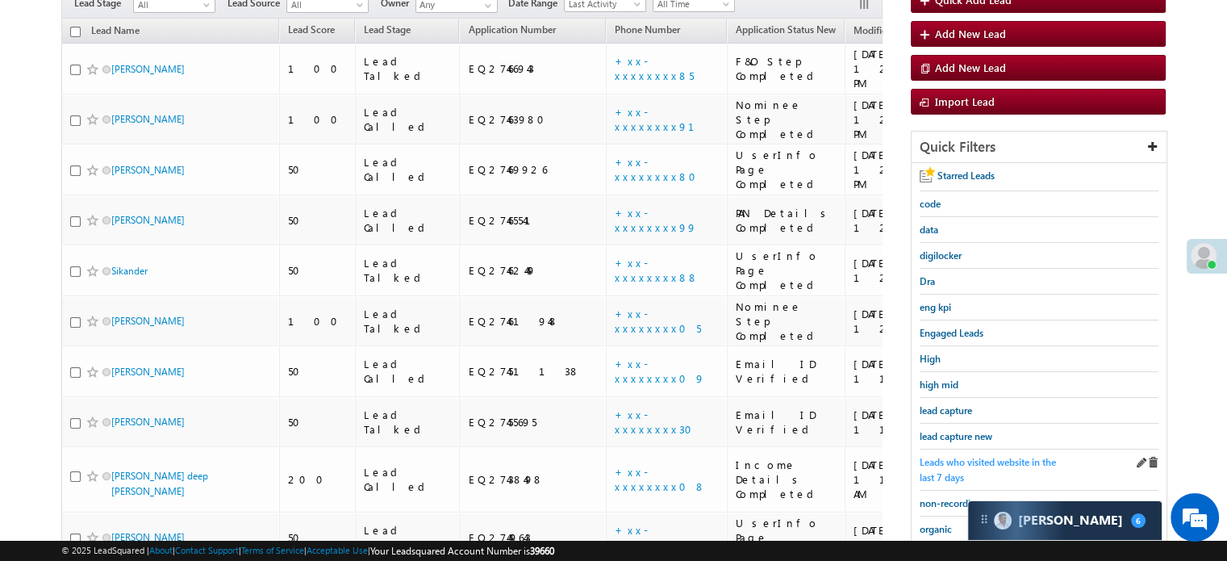
scroll to position [204, 0]
click at [965, 431] on span "lead capture new" at bounding box center [956, 437] width 73 height 12
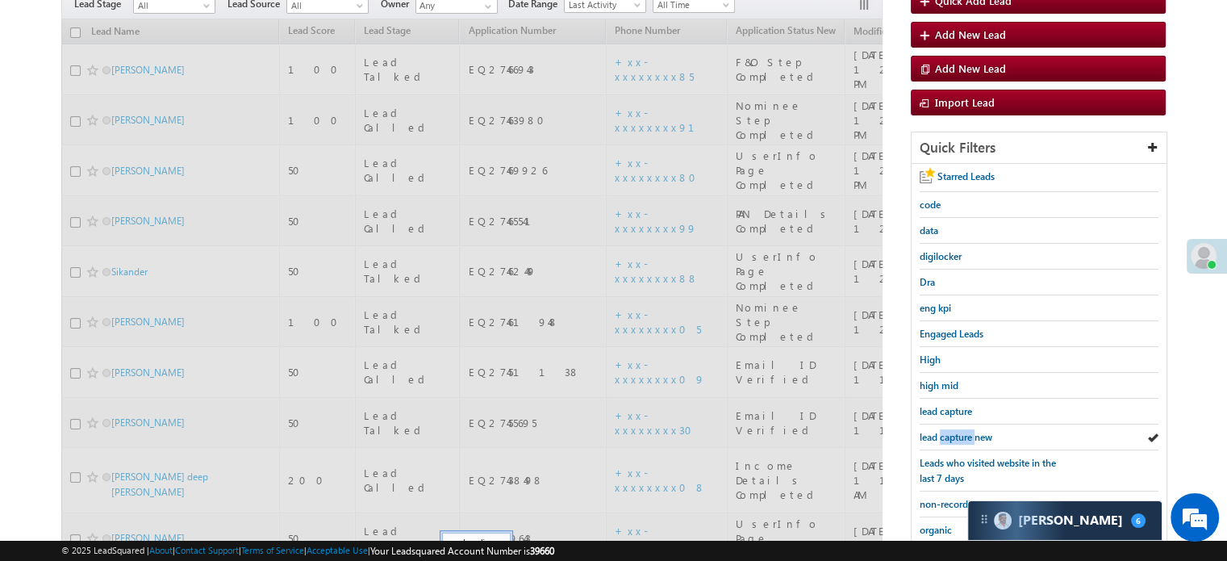
click at [965, 431] on span "lead capture new" at bounding box center [956, 437] width 73 height 12
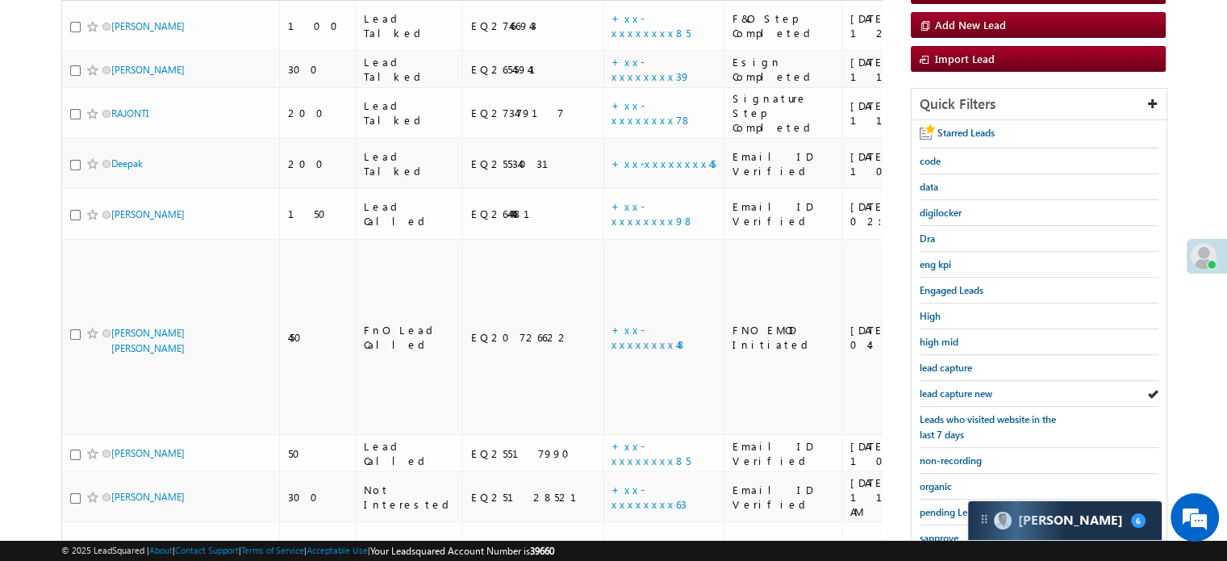
scroll to position [161, 0]
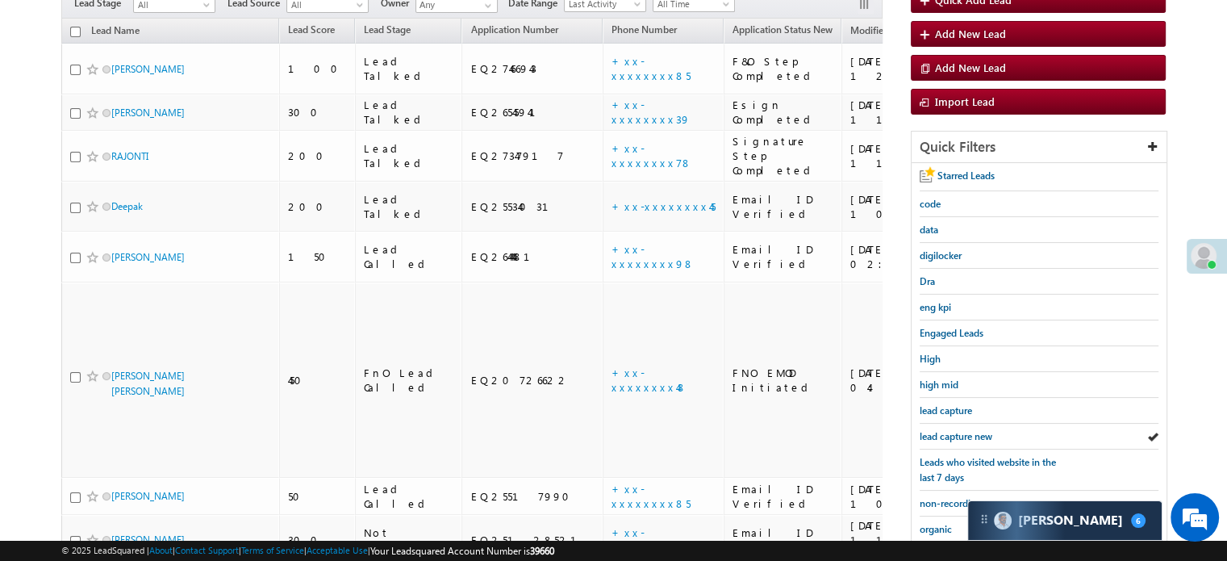
click at [965, 431] on span "lead capture new" at bounding box center [956, 436] width 73 height 12
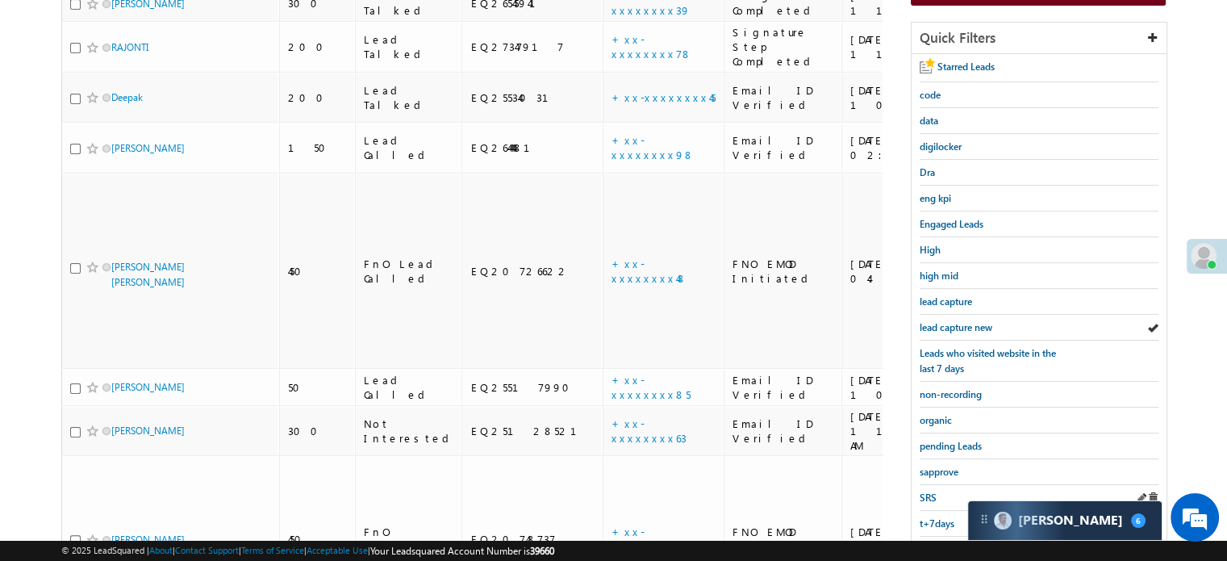
scroll to position [346, 0]
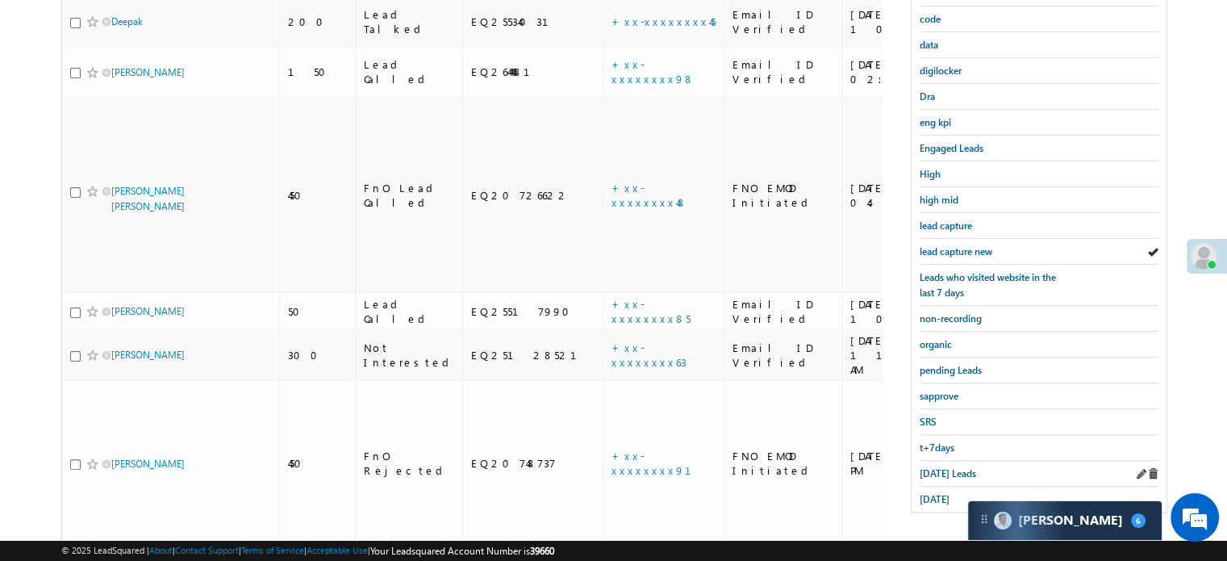
click at [946, 474] on div "[DATE] Leads" at bounding box center [1039, 474] width 239 height 26
click at [947, 469] on span "[DATE] Leads" at bounding box center [948, 473] width 56 height 12
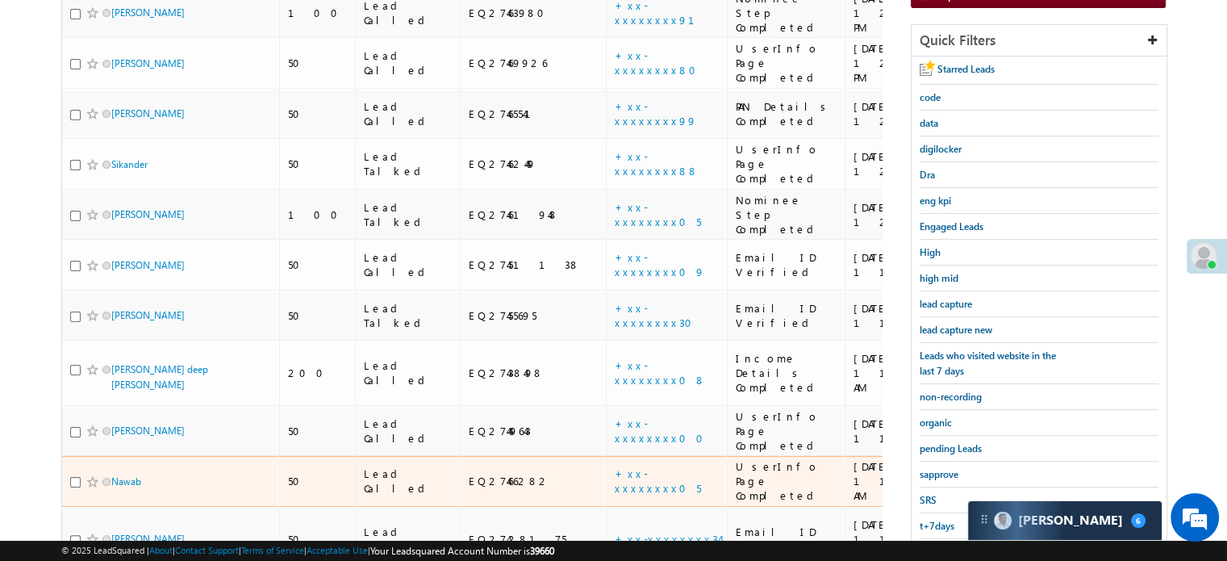
scroll to position [265, 0]
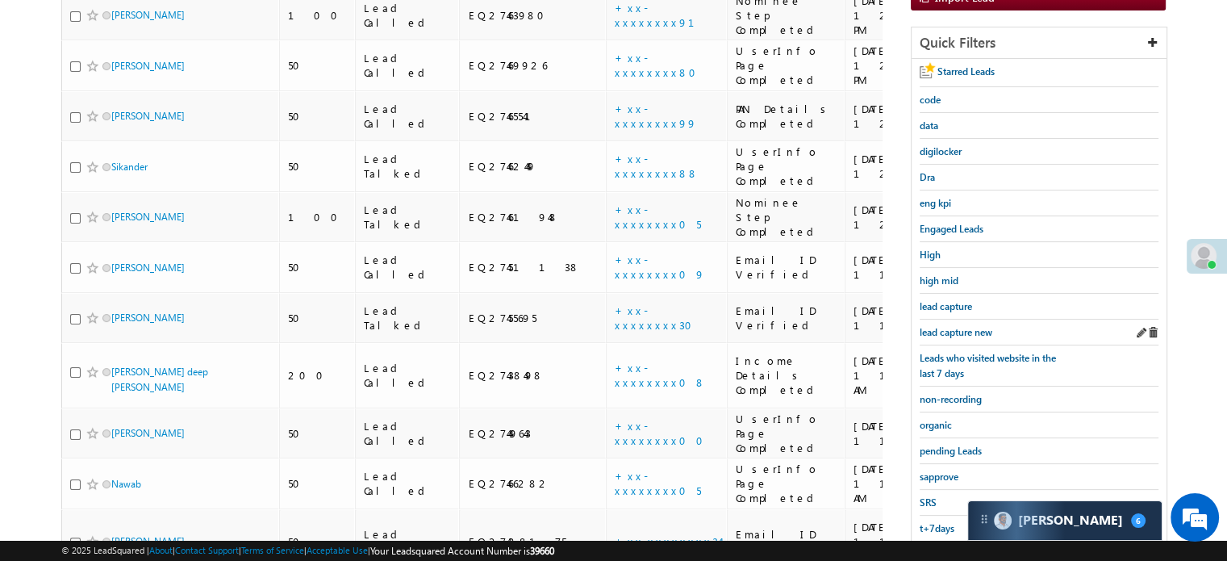
click at [995, 325] on div "lead capture new" at bounding box center [1039, 332] width 239 height 26
click at [981, 332] on span "lead capture new" at bounding box center [956, 332] width 73 height 12
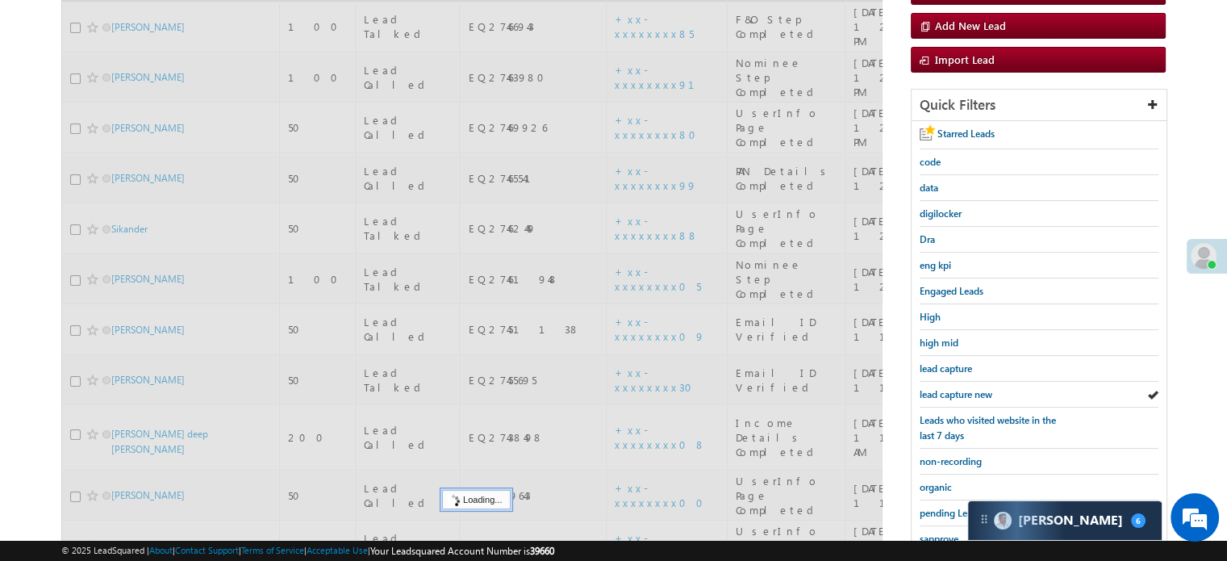
scroll to position [104, 0]
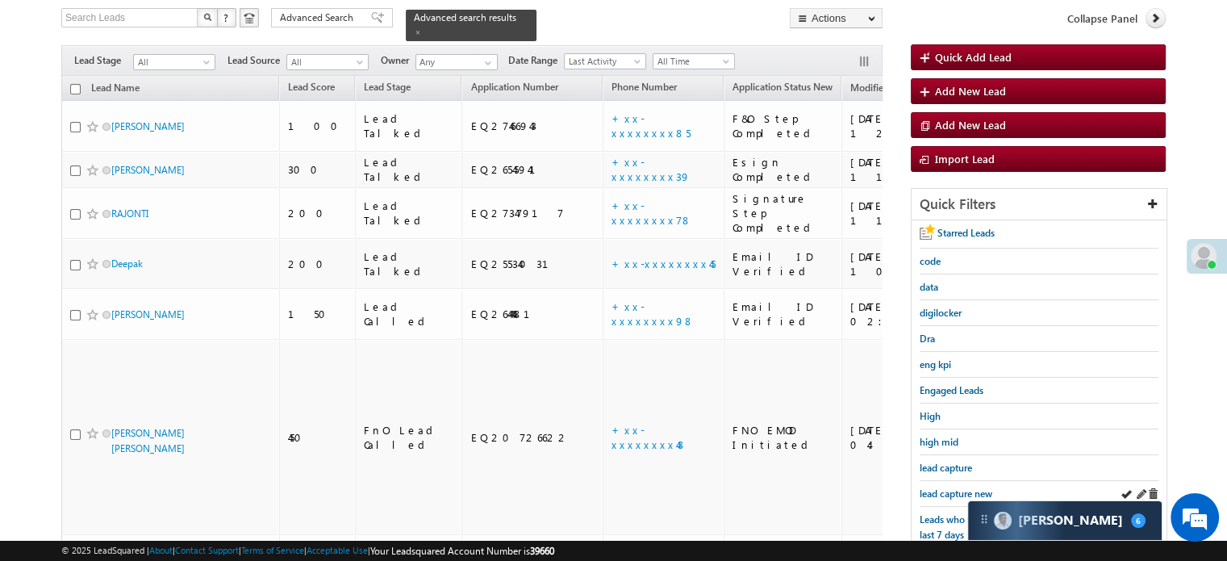
click at [934, 481] on div "lead capture new" at bounding box center [1039, 494] width 239 height 26
click at [942, 487] on span "lead capture new" at bounding box center [956, 493] width 73 height 12
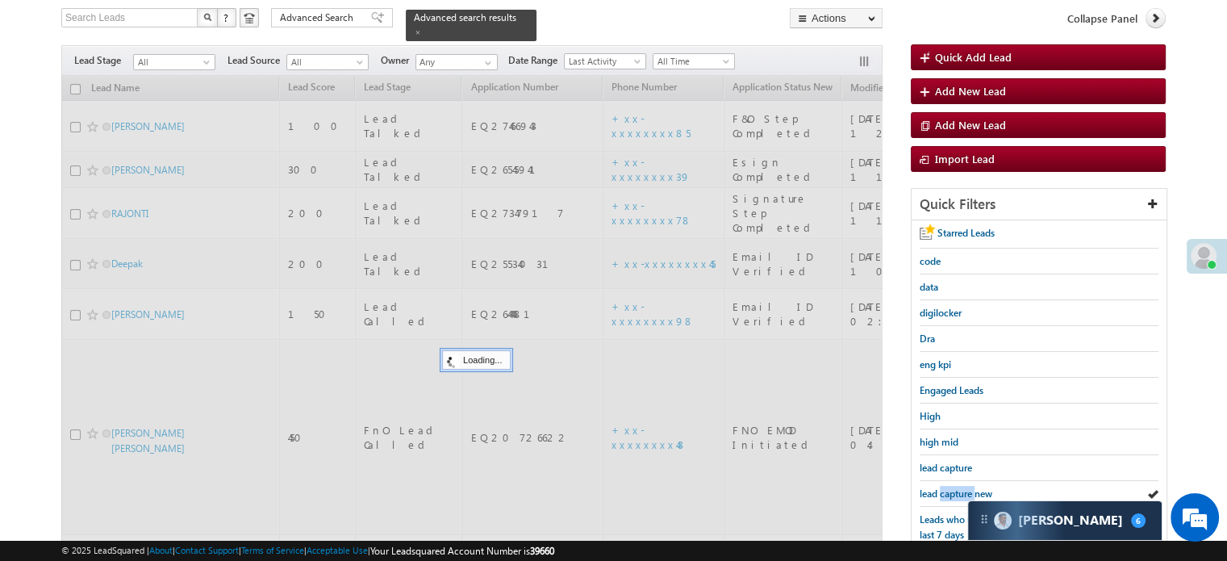
click at [942, 487] on span "lead capture new" at bounding box center [956, 493] width 73 height 12
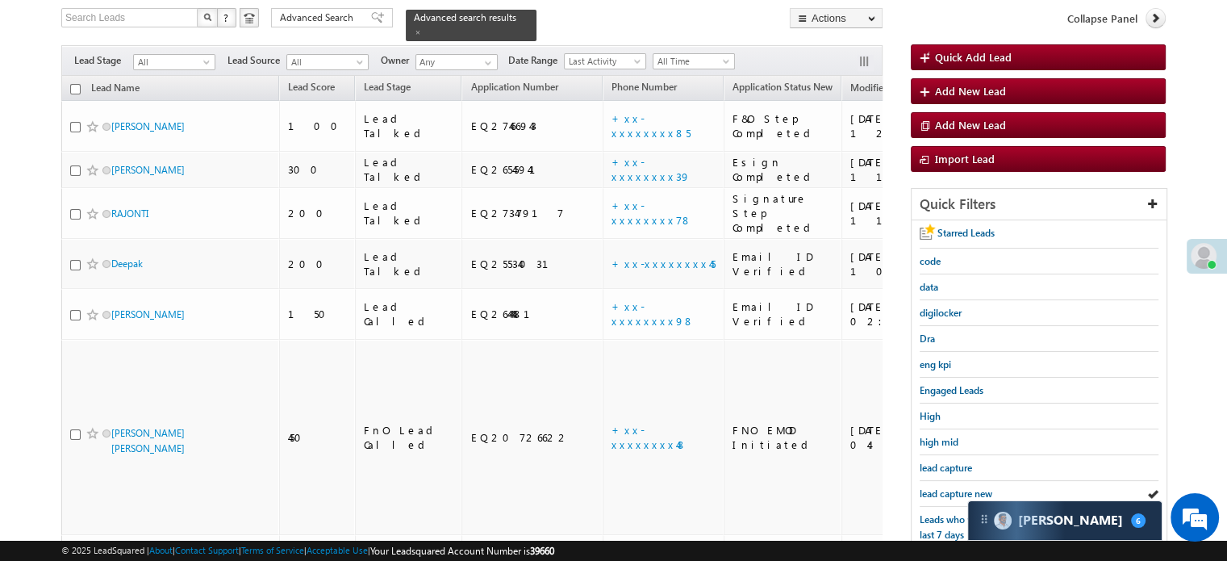
scroll to position [346, 0]
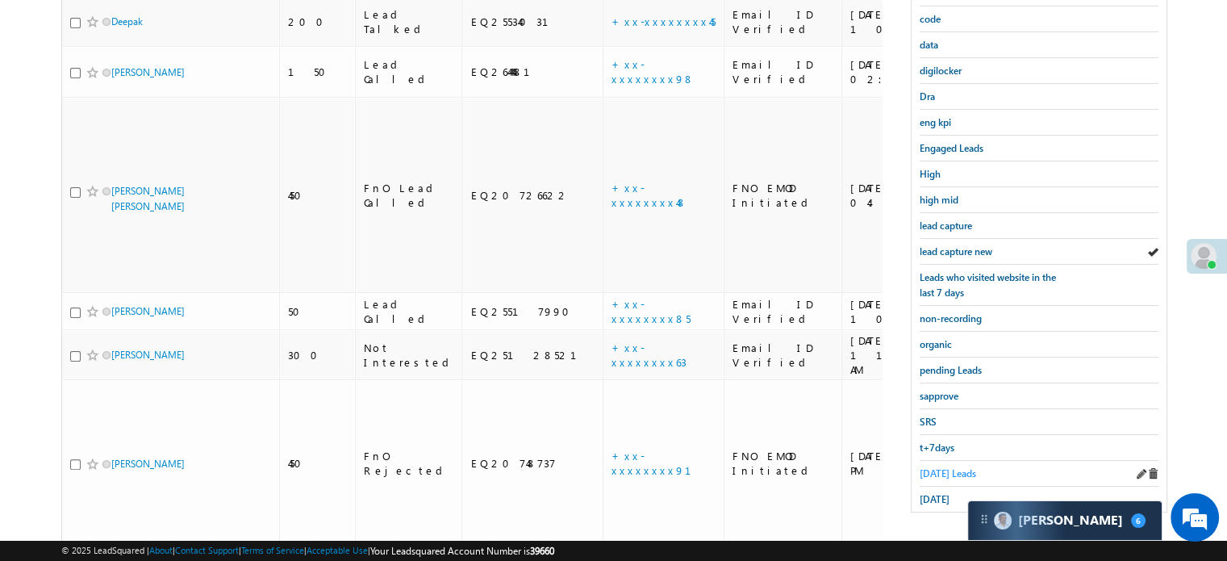
click at [945, 467] on span "[DATE] Leads" at bounding box center [948, 473] width 56 height 12
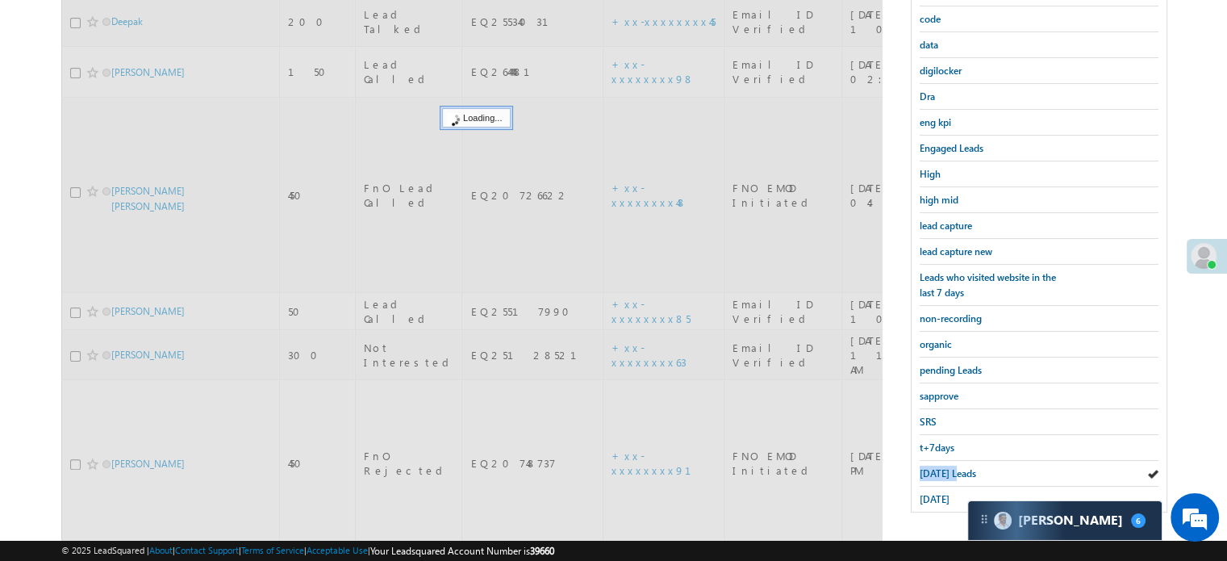
click at [945, 467] on span "[DATE] Leads" at bounding box center [948, 473] width 56 height 12
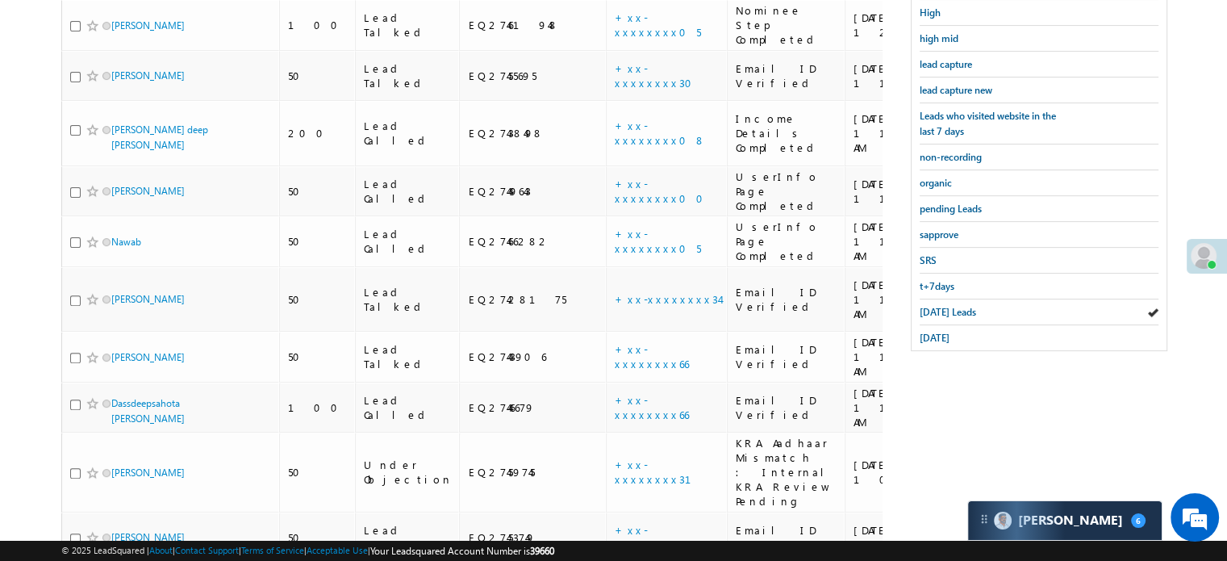
scroll to position [708, 0]
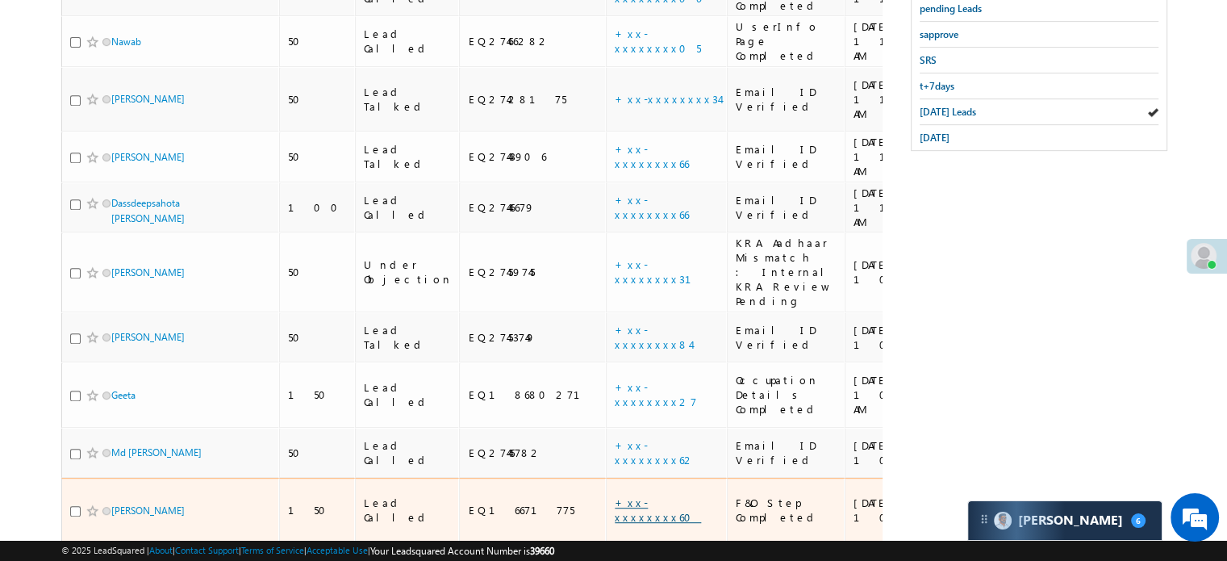
click at [615, 495] on link "+xx-xxxxxxxx60" at bounding box center [658, 509] width 86 height 28
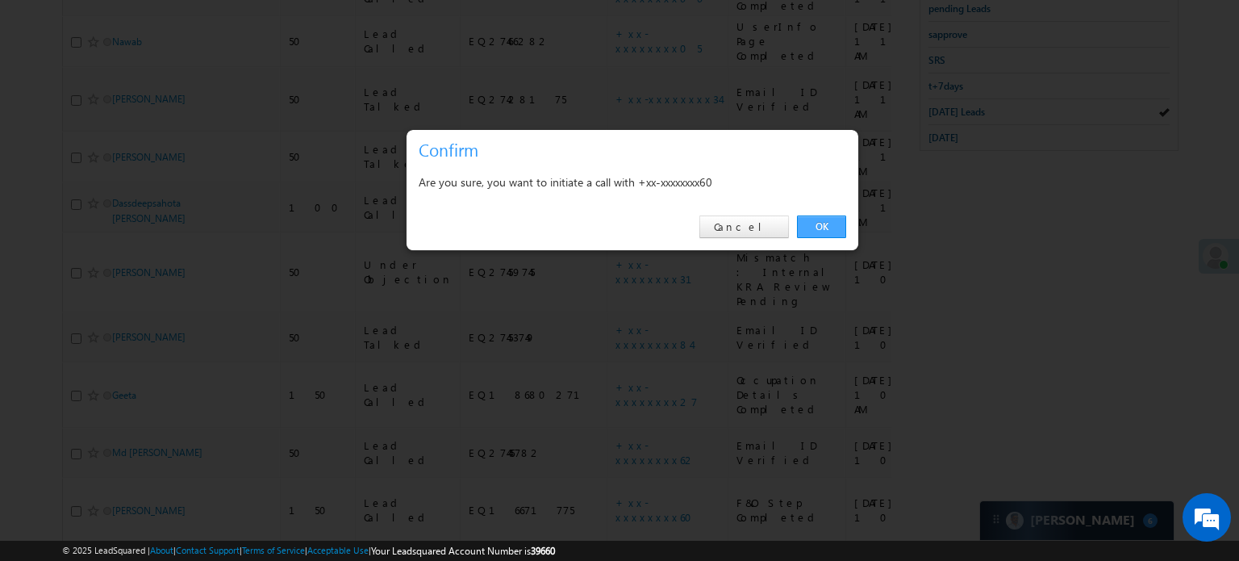
click at [823, 228] on link "OK" at bounding box center [821, 226] width 49 height 23
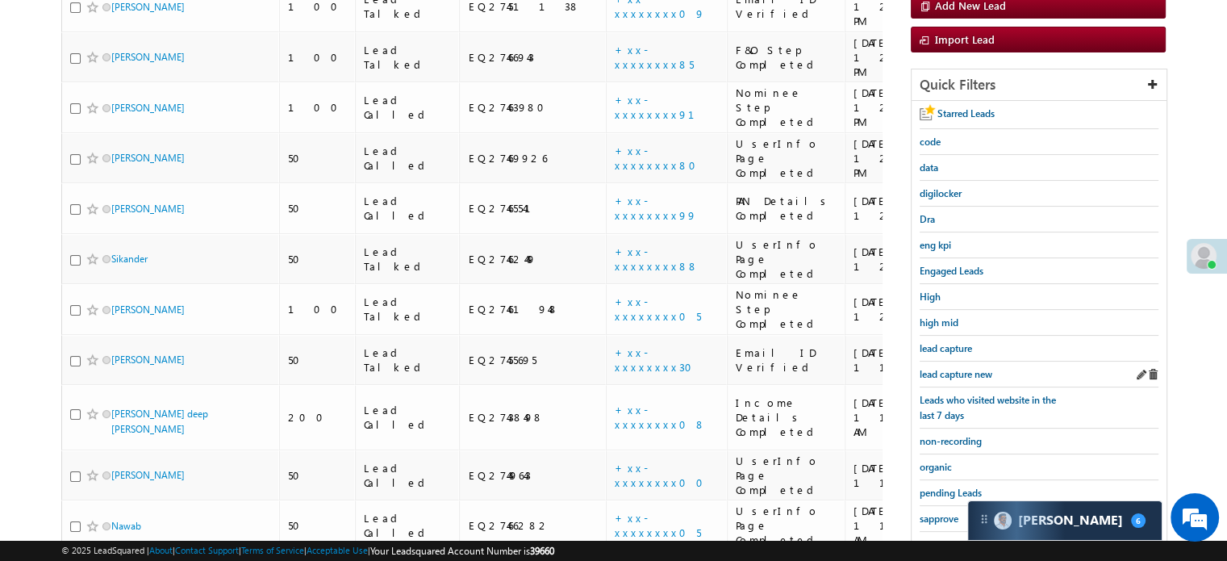
scroll to position [267, 0]
click at [962, 361] on div "lead capture new" at bounding box center [1039, 374] width 239 height 26
click at [962, 369] on span "lead capture new" at bounding box center [956, 374] width 73 height 12
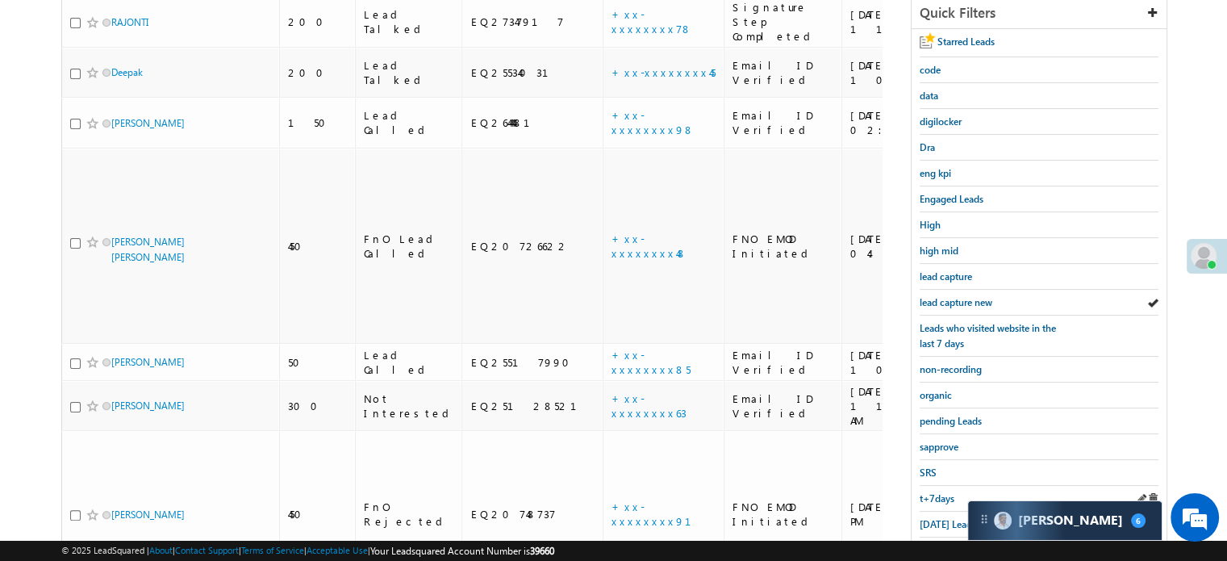
scroll to position [346, 0]
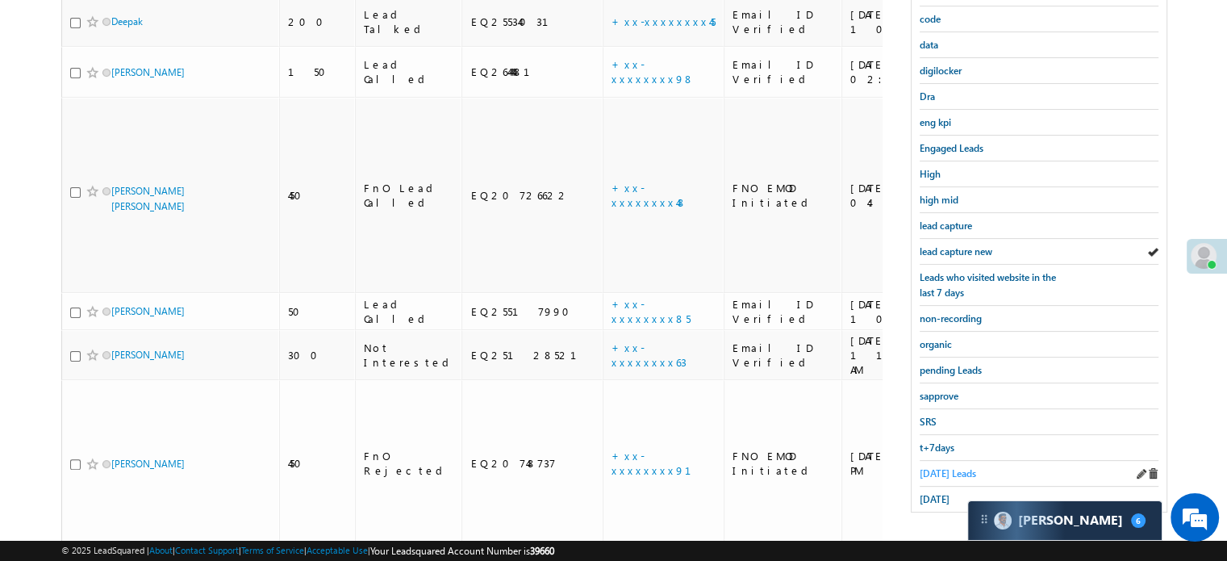
click at [942, 467] on span "Today's Leads" at bounding box center [948, 473] width 56 height 12
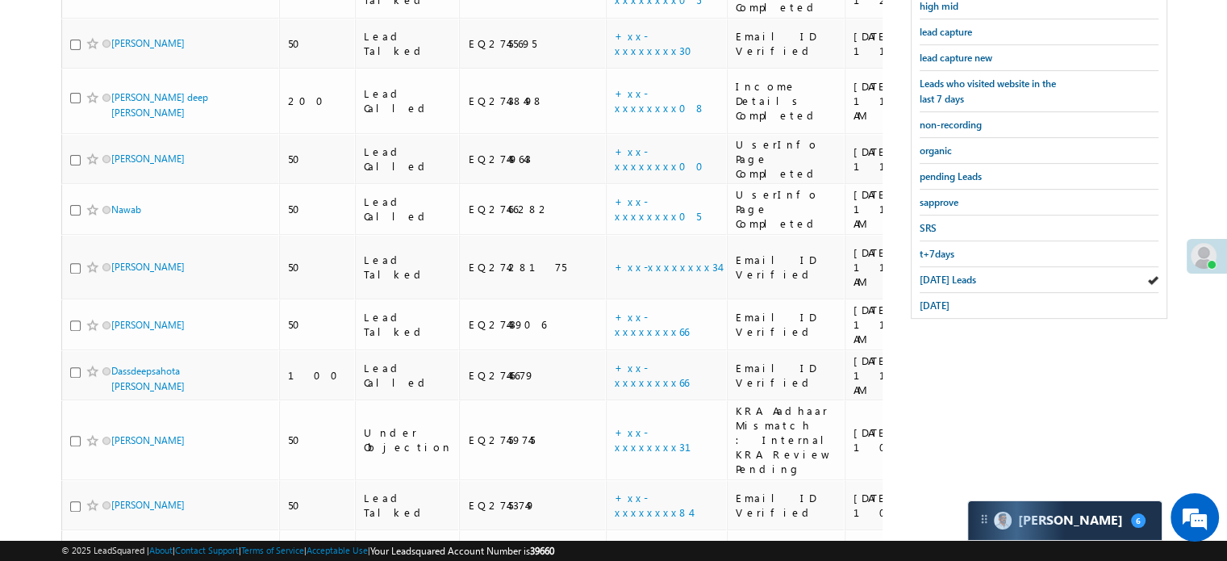
scroll to position [708, 0]
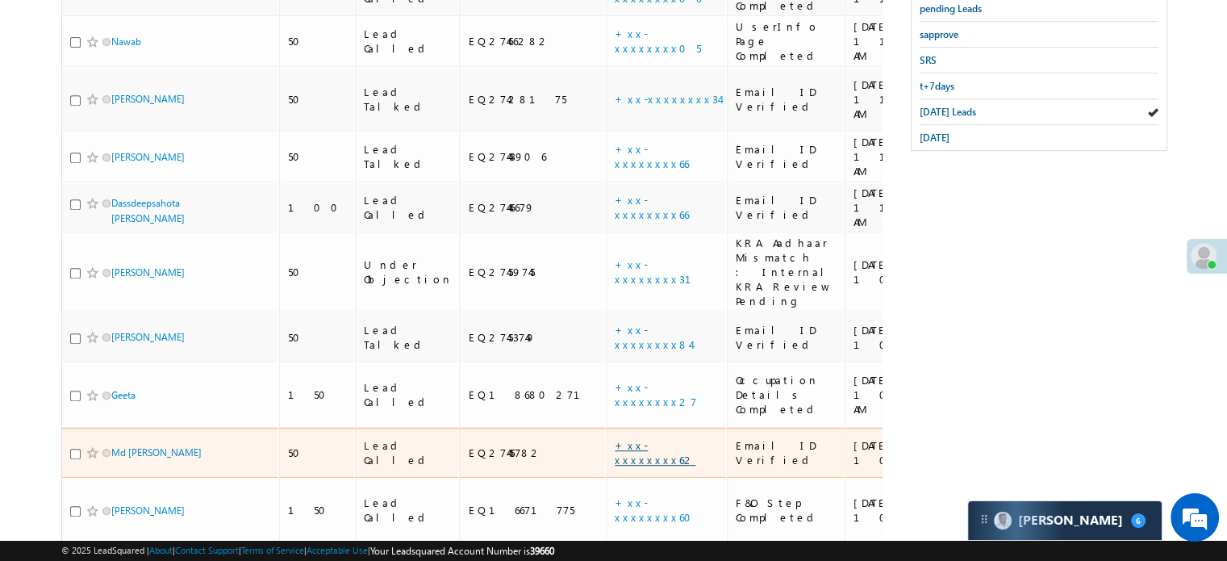
click at [615, 438] on link "+xx-xxxxxxxx62" at bounding box center [655, 452] width 81 height 28
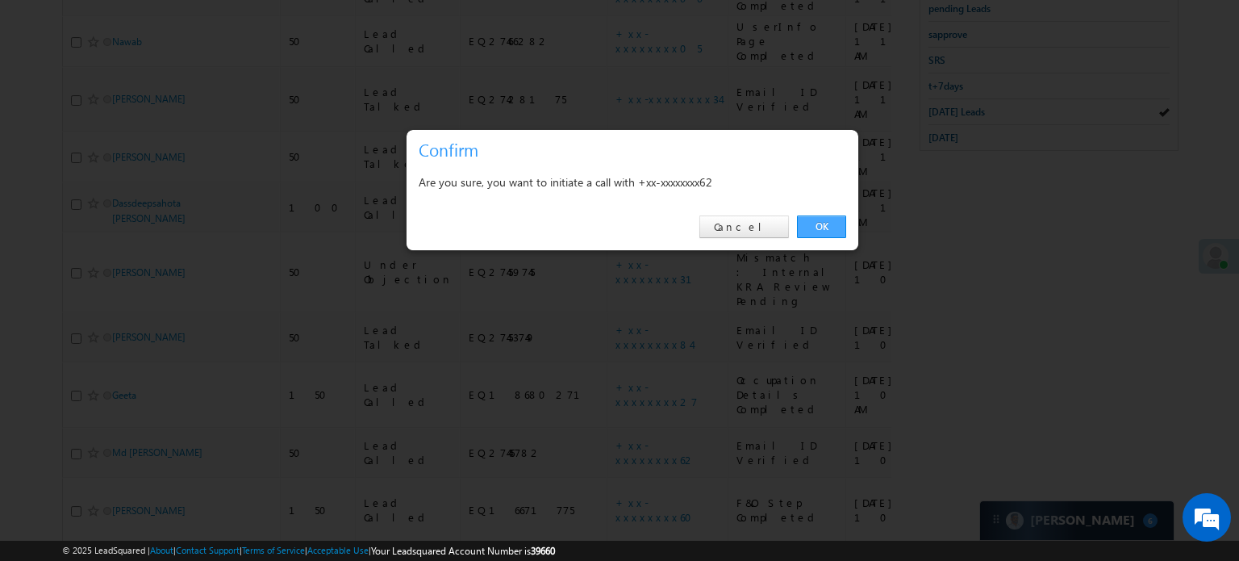
click at [806, 231] on link "OK" at bounding box center [821, 226] width 49 height 23
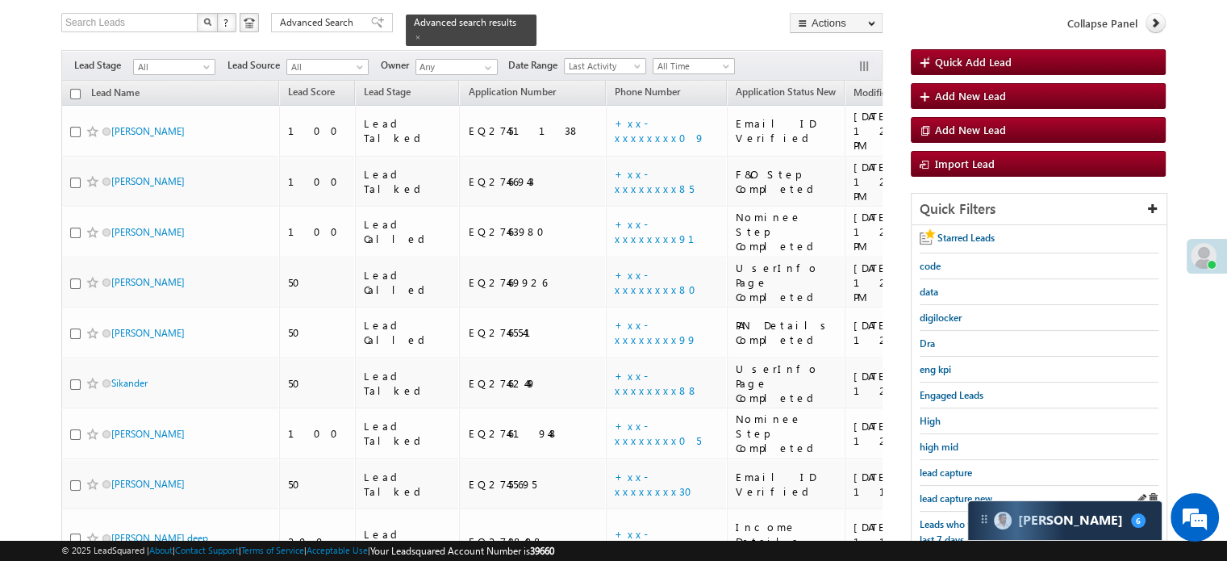
scroll to position [186, 0]
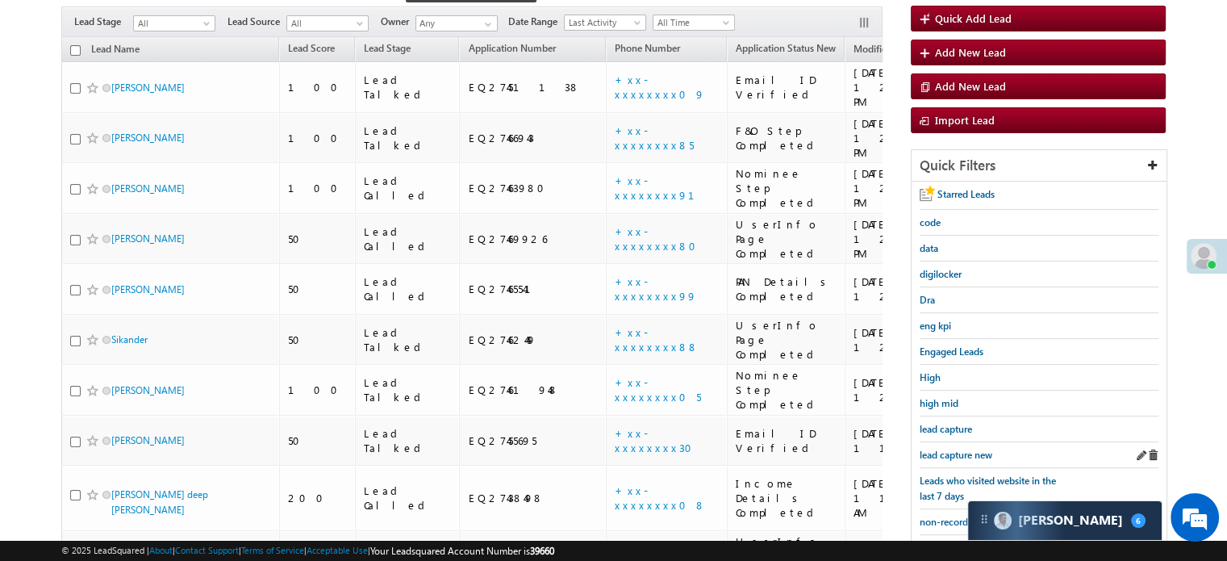
click at [971, 461] on div "lead capture new" at bounding box center [1039, 455] width 239 height 26
click at [968, 458] on div "lead capture new" at bounding box center [1039, 455] width 239 height 26
click at [962, 449] on span "lead capture new" at bounding box center [956, 455] width 73 height 12
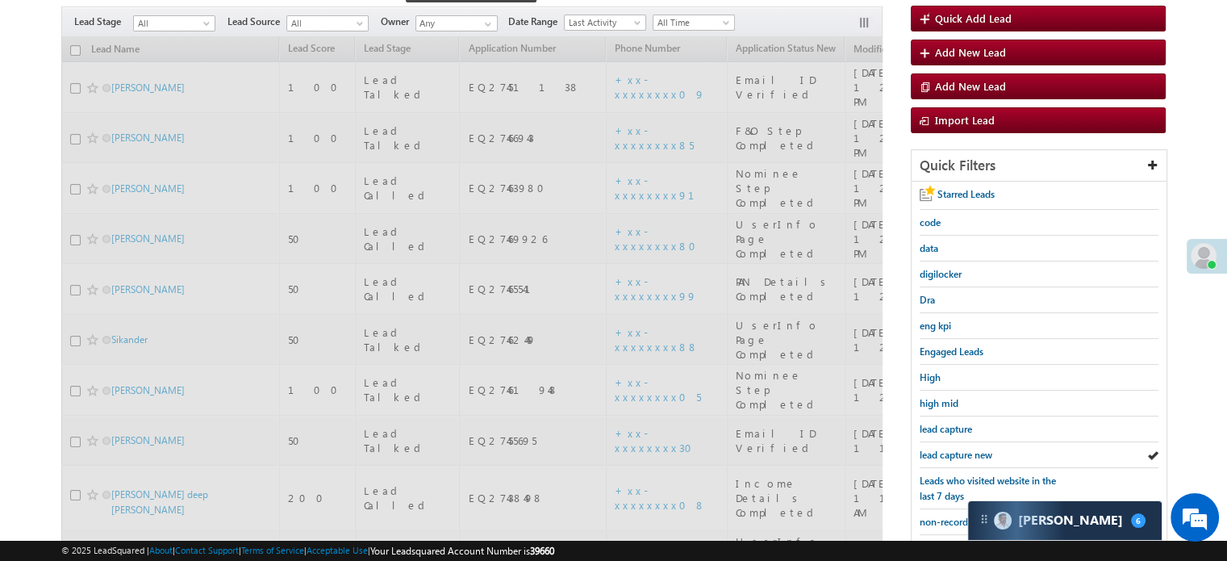
click at [962, 449] on span "lead capture new" at bounding box center [956, 455] width 73 height 12
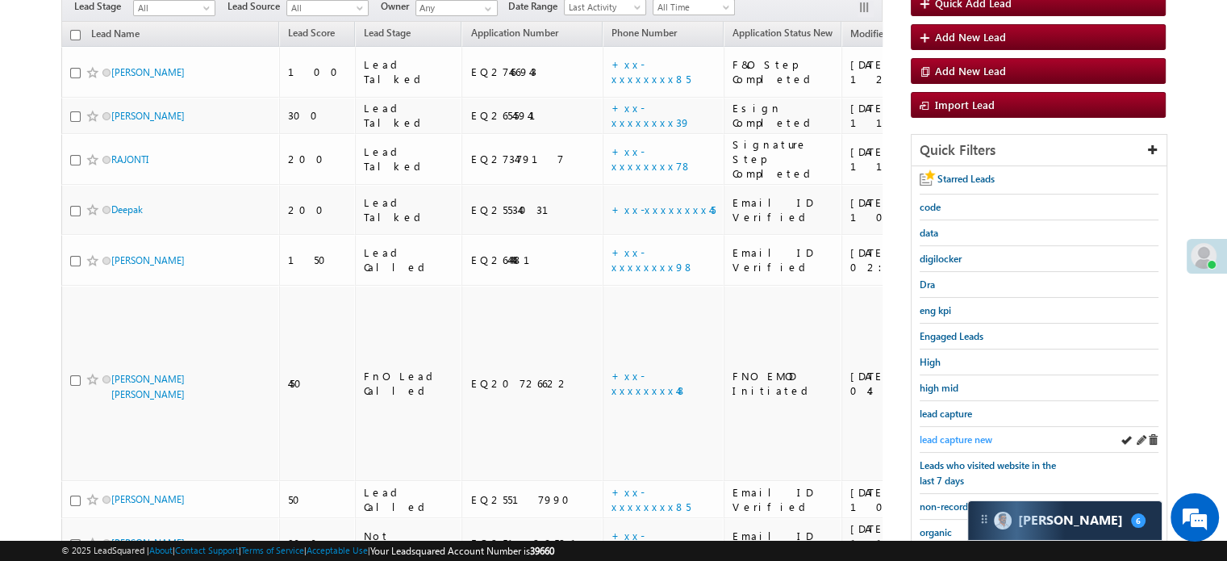
scroll to position [161, 0]
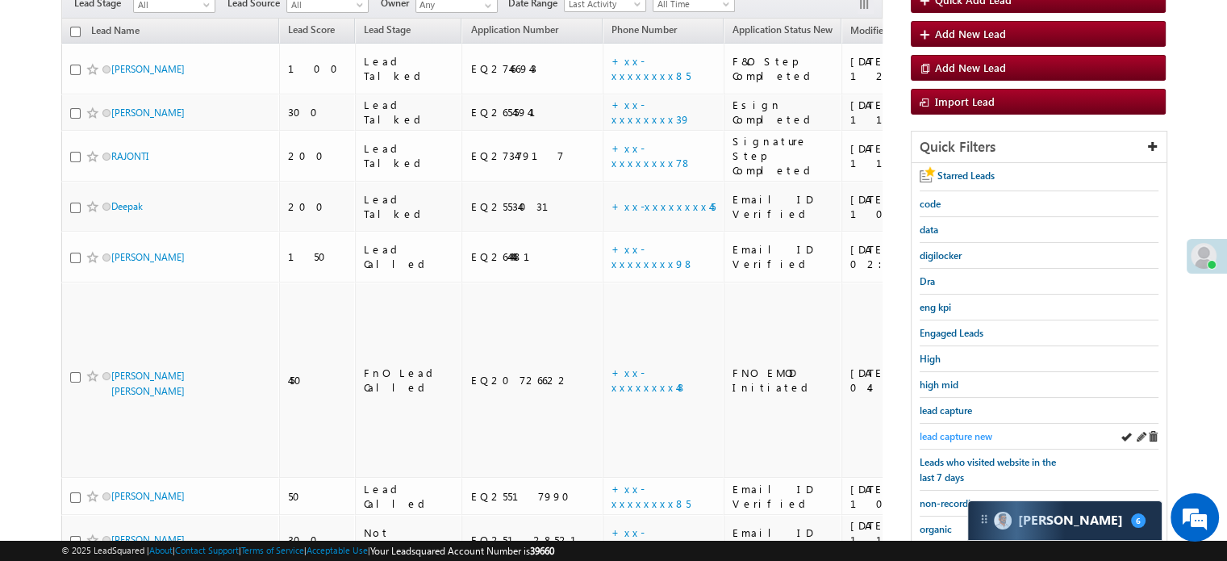
click at [949, 430] on span "lead capture new" at bounding box center [956, 436] width 73 height 12
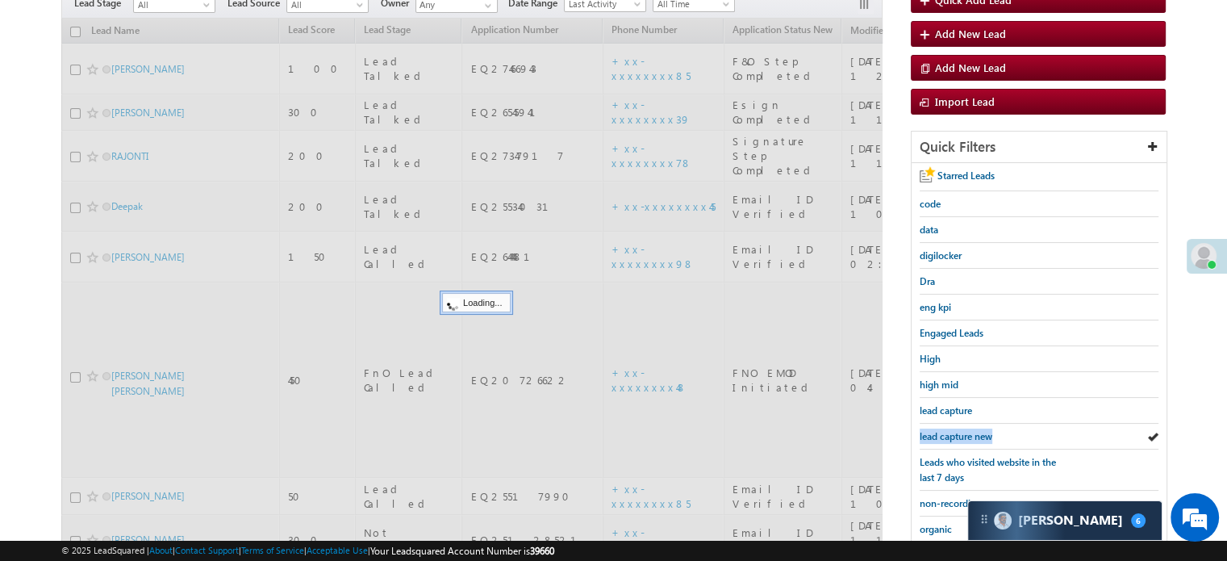
click at [949, 430] on span "lead capture new" at bounding box center [956, 436] width 73 height 12
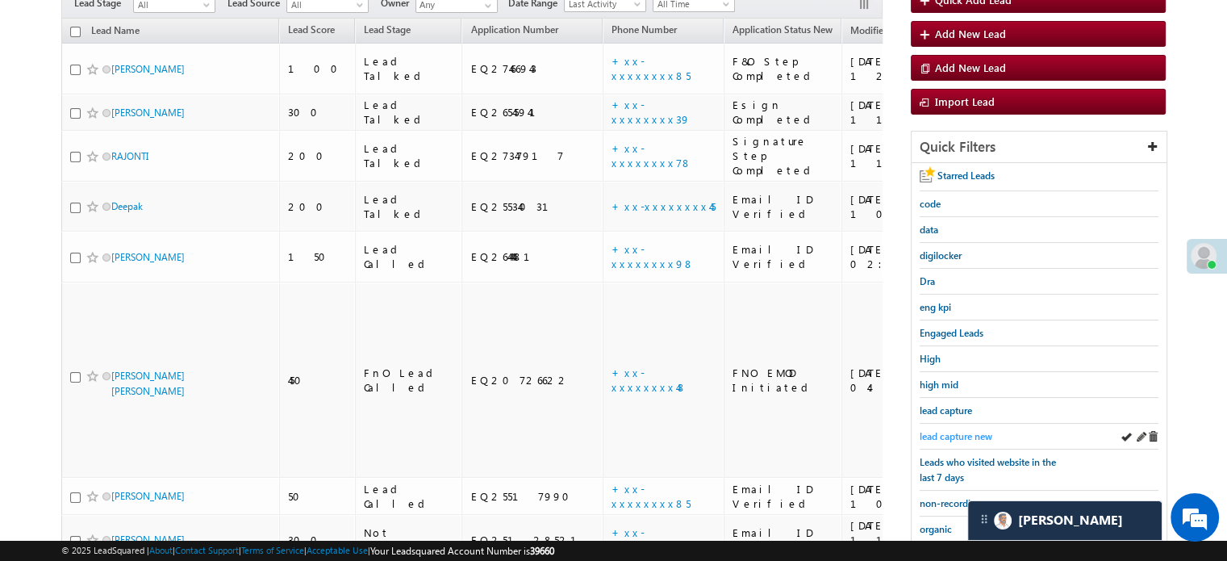
click at [941, 432] on span "lead capture new" at bounding box center [956, 436] width 73 height 12
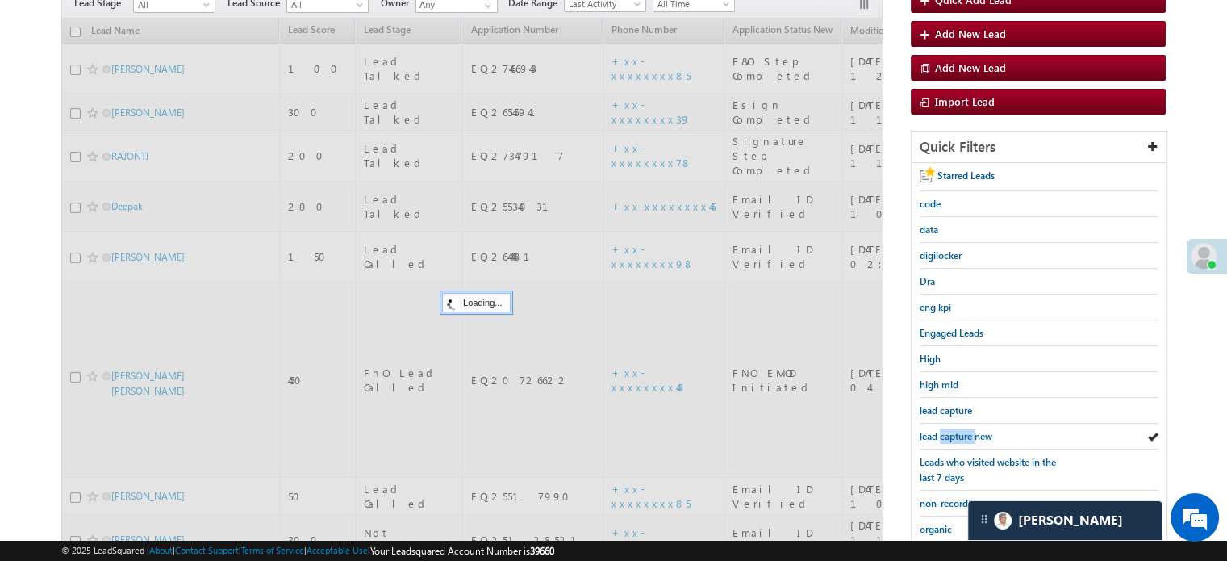
click at [941, 432] on span "lead capture new" at bounding box center [956, 436] width 73 height 12
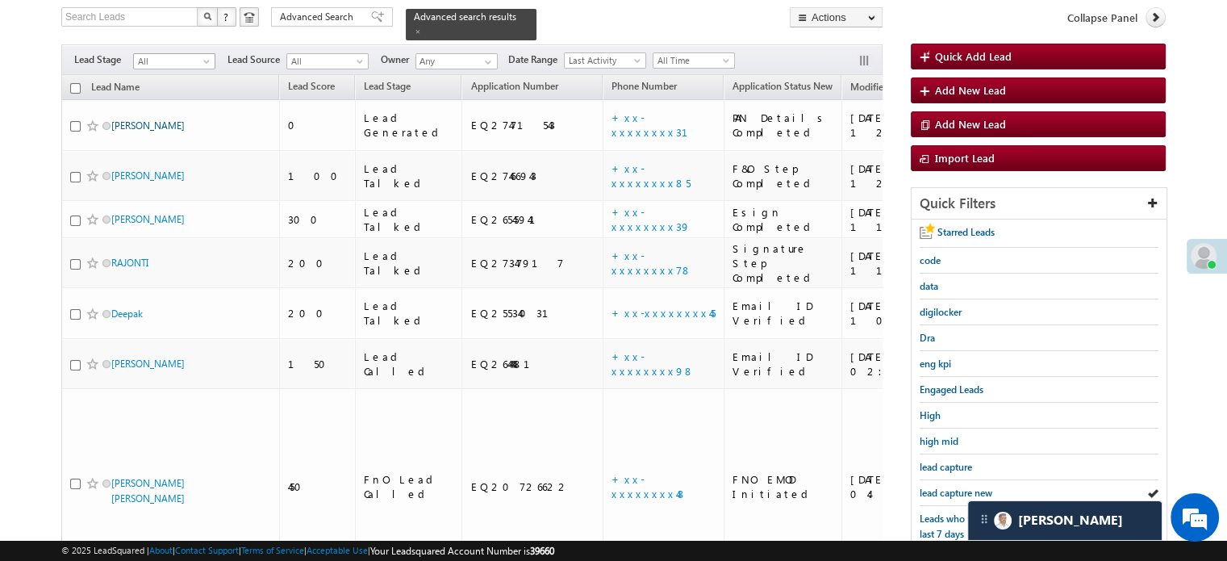
scroll to position [81, 0]
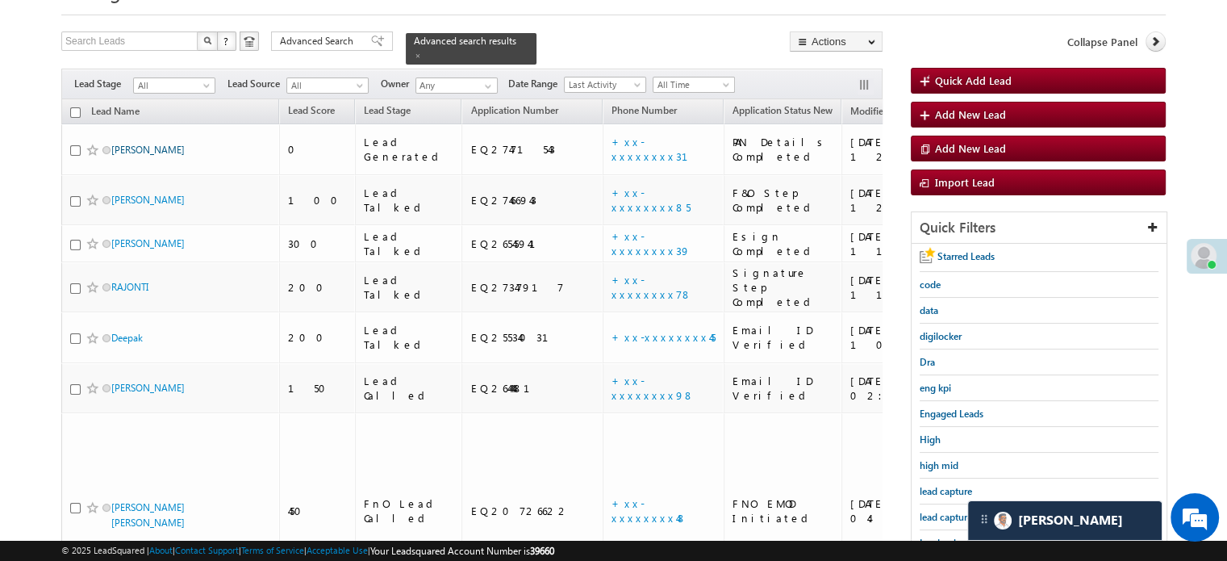
drag, startPoint x: 147, startPoint y: 54, endPoint x: 123, endPoint y: 125, distance: 75.0
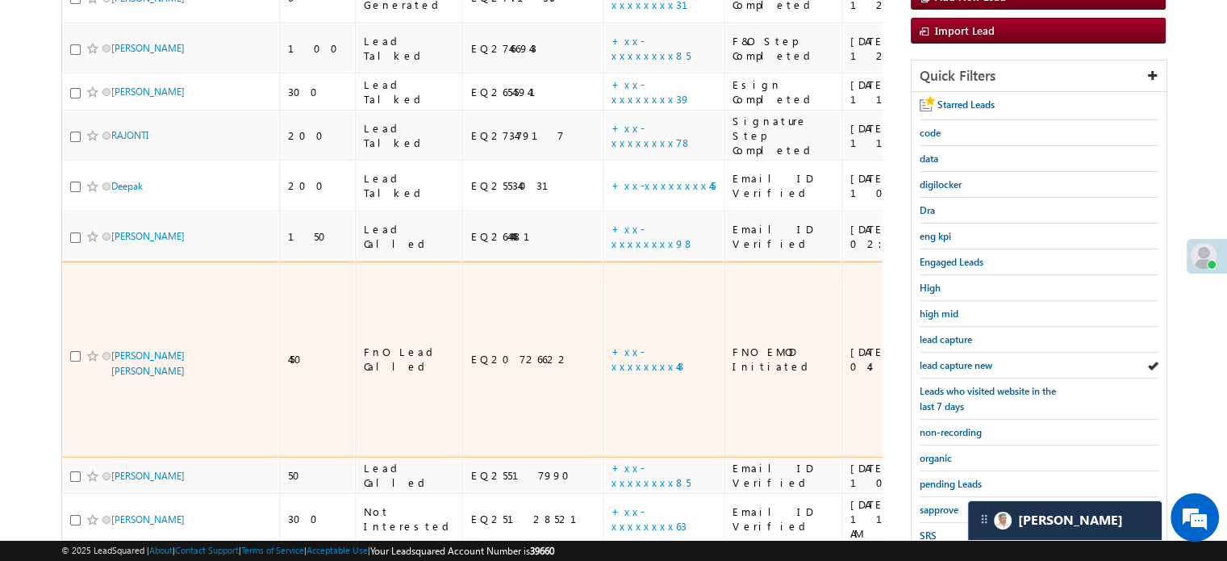
scroll to position [242, 0]
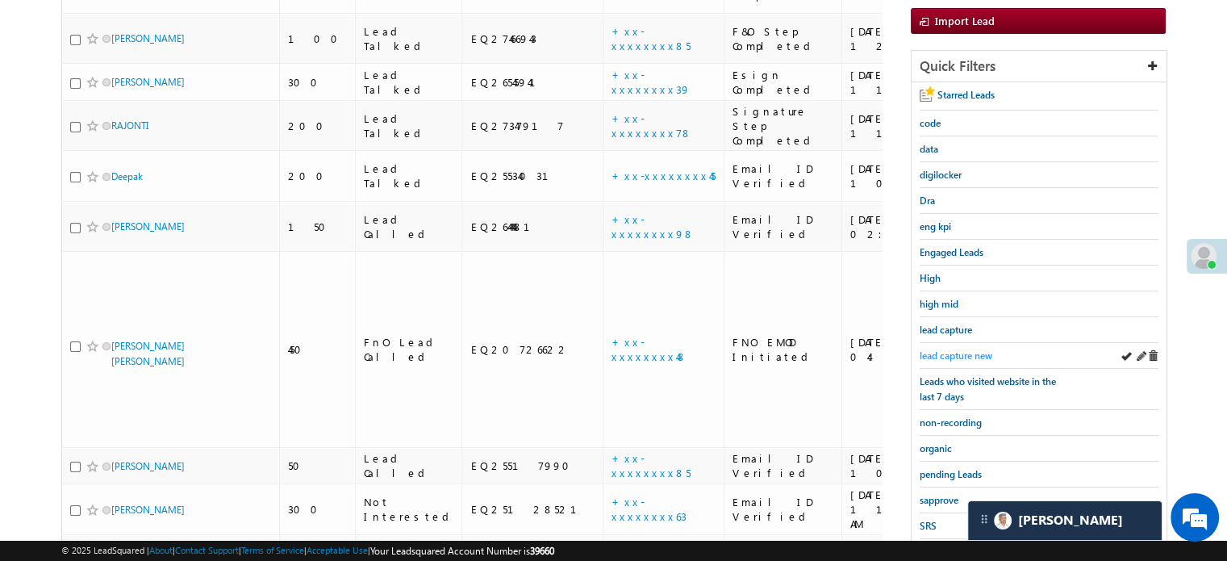
click at [943, 349] on span "lead capture new" at bounding box center [956, 355] width 73 height 12
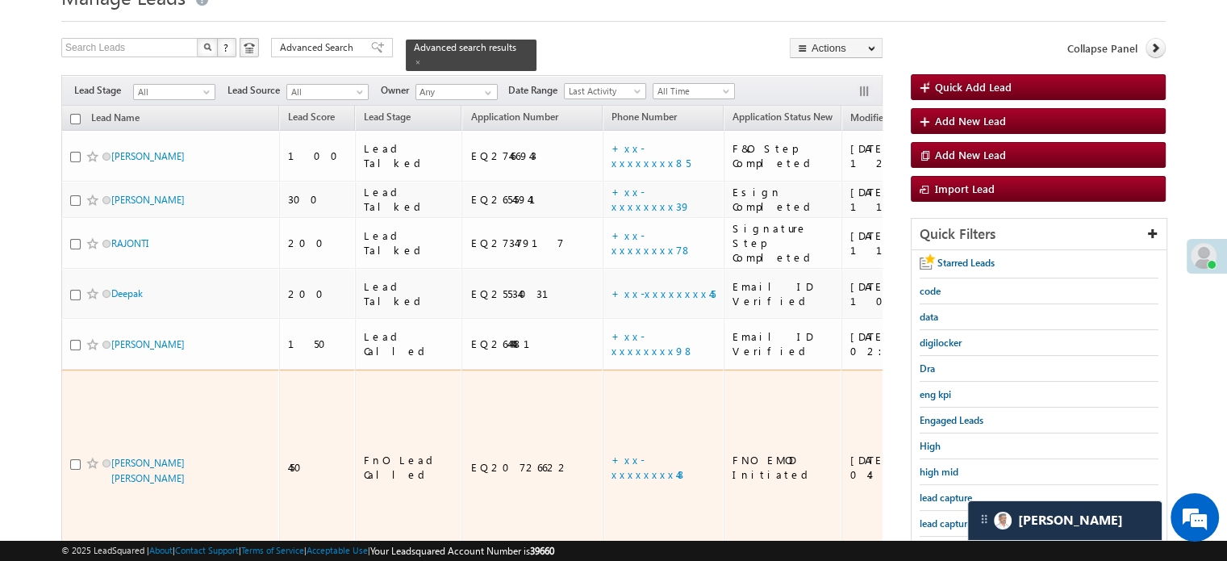
scroll to position [161, 0]
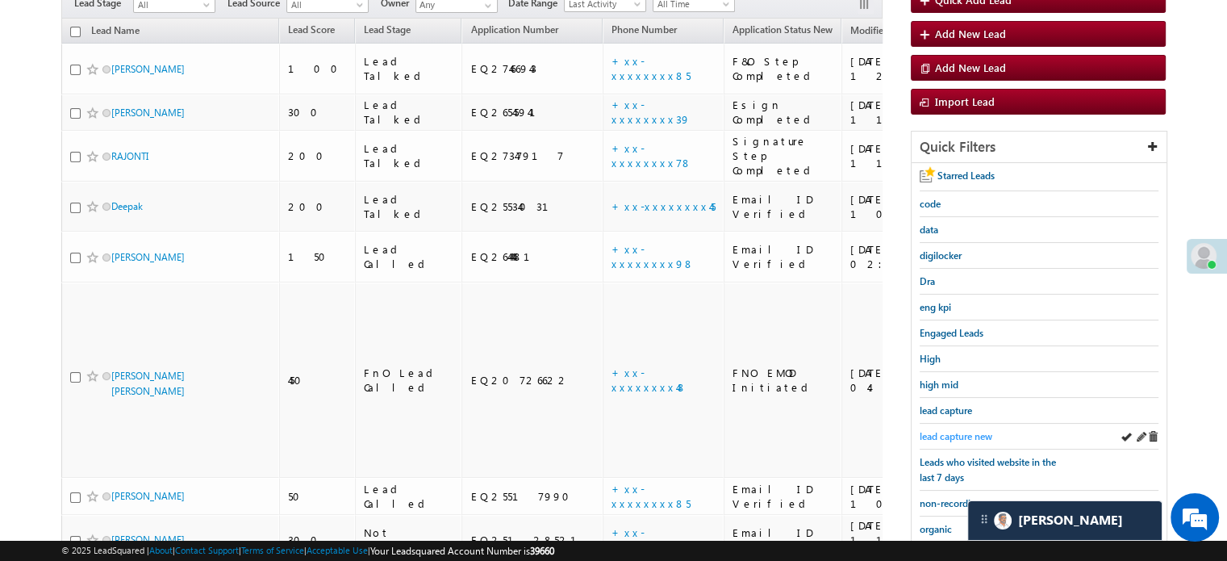
click at [948, 430] on span "lead capture new" at bounding box center [956, 436] width 73 height 12
click at [971, 439] on div "lead capture new" at bounding box center [1039, 437] width 239 height 26
click at [958, 433] on span "lead capture new" at bounding box center [956, 436] width 73 height 12
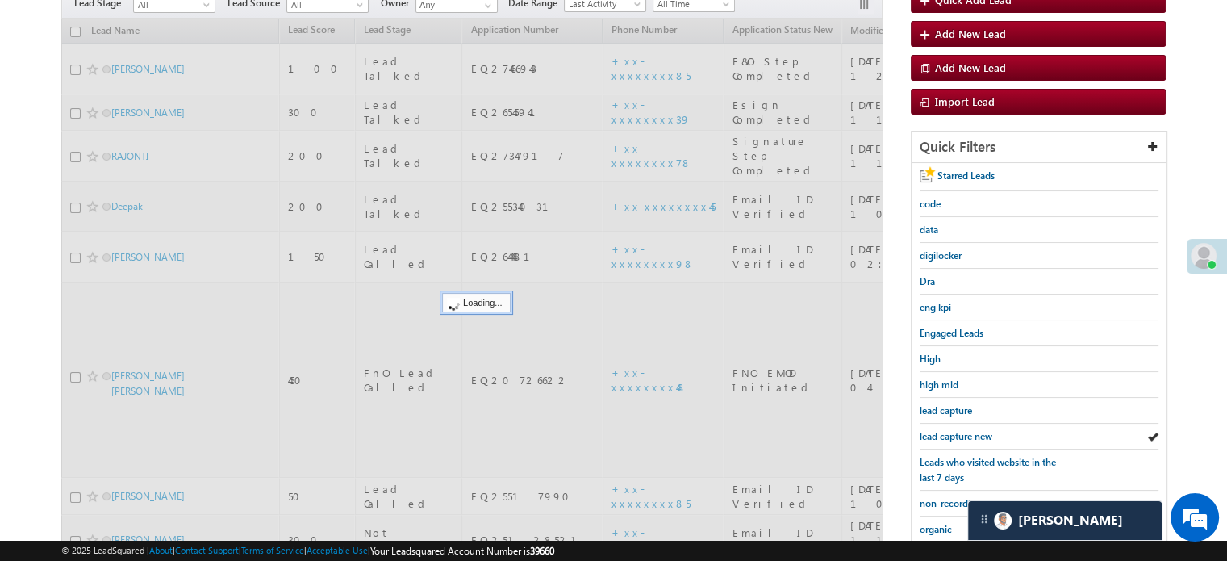
click at [958, 433] on span "lead capture new" at bounding box center [956, 436] width 73 height 12
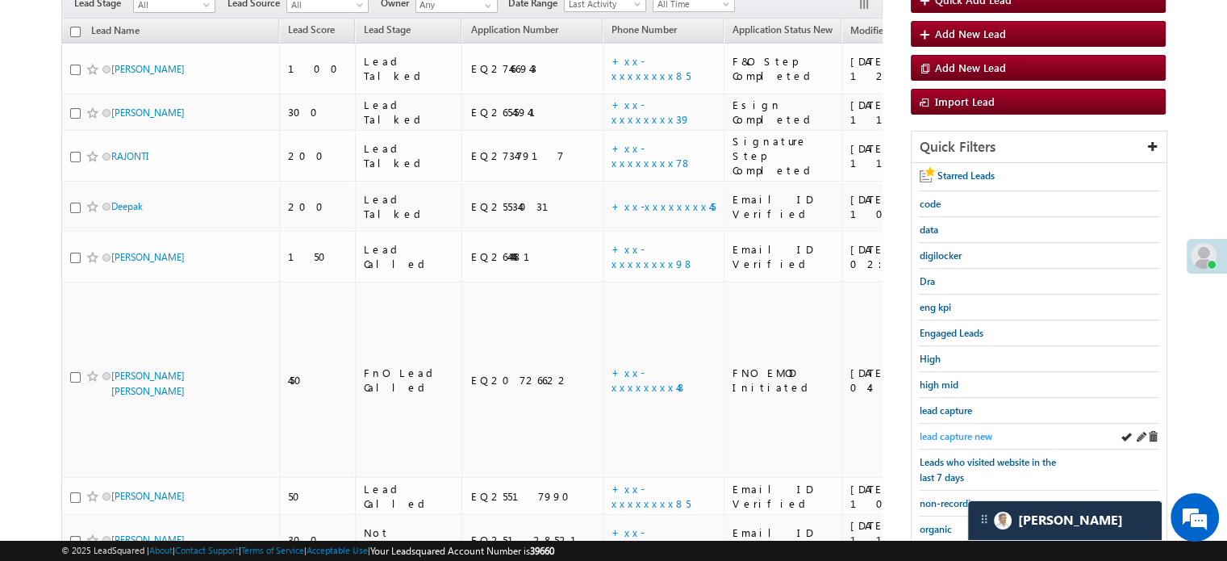
click at [957, 433] on span "lead capture new" at bounding box center [956, 436] width 73 height 12
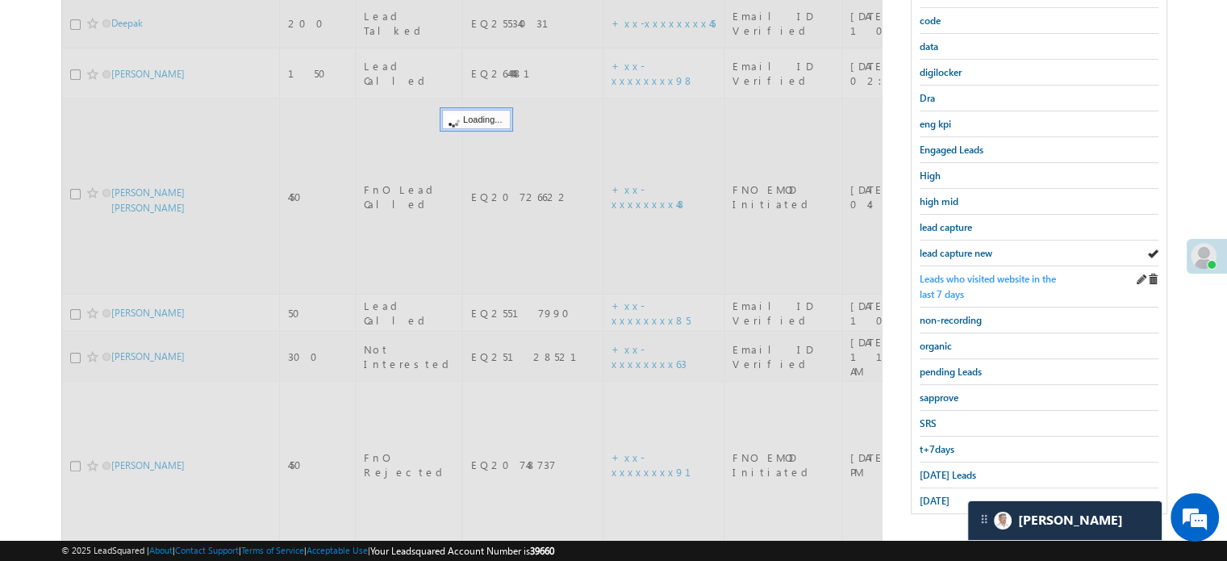
scroll to position [346, 0]
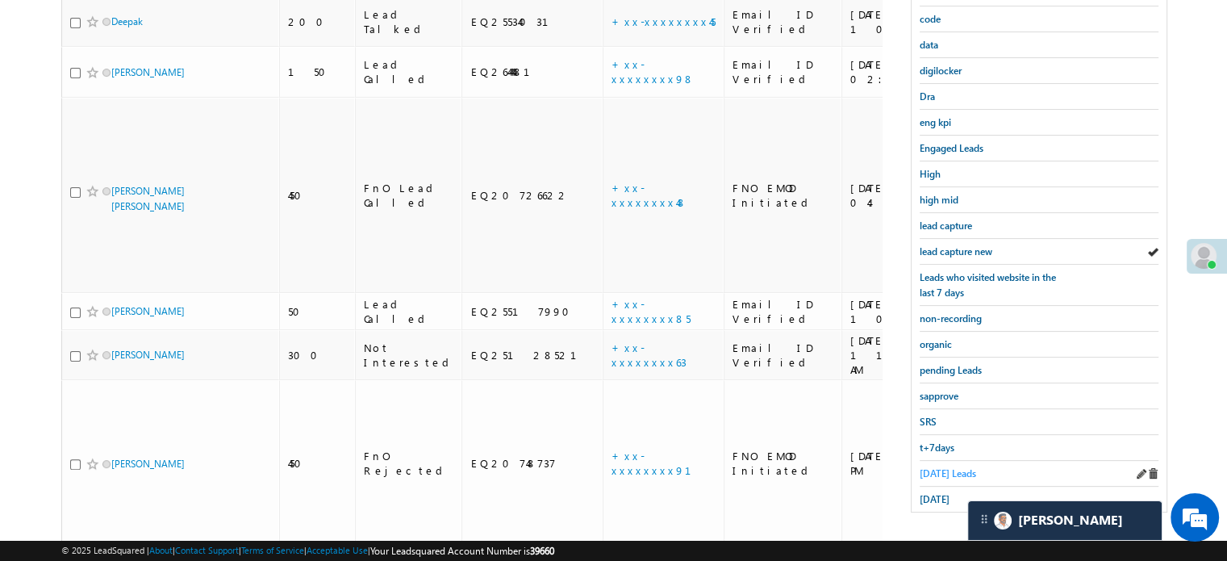
click at [949, 465] on link "Today's Leads" at bounding box center [948, 472] width 56 height 15
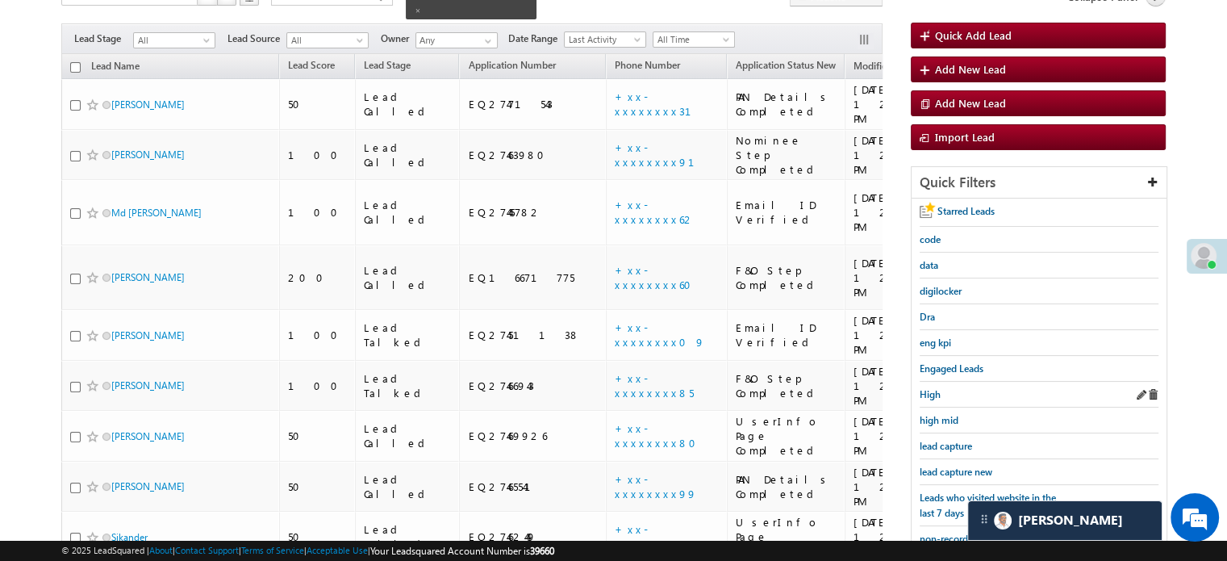
scroll to position [194, 0]
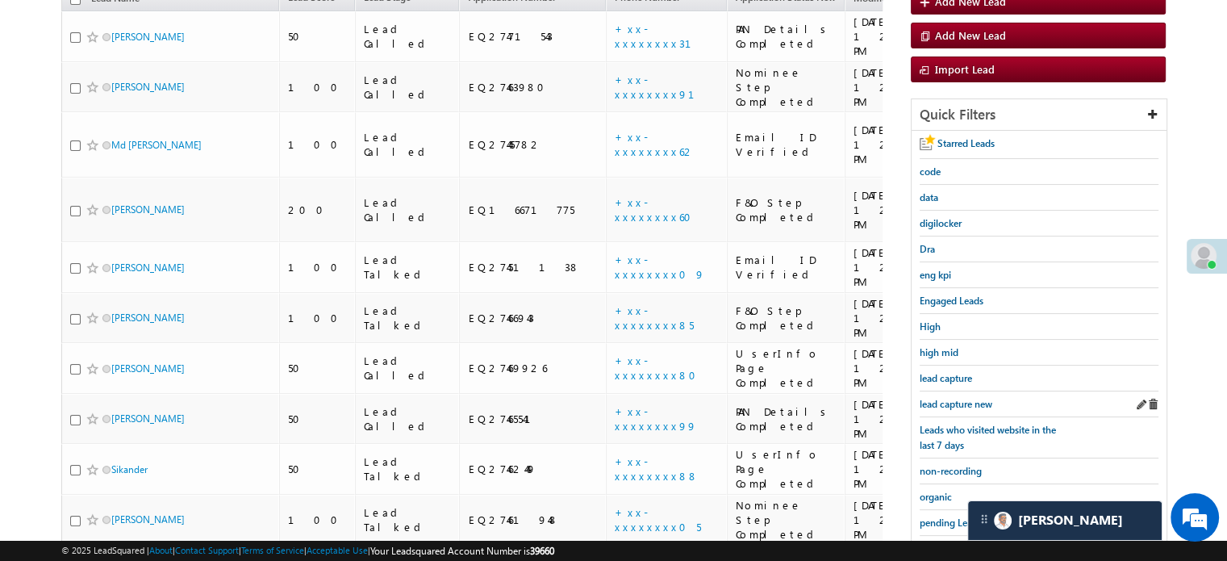
click at [964, 391] on div "lead capture new" at bounding box center [1039, 404] width 239 height 26
click at [962, 398] on span "lead capture new" at bounding box center [956, 404] width 73 height 12
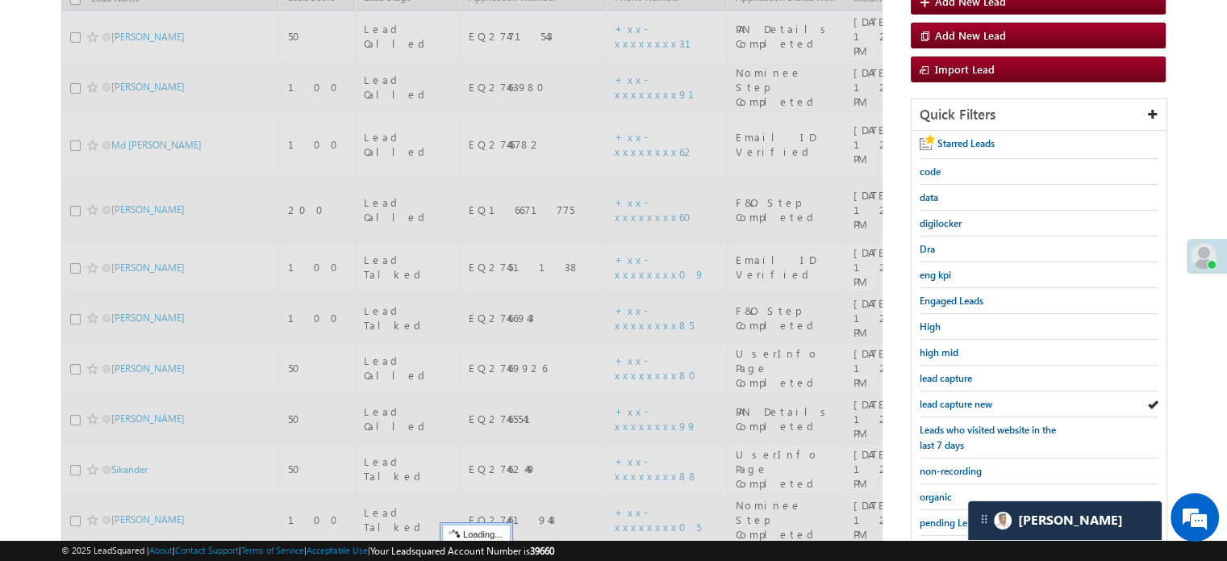
scroll to position [0, 0]
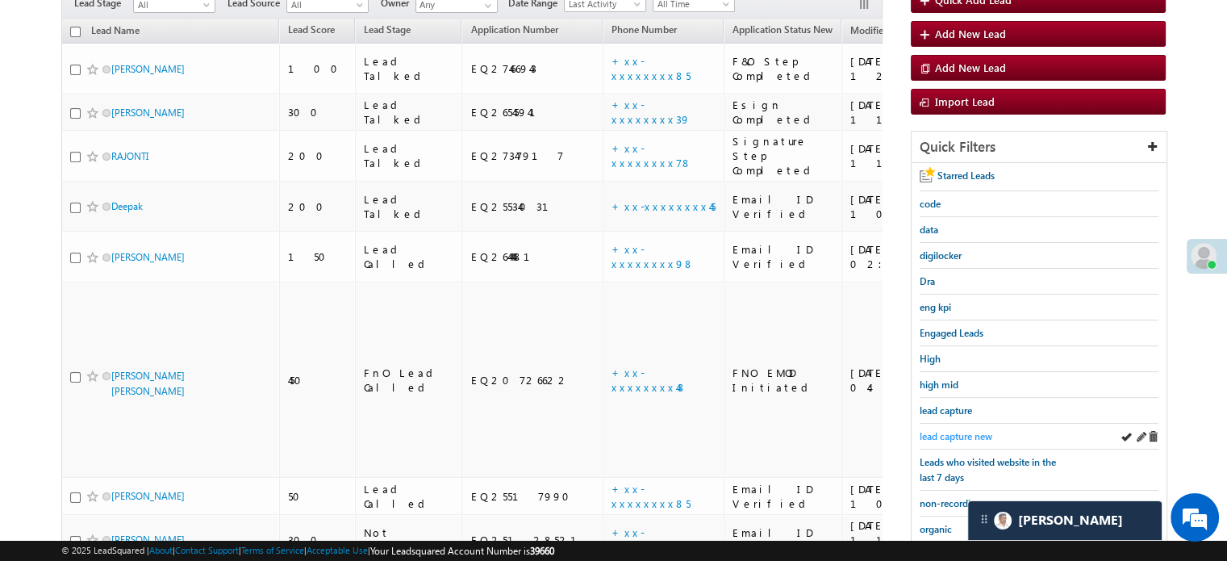
click at [941, 430] on span "lead capture new" at bounding box center [956, 436] width 73 height 12
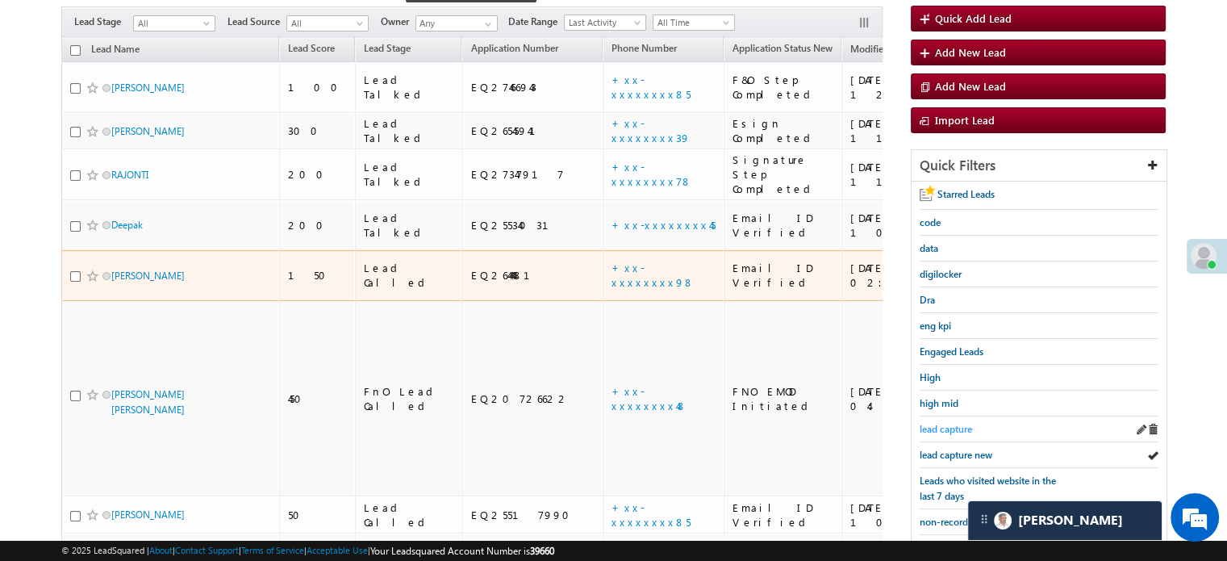
scroll to position [242, 0]
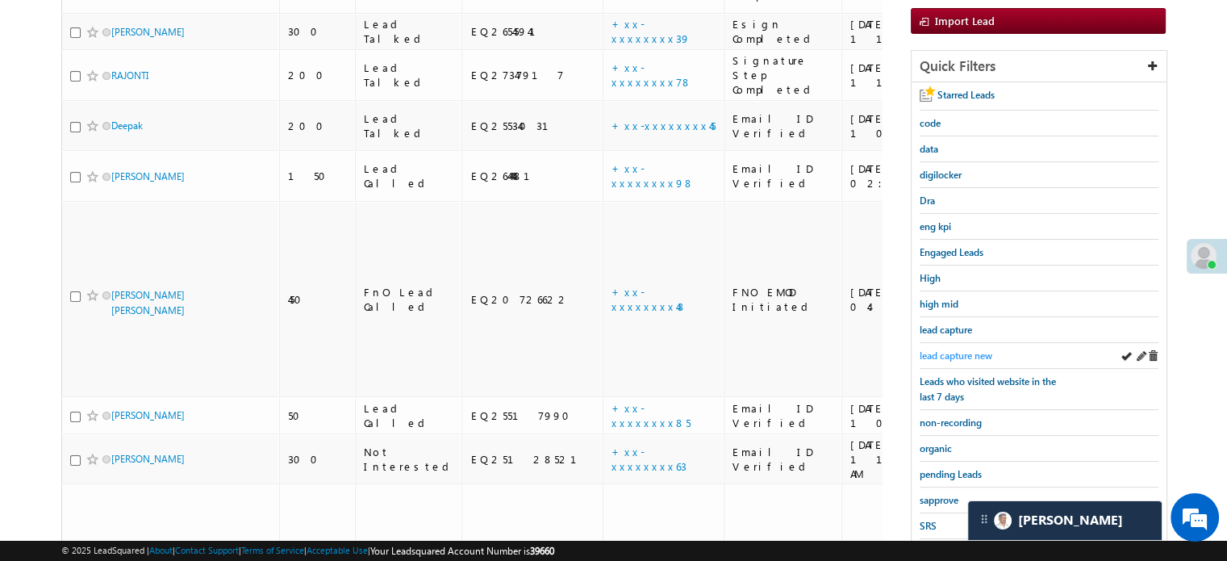
click at [967, 352] on span "lead capture new" at bounding box center [956, 355] width 73 height 12
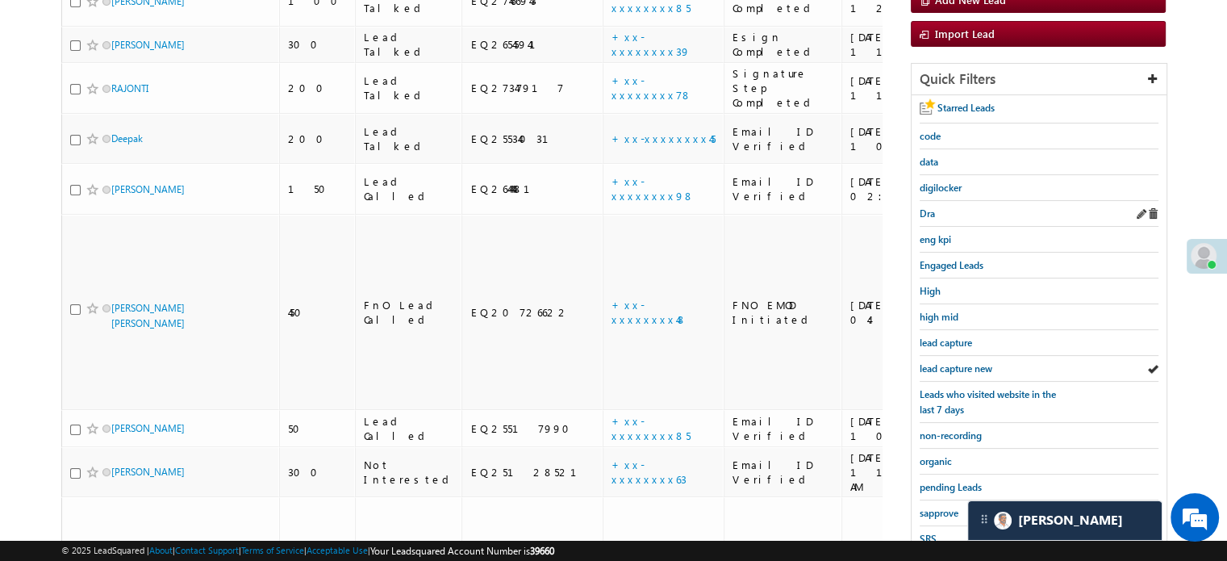
scroll to position [323, 0]
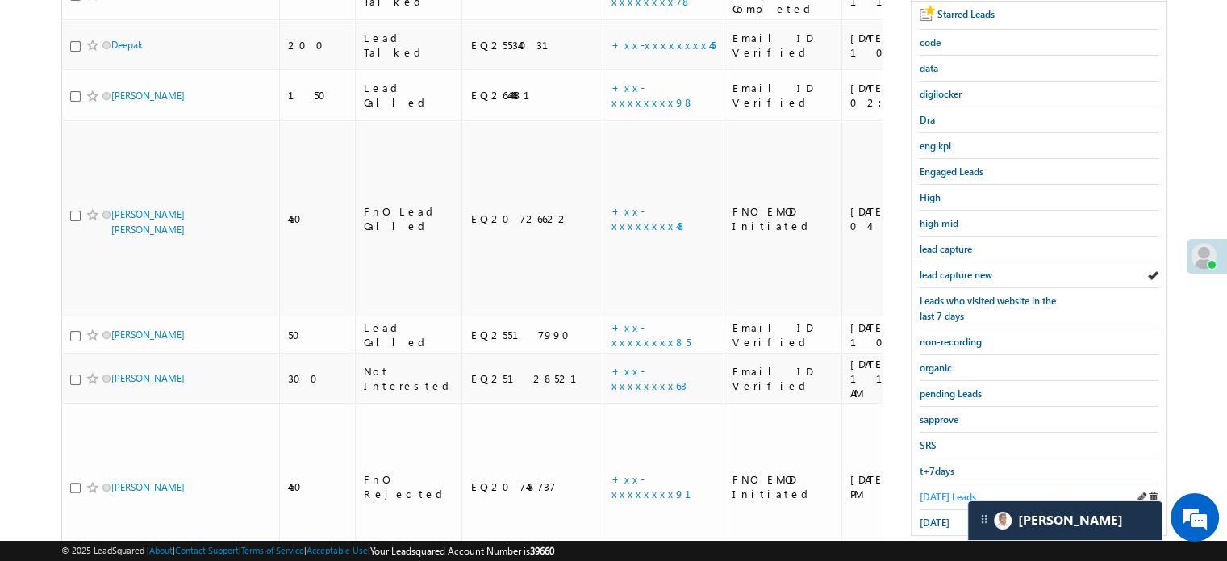
click at [932, 491] on span "Today's Leads" at bounding box center [948, 497] width 56 height 12
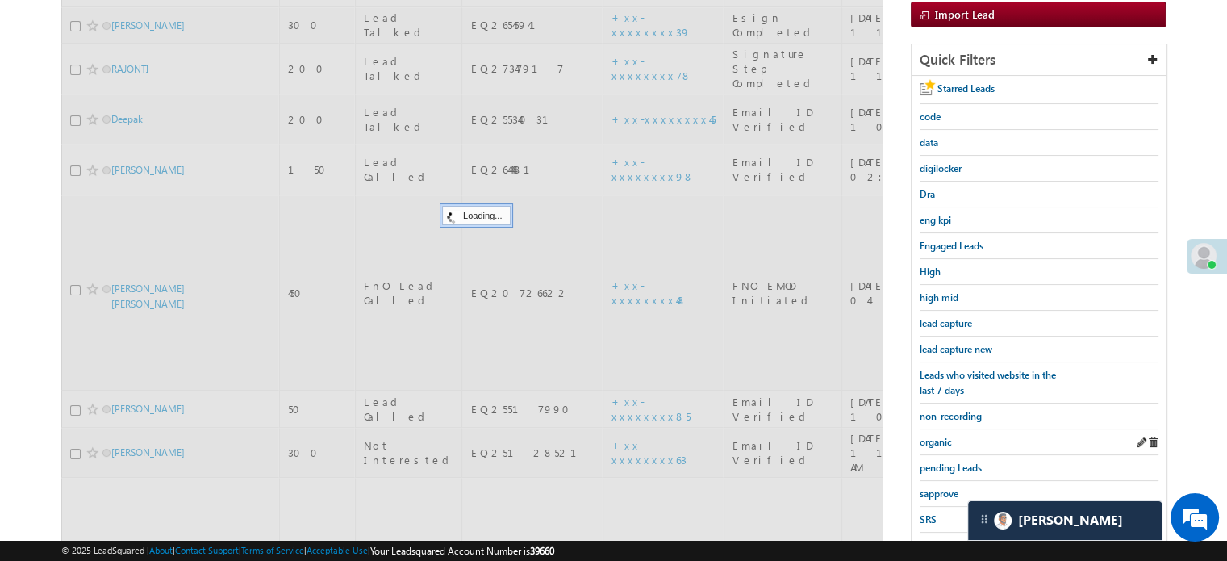
scroll to position [161, 0]
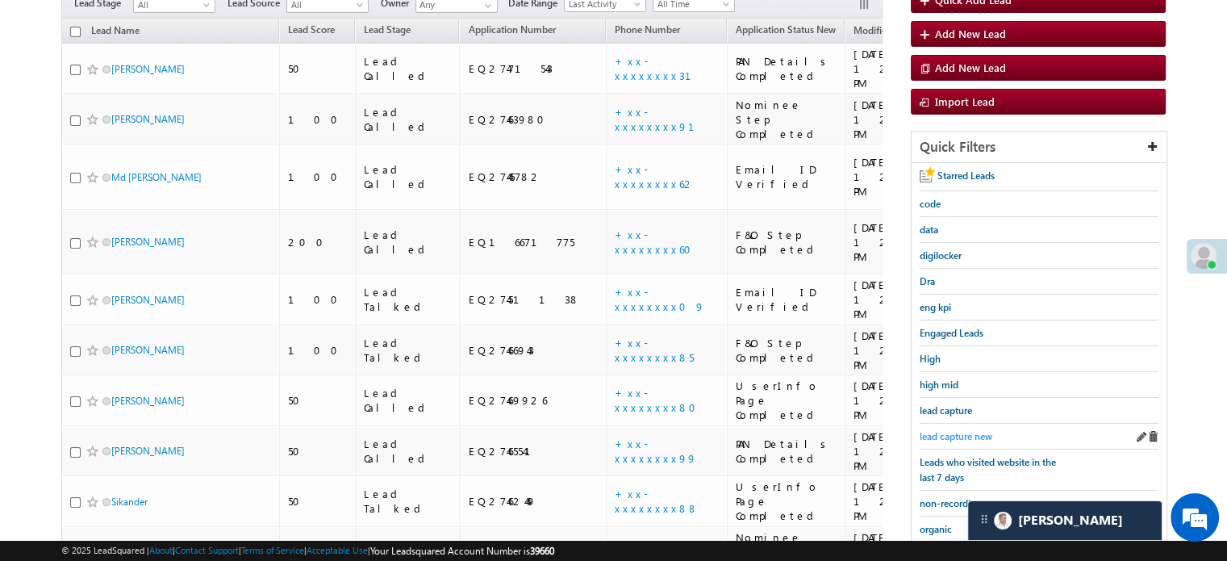
click at [943, 430] on span "lead capture new" at bounding box center [956, 436] width 73 height 12
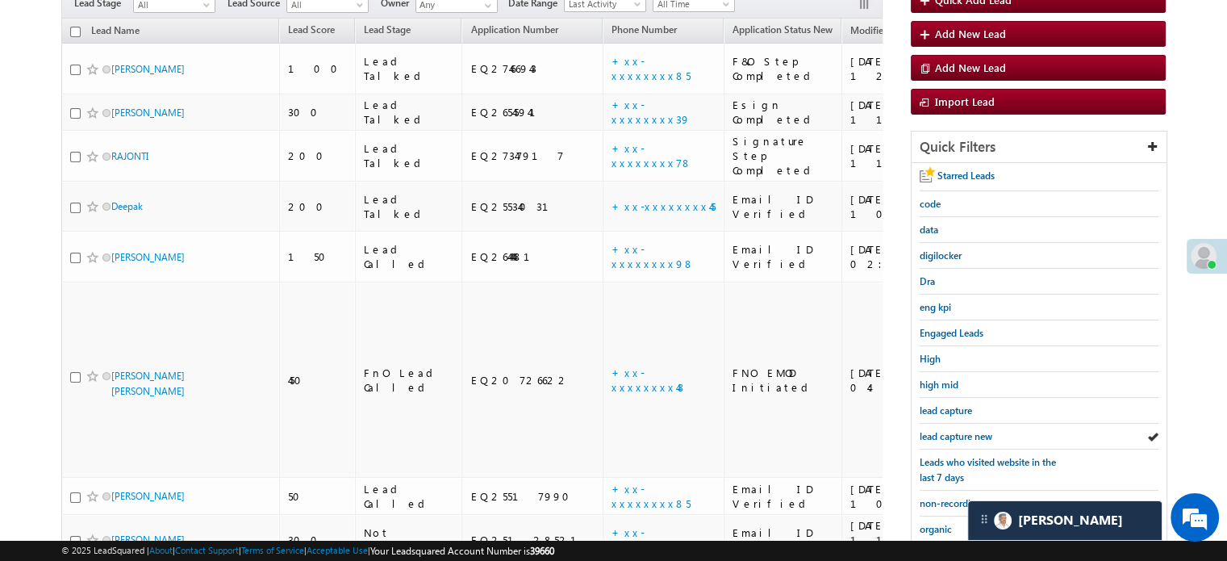
click at [943, 430] on span "lead capture new" at bounding box center [956, 436] width 73 height 12
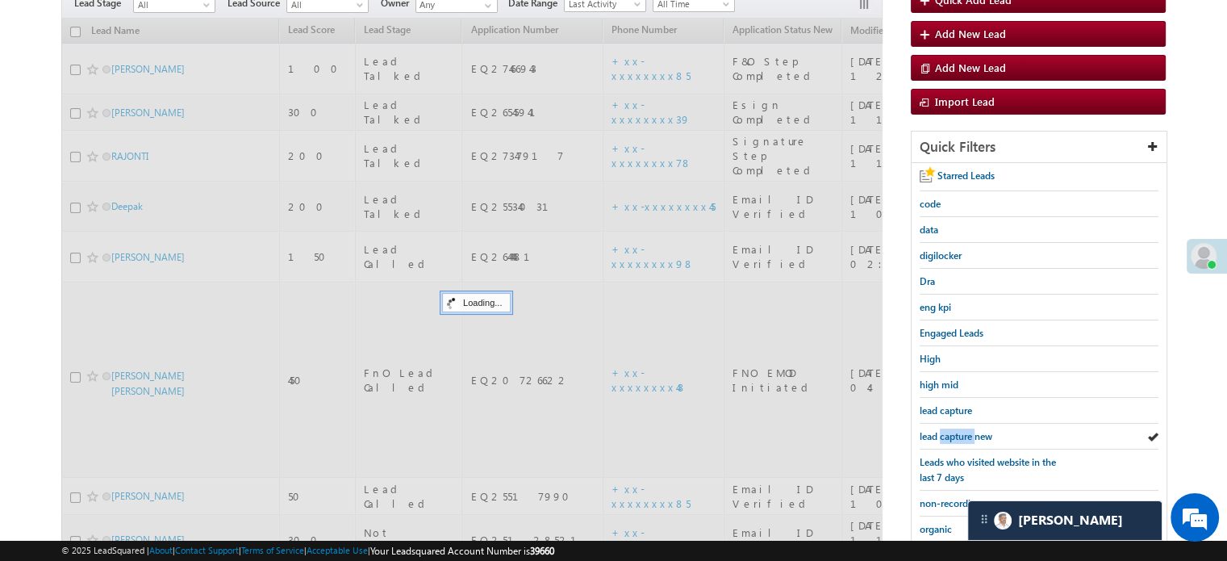
click at [943, 430] on span "lead capture new" at bounding box center [956, 436] width 73 height 12
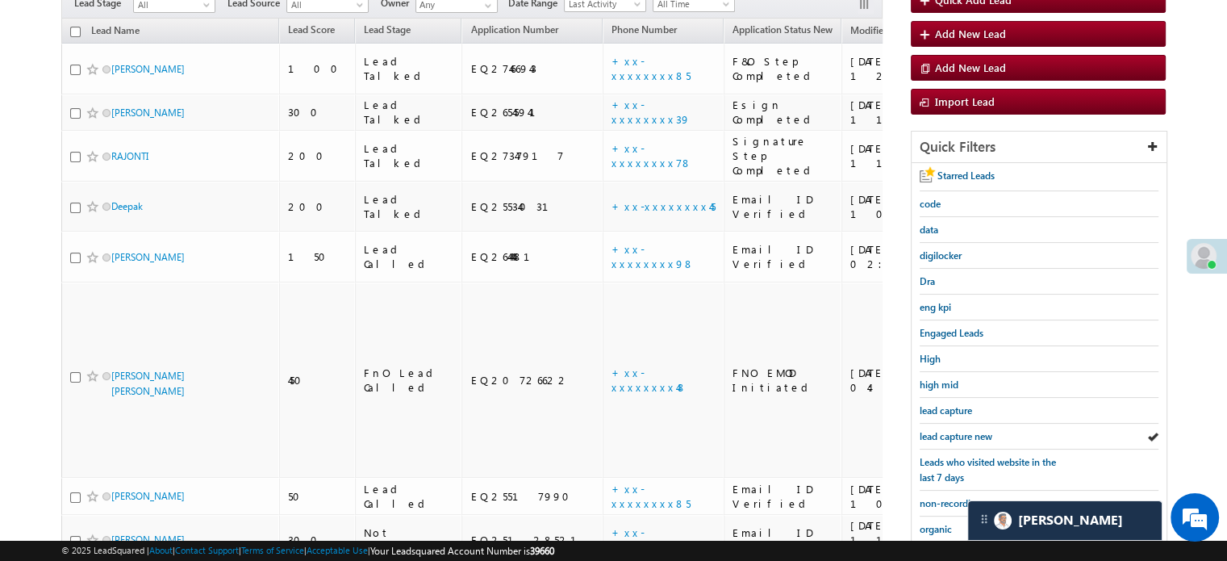
click at [943, 430] on span "lead capture new" at bounding box center [956, 436] width 73 height 12
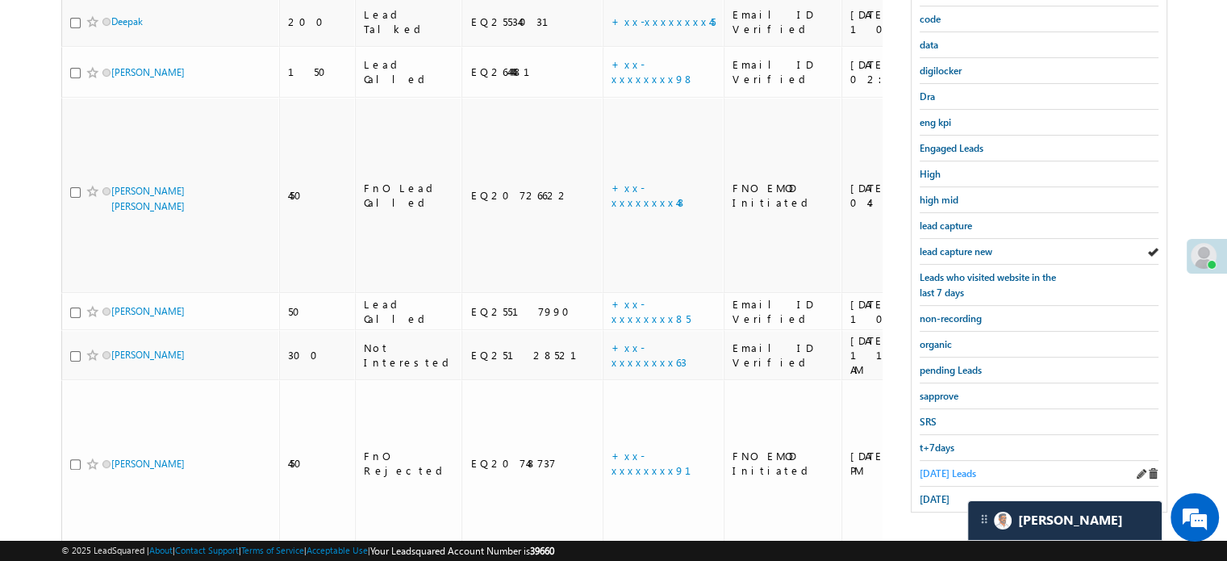
click at [939, 467] on span "Today's Leads" at bounding box center [948, 473] width 56 height 12
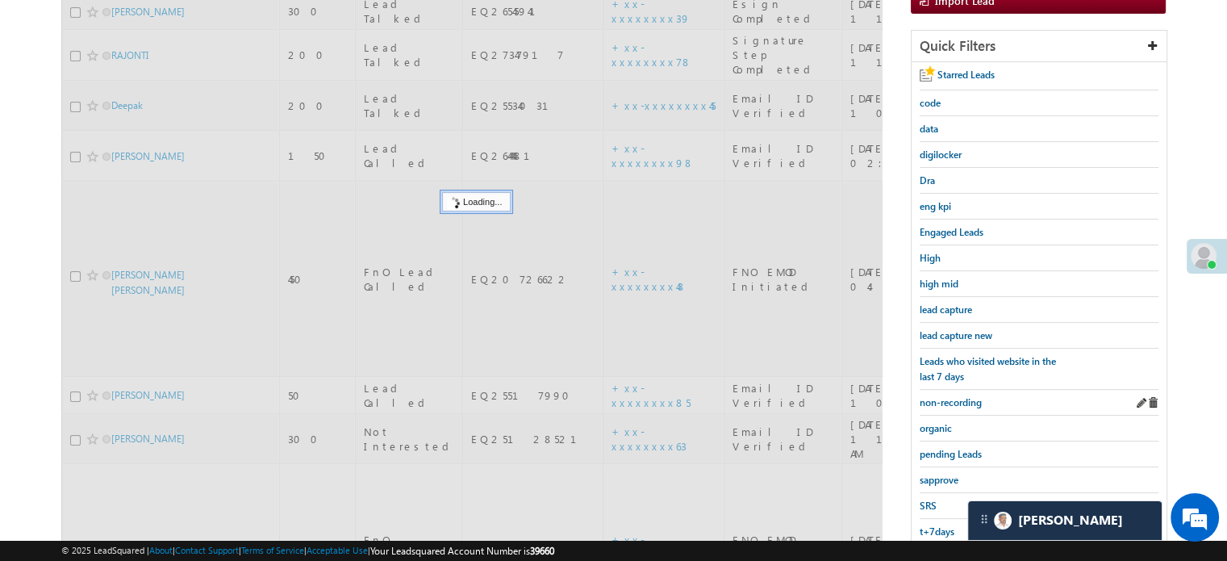
scroll to position [185, 0]
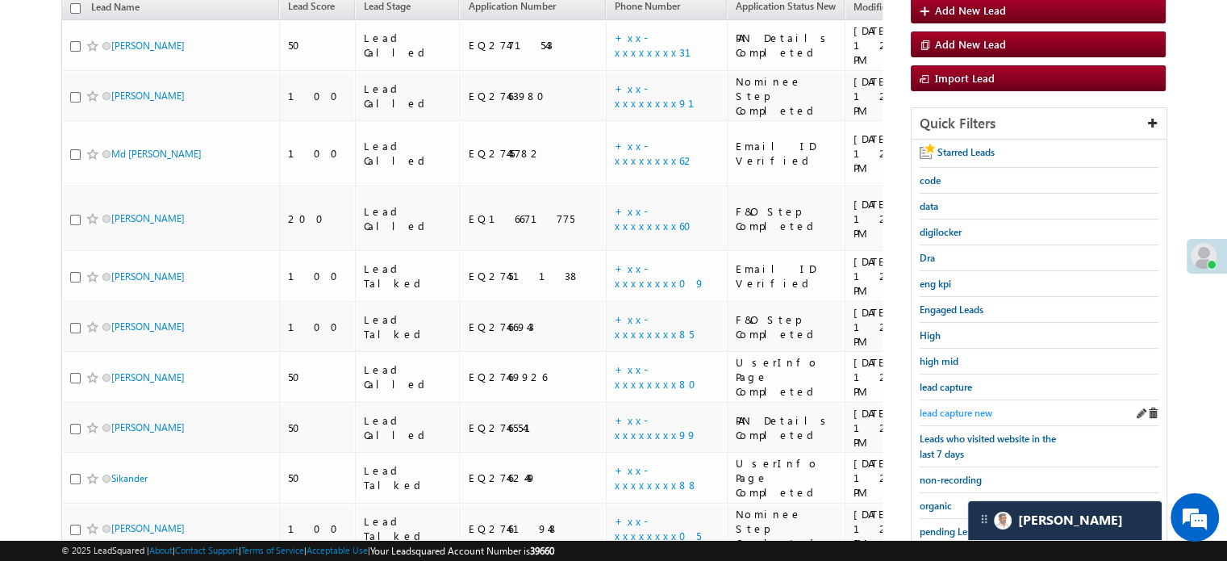
click at [956, 405] on link "lead capture new" at bounding box center [956, 412] width 73 height 15
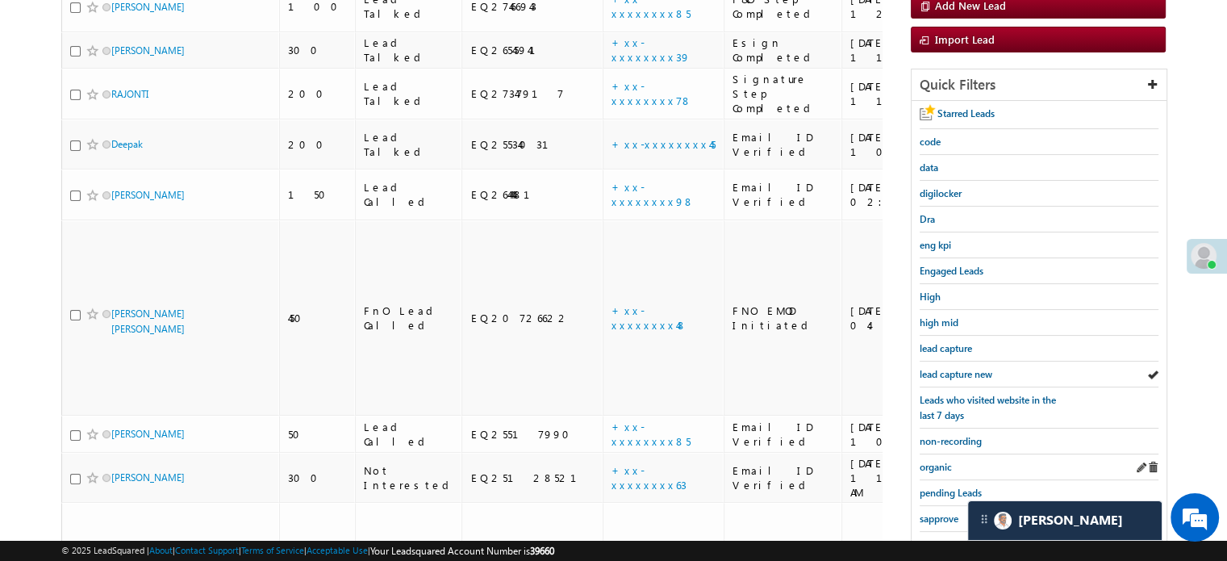
scroll to position [346, 0]
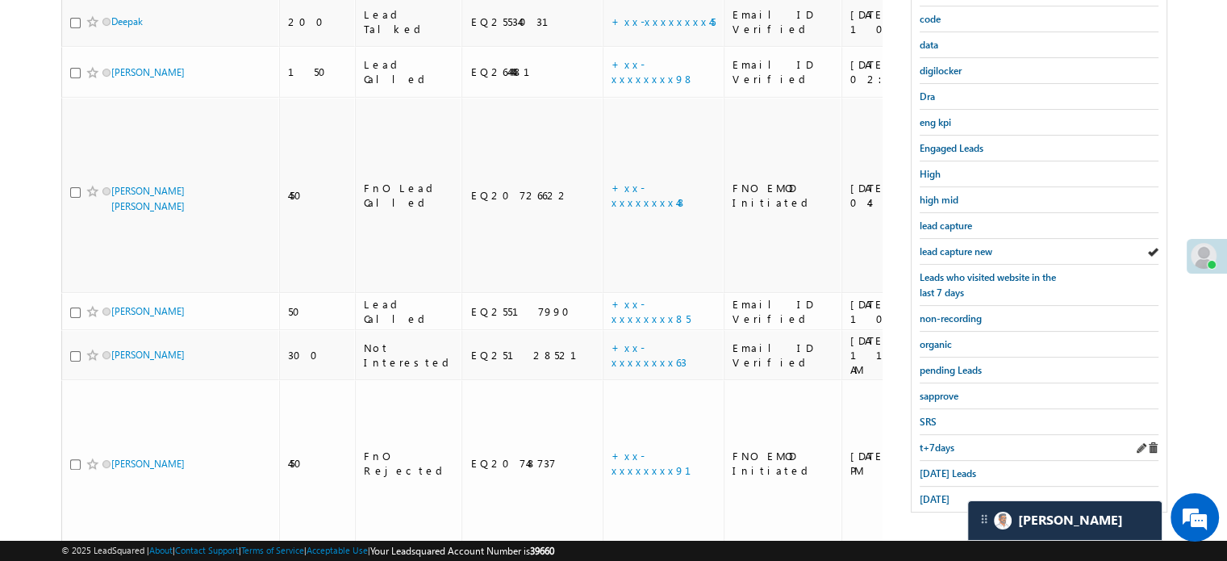
click at [938, 448] on div "t+7days" at bounding box center [1039, 448] width 239 height 26
click at [933, 470] on span "Today's Leads" at bounding box center [948, 473] width 56 height 12
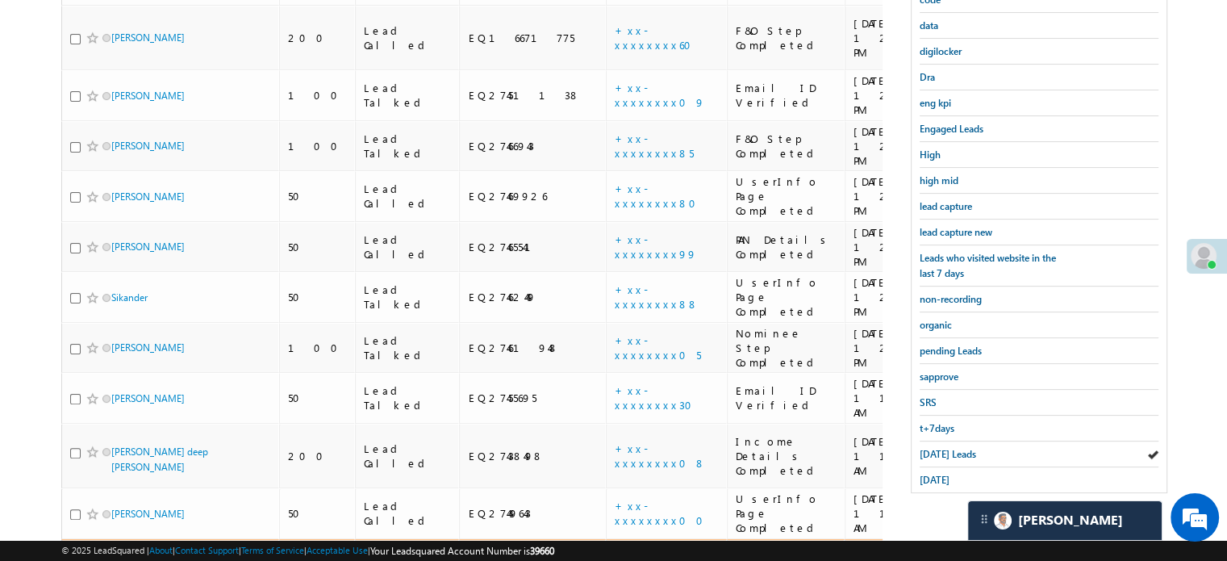
scroll to position [265, 0]
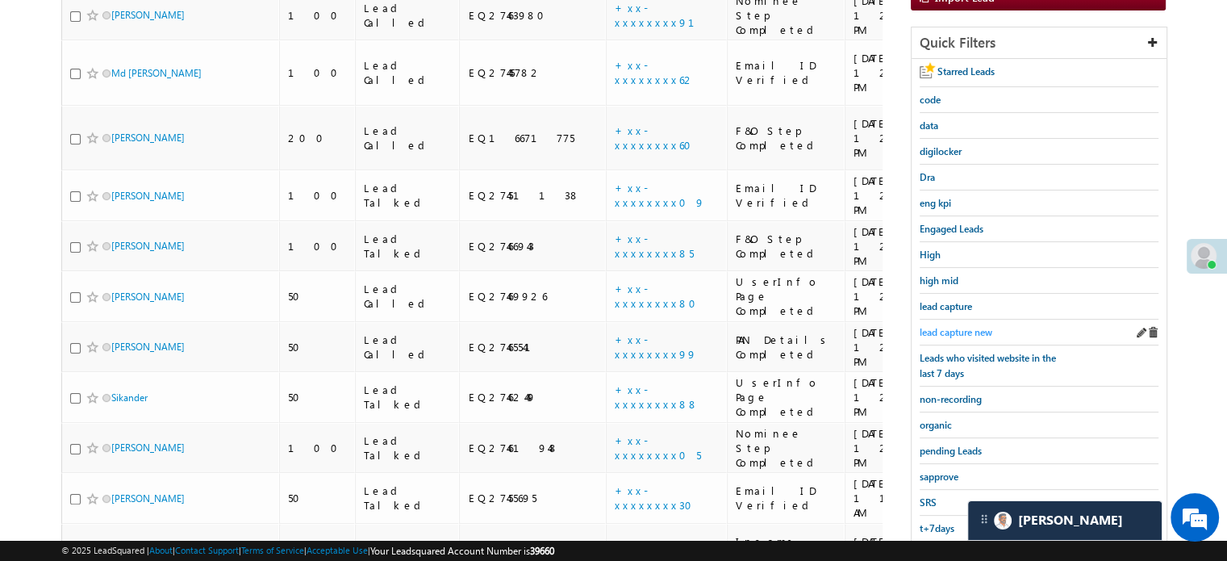
click at [942, 328] on span "lead capture new" at bounding box center [956, 332] width 73 height 12
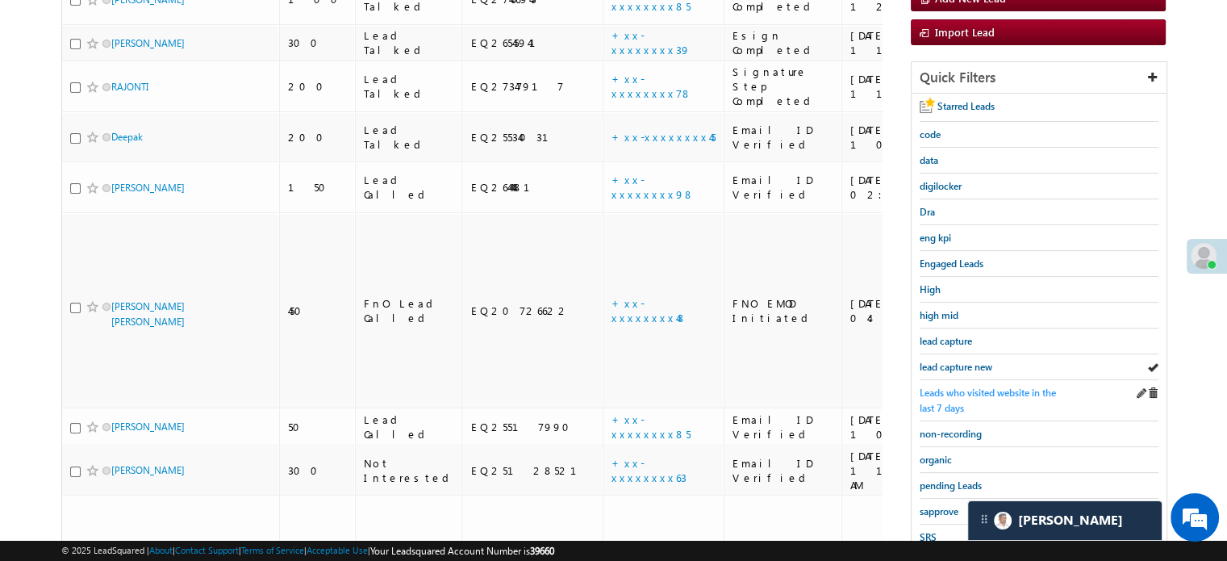
scroll to position [242, 0]
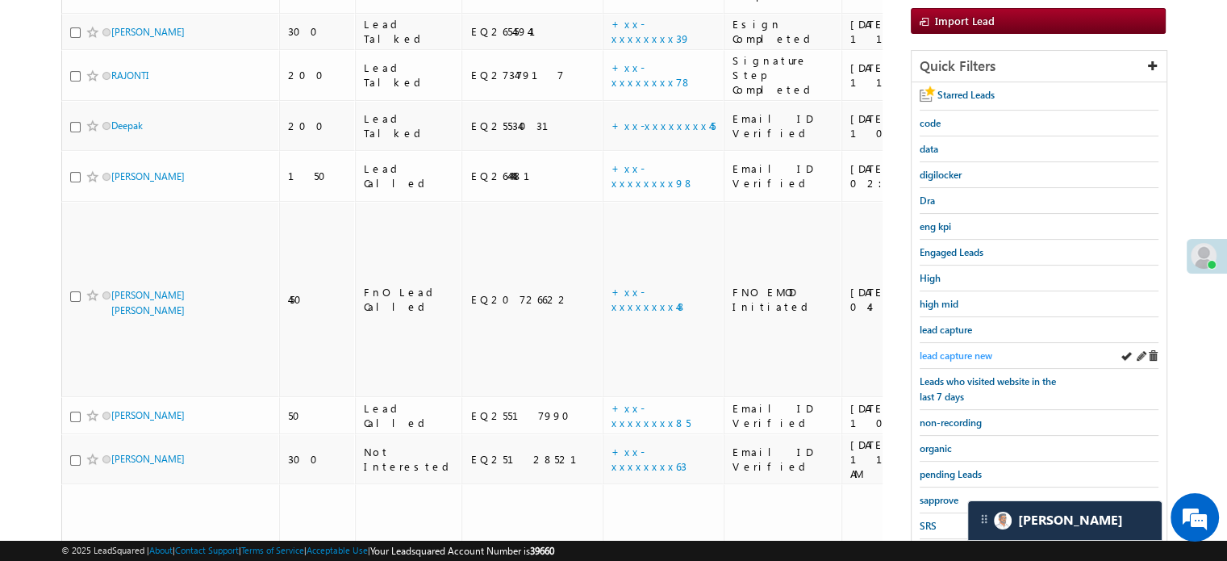
click at [970, 353] on span "lead capture new" at bounding box center [956, 355] width 73 height 12
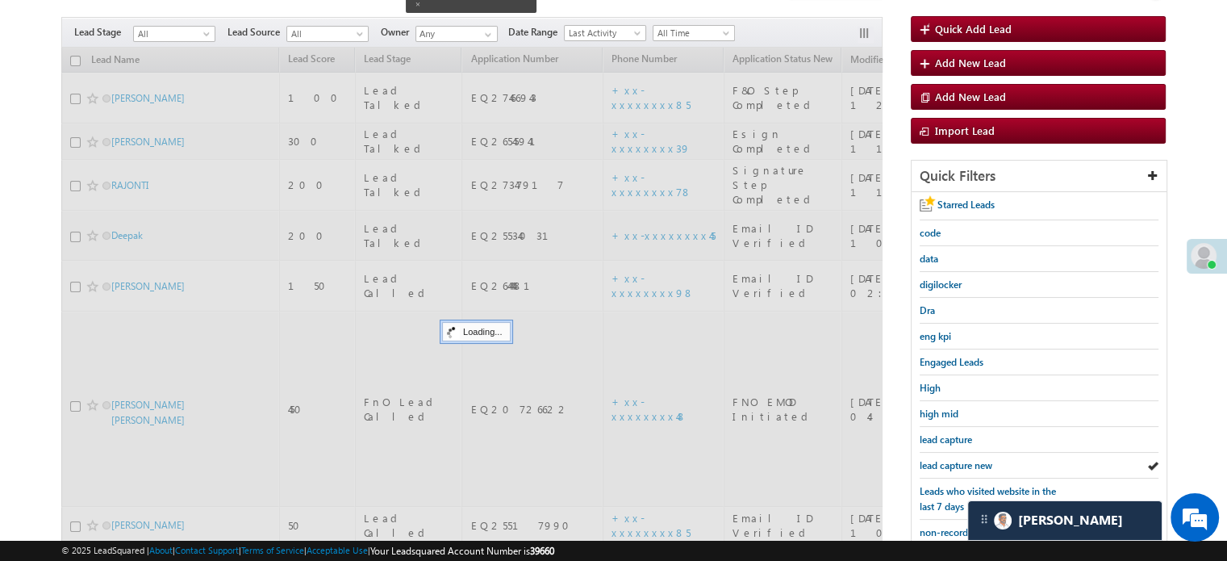
scroll to position [0, 0]
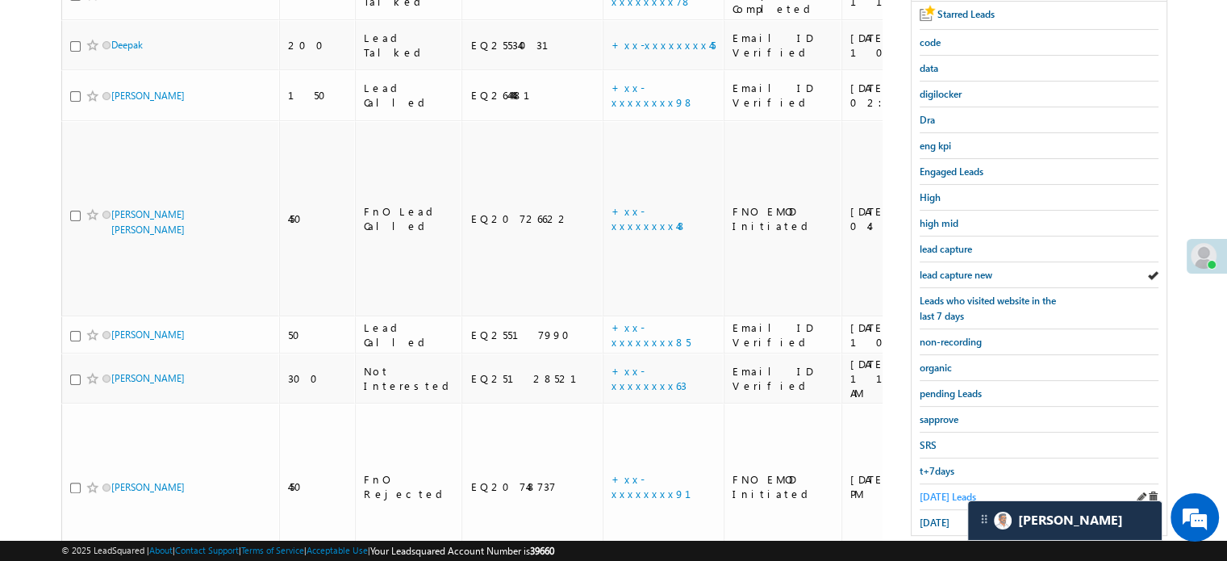
click at [937, 491] on span "Today's Leads" at bounding box center [948, 497] width 56 height 12
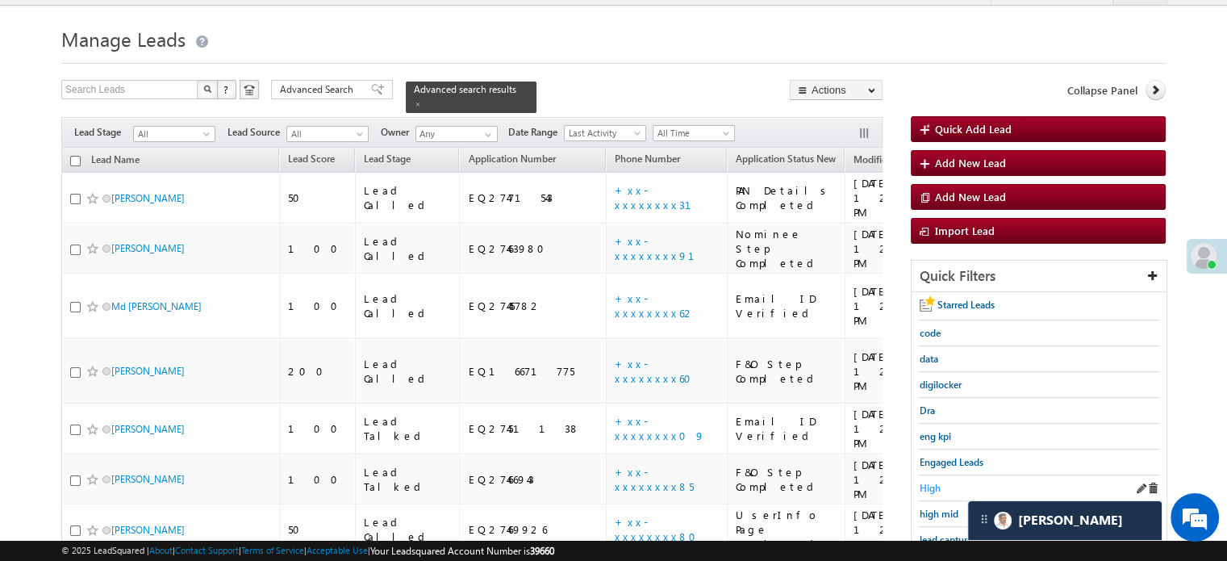
scroll to position [355, 0]
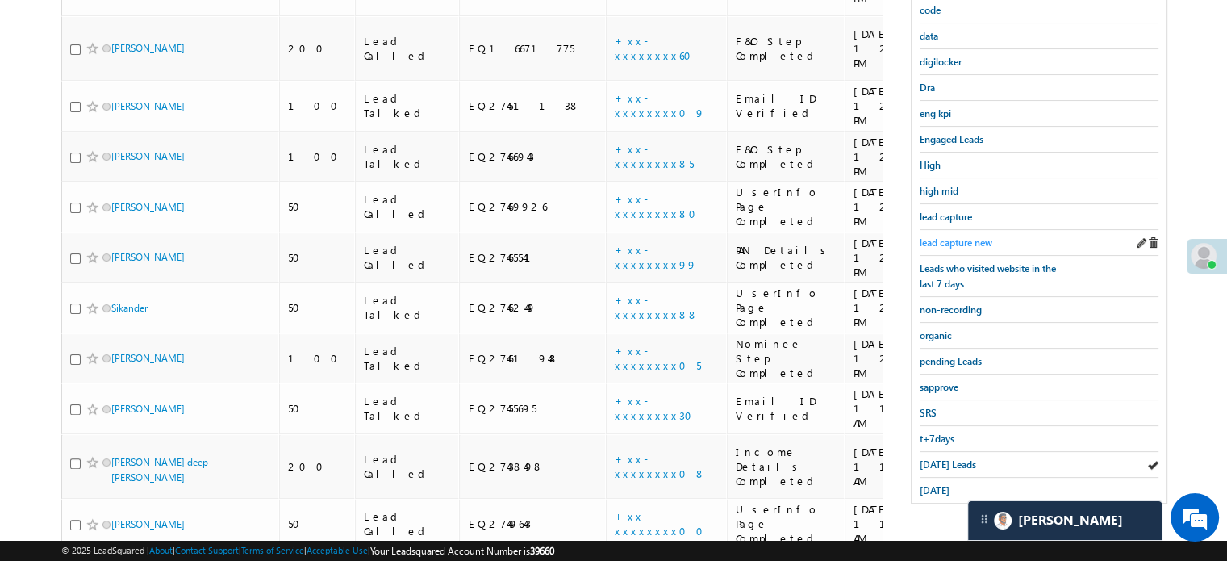
click at [979, 235] on link "lead capture new" at bounding box center [956, 242] width 73 height 15
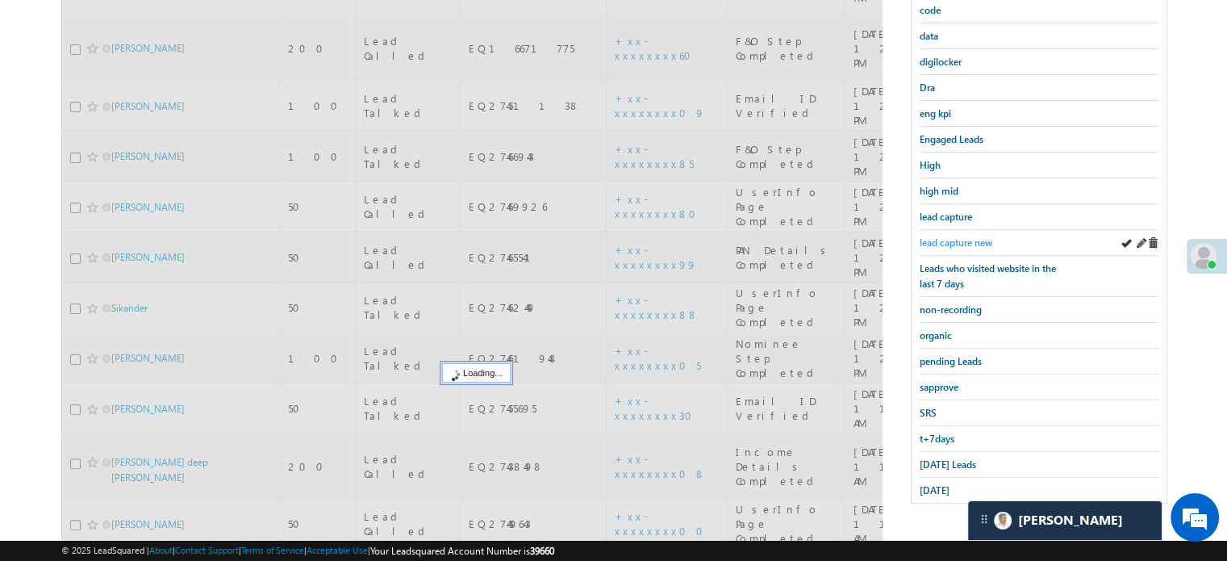
click at [978, 236] on span "lead capture new" at bounding box center [956, 242] width 73 height 12
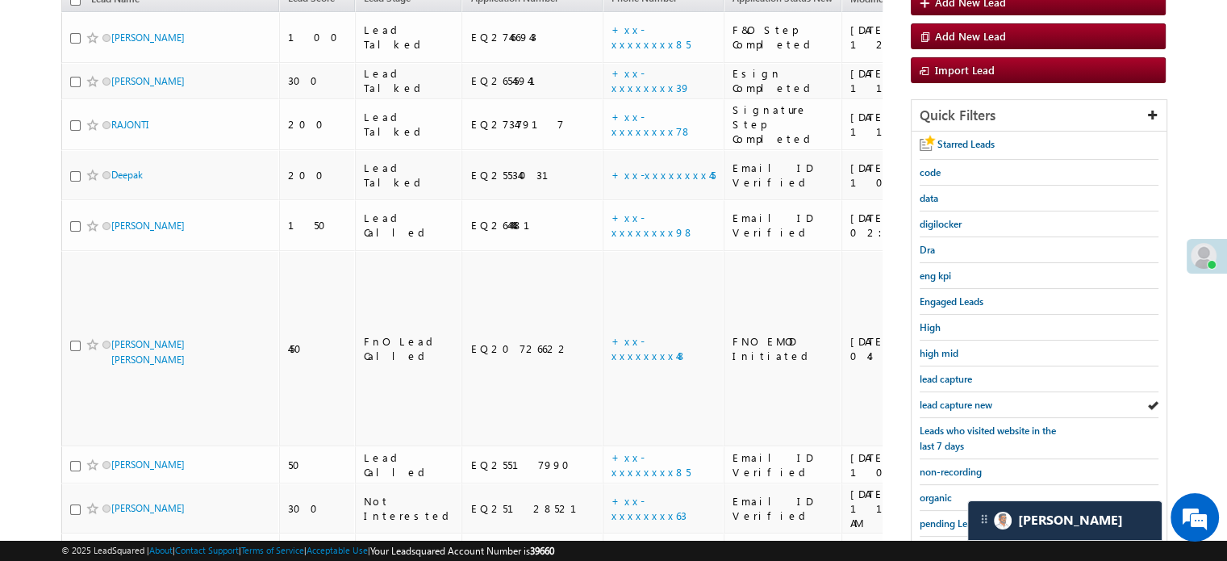
scroll to position [346, 0]
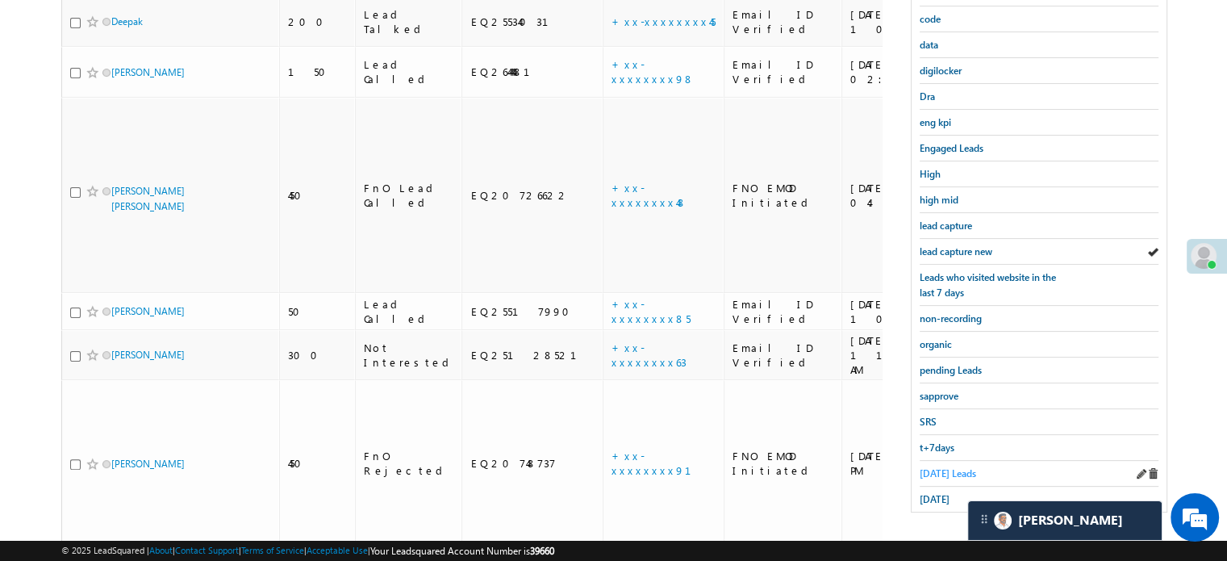
click at [934, 467] on span "Today's Leads" at bounding box center [948, 473] width 56 height 12
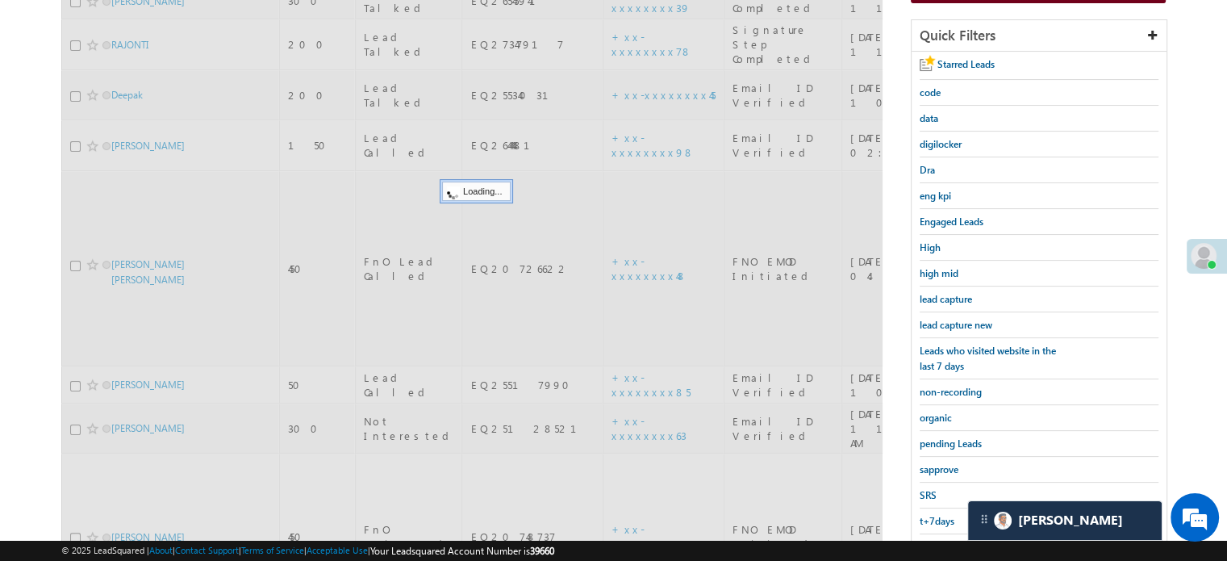
scroll to position [185, 0]
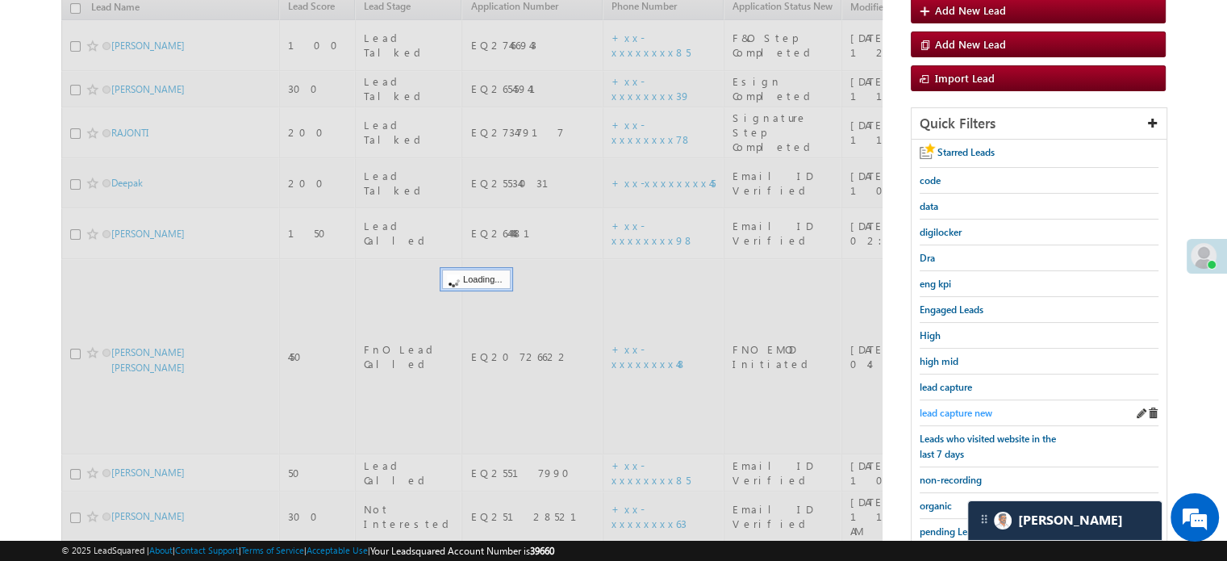
click at [946, 408] on span "lead capture new" at bounding box center [956, 413] width 73 height 12
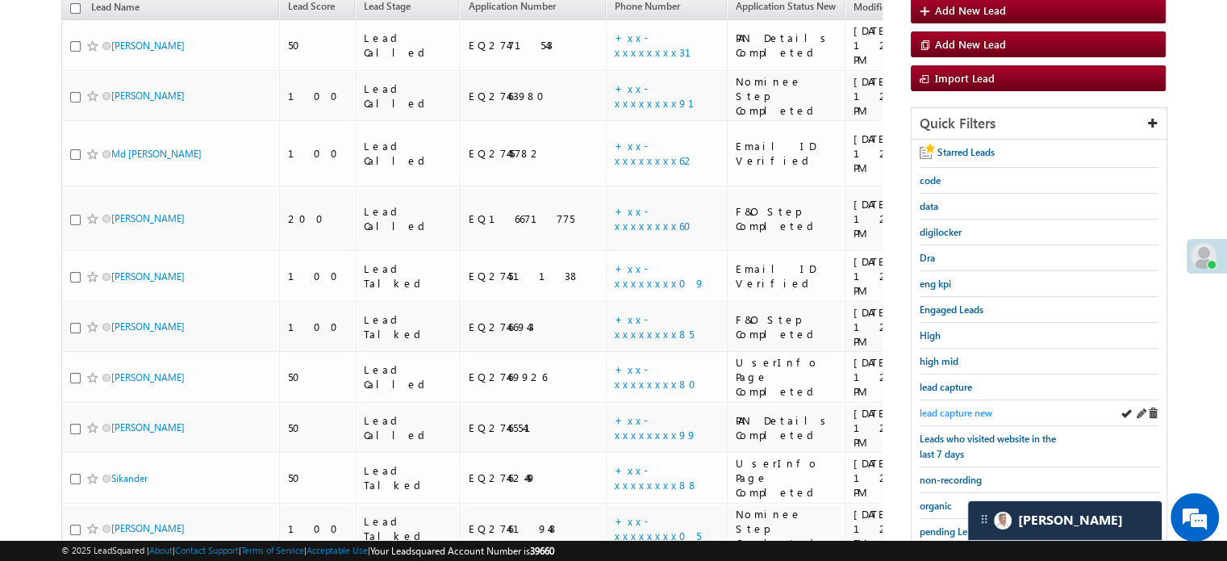
click at [950, 413] on span "lead capture new" at bounding box center [956, 413] width 73 height 12
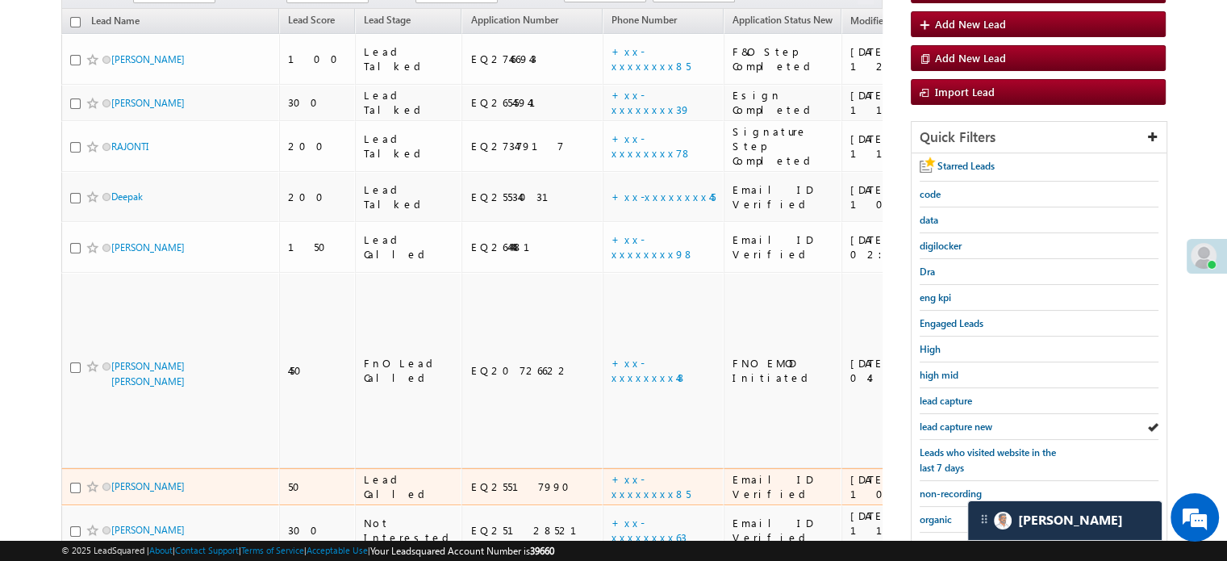
scroll to position [265, 0]
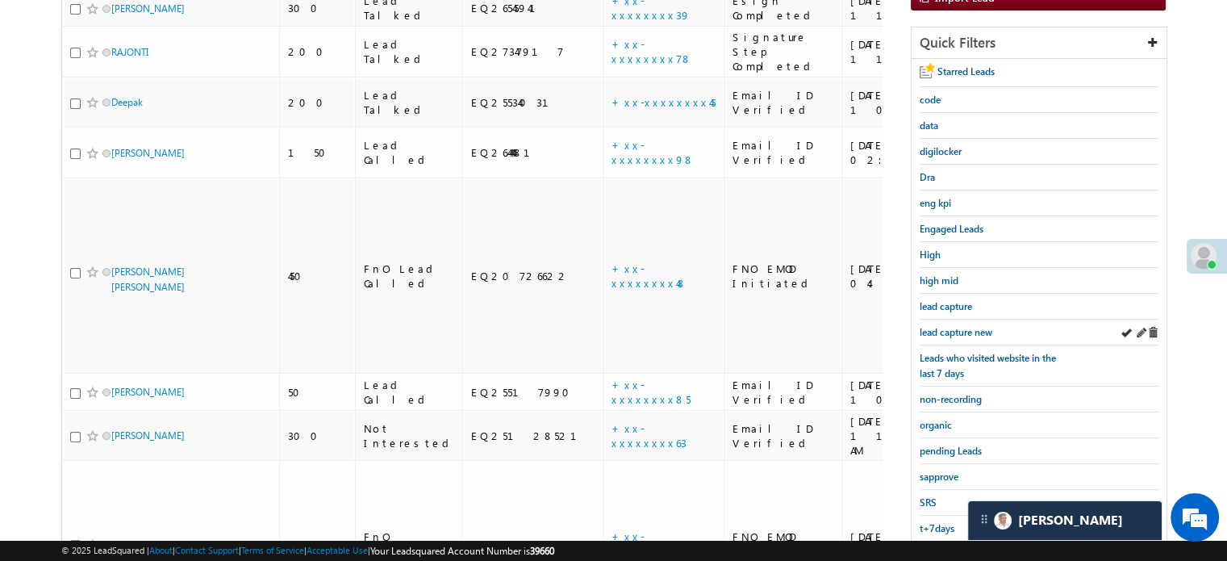
click at [933, 336] on div "lead capture new" at bounding box center [1039, 332] width 239 height 26
click at [940, 329] on span "lead capture new" at bounding box center [956, 332] width 73 height 12
click at [945, 326] on span "lead capture new" at bounding box center [956, 332] width 73 height 12
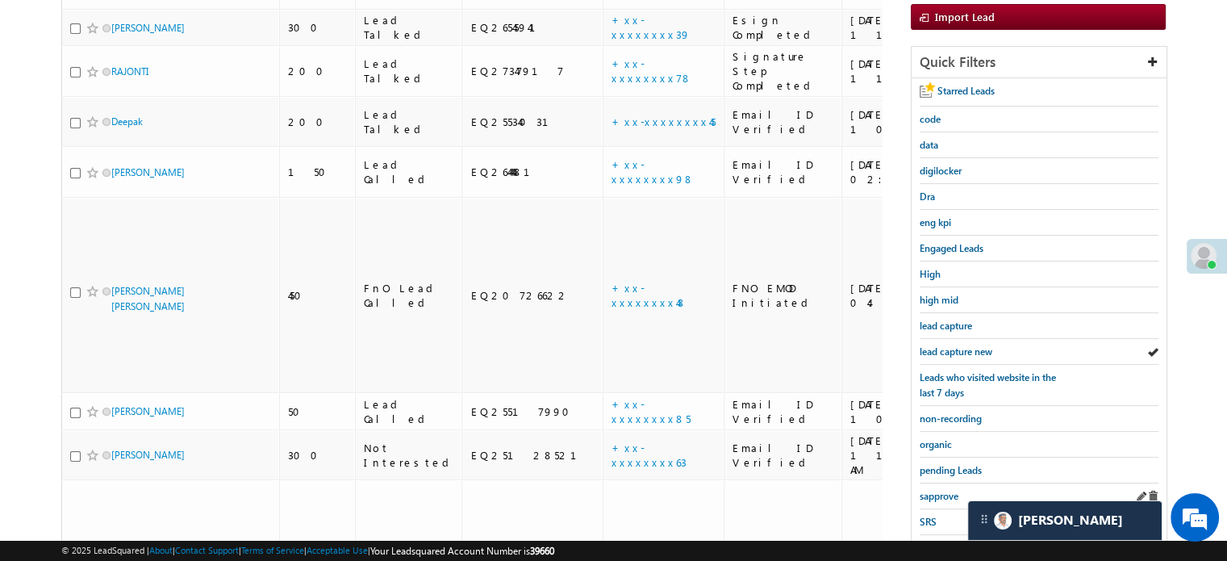
scroll to position [346, 0]
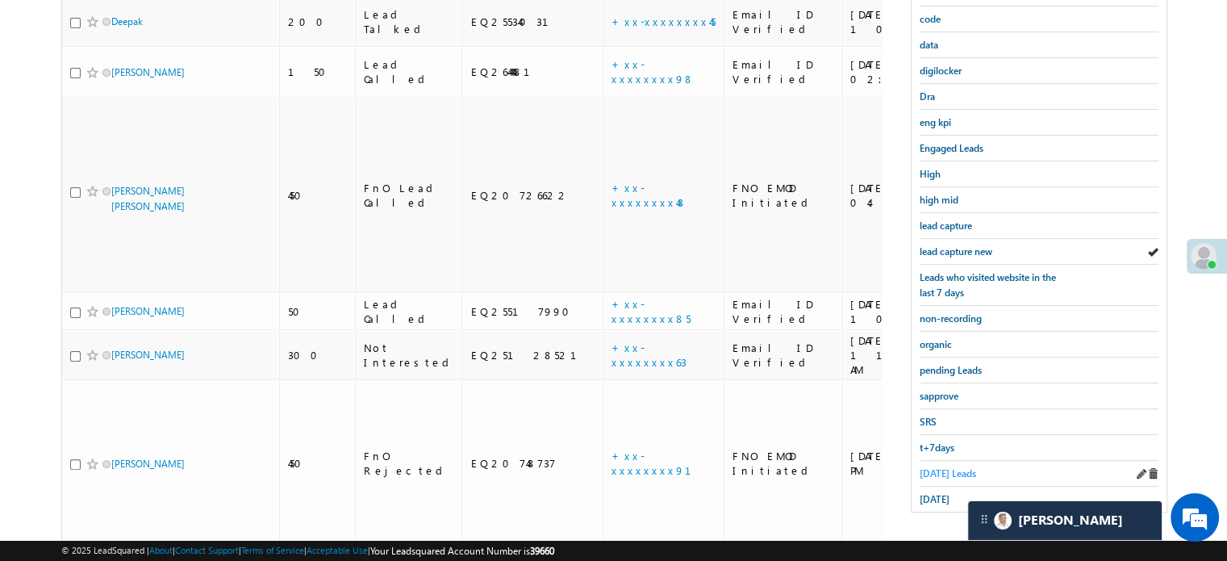
click at [946, 467] on span "Today's Leads" at bounding box center [948, 473] width 56 height 12
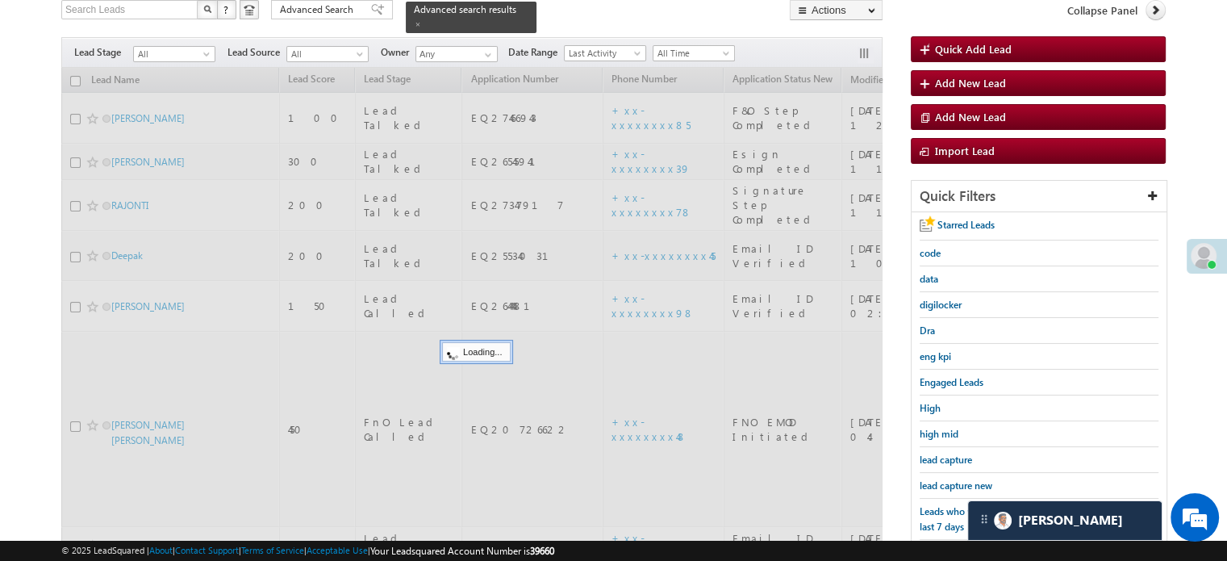
scroll to position [104, 0]
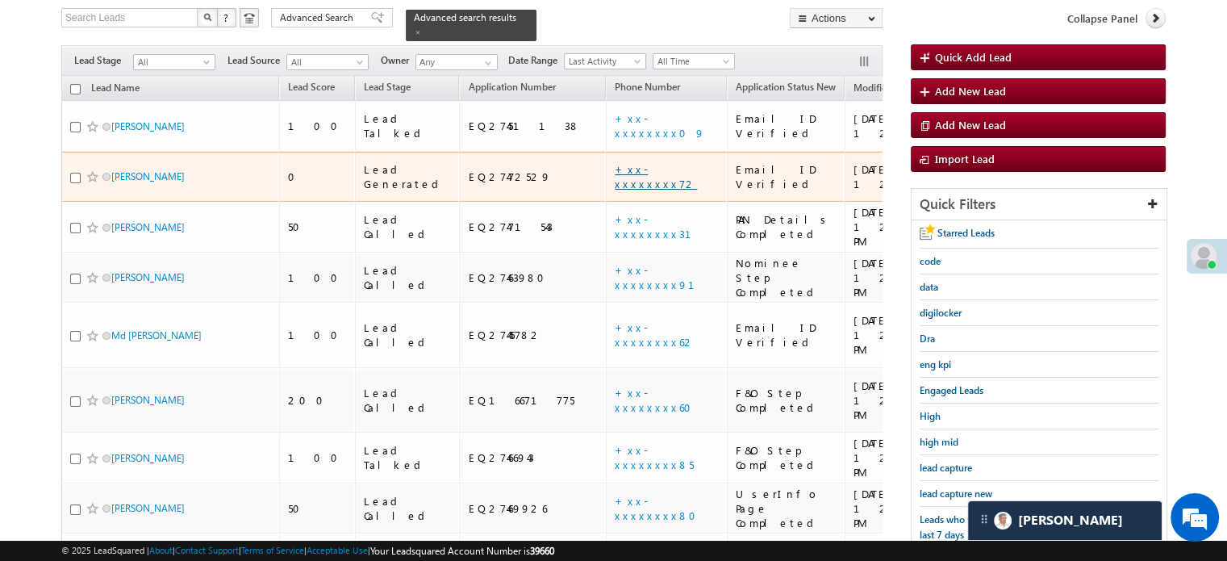
click at [615, 162] on link "+xx-xxxxxxxx72" at bounding box center [656, 176] width 82 height 28
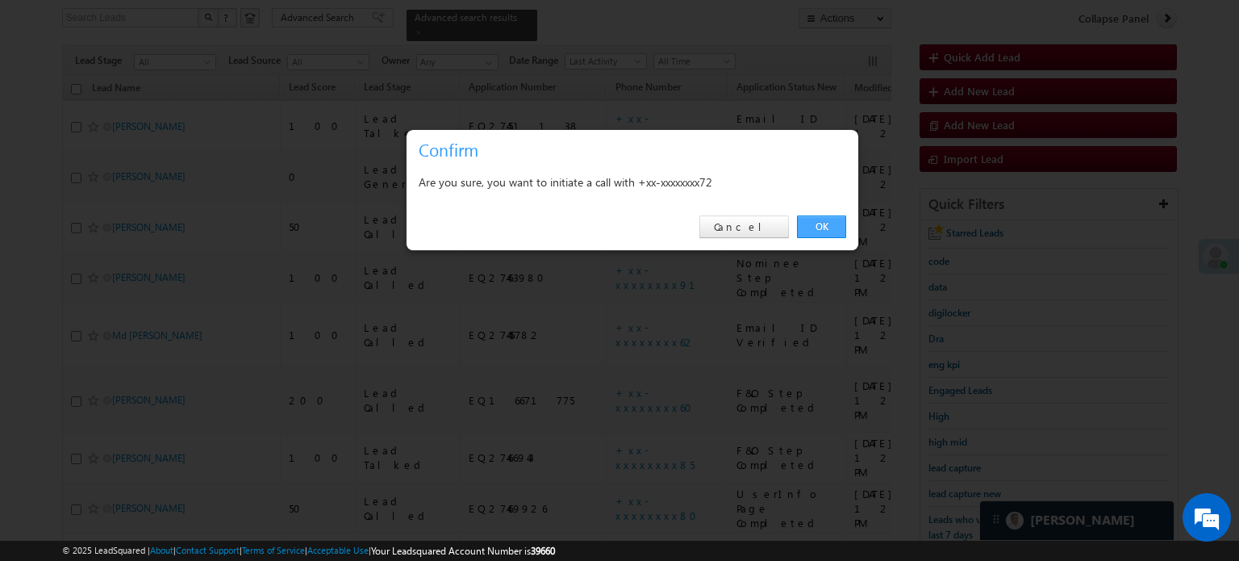
click at [812, 225] on link "OK" at bounding box center [821, 226] width 49 height 23
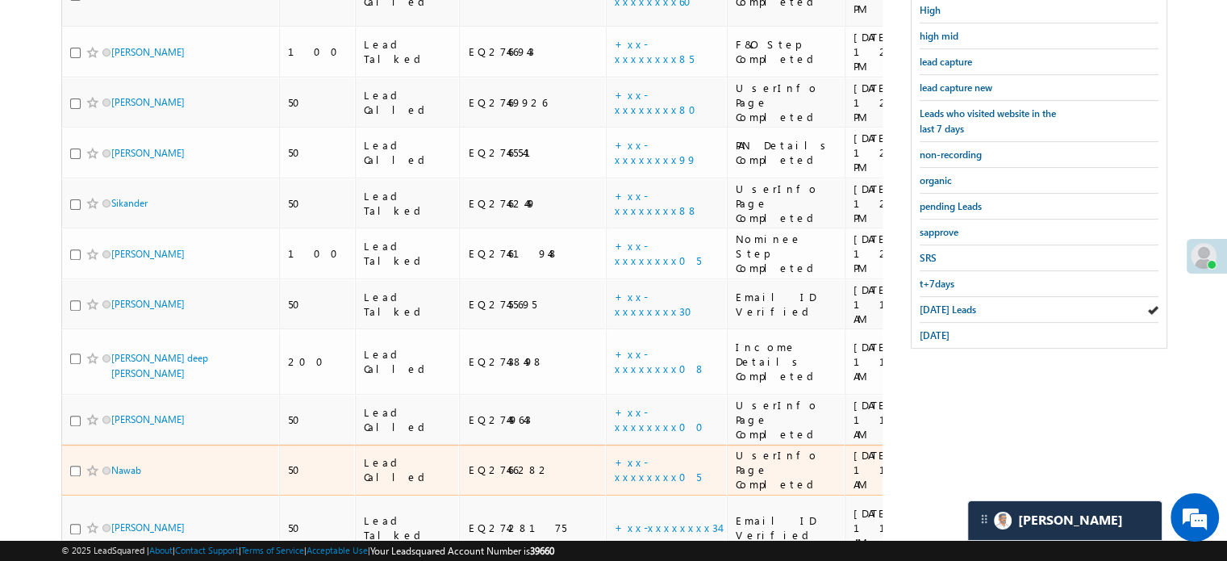
scroll to position [551, 0]
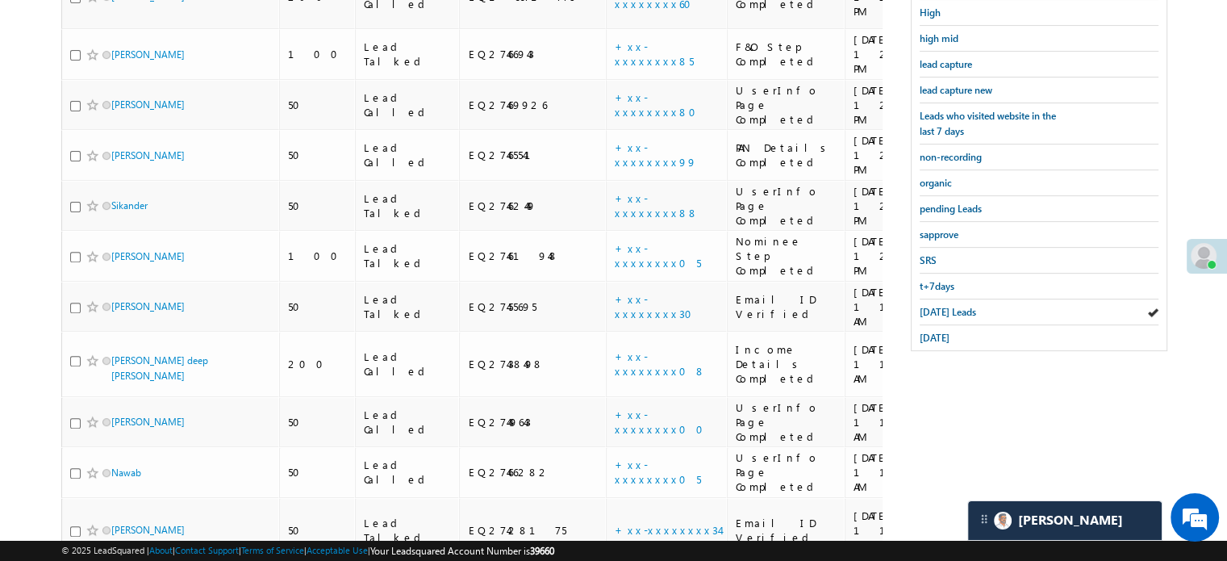
click at [913, 336] on div "Starred Leads code data digilocker Dra eng kpi Engaged Leads High high mid lead…" at bounding box center [1039, 83] width 255 height 533
click at [929, 336] on link "yesterday" at bounding box center [935, 337] width 30 height 15
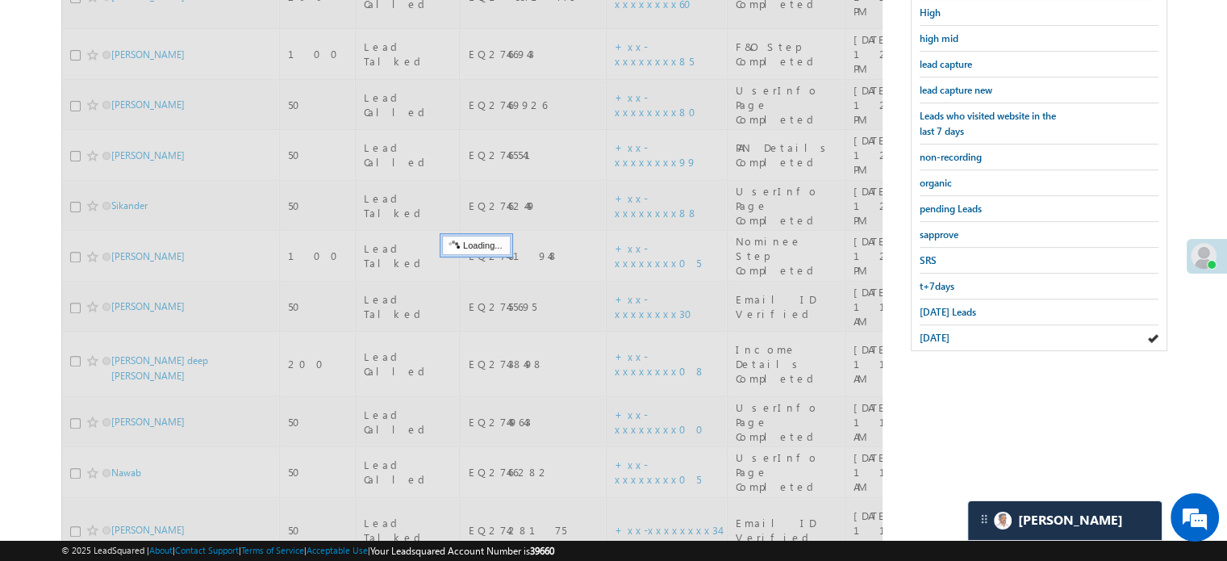
click at [929, 336] on link "yesterday" at bounding box center [935, 337] width 30 height 15
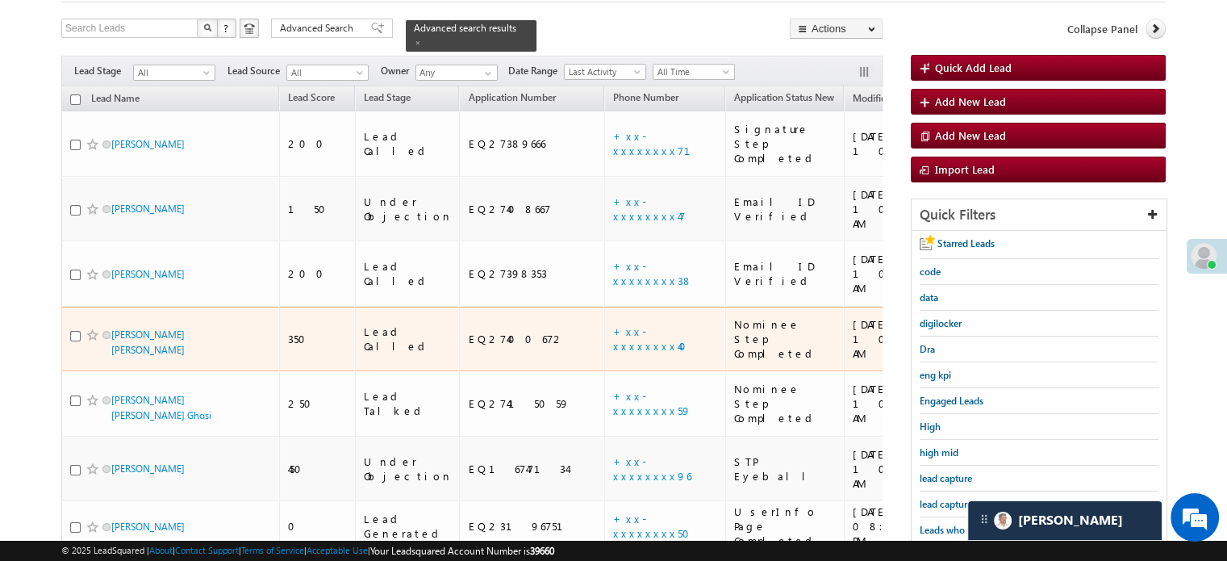
scroll to position [255, 0]
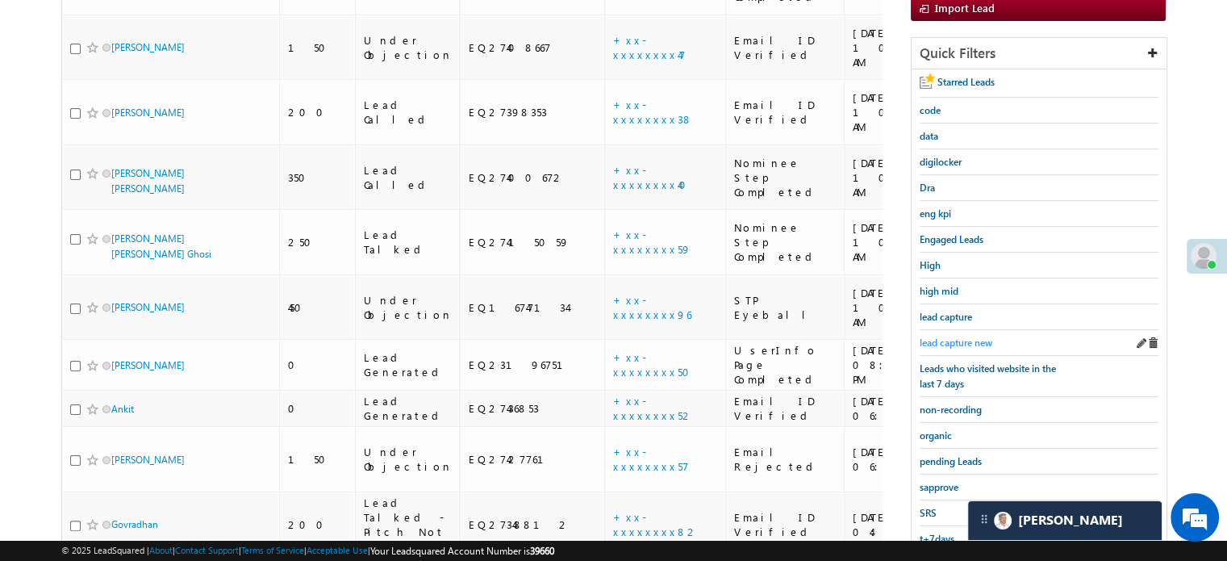
click at [968, 340] on span "lead capture new" at bounding box center [956, 342] width 73 height 12
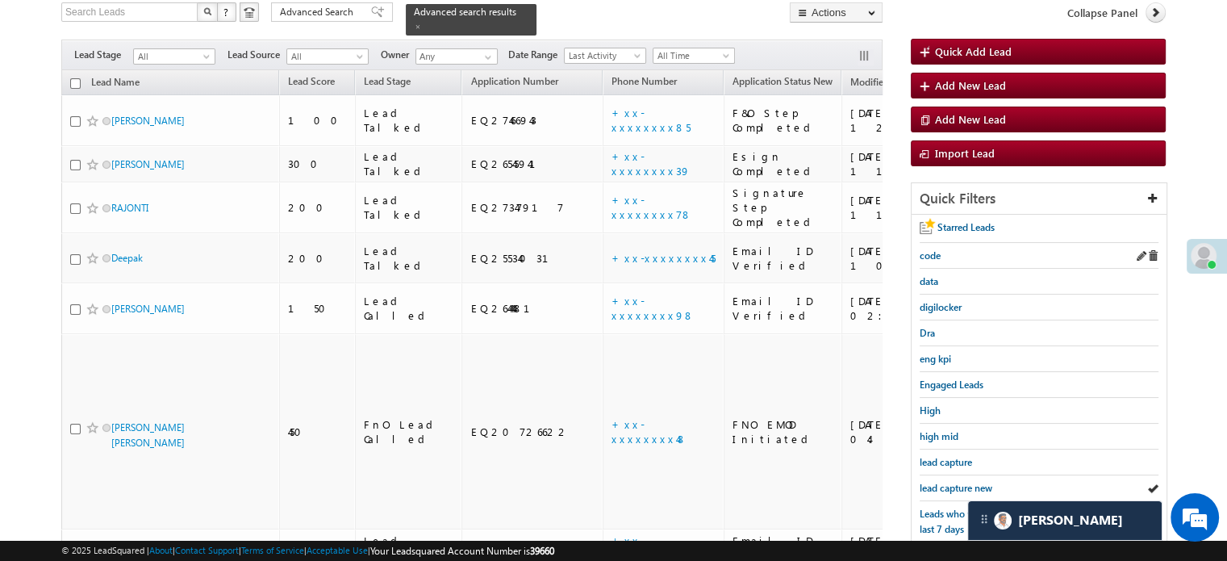
scroll to position [174, 0]
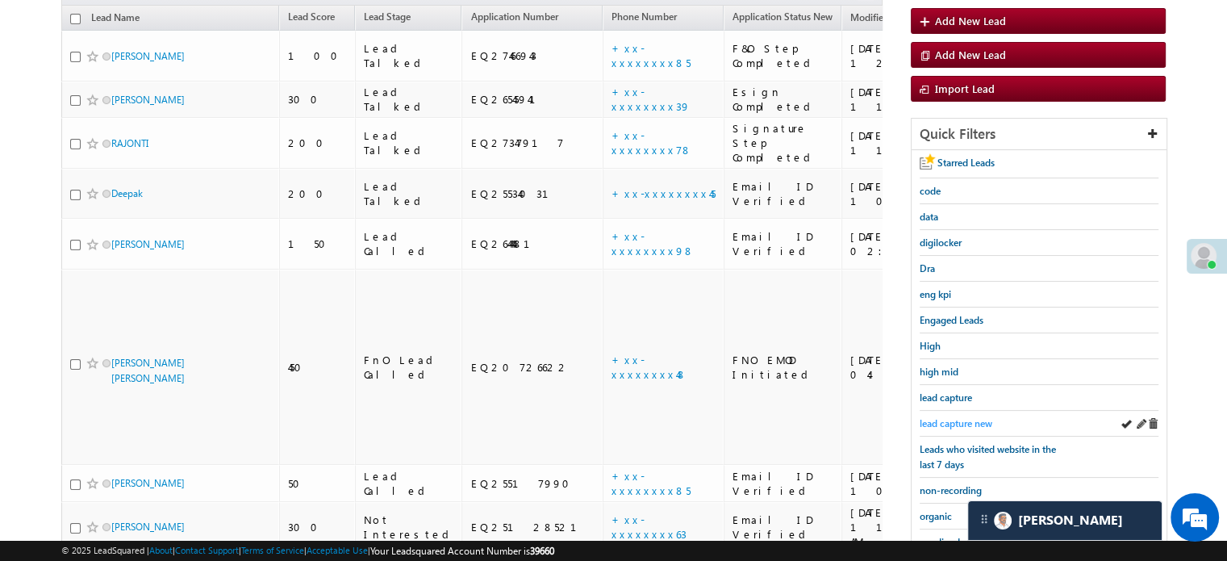
click at [969, 417] on span "lead capture new" at bounding box center [956, 423] width 73 height 12
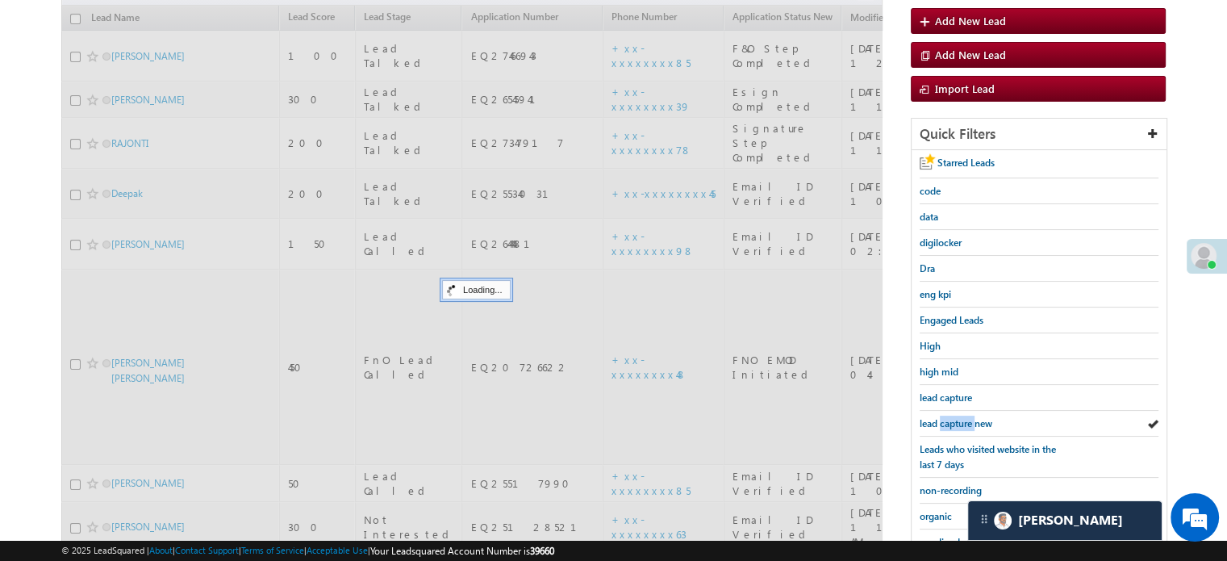
click at [969, 417] on span "lead capture new" at bounding box center [956, 423] width 73 height 12
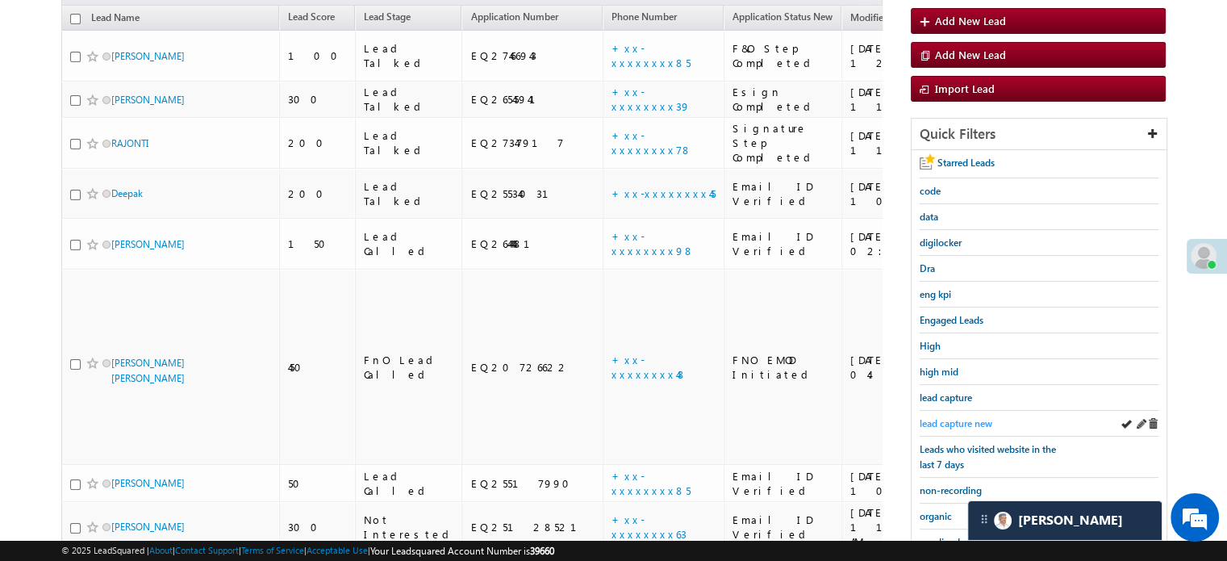
click at [962, 423] on span "lead capture new" at bounding box center [956, 423] width 73 height 12
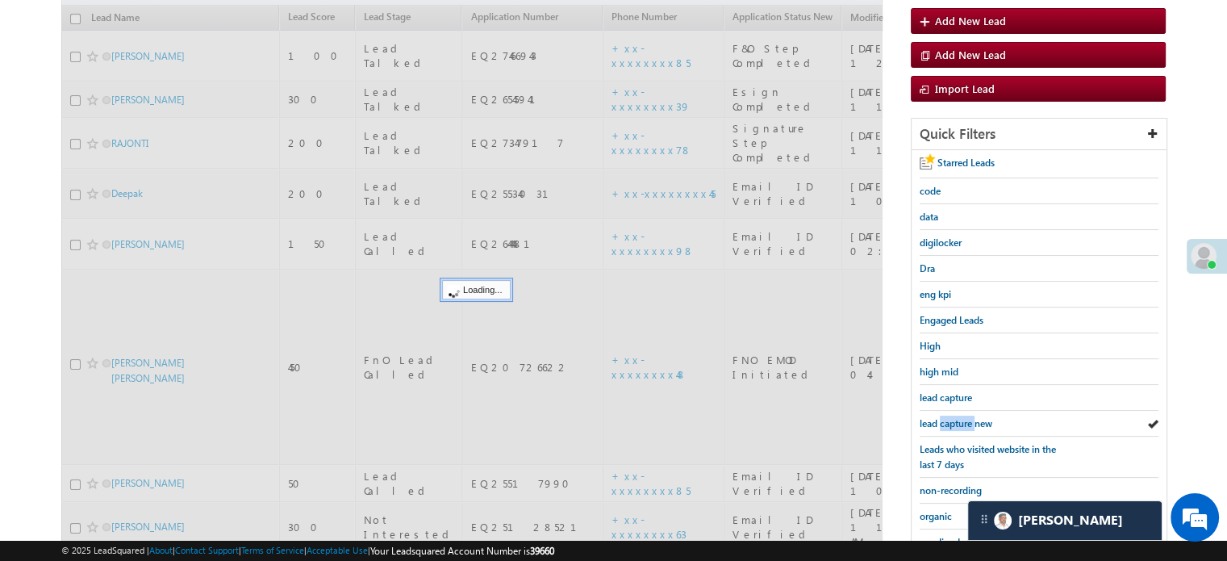
click at [962, 423] on span "lead capture new" at bounding box center [956, 423] width 73 height 12
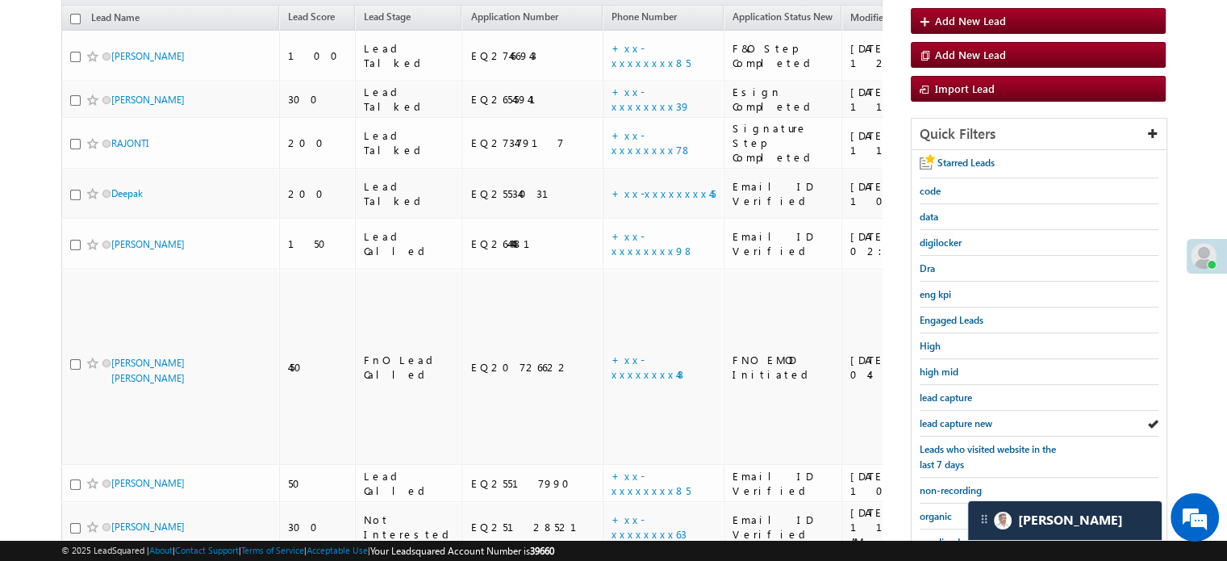
click at [962, 423] on span "lead capture new" at bounding box center [956, 423] width 73 height 12
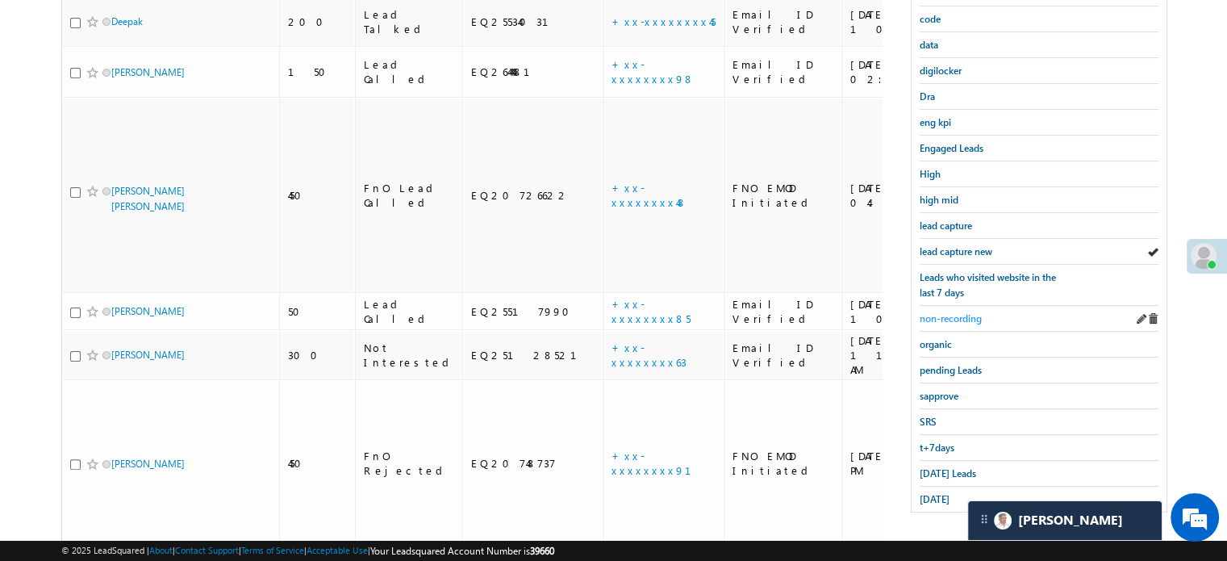
click at [967, 312] on span "non-recording" at bounding box center [951, 318] width 62 height 12
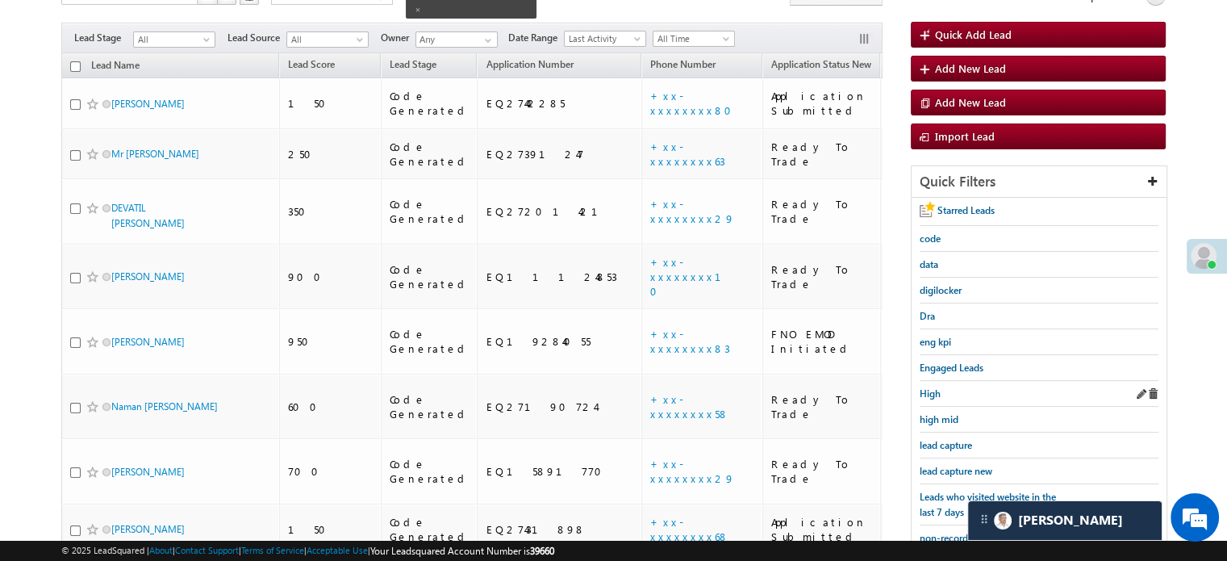
scroll to position [215, 0]
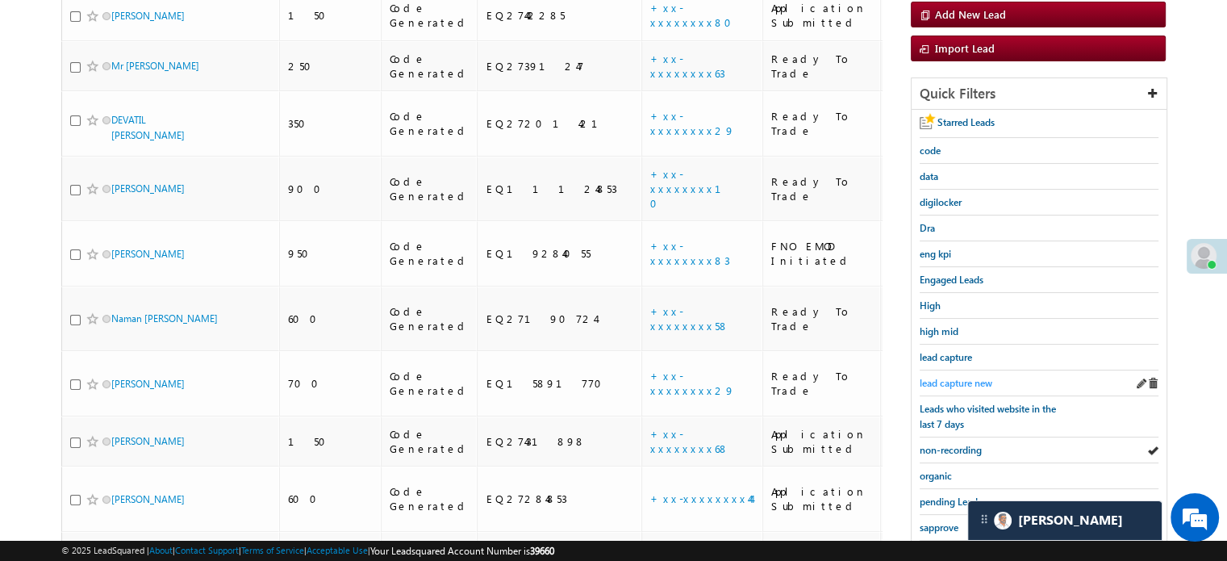
click at [946, 378] on span "lead capture new" at bounding box center [956, 383] width 73 height 12
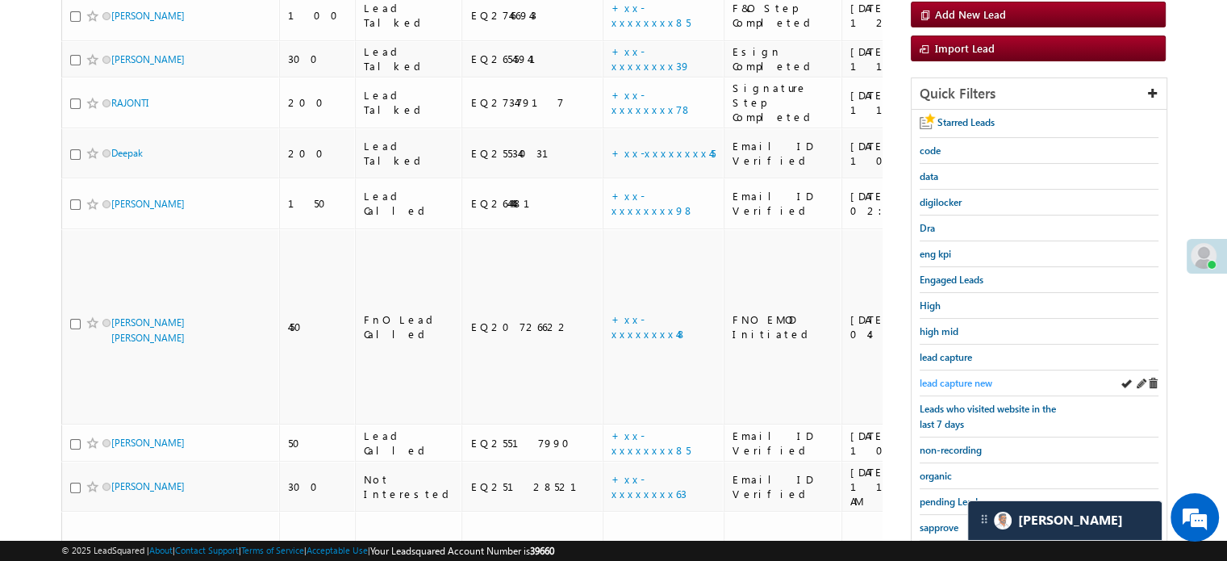
click at [963, 377] on span "lead capture new" at bounding box center [956, 383] width 73 height 12
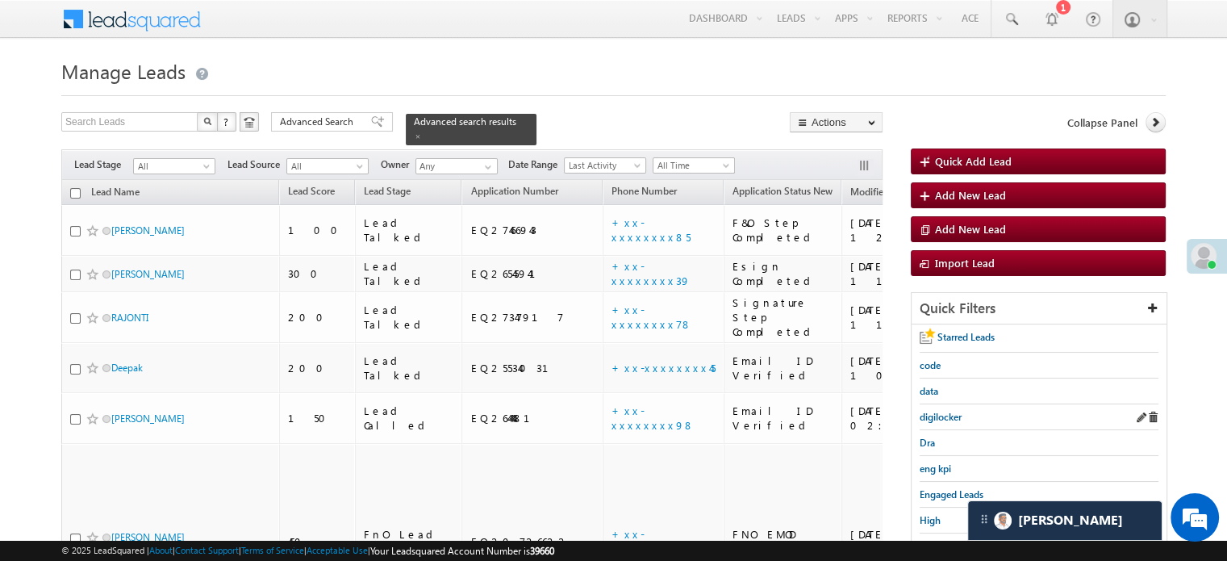
scroll to position [242, 0]
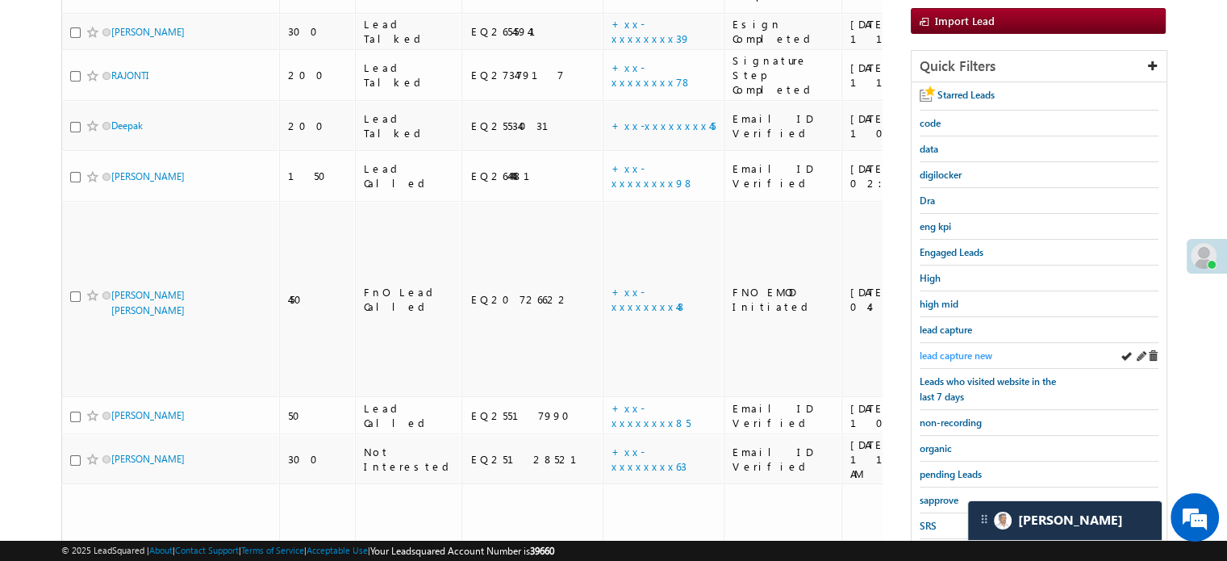
click at [950, 349] on span "lead capture new" at bounding box center [956, 355] width 73 height 12
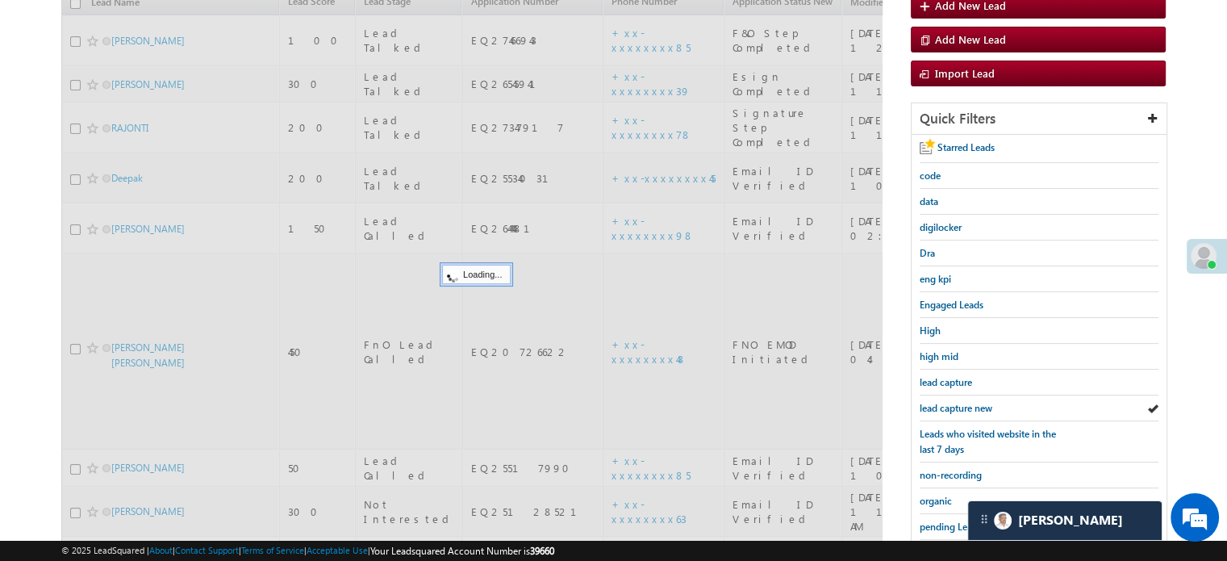
scroll to position [161, 0]
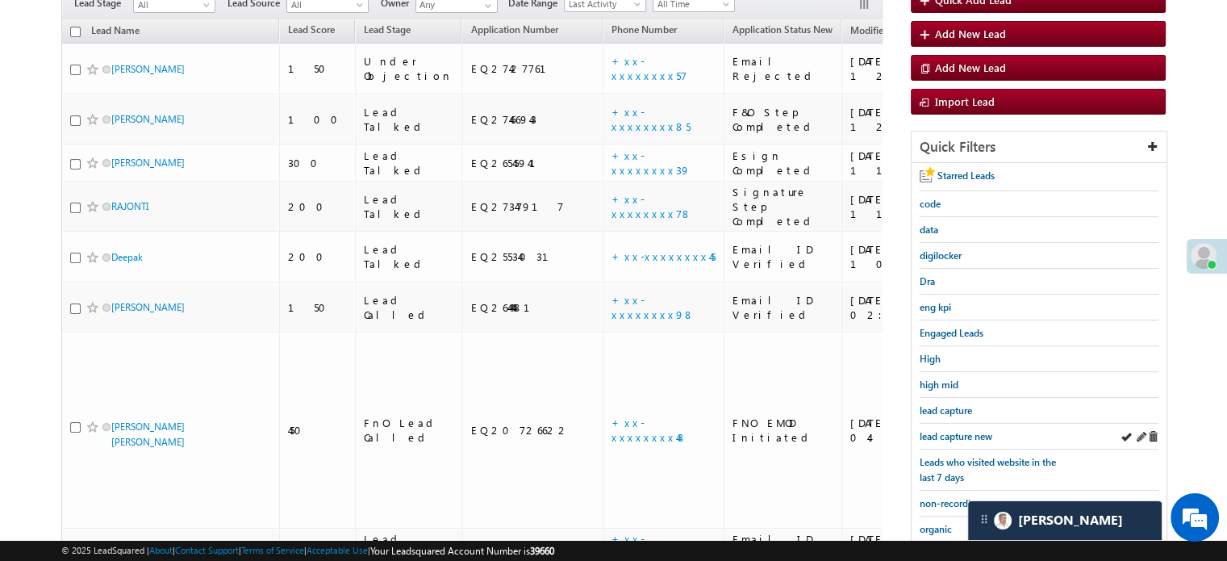
click at [935, 424] on div "lead capture new" at bounding box center [1039, 437] width 239 height 26
click at [945, 430] on span "lead capture new" at bounding box center [956, 436] width 73 height 12
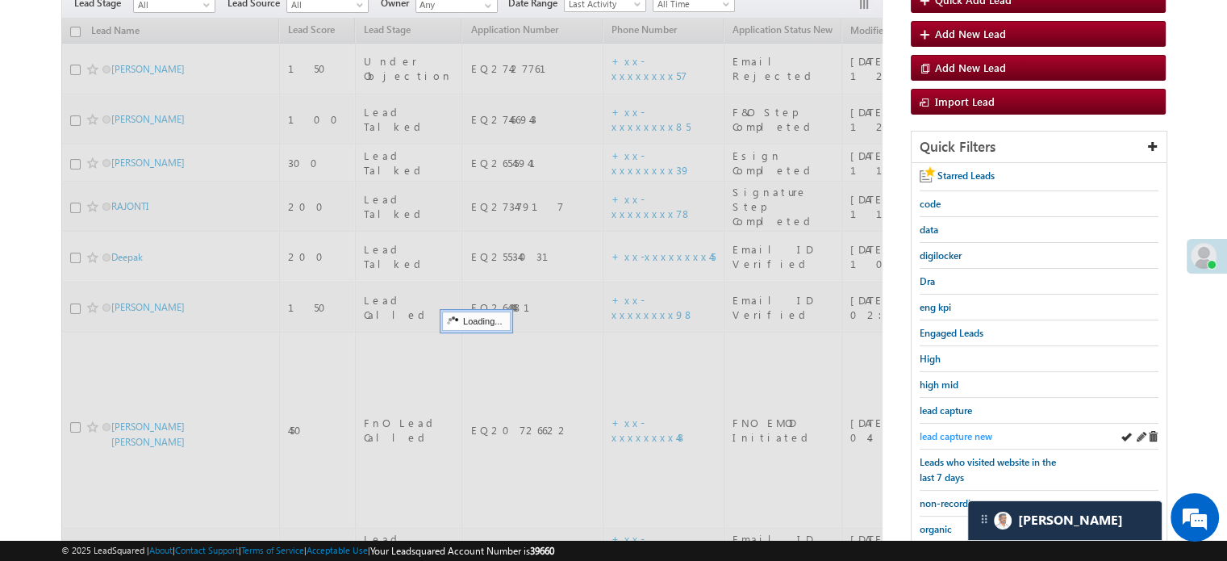
click at [949, 432] on span "lead capture new" at bounding box center [956, 436] width 73 height 12
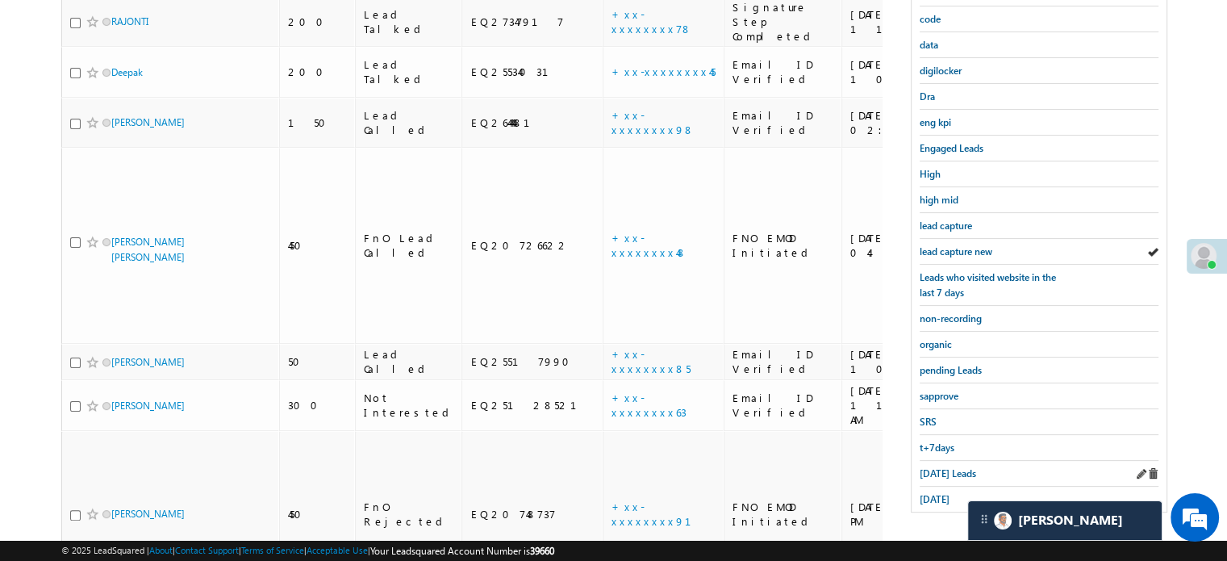
click at [926, 474] on div "Today's Leads" at bounding box center [1039, 474] width 239 height 26
click at [938, 470] on span "Today's Leads" at bounding box center [948, 473] width 56 height 12
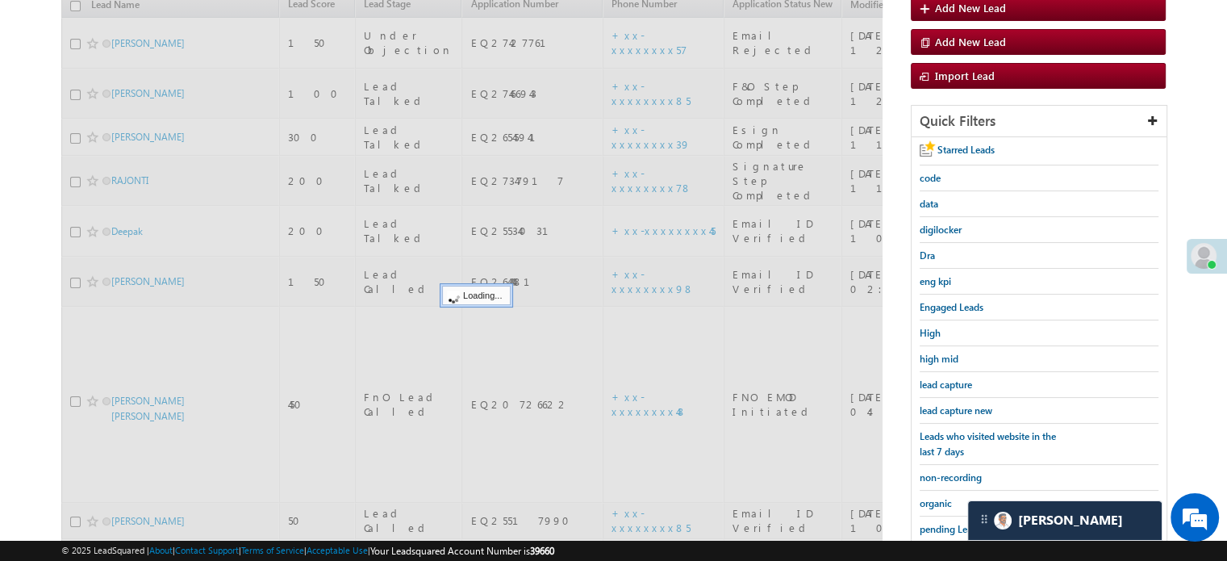
scroll to position [185, 0]
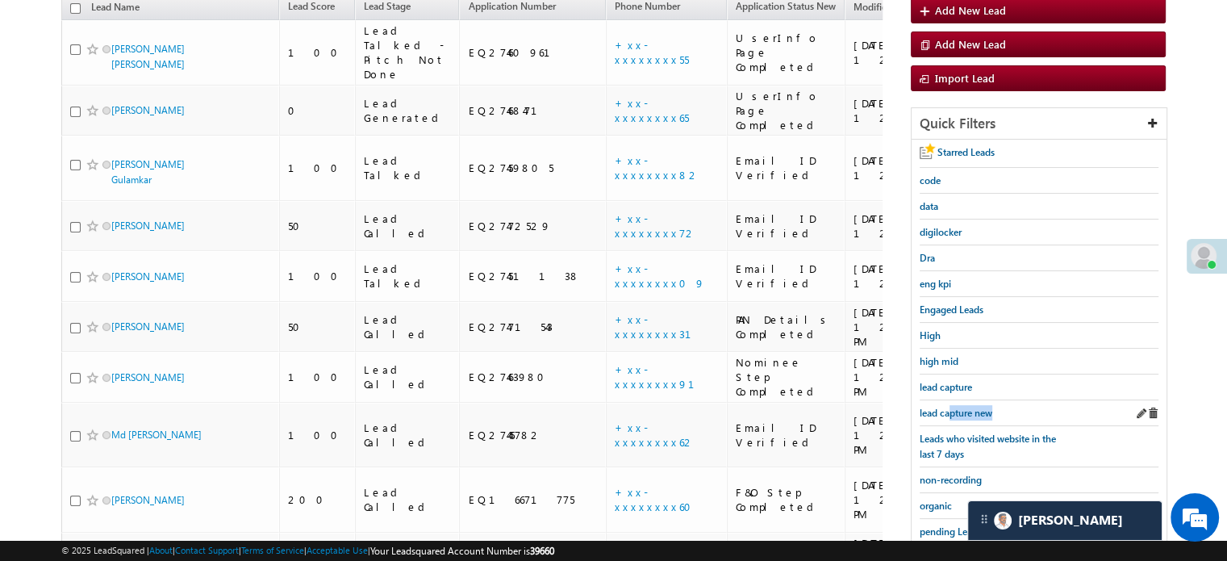
drag, startPoint x: 949, startPoint y: 412, endPoint x: 936, endPoint y: 418, distance: 14.1
click at [936, 418] on div "lead capture new" at bounding box center [1039, 413] width 239 height 26
click at [939, 417] on div "lead capture new" at bounding box center [1039, 413] width 239 height 26
click at [946, 408] on span "lead capture new" at bounding box center [956, 413] width 73 height 12
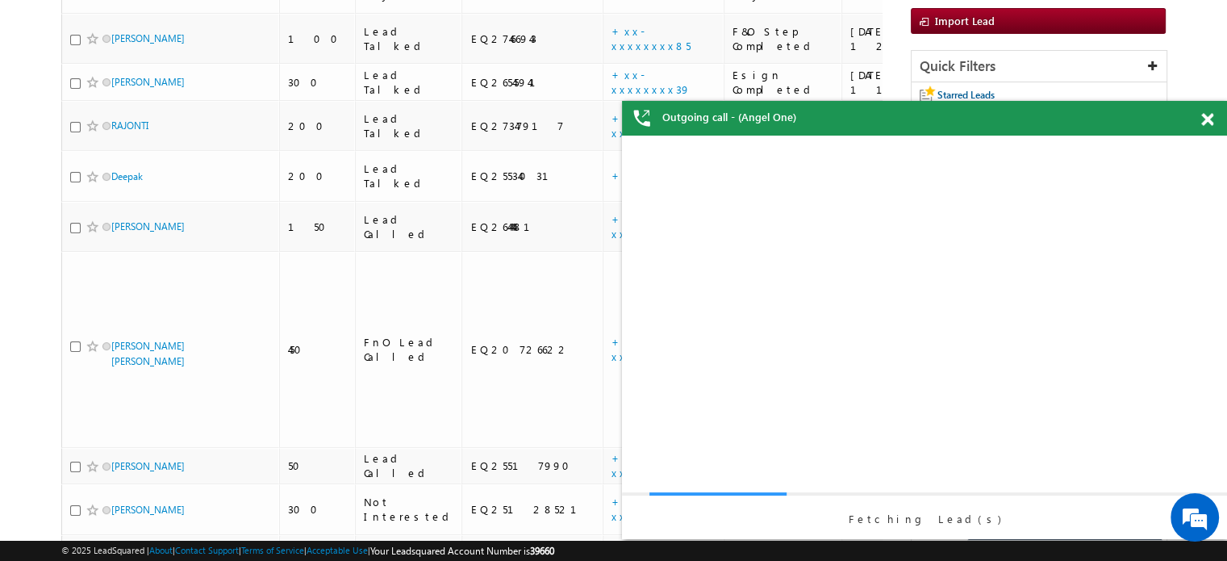
scroll to position [0, 0]
click at [1204, 115] on span at bounding box center [1207, 120] width 12 height 14
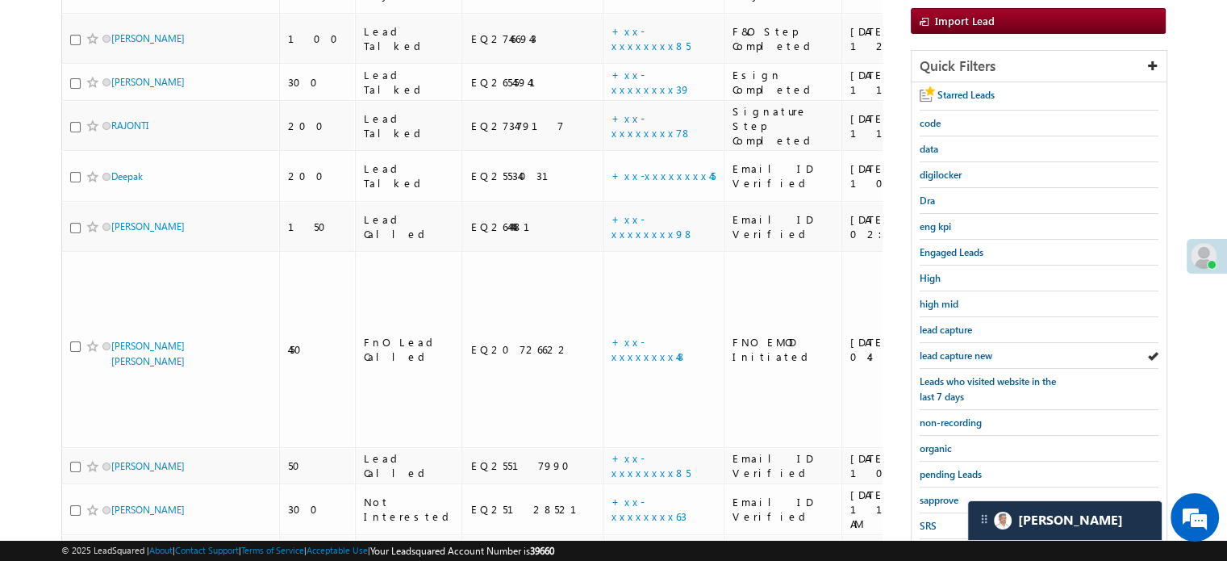
click at [904, 357] on div "Search Leads X ? 10 results found Advanced Search Advanced Search Advanced sear…" at bounding box center [613, 330] width 1104 height 921
click at [969, 348] on link "lead capture new" at bounding box center [956, 355] width 73 height 15
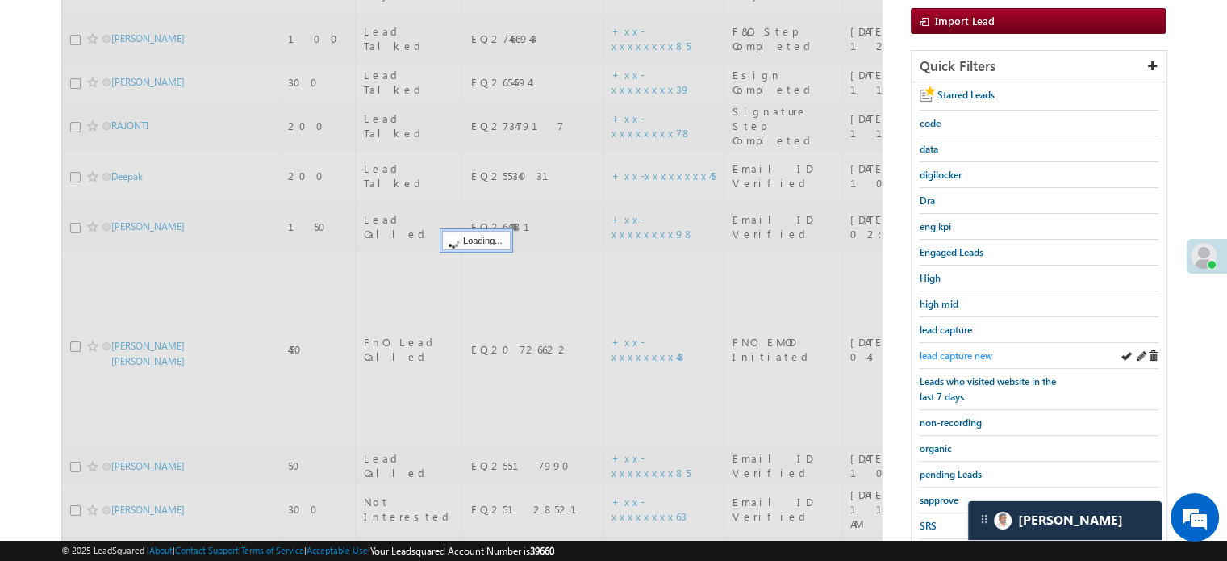
click at [953, 349] on span "lead capture new" at bounding box center [956, 355] width 73 height 12
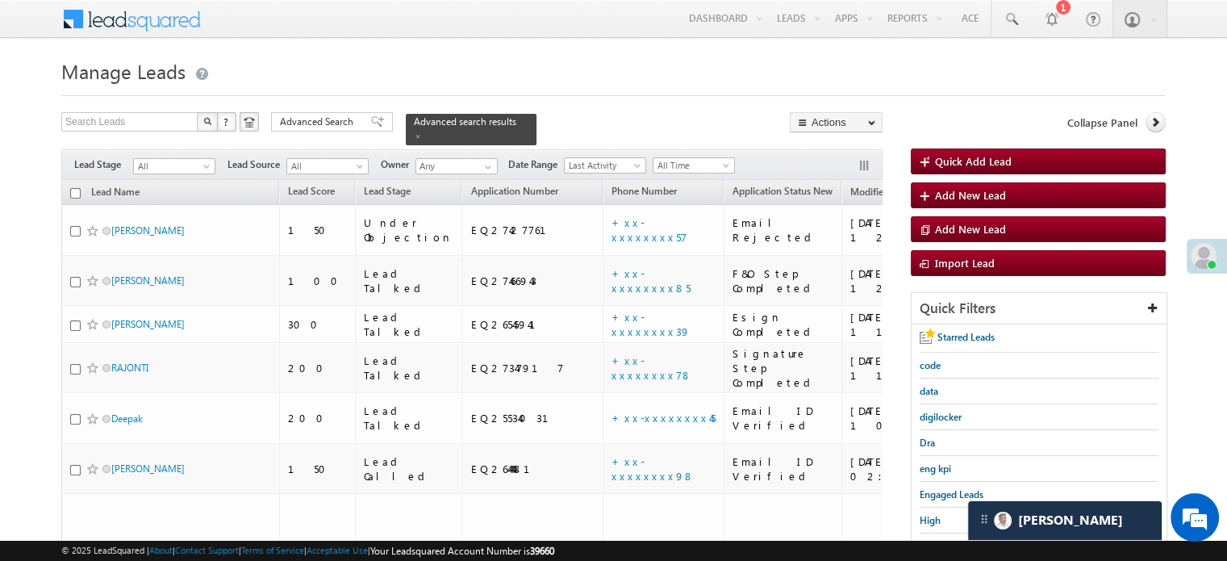
scroll to position [161, 0]
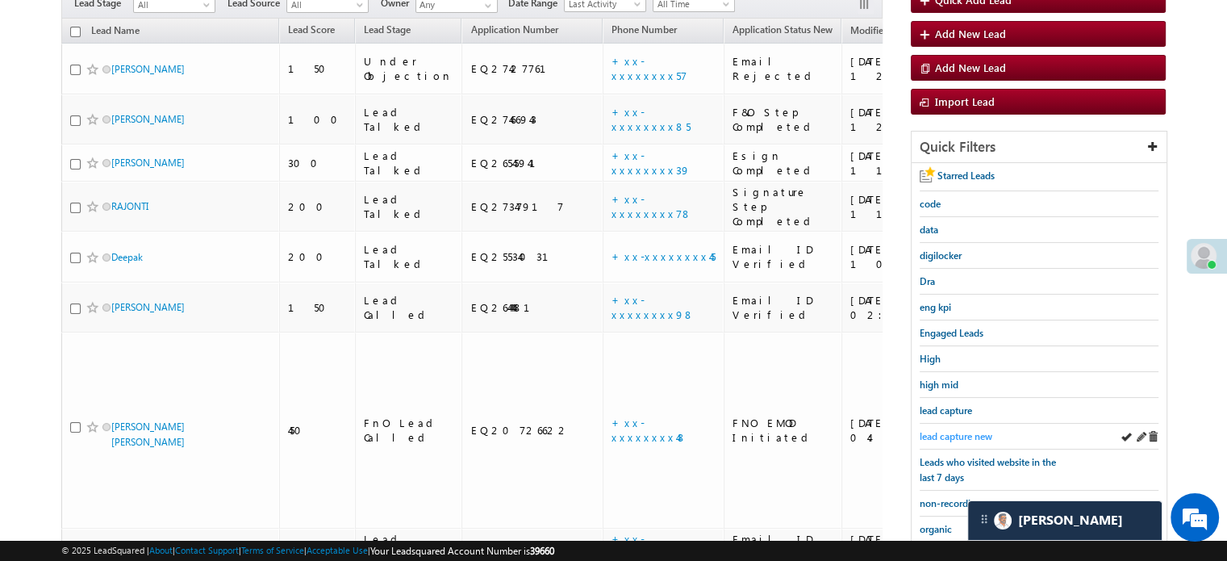
click at [952, 430] on span "lead capture new" at bounding box center [956, 436] width 73 height 12
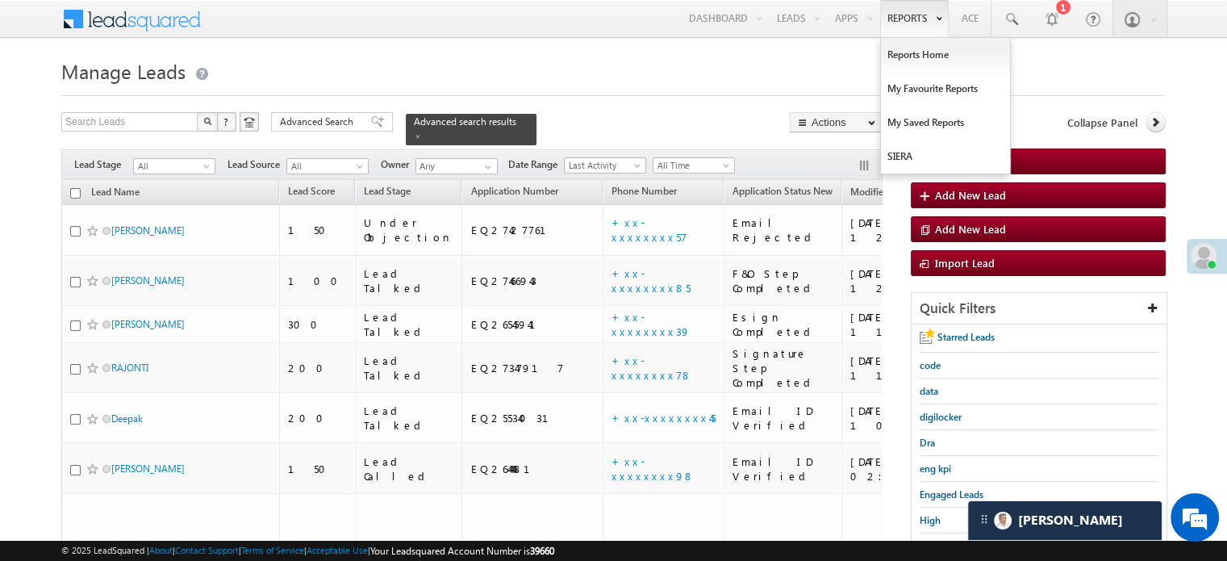
scroll to position [346, 0]
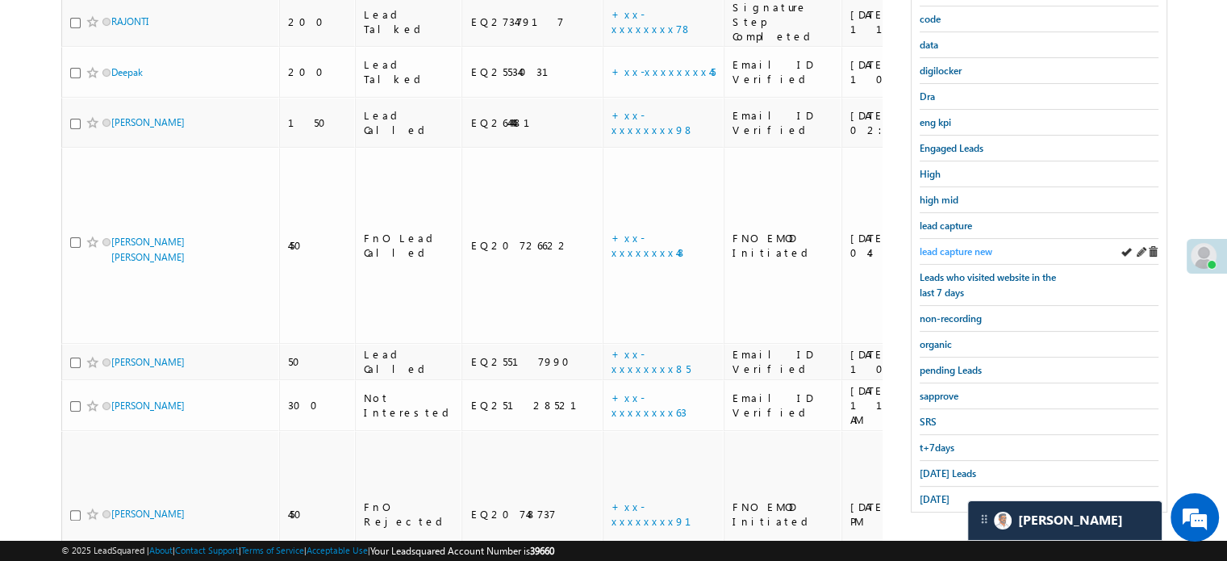
click at [965, 251] on span "lead capture new" at bounding box center [956, 251] width 73 height 12
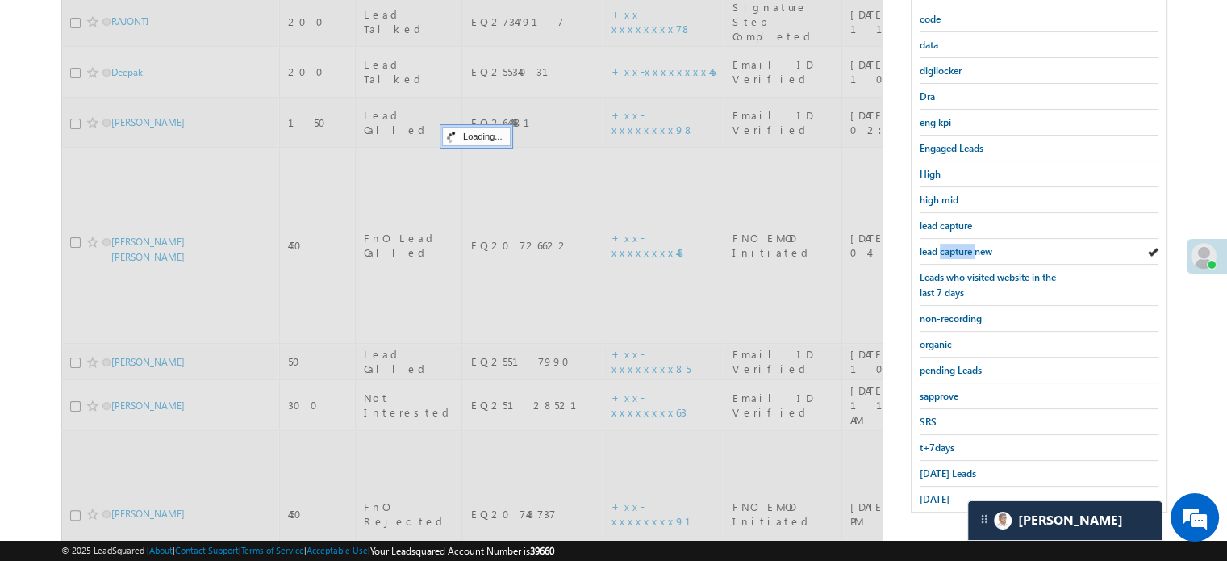
click at [965, 251] on span "lead capture new" at bounding box center [956, 251] width 73 height 12
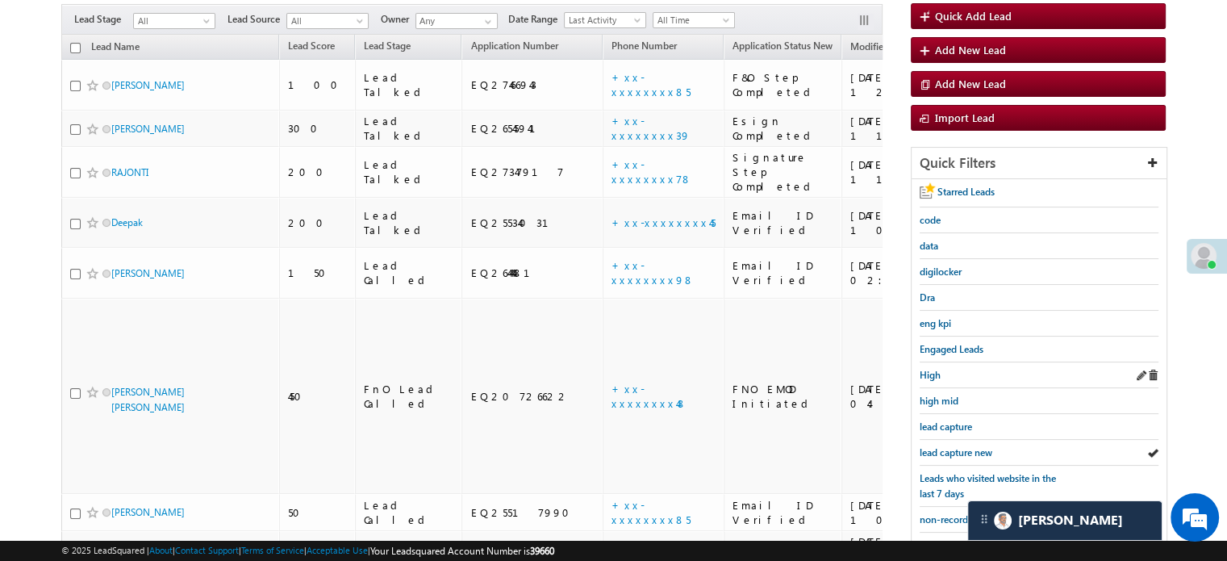
scroll to position [185, 0]
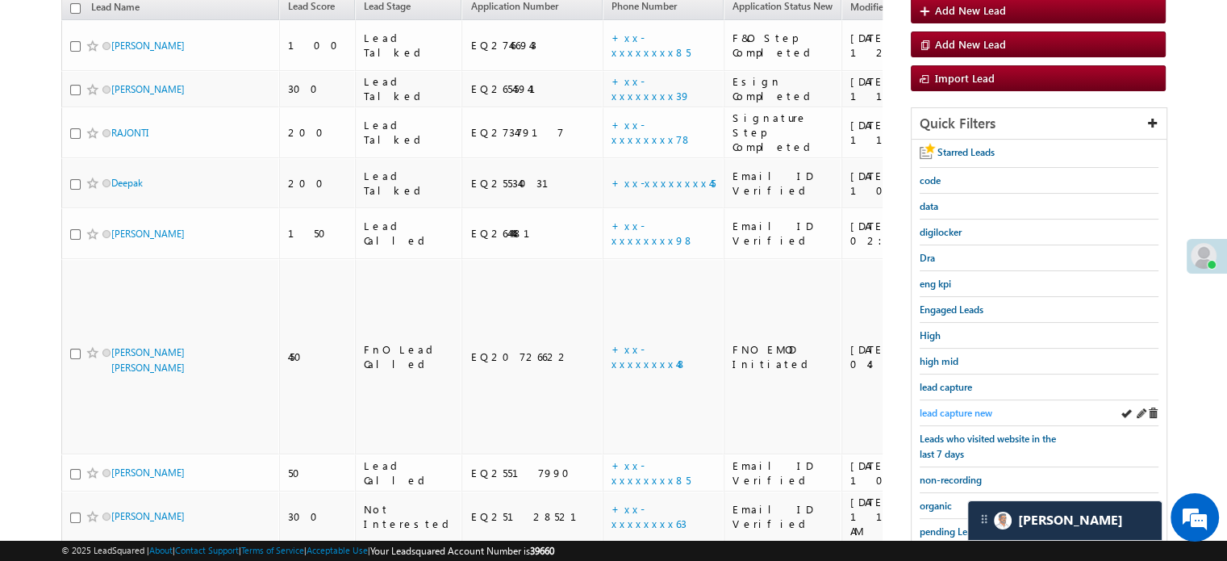
click at [951, 407] on span "lead capture new" at bounding box center [956, 413] width 73 height 12
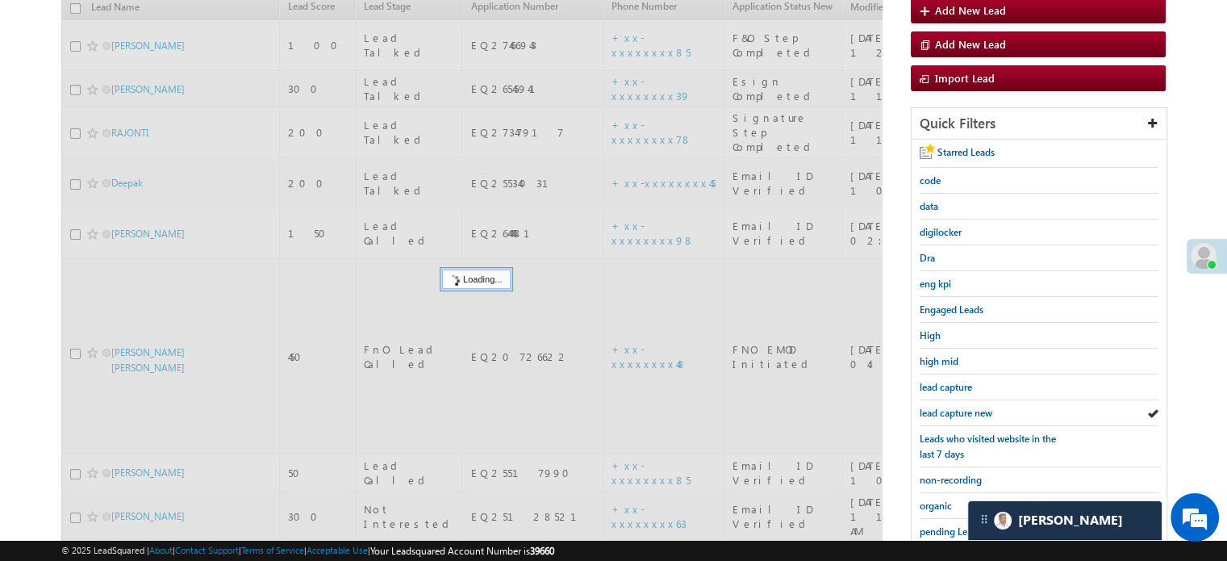
click at [951, 407] on span "lead capture new" at bounding box center [956, 413] width 73 height 12
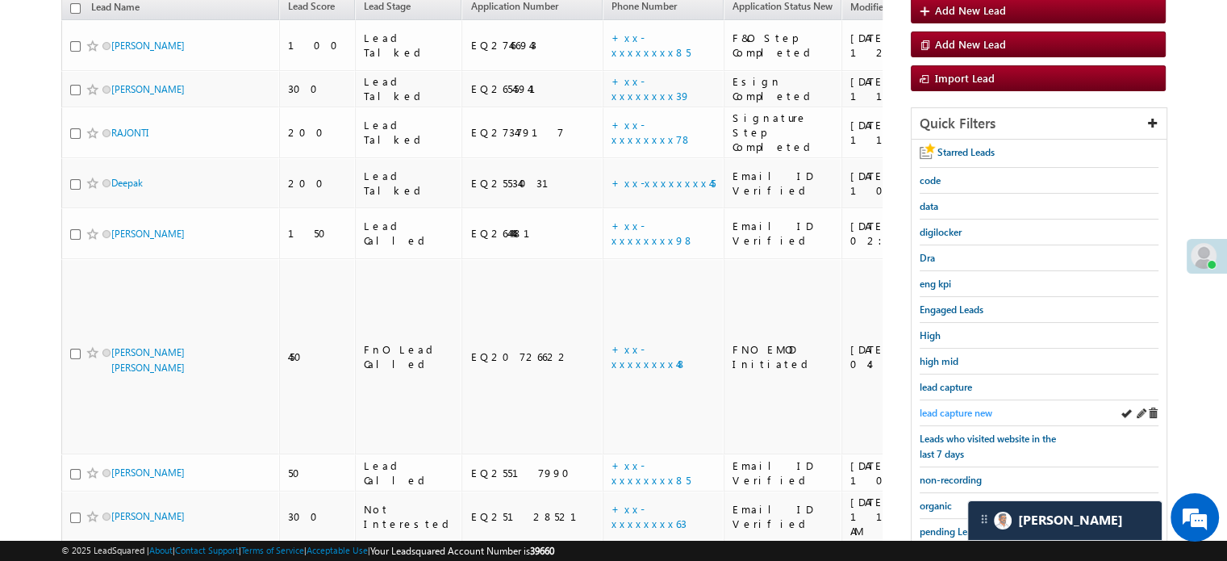
click at [964, 407] on span "lead capture new" at bounding box center [956, 413] width 73 height 12
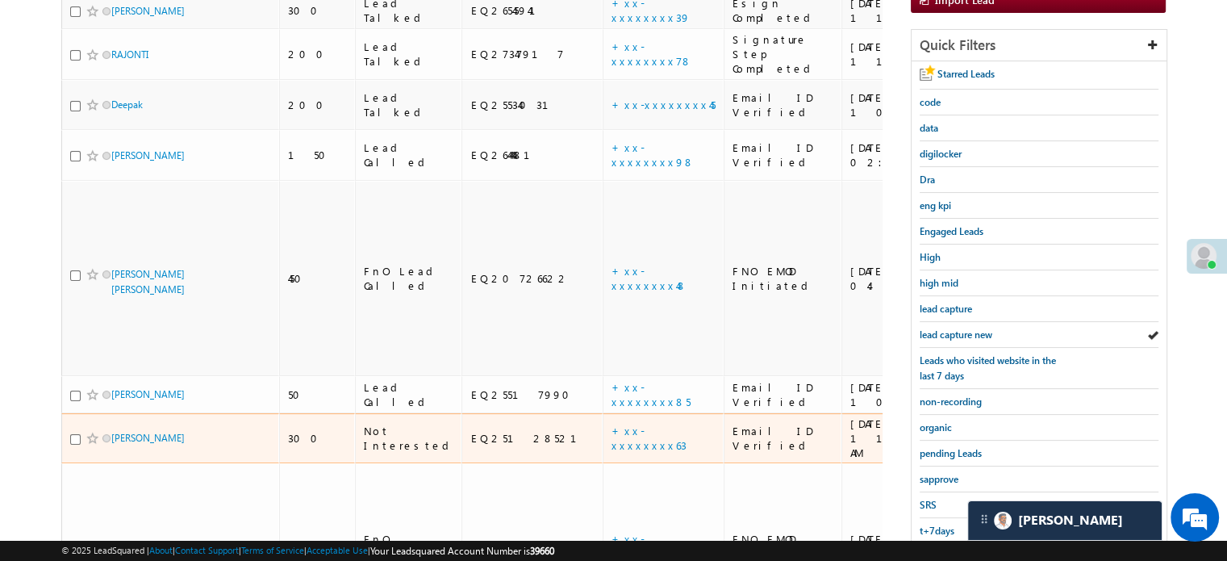
scroll to position [265, 0]
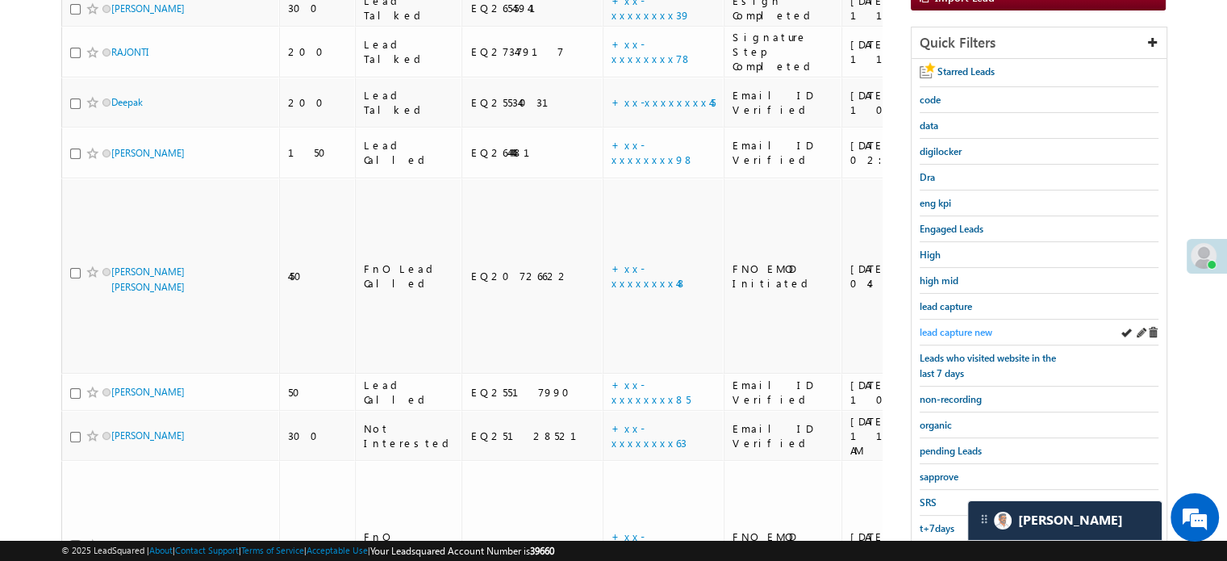
click at [962, 326] on span "lead capture new" at bounding box center [956, 332] width 73 height 12
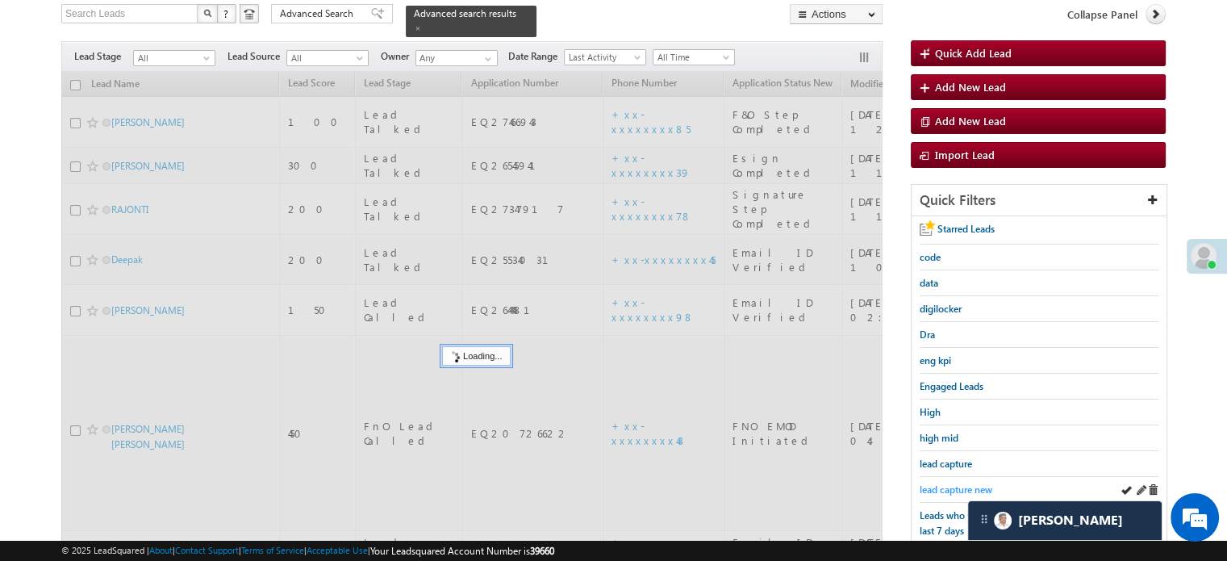
scroll to position [104, 0]
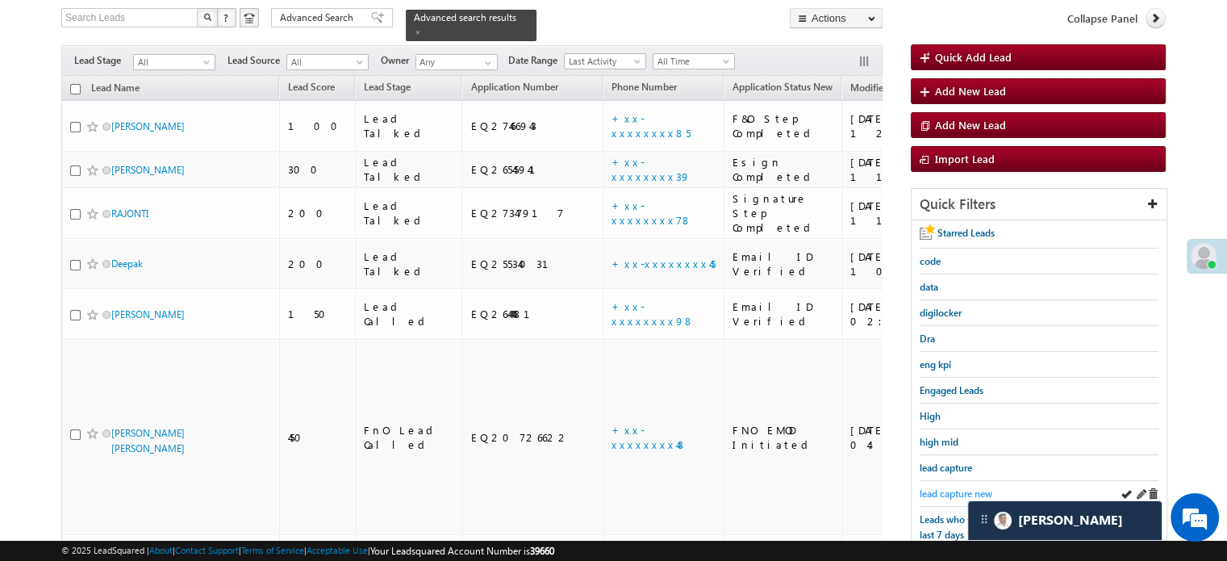
click at [947, 489] on span "lead capture new" at bounding box center [956, 493] width 73 height 12
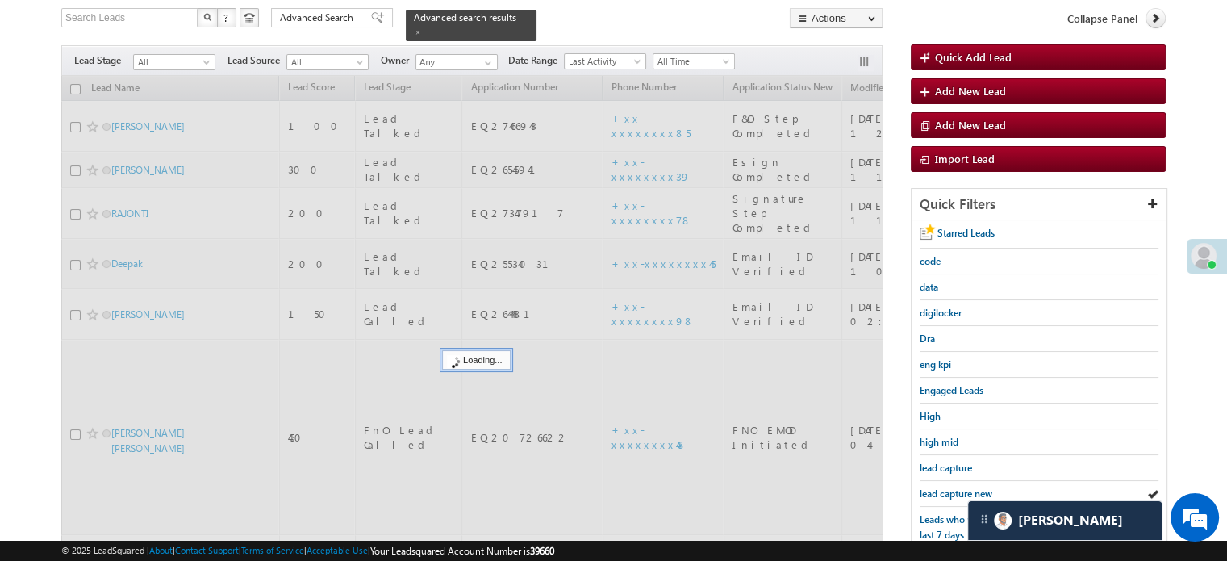
click at [947, 489] on span "lead capture new" at bounding box center [956, 493] width 73 height 12
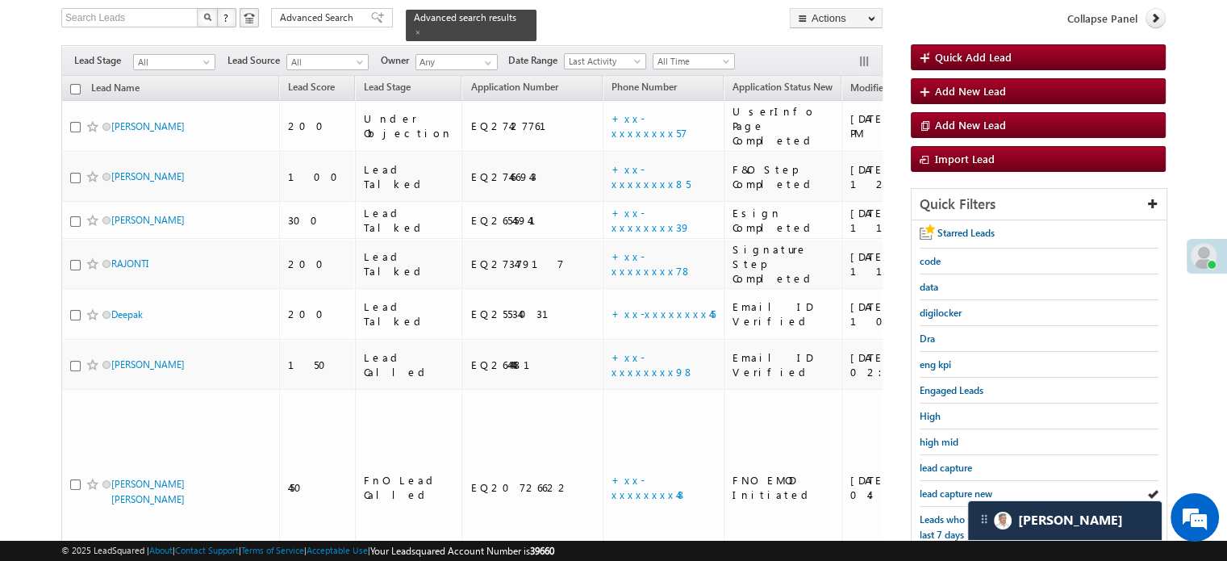
click at [947, 489] on span "lead capture new" at bounding box center [956, 493] width 73 height 12
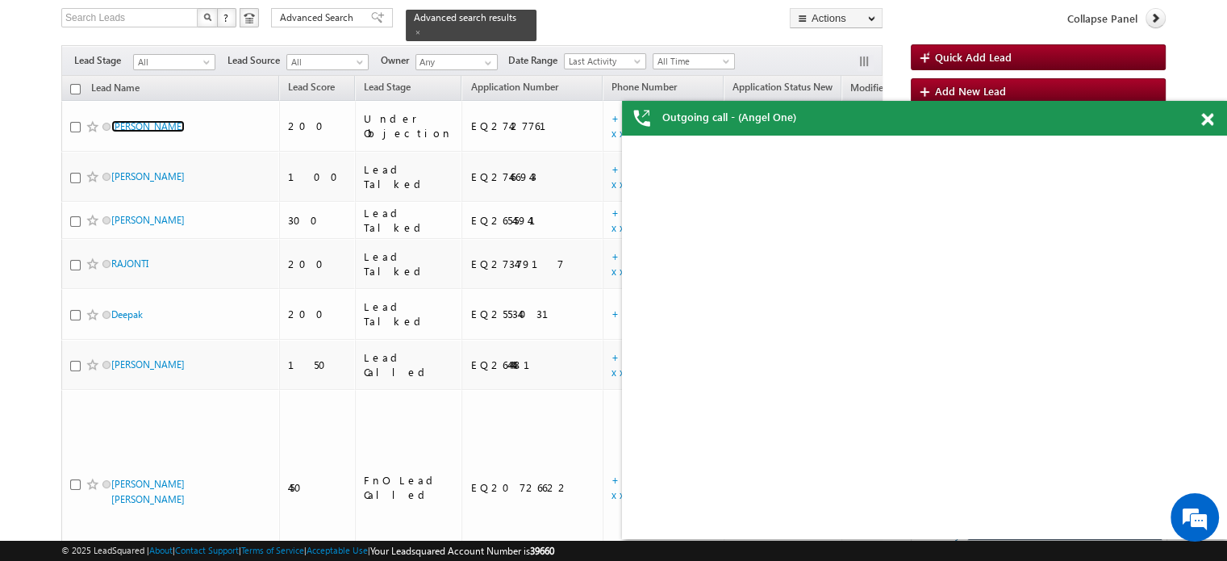
scroll to position [0, 0]
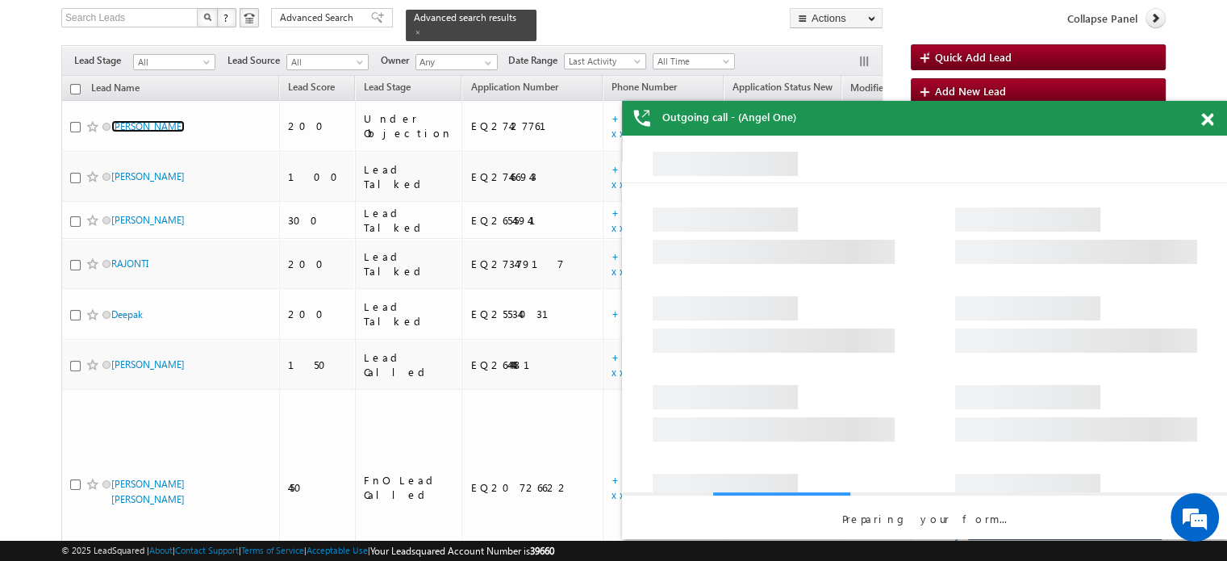
click at [1210, 116] on span at bounding box center [1207, 120] width 12 height 14
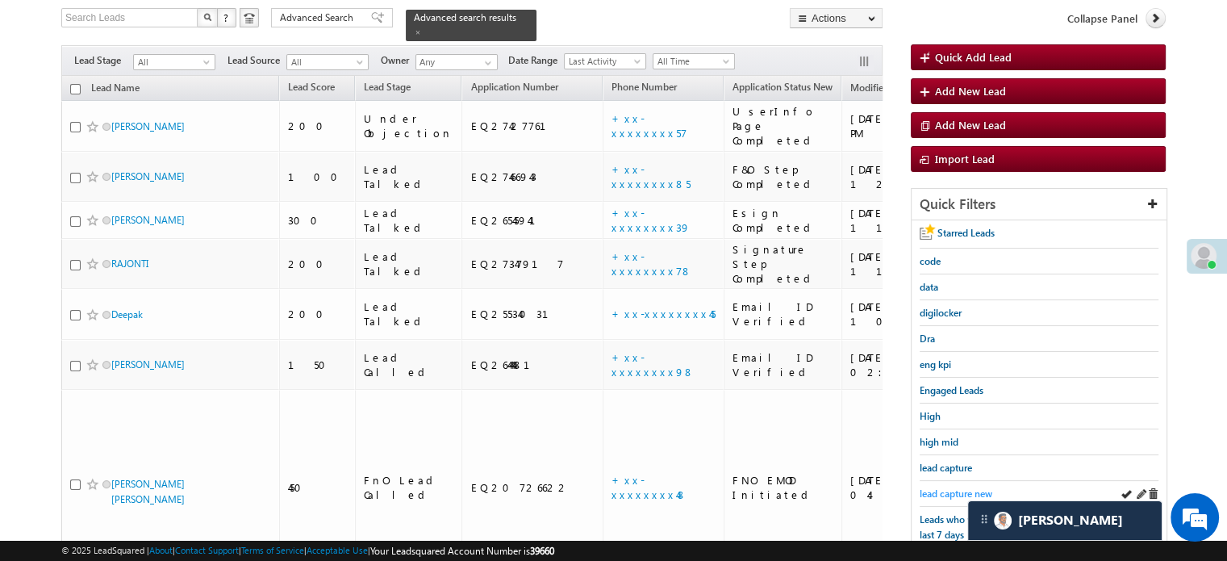
click at [965, 487] on span "lead capture new" at bounding box center [956, 493] width 73 height 12
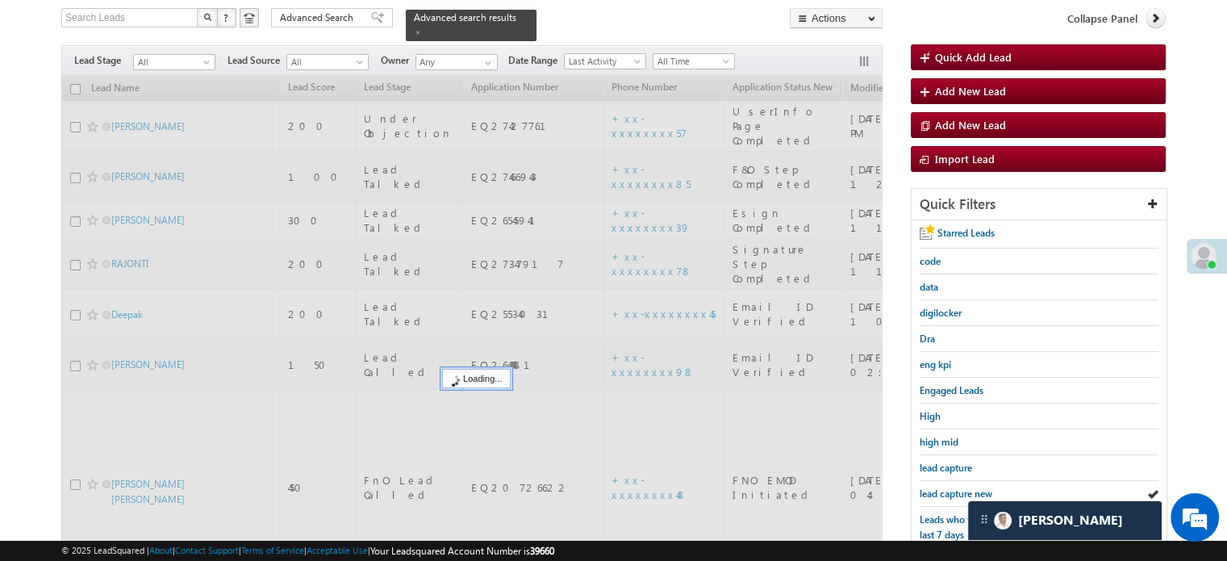
click at [963, 487] on span "lead capture new" at bounding box center [956, 493] width 73 height 12
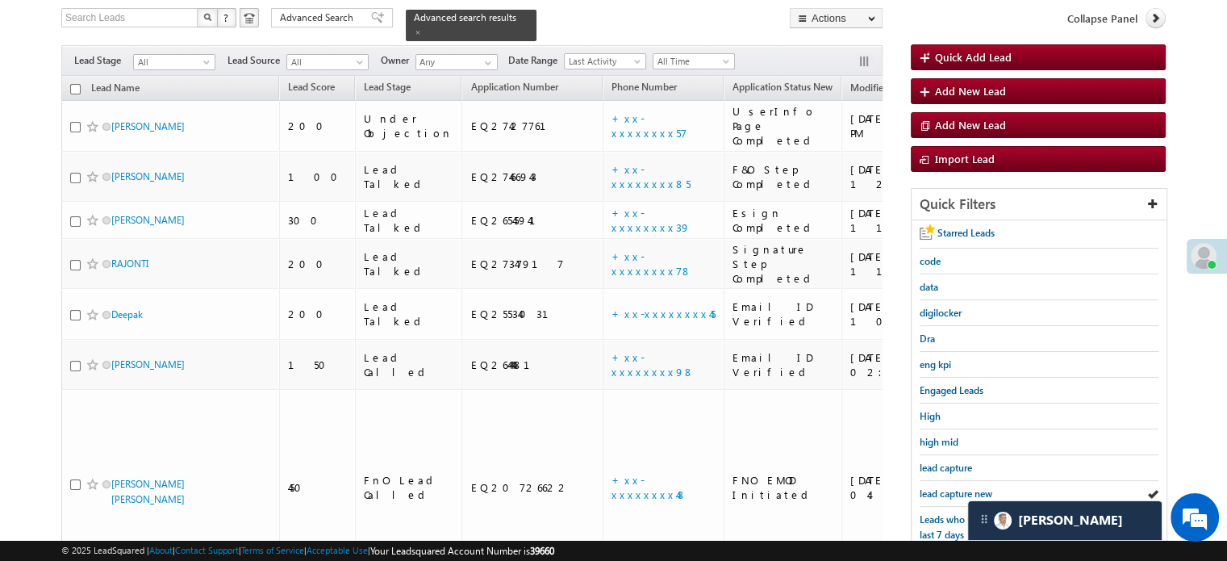
click at [963, 487] on span "lead capture new" at bounding box center [956, 493] width 73 height 12
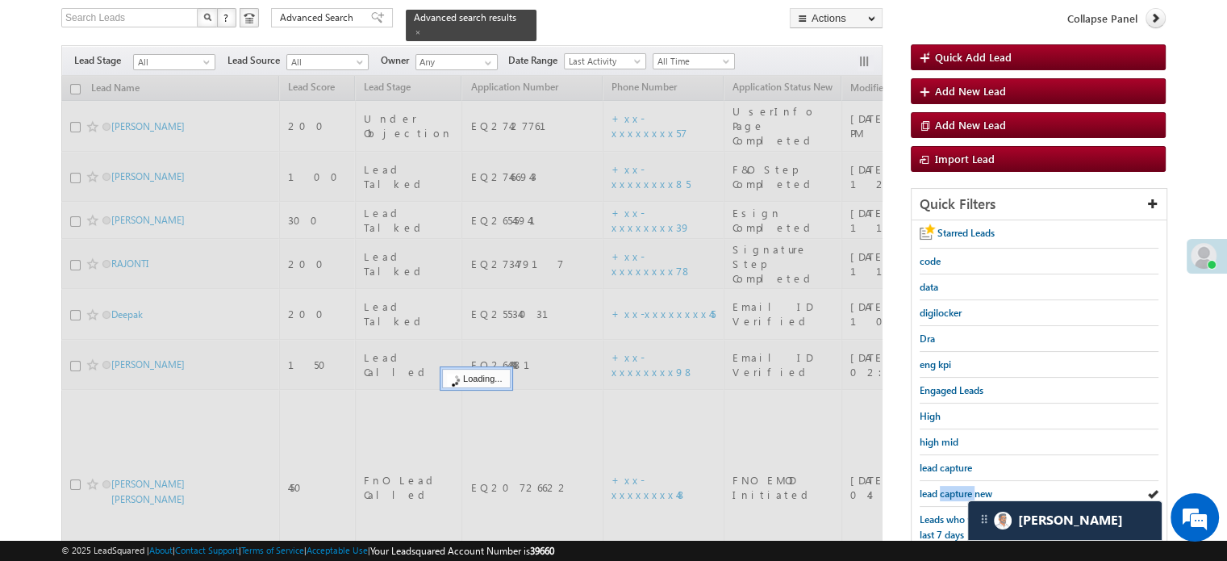
click at [963, 487] on span "lead capture new" at bounding box center [956, 493] width 73 height 12
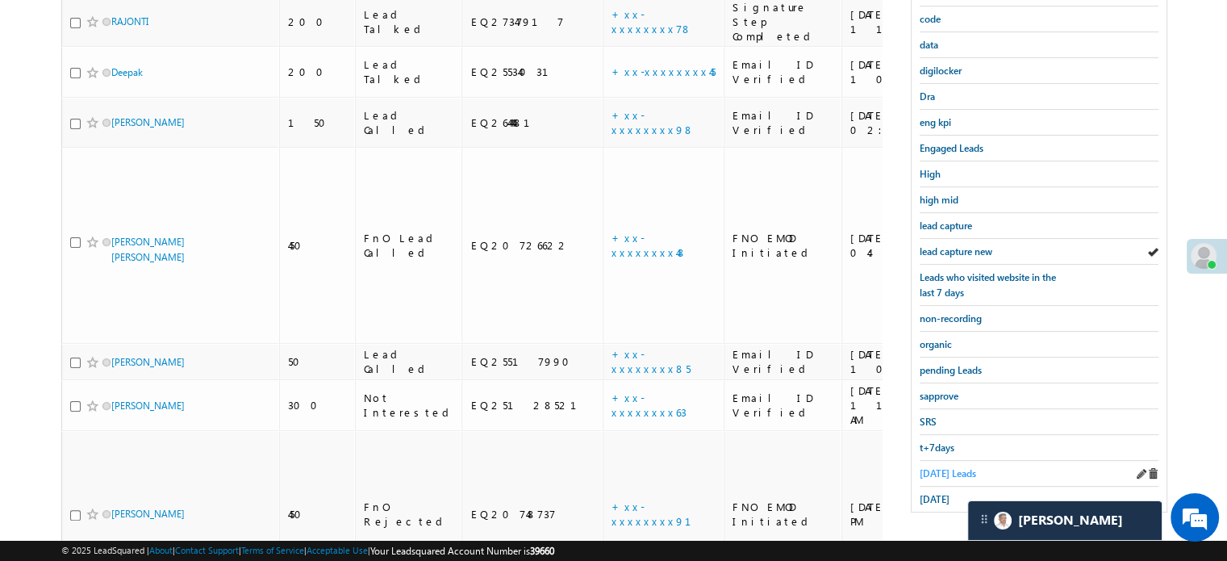
click at [940, 467] on span "Today's Leads" at bounding box center [948, 473] width 56 height 12
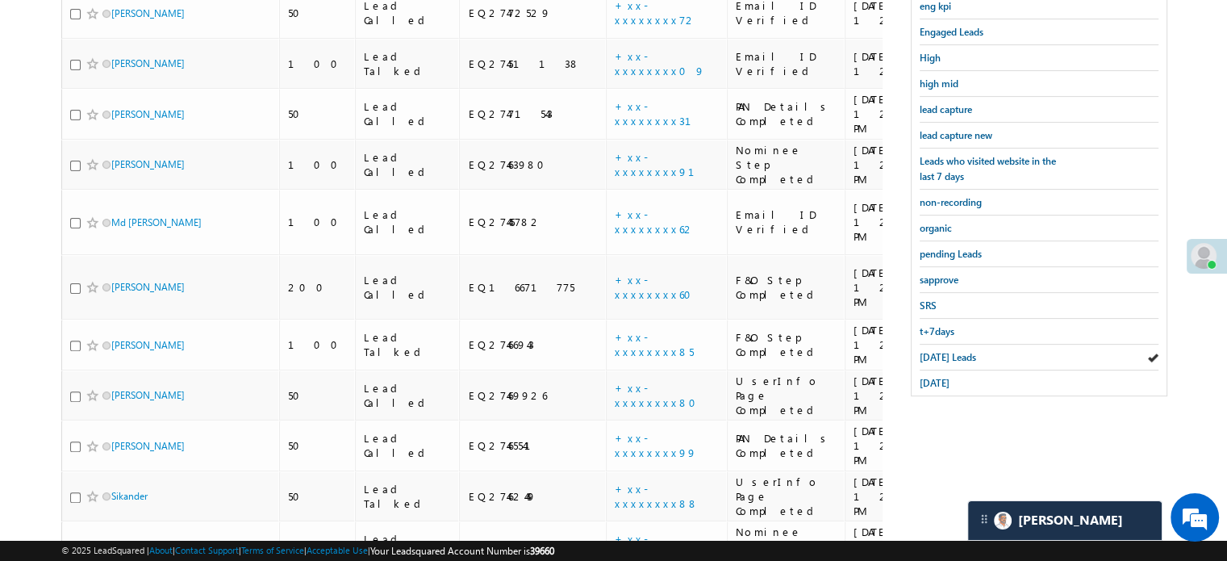
scroll to position [452, 0]
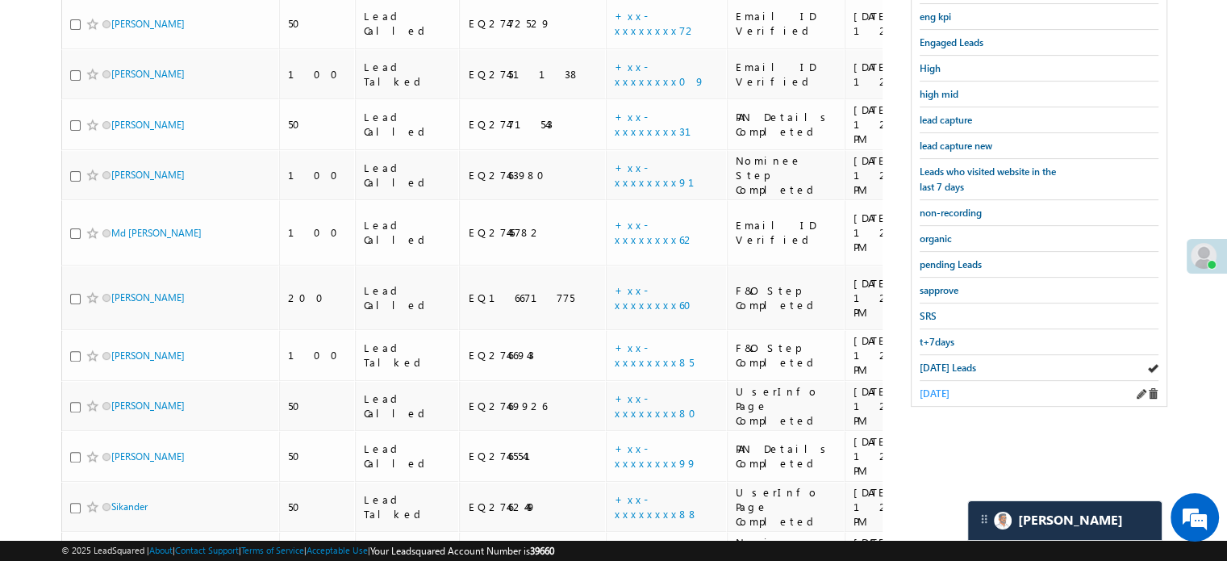
click at [944, 387] on span "yesterday" at bounding box center [935, 393] width 30 height 12
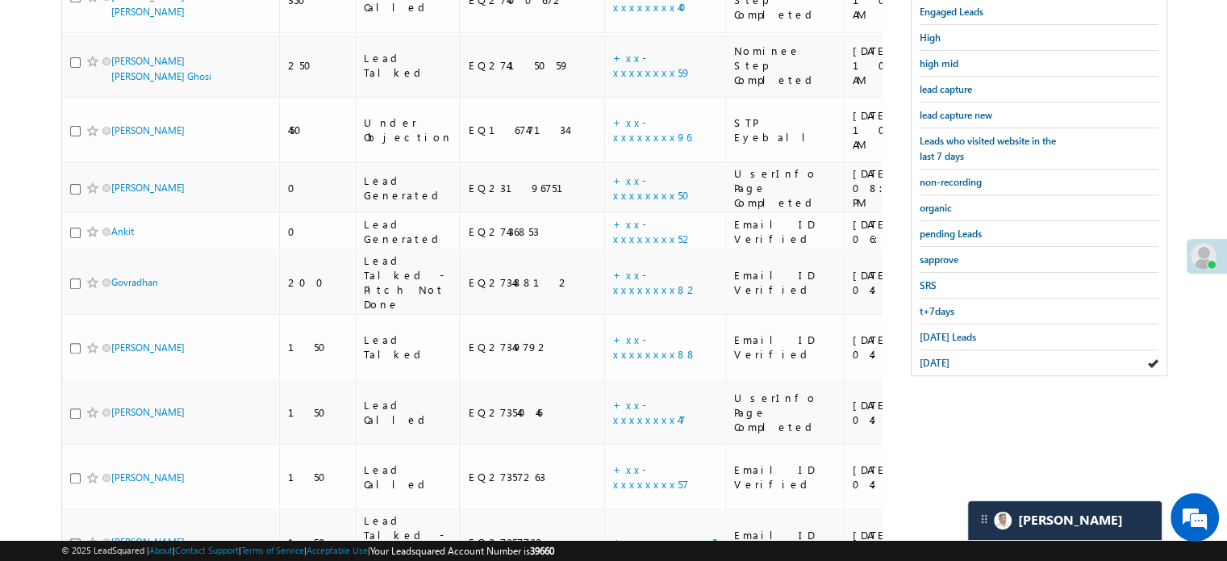
scroll to position [240, 0]
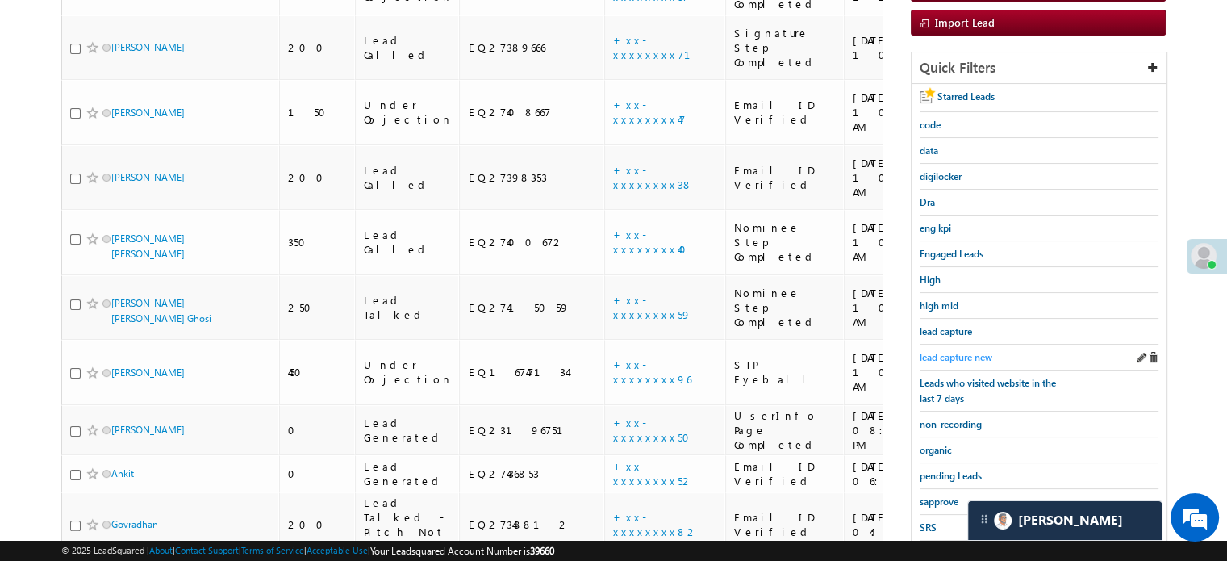
click at [958, 354] on span "lead capture new" at bounding box center [956, 357] width 73 height 12
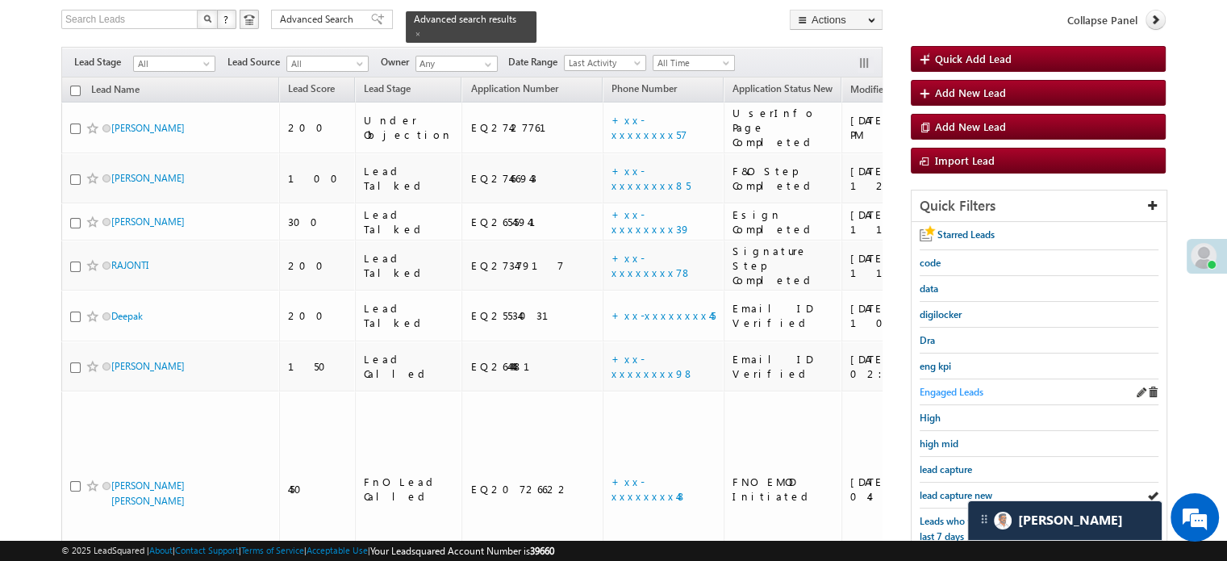
scroll to position [161, 0]
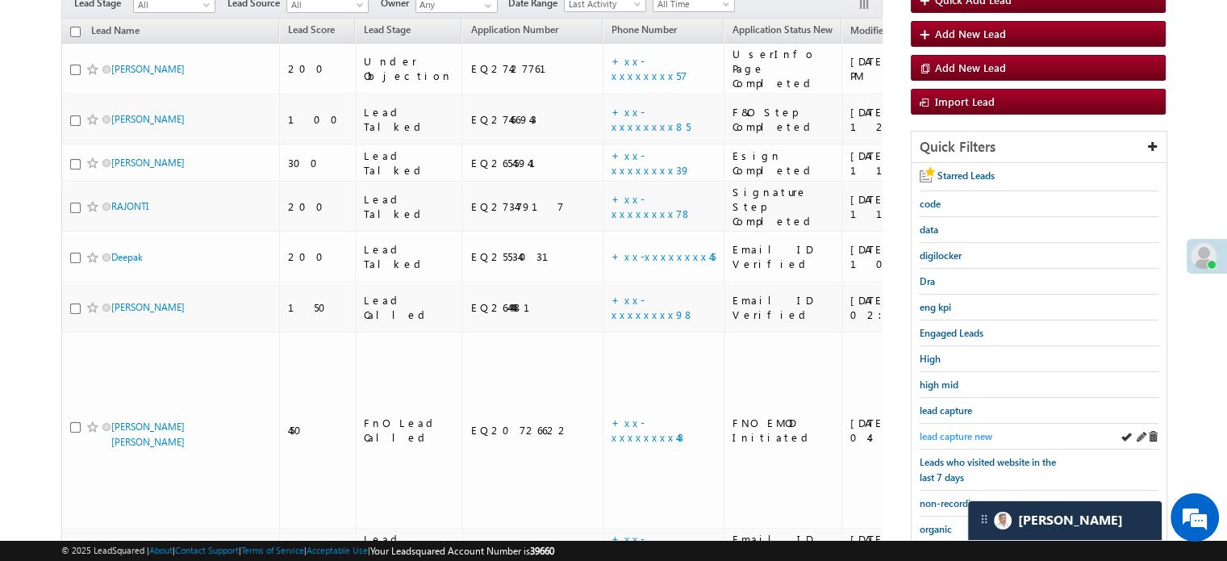
click at [950, 428] on link "lead capture new" at bounding box center [956, 435] width 73 height 15
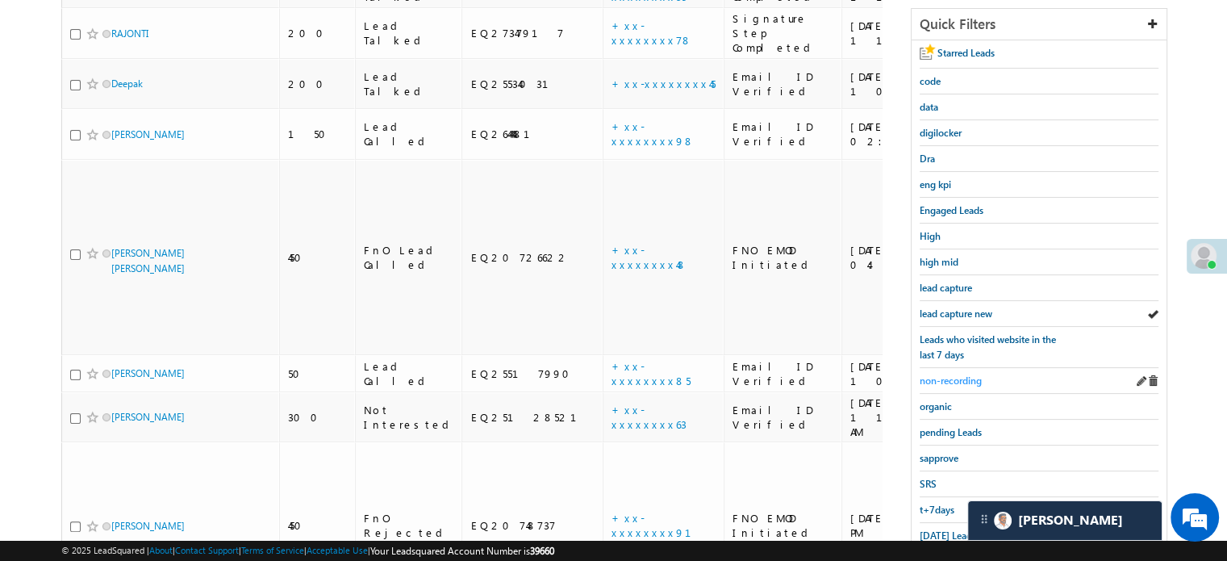
scroll to position [346, 0]
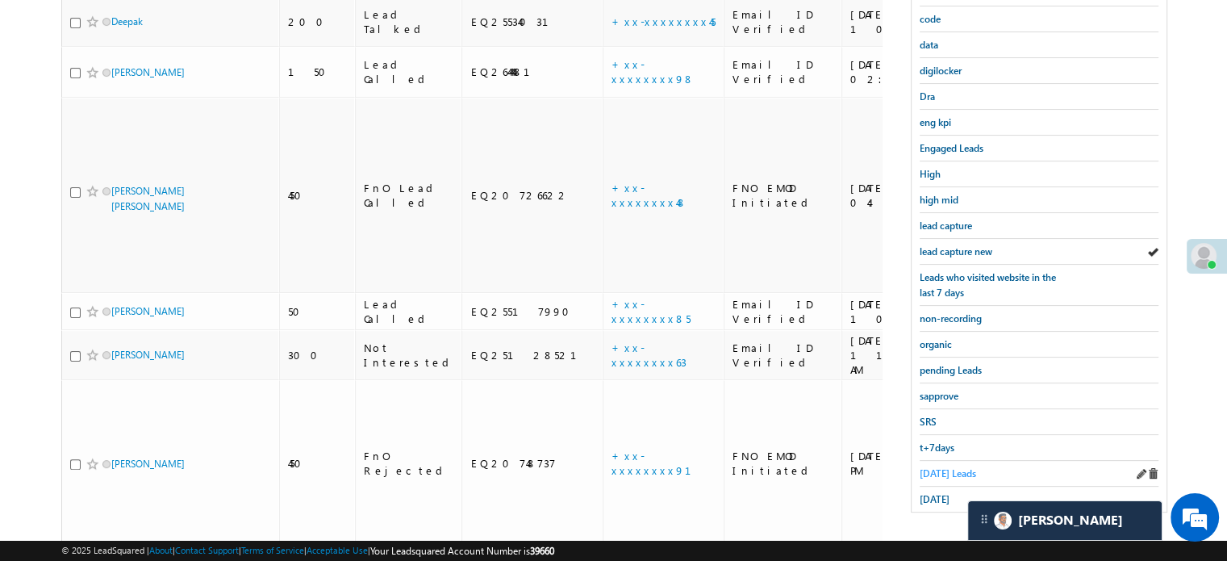
click at [927, 473] on link "Today's Leads" at bounding box center [948, 472] width 56 height 15
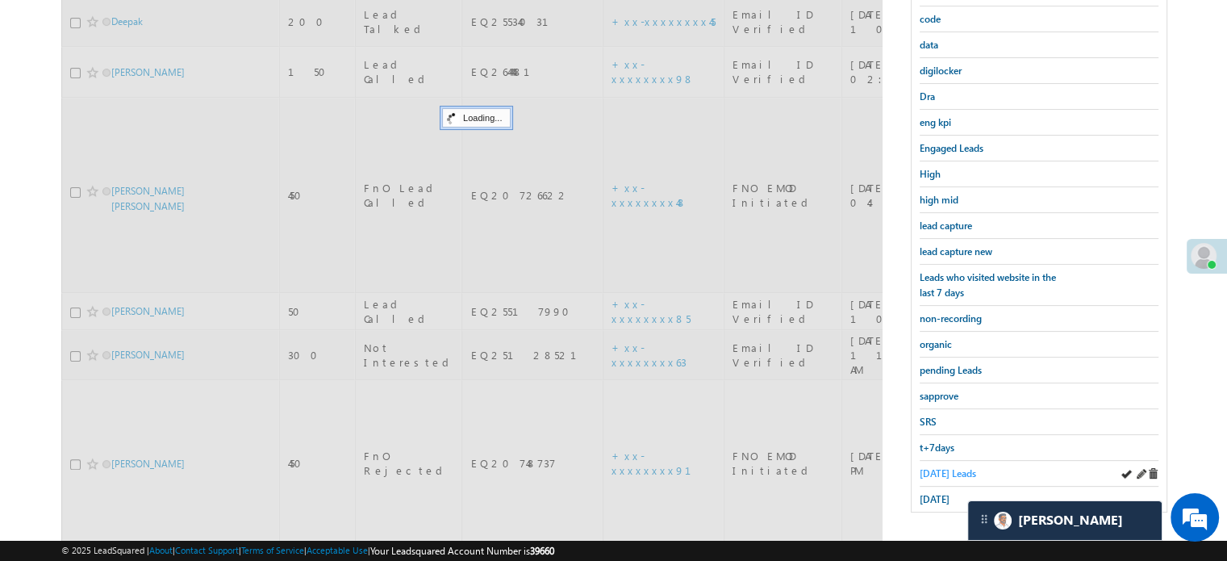
click at [930, 467] on span "Today's Leads" at bounding box center [948, 473] width 56 height 12
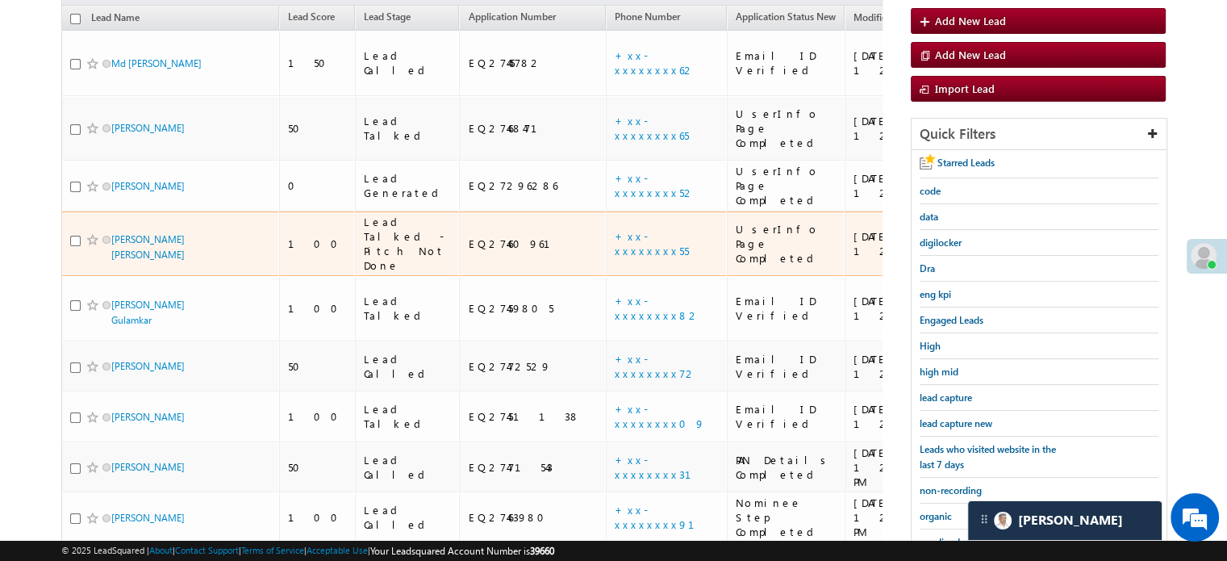
scroll to position [185, 0]
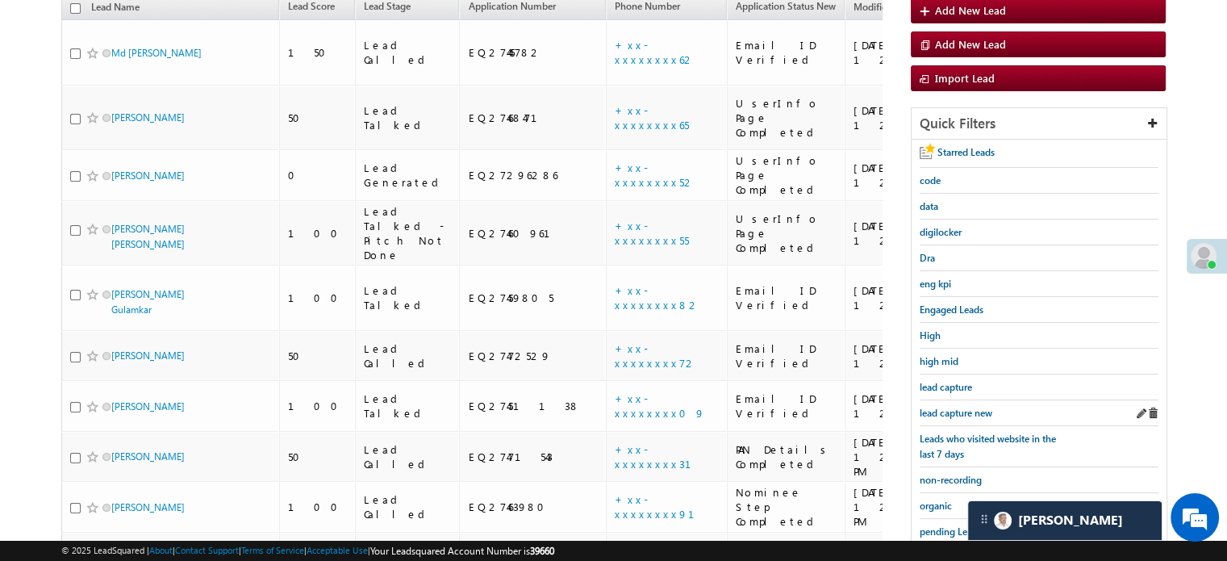
click at [933, 400] on div "lead capture new" at bounding box center [1039, 413] width 239 height 26
click at [939, 407] on span "lead capture new" at bounding box center [956, 413] width 73 height 12
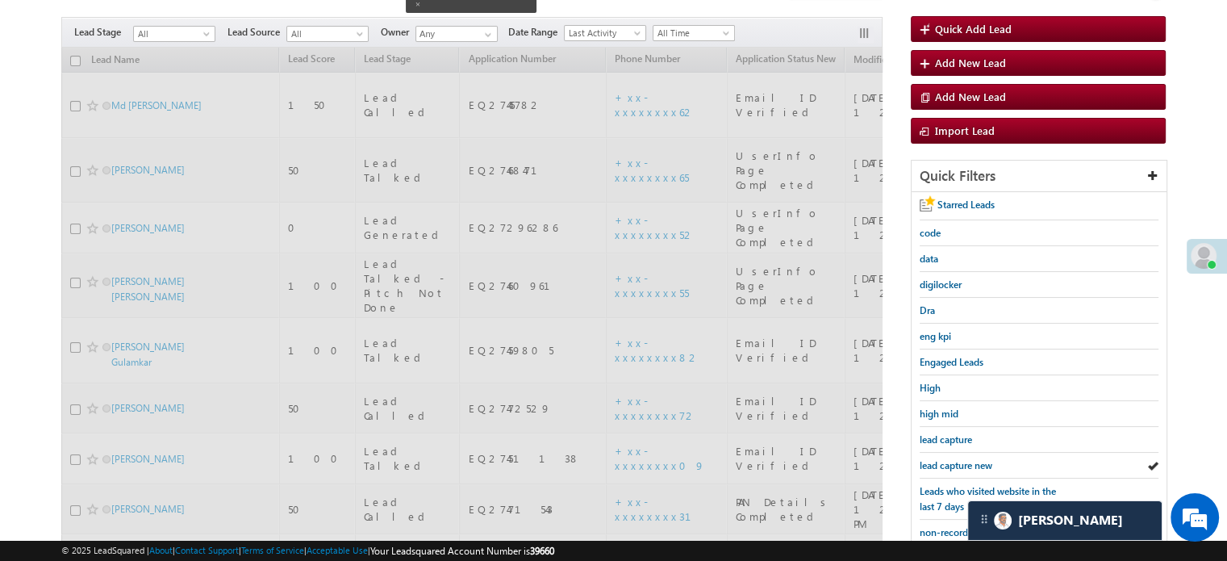
scroll to position [104, 0]
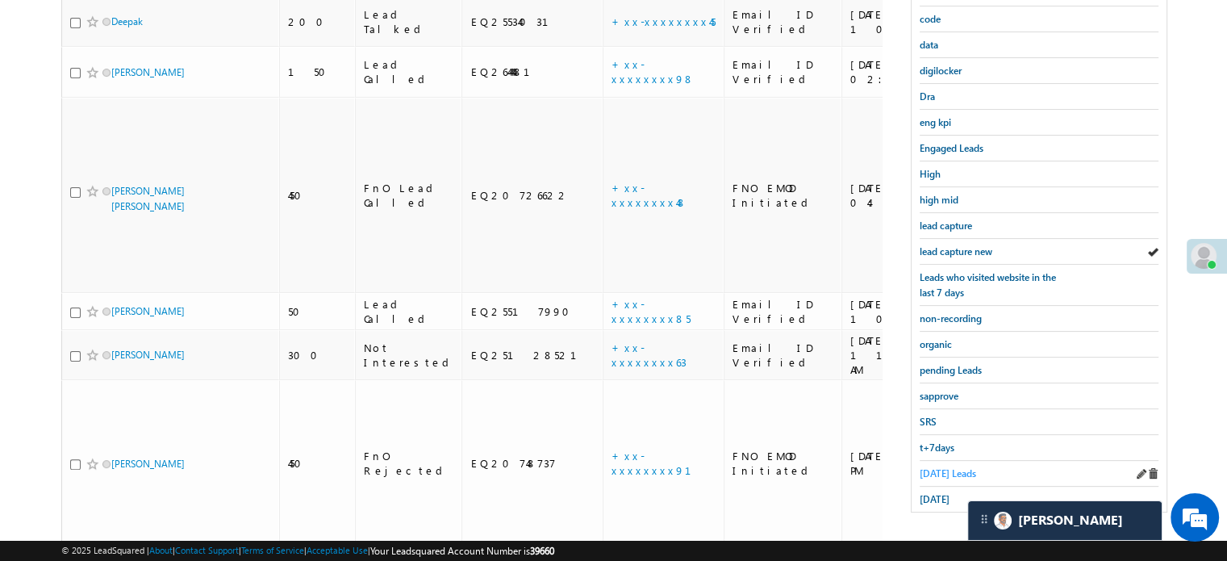
click at [943, 467] on span "Today's Leads" at bounding box center [948, 473] width 56 height 12
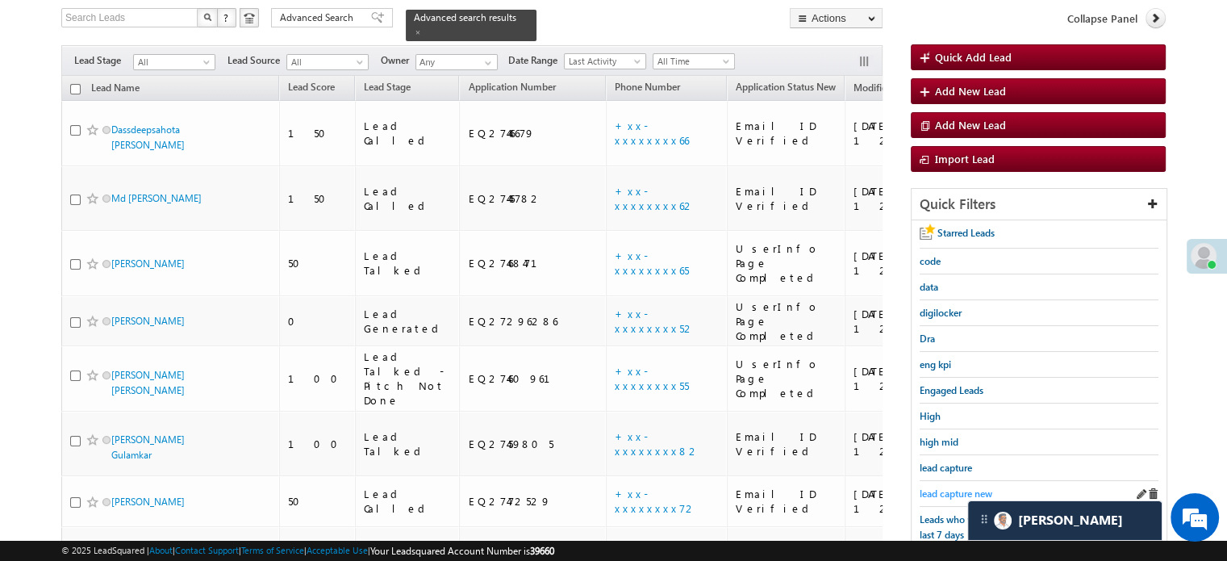
click at [956, 487] on span "lead capture new" at bounding box center [956, 493] width 73 height 12
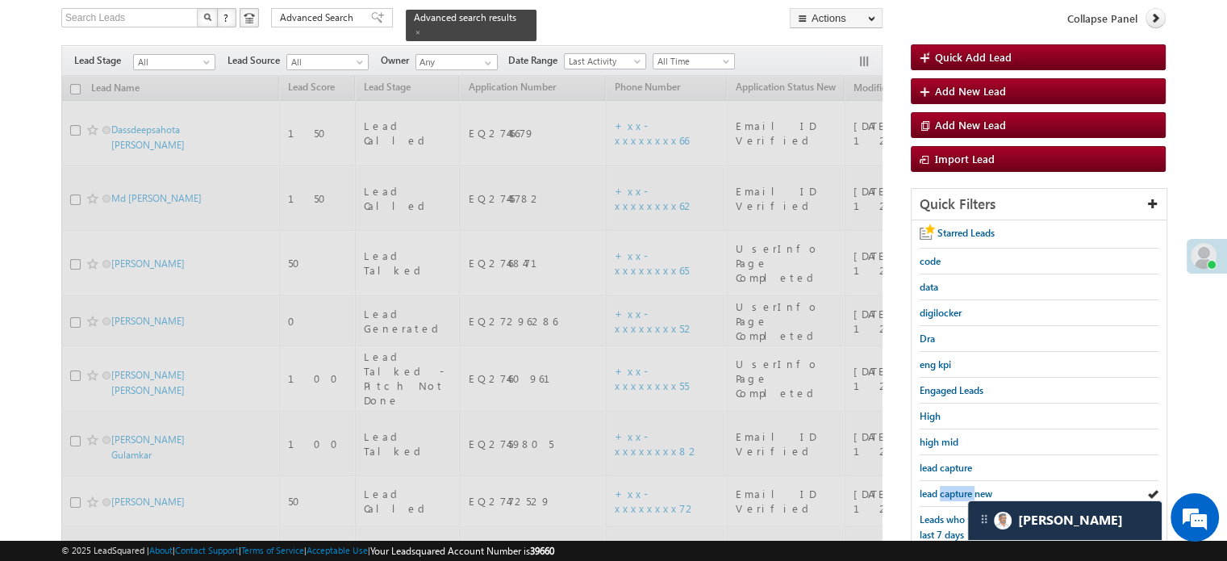
click at [956, 487] on span "lead capture new" at bounding box center [956, 493] width 73 height 12
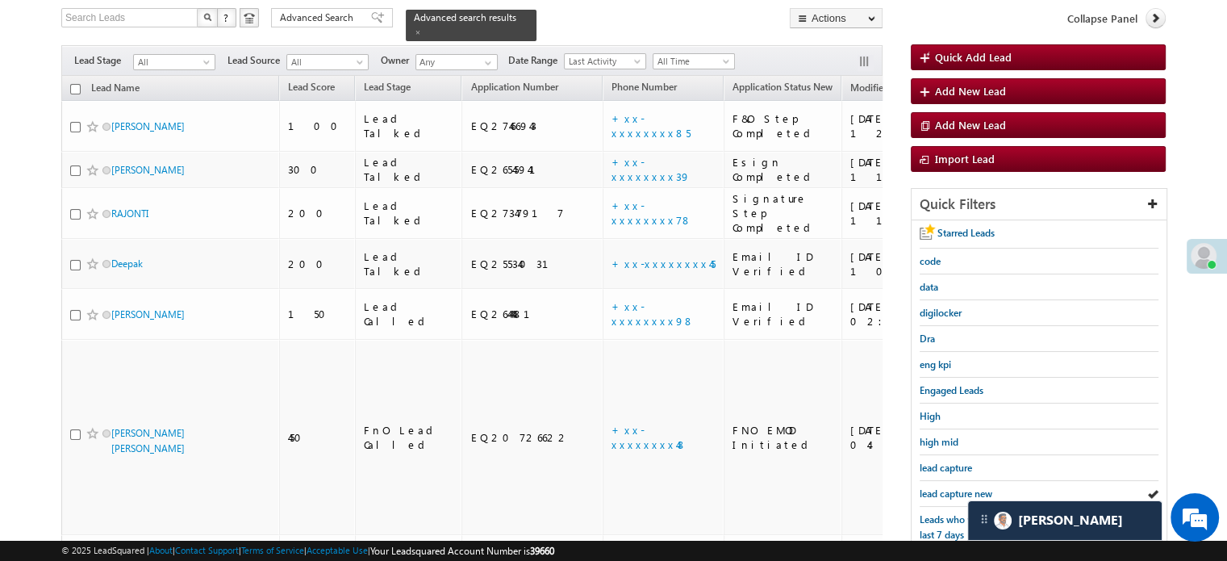
click at [956, 487] on span "lead capture new" at bounding box center [956, 493] width 73 height 12
click at [960, 487] on span "lead capture new" at bounding box center [956, 493] width 73 height 12
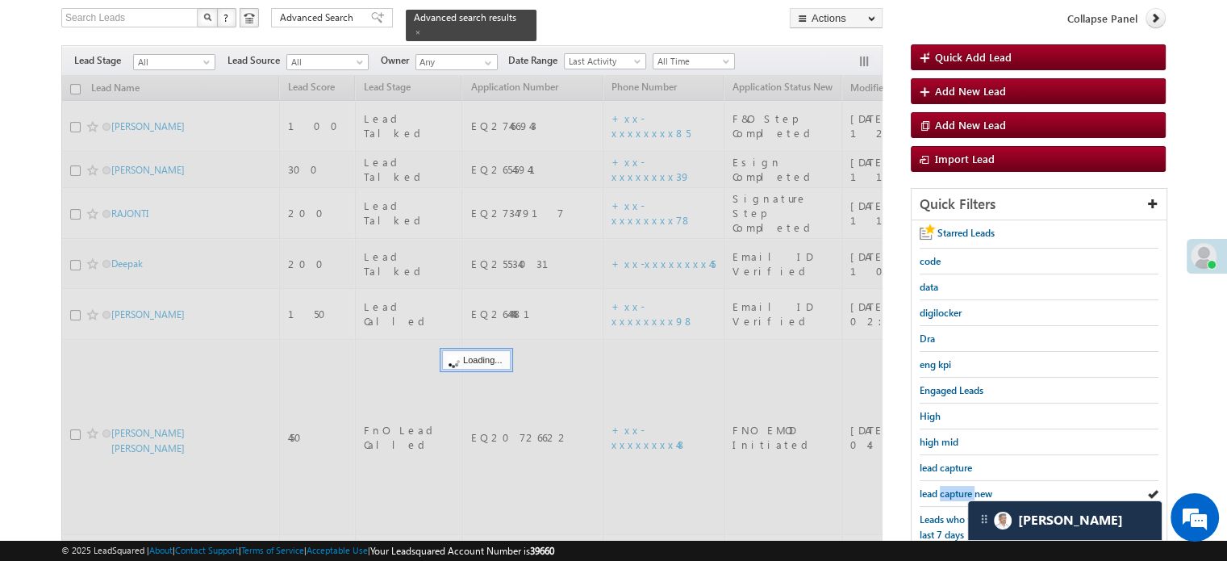
click at [960, 487] on span "lead capture new" at bounding box center [956, 493] width 73 height 12
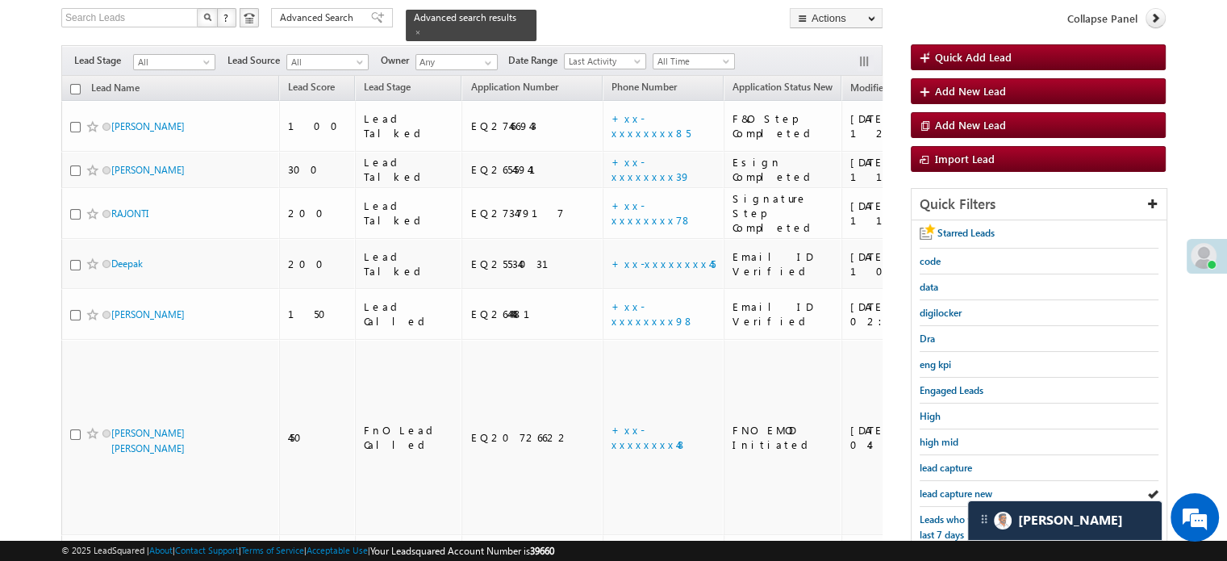
click at [960, 487] on span "lead capture new" at bounding box center [956, 493] width 73 height 12
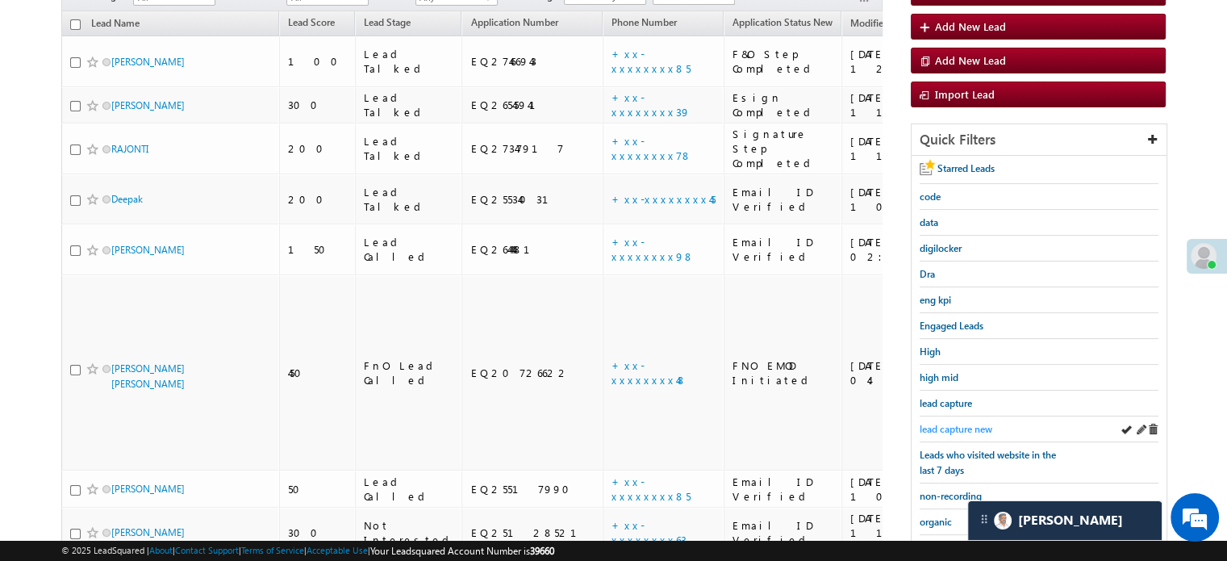
scroll to position [265, 0]
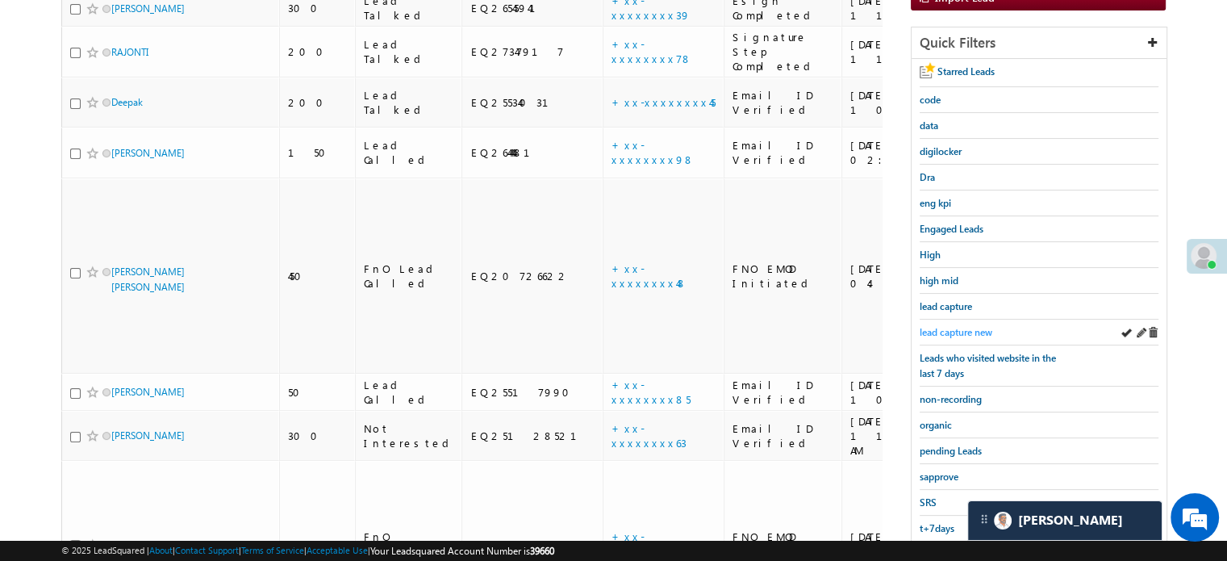
click at [934, 326] on span "lead capture new" at bounding box center [956, 332] width 73 height 12
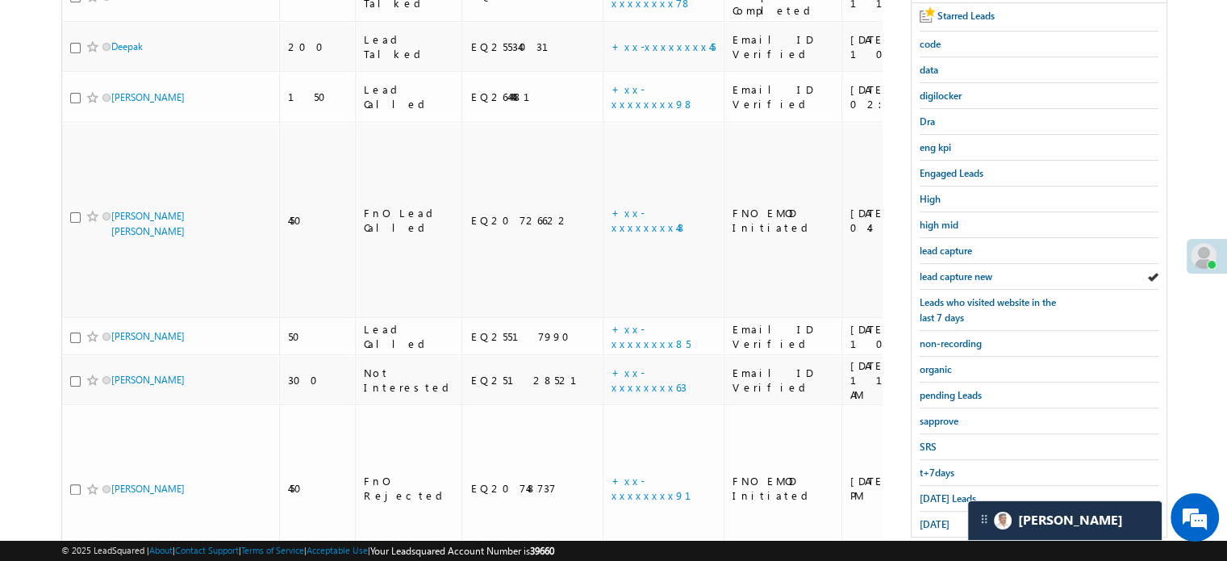
scroll to position [323, 0]
click at [968, 269] on span "lead capture new" at bounding box center [956, 275] width 73 height 12
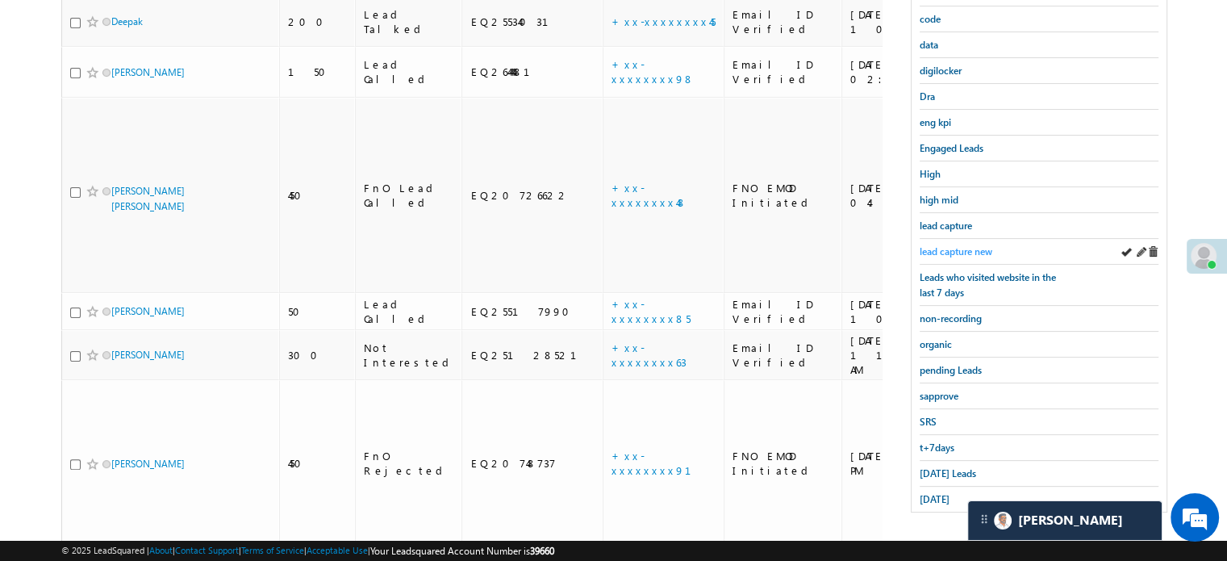
click at [959, 249] on span "lead capture new" at bounding box center [956, 251] width 73 height 12
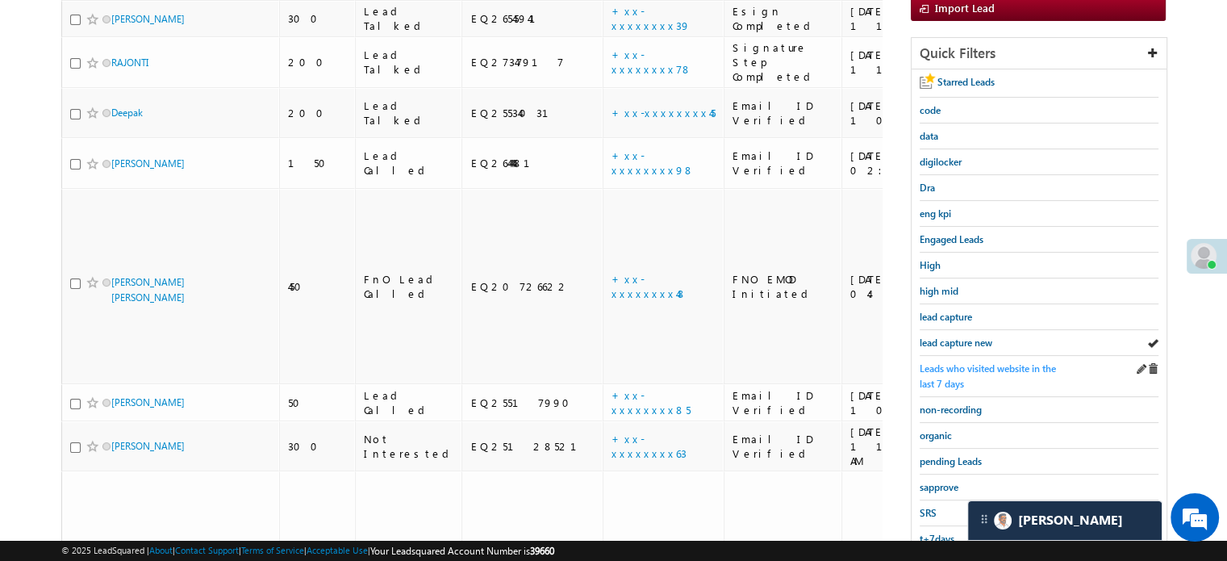
scroll to position [265, 0]
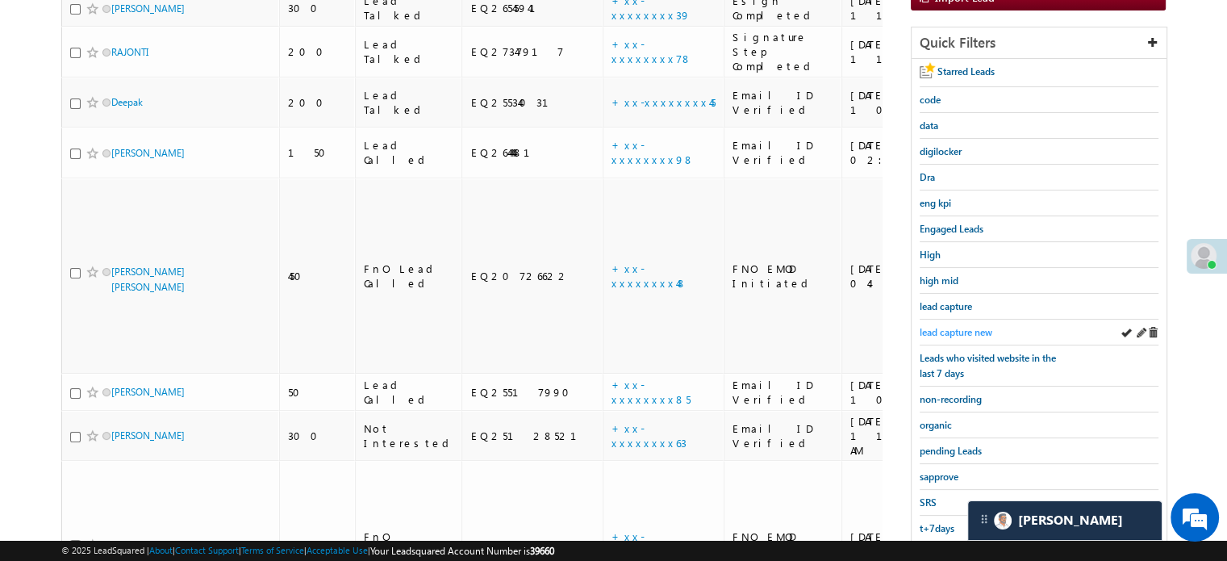
click at [947, 332] on span "lead capture new" at bounding box center [956, 332] width 73 height 12
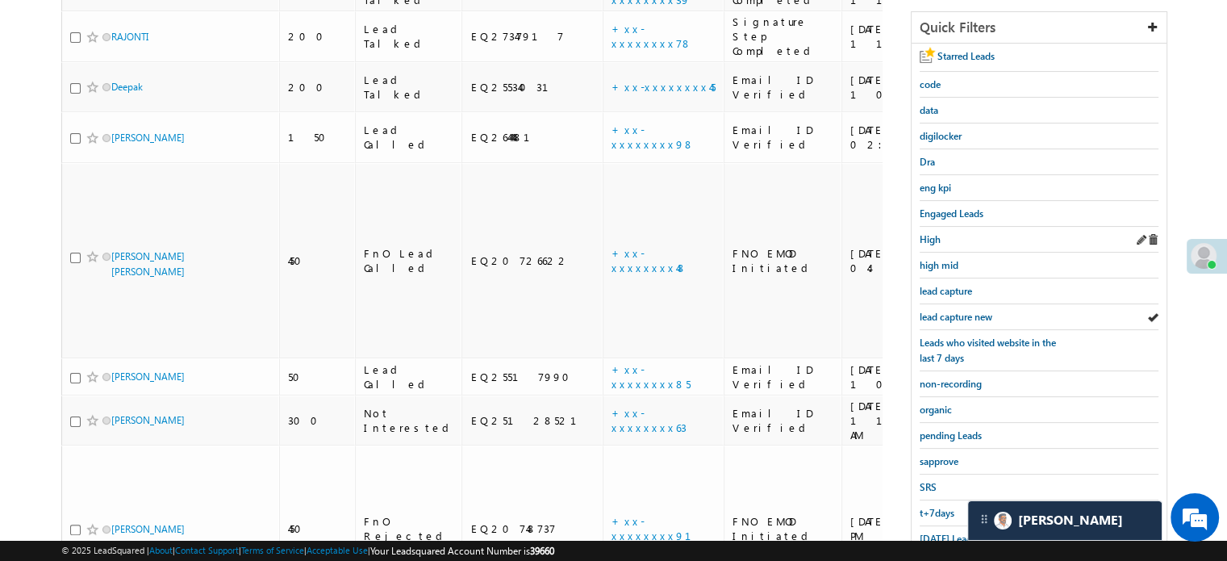
scroll to position [346, 0]
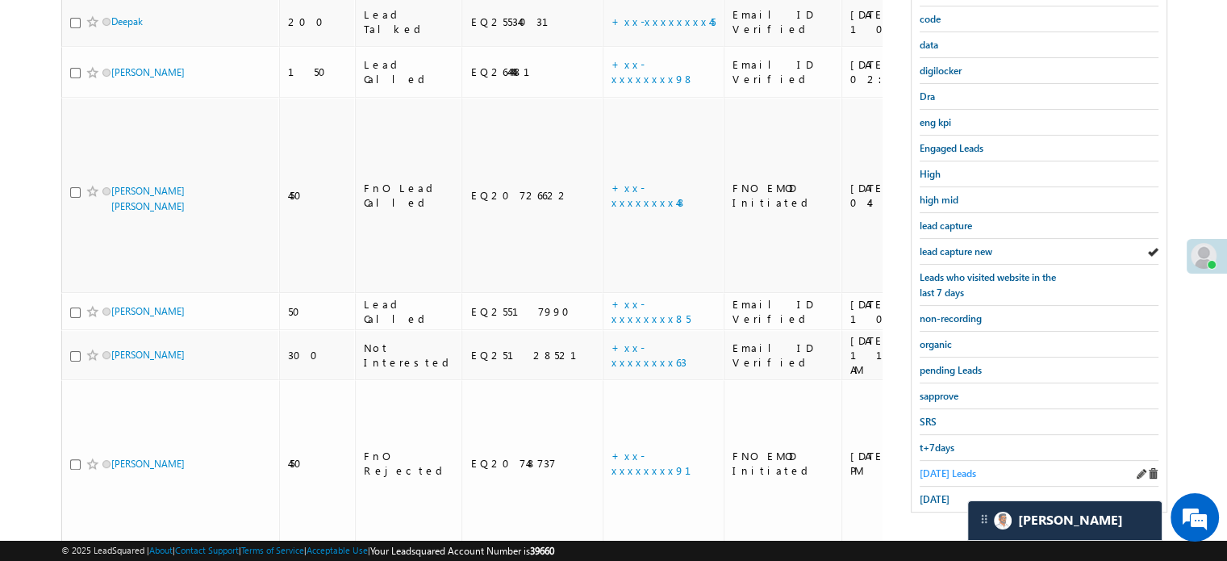
click at [939, 467] on span "Today's Leads" at bounding box center [948, 473] width 56 height 12
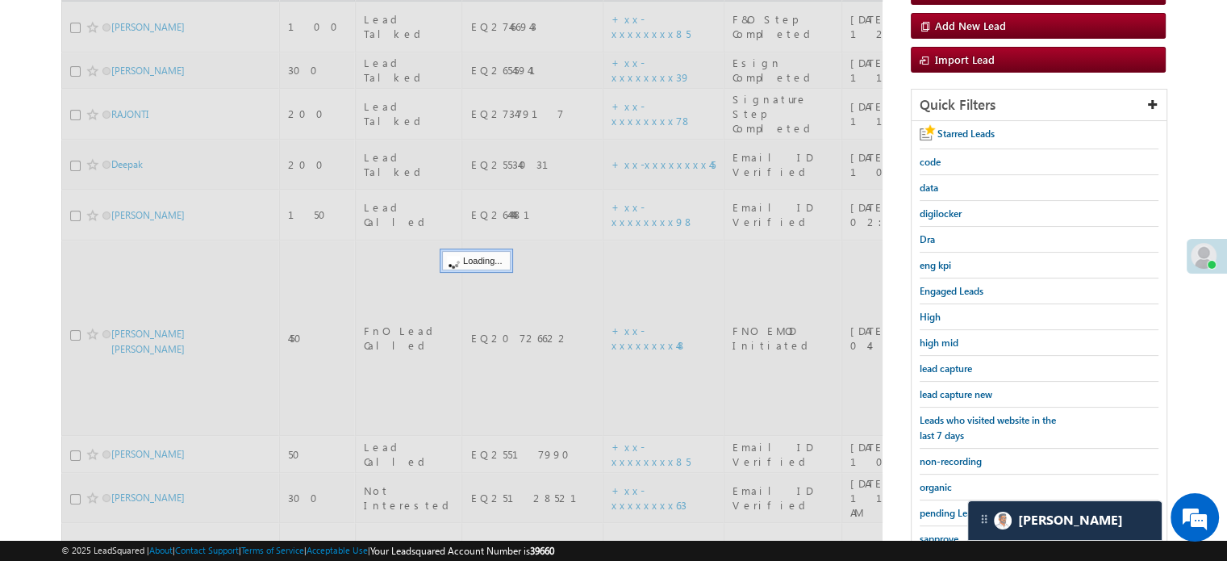
scroll to position [185, 0]
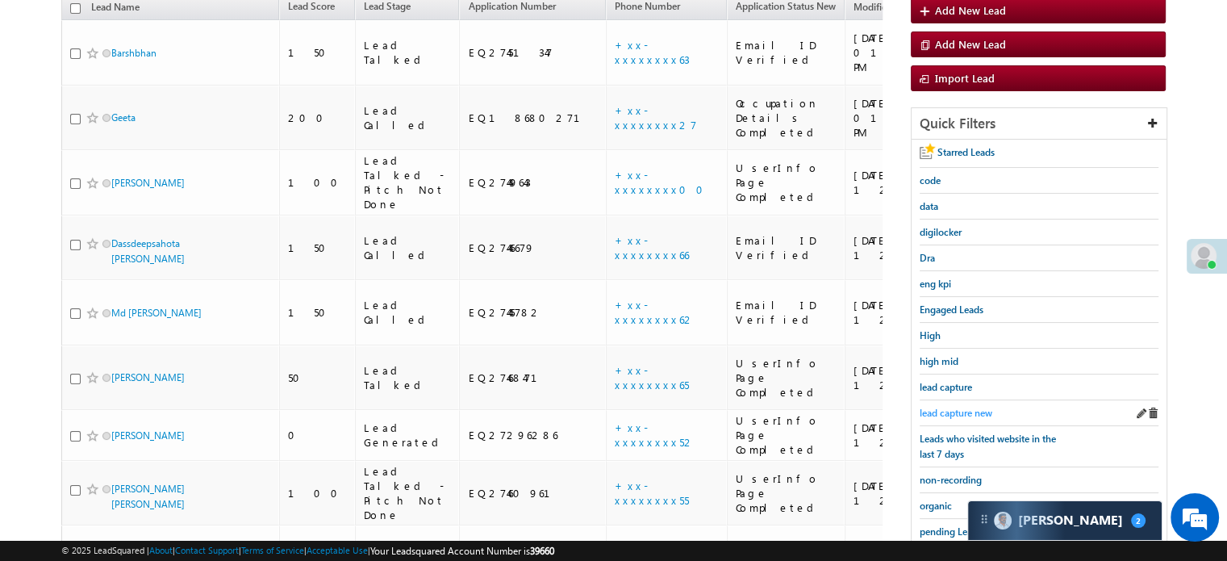
click at [942, 411] on span "lead capture new" at bounding box center [956, 413] width 73 height 12
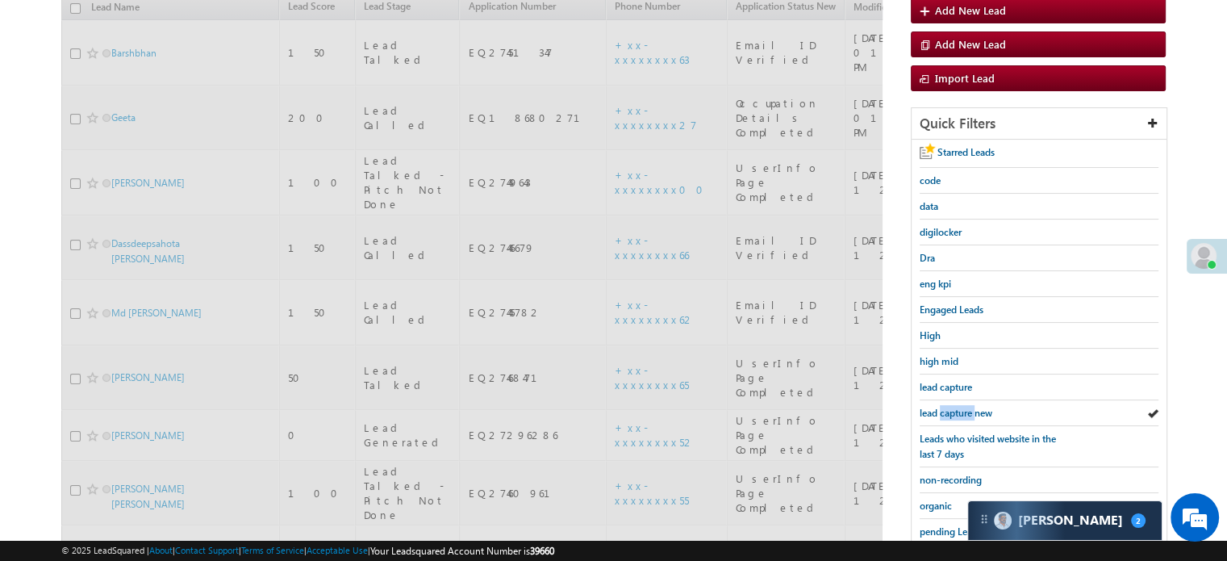
click at [942, 411] on span "lead capture new" at bounding box center [956, 413] width 73 height 12
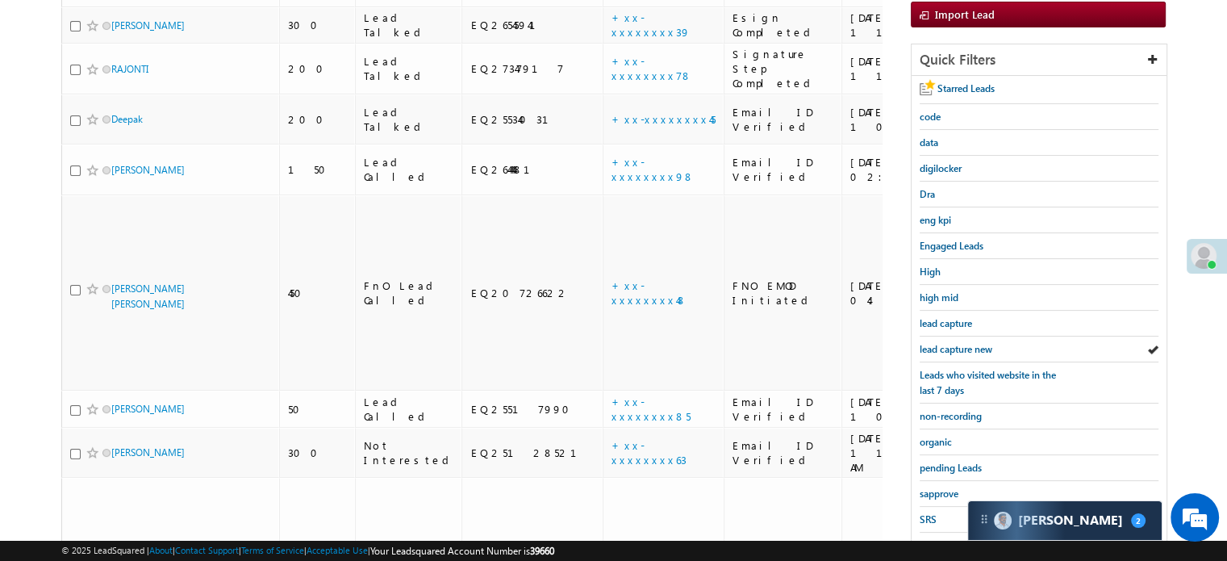
scroll to position [346, 0]
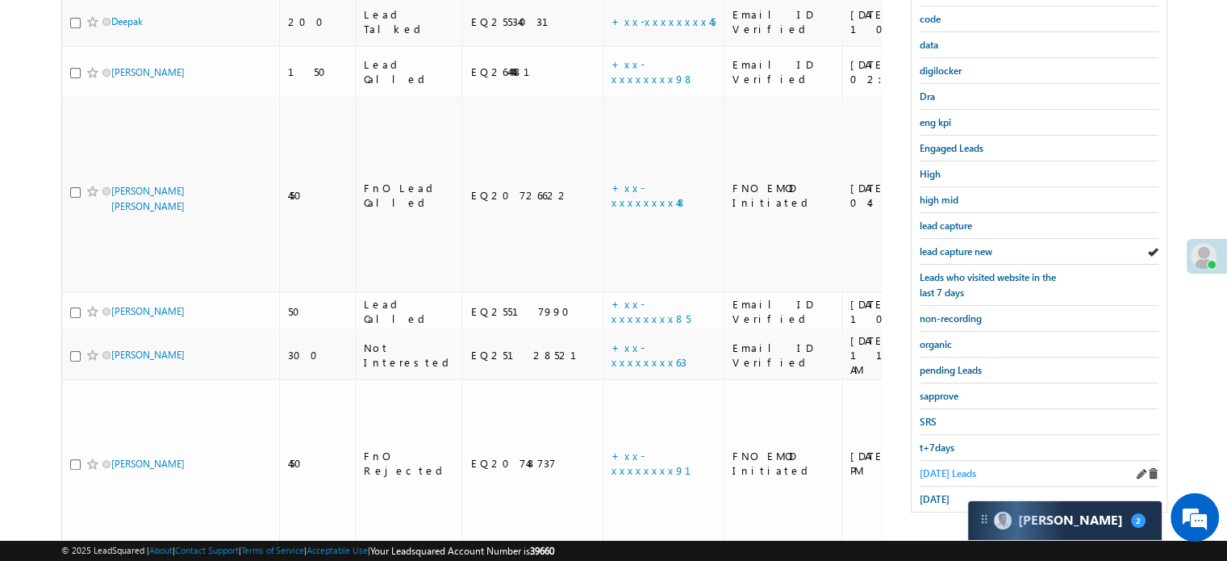
click at [935, 468] on span "Today's Leads" at bounding box center [948, 473] width 56 height 12
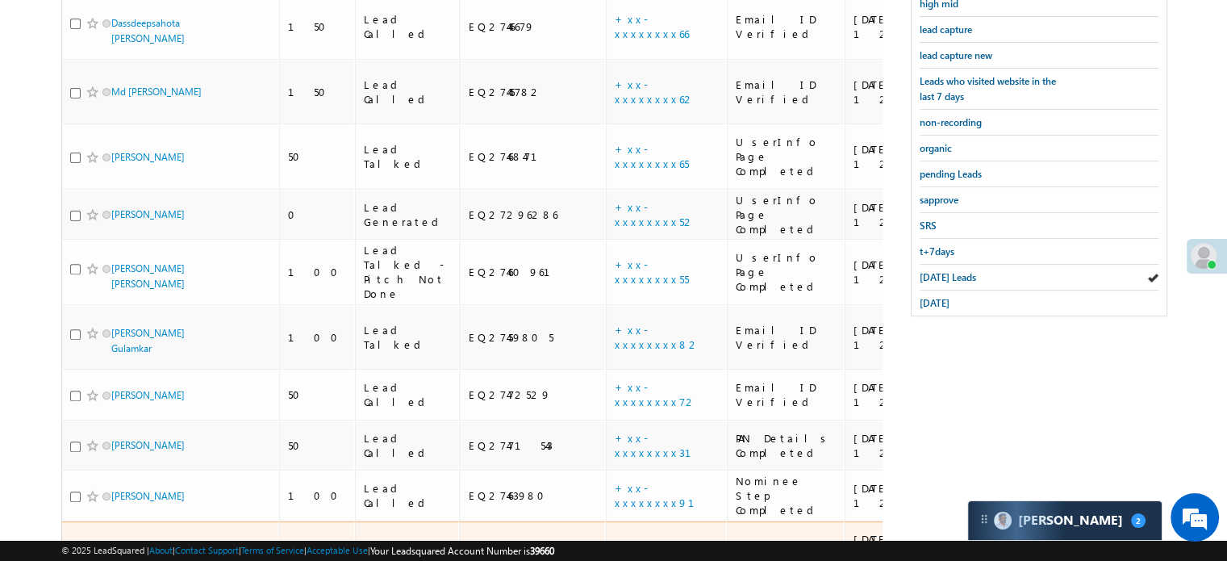
scroll to position [664, 0]
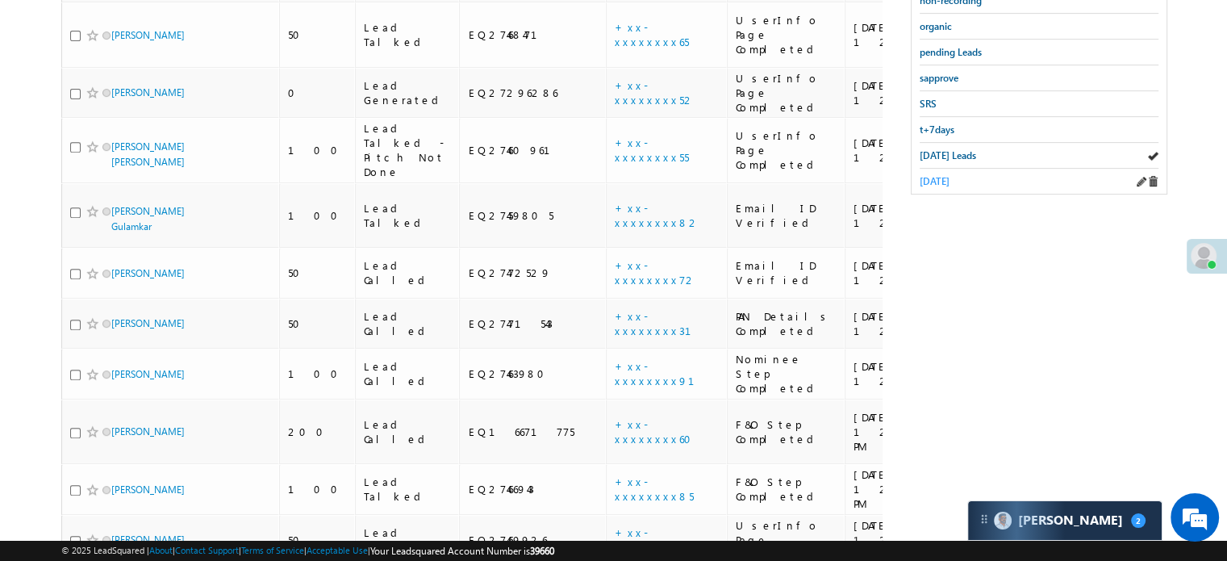
click at [946, 175] on span "yesterday" at bounding box center [935, 181] width 30 height 12
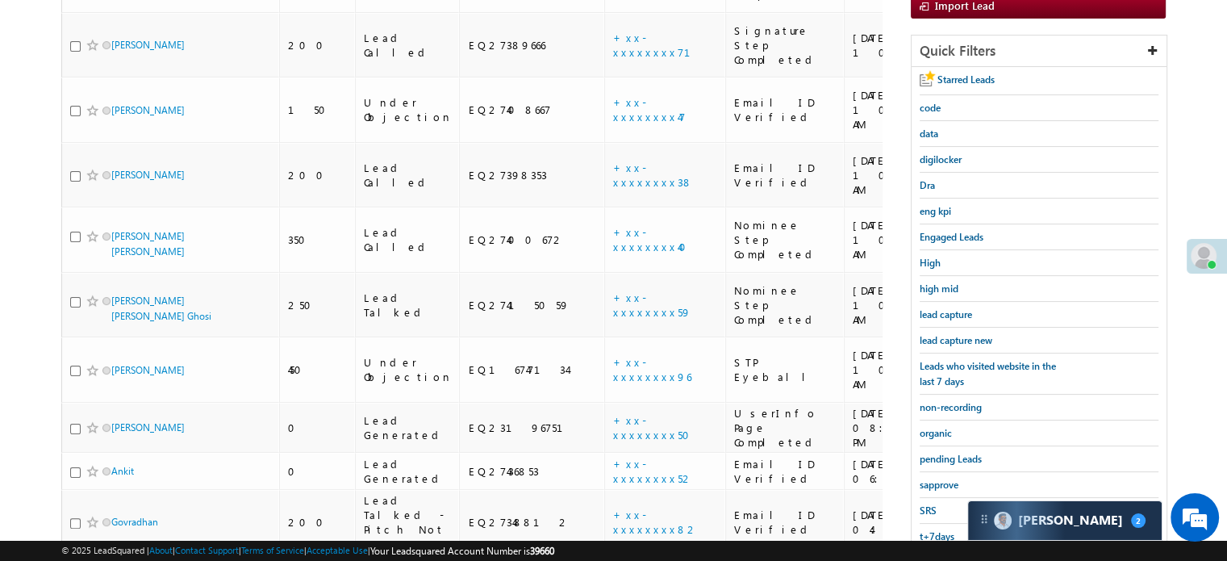
scroll to position [174, 0]
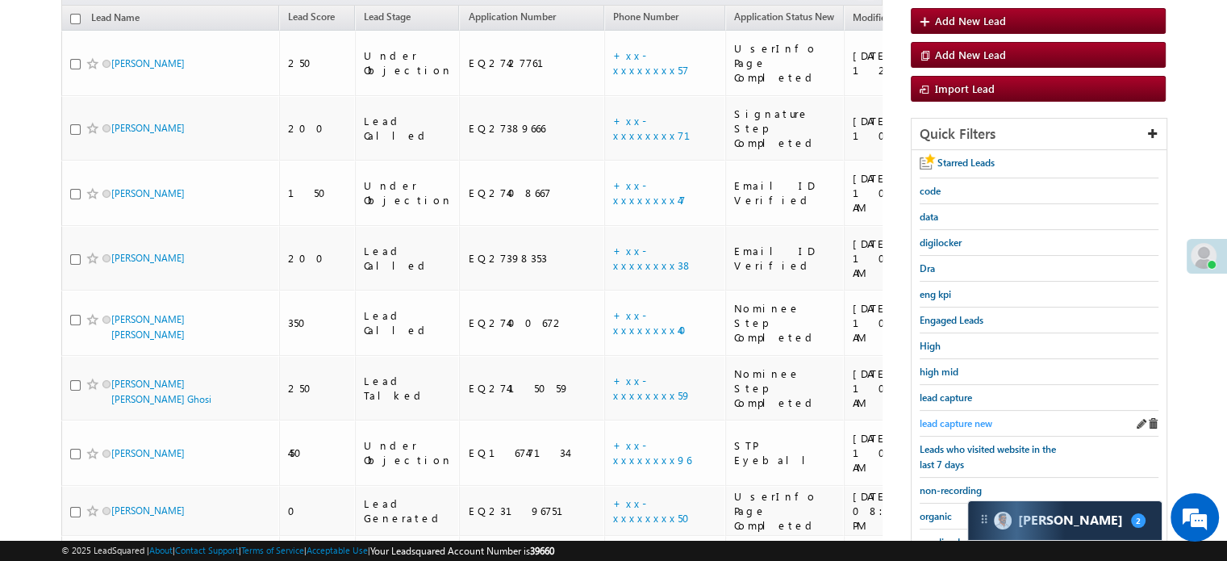
click at [952, 417] on span "lead capture new" at bounding box center [956, 423] width 73 height 12
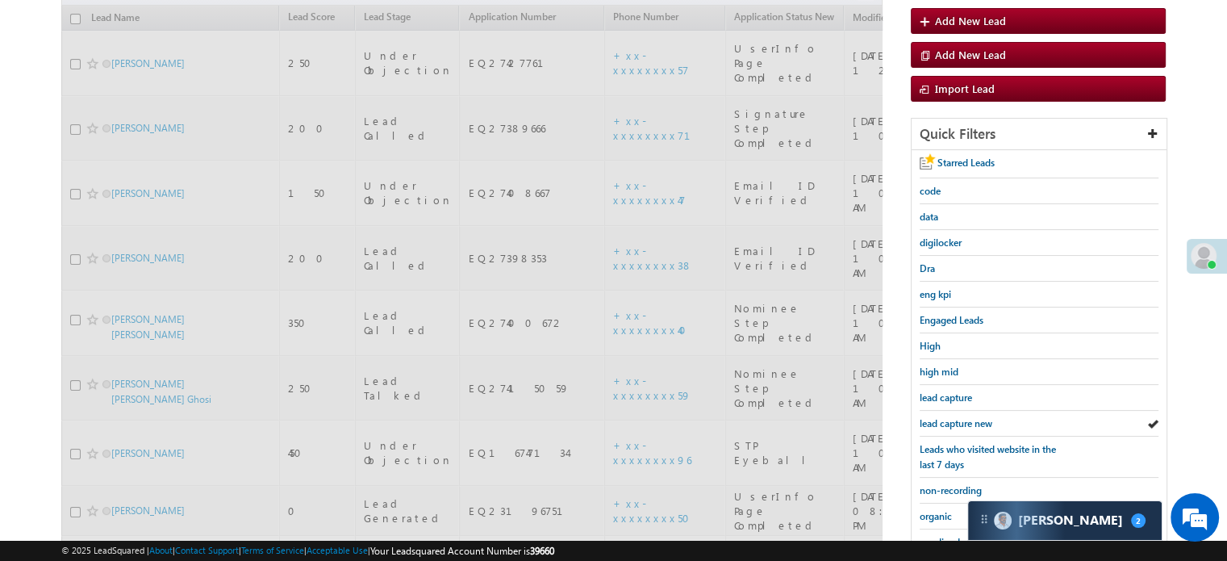
scroll to position [13, 0]
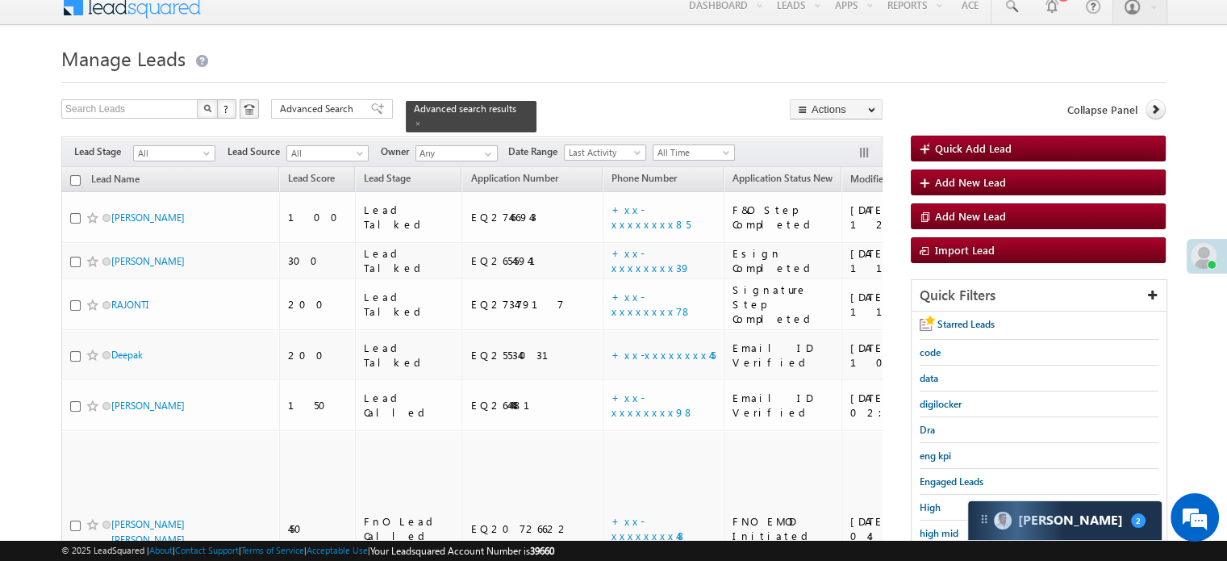
click at [952, 417] on div "Dra" at bounding box center [1039, 430] width 239 height 26
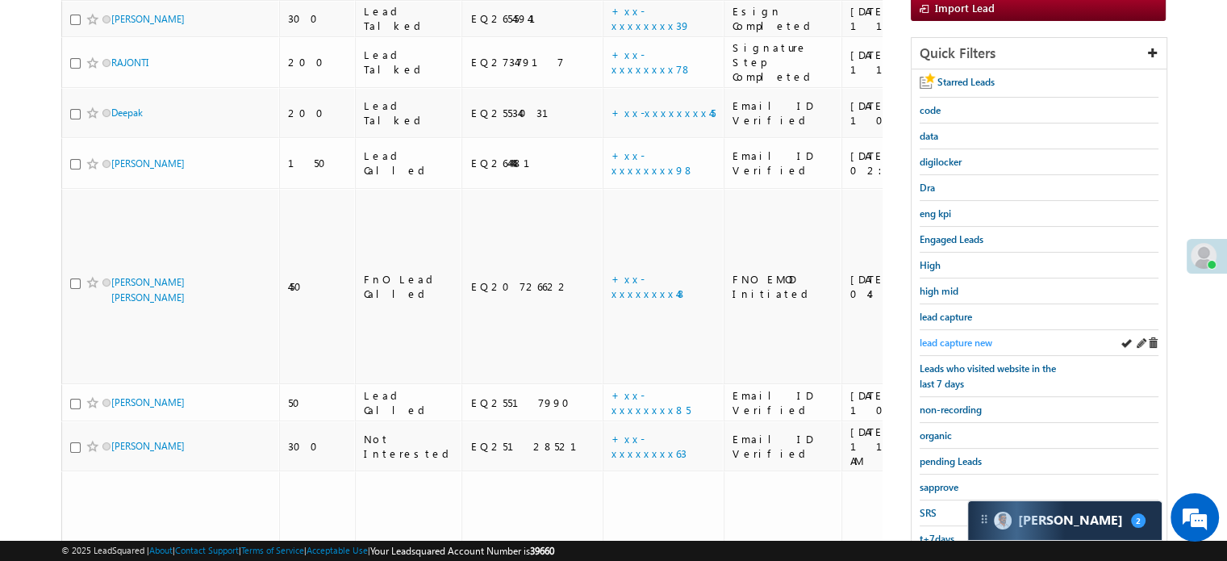
click at [958, 336] on span "lead capture new" at bounding box center [956, 342] width 73 height 12
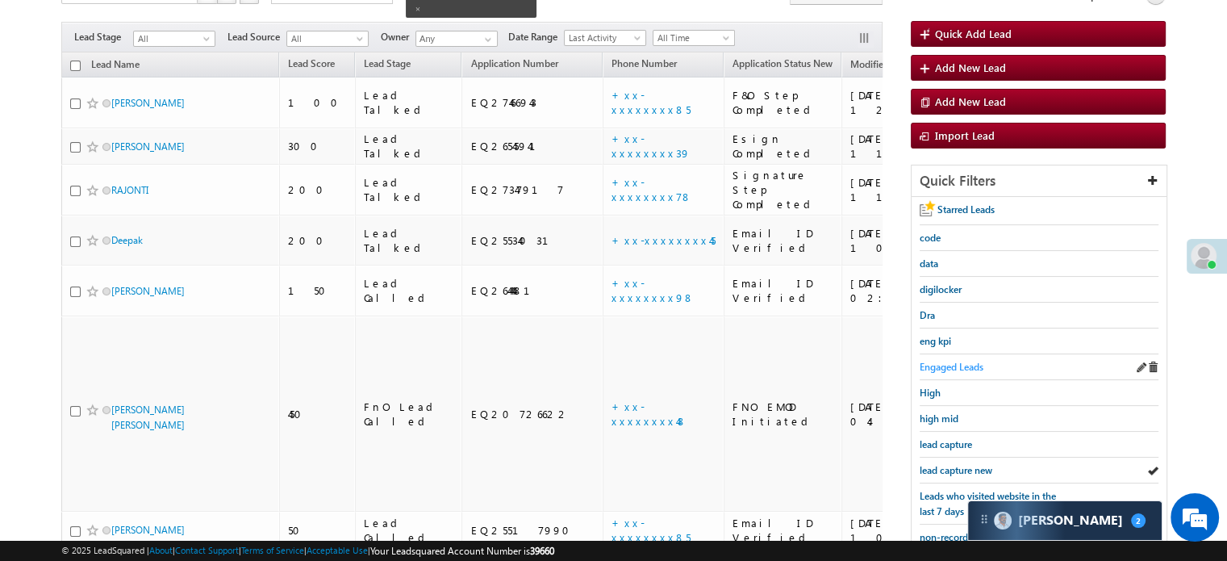
scroll to position [174, 0]
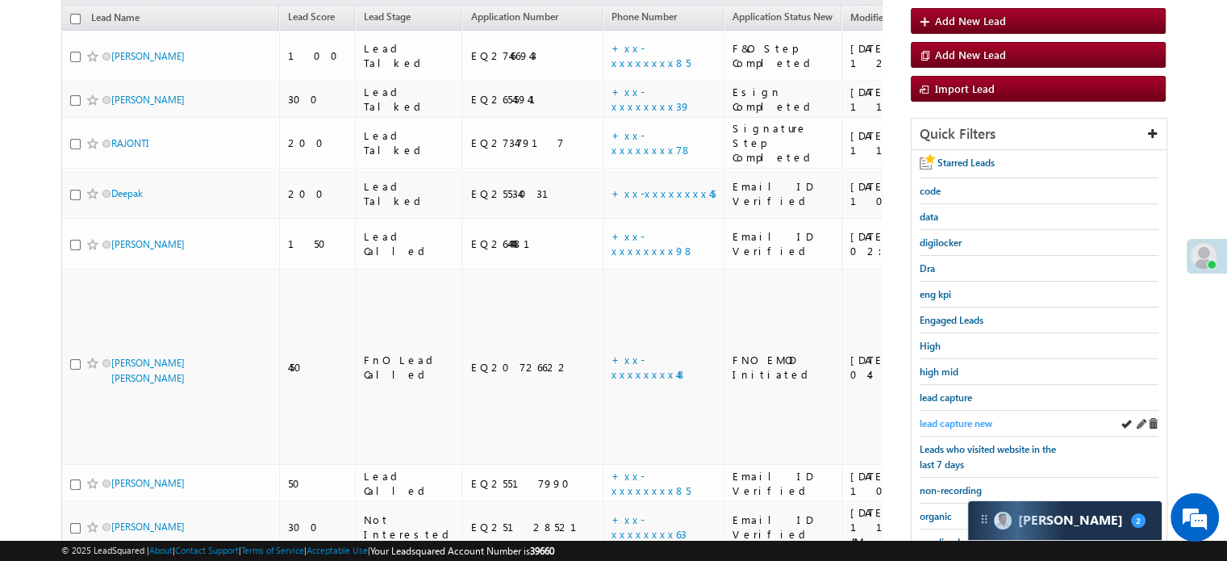
click at [966, 417] on span "lead capture new" at bounding box center [956, 423] width 73 height 12
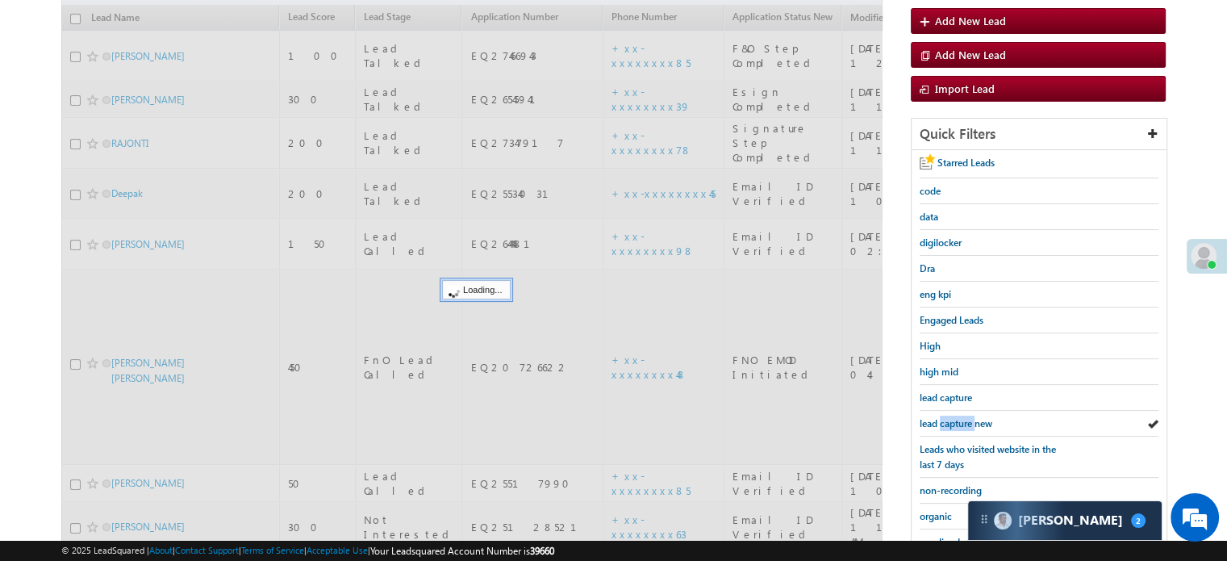
click at [966, 417] on span "lead capture new" at bounding box center [956, 423] width 73 height 12
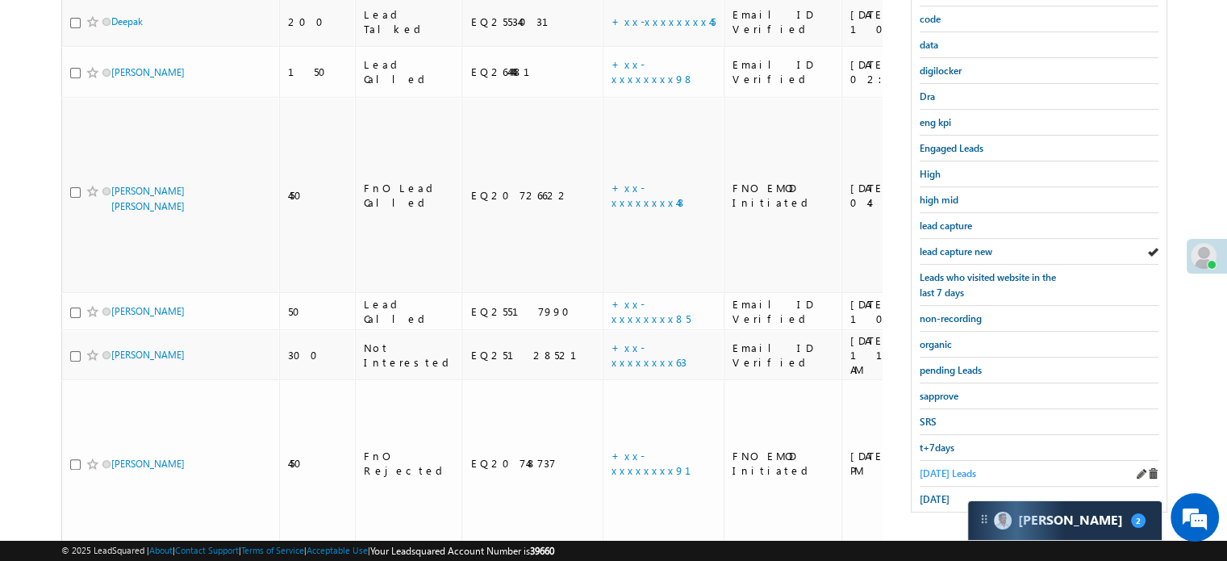
click at [948, 467] on span "Today's Leads" at bounding box center [948, 473] width 56 height 12
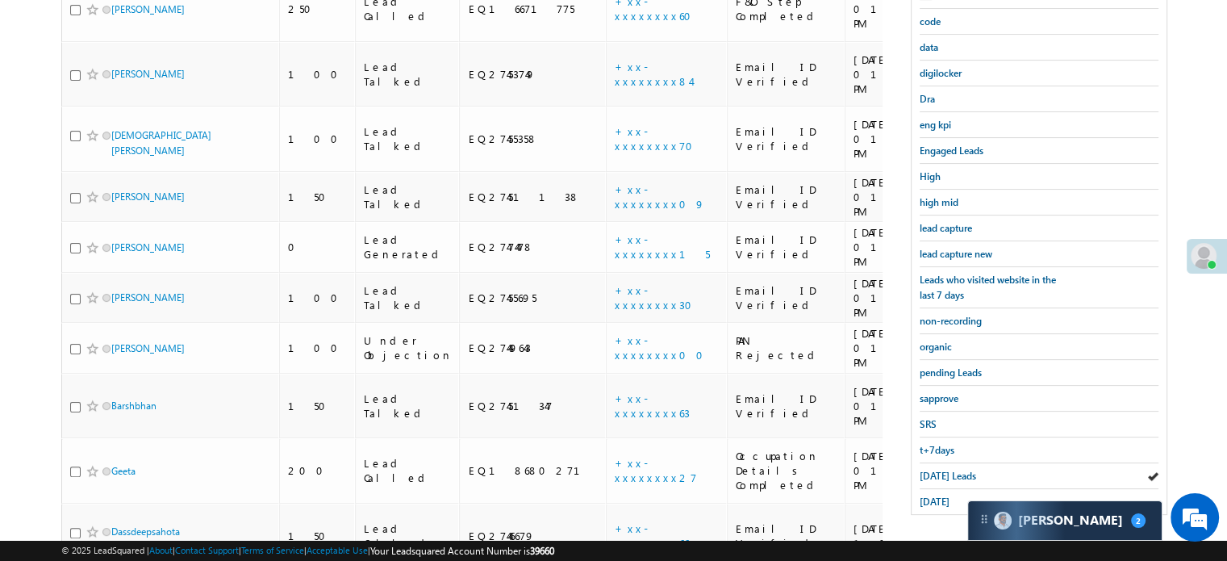
scroll to position [346, 0]
click at [938, 245] on span "lead capture new" at bounding box center [956, 251] width 73 height 12
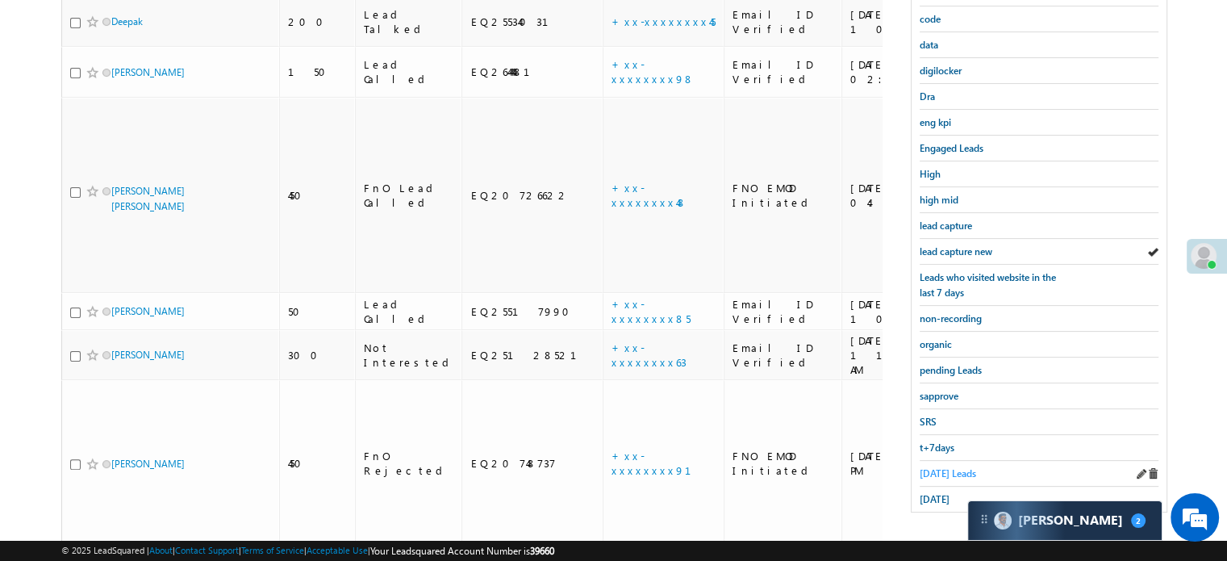
click at [932, 470] on span "Today's Leads" at bounding box center [948, 473] width 56 height 12
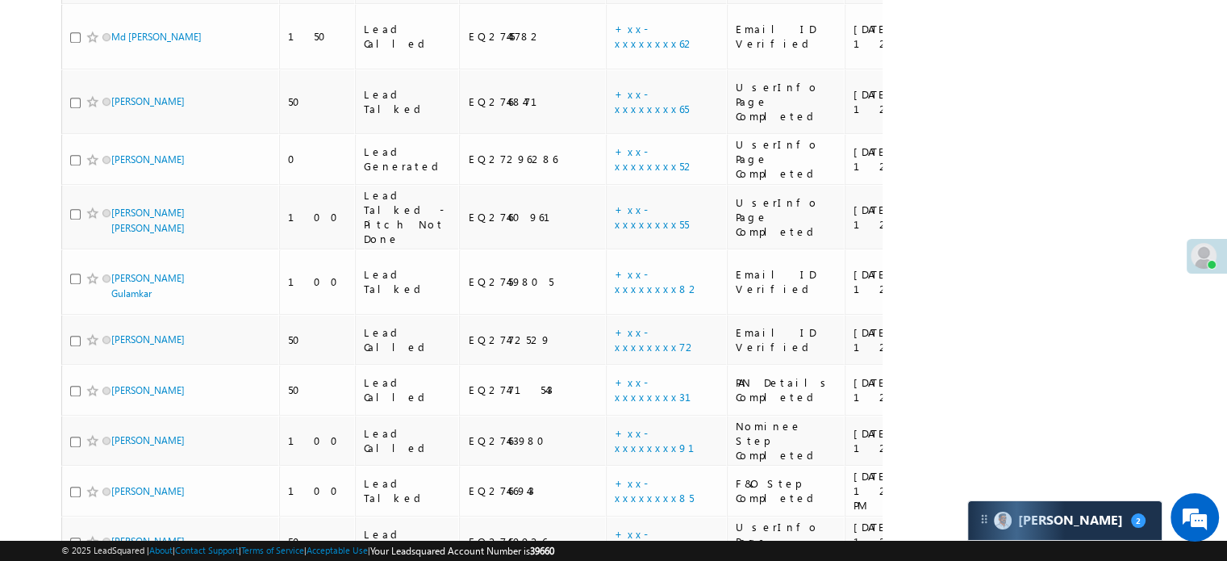
scroll to position [1028, 0]
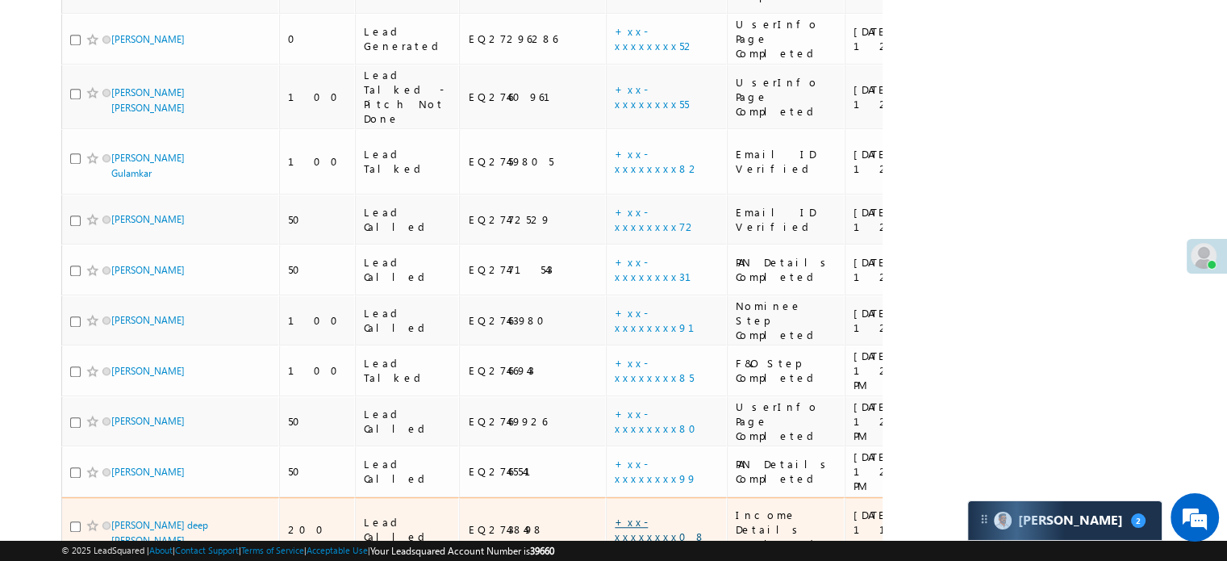
click at [615, 515] on link "+xx-xxxxxxxx08" at bounding box center [660, 529] width 91 height 28
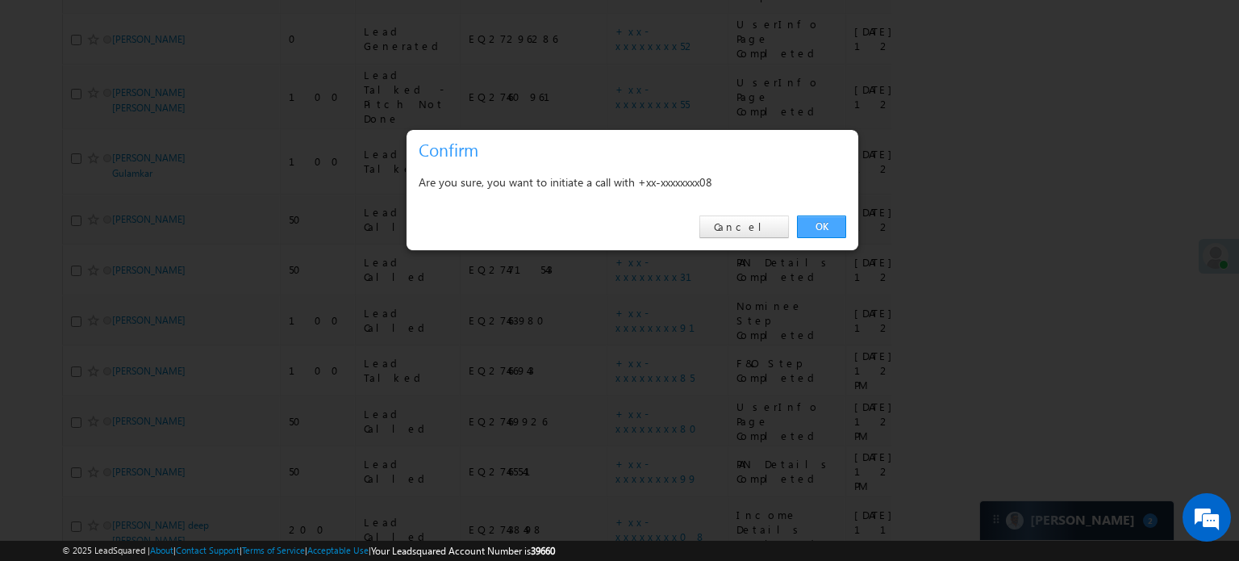
click at [816, 225] on link "OK" at bounding box center [821, 226] width 49 height 23
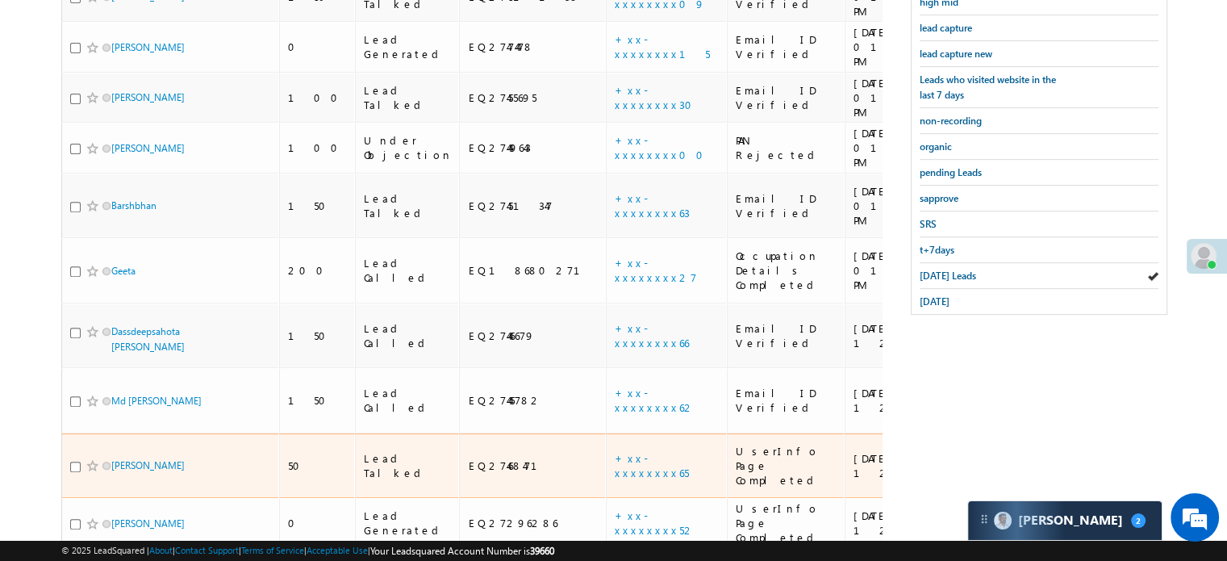
scroll to position [265, 0]
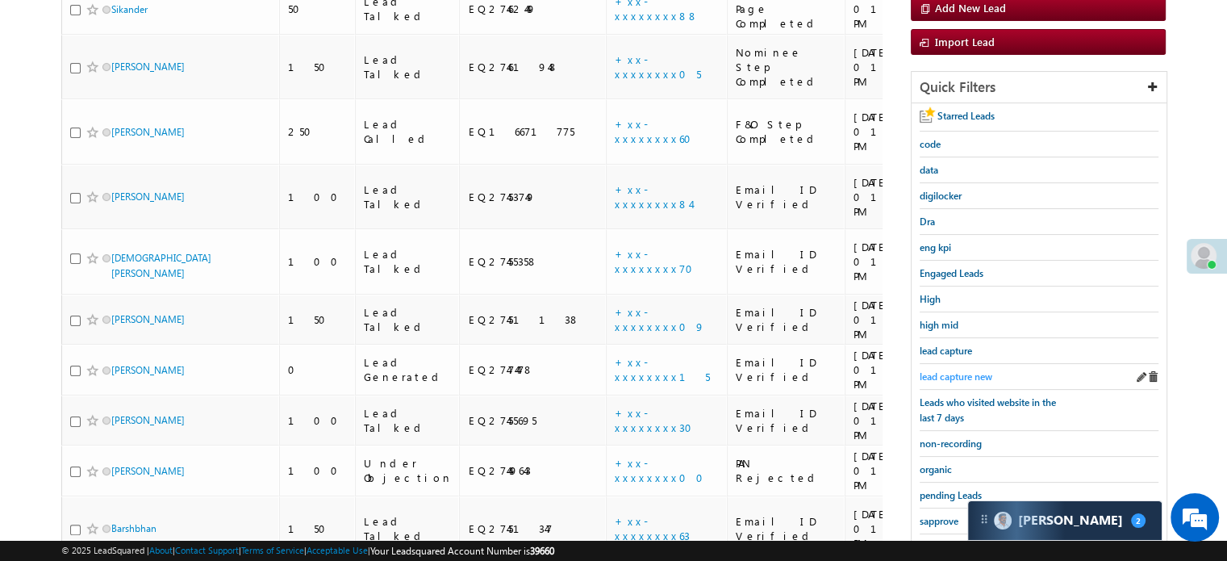
click at [962, 373] on span "lead capture new" at bounding box center [956, 376] width 73 height 12
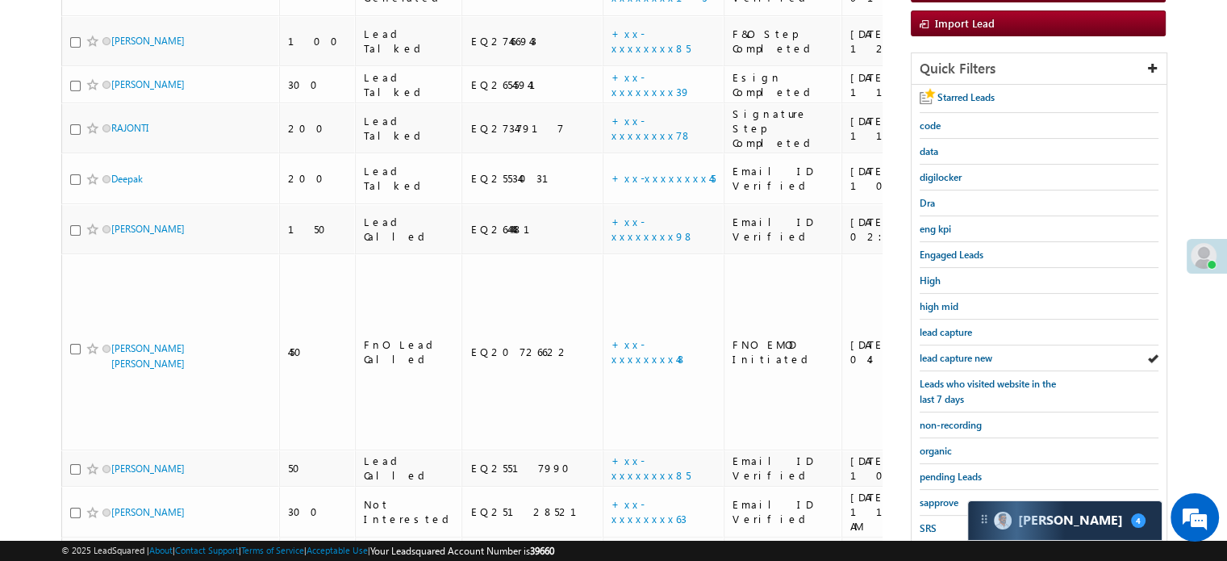
scroll to position [242, 0]
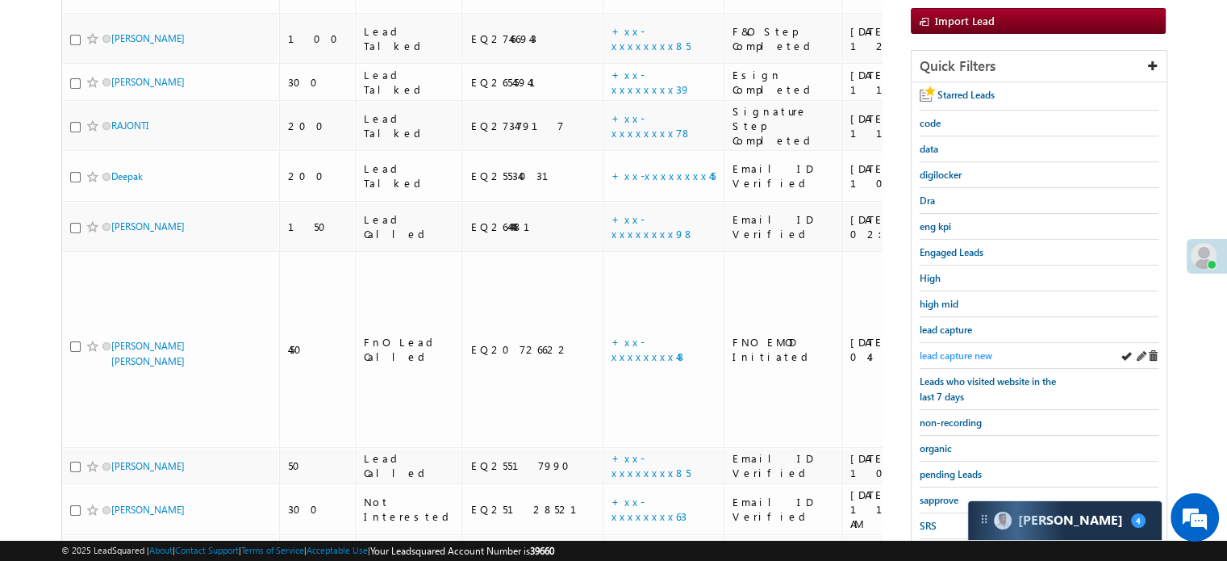
click at [979, 354] on span "lead capture new" at bounding box center [956, 355] width 73 height 12
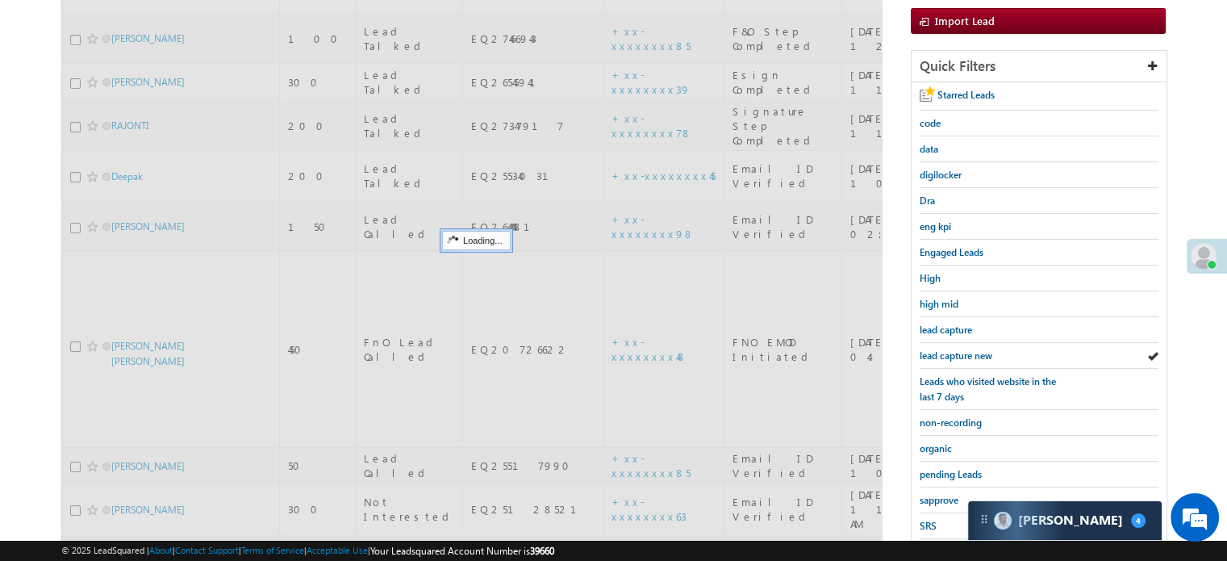
click at [979, 354] on span "lead capture new" at bounding box center [956, 355] width 73 height 12
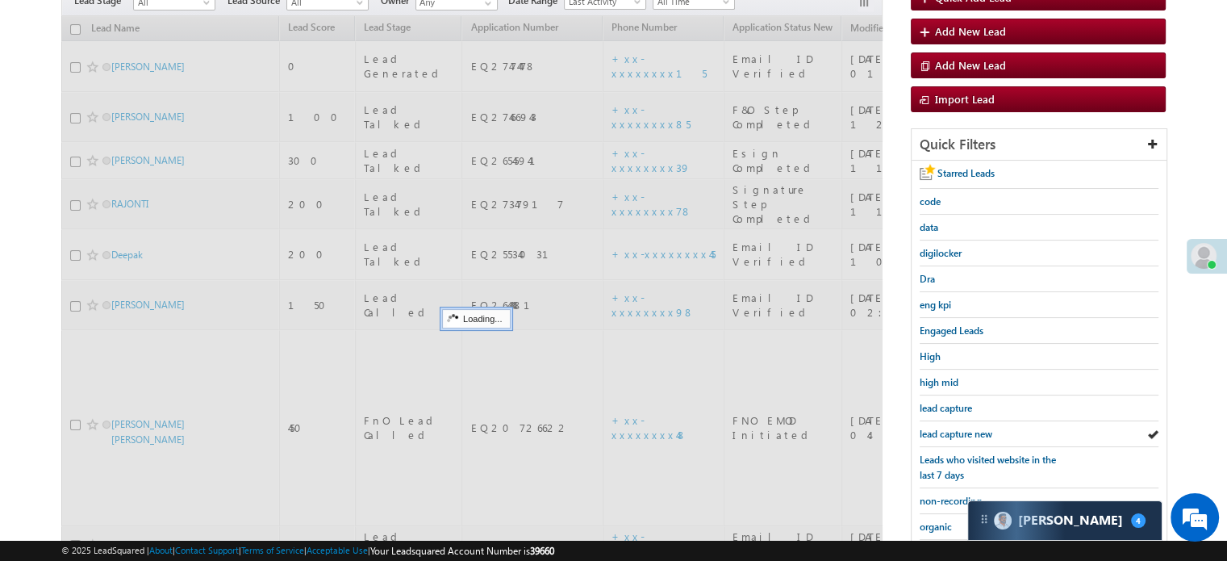
scroll to position [81, 0]
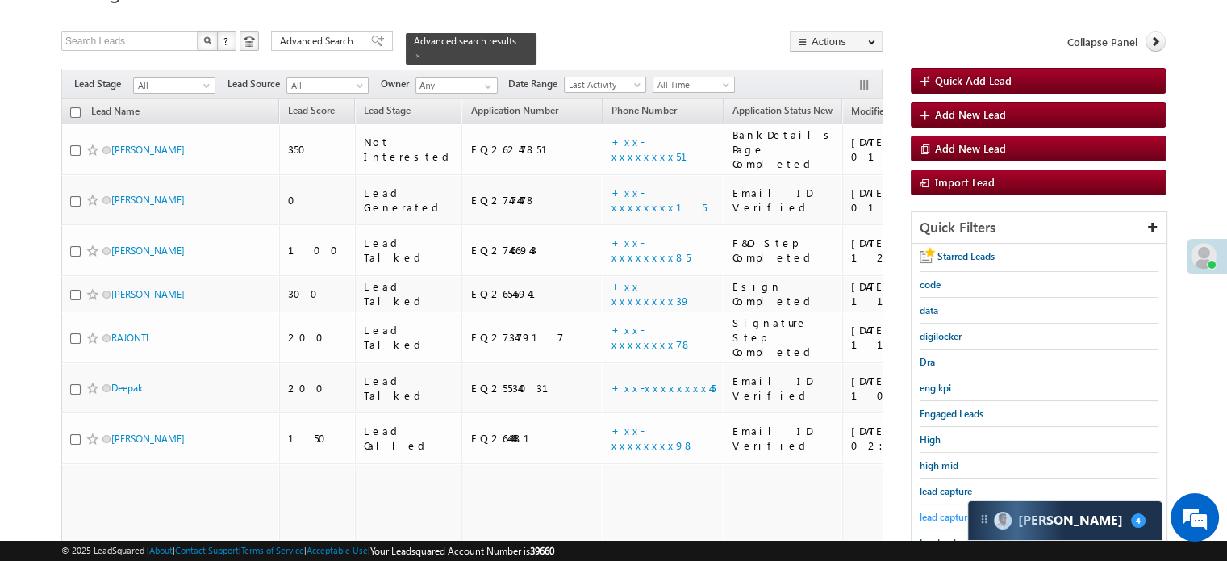
click at [936, 512] on span "lead capture new" at bounding box center [956, 517] width 73 height 12
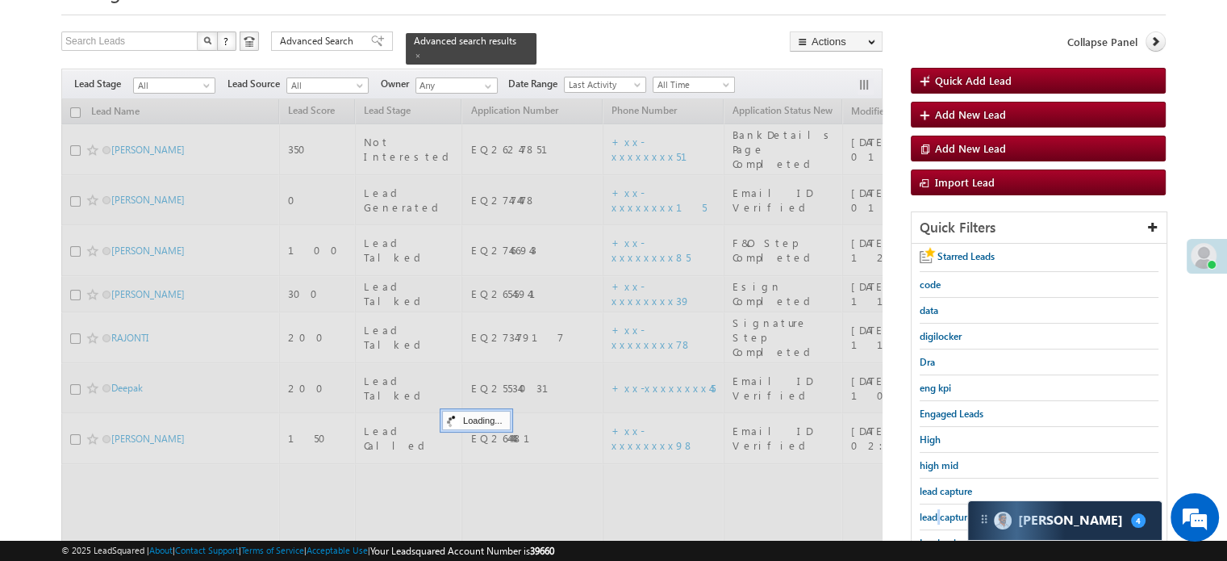
click at [936, 512] on span "lead capture new" at bounding box center [956, 517] width 73 height 12
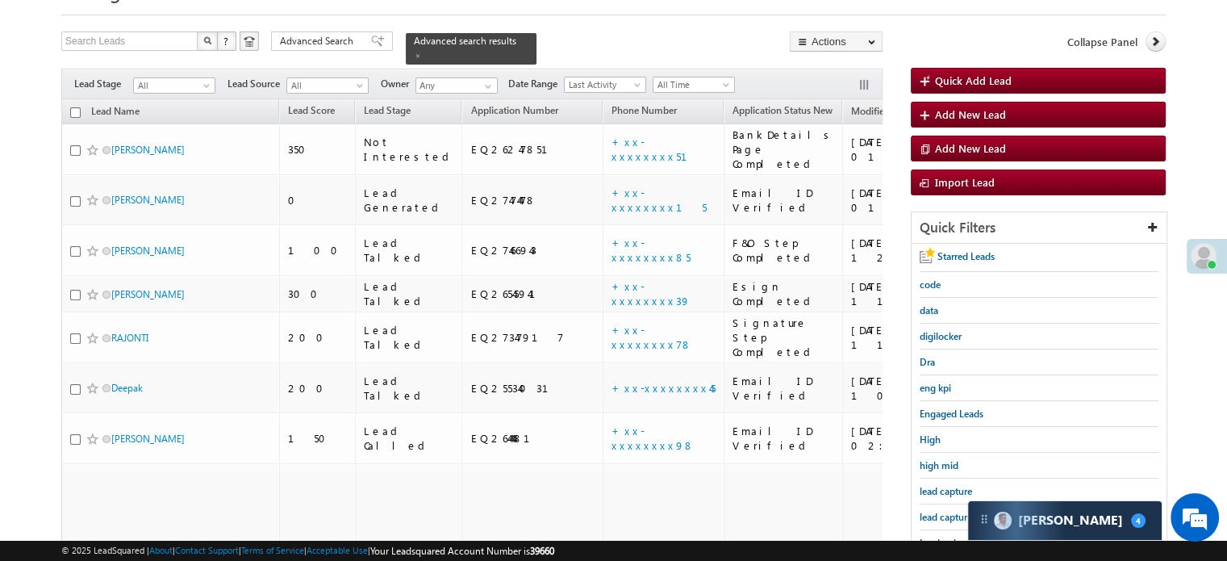
click at [936, 512] on span "lead capture new" at bounding box center [956, 517] width 73 height 12
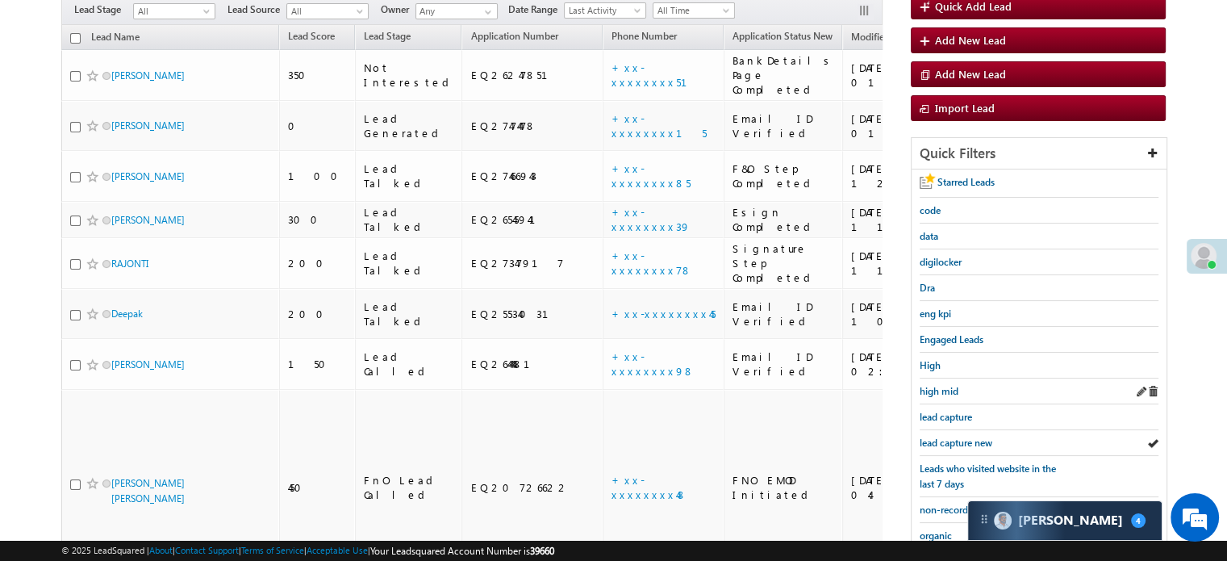
scroll to position [242, 0]
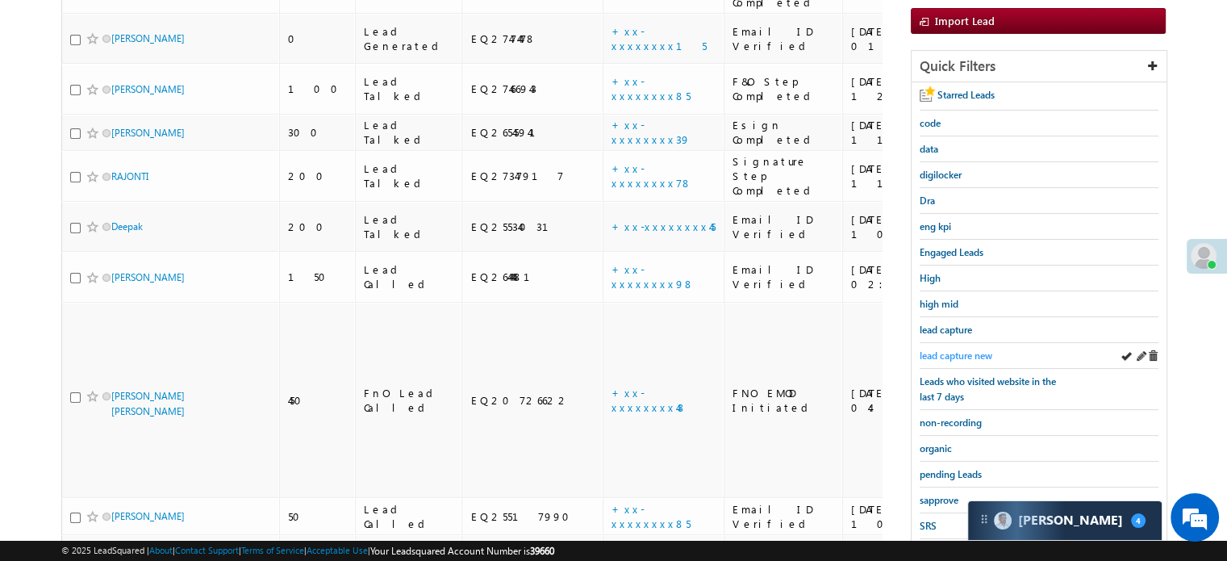
click at [966, 351] on span "lead capture new" at bounding box center [956, 355] width 73 height 12
click at [949, 349] on span "lead capture new" at bounding box center [956, 355] width 73 height 12
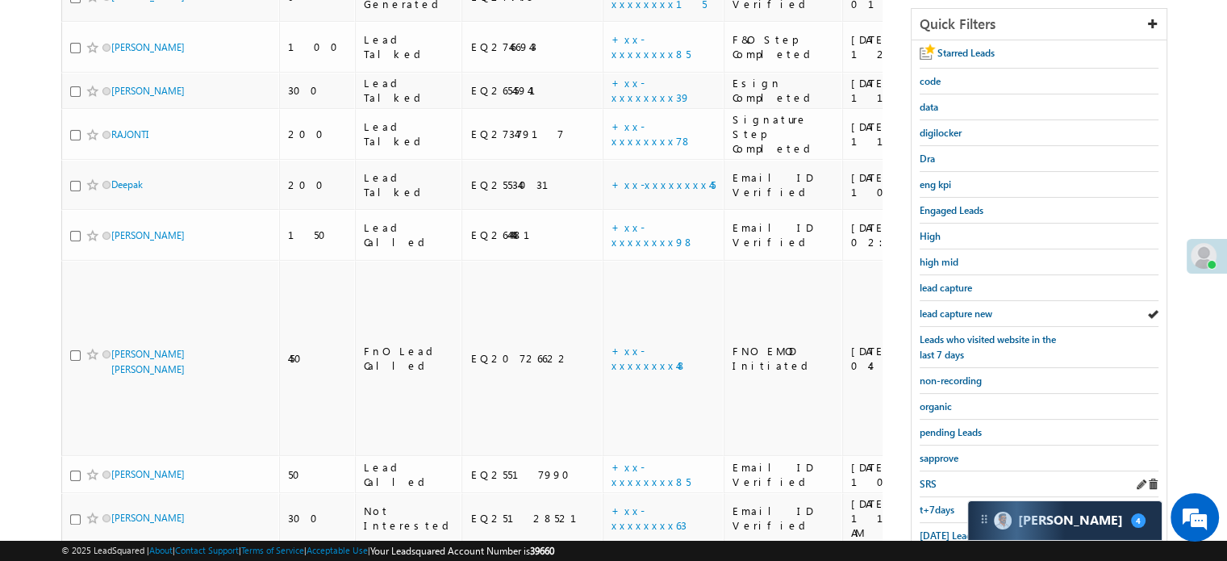
scroll to position [323, 0]
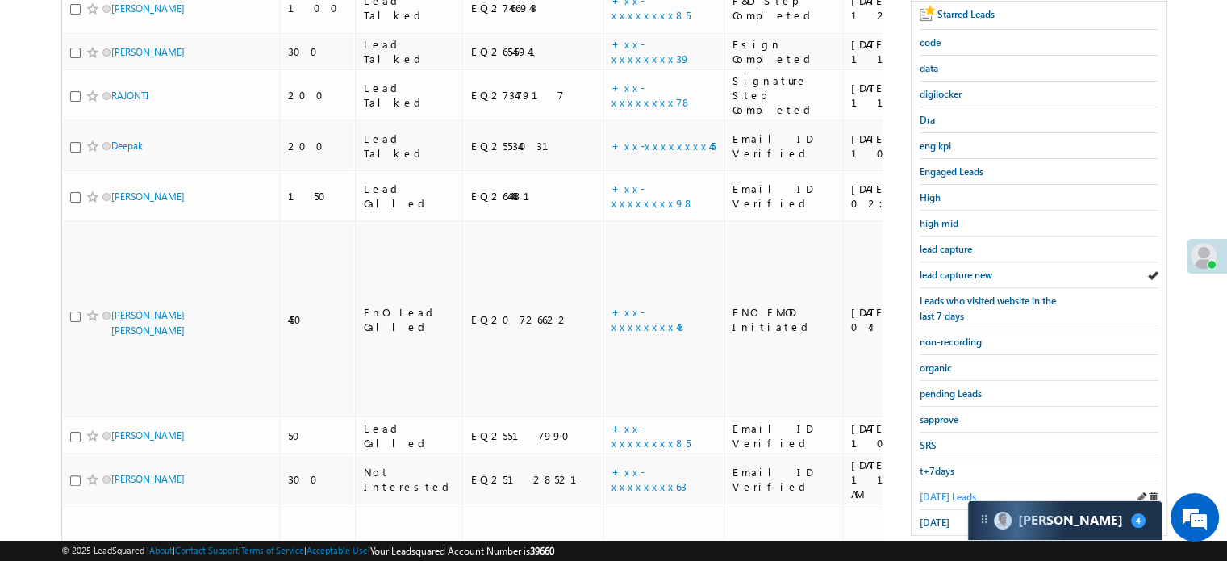
click at [936, 491] on span "Today's Leads" at bounding box center [948, 497] width 56 height 12
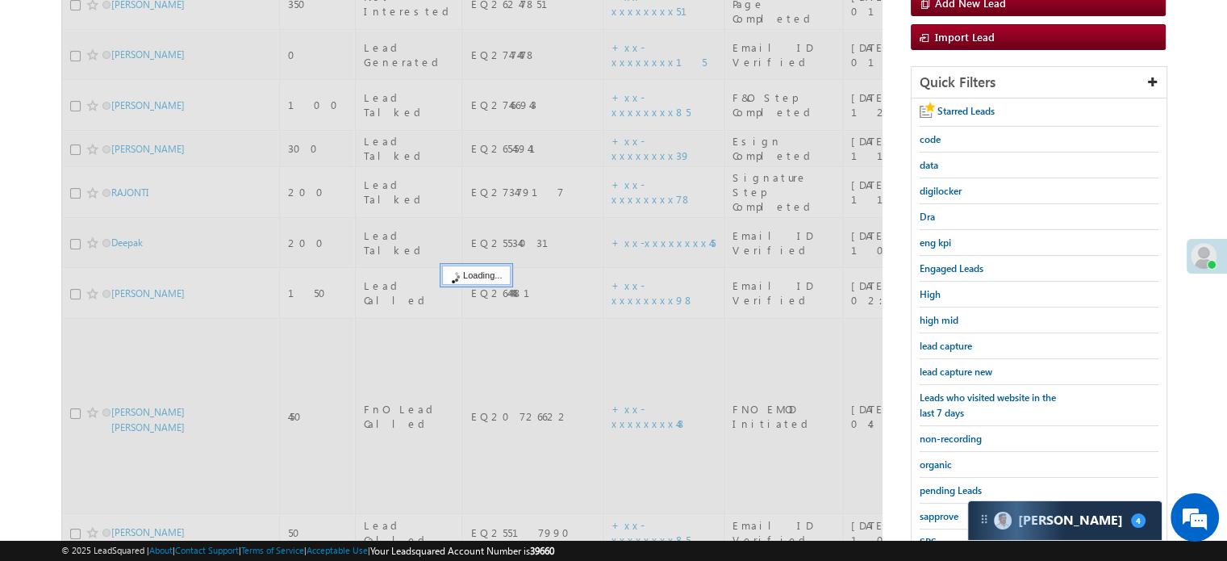
scroll to position [0, 0]
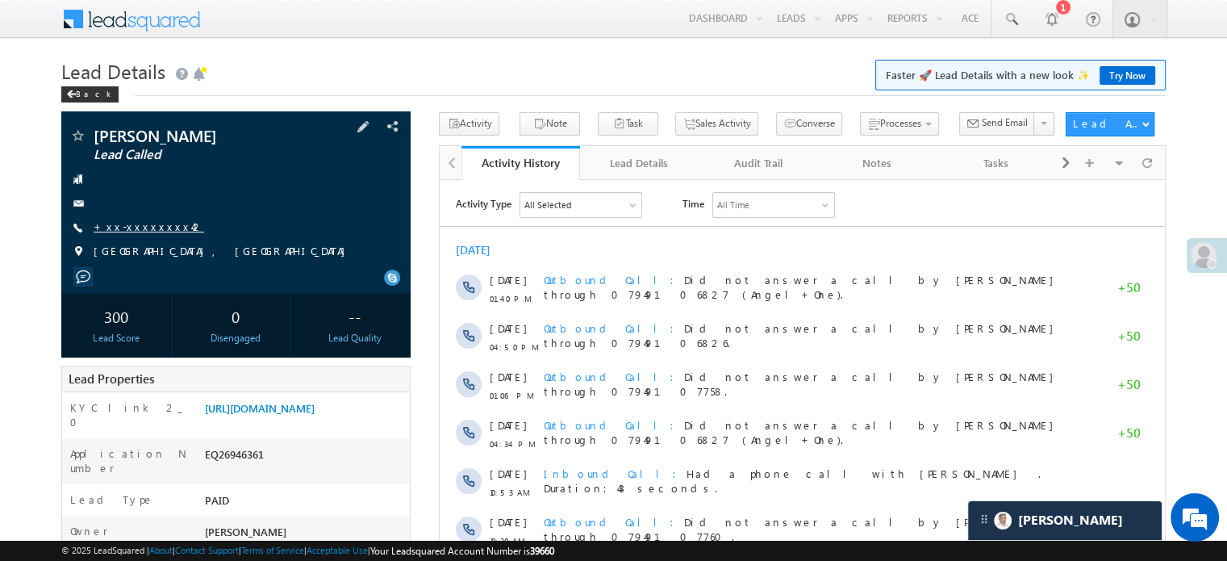
click at [137, 229] on link "+xx-xxxxxxxx42" at bounding box center [149, 226] width 111 height 14
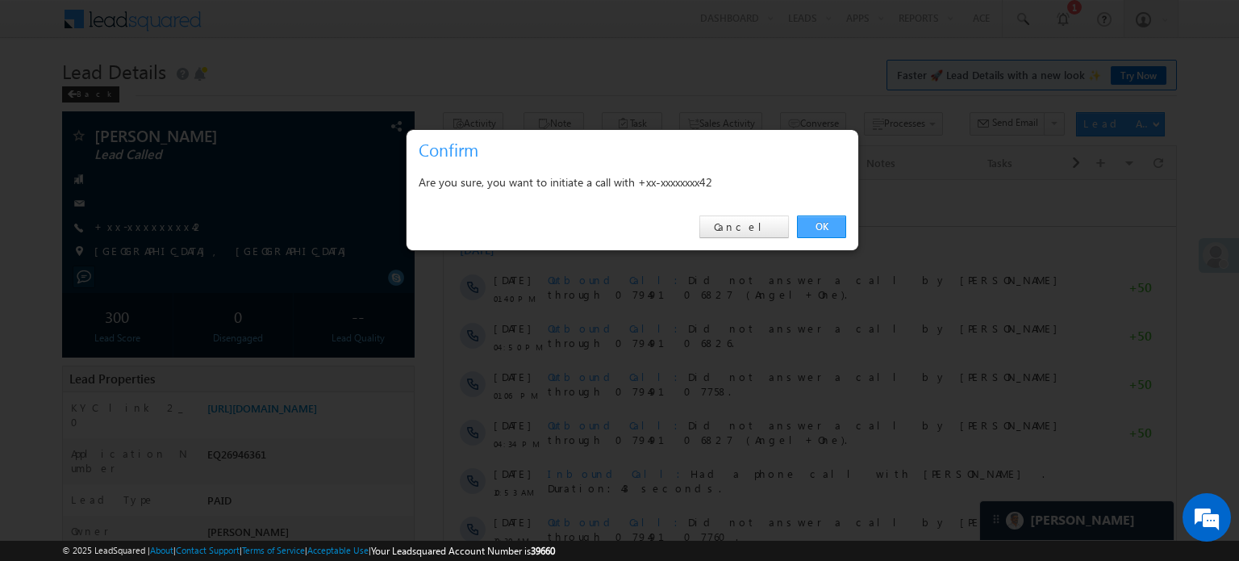
click at [801, 233] on link "OK" at bounding box center [821, 226] width 49 height 23
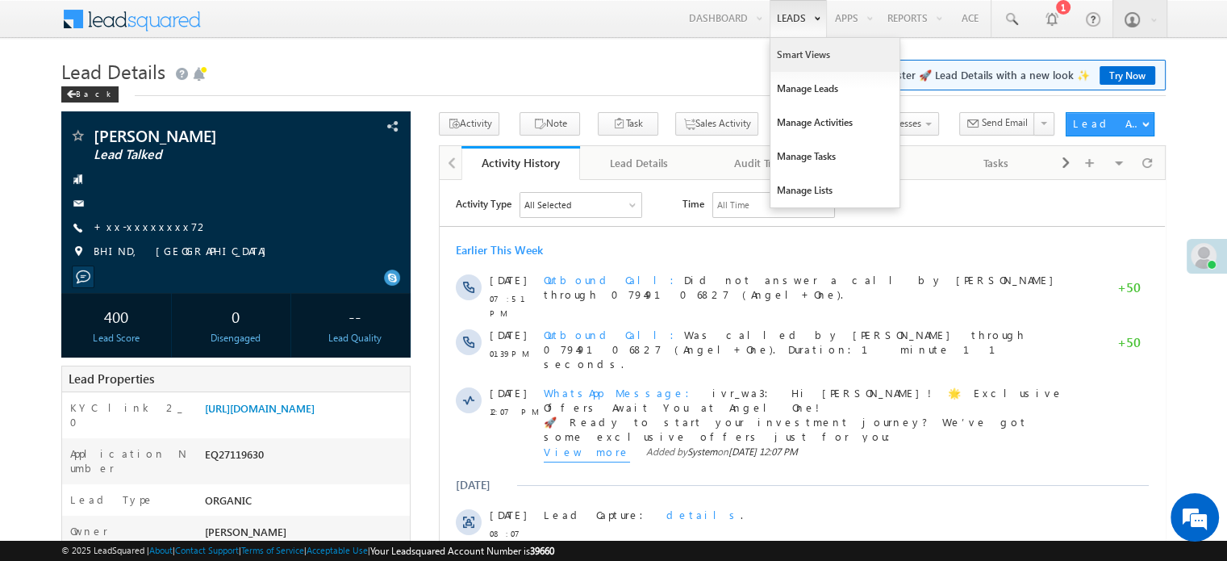
click at [791, 54] on link "Smart Views" at bounding box center [834, 55] width 129 height 34
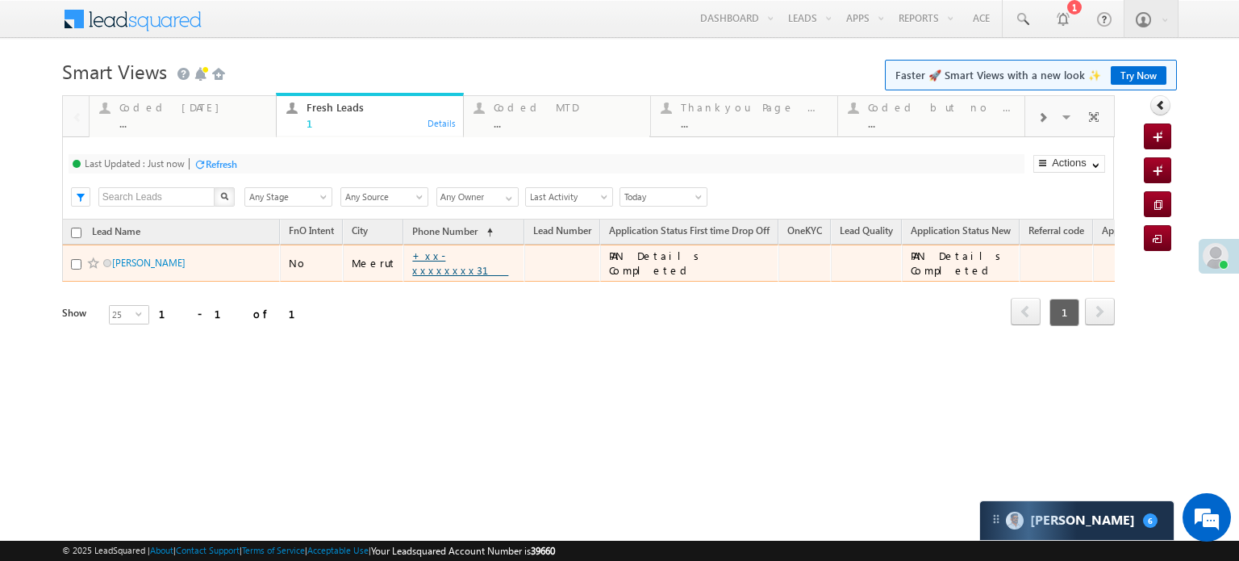
click at [429, 263] on link "+xx-xxxxxxxx31" at bounding box center [460, 262] width 96 height 28
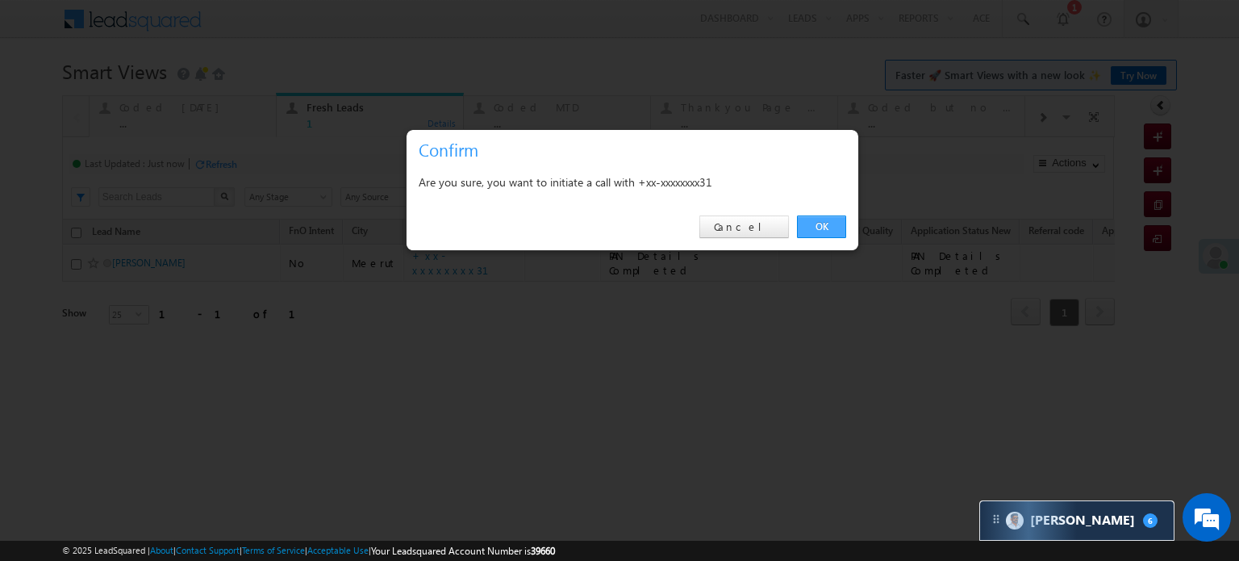
click at [825, 223] on link "OK" at bounding box center [821, 226] width 49 height 23
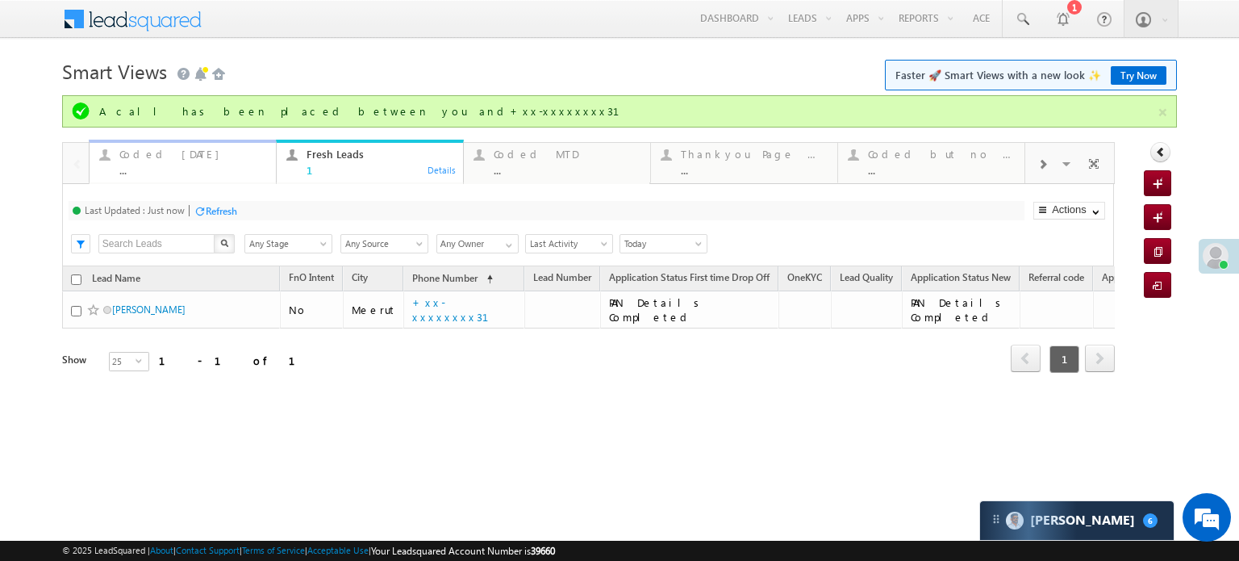
click at [178, 165] on div "..." at bounding box center [192, 170] width 147 height 12
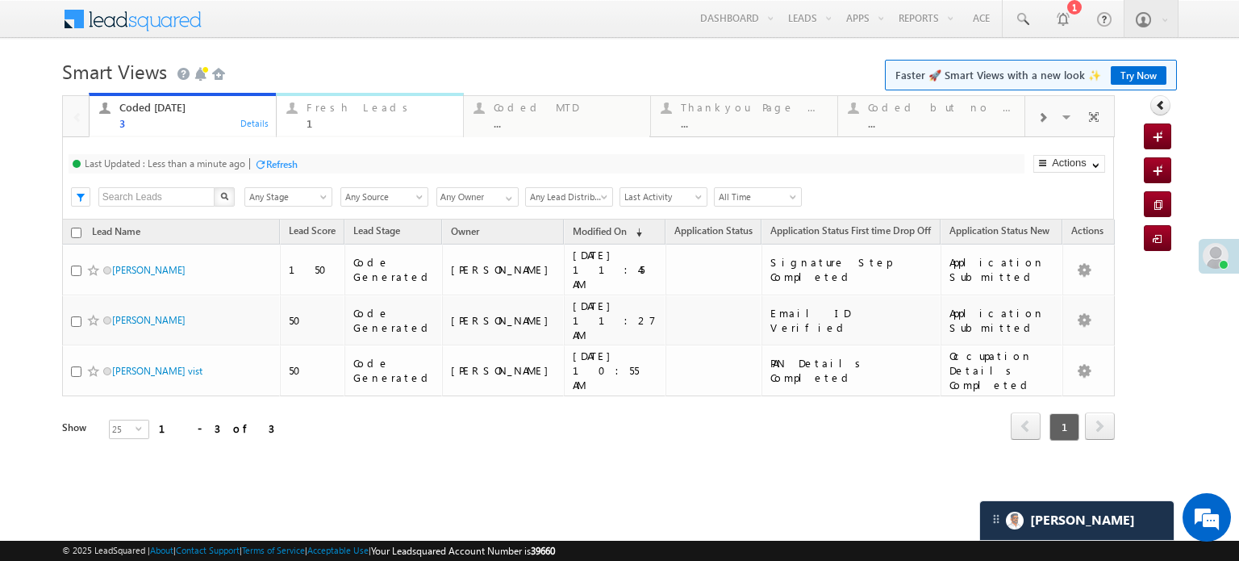
click at [339, 113] on div "Fresh Leads" at bounding box center [380, 107] width 147 height 13
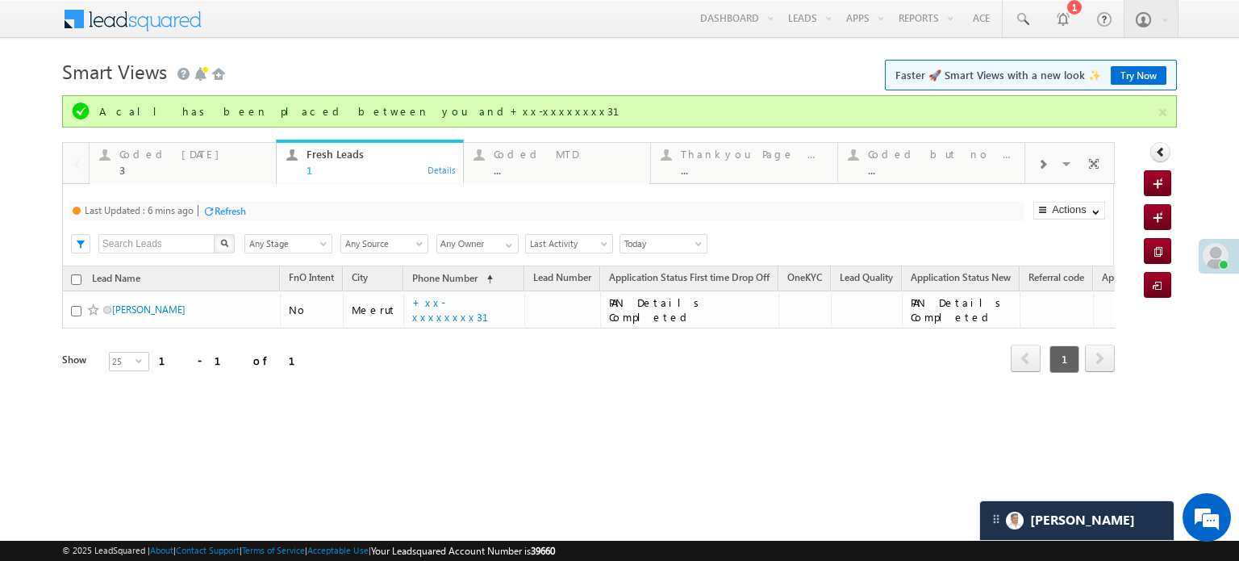
click at [241, 206] on div "Refresh" at bounding box center [230, 211] width 31 height 12
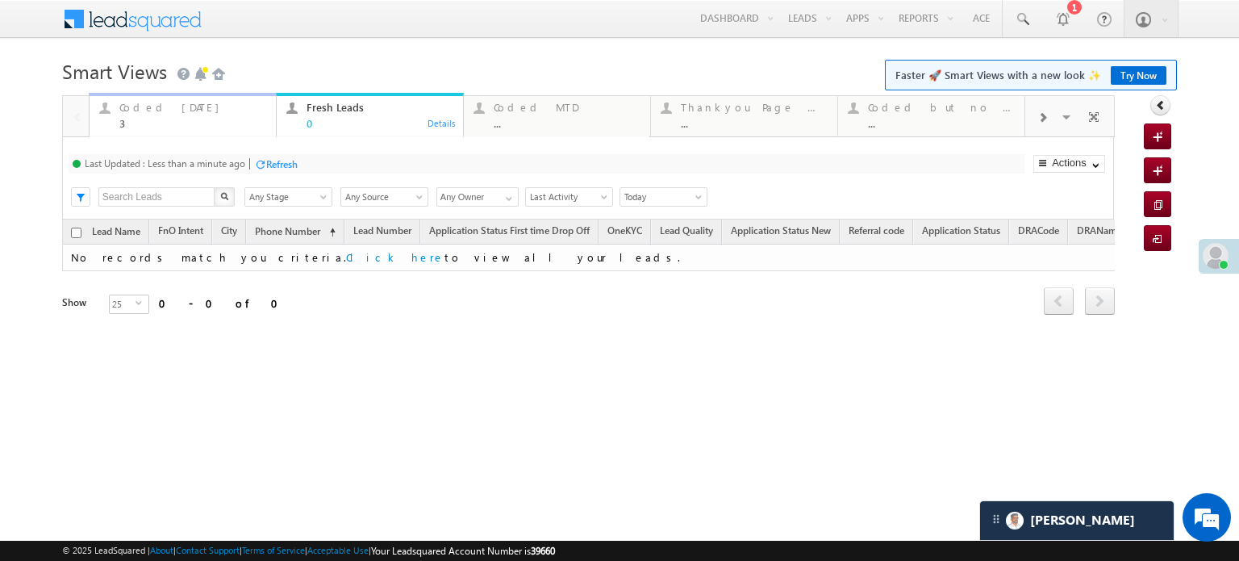
click at [156, 116] on div "Coded [DATE] 3" at bounding box center [192, 113] width 147 height 31
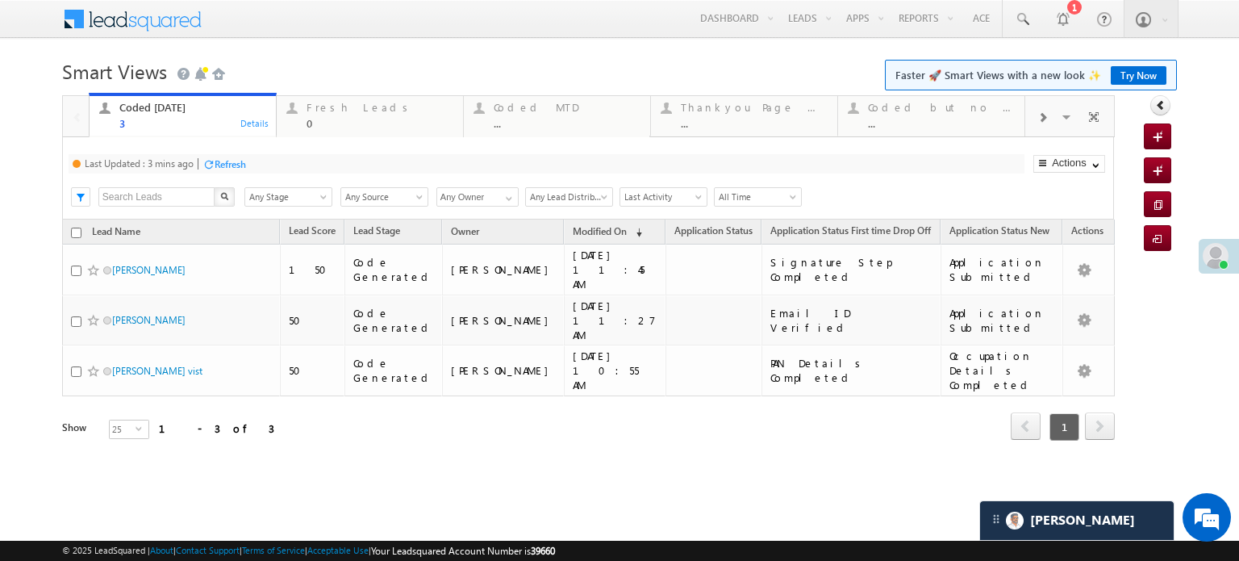
click at [241, 166] on div "Refresh" at bounding box center [230, 164] width 31 height 12
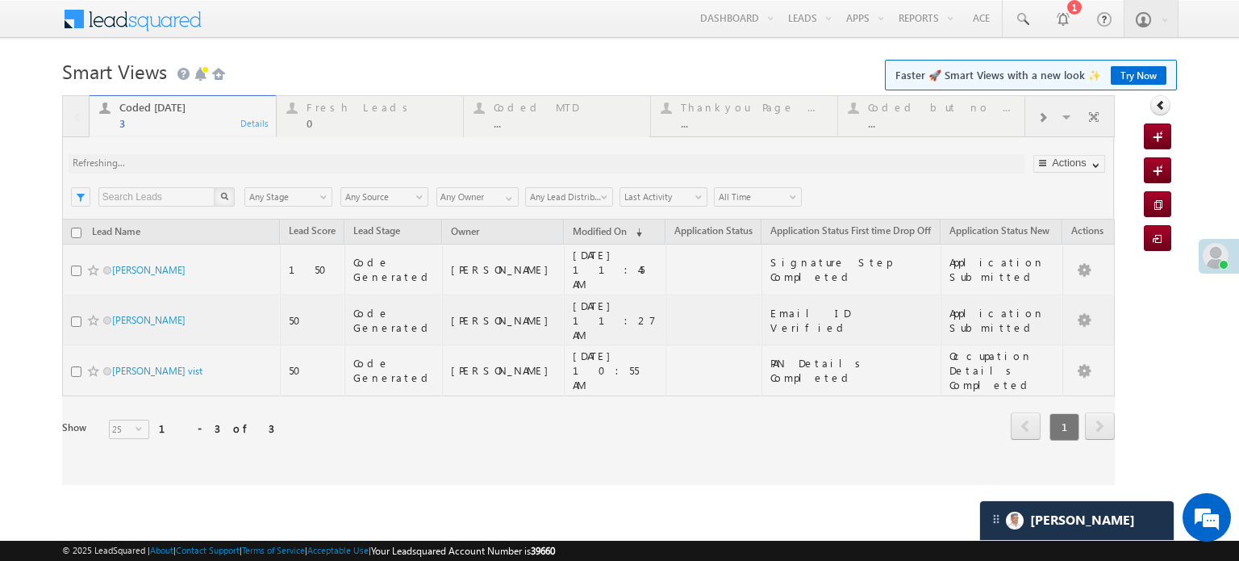
click at [241, 166] on div at bounding box center [588, 290] width 1053 height 390
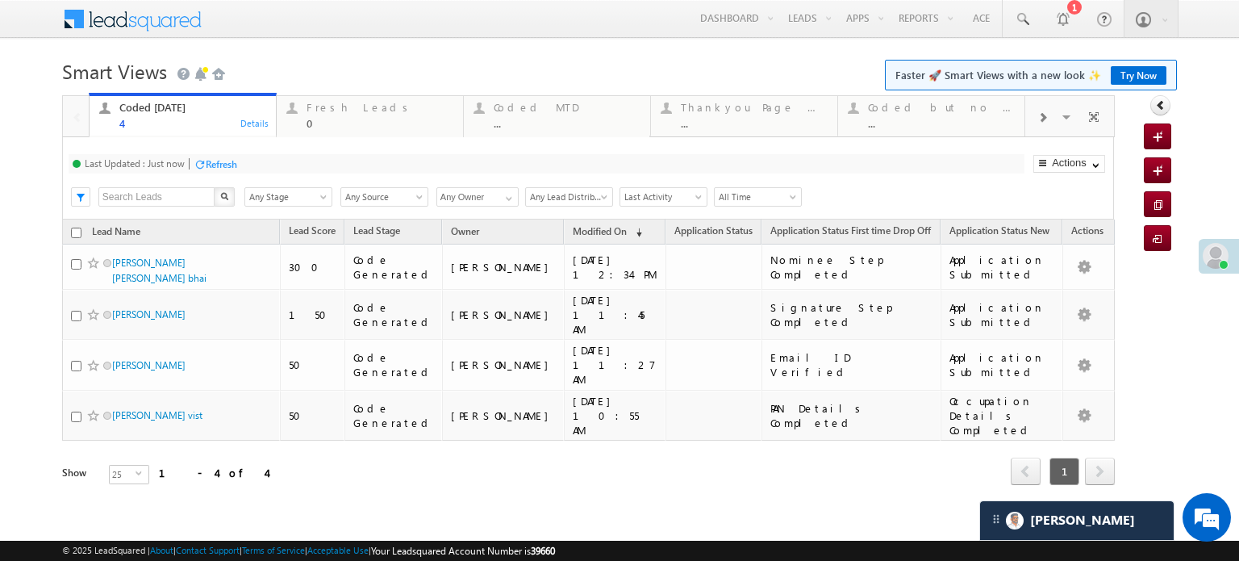
click at [226, 161] on div "Refresh" at bounding box center [221, 164] width 31 height 12
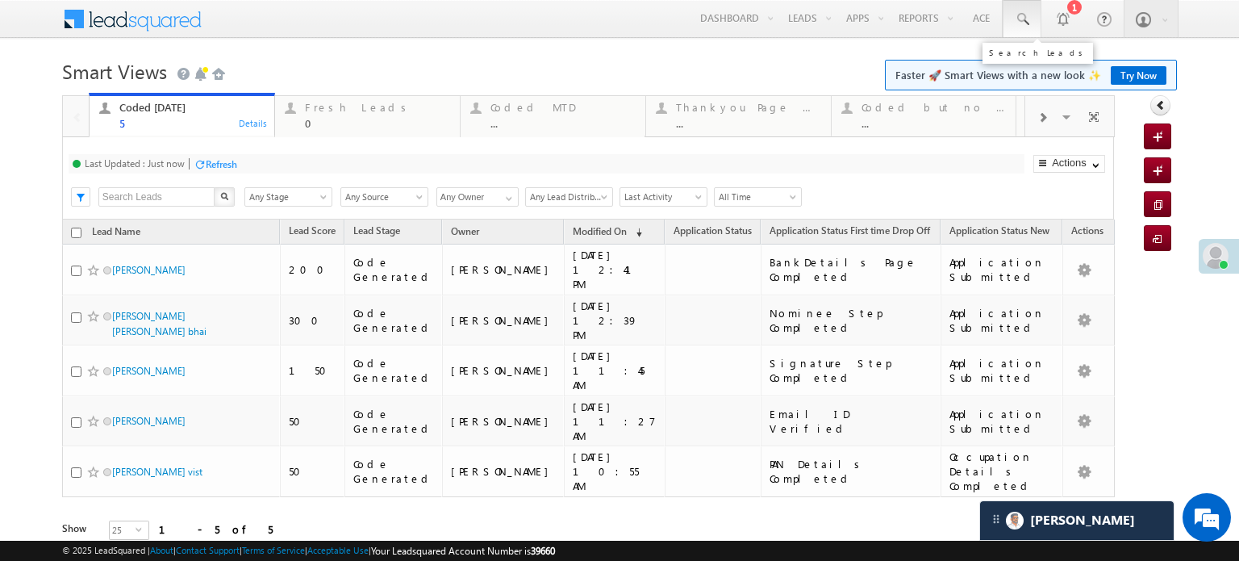
click at [1018, 13] on span at bounding box center [1022, 19] width 16 height 16
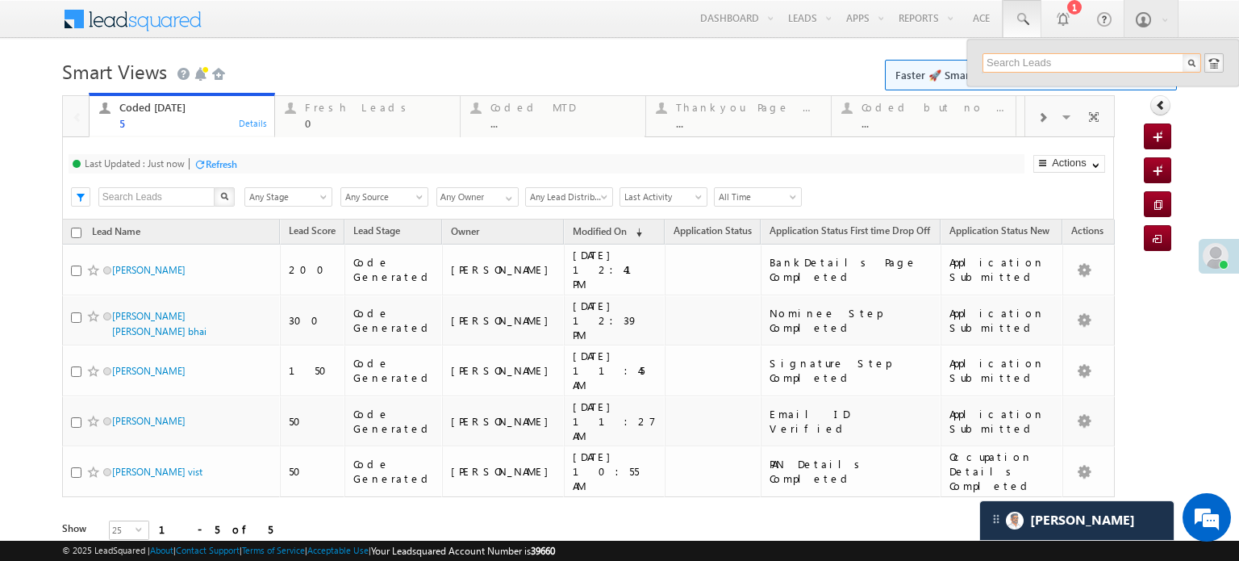
paste input "EQ27460961"
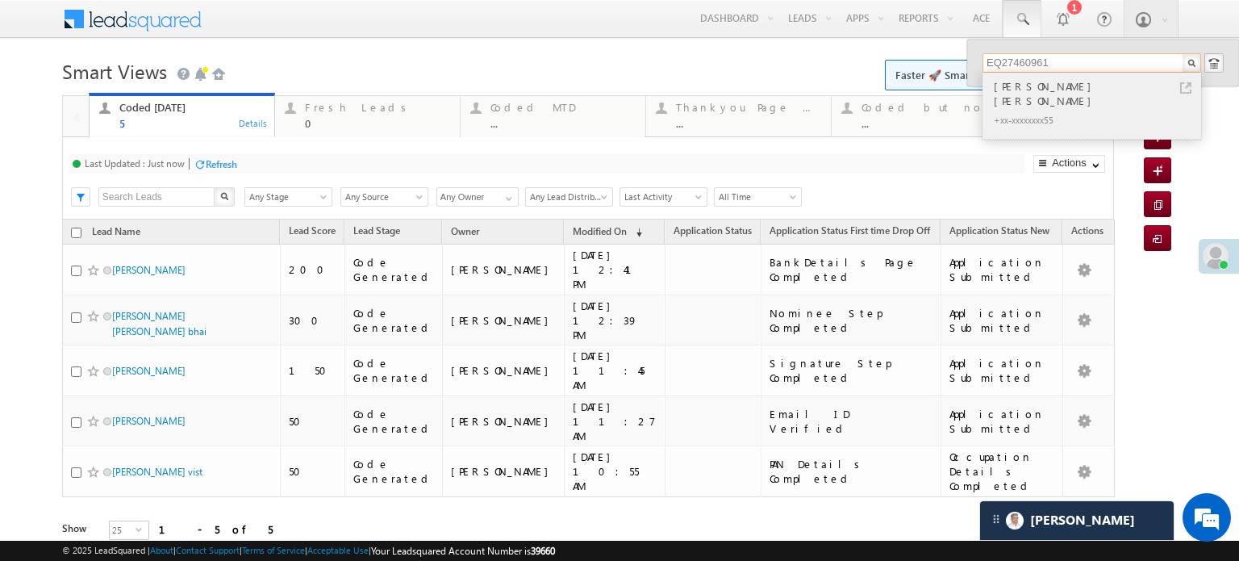
type input "EQ27460961"
click at [1079, 86] on div "[PERSON_NAME] [PERSON_NAME]" at bounding box center [1099, 93] width 216 height 32
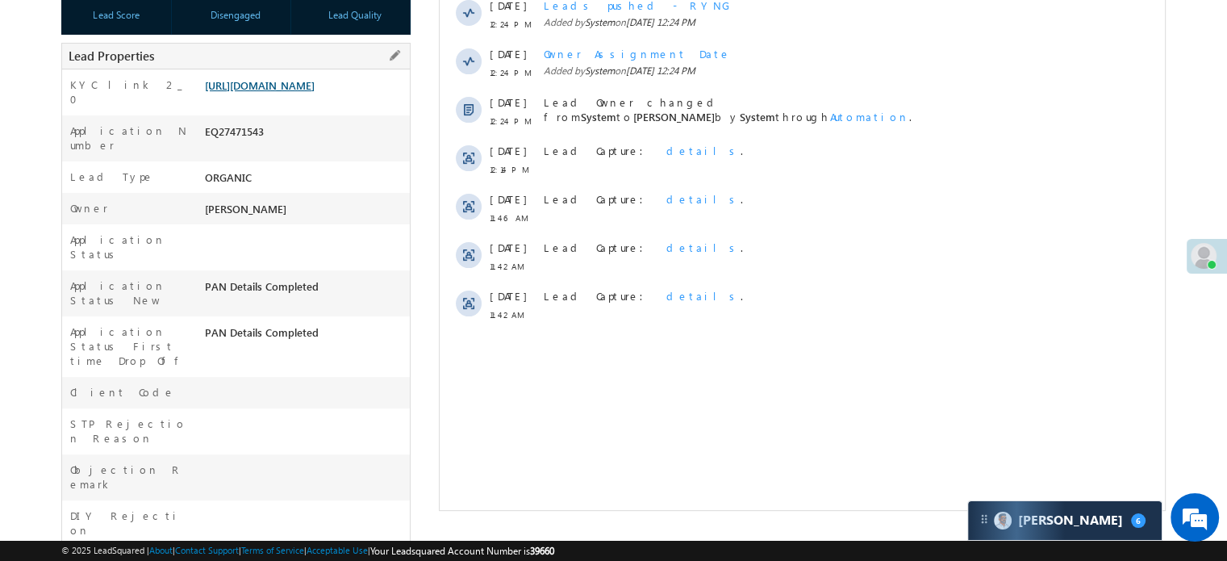
click at [270, 87] on link "[URL][DOMAIN_NAME]" at bounding box center [260, 85] width 110 height 14
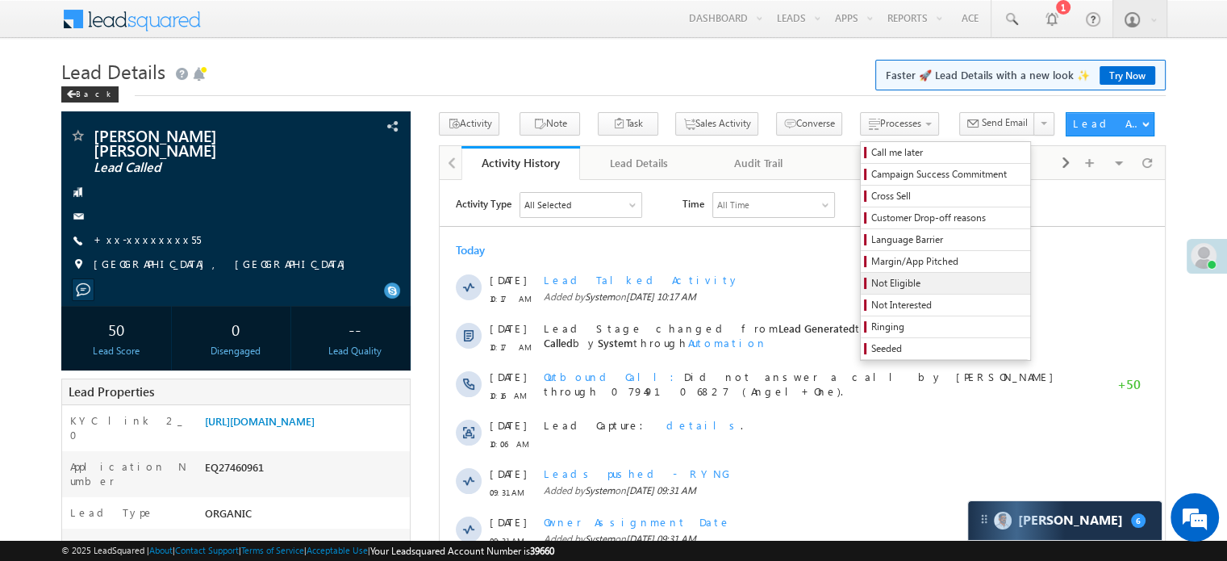
click at [871, 279] on span "Not Eligible" at bounding box center [947, 283] width 153 height 15
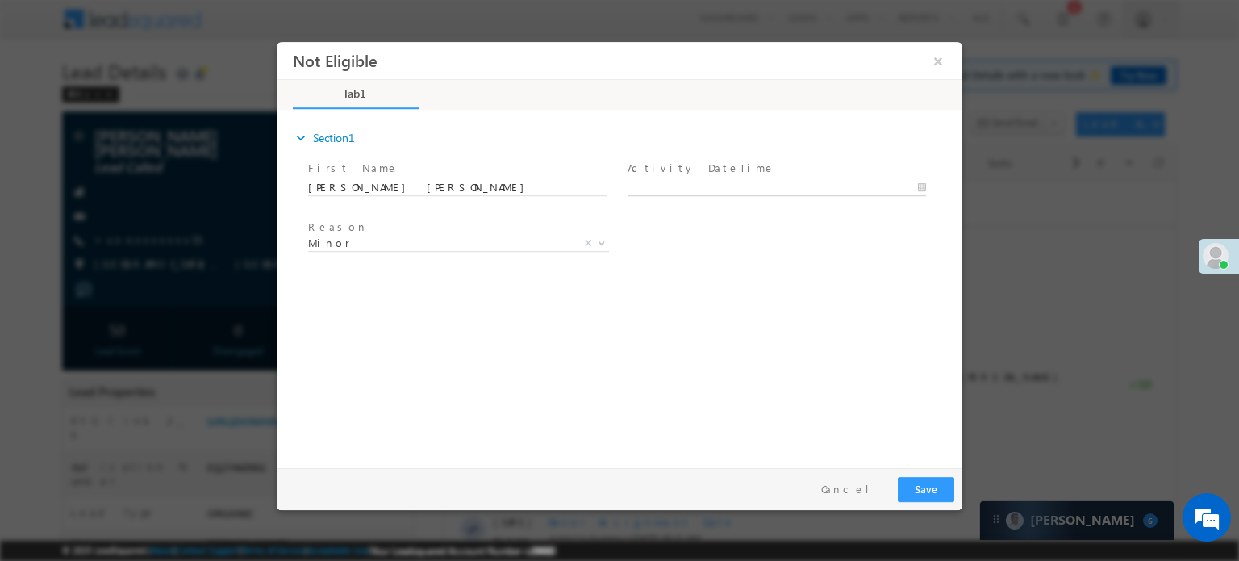
type input "08/20/25 12:45 PM"
click at [685, 185] on input "08/20/25 12:45 PM" at bounding box center [777, 187] width 299 height 16
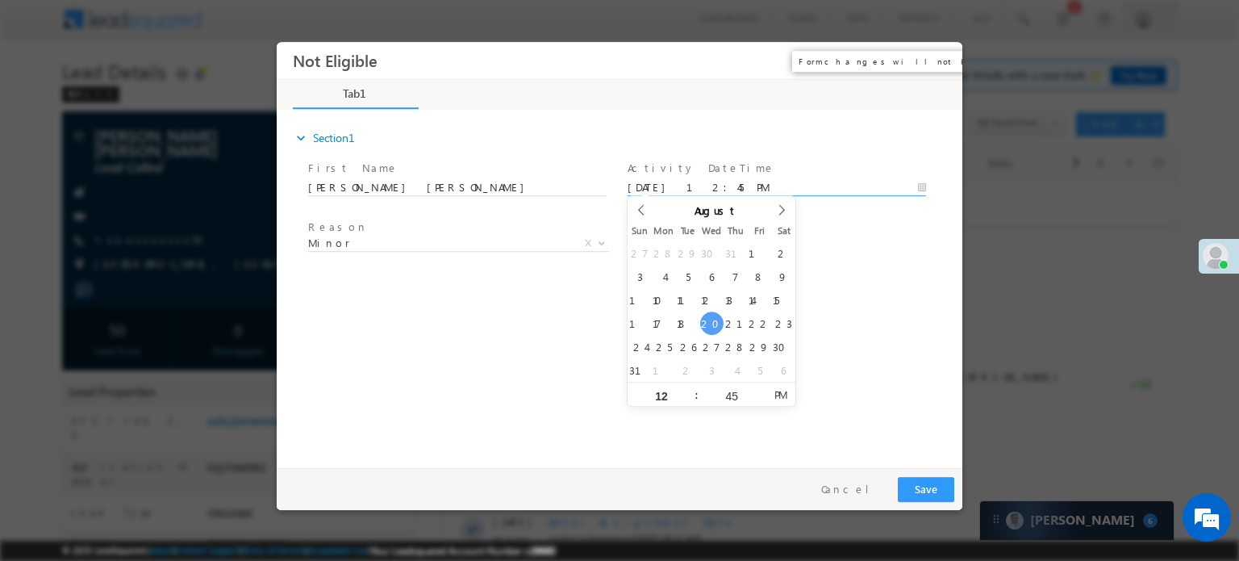
click at [939, 65] on button "×" at bounding box center [938, 60] width 27 height 30
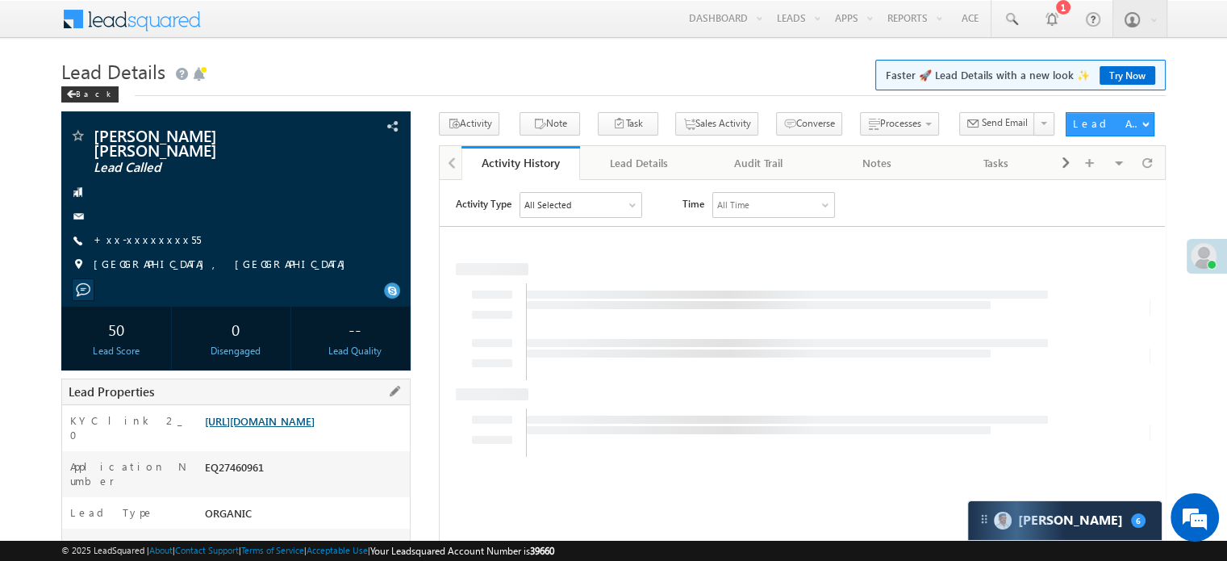
click at [284, 428] on link "[URL][DOMAIN_NAME]" at bounding box center [260, 421] width 110 height 14
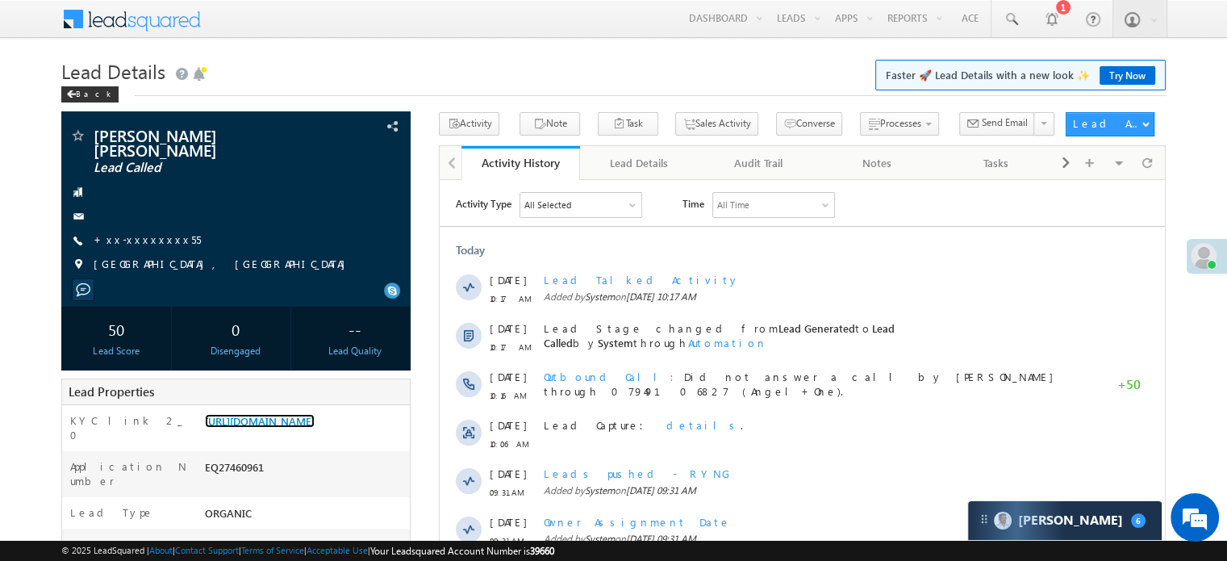
click at [315, 428] on link "https://angelbroking1-pk3em7sa.customui-test.leadsquared.com?leadId=f597561c-00…" at bounding box center [260, 421] width 110 height 14
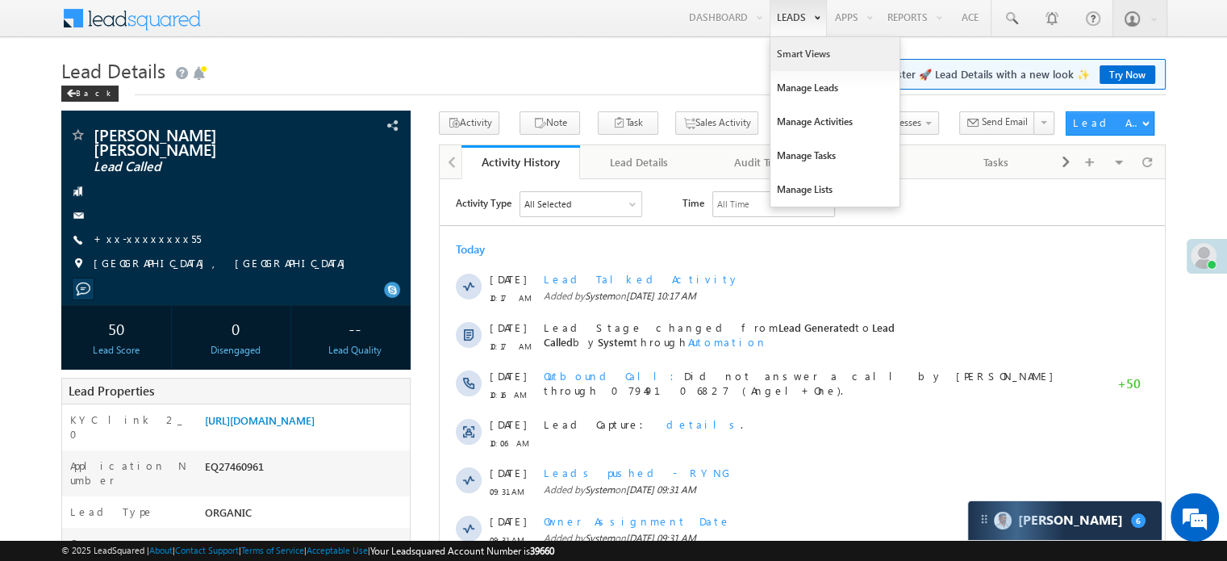
click at [803, 48] on link "Smart Views" at bounding box center [834, 54] width 129 height 34
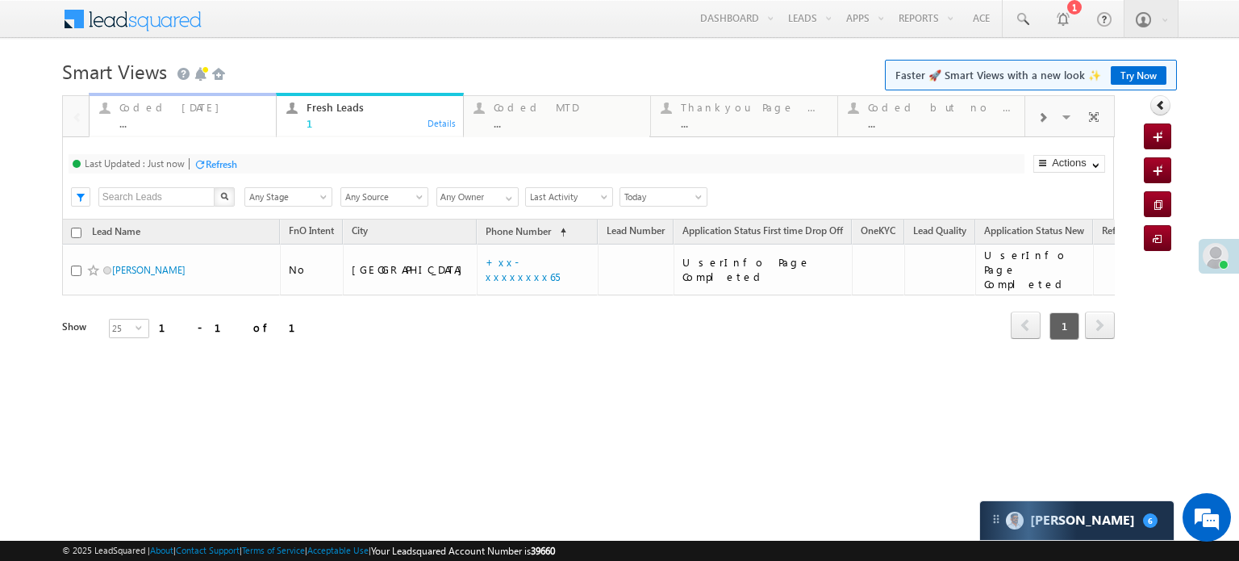
click at [184, 113] on div "Coded [DATE]" at bounding box center [192, 107] width 147 height 13
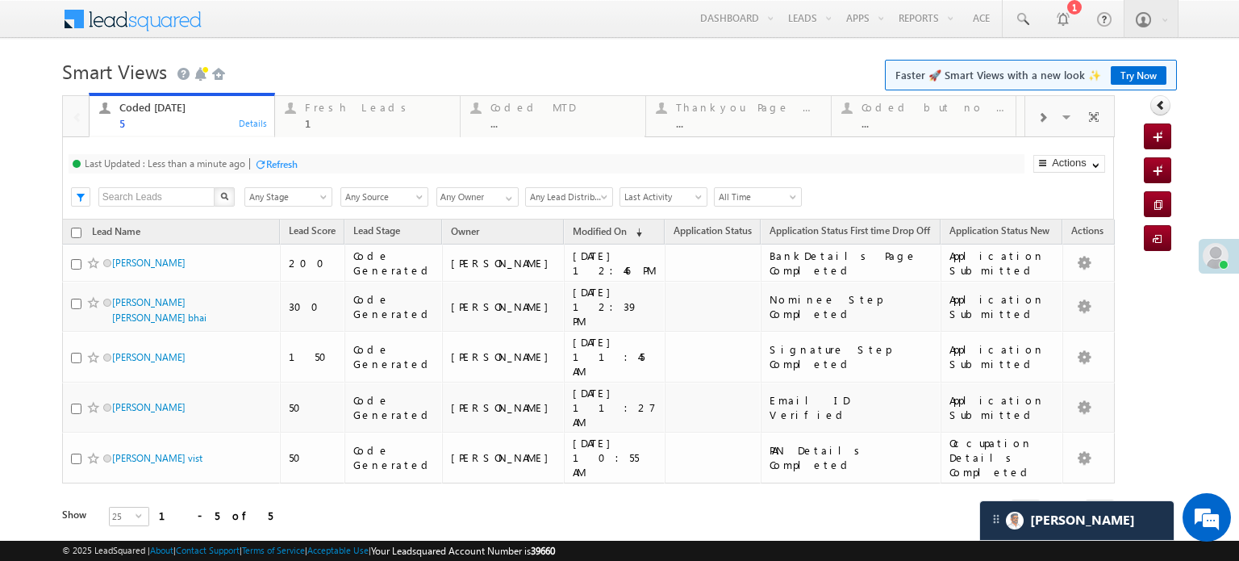
click at [289, 166] on div "Refresh" at bounding box center [281, 164] width 31 height 12
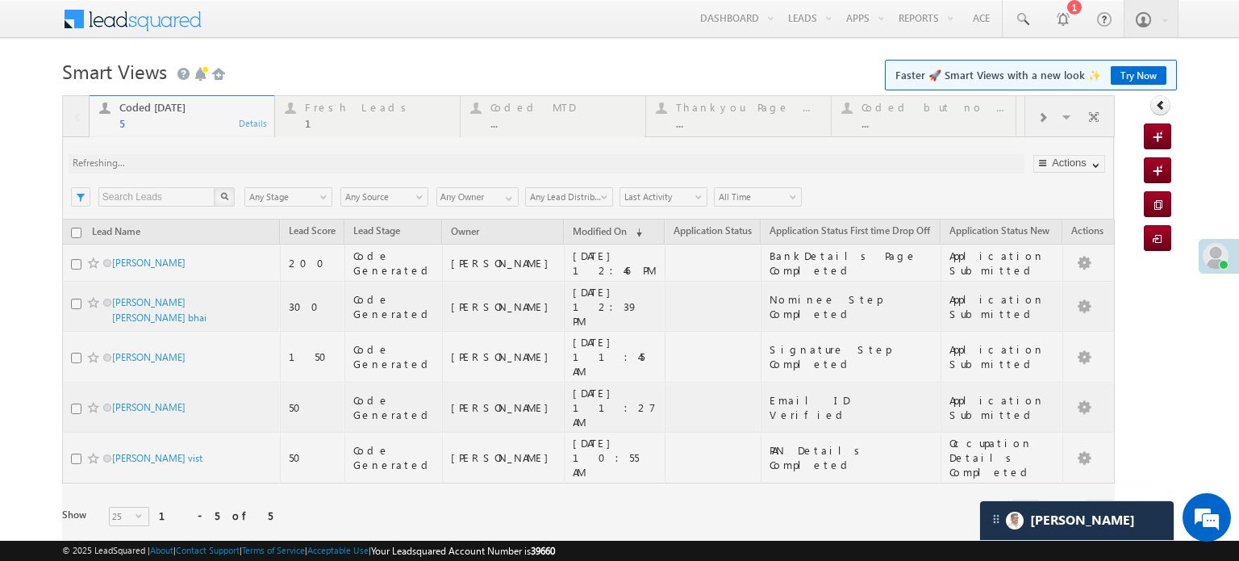
click at [289, 166] on div at bounding box center [588, 333] width 1053 height 477
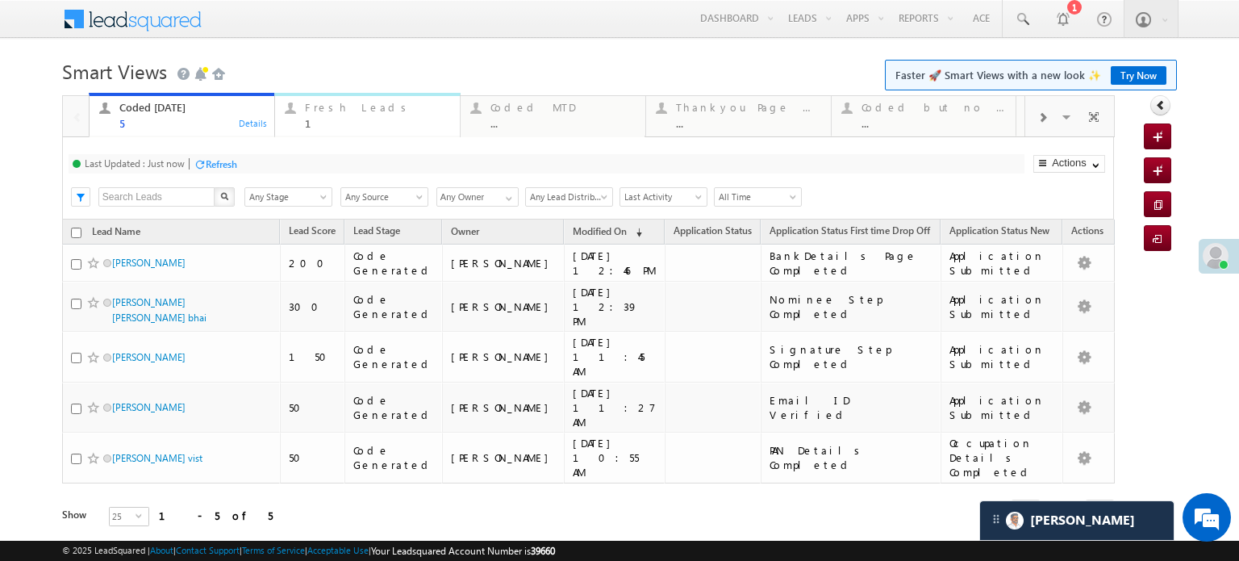
click at [309, 114] on div "Fresh Leads" at bounding box center [377, 107] width 145 height 13
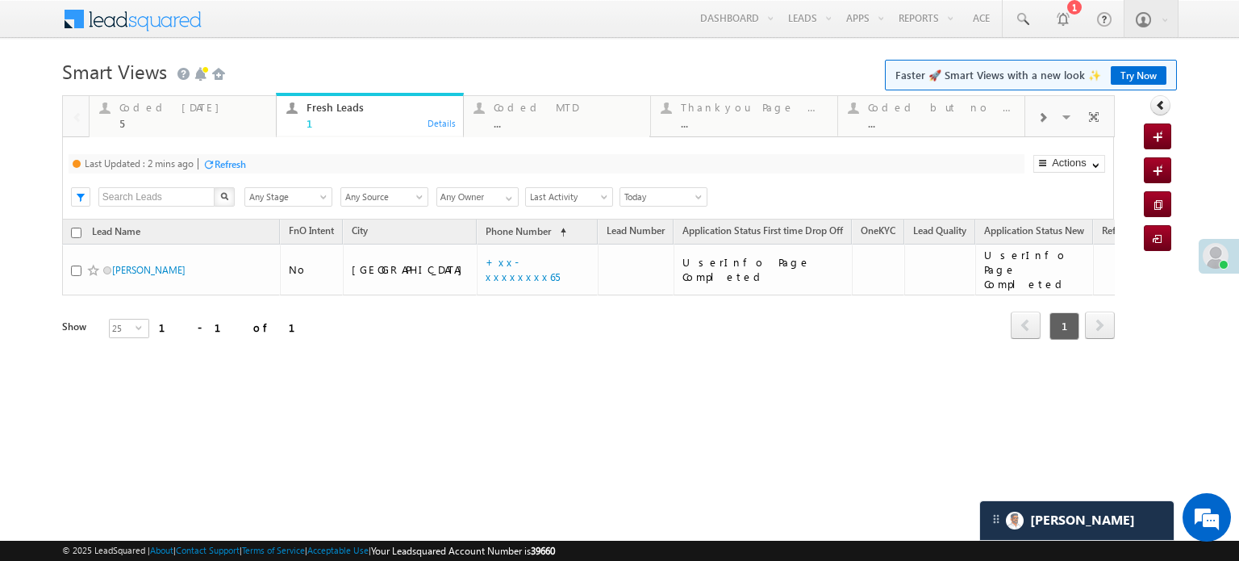
click at [218, 161] on div "Refresh" at bounding box center [230, 164] width 31 height 12
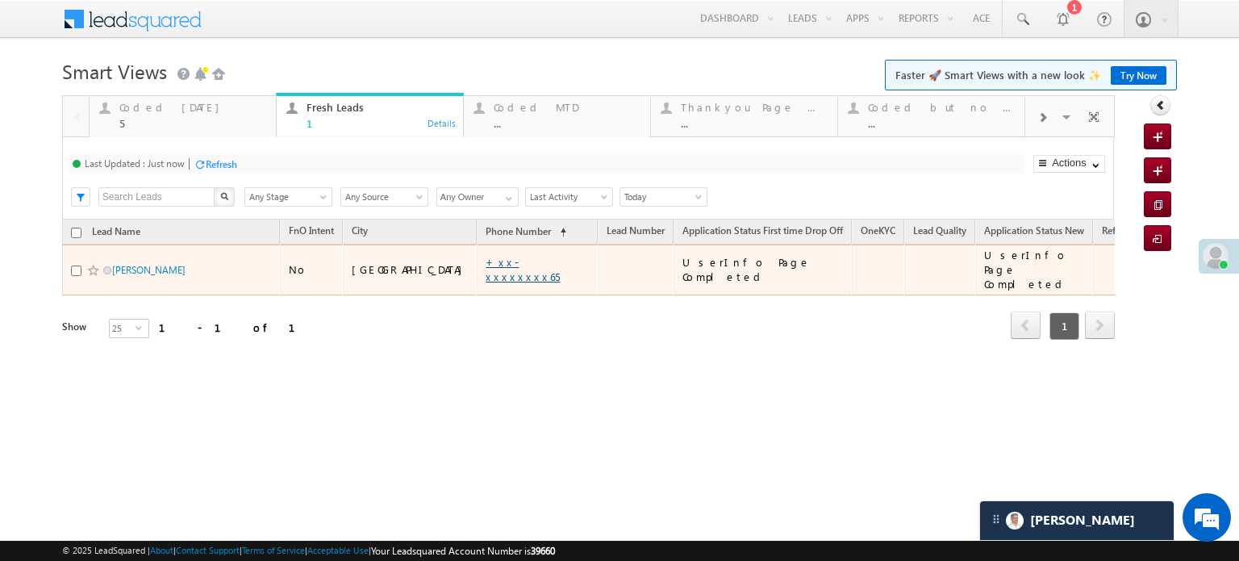
click at [486, 257] on link "+xx-xxxxxxxx65" at bounding box center [523, 269] width 74 height 28
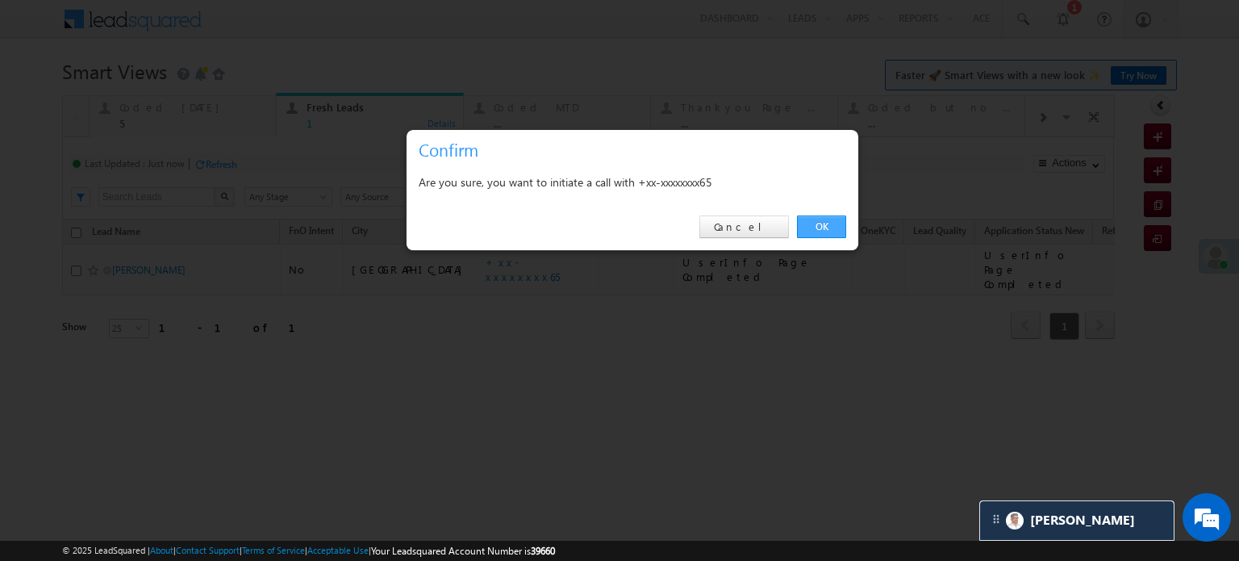
click at [804, 219] on link "OK" at bounding box center [821, 226] width 49 height 23
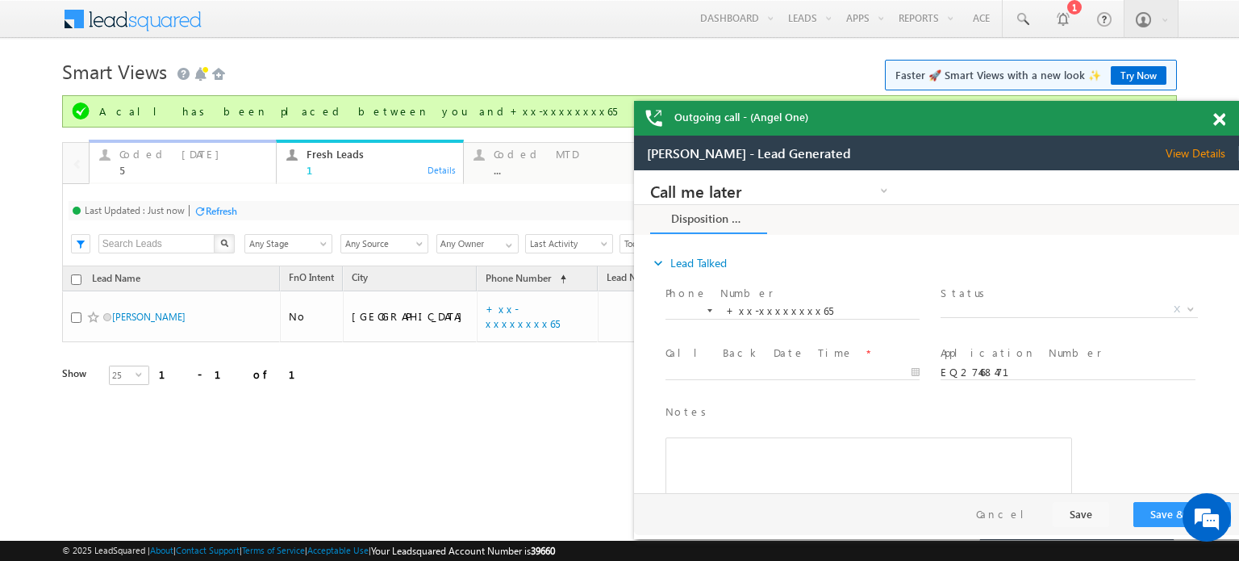
click at [169, 159] on div "Coded [DATE]" at bounding box center [192, 154] width 147 height 13
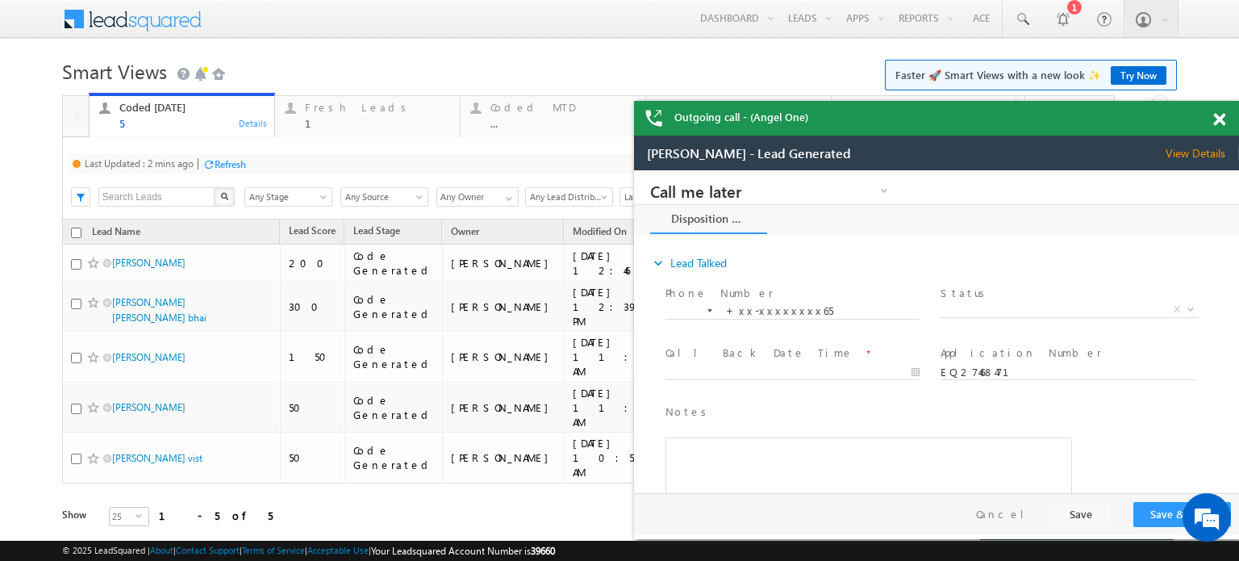
click at [221, 166] on div "Refresh" at bounding box center [230, 164] width 31 height 12
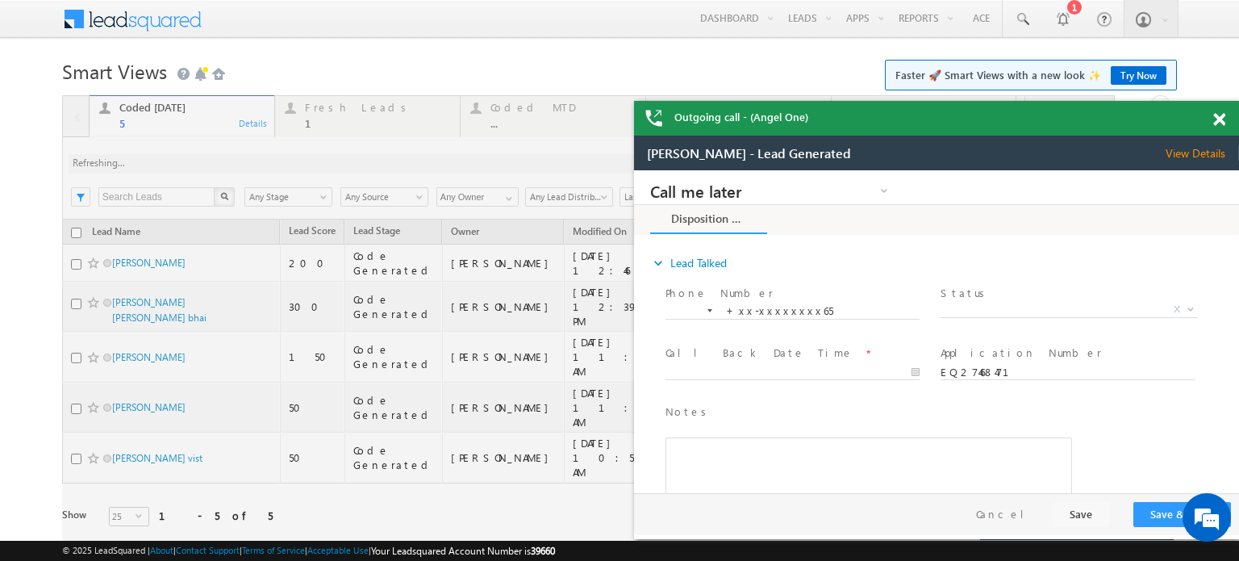
click at [221, 166] on div at bounding box center [588, 333] width 1053 height 477
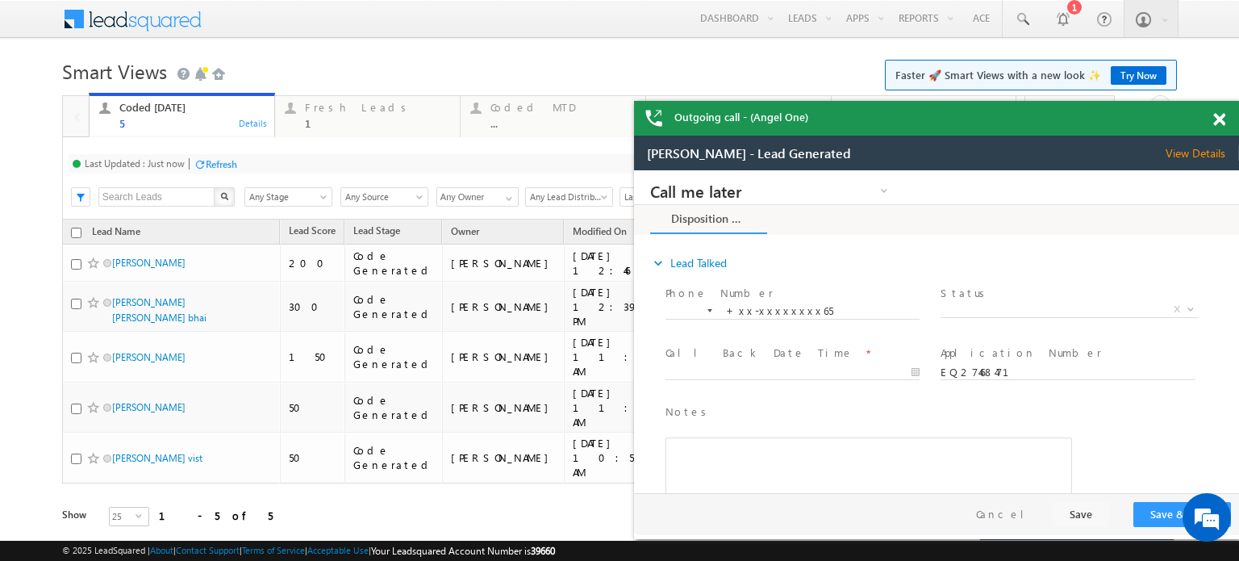
click at [1220, 115] on span at bounding box center [1219, 120] width 12 height 14
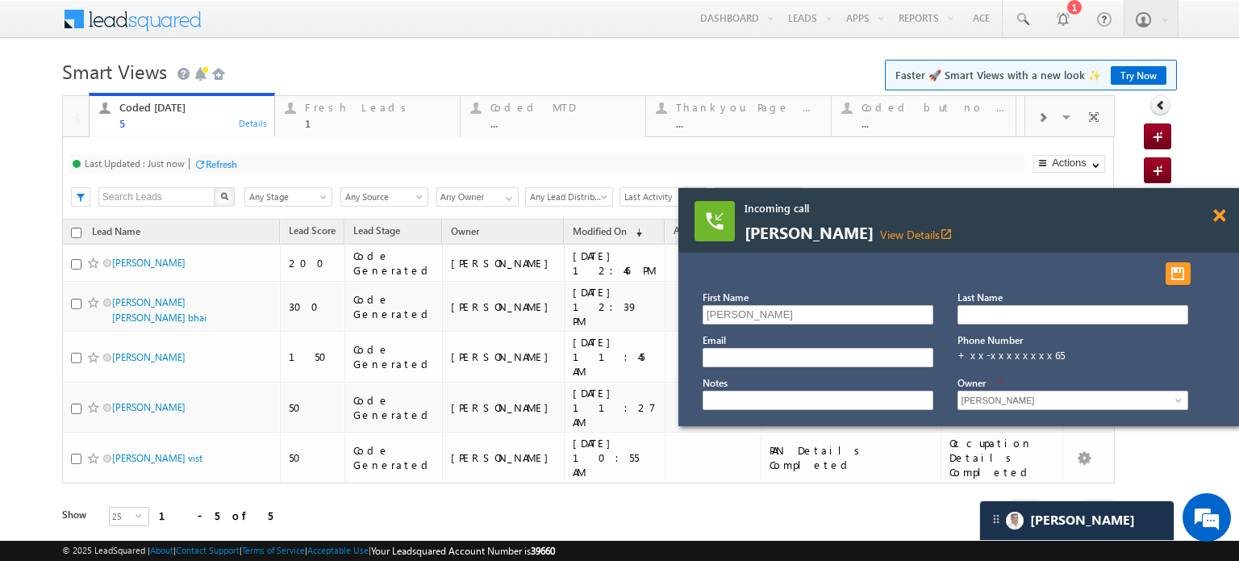
click at [1220, 219] on span at bounding box center [1219, 216] width 12 height 14
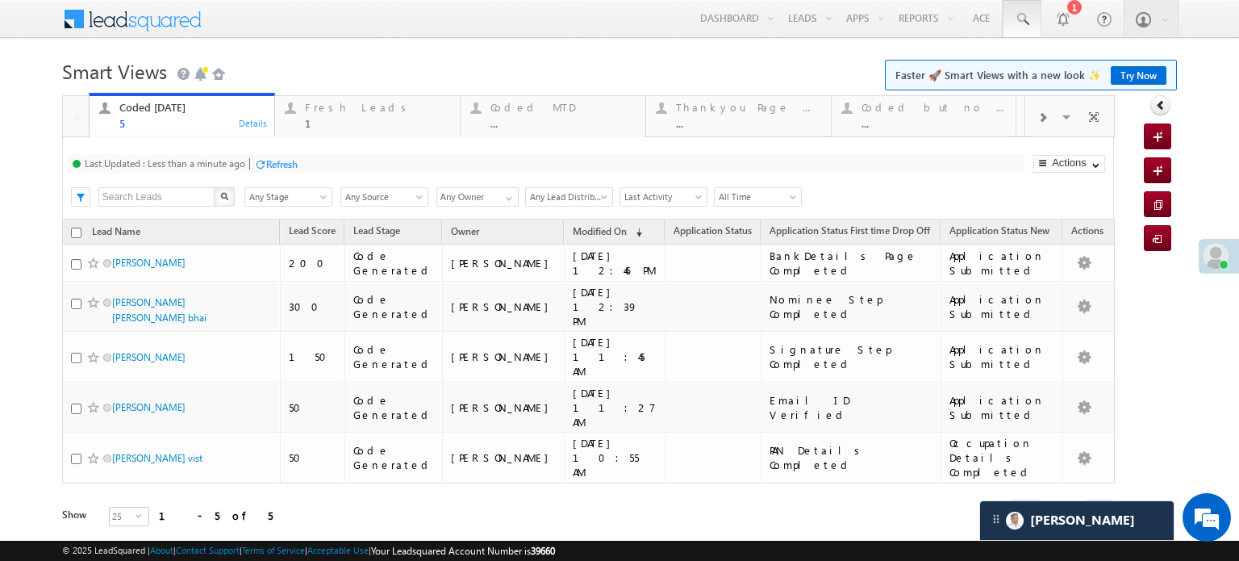
click at [1021, 13] on link at bounding box center [1022, 18] width 39 height 37
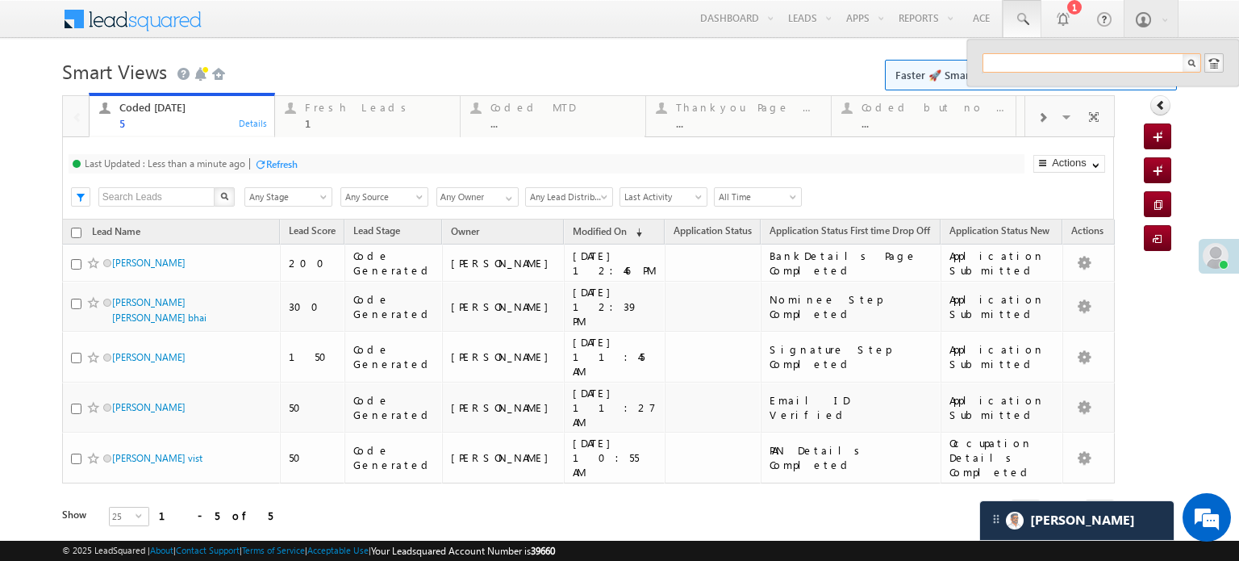
paste input "EQ27446679"
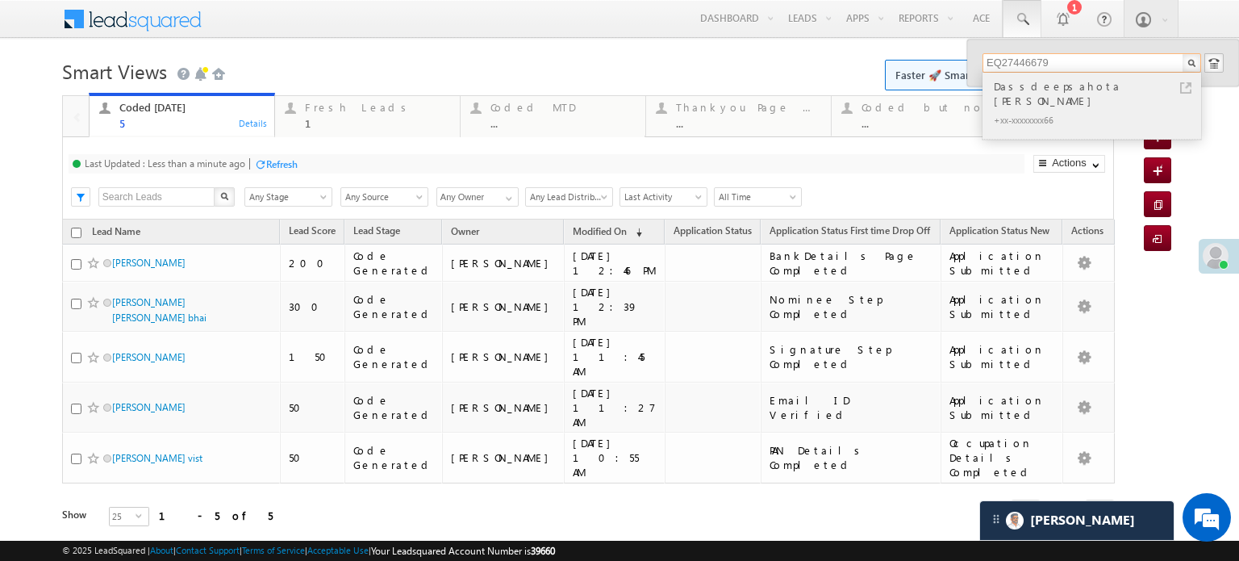
type input "EQ27446679"
click at [1053, 110] on div "+xx-xxxxxxxx66" at bounding box center [1099, 119] width 216 height 19
